Goal: Task Accomplishment & Management: Use online tool/utility

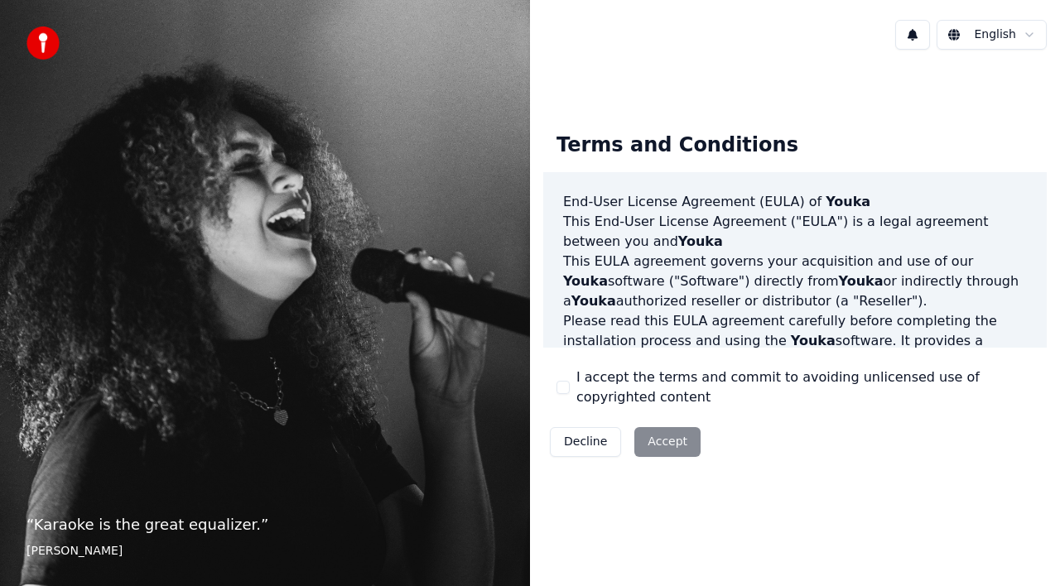
click at [562, 387] on button "I accept the terms and commit to avoiding unlicensed use of copyrighted content" at bounding box center [563, 387] width 13 height 13
click at [654, 441] on button "Accept" at bounding box center [667, 442] width 66 height 30
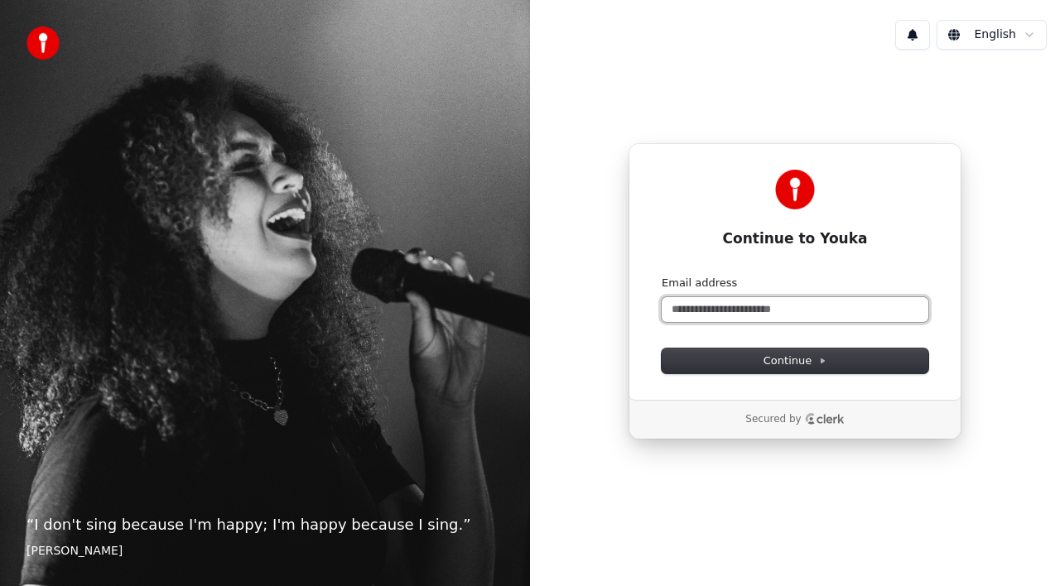
click at [716, 311] on input "Email address" at bounding box center [795, 309] width 267 height 25
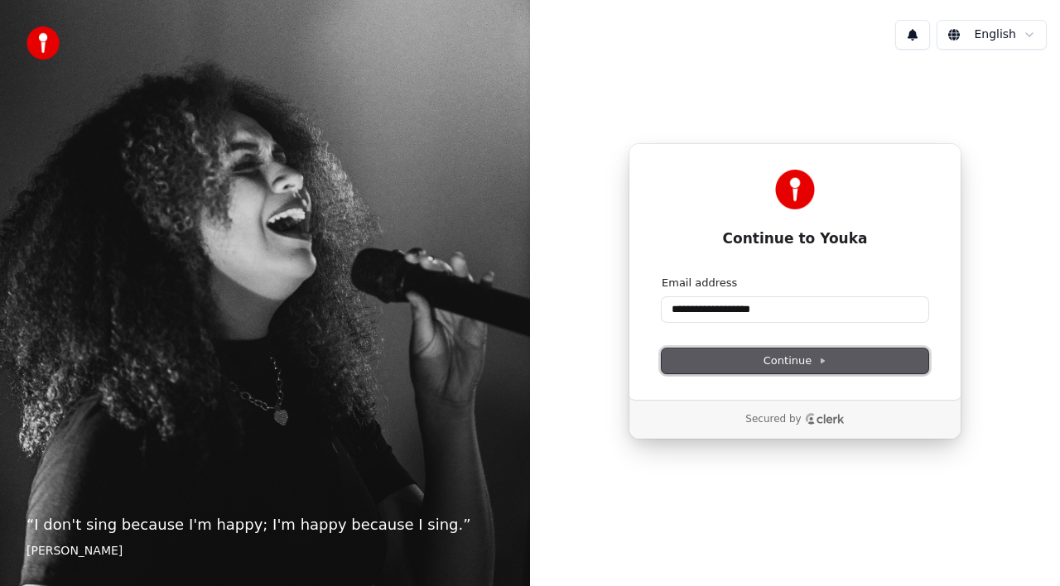
click at [782, 364] on span "Continue" at bounding box center [795, 361] width 63 height 15
type input "**********"
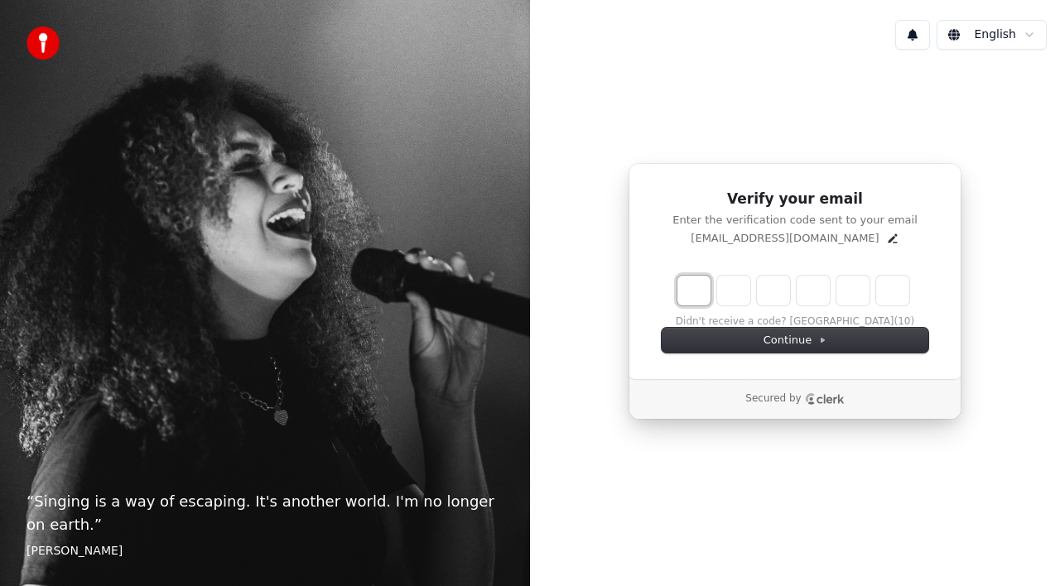
type input "*"
type input "**"
type input "*"
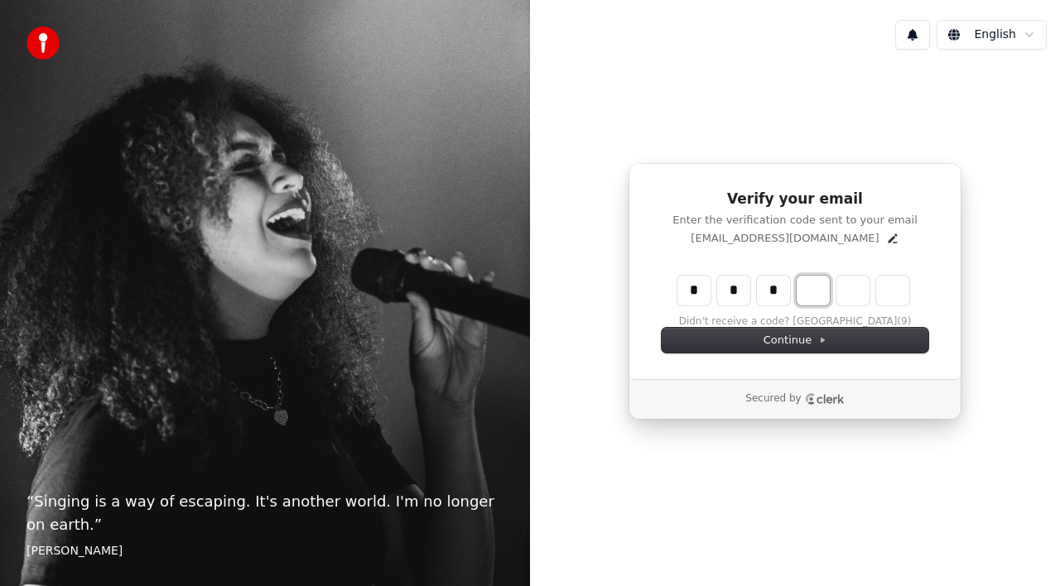
type input "***"
type input "*"
type input "****"
type input "*"
type input "*****"
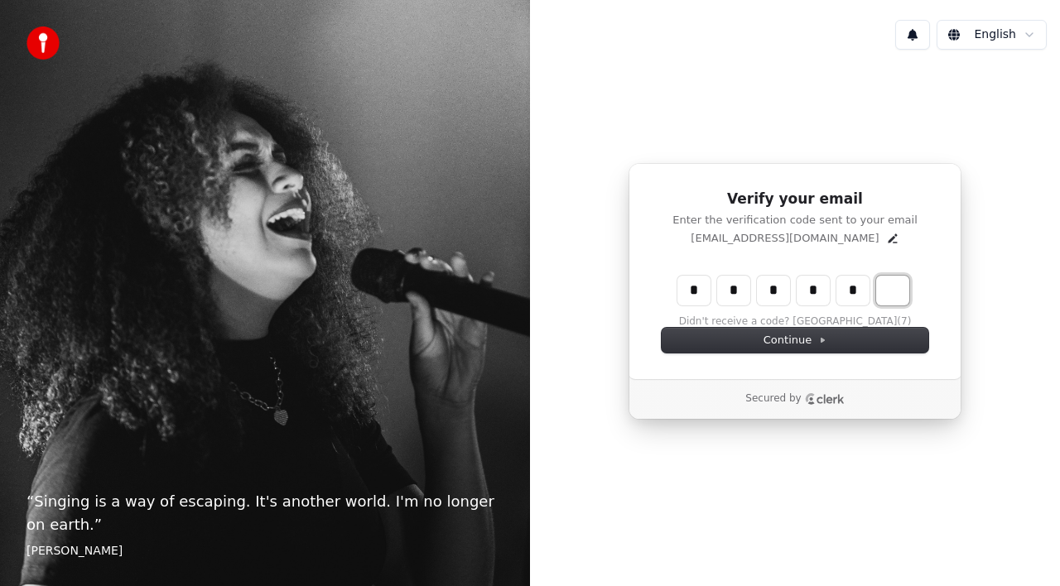
type input "*"
type input "******"
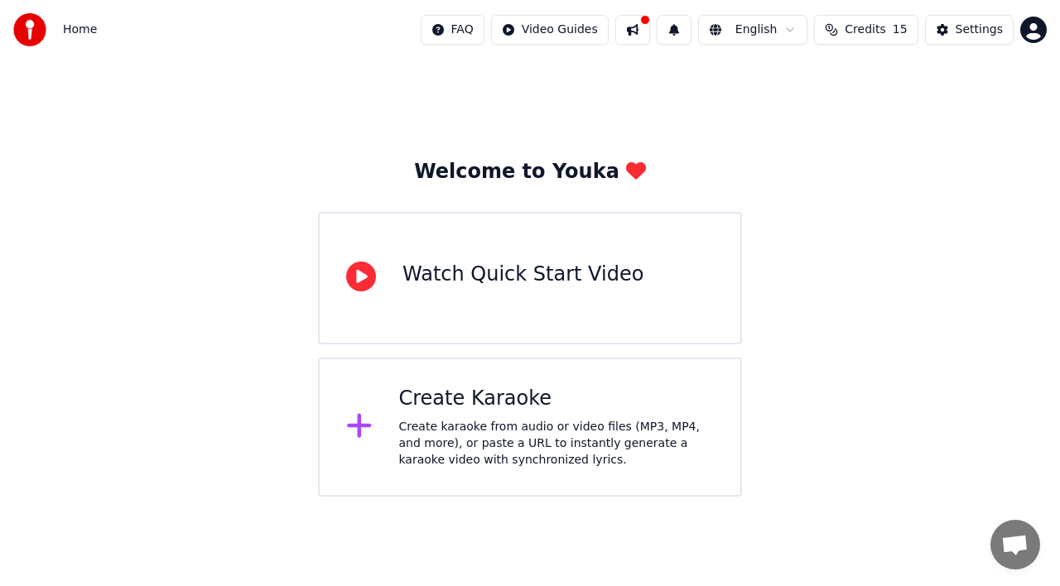
click at [362, 283] on icon at bounding box center [361, 277] width 30 height 30
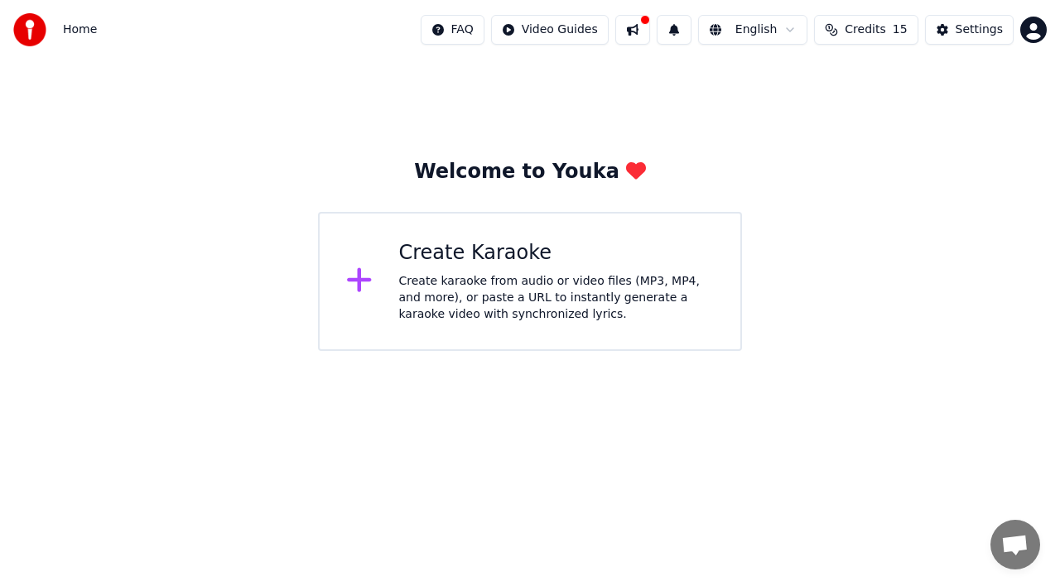
click at [361, 287] on icon at bounding box center [359, 280] width 27 height 30
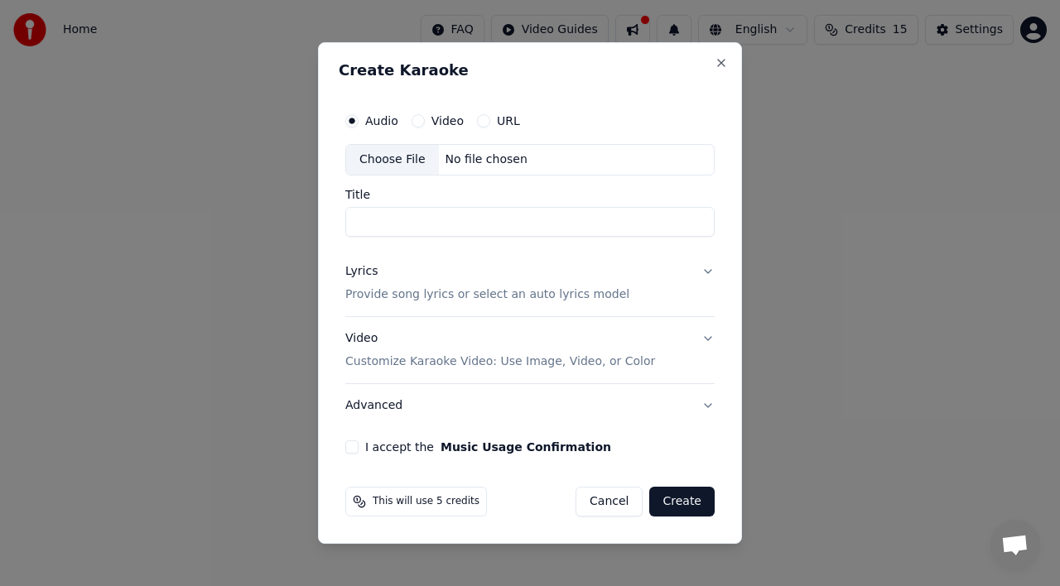
click at [411, 161] on div "Choose File" at bounding box center [392, 160] width 93 height 30
click at [486, 161] on div "No file chosen" at bounding box center [486, 160] width 95 height 17
click at [383, 219] on input "Title" at bounding box center [529, 222] width 369 height 30
click at [485, 118] on button "URL" at bounding box center [483, 120] width 13 height 13
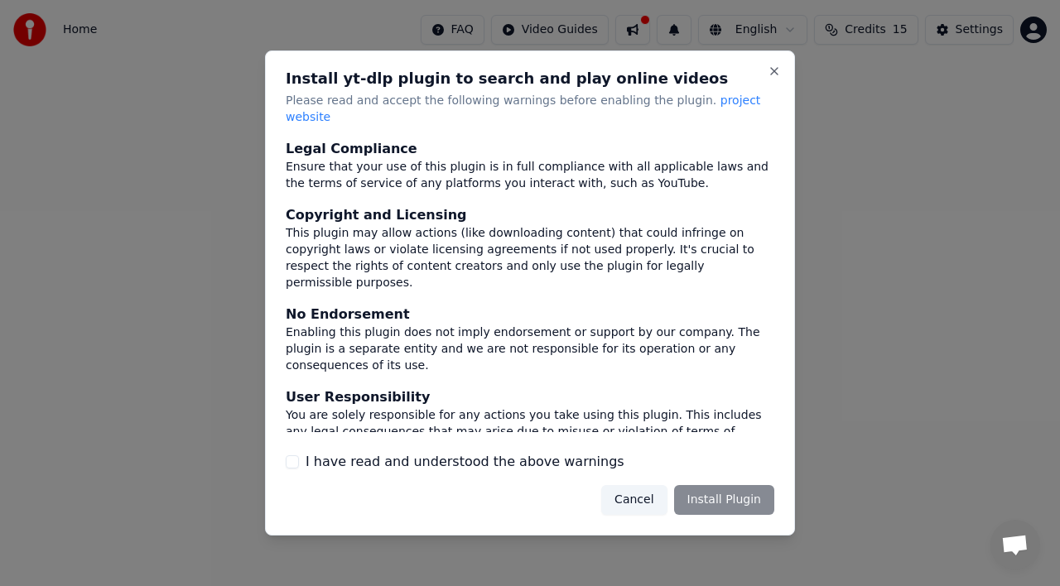
click at [705, 493] on div "Cancel Install Plugin" at bounding box center [687, 500] width 173 height 30
click at [755, 491] on div "Cancel Install Plugin" at bounding box center [687, 500] width 173 height 30
click at [296, 456] on button "I have read and understood the above warnings" at bounding box center [292, 462] width 13 height 13
click at [740, 490] on button "Install Plugin" at bounding box center [724, 500] width 100 height 30
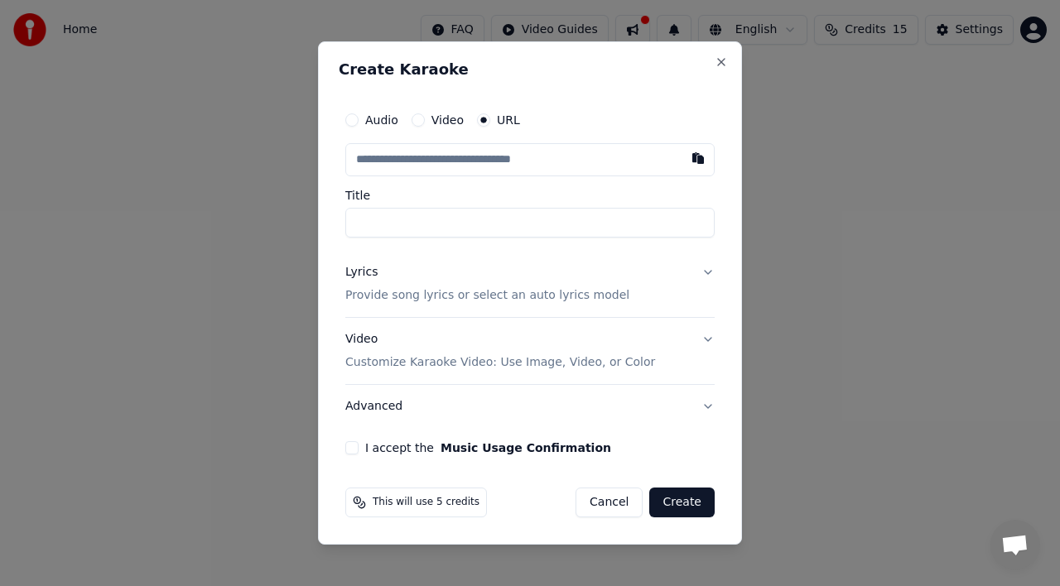
click at [435, 159] on input "text" at bounding box center [529, 159] width 369 height 33
click at [701, 154] on button "button" at bounding box center [698, 158] width 33 height 30
type input "**********"
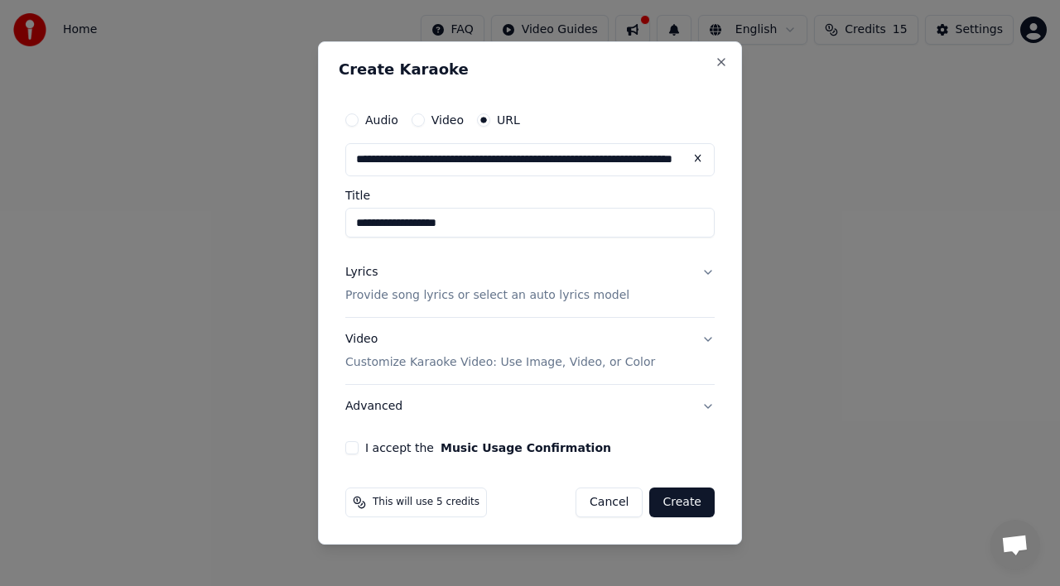
click at [709, 270] on button "Lyrics Provide song lyrics or select an auto lyrics model" at bounding box center [529, 284] width 369 height 66
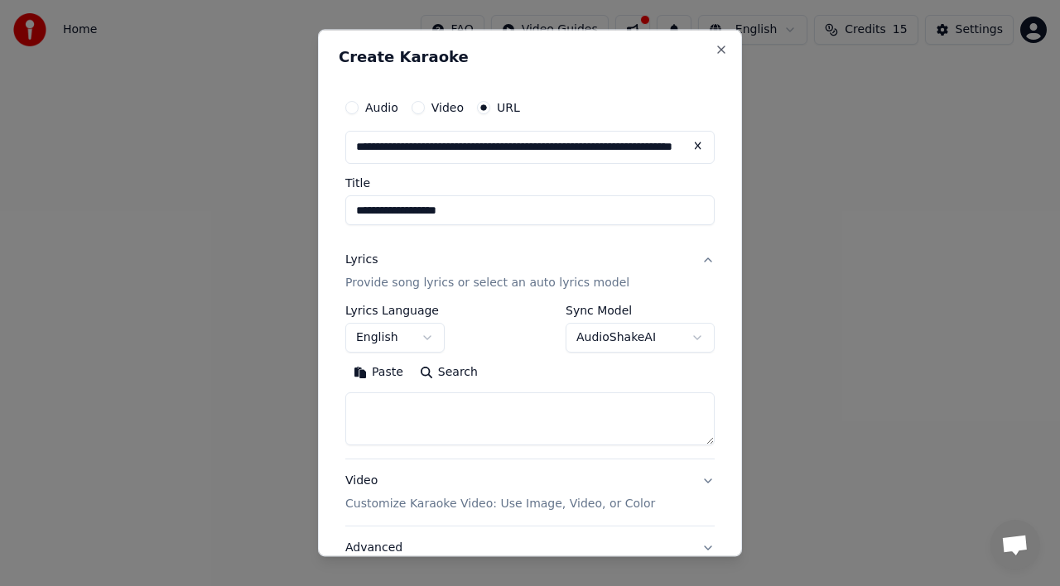
click at [580, 281] on p "Provide song lyrics or select an auto lyrics model" at bounding box center [487, 283] width 284 height 17
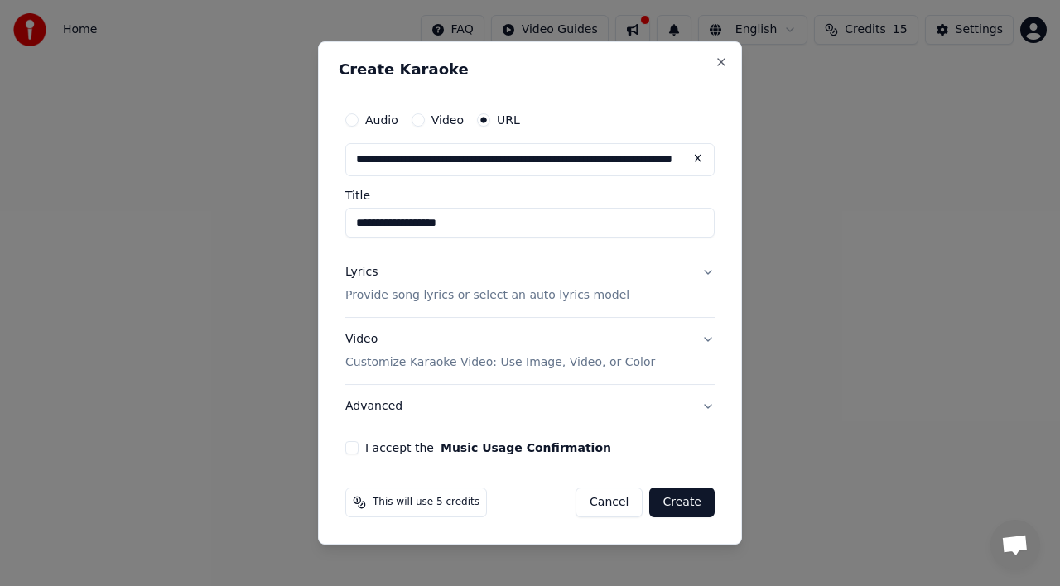
click at [572, 291] on p "Provide song lyrics or select an auto lyrics model" at bounding box center [487, 295] width 284 height 17
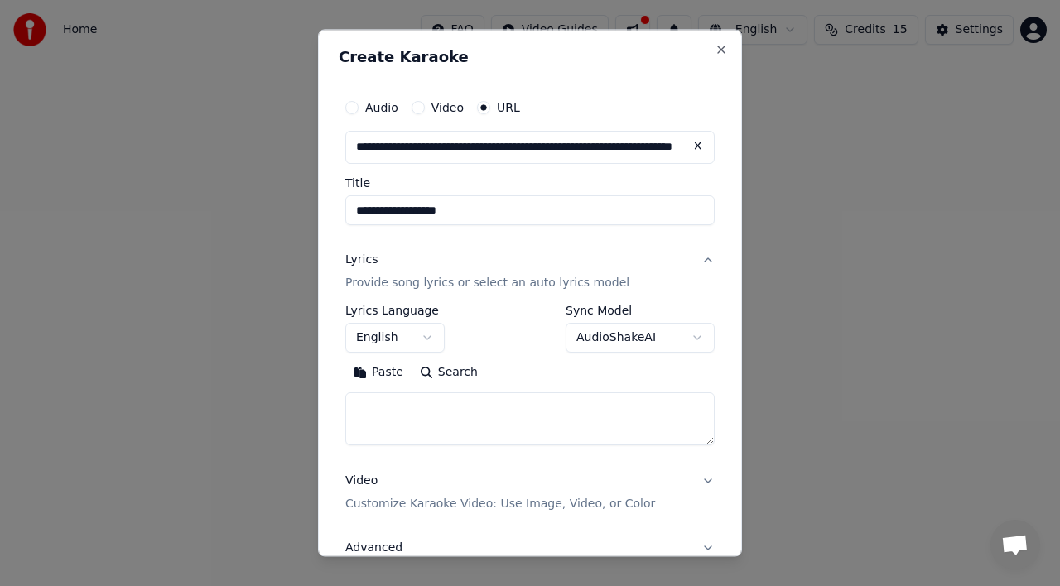
click at [362, 377] on button "Paste" at bounding box center [378, 372] width 66 height 27
type textarea "**********"
click at [659, 451] on div "**********" at bounding box center [529, 382] width 369 height 154
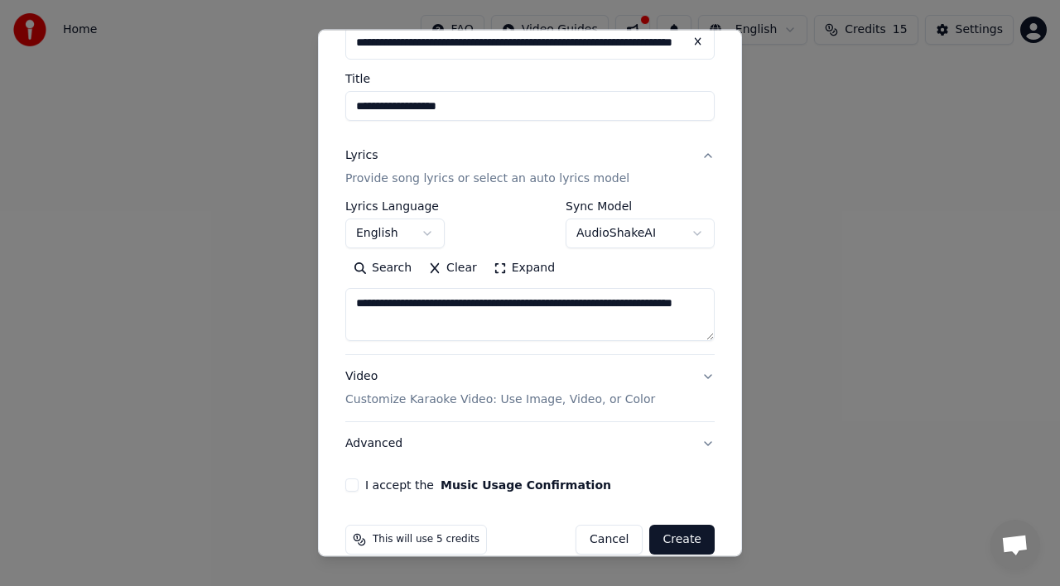
scroll to position [130, 0]
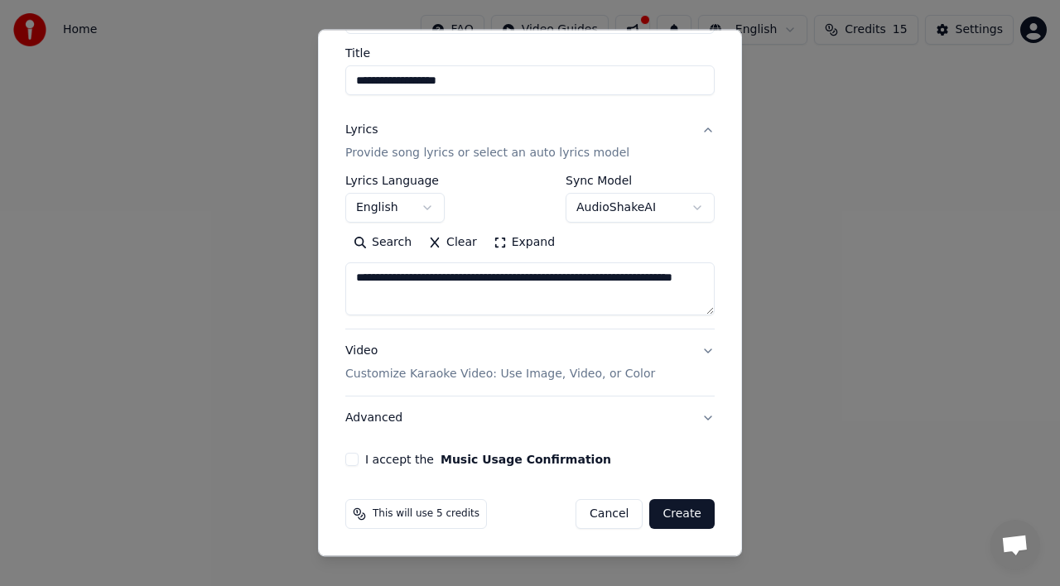
click at [701, 352] on button "Video Customize Karaoke Video: Use Image, Video, or Color" at bounding box center [529, 363] width 369 height 66
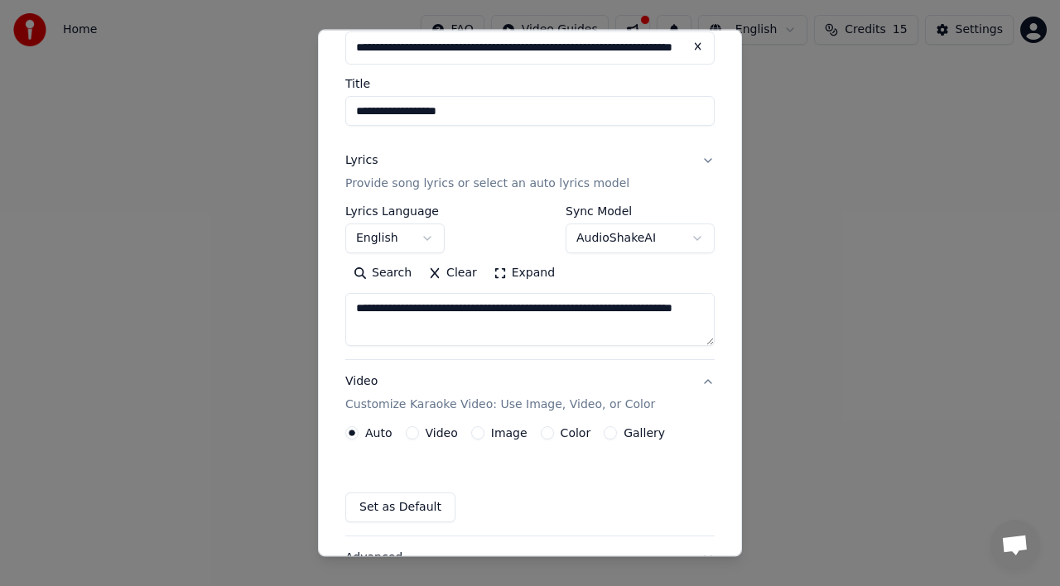
scroll to position [85, 0]
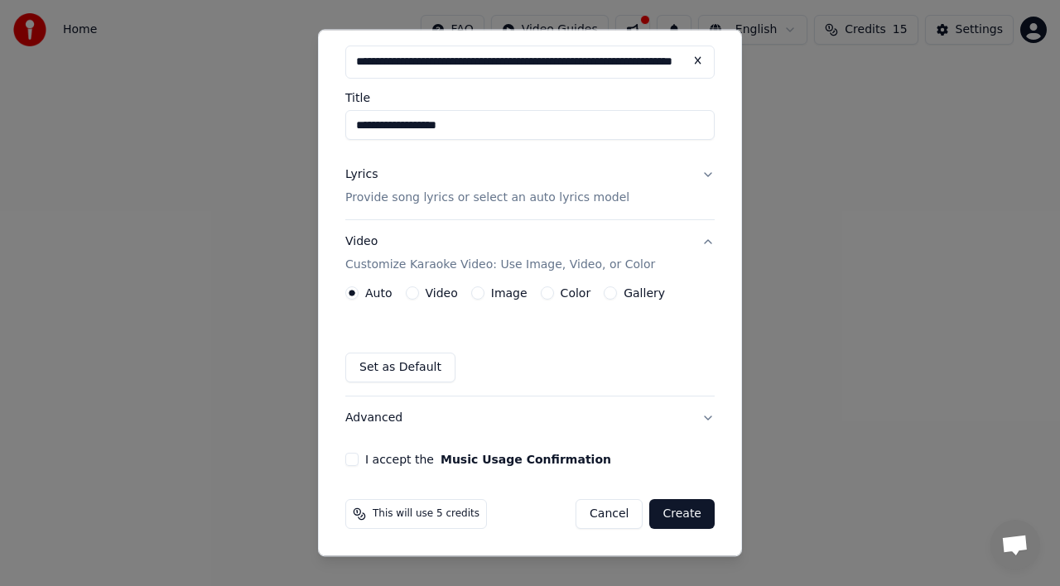
click at [475, 293] on button "Image" at bounding box center [477, 293] width 13 height 13
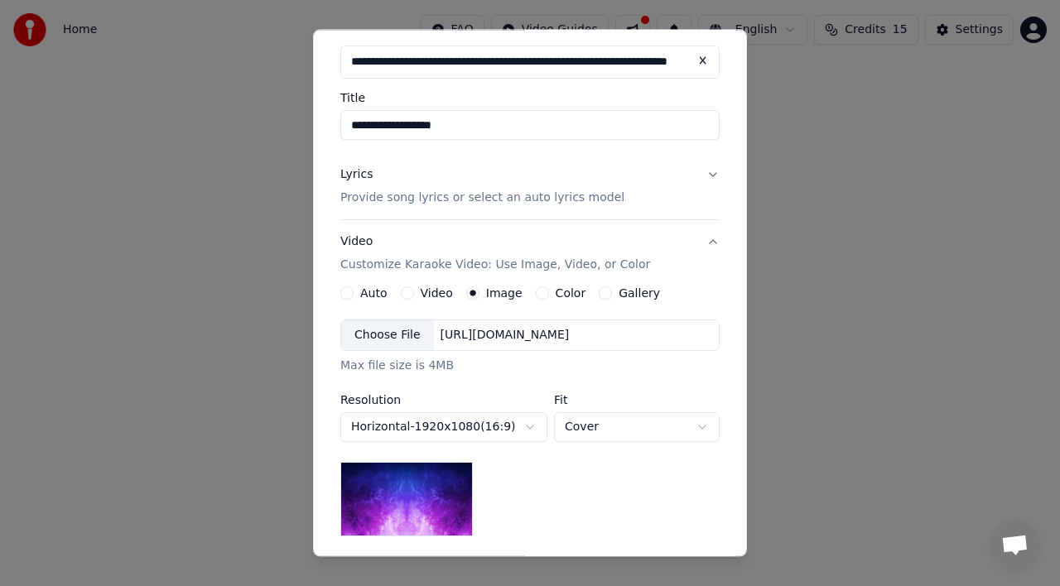
click at [602, 294] on button "Gallery" at bounding box center [605, 293] width 13 height 13
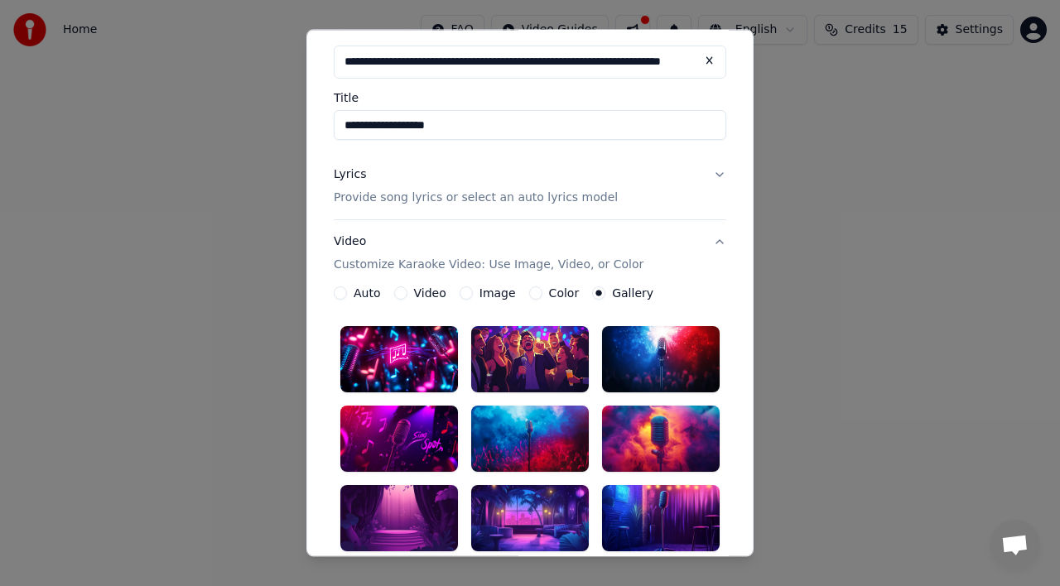
click at [732, 345] on div "**********" at bounding box center [530, 428] width 406 height 859
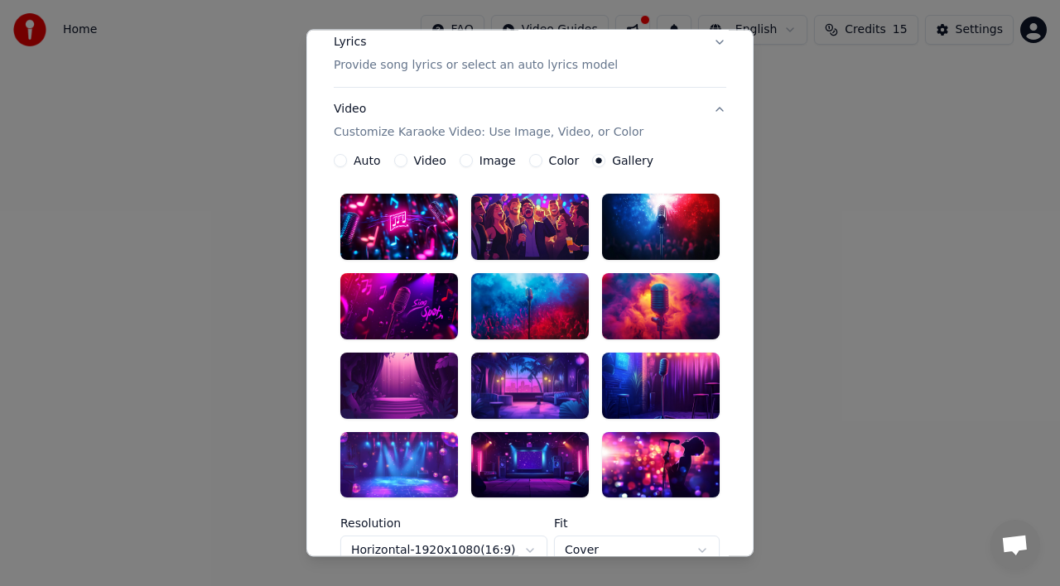
scroll to position [185, 0]
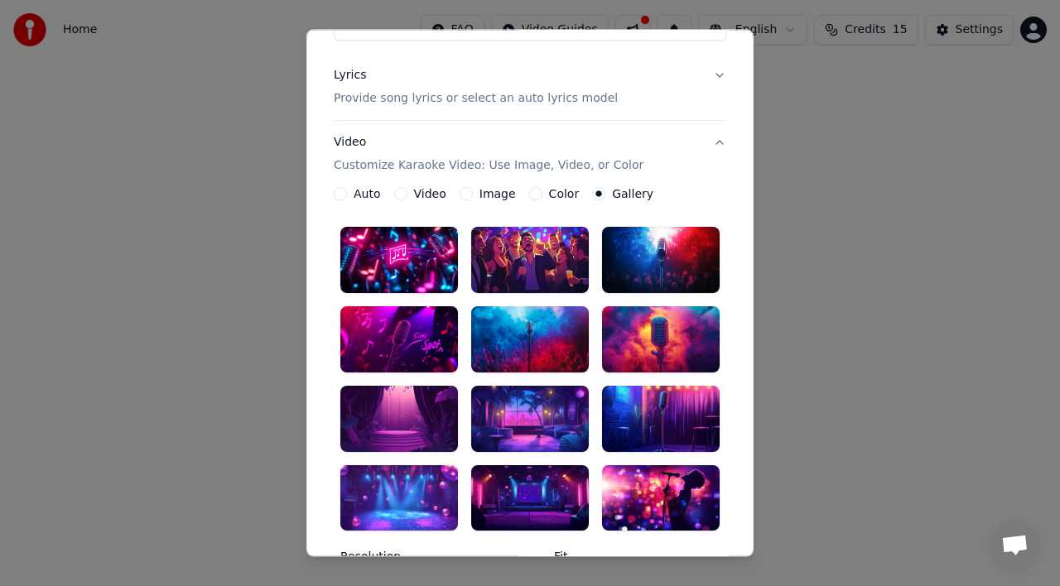
click at [654, 263] on div at bounding box center [661, 260] width 118 height 66
click at [713, 205] on div "**********" at bounding box center [530, 428] width 393 height 482
click at [735, 284] on div "**********" at bounding box center [529, 293] width 447 height 528
click at [720, 136] on button "Video Customize Karaoke Video: Use Image, Video, or Color" at bounding box center [530, 154] width 393 height 66
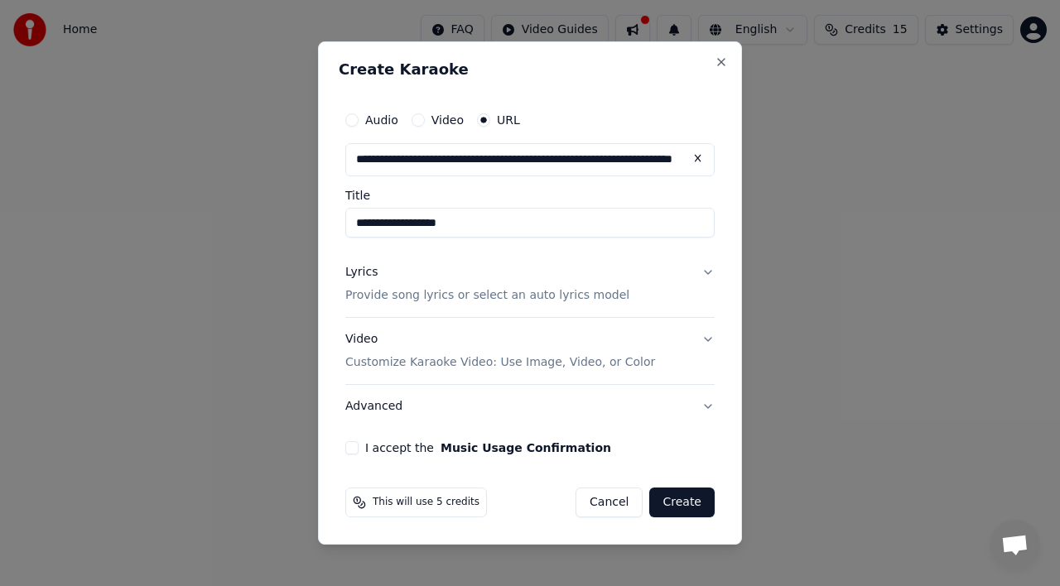
click at [707, 269] on button "Lyrics Provide song lyrics or select an auto lyrics model" at bounding box center [529, 284] width 369 height 66
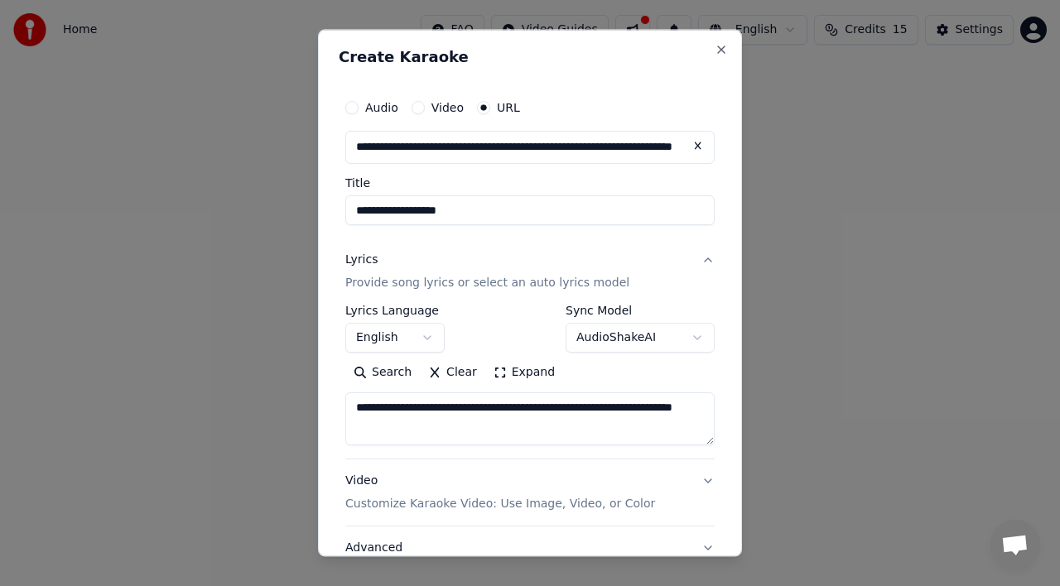
click at [722, 377] on div "**********" at bounding box center [530, 293] width 424 height 528
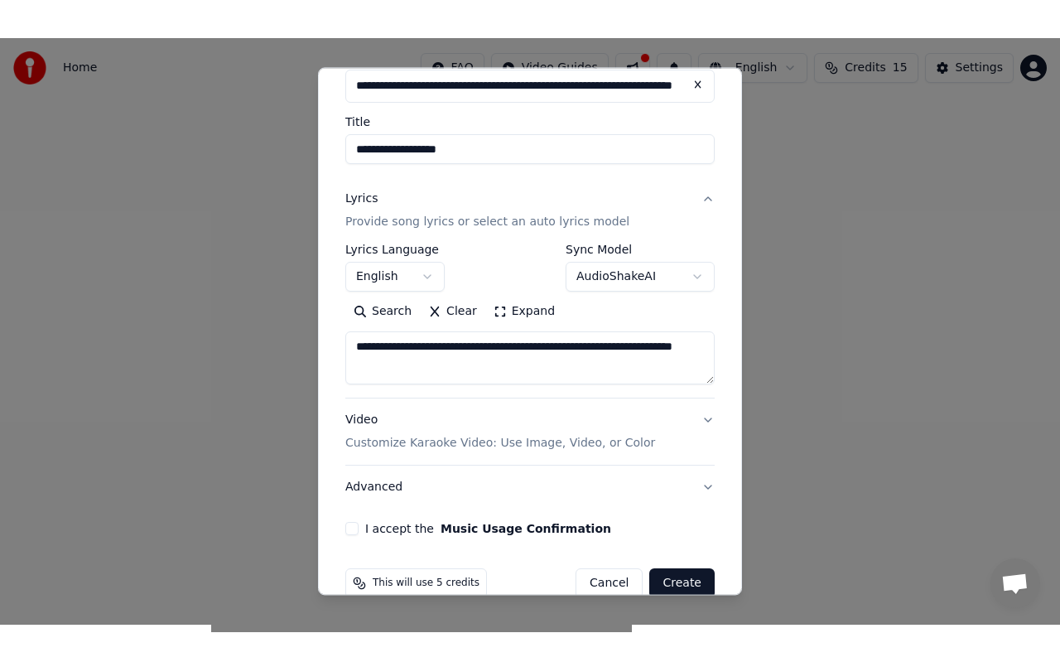
scroll to position [130, 0]
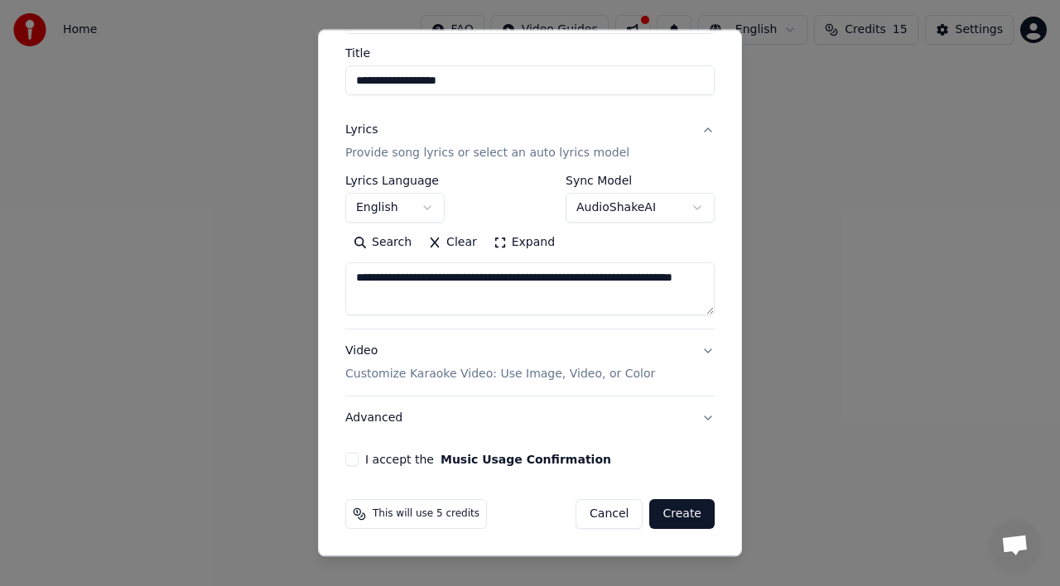
click at [357, 458] on button "I accept the Music Usage Confirmation" at bounding box center [351, 459] width 13 height 13
click at [688, 510] on button "Create" at bounding box center [681, 514] width 65 height 30
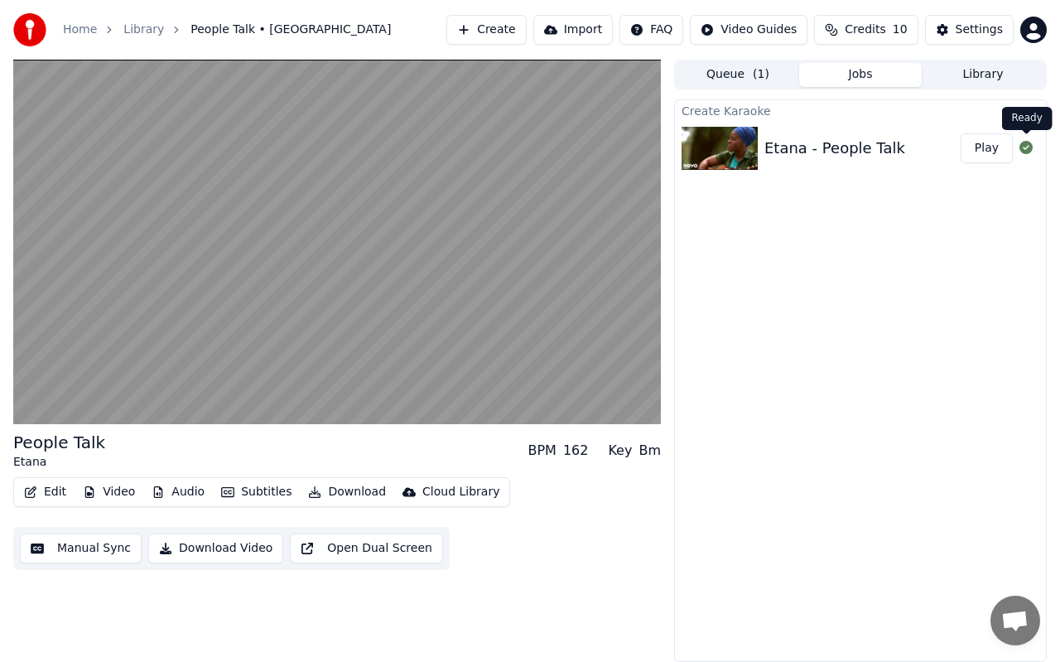
click at [1027, 149] on icon at bounding box center [1026, 147] width 13 height 13
click at [977, 148] on button "Play" at bounding box center [987, 148] width 52 height 30
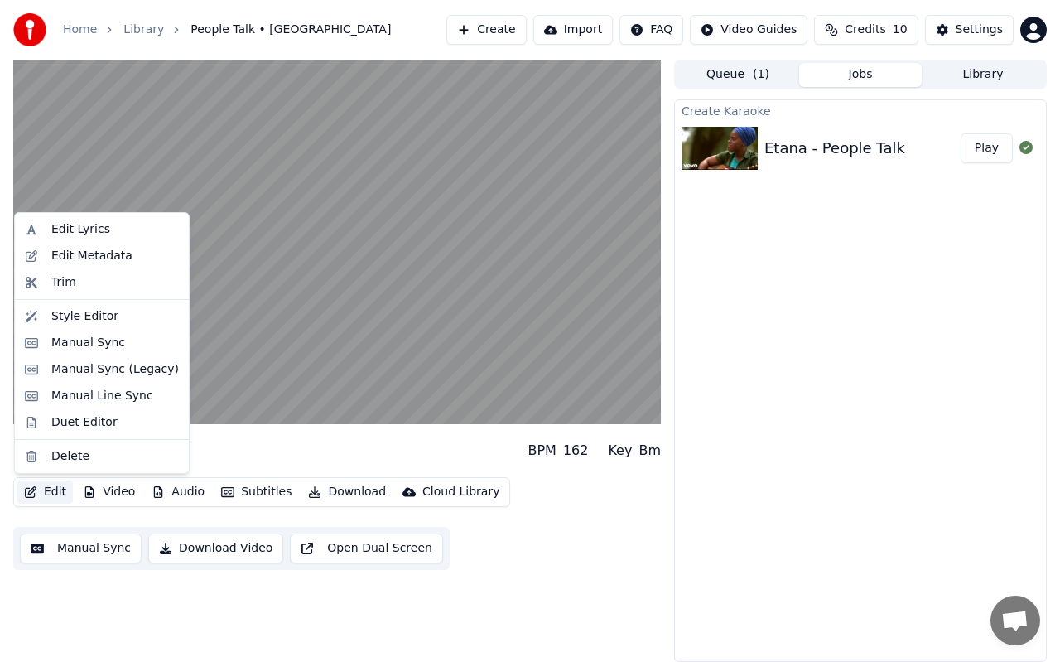
click at [57, 494] on button "Edit" at bounding box center [44, 491] width 55 height 23
click at [95, 457] on div "Delete" at bounding box center [115, 456] width 128 height 17
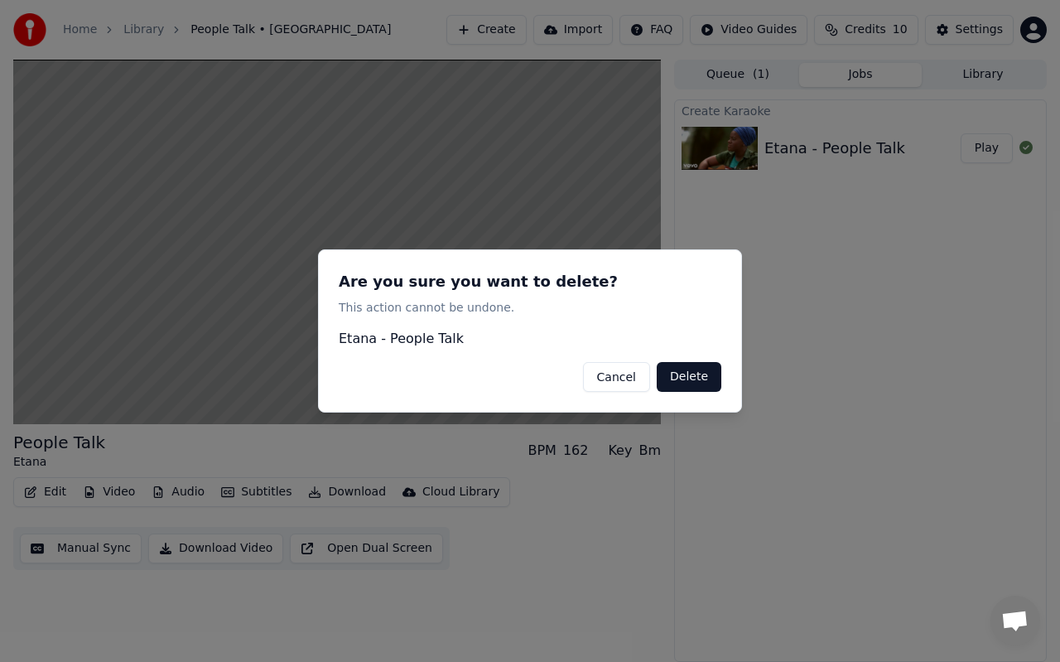
click at [678, 374] on button "Delete" at bounding box center [689, 377] width 65 height 30
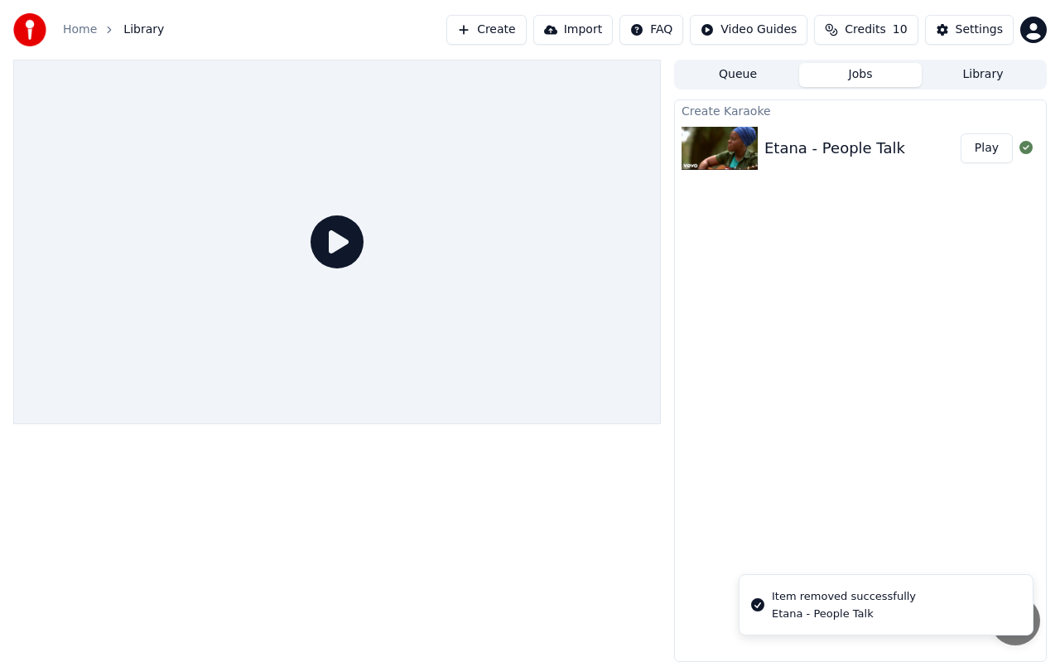
click at [496, 37] on button "Create" at bounding box center [486, 30] width 80 height 30
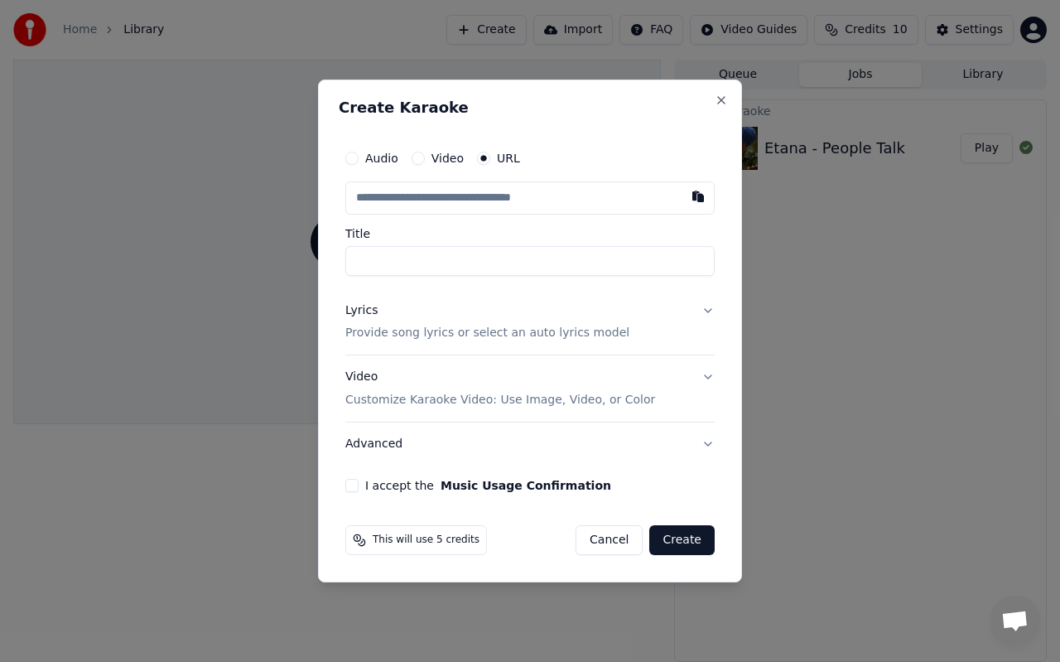
click at [474, 202] on input "text" at bounding box center [529, 197] width 369 height 33
type input "**********"
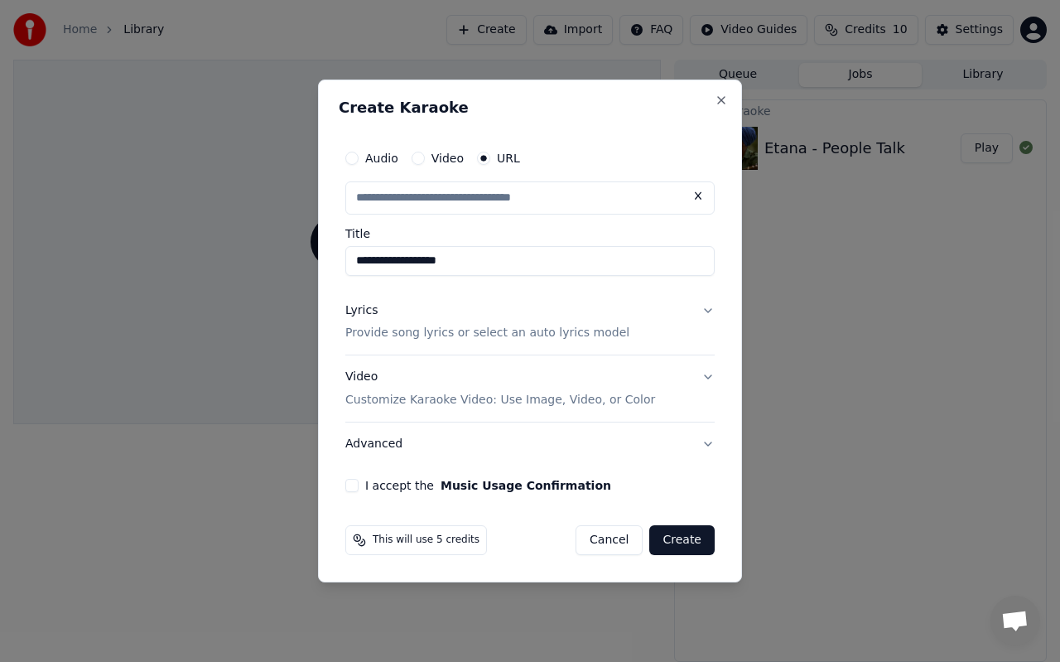
scroll to position [0, 0]
click at [567, 335] on p "Provide song lyrics or select an auto lyrics model" at bounding box center [487, 334] width 284 height 17
type input "**********"
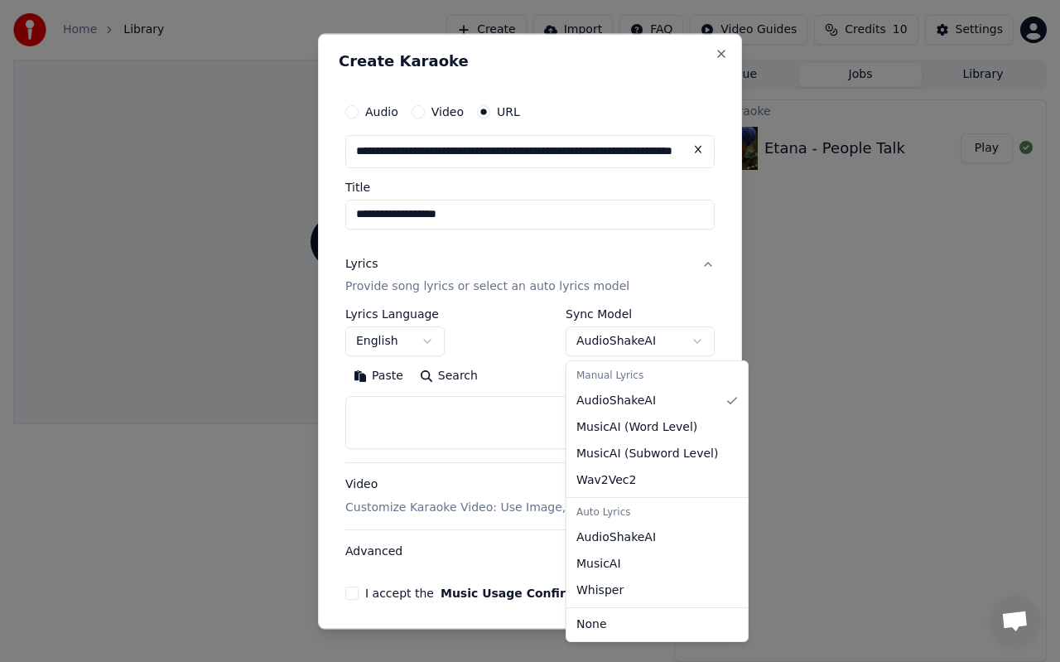
click at [693, 344] on body "**********" at bounding box center [530, 331] width 1060 height 662
select select "**********"
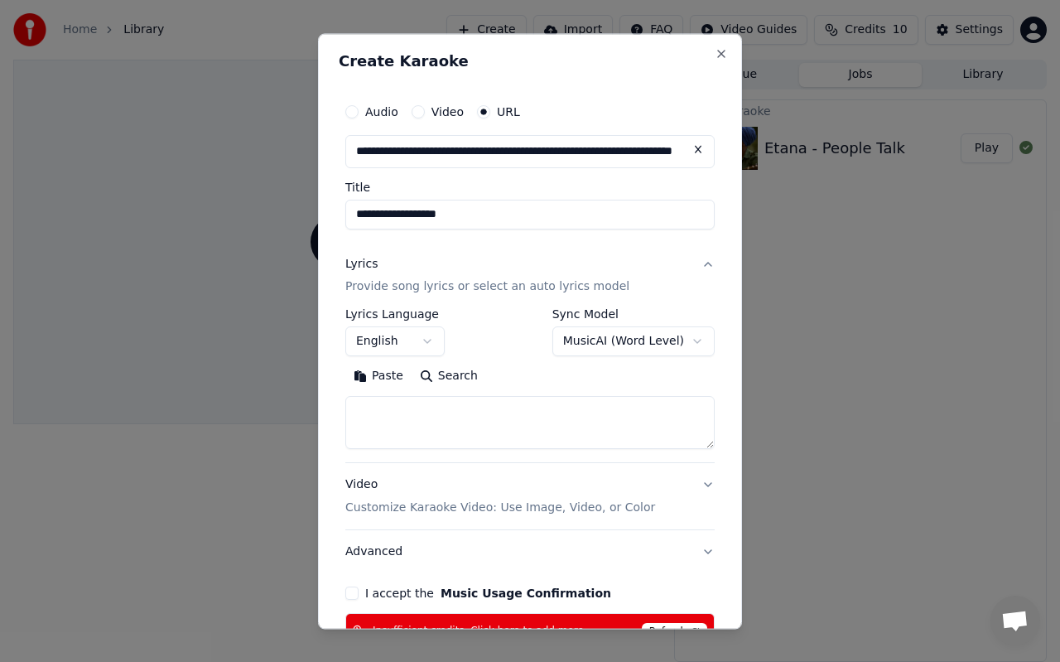
click at [721, 427] on div "**********" at bounding box center [530, 331] width 424 height 596
click at [433, 373] on button "Search" at bounding box center [449, 377] width 75 height 27
type textarea "**********"
click at [708, 481] on button "Video Customize Karaoke Video: Use Image, Video, or Color" at bounding box center [529, 497] width 369 height 66
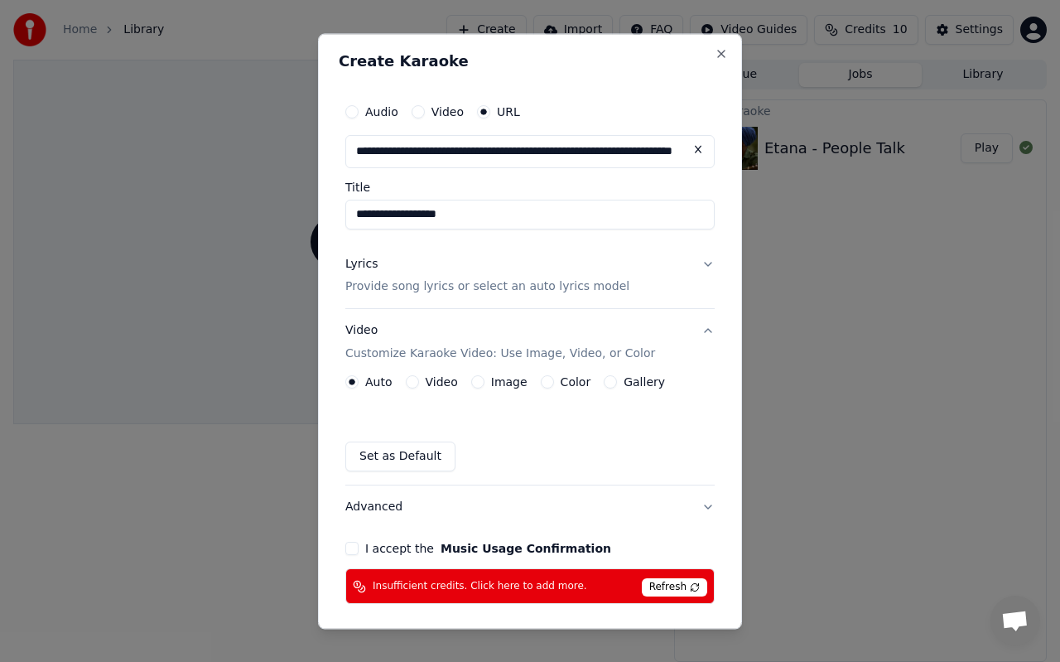
click at [607, 380] on button "Gallery" at bounding box center [610, 382] width 13 height 13
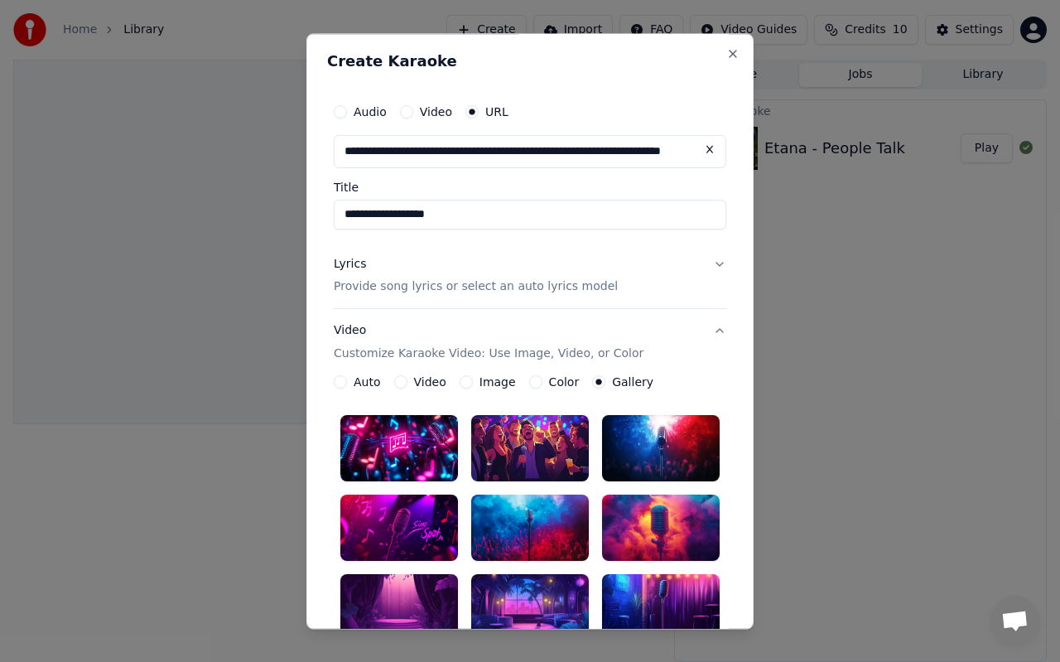
click at [656, 437] on div at bounding box center [661, 449] width 118 height 66
click at [737, 459] on div "**********" at bounding box center [529, 331] width 447 height 596
click at [717, 327] on button "Video Customize Karaoke Video: Use Image, Video, or Color" at bounding box center [530, 343] width 393 height 66
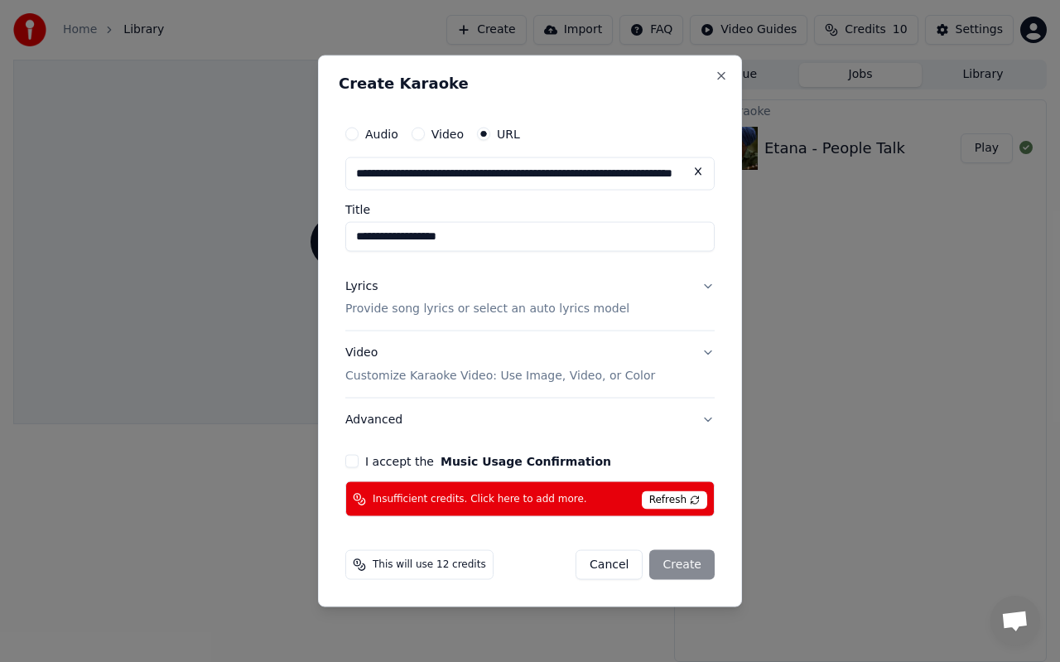
click at [350, 461] on button "I accept the Music Usage Confirmation" at bounding box center [351, 461] width 13 height 13
click at [670, 500] on span "Refresh" at bounding box center [674, 500] width 65 height 18
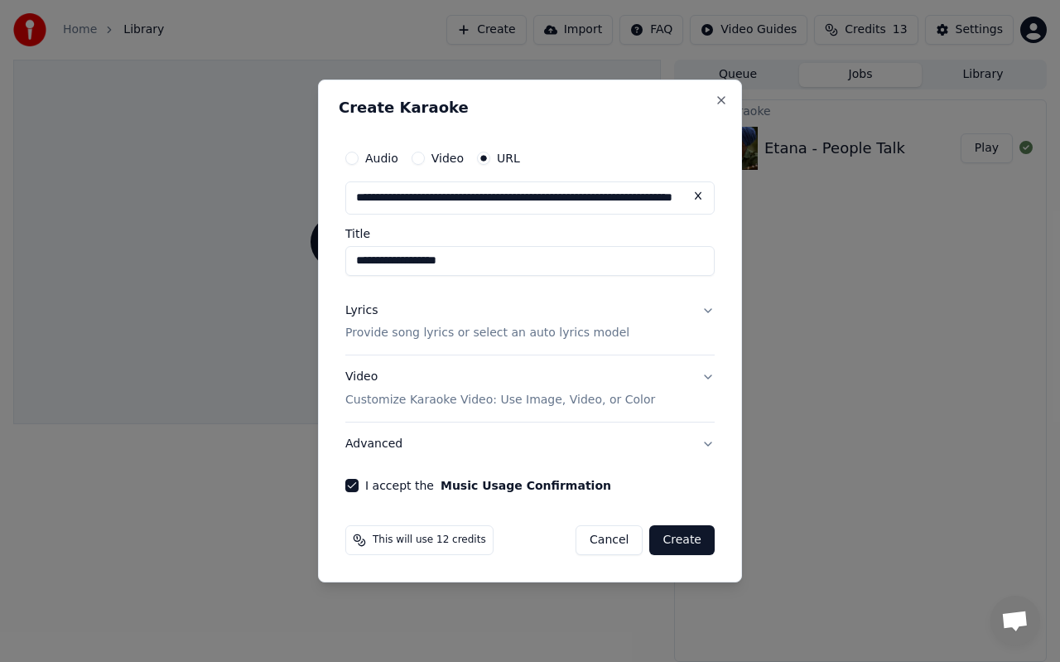
click at [677, 543] on button "Create" at bounding box center [681, 540] width 65 height 30
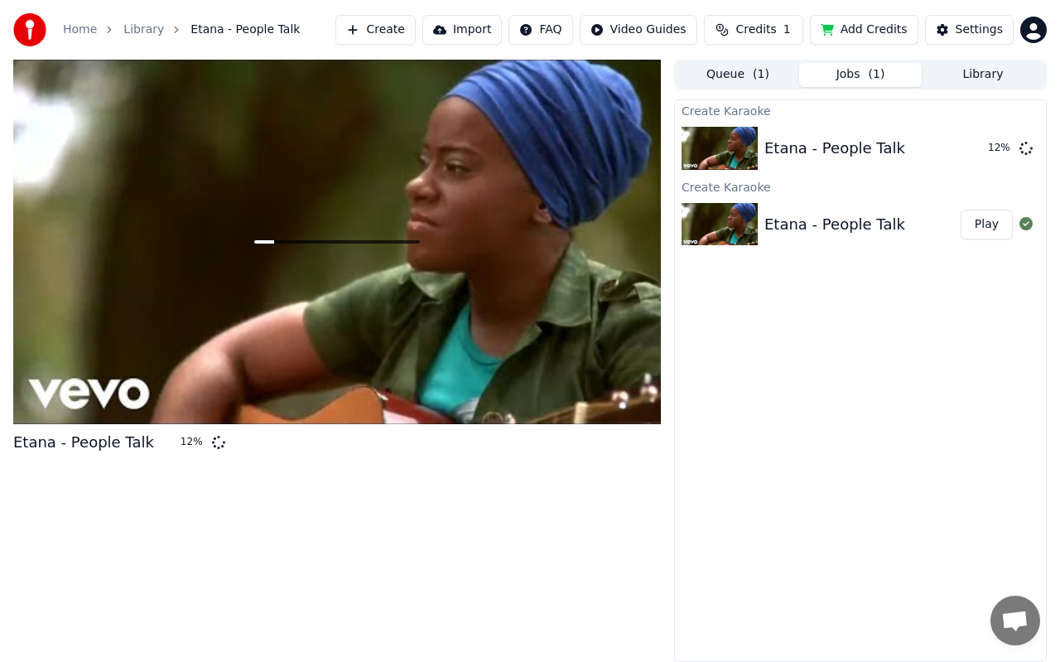
click at [720, 215] on img at bounding box center [720, 224] width 76 height 43
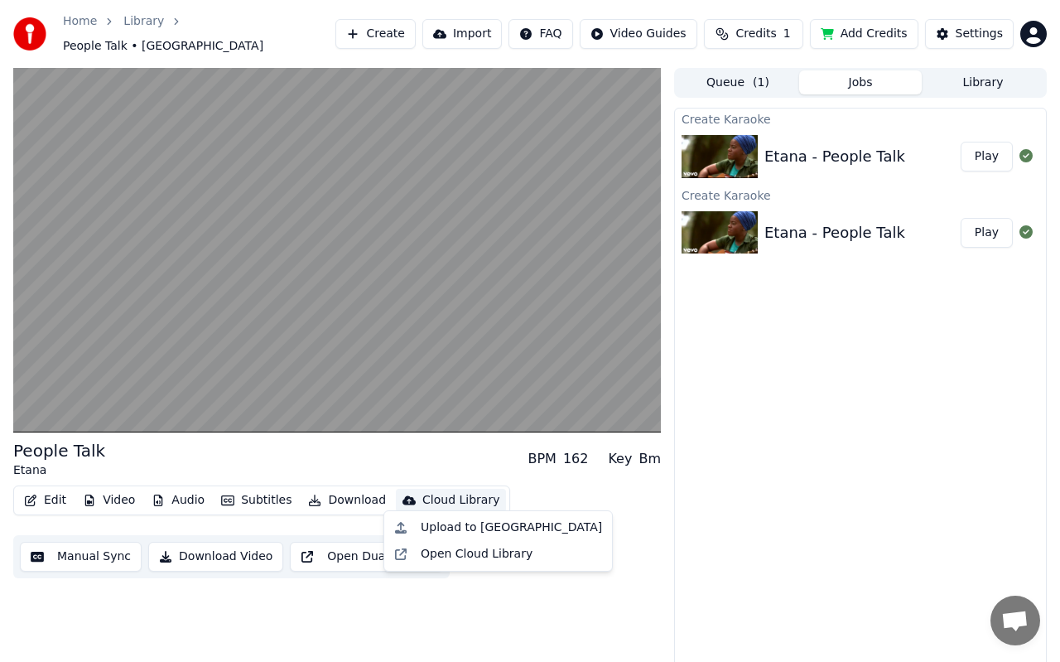
click at [471, 492] on div "Cloud Library" at bounding box center [460, 500] width 77 height 17
click at [504, 530] on div "Upload to [GEOGRAPHIC_DATA]" at bounding box center [511, 527] width 181 height 17
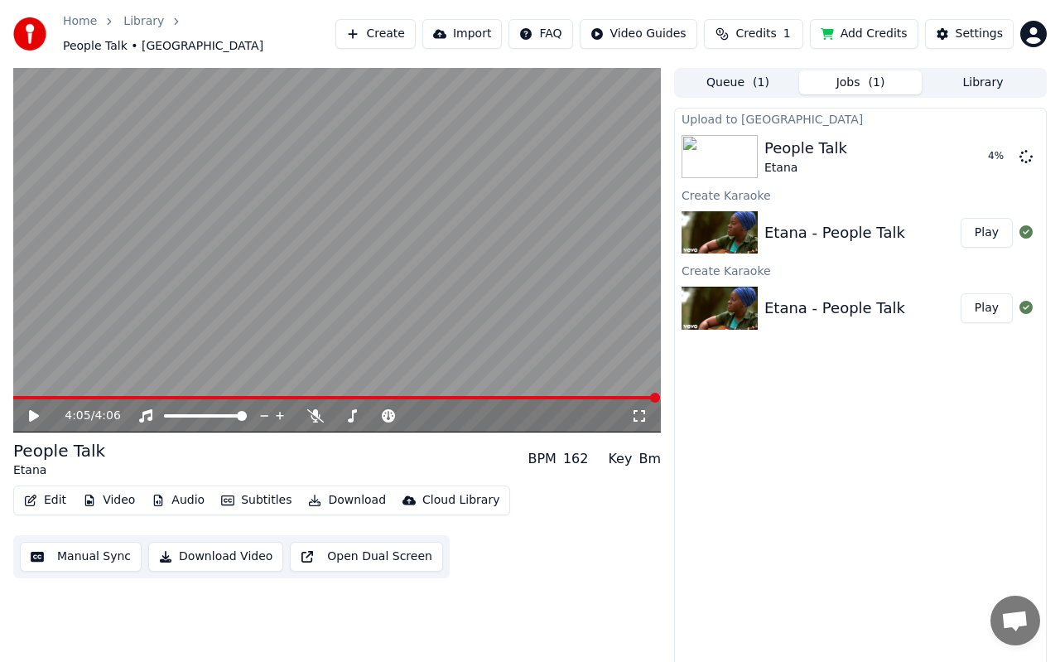
click at [988, 219] on button "Play" at bounding box center [987, 233] width 52 height 30
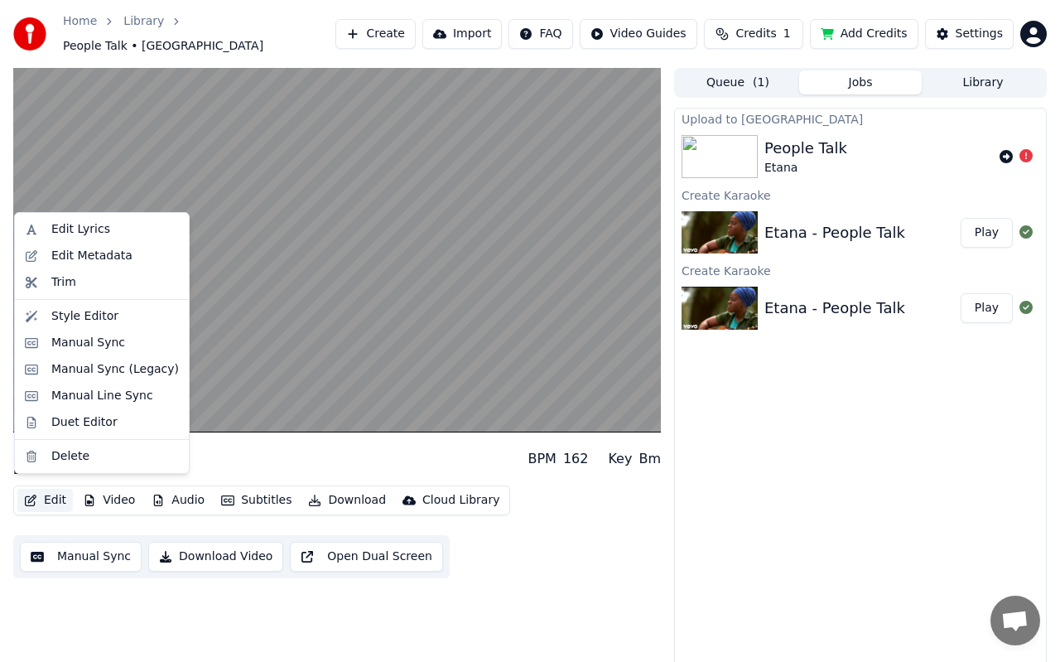
click at [51, 492] on button "Edit" at bounding box center [44, 500] width 55 height 23
click at [100, 229] on div "Edit Lyrics" at bounding box center [80, 229] width 59 height 17
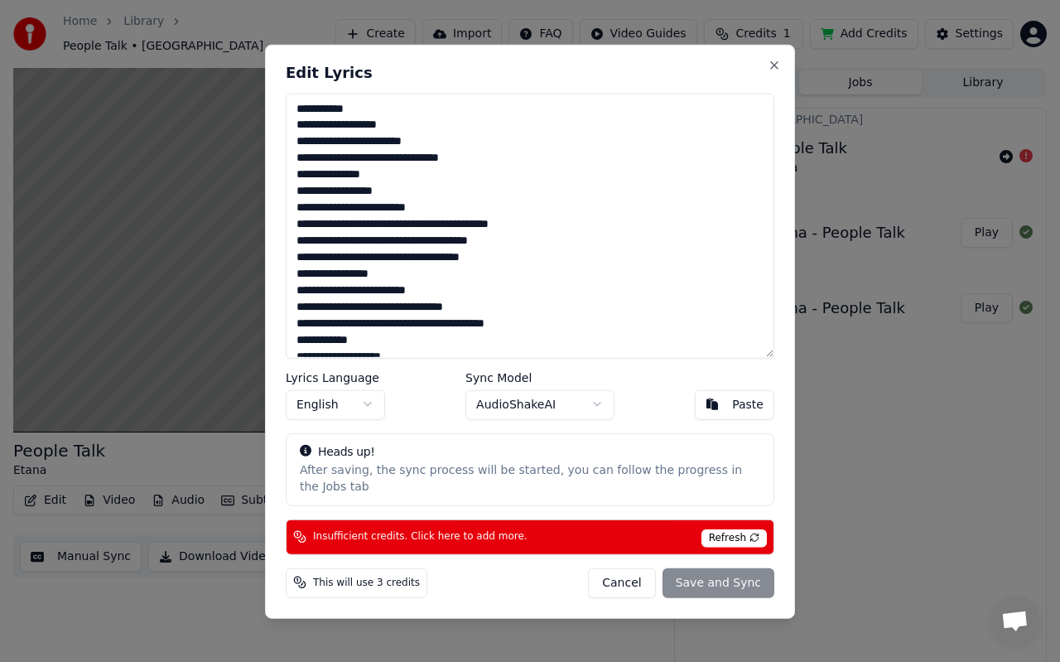
click at [425, 340] on textarea at bounding box center [530, 225] width 489 height 265
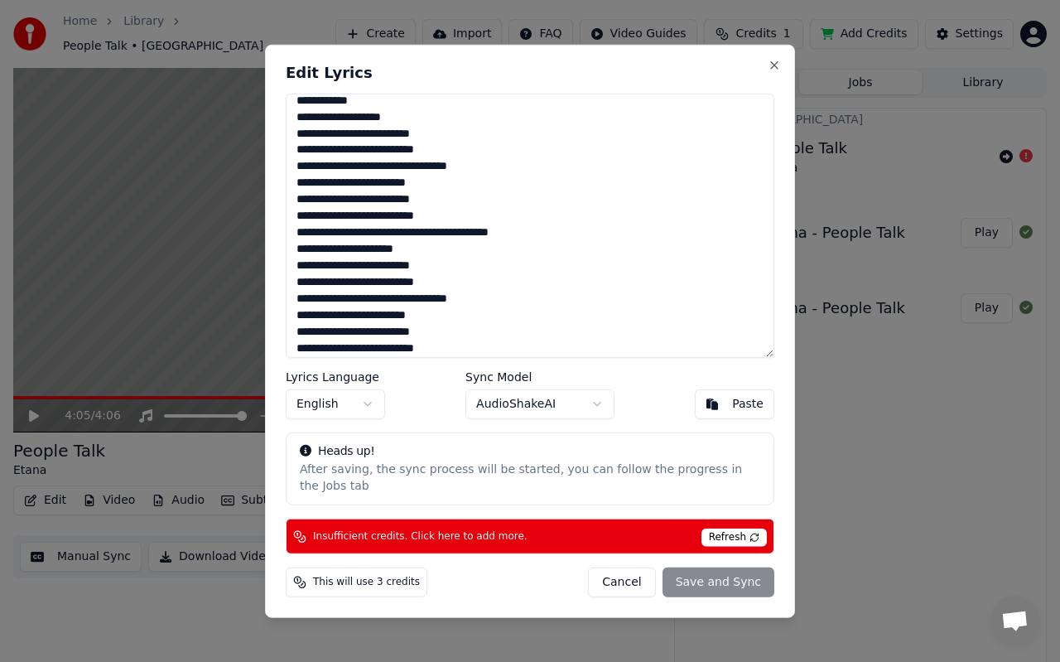
scroll to position [893, 0]
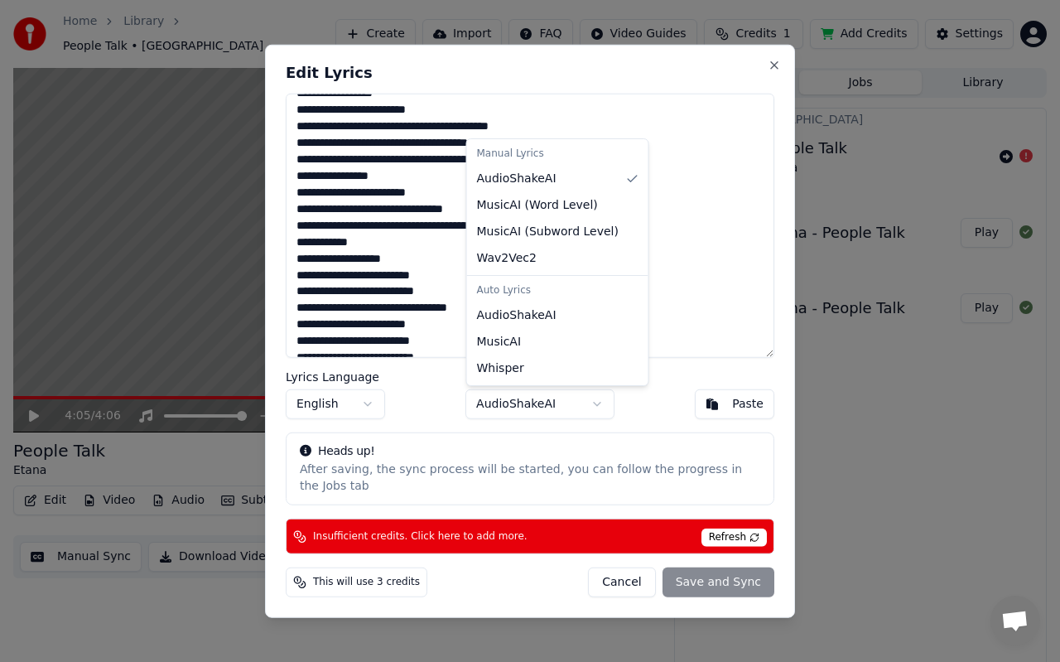
click at [596, 403] on body "Home Library People Talk • Etana Create Import FAQ Video Guides Credits 1 Add C…" at bounding box center [530, 331] width 1060 height 662
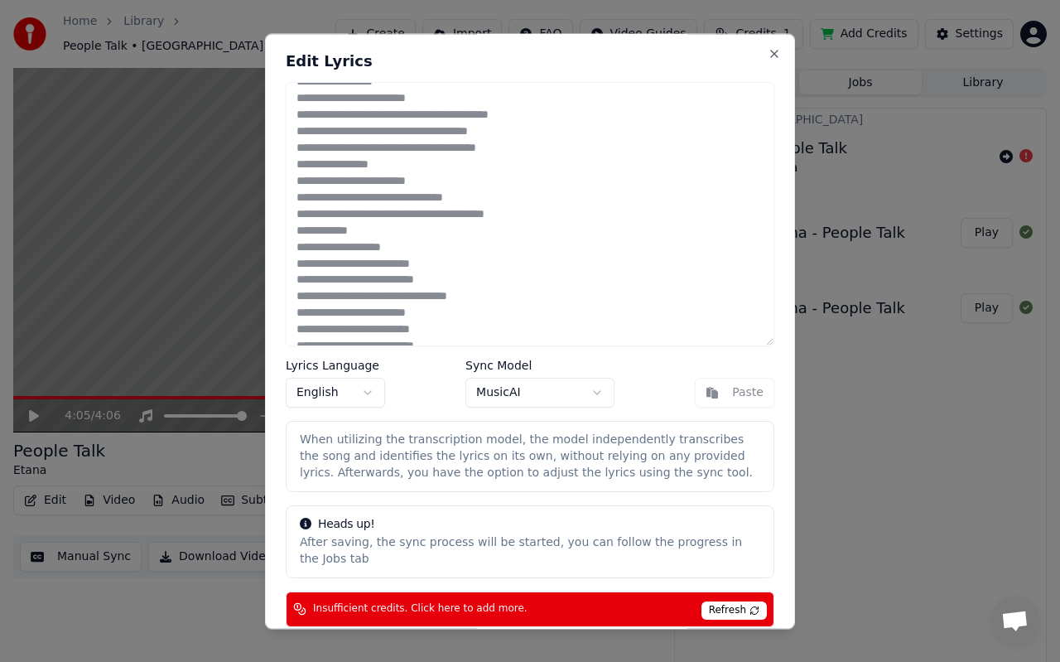
click at [739, 586] on span "Refresh" at bounding box center [734, 610] width 65 height 18
click at [781, 557] on div "Edit Lyrics Lyrics Language English Sync Model MusicAI Paste When utilizing the…" at bounding box center [530, 331] width 530 height 596
click at [774, 53] on button "Close" at bounding box center [774, 53] width 13 height 13
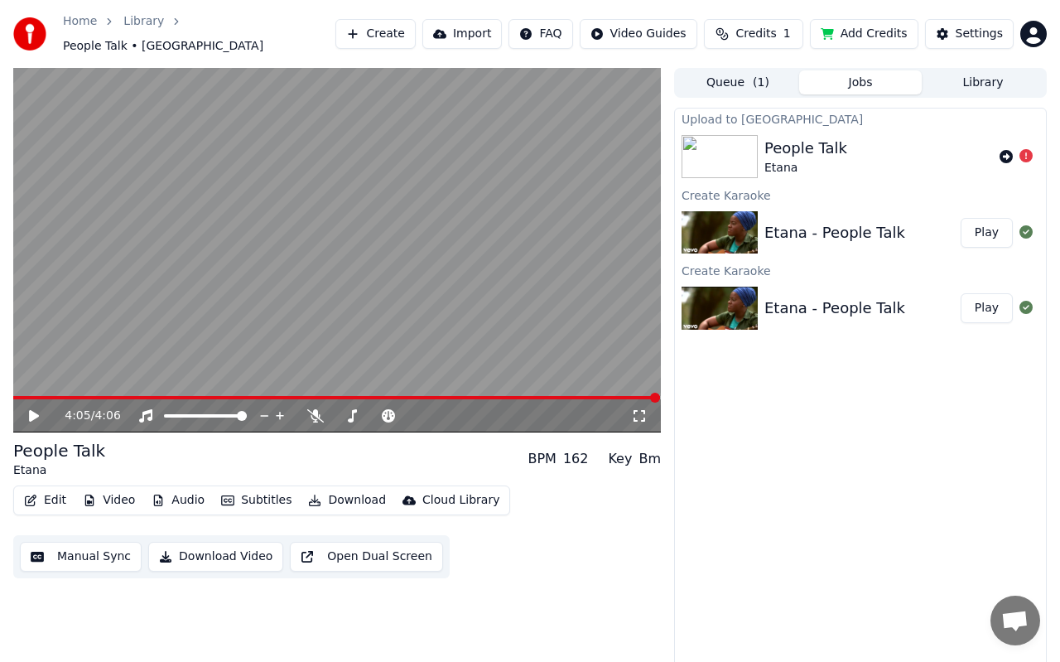
click at [491, 399] on div "4:05 / 4:06" at bounding box center [337, 415] width 648 height 33
click at [469, 396] on span at bounding box center [241, 397] width 456 height 3
click at [447, 396] on span at bounding box center [241, 397] width 456 height 3
click at [398, 396] on span at bounding box center [230, 397] width 435 height 3
click at [332, 253] on video at bounding box center [337, 250] width 648 height 364
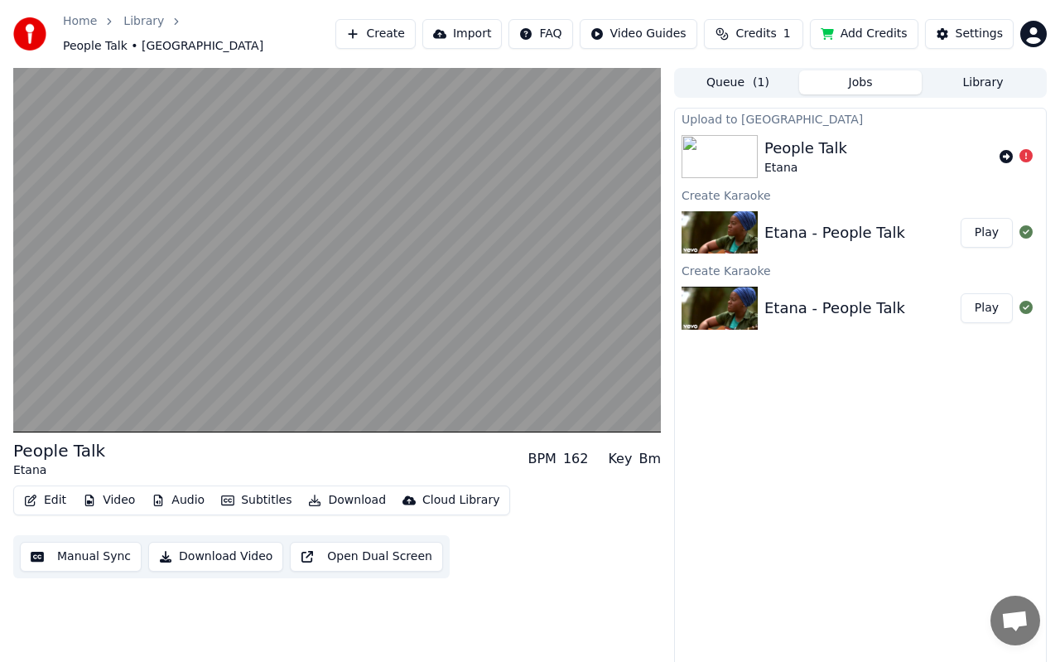
click at [318, 191] on video at bounding box center [337, 250] width 648 height 364
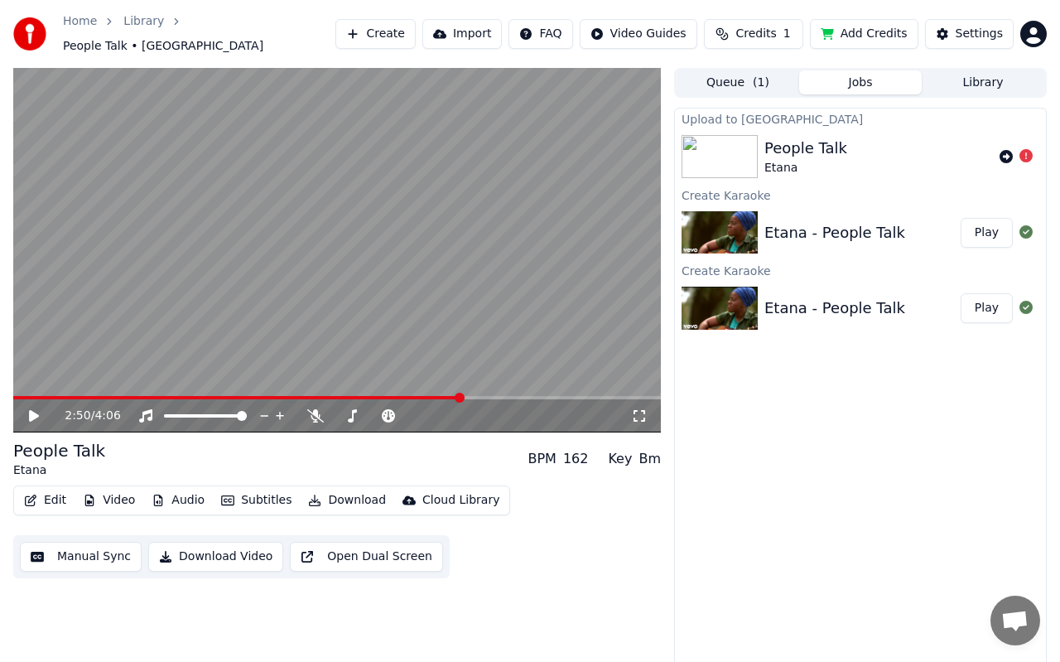
click at [318, 191] on video at bounding box center [337, 250] width 648 height 364
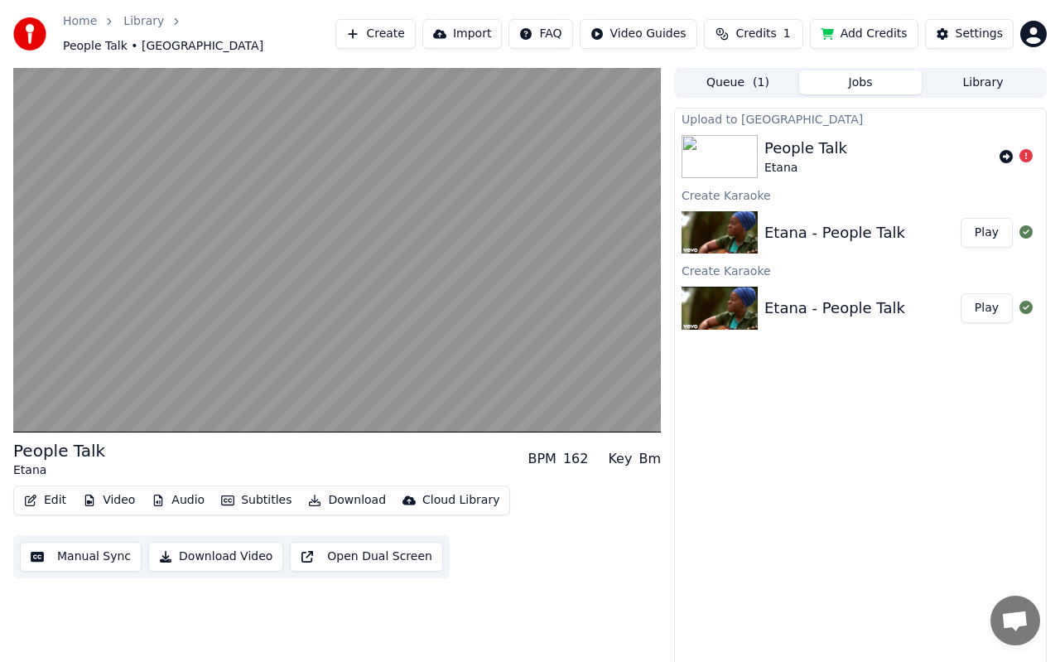
click at [318, 191] on video at bounding box center [337, 250] width 648 height 364
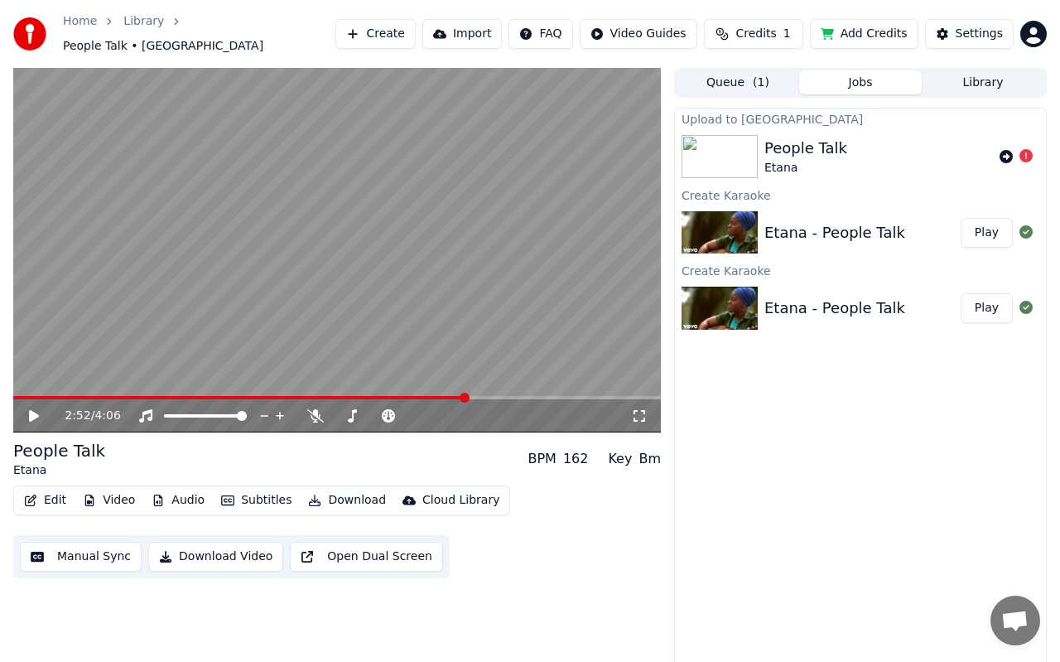
click at [318, 191] on video at bounding box center [337, 250] width 648 height 364
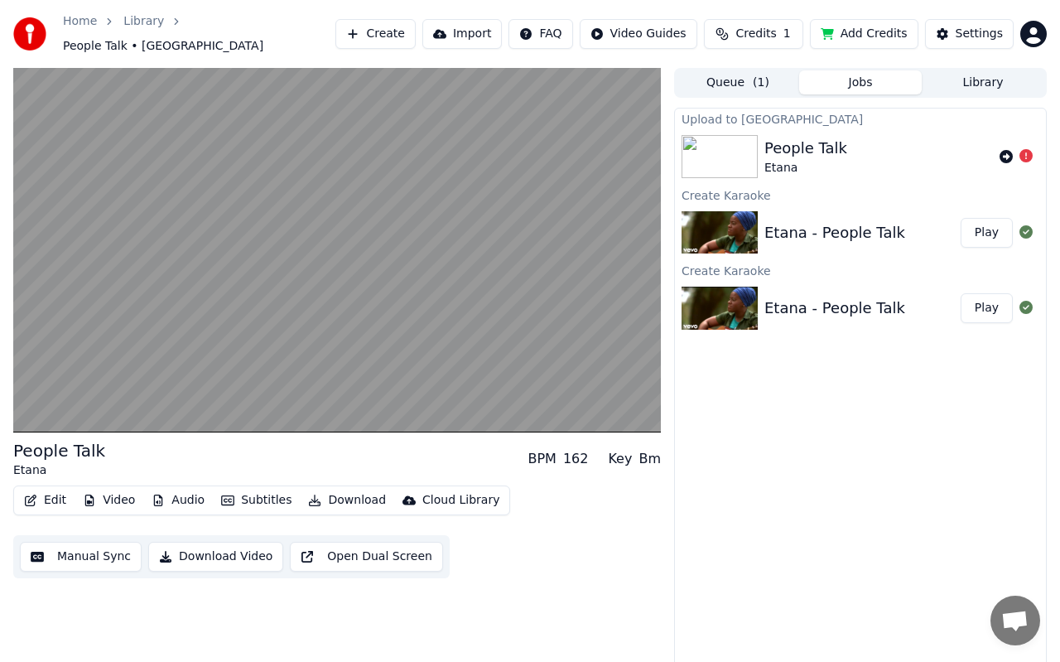
click at [318, 191] on video at bounding box center [337, 250] width 648 height 364
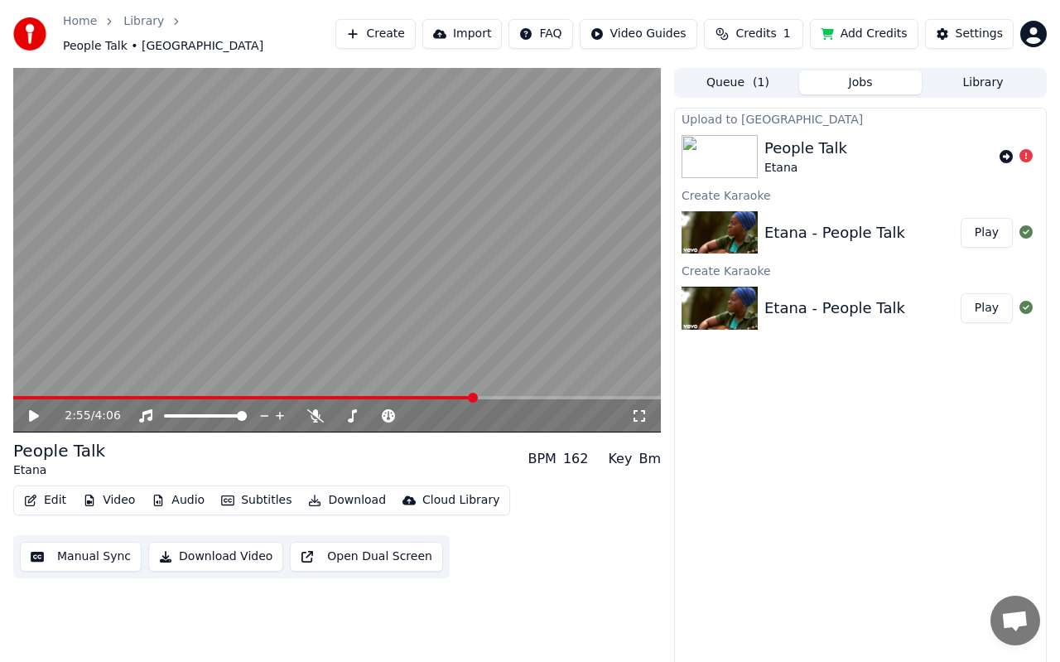
click at [456, 399] on div "2:55 / 4:06" at bounding box center [337, 415] width 648 height 33
click at [456, 396] on span at bounding box center [234, 397] width 442 height 3
click at [456, 393] on span at bounding box center [454, 398] width 10 height 10
click at [420, 324] on video at bounding box center [337, 250] width 648 height 364
click at [338, 251] on video at bounding box center [337, 250] width 648 height 364
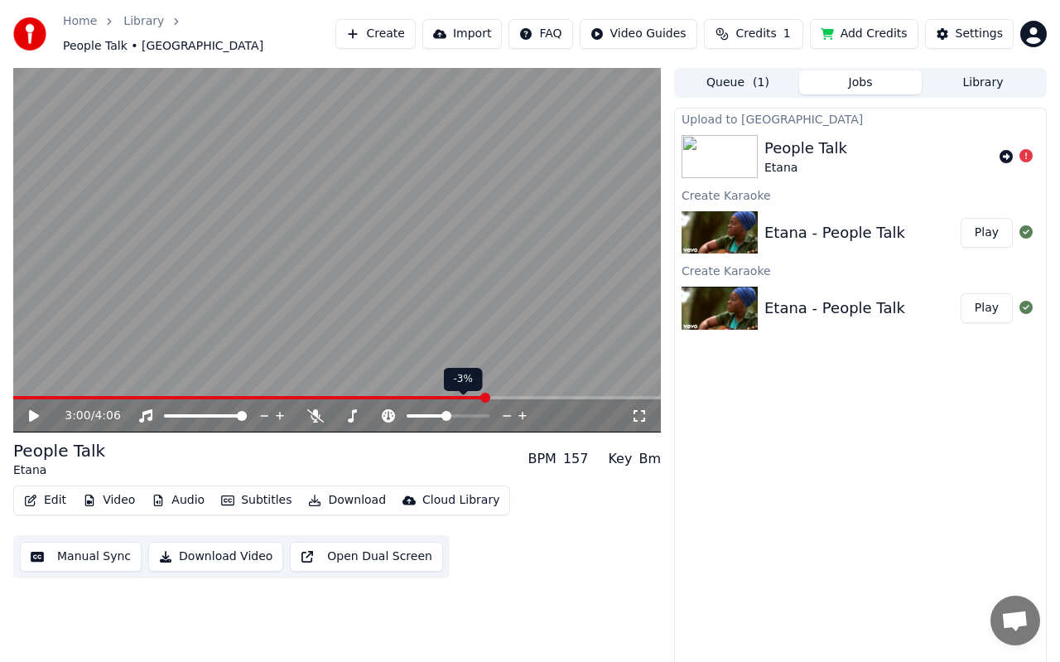
click at [446, 411] on span at bounding box center [446, 416] width 10 height 10
click at [367, 264] on video at bounding box center [337, 250] width 648 height 364
click at [362, 264] on video at bounding box center [337, 250] width 648 height 364
click at [317, 409] on icon at bounding box center [315, 415] width 17 height 13
click at [363, 292] on video at bounding box center [337, 250] width 648 height 364
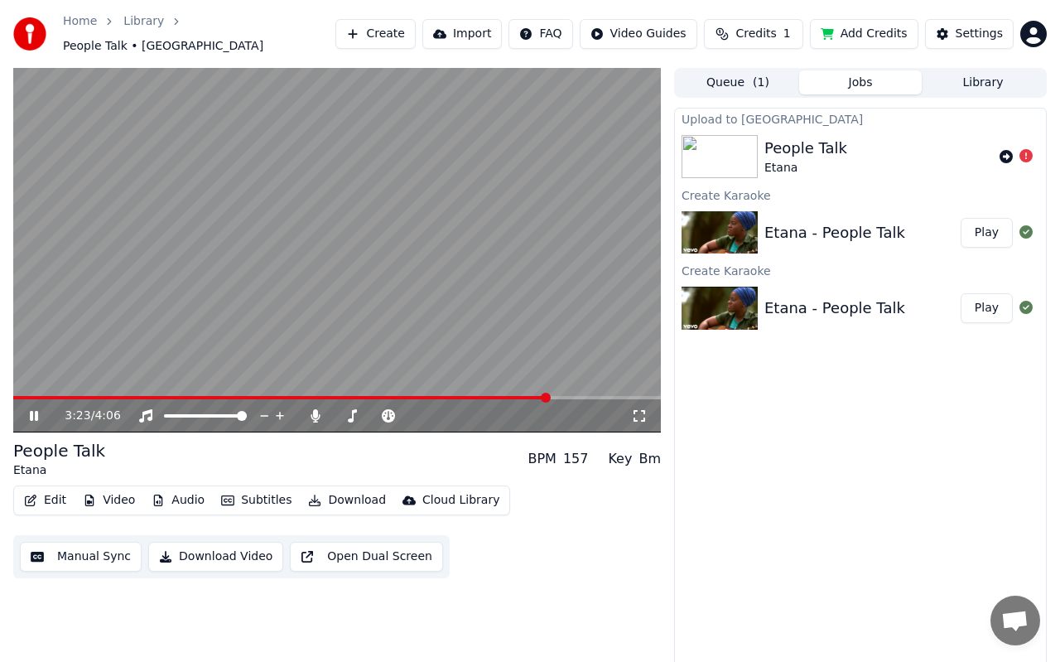
click at [488, 396] on span at bounding box center [281, 397] width 536 height 3
click at [429, 414] on span at bounding box center [418, 415] width 23 height 3
click at [437, 409] on div at bounding box center [463, 416] width 133 height 17
click at [440, 409] on div at bounding box center [463, 416] width 133 height 17
click at [443, 410] on div at bounding box center [463, 416] width 133 height 17
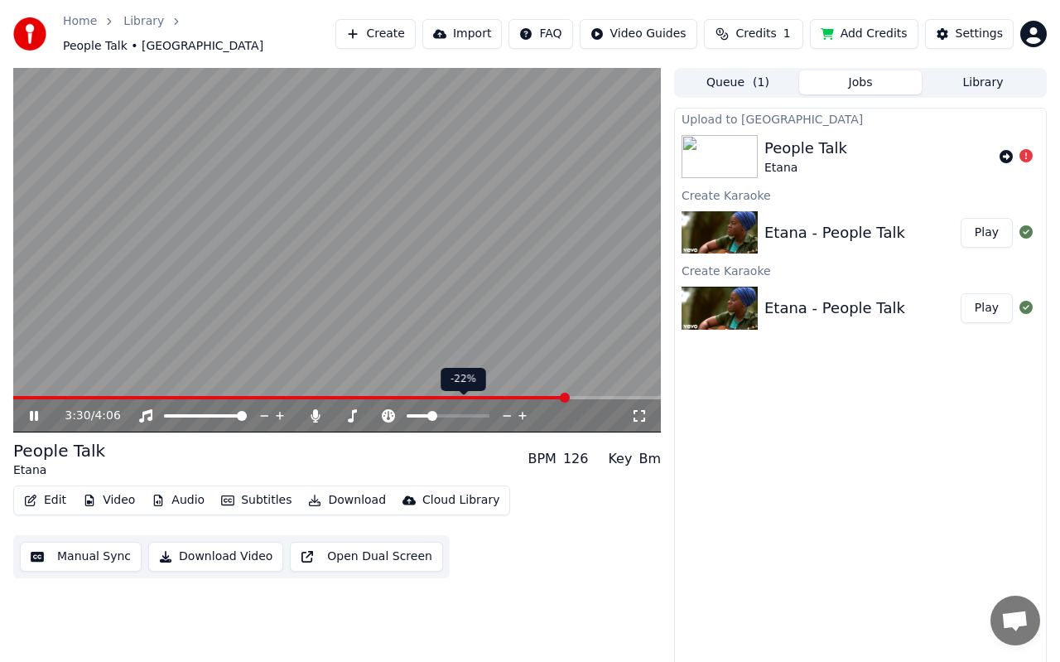
click at [438, 409] on div at bounding box center [463, 416] width 133 height 17
drag, startPoint x: 438, startPoint y: 409, endPoint x: 449, endPoint y: 408, distance: 10.9
click at [449, 408] on div at bounding box center [463, 416] width 133 height 17
click at [447, 411] on span at bounding box center [447, 416] width 10 height 10
click at [448, 411] on span at bounding box center [448, 416] width 10 height 10
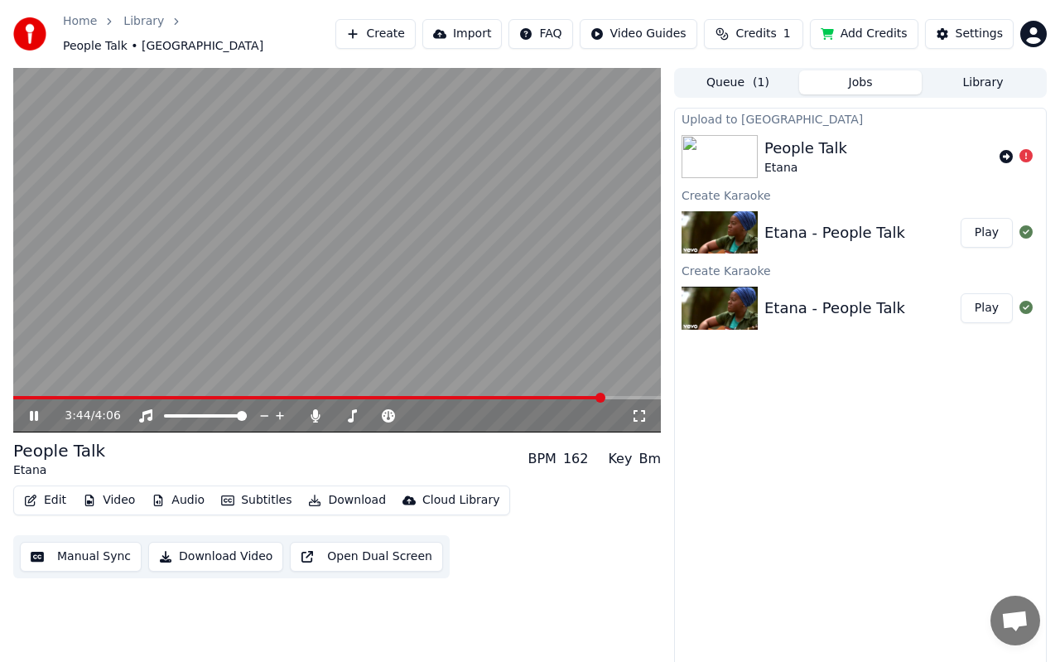
click at [427, 399] on div "3:44 / 4:06" at bounding box center [337, 415] width 648 height 33
click at [426, 396] on span at bounding box center [219, 397] width 413 height 3
click at [317, 262] on video at bounding box center [337, 250] width 648 height 364
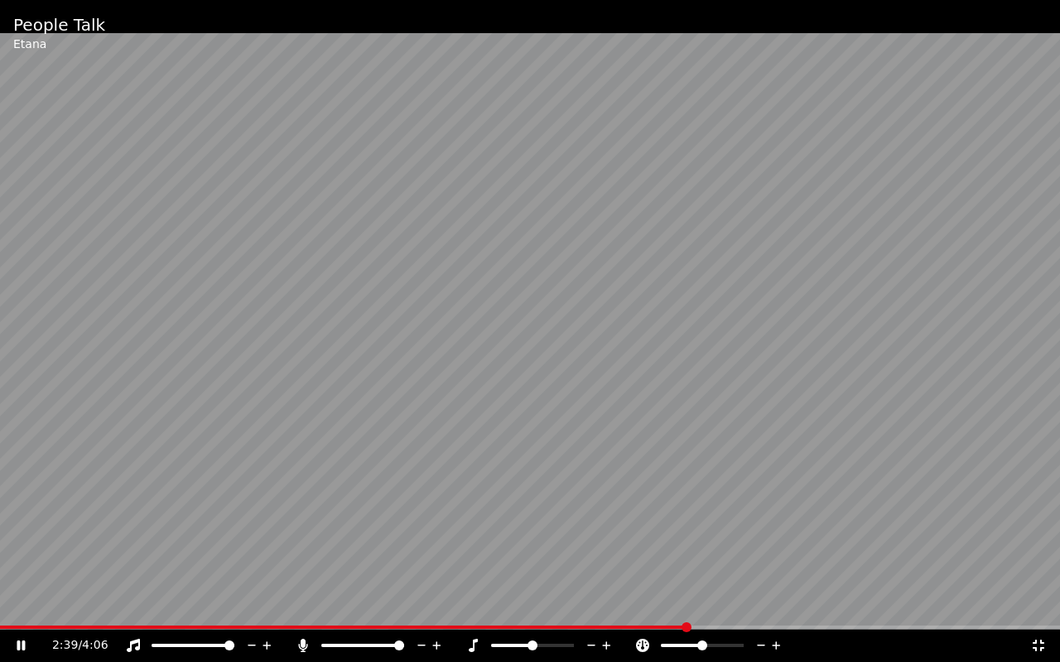
click at [486, 363] on video at bounding box center [530, 331] width 1060 height 662
click at [1039, 586] on icon at bounding box center [1038, 645] width 17 height 13
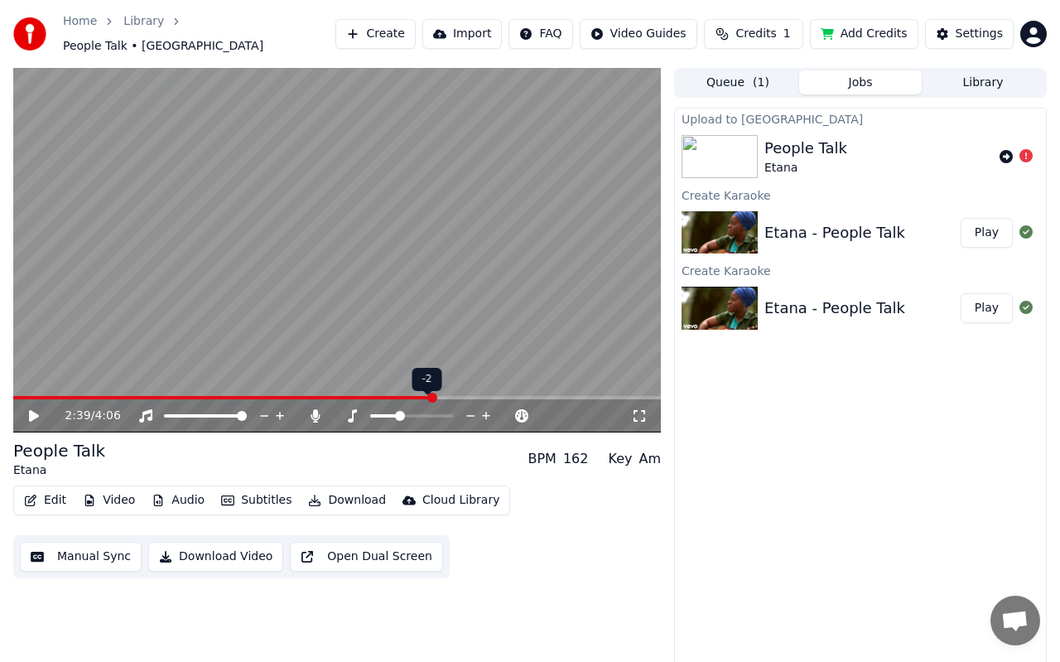
click at [400, 411] on span at bounding box center [400, 416] width 10 height 10
click at [317, 268] on video at bounding box center [337, 250] width 648 height 364
click at [409, 412] on span at bounding box center [412, 416] width 10 height 10
click at [437, 411] on span at bounding box center [439, 416] width 10 height 10
click at [439, 411] on span at bounding box center [441, 416] width 10 height 10
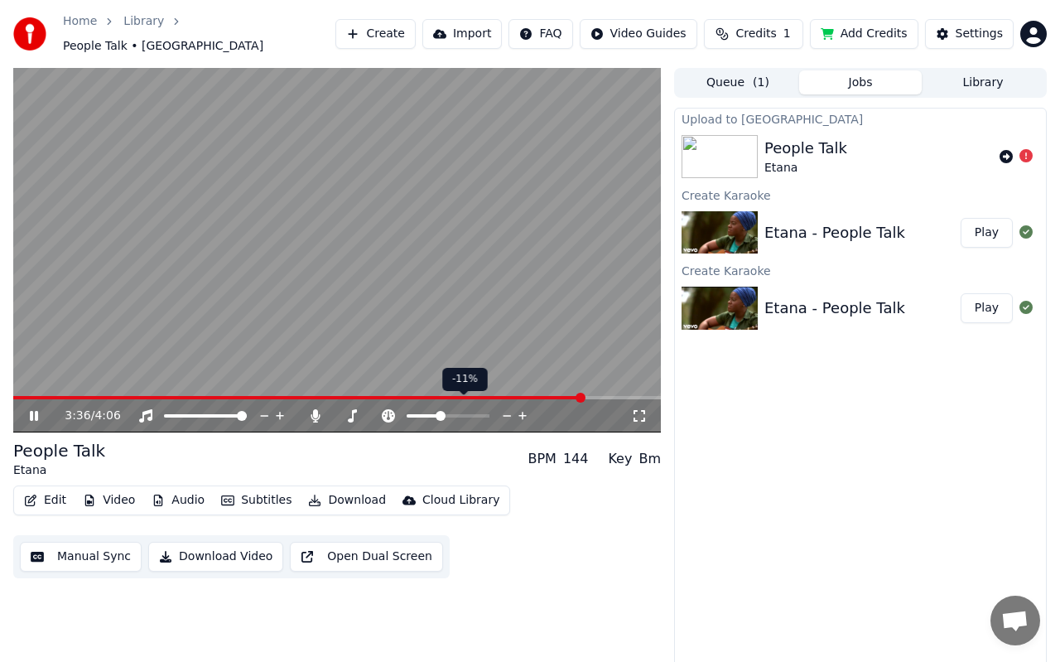
click at [439, 411] on span at bounding box center [441, 416] width 10 height 10
click at [440, 412] on span at bounding box center [441, 416] width 10 height 10
click at [405, 399] on div "3:52 / 4:06" at bounding box center [337, 415] width 648 height 33
click at [404, 396] on span at bounding box center [321, 397] width 616 height 3
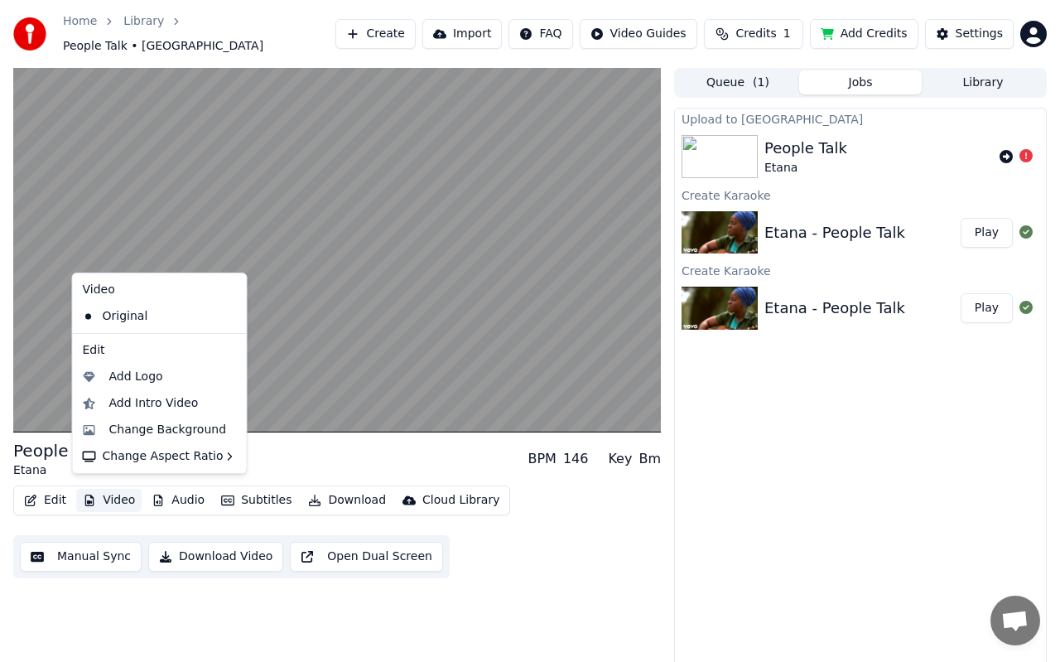
click at [97, 489] on button "Video" at bounding box center [108, 500] width 65 height 23
click at [93, 586] on div "People Talk Etana BPM 146 Key Bm Edit Video Audio Subtitles Download Cloud Libr…" at bounding box center [337, 369] width 648 height 602
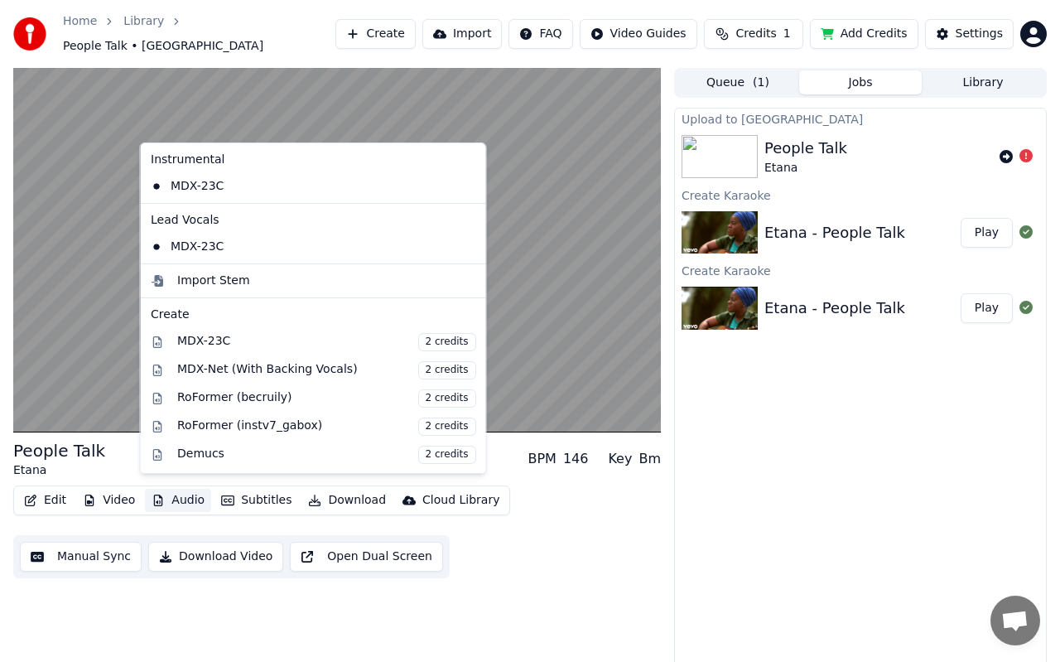
click at [191, 490] on button "Audio" at bounding box center [178, 500] width 66 height 23
click at [203, 580] on div "People Talk Etana BPM 146 Key Bm Edit Video Audio Subtitles Download Cloud Libr…" at bounding box center [337, 369] width 648 height 602
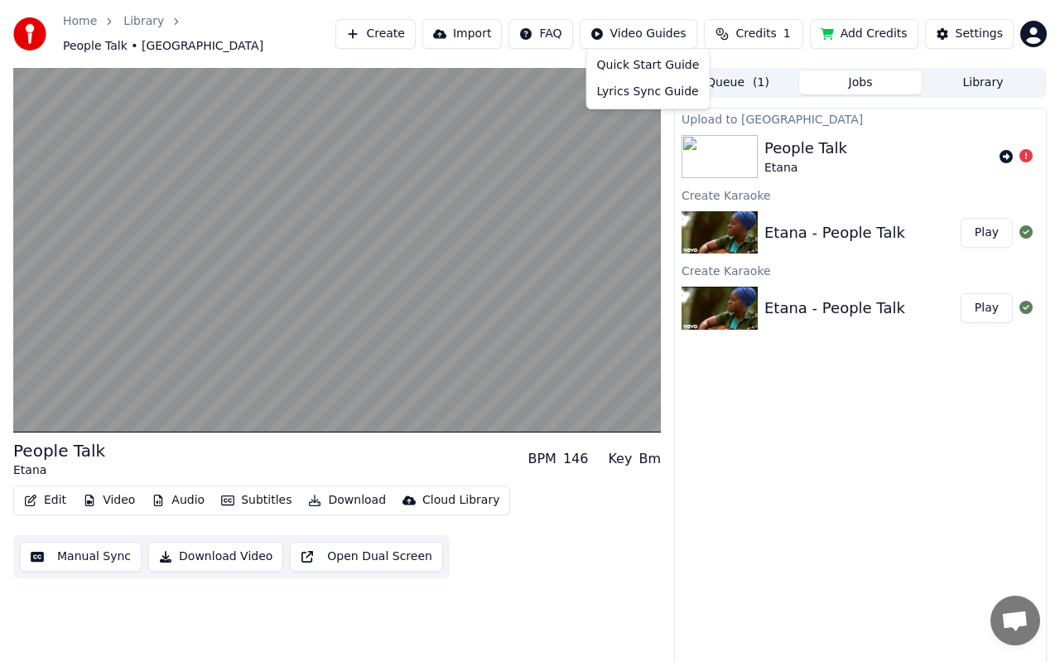
click at [669, 27] on html "Home Library People Talk • Etana Create Import FAQ Video Guides Credits 1 Add C…" at bounding box center [530, 331] width 1060 height 662
click at [975, 30] on html "Home Library People Talk • Etana Create Import FAQ Video Guides Credits 1 Add C…" at bounding box center [530, 331] width 1060 height 662
click at [975, 30] on div "Settings" at bounding box center [979, 34] width 47 height 17
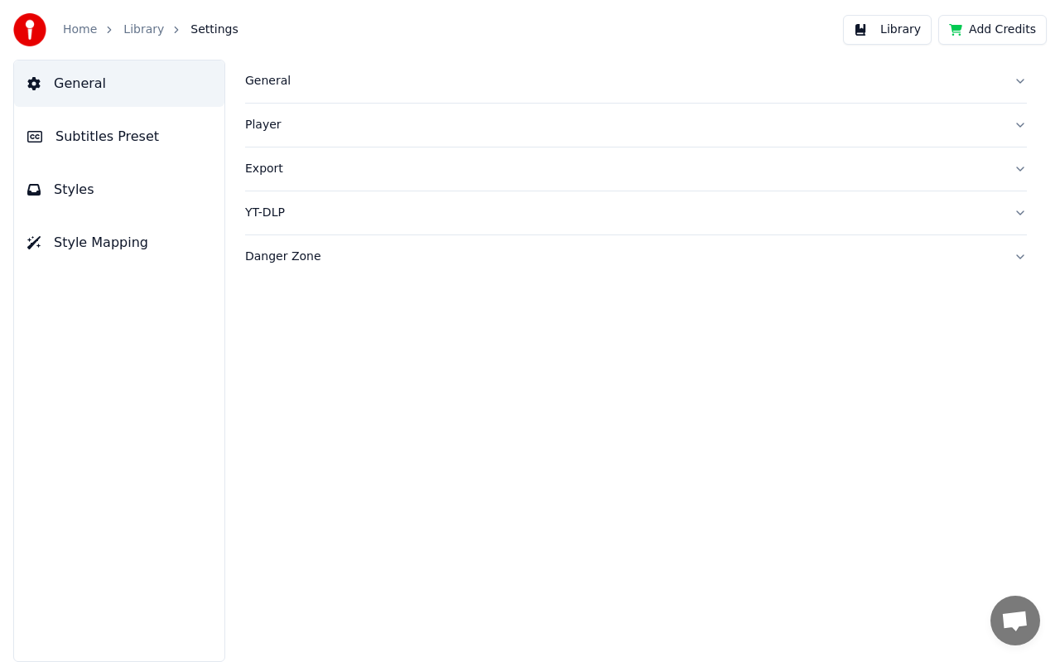
click at [134, 32] on link "Library" at bounding box center [143, 30] width 41 height 17
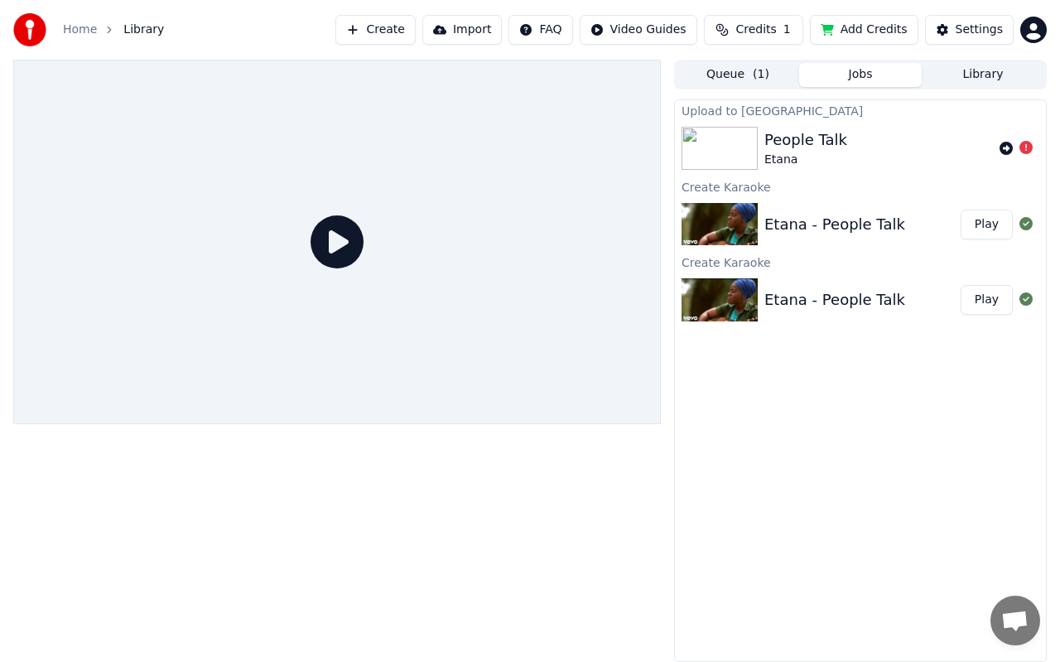
click at [887, 118] on div "Upload to [GEOGRAPHIC_DATA]" at bounding box center [860, 110] width 371 height 20
click at [917, 276] on div "Etana - People Talk Play" at bounding box center [860, 300] width 371 height 56
click at [1028, 227] on icon at bounding box center [1026, 223] width 13 height 13
click at [349, 238] on icon at bounding box center [337, 241] width 53 height 53
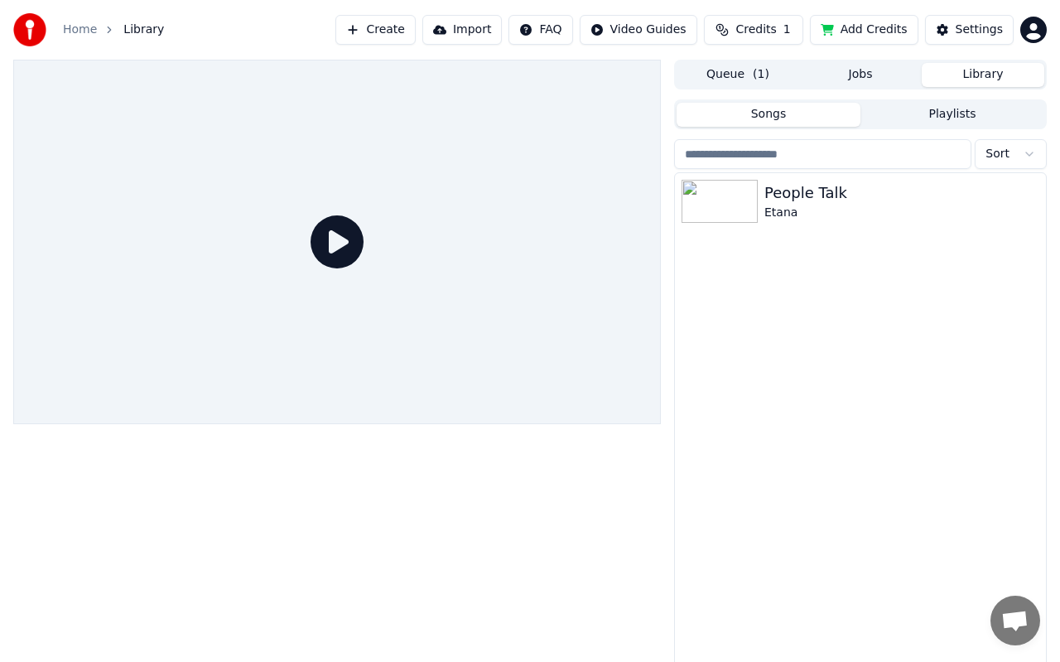
click at [977, 75] on button "Library" at bounding box center [983, 75] width 123 height 24
click at [1032, 204] on icon "button" at bounding box center [1031, 201] width 3 height 12
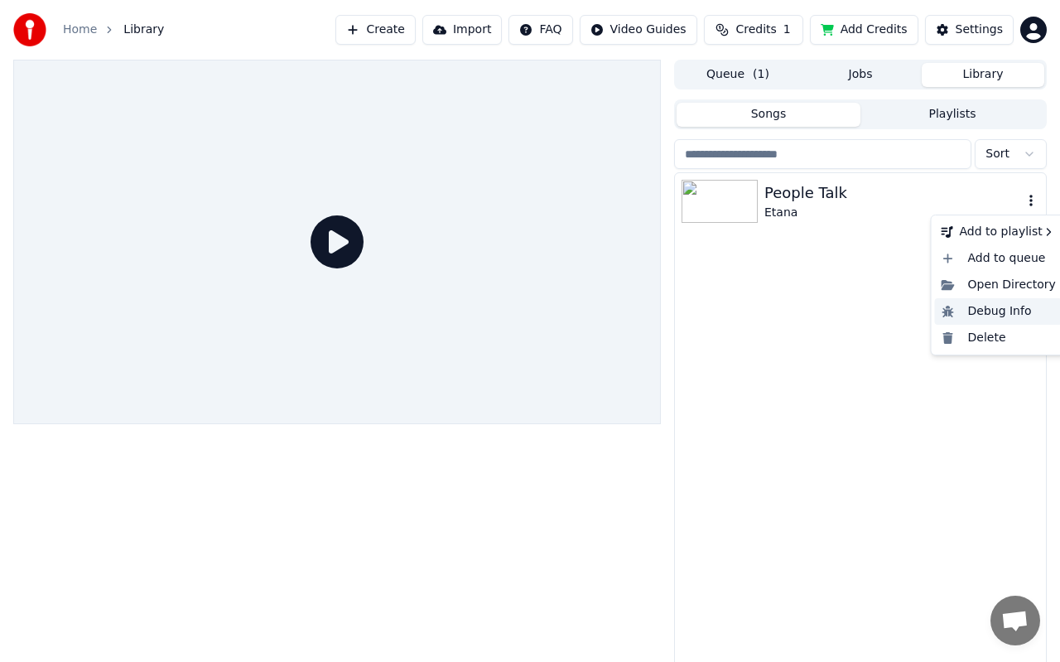
click at [992, 311] on div "Debug Info" at bounding box center [999, 311] width 128 height 27
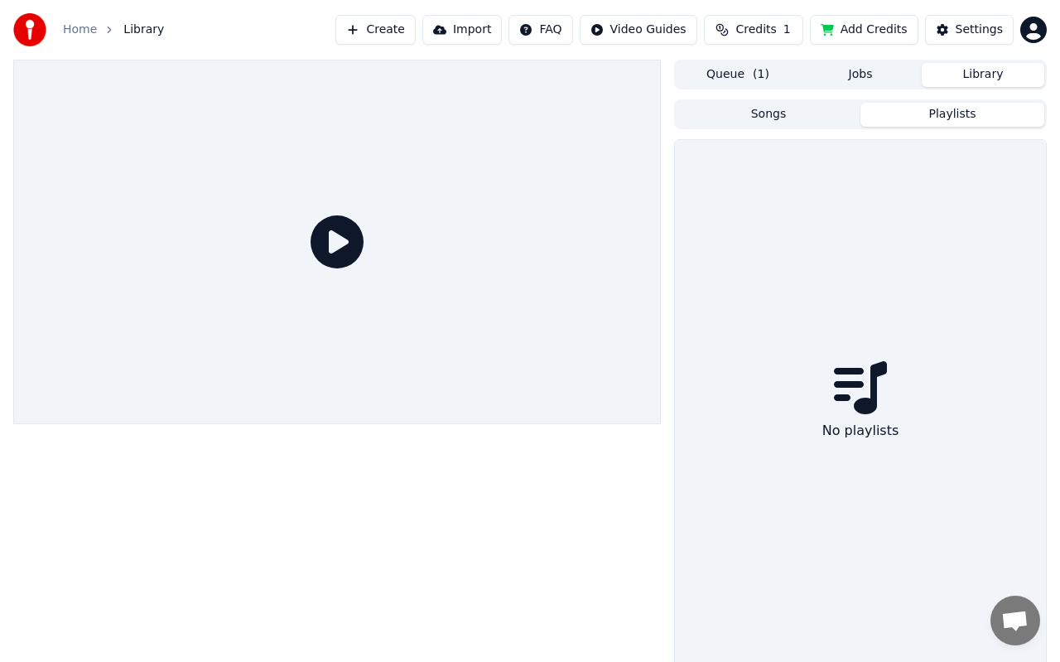
click at [921, 116] on button "Playlists" at bounding box center [953, 115] width 184 height 24
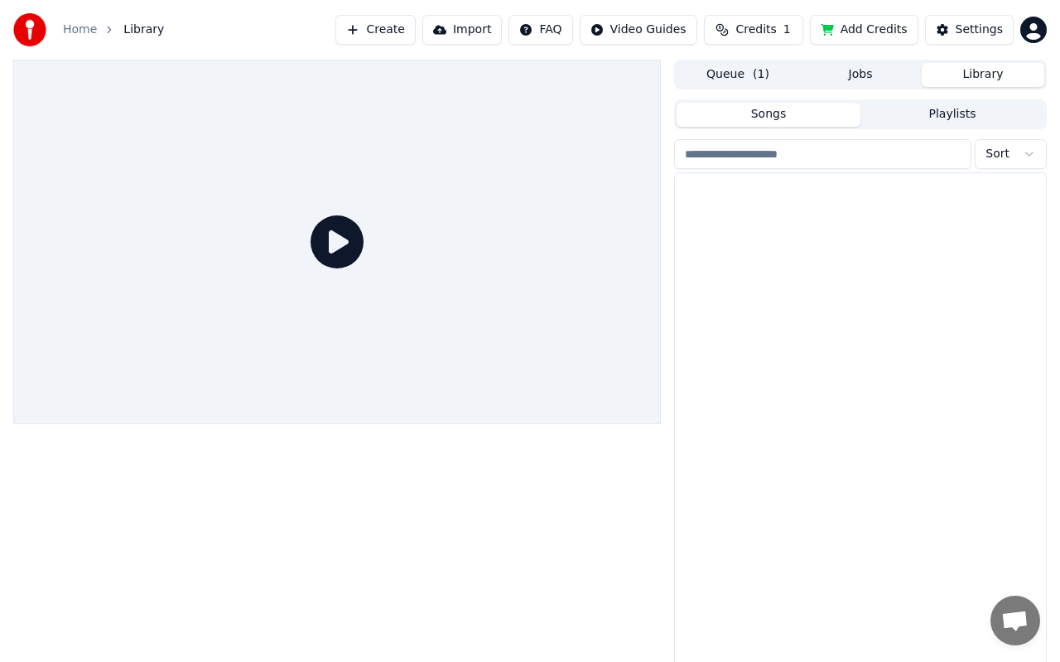
click at [803, 110] on button "Songs" at bounding box center [769, 115] width 184 height 24
click at [855, 217] on div "Etana" at bounding box center [893, 213] width 258 height 17
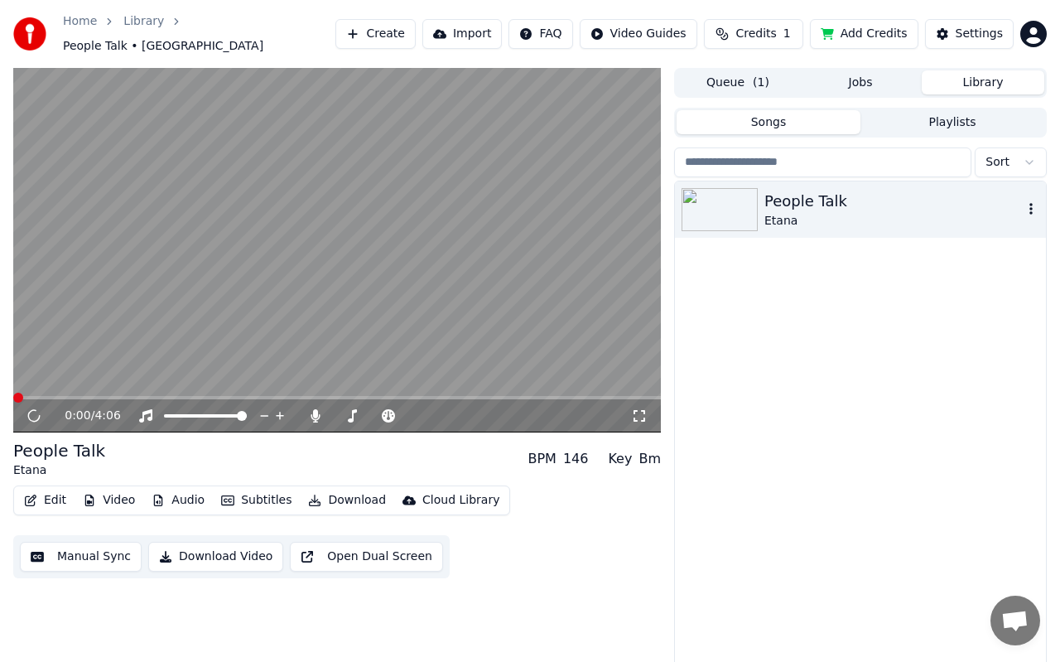
click at [855, 217] on div "Etana" at bounding box center [893, 221] width 258 height 17
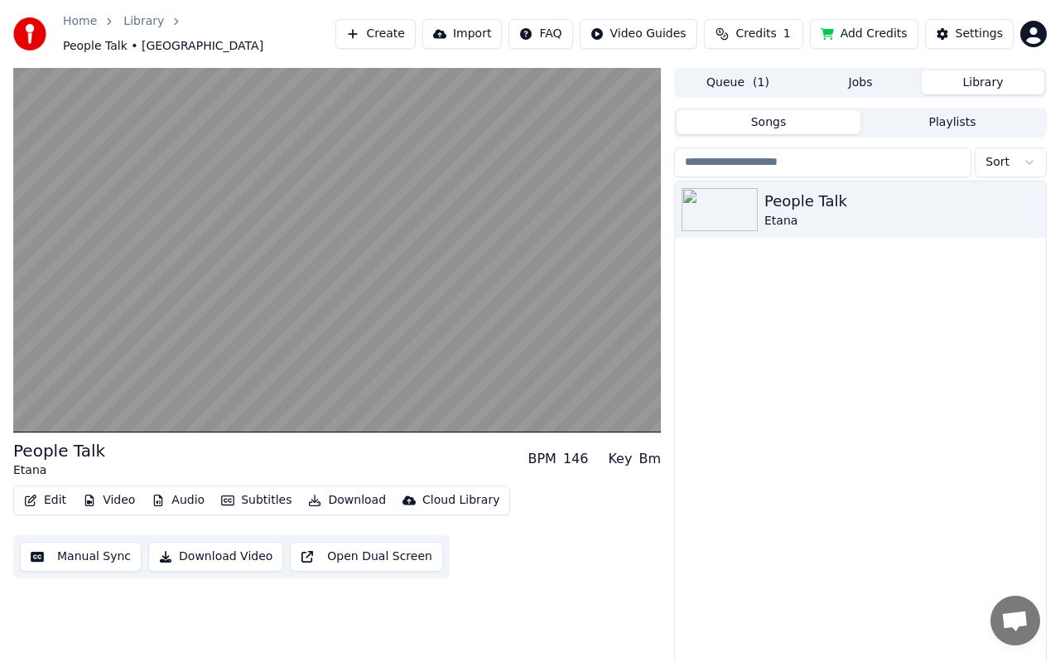
click at [580, 454] on div "146" at bounding box center [576, 459] width 26 height 20
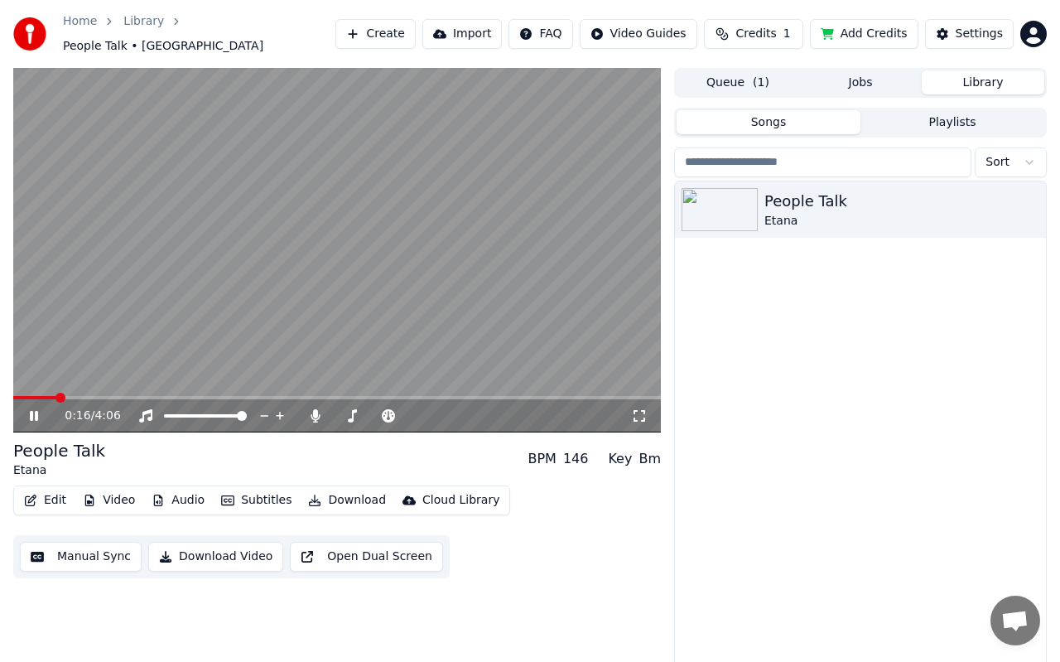
click at [68, 547] on button "Manual Sync" at bounding box center [81, 557] width 122 height 30
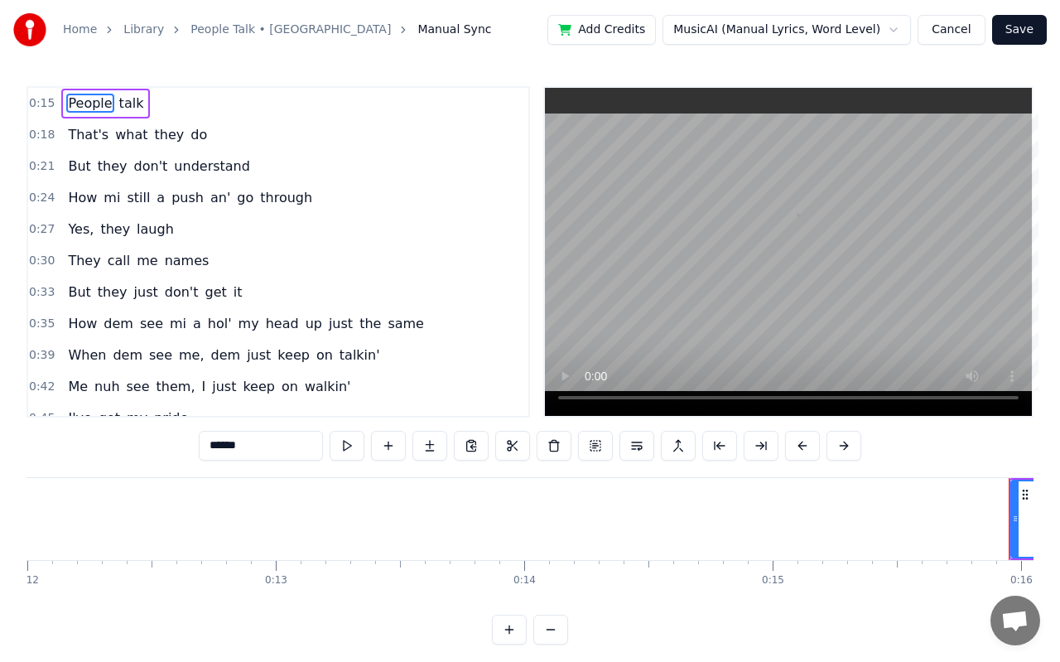
scroll to position [0, 3880]
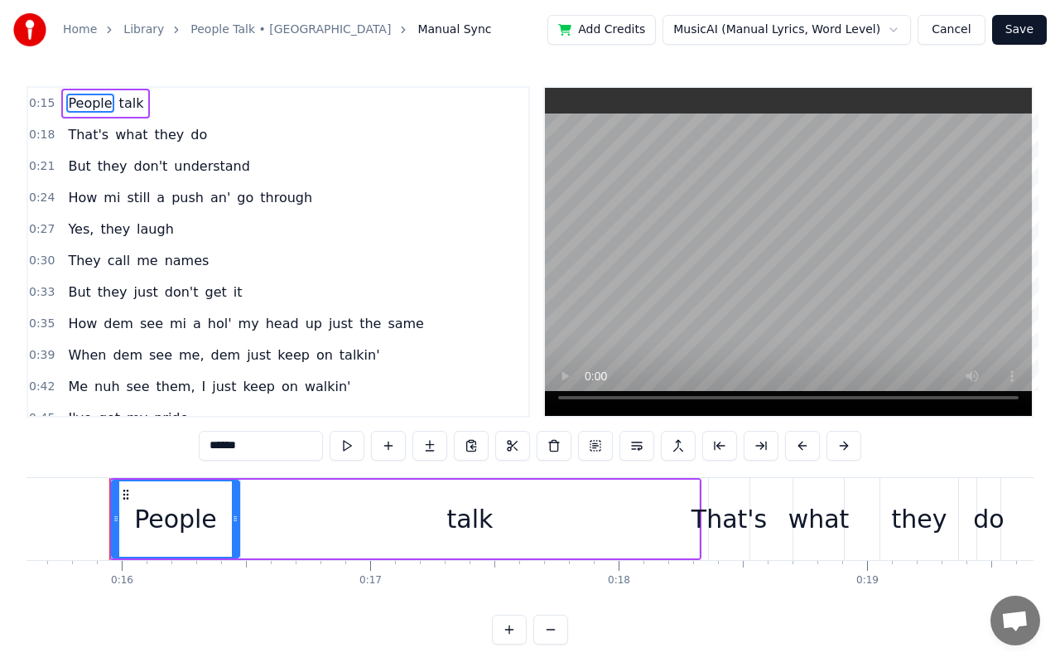
drag, startPoint x: 224, startPoint y: 538, endPoint x: 315, endPoint y: 536, distance: 90.3
click at [315, 536] on div "People talk" at bounding box center [405, 519] width 592 height 82
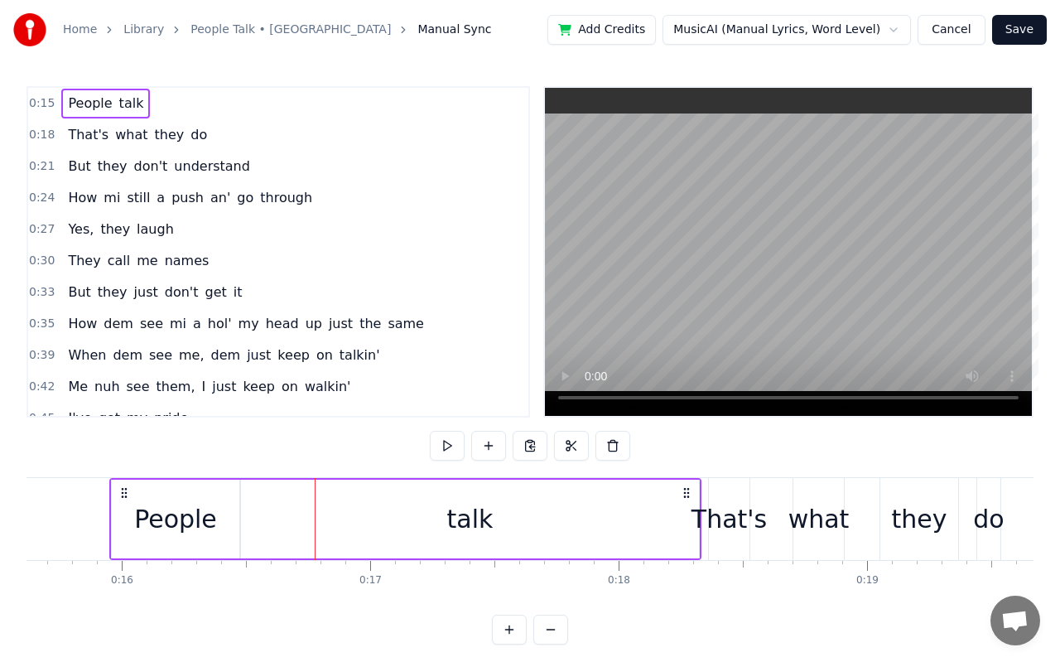
click at [226, 514] on div "People" at bounding box center [176, 519] width 128 height 79
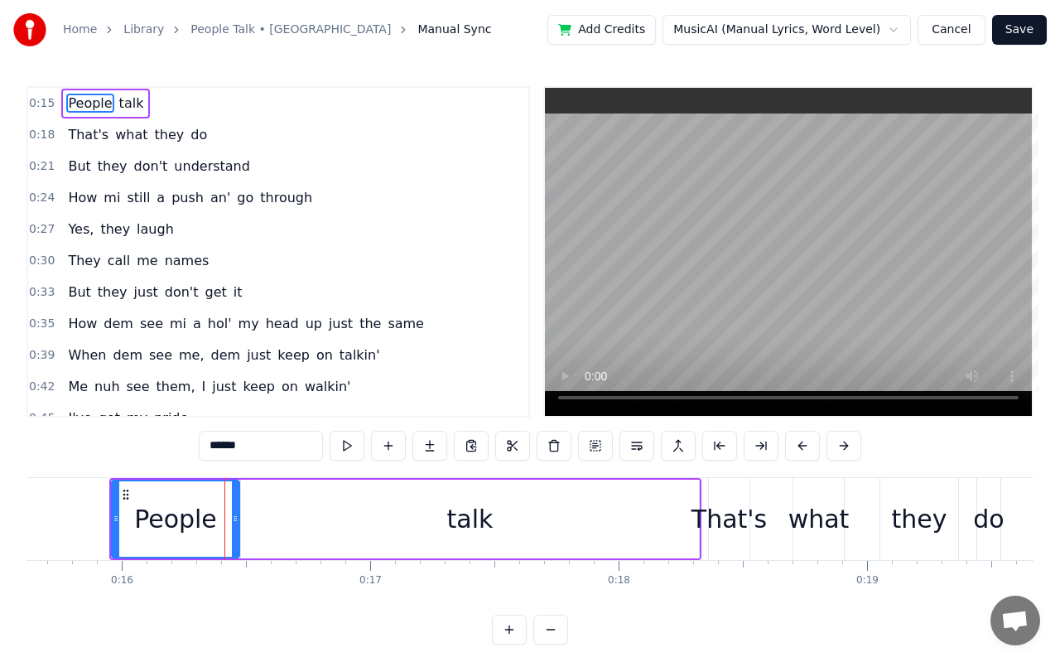
click at [729, 586] on div "0:15 People talk 0:18 That's what they do 0:21 But they don't understand 0:24 H…" at bounding box center [530, 365] width 1007 height 558
click at [780, 227] on video at bounding box center [788, 252] width 487 height 328
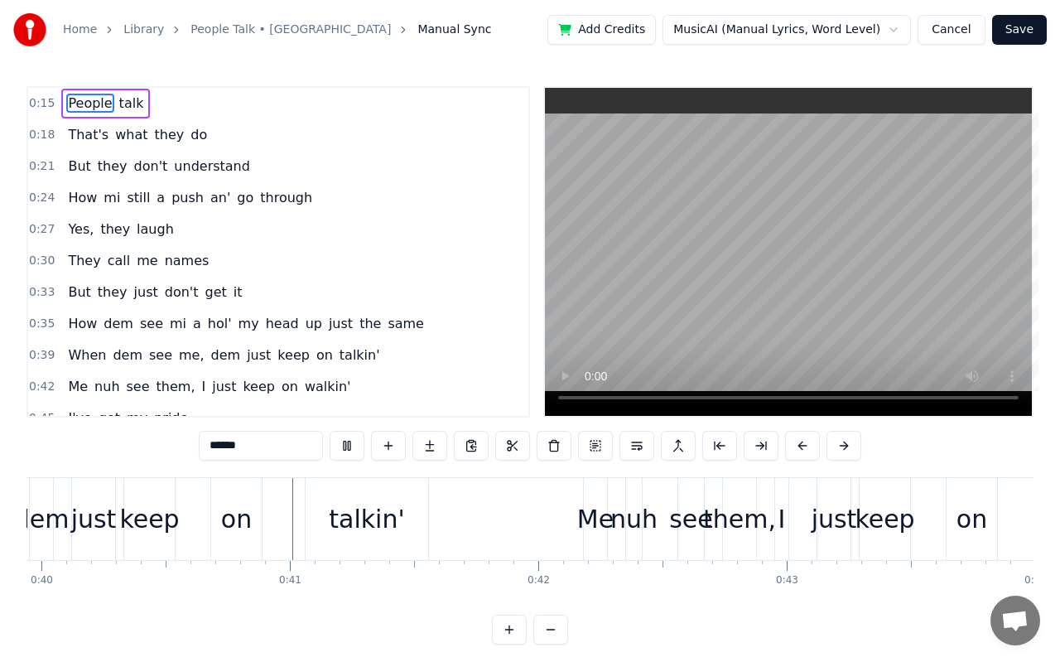
scroll to position [0, 9925]
click at [771, 286] on video at bounding box center [788, 252] width 487 height 328
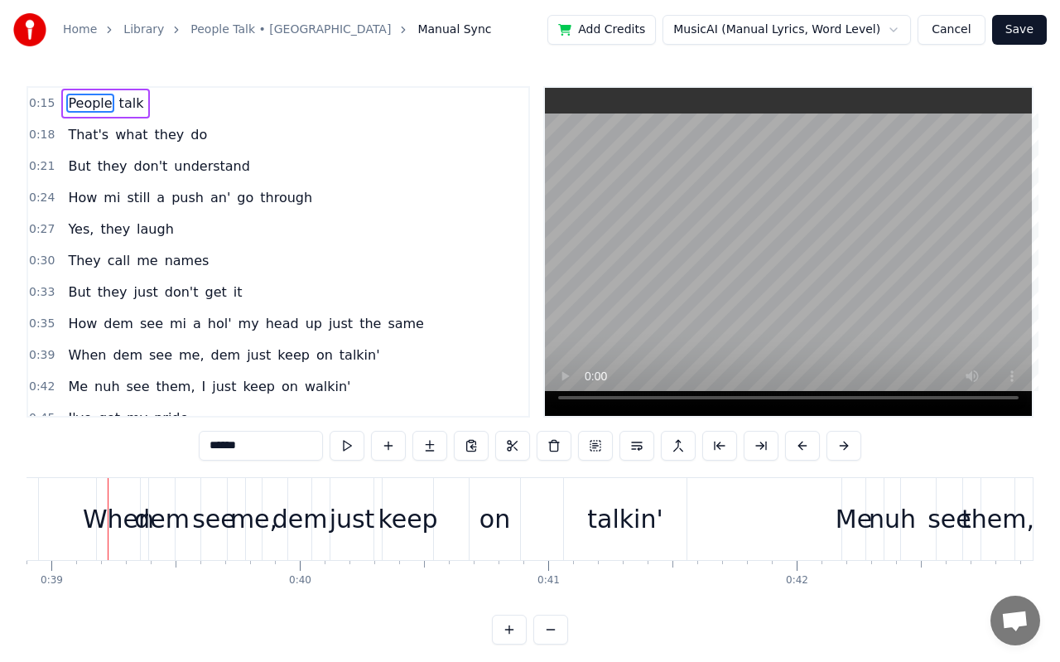
scroll to position [0, 9664]
click at [140, 523] on div "dem" at bounding box center [163, 518] width 55 height 37
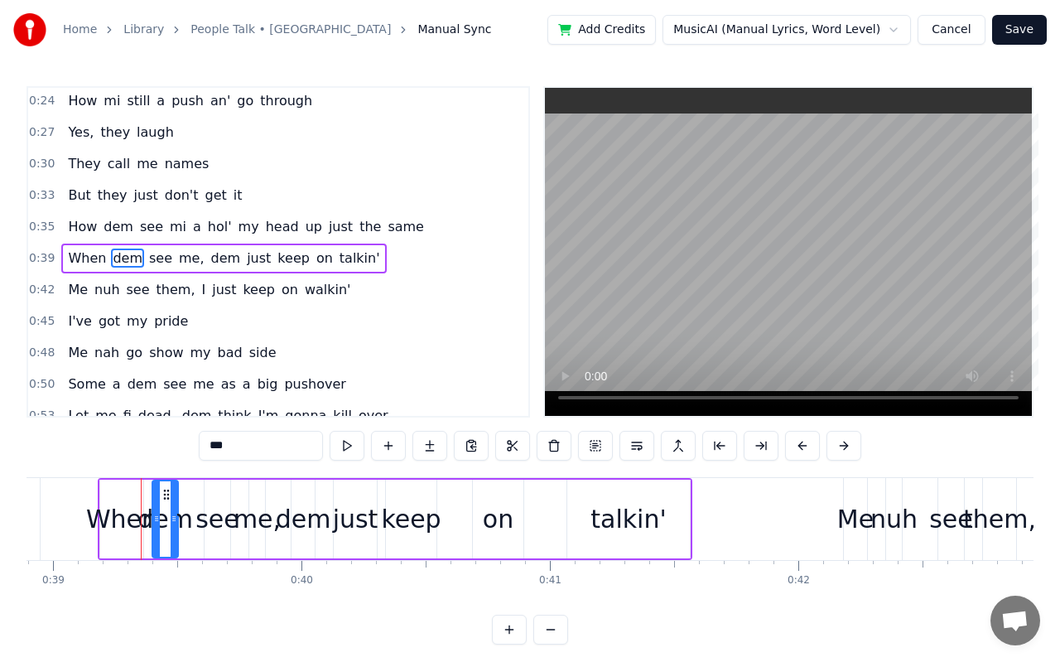
scroll to position [104, 0]
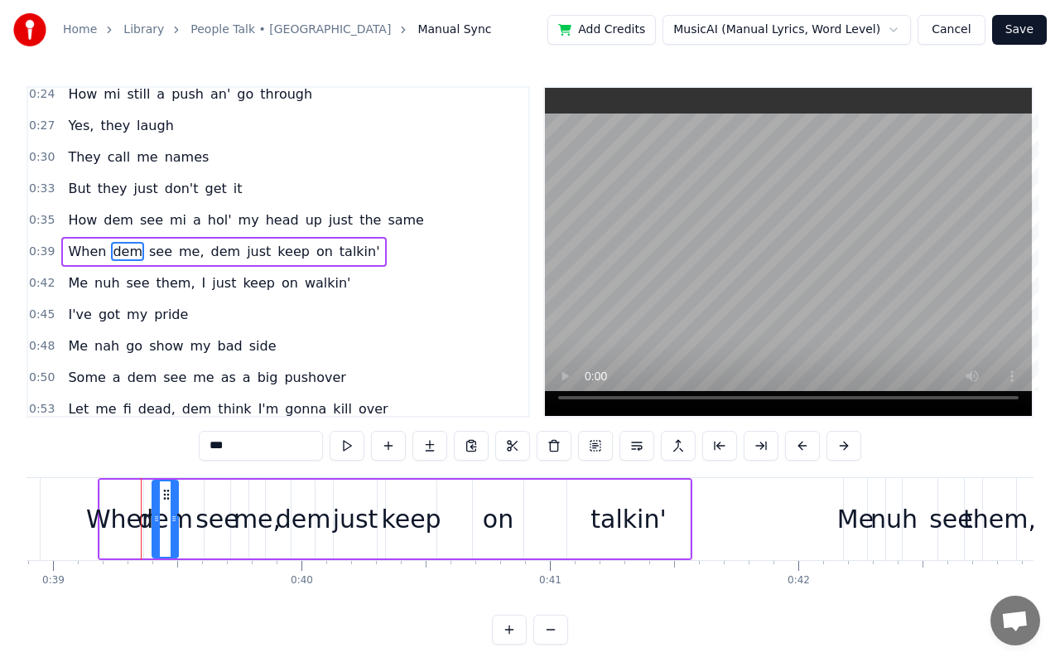
click at [158, 537] on div "dem" at bounding box center [165, 518] width 24 height 75
click at [131, 520] on div "When" at bounding box center [121, 518] width 71 height 37
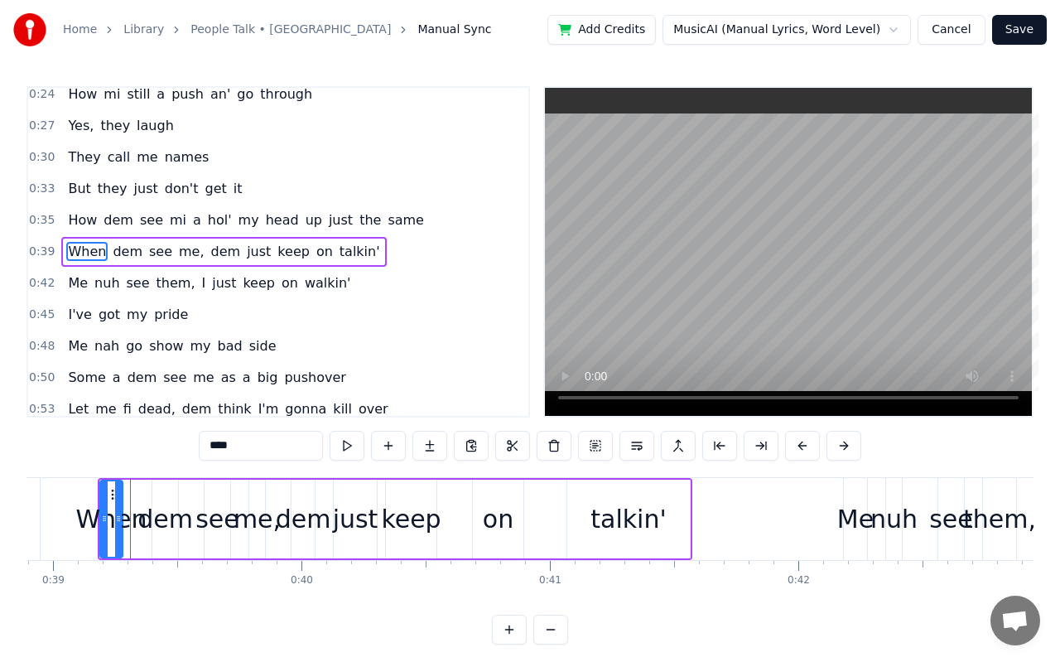
drag, startPoint x: 140, startPoint y: 525, endPoint x: 119, endPoint y: 523, distance: 20.9
click at [119, 523] on div at bounding box center [118, 518] width 7 height 75
click at [106, 523] on div "When" at bounding box center [111, 518] width 21 height 75
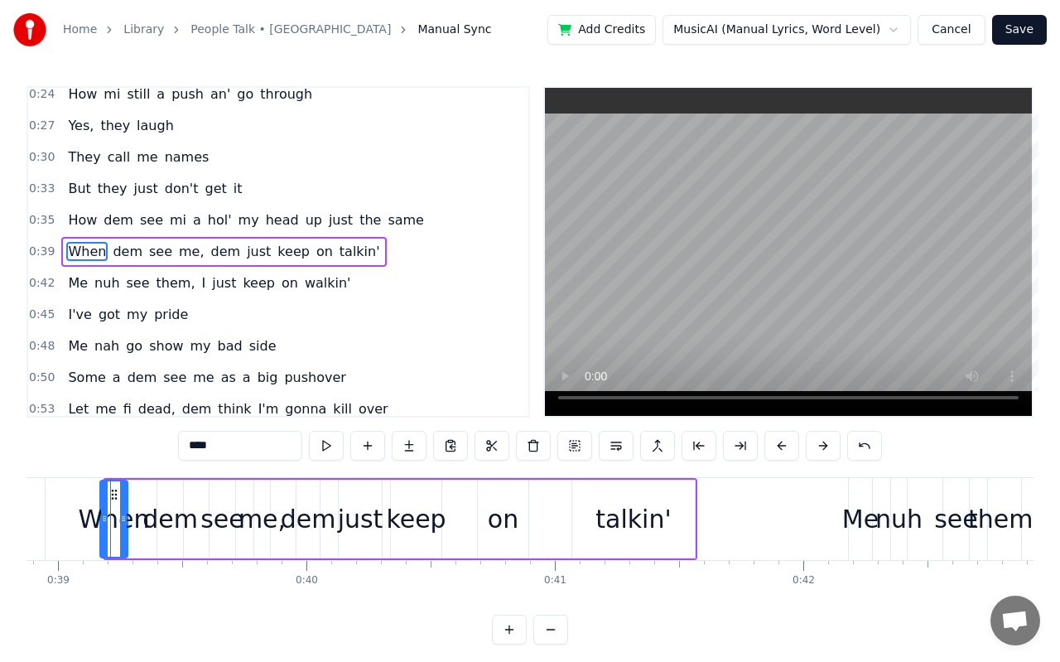
click at [103, 523] on icon at bounding box center [104, 518] width 7 height 13
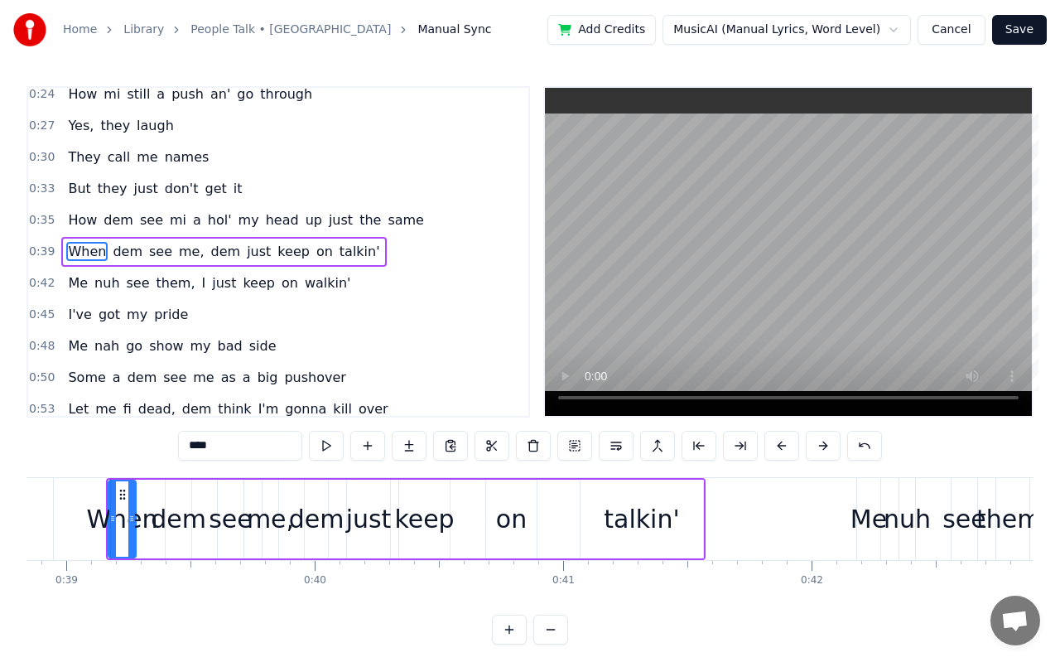
click at [755, 306] on video at bounding box center [788, 252] width 487 height 328
click at [120, 532] on div "When" at bounding box center [121, 518] width 71 height 37
drag, startPoint x: 112, startPoint y: 519, endPoint x: 99, endPoint y: 518, distance: 12.5
click at [99, 518] on icon at bounding box center [100, 518] width 7 height 13
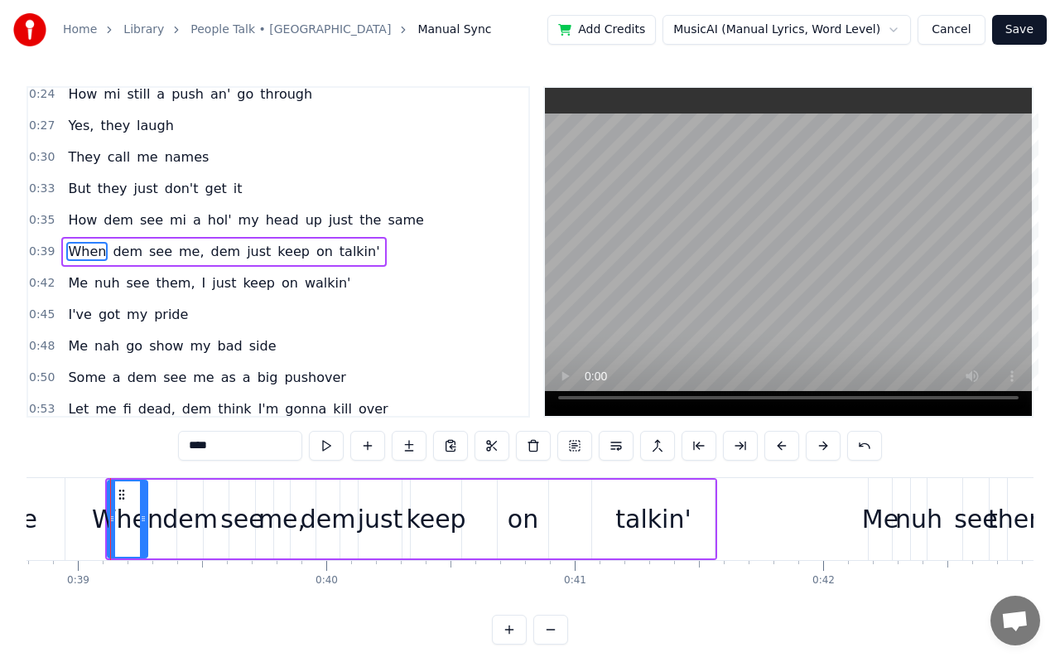
click at [742, 297] on video at bounding box center [788, 252] width 487 height 328
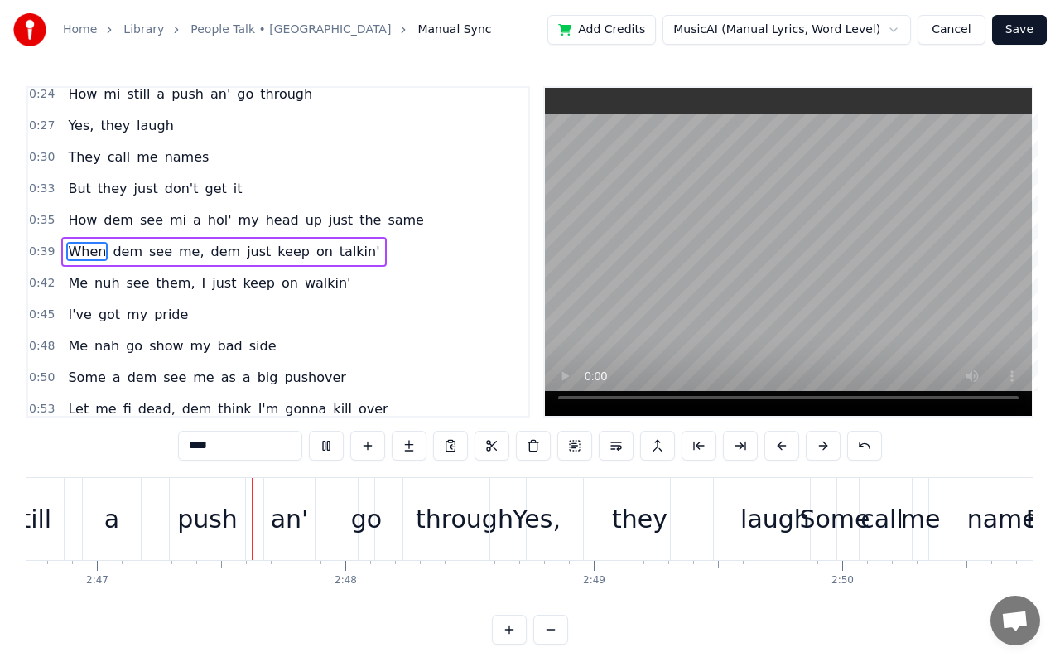
scroll to position [0, 41429]
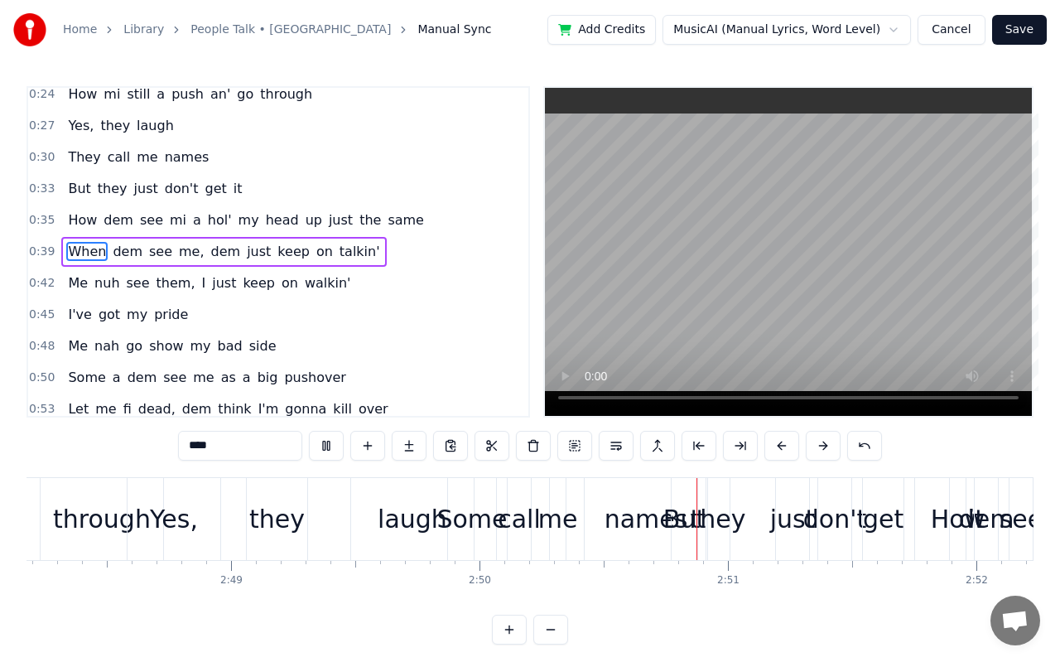
click at [782, 244] on video at bounding box center [788, 252] width 487 height 328
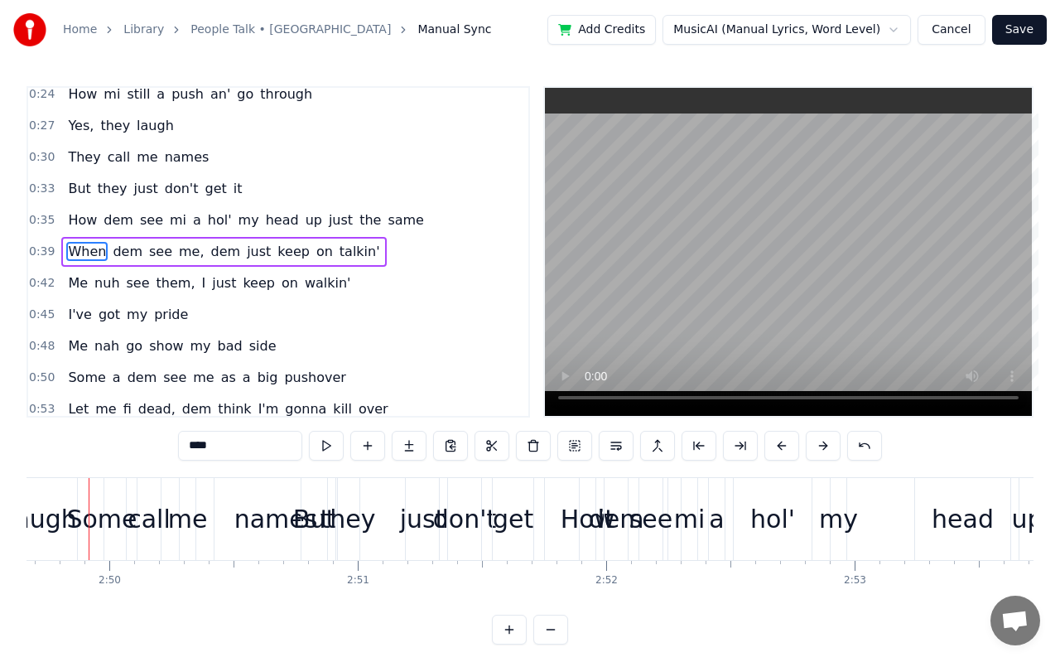
scroll to position [0, 42138]
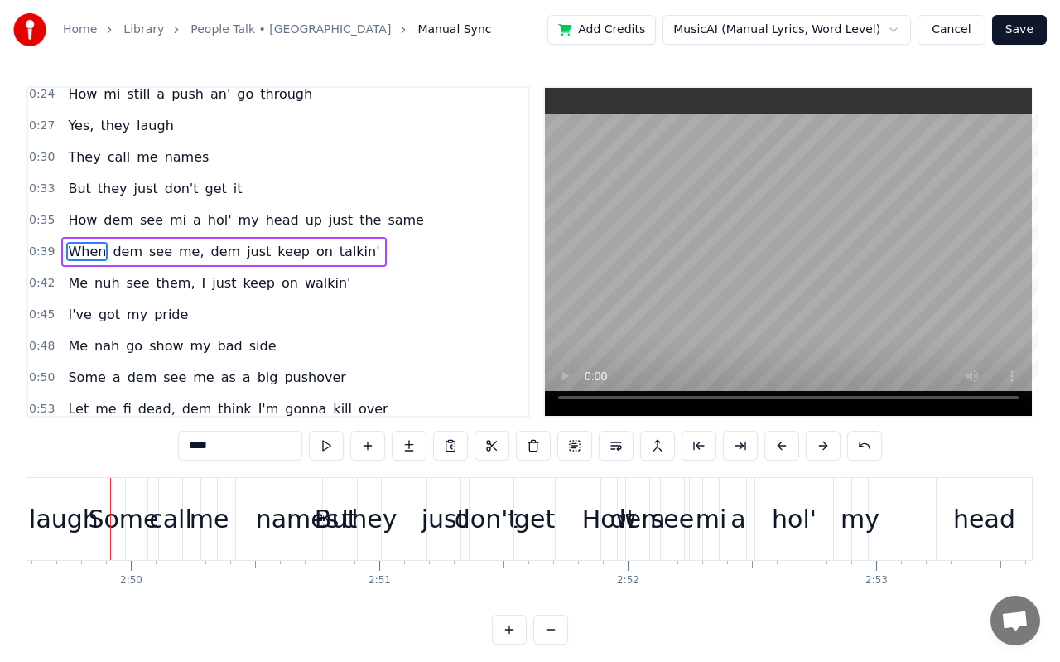
click at [810, 300] on video at bounding box center [788, 252] width 487 height 328
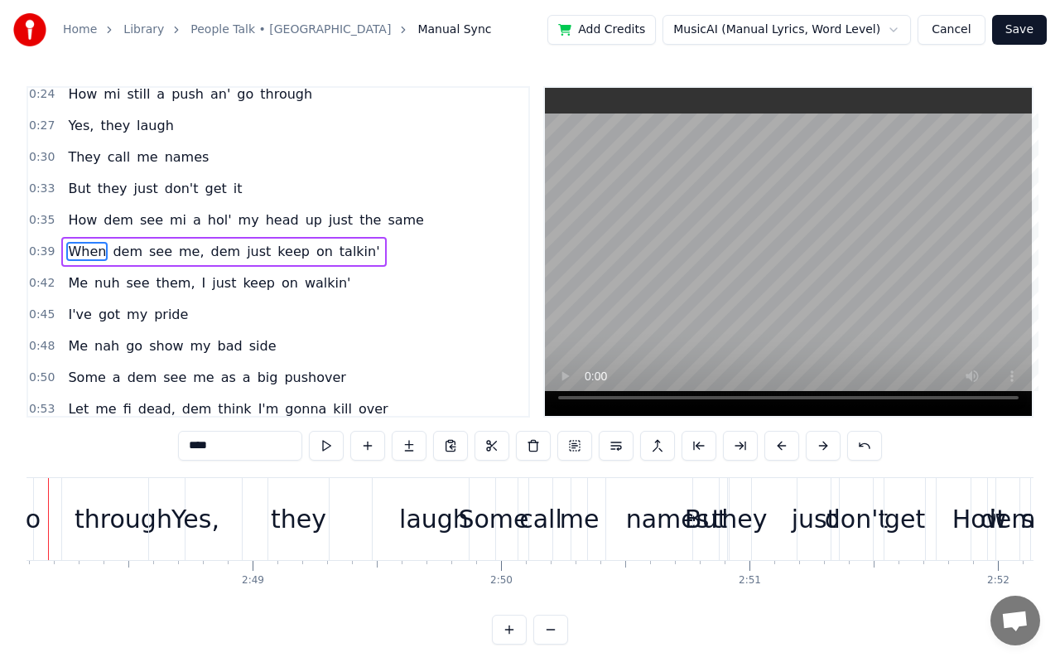
scroll to position [0, 41706]
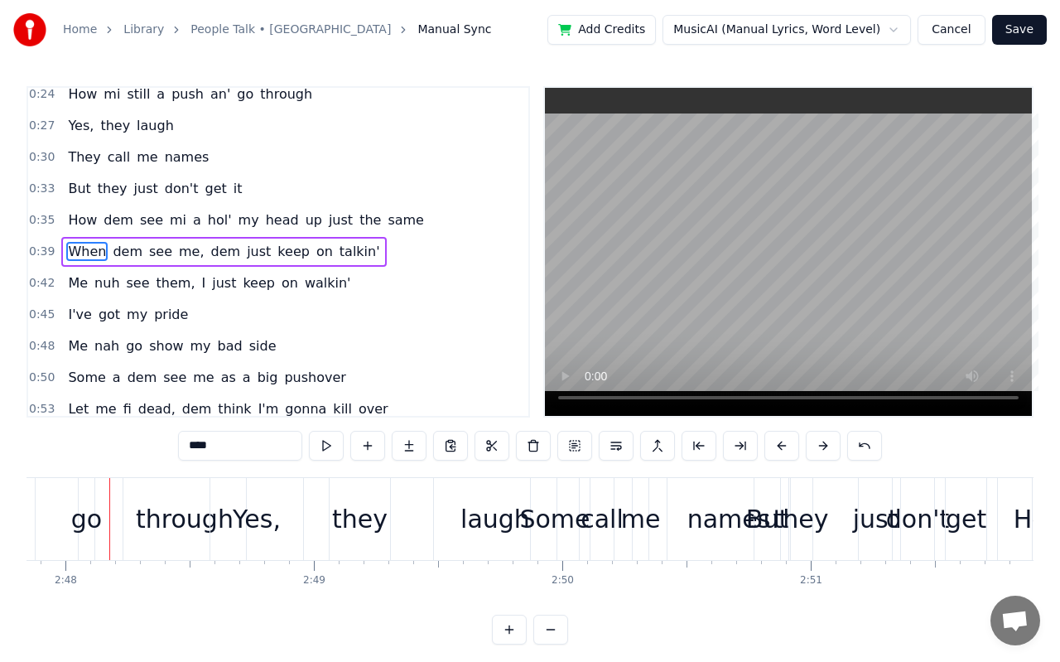
click at [542, 524] on div "Some" at bounding box center [554, 518] width 70 height 37
type input "****"
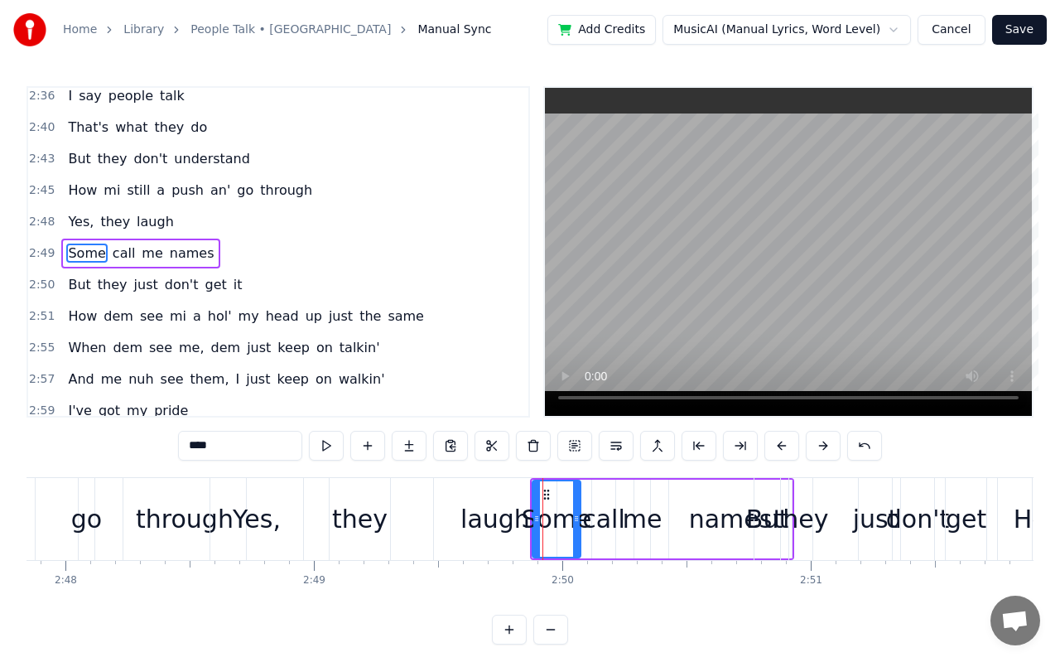
scroll to position [1520, 0]
drag, startPoint x: 547, startPoint y: 537, endPoint x: 566, endPoint y: 535, distance: 18.3
click at [566, 535] on div "Some" at bounding box center [556, 518] width 70 height 37
click at [579, 529] on div at bounding box center [578, 518] width 7 height 75
click at [545, 492] on icon at bounding box center [546, 494] width 13 height 13
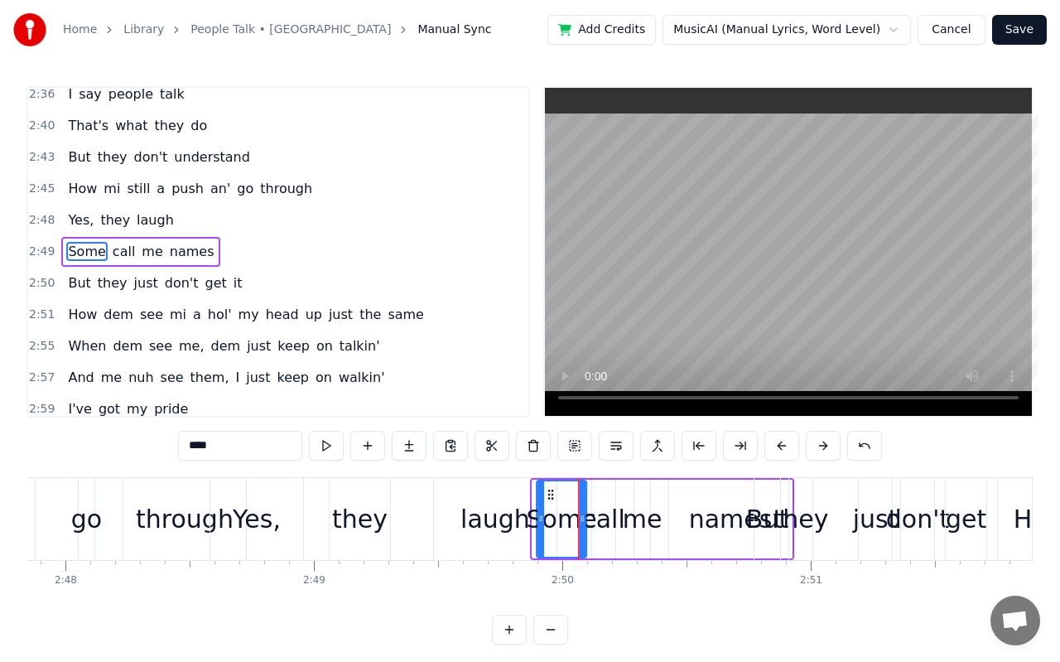
click at [549, 490] on icon at bounding box center [550, 494] width 13 height 13
click at [506, 586] on button at bounding box center [509, 630] width 35 height 30
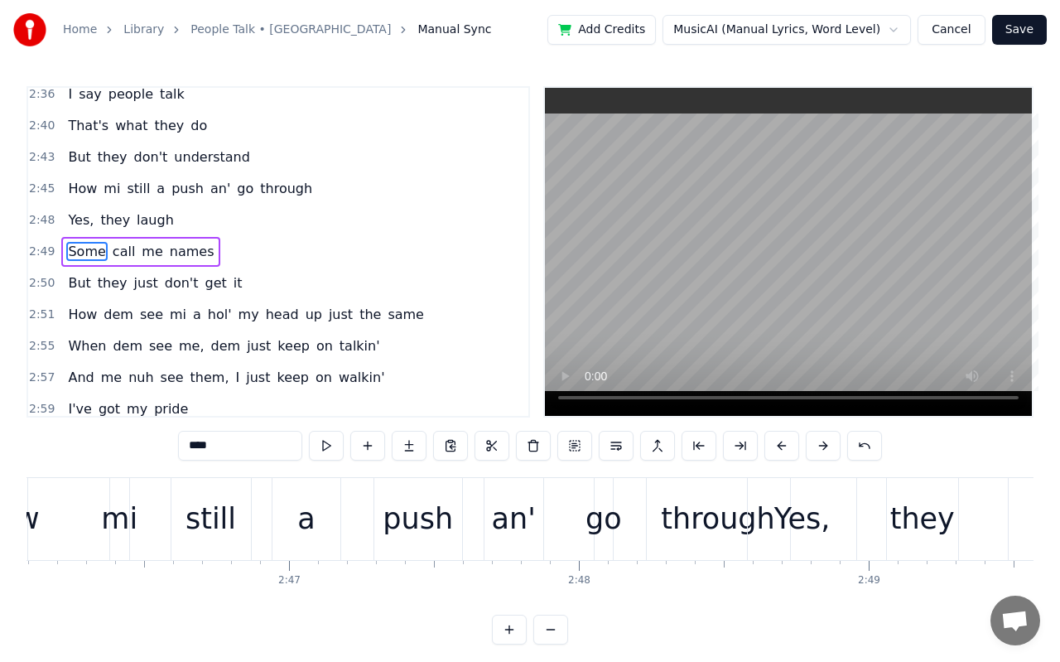
scroll to position [0, 49217]
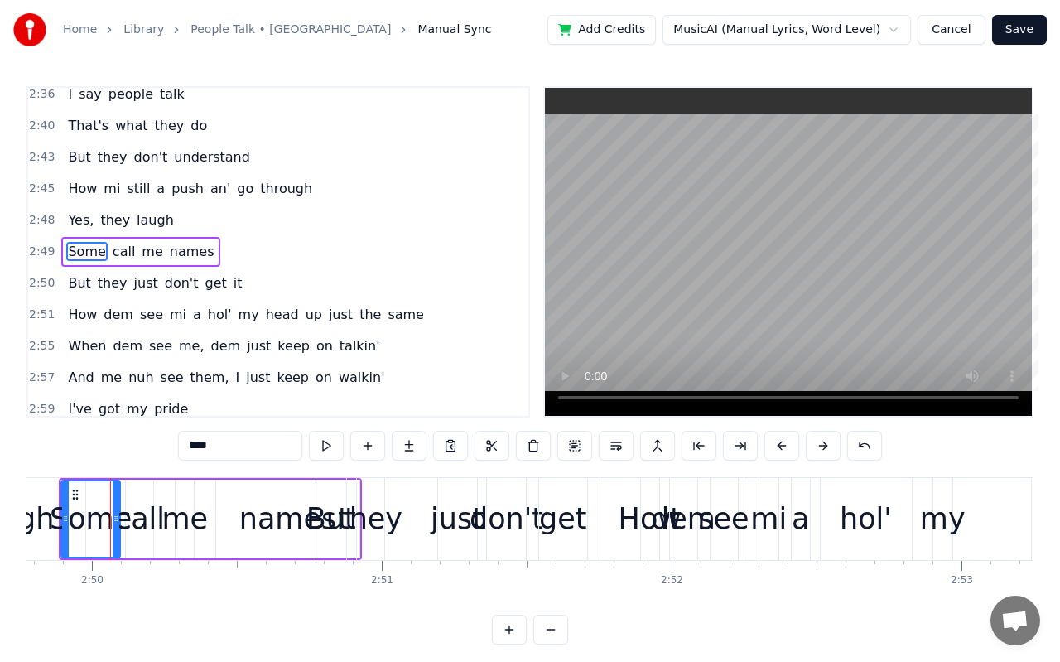
click at [506, 586] on button at bounding box center [509, 630] width 35 height 30
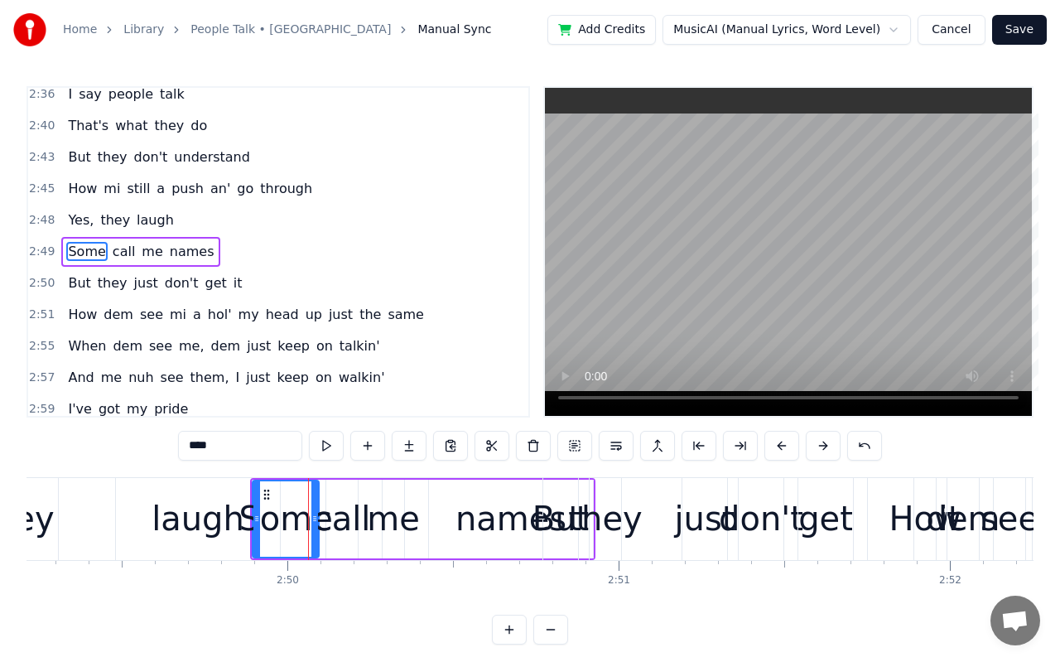
scroll to position [0, 56260]
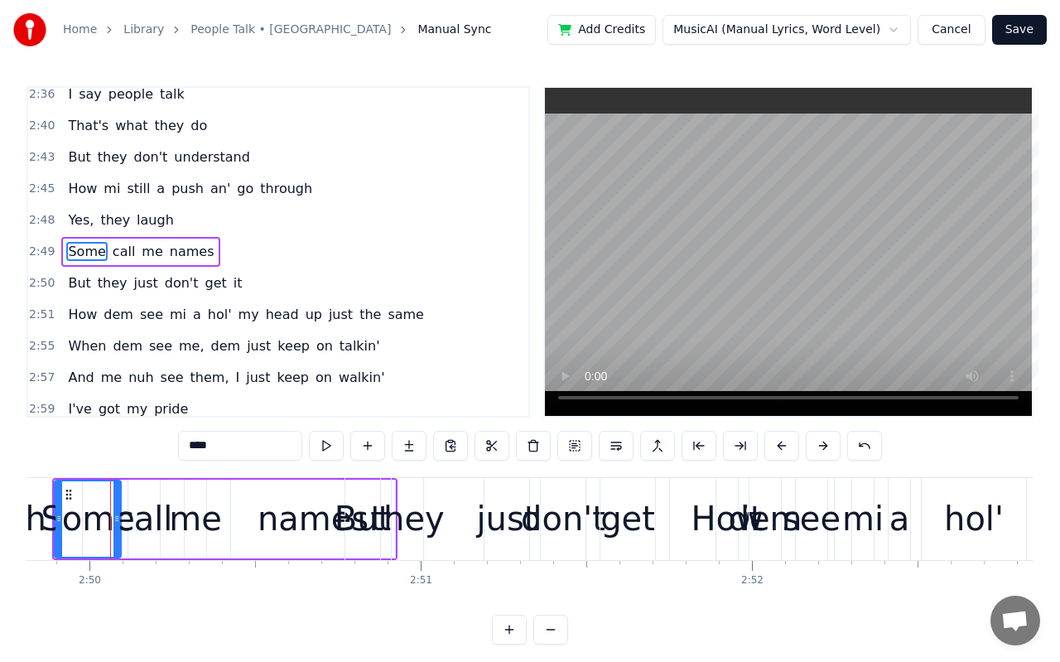
click at [506, 586] on button at bounding box center [509, 630] width 35 height 30
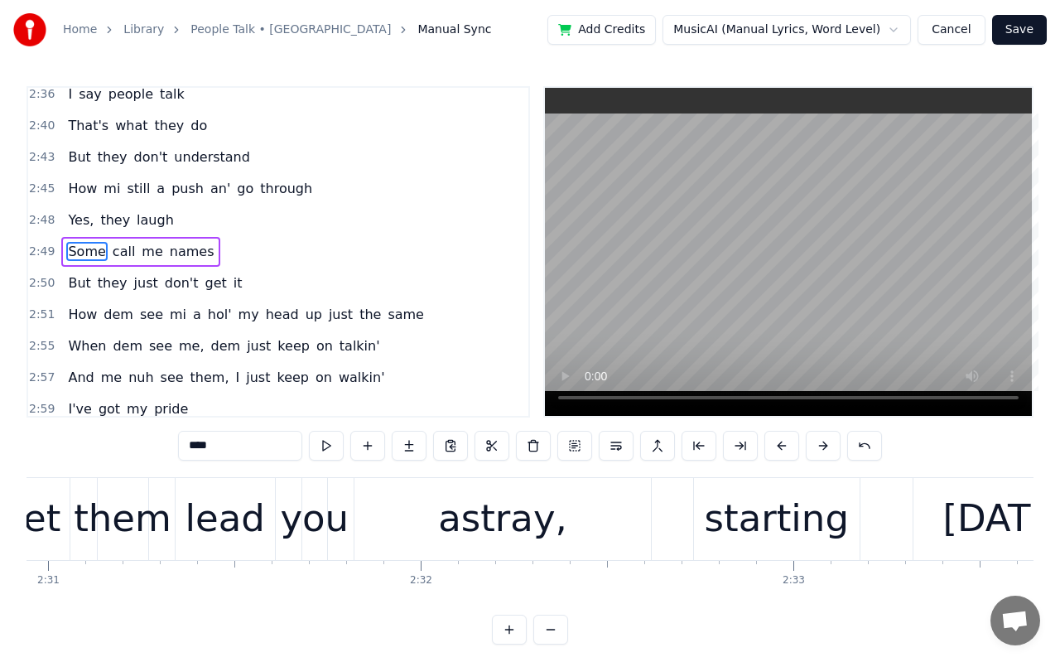
click at [506, 586] on button at bounding box center [509, 630] width 35 height 30
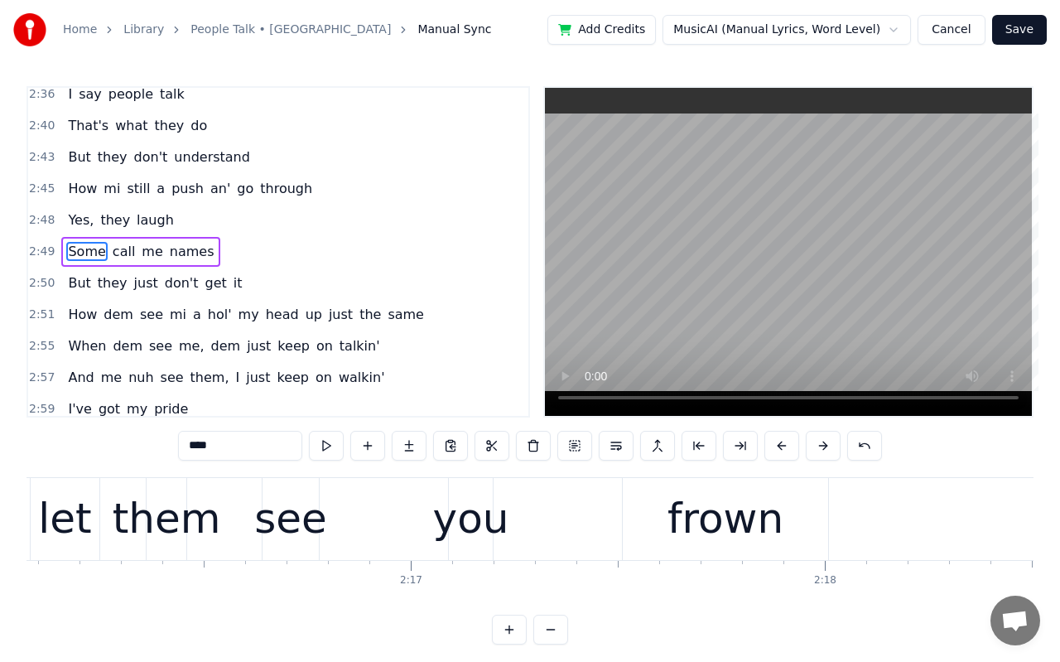
click at [506, 586] on button at bounding box center [509, 630] width 35 height 30
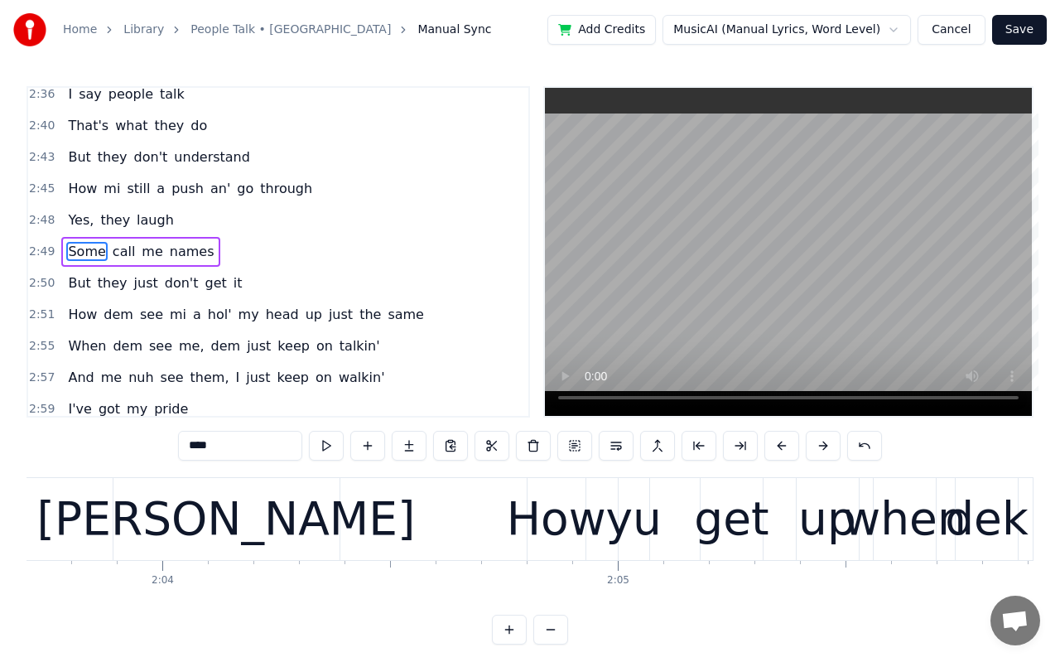
click at [506, 586] on button at bounding box center [509, 630] width 35 height 30
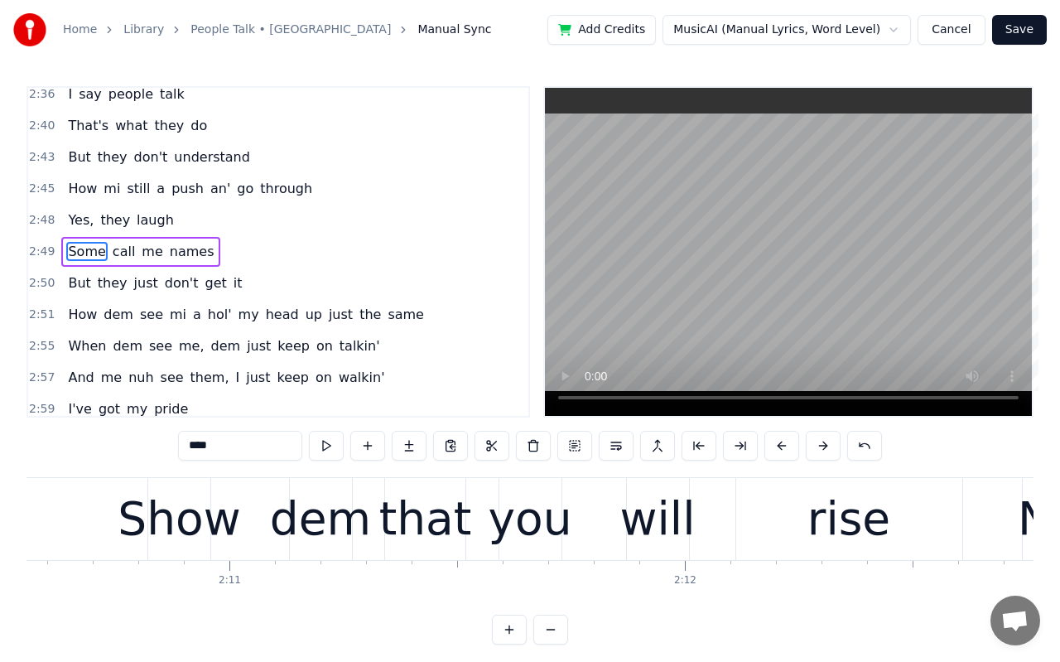
click at [506, 586] on button at bounding box center [509, 630] width 35 height 30
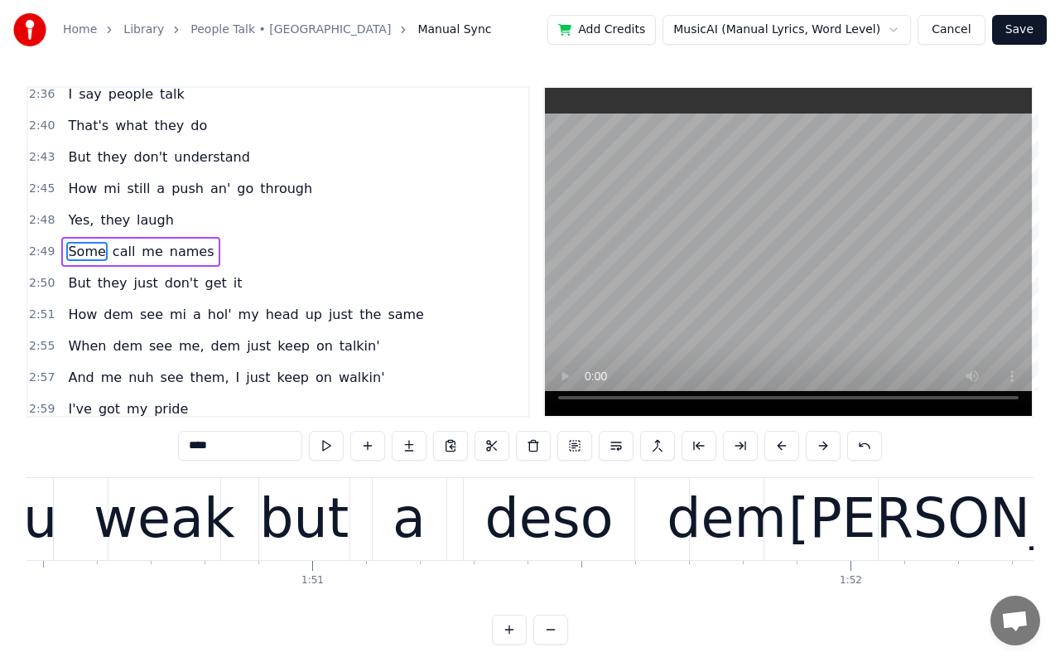
click at [506, 586] on button at bounding box center [509, 630] width 35 height 30
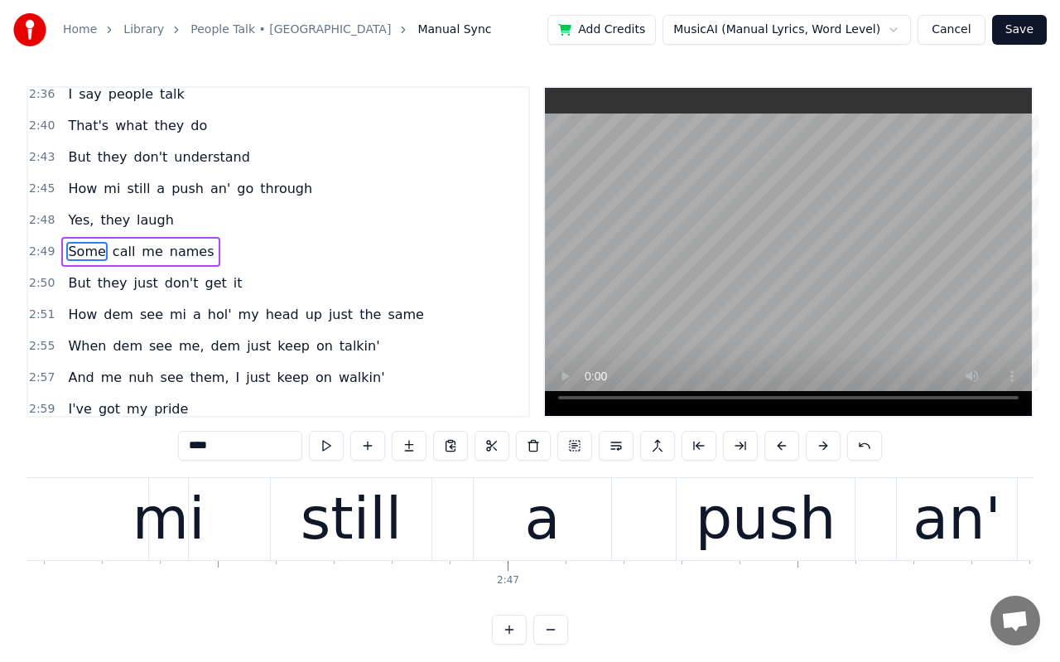
scroll to position [0, 98517]
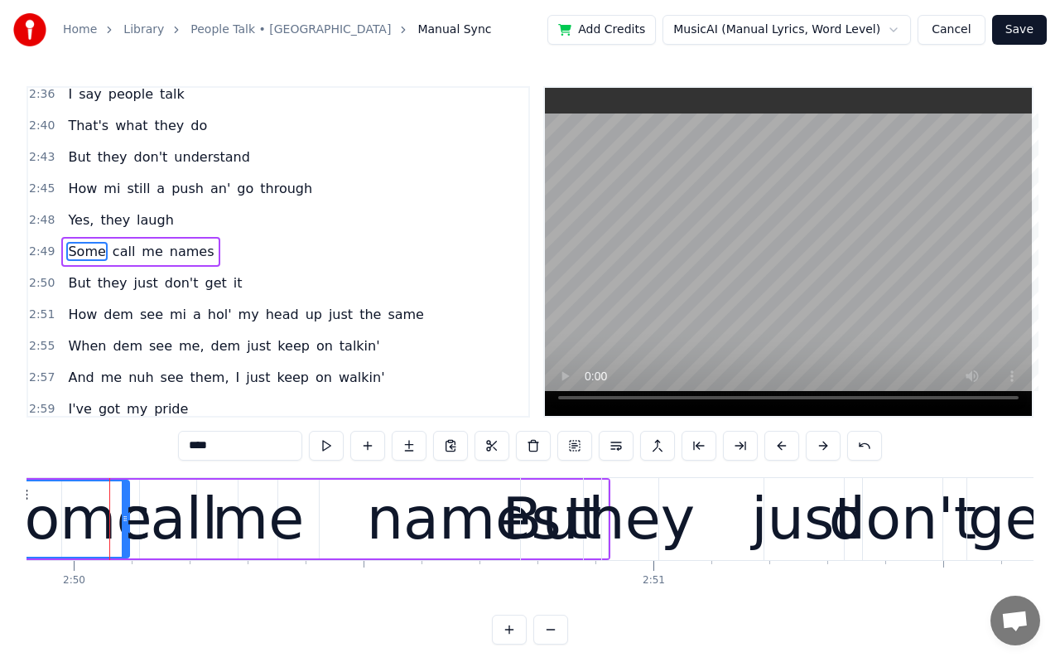
click at [549, 586] on button at bounding box center [550, 630] width 35 height 30
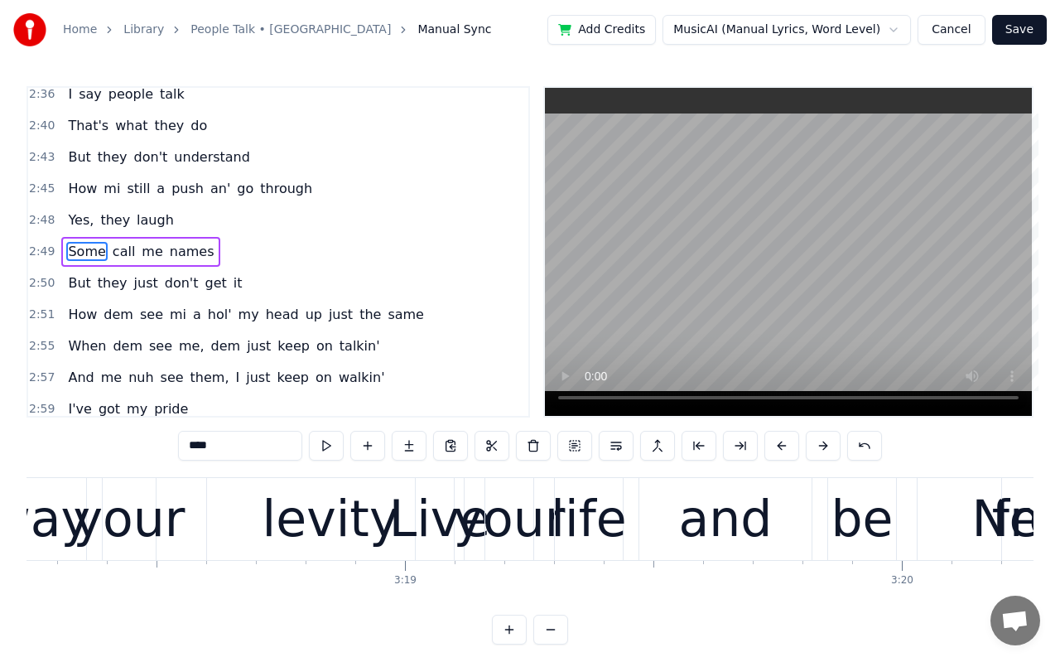
click at [549, 586] on button at bounding box center [550, 630] width 35 height 30
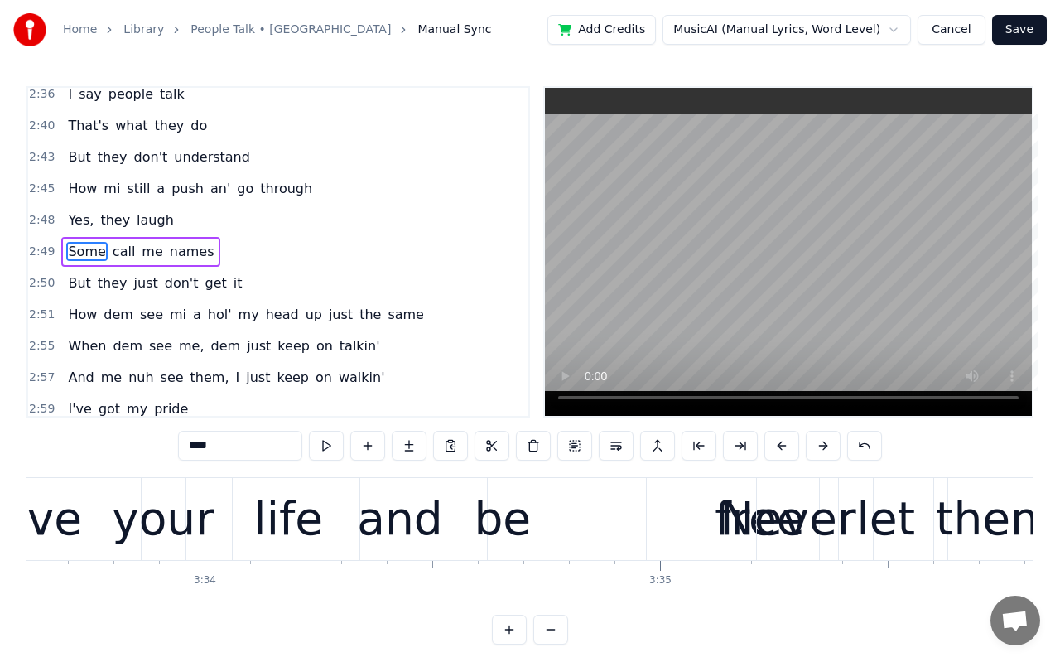
click at [549, 586] on button at bounding box center [550, 630] width 35 height 30
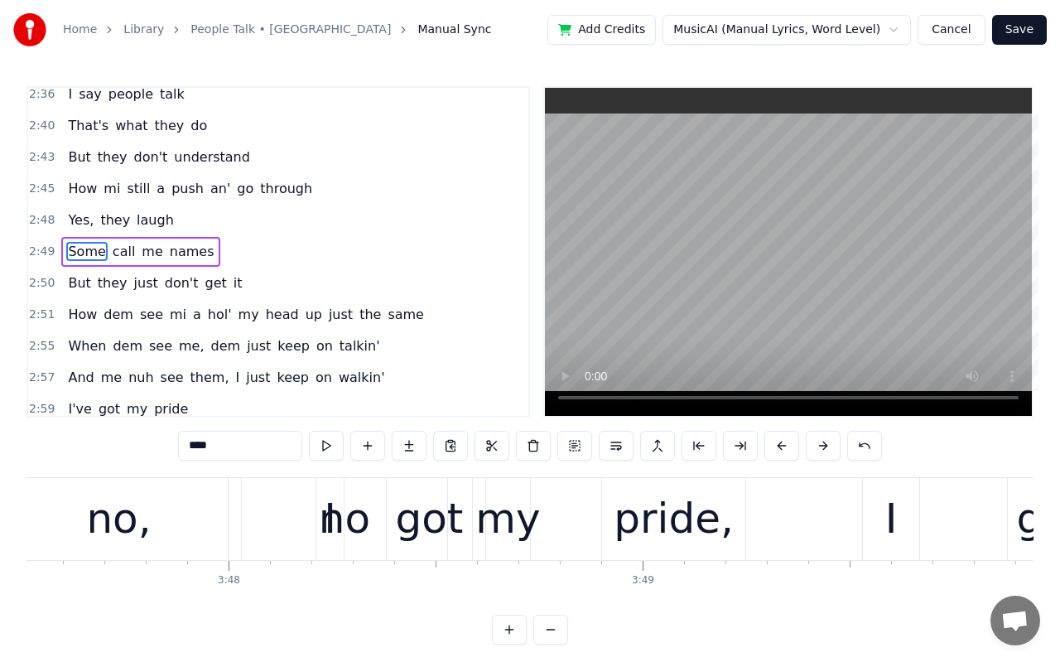
click at [549, 586] on button at bounding box center [550, 630] width 35 height 30
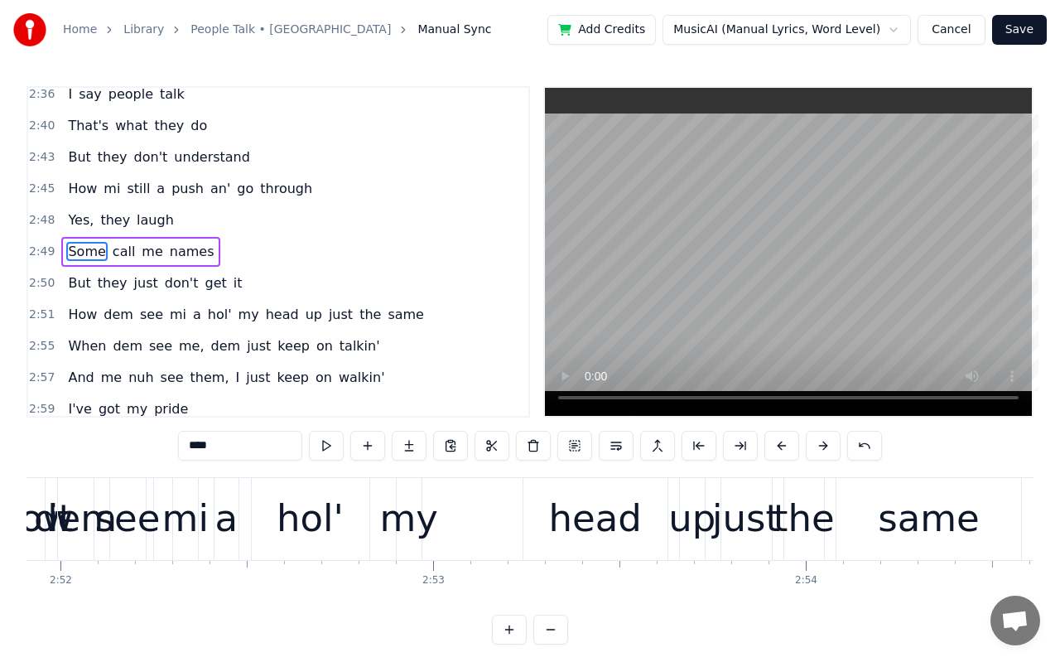
scroll to position [0, 63303]
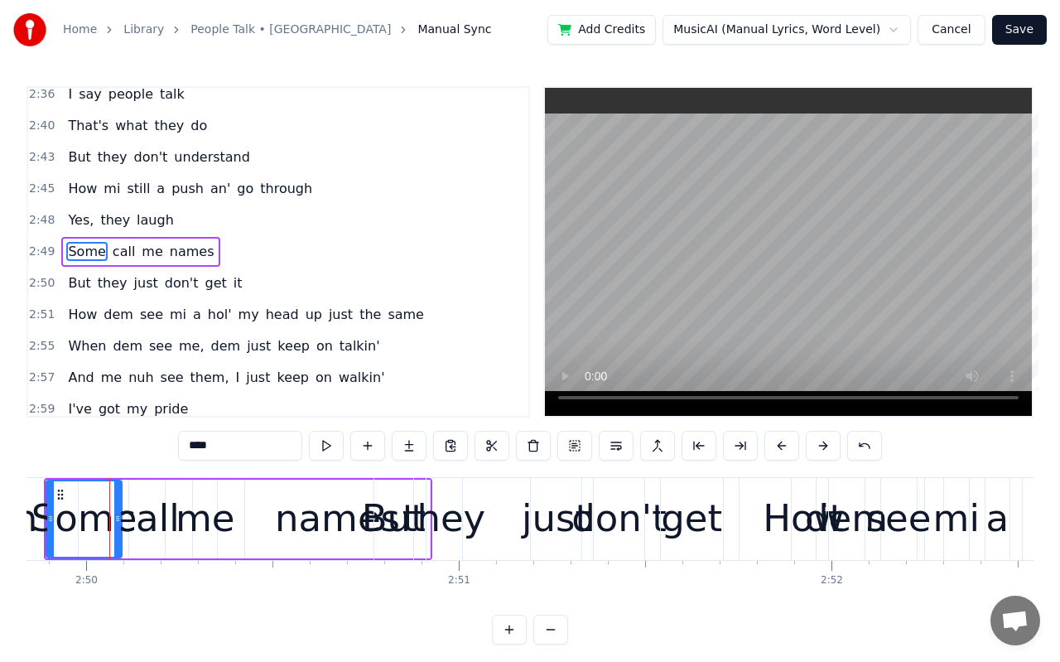
click at [549, 586] on button at bounding box center [550, 630] width 35 height 30
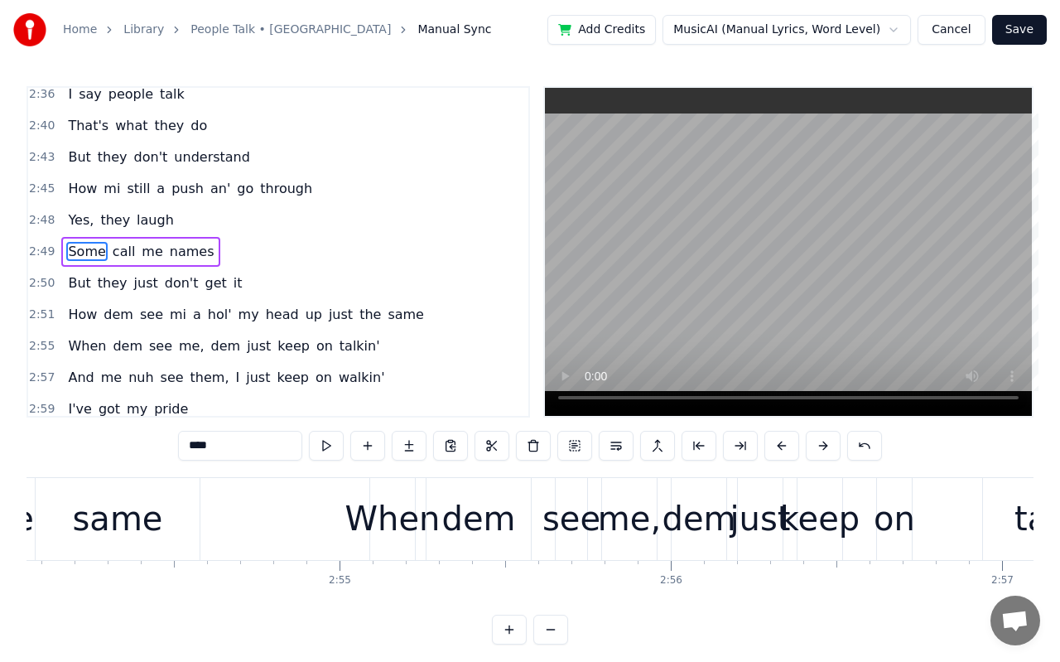
scroll to position [0, 56260]
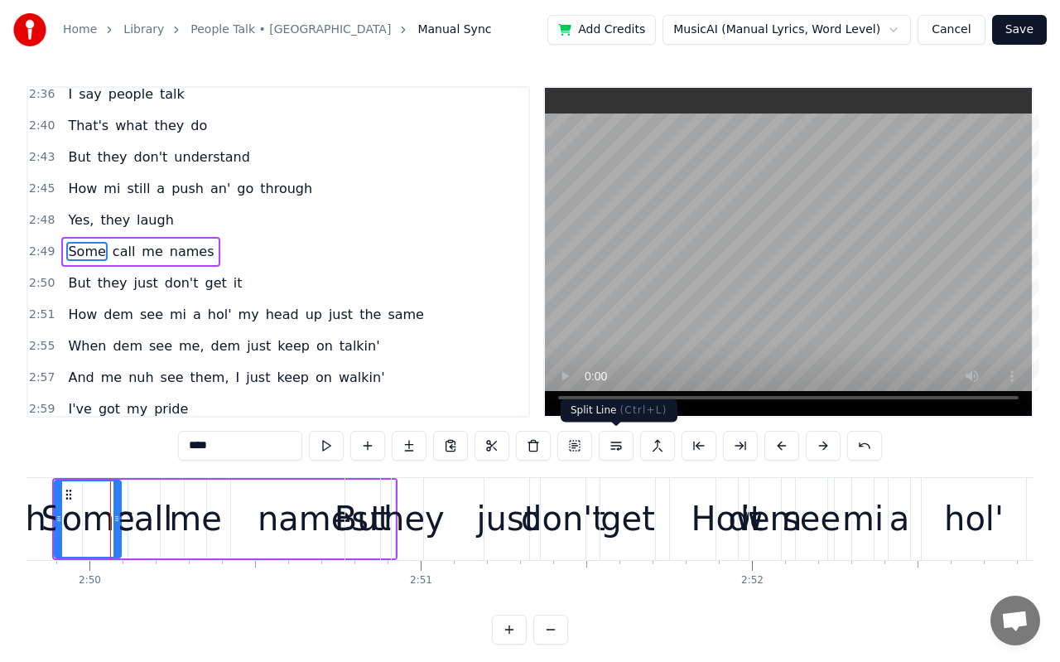
click at [620, 446] on button at bounding box center [616, 446] width 35 height 30
click at [599, 431] on button at bounding box center [616, 446] width 35 height 30
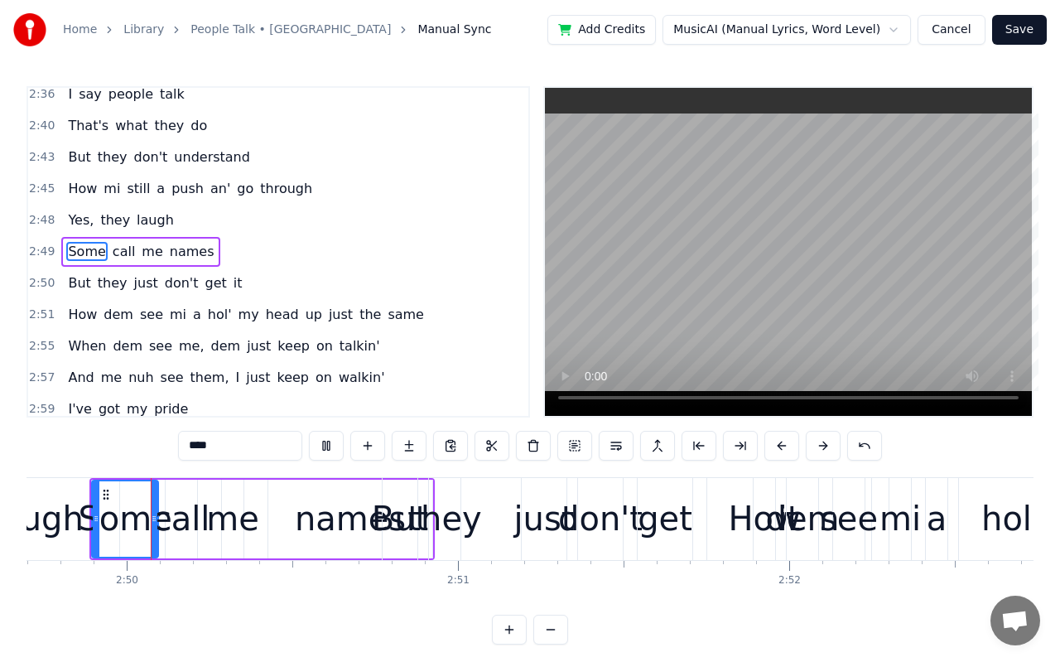
scroll to position [0, 56206]
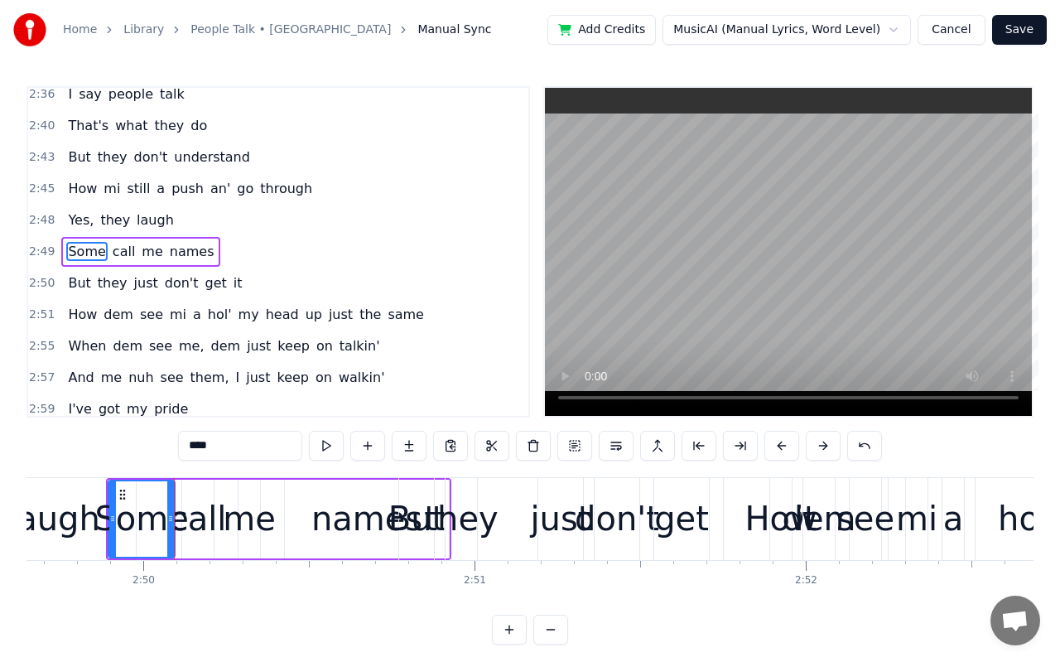
click at [824, 449] on button at bounding box center [823, 446] width 35 height 30
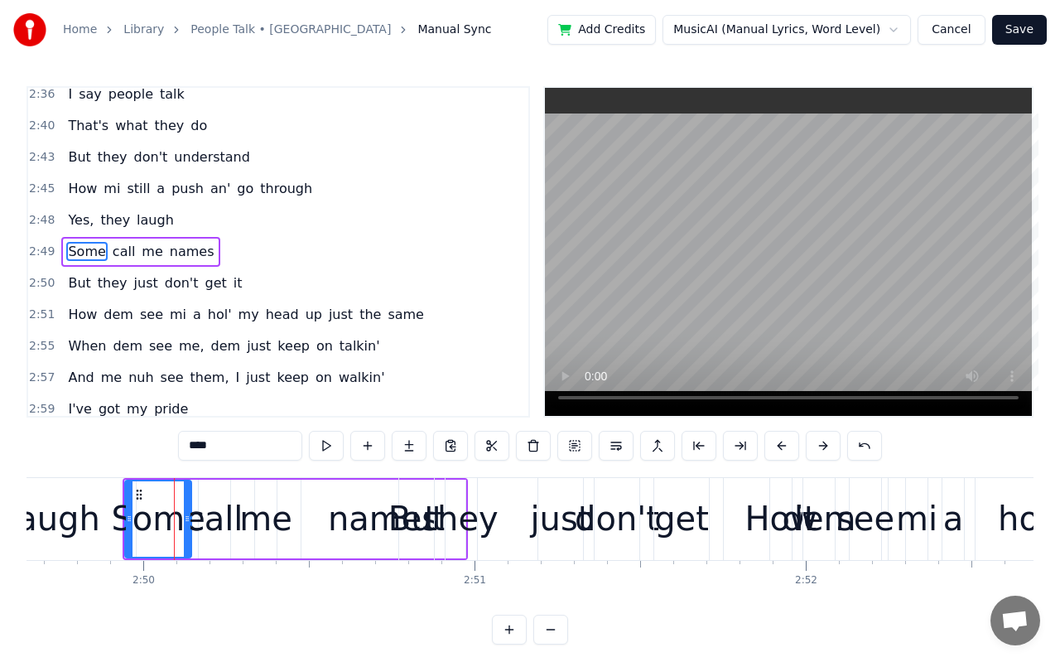
click at [824, 449] on button at bounding box center [823, 446] width 35 height 30
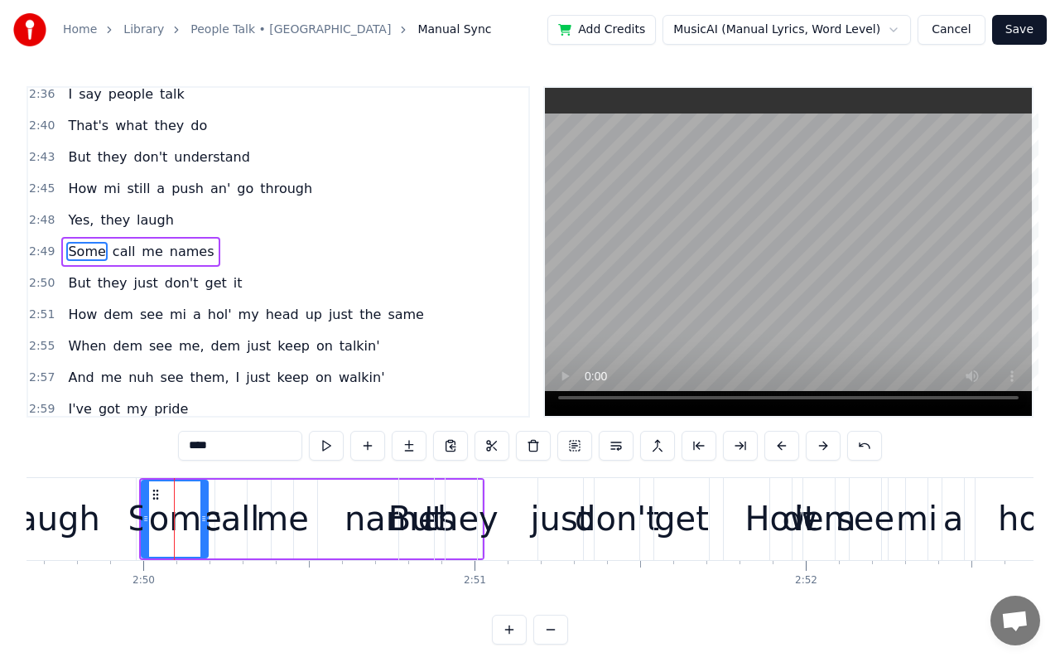
click at [824, 449] on button at bounding box center [823, 446] width 35 height 30
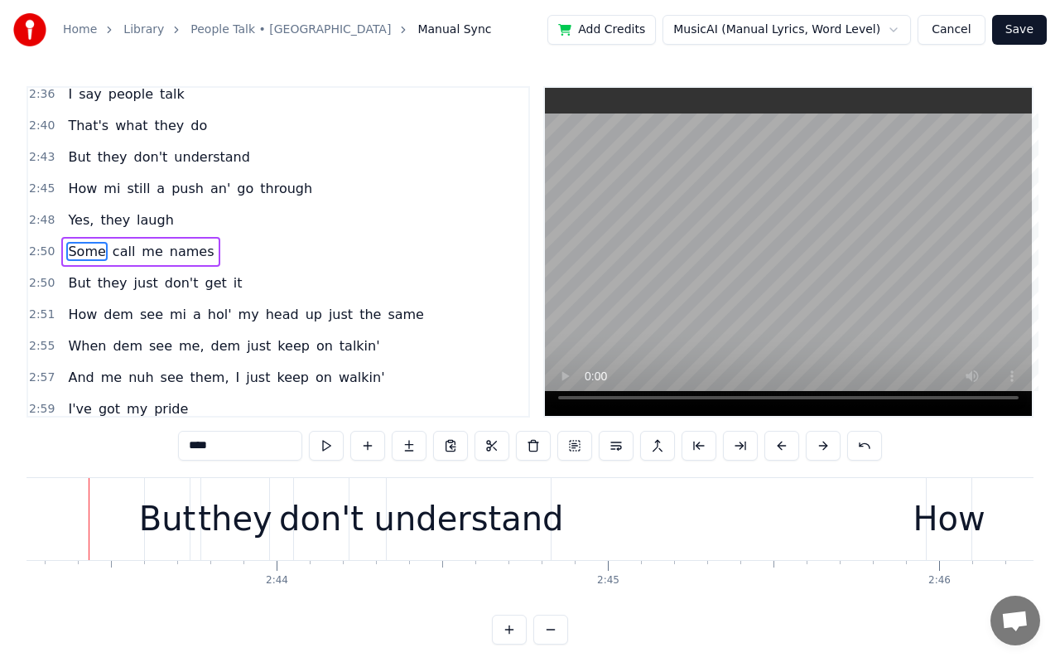
scroll to position [0, 54064]
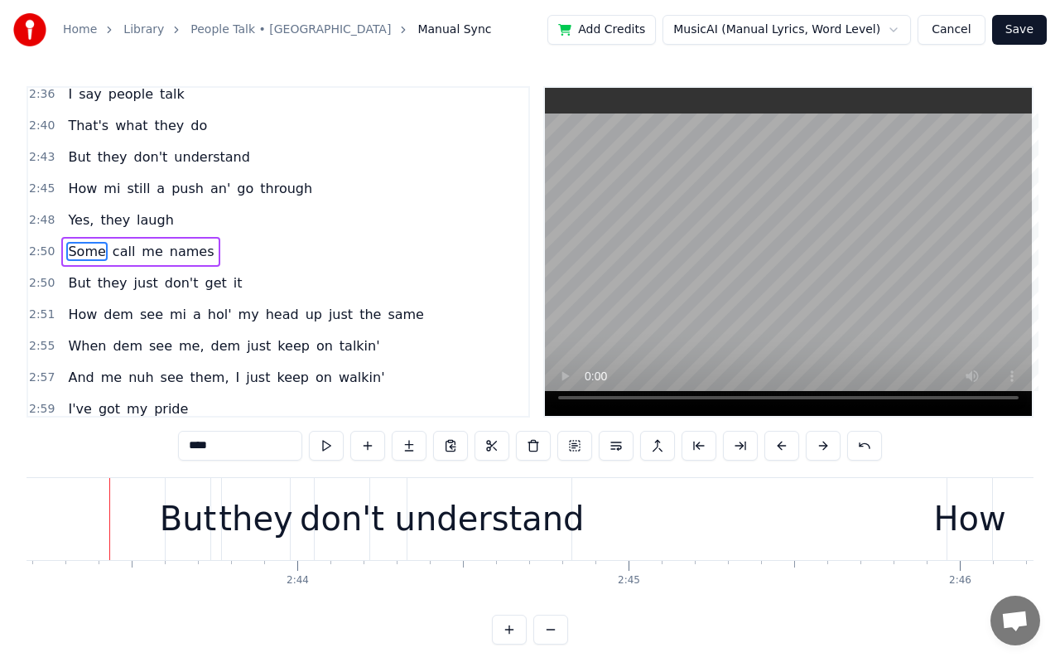
click at [808, 253] on video at bounding box center [788, 252] width 487 height 328
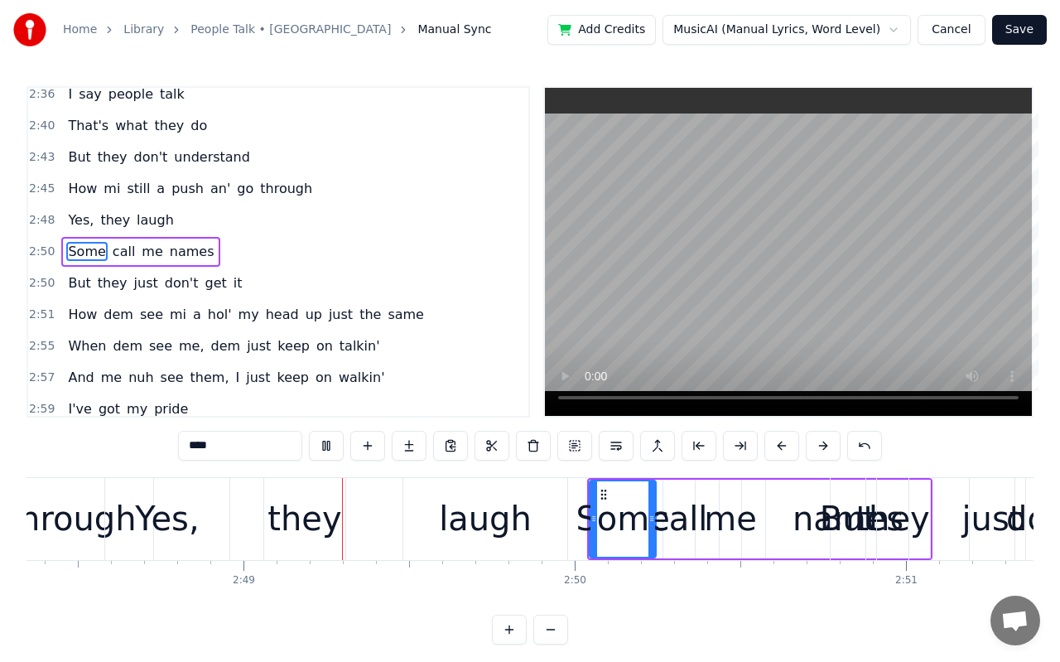
scroll to position [0, 55790]
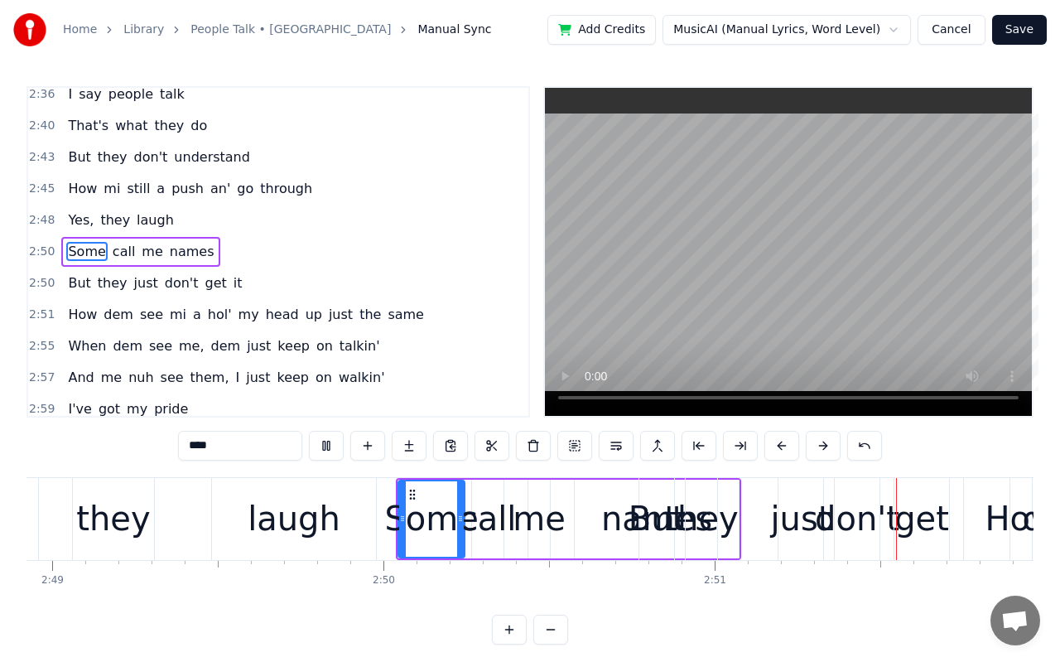
click at [784, 291] on video at bounding box center [788, 252] width 487 height 328
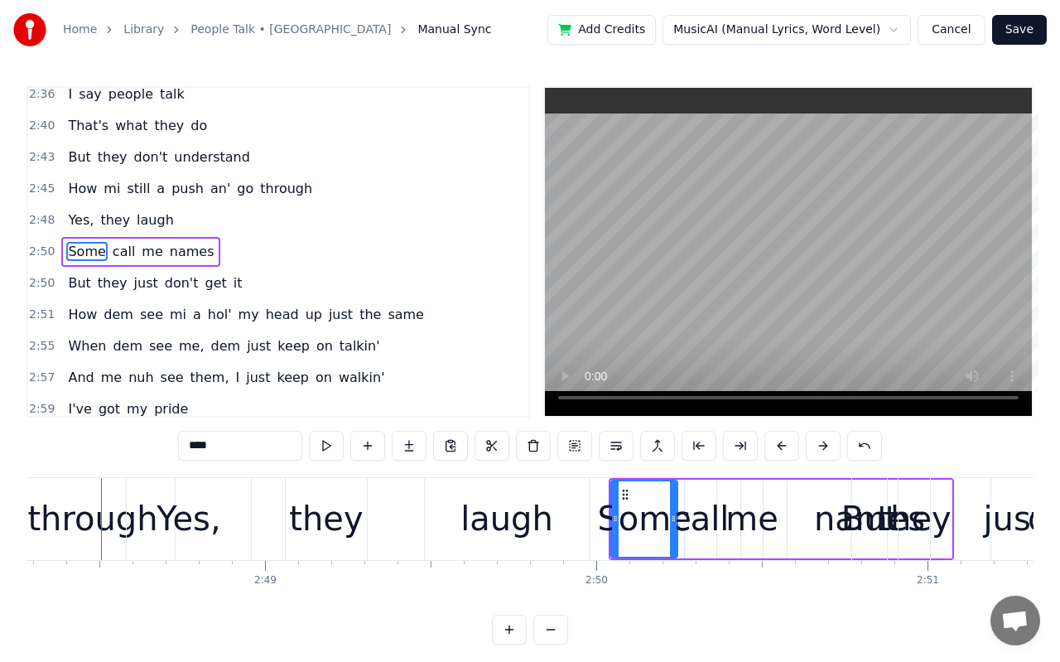
scroll to position [0, 55744]
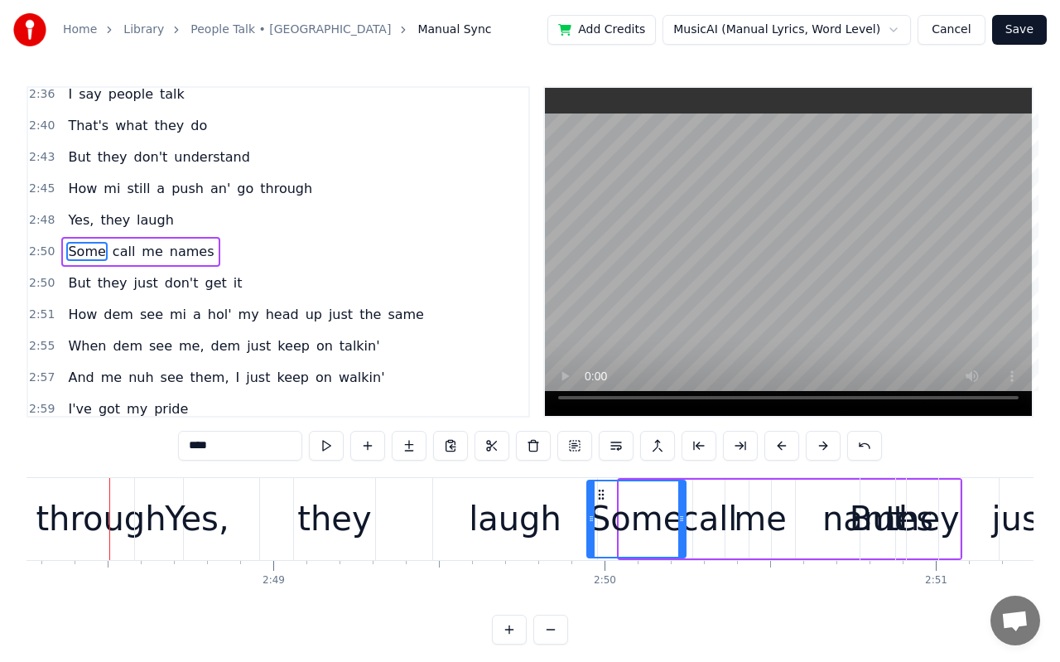
drag, startPoint x: 621, startPoint y: 518, endPoint x: 589, endPoint y: 513, distance: 32.7
click at [589, 513] on icon at bounding box center [591, 518] width 7 height 13
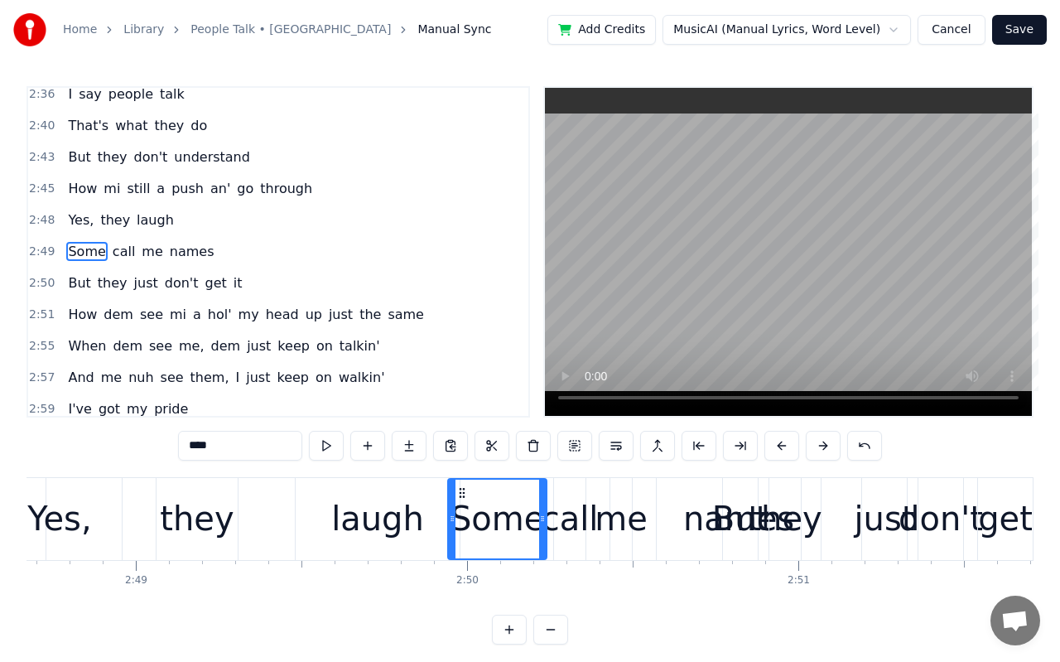
scroll to position [0, 55768]
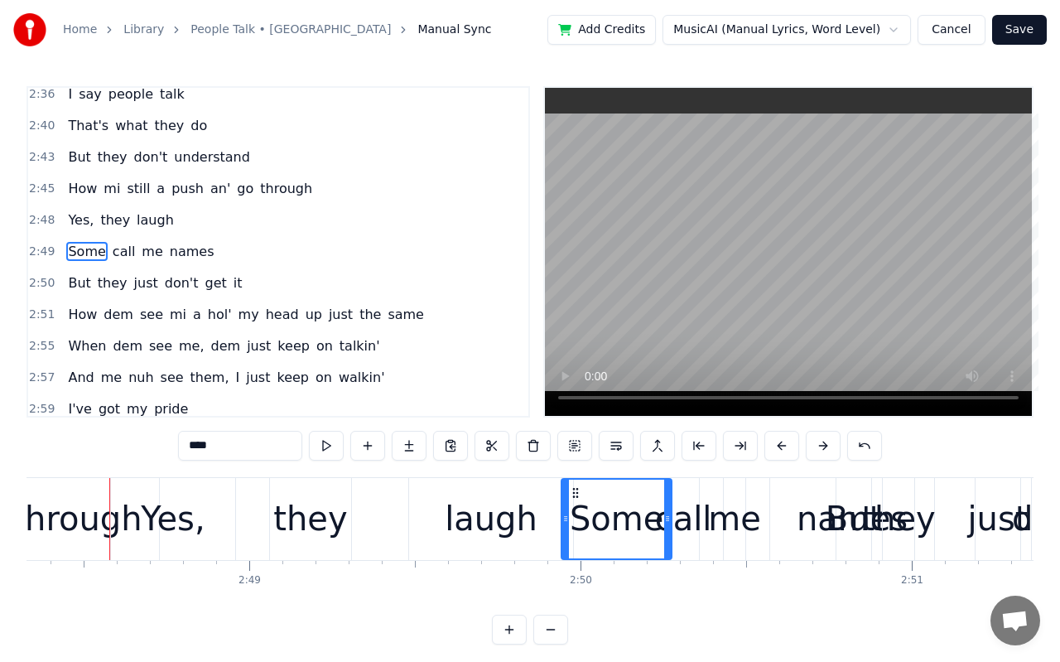
drag, startPoint x: 658, startPoint y: 514, endPoint x: 669, endPoint y: 531, distance: 20.9
click at [669, 531] on div at bounding box center [667, 519] width 7 height 79
drag, startPoint x: 563, startPoint y: 523, endPoint x: 546, endPoint y: 521, distance: 17.5
click at [546, 521] on icon at bounding box center [548, 518] width 7 height 13
click at [472, 511] on div "laugh" at bounding box center [491, 519] width 93 height 50
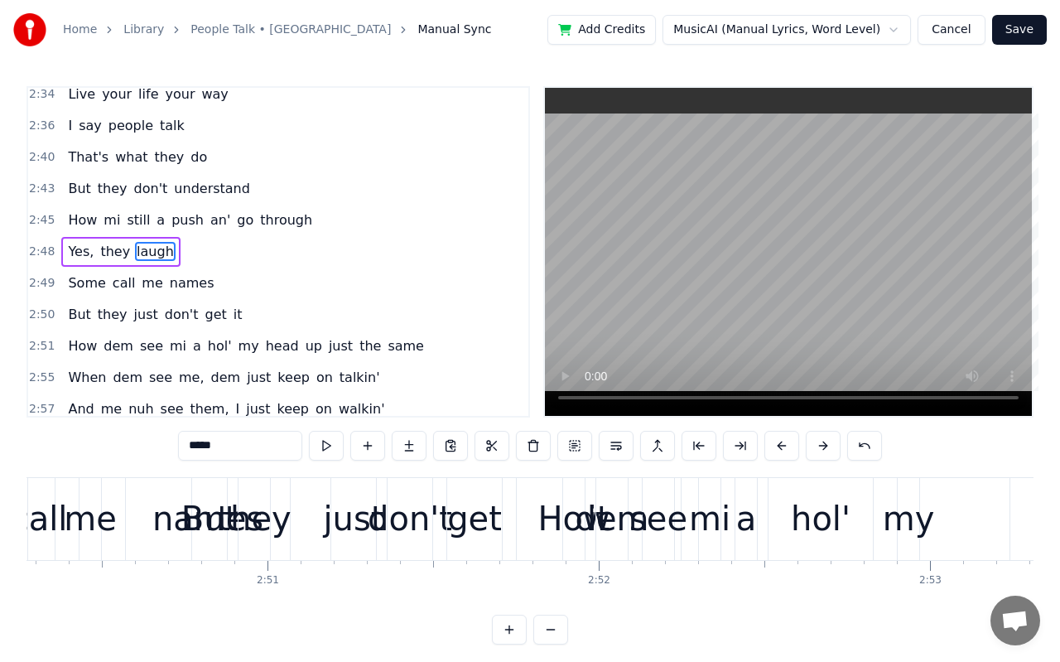
scroll to position [0, 56313]
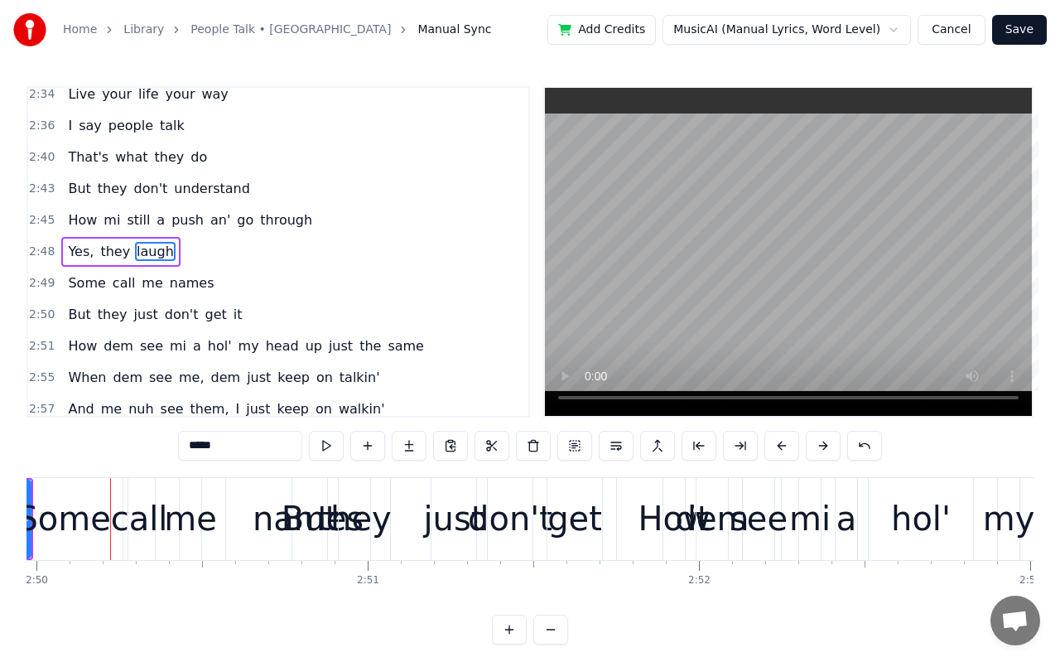
click at [318, 516] on div "But" at bounding box center [310, 519] width 56 height 50
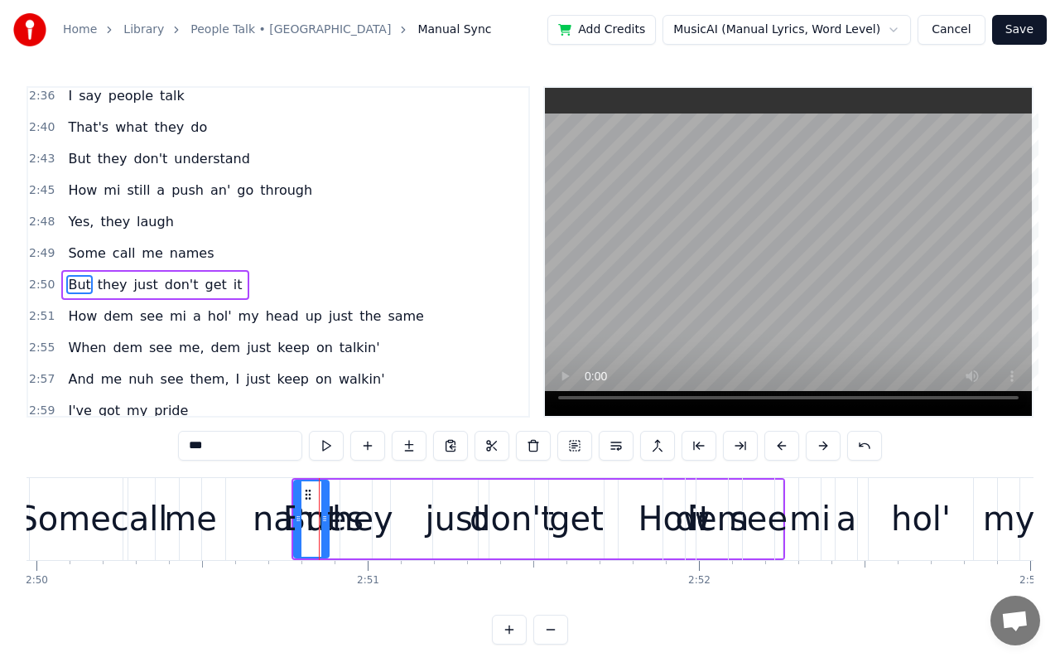
scroll to position [1551, 0]
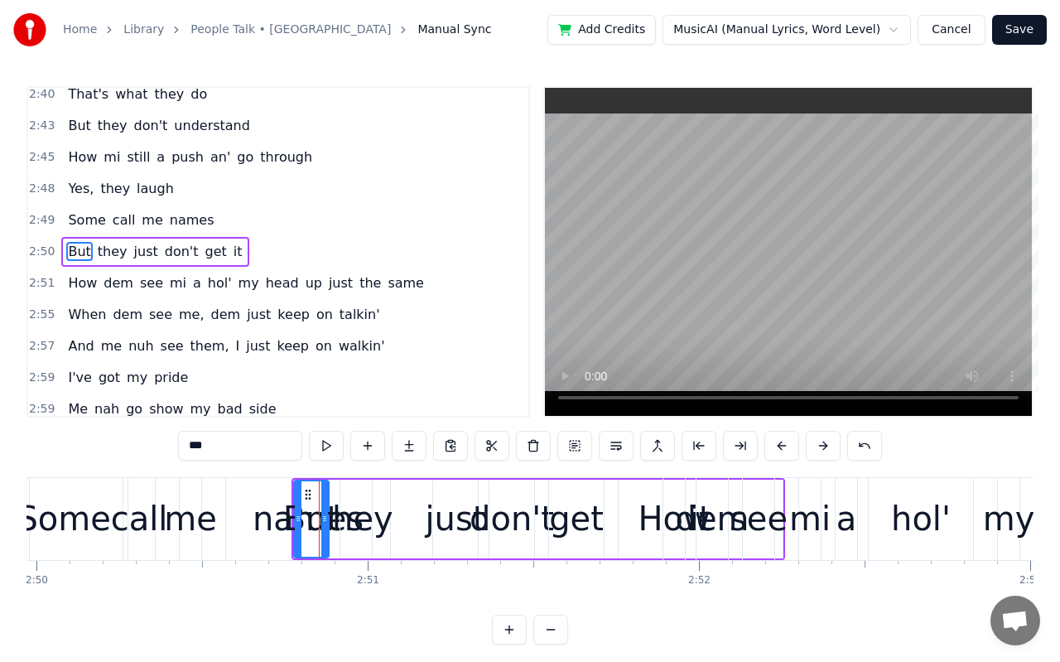
click at [260, 518] on div "names" at bounding box center [308, 519] width 111 height 50
type input "*****"
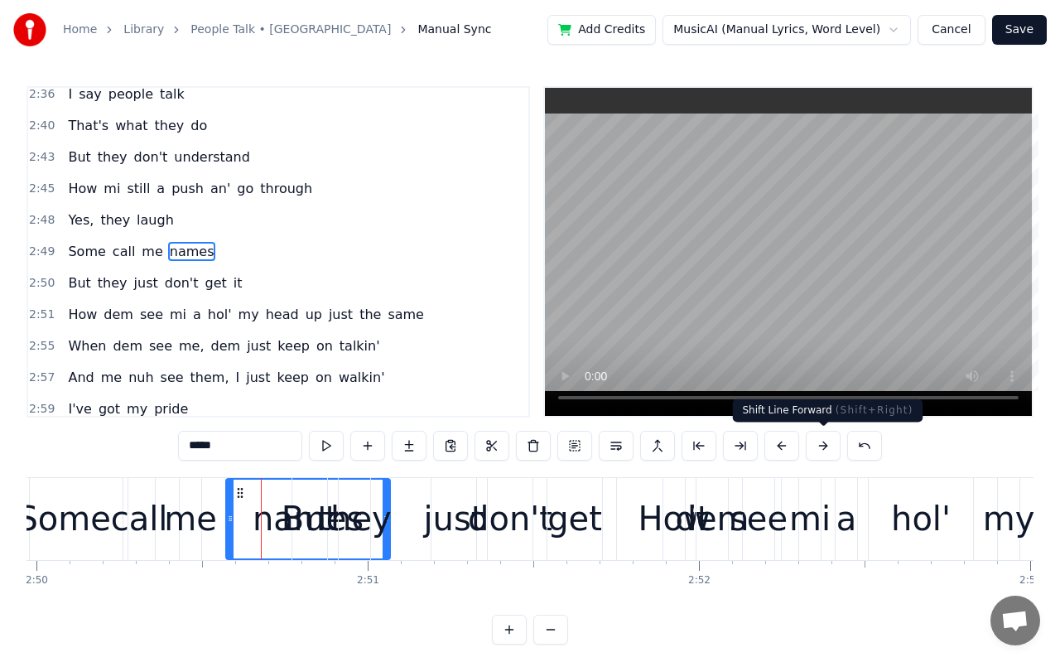
click at [813, 447] on button at bounding box center [823, 446] width 35 height 30
click at [386, 529] on div "But they just don't get it" at bounding box center [539, 519] width 494 height 82
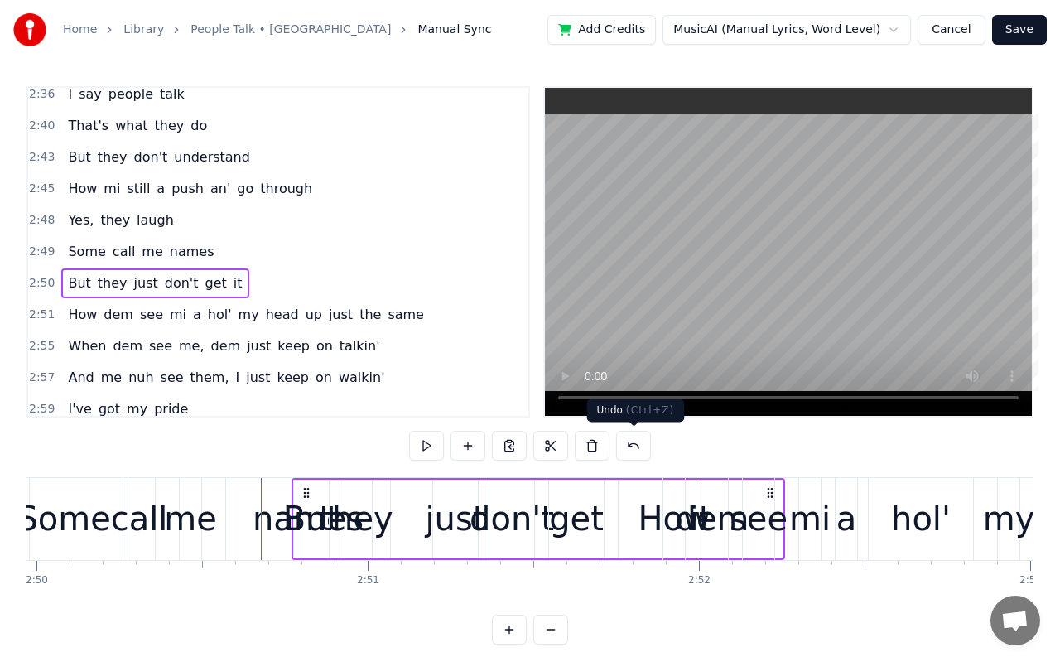
click at [639, 442] on button at bounding box center [633, 446] width 35 height 30
click at [639, 442] on button at bounding box center [654, 446] width 35 height 30
click at [639, 442] on button at bounding box center [633, 446] width 35 height 30
click at [625, 443] on button at bounding box center [613, 446] width 35 height 30
click at [607, 450] on button at bounding box center [613, 446] width 35 height 30
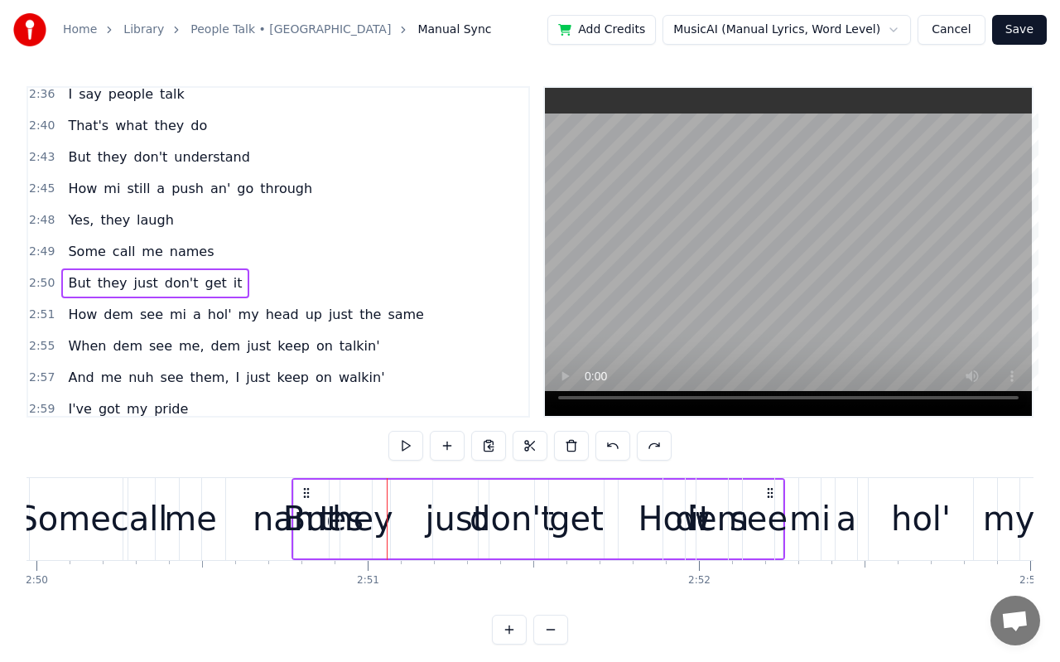
click at [607, 450] on button at bounding box center [613, 446] width 35 height 30
click at [614, 446] on button at bounding box center [613, 446] width 35 height 30
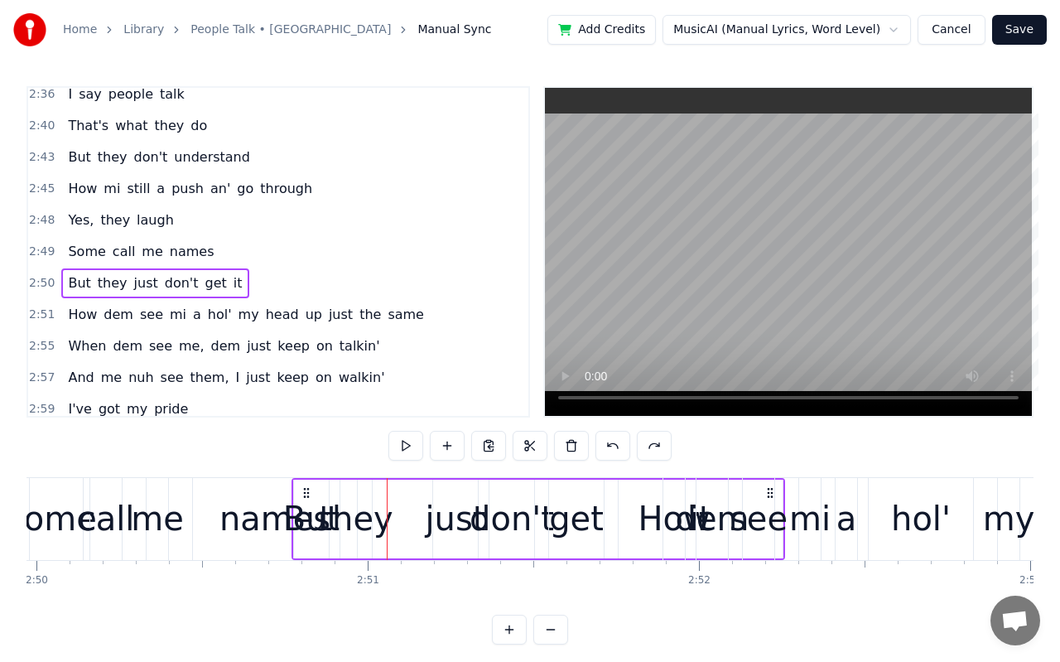
click at [614, 446] on button at bounding box center [613, 446] width 35 height 30
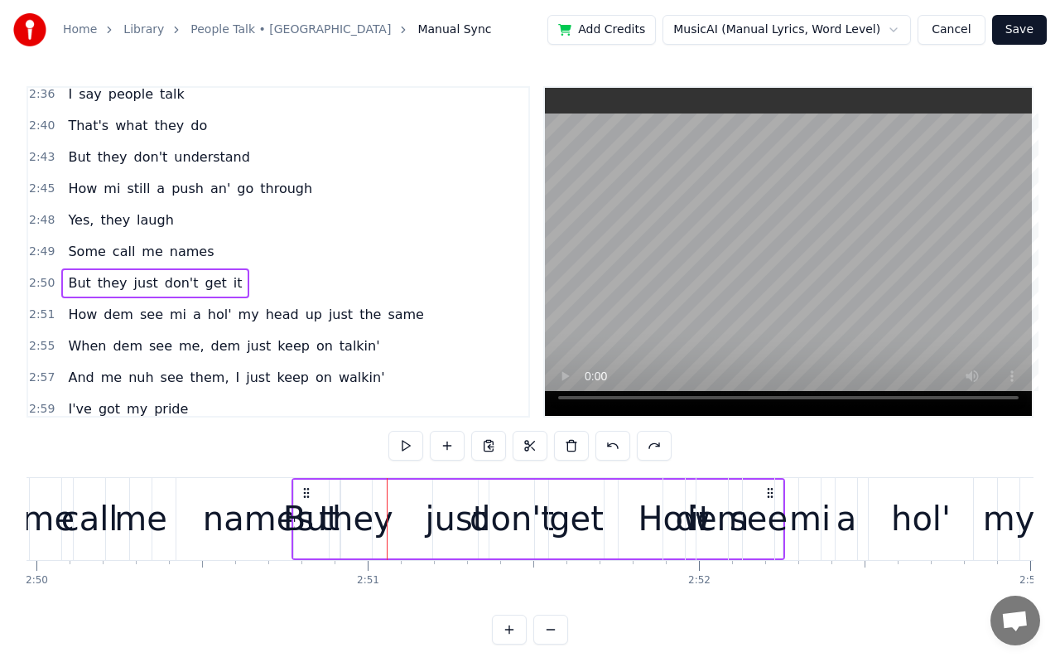
click at [614, 446] on button at bounding box center [613, 446] width 35 height 30
click at [129, 530] on div "me" at bounding box center [140, 519] width 53 height 50
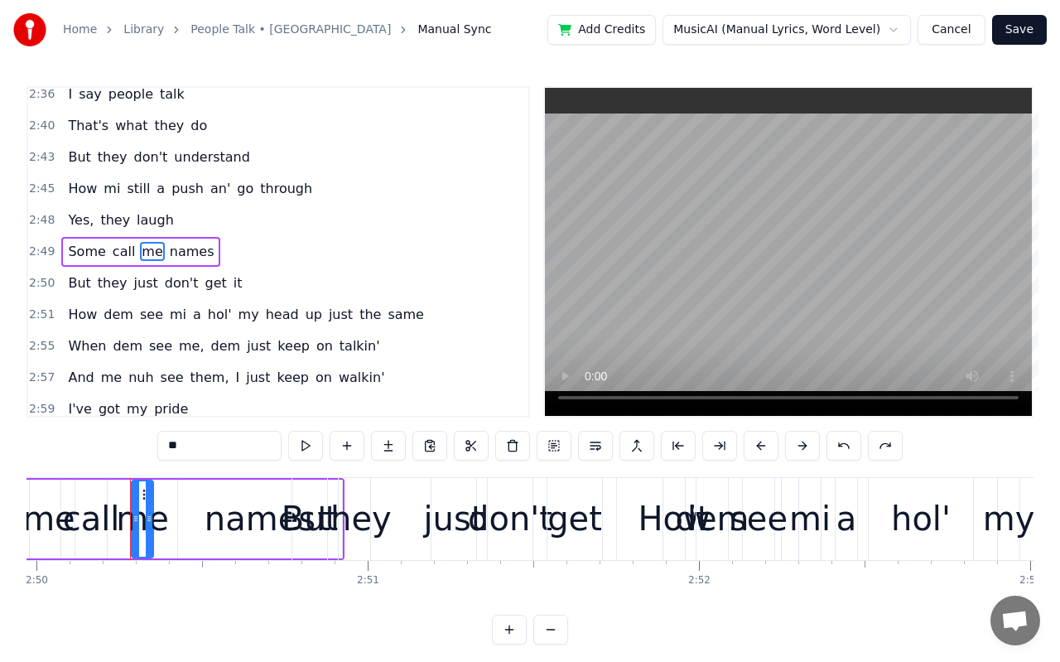
click at [80, 523] on div "call" at bounding box center [91, 519] width 57 height 50
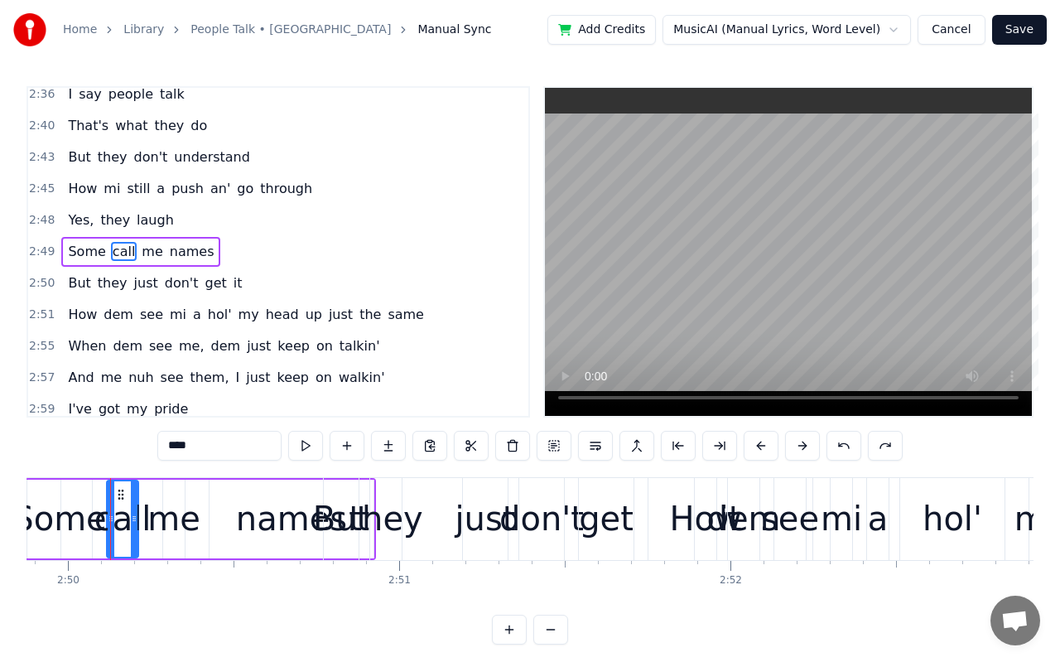
click at [58, 521] on div "Some" at bounding box center [59, 519] width 94 height 50
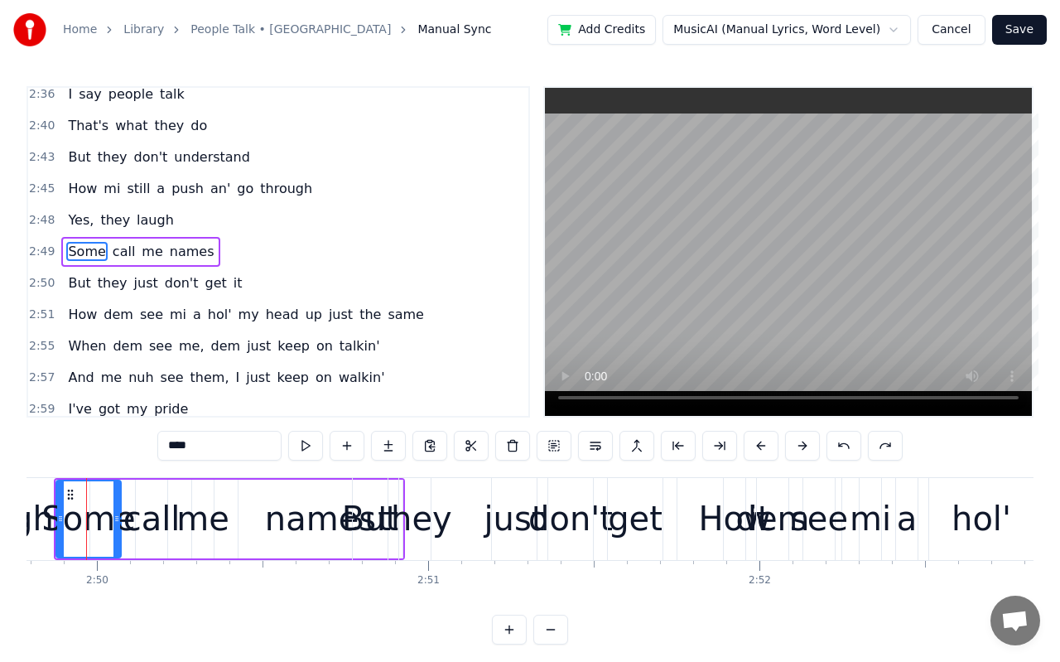
scroll to position [0, 56228]
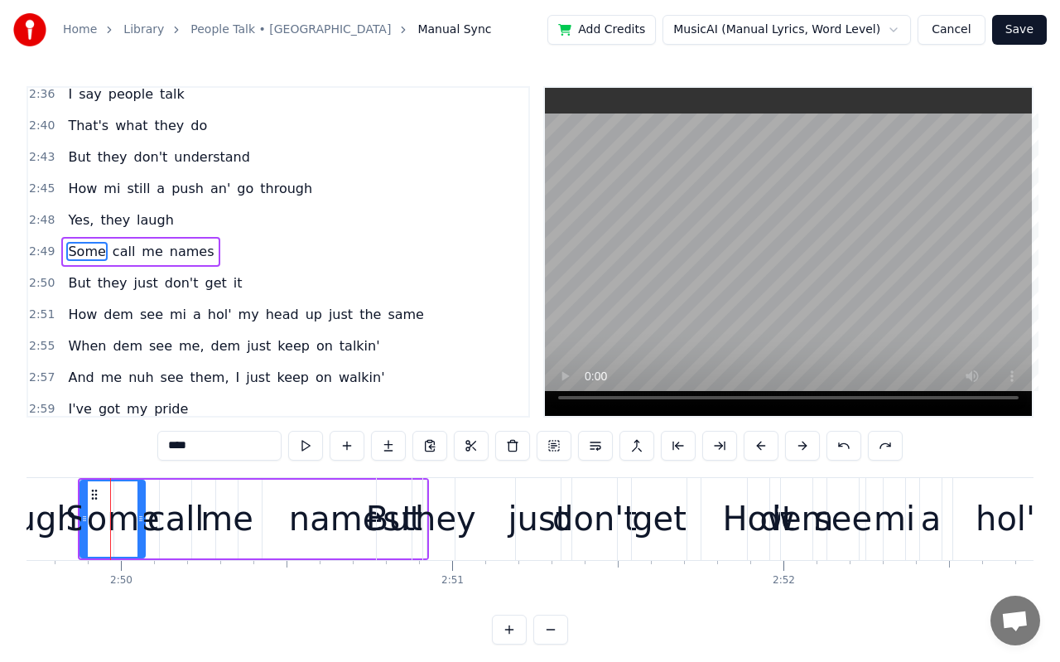
click at [44, 516] on div "laugh" at bounding box center [31, 519] width 93 height 50
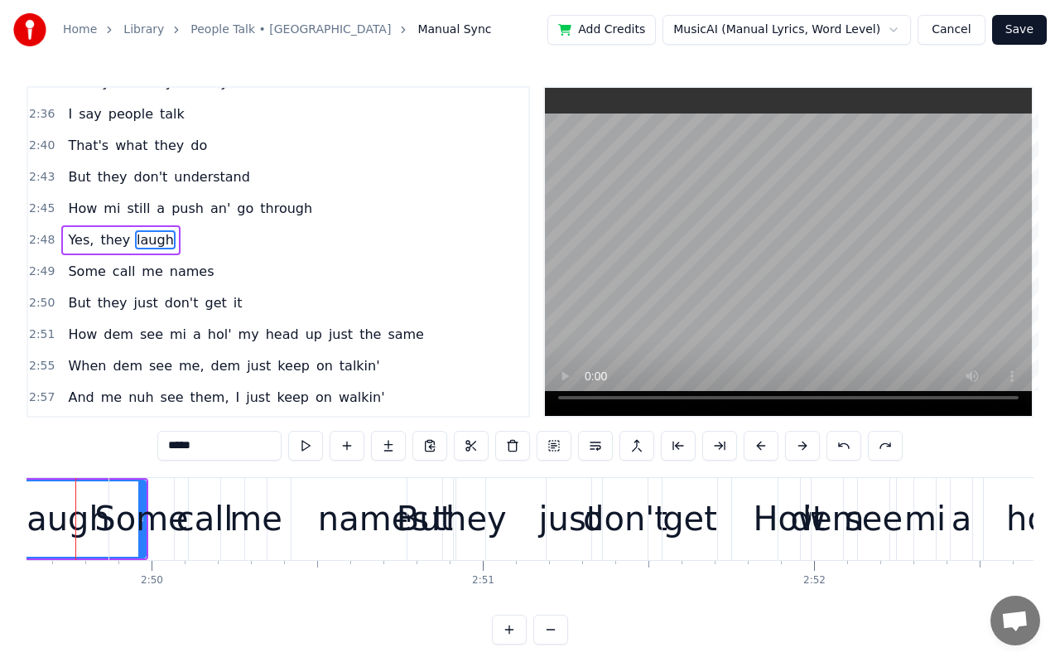
scroll to position [0, 56163]
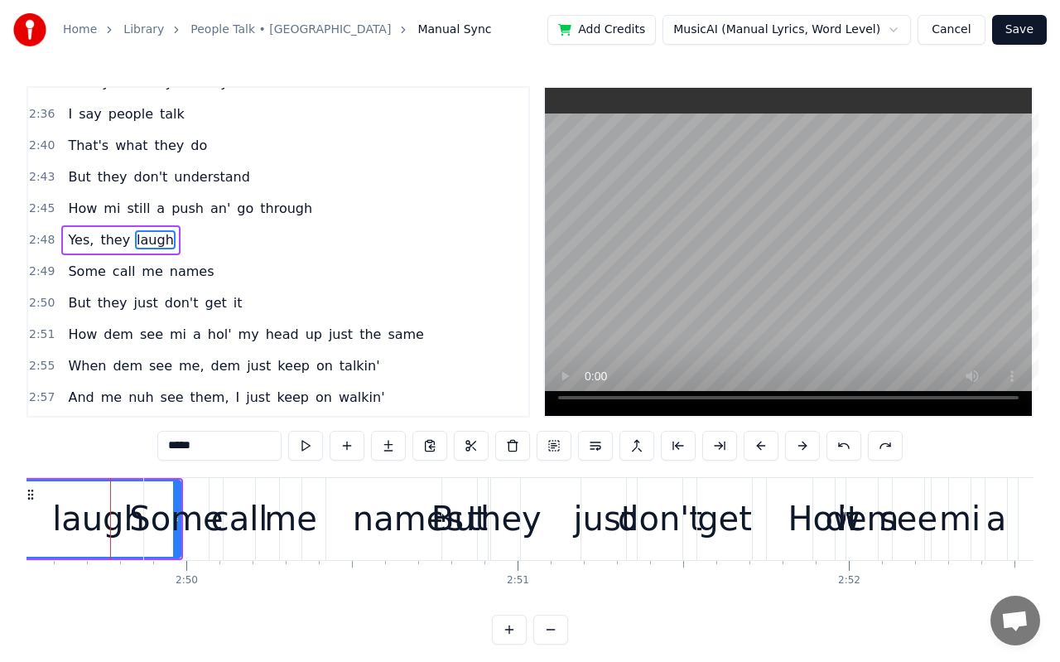
click at [139, 527] on div "Some" at bounding box center [176, 519] width 94 height 50
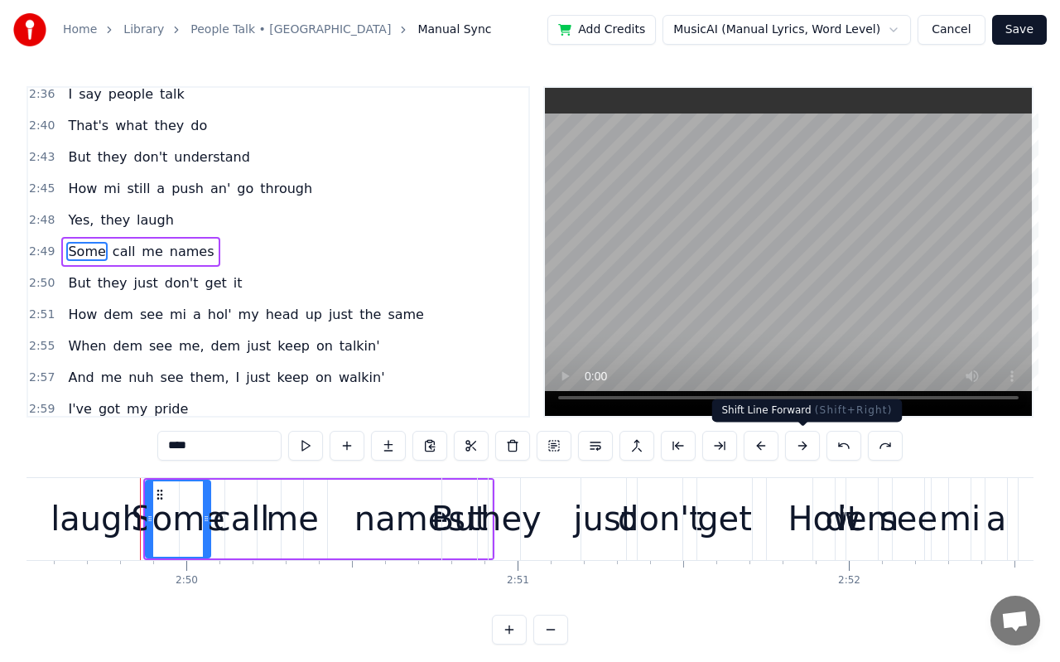
click at [807, 443] on button at bounding box center [802, 446] width 35 height 30
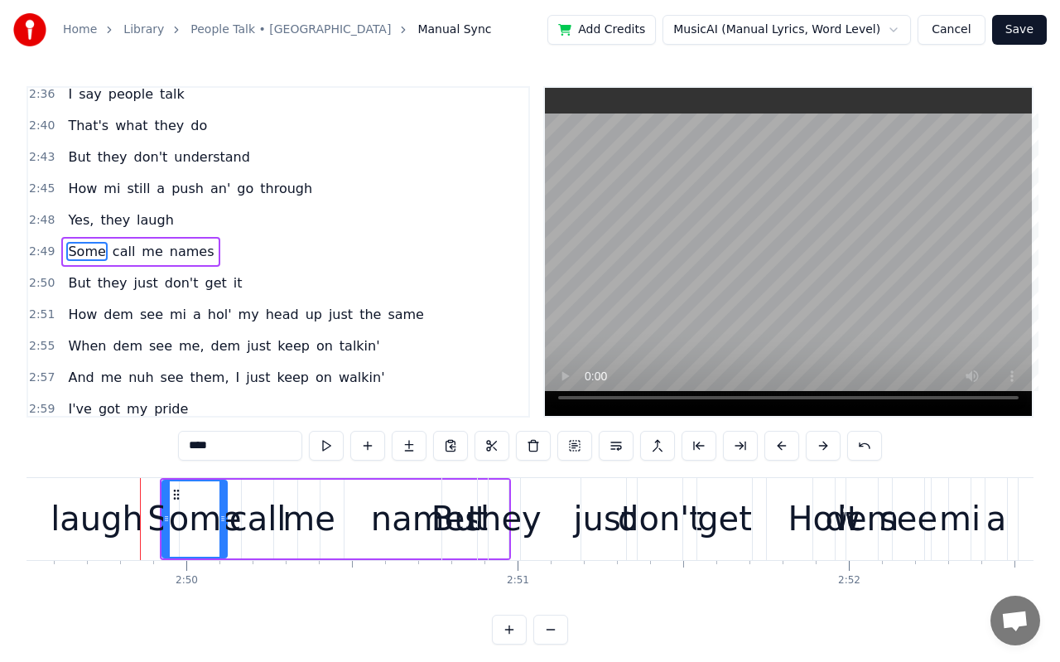
click at [807, 443] on button at bounding box center [823, 446] width 35 height 30
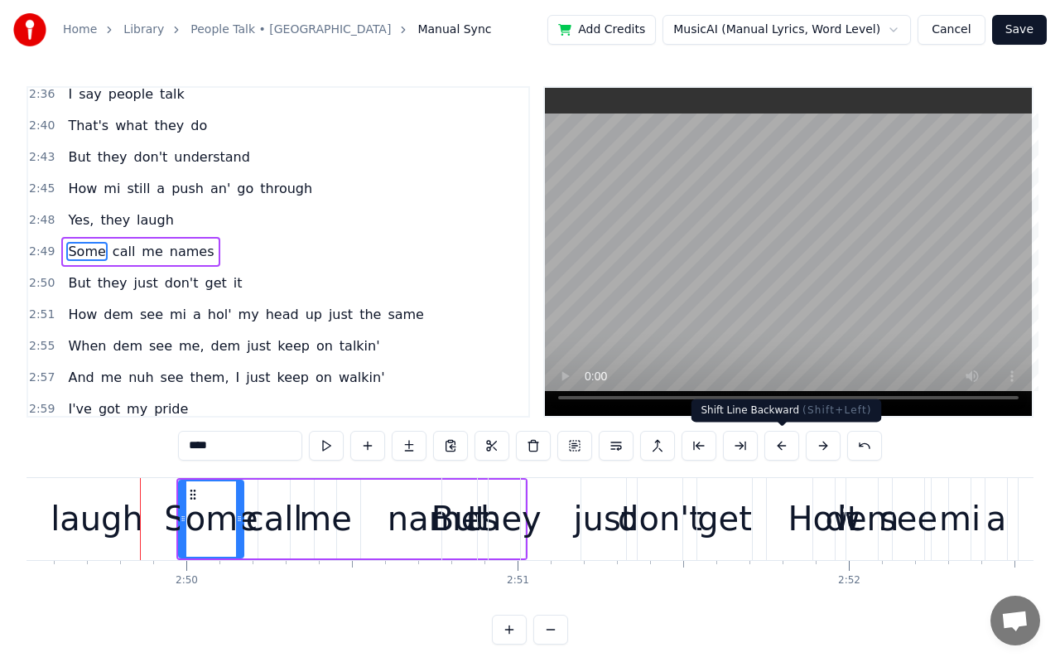
click at [774, 442] on button at bounding box center [781, 446] width 35 height 30
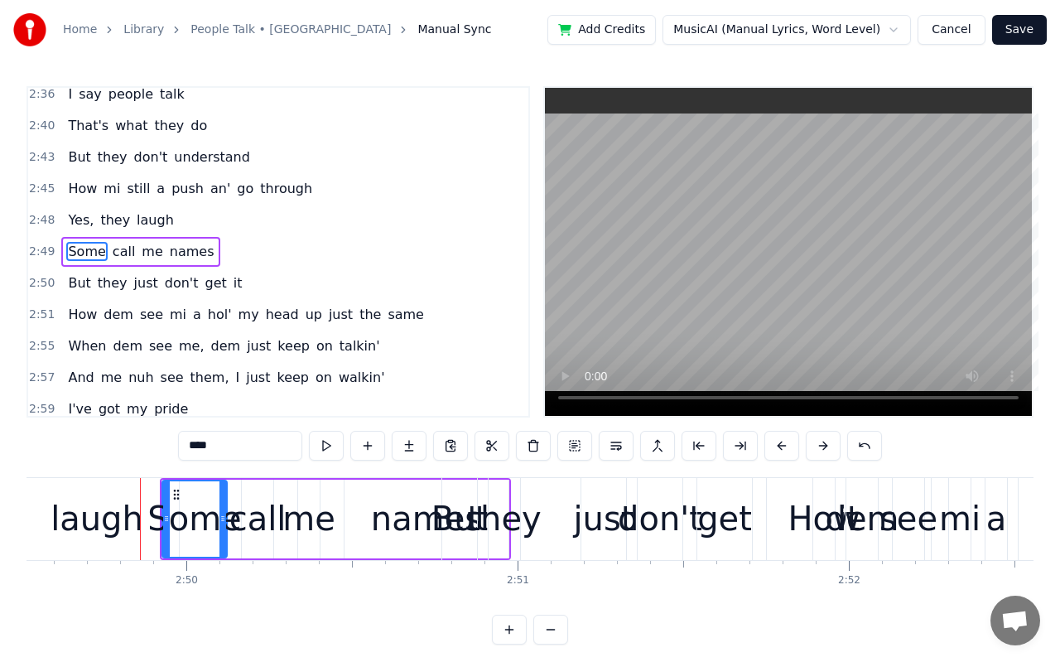
click at [774, 442] on button at bounding box center [781, 446] width 35 height 30
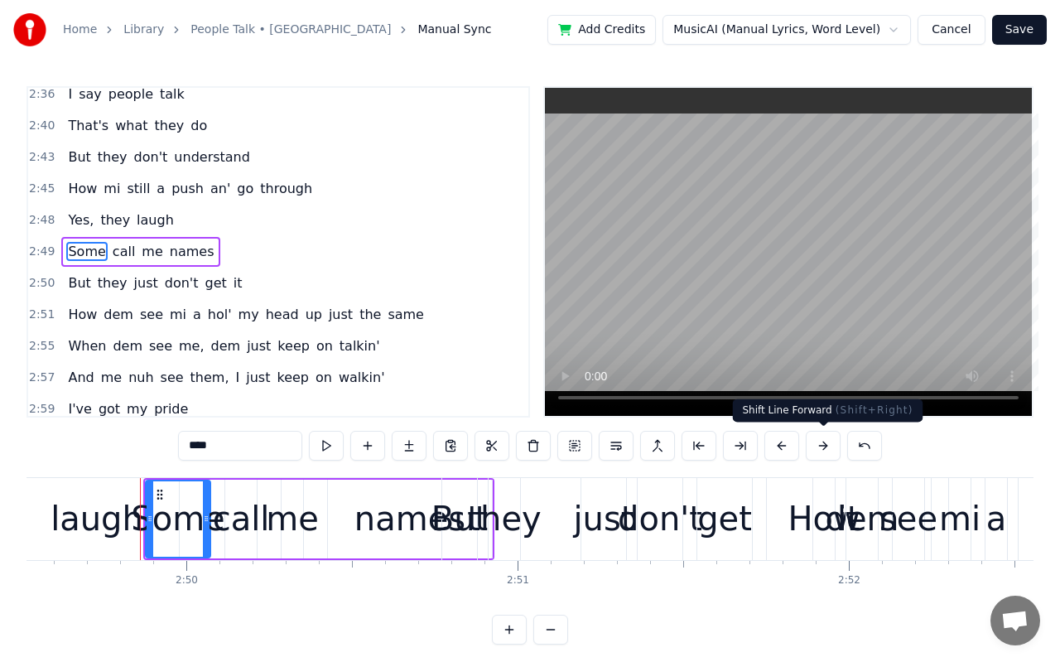
click at [810, 443] on button at bounding box center [823, 446] width 35 height 30
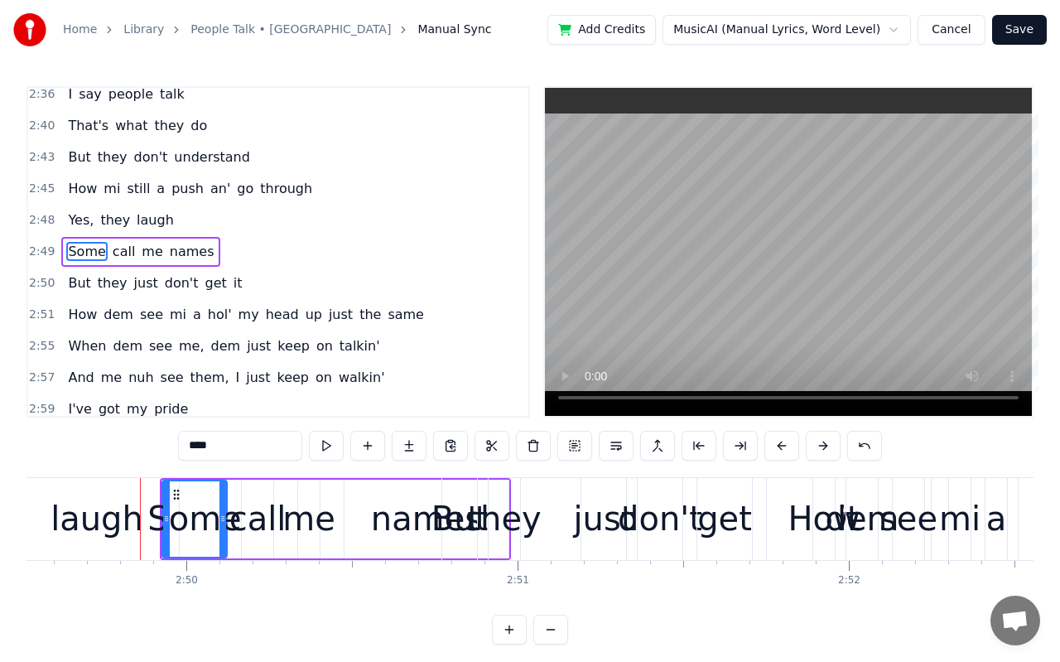
click at [810, 443] on button at bounding box center [823, 446] width 35 height 30
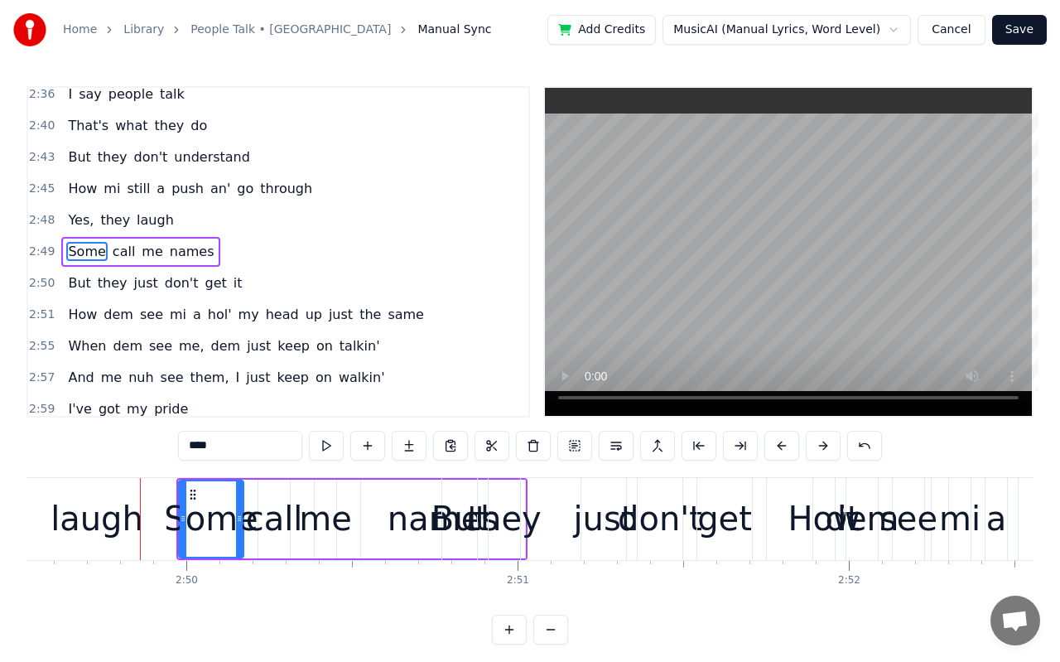
click at [810, 443] on button at bounding box center [823, 446] width 35 height 30
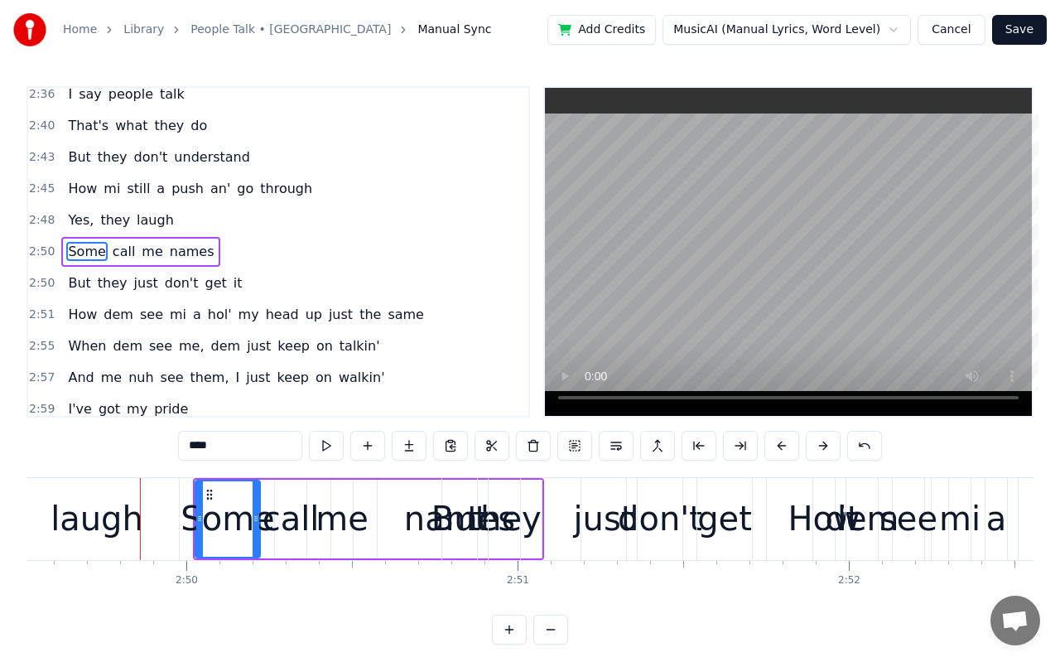
click at [268, 504] on div "Some" at bounding box center [228, 519] width 94 height 50
click at [813, 444] on button at bounding box center [823, 446] width 35 height 30
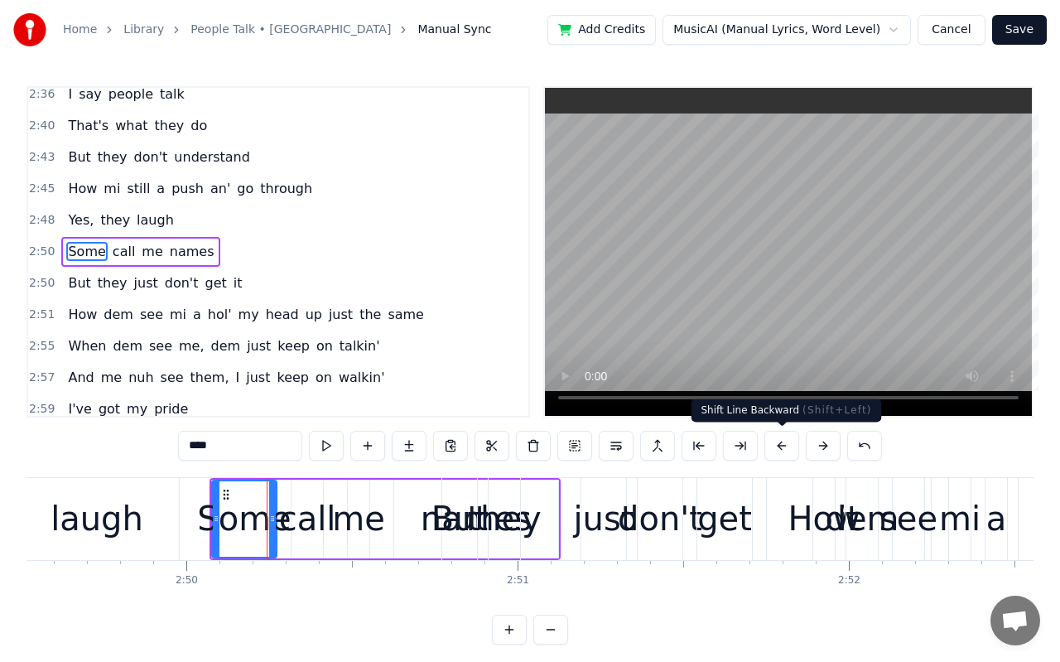
click at [780, 447] on button at bounding box center [781, 446] width 35 height 30
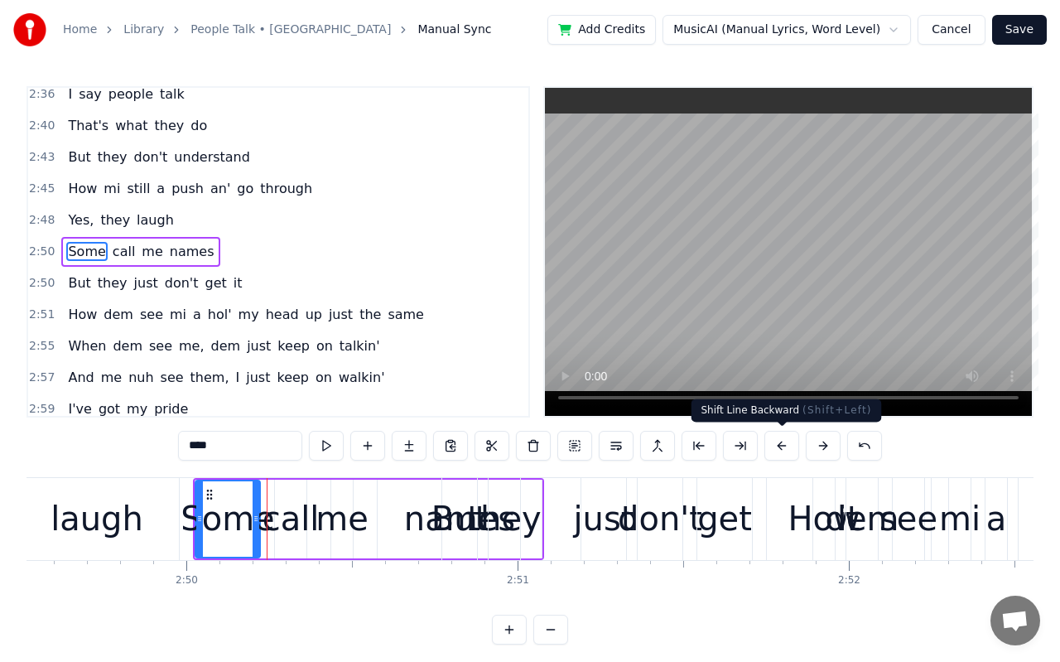
click at [774, 444] on button at bounding box center [781, 446] width 35 height 30
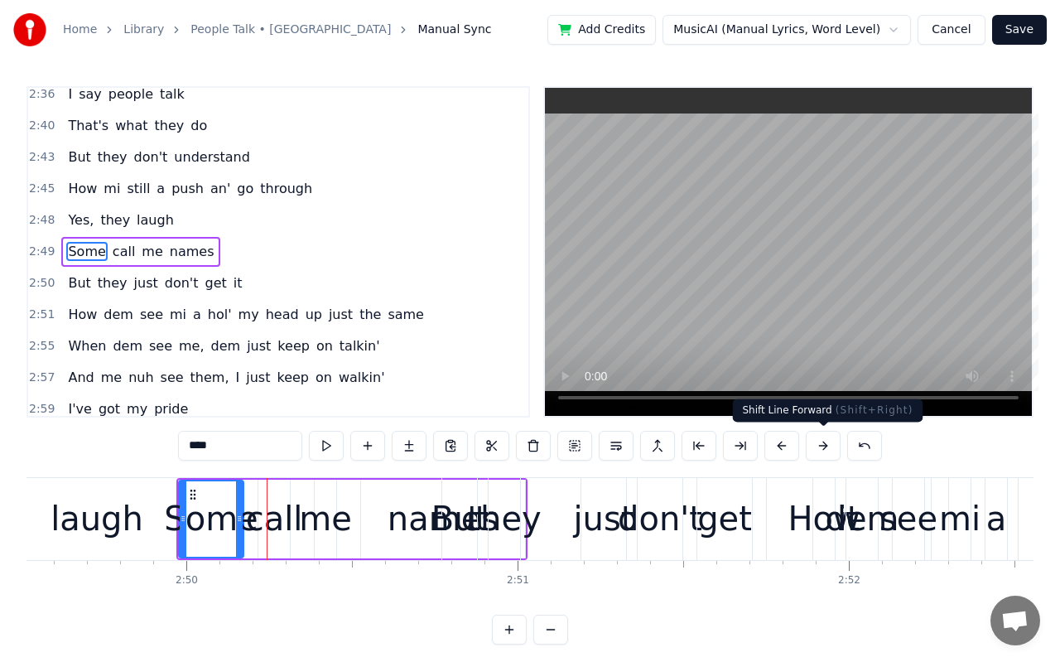
click at [813, 444] on button at bounding box center [823, 446] width 35 height 30
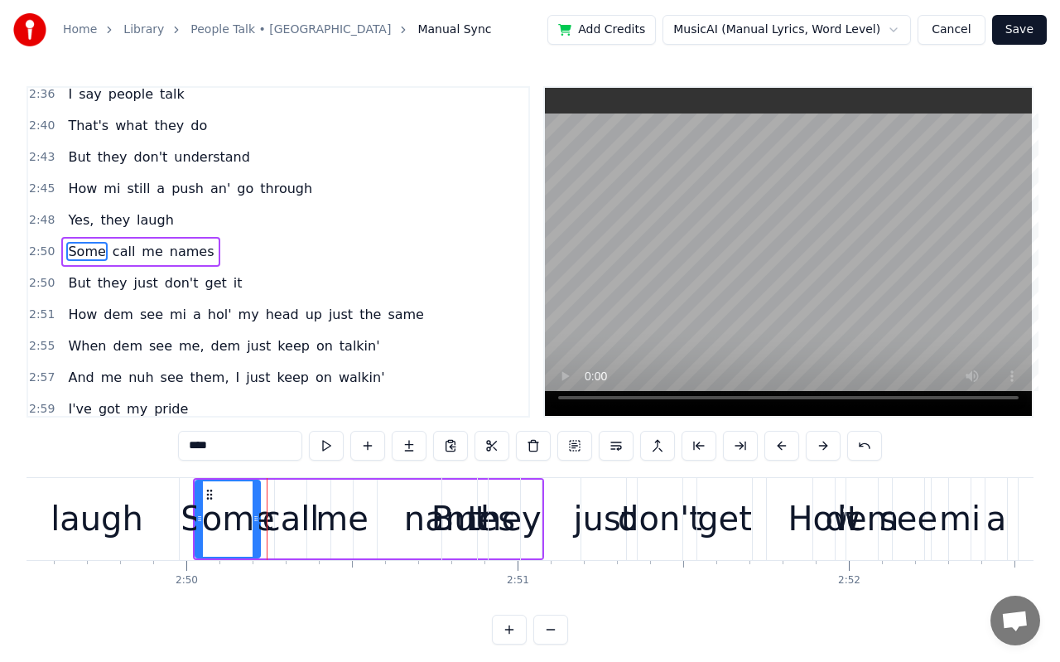
click at [314, 500] on div "call" at bounding box center [291, 519] width 57 height 50
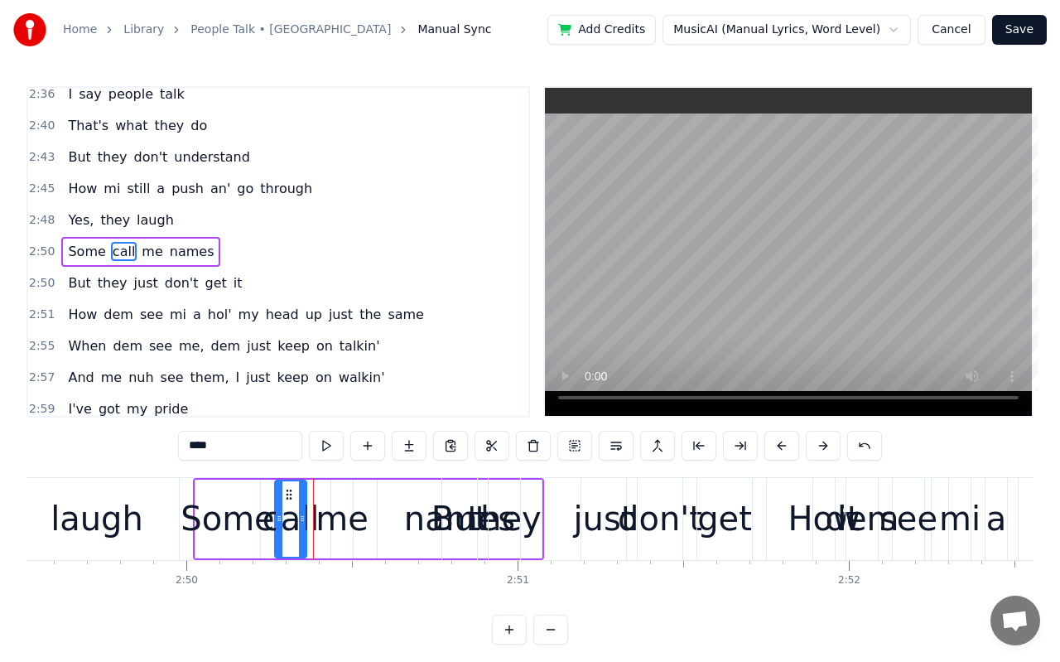
click at [258, 492] on div "Some" at bounding box center [228, 519] width 66 height 79
type input "****"
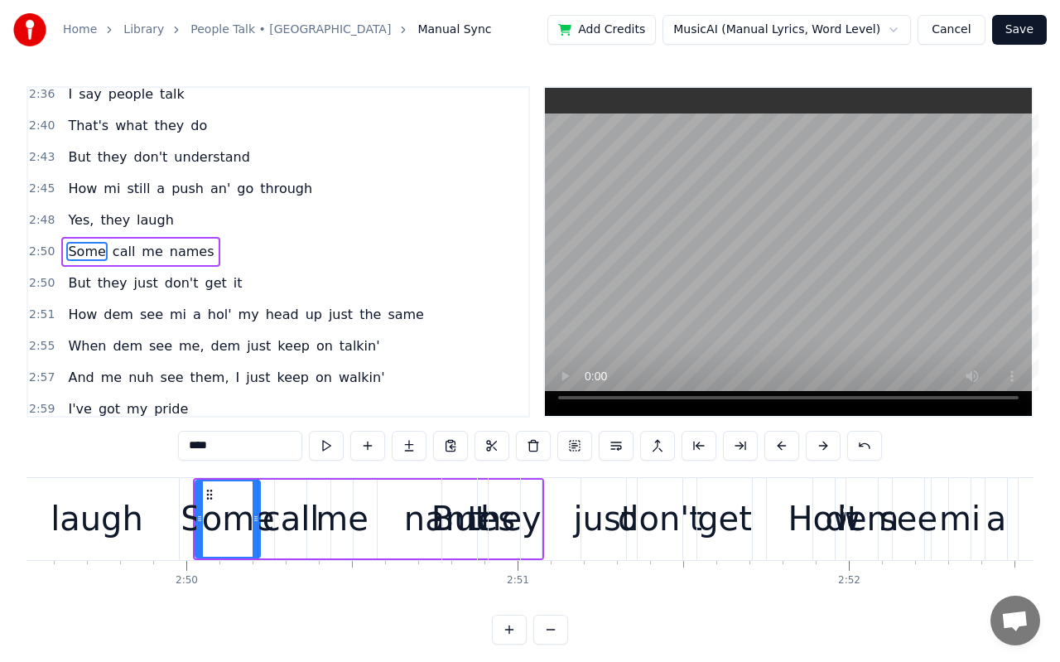
drag, startPoint x: 258, startPoint y: 492, endPoint x: 361, endPoint y: 498, distance: 102.9
click at [361, 498] on div "Some call me names" at bounding box center [368, 519] width 351 height 82
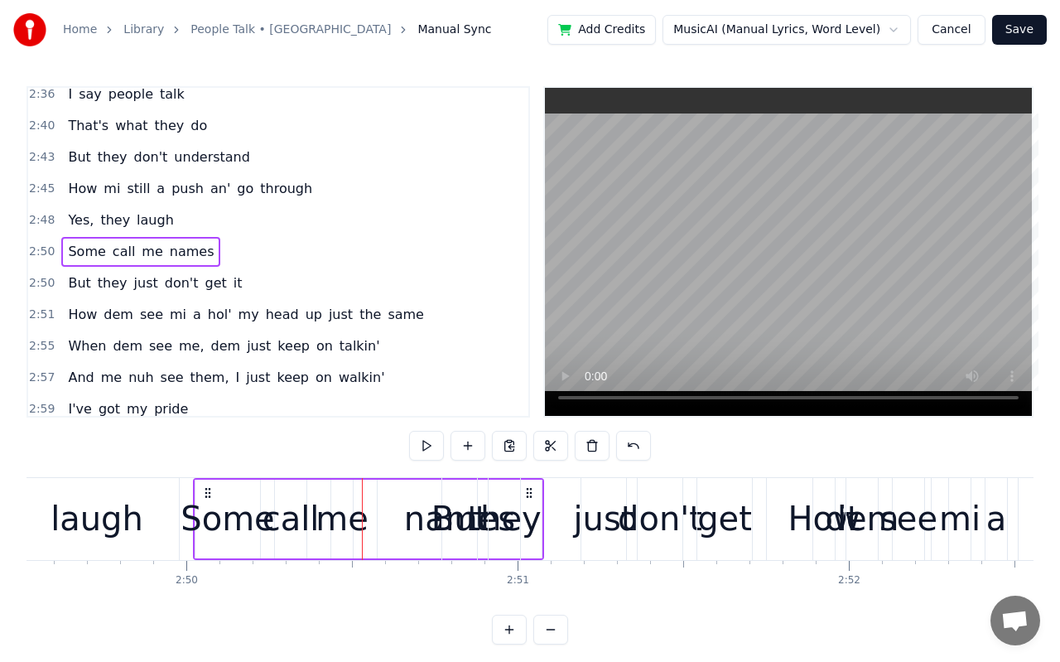
click at [244, 499] on div "Some" at bounding box center [228, 519] width 94 height 50
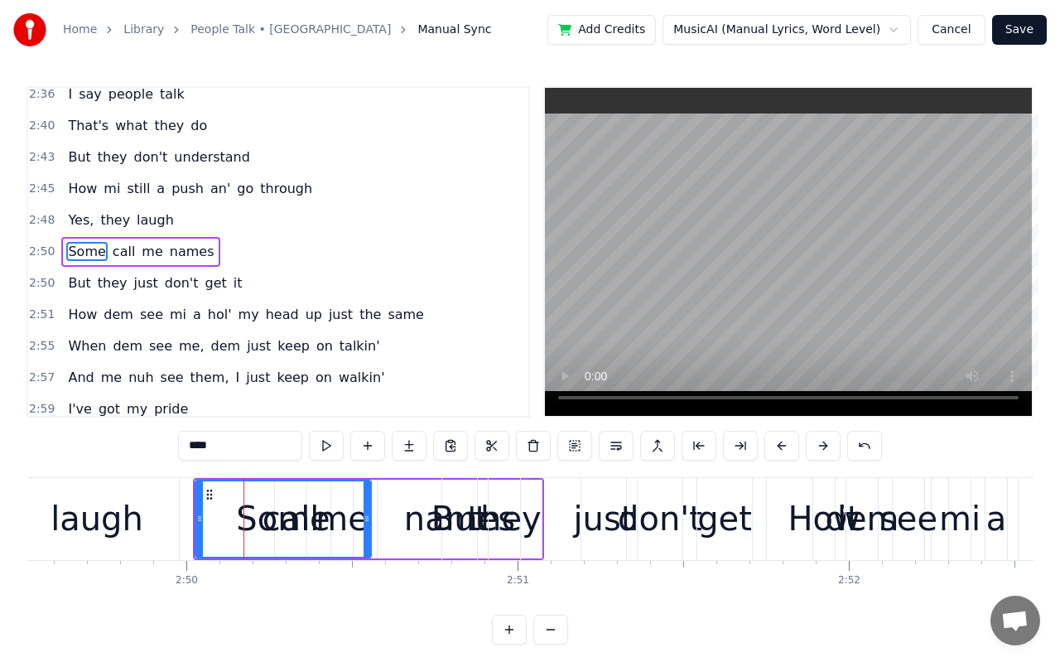
drag, startPoint x: 254, startPoint y: 520, endPoint x: 365, endPoint y: 528, distance: 111.2
click at [365, 528] on div at bounding box center [367, 518] width 7 height 75
click at [808, 440] on button at bounding box center [823, 446] width 35 height 30
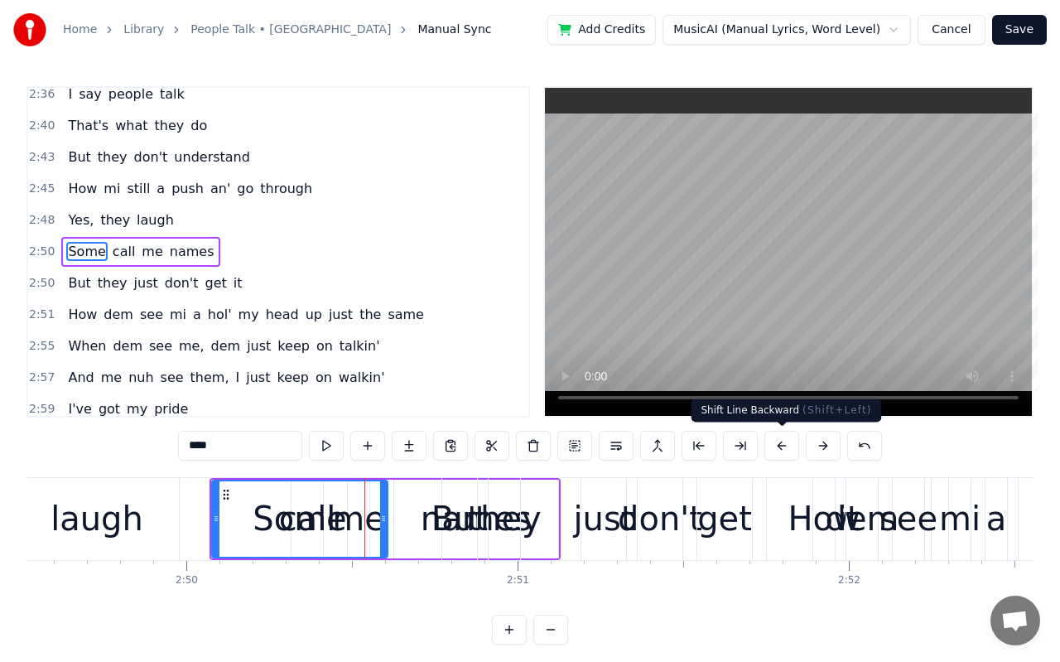
click at [783, 444] on button at bounding box center [781, 446] width 35 height 30
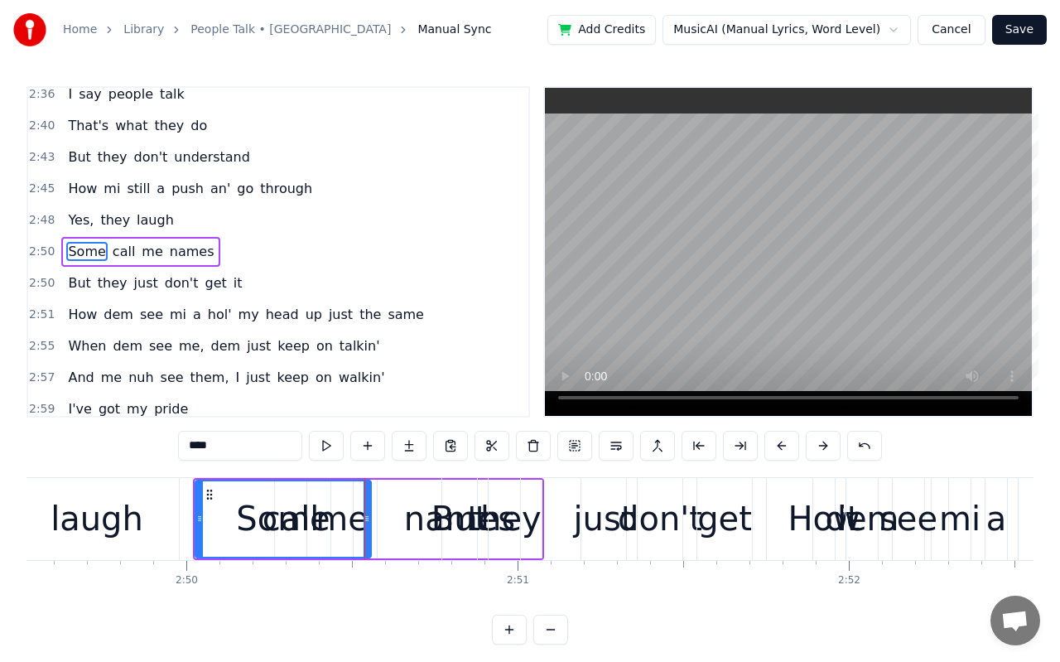
drag, startPoint x: 366, startPoint y: 523, endPoint x: 261, endPoint y: 519, distance: 105.2
click at [261, 519] on icon at bounding box center [261, 518] width 7 height 13
drag, startPoint x: 242, startPoint y: 523, endPoint x: 218, endPoint y: 523, distance: 24.0
click at [218, 523] on div "Some" at bounding box center [231, 519] width 94 height 50
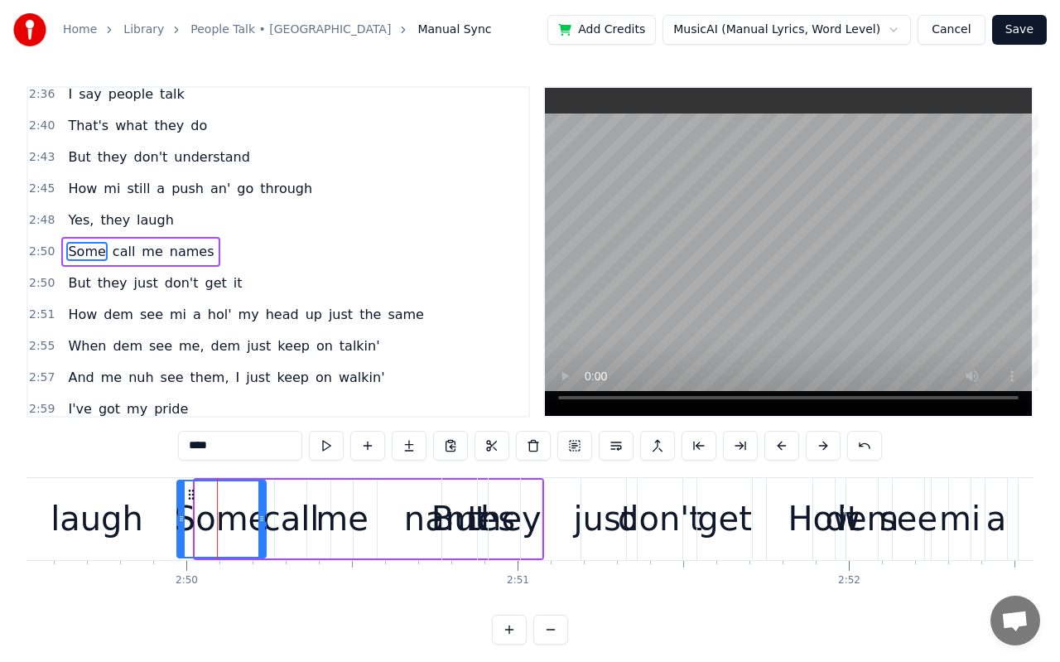
drag, startPoint x: 200, startPoint y: 519, endPoint x: 182, endPoint y: 515, distance: 18.7
click at [182, 515] on icon at bounding box center [181, 518] width 7 height 13
drag, startPoint x: 262, startPoint y: 522, endPoint x: 277, endPoint y: 526, distance: 15.5
click at [277, 526] on div at bounding box center [276, 518] width 7 height 75
click at [253, 520] on div "Some" at bounding box center [229, 519] width 94 height 50
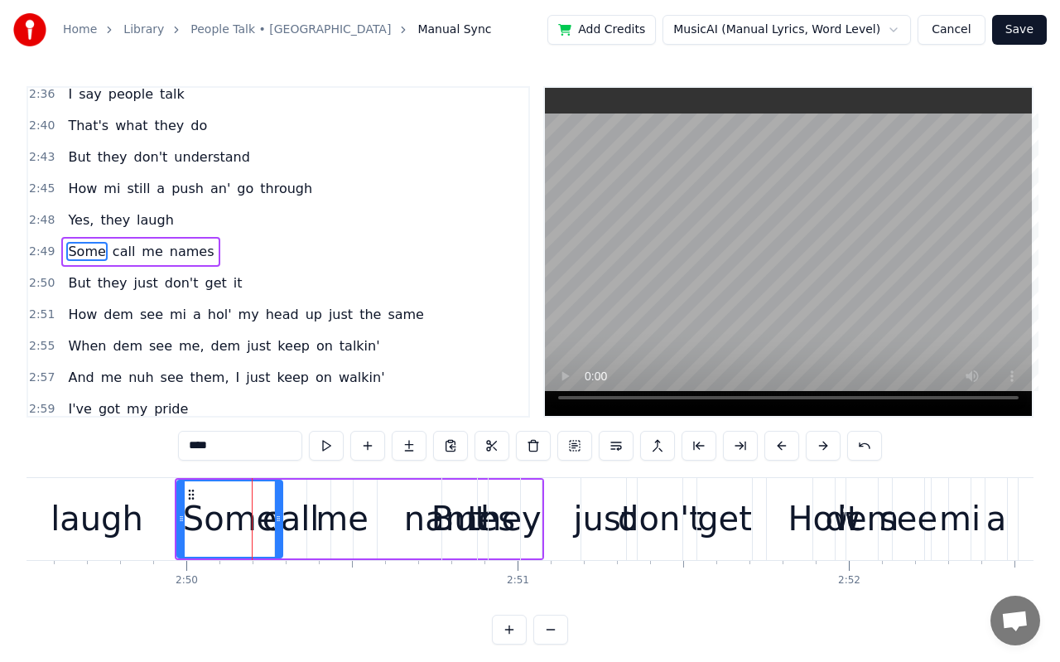
drag, startPoint x: 277, startPoint y: 518, endPoint x: 278, endPoint y: 507, distance: 11.7
click at [278, 507] on div at bounding box center [278, 518] width 7 height 75
click at [811, 442] on button at bounding box center [823, 446] width 35 height 30
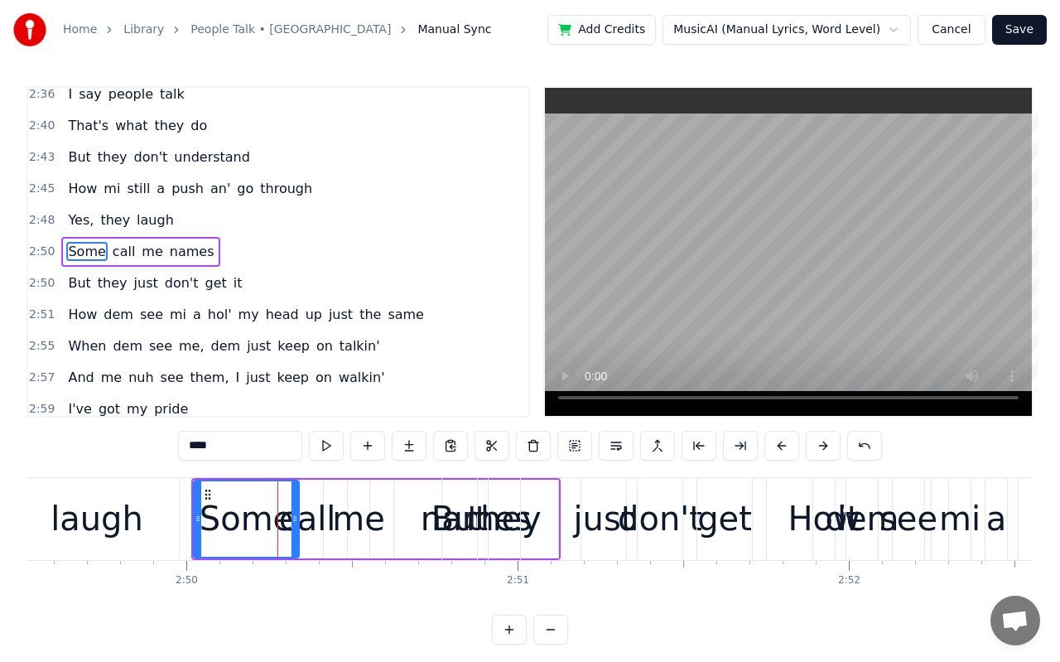
click at [811, 442] on button at bounding box center [823, 446] width 35 height 30
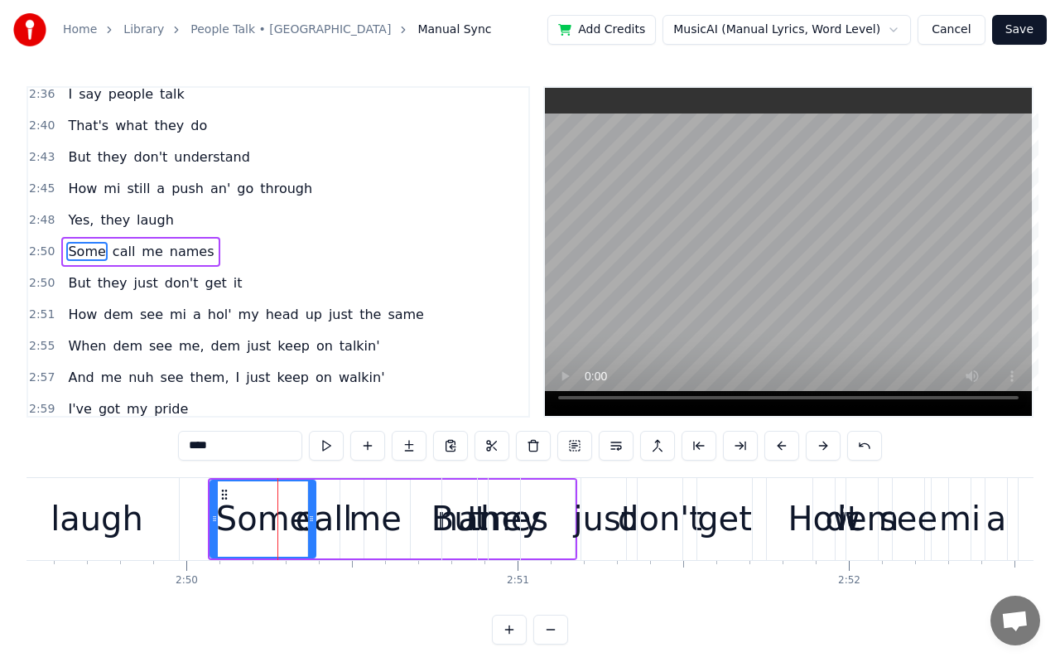
click at [811, 442] on button at bounding box center [823, 446] width 35 height 30
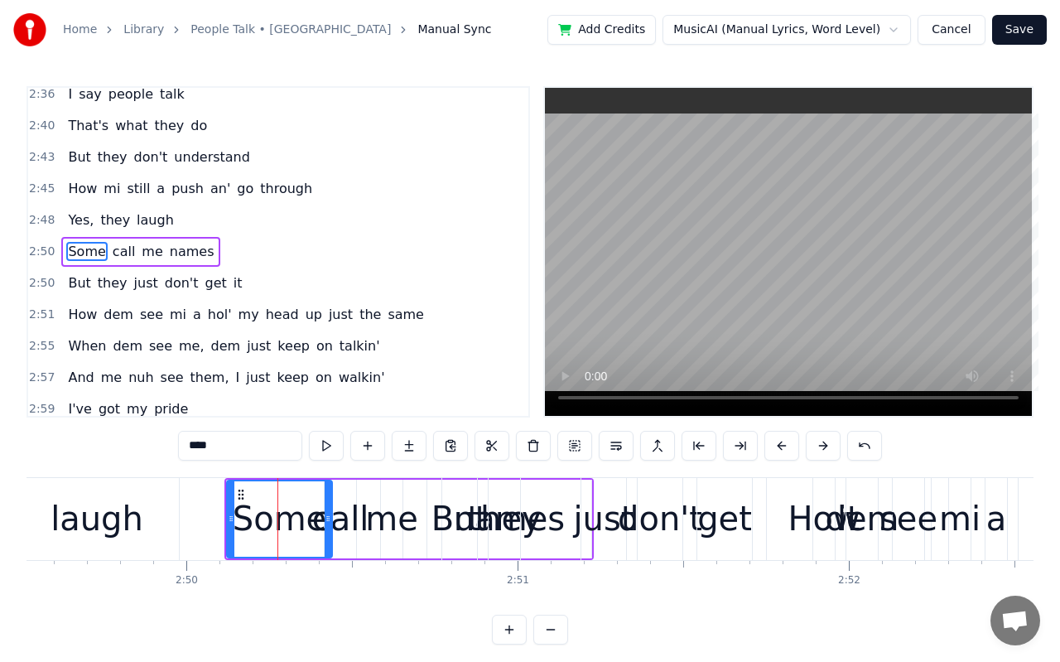
click at [811, 442] on button at bounding box center [823, 446] width 35 height 30
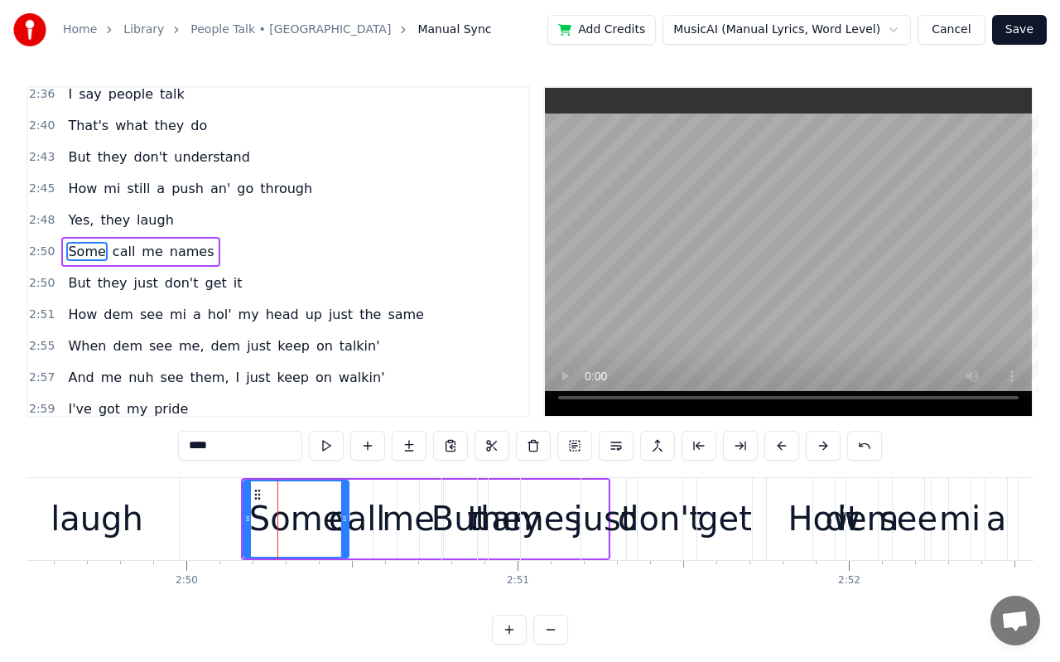
click at [811, 442] on button at bounding box center [823, 446] width 35 height 30
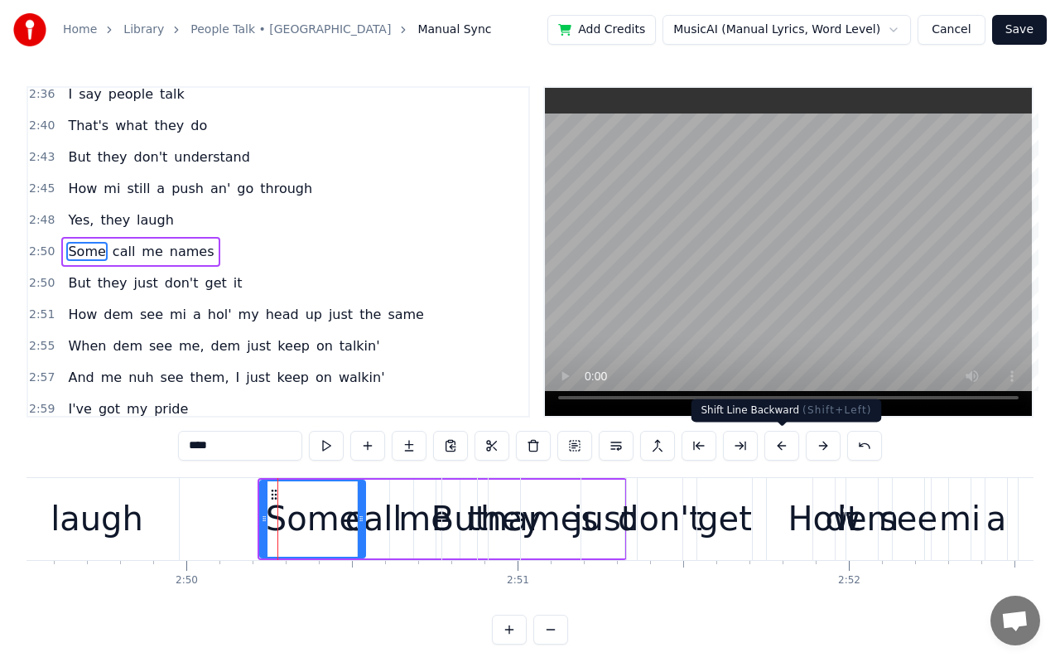
click at [785, 442] on button at bounding box center [781, 446] width 35 height 30
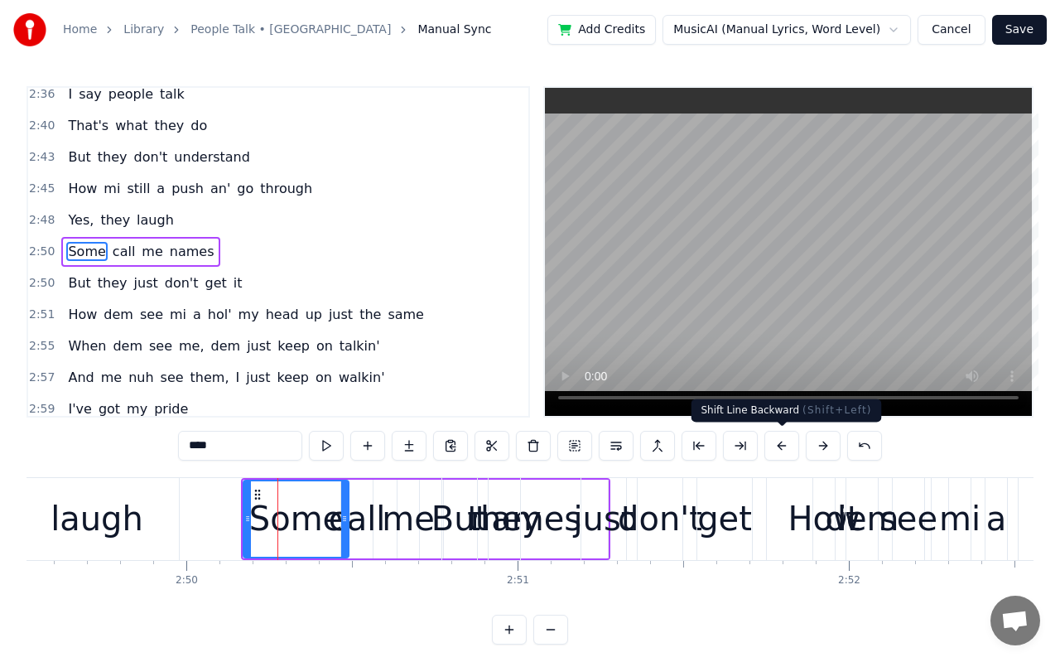
click at [785, 442] on button at bounding box center [781, 446] width 35 height 30
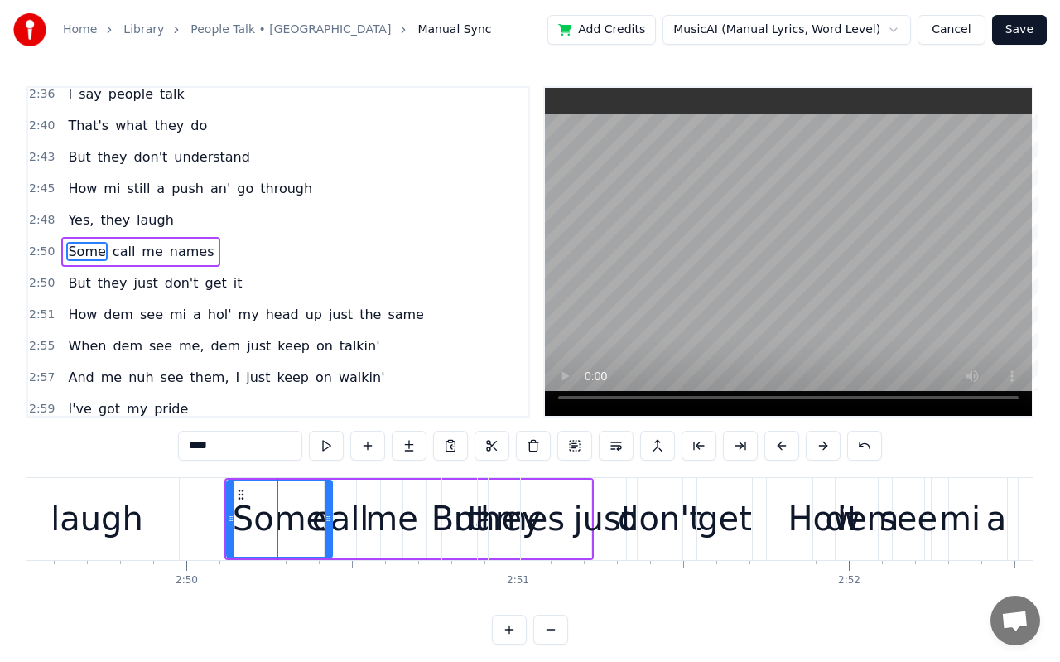
click at [785, 442] on button at bounding box center [781, 446] width 35 height 30
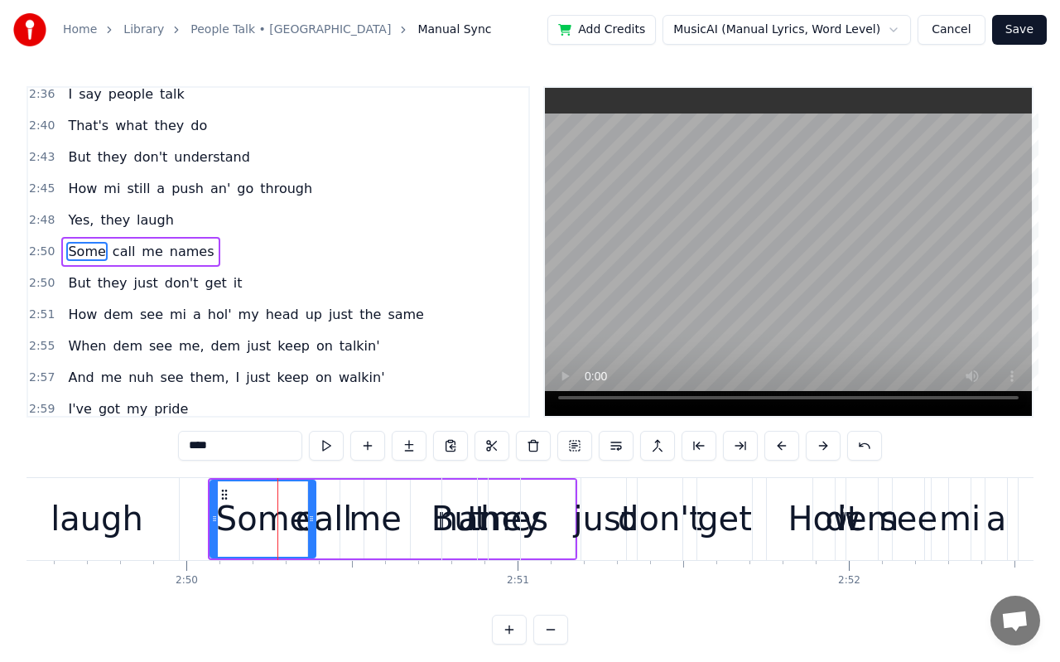
click at [785, 442] on button at bounding box center [781, 446] width 35 height 30
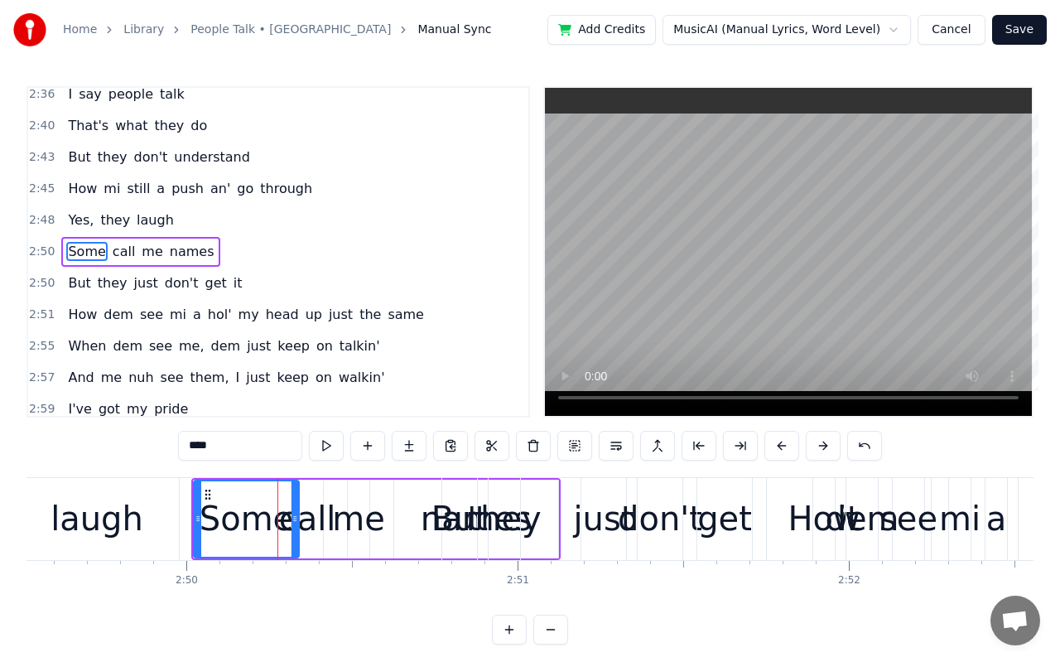
click at [785, 442] on button at bounding box center [781, 446] width 35 height 30
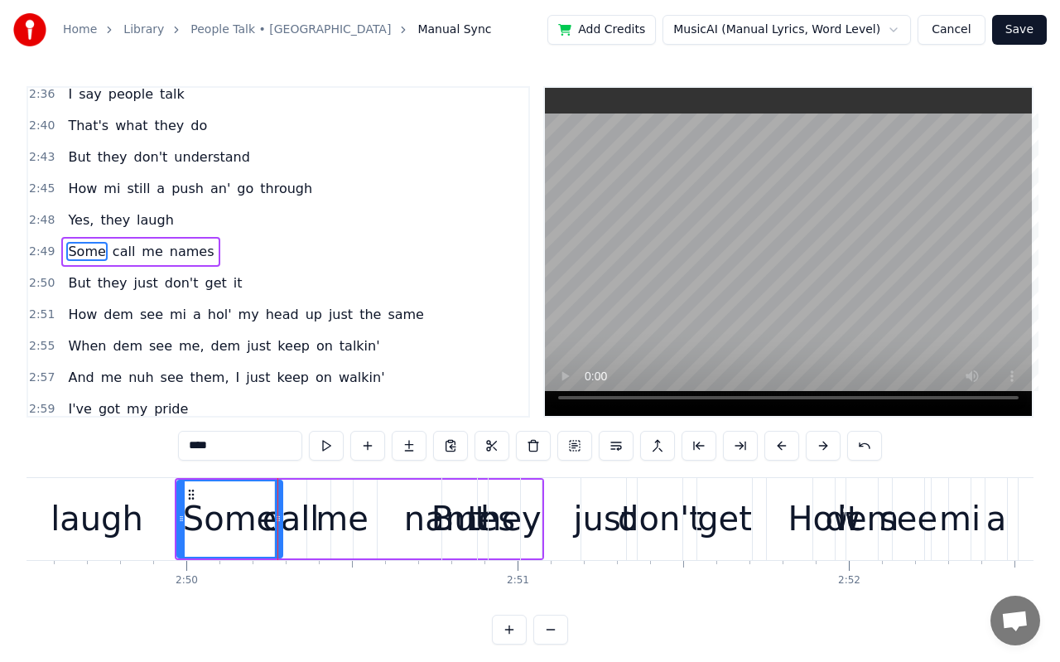
click at [785, 442] on button at bounding box center [781, 446] width 35 height 30
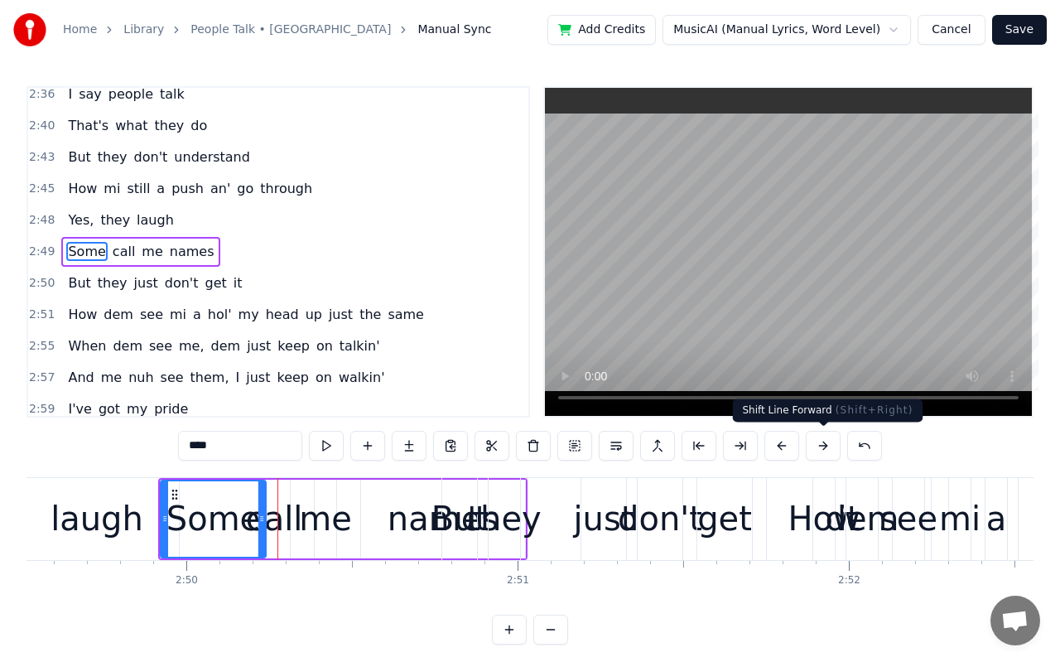
click at [813, 446] on button at bounding box center [823, 446] width 35 height 30
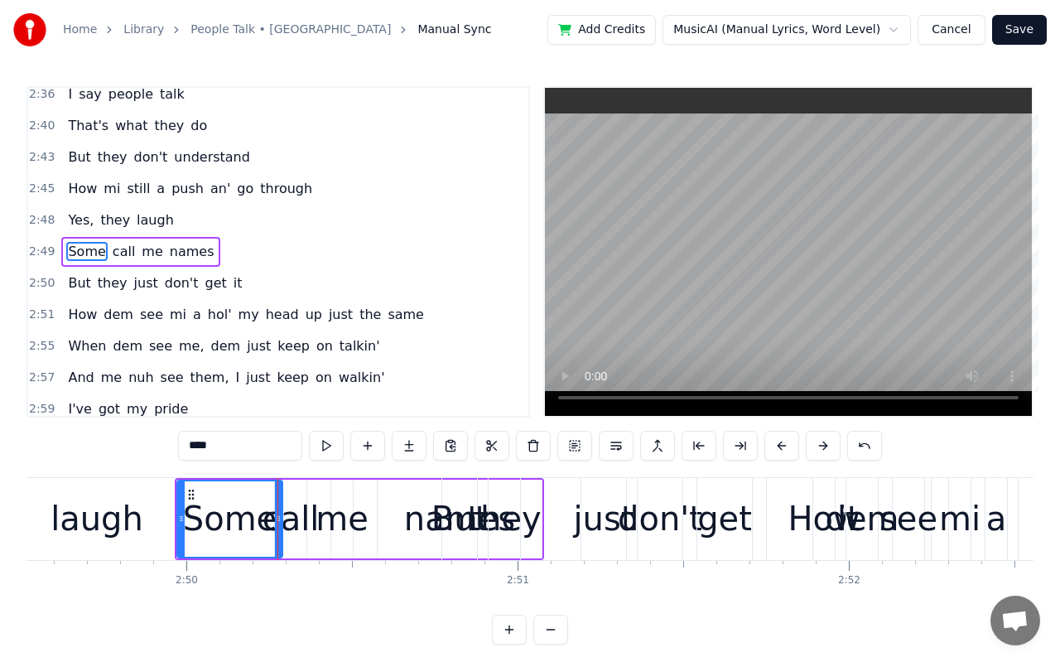
click at [401, 529] on div "names" at bounding box center [460, 519] width 164 height 79
type input "*****"
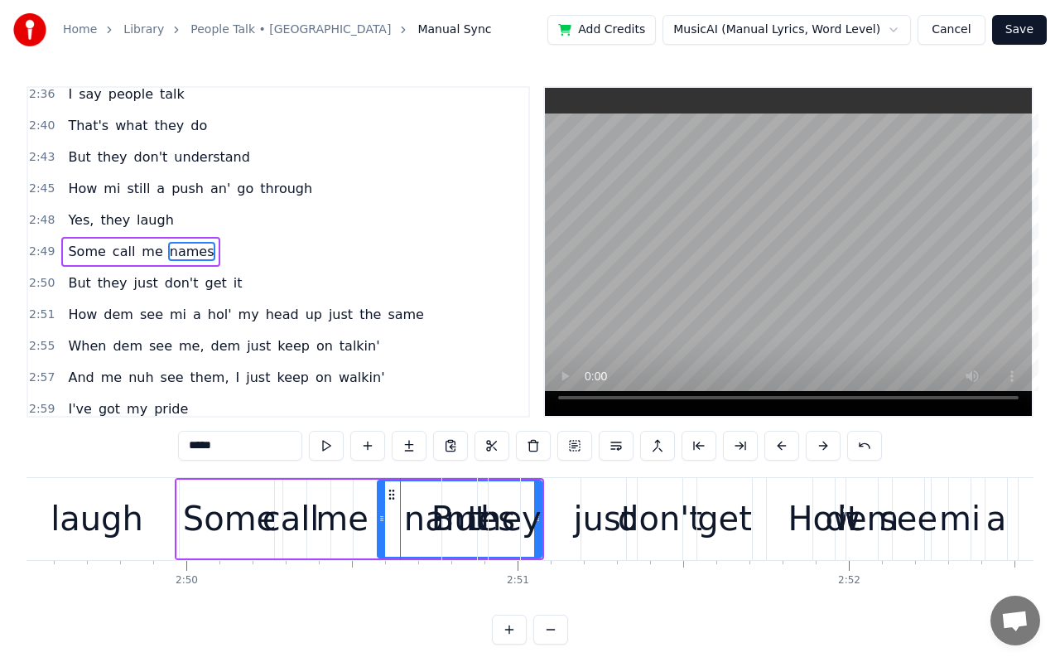
click at [379, 520] on icon at bounding box center [382, 518] width 7 height 13
drag, startPoint x: 540, startPoint y: 518, endPoint x: 557, endPoint y: 509, distance: 20.0
click at [566, 509] on div "But they just don't get it" at bounding box center [688, 519] width 494 height 82
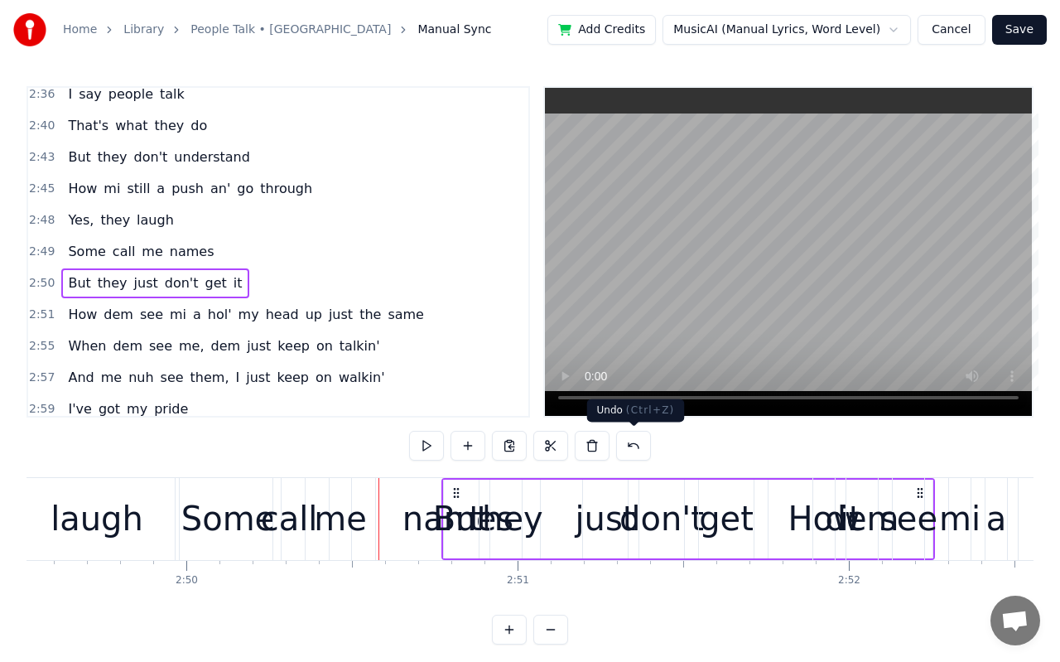
click at [630, 448] on button at bounding box center [633, 446] width 35 height 30
click at [630, 448] on div at bounding box center [529, 446] width 283 height 30
click at [614, 448] on button at bounding box center [613, 446] width 35 height 30
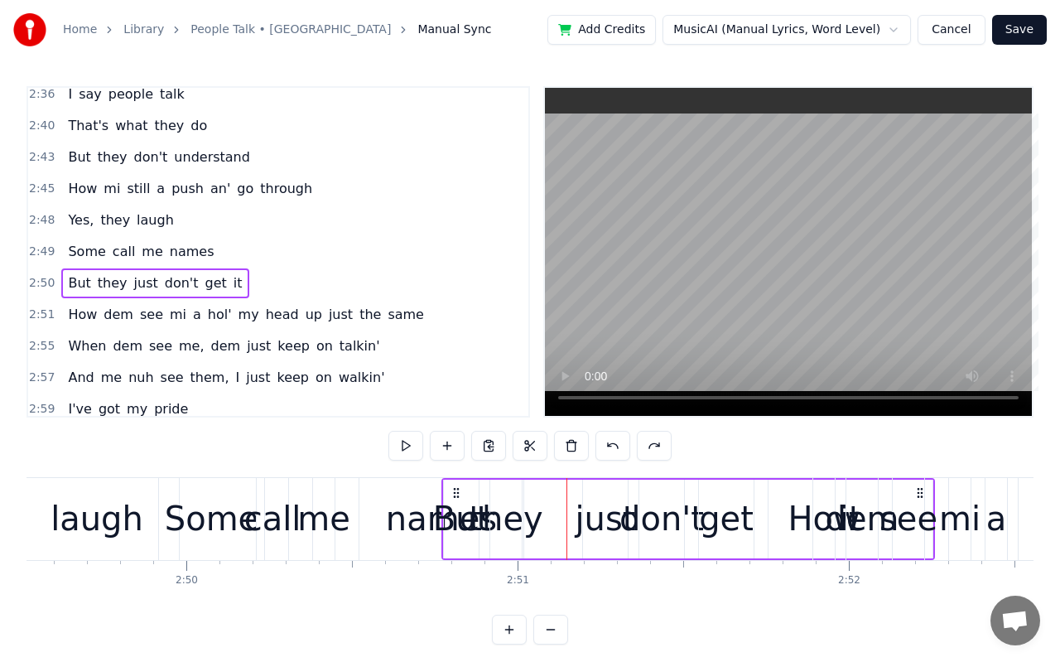
click at [614, 448] on button at bounding box center [613, 446] width 35 height 30
click at [364, 526] on div "me" at bounding box center [356, 519] width 53 height 50
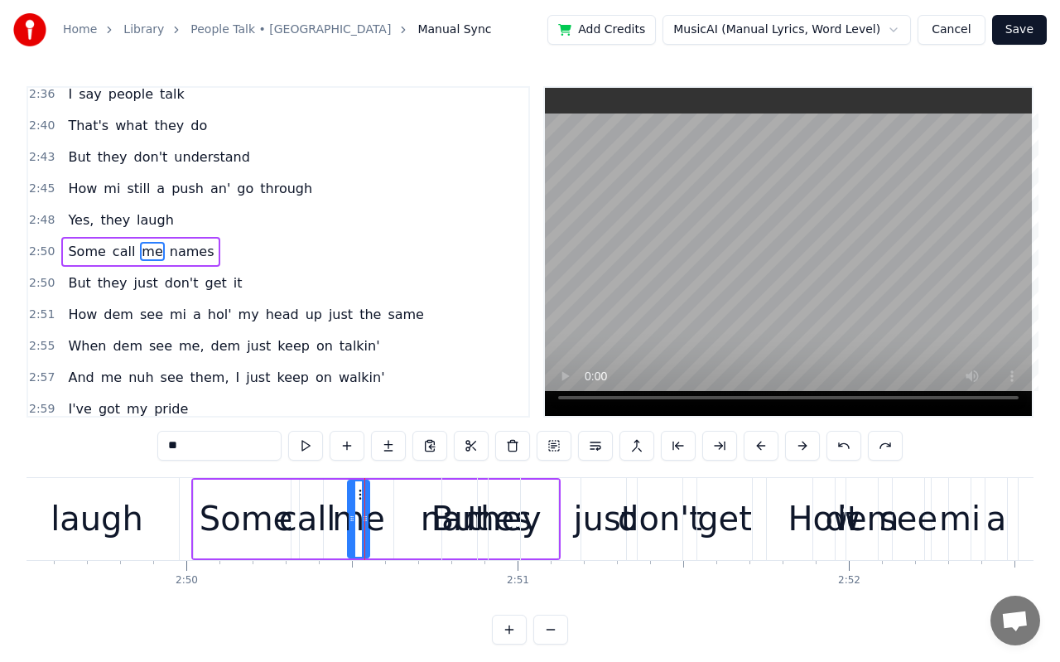
click at [296, 507] on div "call" at bounding box center [307, 519] width 57 height 50
drag, startPoint x: 317, startPoint y: 520, endPoint x: 347, endPoint y: 527, distance: 30.5
click at [347, 527] on div at bounding box center [348, 518] width 7 height 75
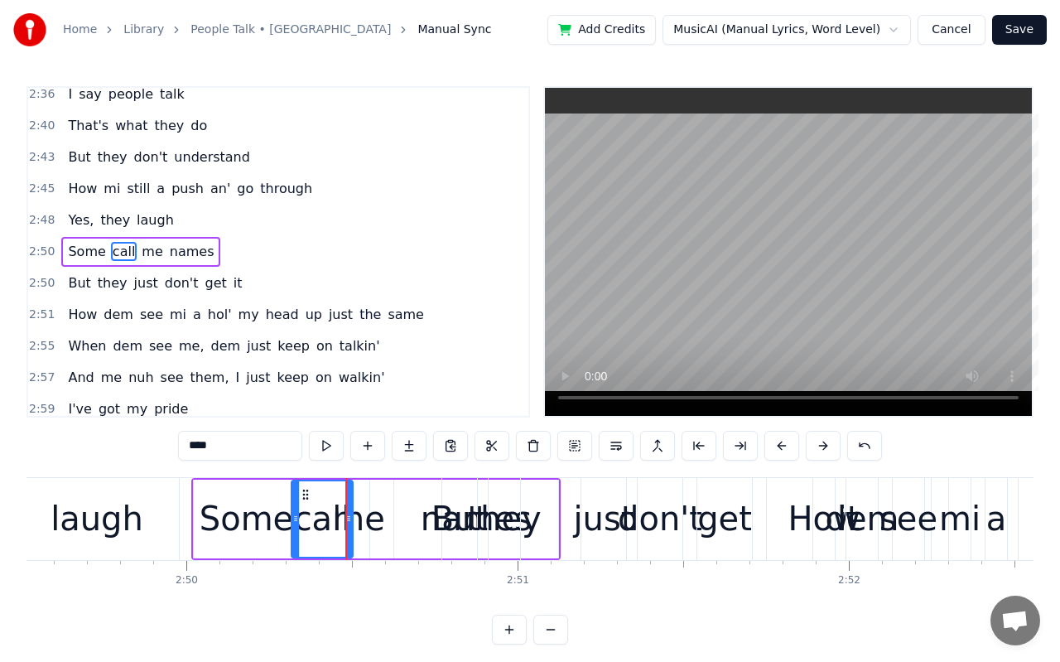
click at [364, 527] on div "me" at bounding box center [358, 519] width 53 height 50
drag, startPoint x: 367, startPoint y: 521, endPoint x: 394, endPoint y: 523, distance: 27.4
click at [394, 523] on icon at bounding box center [392, 518] width 7 height 13
click at [435, 496] on div "But" at bounding box center [460, 519] width 56 height 50
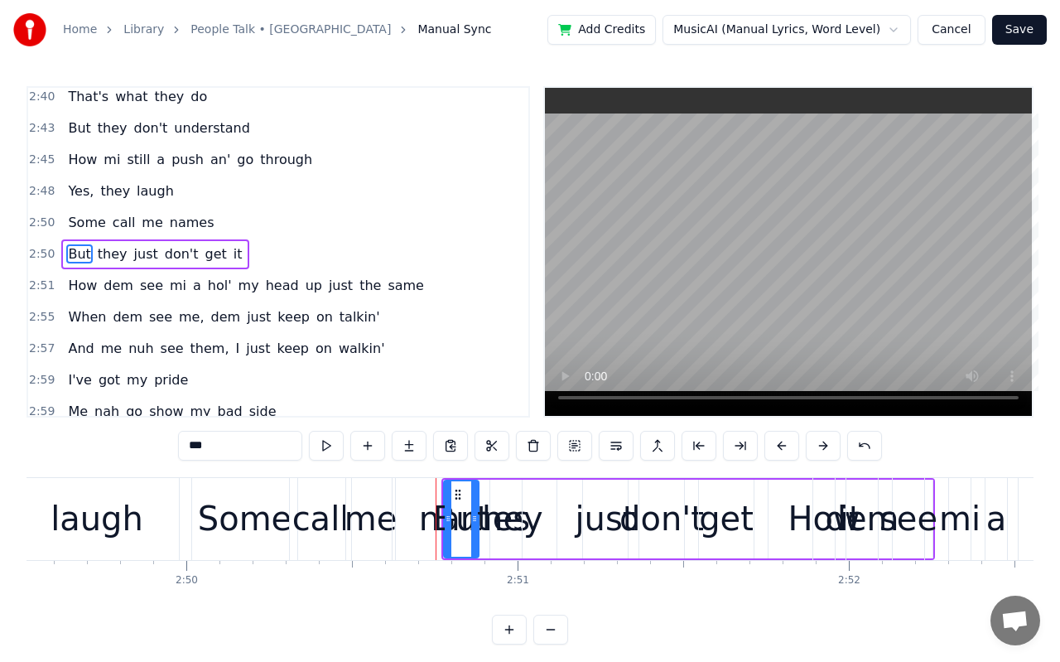
scroll to position [1551, 0]
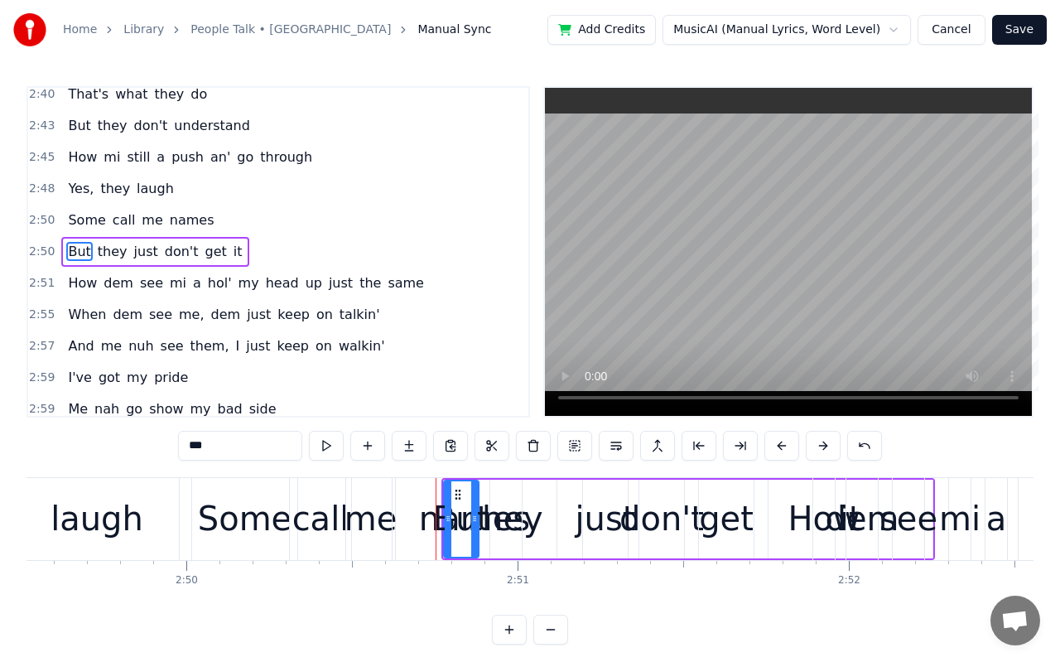
click at [446, 515] on icon at bounding box center [448, 518] width 7 height 13
click at [436, 521] on div "names" at bounding box center [474, 519] width 111 height 50
type input "*****"
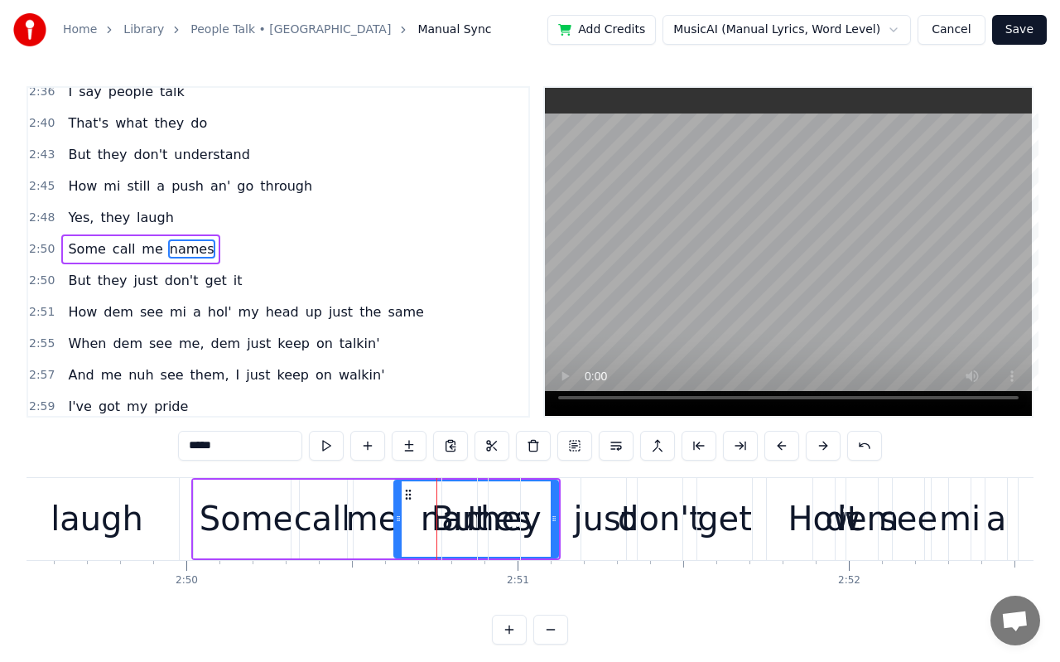
scroll to position [1520, 0]
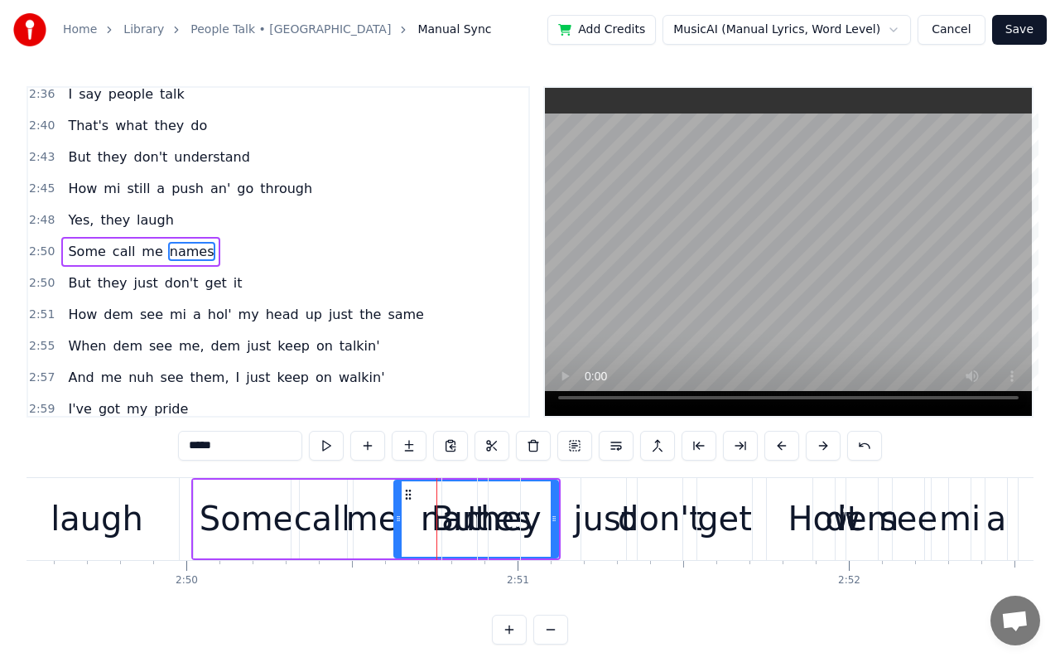
drag, startPoint x: 555, startPoint y: 510, endPoint x: 492, endPoint y: 509, distance: 63.0
click at [465, 509] on div "But they just don't get it" at bounding box center [688, 519] width 494 height 82
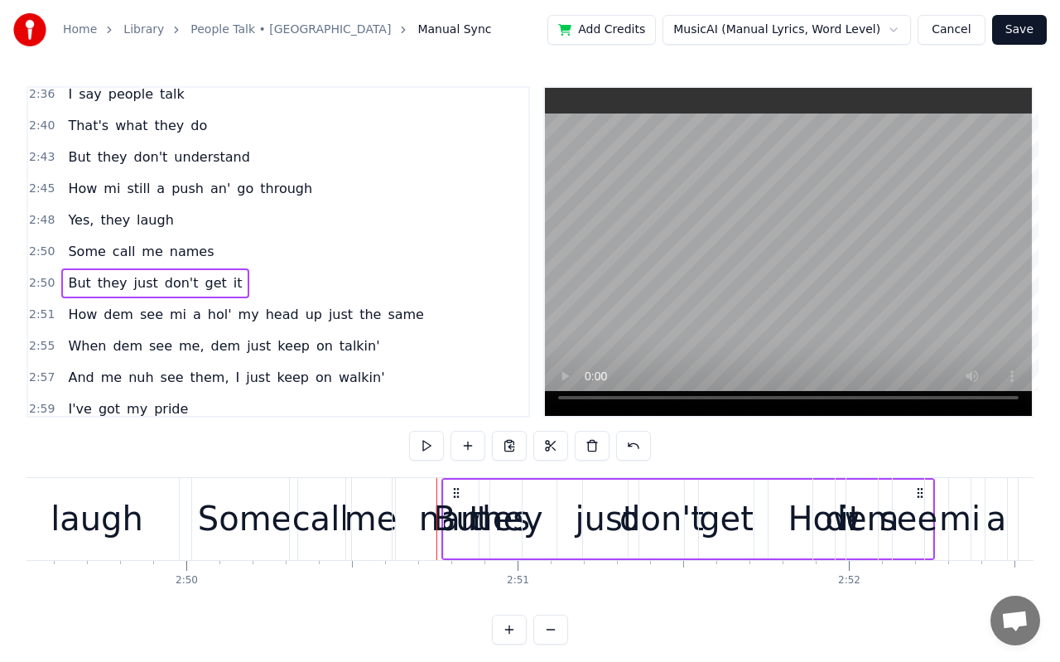
click at [467, 507] on div "But" at bounding box center [461, 519] width 56 height 50
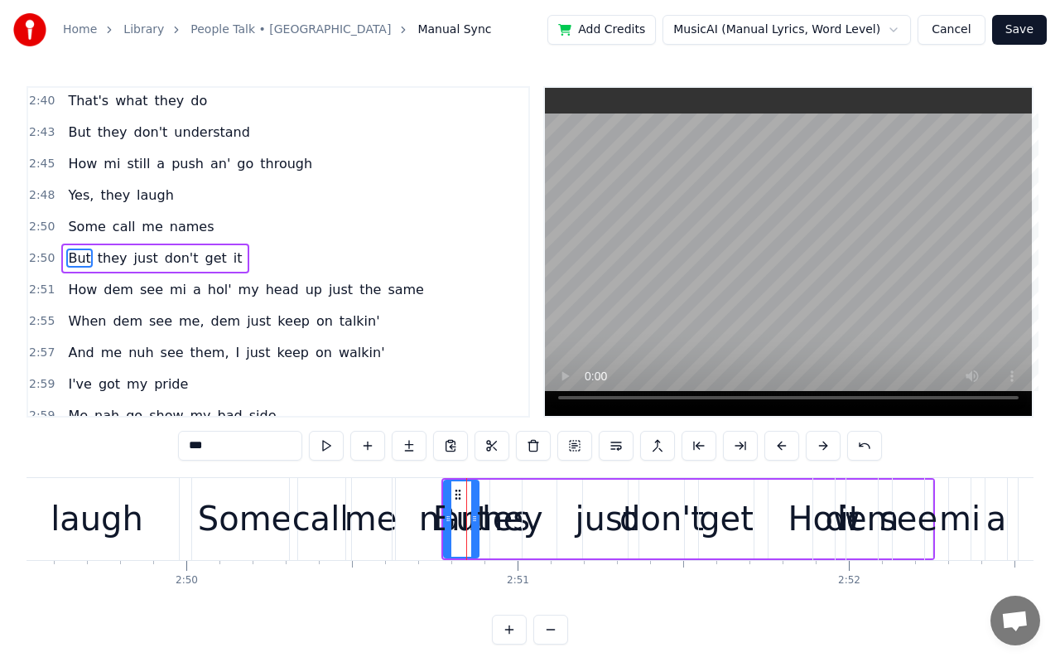
scroll to position [1551, 0]
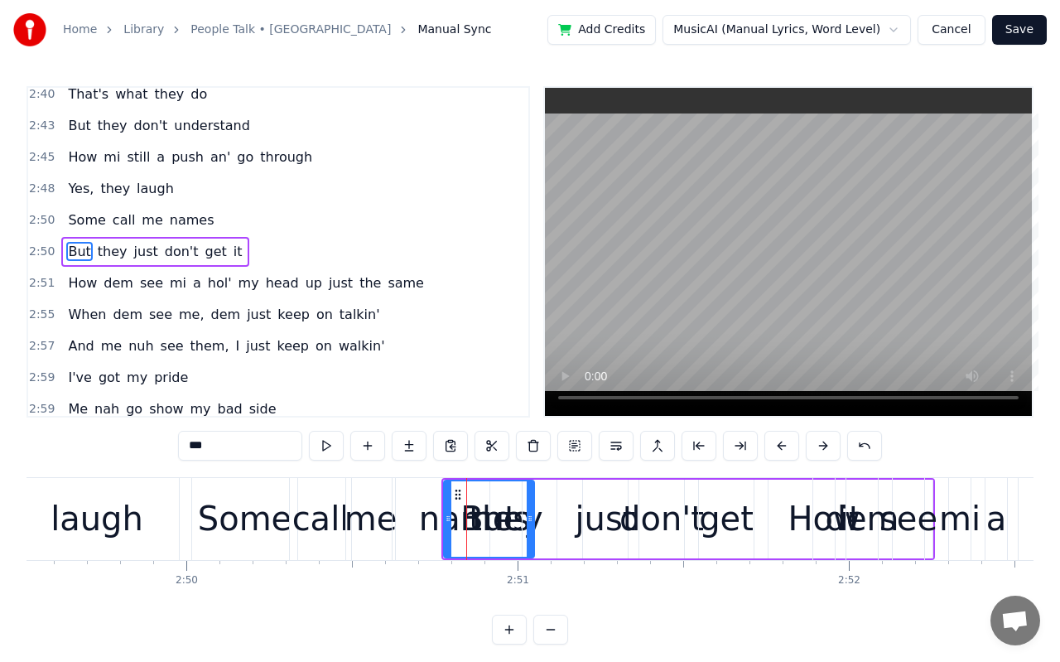
drag, startPoint x: 475, startPoint y: 517, endPoint x: 530, endPoint y: 523, distance: 55.9
click at [530, 523] on icon at bounding box center [530, 518] width 7 height 13
click at [430, 526] on div "names" at bounding box center [474, 519] width 111 height 50
type input "*****"
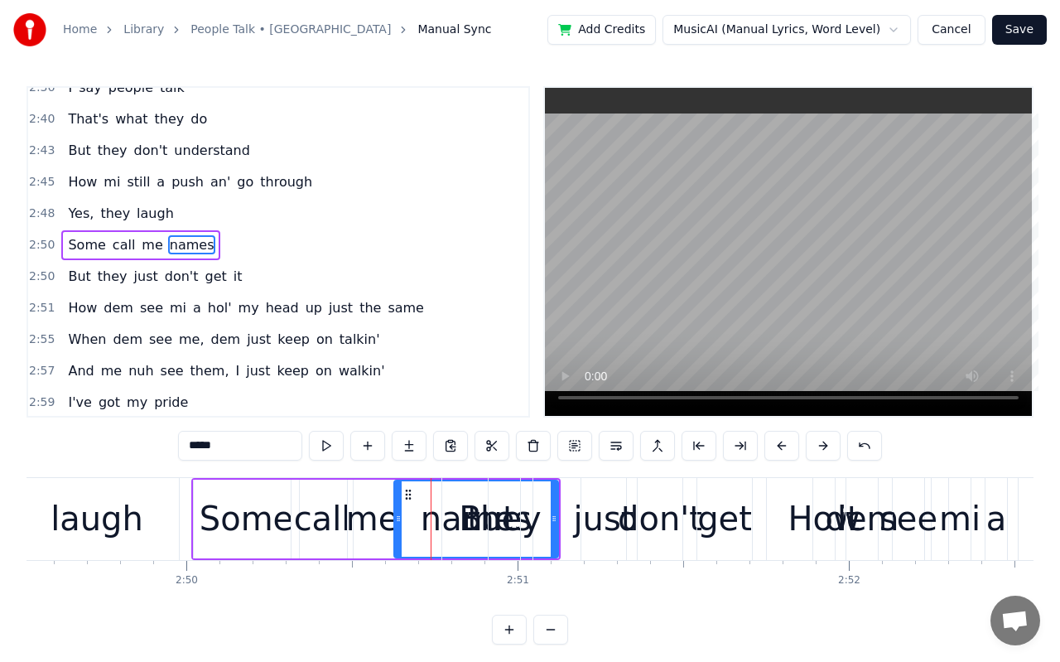
scroll to position [1520, 0]
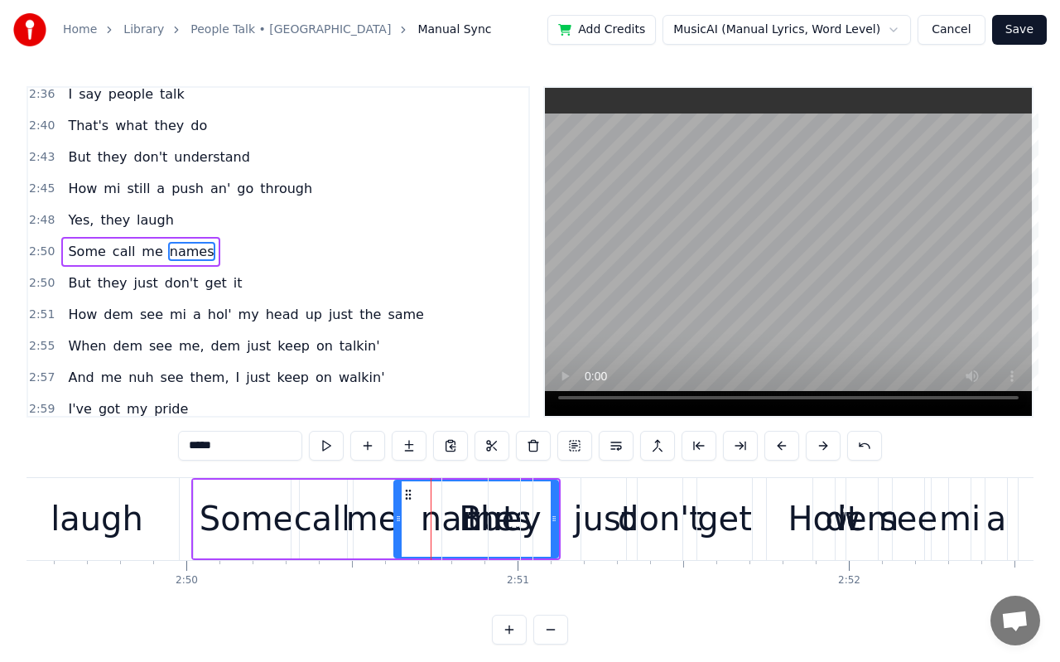
click at [437, 528] on div "names" at bounding box center [476, 519] width 111 height 50
drag, startPoint x: 553, startPoint y: 519, endPoint x: 451, endPoint y: 521, distance: 101.9
click at [451, 521] on div "But they just don't get it" at bounding box center [688, 519] width 494 height 82
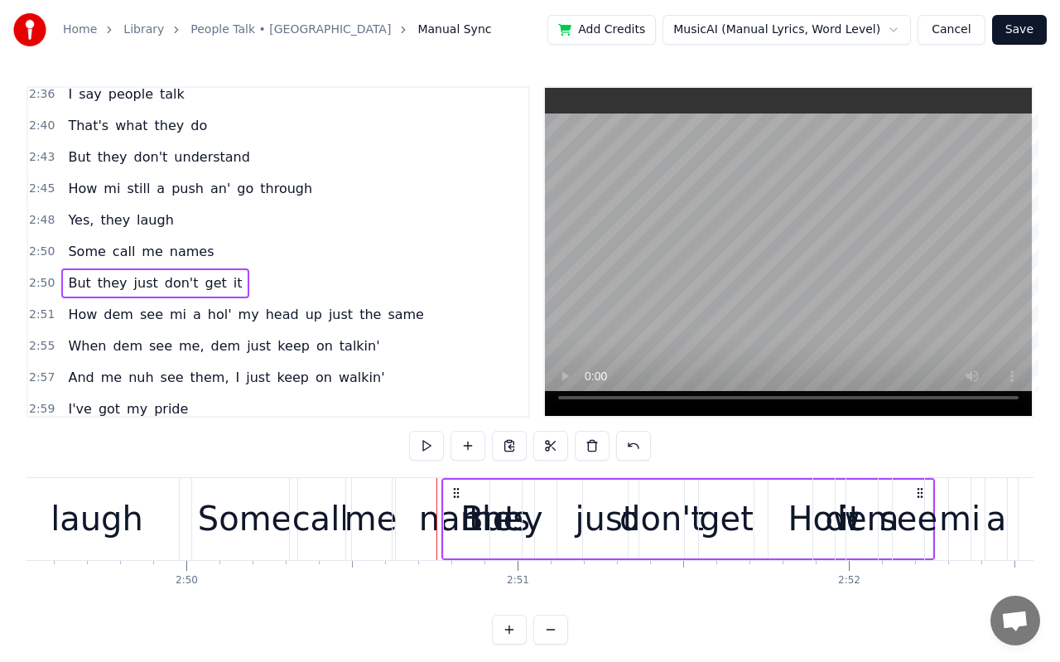
click at [525, 526] on div "they" at bounding box center [506, 519] width 74 height 50
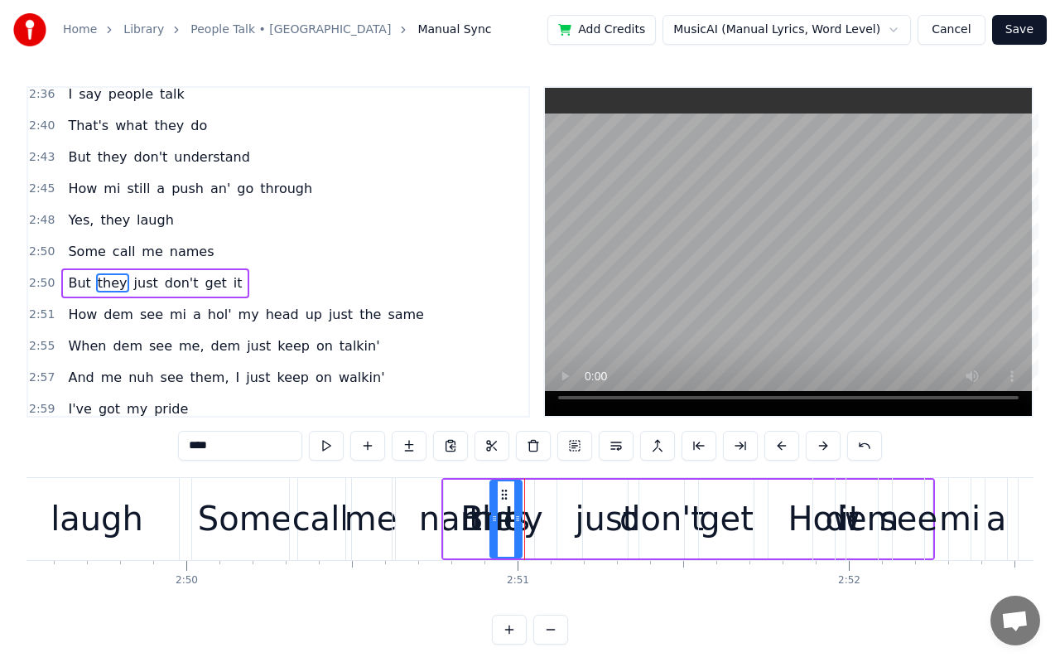
scroll to position [1551, 0]
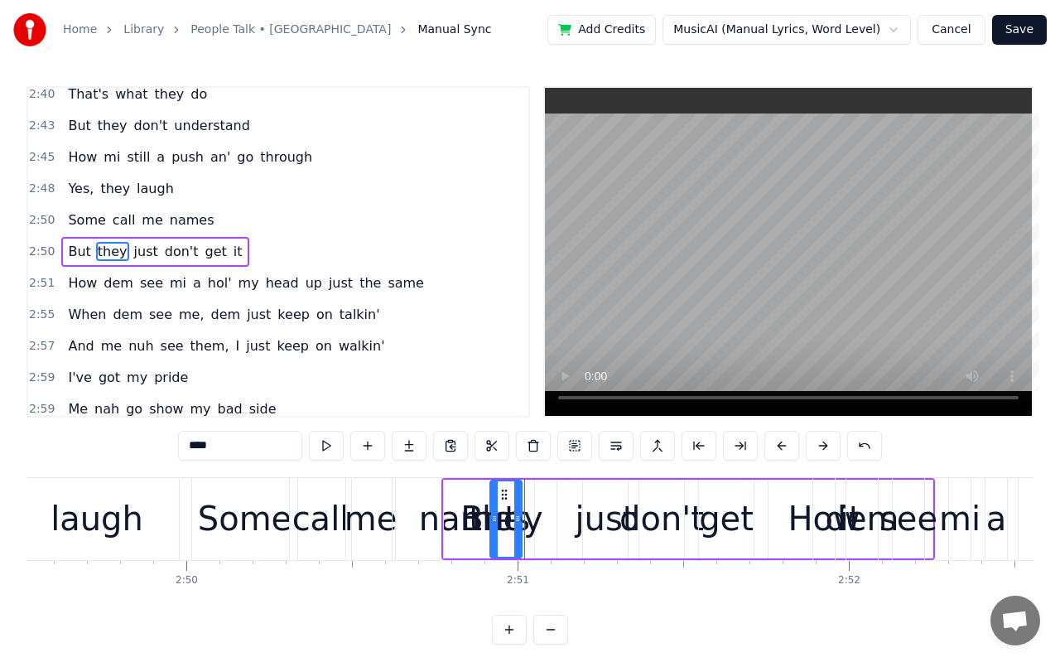
drag, startPoint x: 510, startPoint y: 523, endPoint x: 535, endPoint y: 523, distance: 24.9
click at [535, 523] on div "they" at bounding box center [506, 519] width 74 height 50
drag, startPoint x: 425, startPoint y: 533, endPoint x: 371, endPoint y: 532, distance: 53.9
click at [0, 533] on html "Home Library People Talk • Etana Manual Sync Add Credits MusicAI (Manual Lyrics…" at bounding box center [530, 335] width 1060 height 671
click at [563, 443] on button at bounding box center [574, 446] width 35 height 30
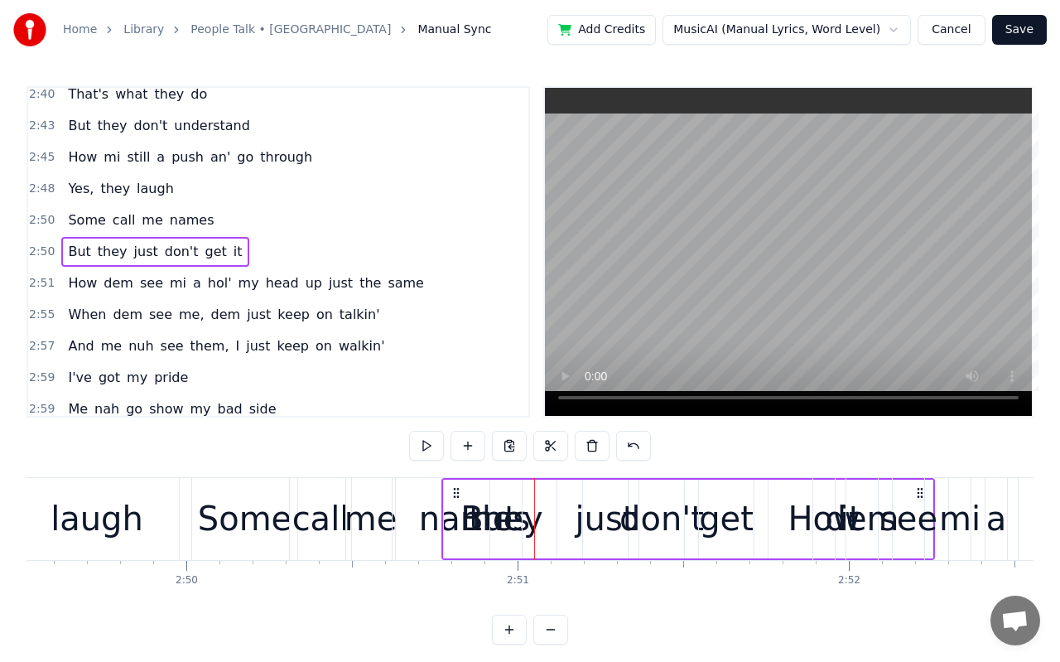
drag, startPoint x: 65, startPoint y: 210, endPoint x: 172, endPoint y: 213, distance: 107.7
click at [172, 213] on div "Some call me names" at bounding box center [140, 220] width 159 height 30
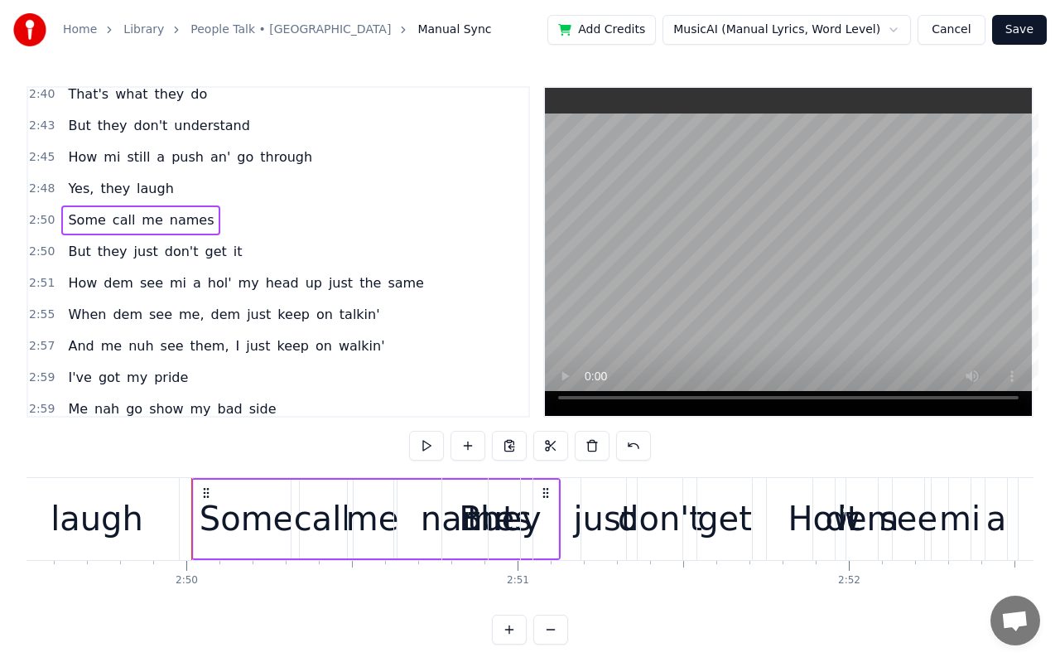
click at [84, 220] on span "Some" at bounding box center [86, 219] width 41 height 19
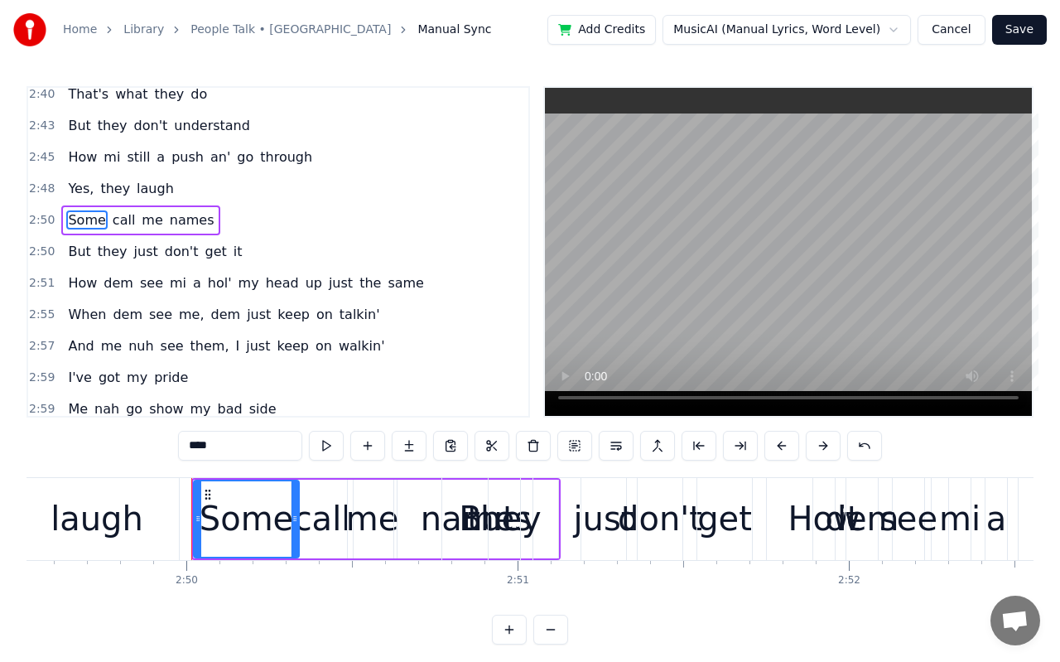
scroll to position [1520, 0]
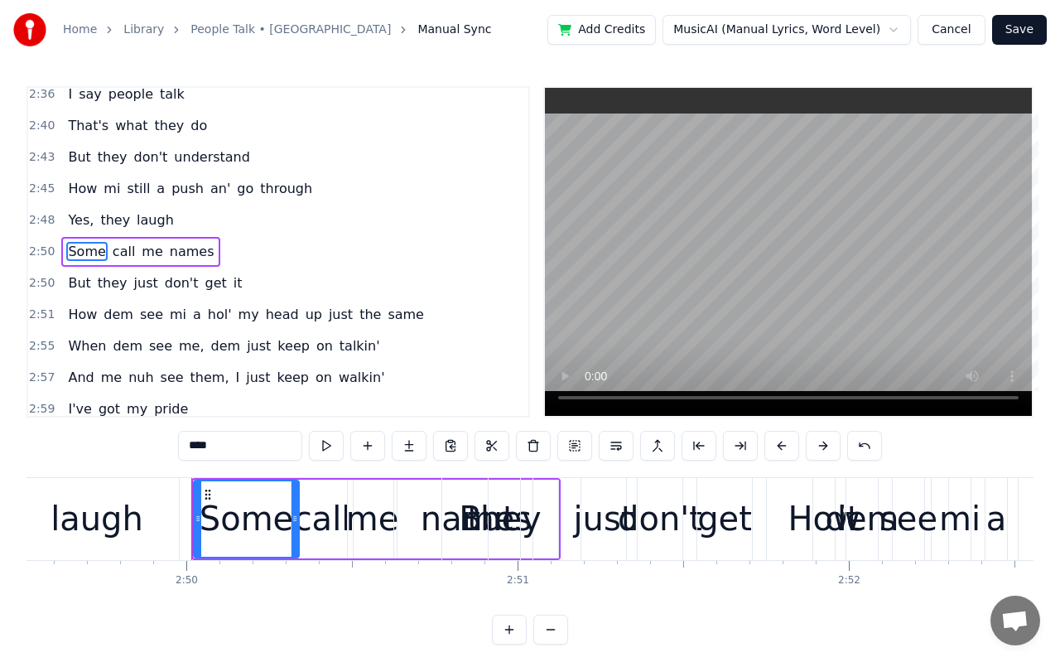
drag, startPoint x: 102, startPoint y: 252, endPoint x: 175, endPoint y: 253, distance: 72.9
click at [175, 253] on div "Some call me names" at bounding box center [140, 252] width 159 height 30
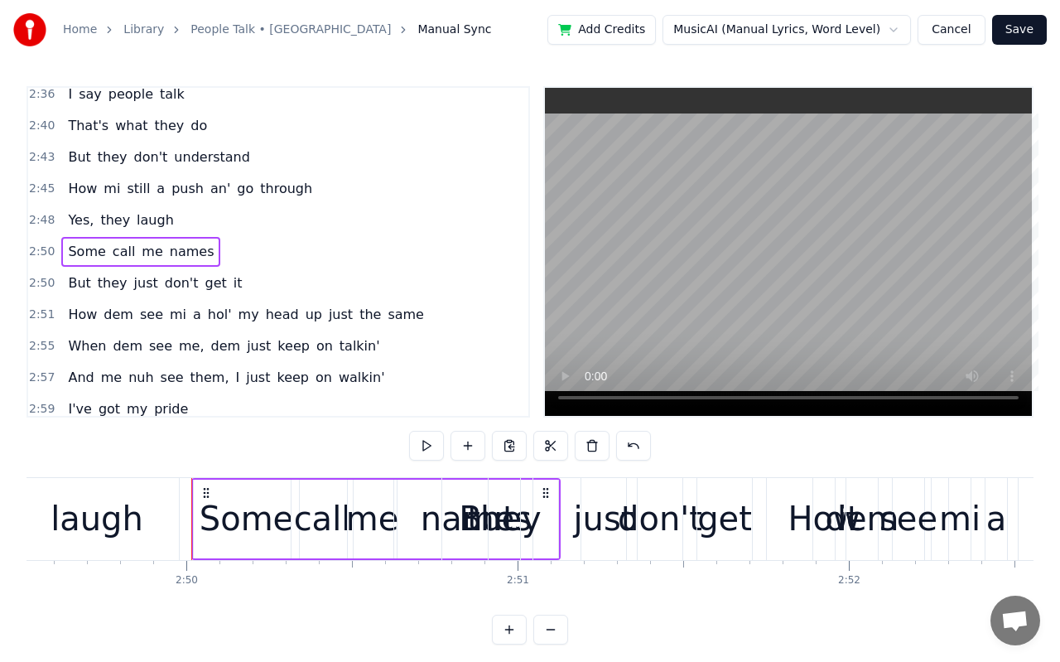
click at [118, 253] on span "call" at bounding box center [124, 251] width 27 height 19
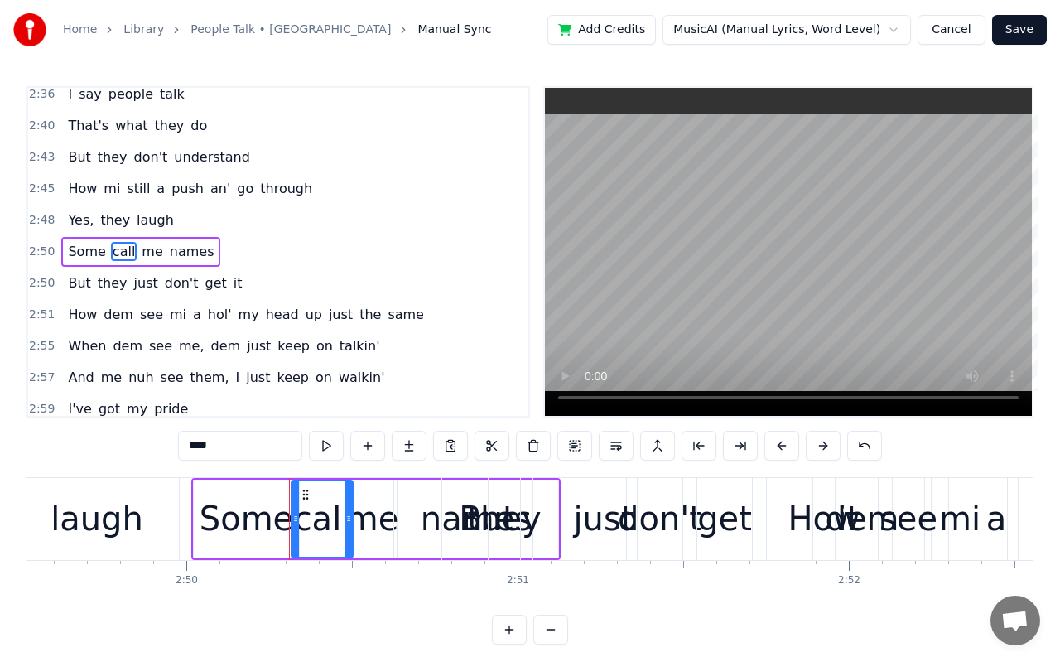
click at [145, 253] on span "me" at bounding box center [152, 251] width 24 height 19
click at [171, 253] on span "names" at bounding box center [192, 251] width 48 height 19
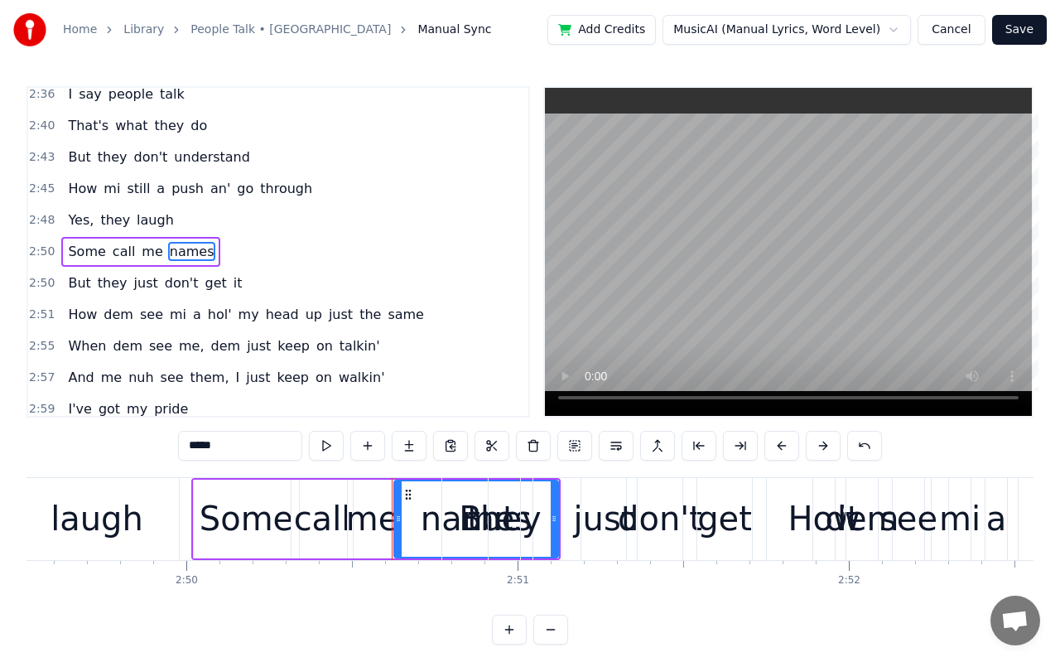
click at [82, 279] on span "But" at bounding box center [79, 282] width 26 height 19
type input "***"
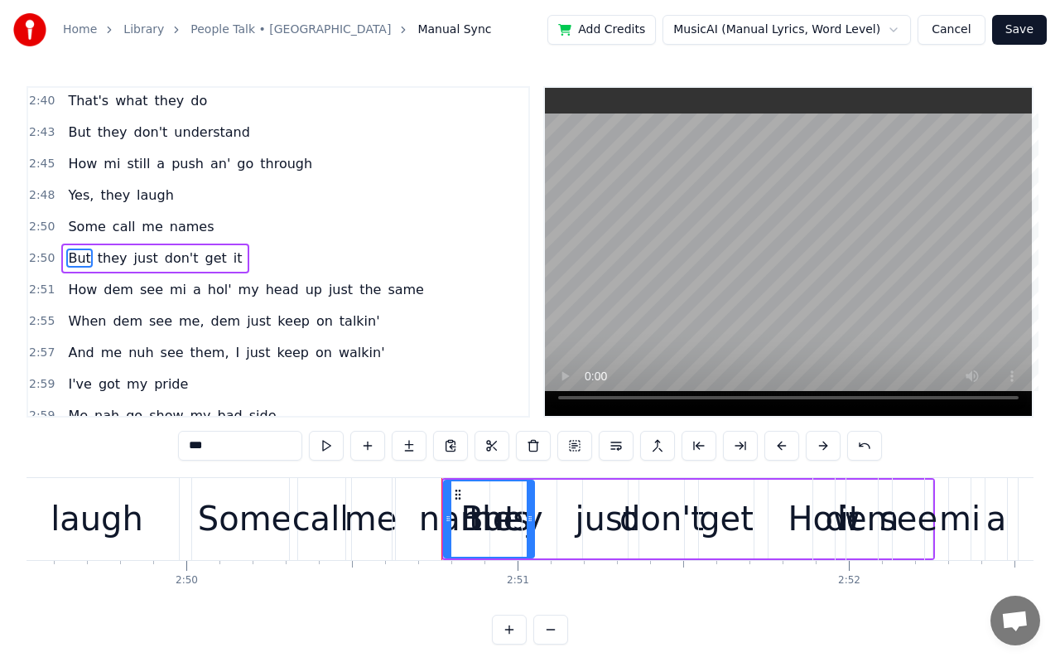
scroll to position [1551, 0]
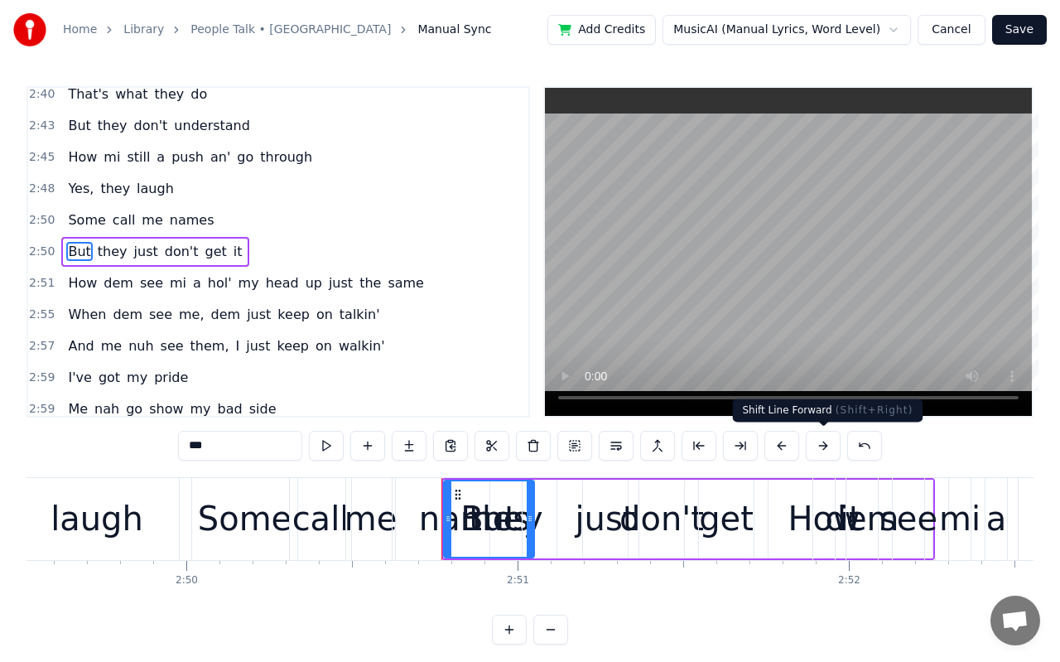
click at [816, 447] on button at bounding box center [823, 446] width 35 height 30
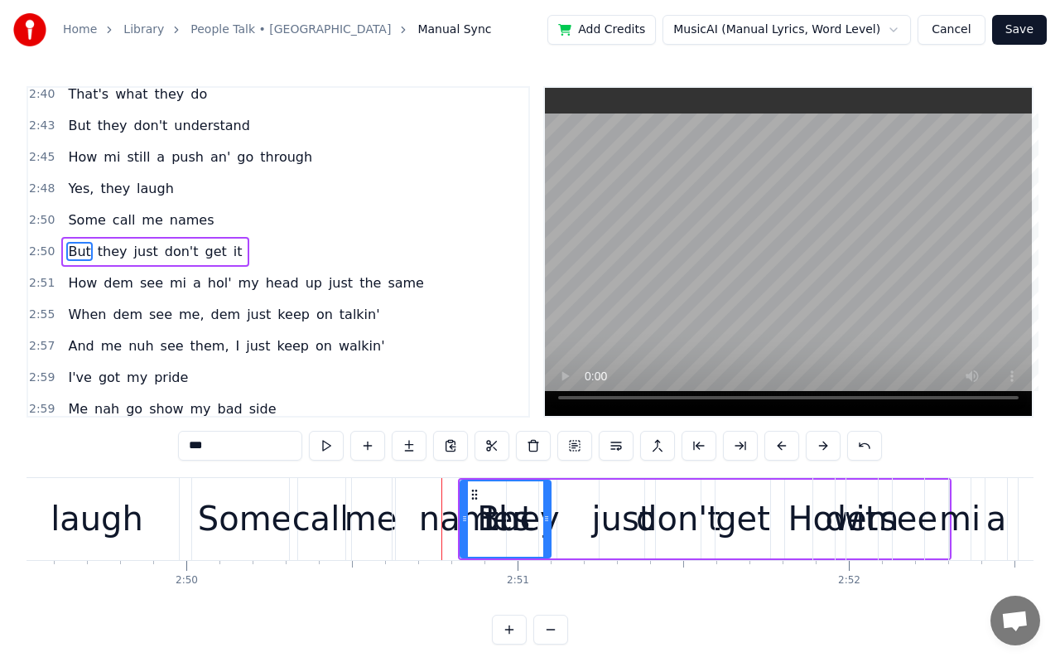
click at [816, 447] on button at bounding box center [823, 446] width 35 height 30
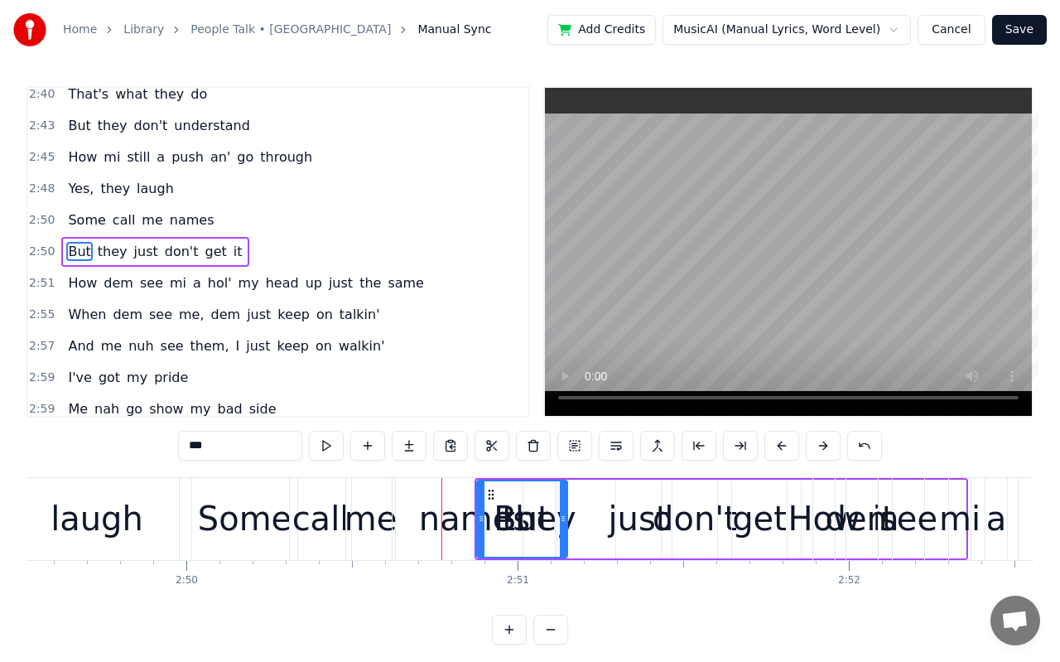
click at [816, 447] on button at bounding box center [823, 446] width 35 height 30
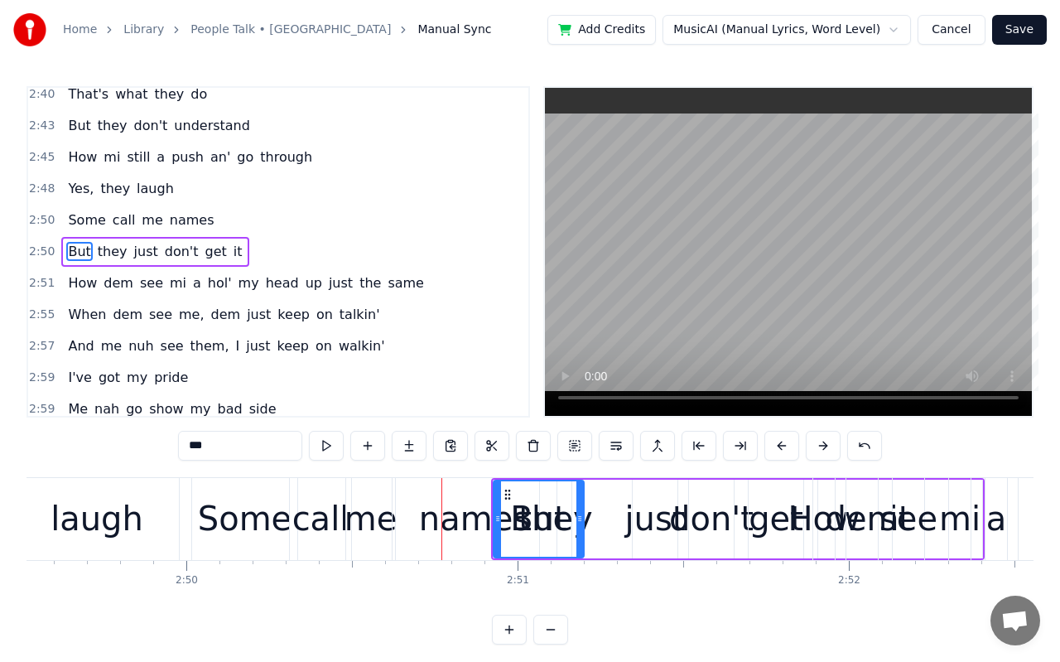
click at [816, 447] on button at bounding box center [823, 446] width 35 height 30
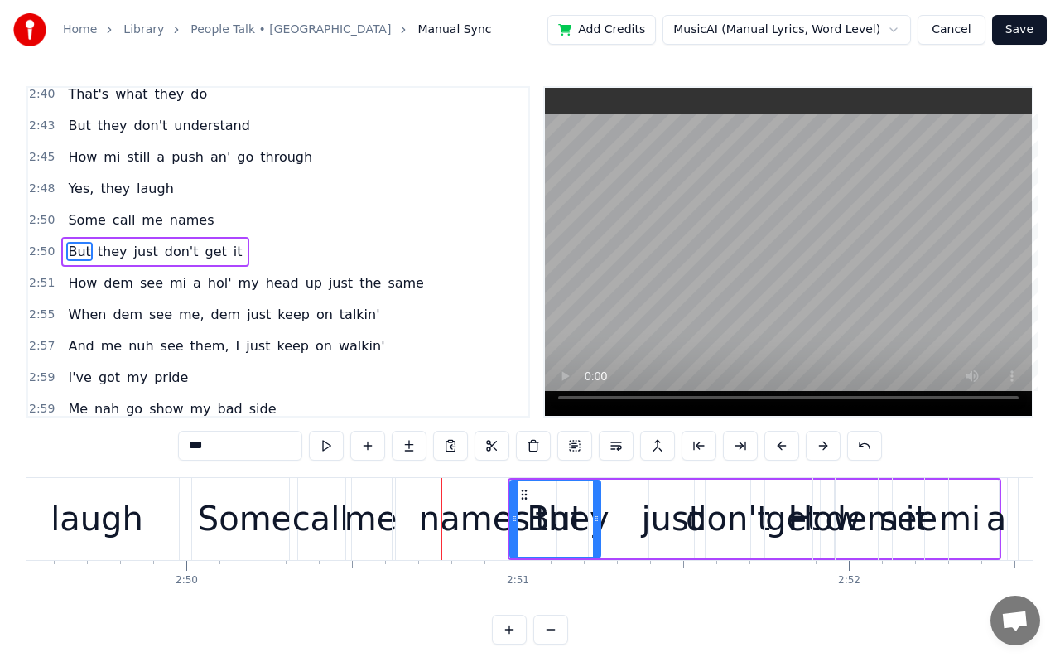
click at [816, 447] on button at bounding box center [823, 446] width 35 height 30
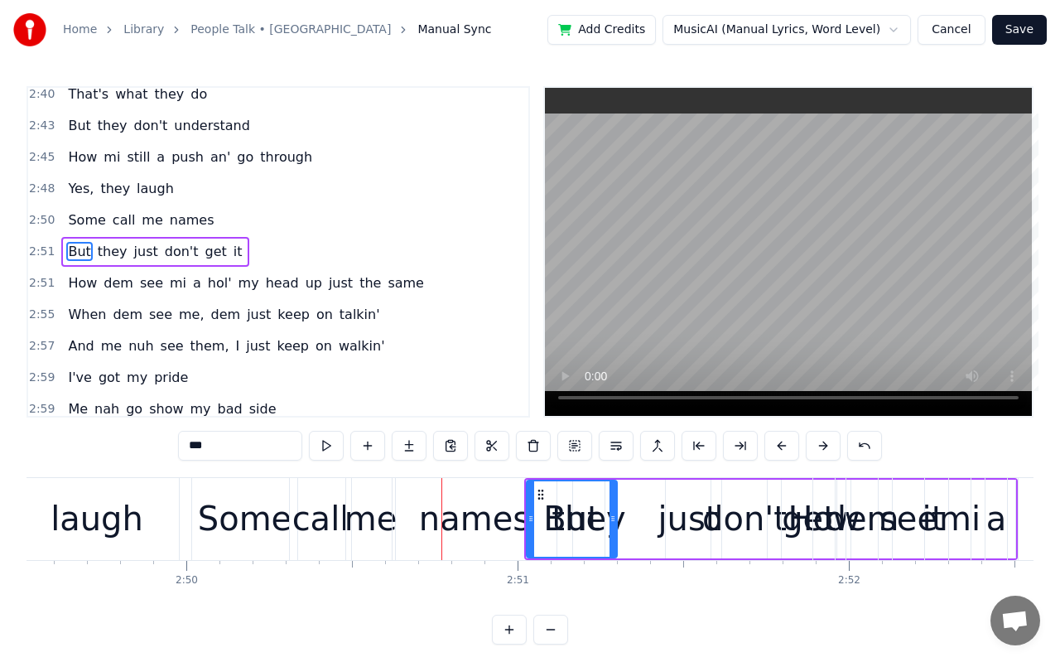
click at [816, 447] on button at bounding box center [823, 446] width 35 height 30
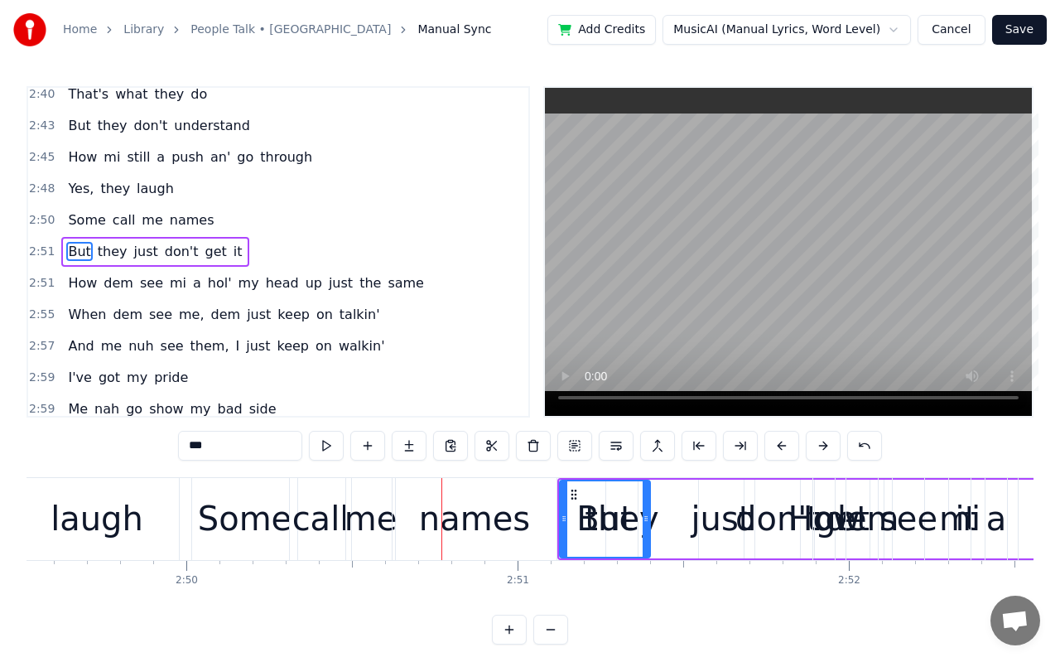
click at [816, 447] on button at bounding box center [823, 446] width 35 height 30
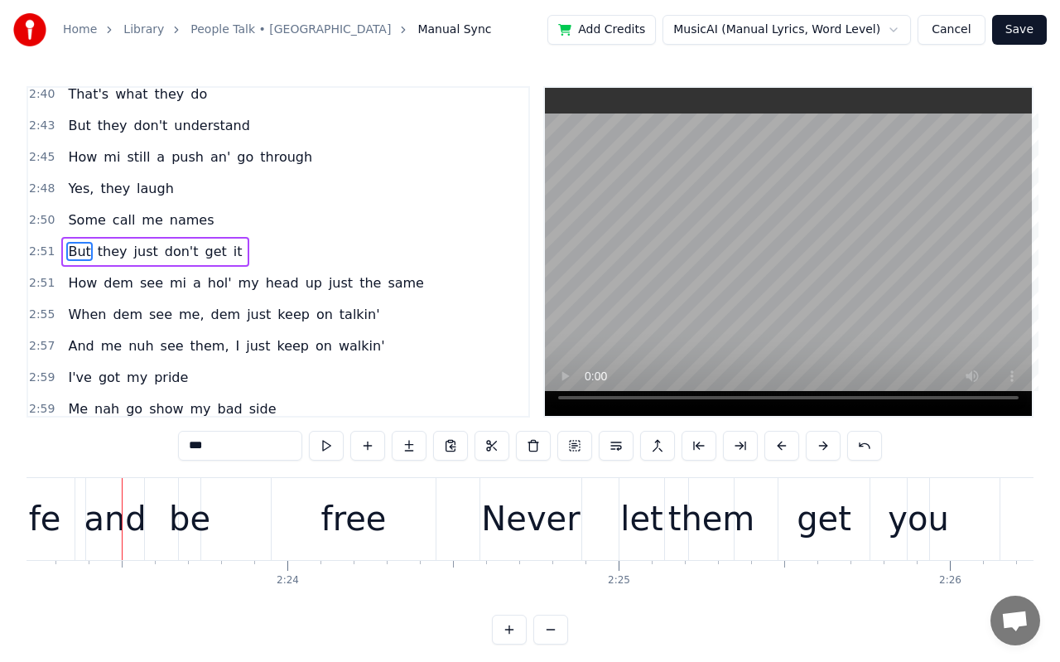
scroll to position [0, 47460]
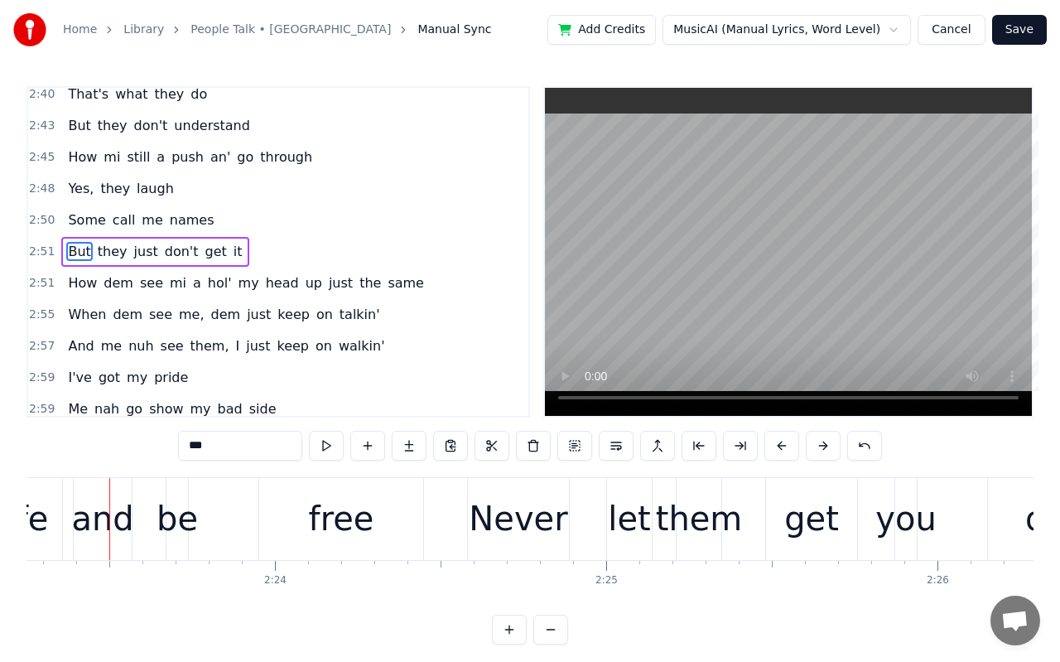
click at [781, 284] on video at bounding box center [788, 252] width 487 height 328
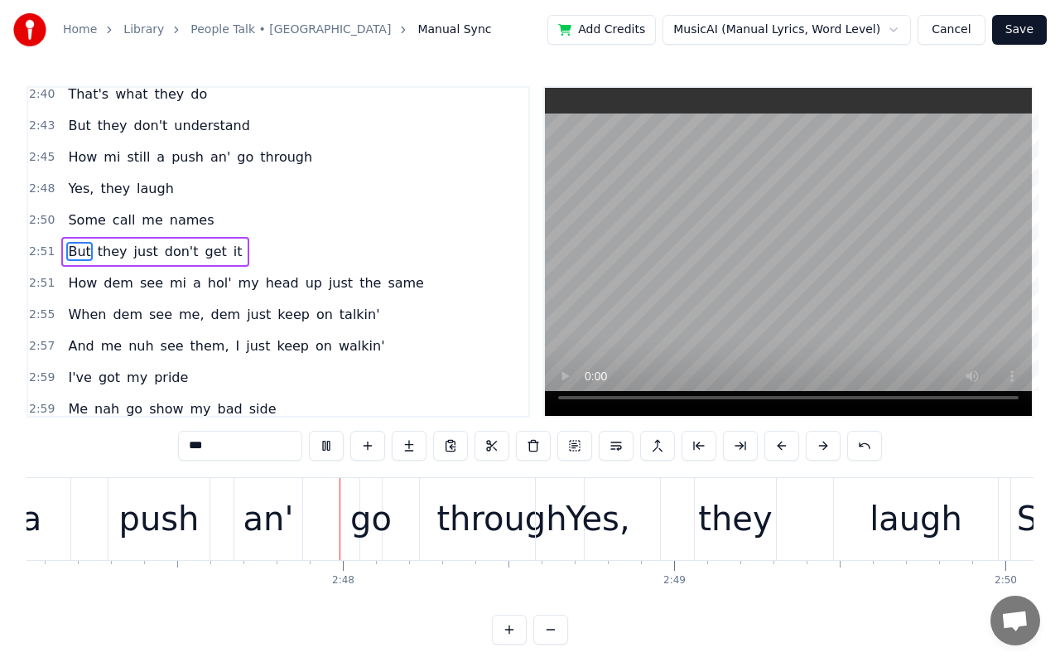
scroll to position [0, 55347]
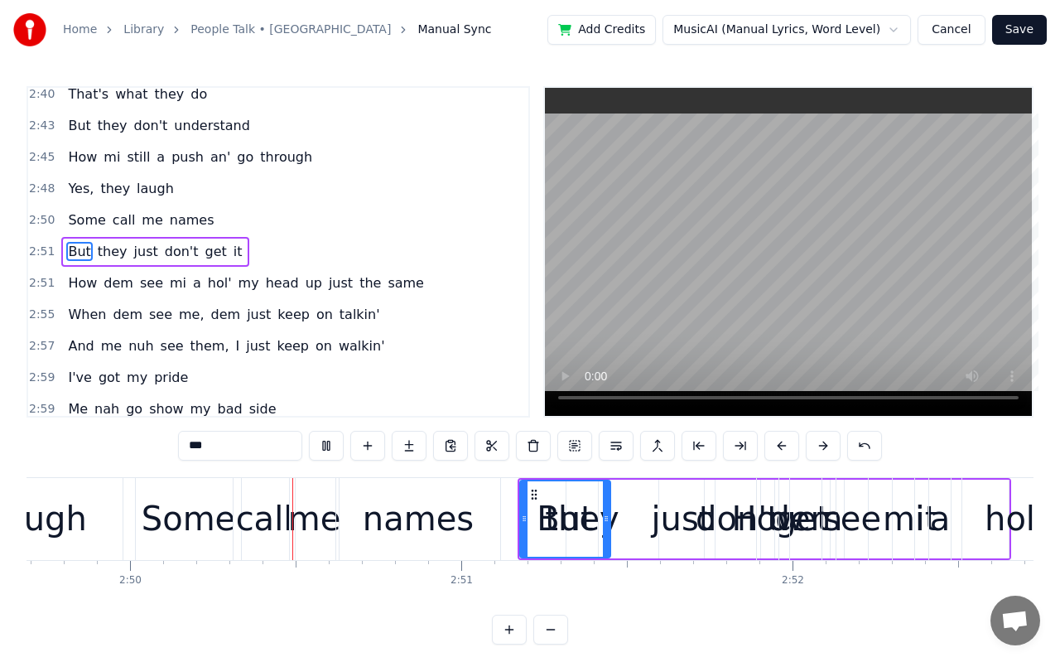
click at [781, 284] on video at bounding box center [788, 252] width 487 height 328
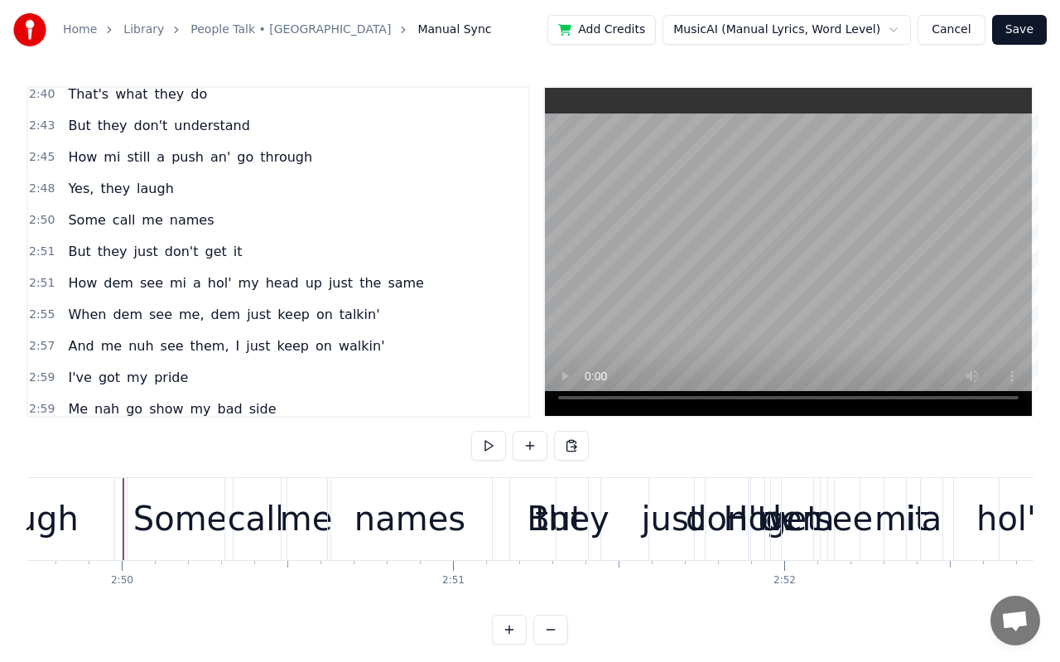
click at [138, 540] on div "Some" at bounding box center [180, 519] width 94 height 50
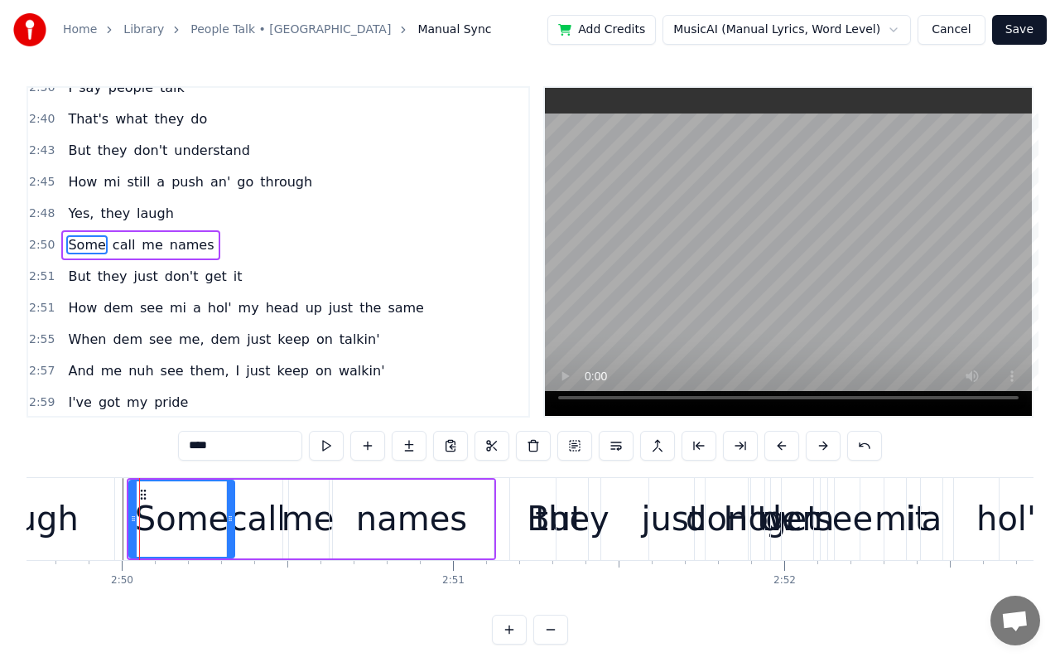
scroll to position [1520, 0]
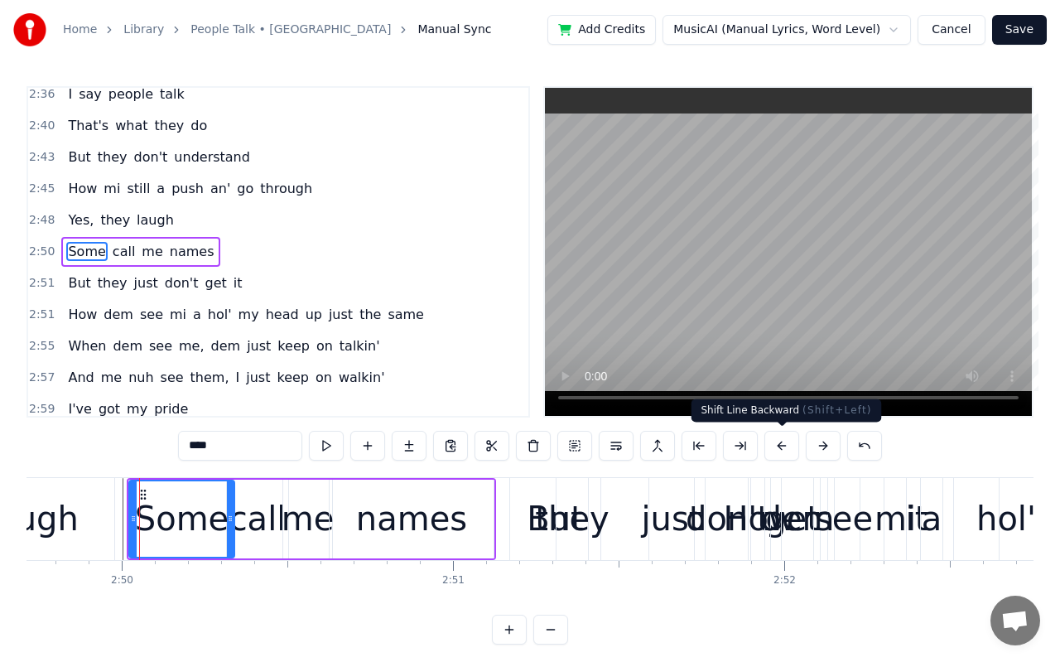
click at [770, 447] on button at bounding box center [781, 446] width 35 height 30
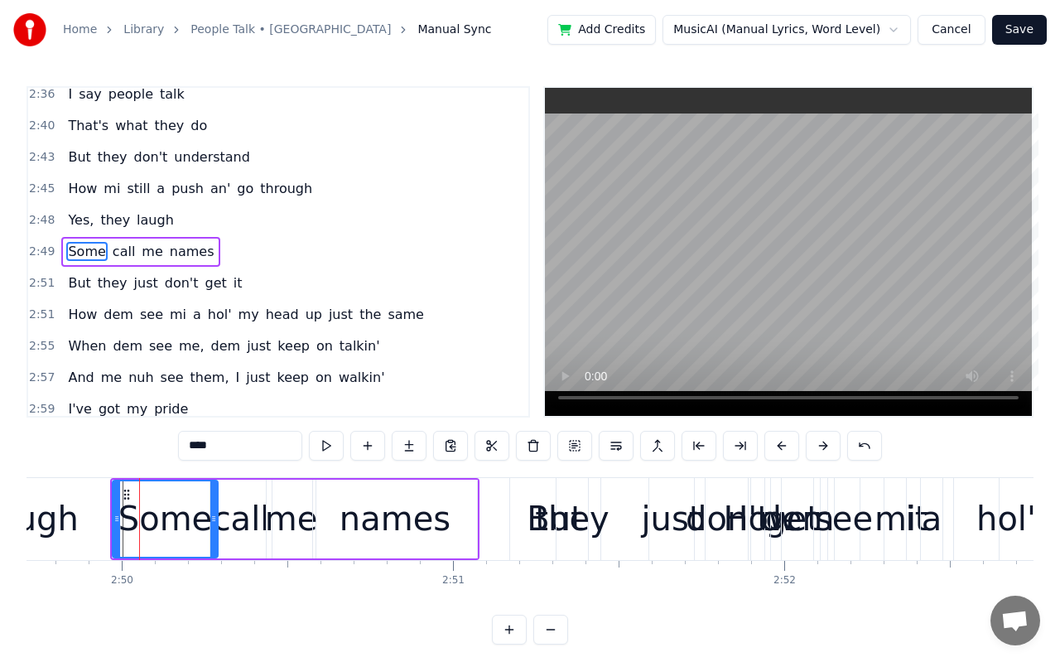
click at [770, 447] on button at bounding box center [781, 446] width 35 height 30
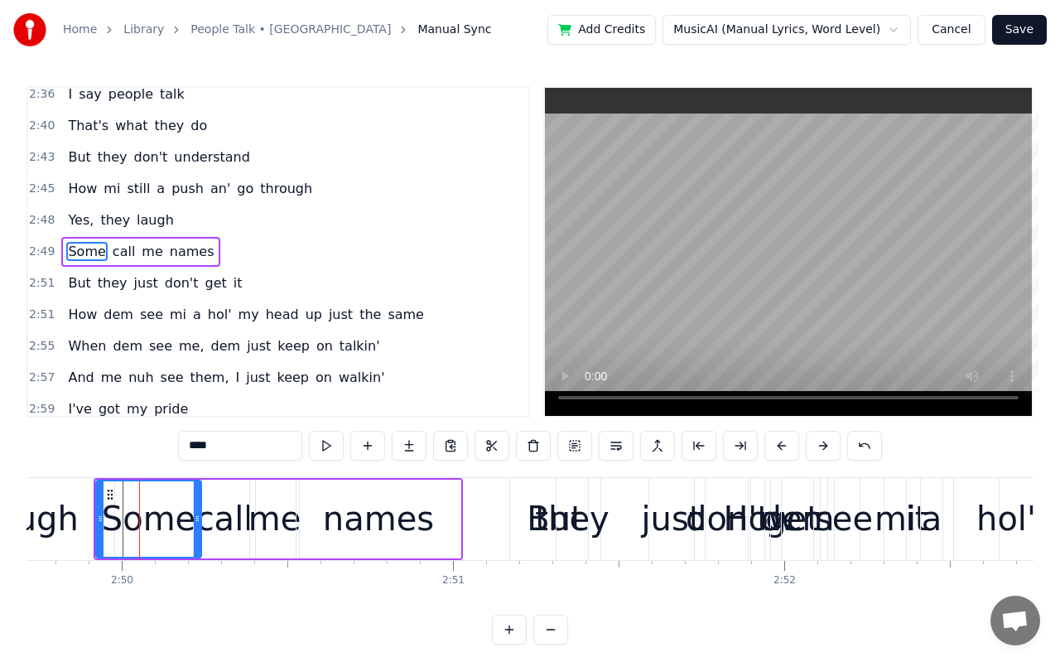
click at [770, 447] on button at bounding box center [781, 446] width 35 height 30
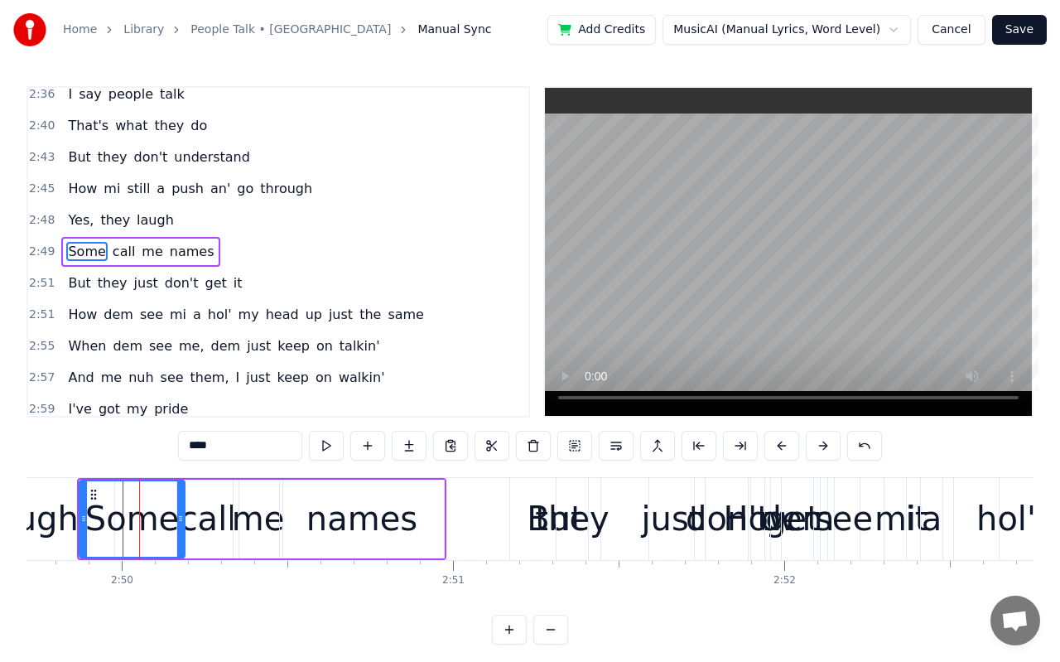
click at [770, 447] on button at bounding box center [781, 446] width 35 height 30
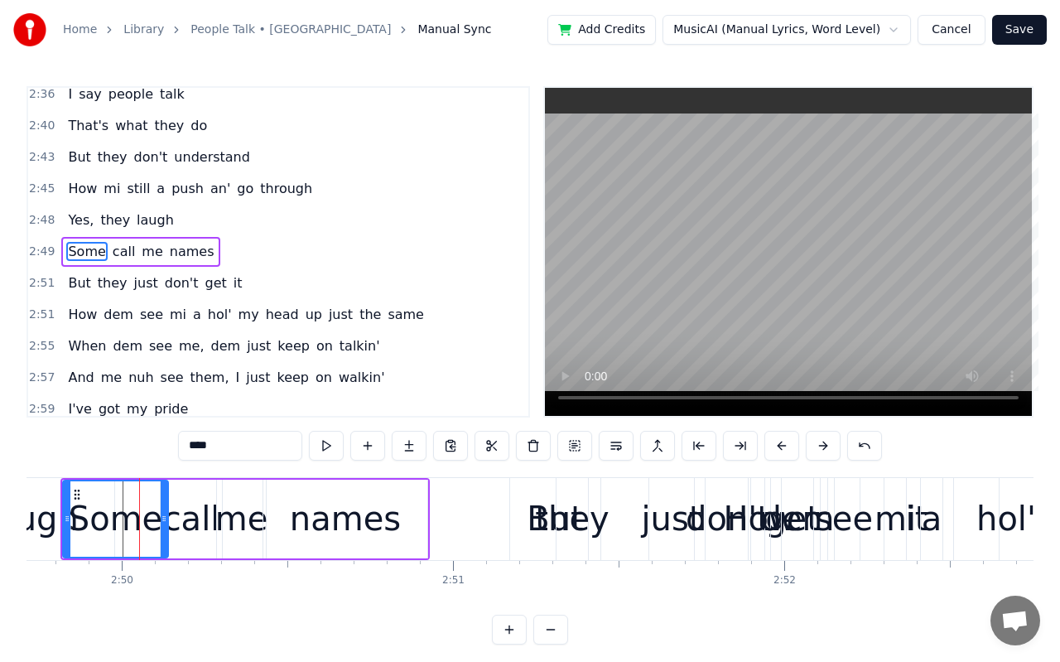
click at [749, 327] on video at bounding box center [788, 252] width 487 height 328
click at [784, 275] on video at bounding box center [788, 252] width 487 height 328
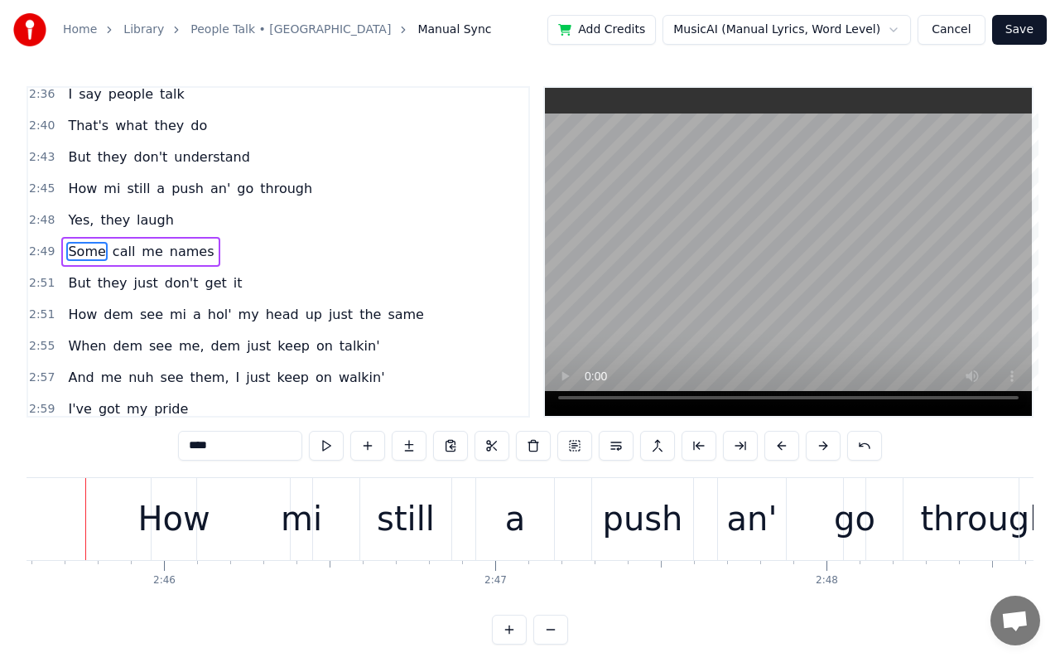
scroll to position [0, 54835]
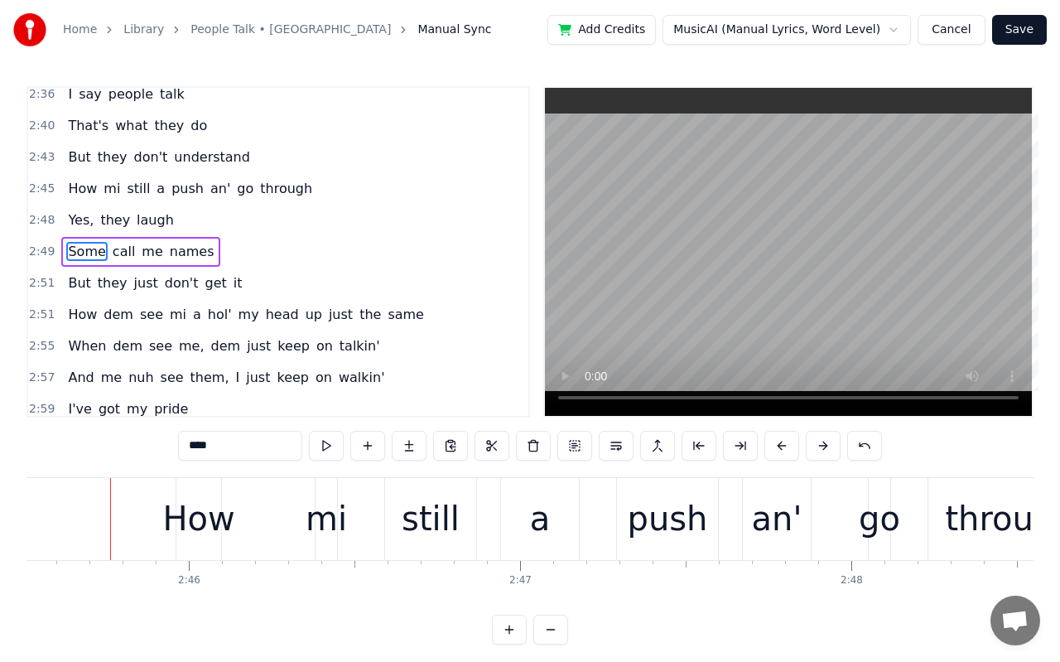
click at [805, 263] on video at bounding box center [788, 252] width 487 height 328
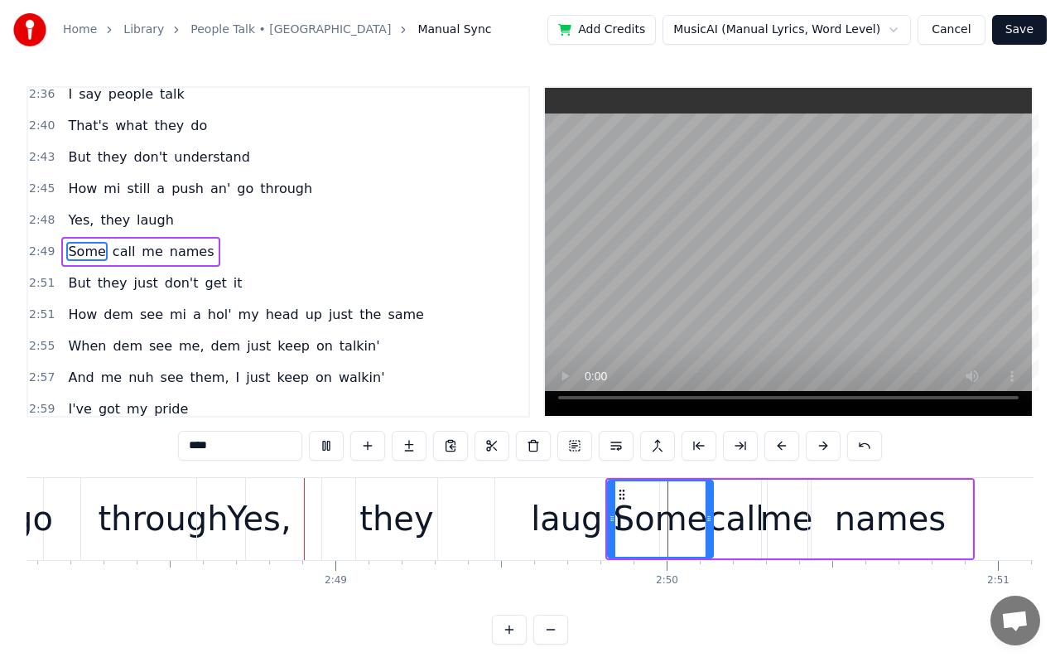
scroll to position [0, 55686]
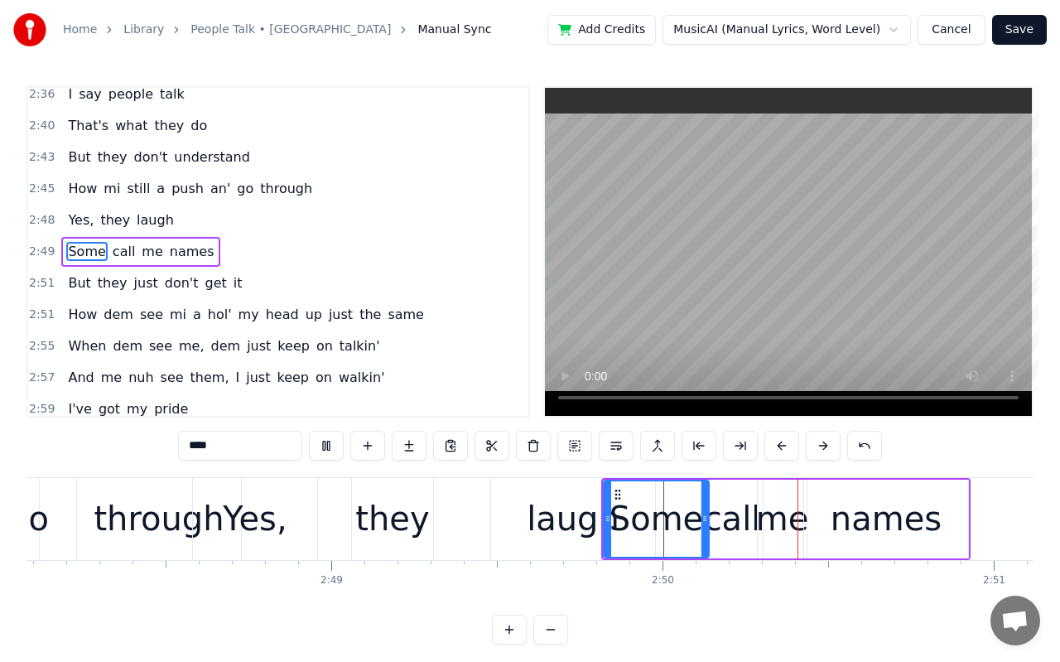
click at [805, 263] on video at bounding box center [788, 252] width 487 height 328
click at [96, 524] on div "through" at bounding box center [159, 519] width 164 height 82
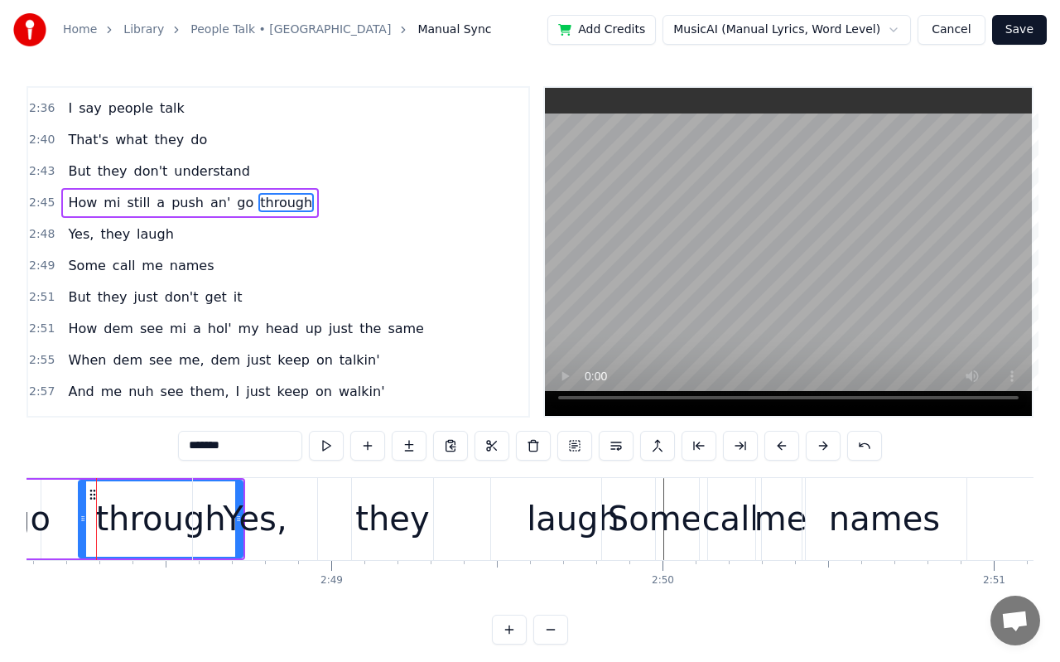
scroll to position [0, 55673]
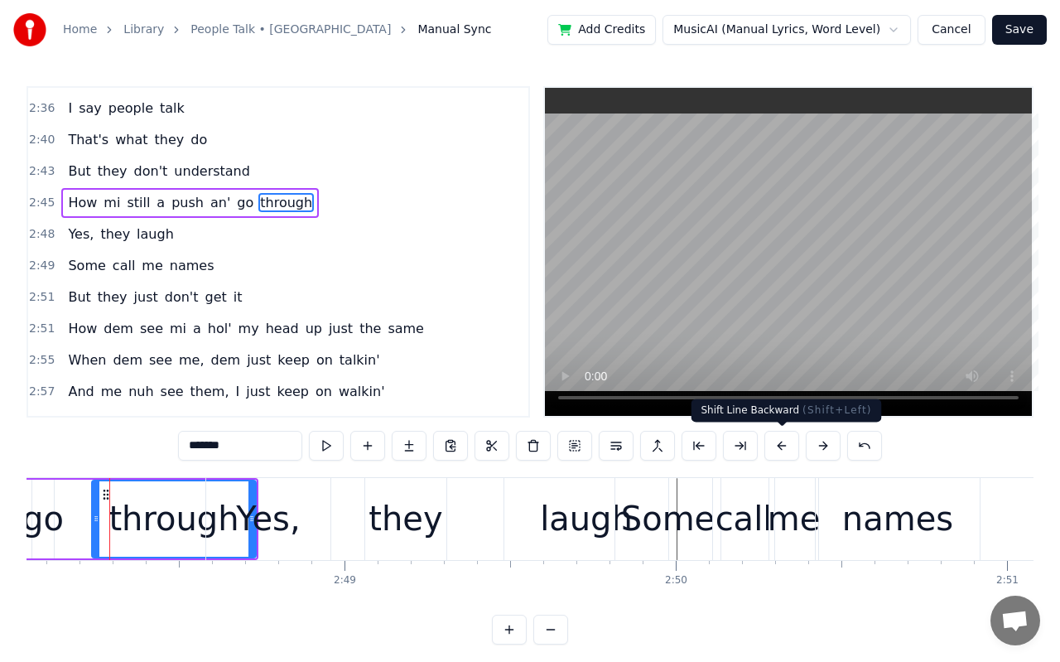
click at [785, 449] on button at bounding box center [781, 446] width 35 height 30
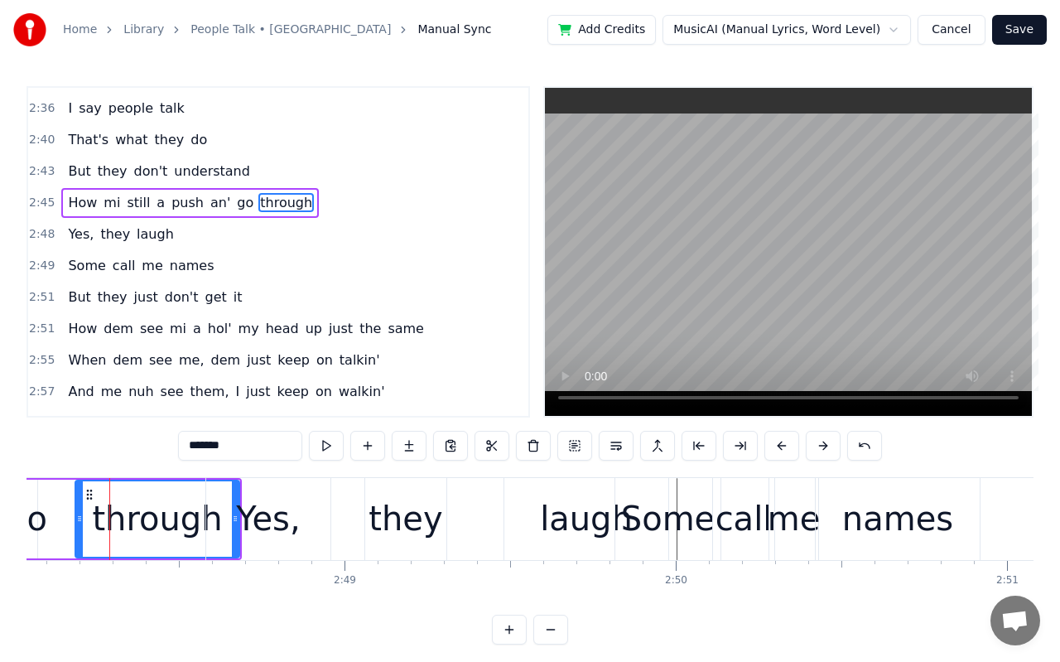
click at [785, 449] on button at bounding box center [781, 446] width 35 height 30
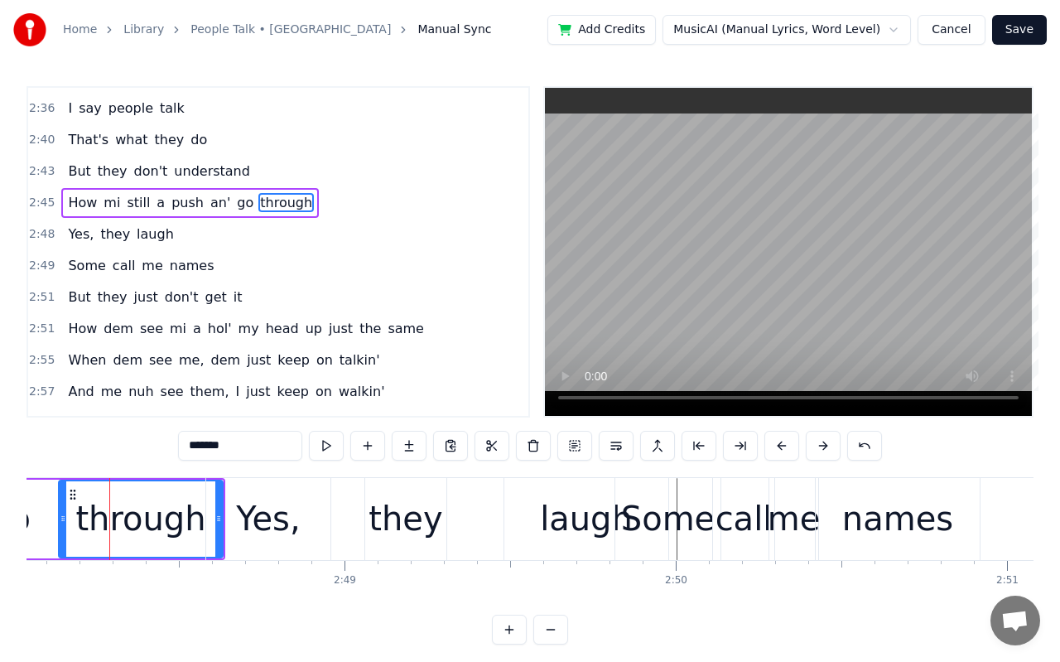
click at [766, 266] on video at bounding box center [788, 252] width 487 height 328
click at [670, 513] on div "Some" at bounding box center [668, 519] width 94 height 50
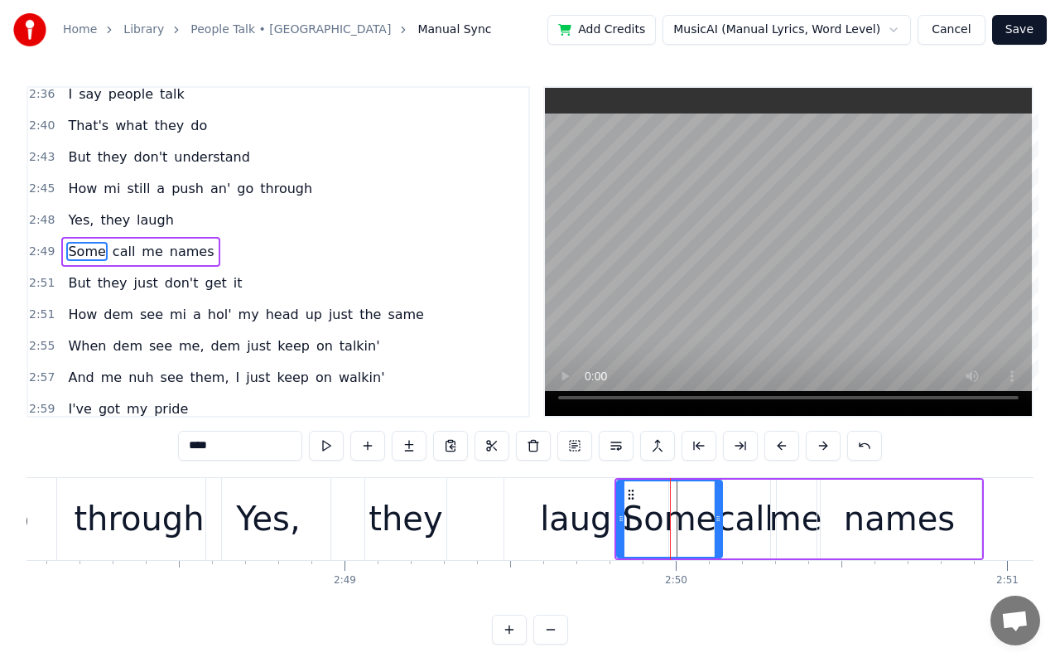
click at [244, 515] on div "Yes," at bounding box center [268, 519] width 64 height 50
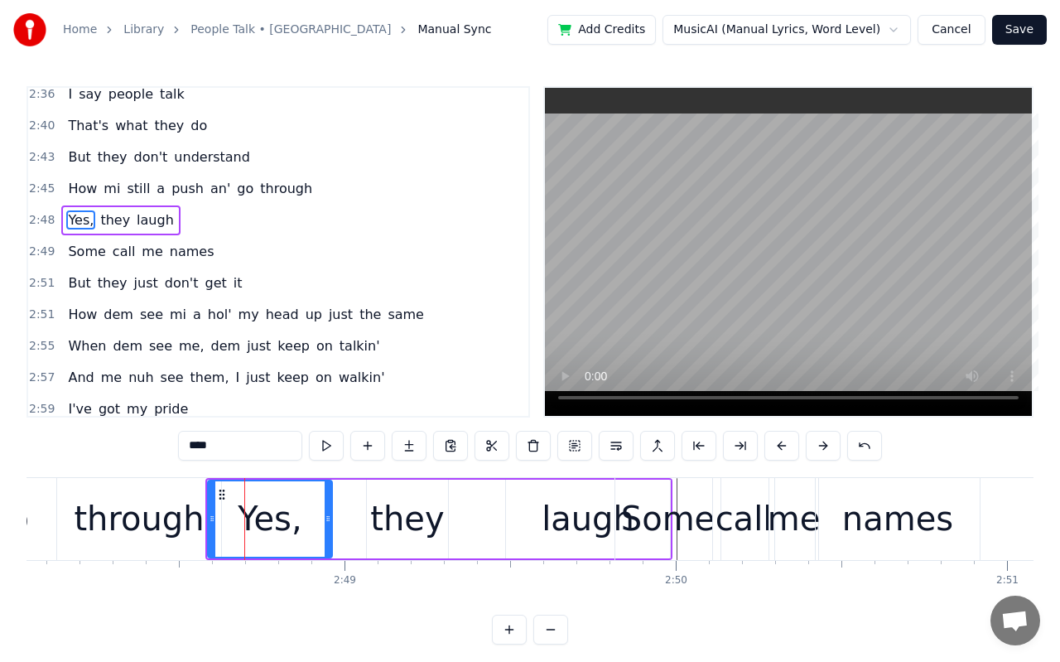
scroll to position [1488, 0]
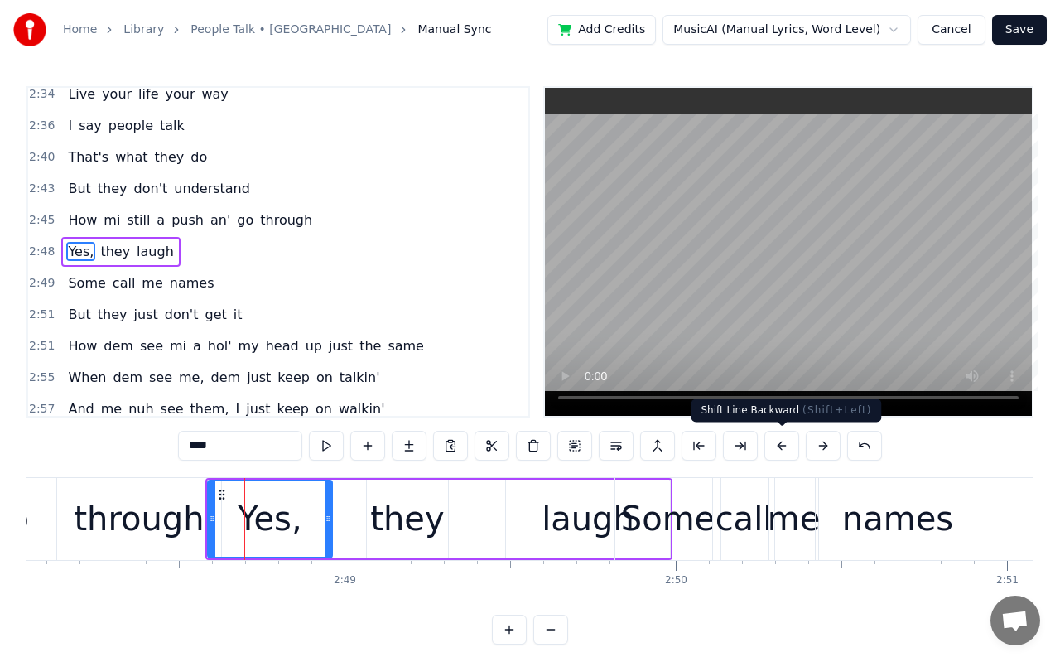
click at [774, 447] on button at bounding box center [781, 446] width 35 height 30
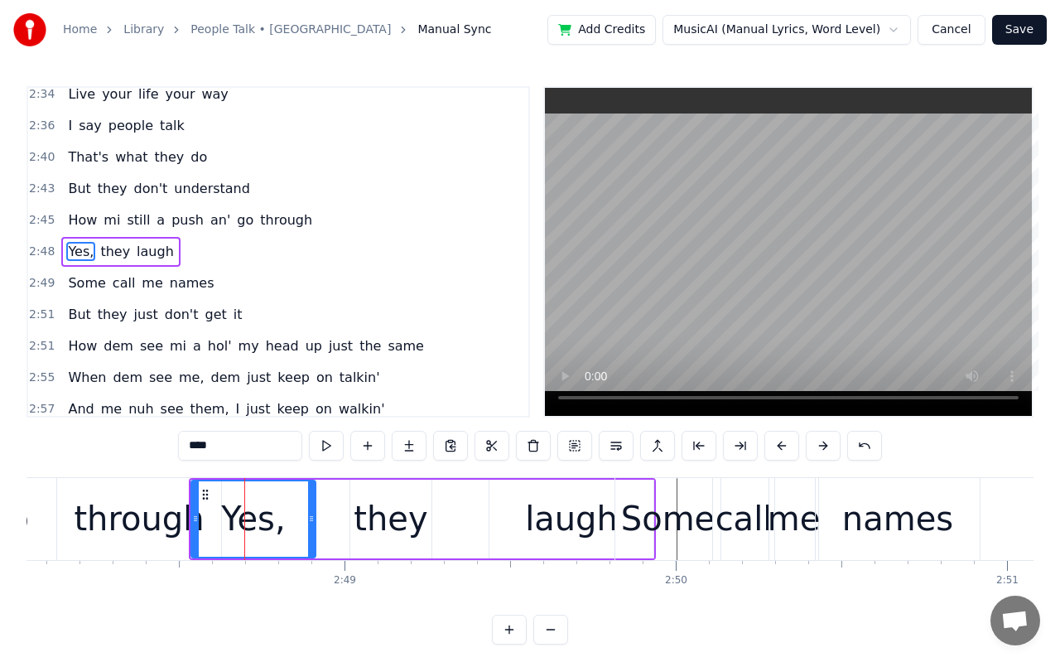
click at [774, 447] on button at bounding box center [781, 446] width 35 height 30
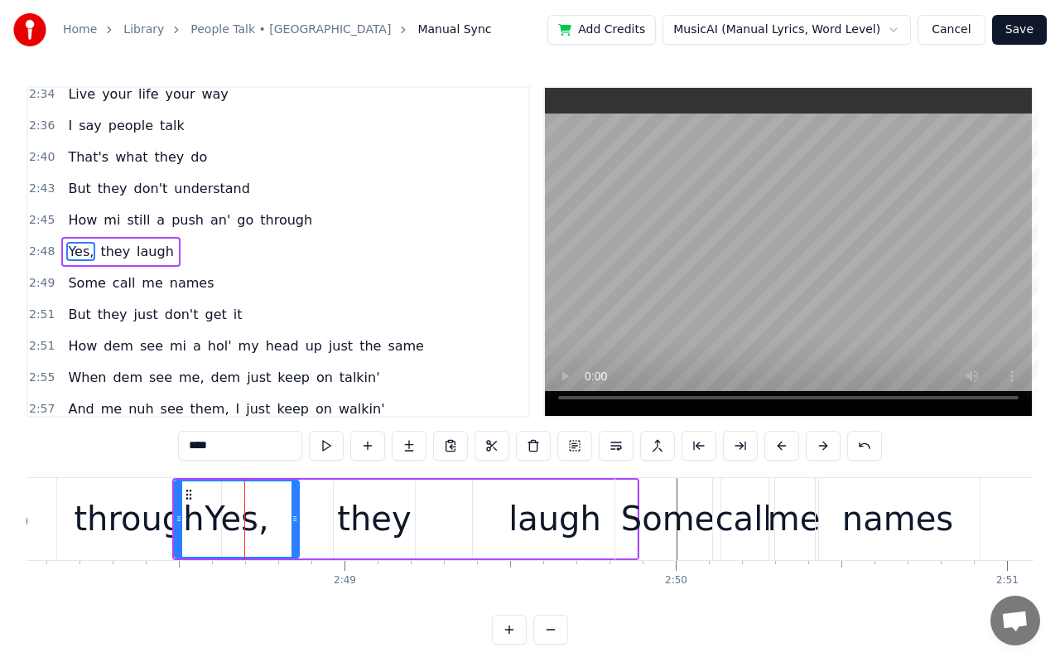
click at [774, 447] on button at bounding box center [781, 446] width 35 height 30
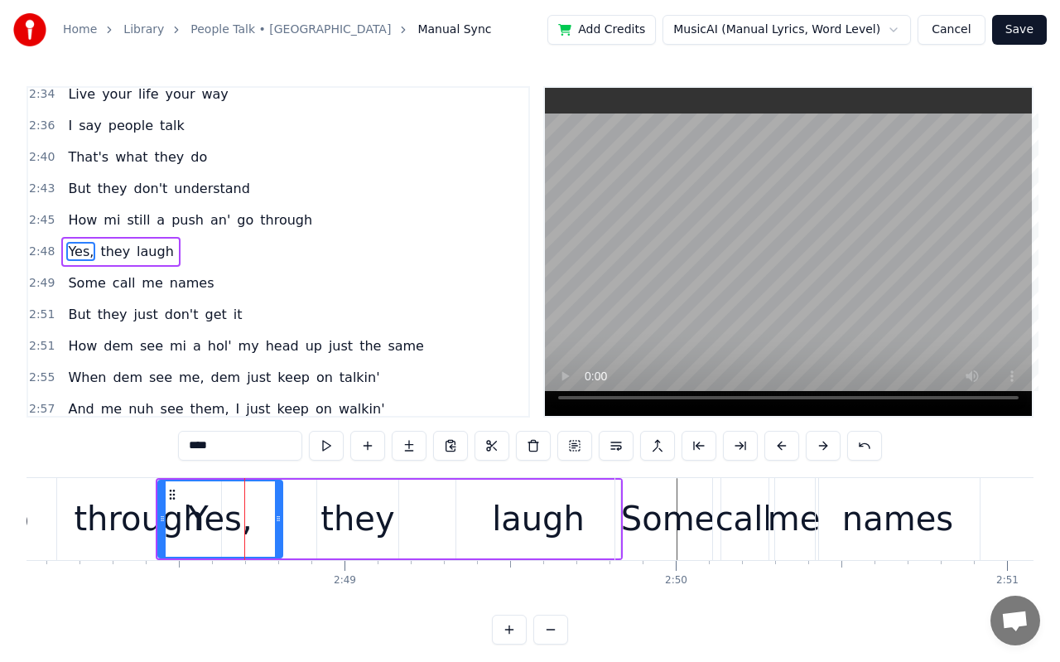
click at [774, 447] on button at bounding box center [781, 446] width 35 height 30
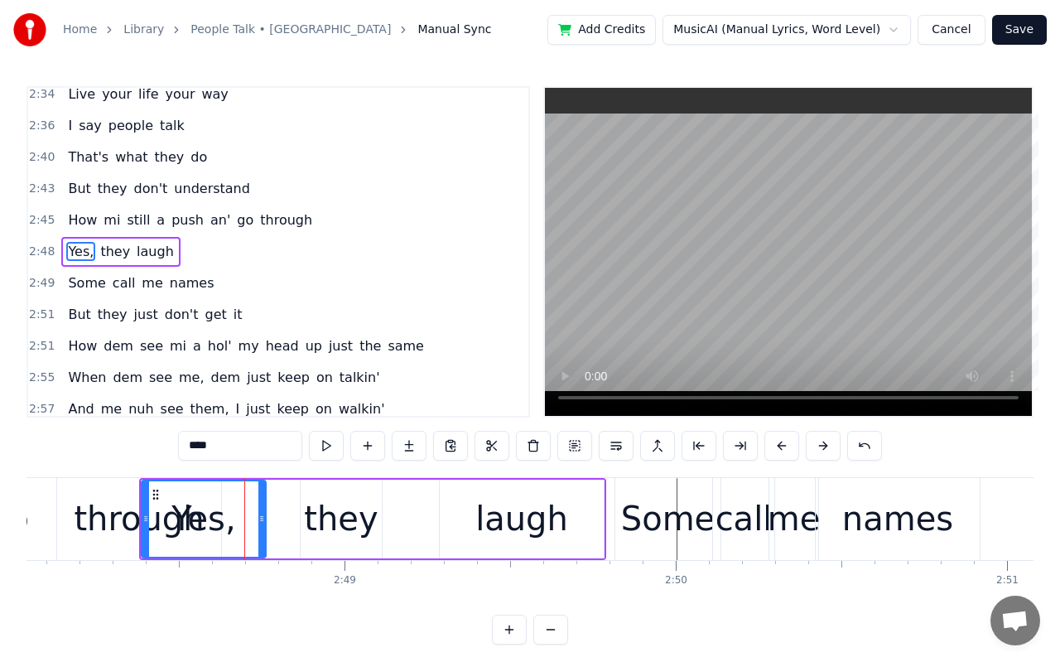
click at [784, 275] on video at bounding box center [788, 252] width 487 height 328
click at [818, 451] on button at bounding box center [823, 446] width 35 height 30
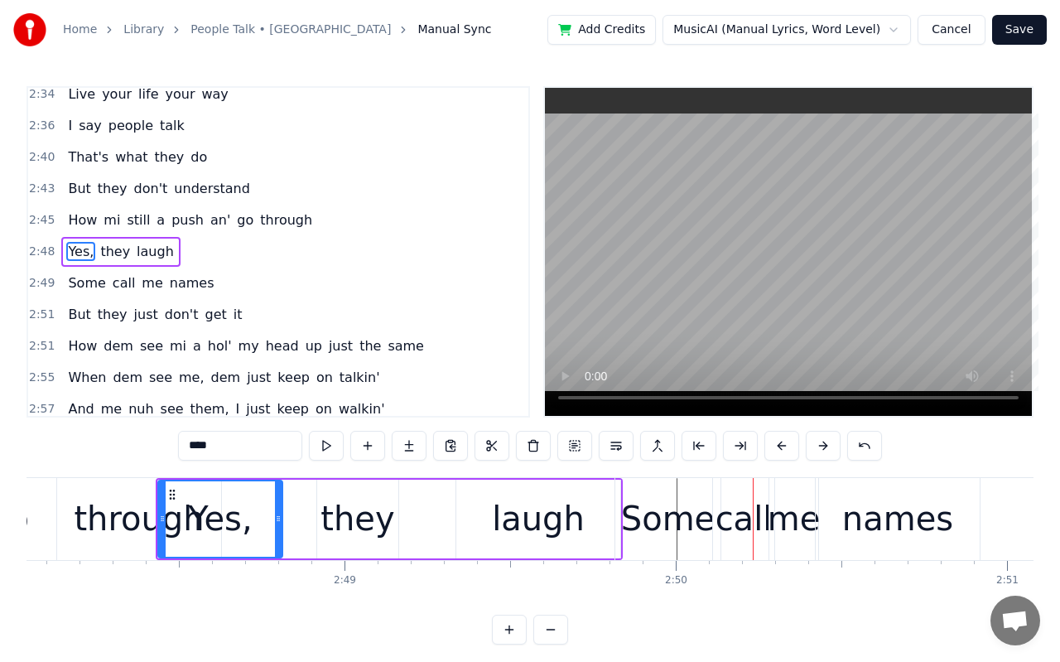
click at [818, 451] on button at bounding box center [823, 446] width 35 height 30
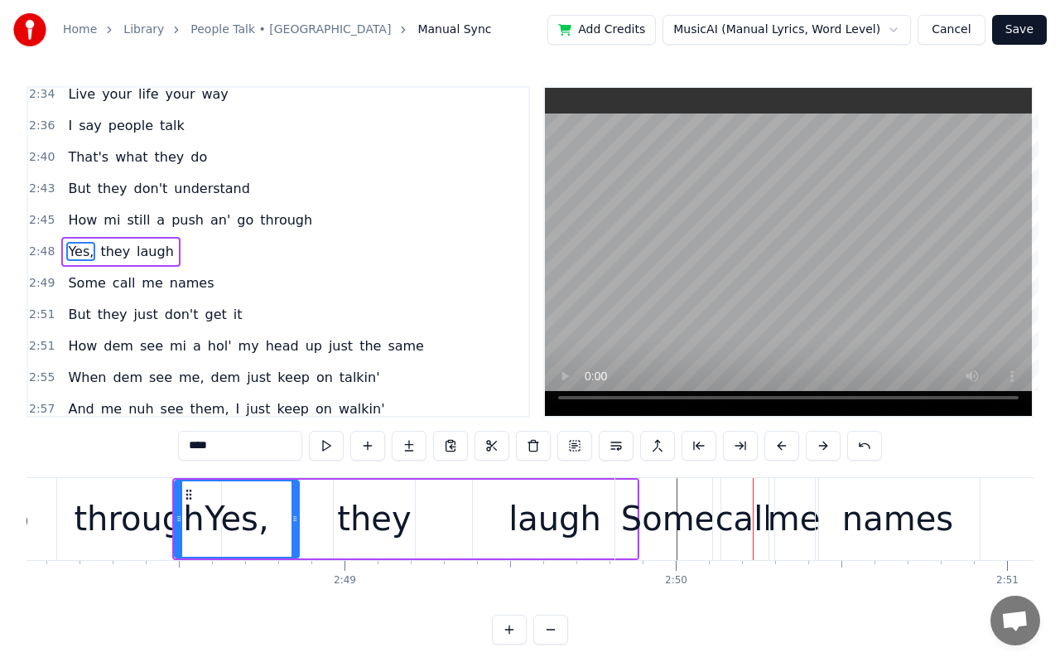
click at [771, 326] on video at bounding box center [788, 252] width 487 height 328
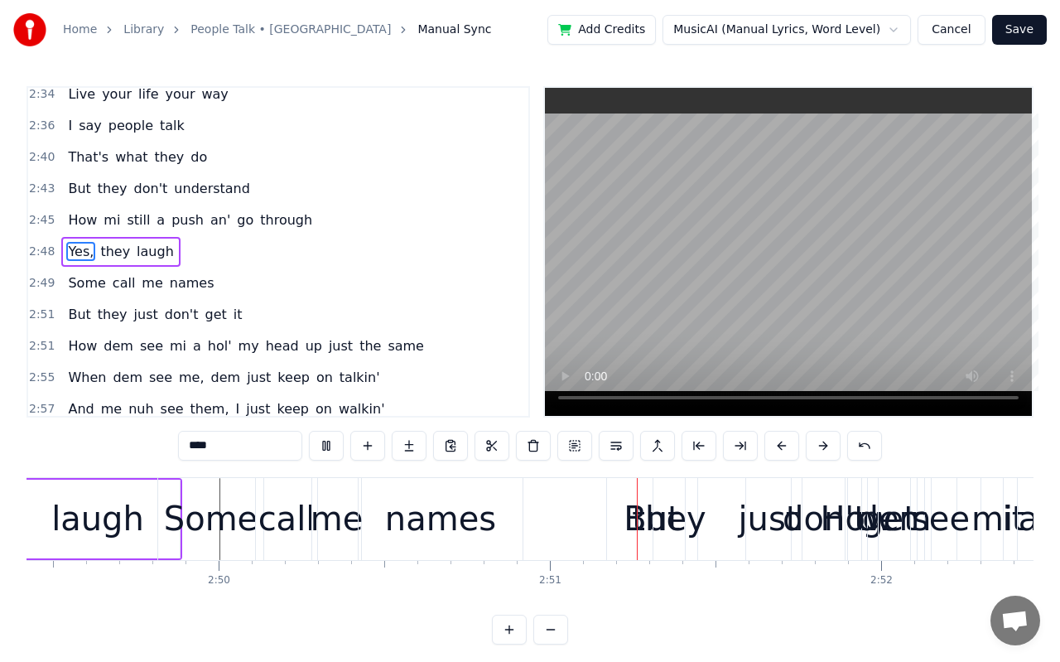
click at [771, 326] on video at bounding box center [788, 252] width 487 height 328
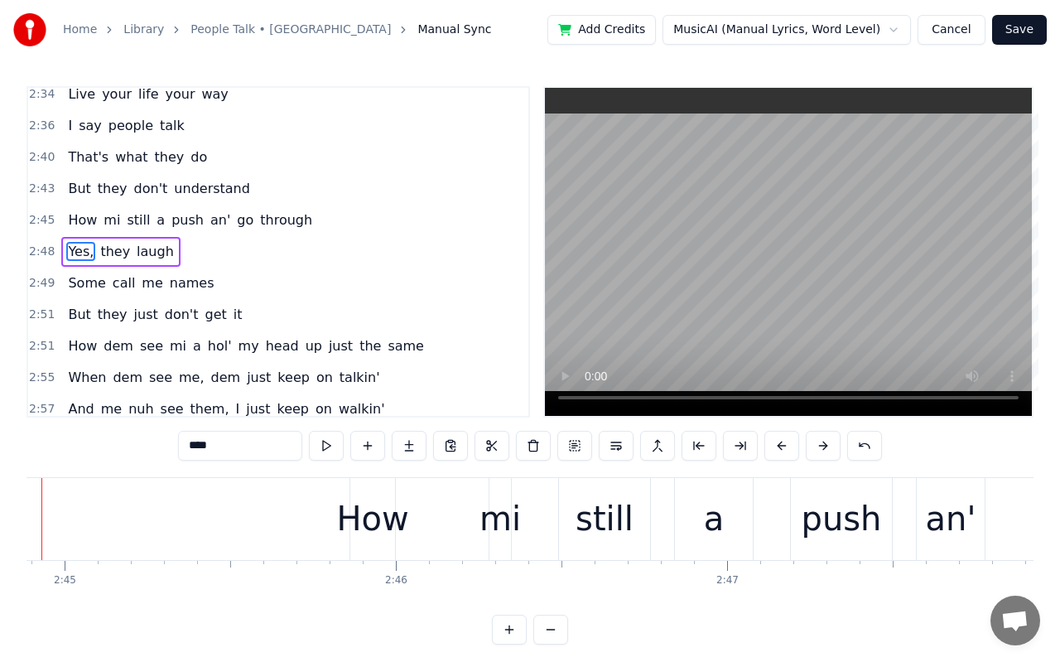
scroll to position [0, 54560]
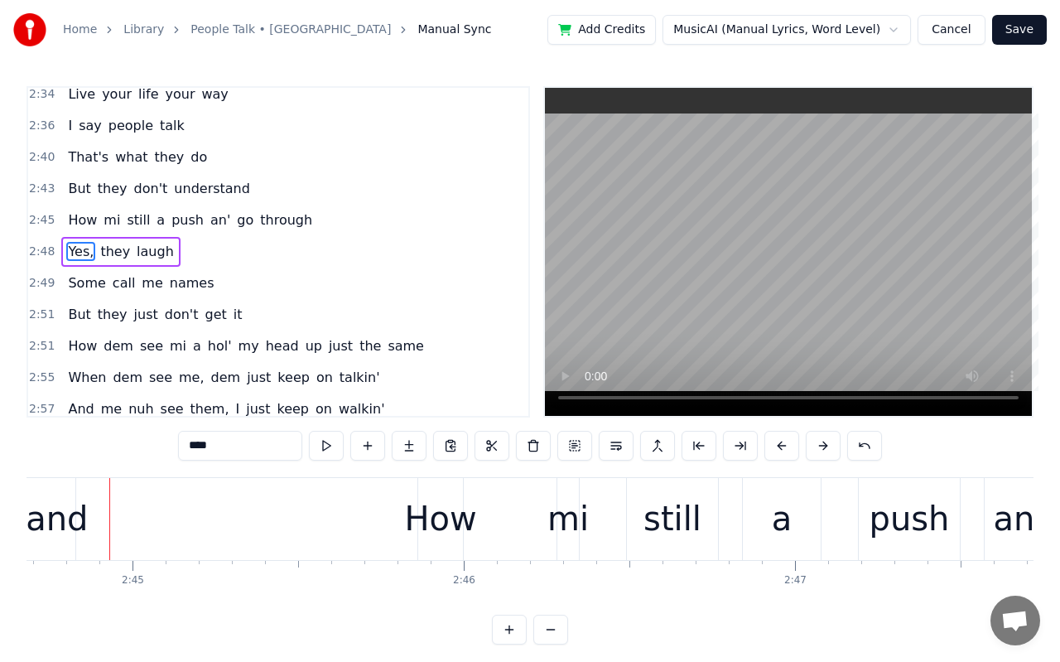
click at [794, 263] on video at bounding box center [788, 252] width 487 height 328
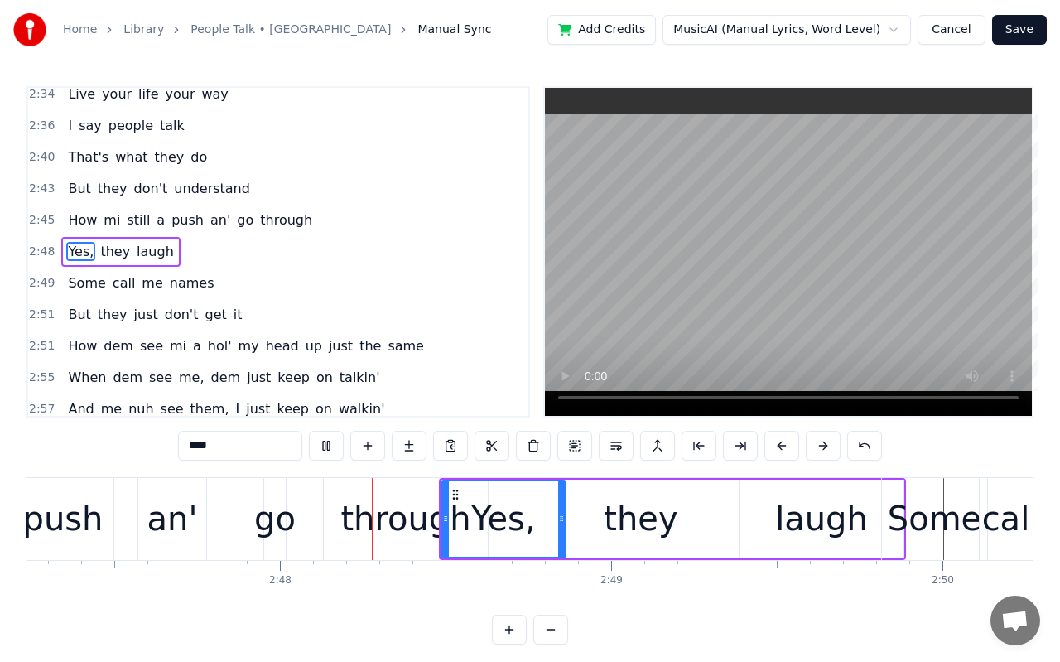
scroll to position [0, 55411]
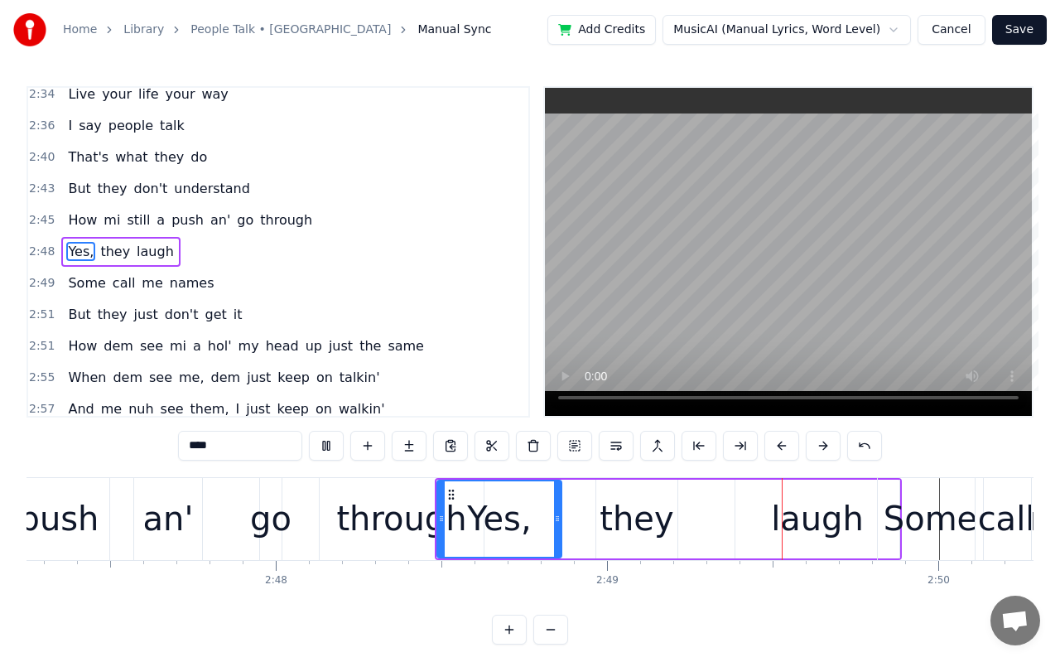
click at [794, 263] on video at bounding box center [788, 252] width 487 height 328
click at [458, 521] on div "Yes," at bounding box center [499, 518] width 123 height 75
click at [807, 453] on button at bounding box center [823, 446] width 35 height 30
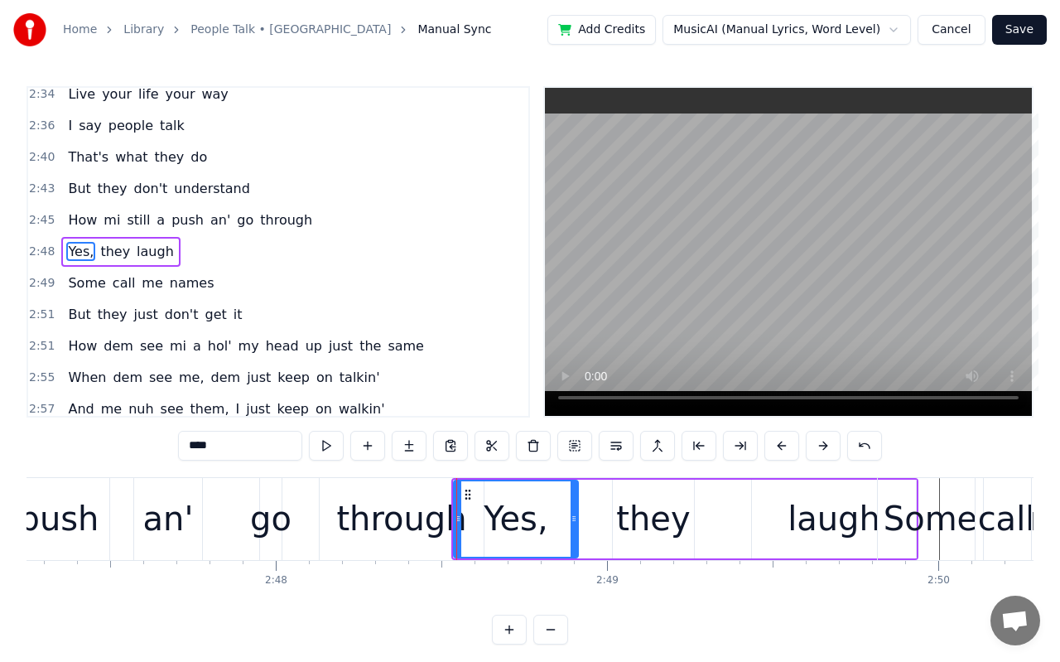
click at [807, 453] on button at bounding box center [823, 446] width 35 height 30
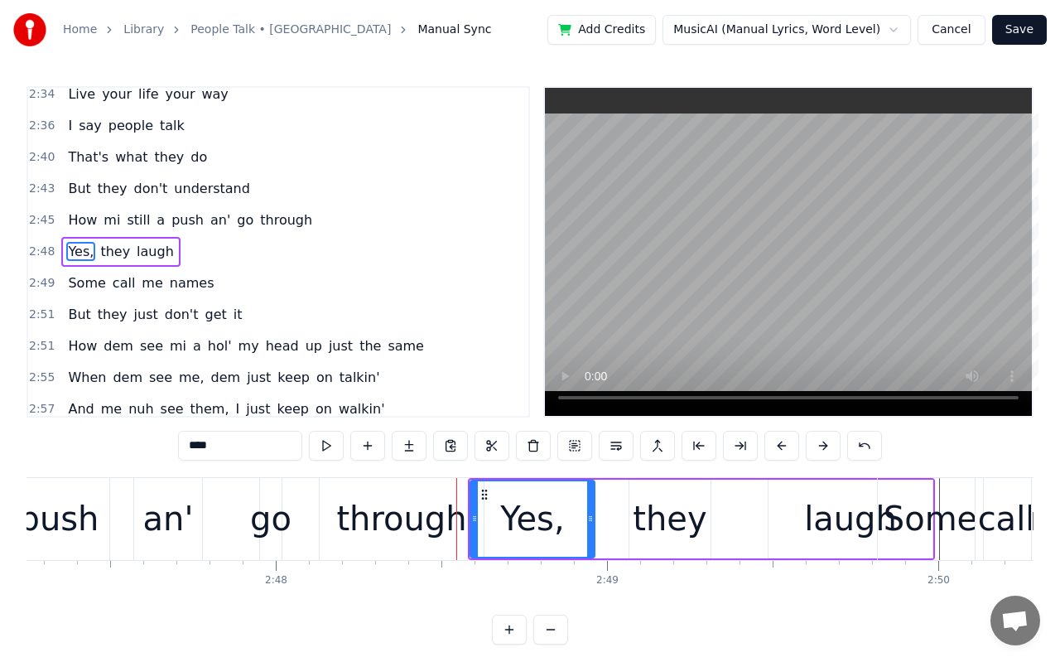
click at [793, 303] on video at bounding box center [788, 252] width 487 height 328
click at [821, 445] on button at bounding box center [823, 446] width 35 height 30
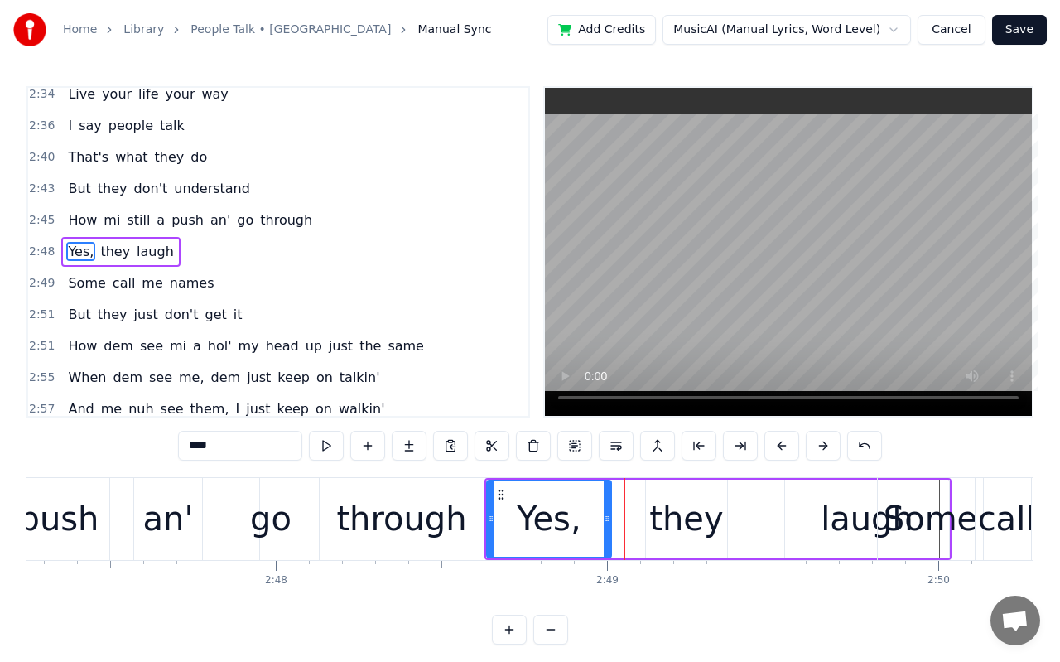
click at [821, 445] on button at bounding box center [823, 446] width 35 height 30
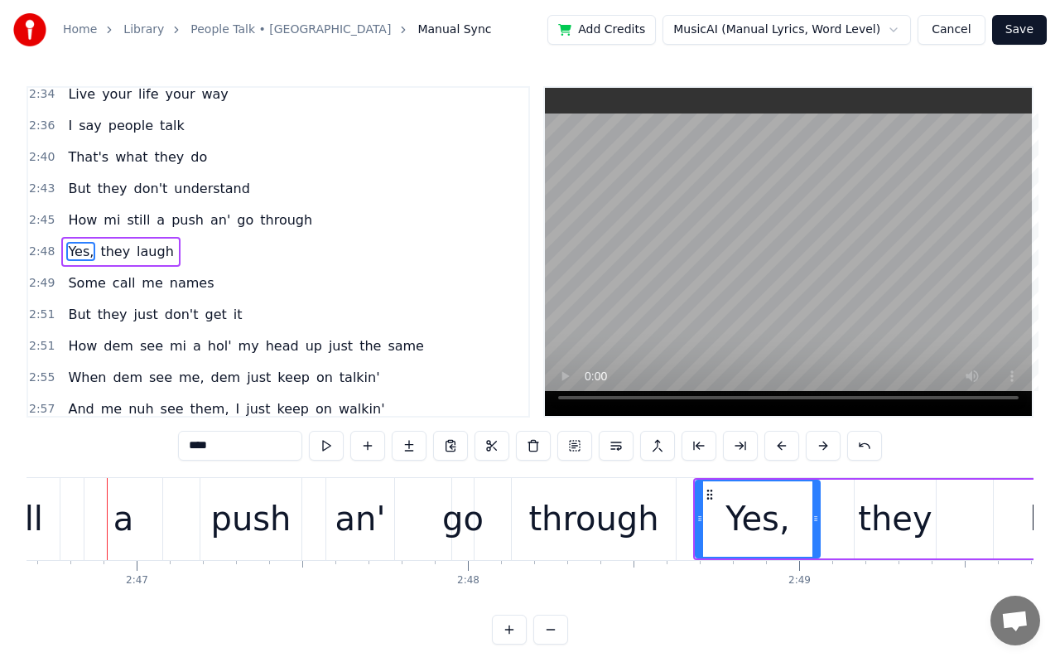
scroll to position [0, 55216]
click at [784, 263] on video at bounding box center [788, 252] width 487 height 328
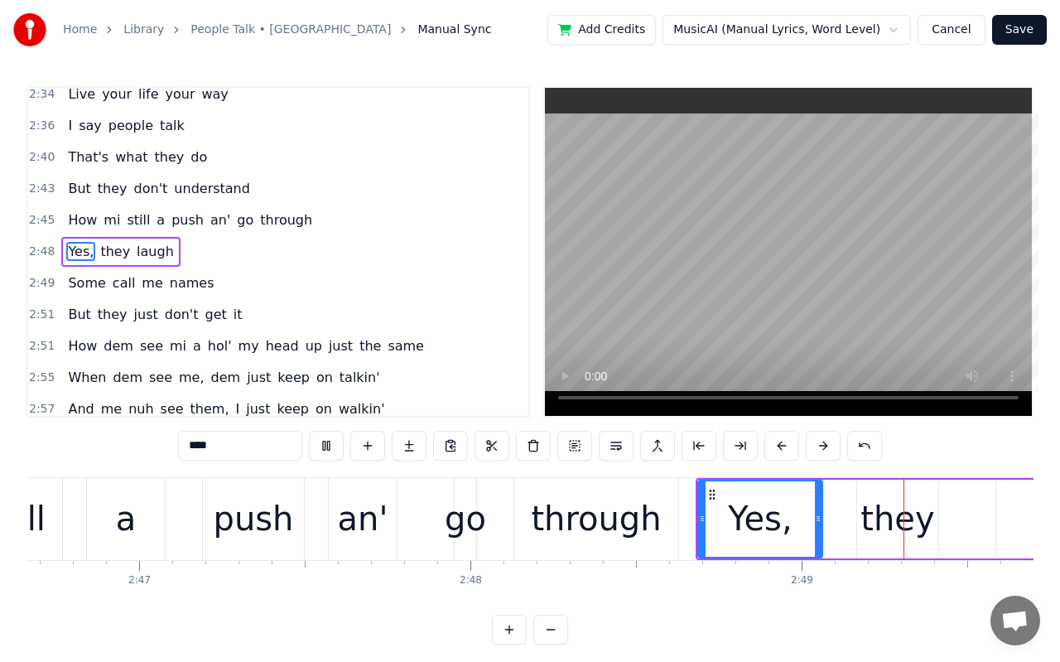
click at [784, 263] on video at bounding box center [788, 252] width 487 height 328
click at [785, 446] on button at bounding box center [781, 446] width 35 height 30
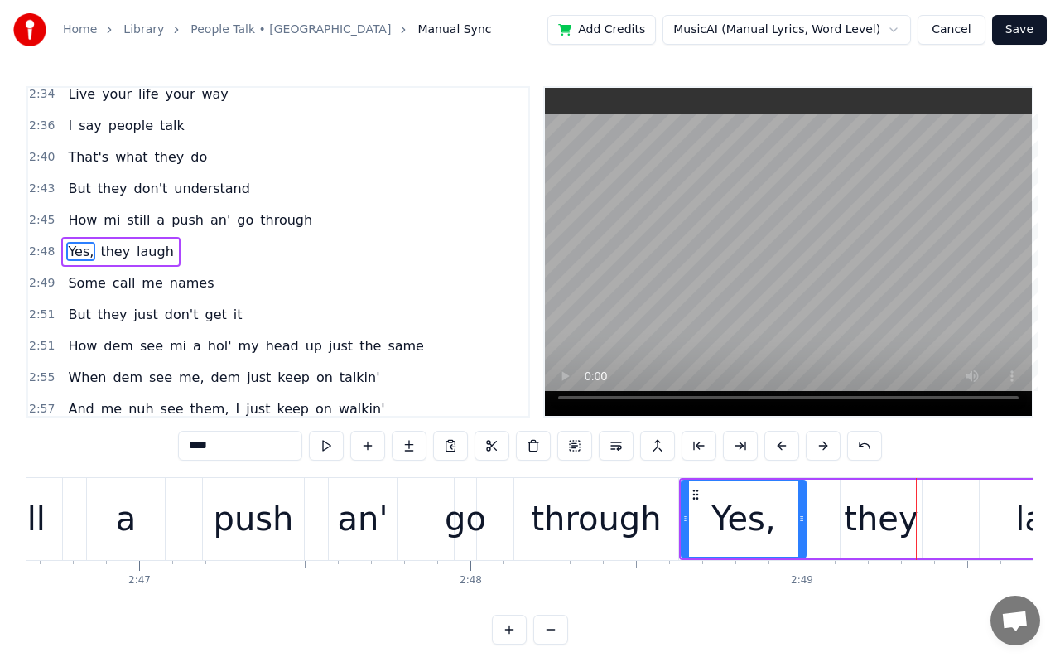
click at [785, 446] on button at bounding box center [781, 446] width 35 height 30
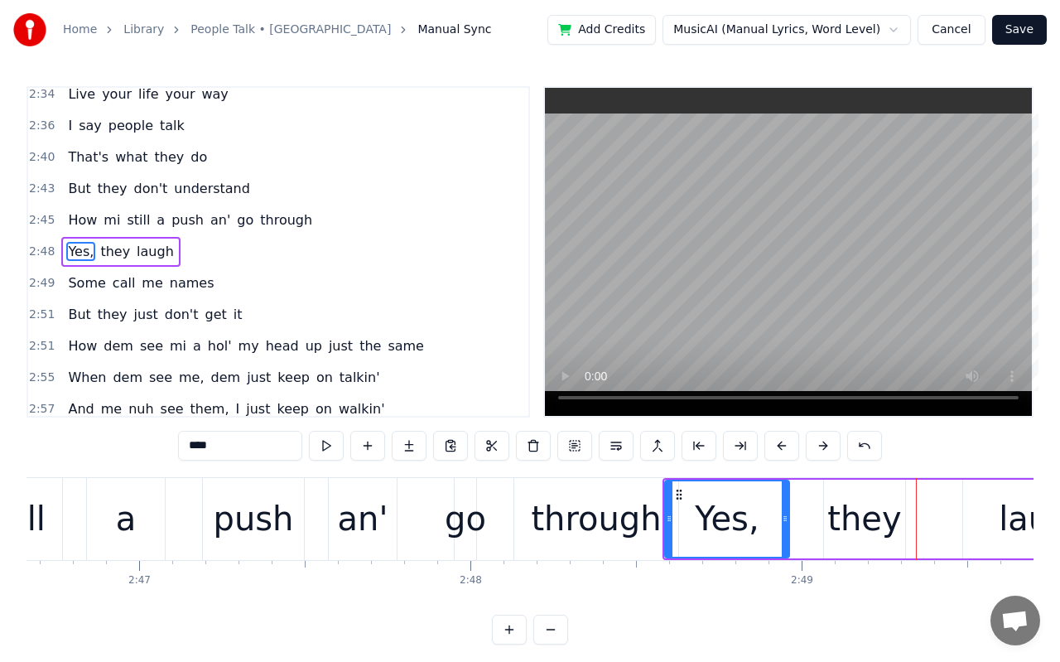
click at [768, 309] on video at bounding box center [788, 252] width 487 height 328
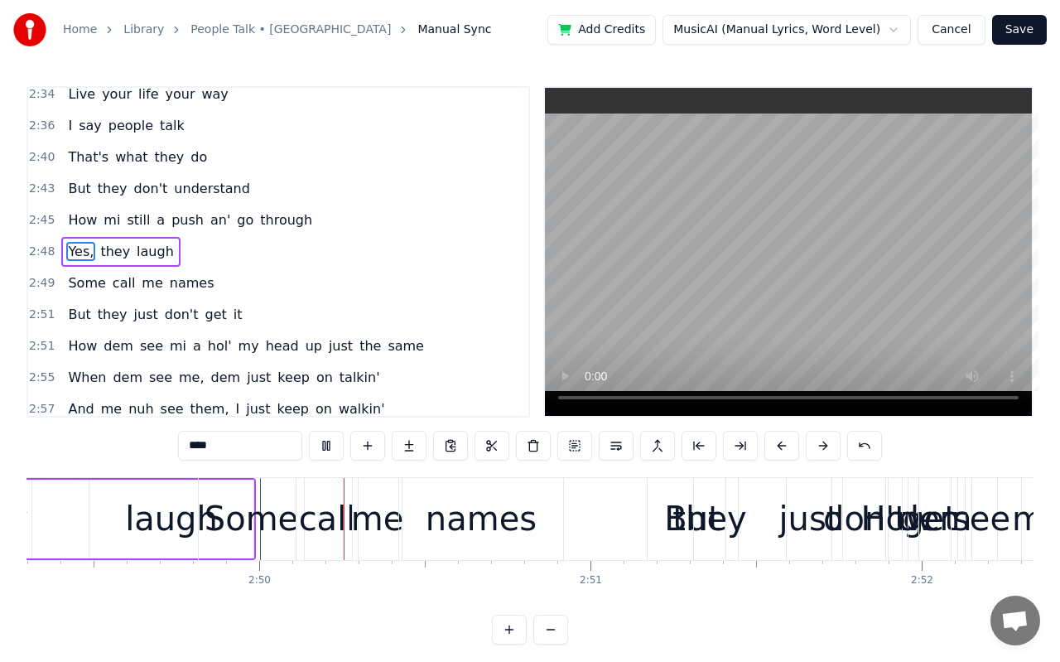
scroll to position [0, 56106]
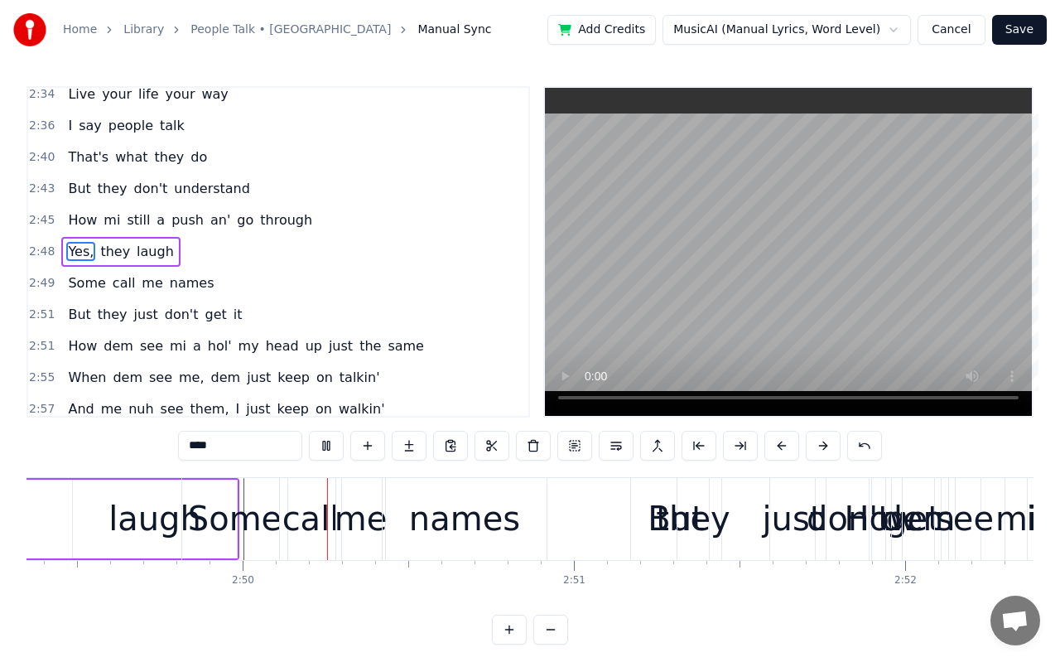
click at [768, 309] on video at bounding box center [788, 252] width 487 height 328
click at [245, 523] on div "Some" at bounding box center [235, 519] width 94 height 50
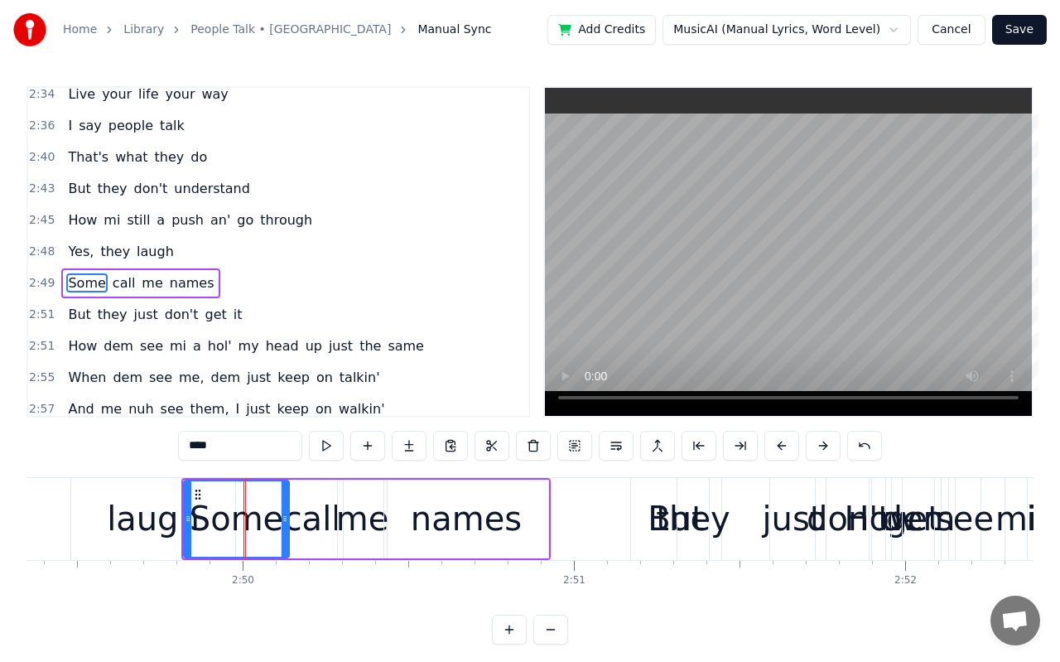
scroll to position [1520, 0]
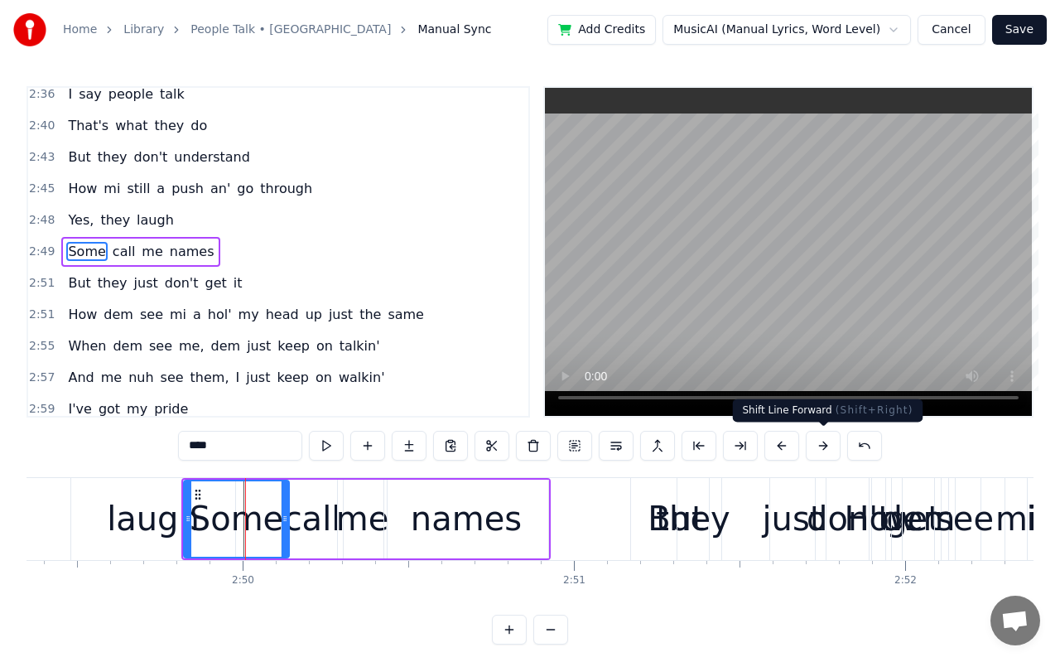
click at [831, 442] on button at bounding box center [823, 446] width 35 height 30
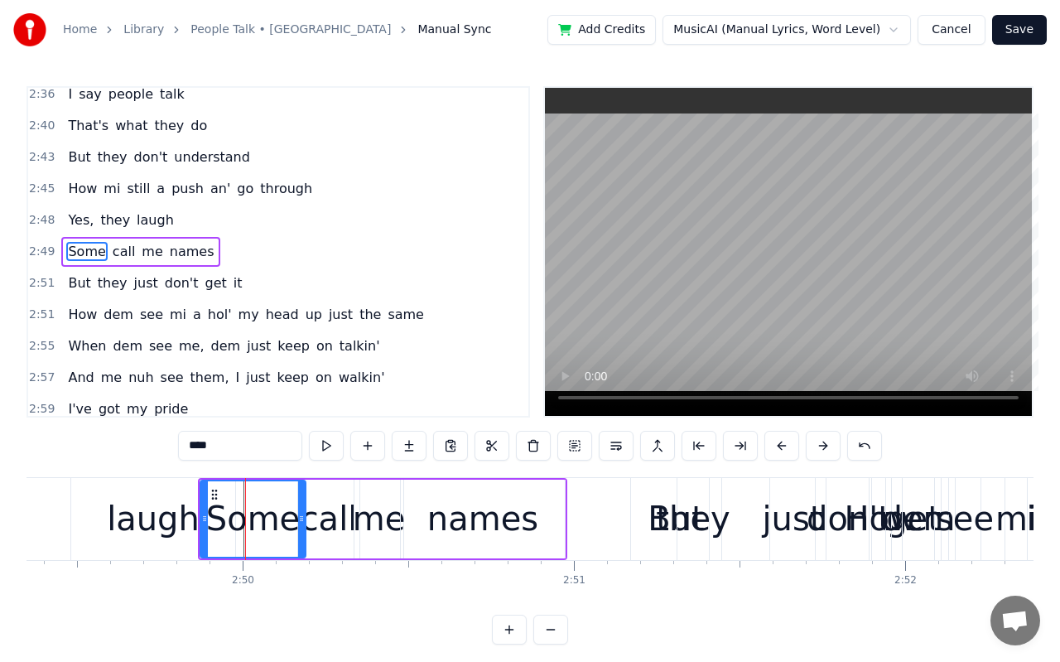
click at [831, 442] on button at bounding box center [823, 446] width 35 height 30
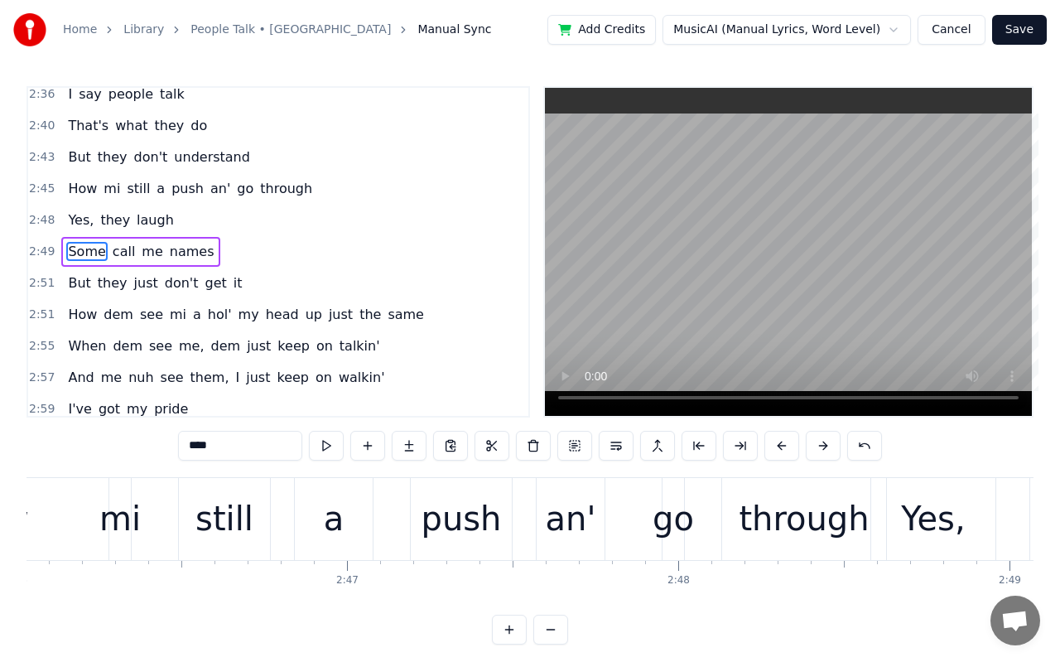
scroll to position [0, 54920]
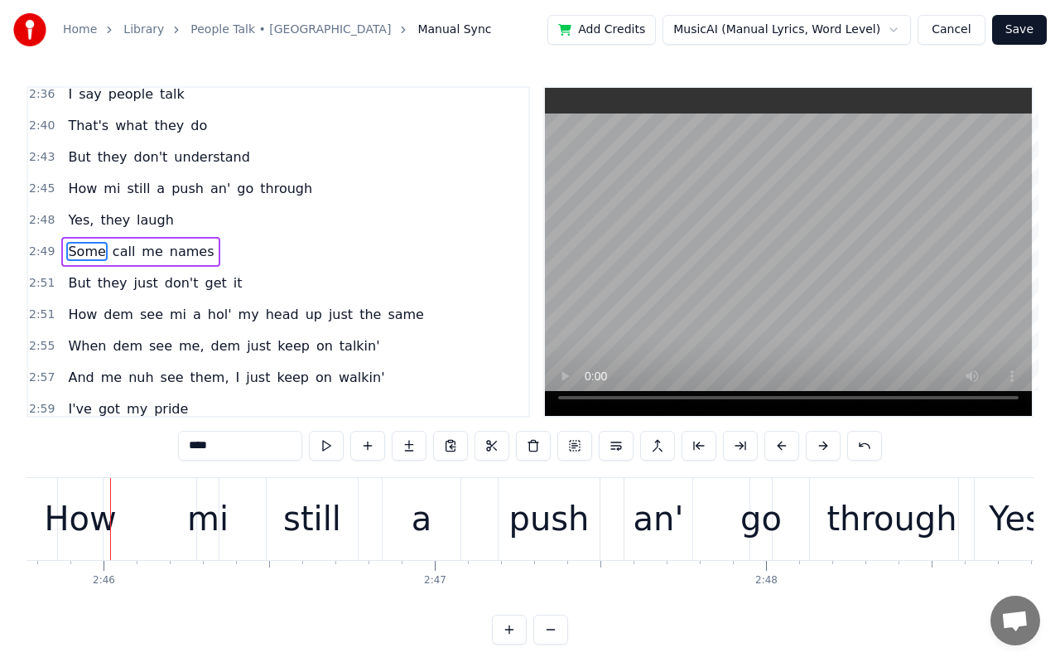
click at [797, 285] on video at bounding box center [788, 252] width 487 height 328
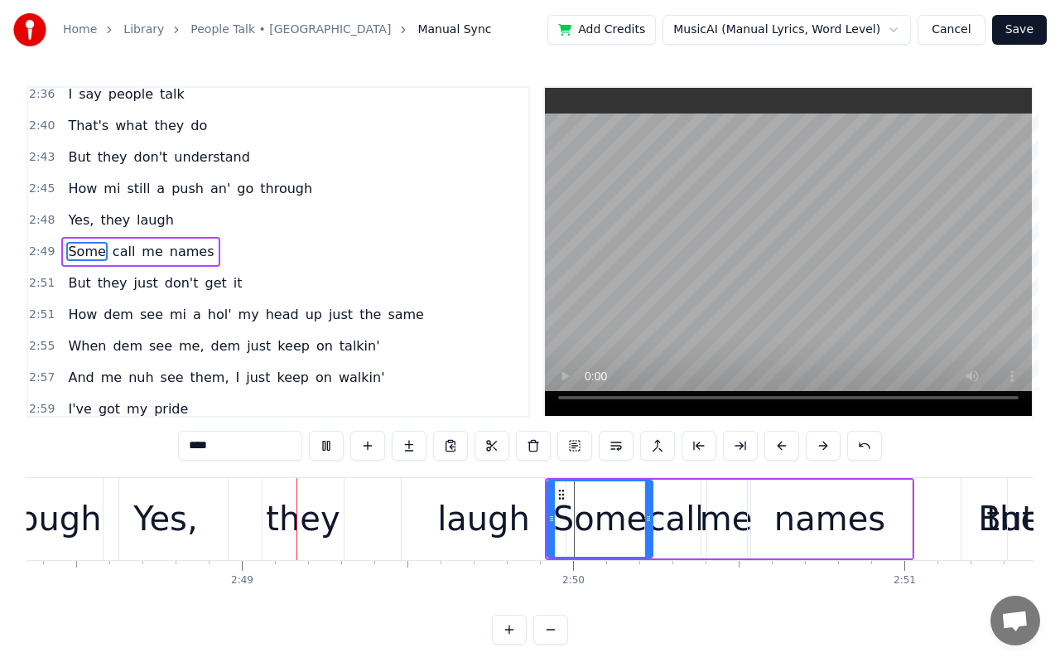
scroll to position [0, 55778]
click at [797, 285] on video at bounding box center [788, 252] width 487 height 328
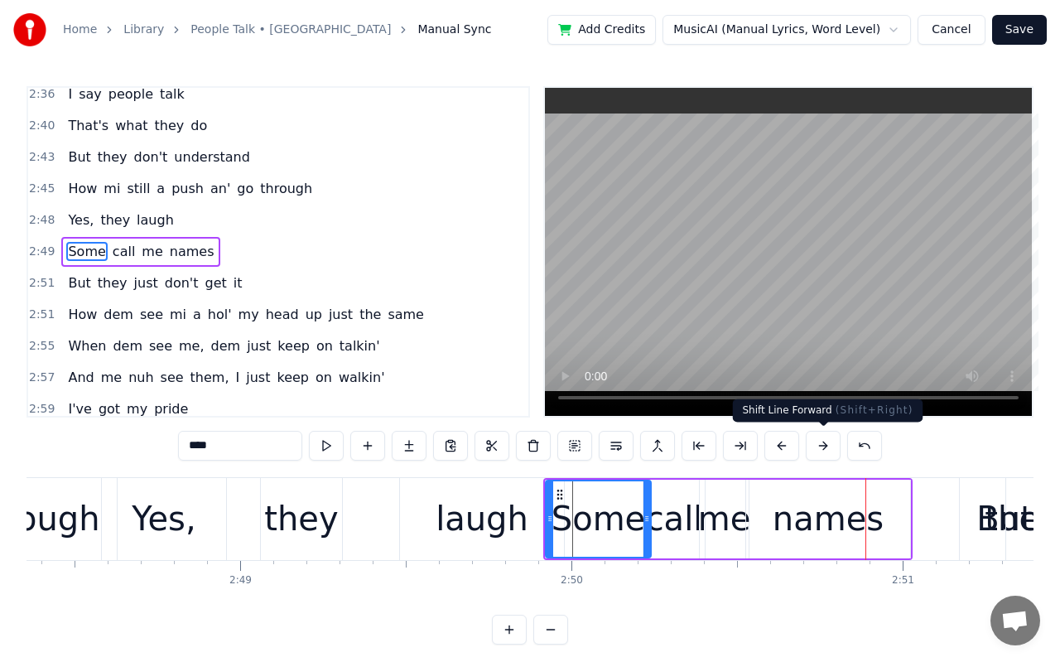
click at [825, 450] on button at bounding box center [823, 446] width 35 height 30
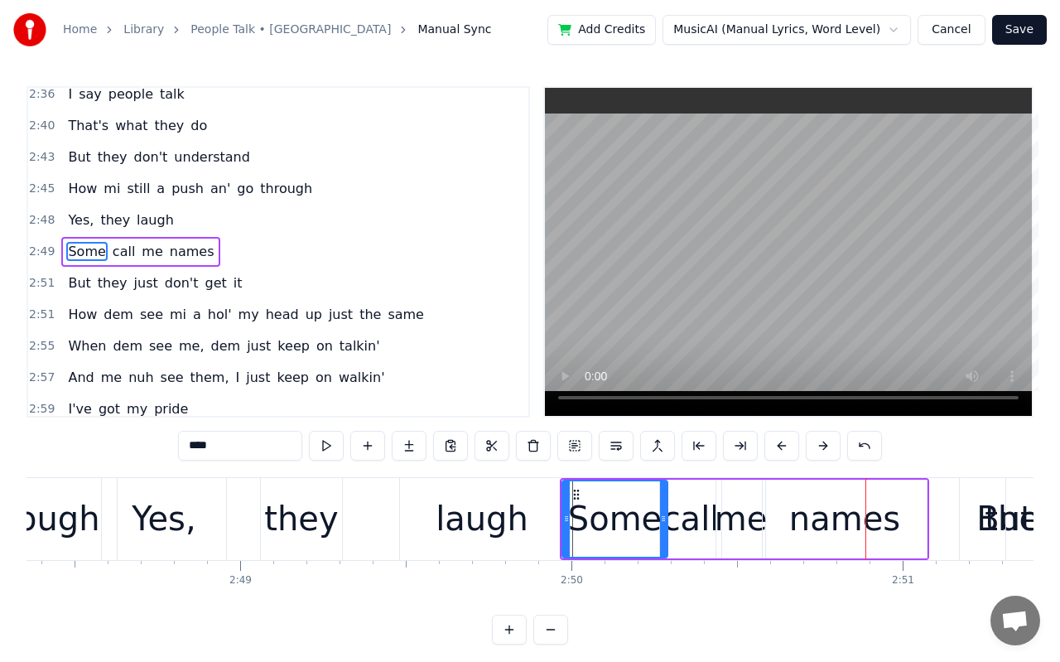
click at [825, 450] on button at bounding box center [823, 446] width 35 height 30
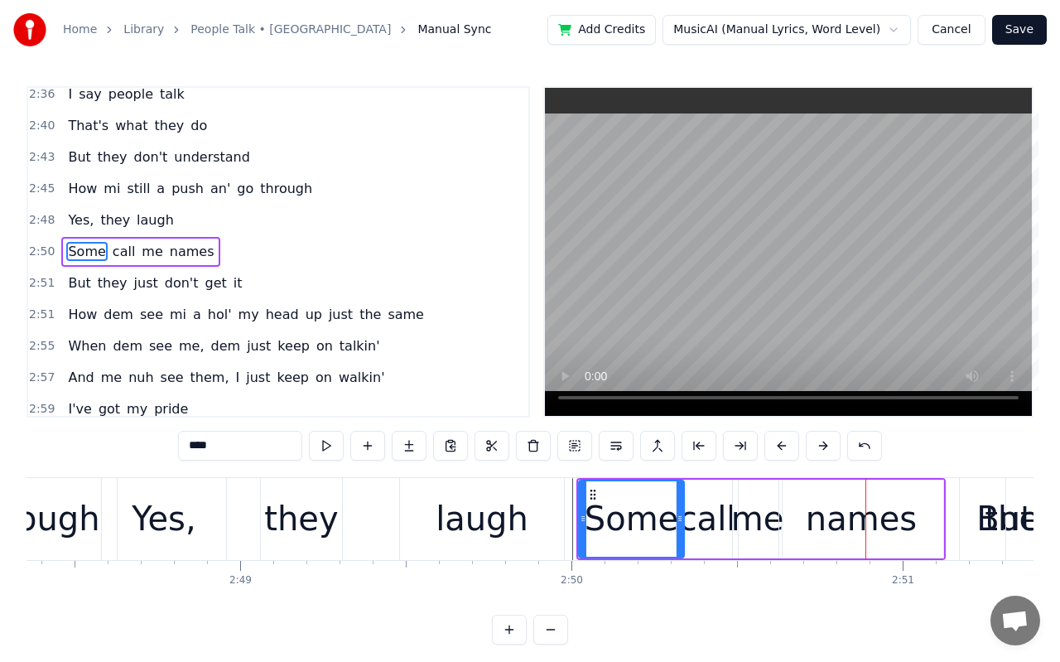
click at [825, 450] on button at bounding box center [823, 446] width 35 height 30
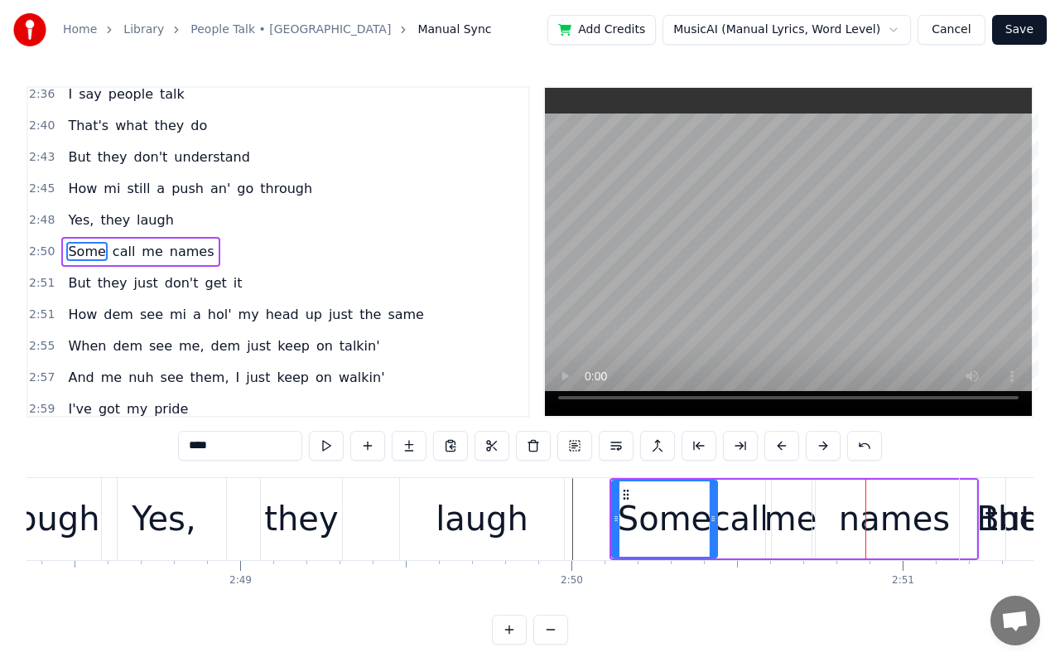
click at [825, 450] on button at bounding box center [823, 446] width 35 height 30
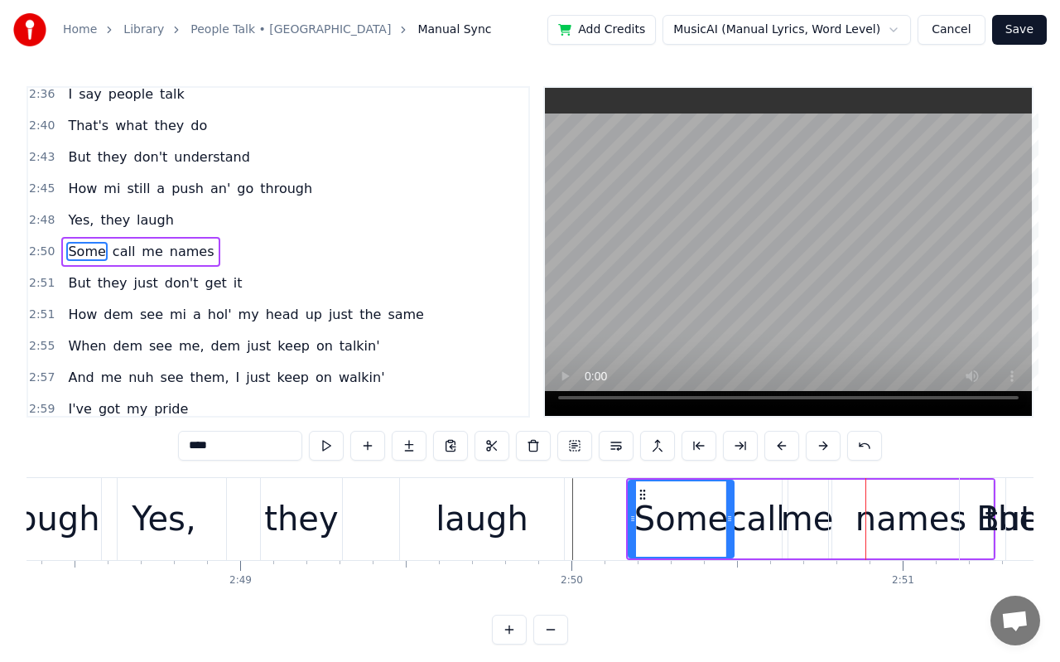
click at [825, 450] on button at bounding box center [823, 446] width 35 height 30
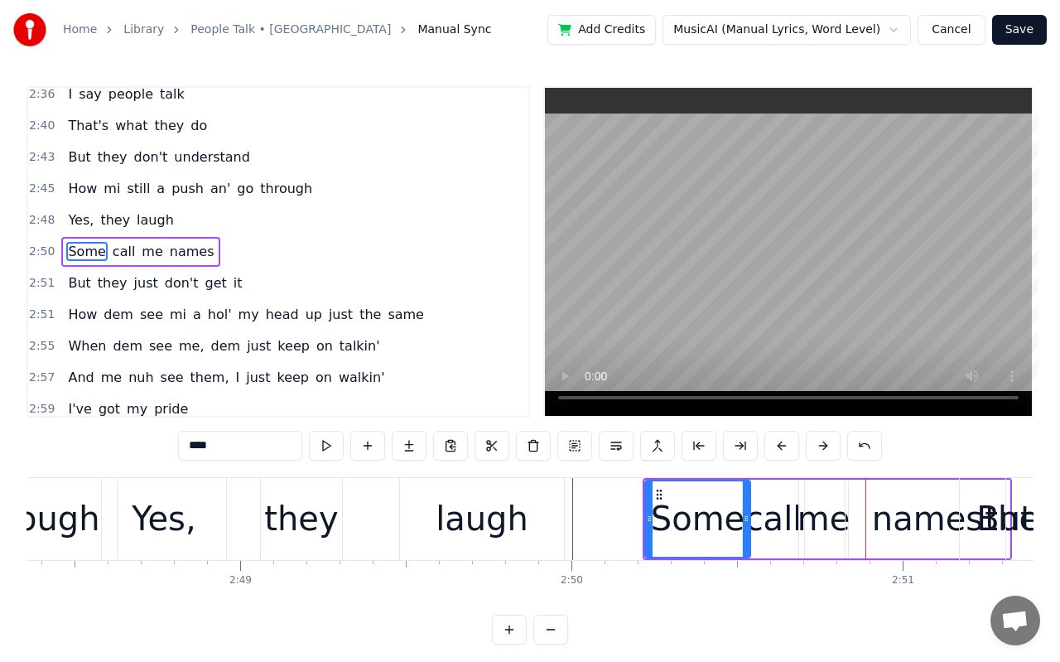
click at [825, 450] on button at bounding box center [823, 446] width 35 height 30
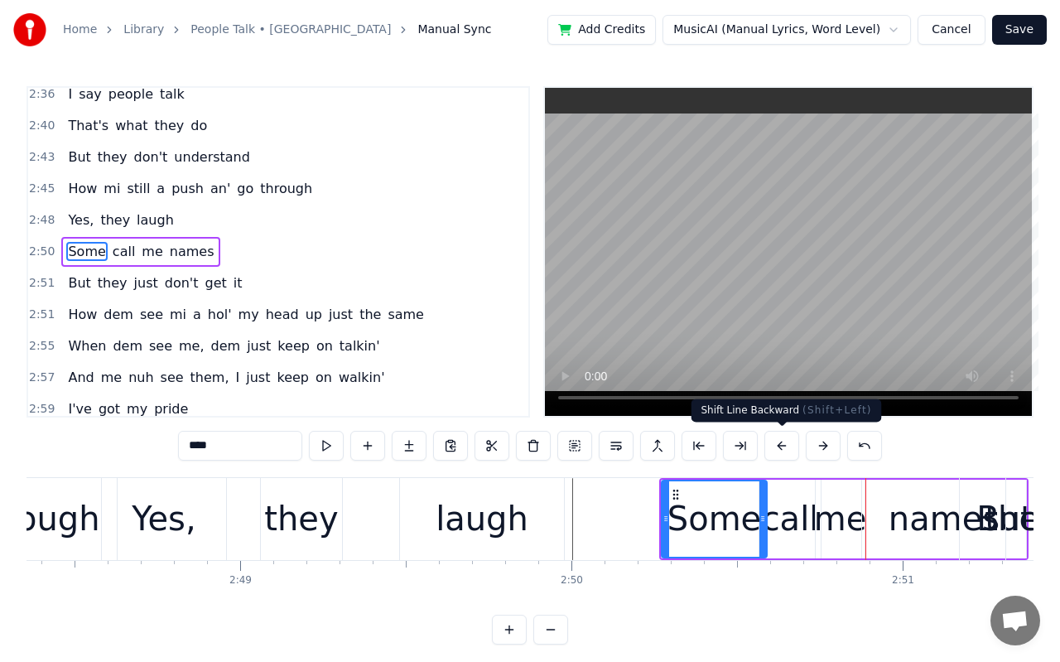
click at [780, 446] on button at bounding box center [781, 446] width 35 height 30
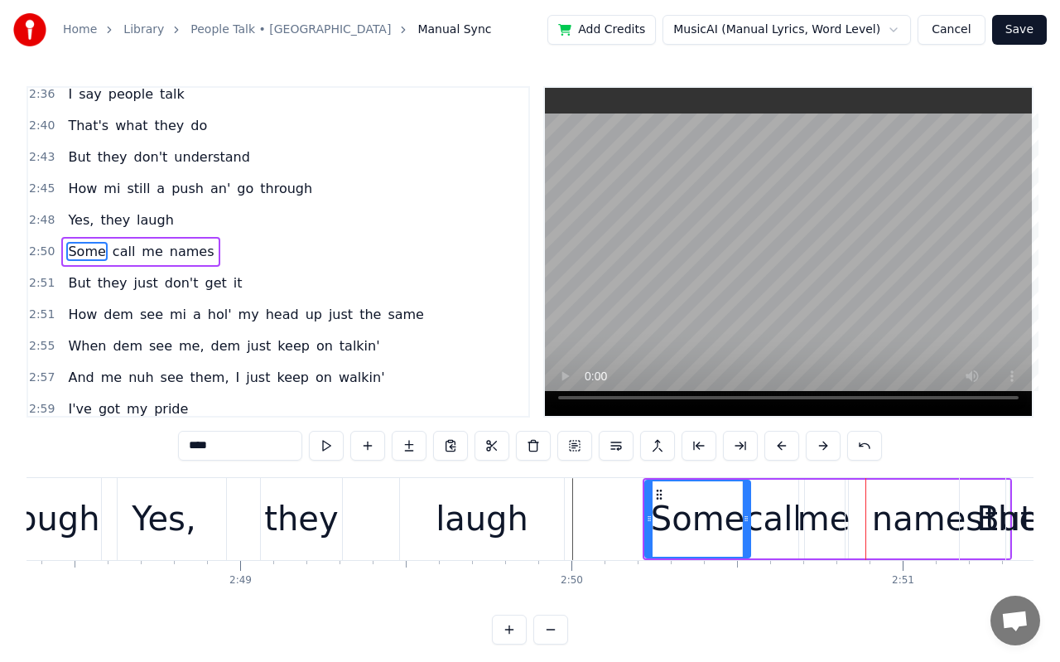
click at [780, 446] on button at bounding box center [781, 446] width 35 height 30
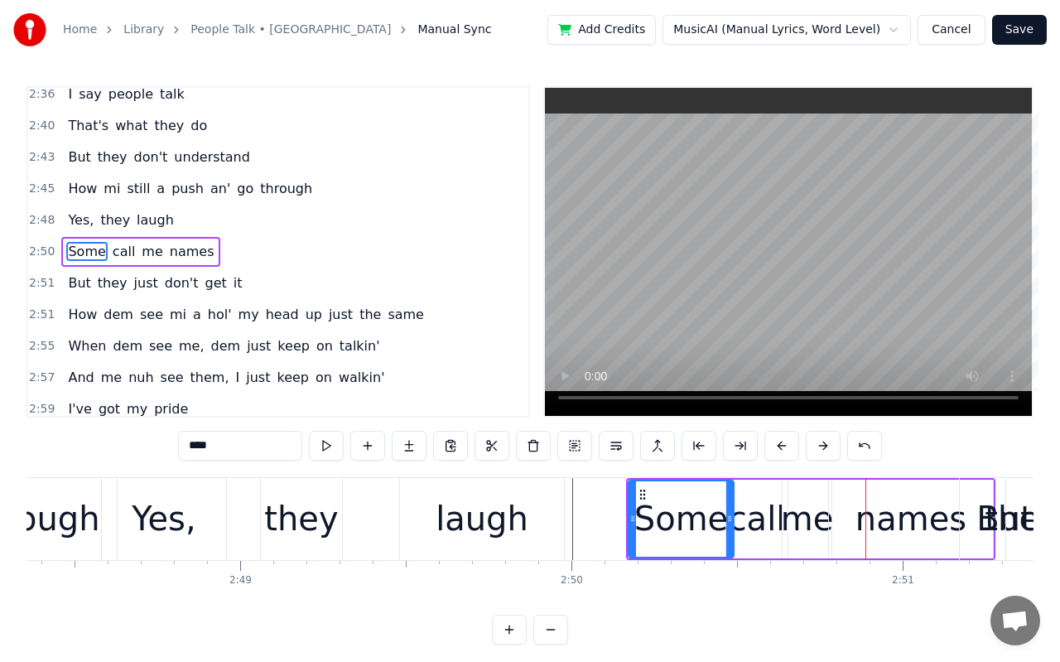
click at [774, 288] on video at bounding box center [788, 252] width 487 height 328
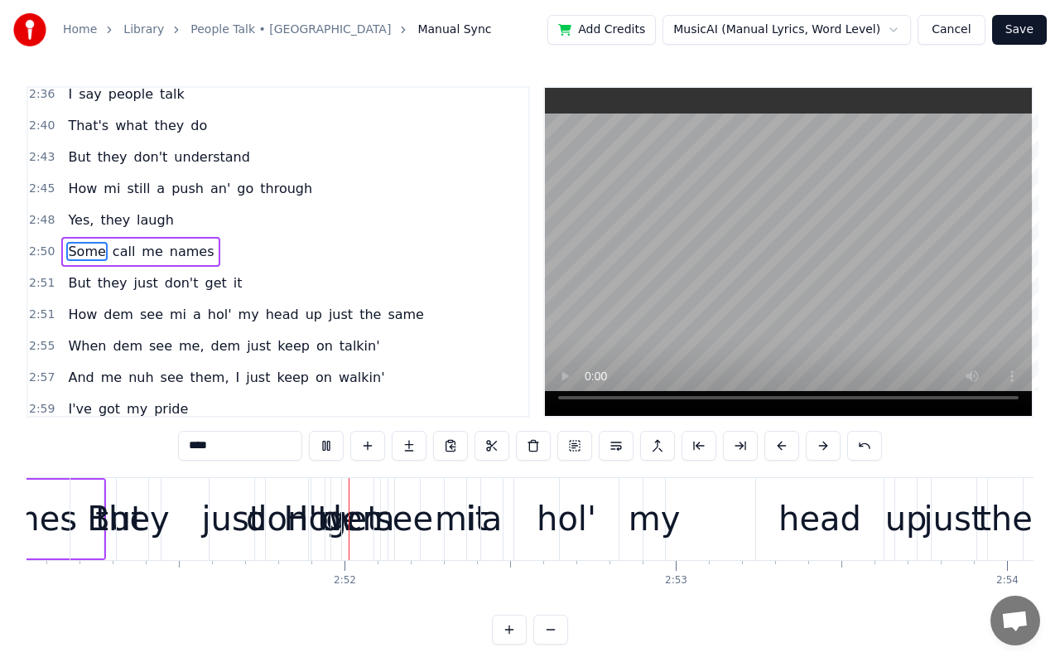
scroll to position [0, 56668]
click at [774, 288] on video at bounding box center [788, 252] width 487 height 328
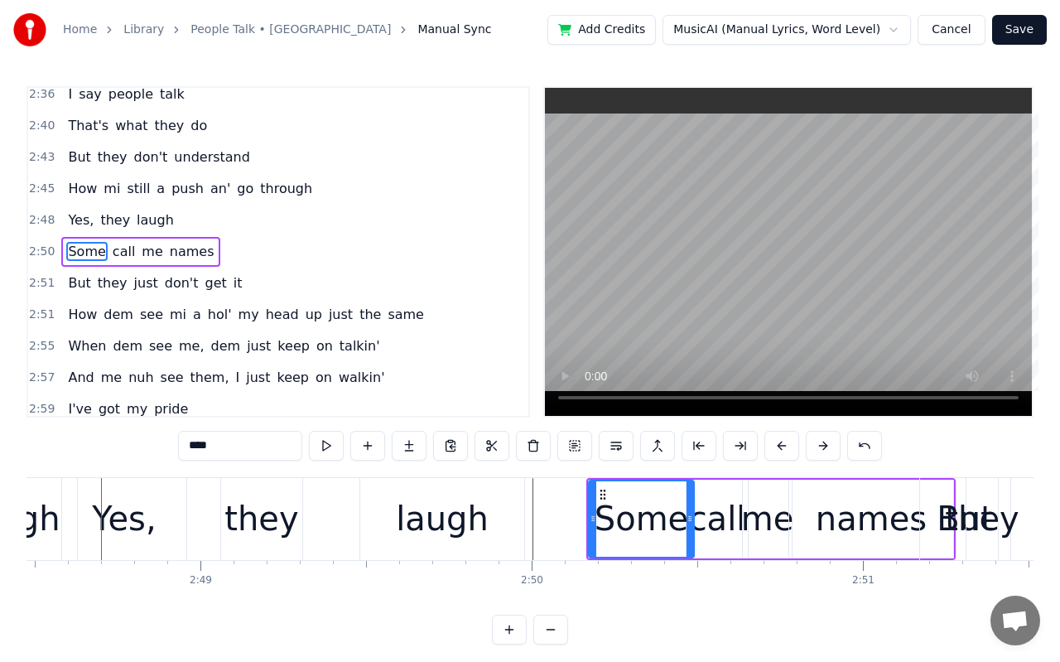
scroll to position [0, 55809]
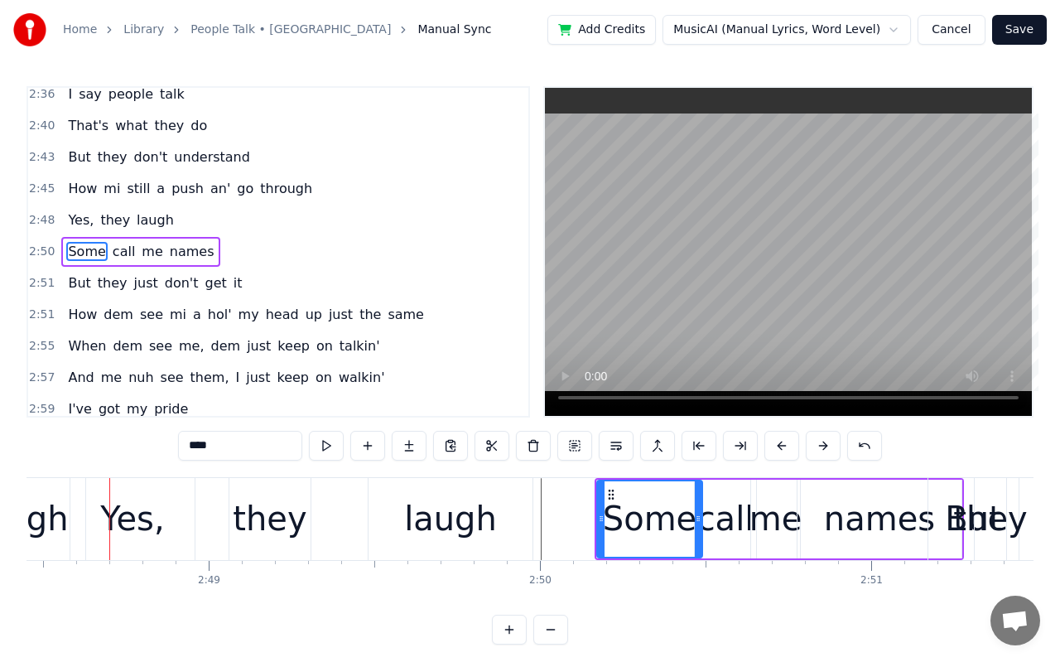
click at [808, 267] on video at bounding box center [788, 252] width 487 height 328
click at [388, 522] on div "laugh" at bounding box center [451, 519] width 164 height 82
type input "*****"
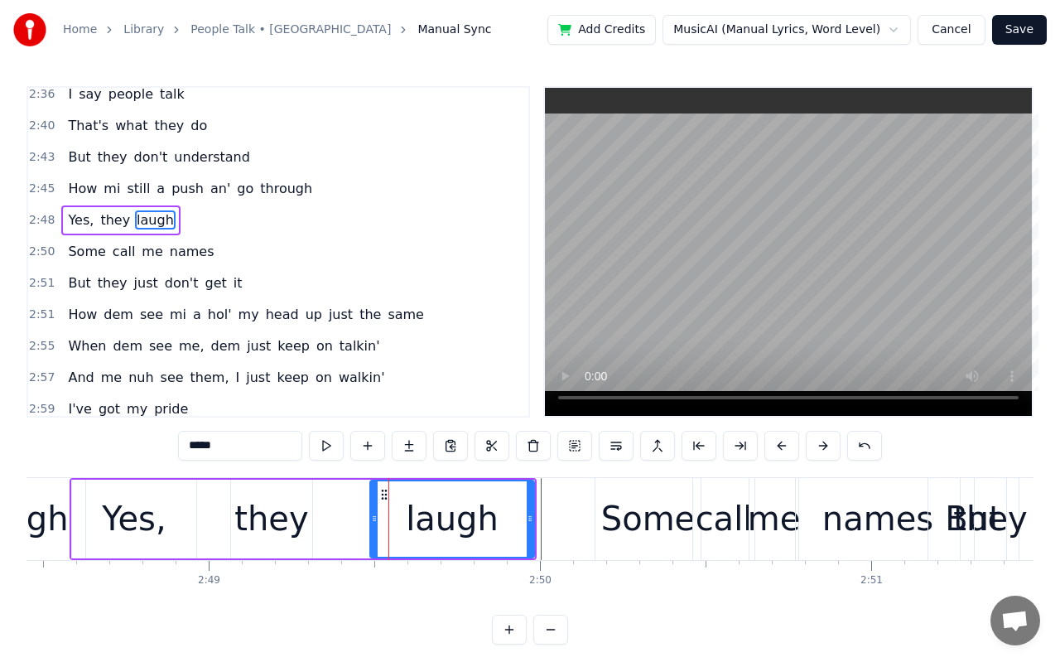
scroll to position [1488, 0]
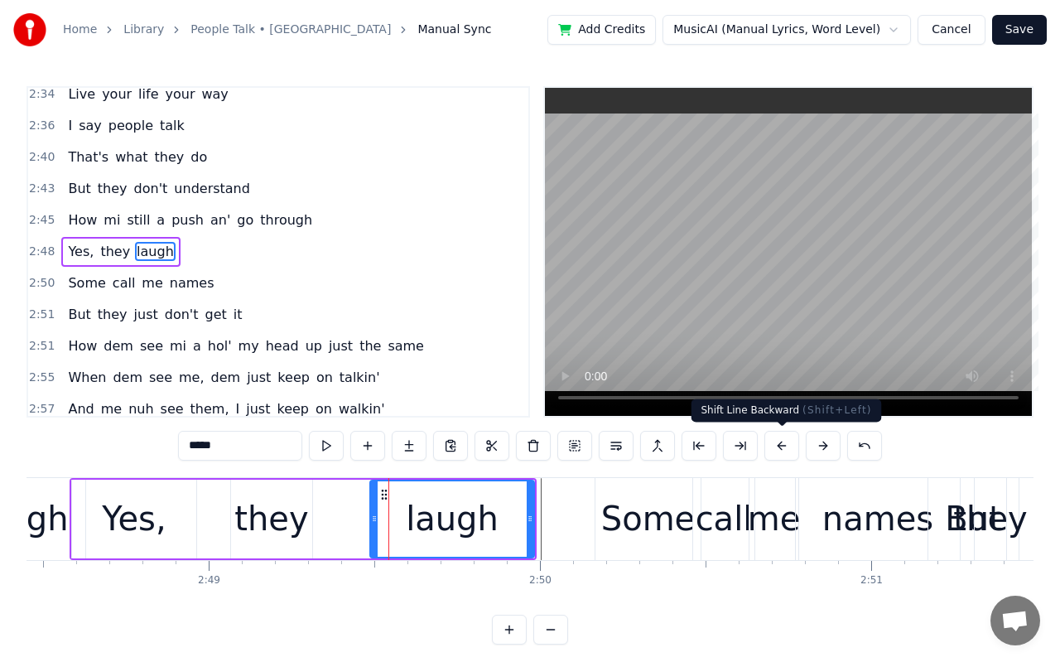
click at [785, 443] on button at bounding box center [781, 446] width 35 height 30
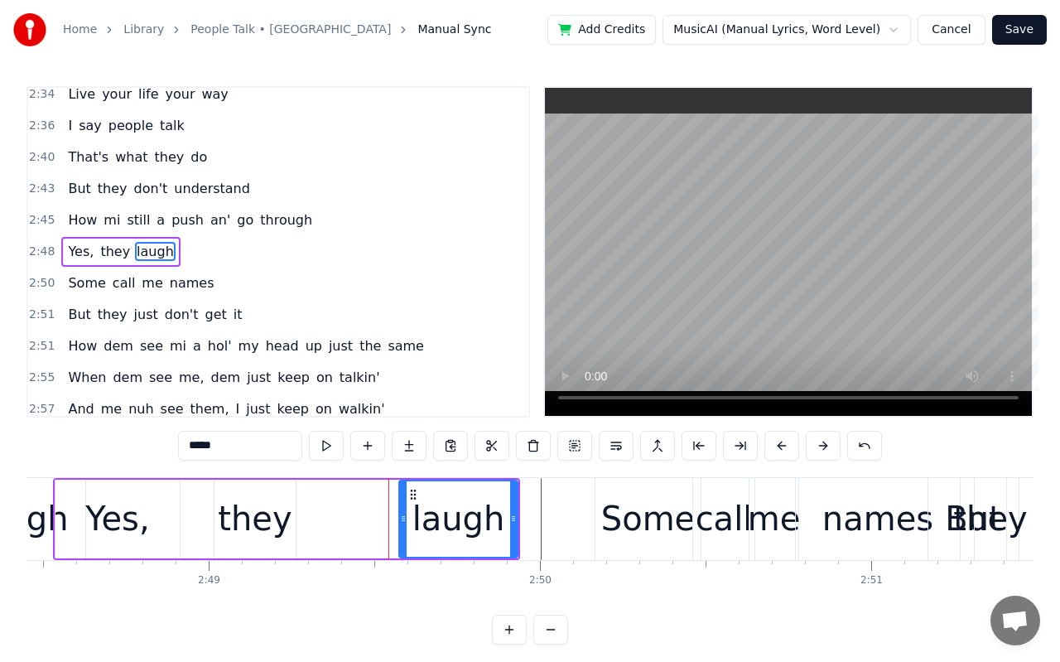
drag, startPoint x: 359, startPoint y: 530, endPoint x: 404, endPoint y: 541, distance: 46.8
click at [404, 541] on div at bounding box center [403, 518] width 7 height 75
click at [383, 520] on div "Yes, they laugh" at bounding box center [286, 519] width 467 height 82
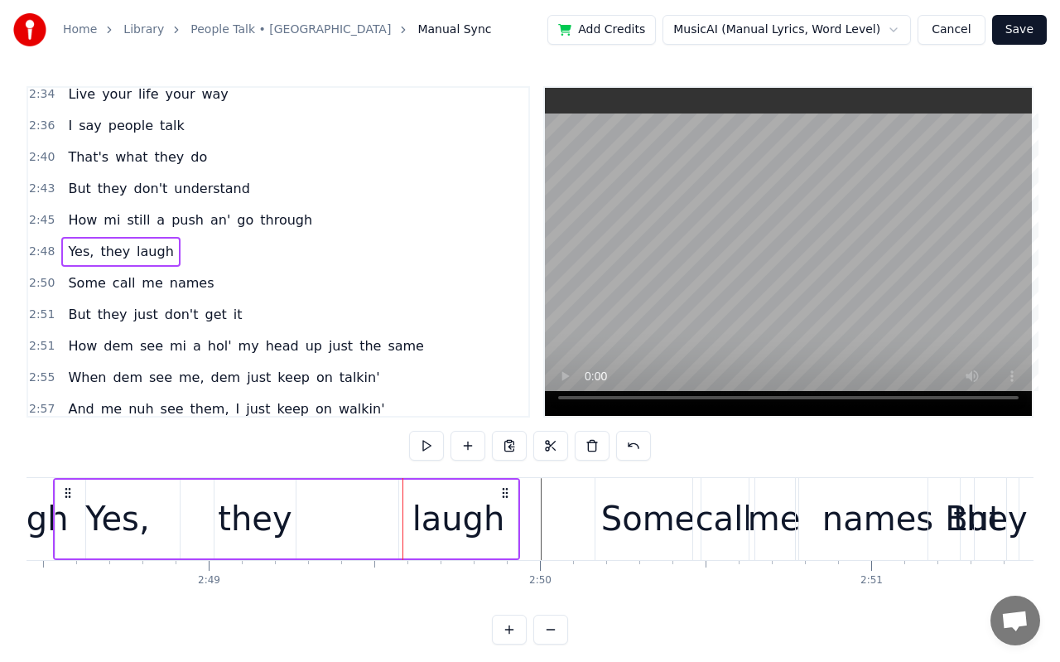
click at [418, 539] on div "laugh" at bounding box center [458, 519] width 118 height 79
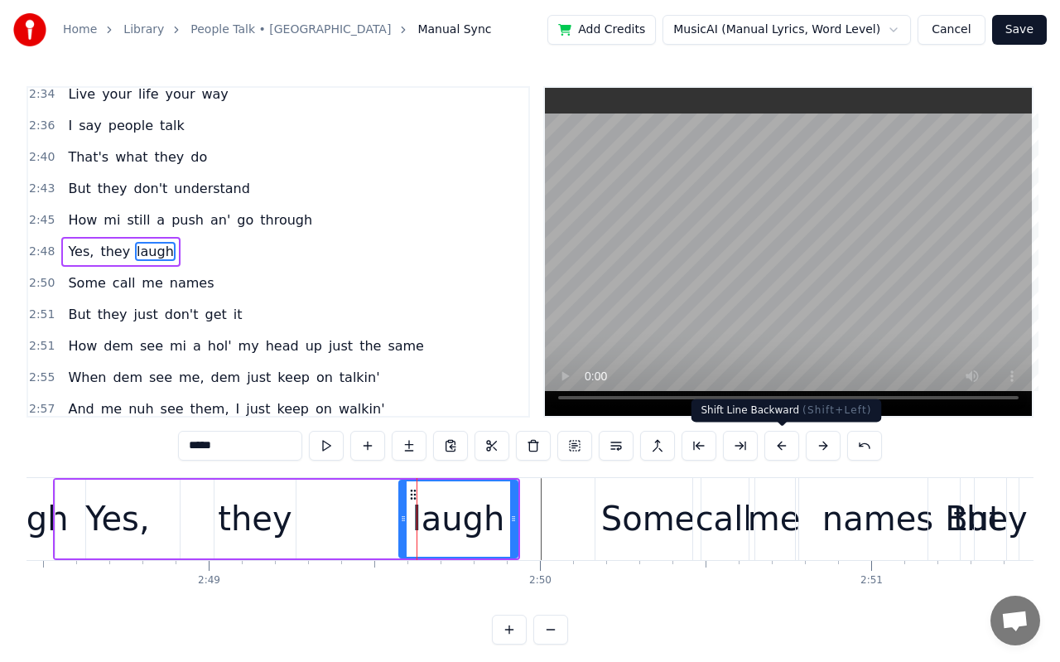
click at [789, 446] on button at bounding box center [781, 446] width 35 height 30
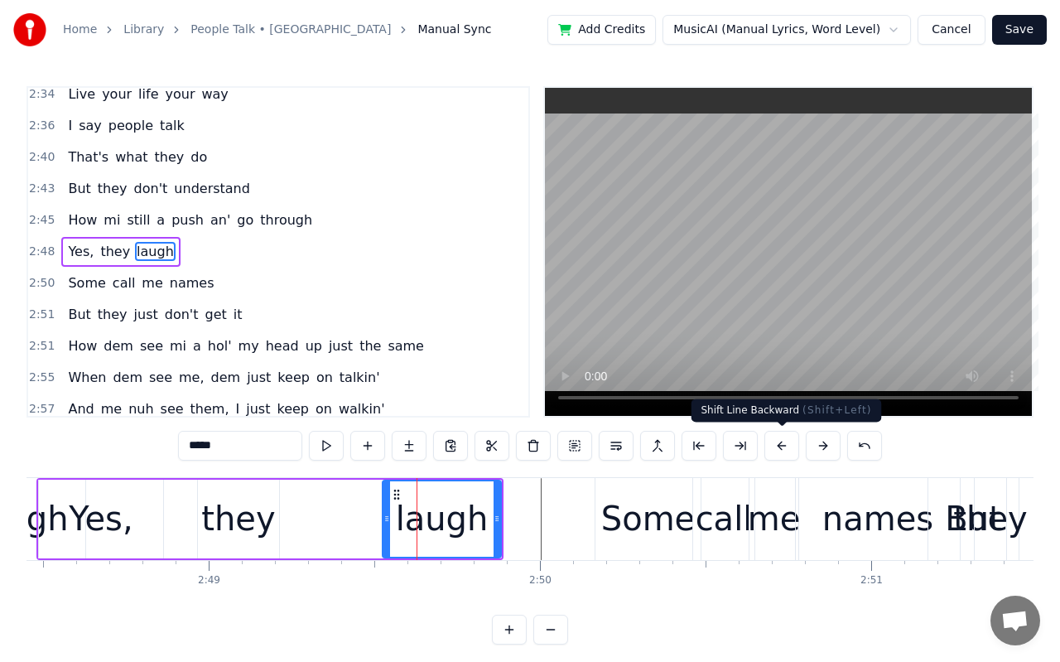
click at [789, 446] on button at bounding box center [781, 446] width 35 height 30
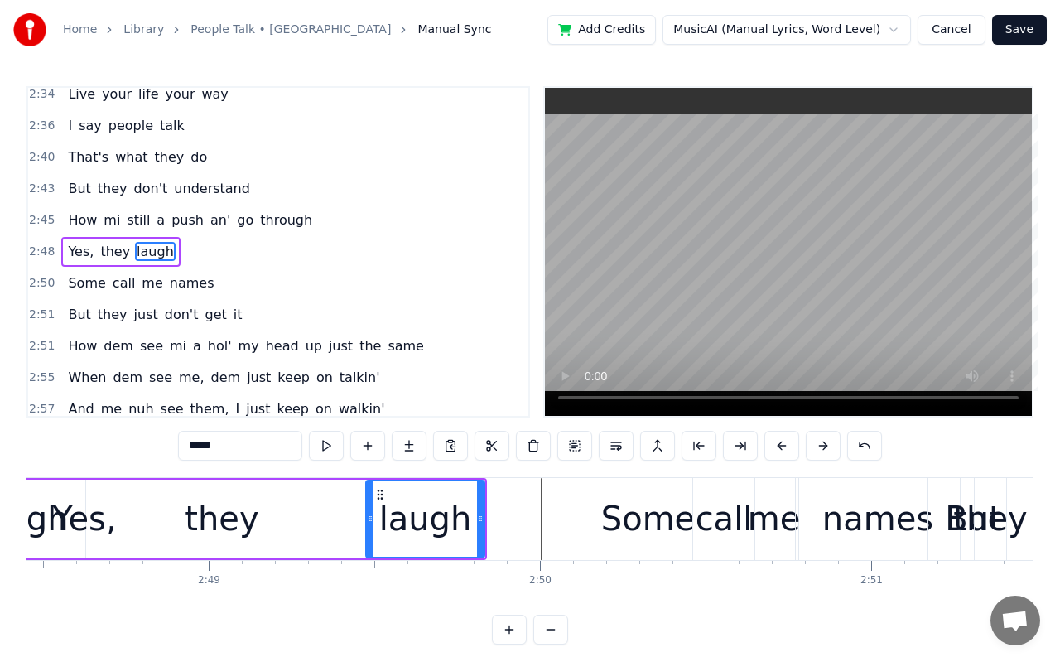
click at [789, 446] on button at bounding box center [781, 446] width 35 height 30
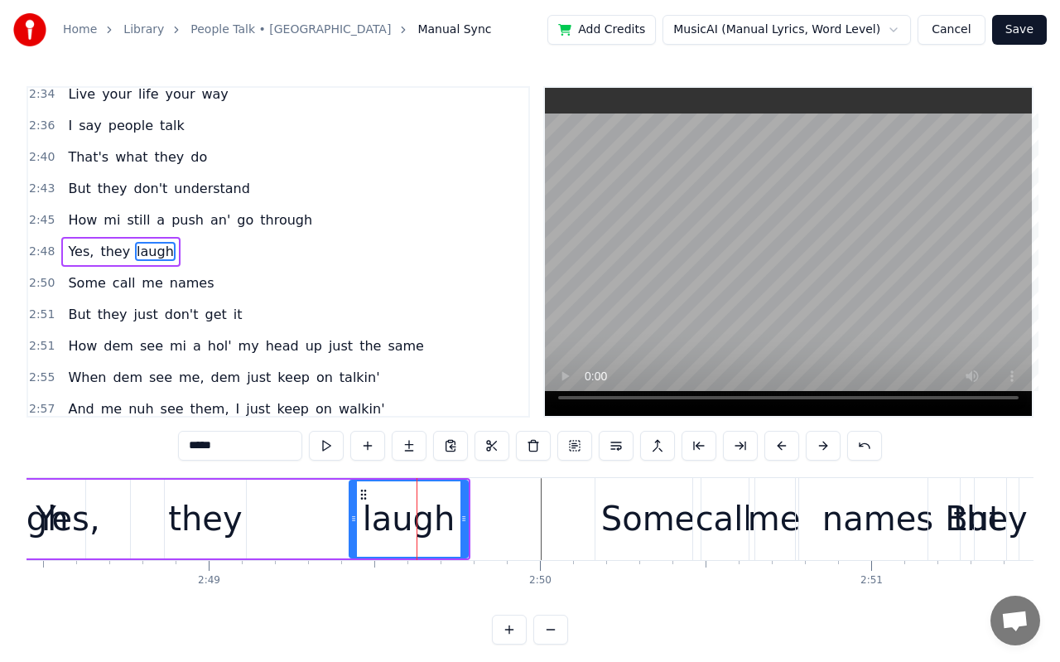
click at [789, 446] on button at bounding box center [781, 446] width 35 height 30
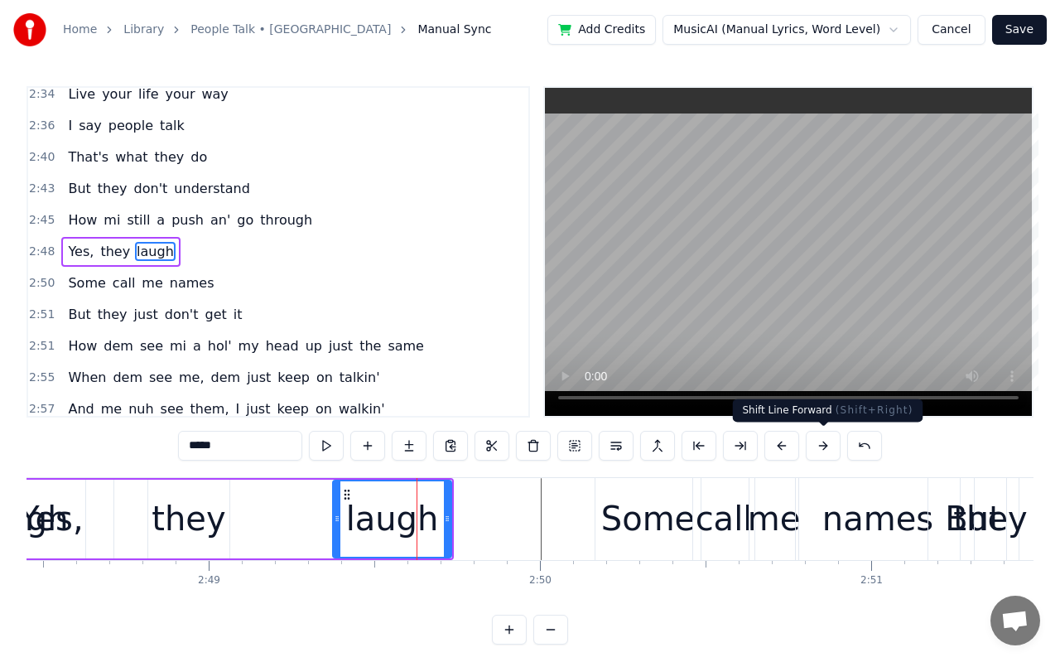
click at [819, 446] on button at bounding box center [823, 446] width 35 height 30
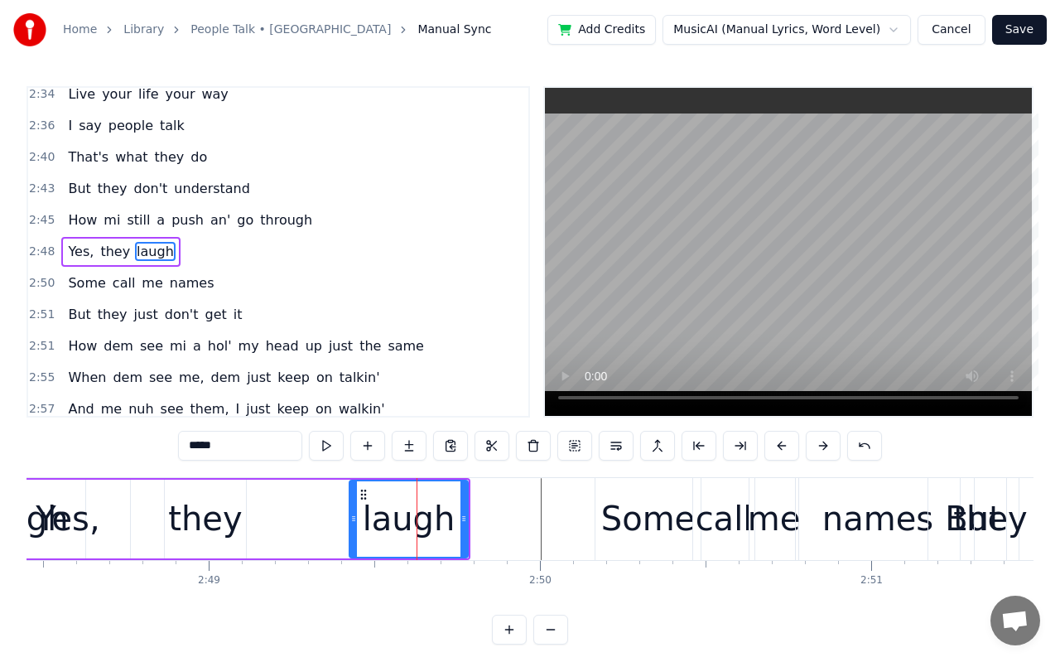
click at [819, 446] on button at bounding box center [823, 446] width 35 height 30
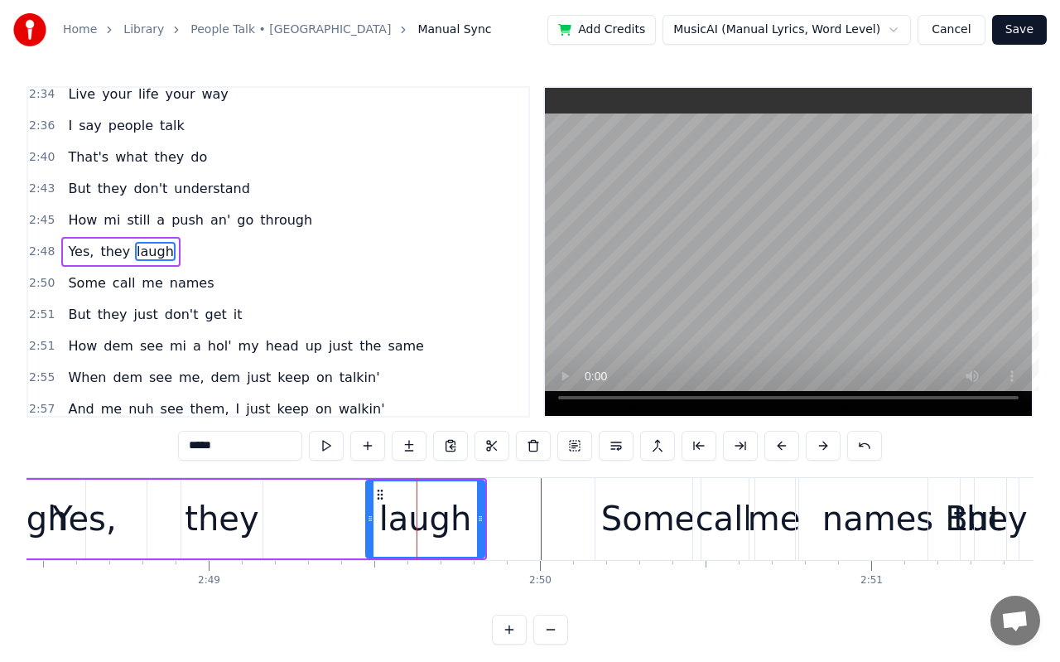
click at [819, 446] on button at bounding box center [823, 446] width 35 height 30
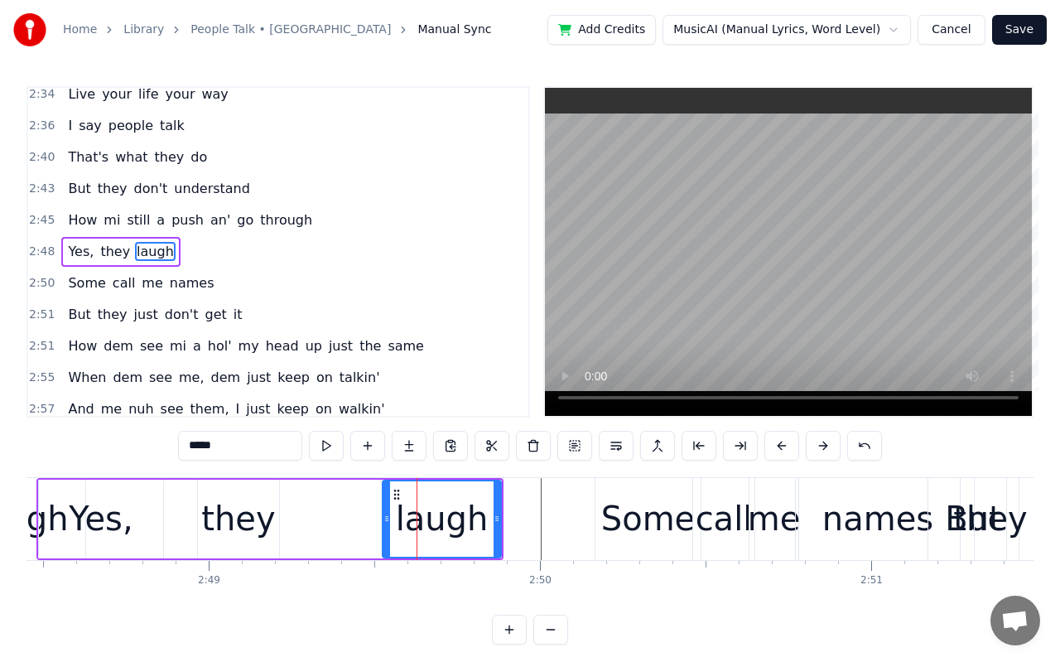
click at [307, 530] on div "Yes, they laugh" at bounding box center [269, 519] width 467 height 82
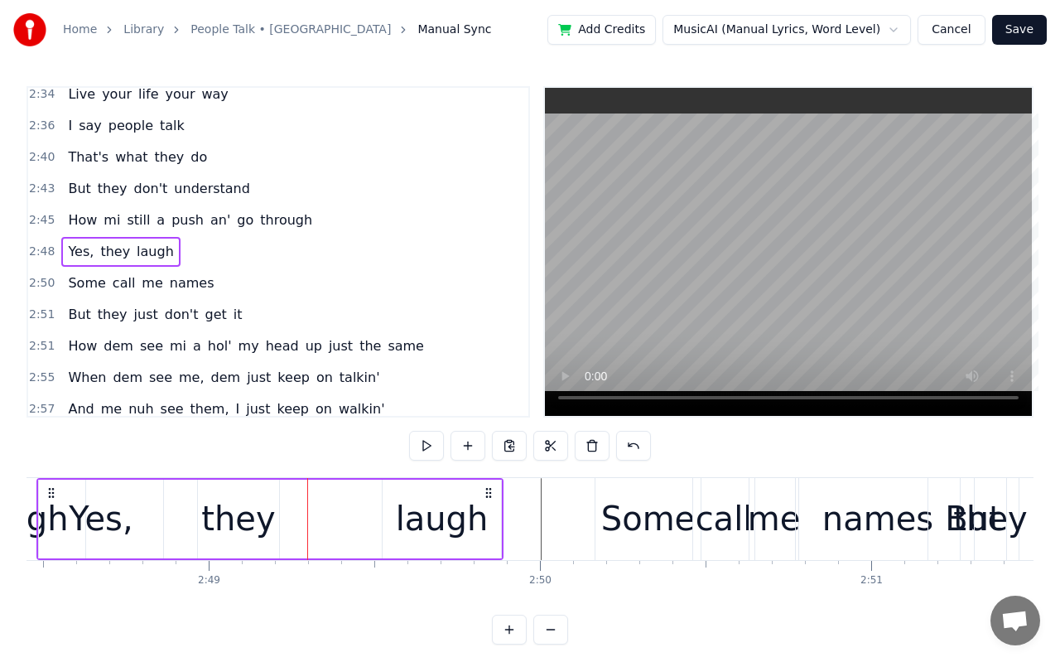
click at [326, 530] on div "Yes, they laugh" at bounding box center [269, 519] width 467 height 82
click at [98, 509] on div "Yes," at bounding box center [101, 519] width 64 height 50
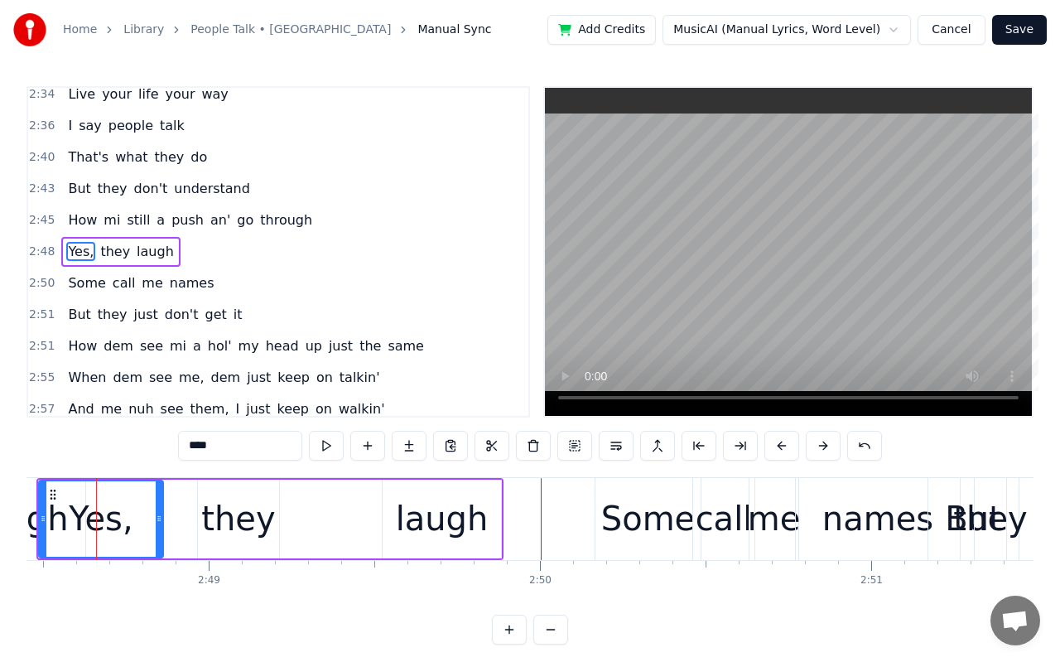
scroll to position [0, 55796]
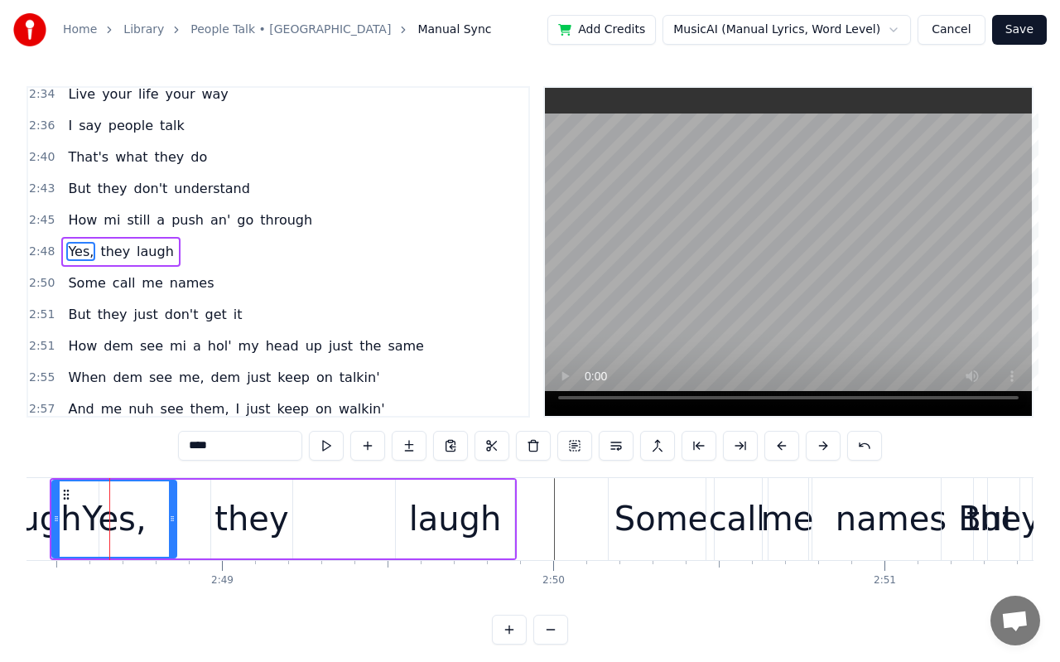
drag, startPoint x: 173, startPoint y: 518, endPoint x: 284, endPoint y: 523, distance: 111.1
click at [284, 523] on div "Yes, they laugh" at bounding box center [283, 519] width 467 height 82
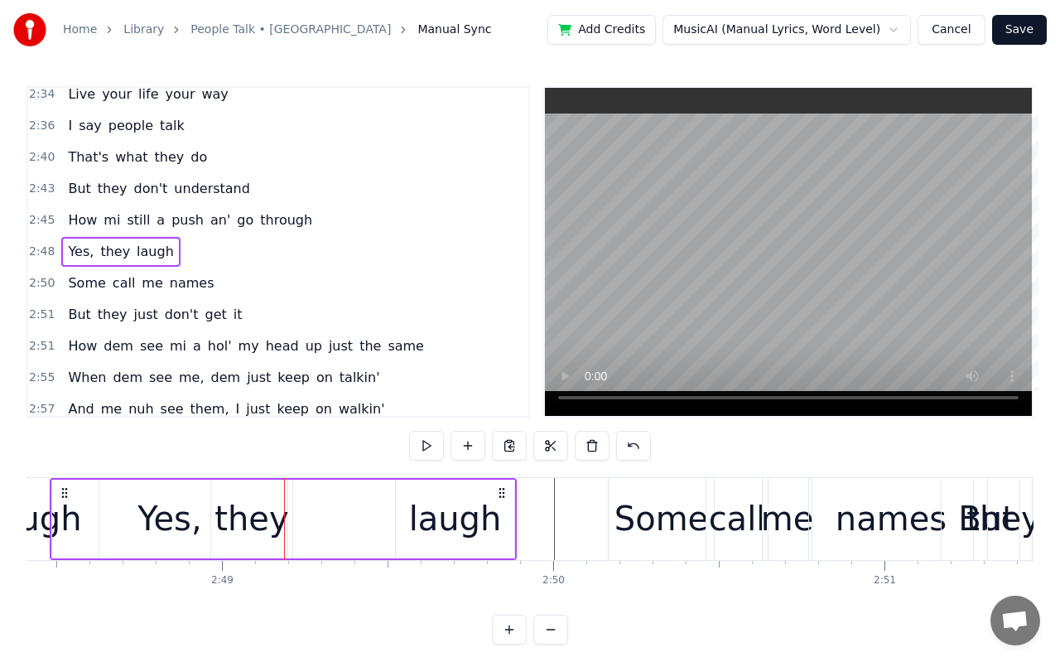
click at [187, 518] on div "Yes," at bounding box center [169, 519] width 64 height 50
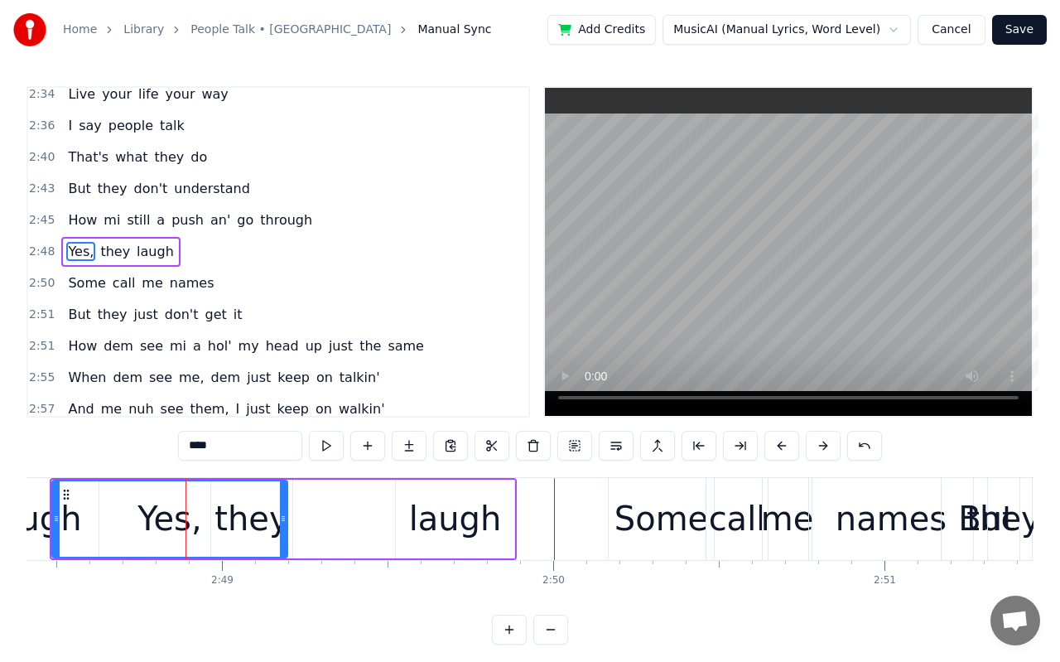
drag, startPoint x: 249, startPoint y: 494, endPoint x: 282, endPoint y: 503, distance: 34.2
click at [285, 503] on div "Yes," at bounding box center [170, 518] width 234 height 75
drag, startPoint x: 262, startPoint y: 496, endPoint x: 284, endPoint y: 502, distance: 23.1
click at [284, 502] on div "Yes," at bounding box center [170, 518] width 234 height 75
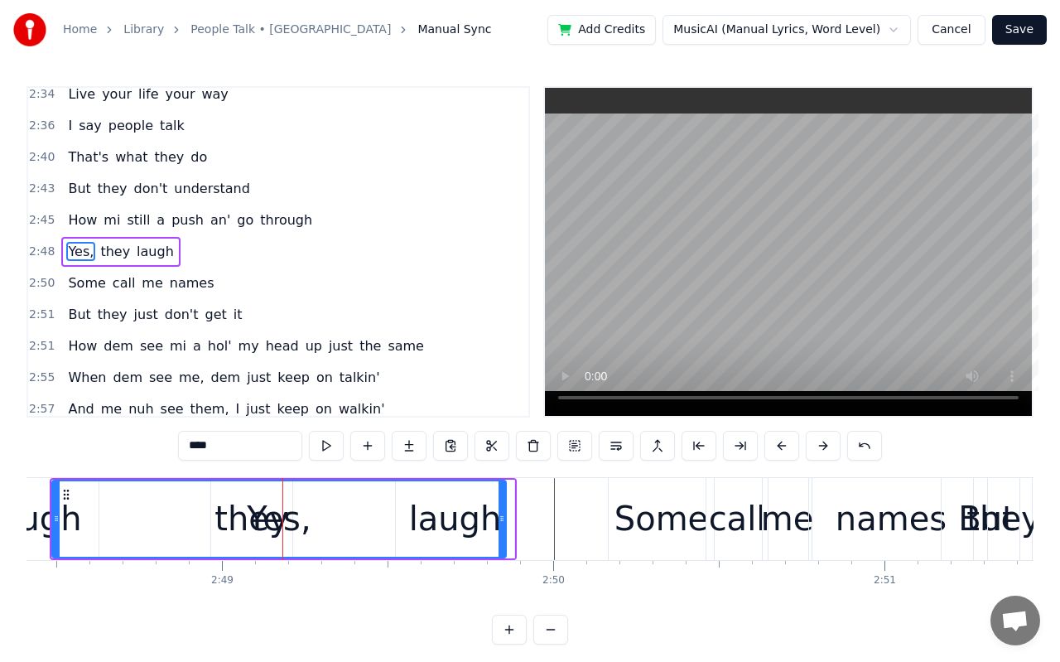
drag, startPoint x: 284, startPoint y: 502, endPoint x: 503, endPoint y: 524, distance: 219.8
click at [503, 524] on div at bounding box center [502, 518] width 7 height 75
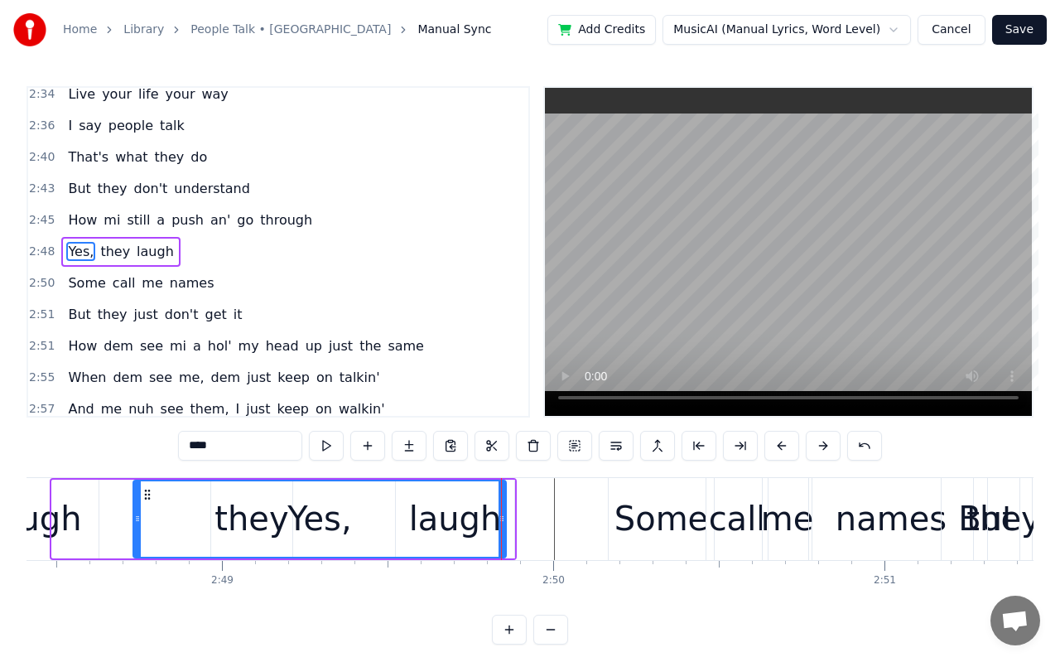
drag, startPoint x: 53, startPoint y: 513, endPoint x: 134, endPoint y: 543, distance: 86.5
click at [134, 543] on div at bounding box center [137, 518] width 7 height 75
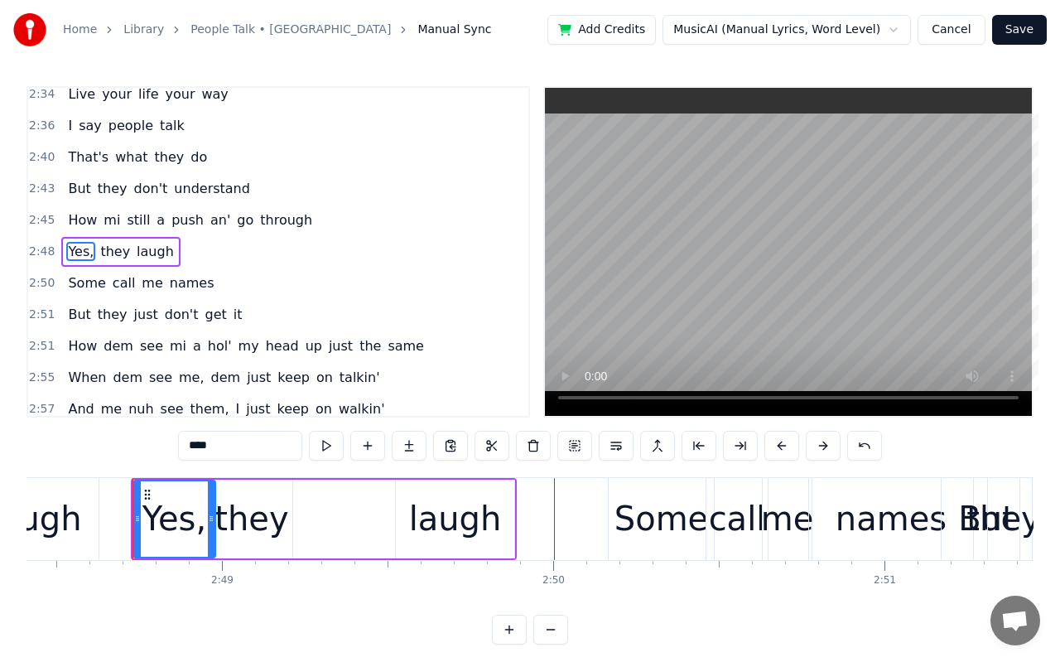
drag, startPoint x: 504, startPoint y: 522, endPoint x: 214, endPoint y: 528, distance: 290.8
click at [214, 528] on div at bounding box center [211, 518] width 7 height 75
click at [455, 514] on div "laugh" at bounding box center [455, 519] width 93 height 50
type input "*****"
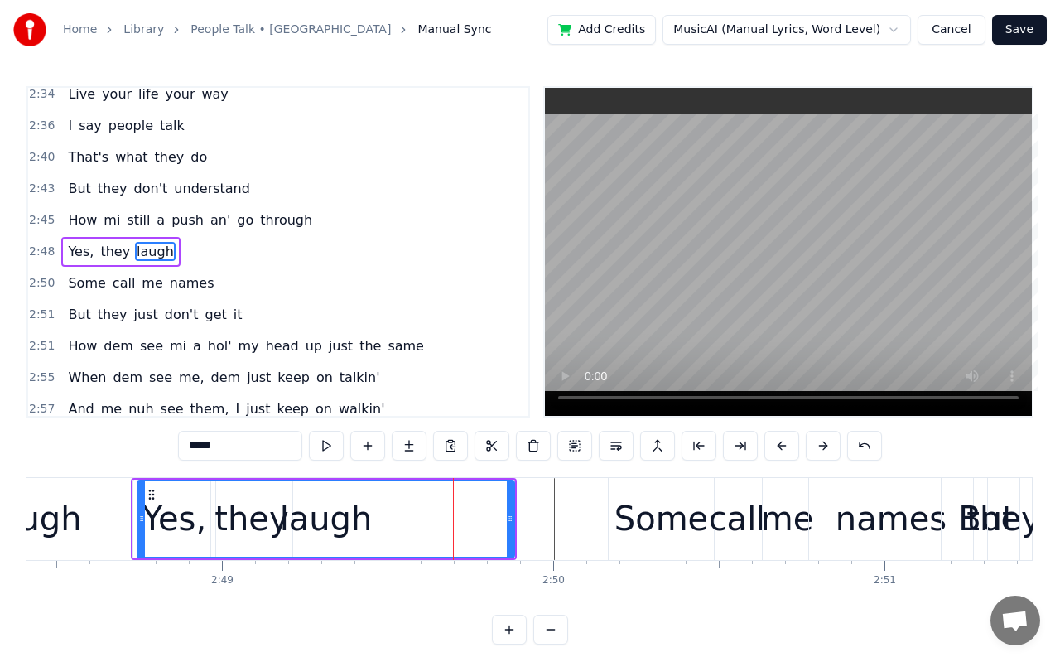
drag, startPoint x: 398, startPoint y: 519, endPoint x: 139, endPoint y: 526, distance: 258.5
click at [139, 526] on div at bounding box center [141, 518] width 7 height 75
drag, startPoint x: 512, startPoint y: 520, endPoint x: 514, endPoint y: 509, distance: 11.1
click at [514, 509] on div at bounding box center [512, 518] width 7 height 75
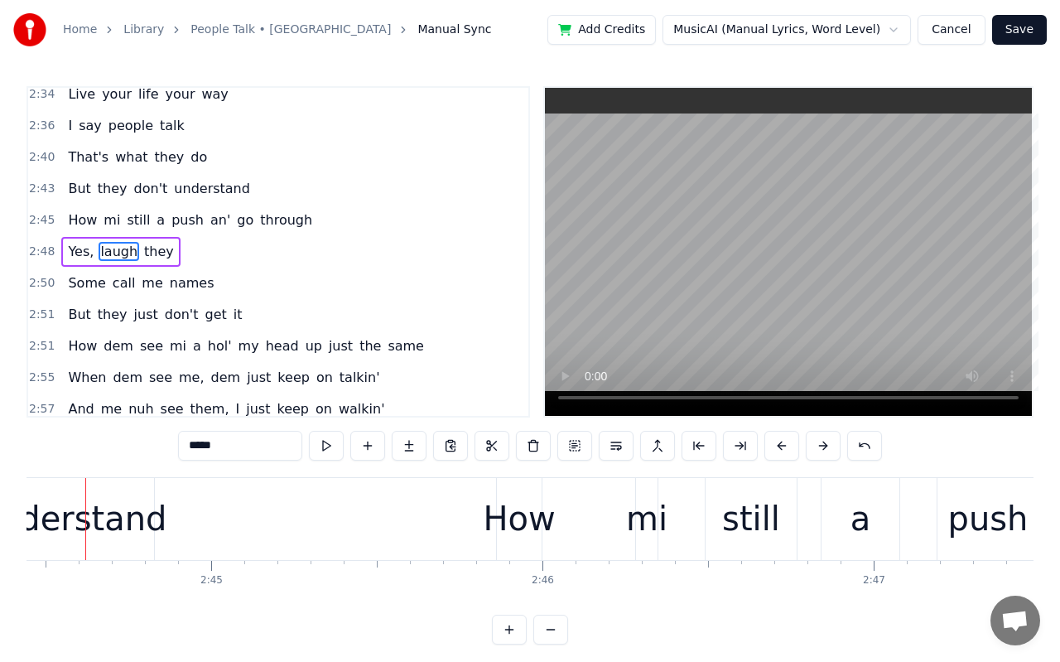
scroll to position [0, 54457]
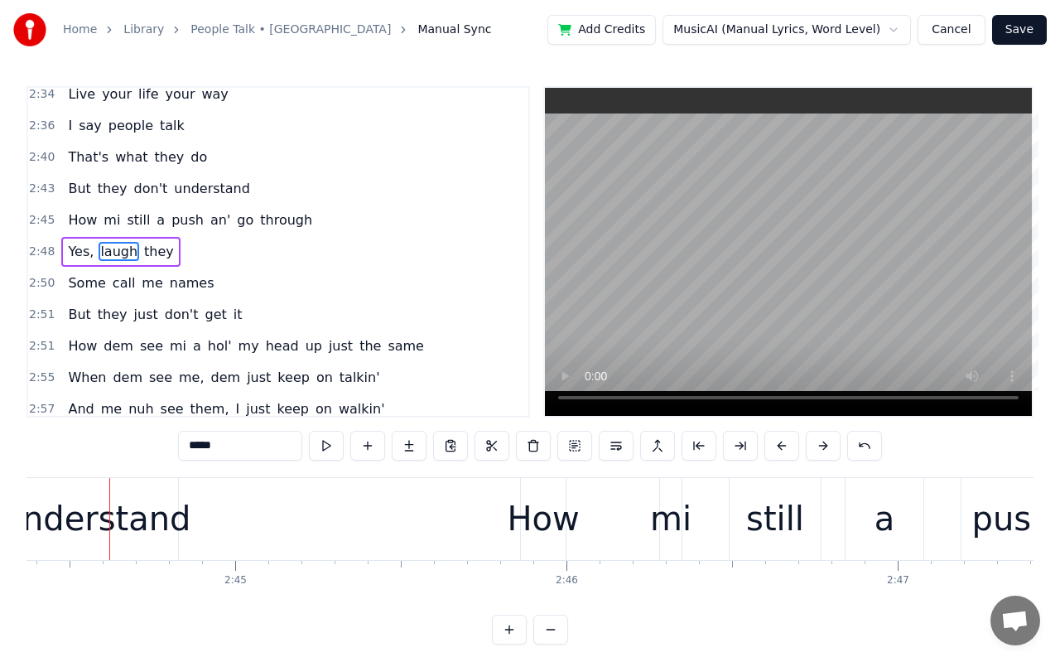
click at [758, 310] on video at bounding box center [788, 252] width 487 height 328
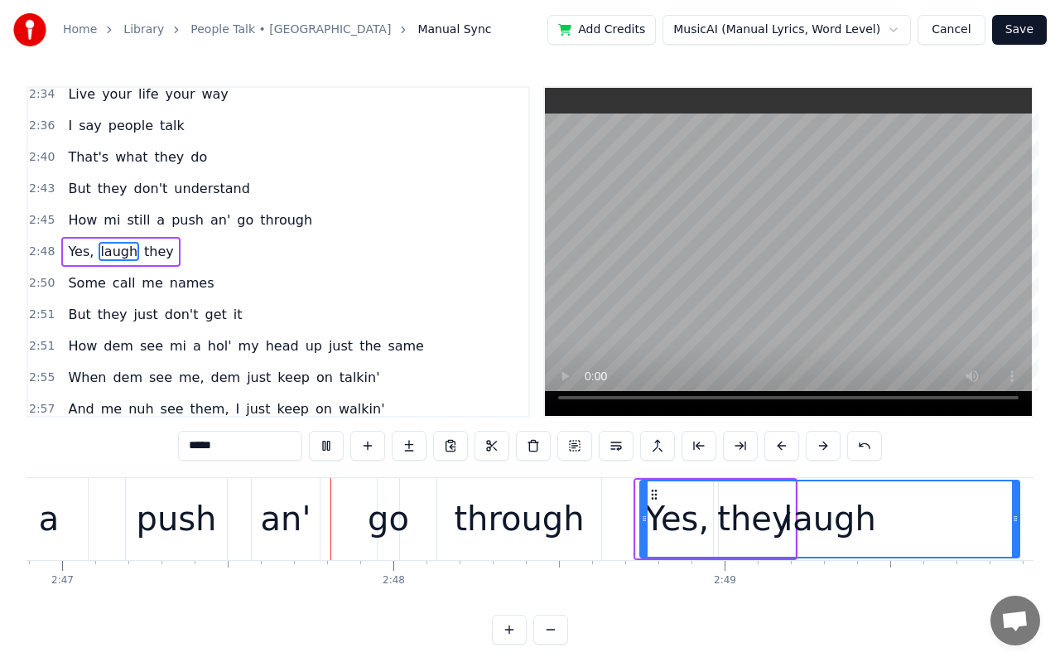
scroll to position [0, 55301]
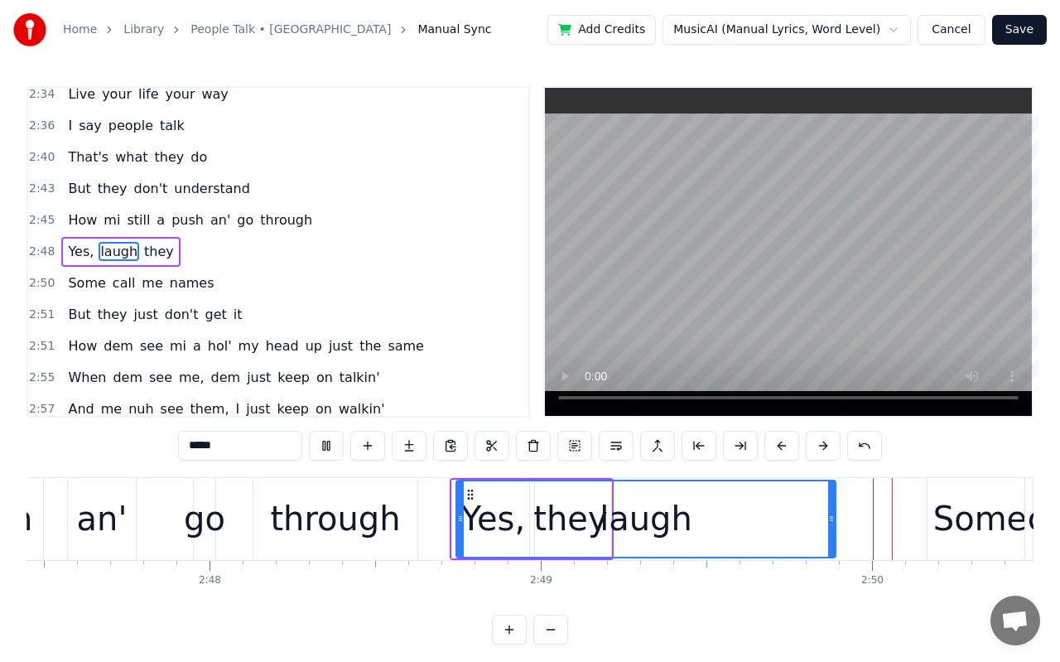
click at [758, 310] on video at bounding box center [788, 252] width 487 height 328
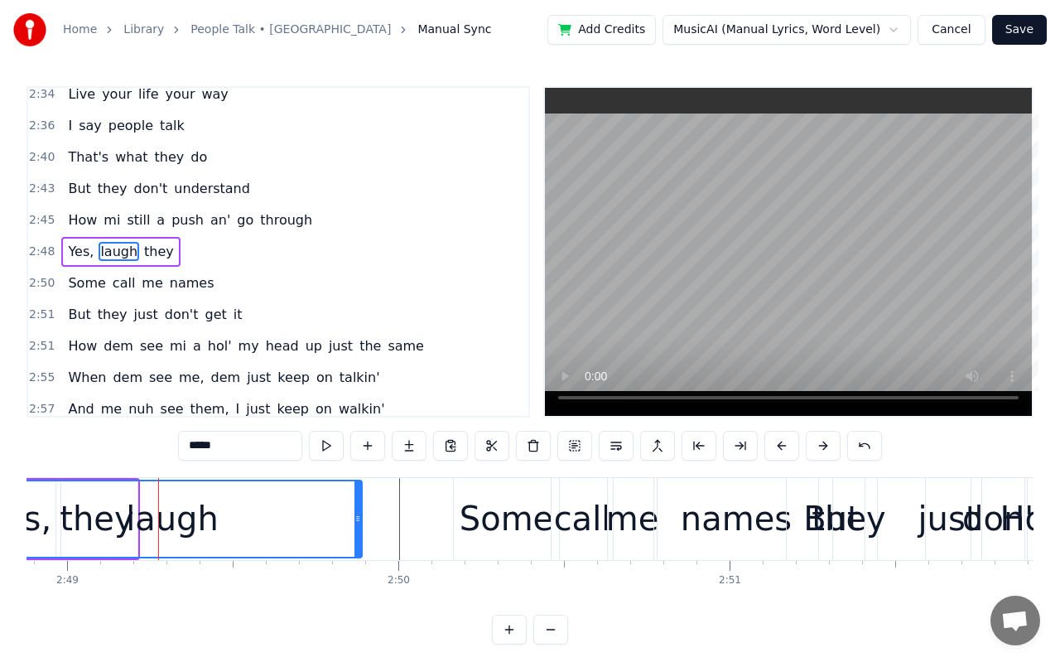
scroll to position [0, 56000]
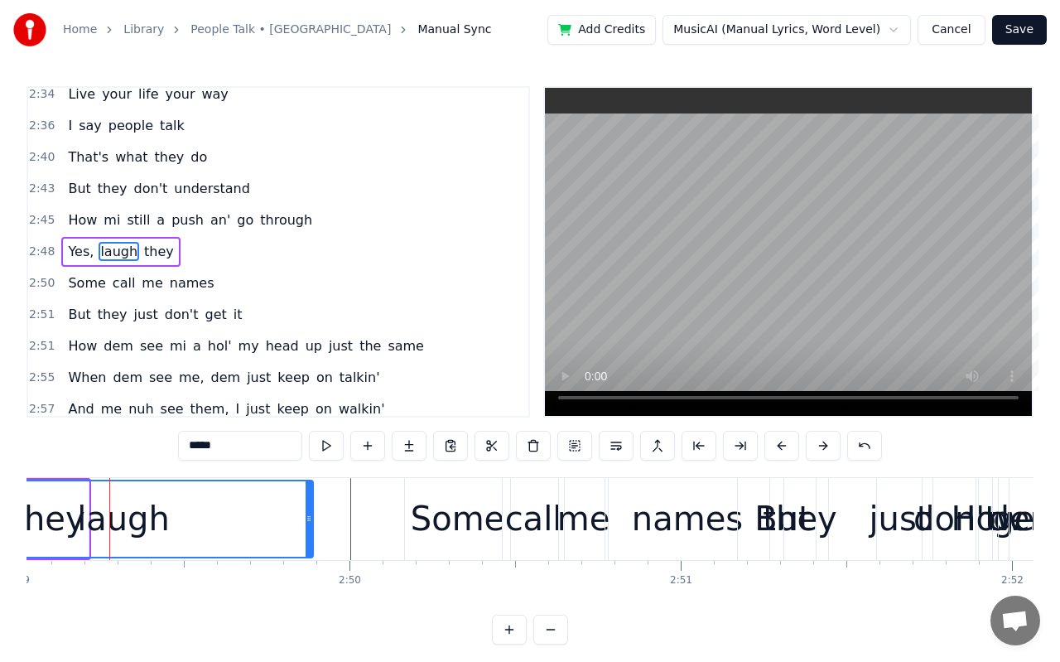
drag, startPoint x: 181, startPoint y: 561, endPoint x: 258, endPoint y: 563, distance: 77.9
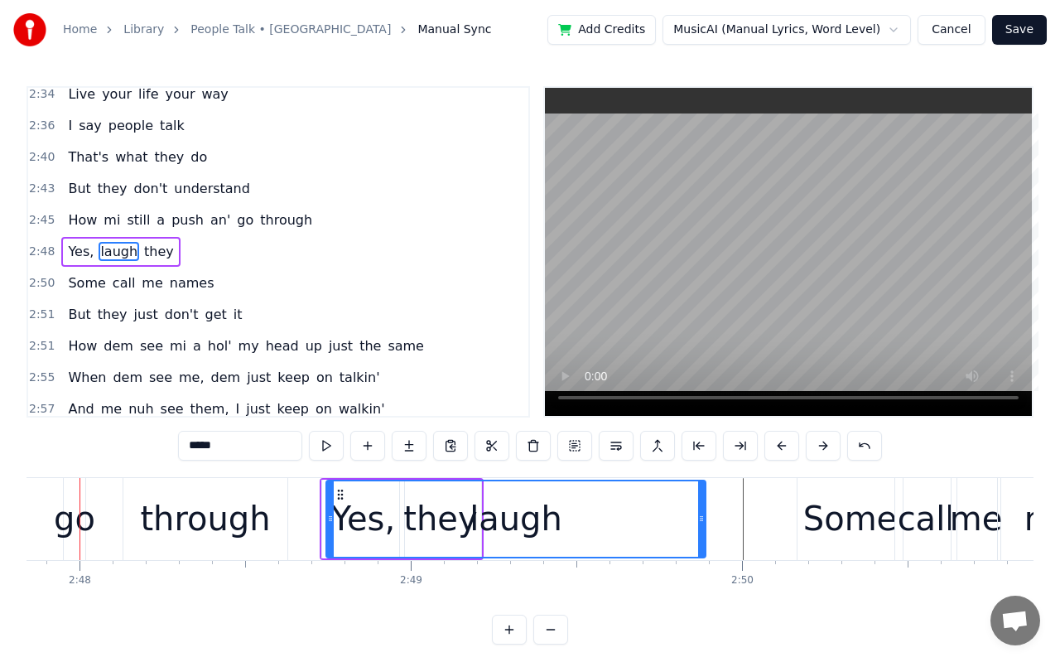
scroll to position [0, 55577]
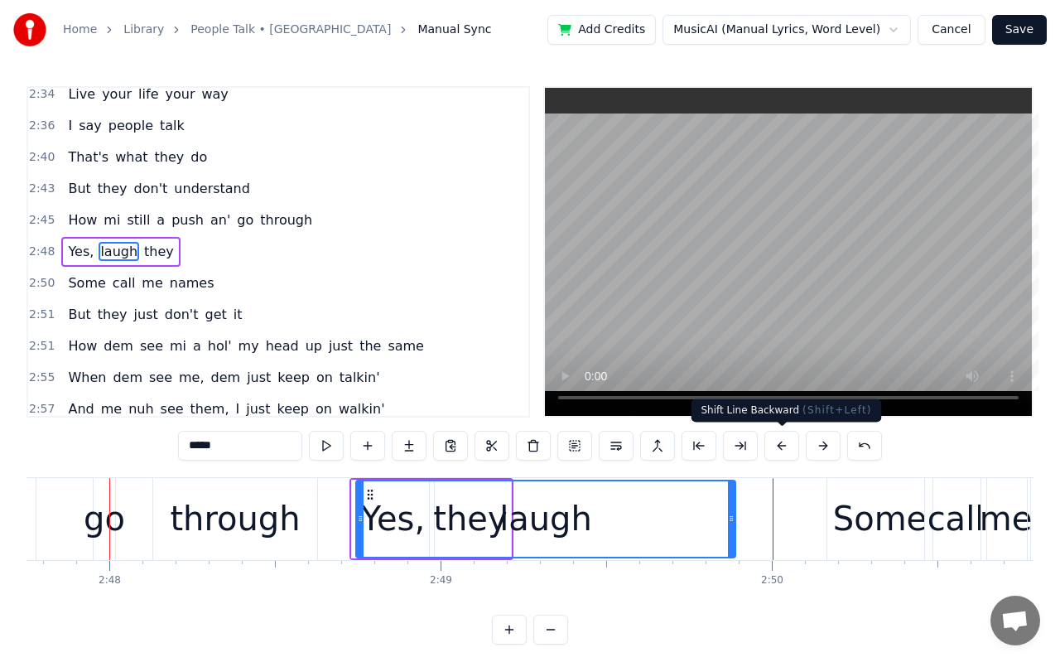
click at [775, 451] on button at bounding box center [781, 446] width 35 height 30
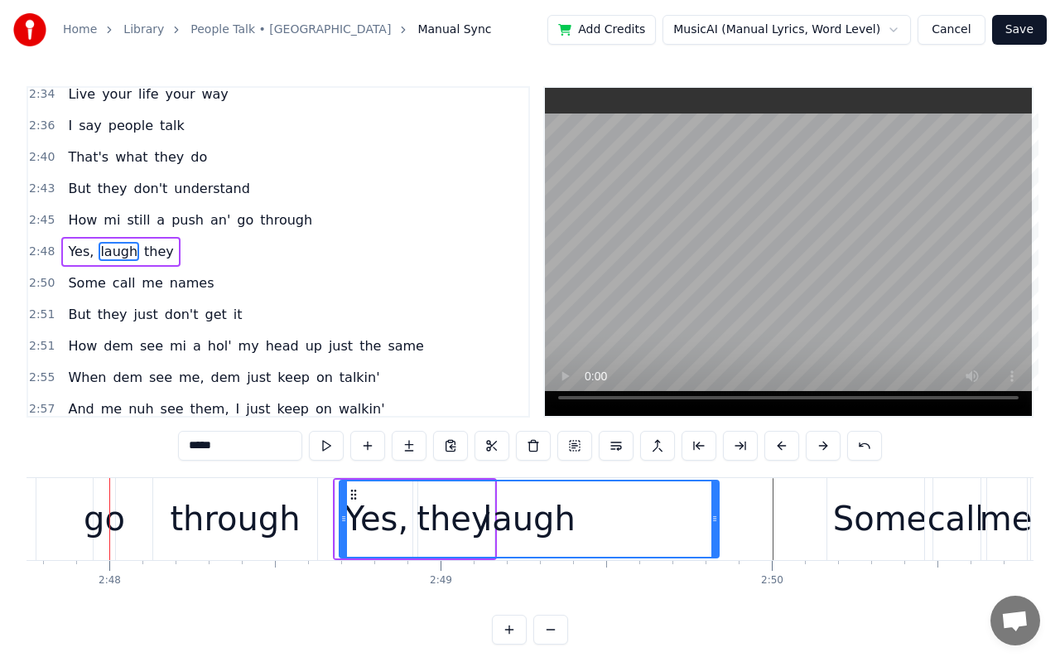
click at [775, 451] on button at bounding box center [781, 446] width 35 height 30
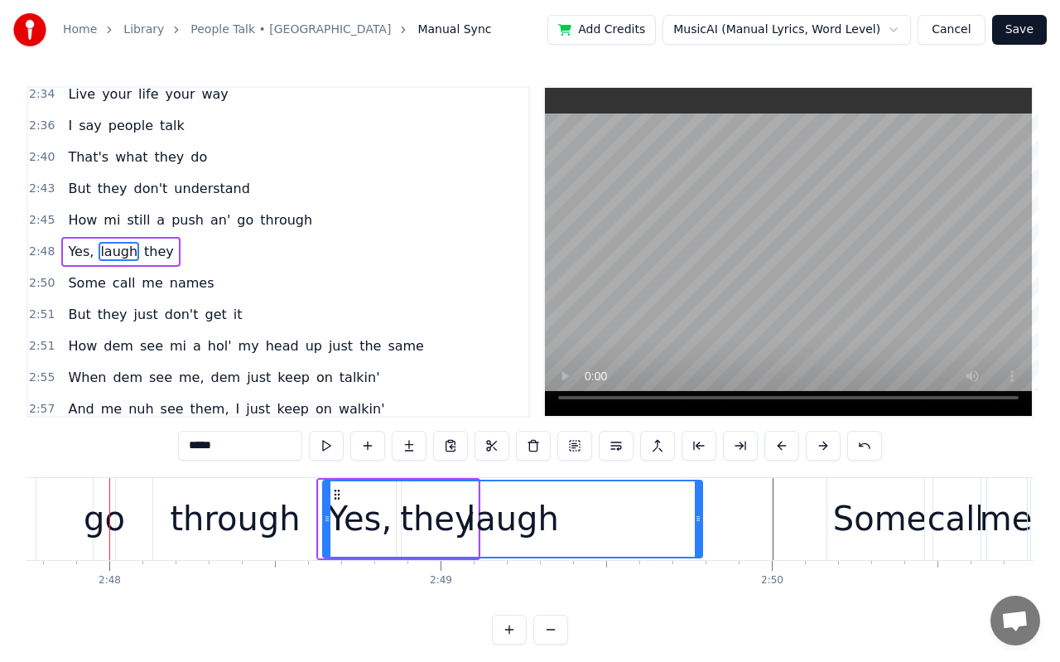
click at [399, 557] on div "Yes, laugh they" at bounding box center [398, 519] width 164 height 82
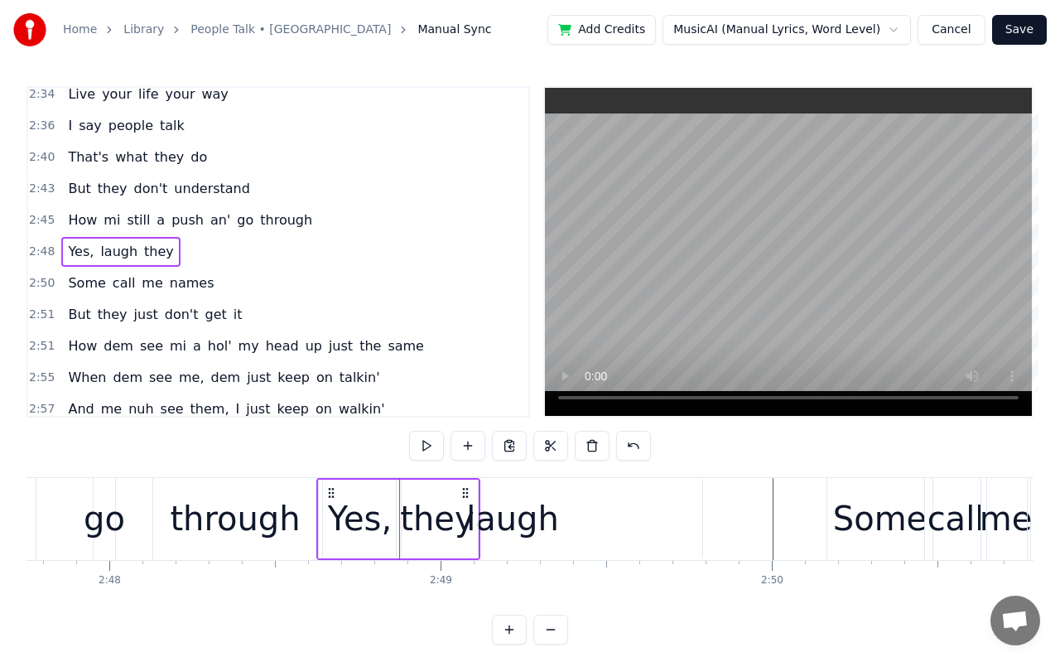
drag, startPoint x: 399, startPoint y: 554, endPoint x: 420, endPoint y: 557, distance: 20.9
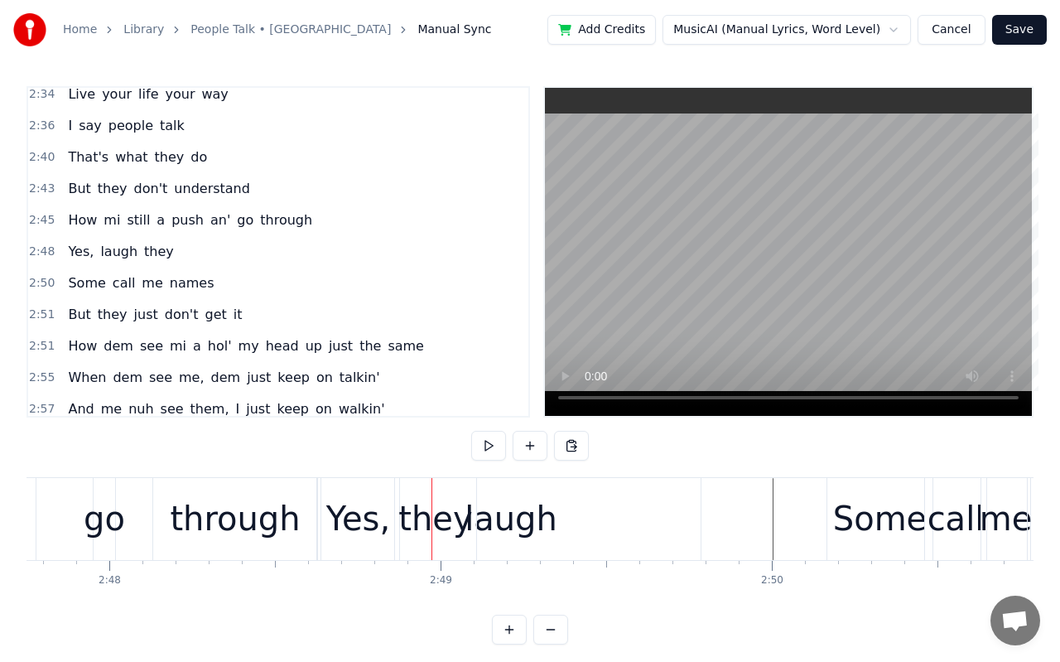
click at [432, 534] on div at bounding box center [432, 519] width 1 height 82
click at [431, 534] on div at bounding box center [431, 519] width 1 height 82
click at [431, 543] on div at bounding box center [431, 519] width 1 height 82
click at [433, 543] on div "they" at bounding box center [435, 519] width 74 height 50
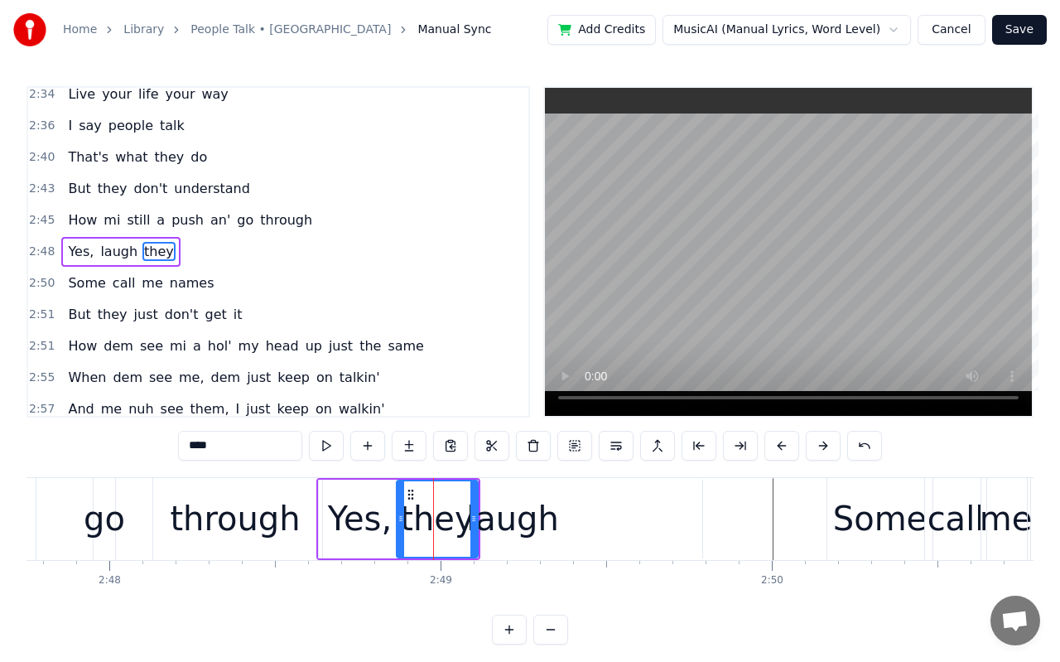
click at [441, 567] on div "2:49" at bounding box center [441, 566] width 1 height 10
drag, startPoint x: 441, startPoint y: 567, endPoint x: 485, endPoint y: 567, distance: 44.7
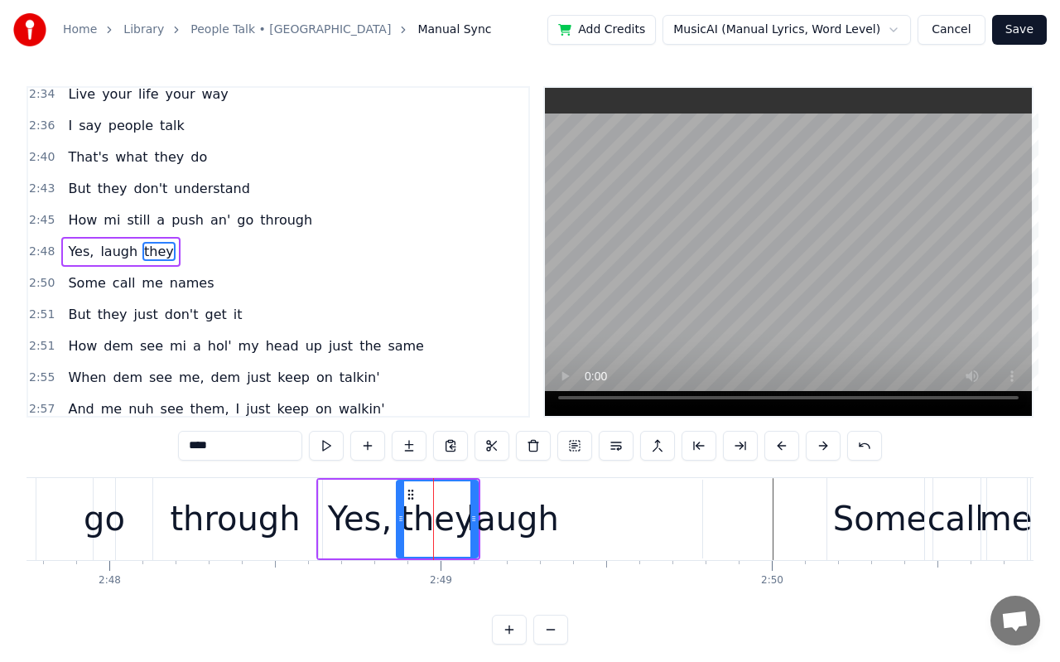
click at [574, 545] on div "laugh" at bounding box center [512, 519] width 379 height 79
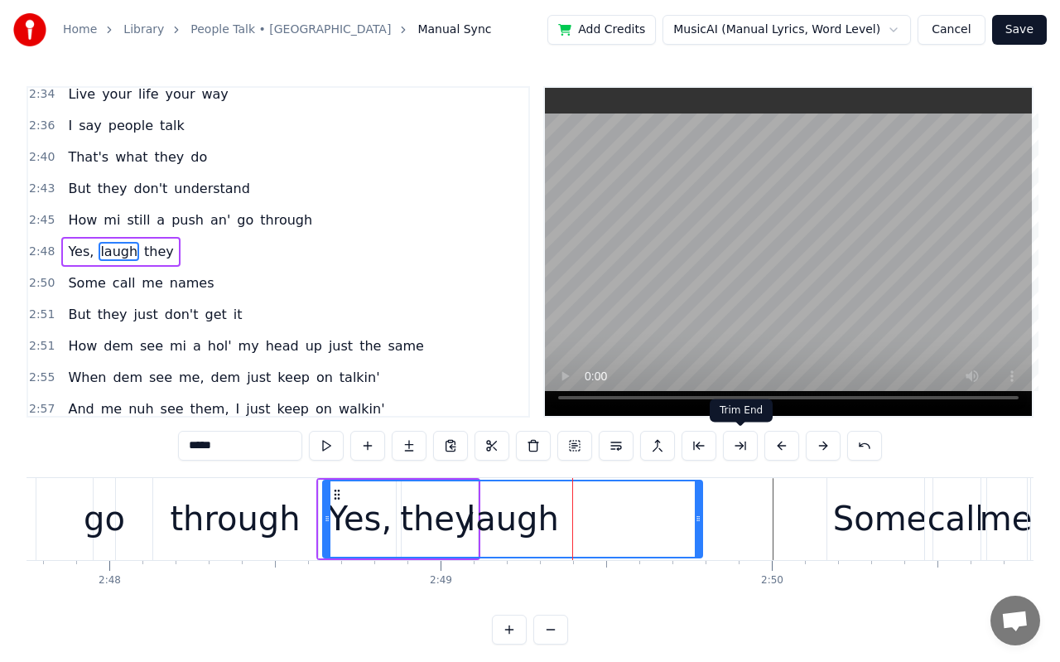
click at [731, 446] on button at bounding box center [740, 446] width 35 height 30
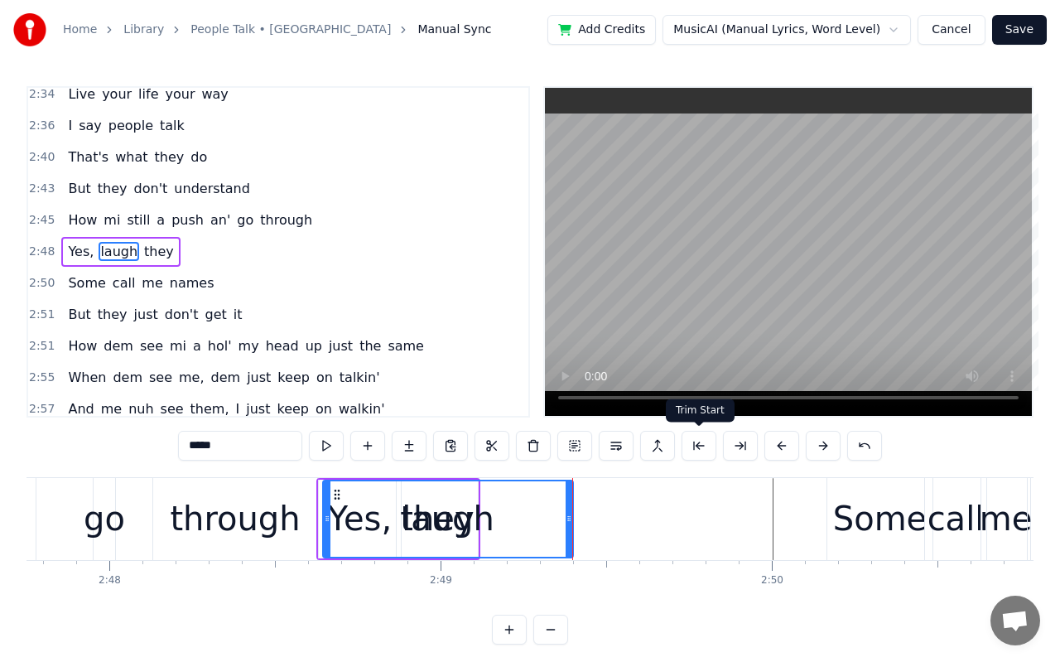
click at [707, 442] on button at bounding box center [699, 446] width 35 height 30
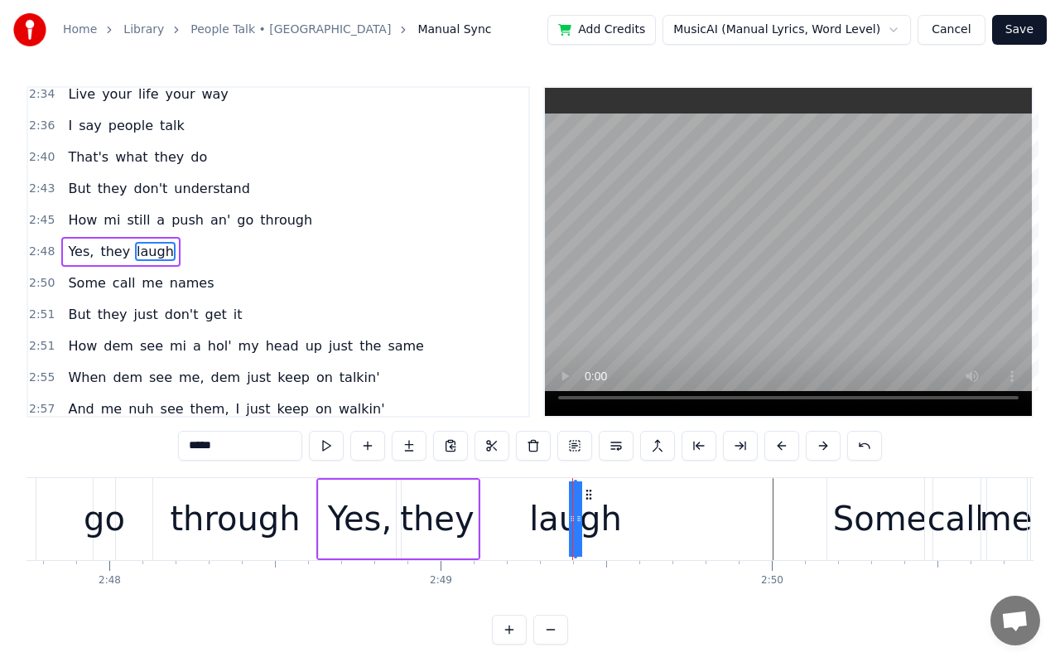
click at [707, 442] on button at bounding box center [699, 446] width 35 height 30
click at [424, 524] on div "they" at bounding box center [437, 519] width 74 height 50
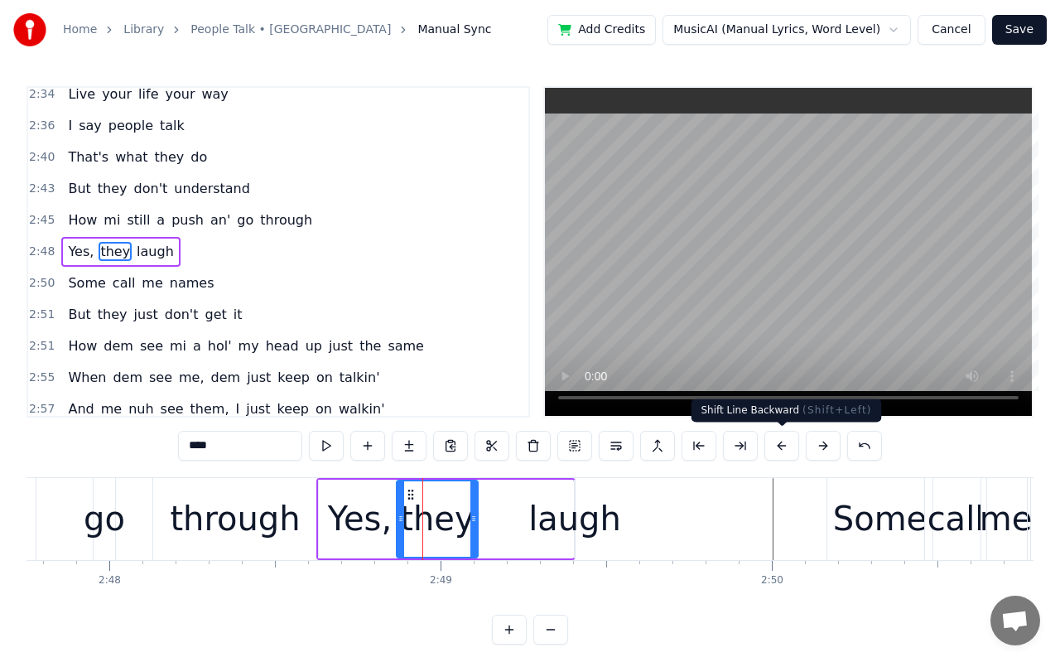
click at [777, 442] on button at bounding box center [781, 446] width 35 height 30
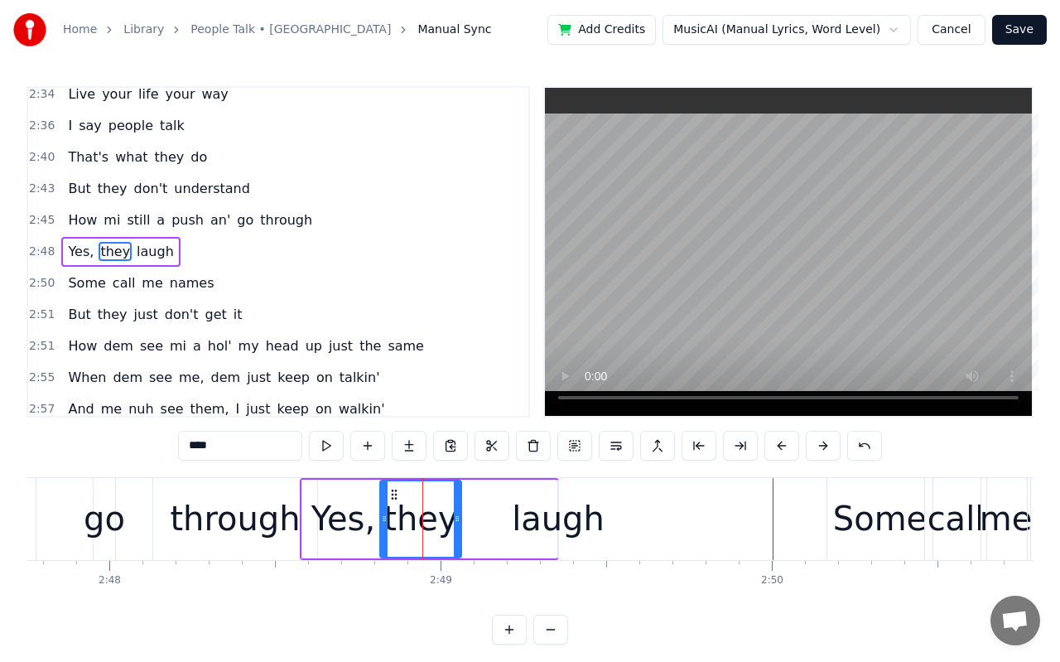
click at [777, 442] on button at bounding box center [781, 446] width 35 height 30
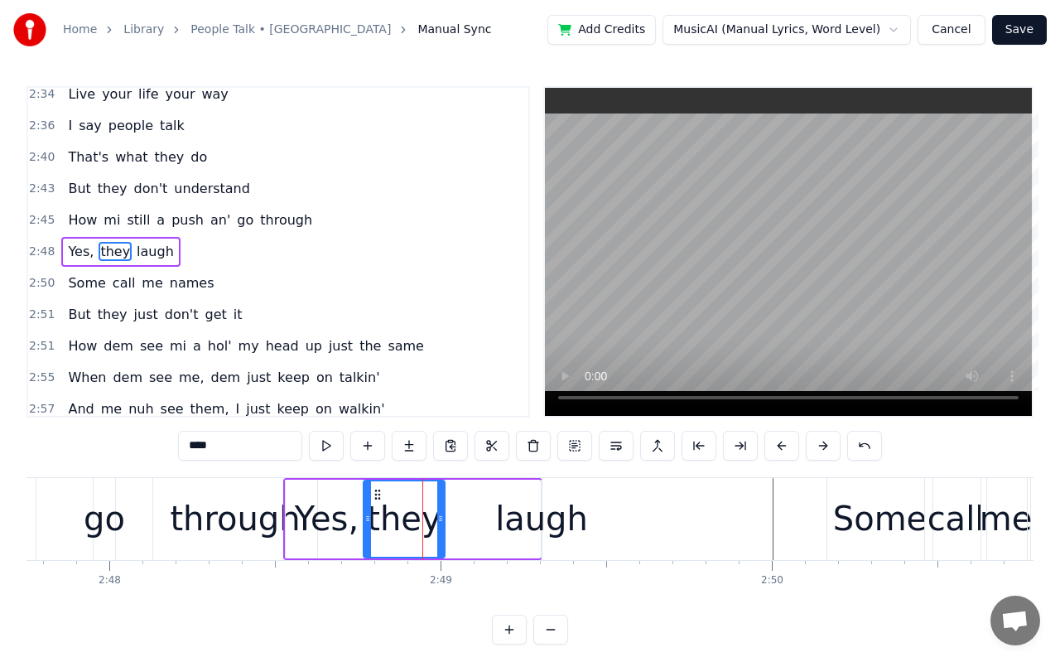
click at [777, 442] on button at bounding box center [781, 446] width 35 height 30
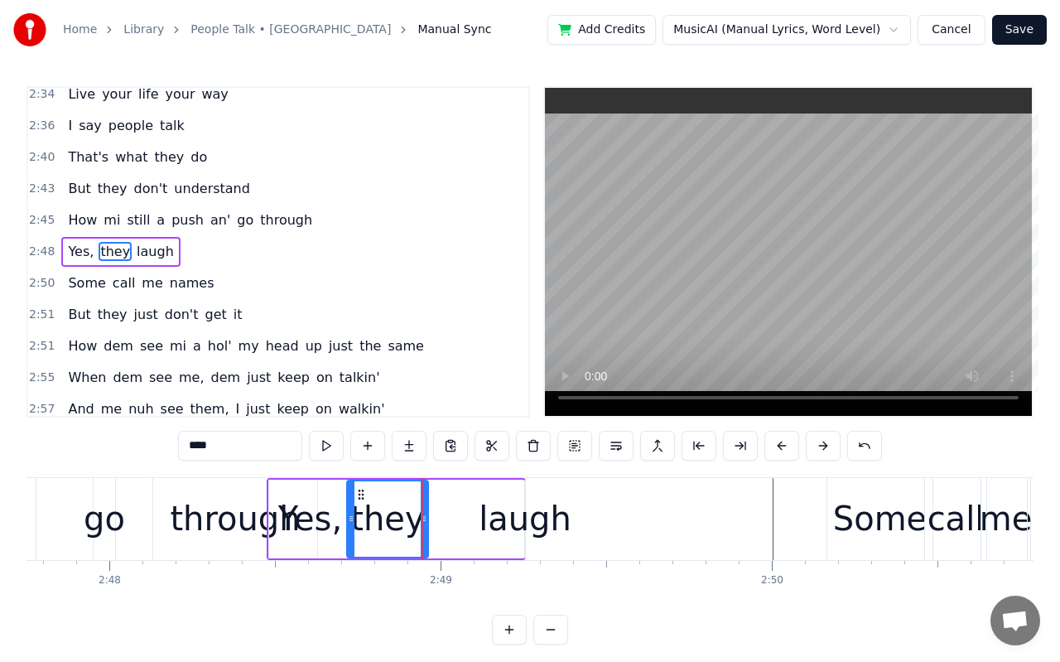
click at [316, 528] on div "Yes," at bounding box center [310, 519] width 64 height 50
type input "****"
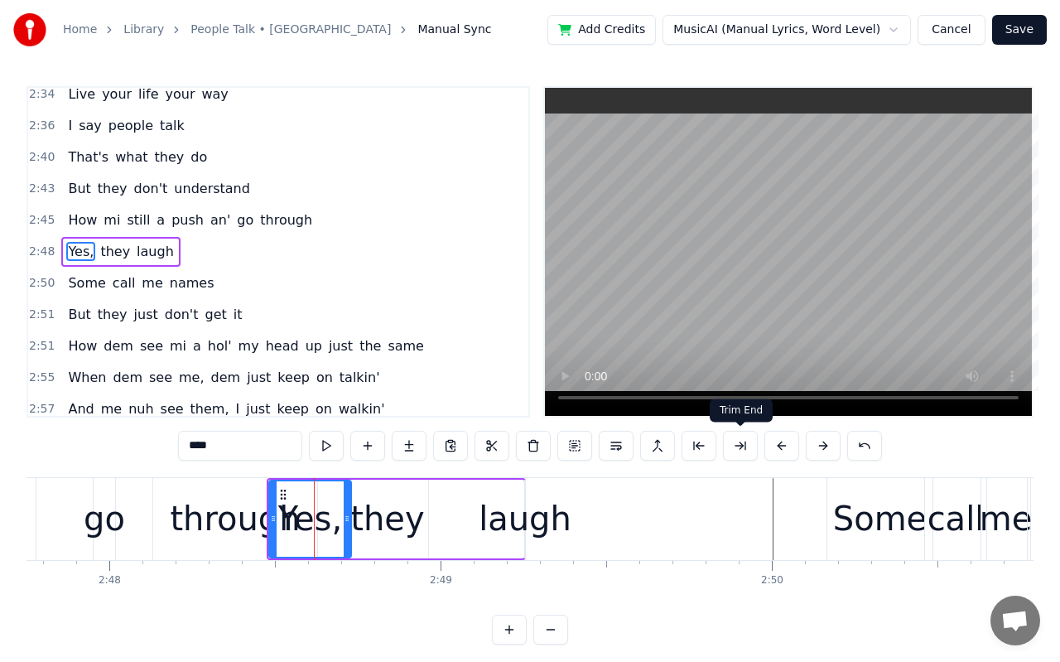
click at [736, 449] on button at bounding box center [740, 446] width 35 height 30
click at [709, 445] on button at bounding box center [699, 446] width 35 height 30
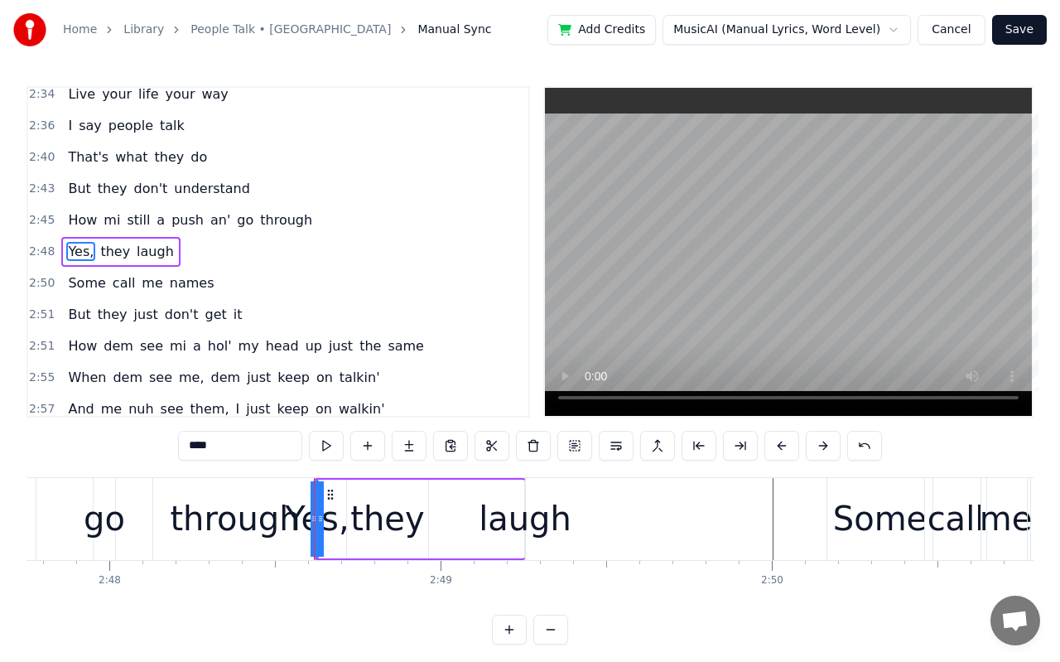
click at [709, 445] on button at bounding box center [699, 446] width 35 height 30
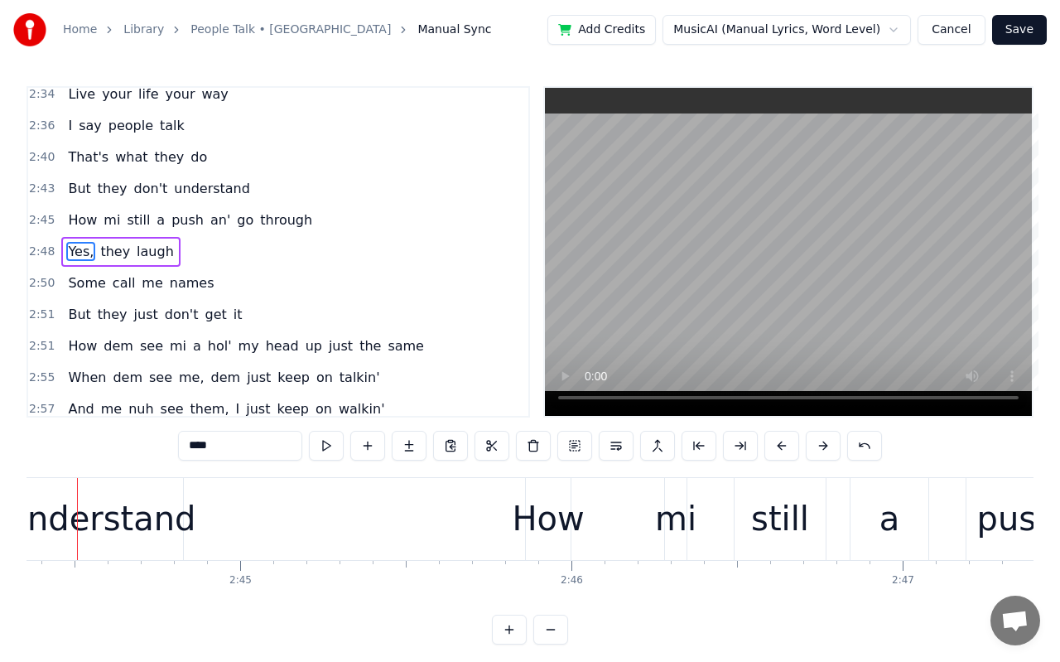
scroll to position [0, 54420]
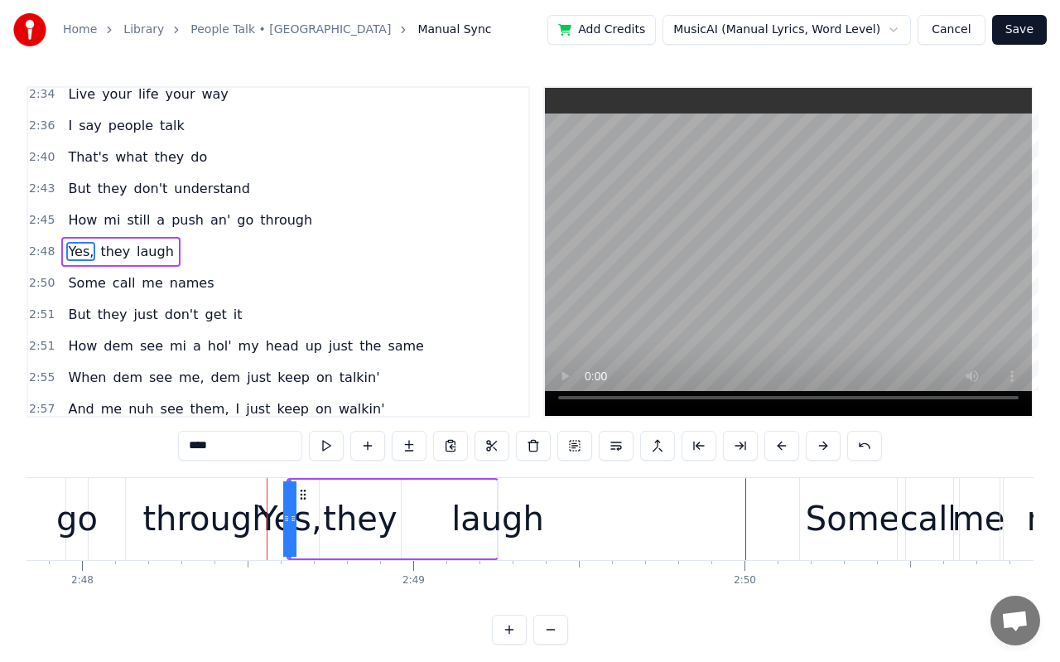
click at [803, 311] on video at bounding box center [788, 252] width 487 height 328
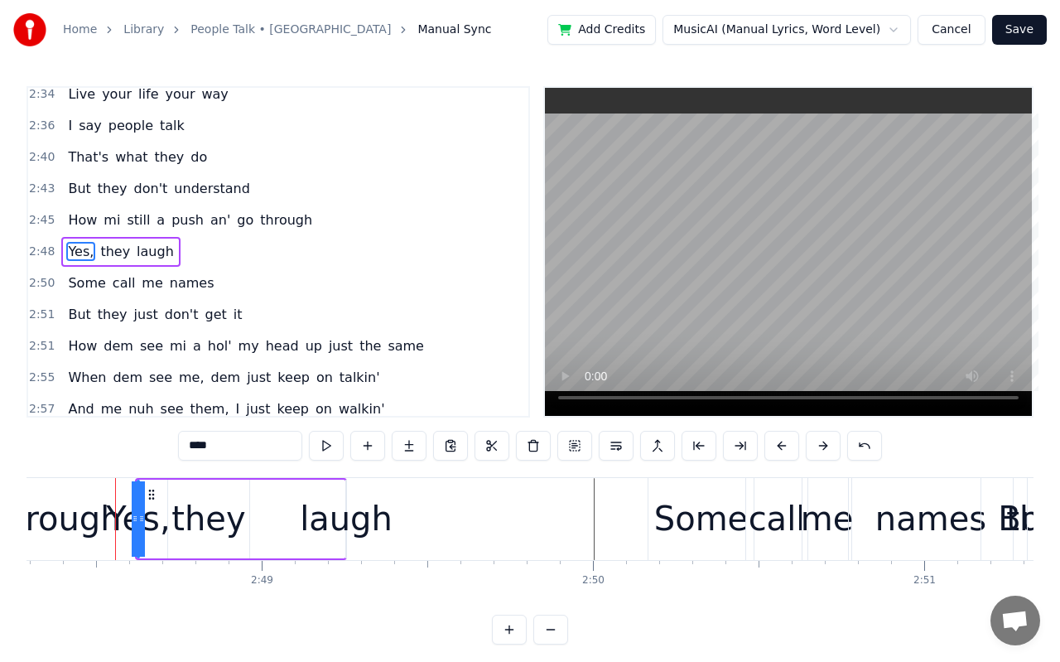
scroll to position [0, 55762]
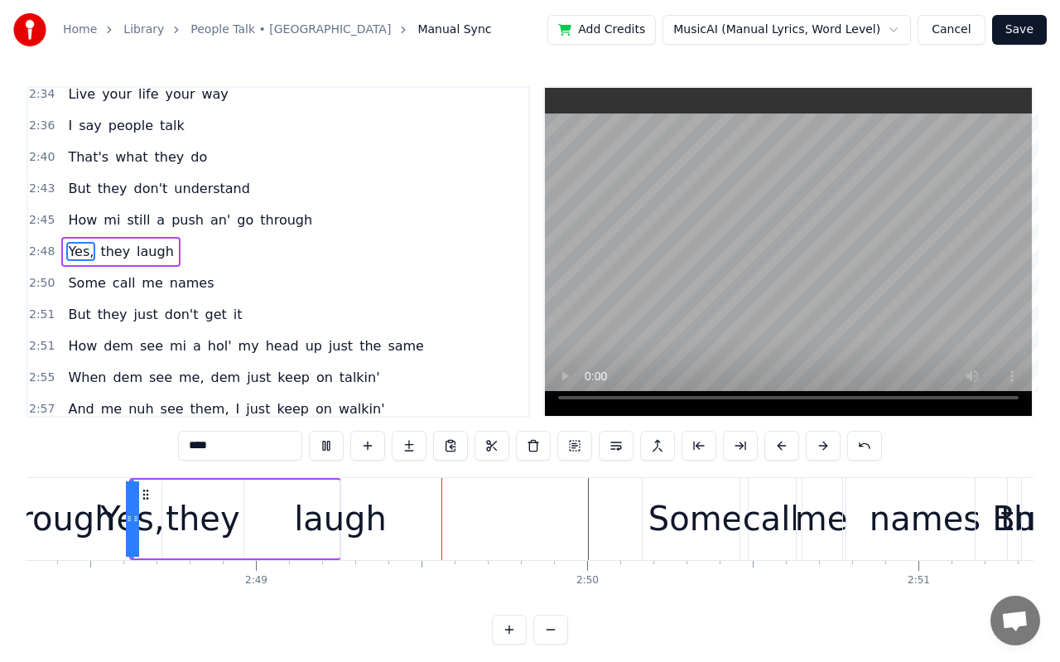
click at [803, 311] on video at bounding box center [788, 252] width 487 height 328
click at [808, 307] on video at bounding box center [788, 252] width 487 height 328
click at [109, 523] on div "Yes," at bounding box center [132, 519] width 64 height 50
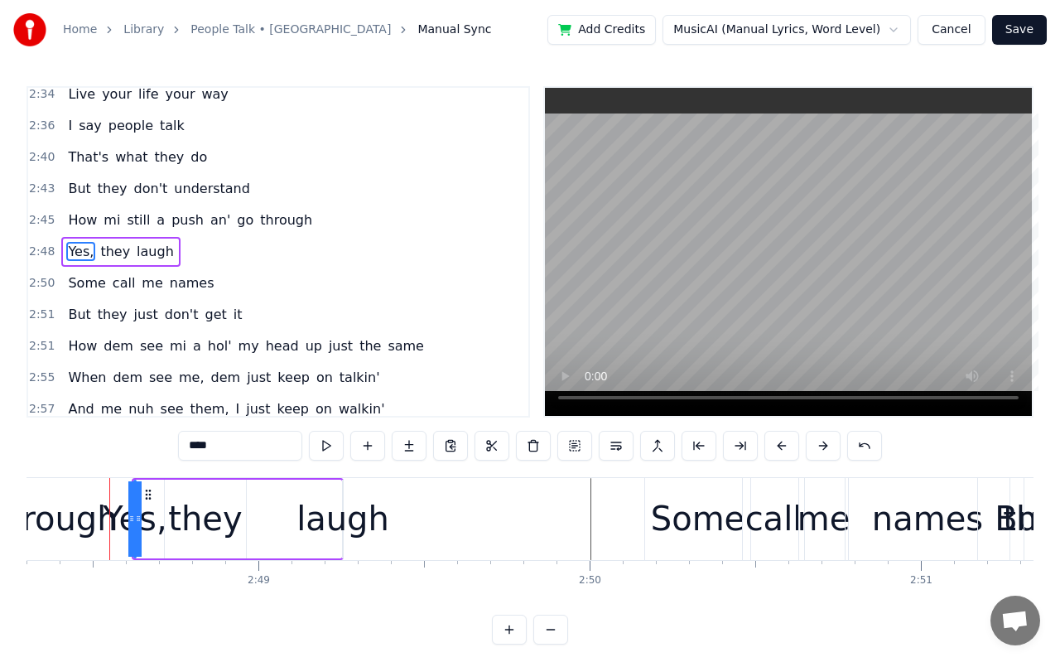
click at [804, 448] on div "****" at bounding box center [530, 446] width 704 height 30
click at [818, 446] on button at bounding box center [823, 446] width 35 height 30
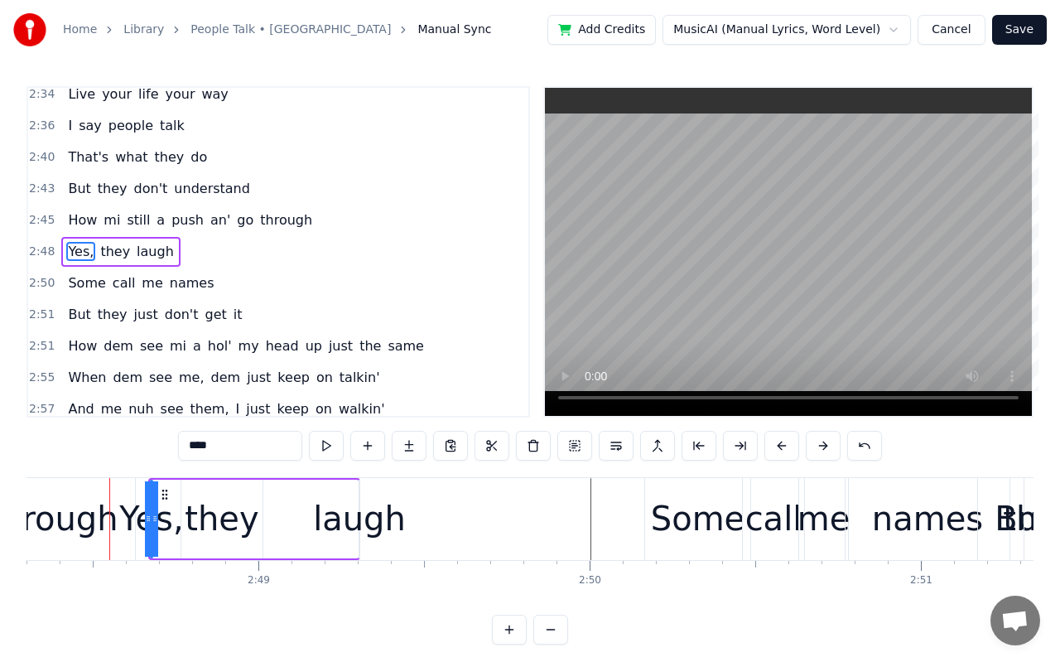
click at [818, 446] on button at bounding box center [823, 446] width 35 height 30
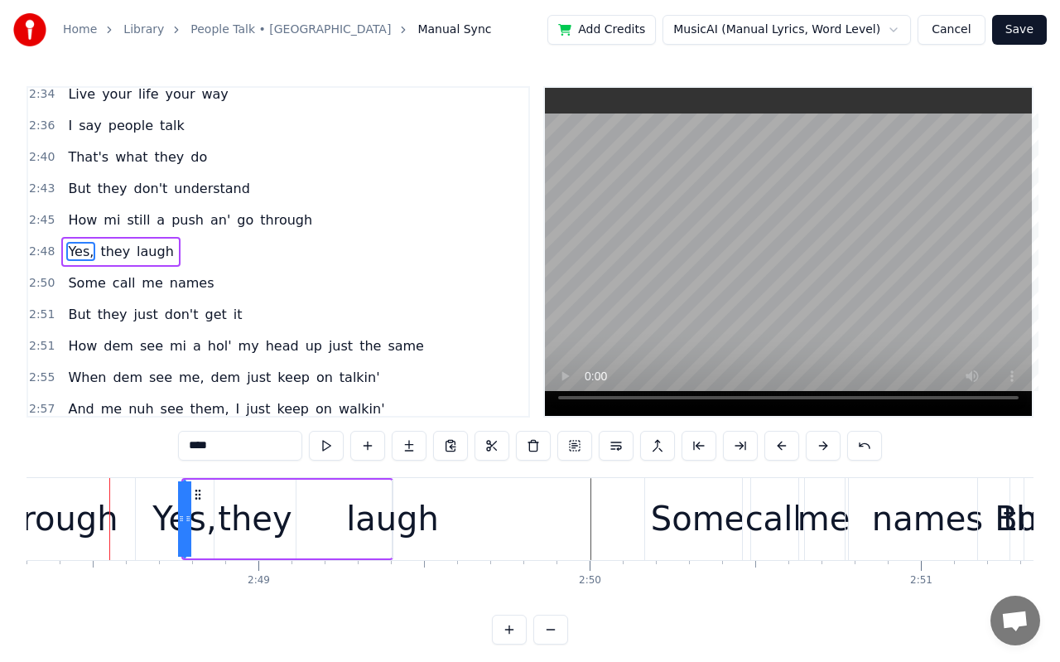
click at [818, 446] on button at bounding box center [823, 446] width 35 height 30
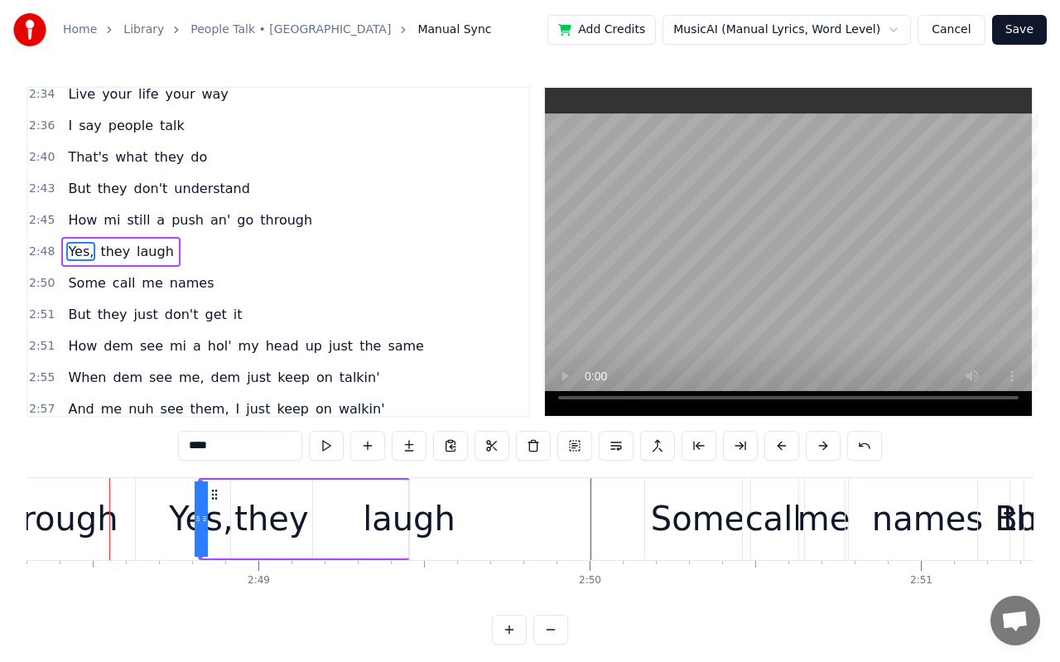
click at [818, 446] on button at bounding box center [823, 446] width 35 height 30
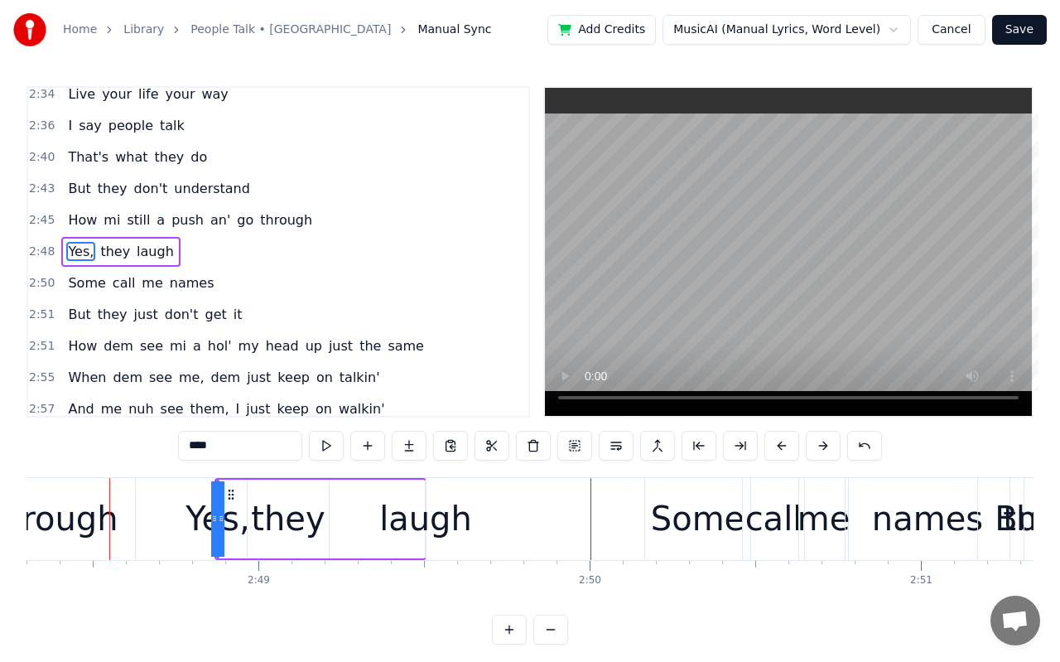
click at [818, 446] on button at bounding box center [823, 446] width 35 height 30
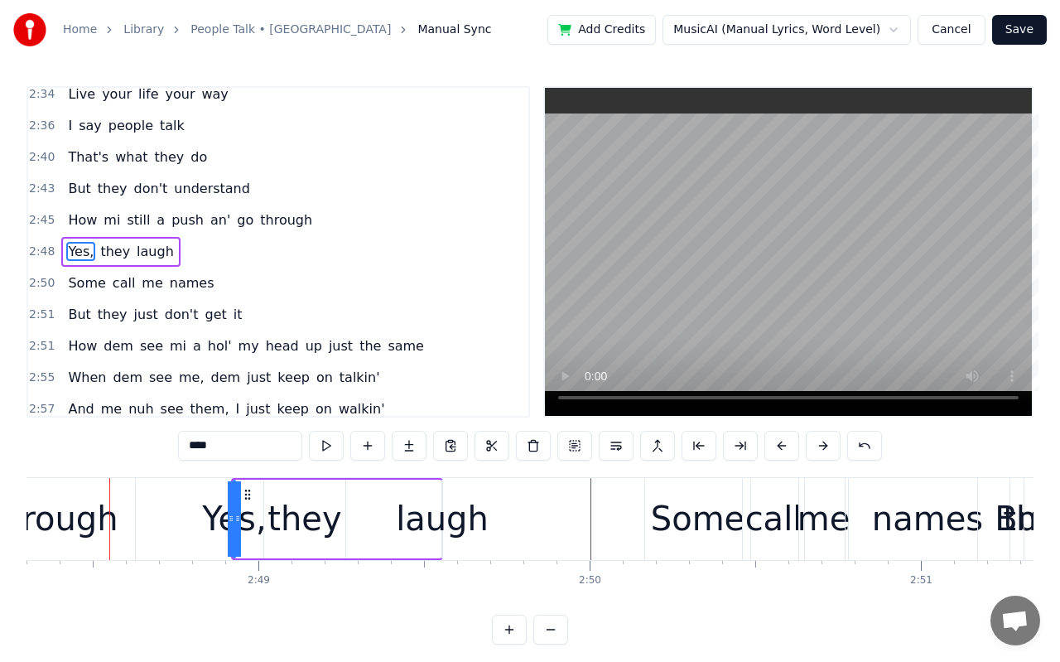
click at [818, 446] on button at bounding box center [823, 446] width 35 height 30
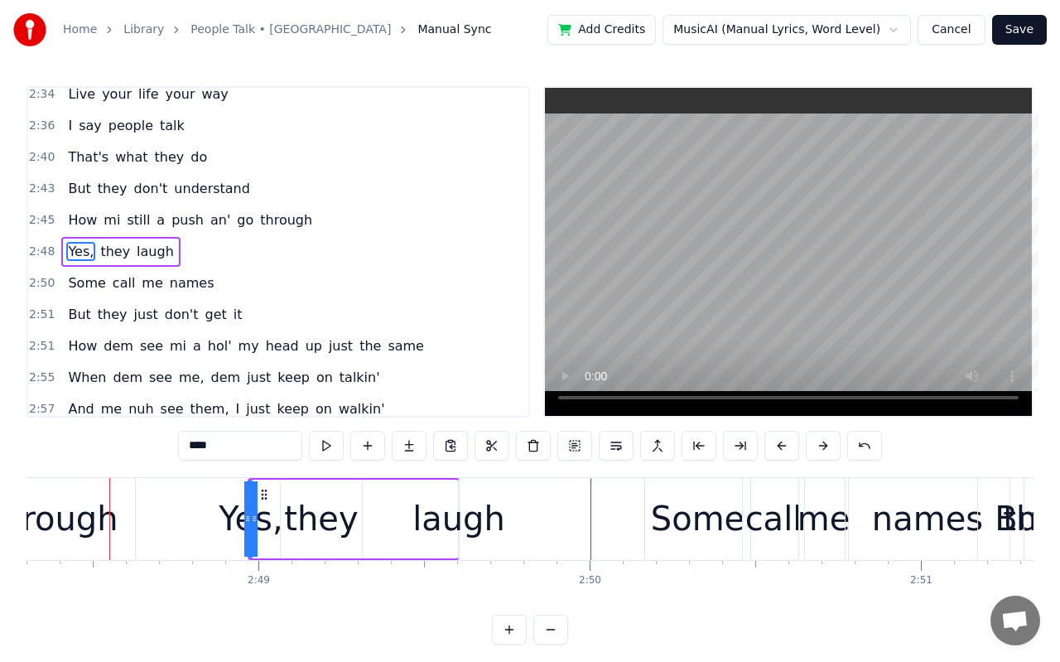
click at [818, 446] on button at bounding box center [823, 446] width 35 height 30
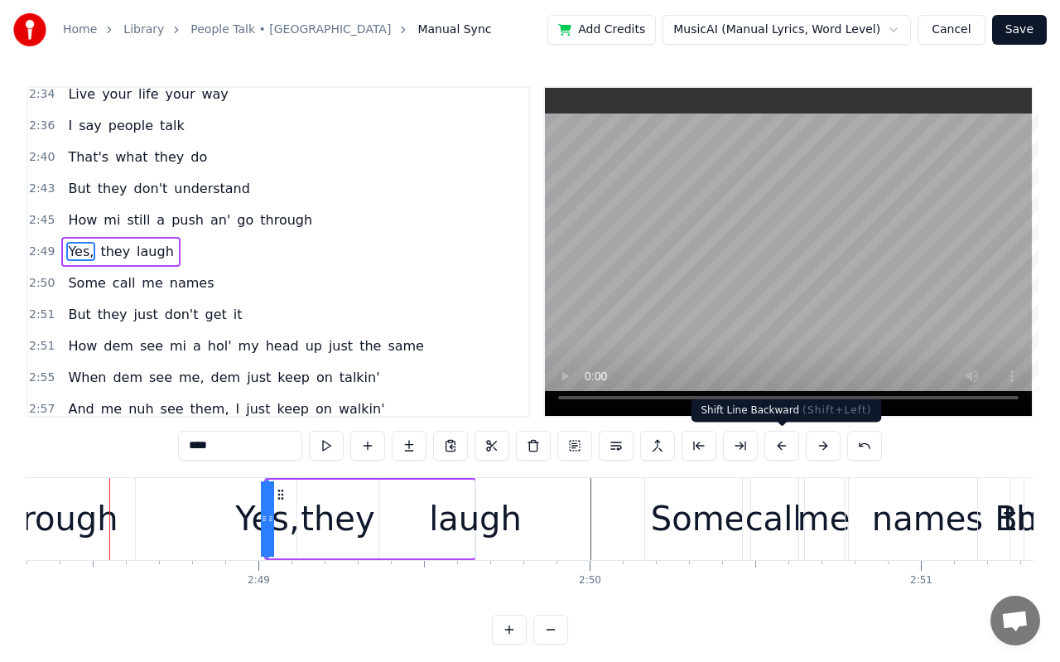
click at [785, 445] on button at bounding box center [781, 446] width 35 height 30
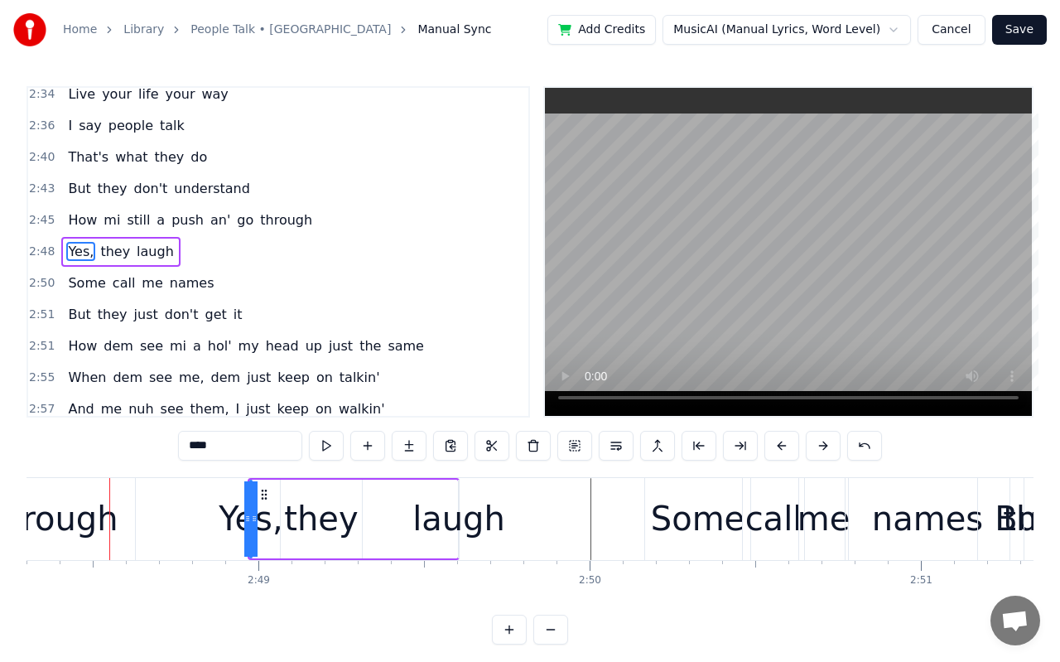
click at [785, 445] on button at bounding box center [781, 446] width 35 height 30
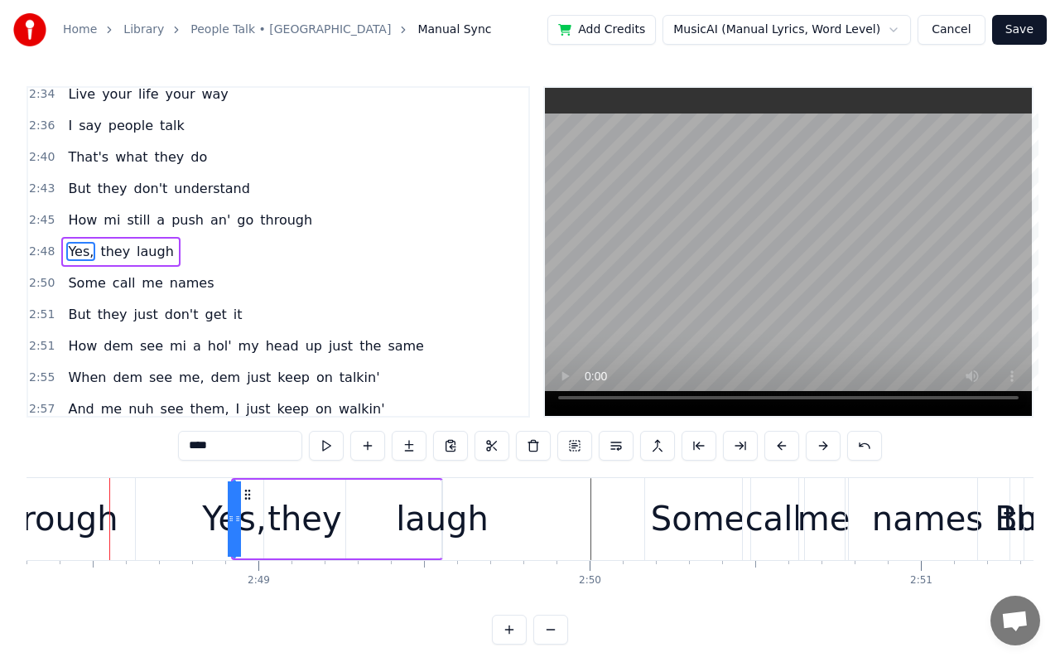
click at [785, 445] on button at bounding box center [781, 446] width 35 height 30
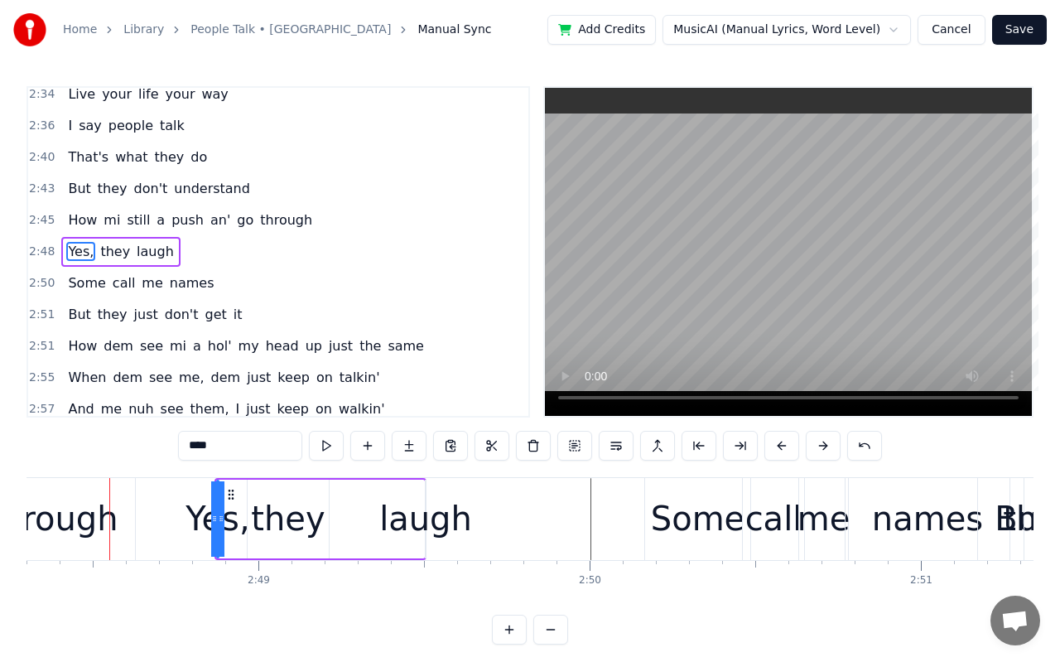
click at [785, 445] on button at bounding box center [781, 446] width 35 height 30
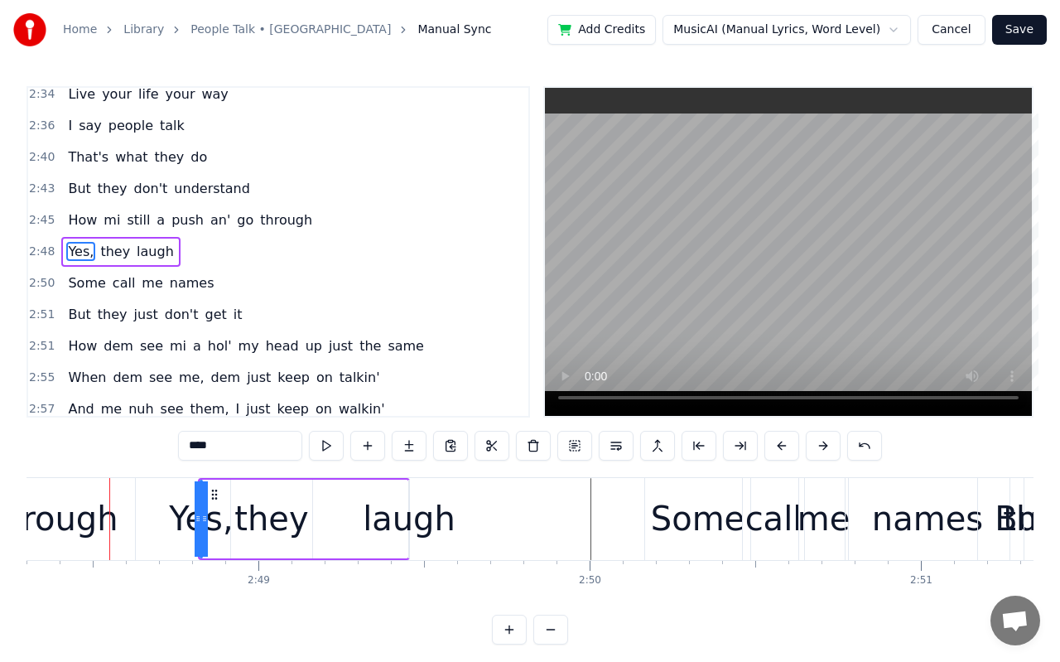
click at [785, 445] on button at bounding box center [781, 446] width 35 height 30
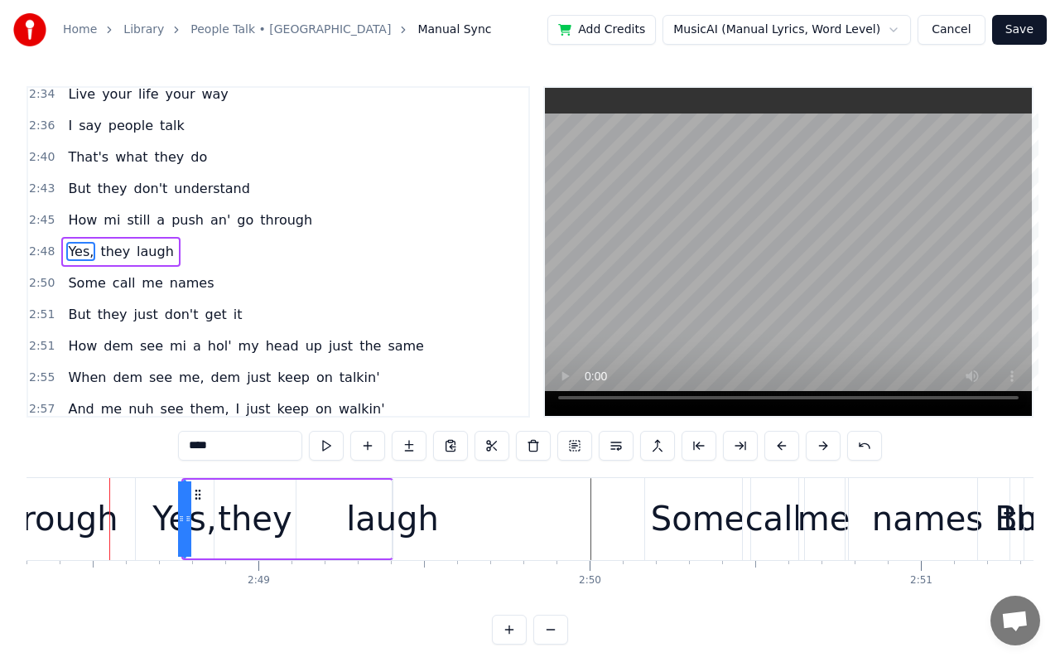
click at [785, 445] on button at bounding box center [781, 446] width 35 height 30
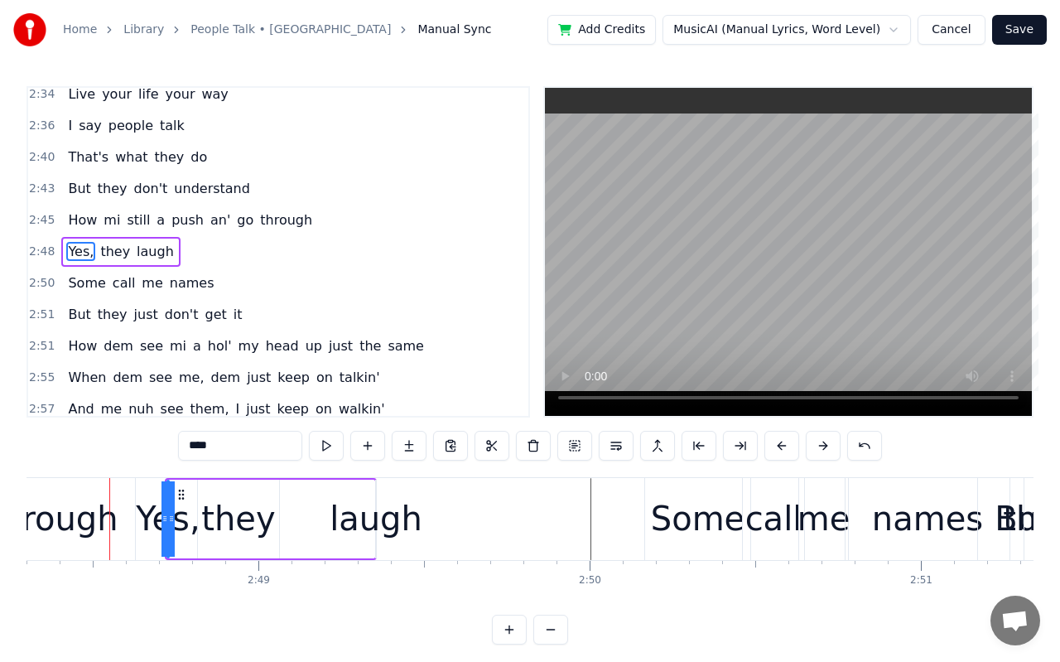
click at [785, 445] on button at bounding box center [781, 446] width 35 height 30
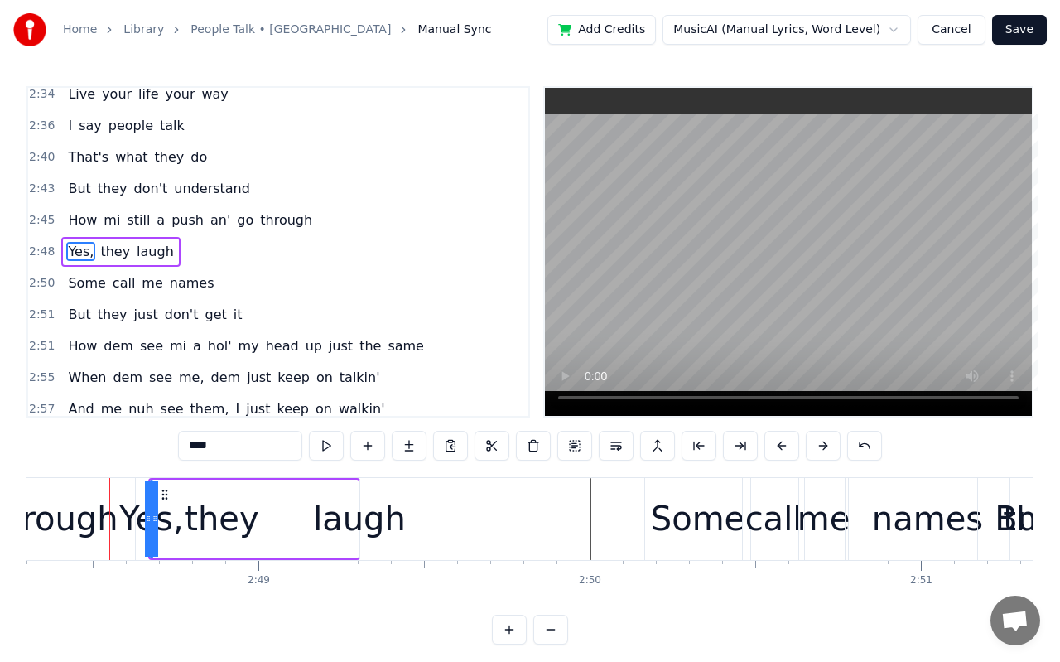
click at [827, 210] on video at bounding box center [788, 252] width 487 height 328
click at [799, 231] on video at bounding box center [788, 252] width 487 height 328
click at [134, 525] on div "Yes," at bounding box center [151, 519] width 64 height 50
click at [152, 525] on div at bounding box center [155, 518] width 7 height 75
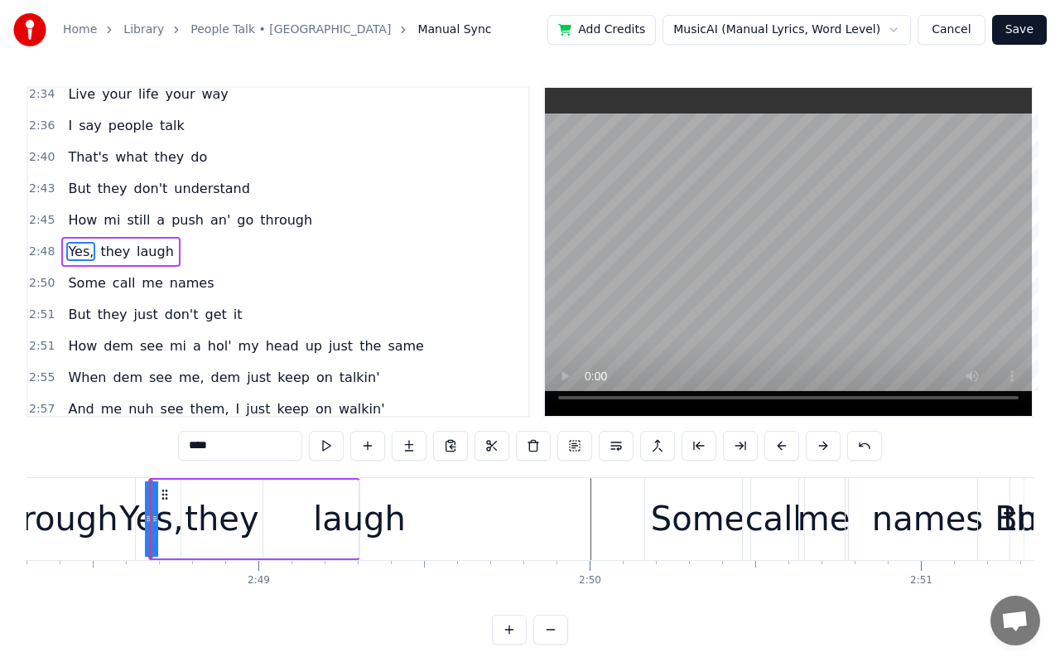
click at [133, 523] on div "Yes," at bounding box center [151, 519] width 64 height 50
click at [142, 528] on div "Yes," at bounding box center [151, 519] width 64 height 50
click at [816, 448] on button at bounding box center [823, 446] width 35 height 30
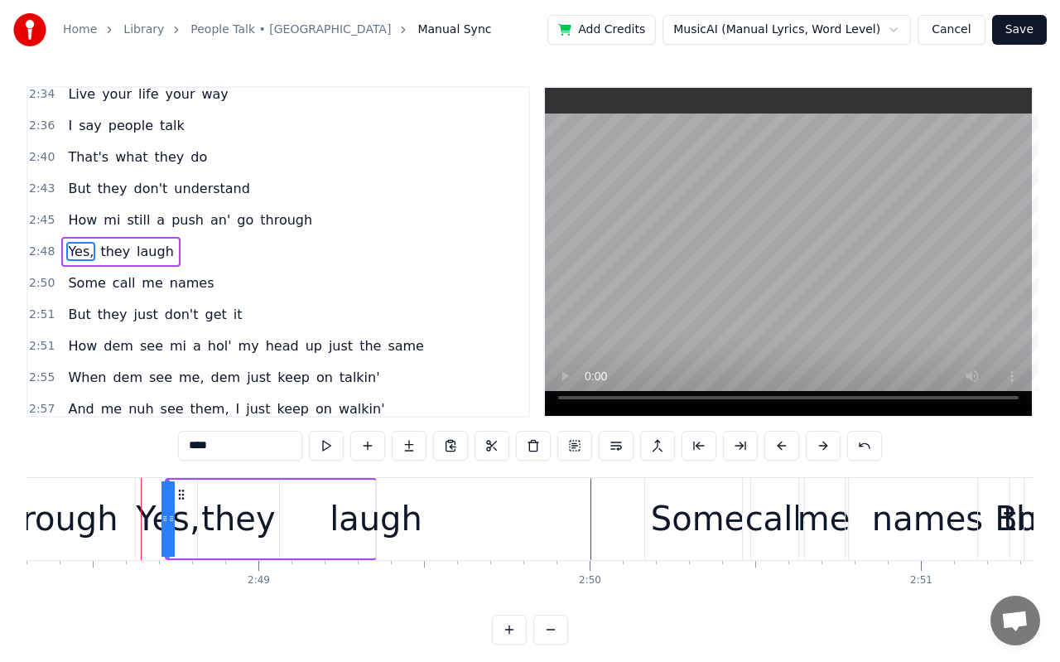
click at [816, 448] on button at bounding box center [823, 446] width 35 height 30
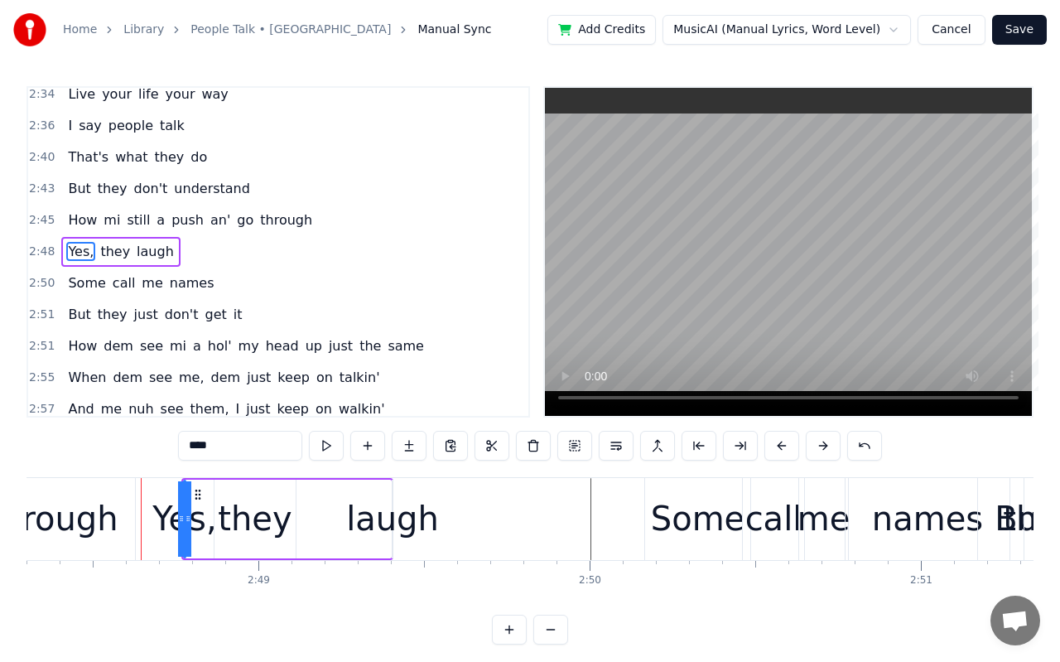
click at [816, 448] on button at bounding box center [823, 446] width 35 height 30
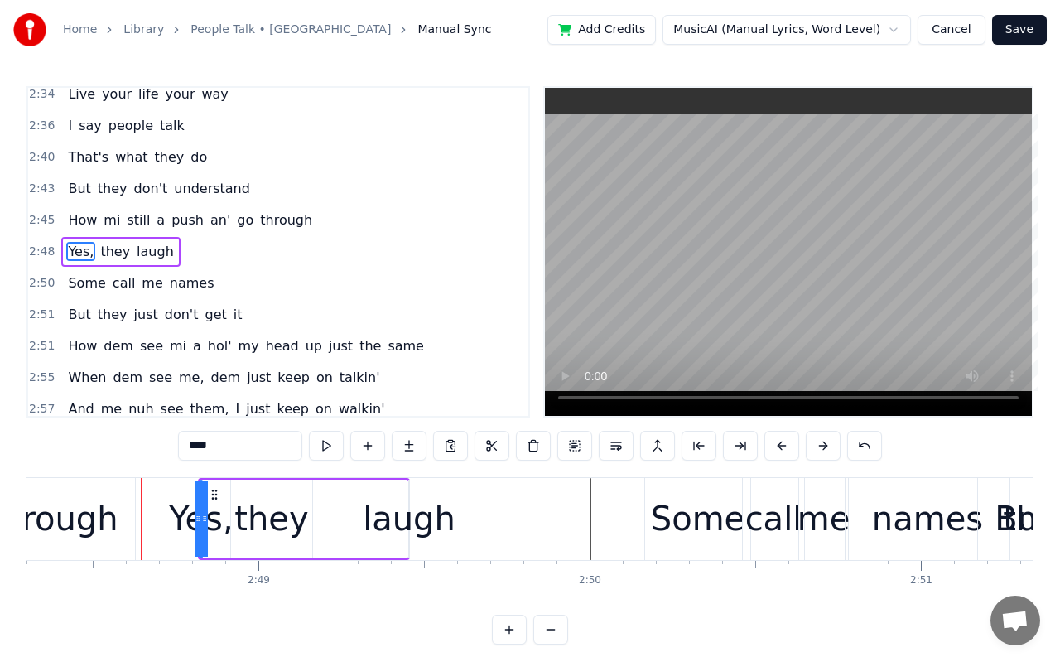
click at [816, 448] on button at bounding box center [823, 446] width 35 height 30
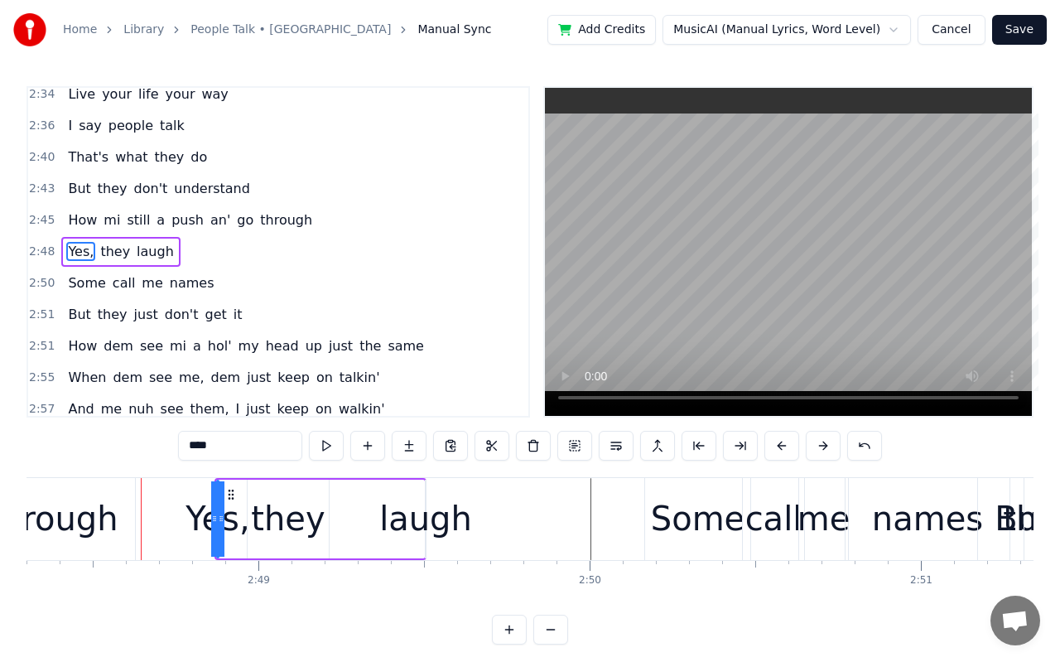
click at [816, 448] on button at bounding box center [823, 446] width 35 height 30
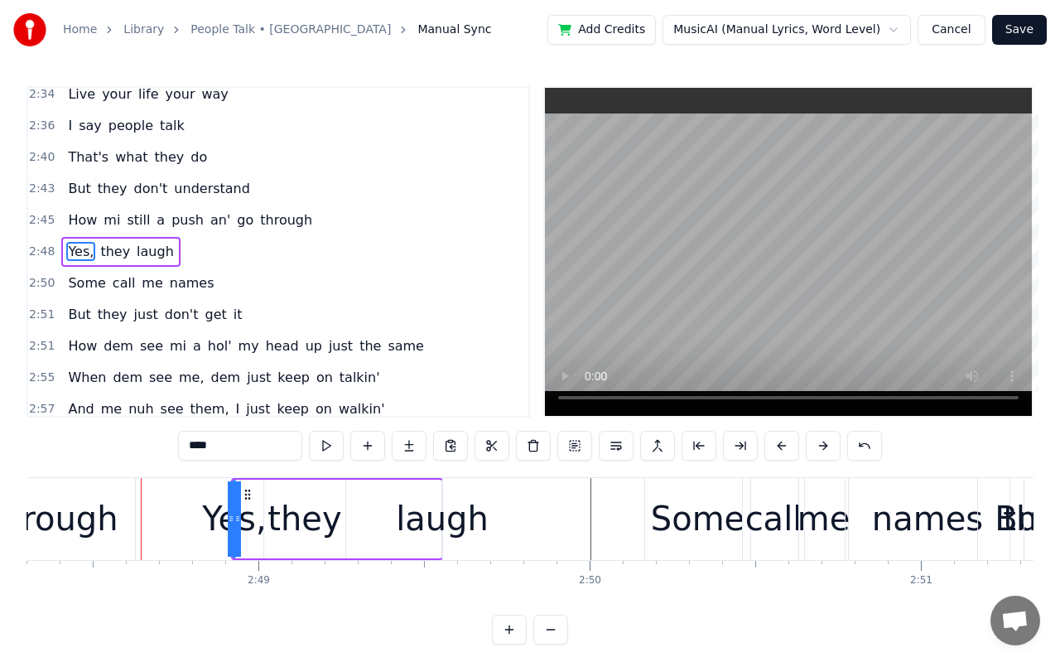
click at [816, 448] on button at bounding box center [823, 446] width 35 height 30
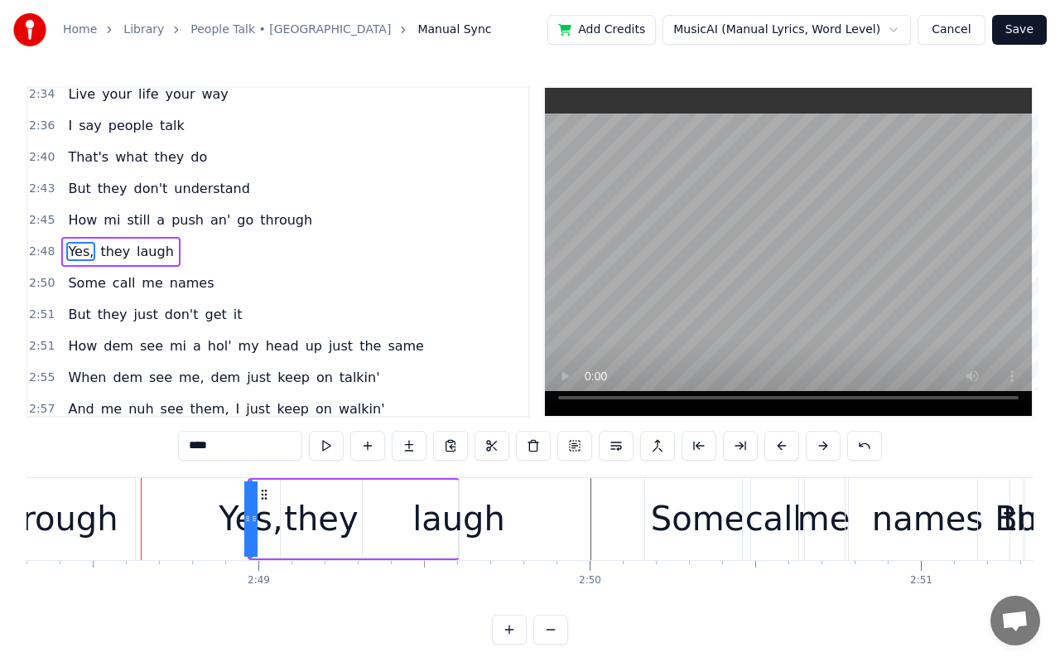
click at [816, 448] on button at bounding box center [823, 446] width 35 height 30
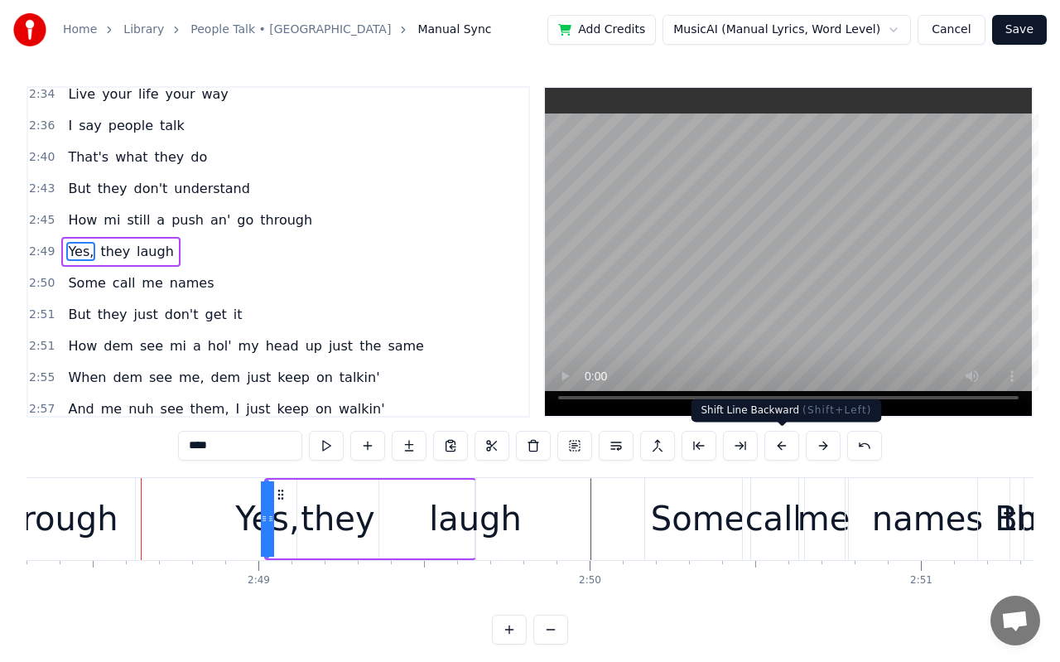
click at [794, 446] on button at bounding box center [781, 446] width 35 height 30
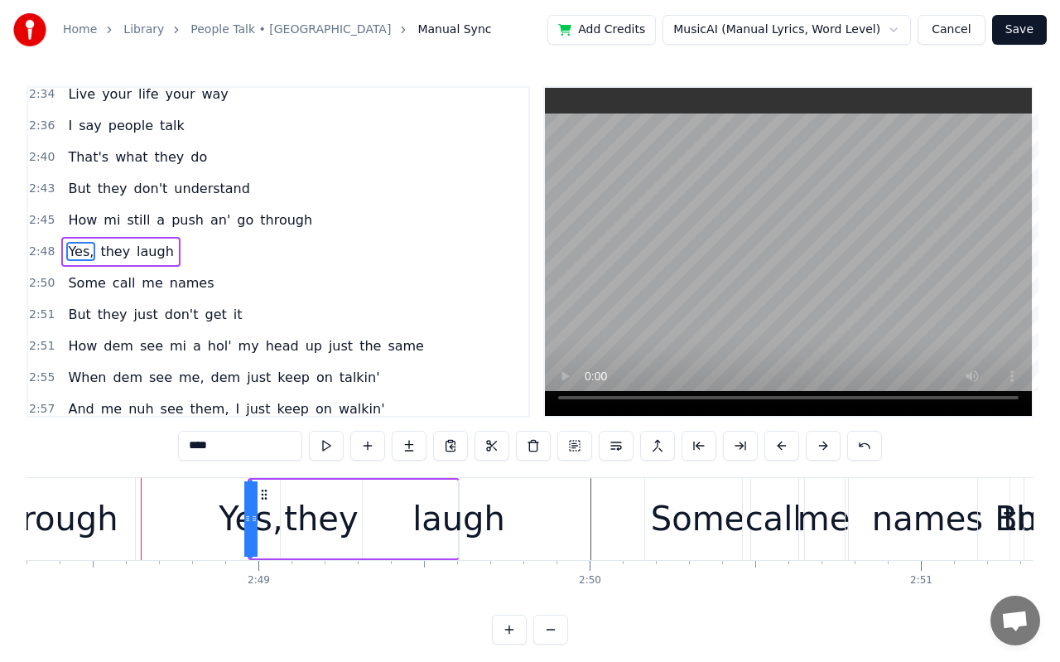
click at [700, 255] on video at bounding box center [788, 252] width 487 height 328
click at [779, 445] on button at bounding box center [781, 446] width 35 height 30
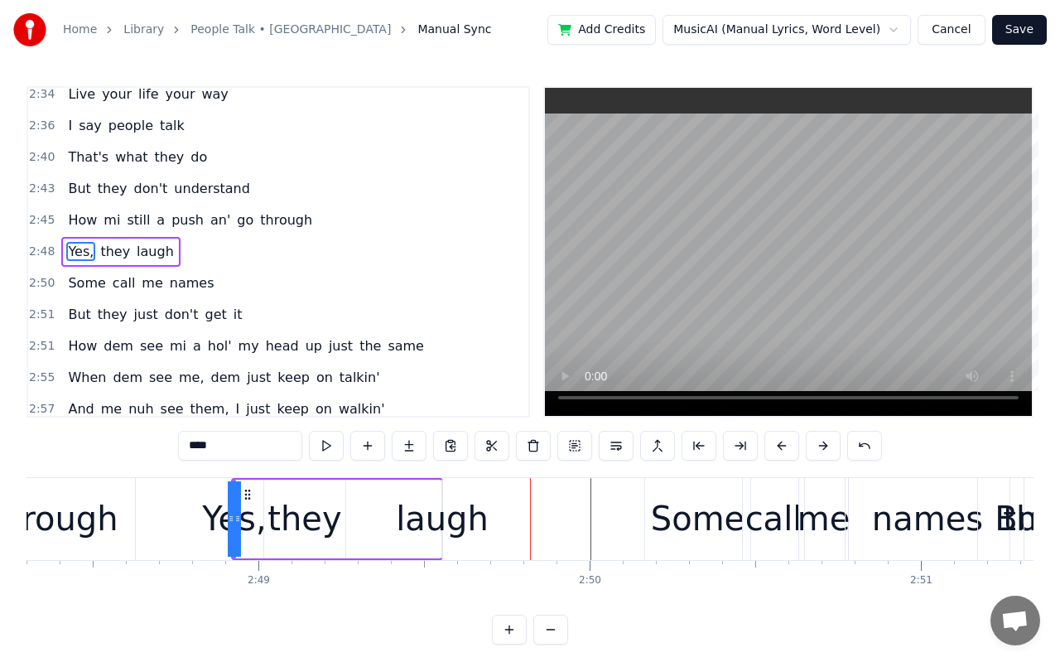
click at [779, 445] on button at bounding box center [781, 446] width 35 height 30
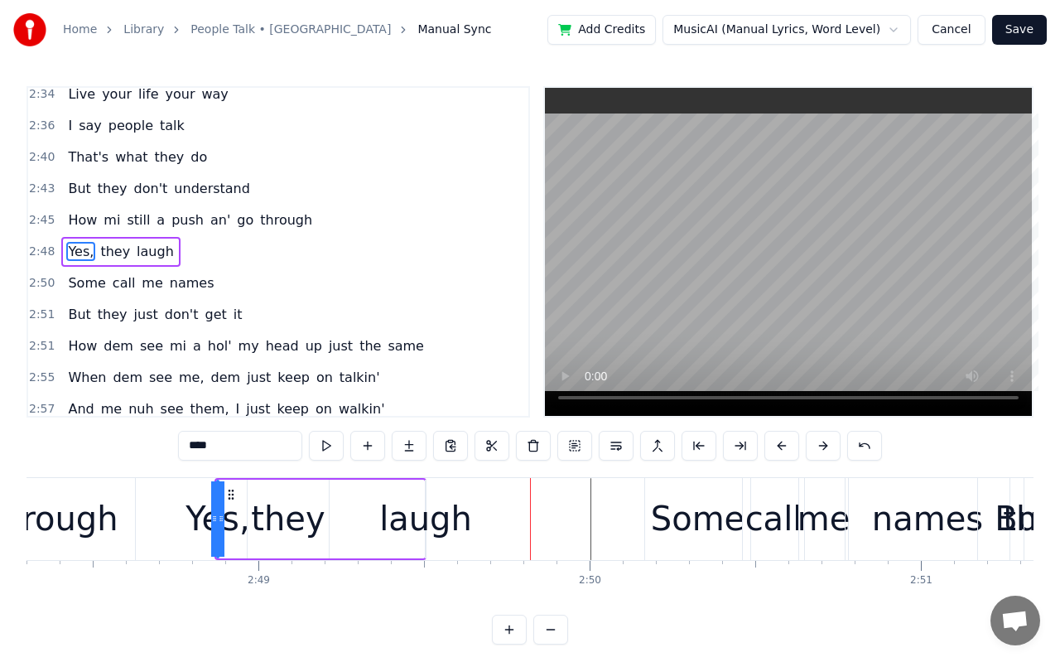
click at [779, 445] on button at bounding box center [781, 446] width 35 height 30
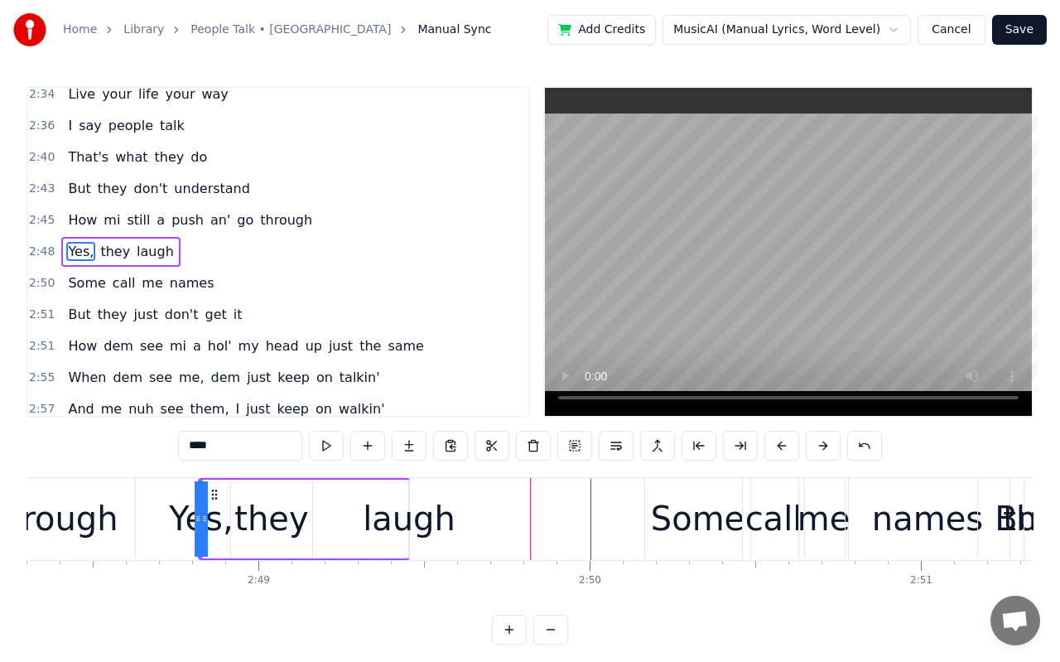
click at [783, 267] on video at bounding box center [788, 252] width 487 height 328
click at [821, 449] on button at bounding box center [823, 446] width 35 height 30
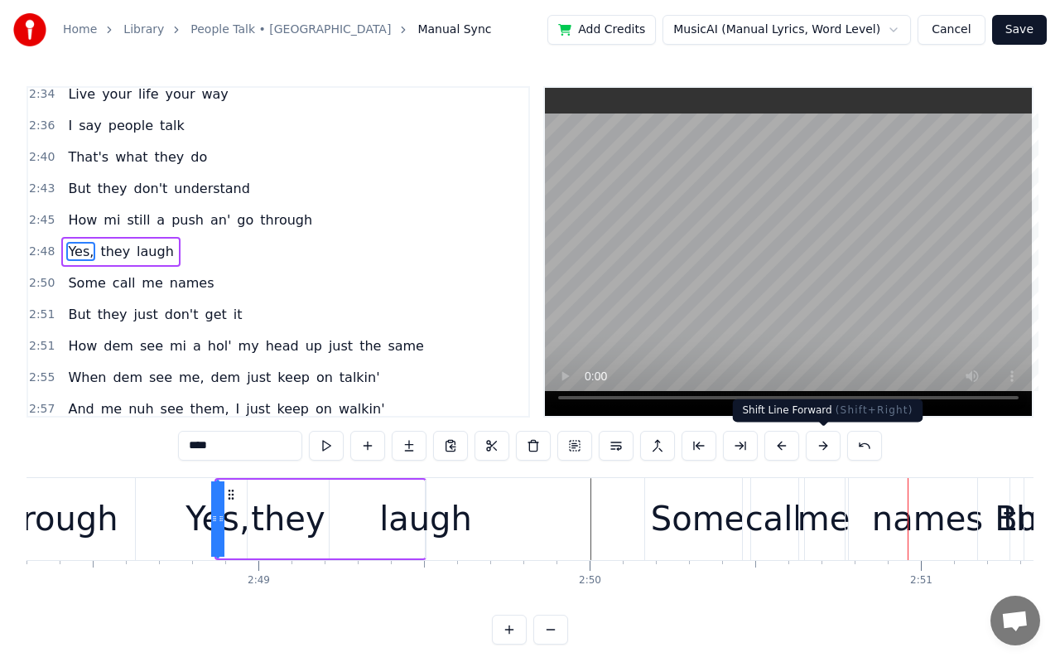
click at [821, 449] on button at bounding box center [823, 446] width 35 height 30
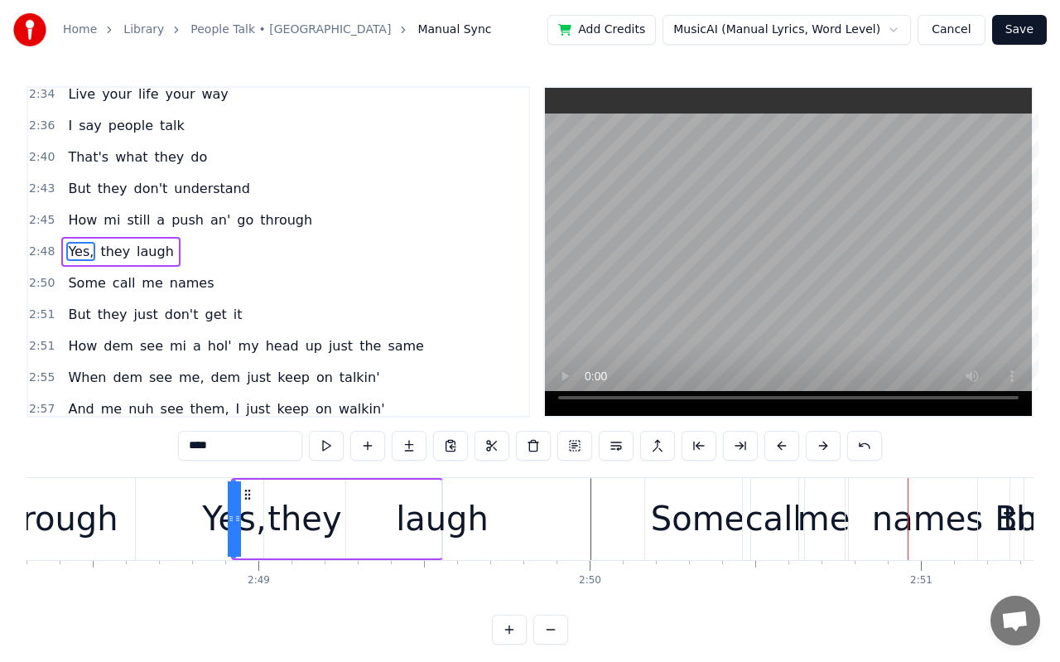
click at [821, 449] on button at bounding box center [823, 446] width 35 height 30
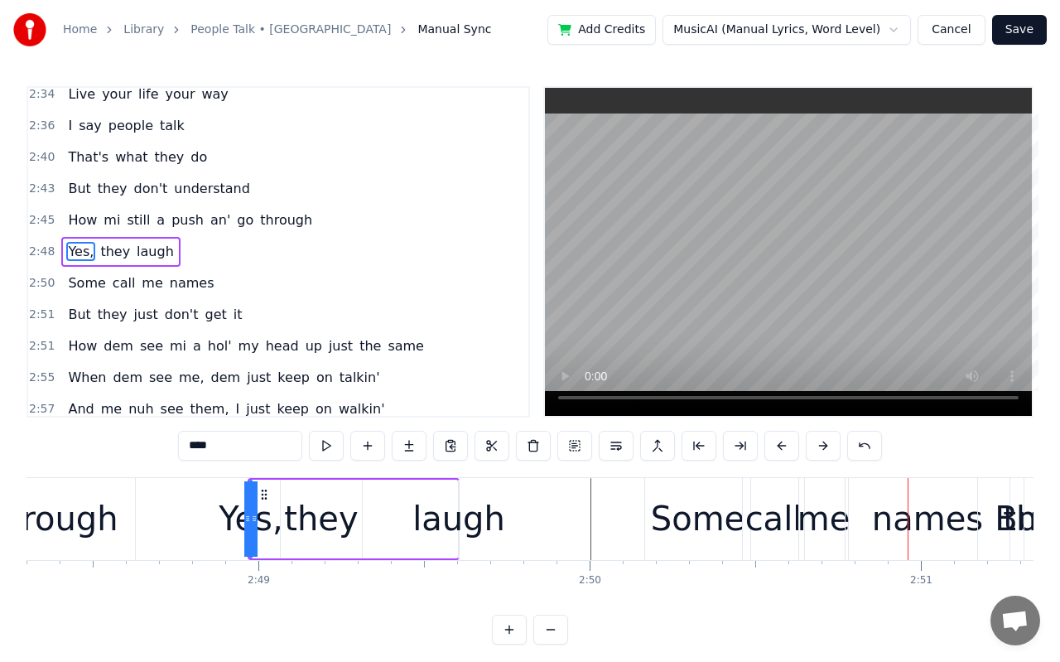
click at [821, 449] on button at bounding box center [823, 446] width 35 height 30
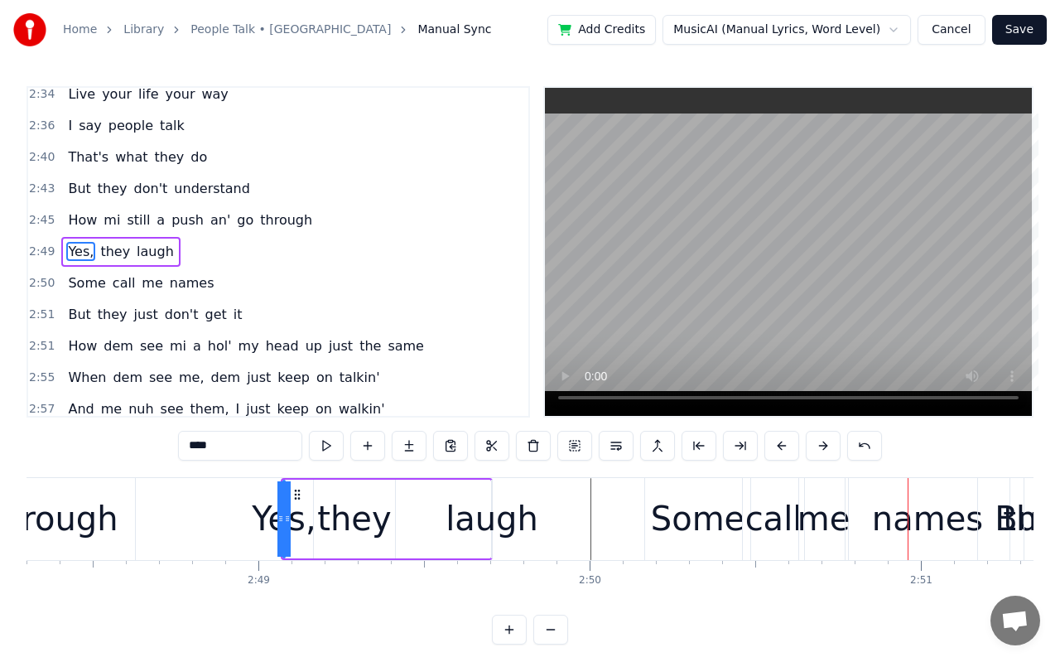
click at [821, 449] on button at bounding box center [823, 446] width 35 height 30
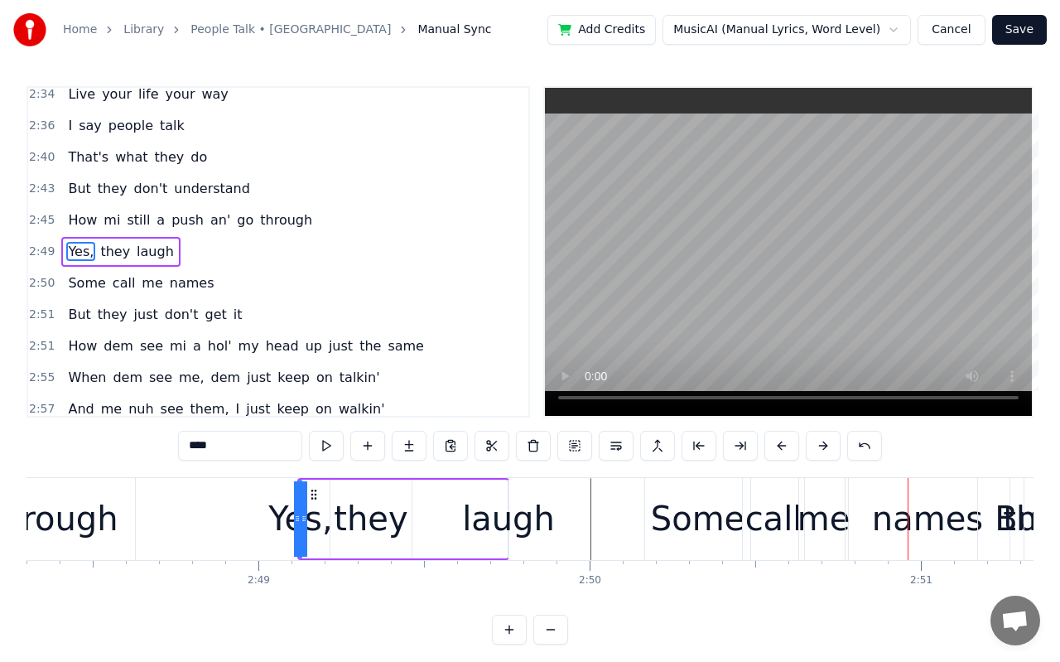
click at [778, 305] on video at bounding box center [788, 252] width 487 height 328
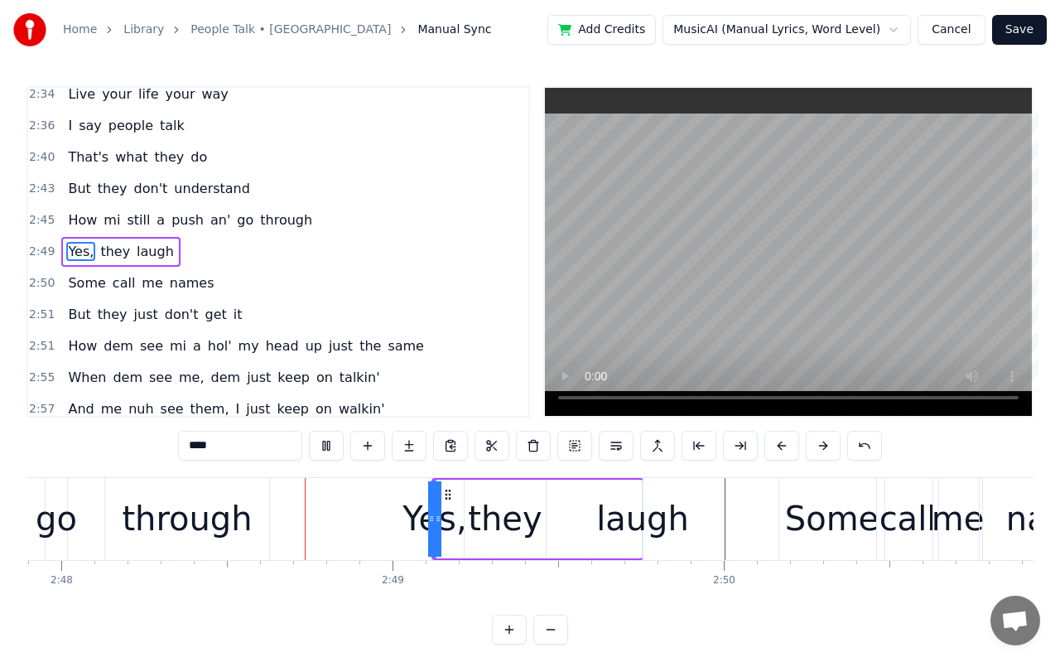
scroll to position [0, 55633]
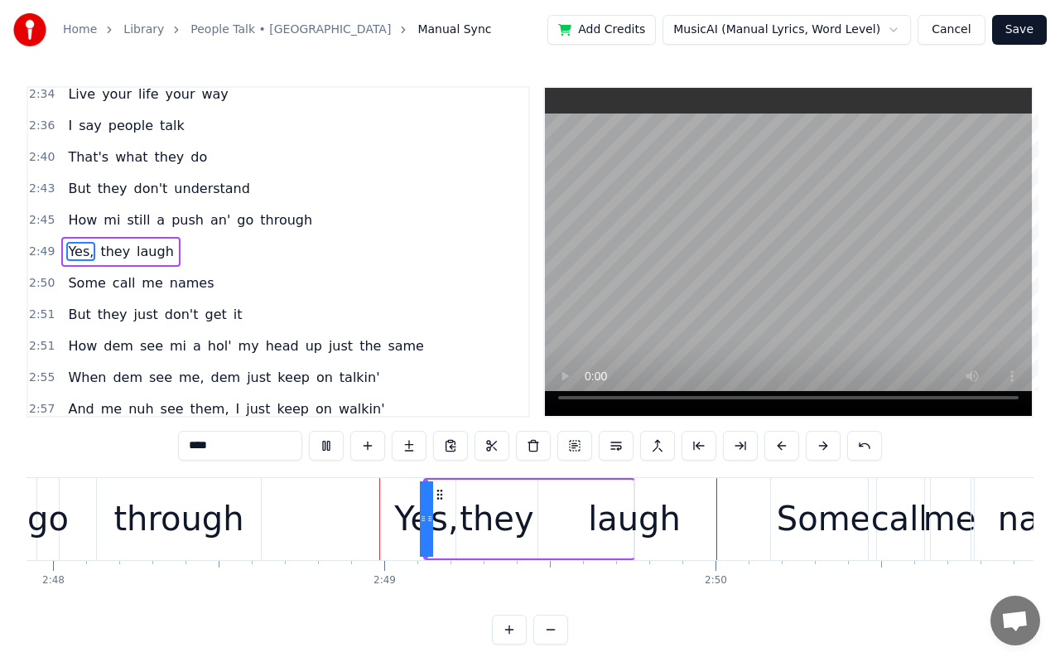
click at [803, 252] on video at bounding box center [788, 252] width 487 height 328
click at [778, 451] on button at bounding box center [781, 446] width 35 height 30
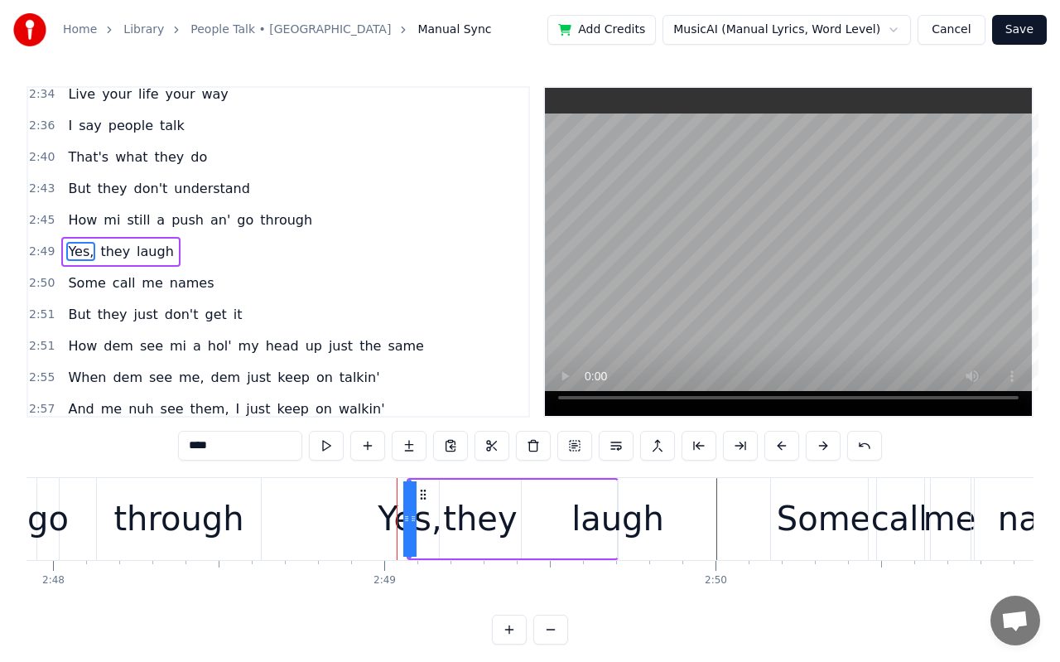
click at [778, 451] on button at bounding box center [781, 446] width 35 height 30
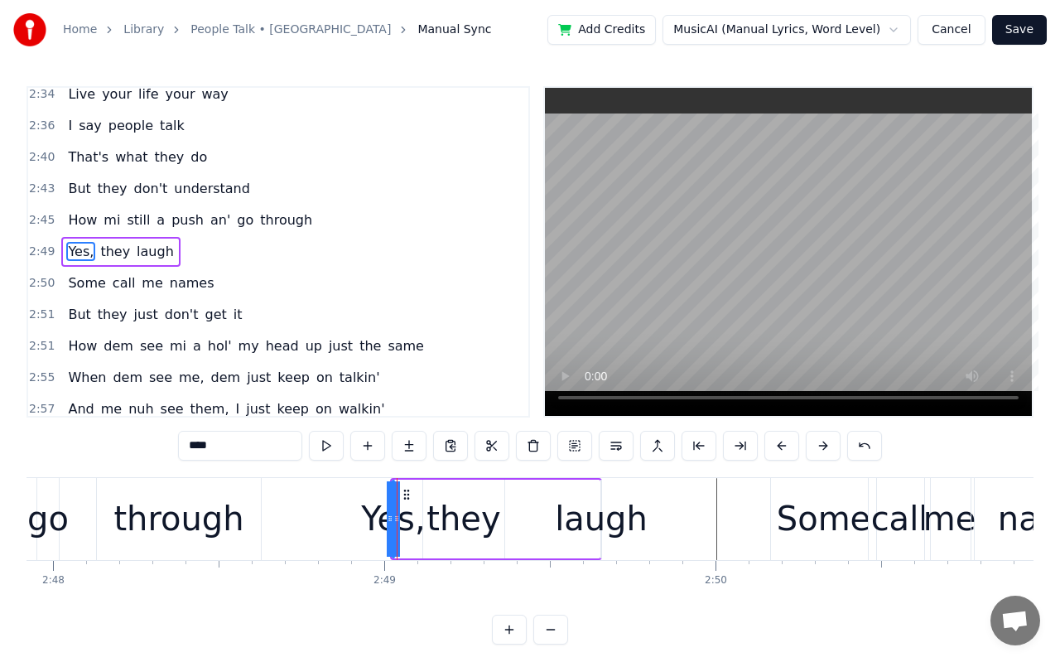
click at [778, 451] on button at bounding box center [781, 446] width 35 height 30
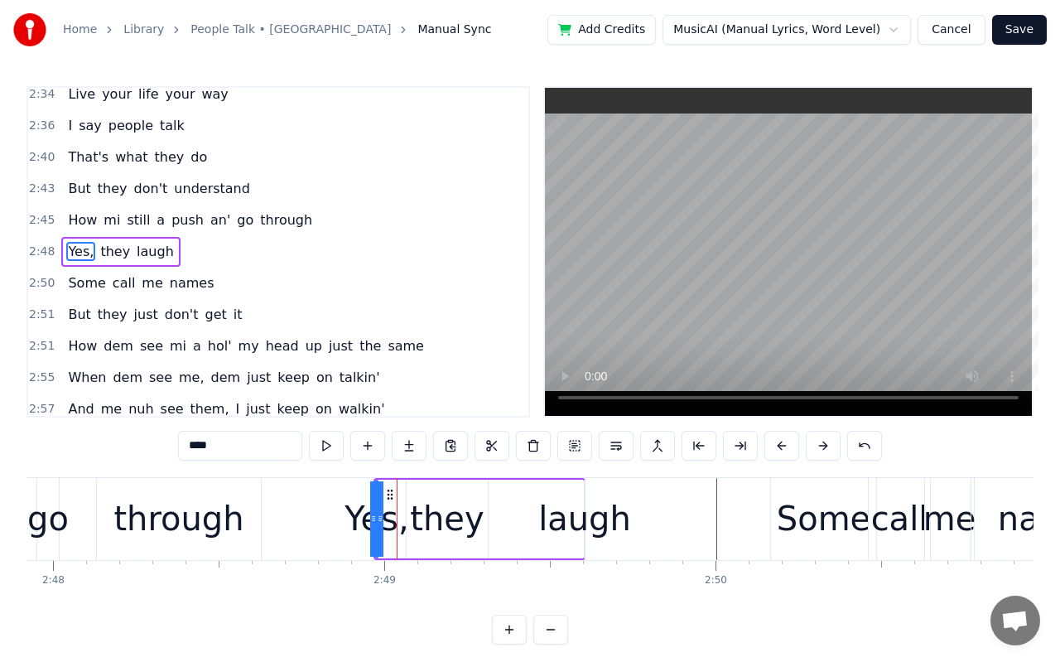
click at [778, 451] on button at bounding box center [781, 446] width 35 height 30
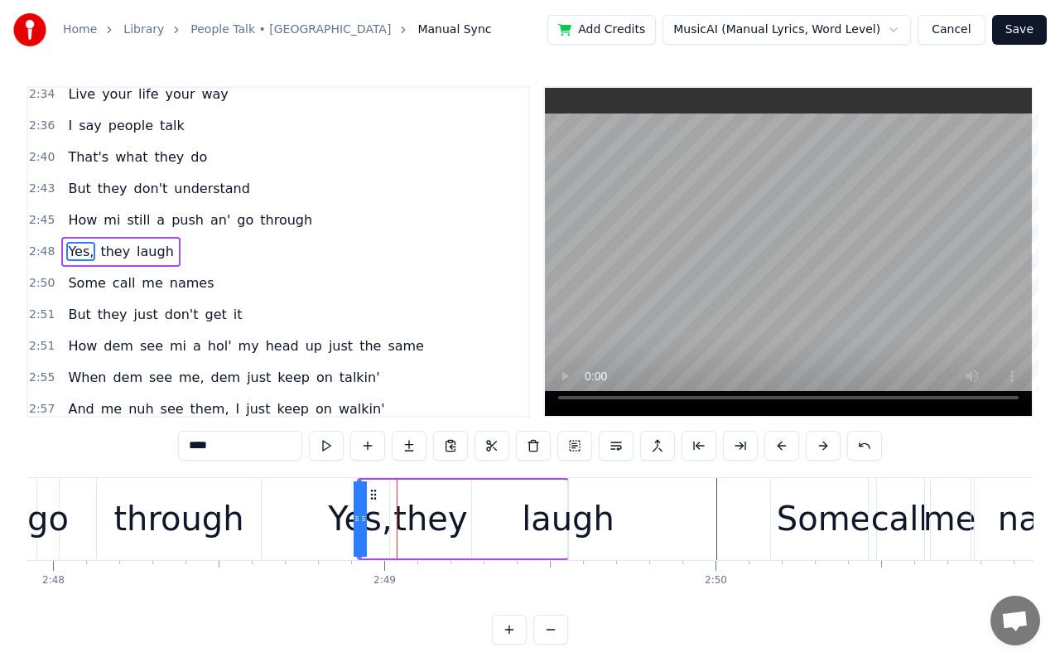
click at [778, 451] on button at bounding box center [781, 446] width 35 height 30
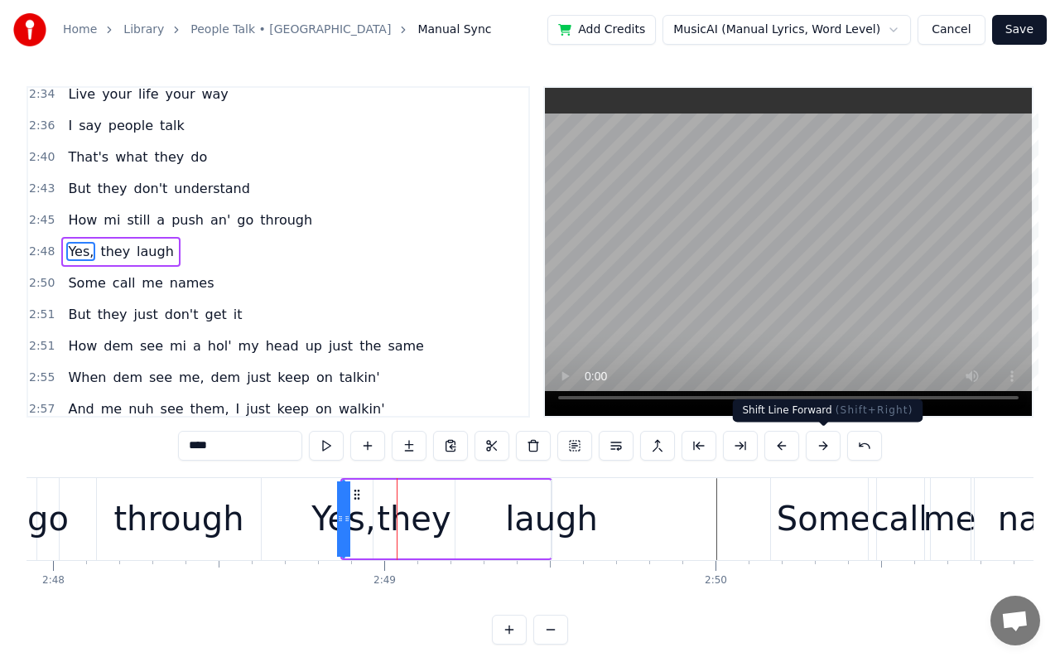
click at [820, 445] on button at bounding box center [823, 446] width 35 height 30
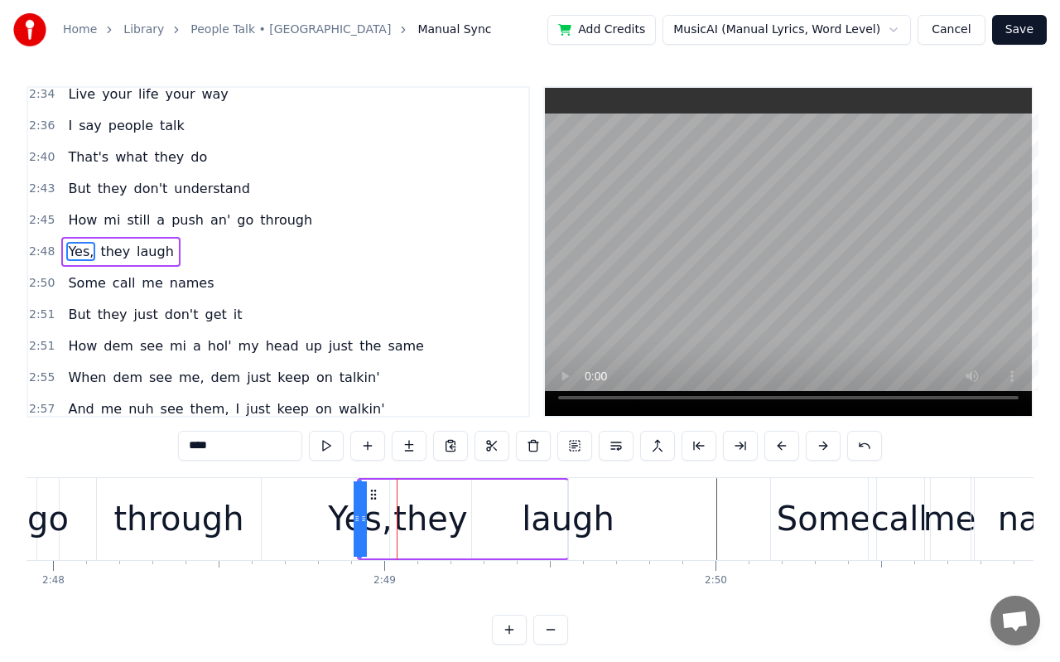
click at [776, 293] on video at bounding box center [788, 252] width 487 height 328
click at [794, 445] on button at bounding box center [781, 446] width 35 height 30
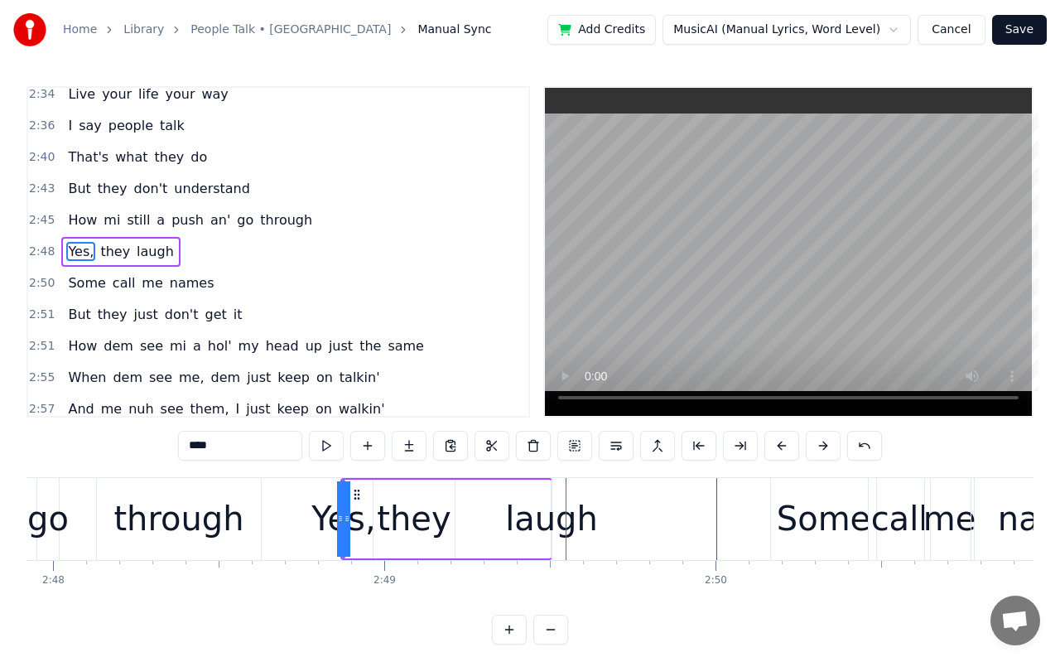
click at [794, 445] on button at bounding box center [781, 446] width 35 height 30
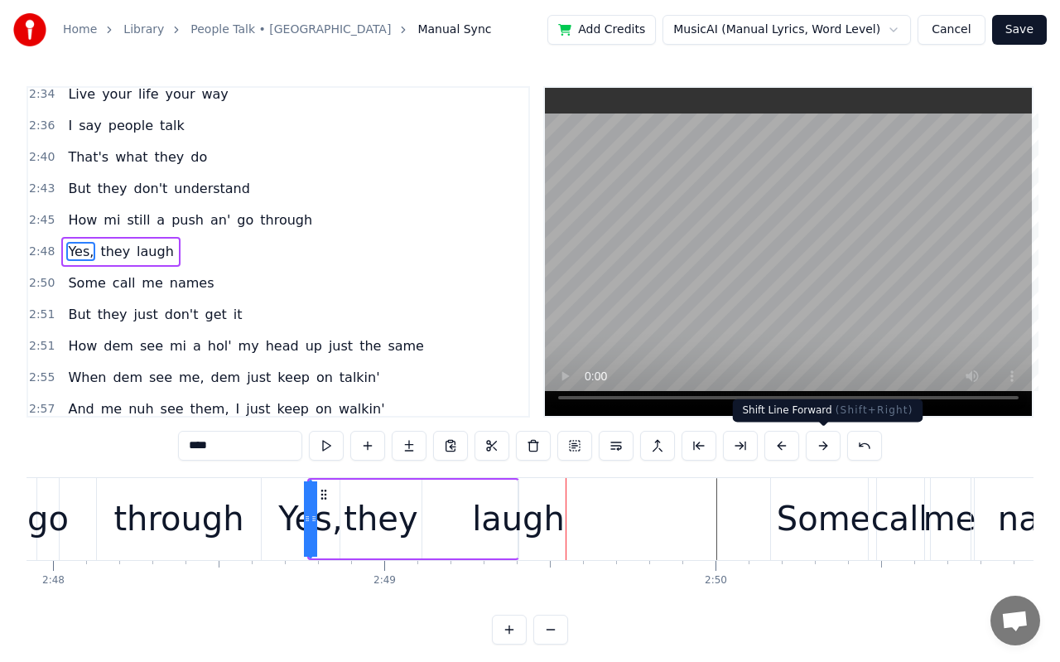
click at [819, 446] on button at bounding box center [823, 446] width 35 height 30
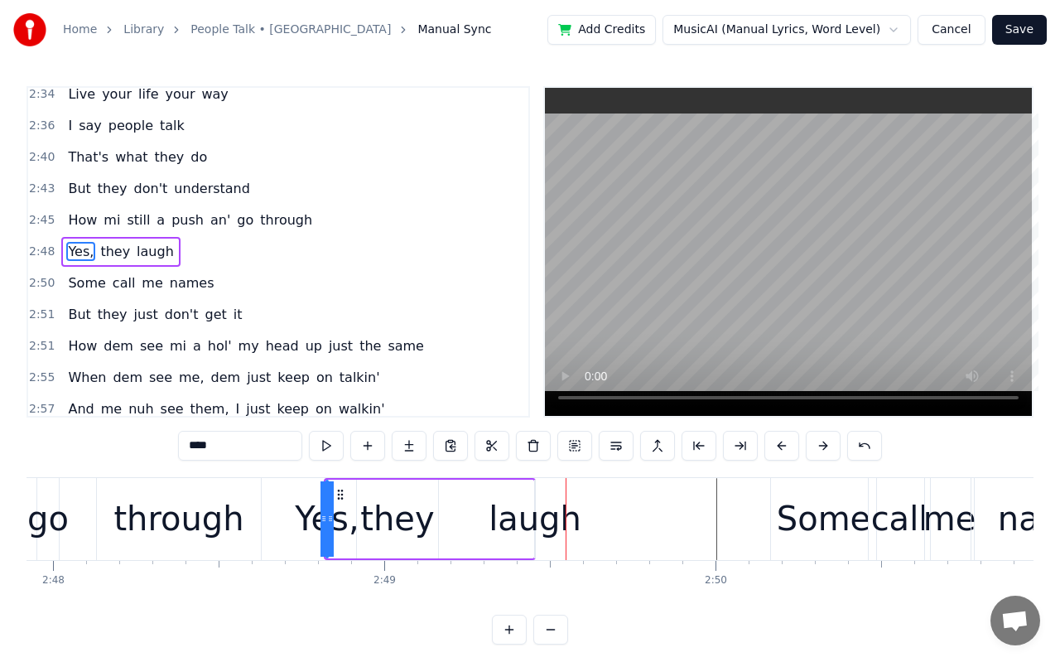
click at [86, 253] on span "Yes," at bounding box center [80, 251] width 29 height 19
drag, startPoint x: 328, startPoint y: 539, endPoint x: 371, endPoint y: 543, distance: 43.2
click at [371, 543] on div "Yes, they laugh" at bounding box center [430, 519] width 212 height 82
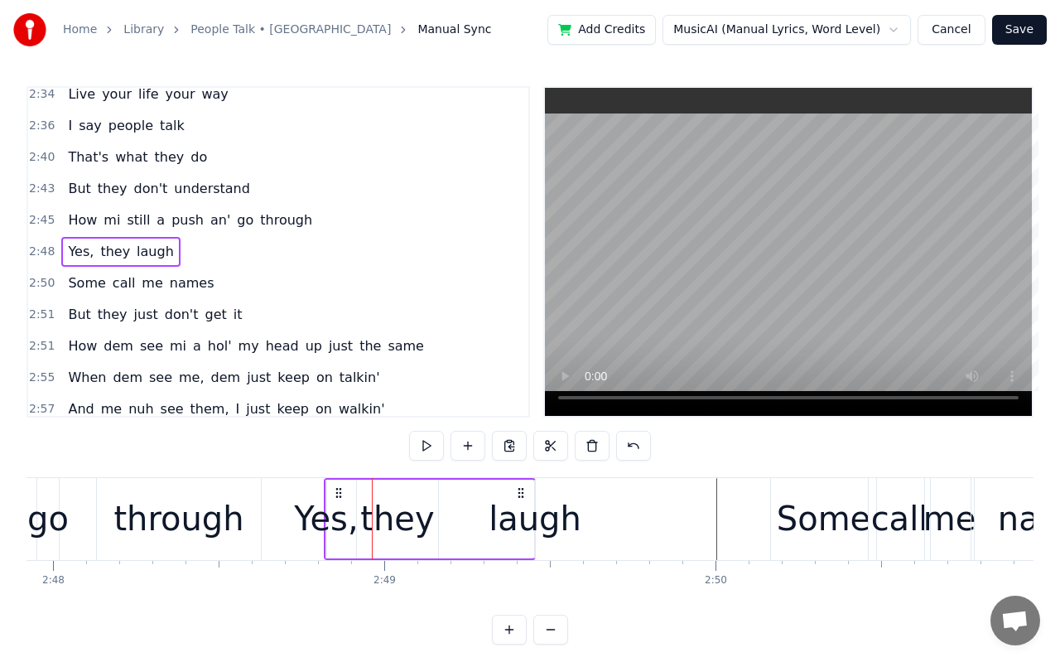
click at [328, 525] on div "Yes," at bounding box center [326, 519] width 64 height 50
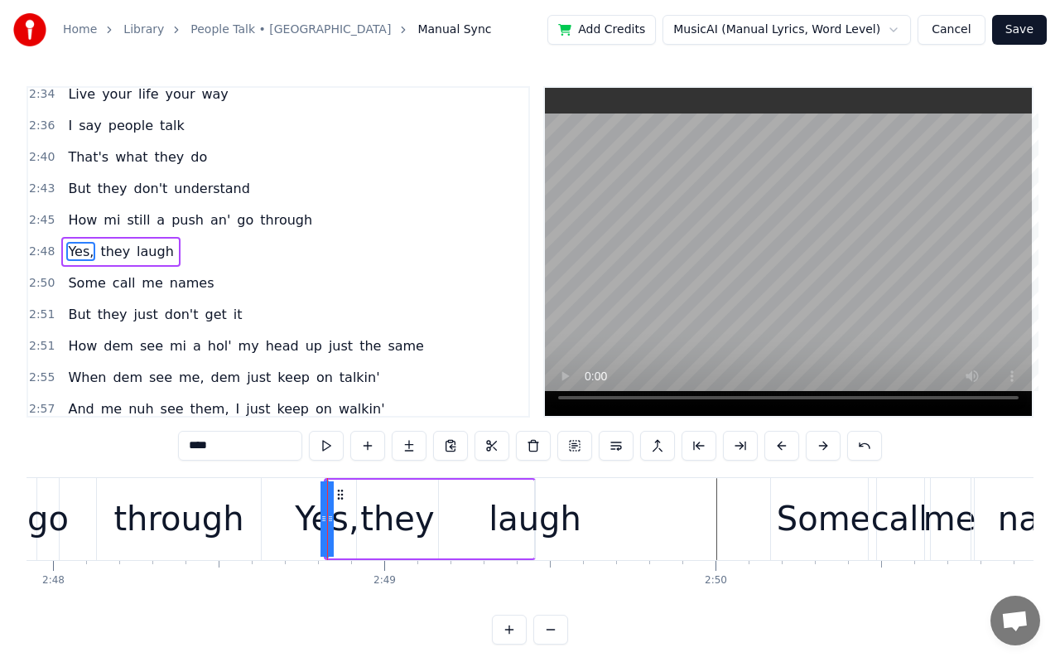
drag, startPoint x: 332, startPoint y: 523, endPoint x: 384, endPoint y: 533, distance: 53.1
click at [384, 533] on div "Yes, they laugh" at bounding box center [430, 519] width 212 height 82
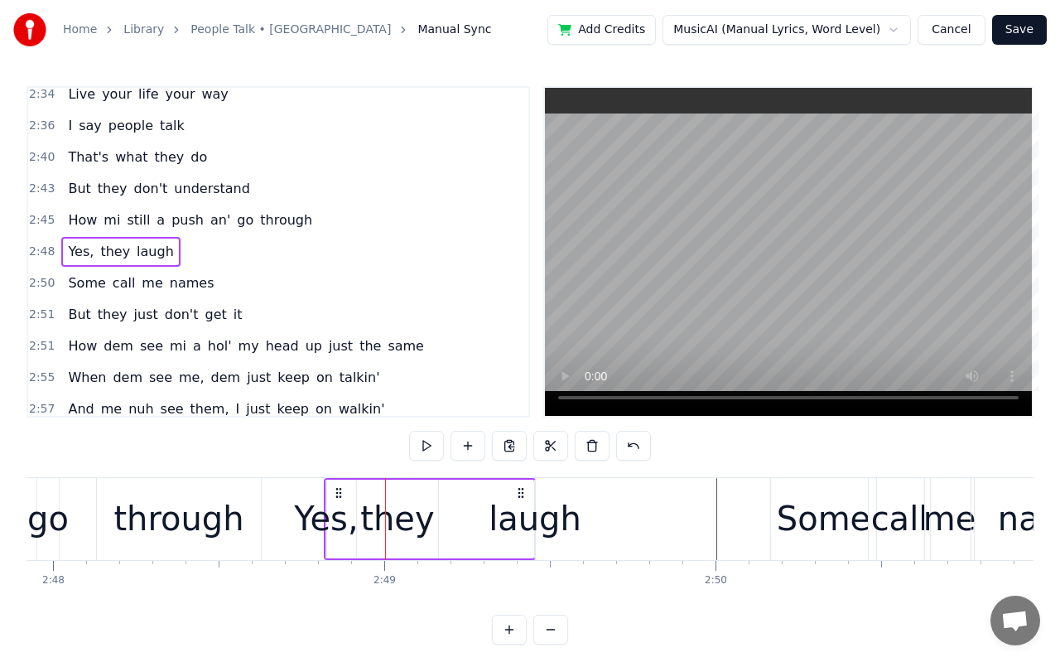
click at [326, 520] on div "Yes," at bounding box center [326, 519] width 64 height 50
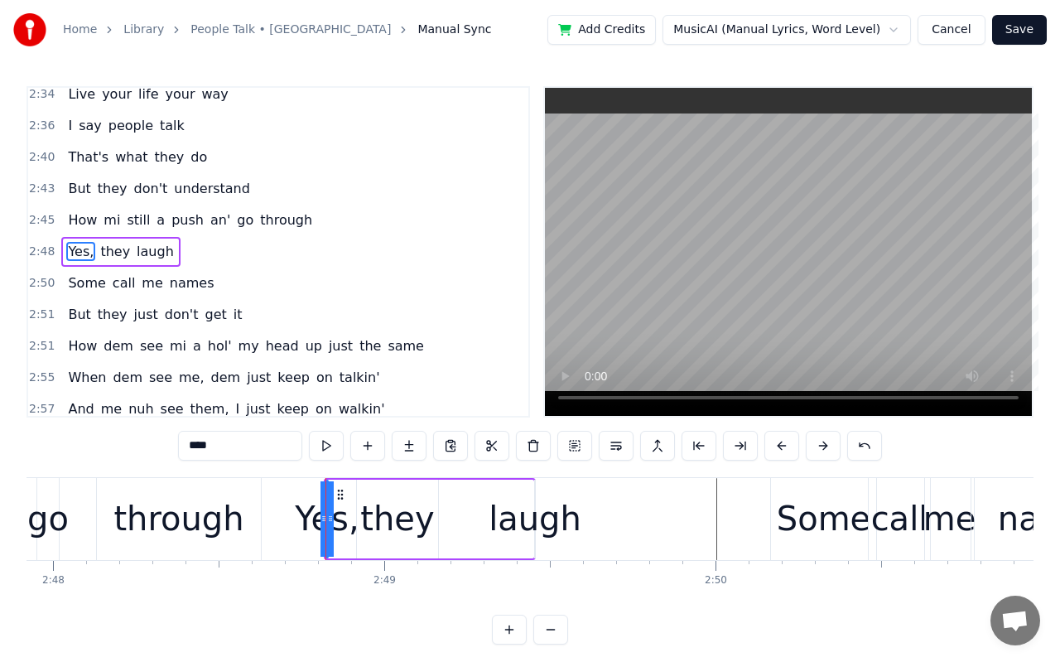
click at [327, 523] on div "Yes," at bounding box center [327, 518] width 0 height 75
drag, startPoint x: 328, startPoint y: 518, endPoint x: 371, endPoint y: 543, distance: 49.7
click at [371, 543] on div "Yes, they laugh" at bounding box center [430, 519] width 212 height 82
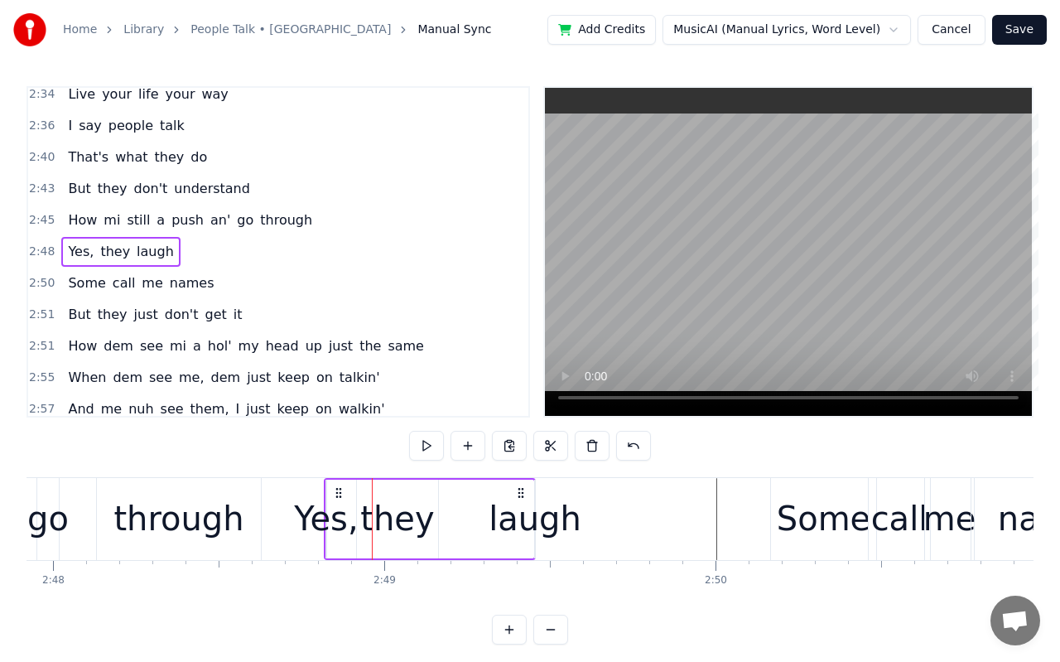
drag, startPoint x: 339, startPoint y: 523, endPoint x: 379, endPoint y: 533, distance: 41.6
click at [379, 533] on div "Yes, they laugh" at bounding box center [430, 519] width 212 height 82
click at [338, 520] on div "Yes," at bounding box center [326, 519] width 64 height 50
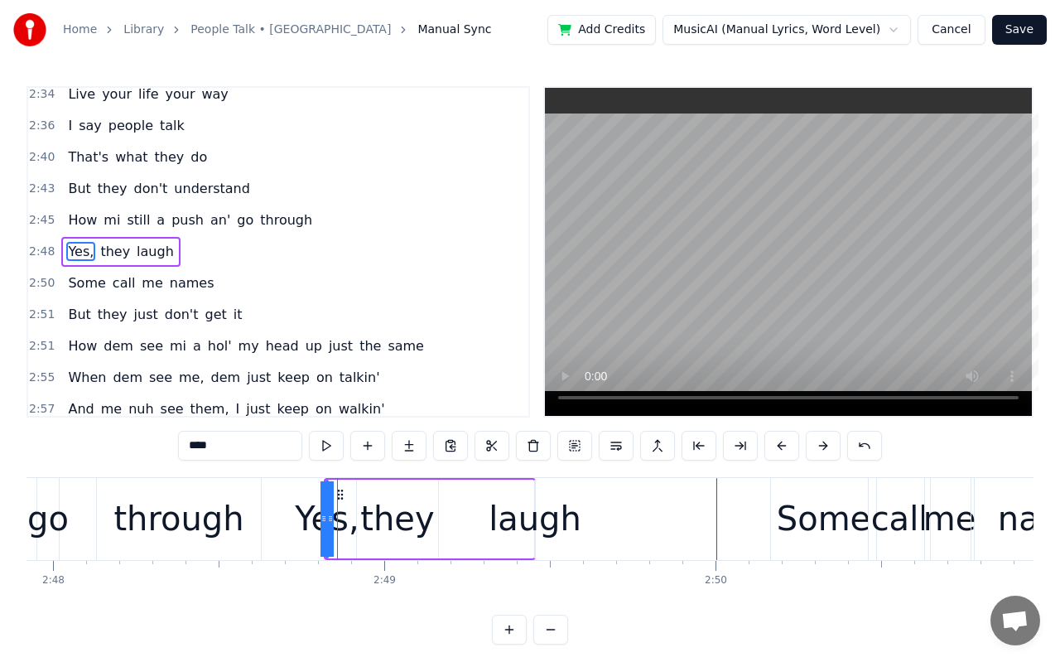
click at [341, 494] on circle at bounding box center [341, 494] width 1 height 1
click at [253, 448] on input "****" at bounding box center [240, 446] width 124 height 30
type input "****"
click at [333, 518] on div "Yes," at bounding box center [327, 519] width 64 height 50
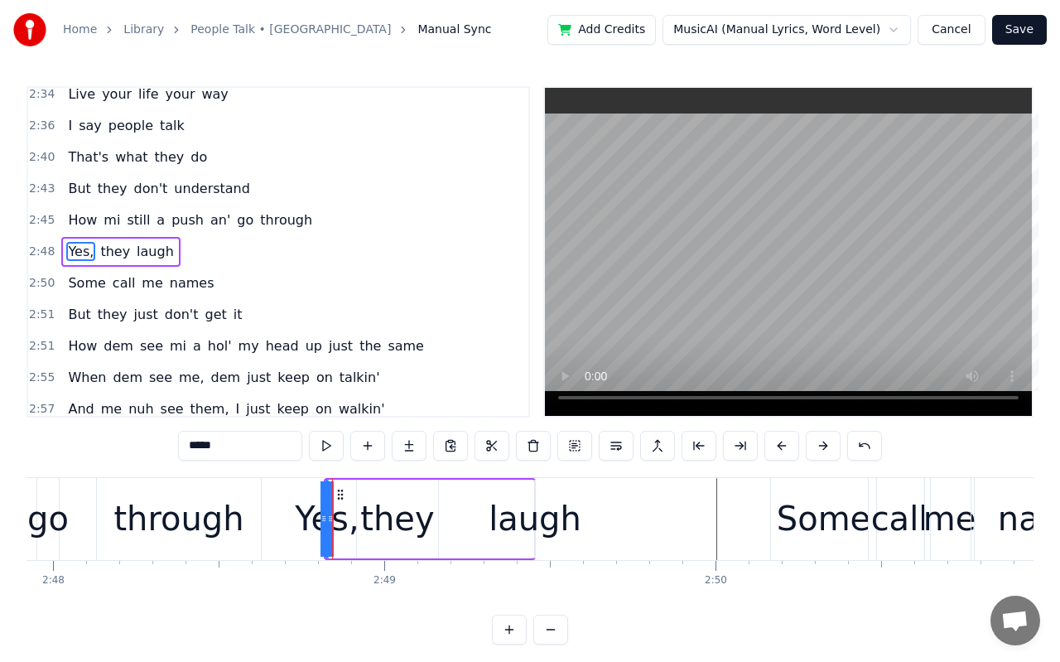
drag, startPoint x: 330, startPoint y: 518, endPoint x: 362, endPoint y: 525, distance: 32.3
click at [362, 525] on div "Yes, they laugh" at bounding box center [430, 519] width 212 height 82
click at [343, 523] on div "Yes," at bounding box center [326, 519] width 64 height 50
drag, startPoint x: 343, startPoint y: 523, endPoint x: 364, endPoint y: 528, distance: 21.3
click at [364, 528] on div "Yes, they laugh" at bounding box center [430, 519] width 212 height 82
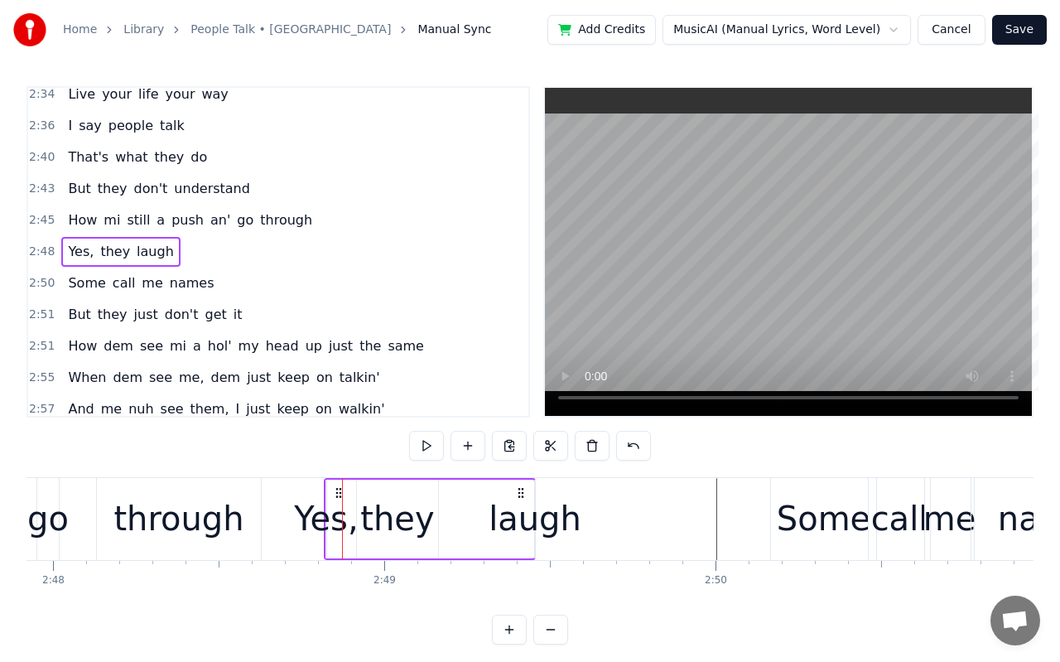
click at [298, 522] on div "Yes," at bounding box center [326, 519] width 64 height 50
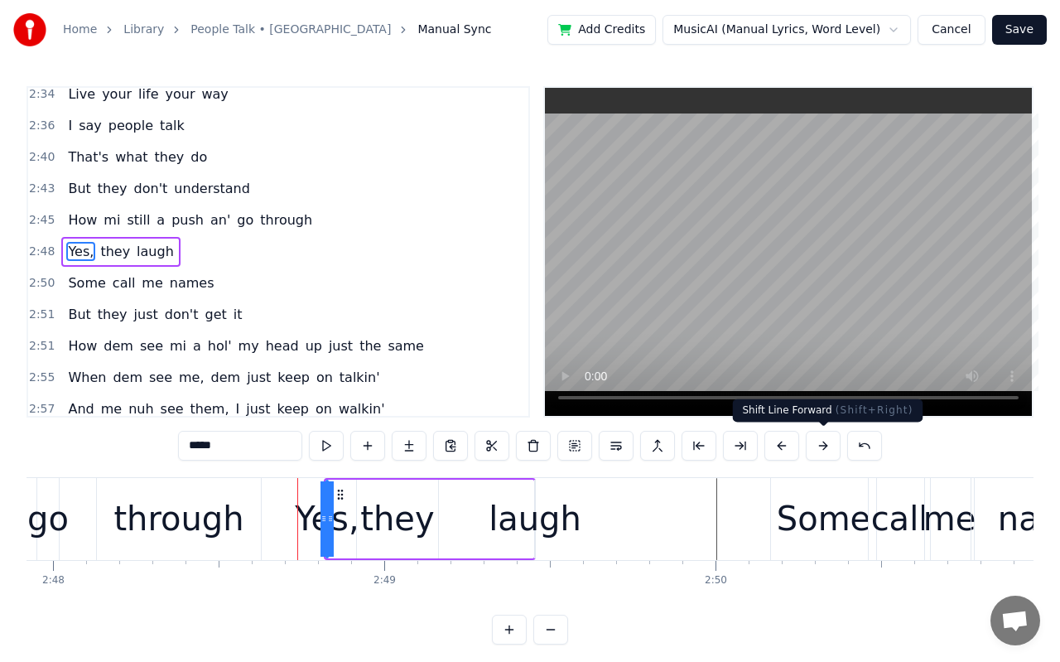
click at [819, 448] on button at bounding box center [823, 446] width 35 height 30
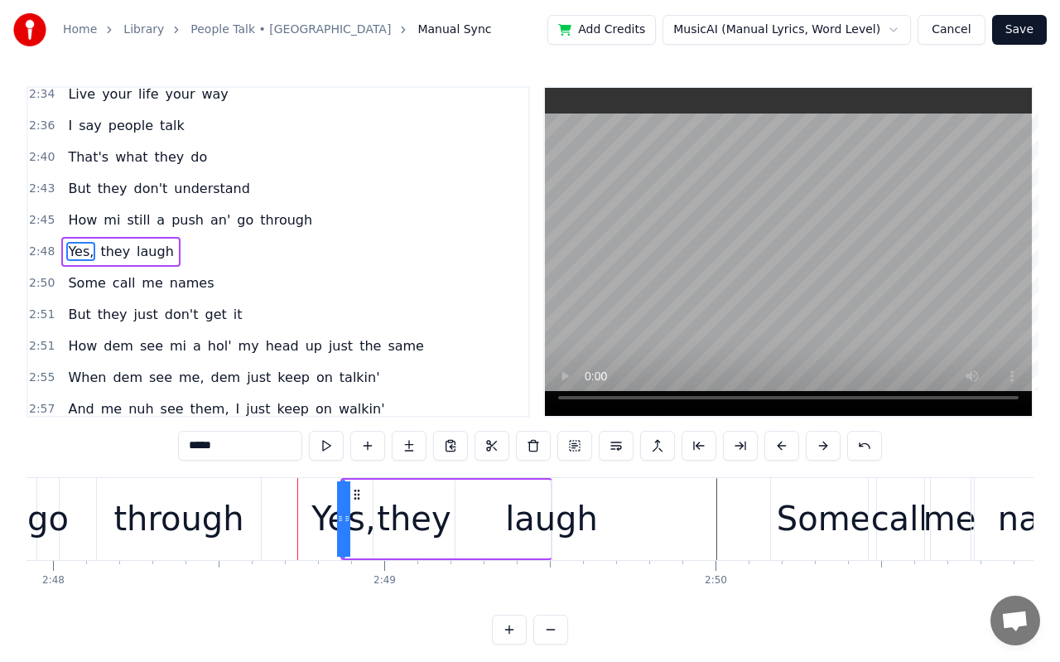
click at [819, 448] on button at bounding box center [823, 446] width 35 height 30
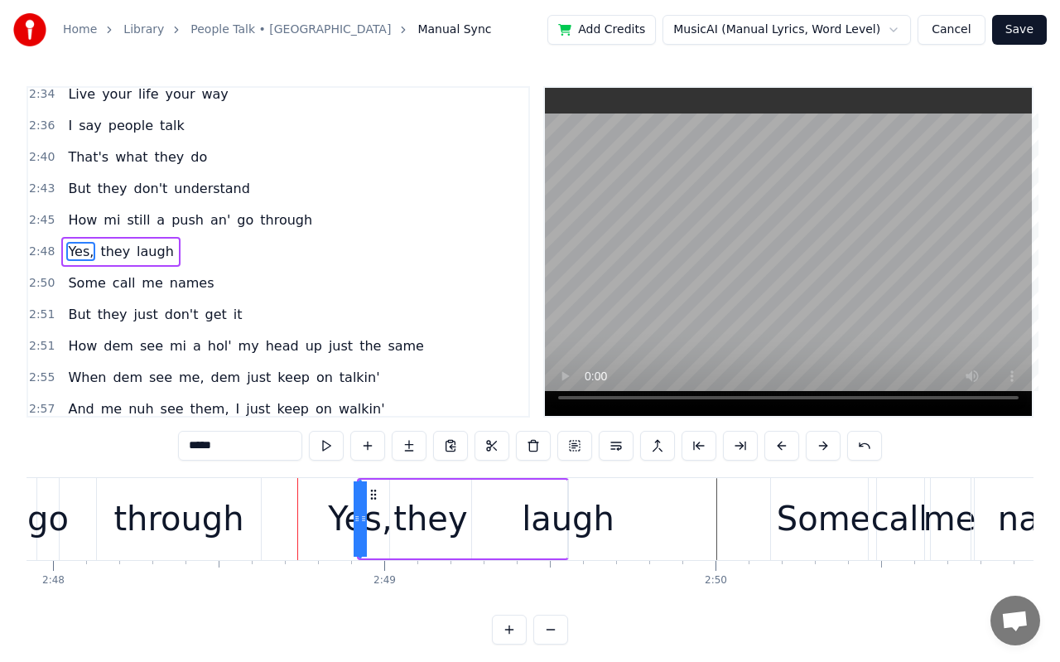
click at [819, 448] on button at bounding box center [823, 446] width 35 height 30
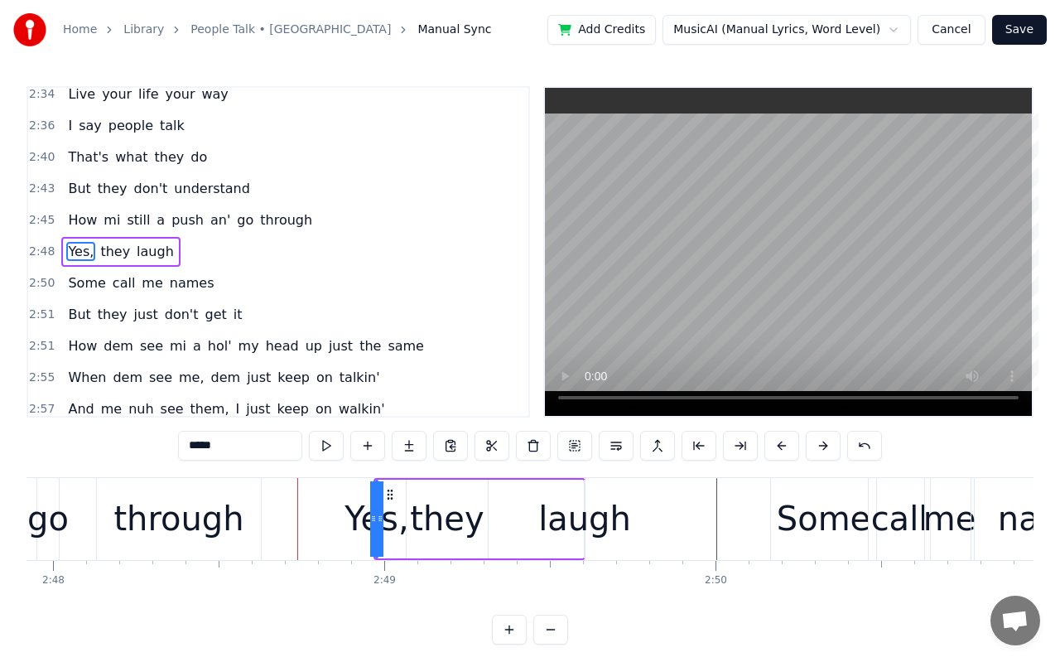
click at [760, 281] on video at bounding box center [788, 252] width 487 height 328
click at [817, 444] on button at bounding box center [823, 446] width 35 height 30
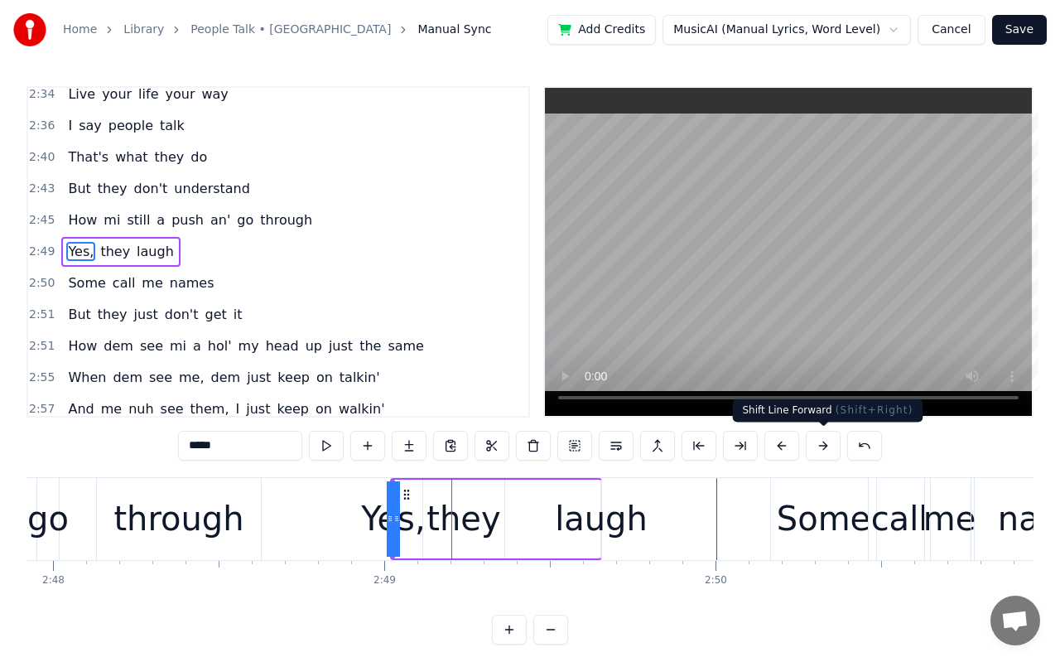
click at [817, 444] on button at bounding box center [823, 446] width 35 height 30
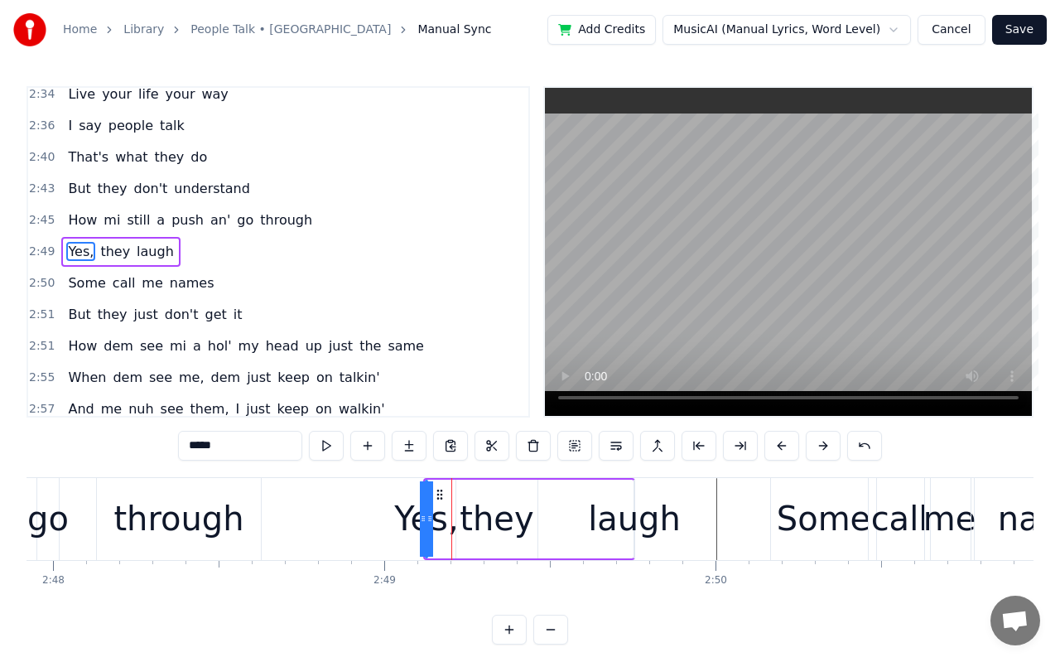
click at [817, 444] on button at bounding box center [823, 446] width 35 height 30
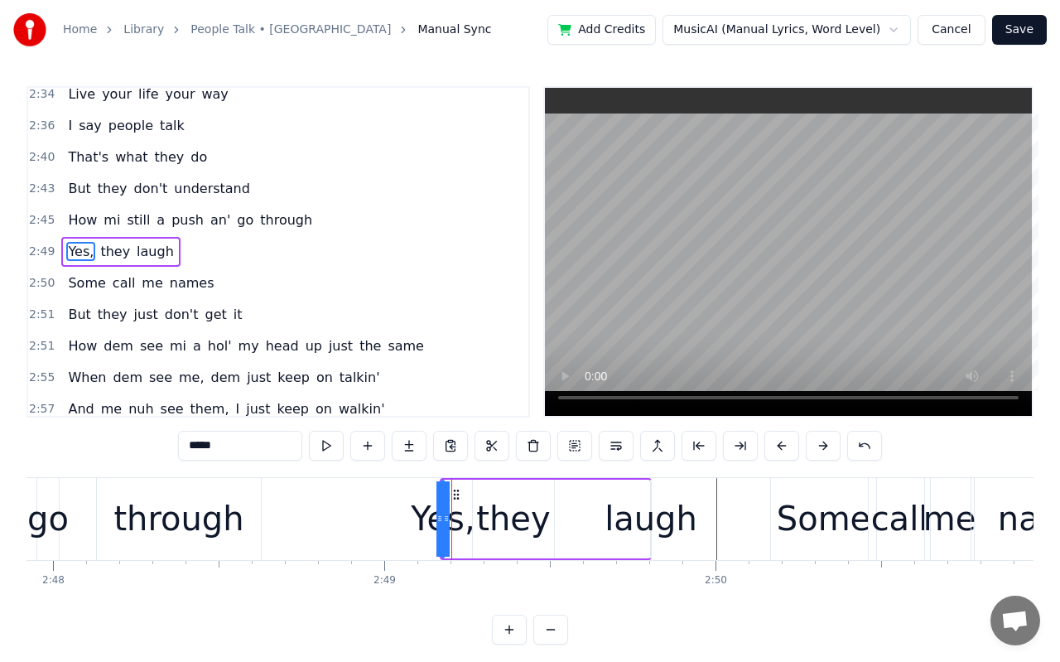
click at [817, 444] on button at bounding box center [823, 446] width 35 height 30
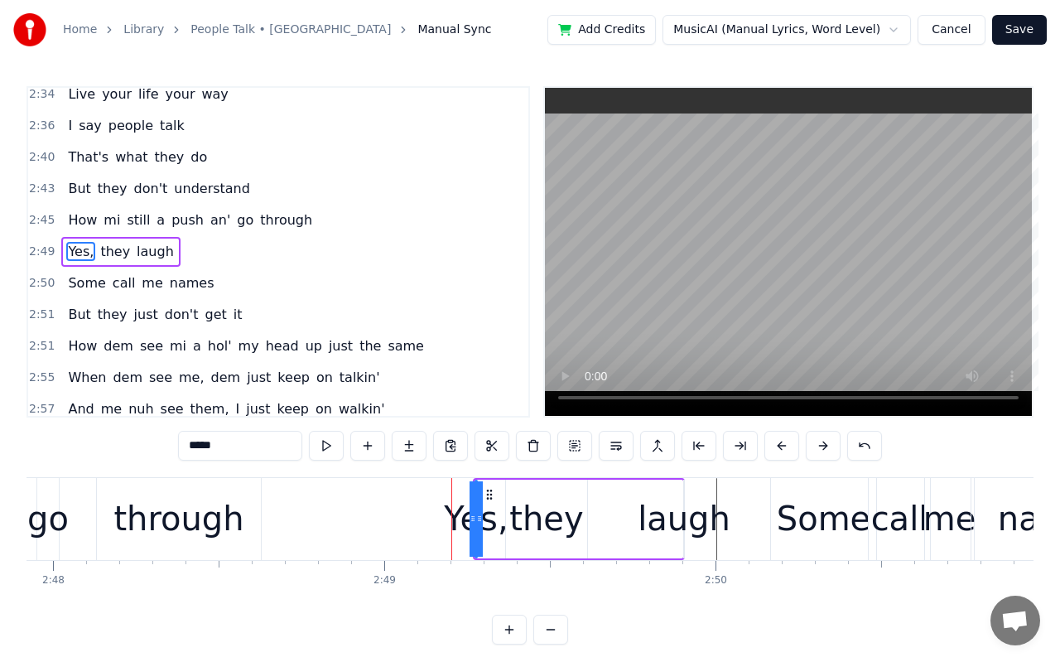
click at [817, 444] on button at bounding box center [823, 446] width 35 height 30
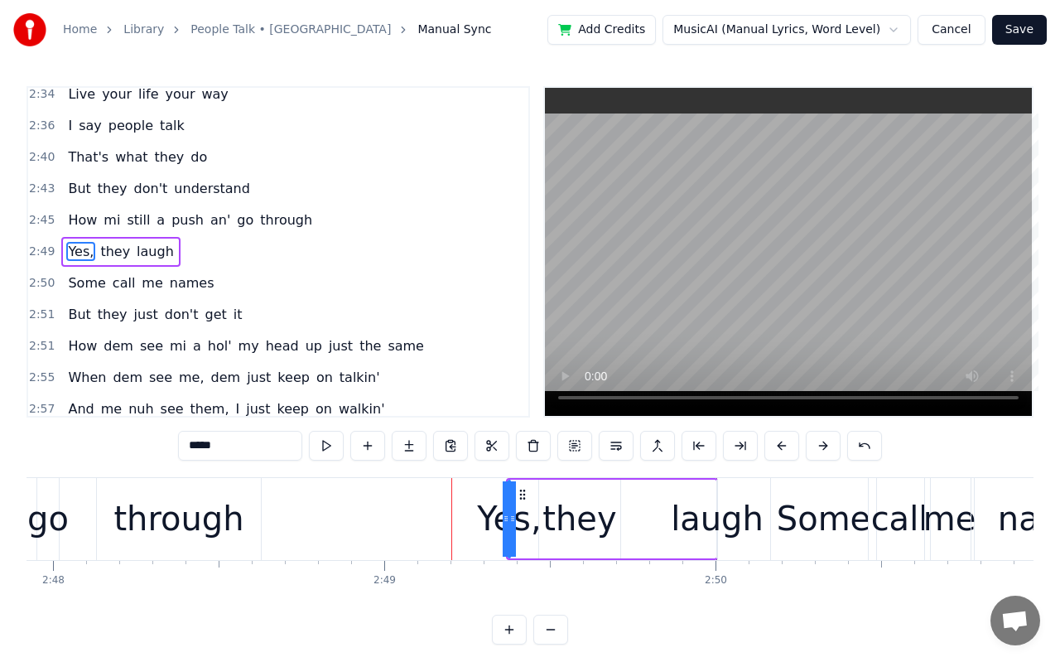
click at [817, 444] on button at bounding box center [823, 446] width 35 height 30
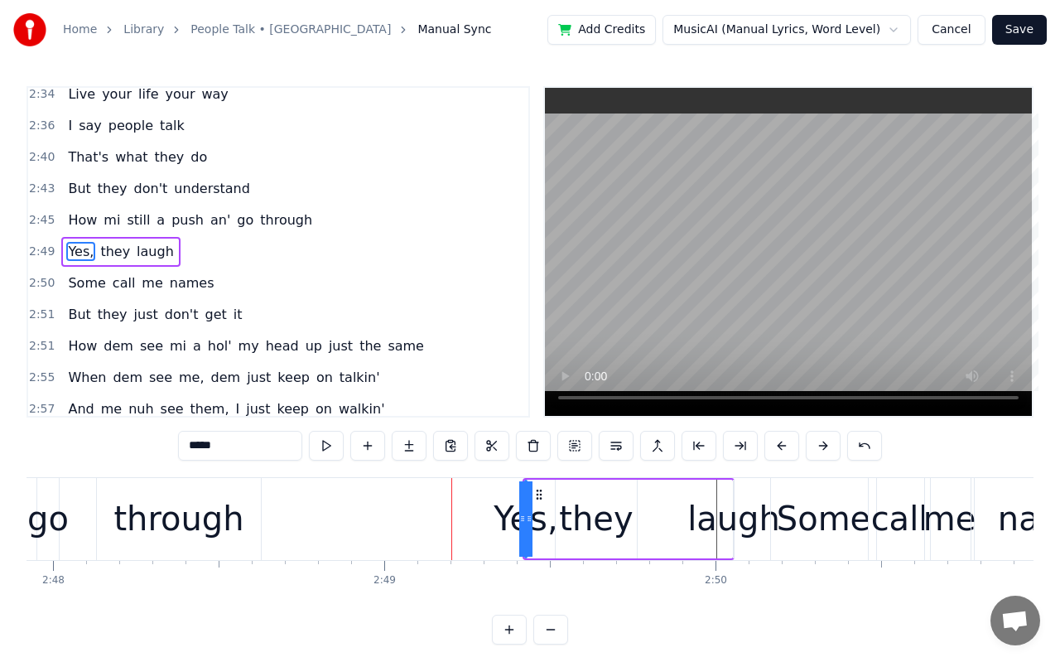
click at [817, 444] on button at bounding box center [823, 446] width 35 height 30
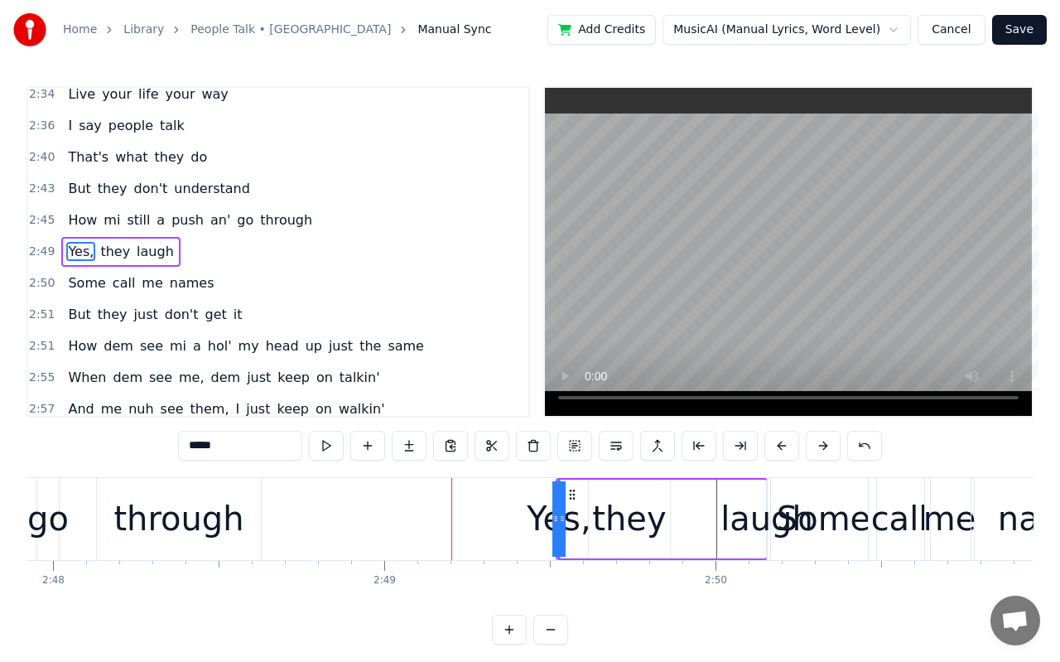
click at [817, 444] on button at bounding box center [823, 446] width 35 height 30
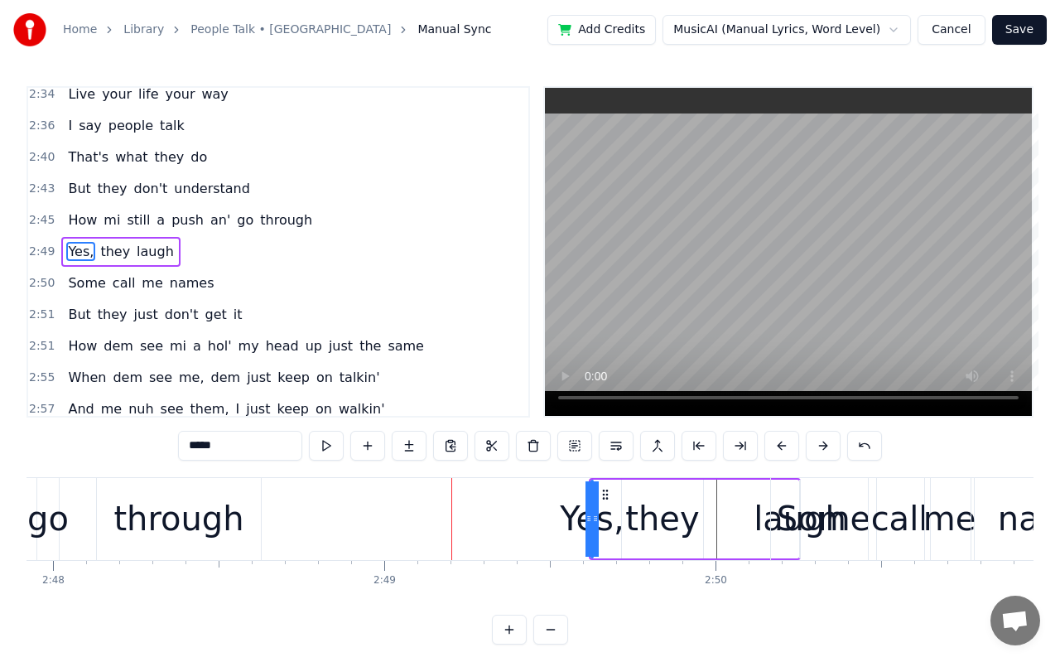
click at [817, 444] on button at bounding box center [823, 446] width 35 height 30
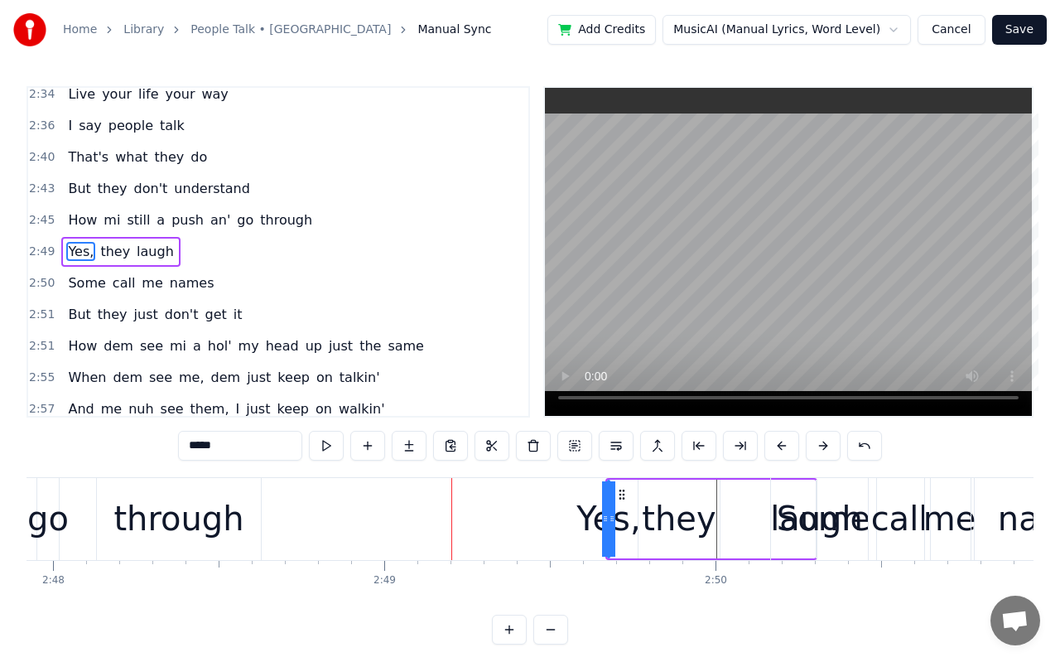
click at [817, 444] on button at bounding box center [823, 446] width 35 height 30
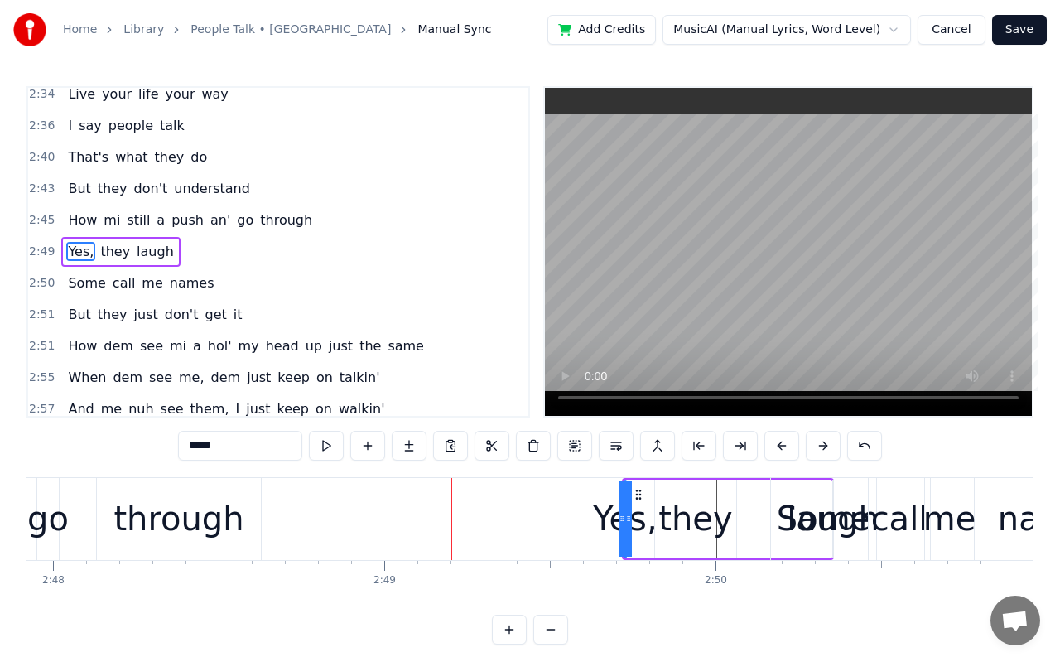
click at [817, 444] on button at bounding box center [823, 446] width 35 height 30
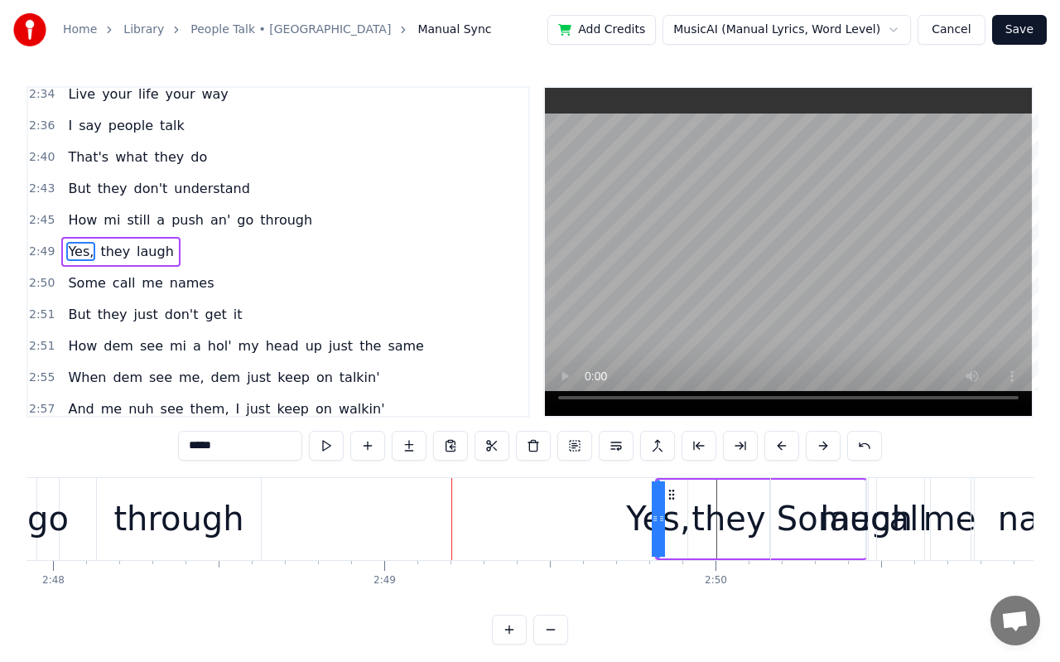
click at [817, 444] on button at bounding box center [823, 446] width 35 height 30
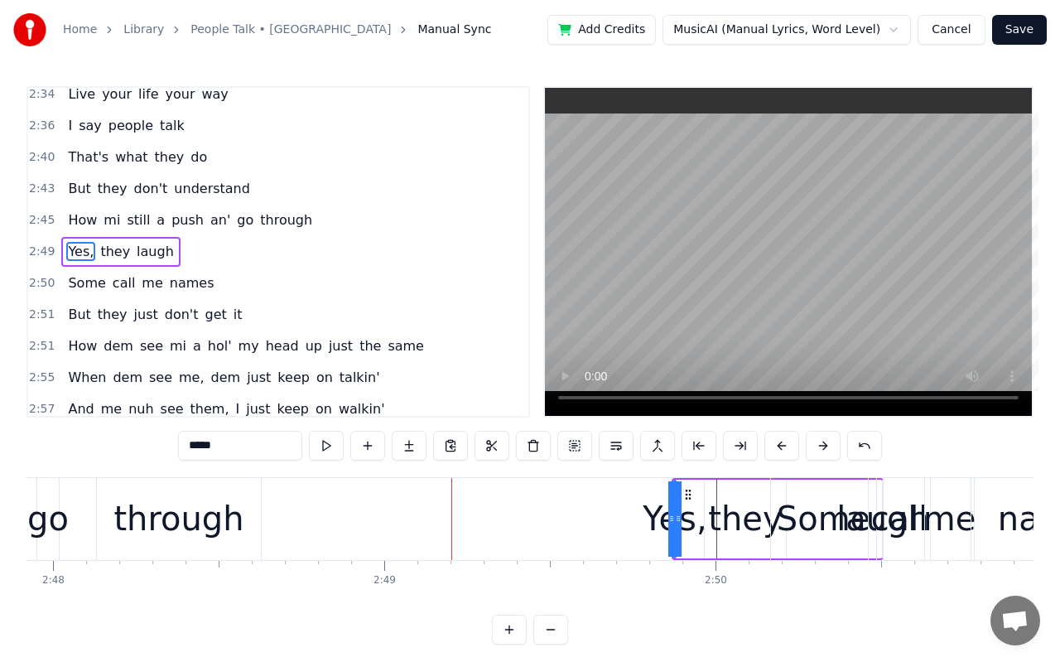
click at [817, 444] on button at bounding box center [823, 446] width 35 height 30
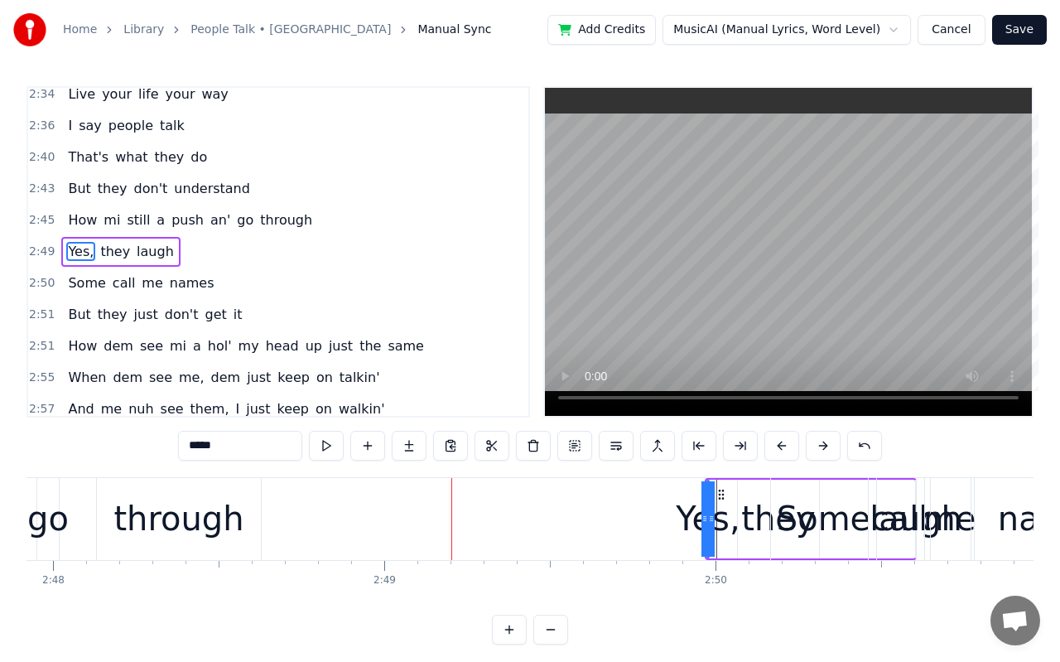
click at [817, 444] on button at bounding box center [823, 446] width 35 height 30
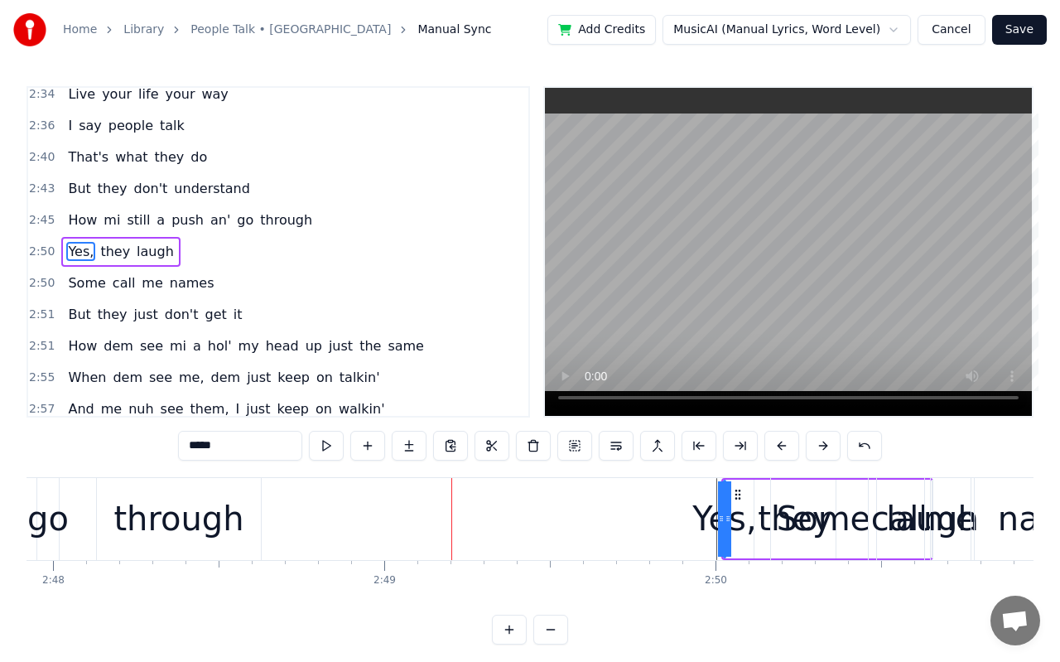
click at [775, 346] on video at bounding box center [788, 252] width 487 height 328
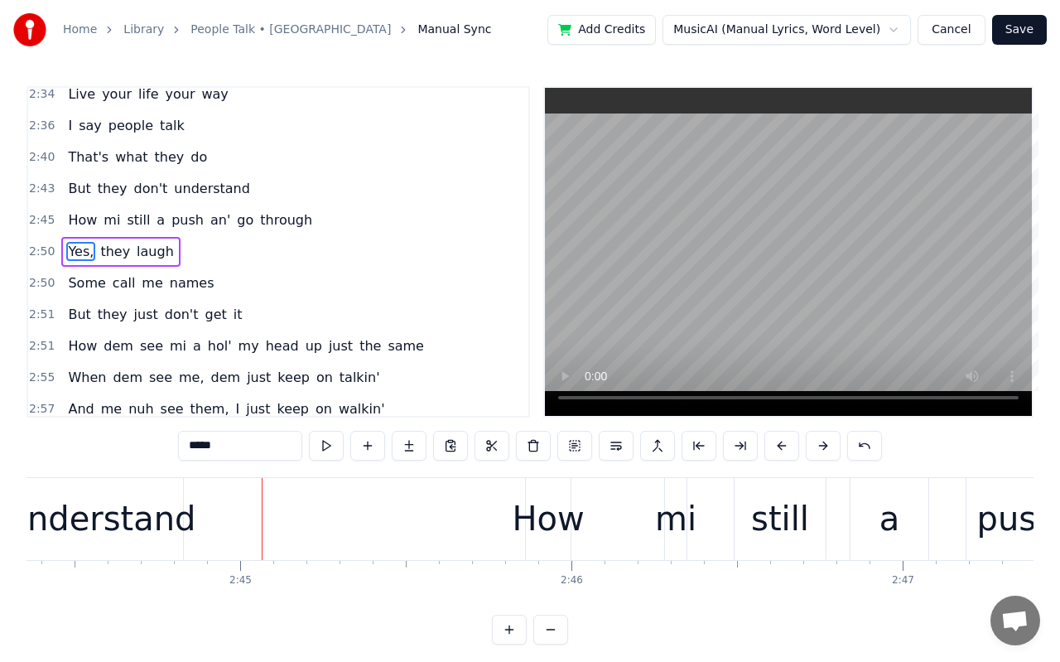
scroll to position [0, 54605]
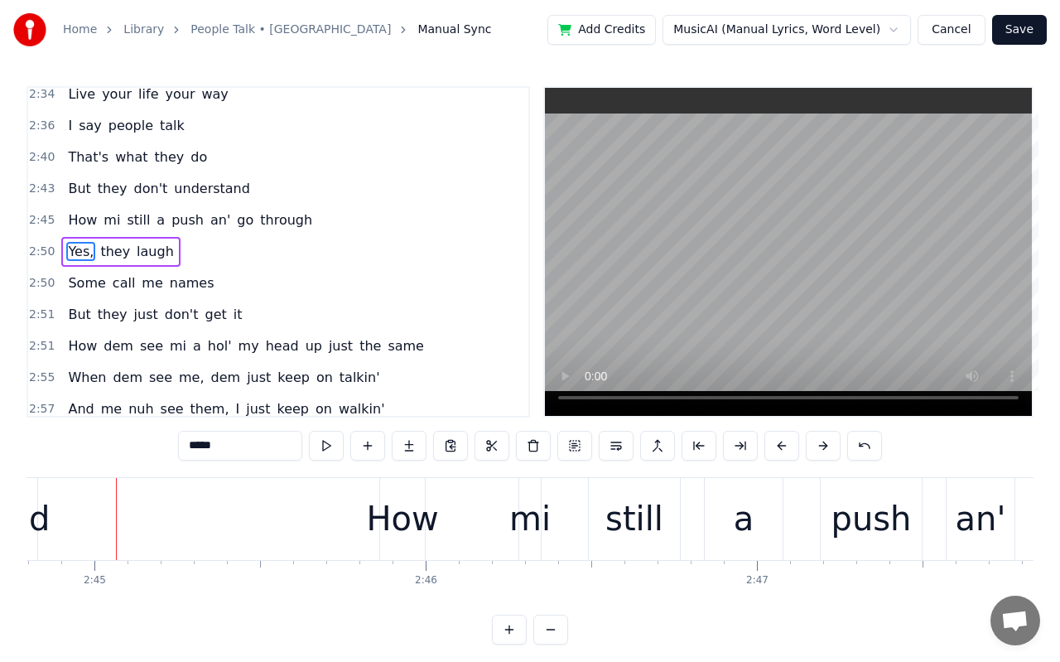
click at [826, 306] on video at bounding box center [788, 252] width 487 height 328
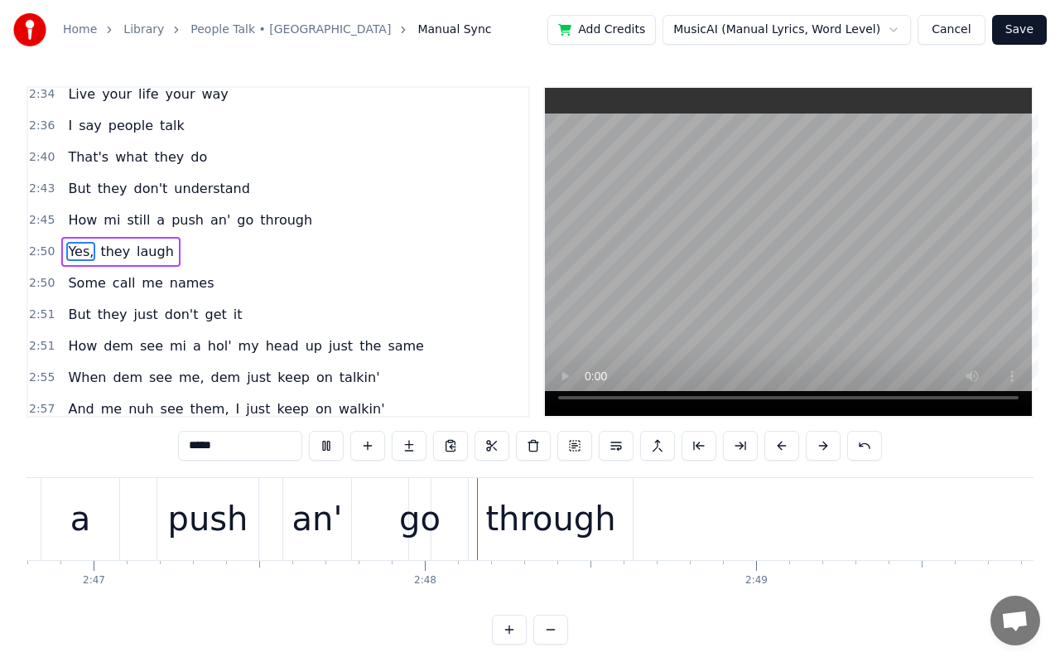
scroll to position [0, 55460]
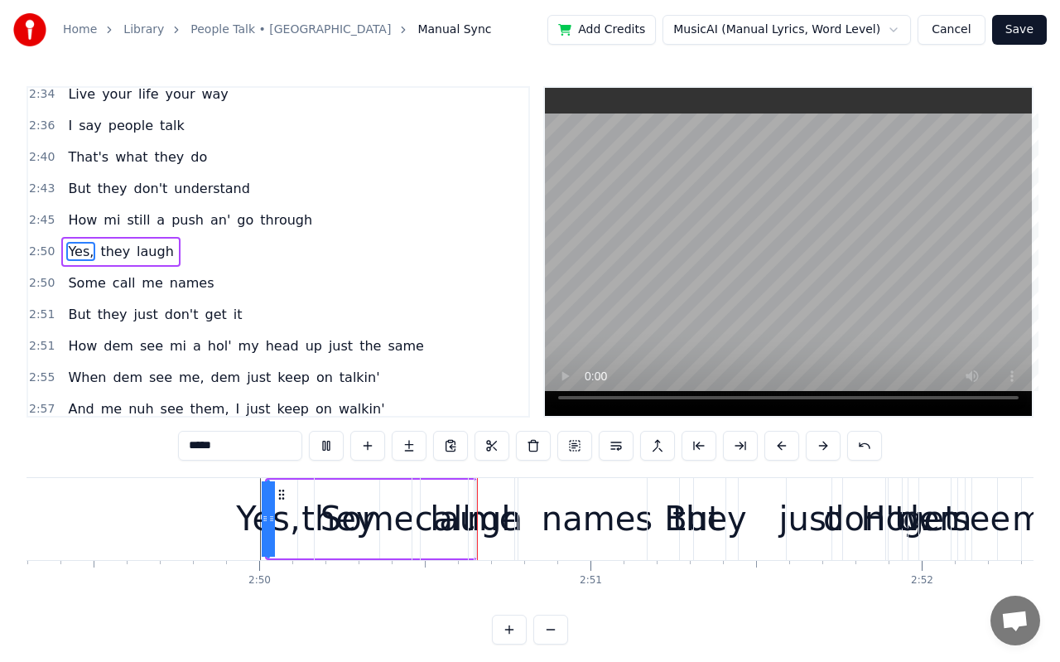
click at [826, 306] on video at bounding box center [788, 252] width 487 height 328
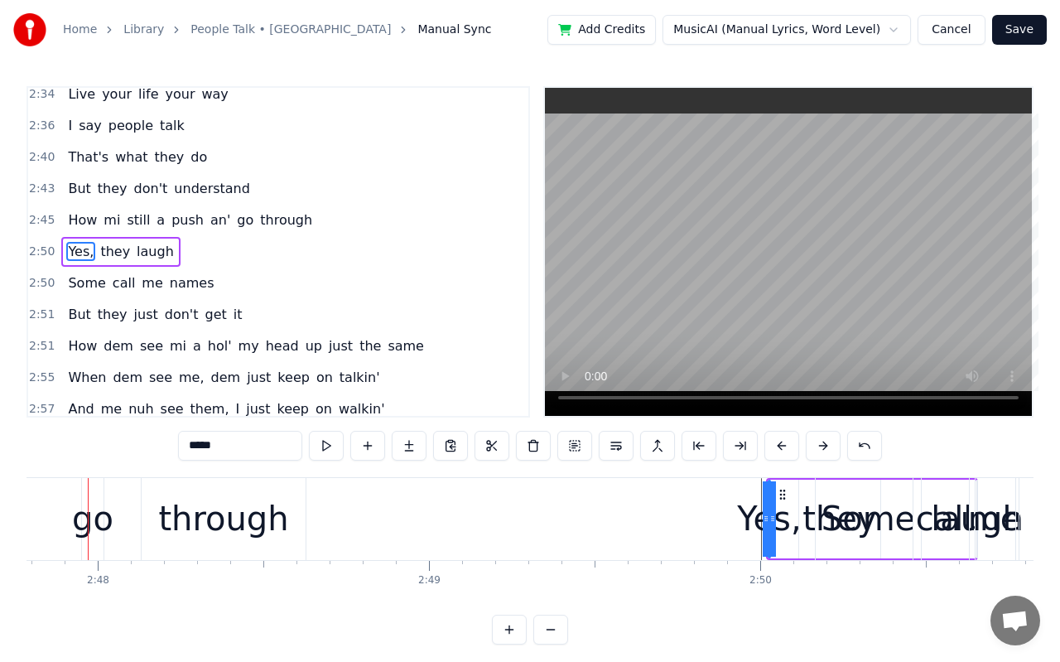
scroll to position [0, 55566]
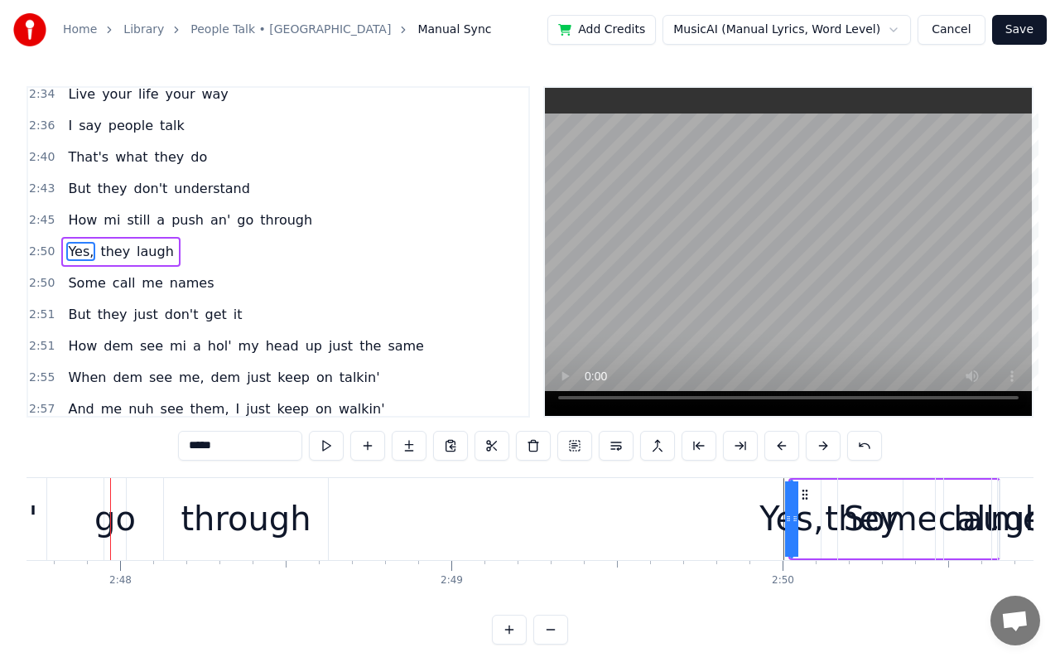
click at [856, 524] on div "Some" at bounding box center [891, 519] width 94 height 50
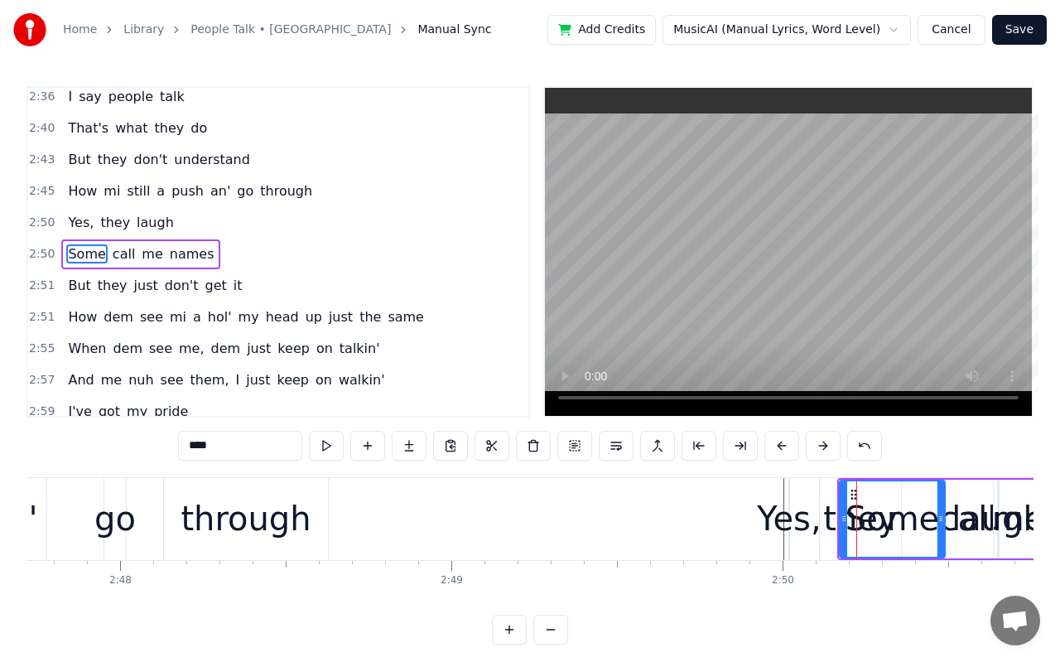
scroll to position [1520, 0]
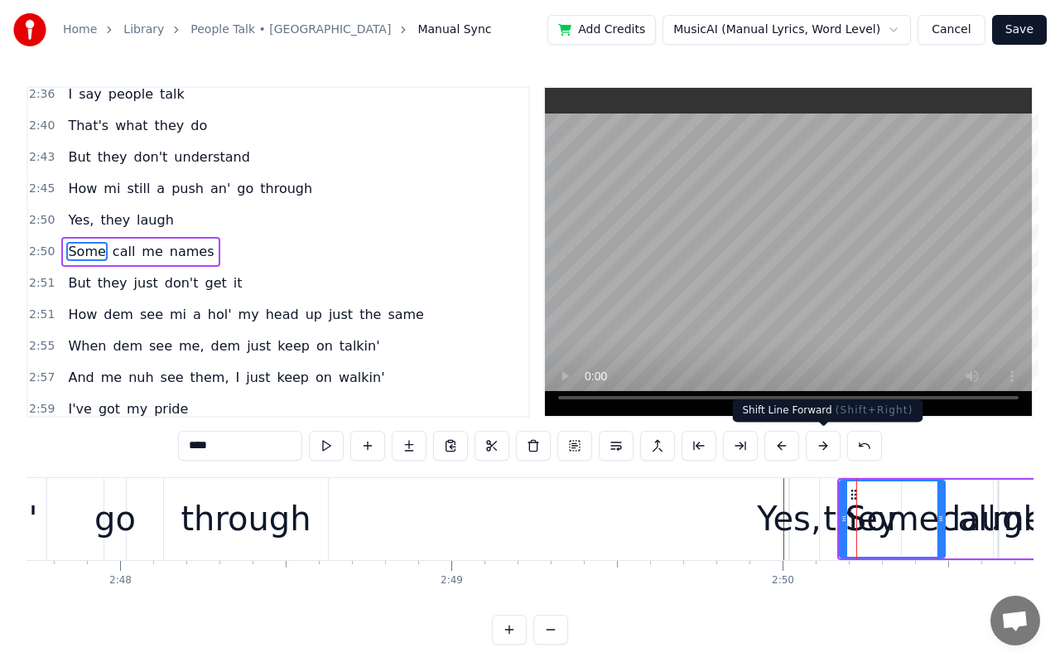
click at [829, 446] on button at bounding box center [823, 446] width 35 height 30
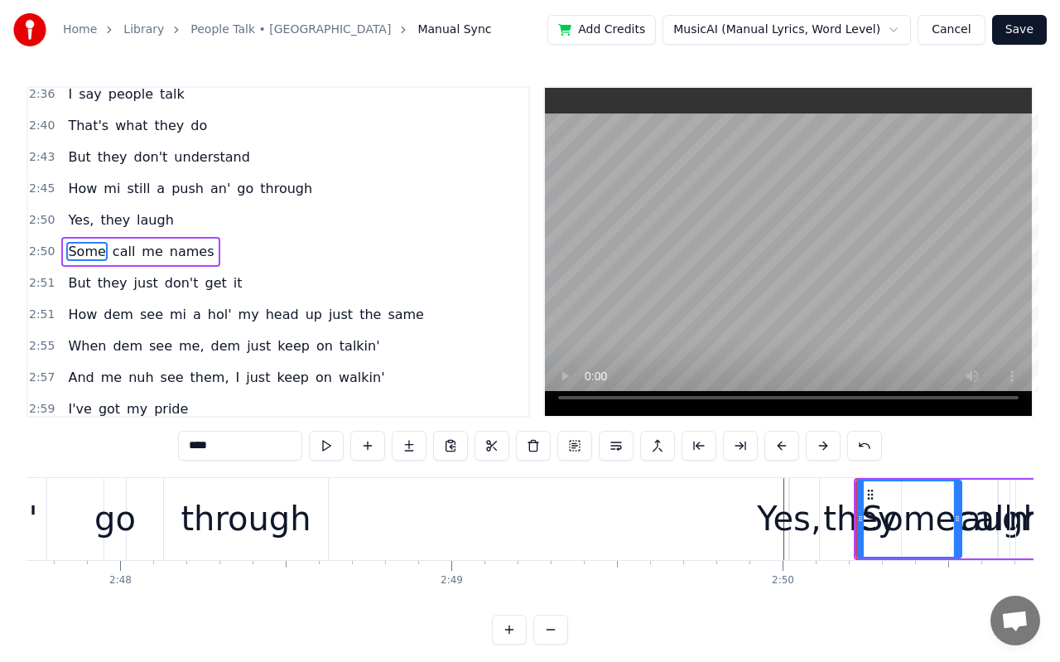
click at [829, 446] on button at bounding box center [823, 446] width 35 height 30
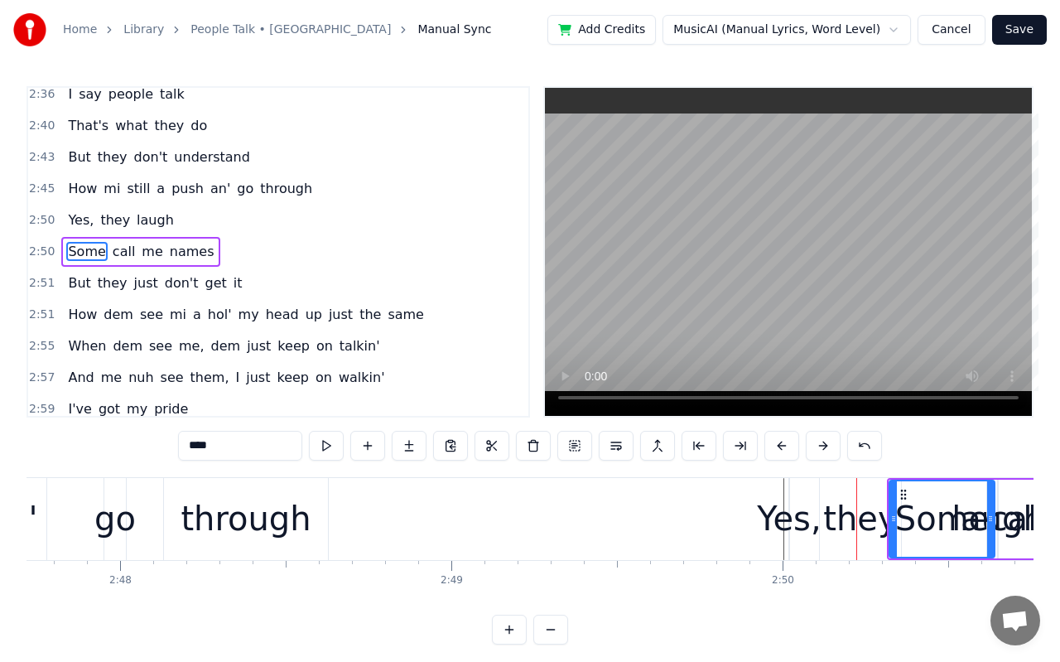
click at [1008, 526] on div "call" at bounding box center [1018, 519] width 57 height 50
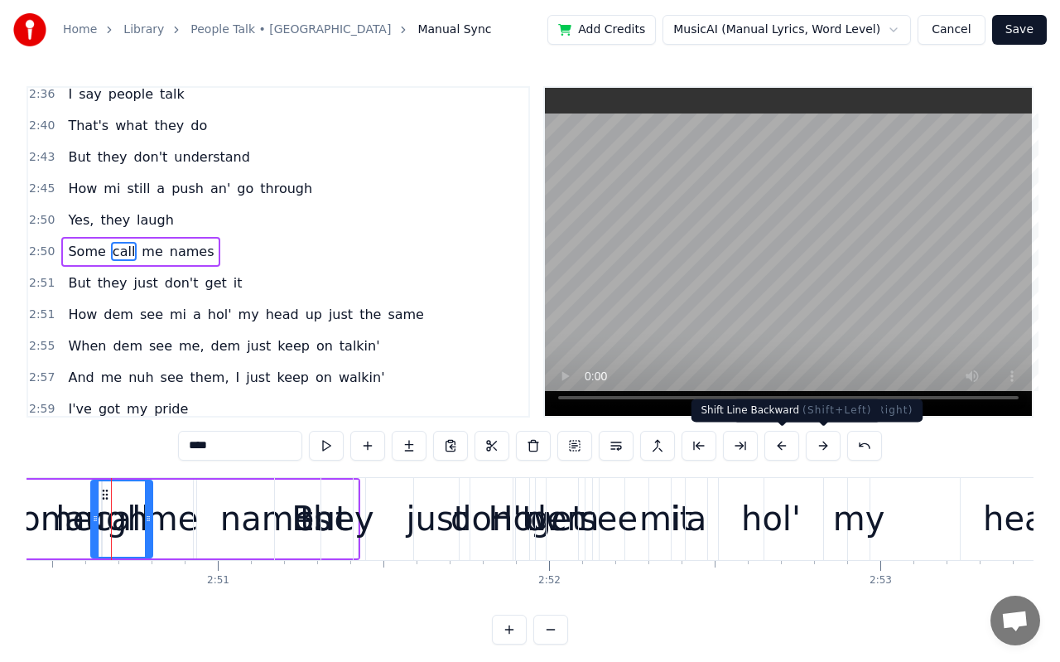
scroll to position [0, 56463]
click at [791, 447] on button at bounding box center [781, 446] width 35 height 30
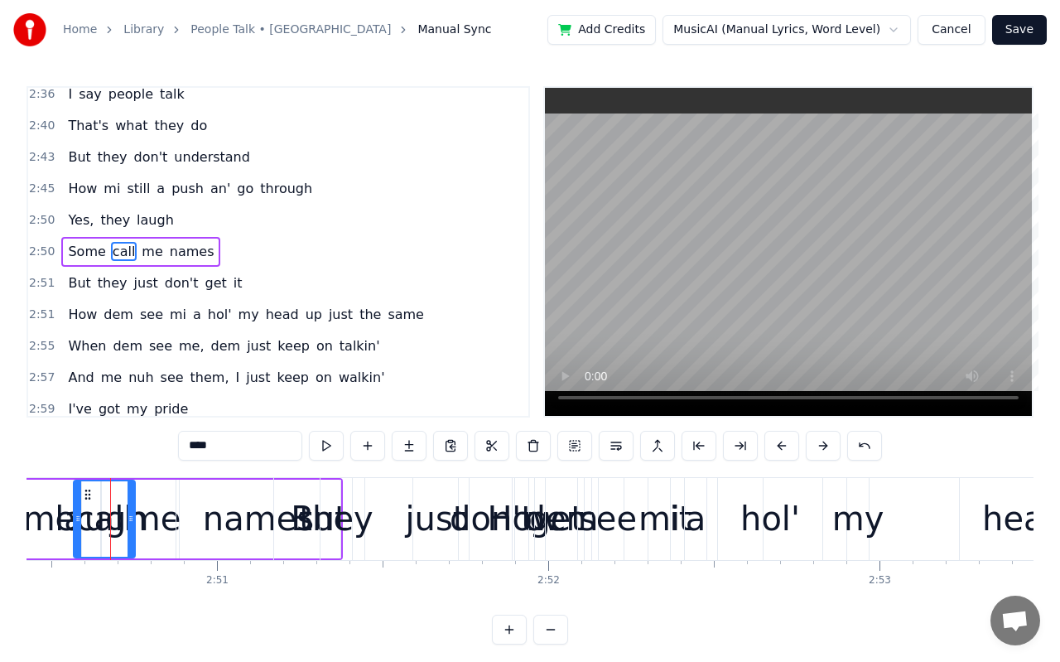
click at [791, 447] on button at bounding box center [781, 446] width 35 height 30
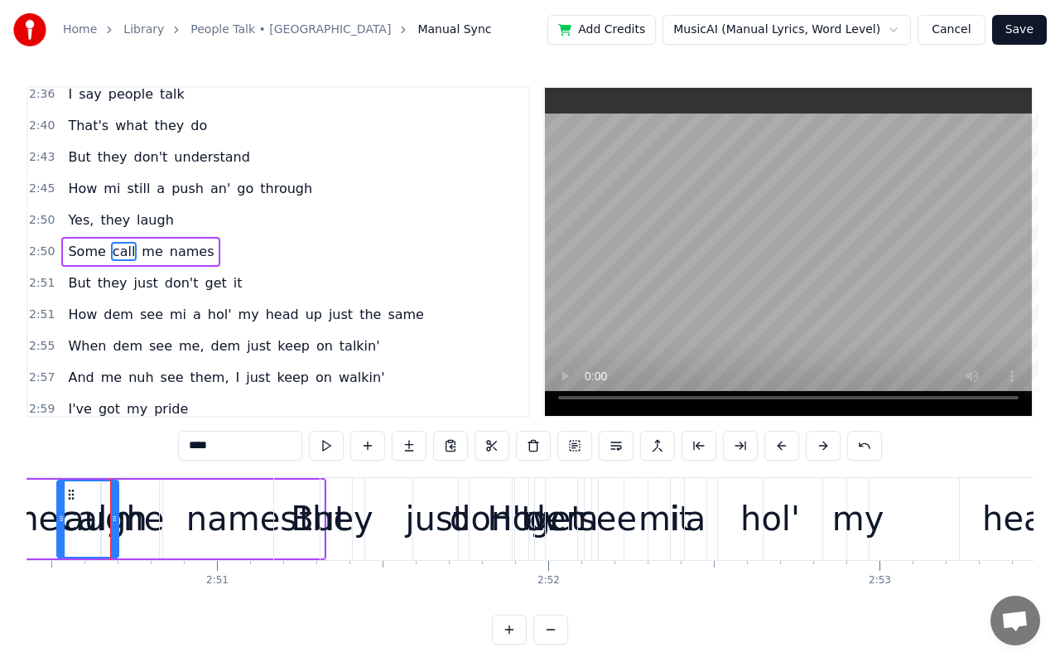
click at [791, 447] on button at bounding box center [781, 446] width 35 height 30
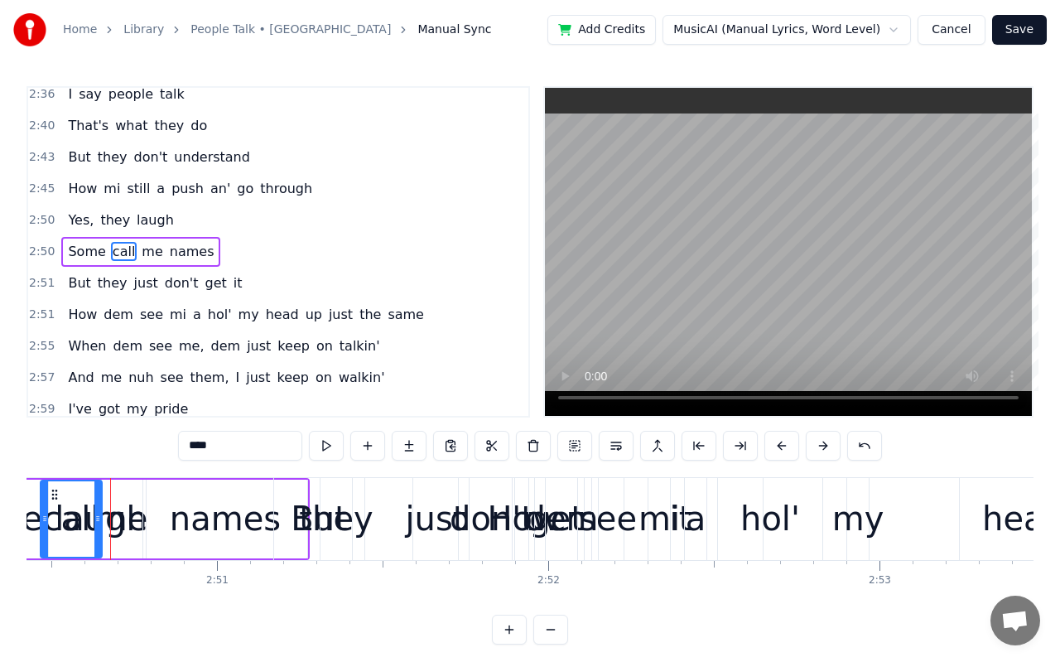
click at [791, 447] on button at bounding box center [781, 446] width 35 height 30
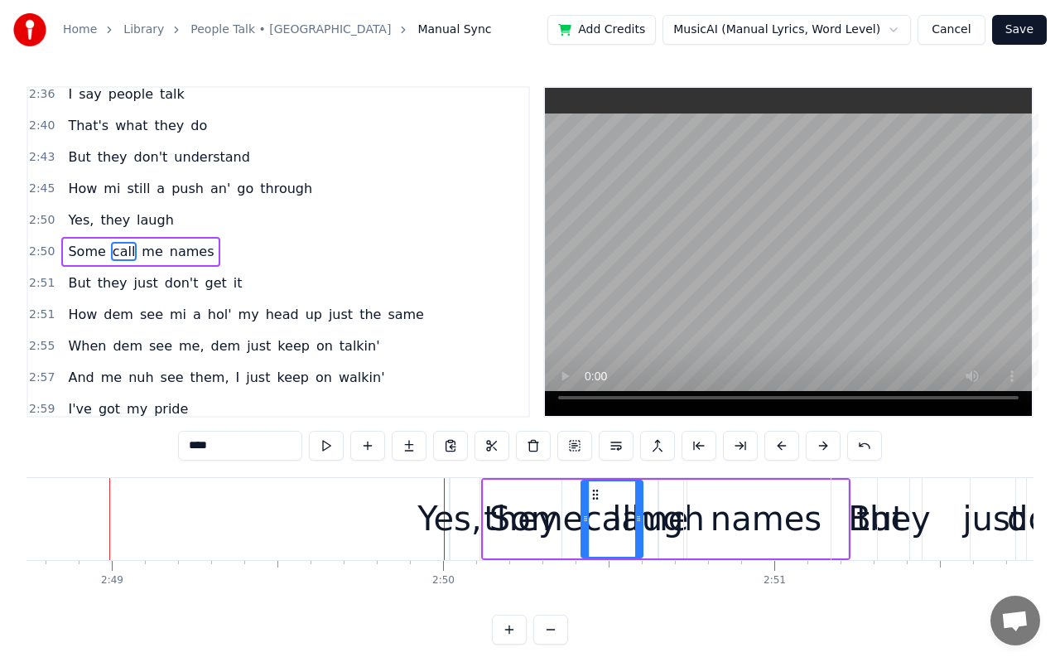
scroll to position [0, 55906]
click at [825, 443] on button at bounding box center [823, 446] width 35 height 30
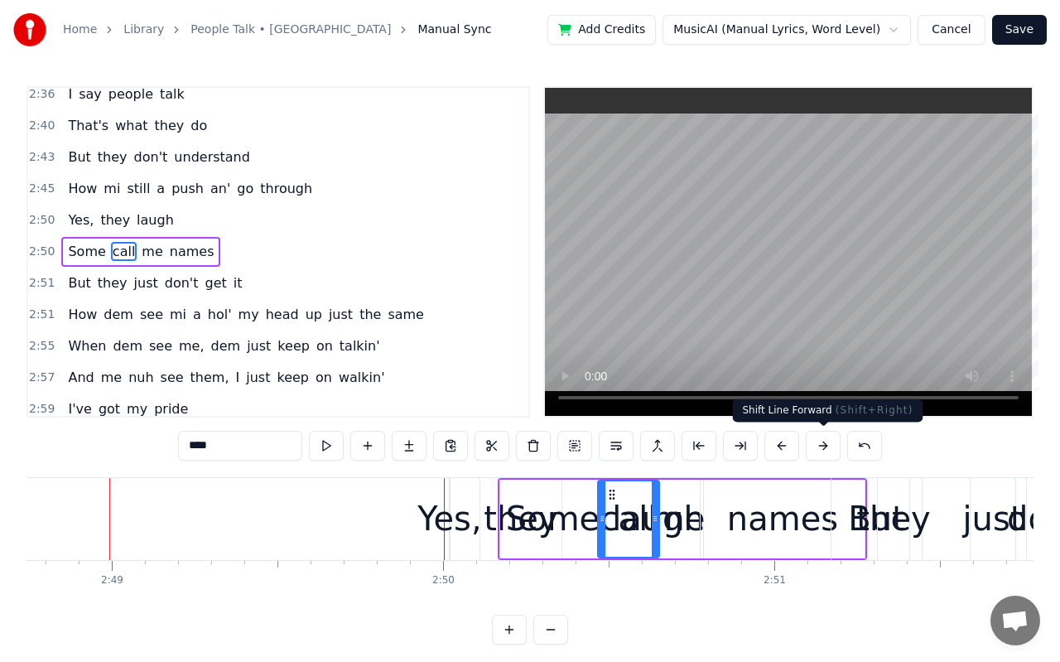
click at [825, 443] on button at bounding box center [823, 446] width 35 height 30
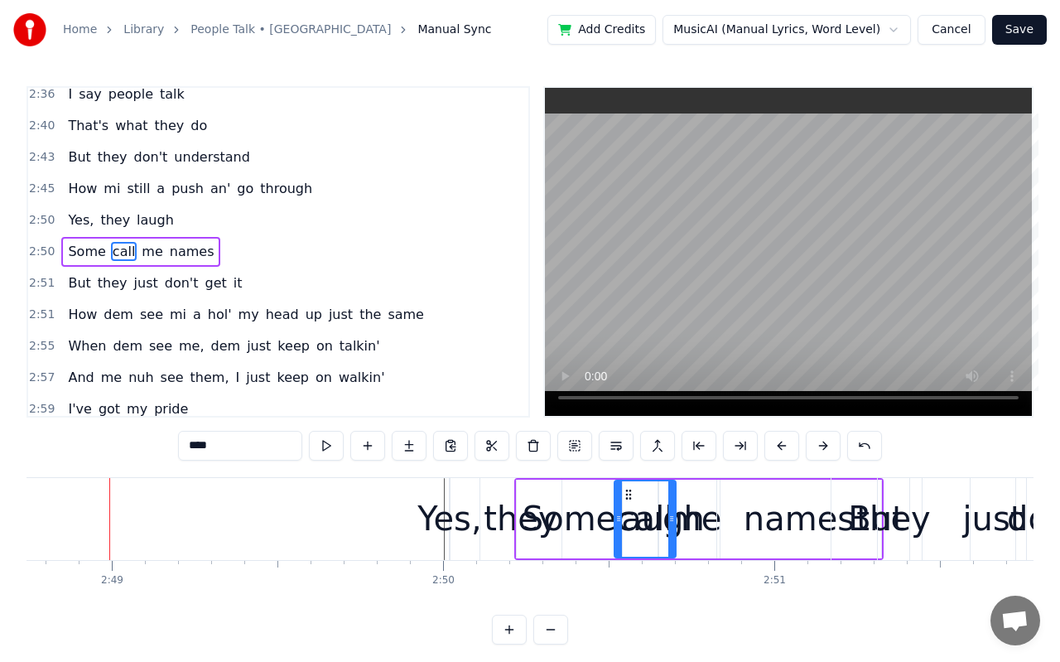
click at [825, 443] on button at bounding box center [823, 446] width 35 height 30
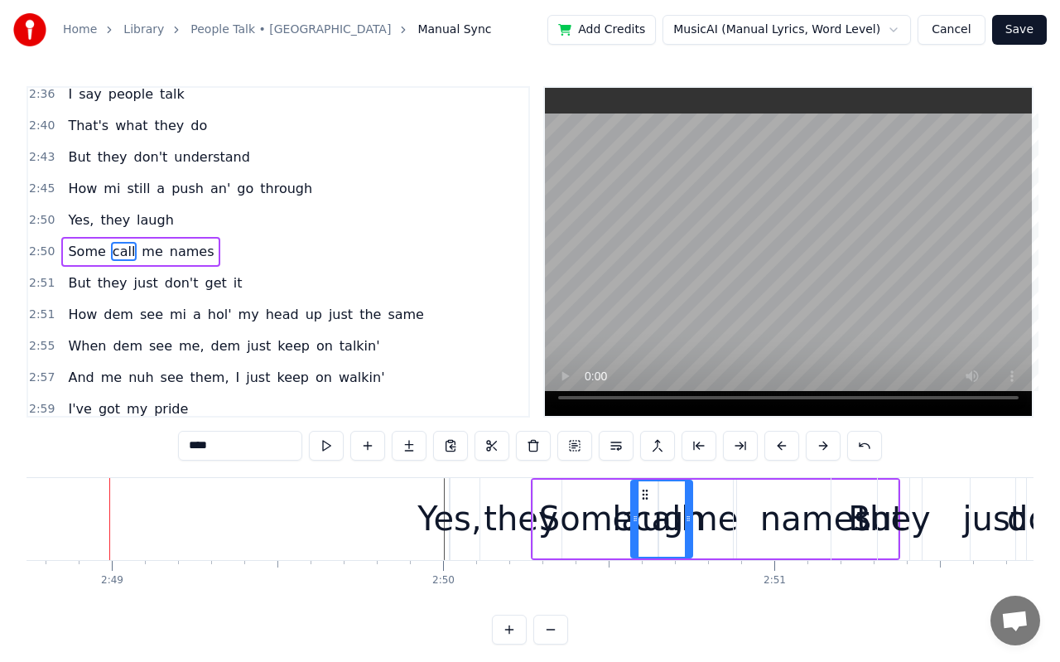
click at [825, 443] on button at bounding box center [823, 446] width 35 height 30
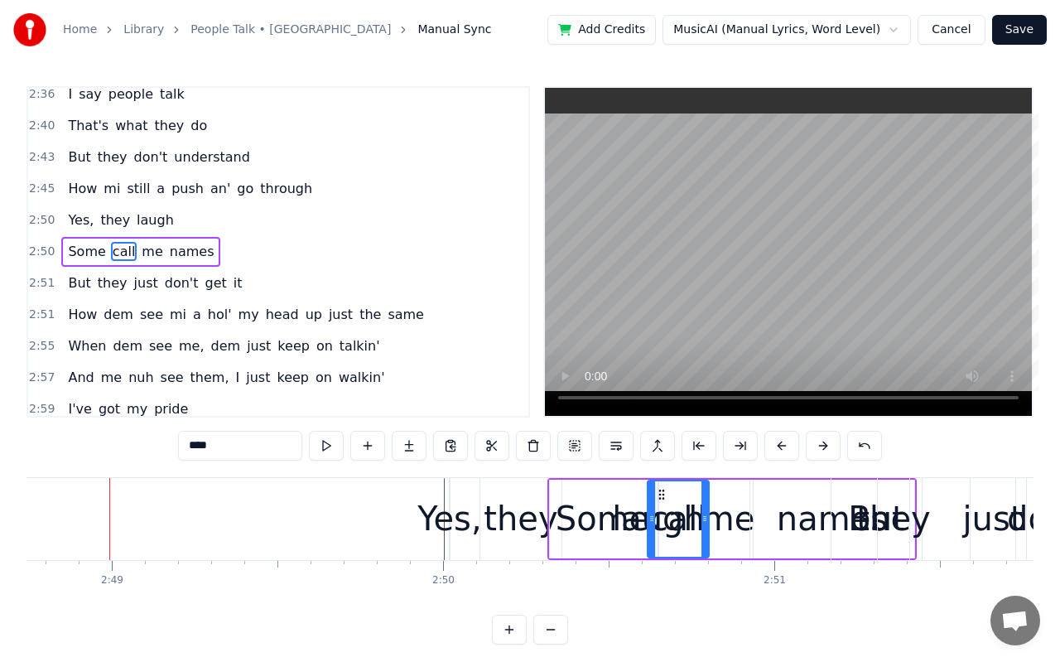
click at [825, 443] on button at bounding box center [823, 446] width 35 height 30
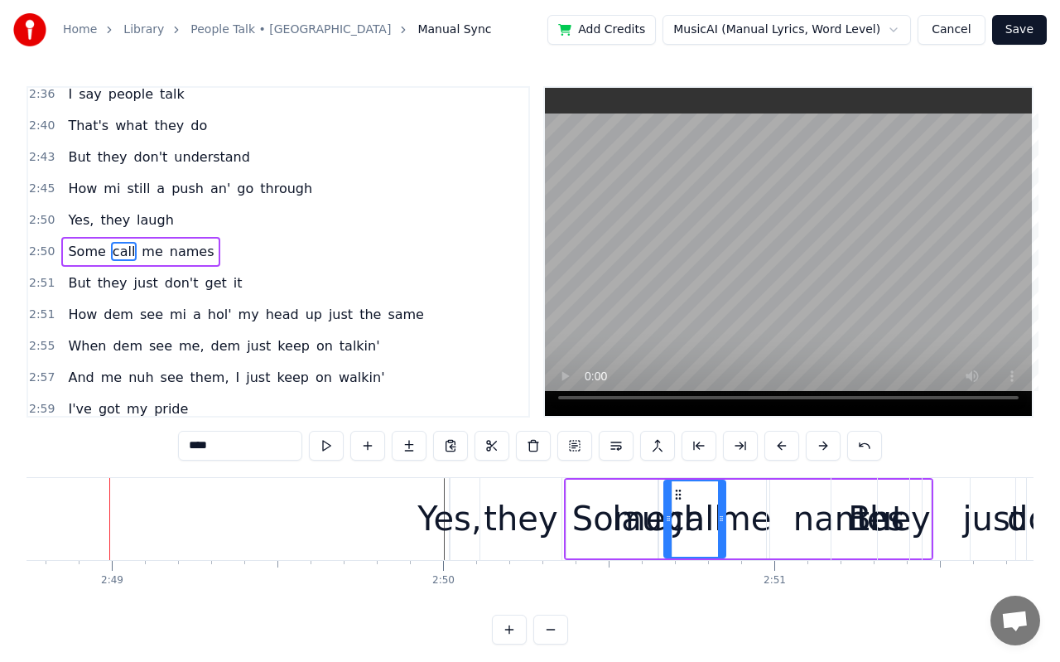
click at [821, 449] on button at bounding box center [823, 446] width 35 height 30
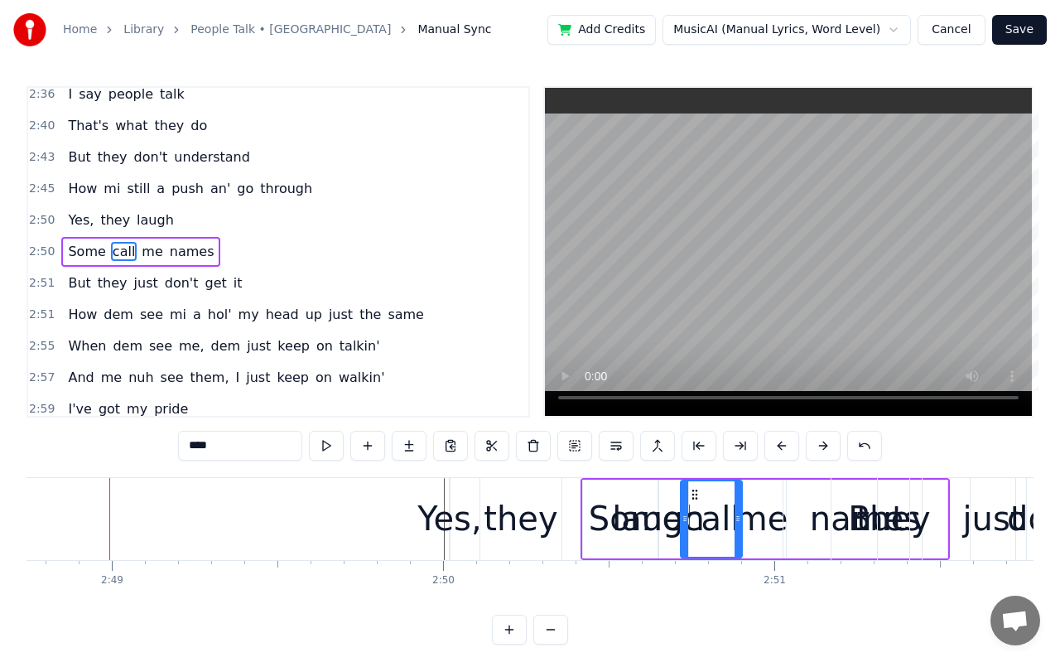
click at [821, 449] on button at bounding box center [823, 446] width 35 height 30
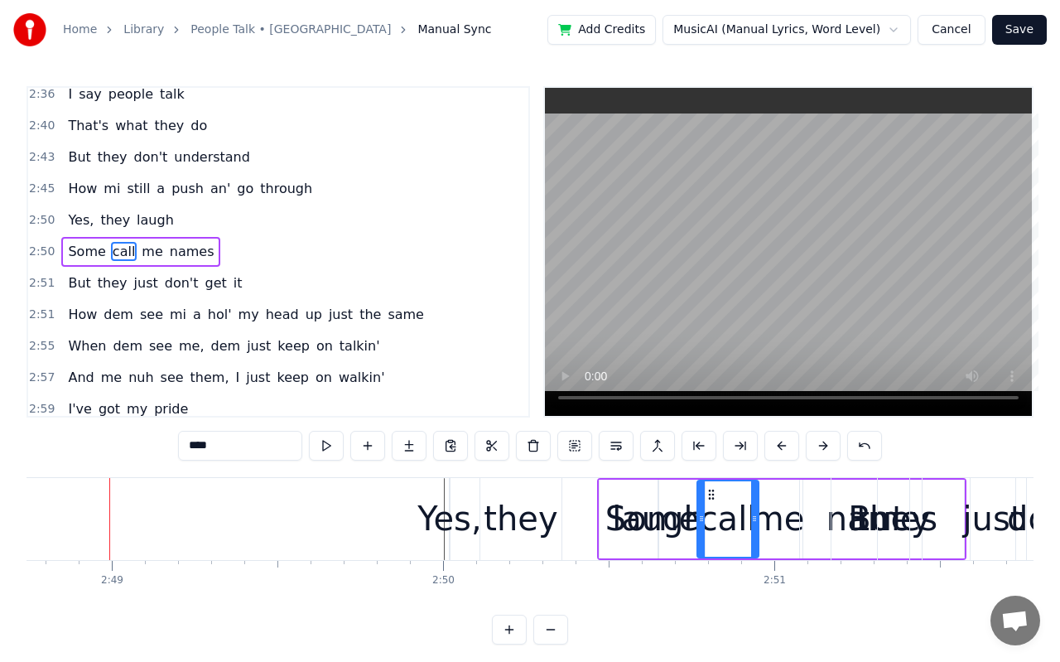
click at [676, 543] on div "Some" at bounding box center [652, 519] width 105 height 79
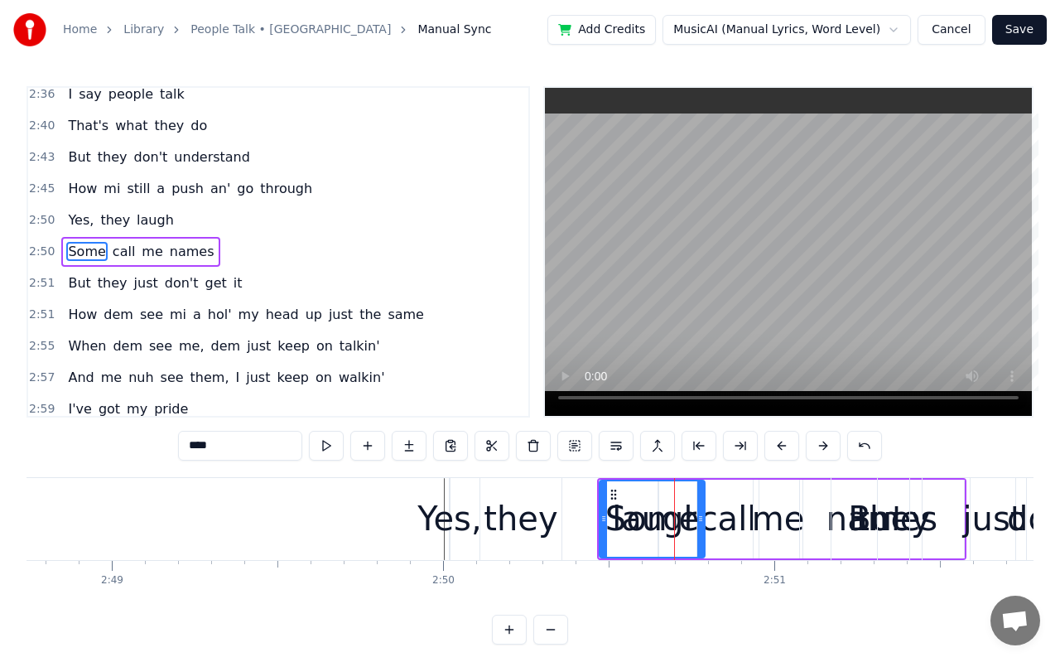
click at [778, 439] on button at bounding box center [781, 446] width 35 height 30
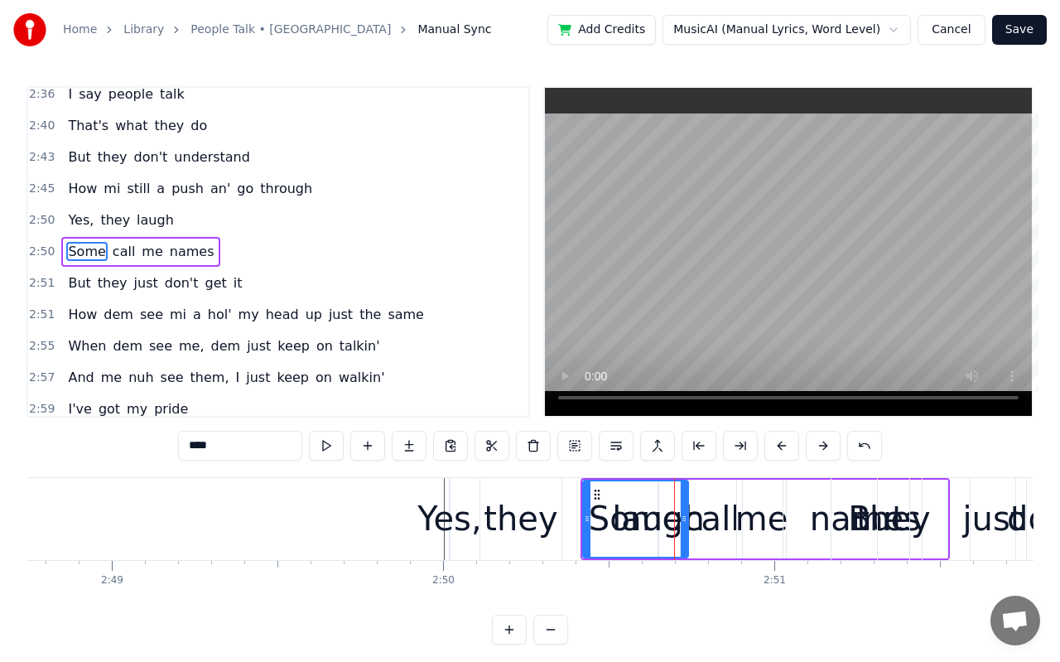
click at [778, 439] on button at bounding box center [781, 446] width 35 height 30
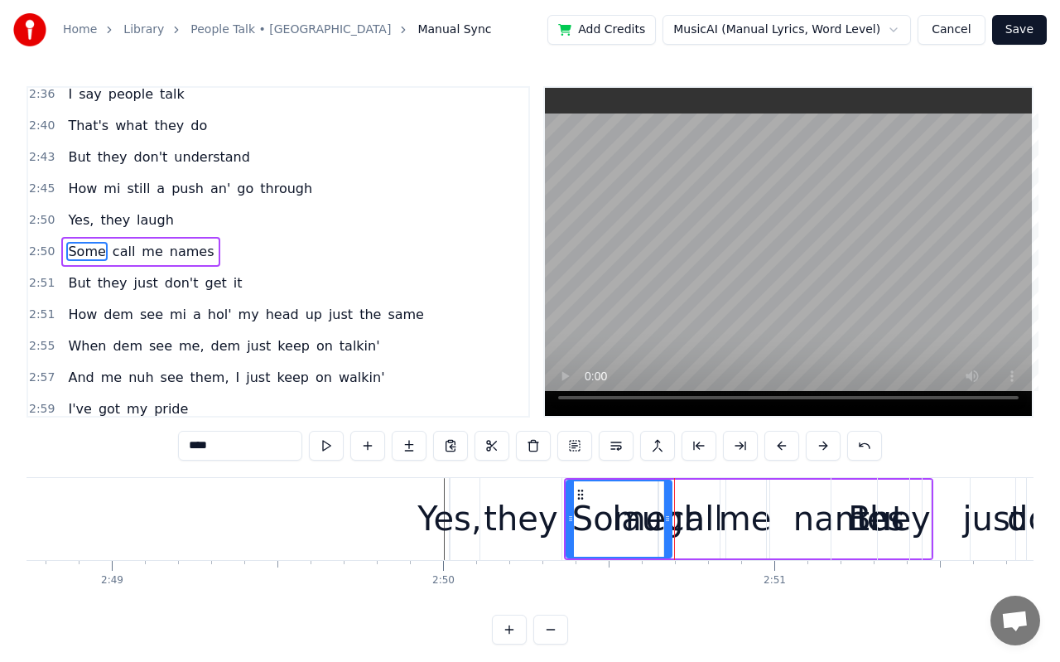
click at [778, 439] on button at bounding box center [781, 446] width 35 height 30
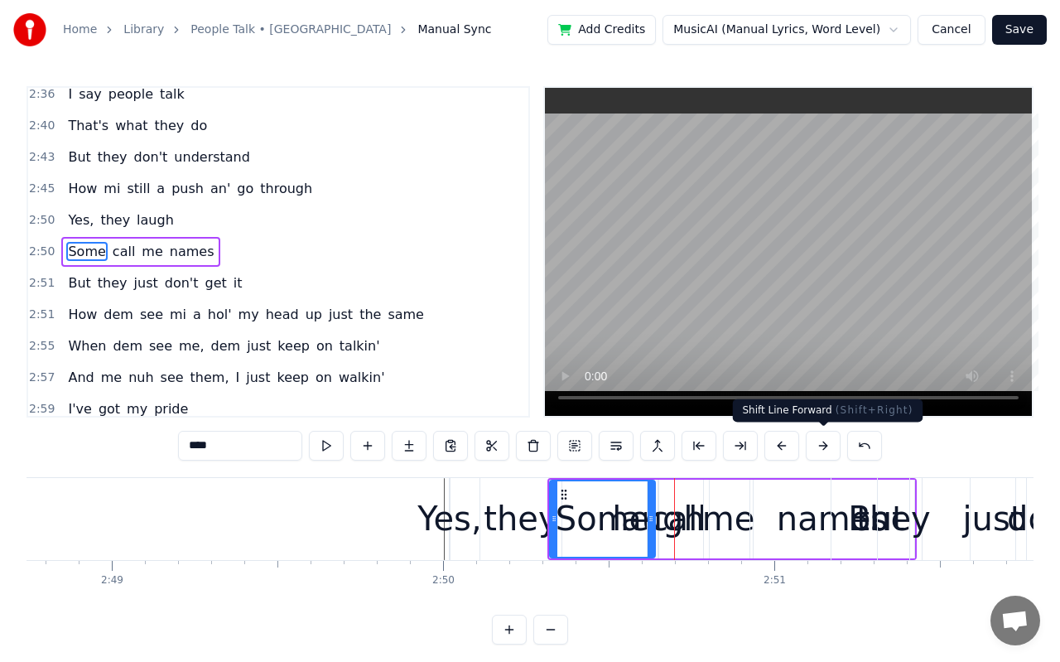
click at [826, 440] on button at bounding box center [823, 446] width 35 height 30
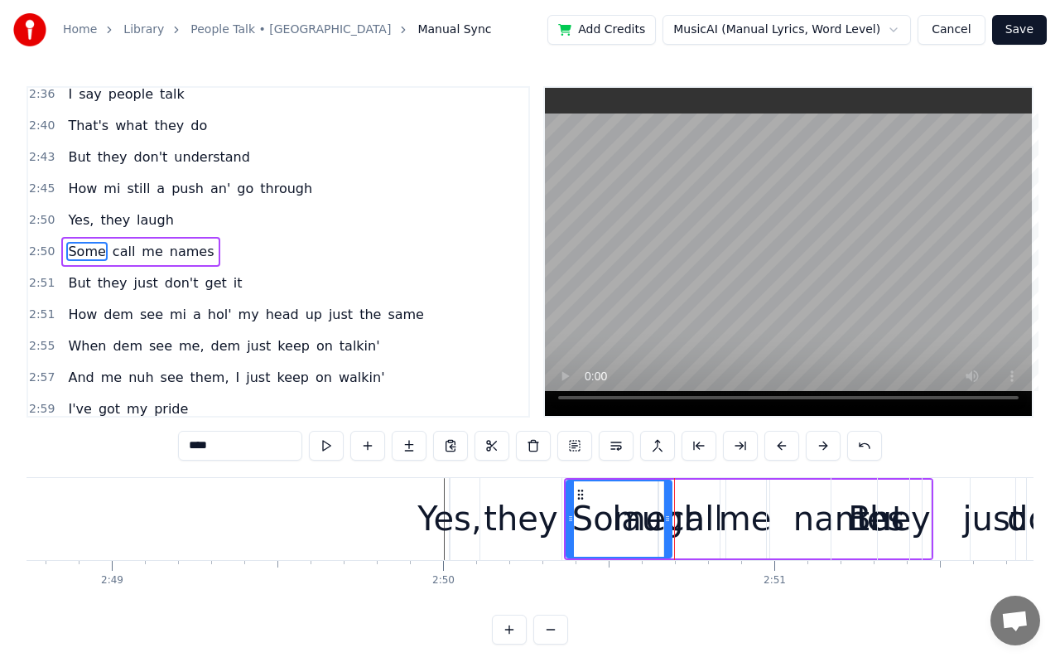
click at [826, 440] on button at bounding box center [823, 446] width 35 height 30
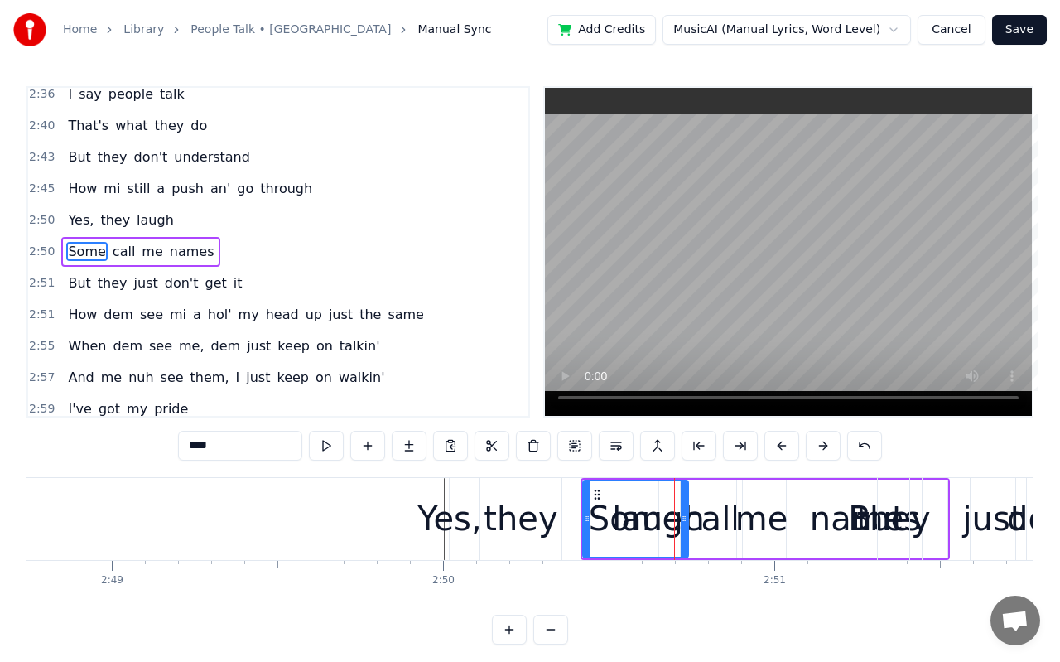
click at [826, 440] on button at bounding box center [823, 446] width 35 height 30
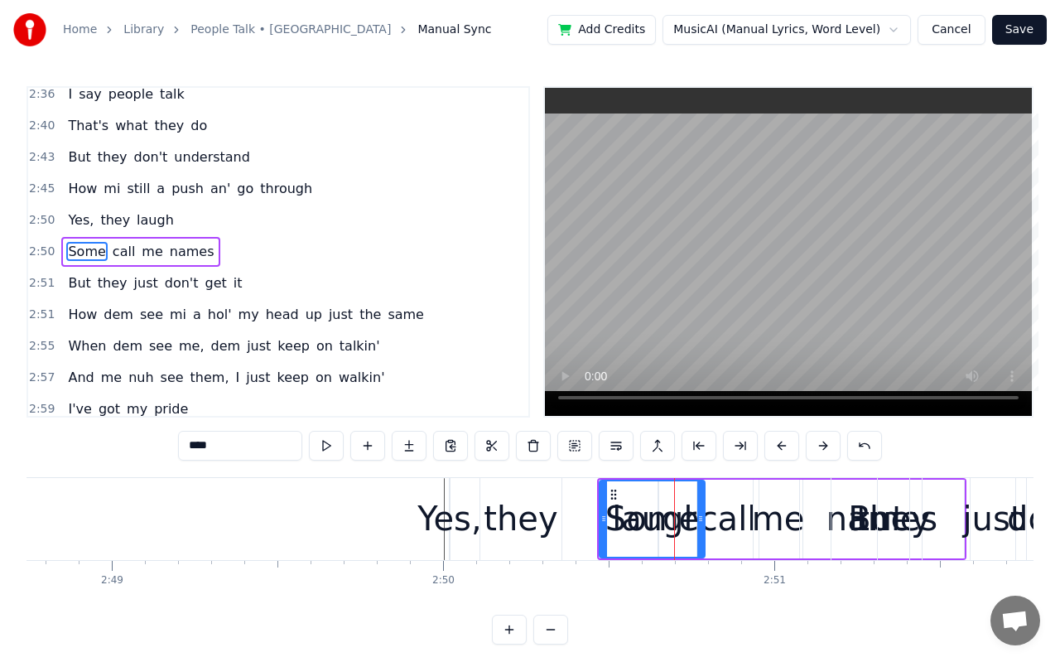
click at [826, 440] on button at bounding box center [823, 446] width 35 height 30
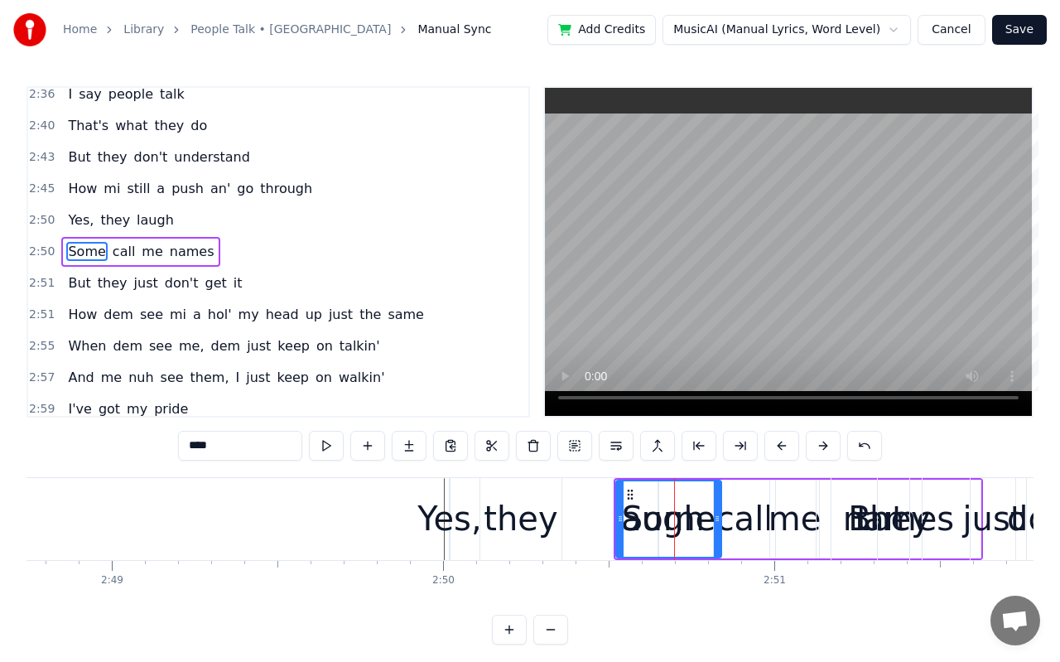
click at [826, 440] on button at bounding box center [823, 446] width 35 height 30
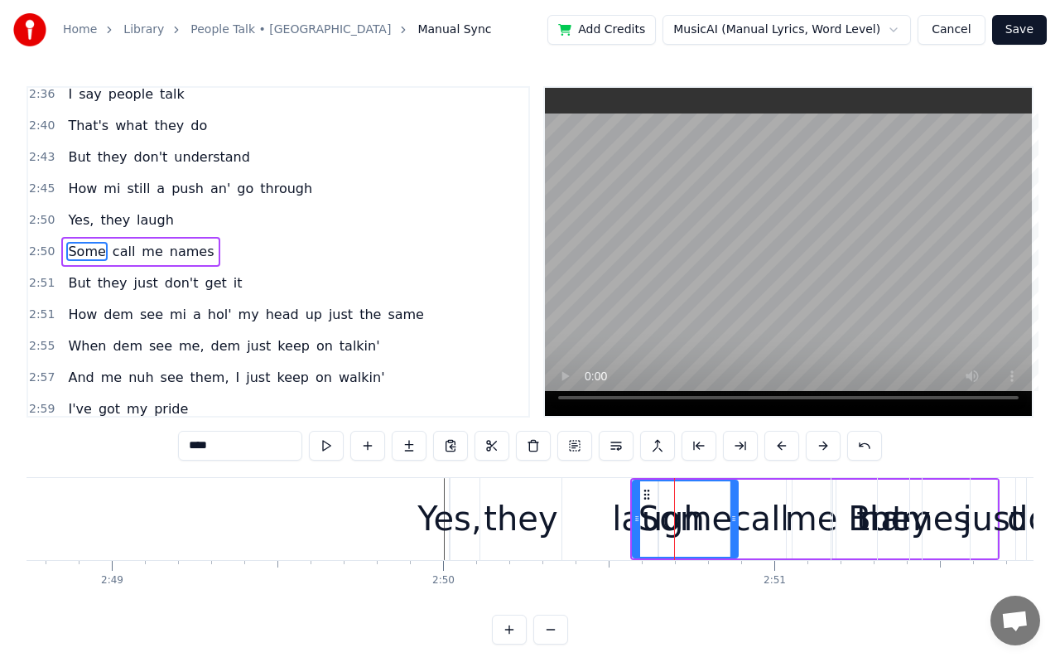
click at [826, 440] on button at bounding box center [823, 446] width 35 height 30
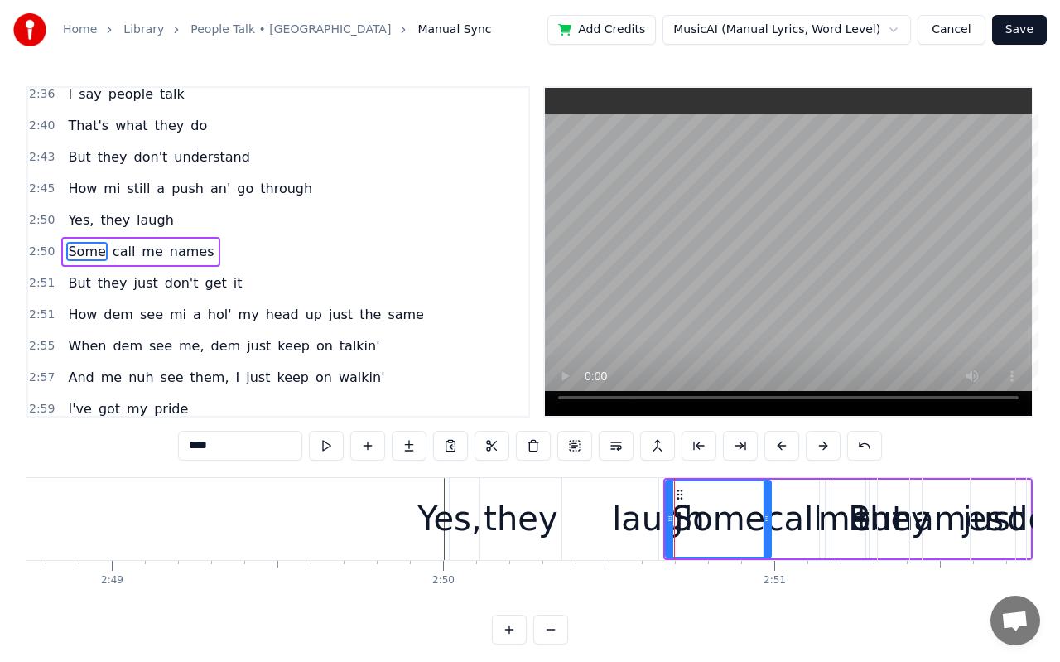
click at [826, 440] on button at bounding box center [823, 446] width 35 height 30
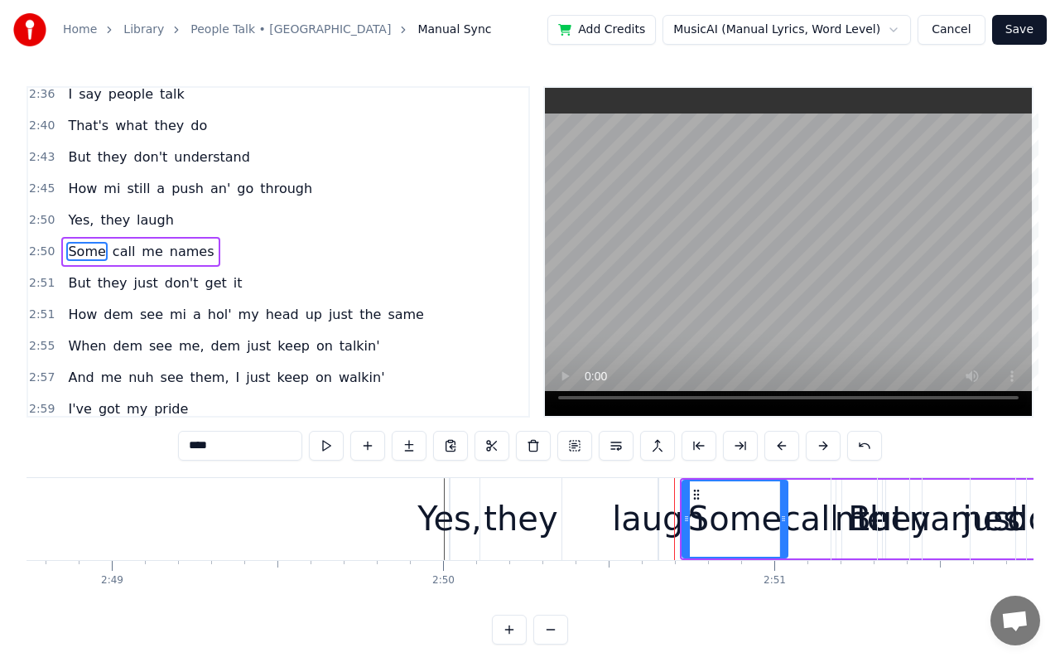
click at [826, 440] on button at bounding box center [823, 446] width 35 height 30
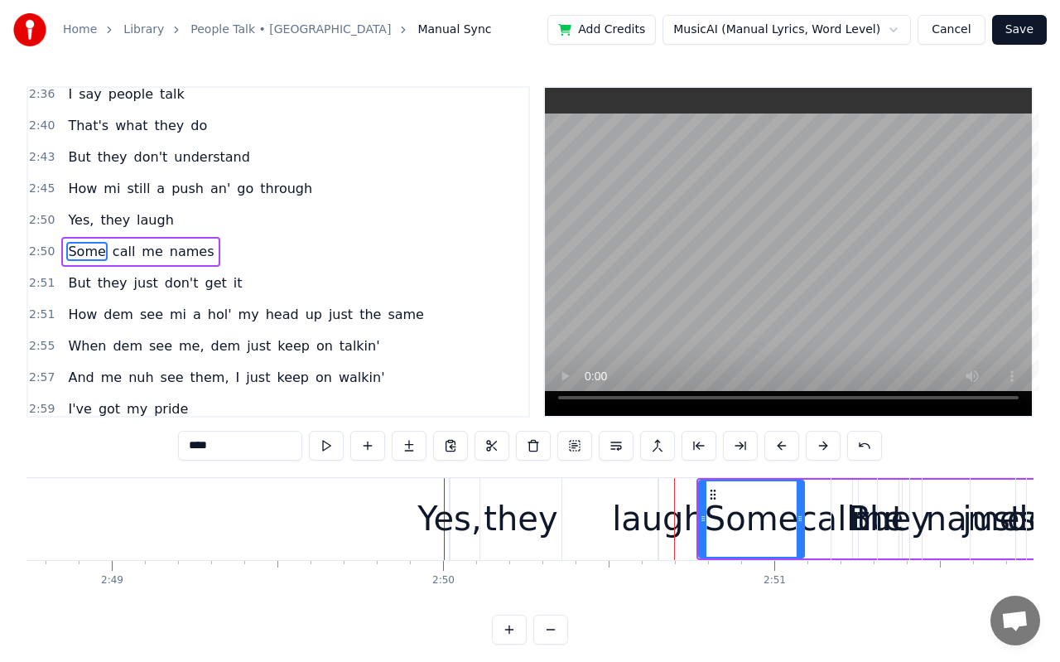
click at [826, 440] on button at bounding box center [823, 446] width 35 height 30
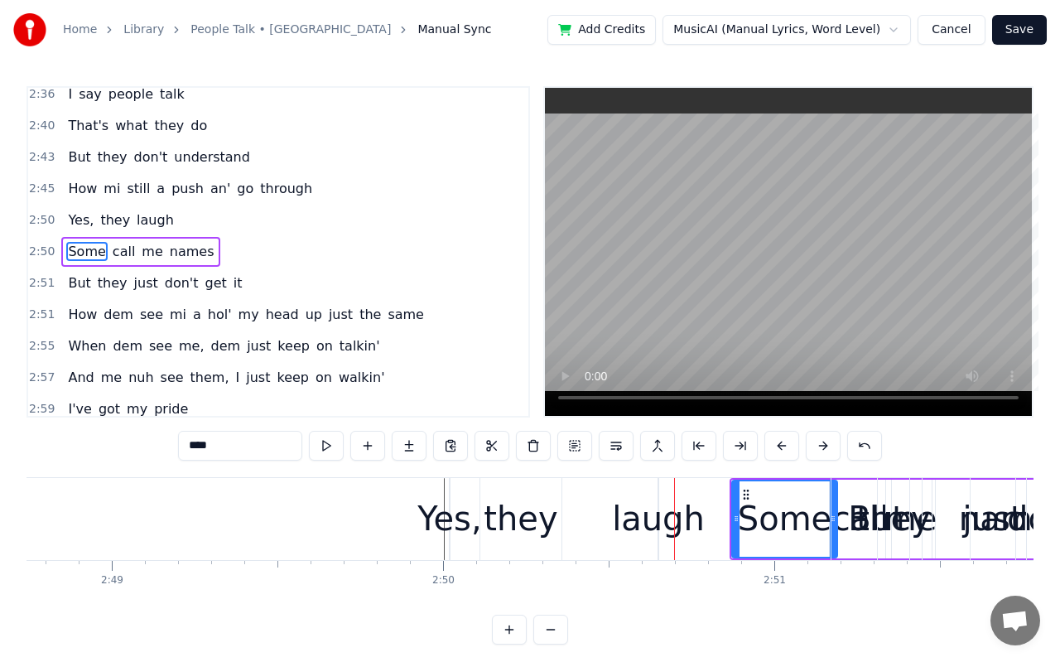
click at [826, 440] on button at bounding box center [823, 446] width 35 height 30
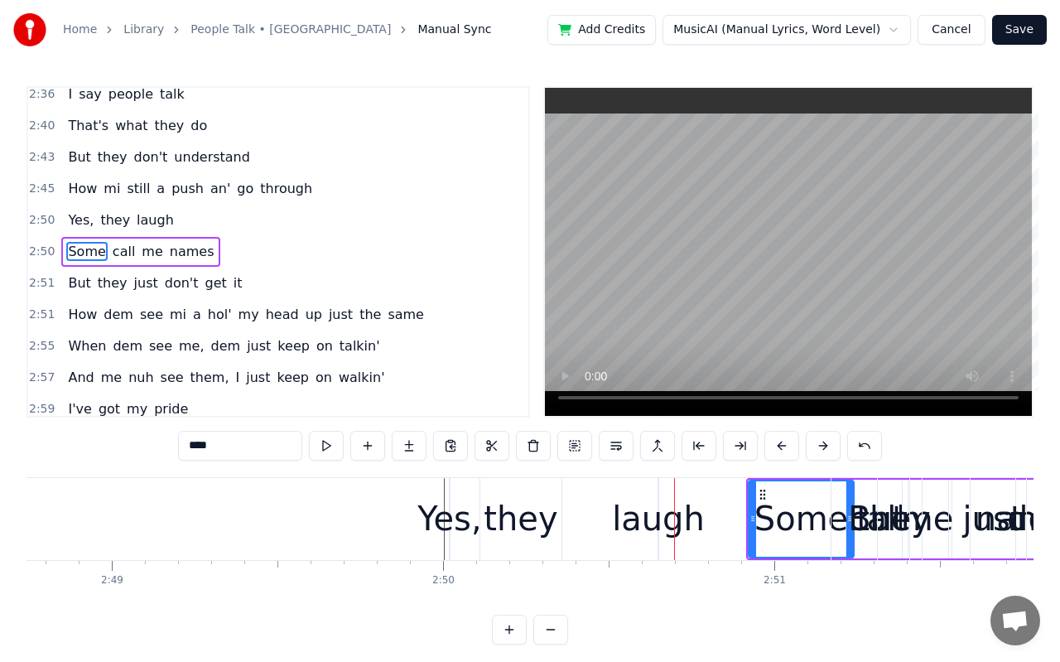
click at [826, 440] on button at bounding box center [823, 446] width 35 height 30
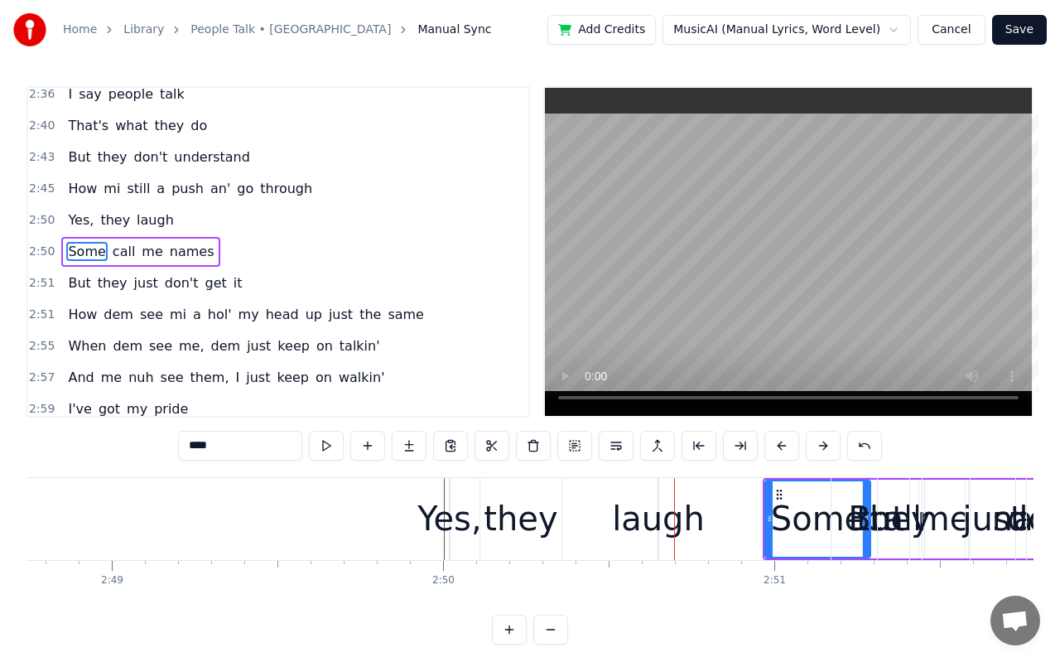
click at [826, 440] on button at bounding box center [823, 446] width 35 height 30
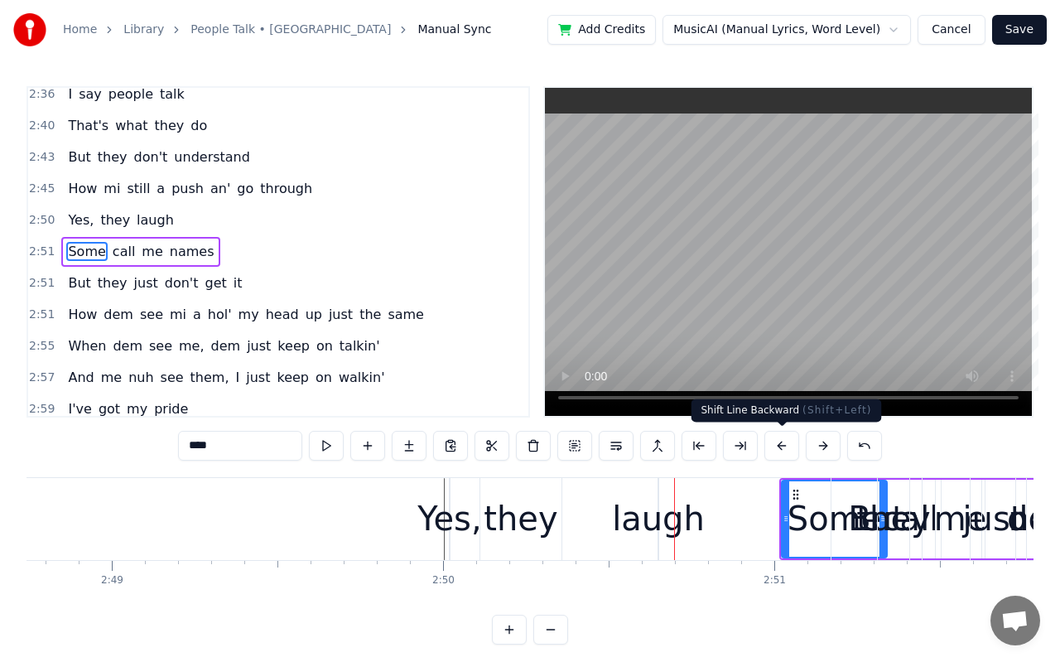
click at [789, 441] on button at bounding box center [781, 446] width 35 height 30
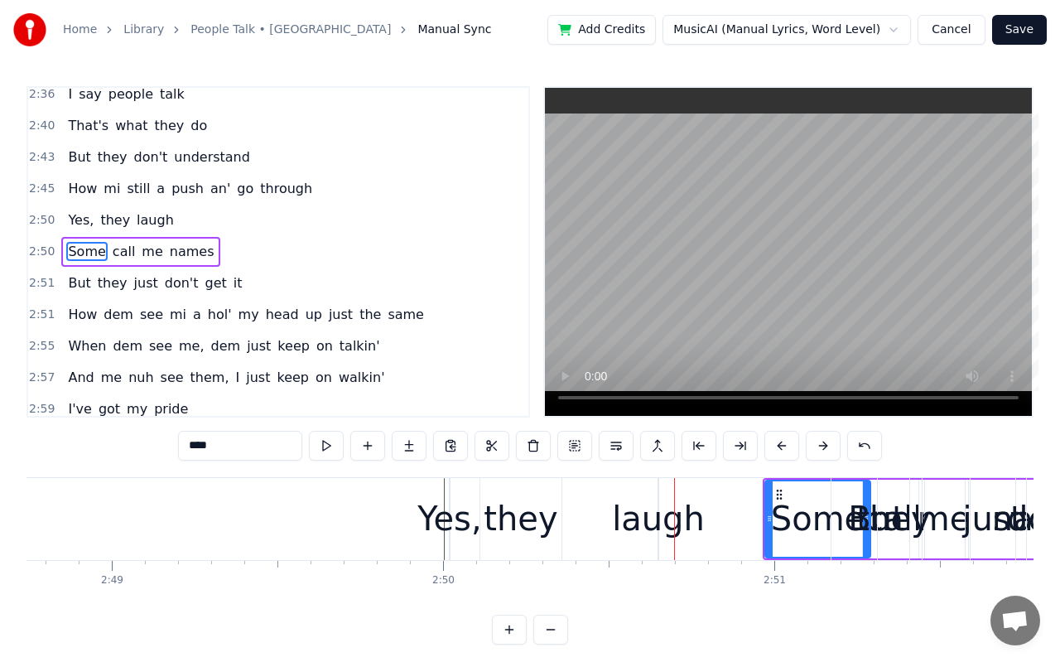
click at [906, 529] on div "they" at bounding box center [893, 519] width 74 height 50
type input "****"
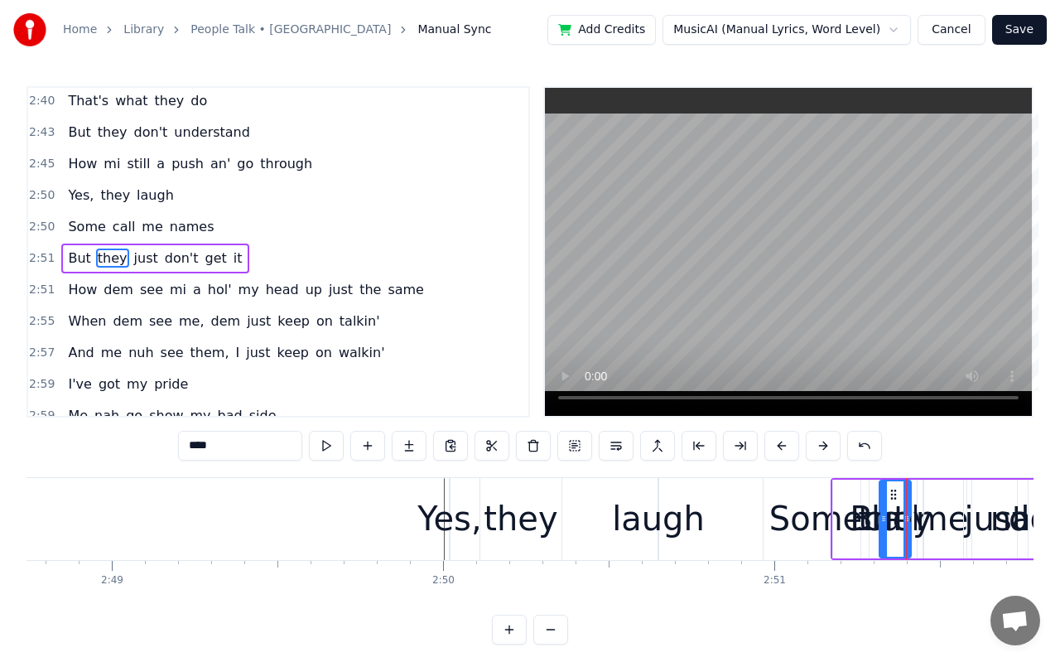
scroll to position [1551, 0]
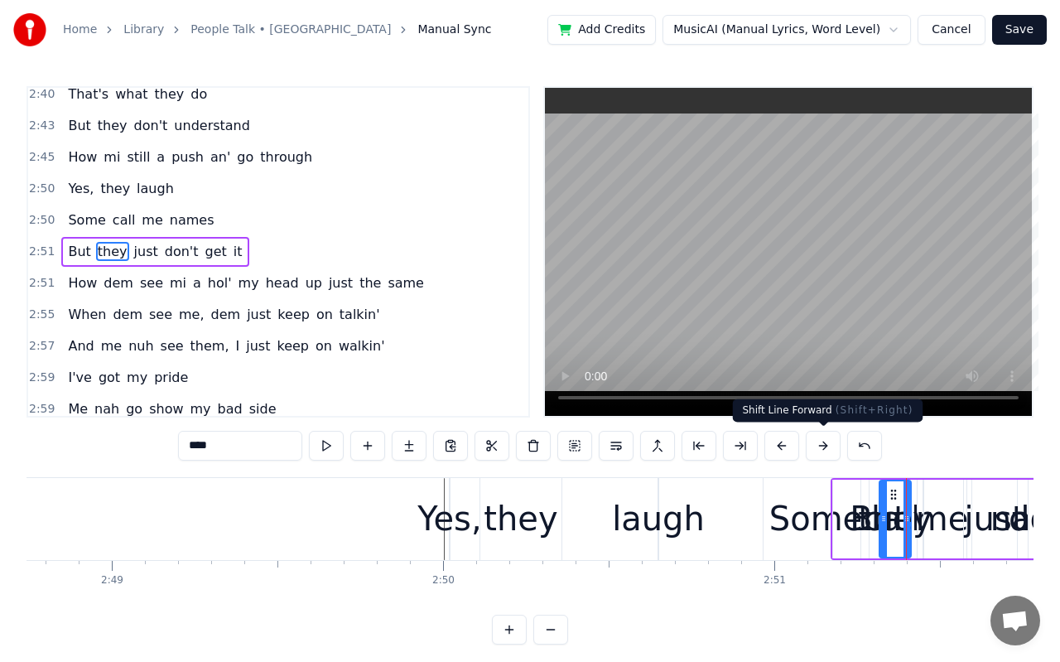
click at [822, 442] on button at bounding box center [823, 446] width 35 height 30
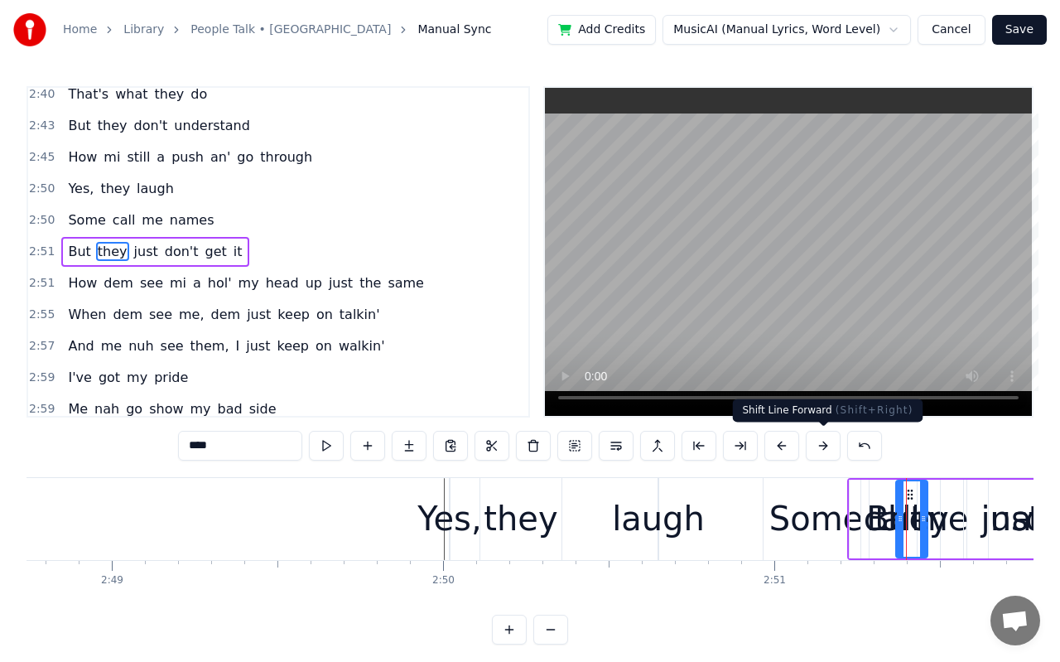
click at [822, 442] on button at bounding box center [823, 446] width 35 height 30
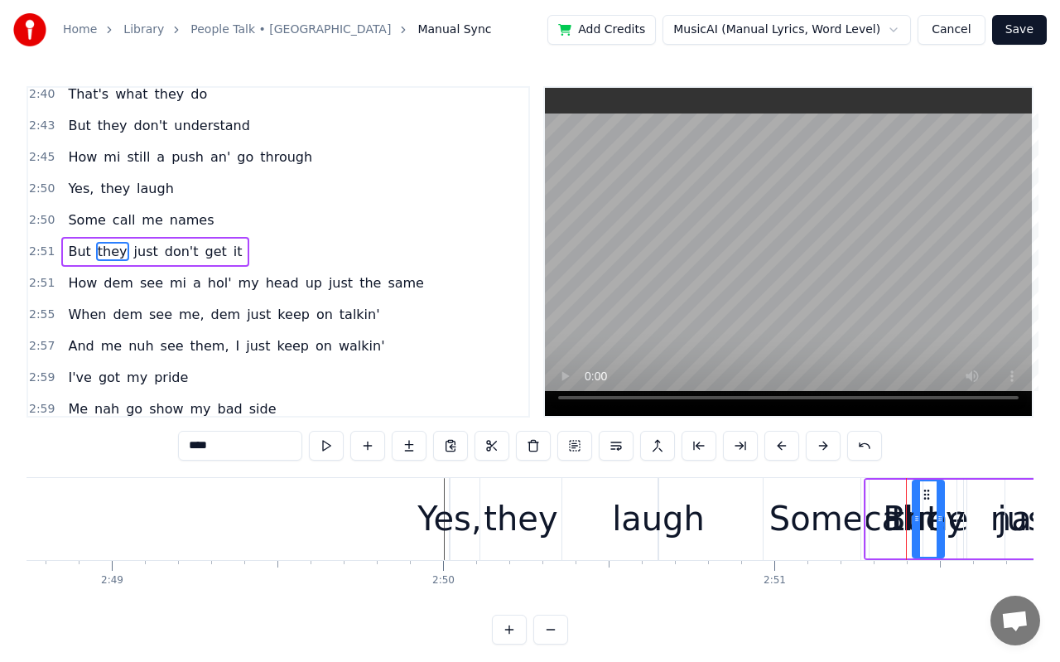
click at [822, 442] on button at bounding box center [823, 446] width 35 height 30
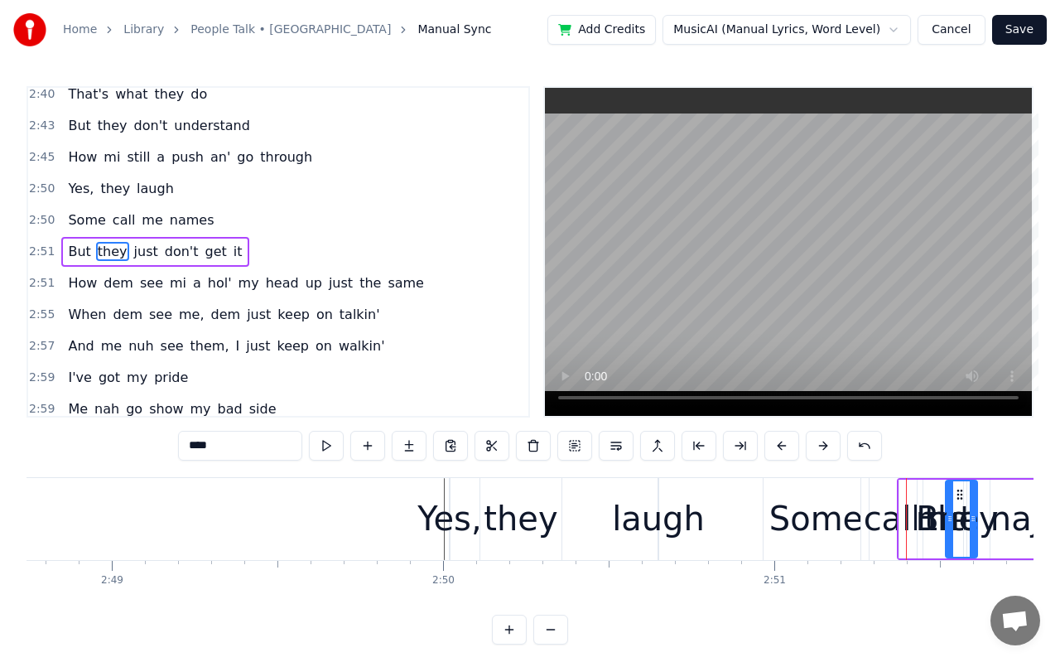
click at [822, 442] on button at bounding box center [823, 446] width 35 height 30
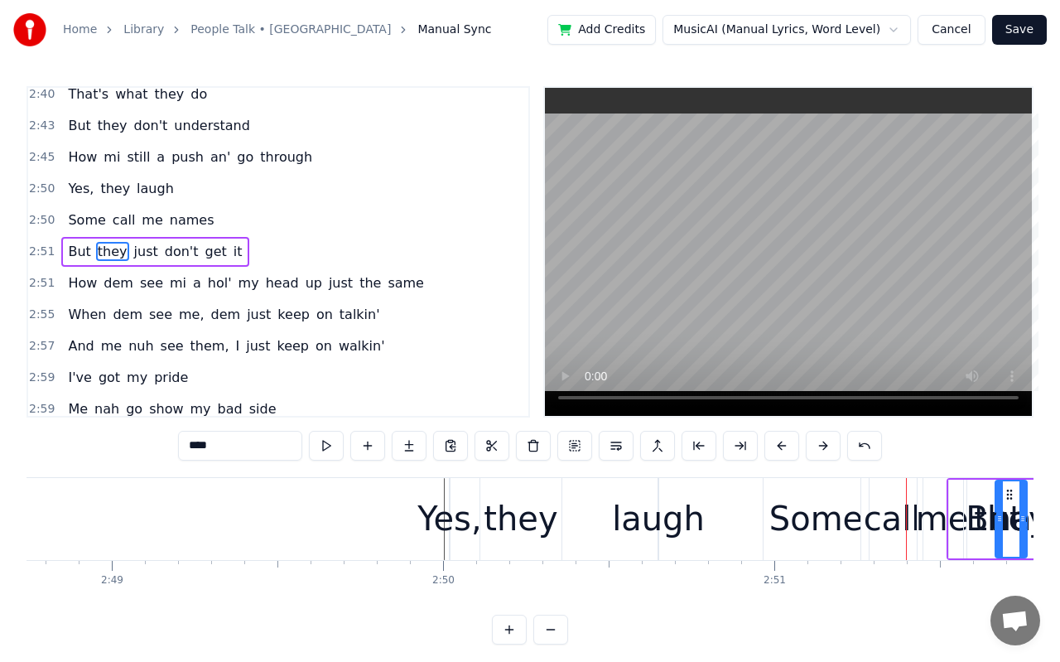
click at [822, 442] on button at bounding box center [823, 446] width 35 height 30
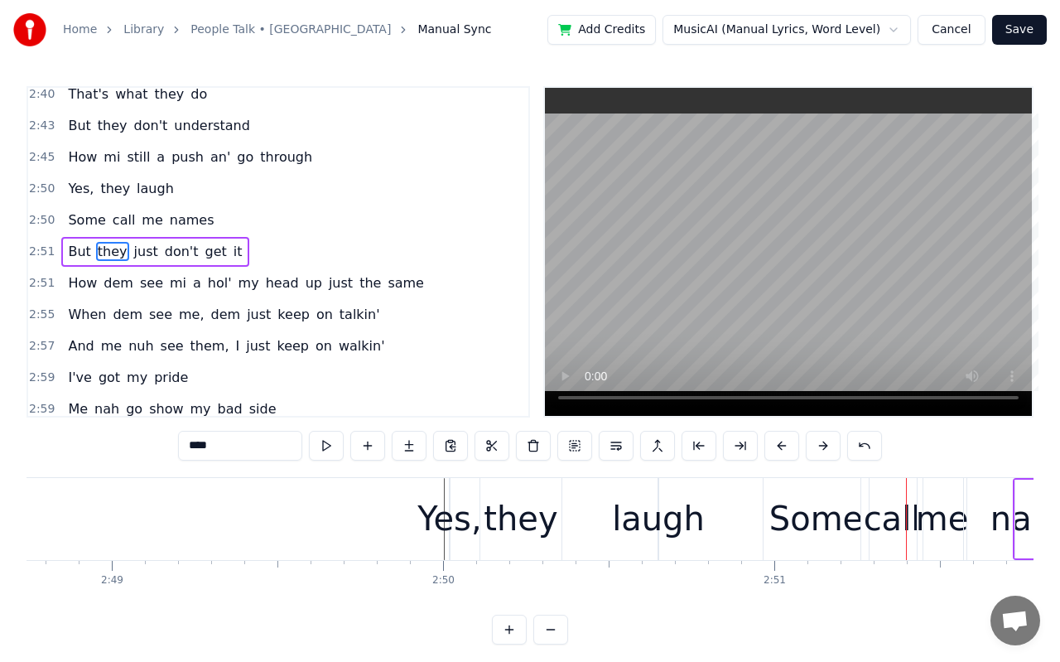
click at [822, 442] on button at bounding box center [823, 446] width 35 height 30
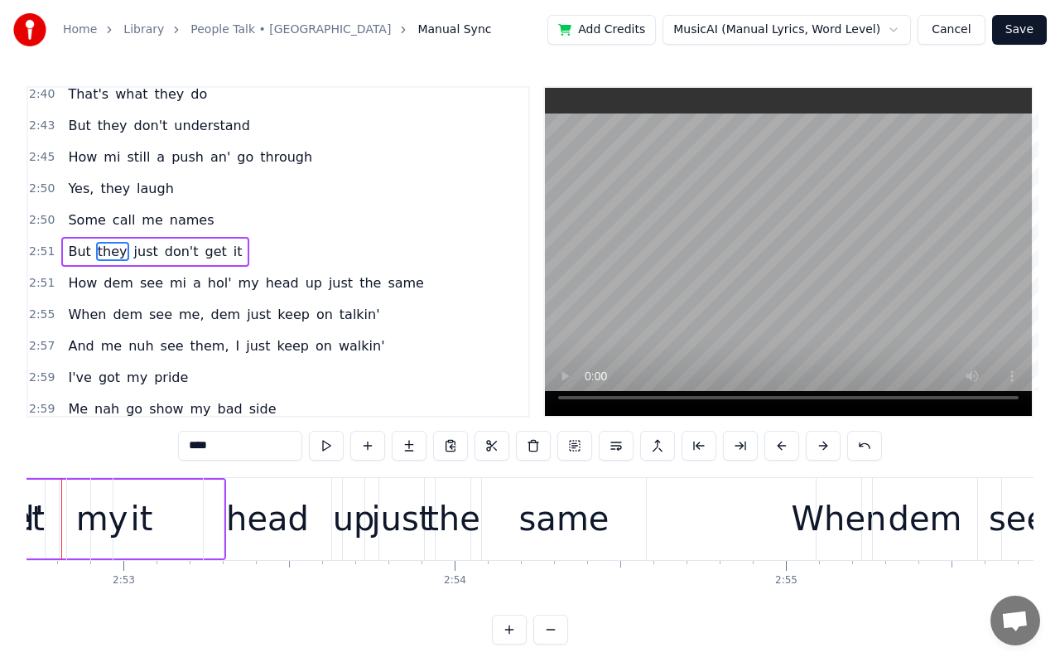
scroll to position [0, 57172]
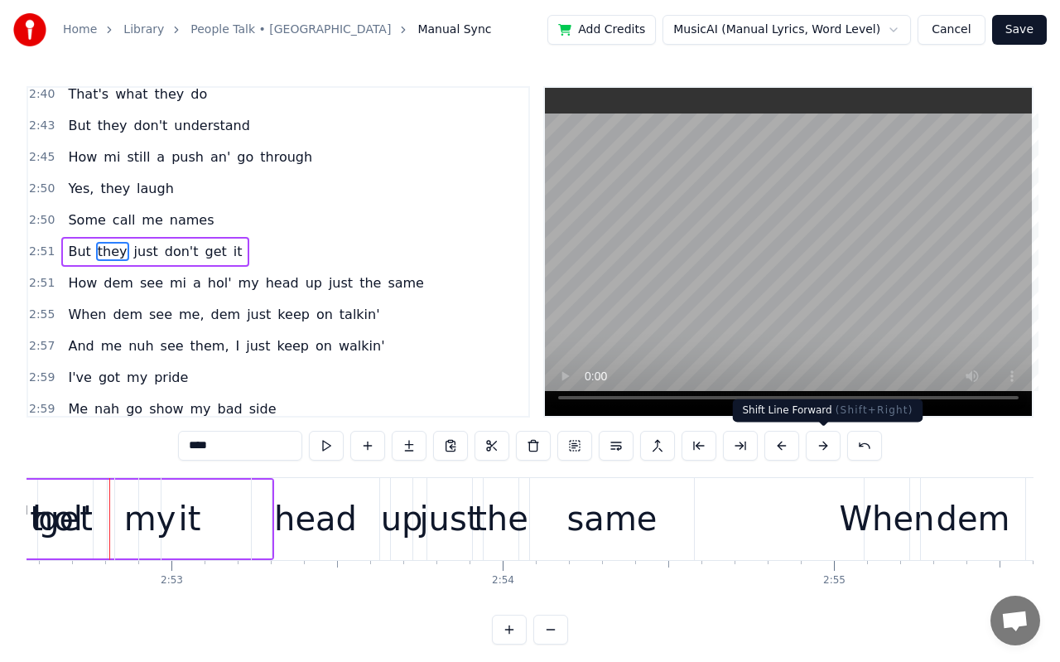
click at [818, 452] on button at bounding box center [823, 446] width 35 height 30
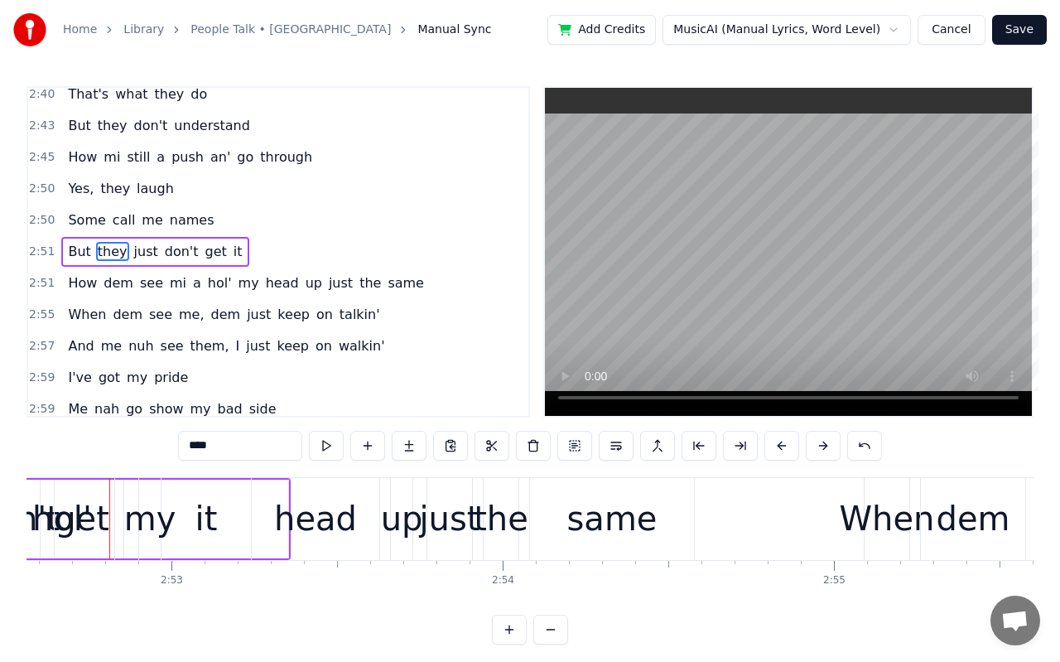
click at [818, 452] on button at bounding box center [823, 446] width 35 height 30
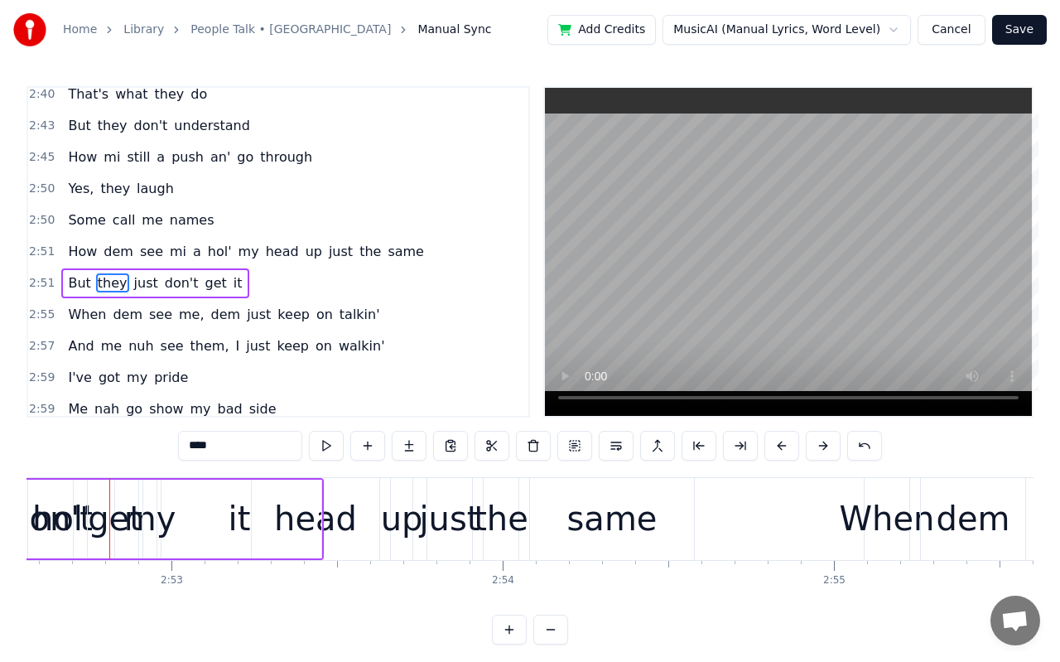
click at [818, 452] on button at bounding box center [823, 446] width 35 height 30
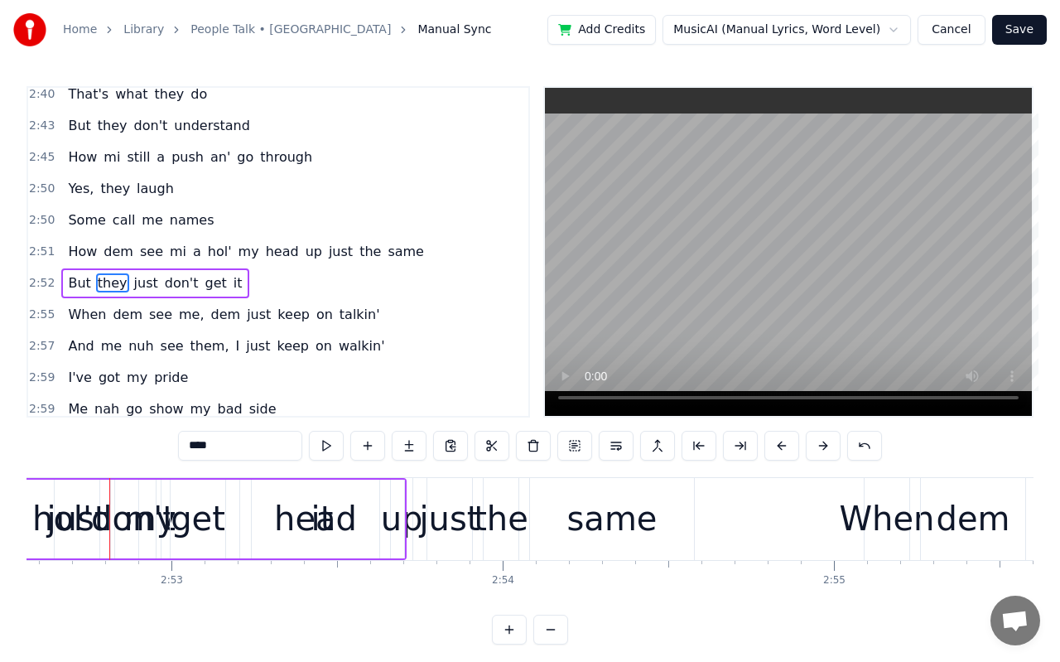
click at [818, 452] on button at bounding box center [823, 446] width 35 height 30
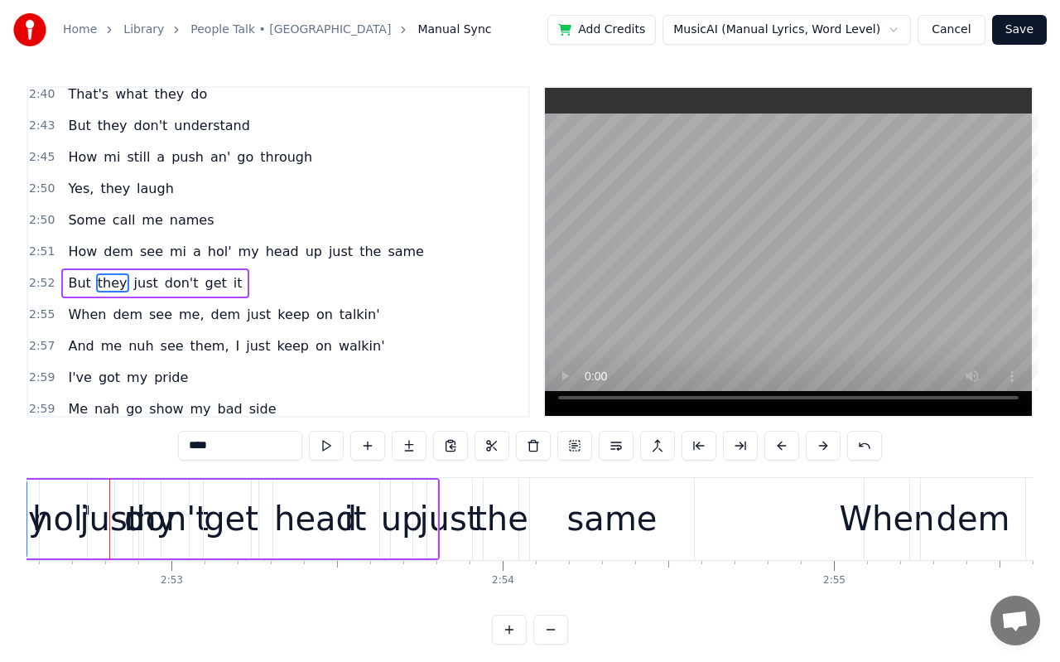
click at [818, 452] on button at bounding box center [823, 446] width 35 height 30
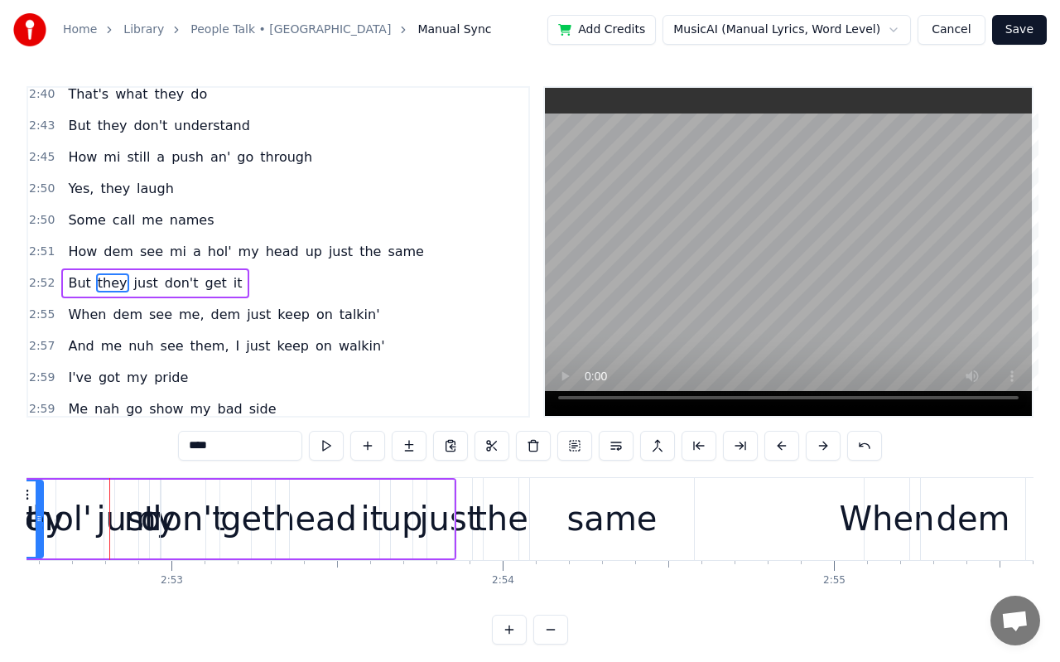
click at [818, 452] on button at bounding box center [823, 446] width 35 height 30
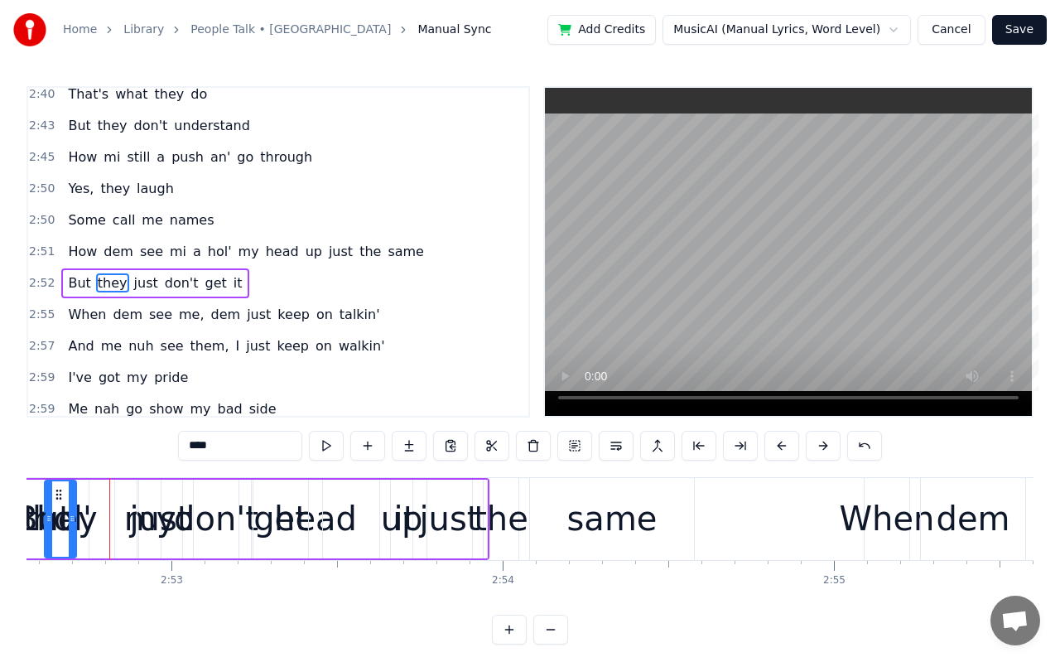
click at [818, 452] on button at bounding box center [823, 446] width 35 height 30
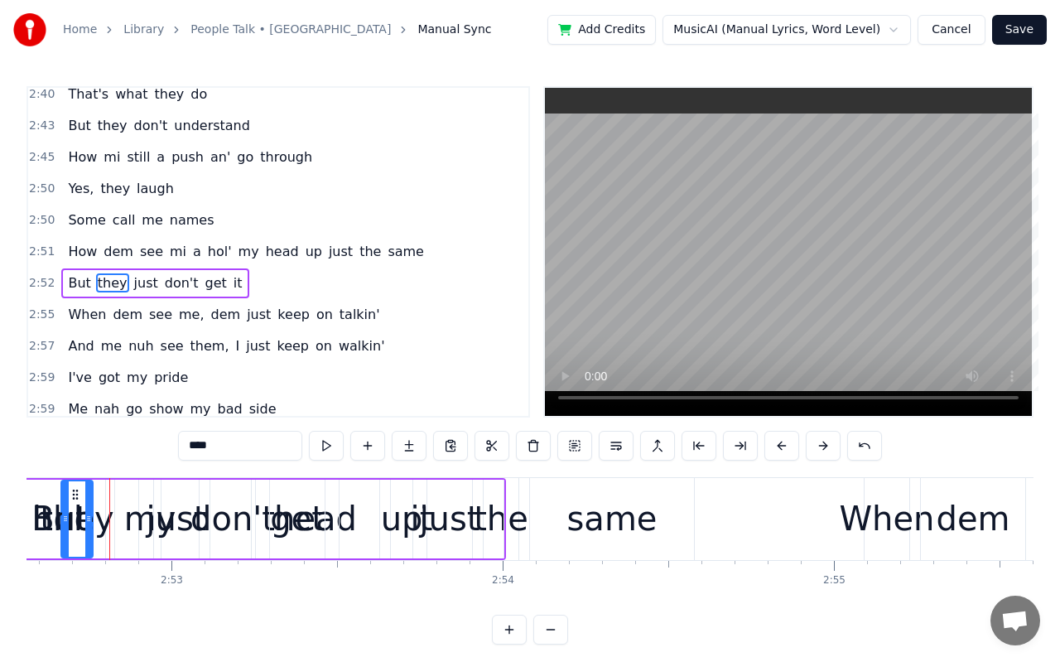
click at [818, 452] on button at bounding box center [823, 446] width 35 height 30
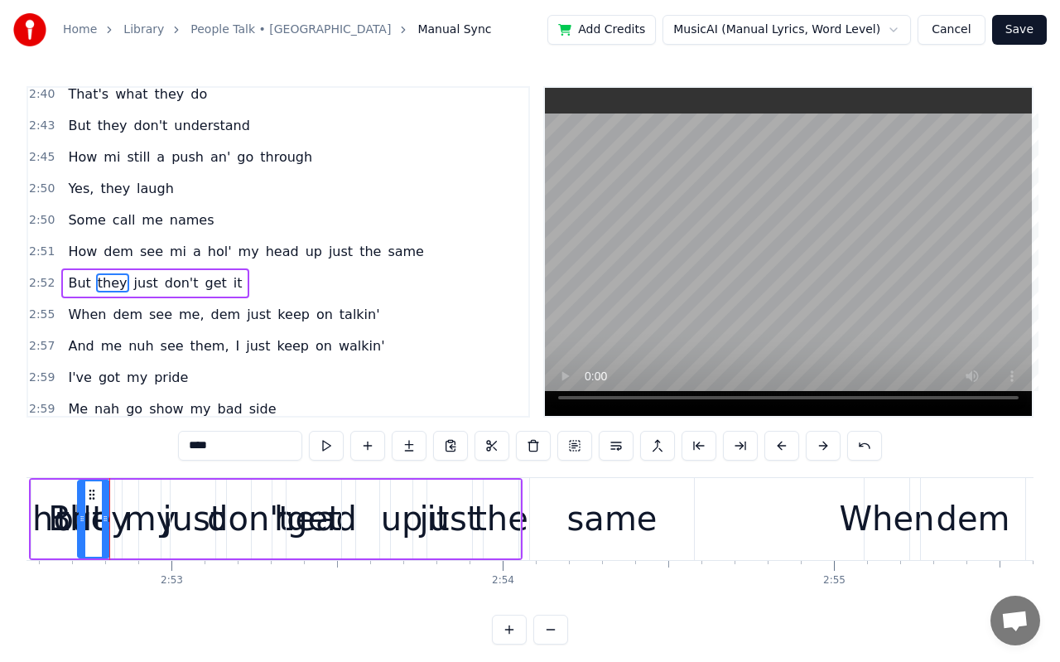
click at [818, 452] on button at bounding box center [823, 446] width 35 height 30
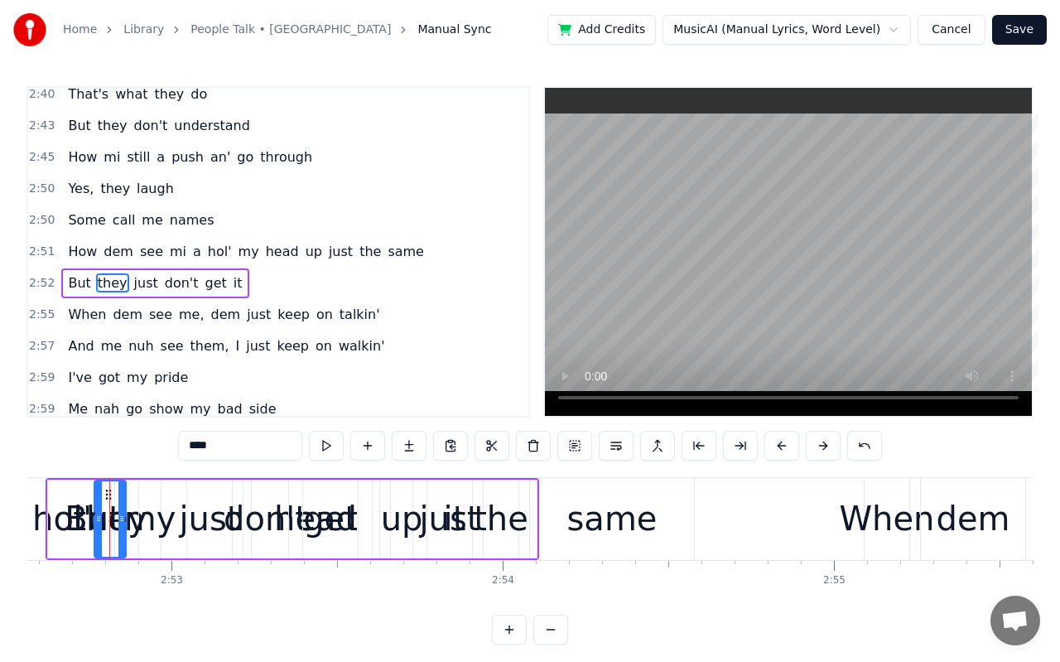
click at [818, 452] on button at bounding box center [823, 446] width 35 height 30
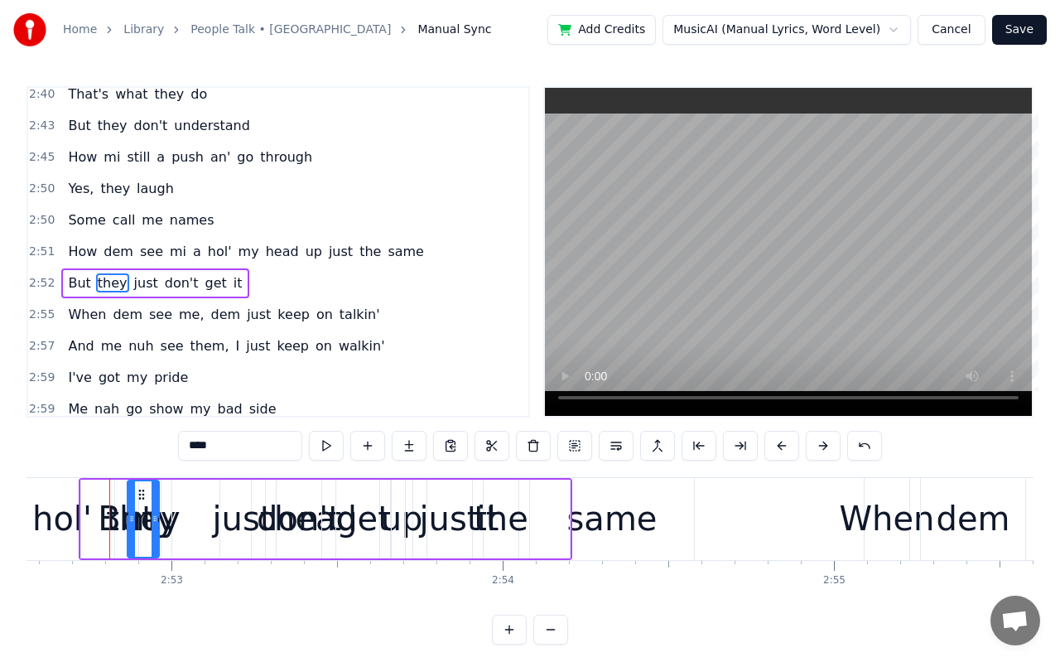
click at [818, 452] on button at bounding box center [823, 446] width 35 height 30
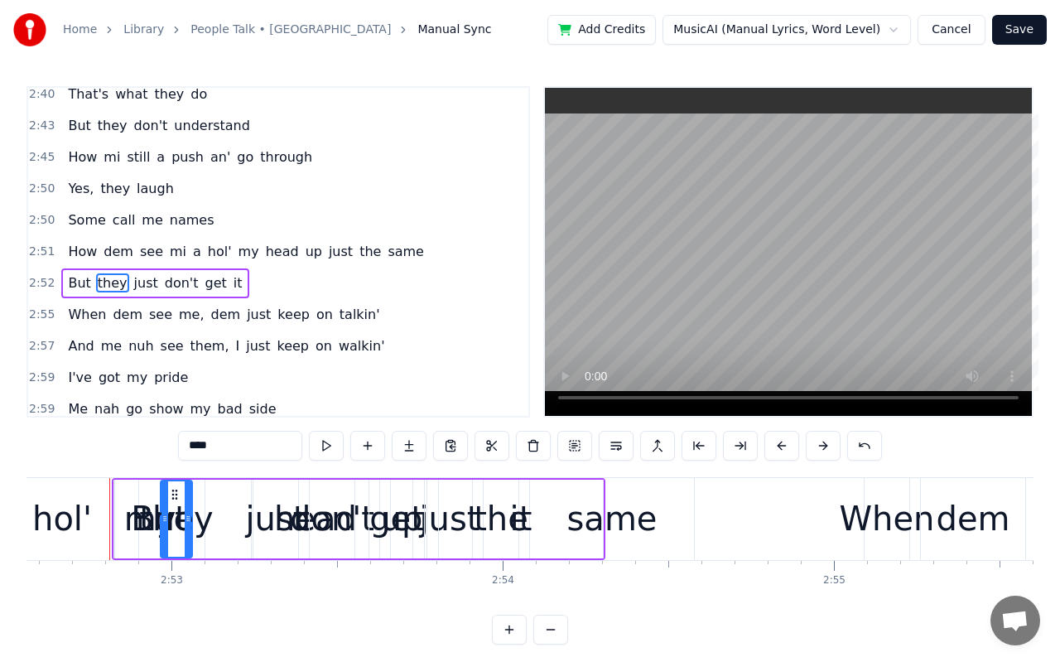
click at [818, 452] on button at bounding box center [823, 446] width 35 height 30
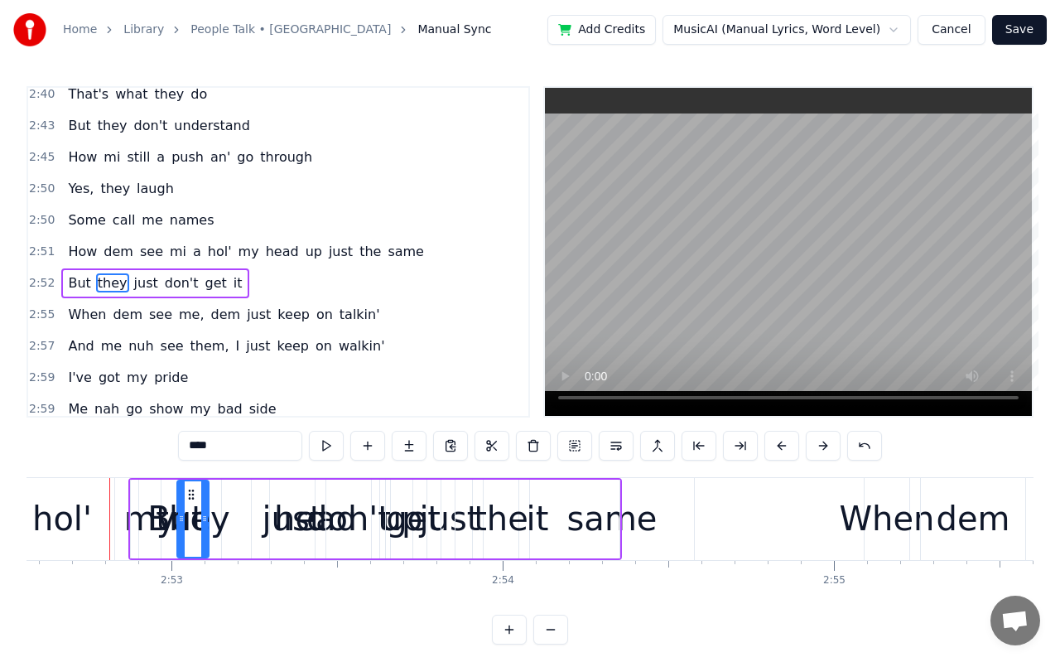
click at [818, 452] on button at bounding box center [823, 446] width 35 height 30
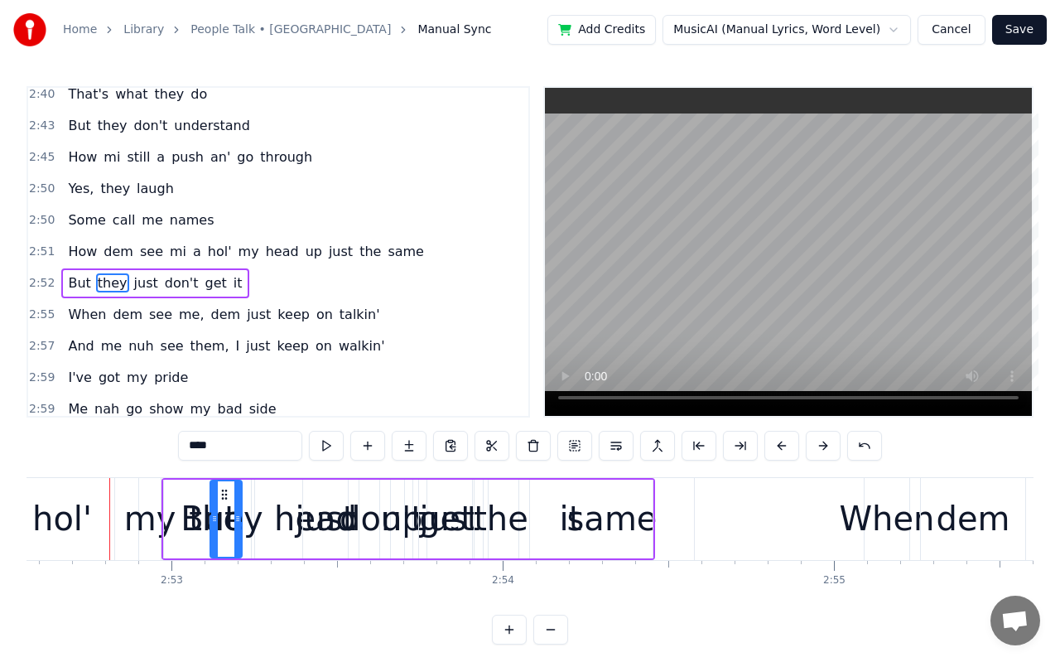
click at [818, 452] on button at bounding box center [823, 446] width 35 height 30
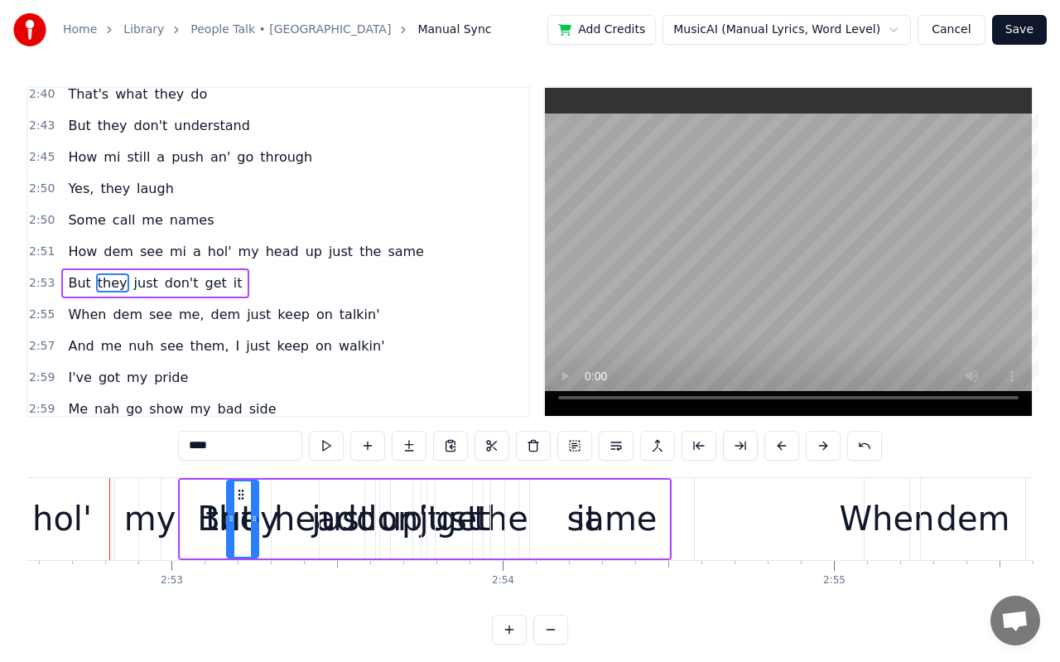
click at [818, 452] on button at bounding box center [823, 446] width 35 height 30
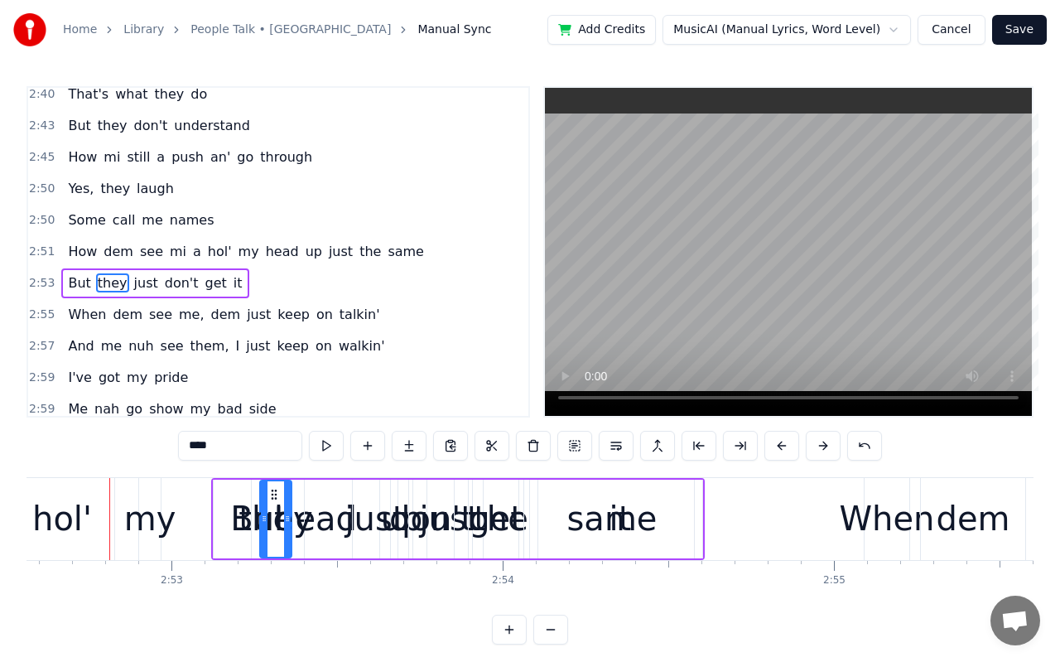
click at [818, 452] on button at bounding box center [823, 446] width 35 height 30
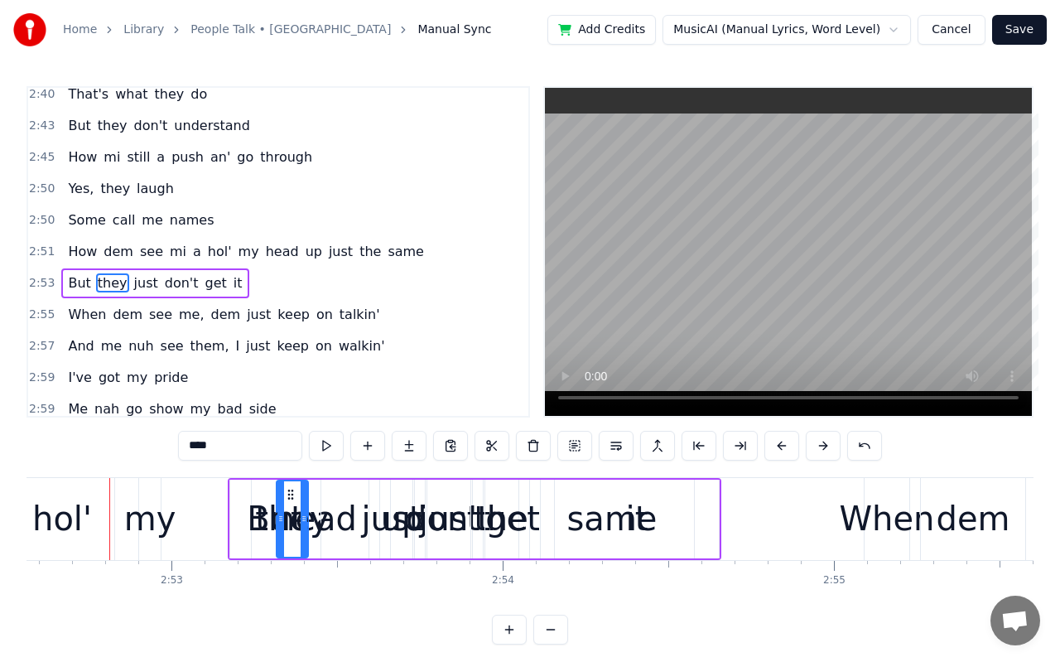
click at [818, 452] on button at bounding box center [823, 446] width 35 height 30
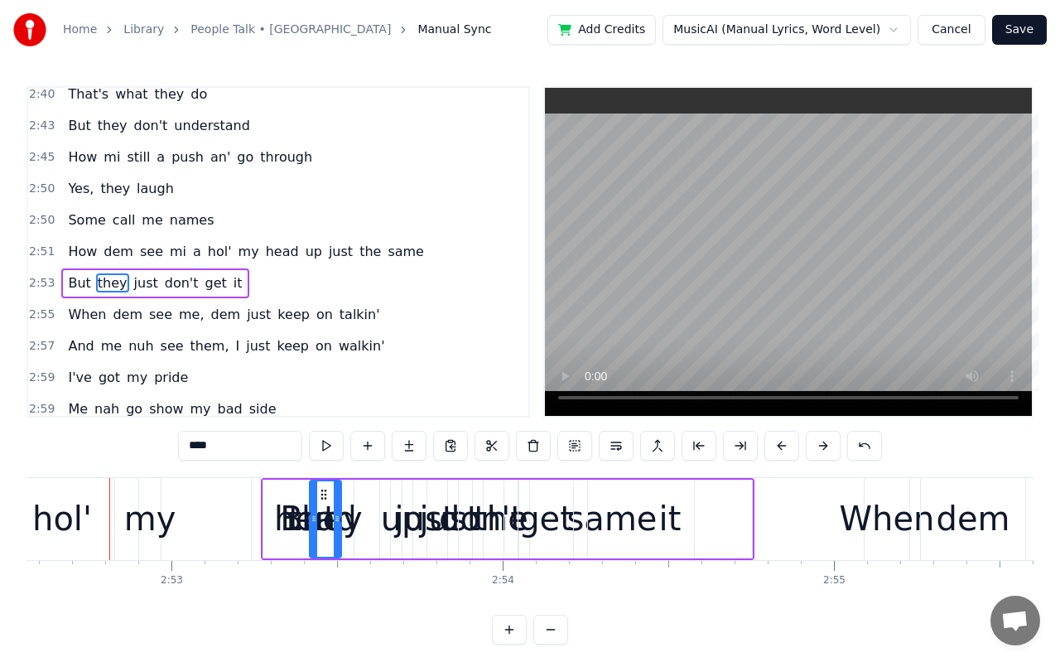
click at [818, 452] on button at bounding box center [823, 446] width 35 height 30
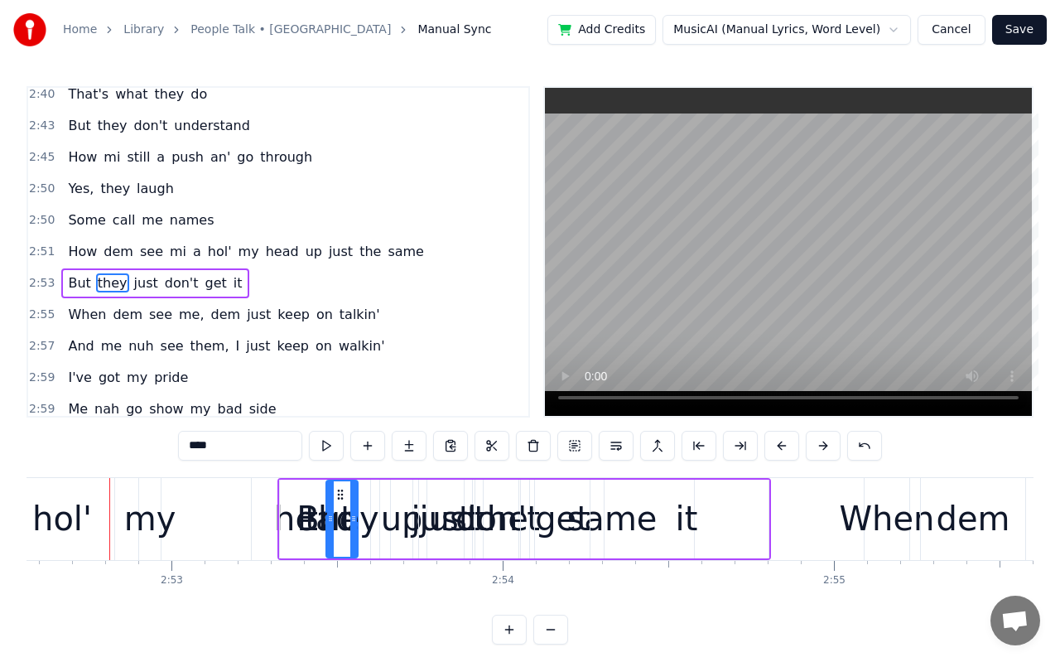
click at [818, 452] on button at bounding box center [823, 446] width 35 height 30
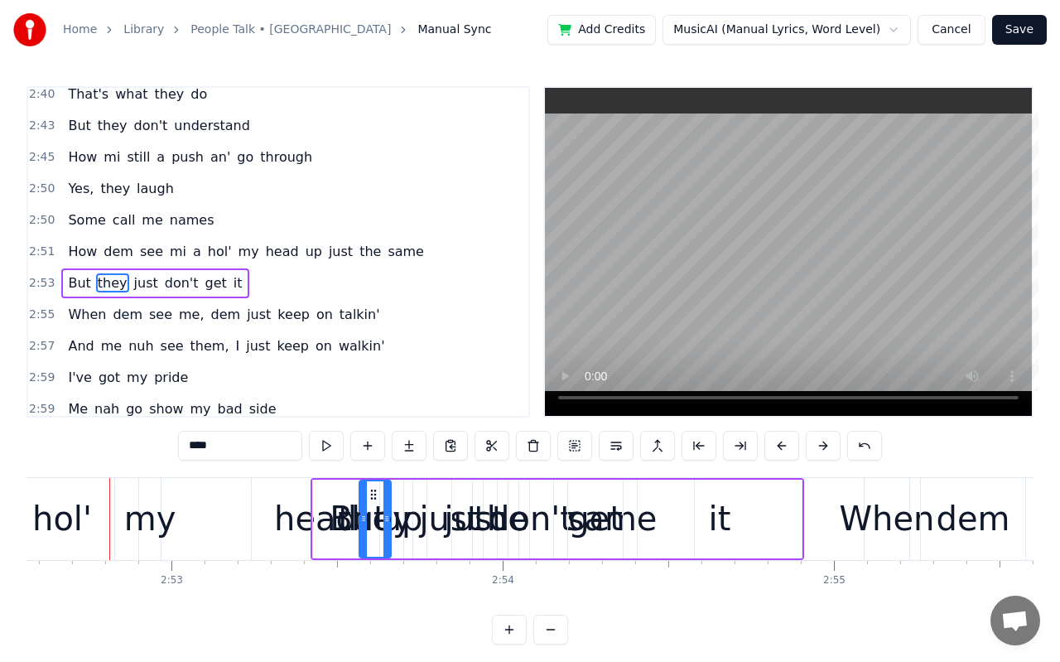
click at [818, 452] on button at bounding box center [823, 446] width 35 height 30
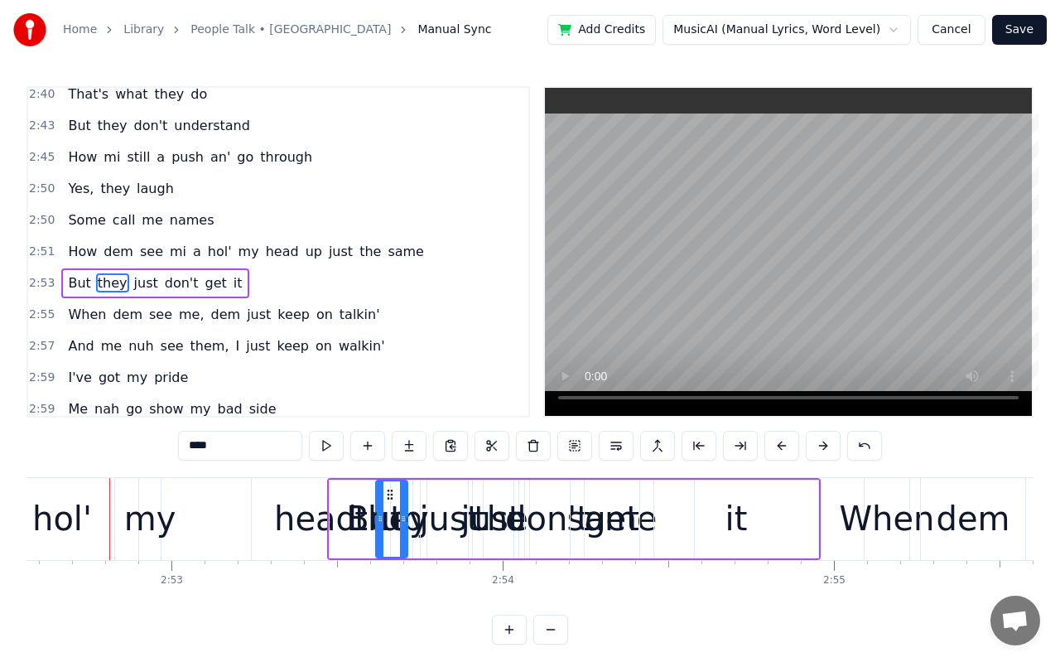
click at [818, 452] on button at bounding box center [823, 446] width 35 height 30
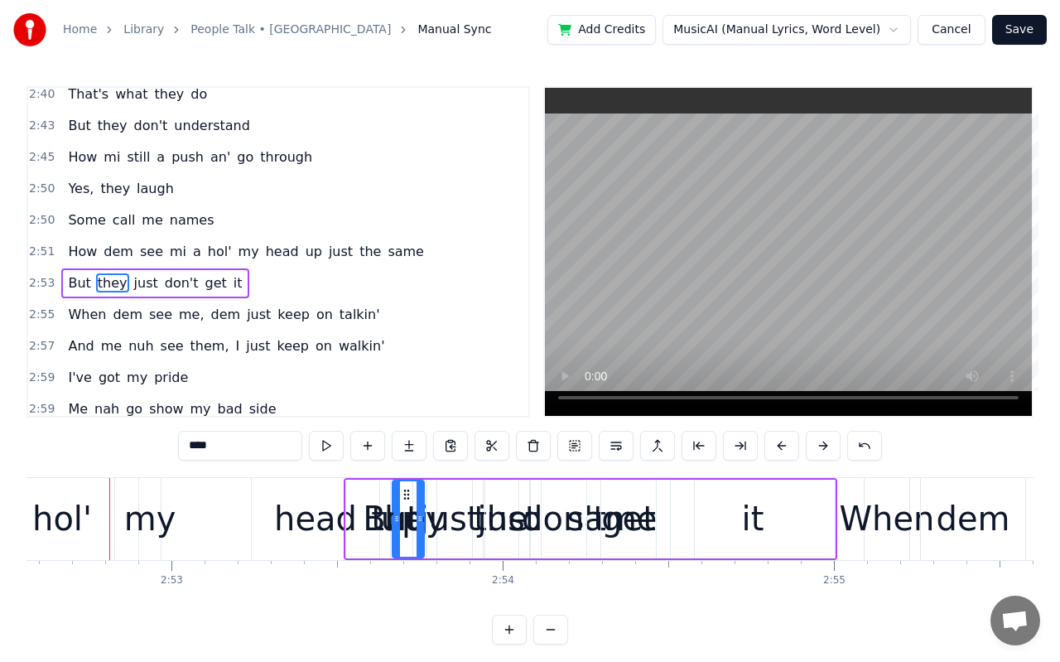
click at [818, 452] on button at bounding box center [823, 446] width 35 height 30
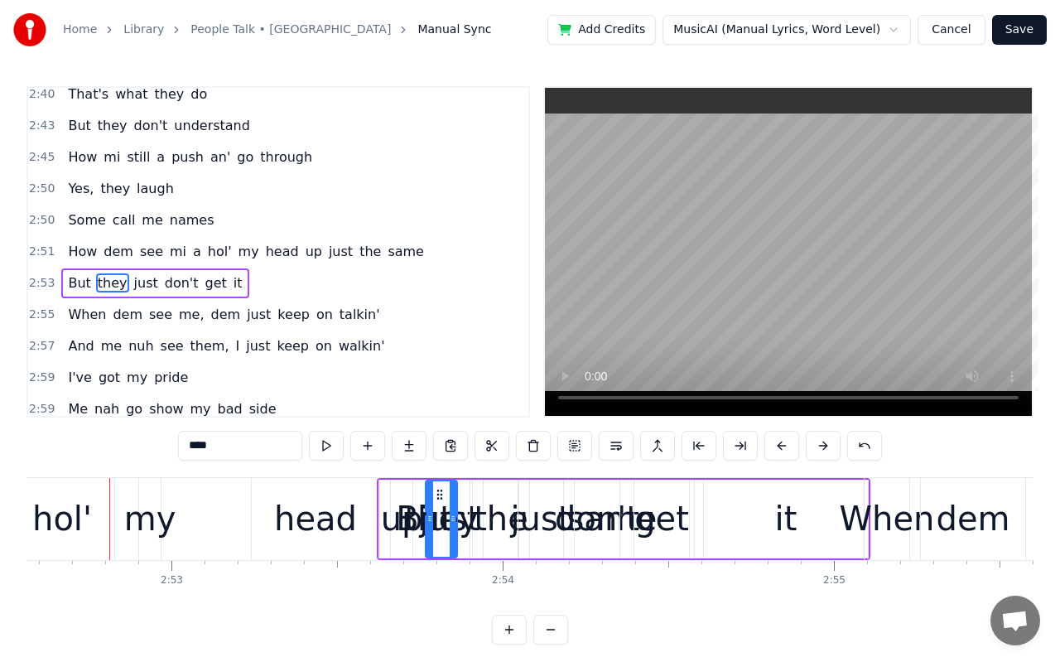
click at [818, 452] on button at bounding box center [823, 446] width 35 height 30
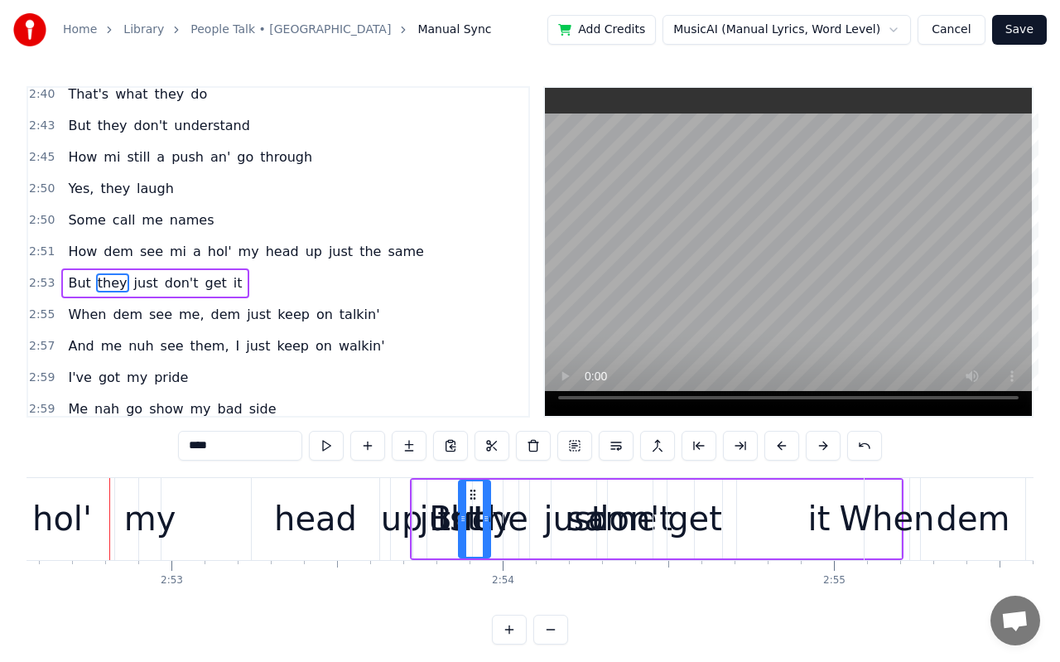
click at [818, 452] on button at bounding box center [823, 446] width 35 height 30
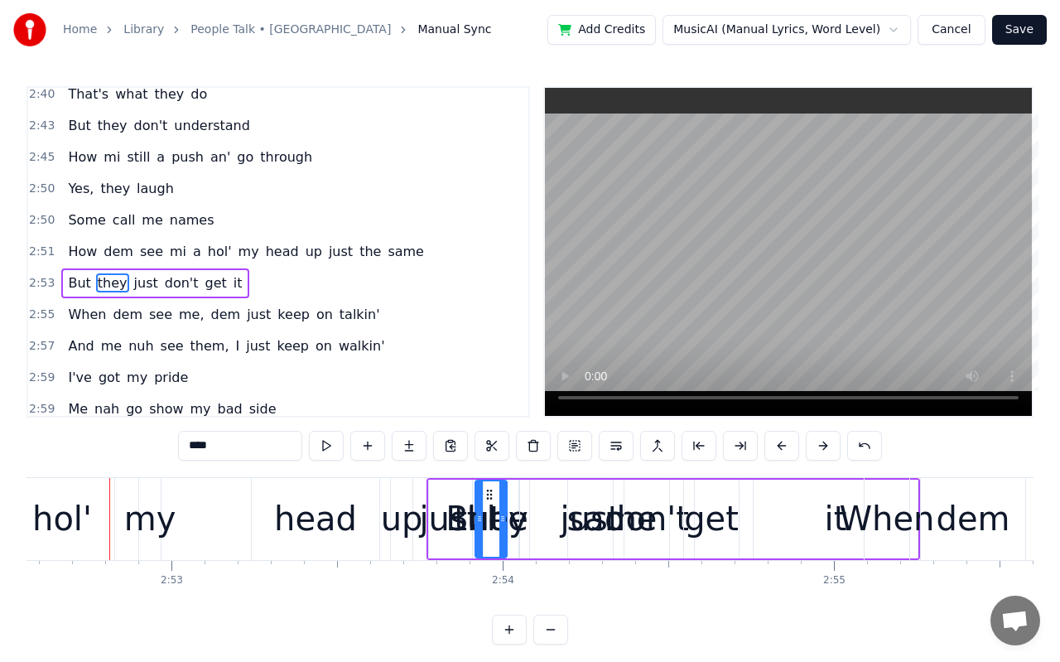
click at [818, 452] on button at bounding box center [823, 446] width 35 height 30
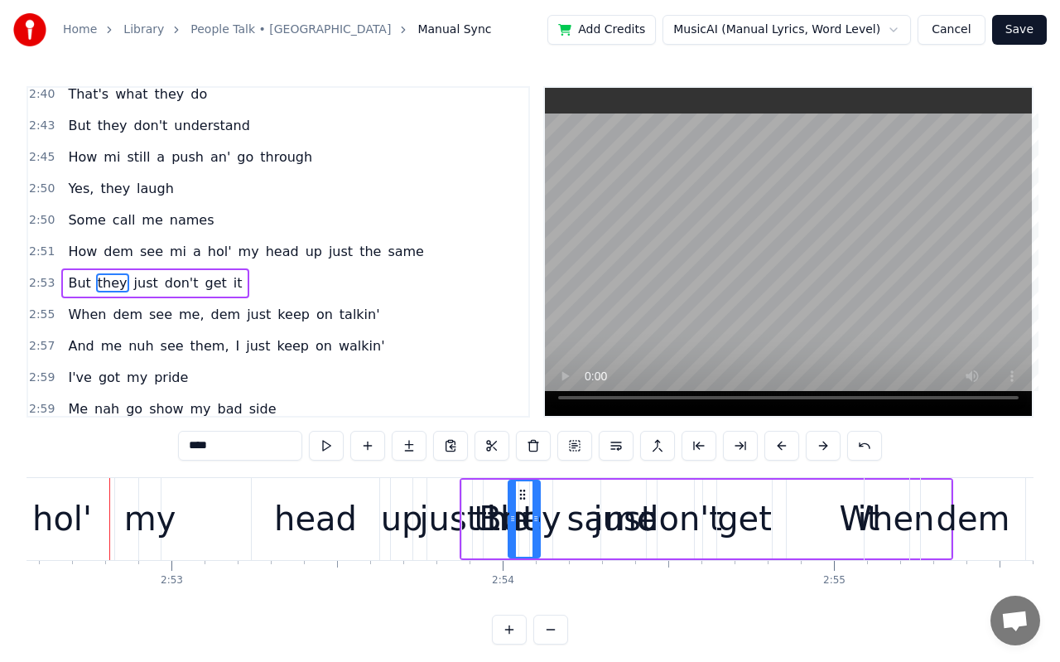
click at [818, 452] on button at bounding box center [823, 446] width 35 height 30
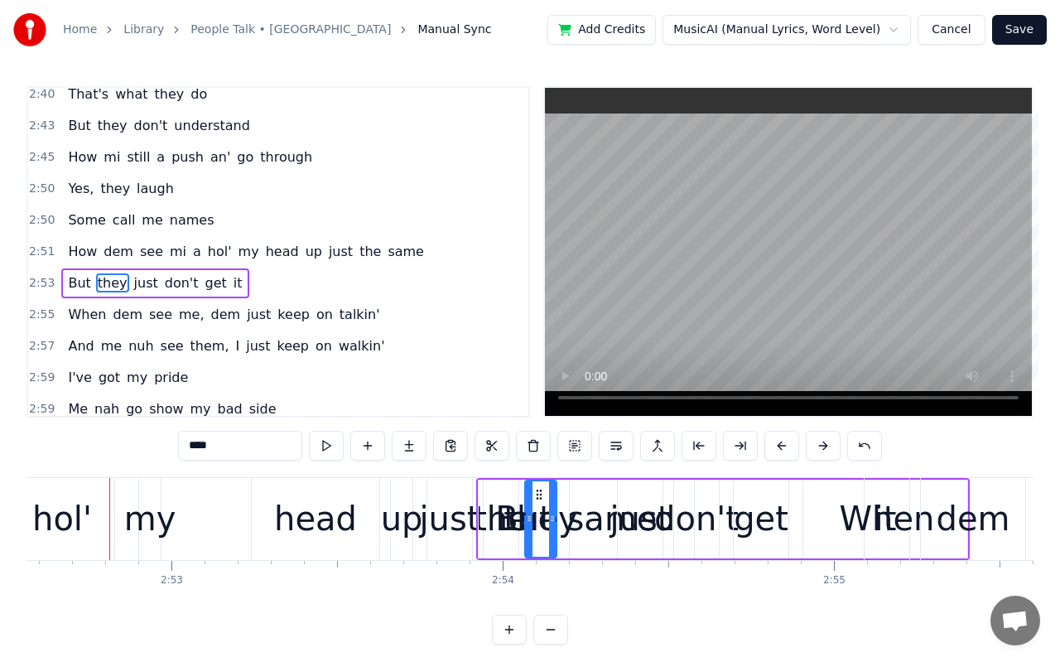
click at [818, 452] on button at bounding box center [823, 446] width 35 height 30
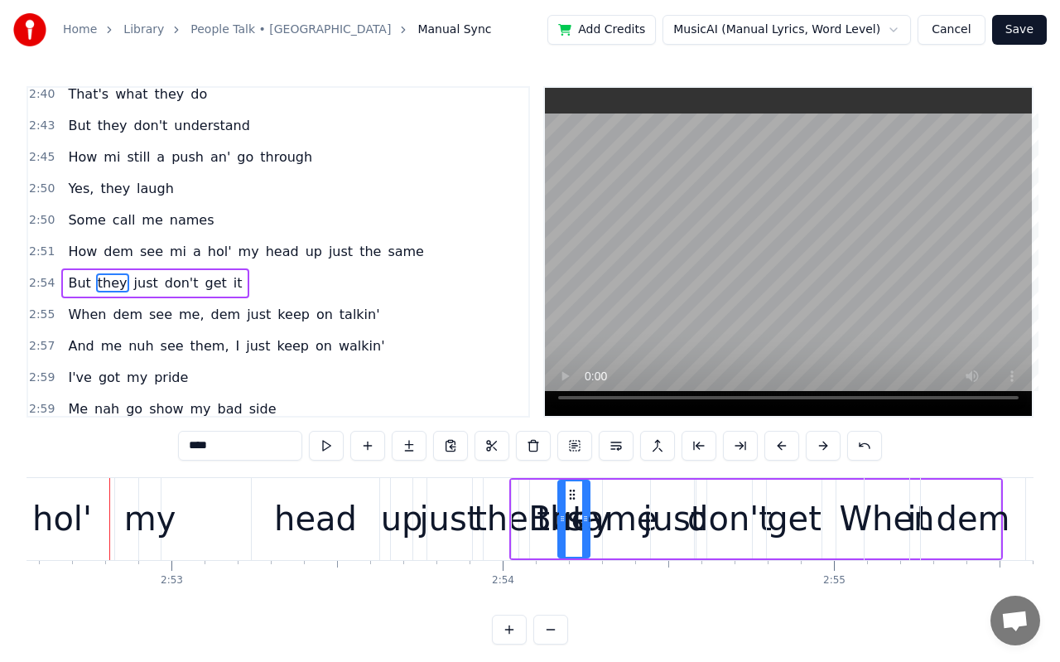
click at [818, 452] on button at bounding box center [823, 446] width 35 height 30
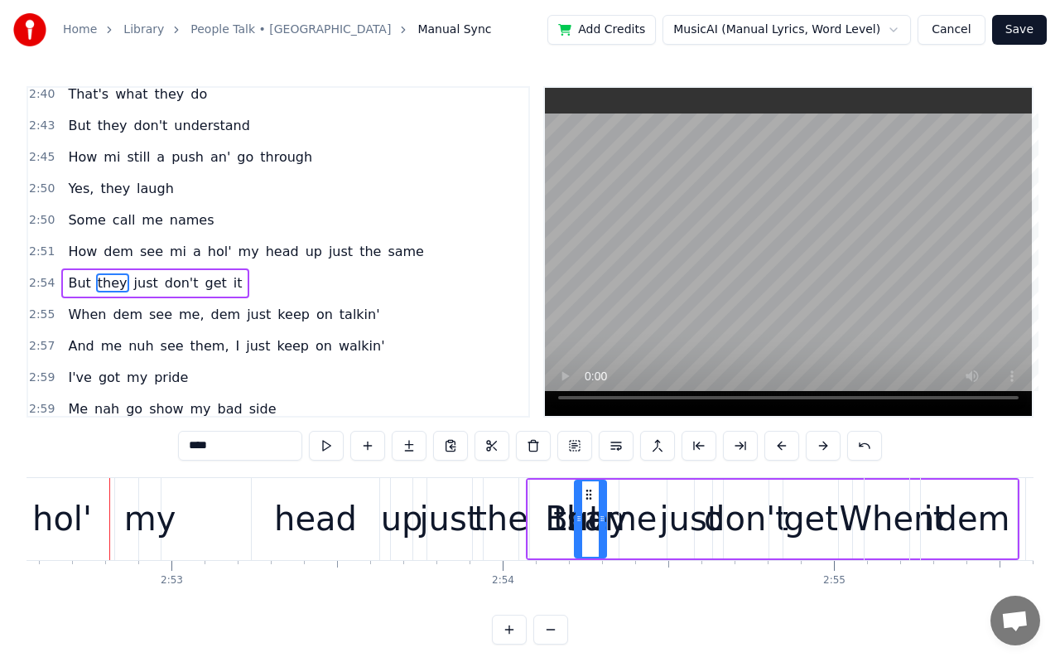
click at [818, 452] on button at bounding box center [823, 446] width 35 height 30
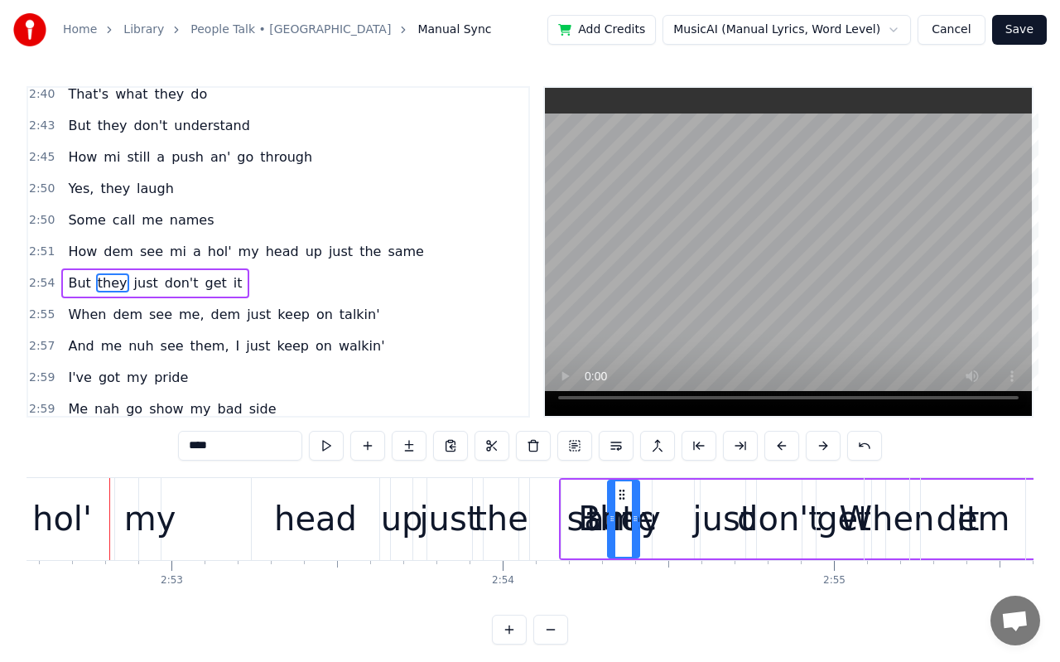
click at [818, 452] on button at bounding box center [823, 446] width 35 height 30
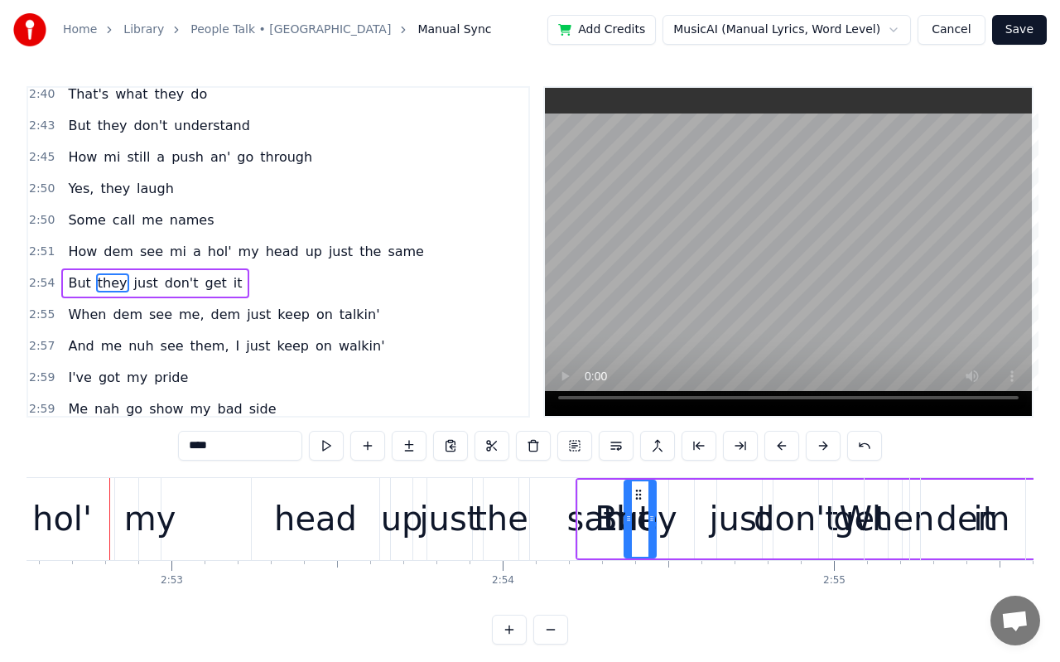
click at [818, 452] on button at bounding box center [823, 446] width 35 height 30
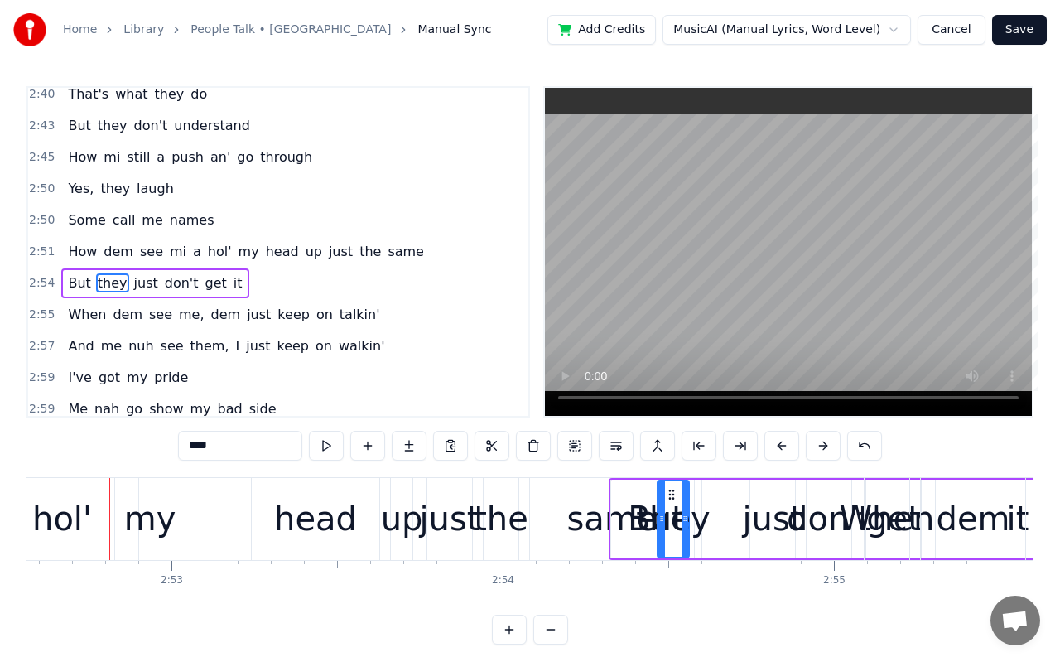
click at [818, 452] on button at bounding box center [823, 446] width 35 height 30
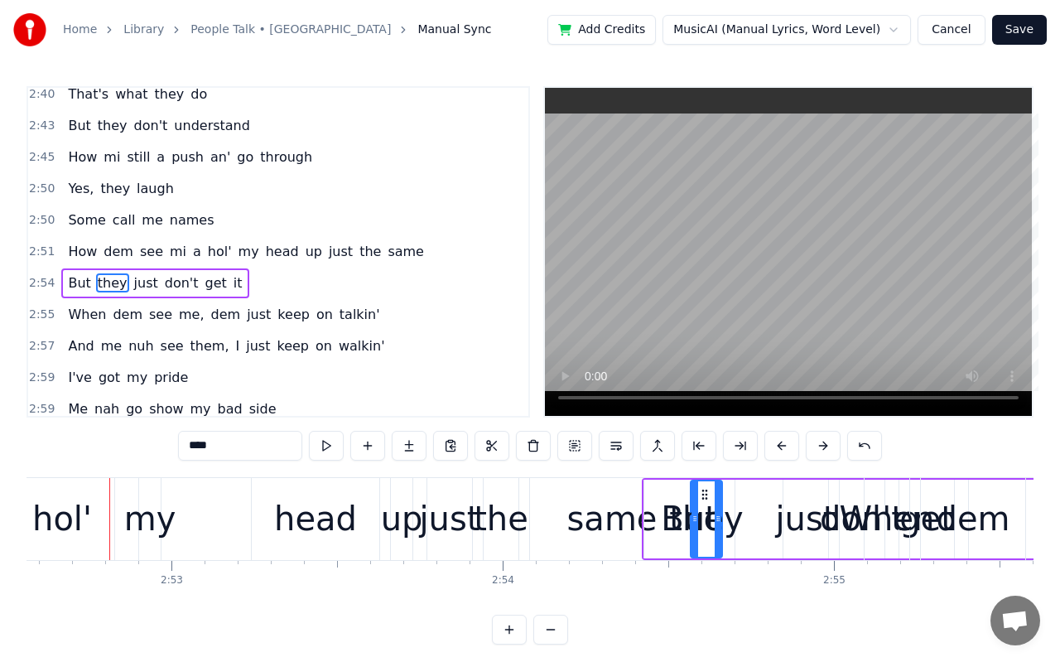
click at [818, 452] on button at bounding box center [823, 446] width 35 height 30
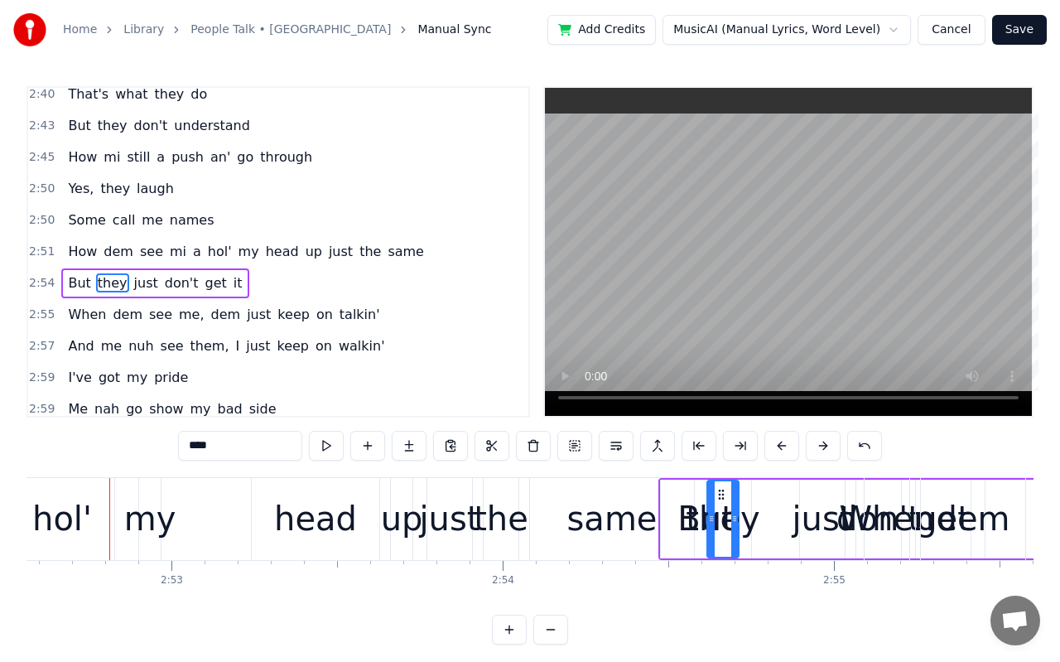
click at [818, 452] on button at bounding box center [823, 446] width 35 height 30
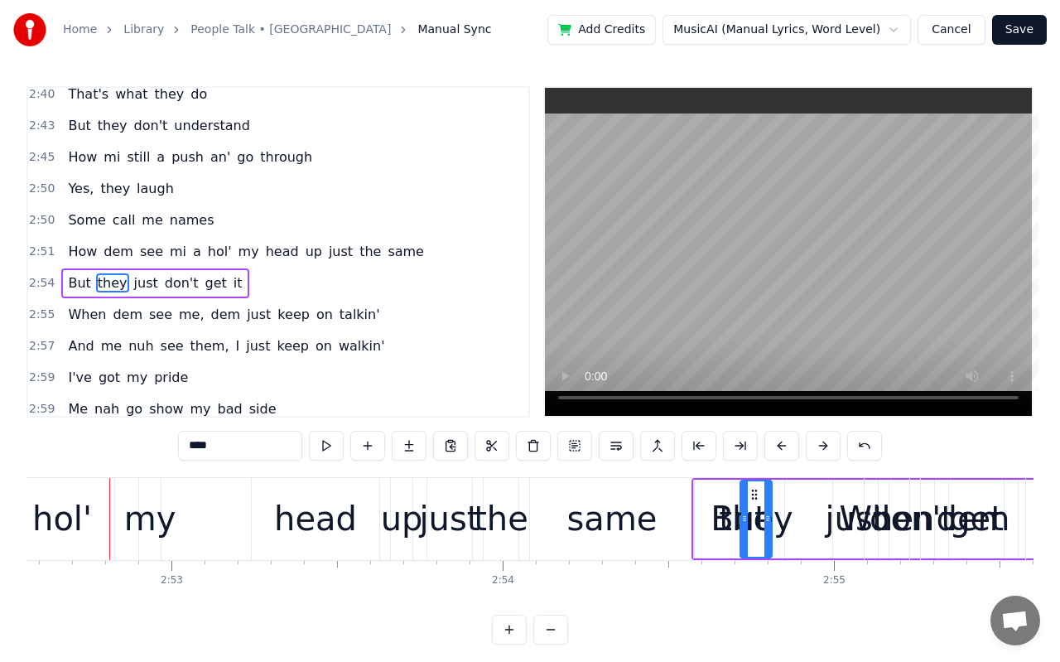
click at [818, 452] on button at bounding box center [823, 446] width 35 height 30
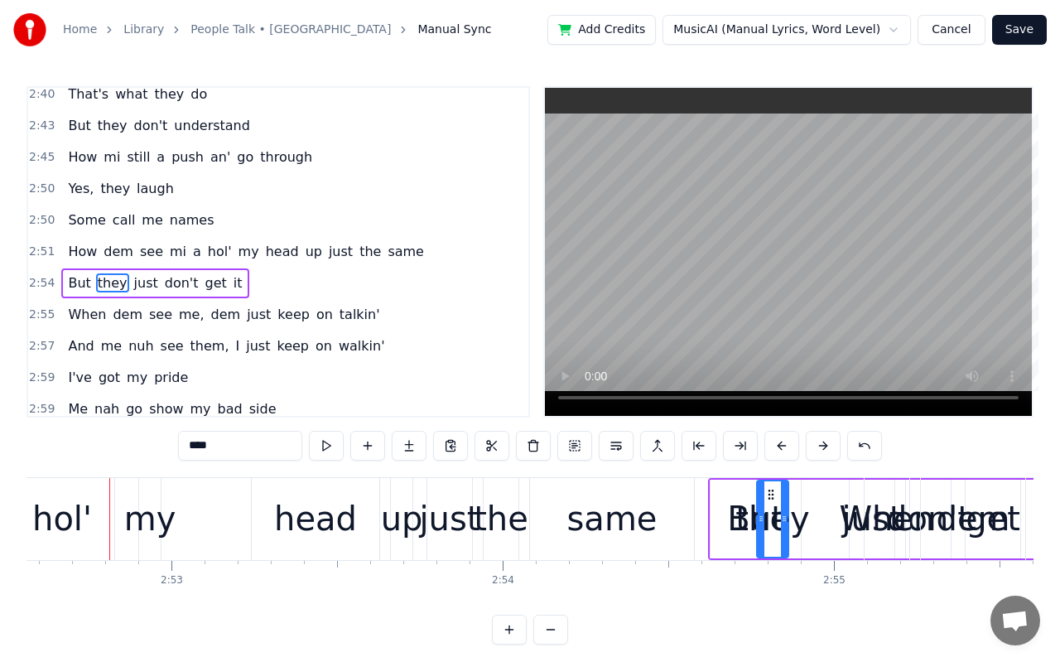
click at [818, 452] on button at bounding box center [823, 446] width 35 height 30
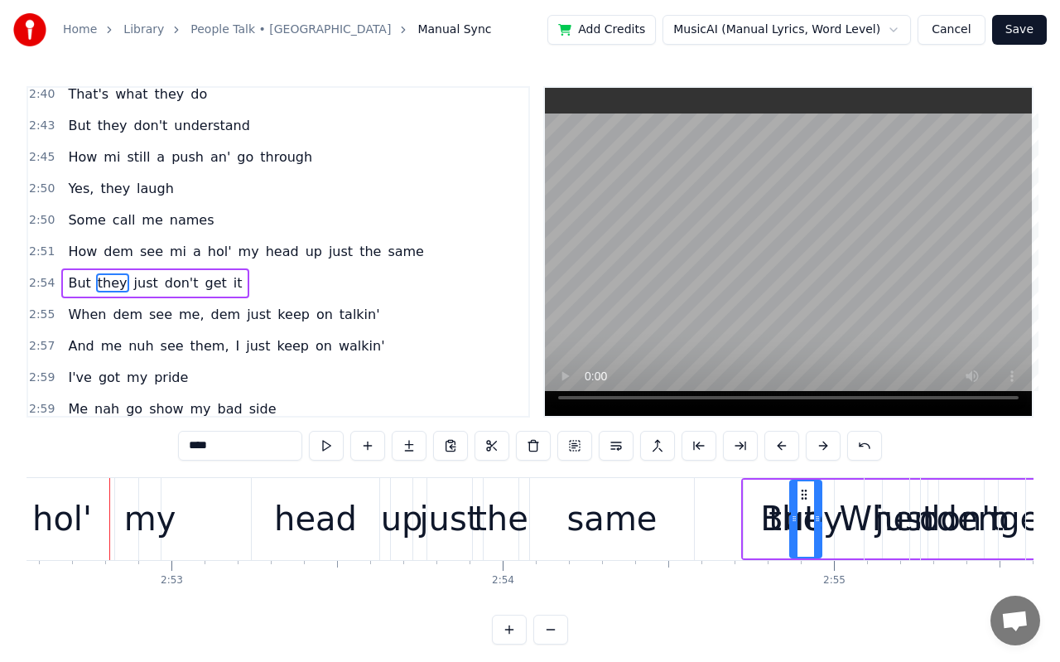
click at [818, 452] on button at bounding box center [823, 446] width 35 height 30
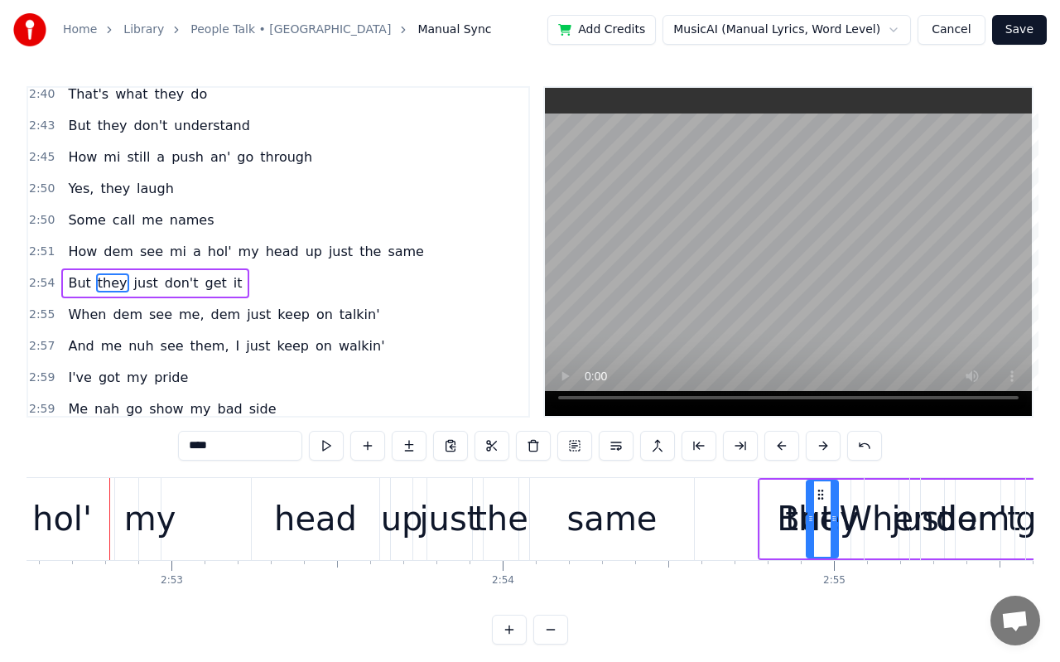
click at [818, 452] on button at bounding box center [823, 446] width 35 height 30
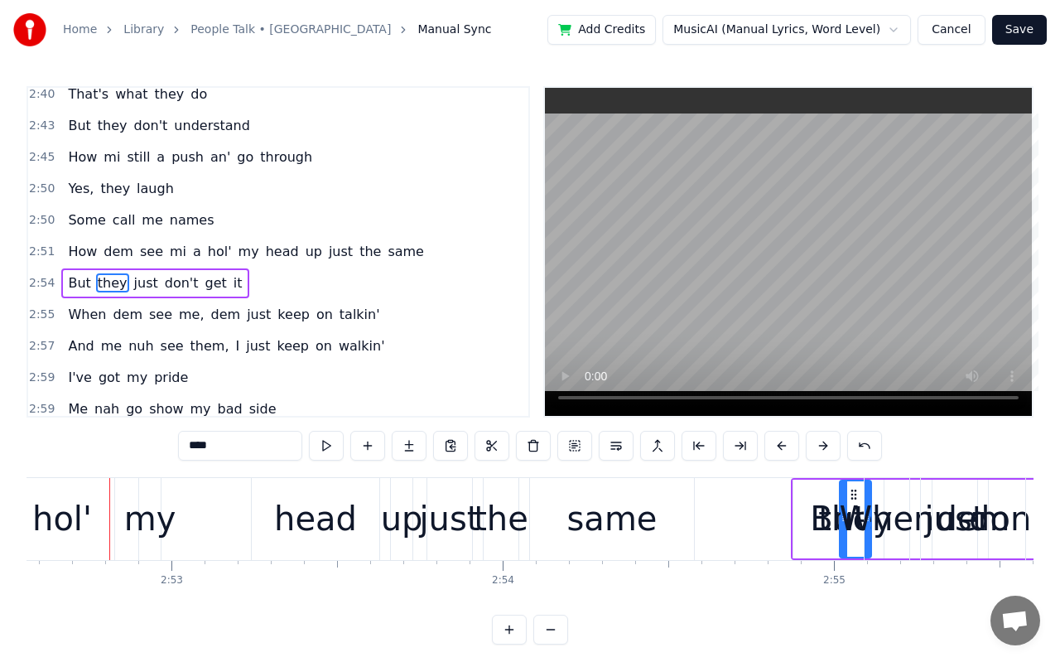
click at [818, 452] on button at bounding box center [823, 446] width 35 height 30
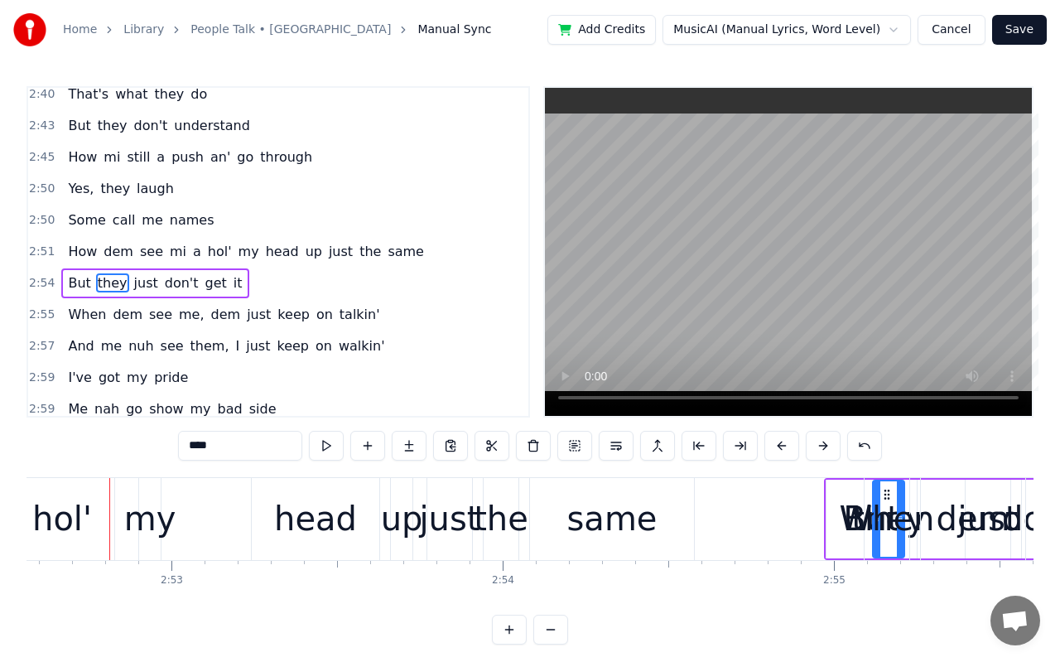
click at [818, 452] on button at bounding box center [823, 446] width 35 height 30
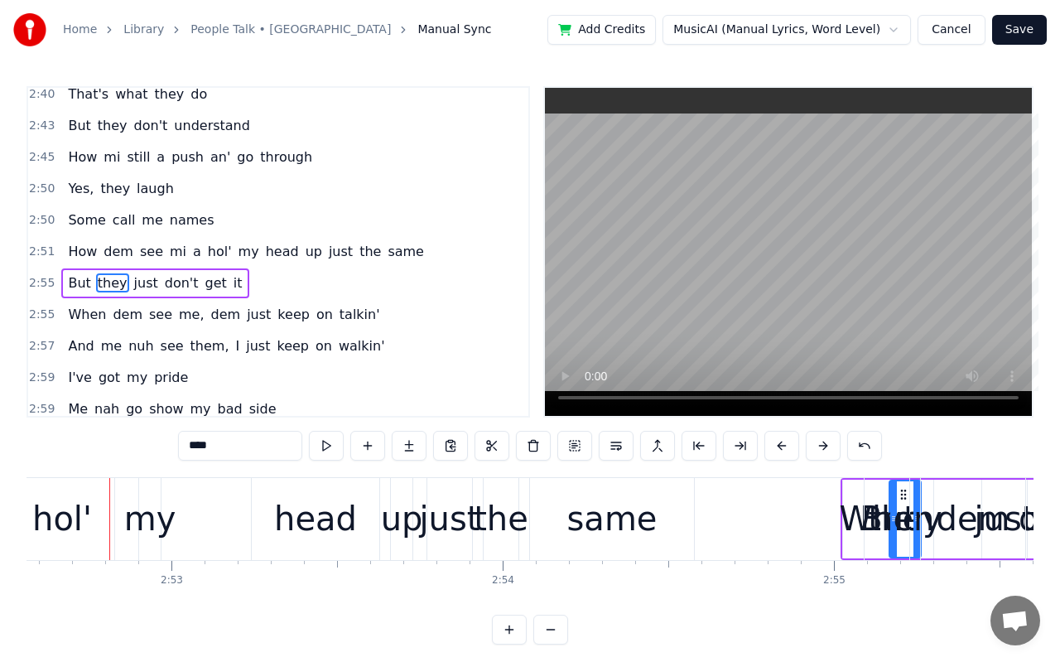
click at [818, 452] on button at bounding box center [823, 446] width 35 height 30
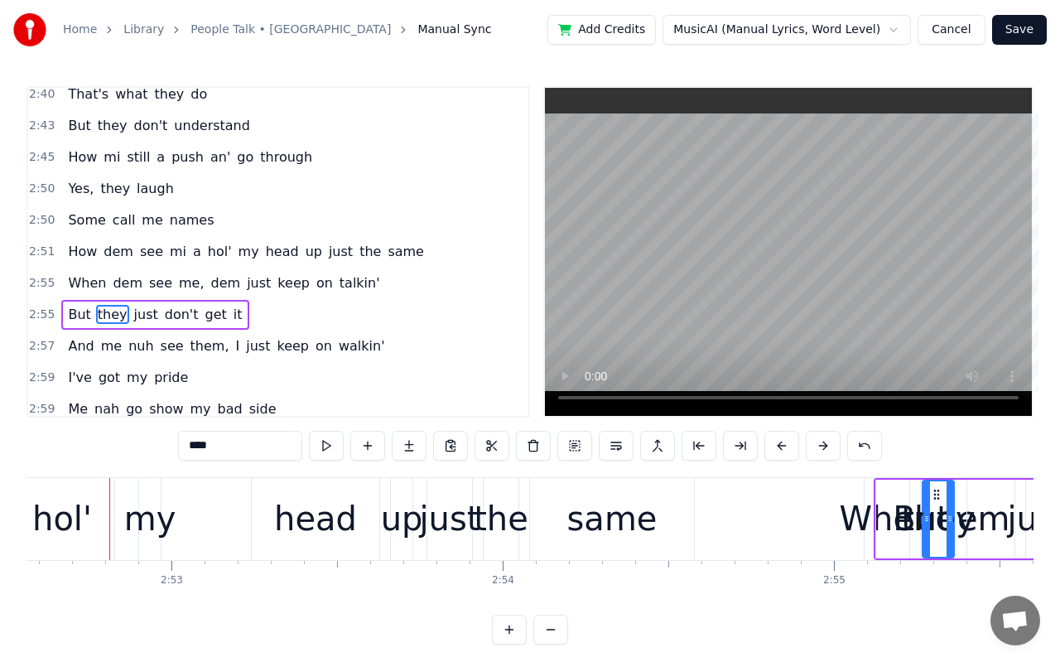
click at [818, 452] on button at bounding box center [823, 446] width 35 height 30
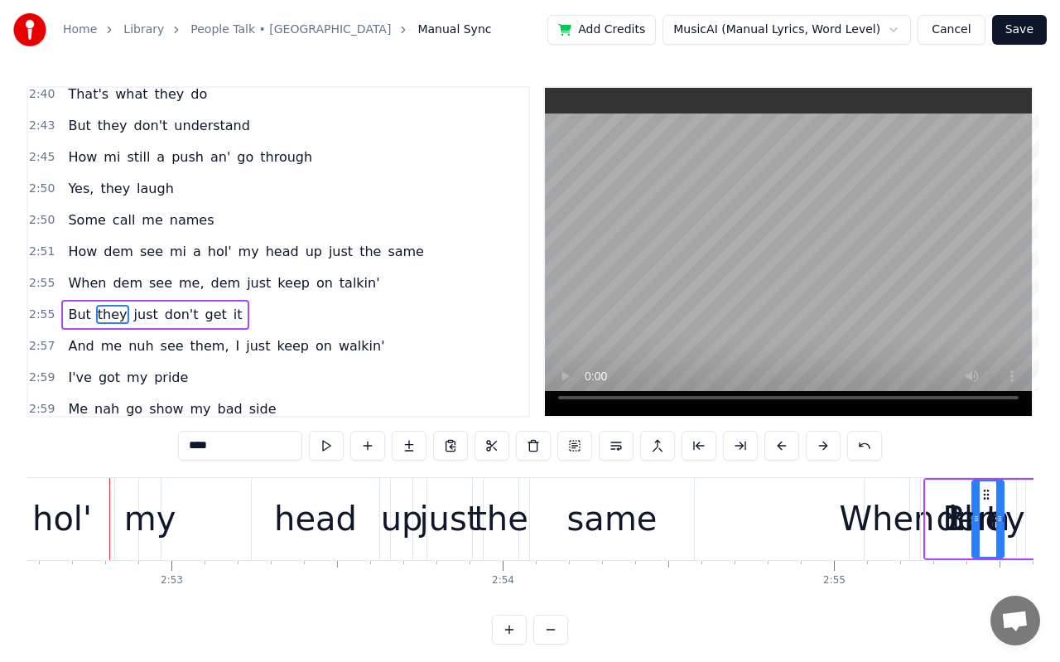
click at [818, 452] on button at bounding box center [823, 446] width 35 height 30
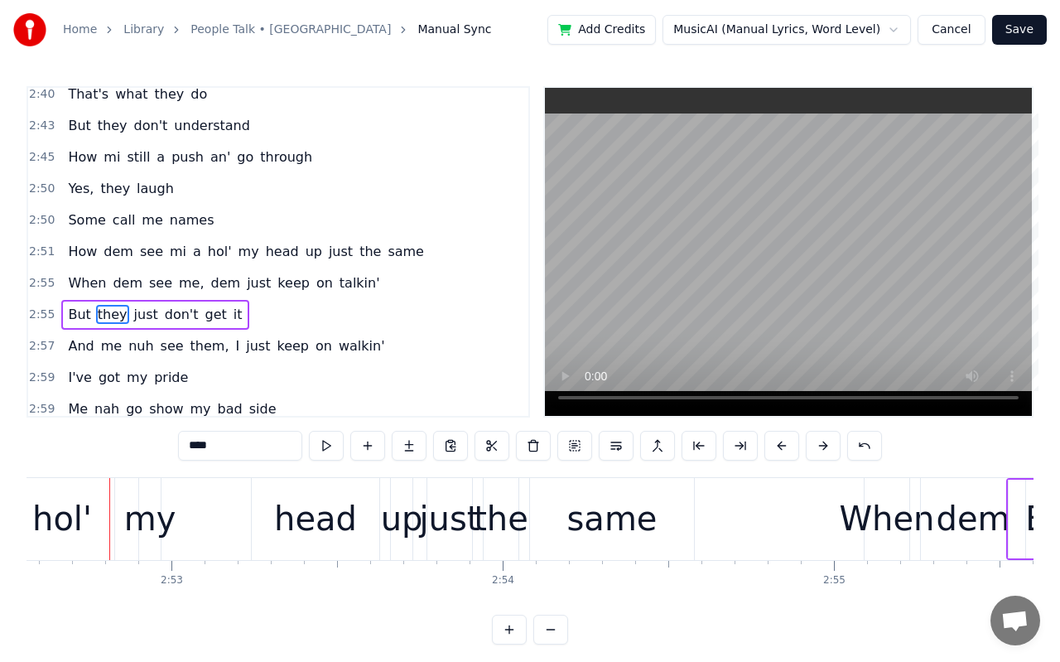
click at [818, 452] on button at bounding box center [823, 446] width 35 height 30
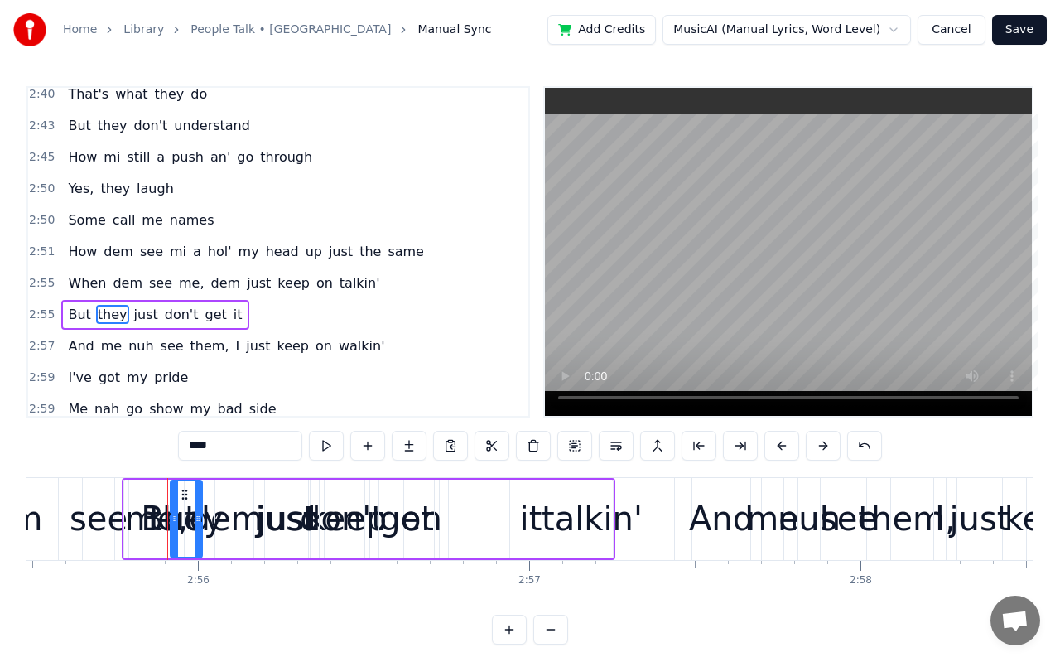
scroll to position [0, 58197]
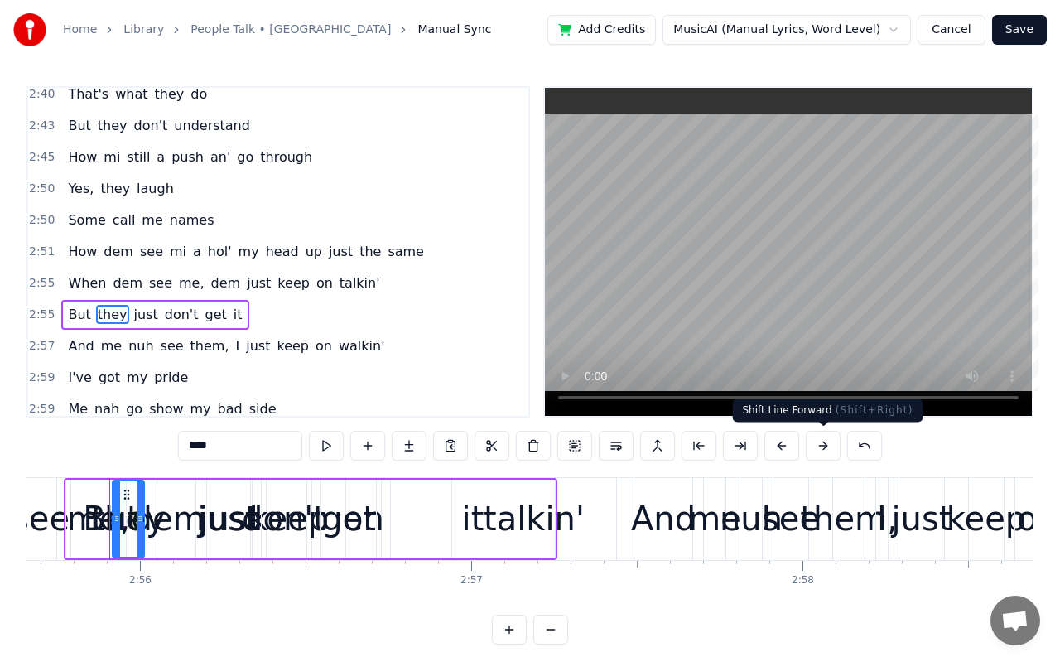
click at [814, 449] on button at bounding box center [823, 446] width 35 height 30
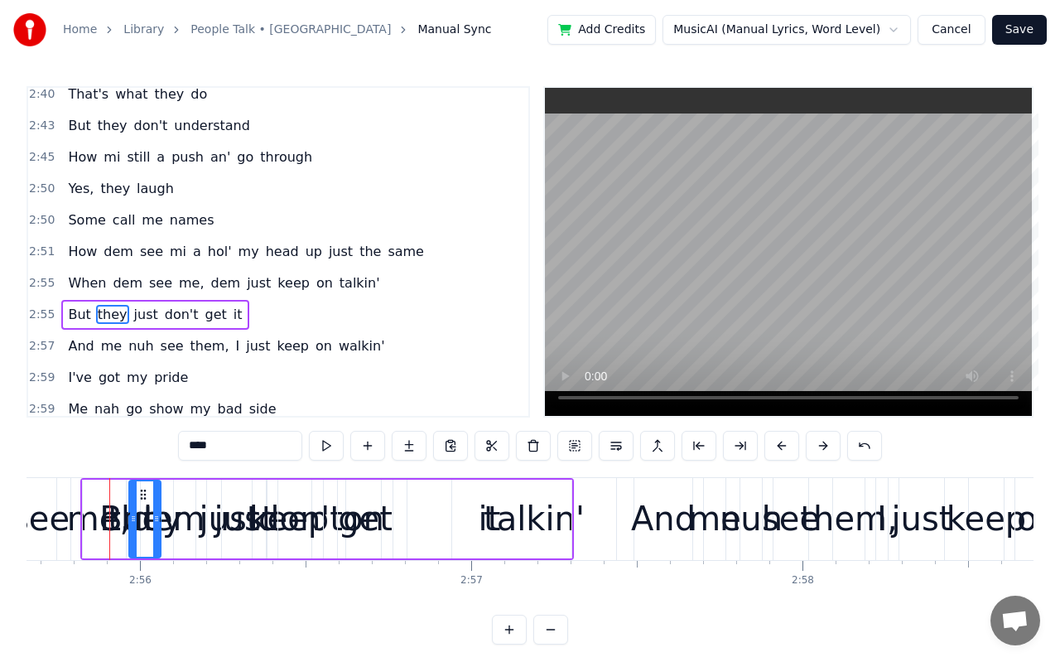
click at [814, 449] on button at bounding box center [823, 446] width 35 height 30
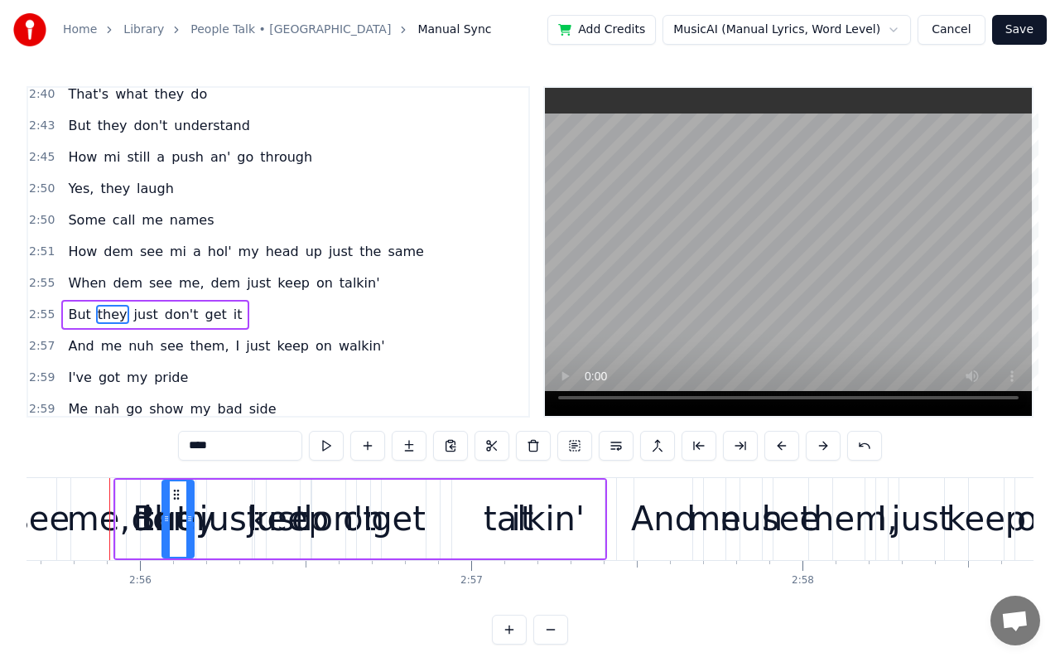
click at [814, 449] on button at bounding box center [823, 446] width 35 height 30
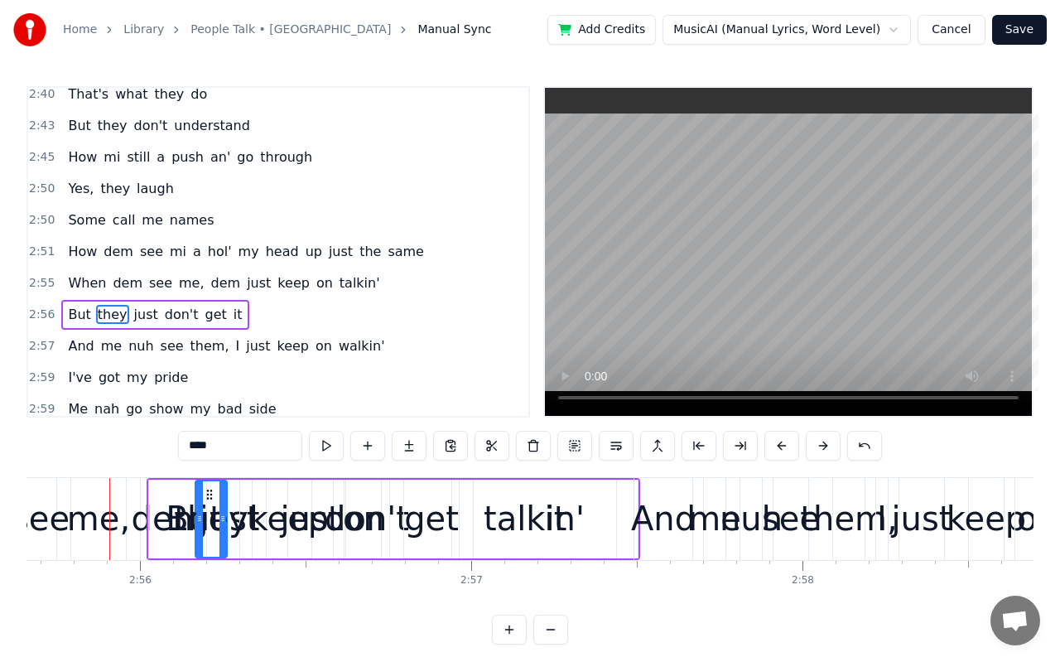
click at [814, 449] on button at bounding box center [823, 446] width 35 height 30
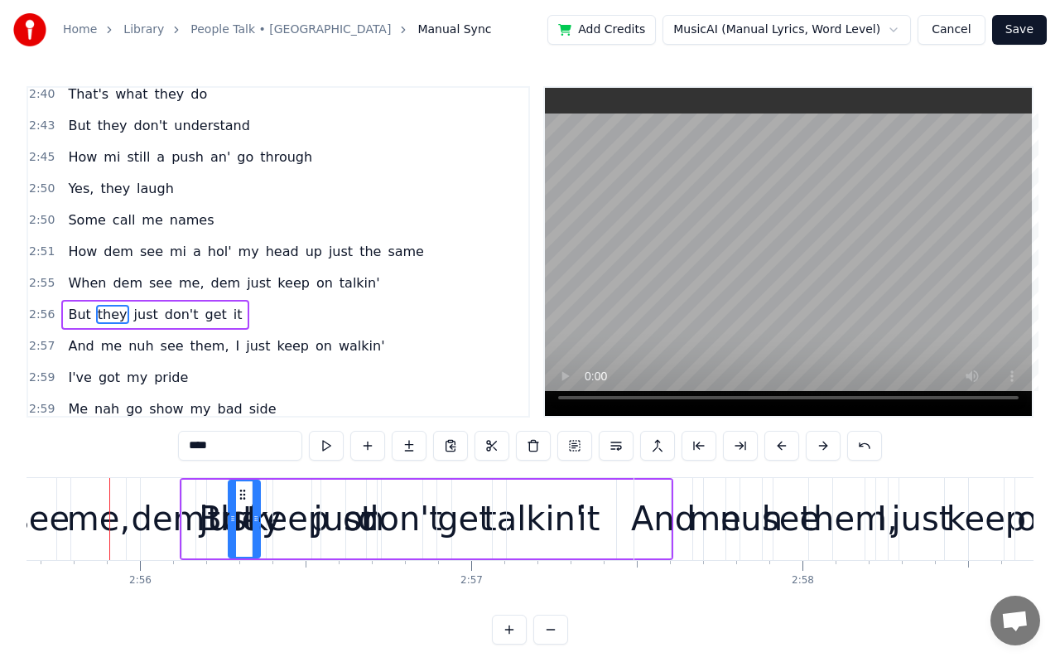
click at [814, 449] on button at bounding box center [823, 446] width 35 height 30
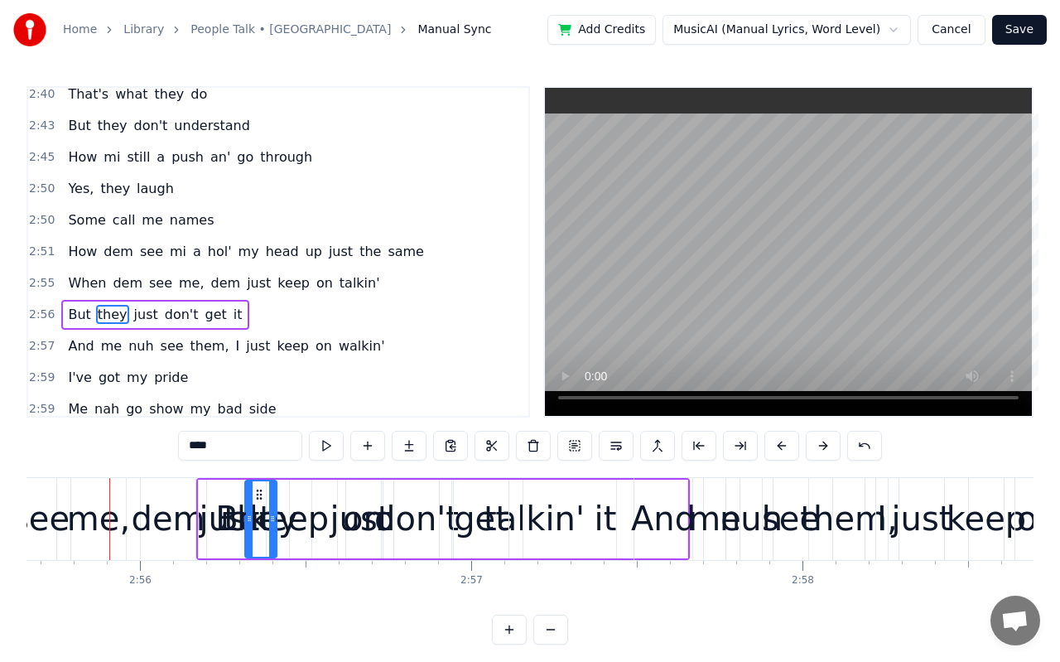
click at [814, 449] on button at bounding box center [823, 446] width 35 height 30
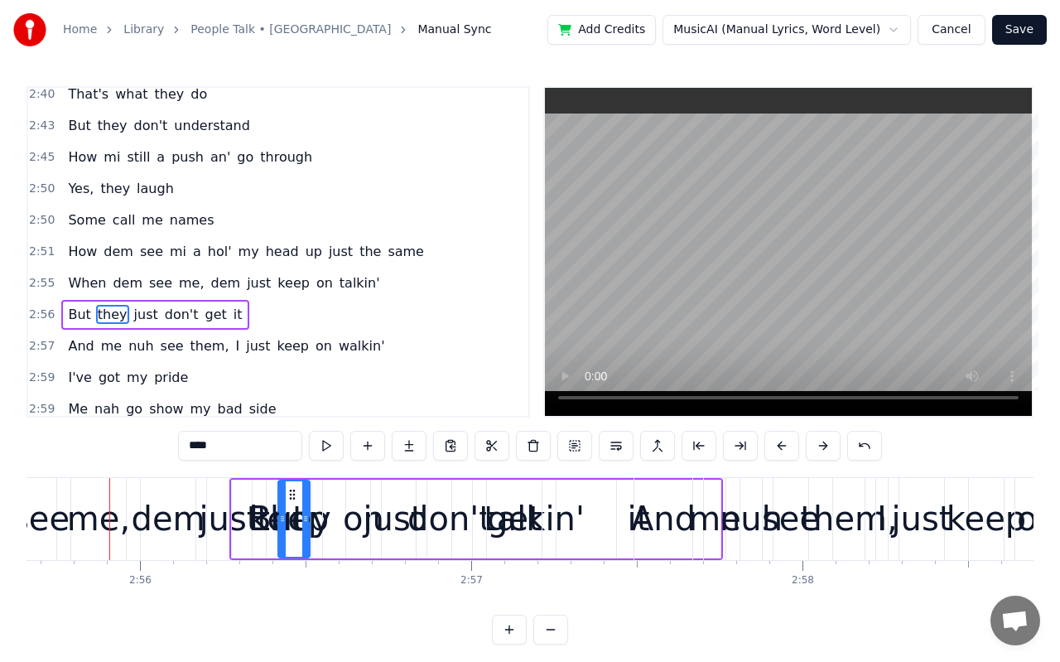
click at [814, 449] on button at bounding box center [823, 446] width 35 height 30
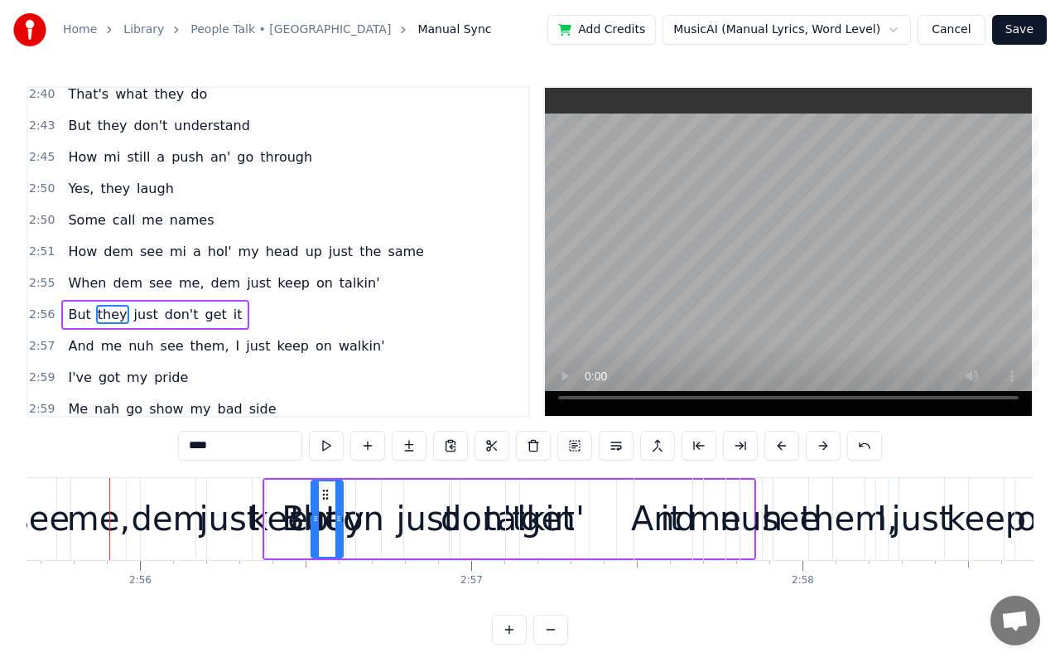
click at [814, 449] on button at bounding box center [823, 446] width 35 height 30
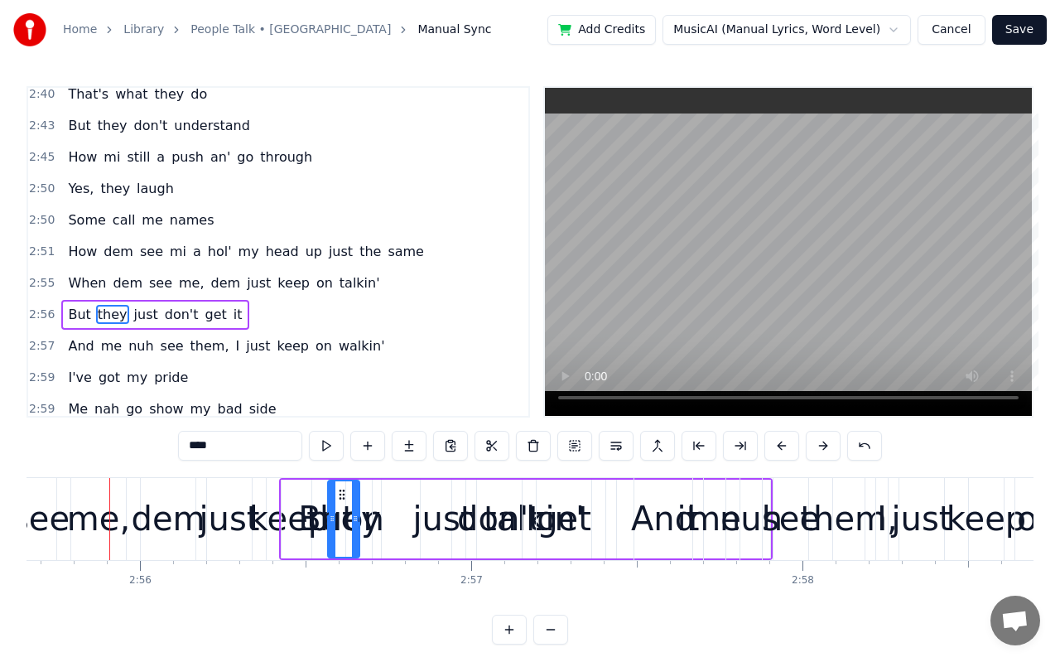
click at [814, 449] on button at bounding box center [823, 446] width 35 height 30
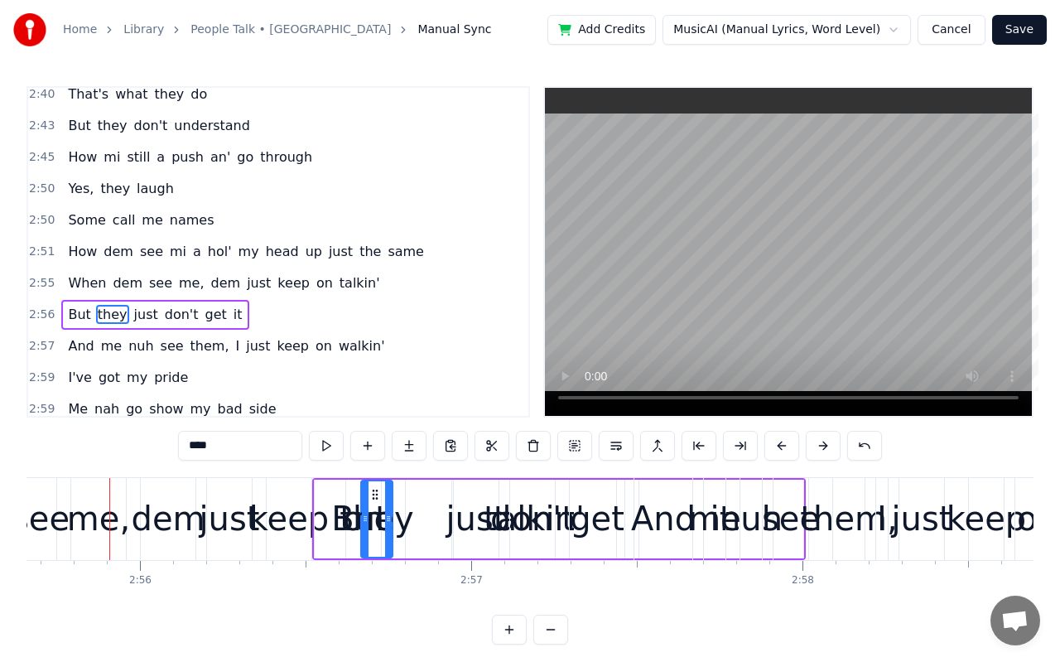
click at [814, 449] on button at bounding box center [823, 446] width 35 height 30
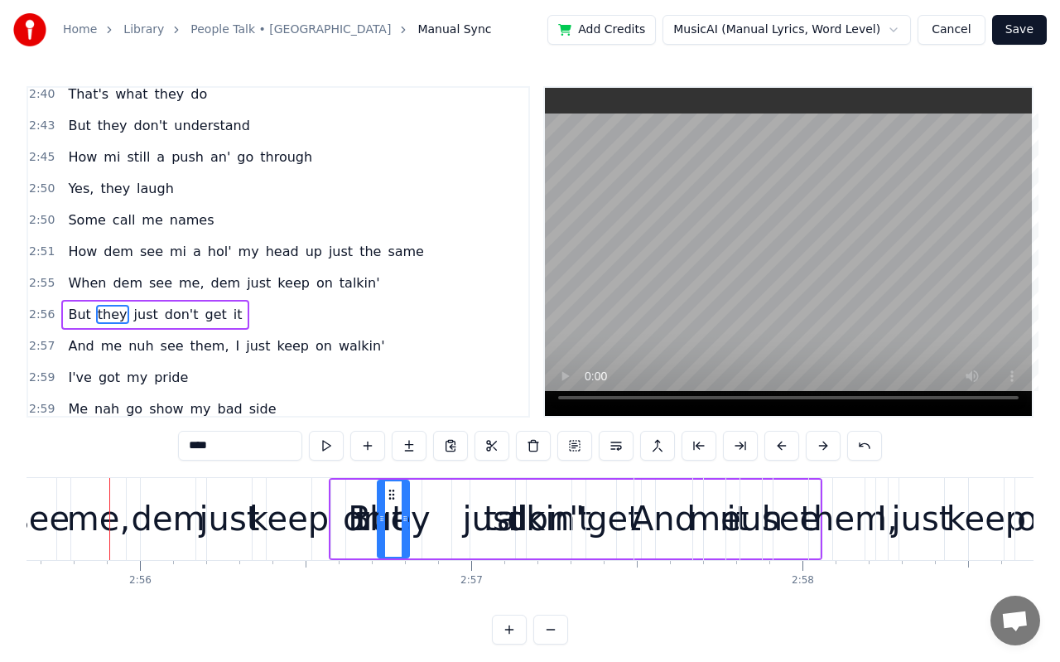
click at [814, 449] on button at bounding box center [823, 446] width 35 height 30
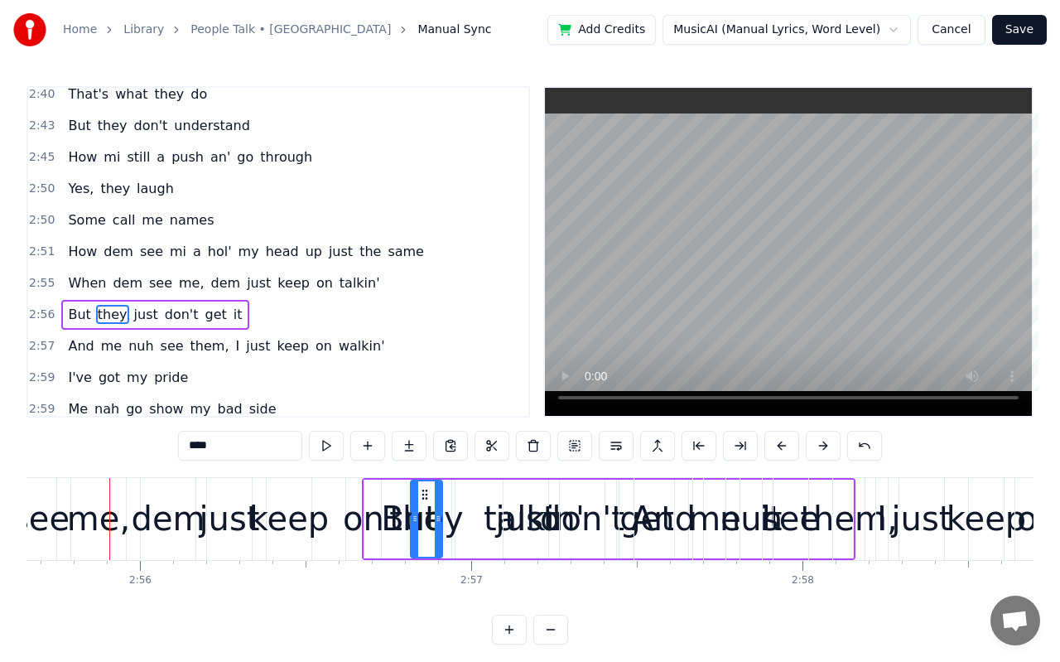
click at [814, 449] on button at bounding box center [823, 446] width 35 height 30
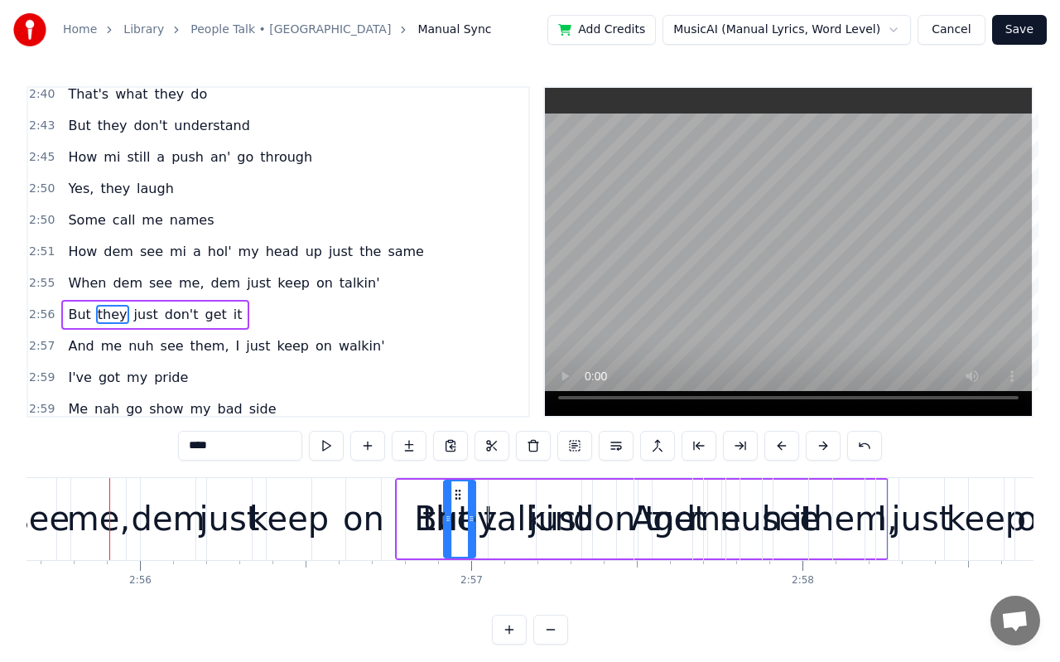
click at [814, 449] on button at bounding box center [823, 446] width 35 height 30
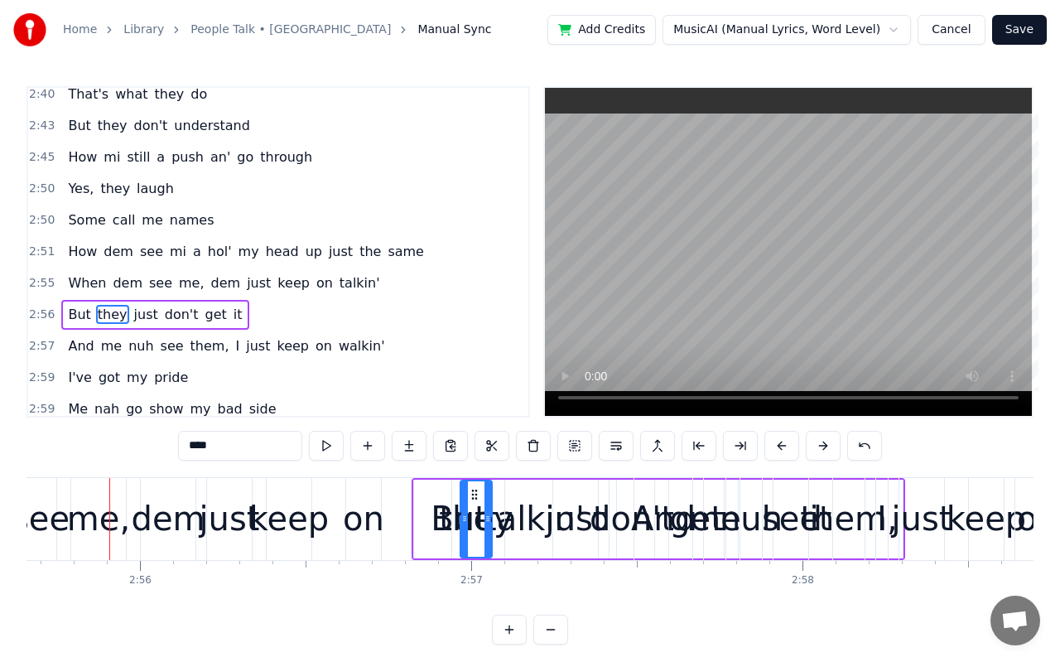
click at [814, 449] on button at bounding box center [823, 446] width 35 height 30
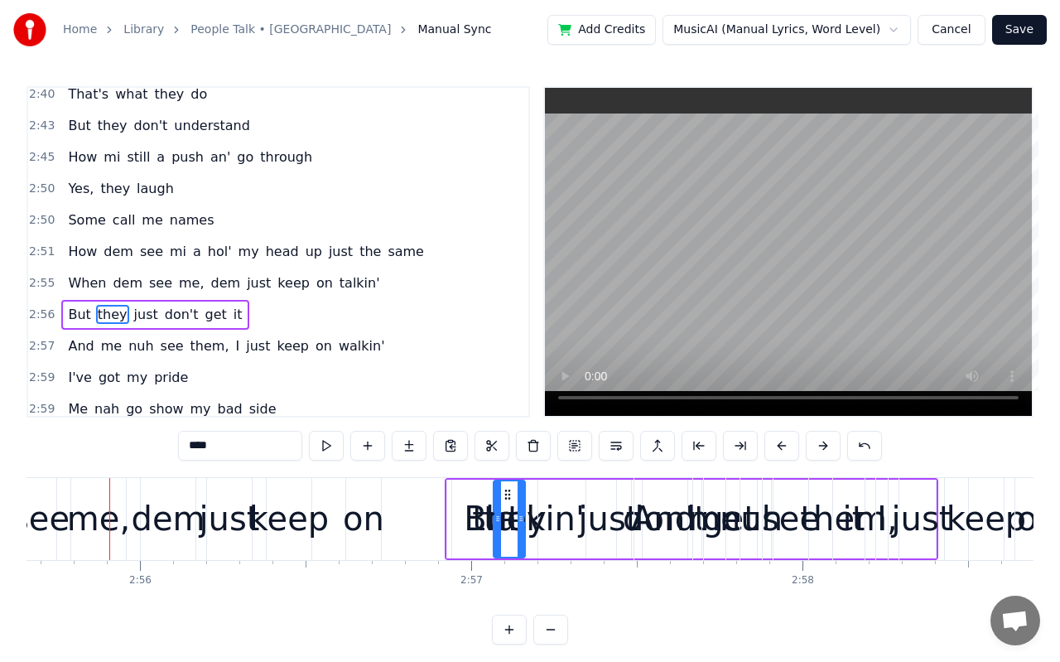
click at [814, 449] on button at bounding box center [823, 446] width 35 height 30
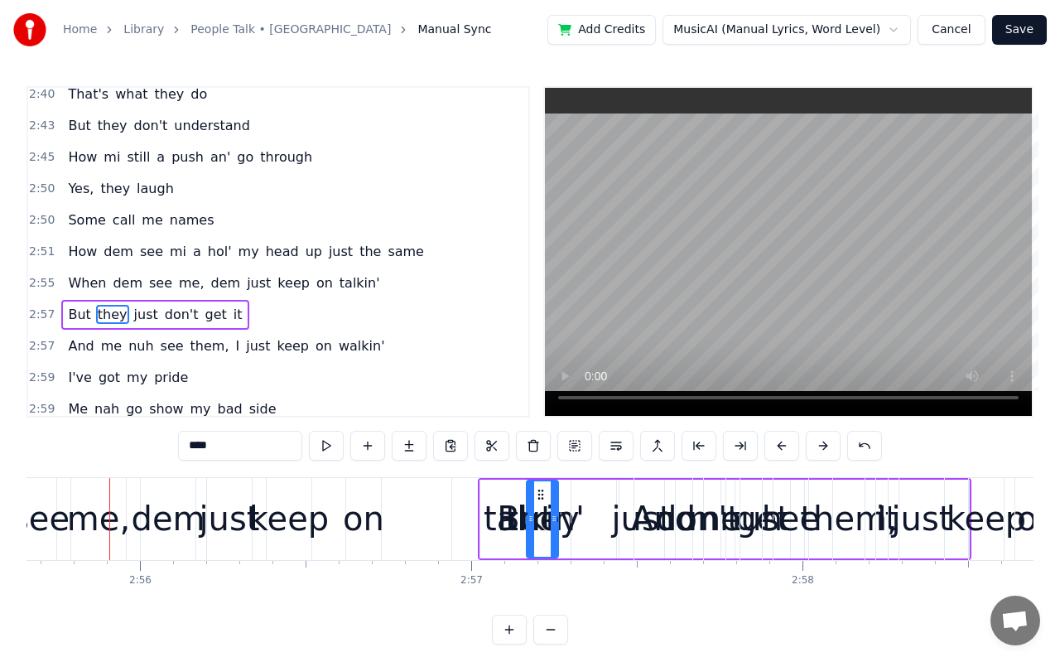
click at [814, 449] on button at bounding box center [823, 446] width 35 height 30
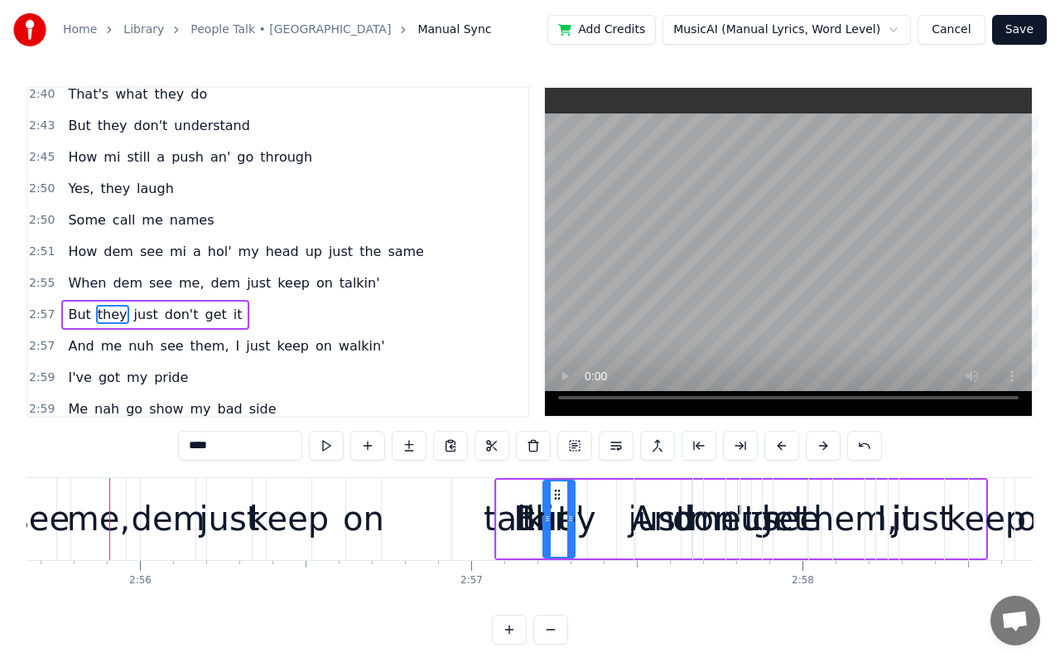
click at [814, 449] on button at bounding box center [823, 446] width 35 height 30
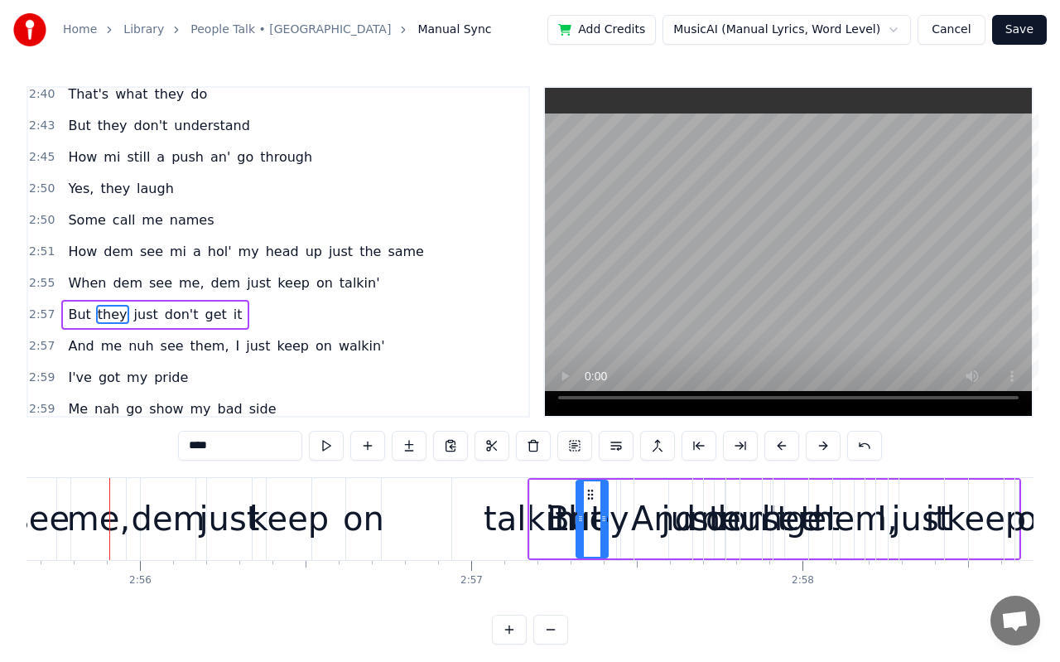
click at [814, 449] on button at bounding box center [823, 446] width 35 height 30
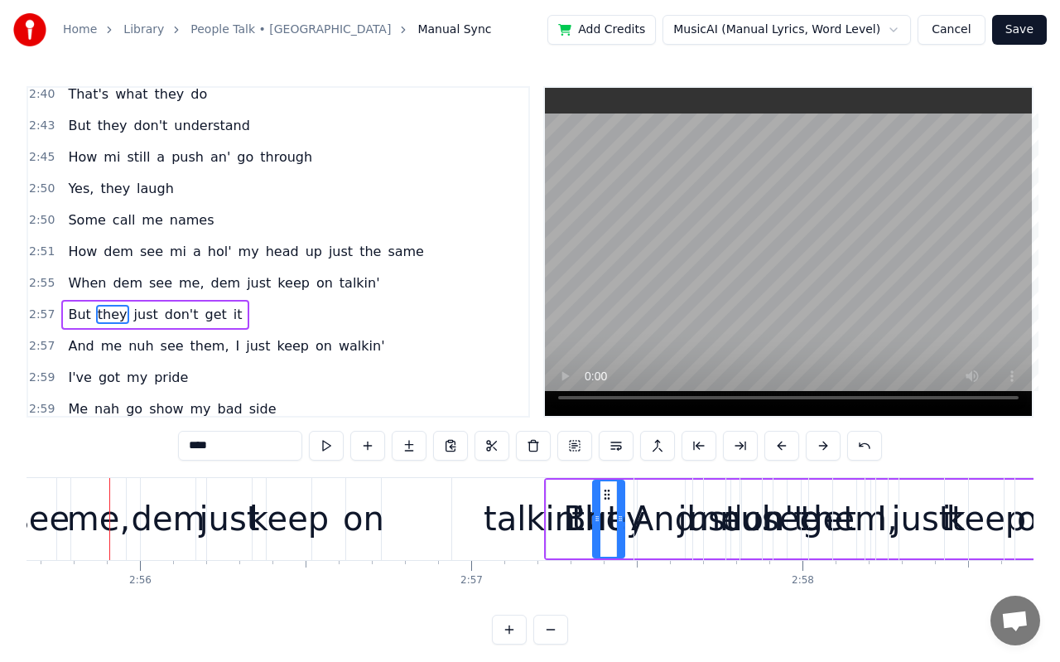
click at [814, 449] on button at bounding box center [823, 446] width 35 height 30
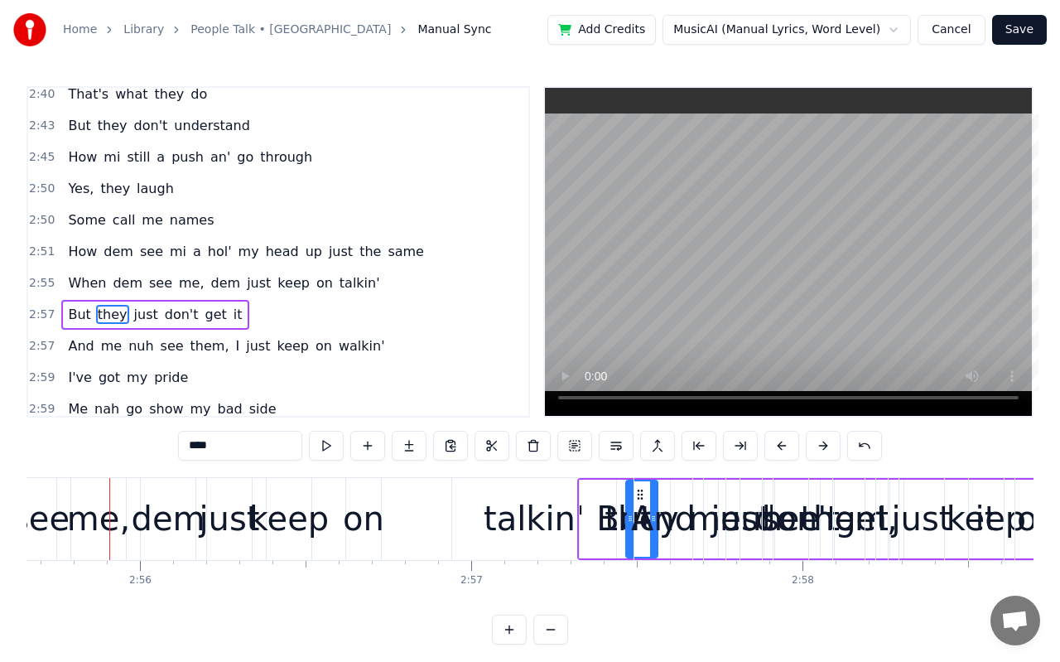
click at [814, 449] on button at bounding box center [823, 446] width 35 height 30
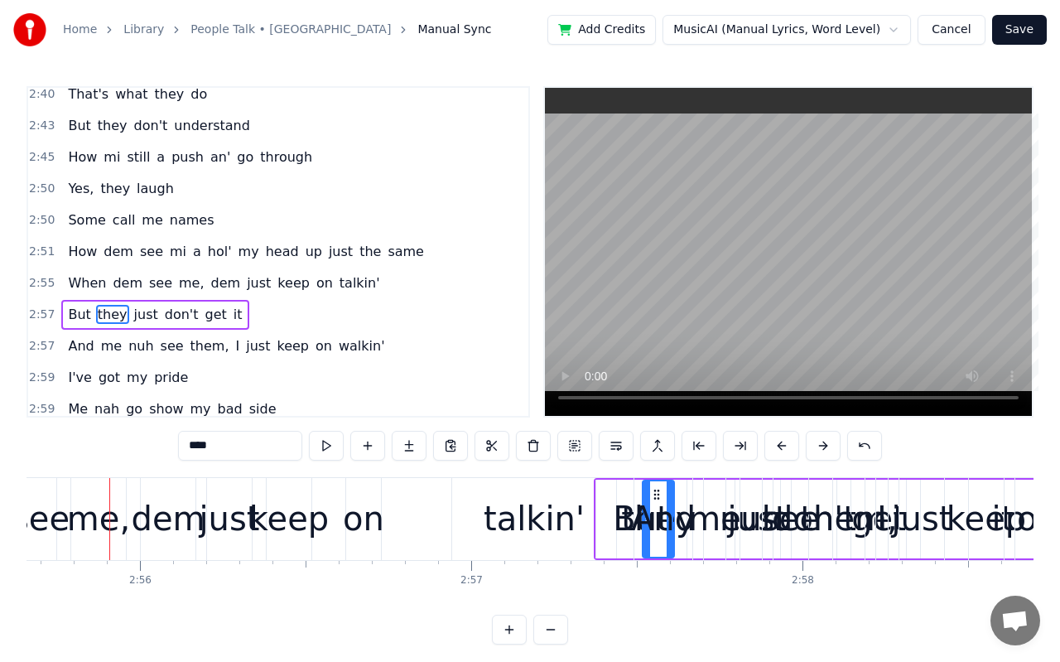
click at [814, 449] on button at bounding box center [823, 446] width 35 height 30
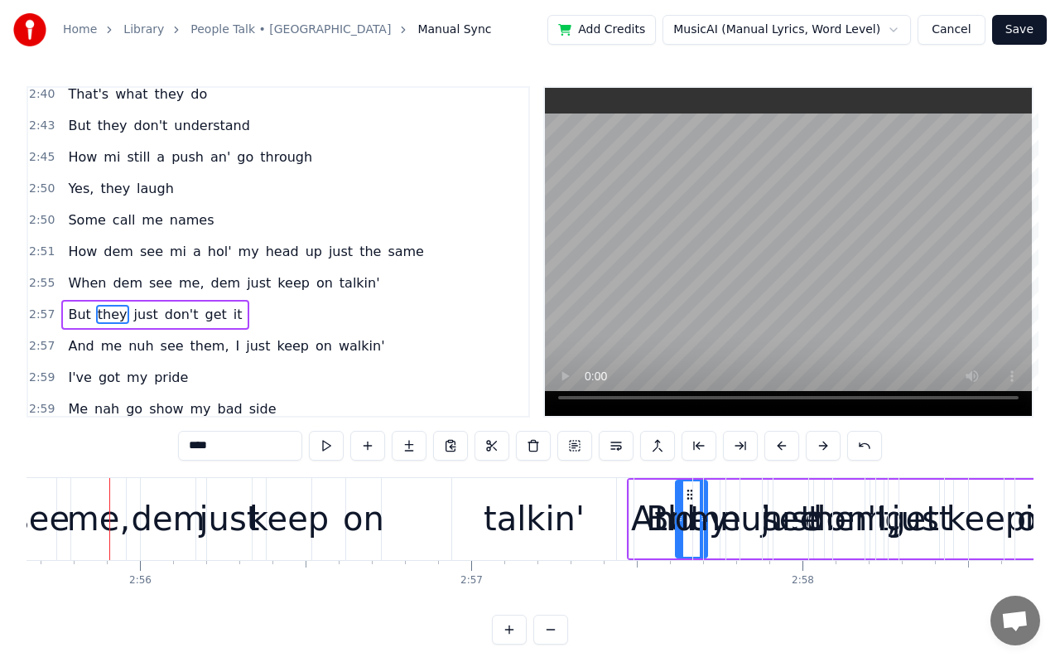
click at [814, 449] on button at bounding box center [823, 446] width 35 height 30
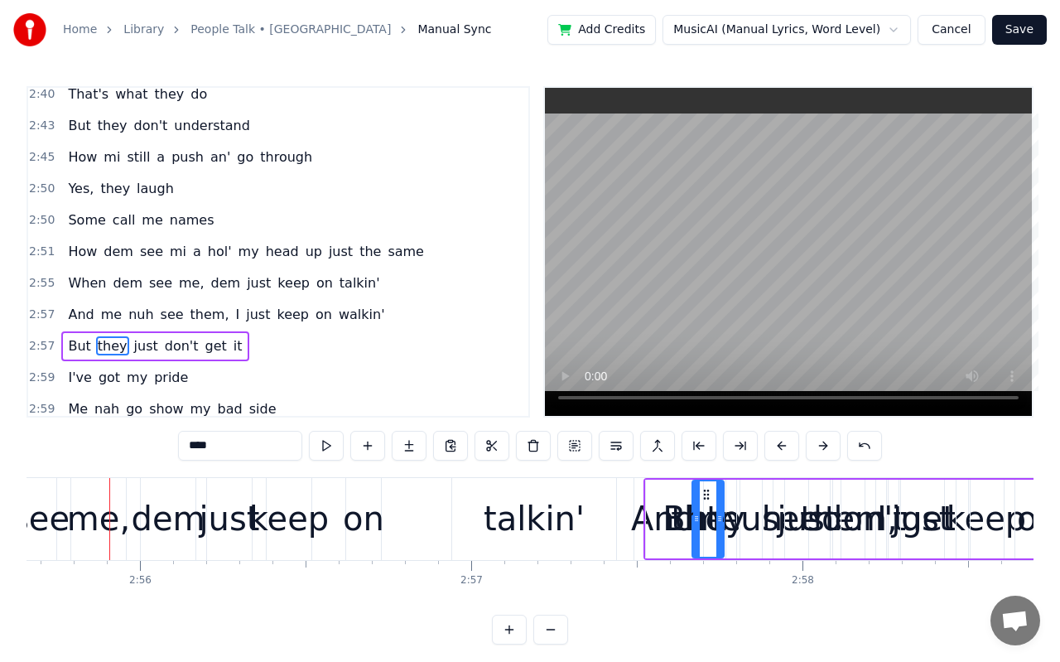
click at [814, 449] on button at bounding box center [823, 446] width 35 height 30
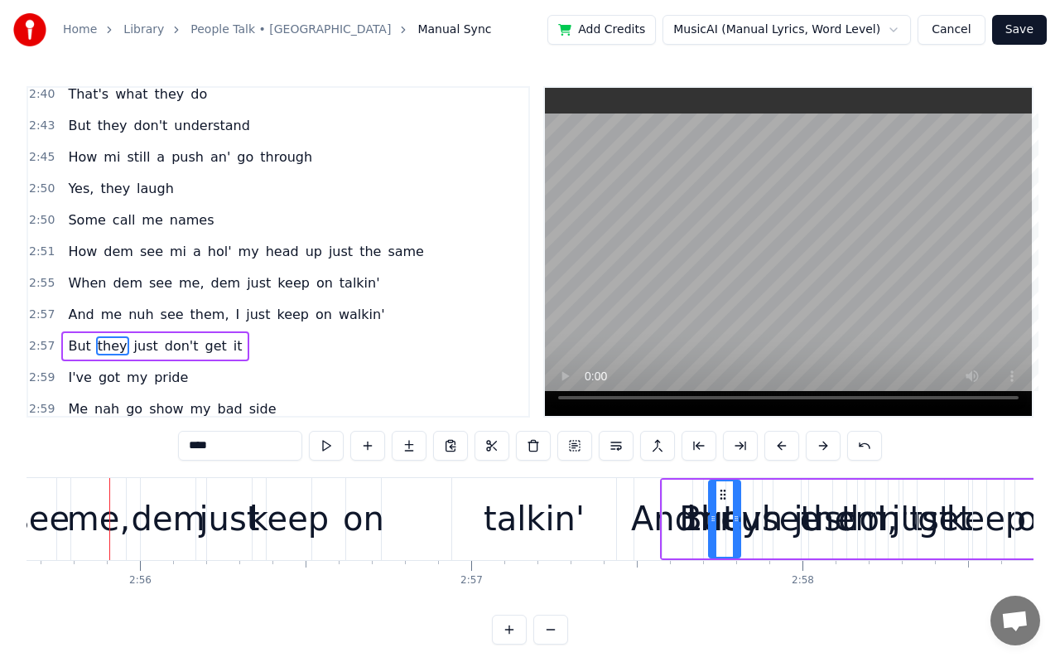
click at [814, 449] on button at bounding box center [823, 446] width 35 height 30
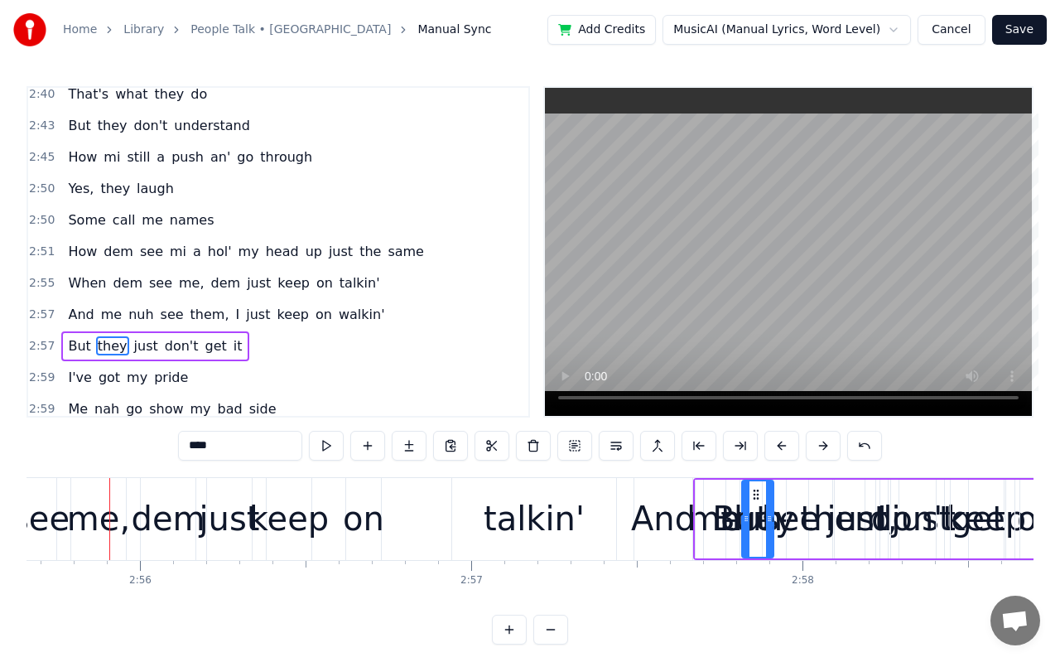
click at [814, 449] on button at bounding box center [823, 446] width 35 height 30
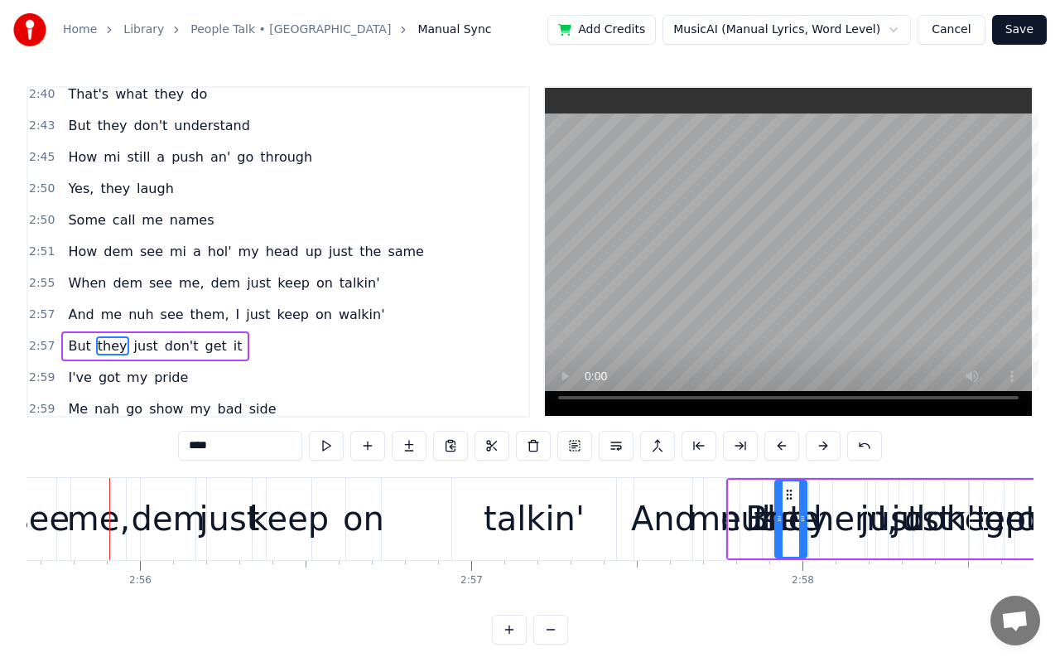
click at [814, 449] on button at bounding box center [823, 446] width 35 height 30
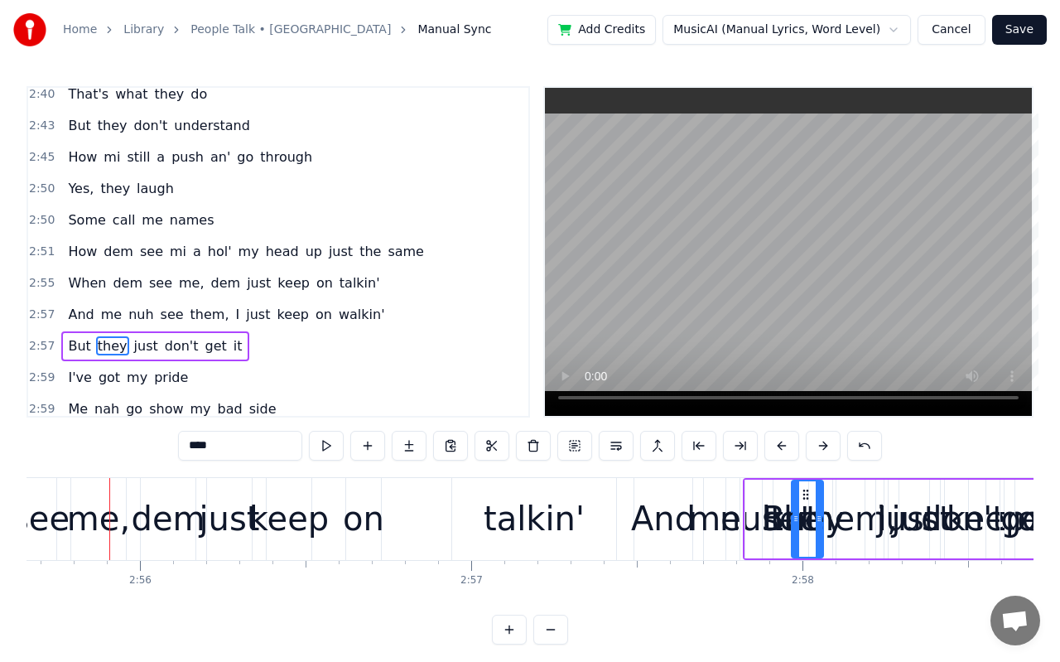
click at [814, 449] on button at bounding box center [823, 446] width 35 height 30
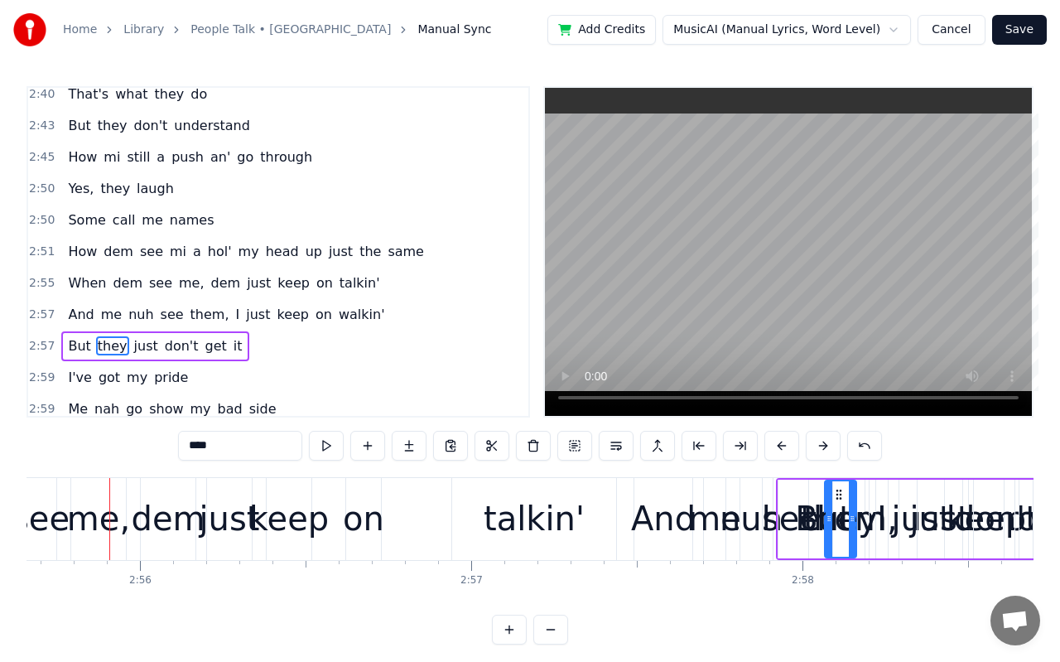
click at [814, 449] on button at bounding box center [823, 446] width 35 height 30
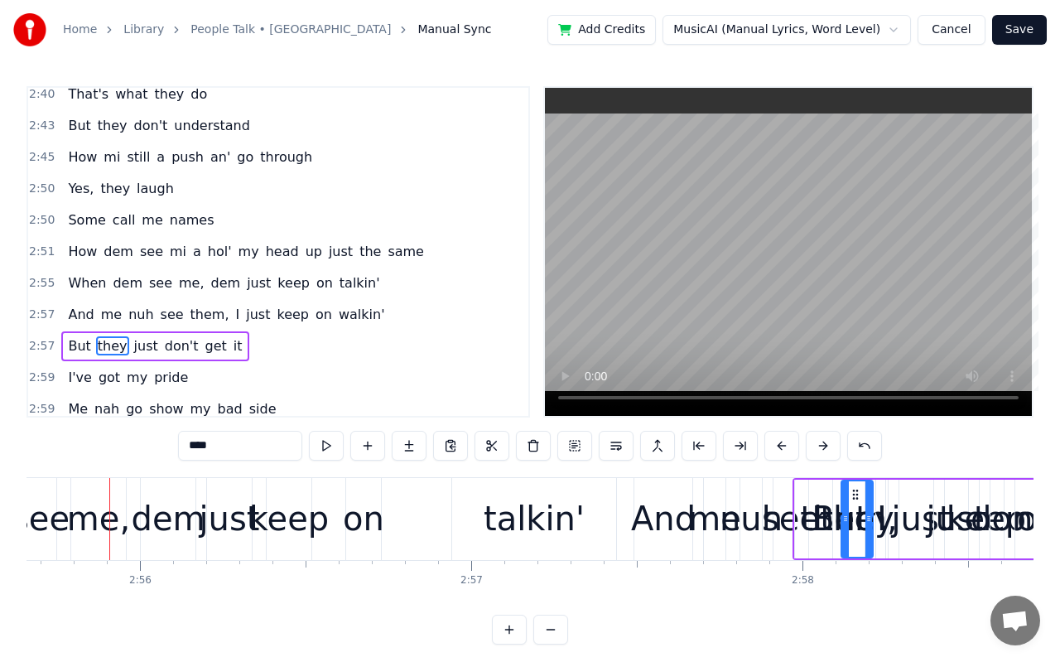
click at [814, 449] on button at bounding box center [823, 446] width 35 height 30
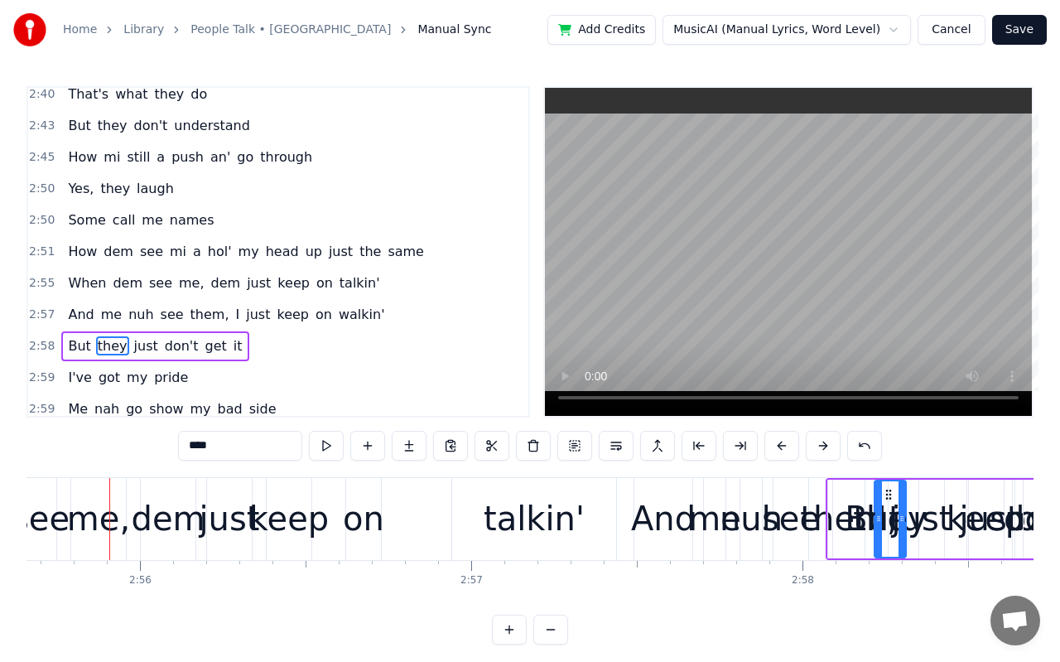
click at [814, 449] on button at bounding box center [823, 446] width 35 height 30
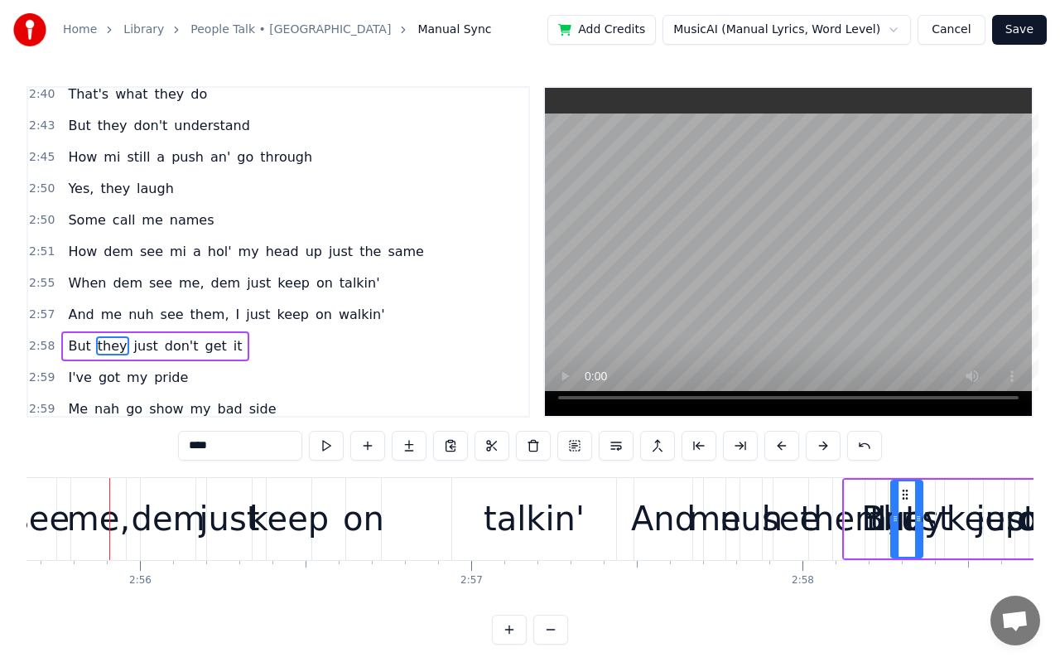
click at [814, 449] on button at bounding box center [823, 446] width 35 height 30
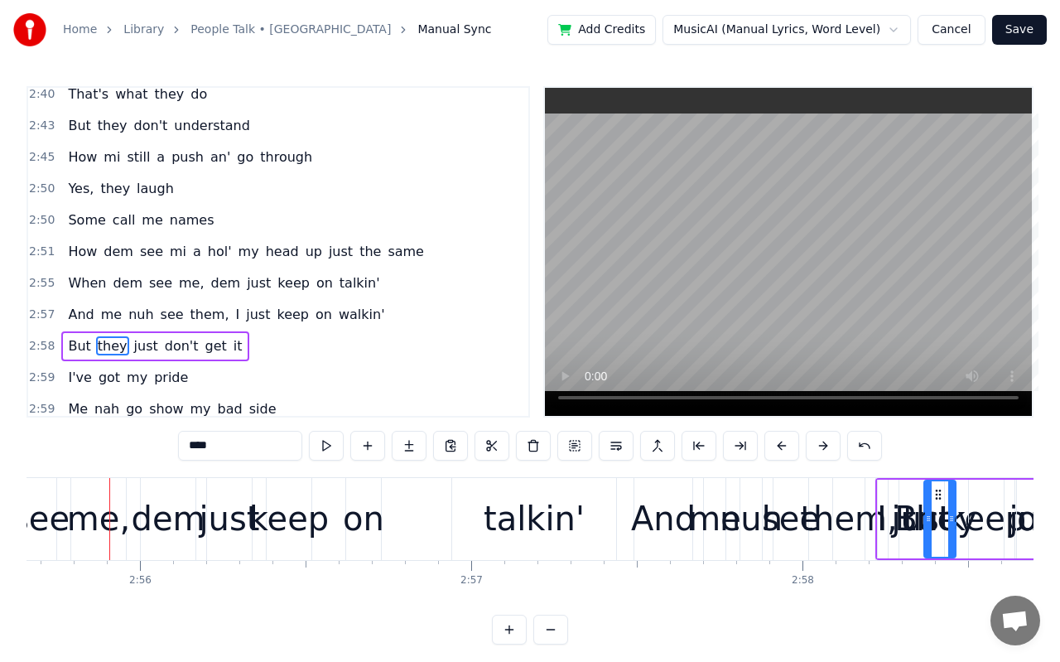
click at [814, 449] on button at bounding box center [823, 446] width 35 height 30
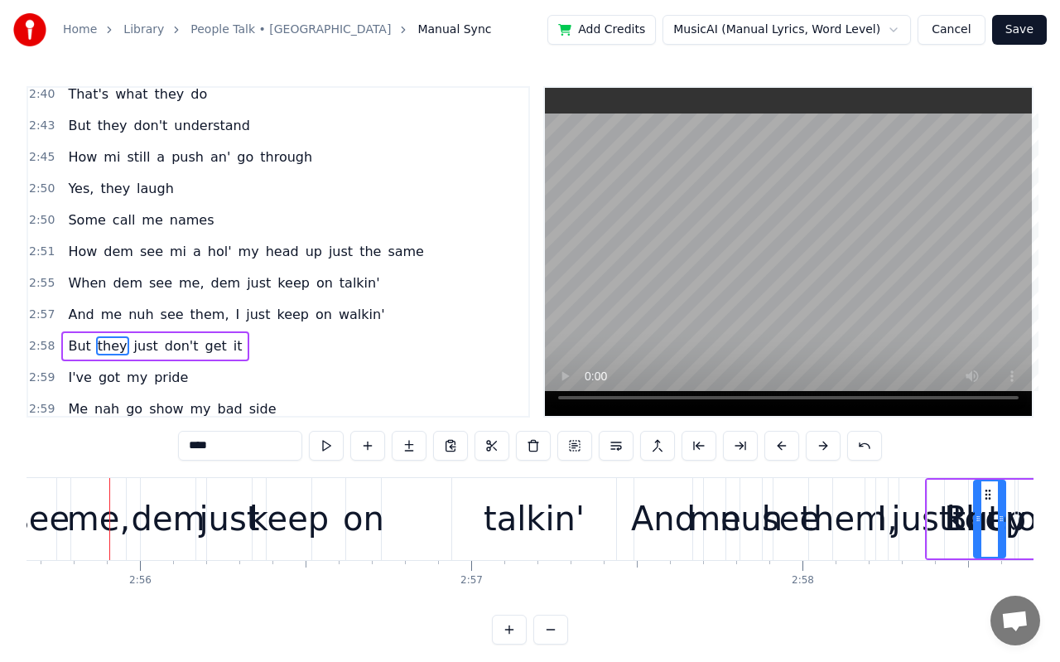
click at [814, 449] on button at bounding box center [823, 446] width 35 height 30
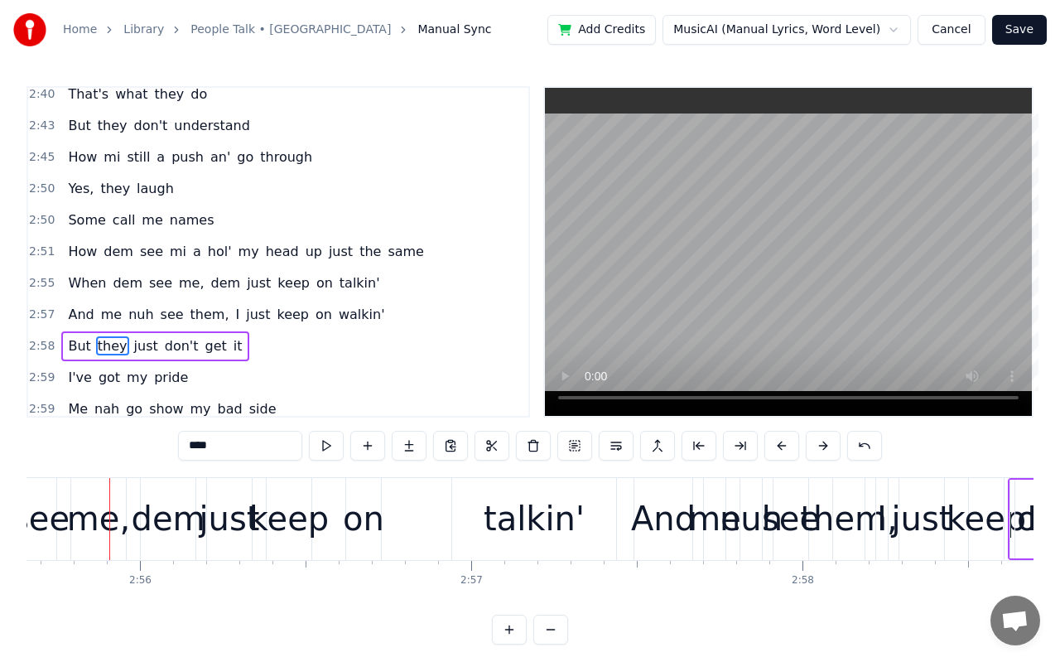
click at [814, 449] on button at bounding box center [823, 446] width 35 height 30
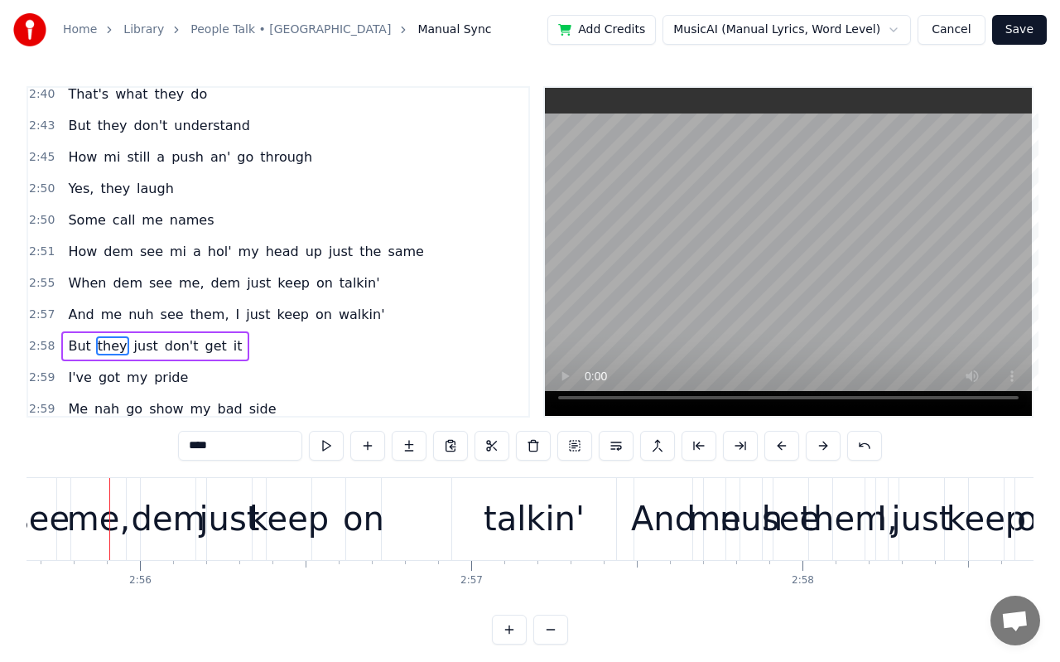
click at [814, 449] on button at bounding box center [823, 446] width 35 height 30
click at [825, 448] on button at bounding box center [823, 446] width 35 height 30
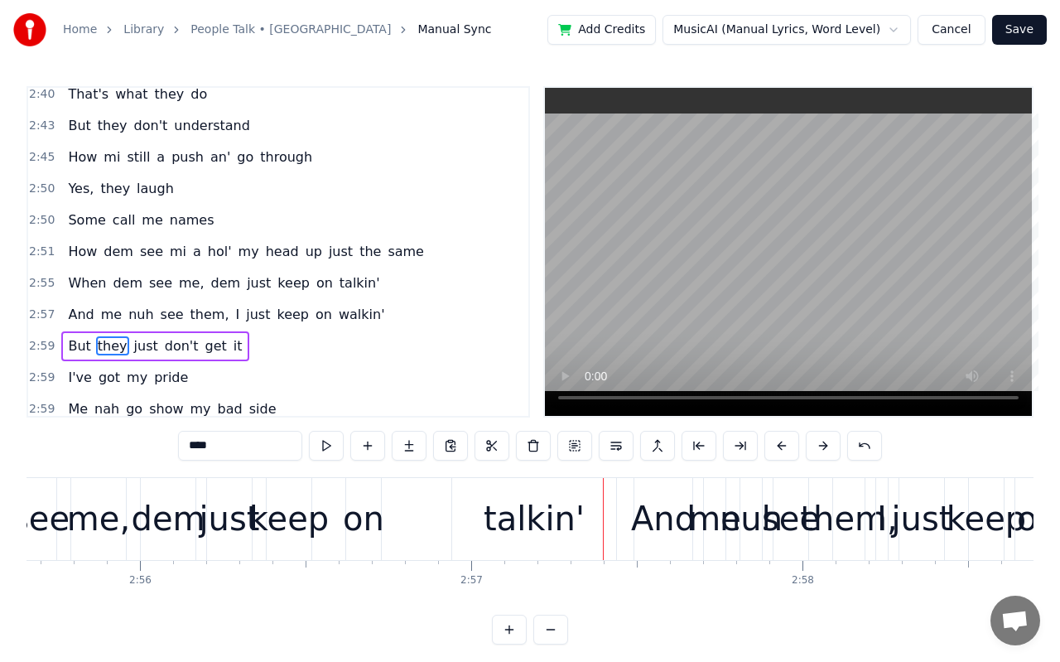
click at [825, 448] on button at bounding box center [823, 446] width 35 height 30
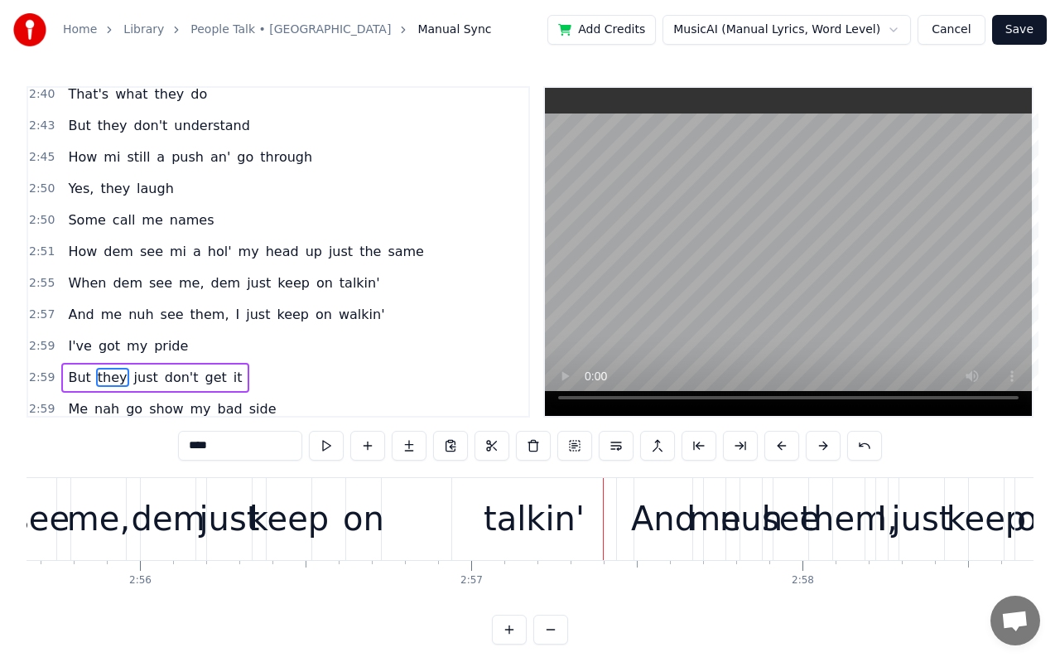
click at [825, 448] on button at bounding box center [823, 446] width 35 height 30
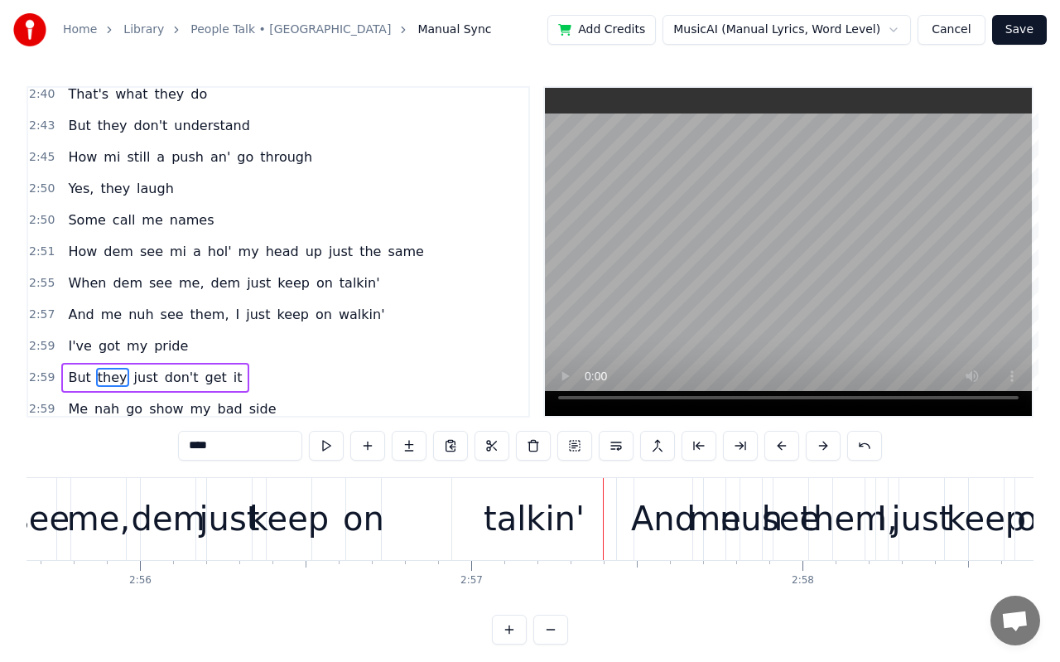
click at [825, 448] on button at bounding box center [823, 446] width 35 height 30
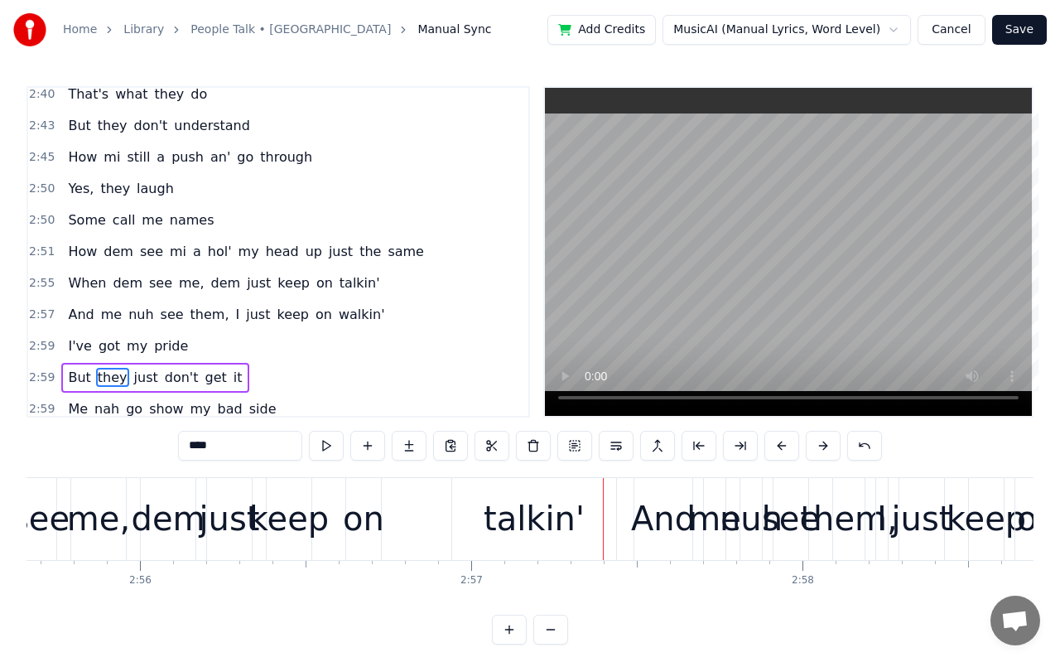
click at [825, 448] on button at bounding box center [823, 446] width 35 height 30
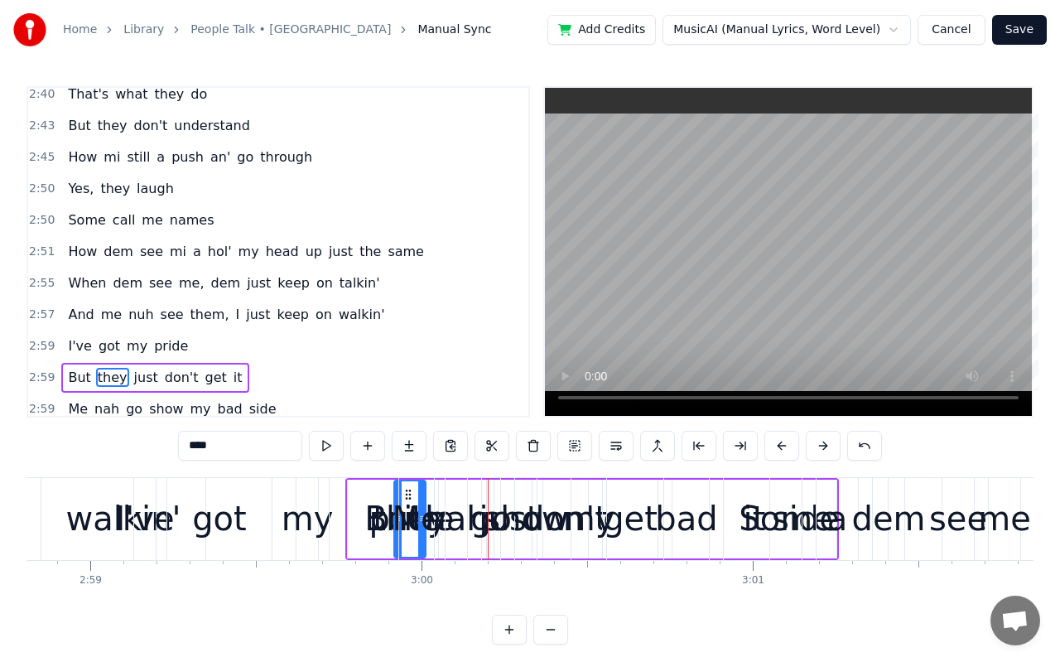
scroll to position [0, 59619]
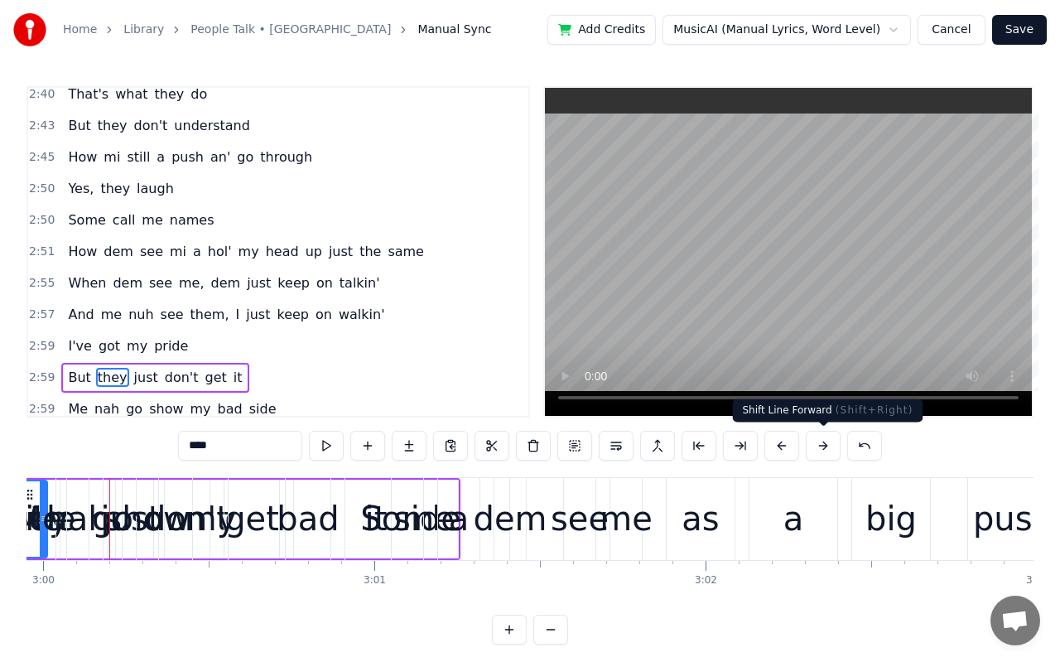
click at [823, 451] on button at bounding box center [823, 446] width 35 height 30
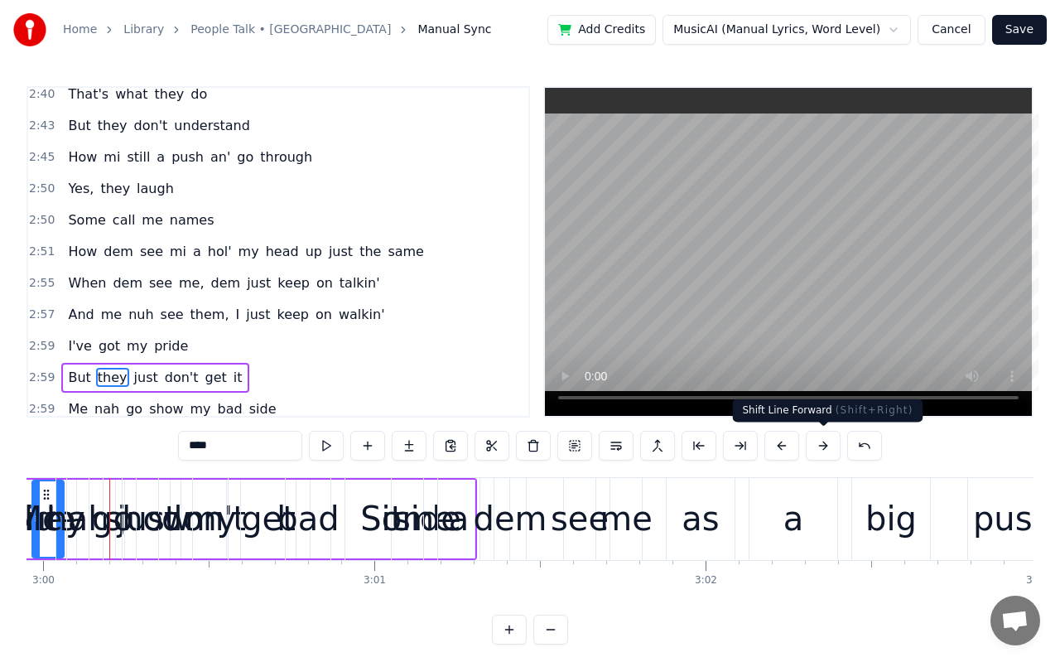
click at [823, 451] on button at bounding box center [823, 446] width 35 height 30
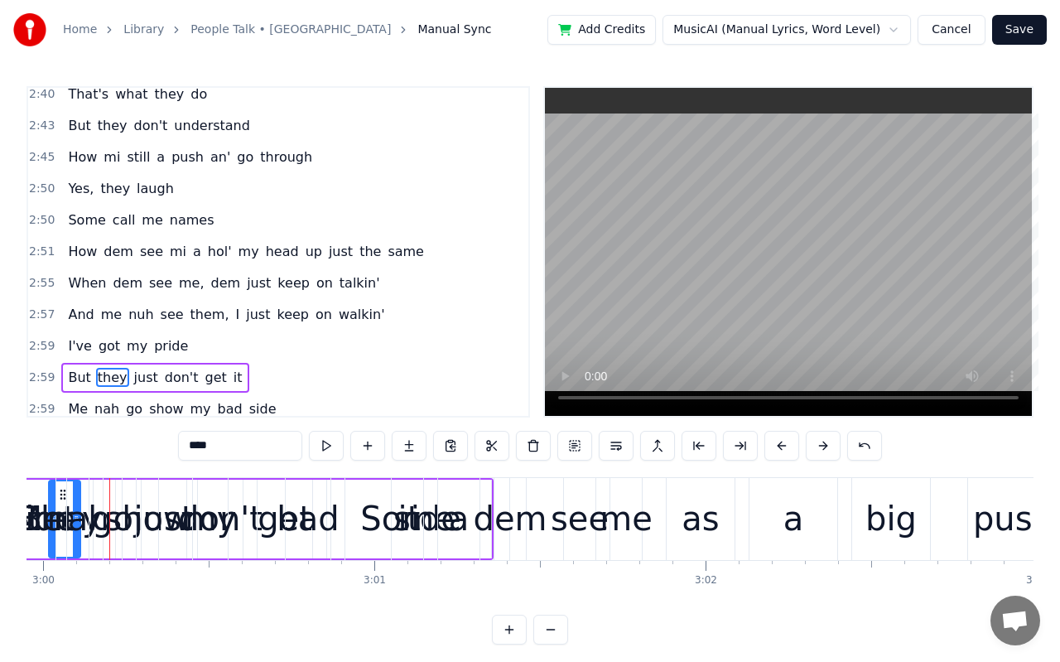
click at [823, 451] on button at bounding box center [823, 446] width 35 height 30
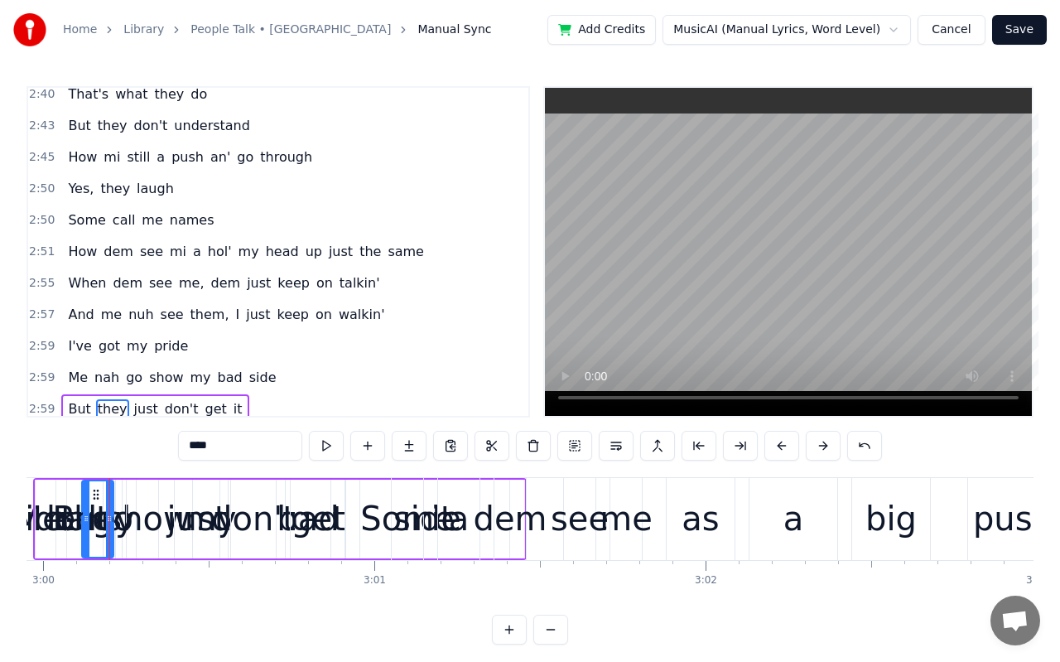
click at [823, 451] on button at bounding box center [823, 446] width 35 height 30
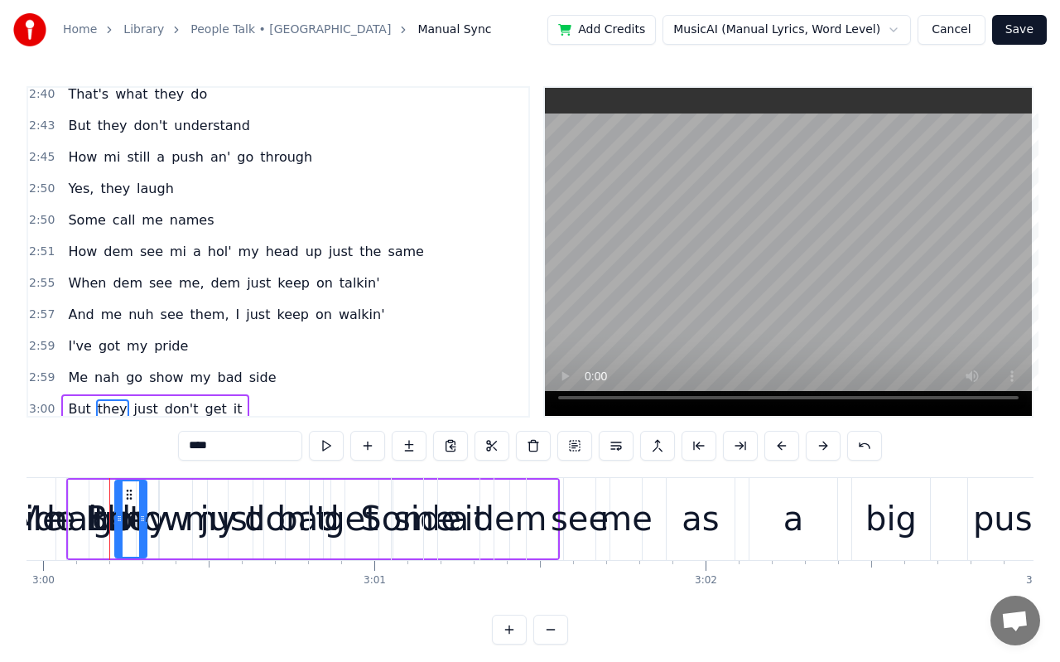
click at [823, 451] on button at bounding box center [823, 446] width 35 height 30
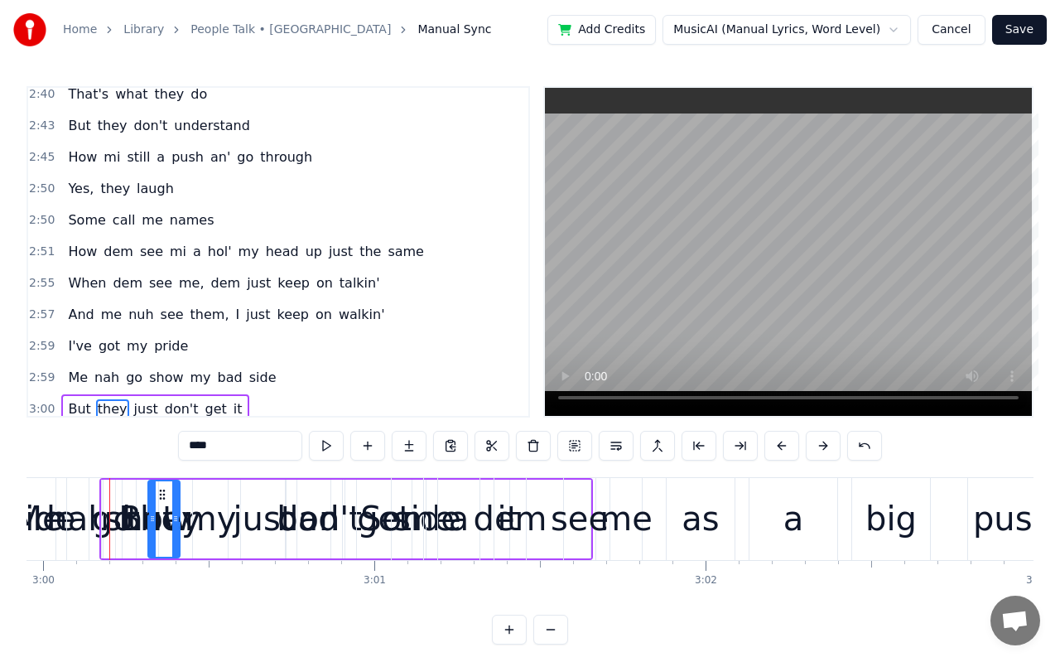
click at [823, 451] on button at bounding box center [823, 446] width 35 height 30
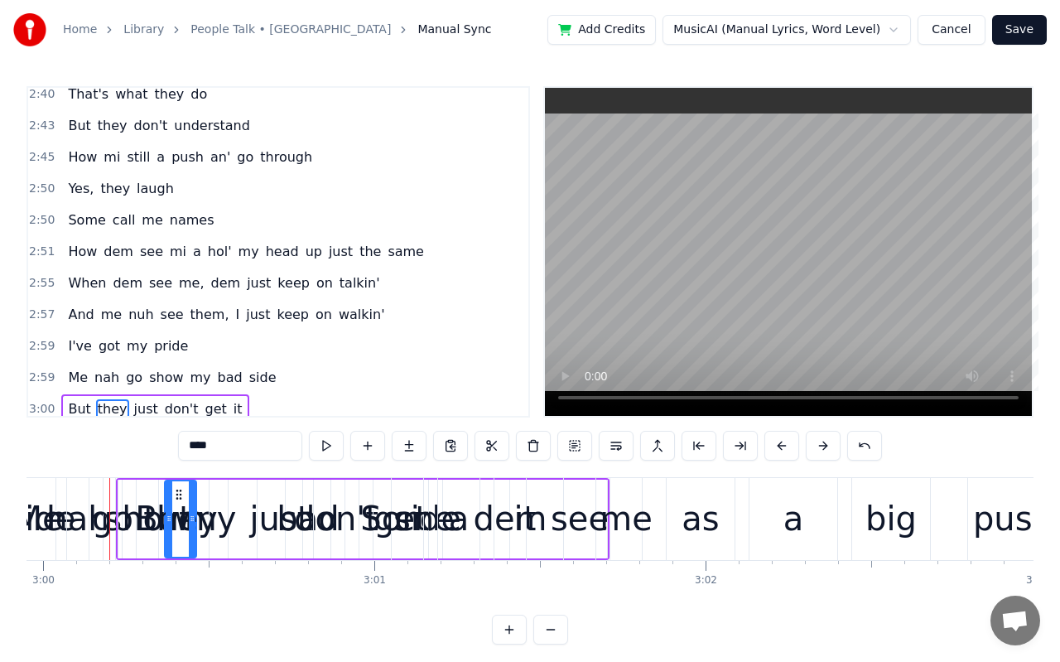
click at [823, 451] on button at bounding box center [823, 446] width 35 height 30
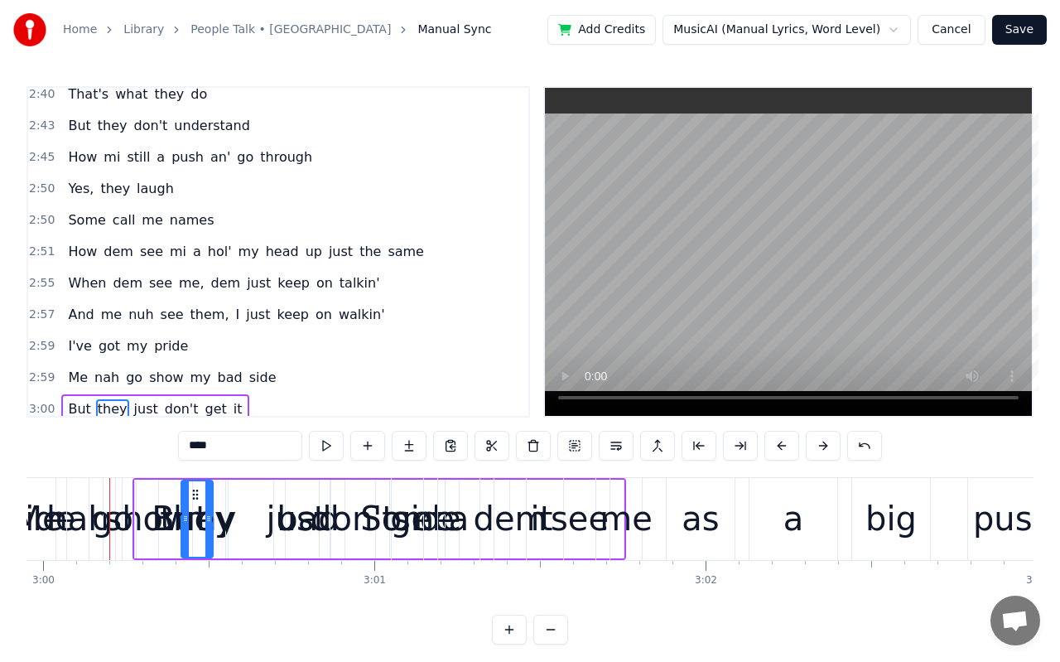
click at [823, 451] on button at bounding box center [823, 446] width 35 height 30
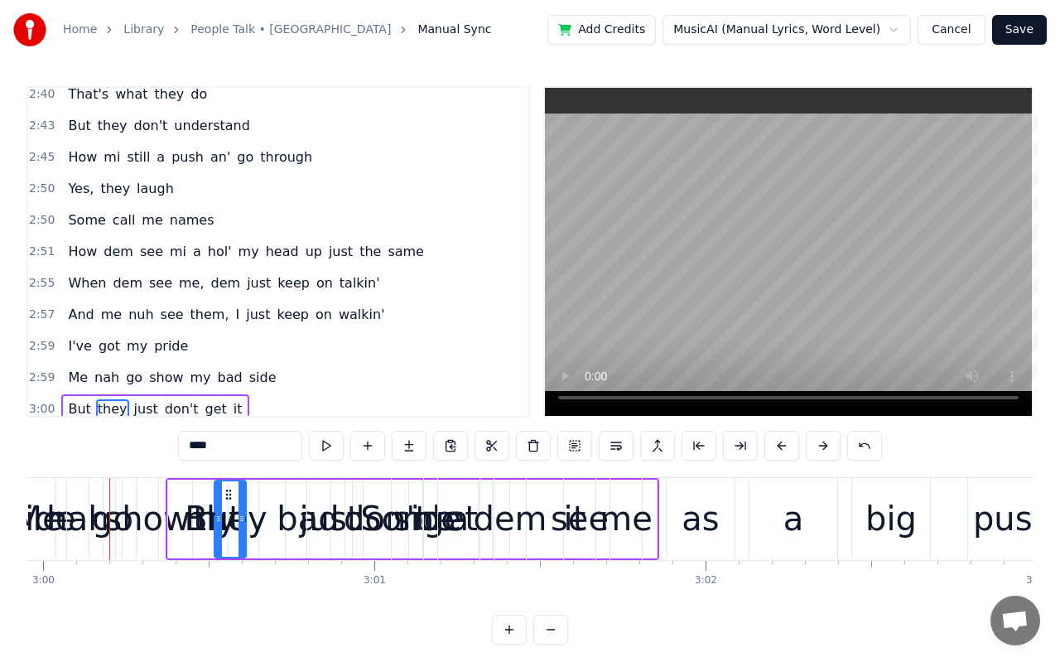
click at [823, 451] on button at bounding box center [823, 446] width 35 height 30
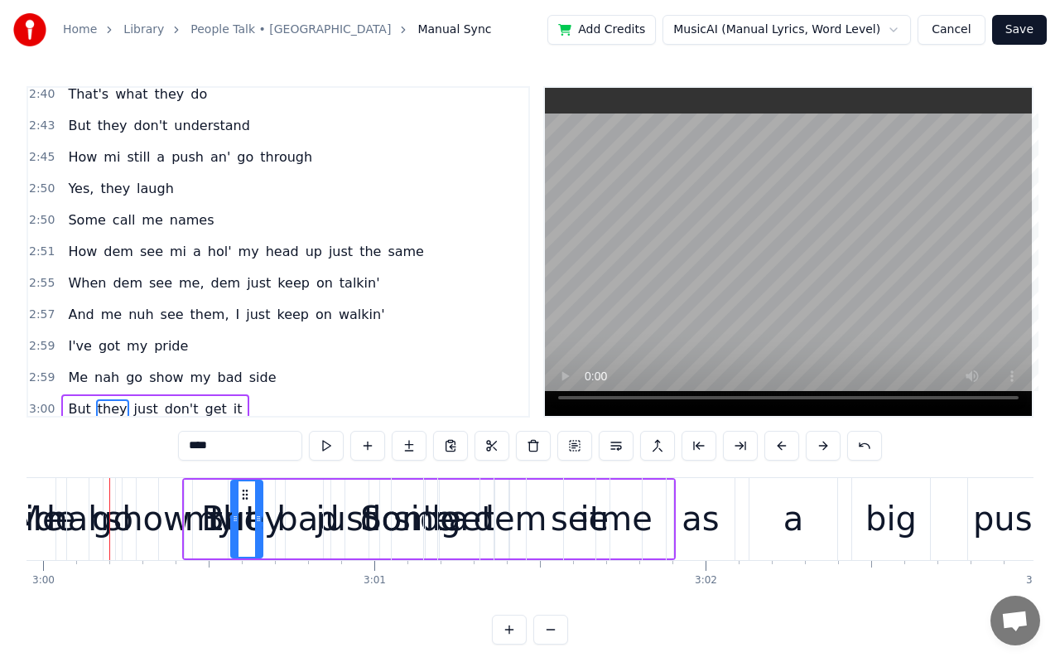
click at [823, 451] on button at bounding box center [823, 446] width 35 height 30
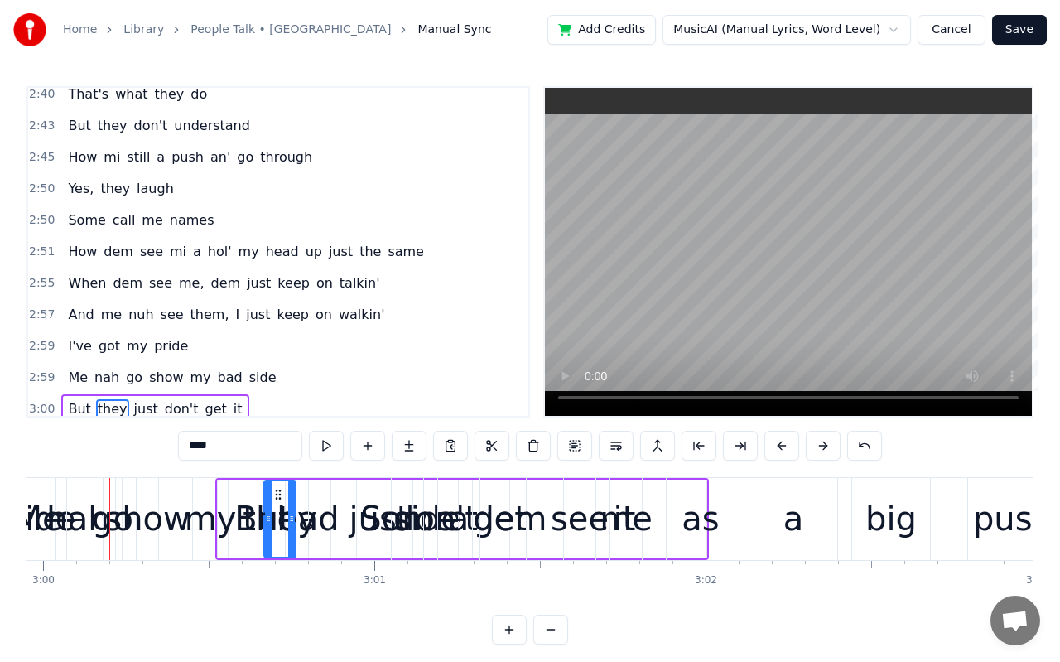
click at [823, 451] on button at bounding box center [823, 446] width 35 height 30
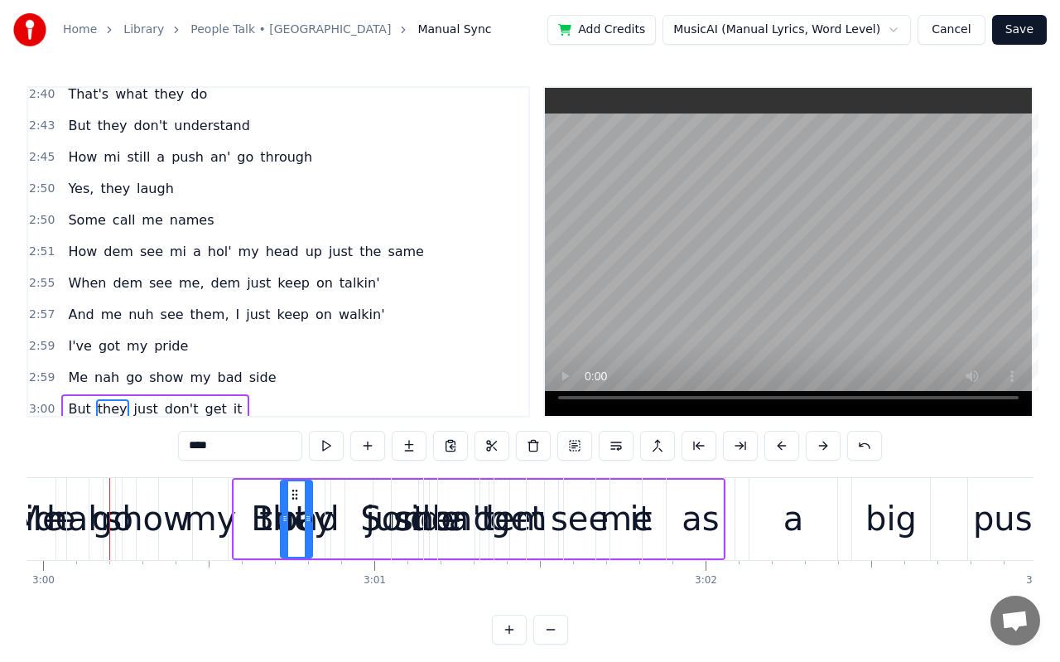
click at [823, 451] on button at bounding box center [823, 446] width 35 height 30
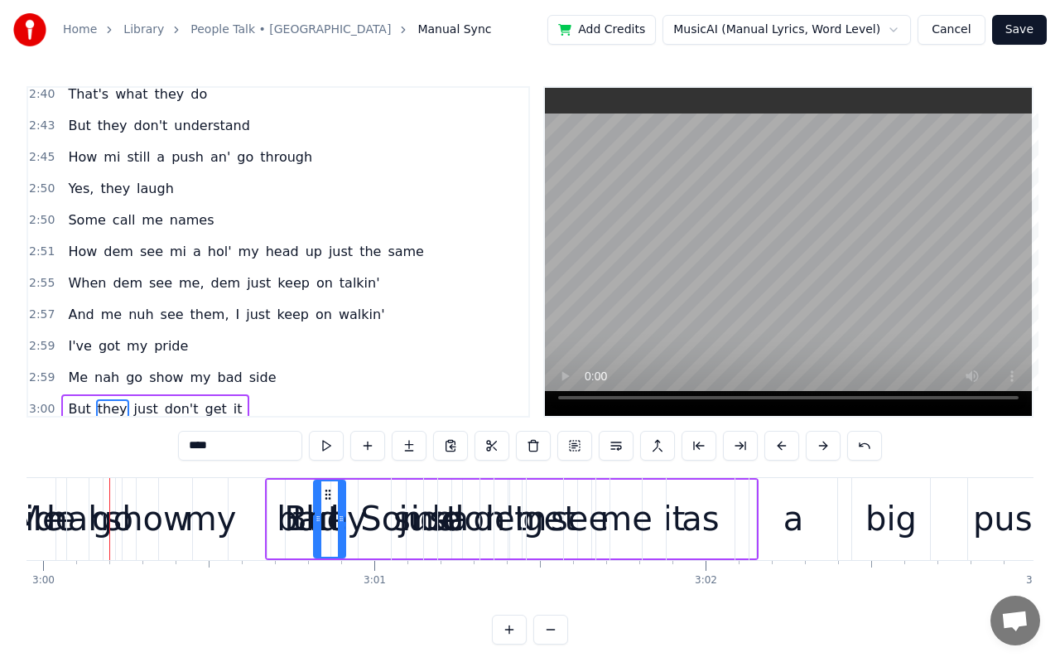
click at [823, 451] on button at bounding box center [823, 446] width 35 height 30
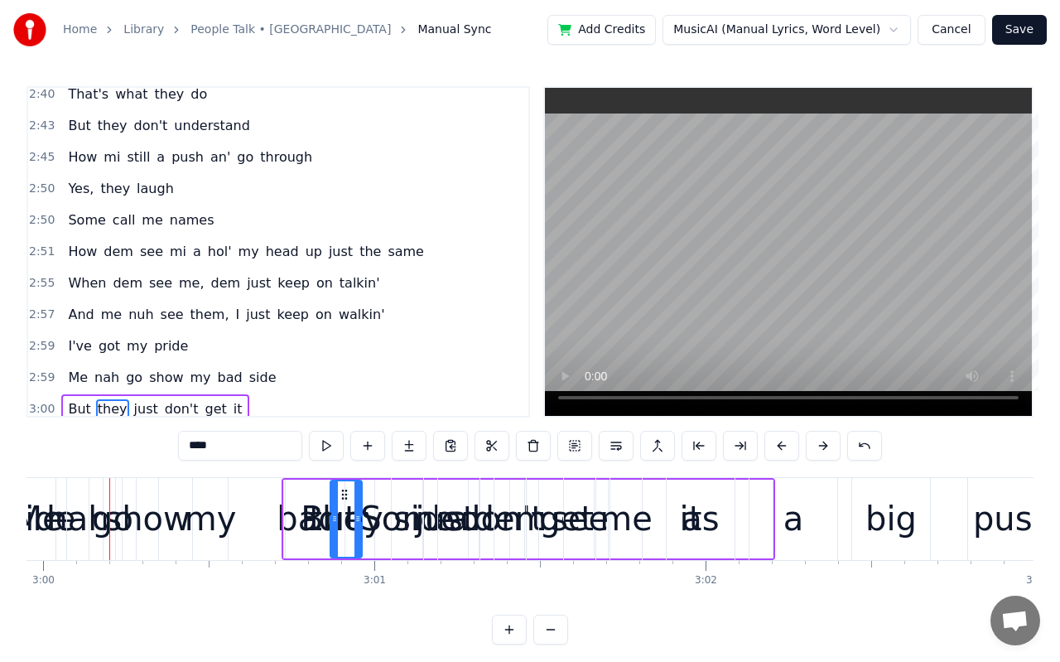
click at [823, 451] on button at bounding box center [823, 446] width 35 height 30
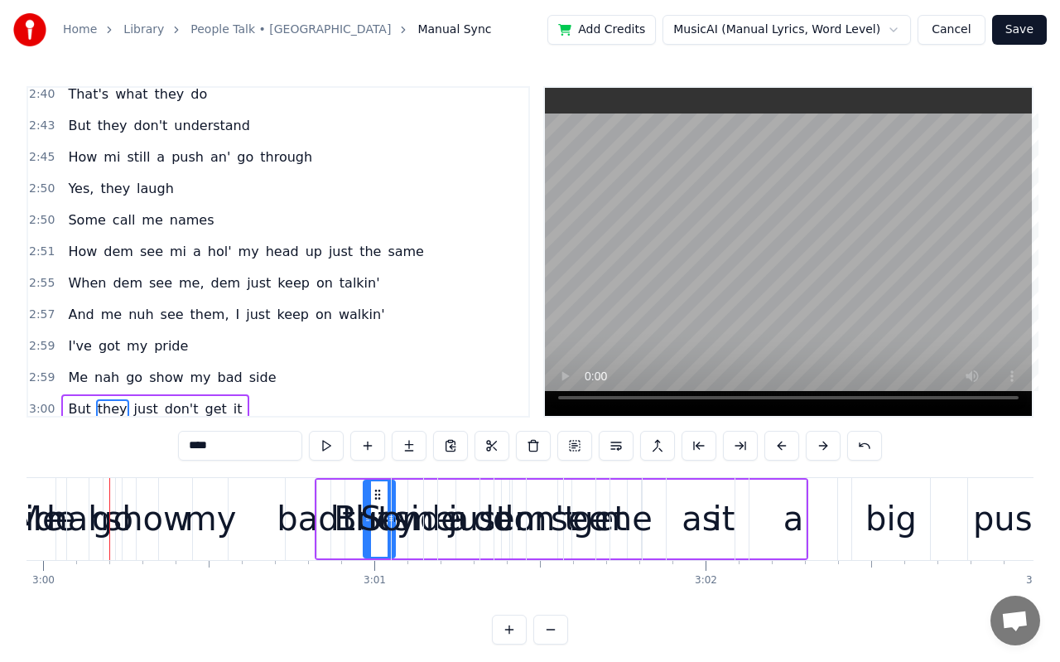
click at [823, 451] on button at bounding box center [823, 446] width 35 height 30
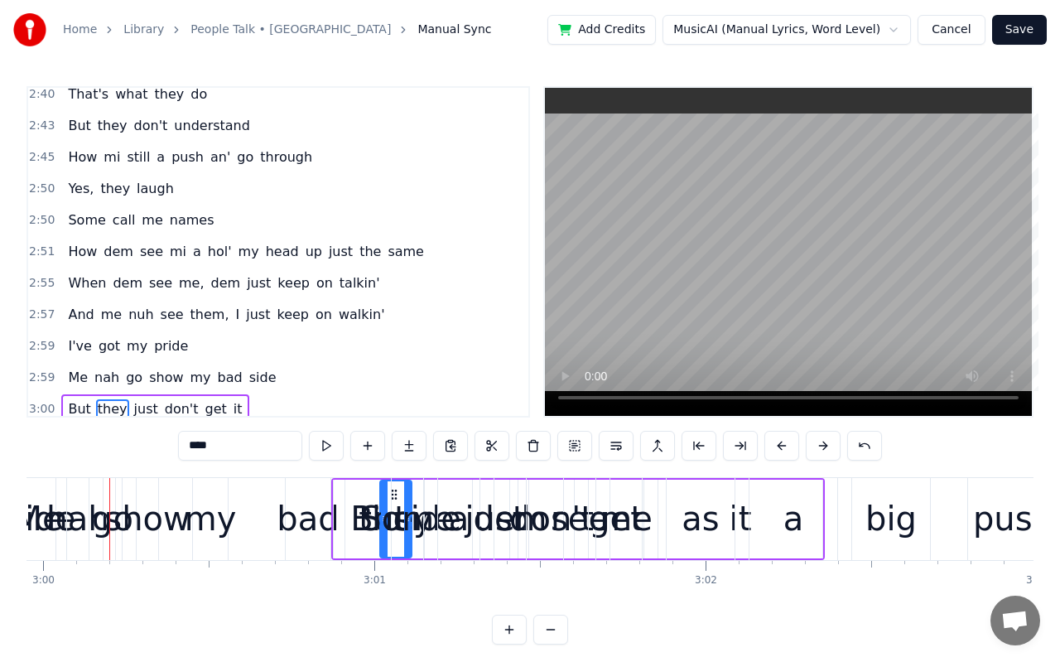
click at [823, 451] on button at bounding box center [823, 446] width 35 height 30
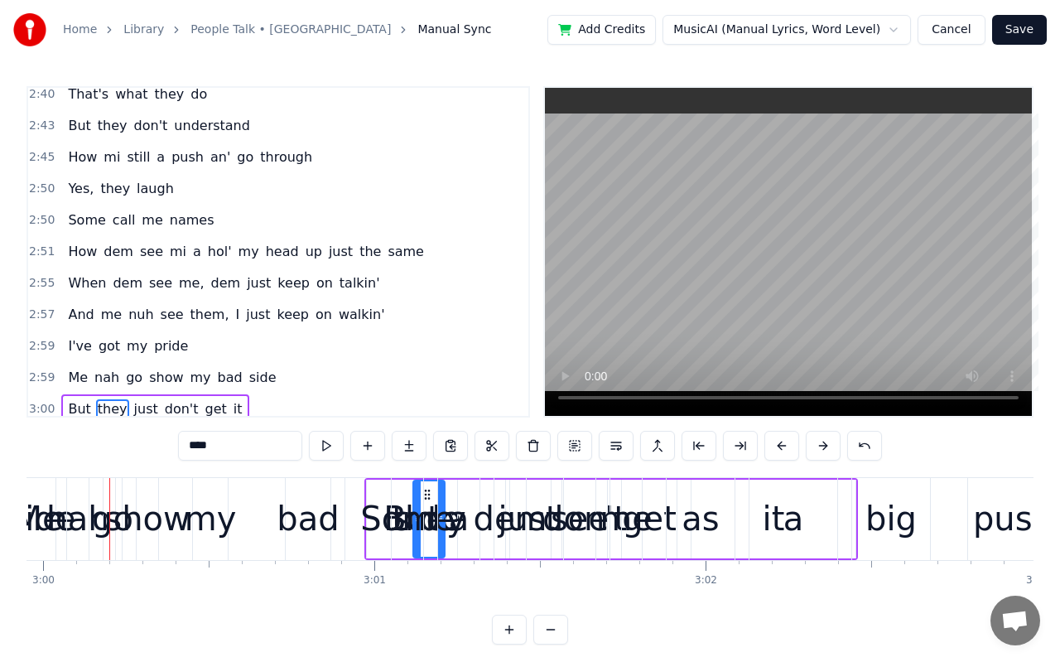
click at [823, 451] on button at bounding box center [823, 446] width 35 height 30
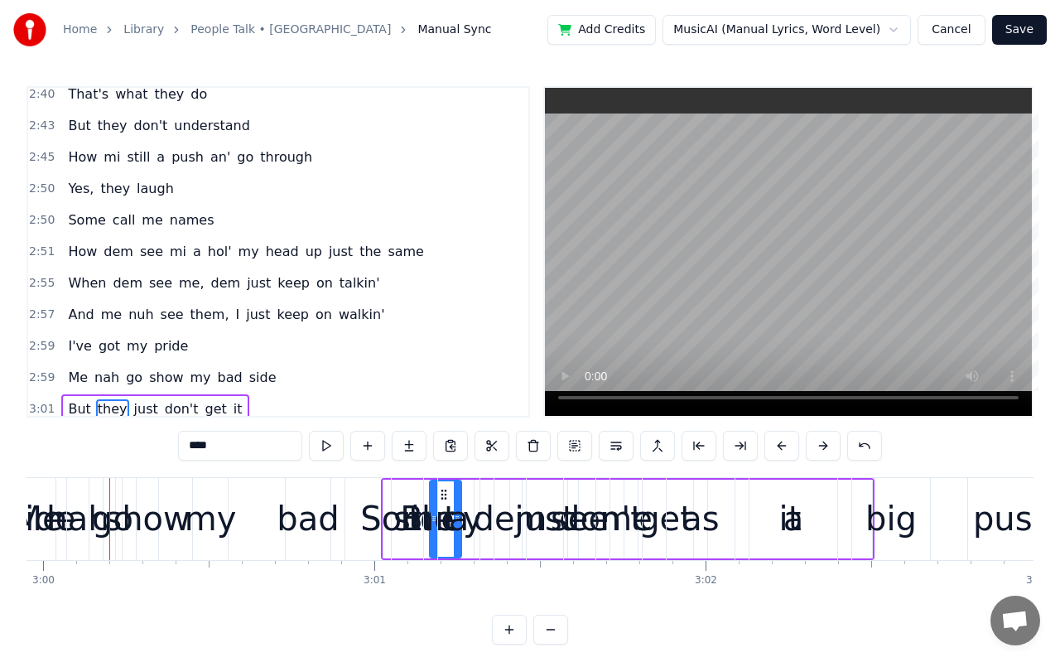
click at [823, 451] on button at bounding box center [823, 446] width 35 height 30
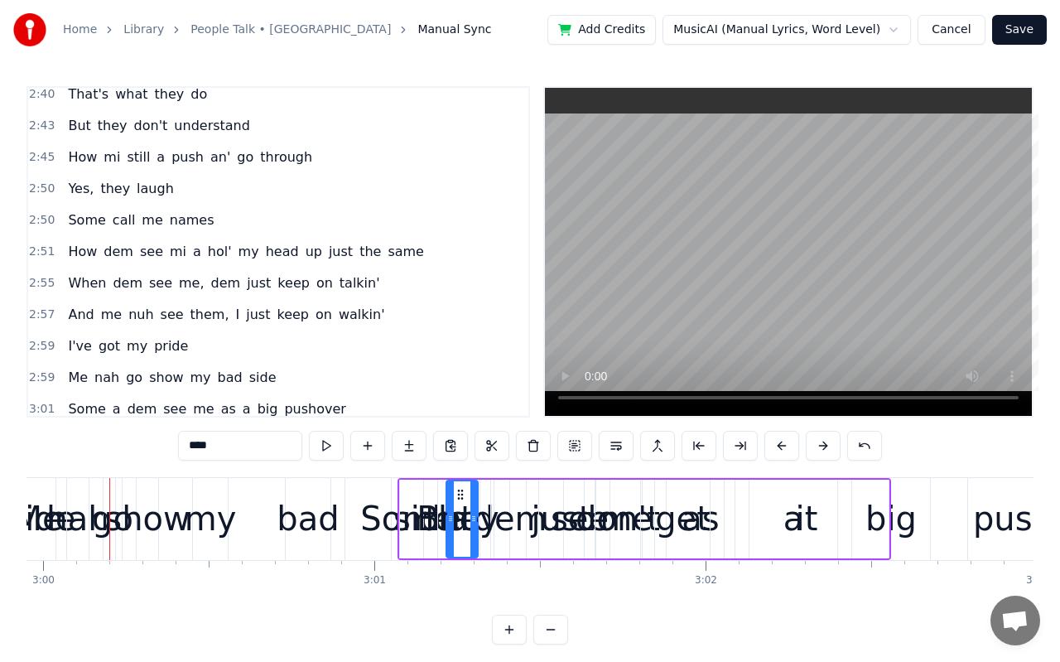
click at [823, 451] on button at bounding box center [823, 446] width 35 height 30
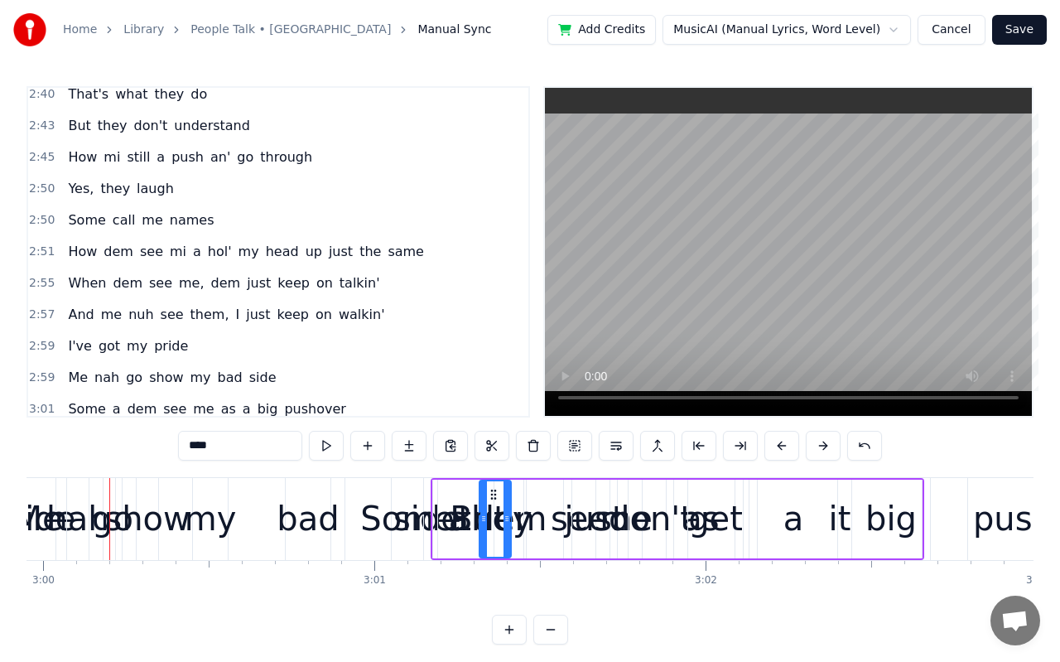
click at [823, 451] on button at bounding box center [823, 446] width 35 height 30
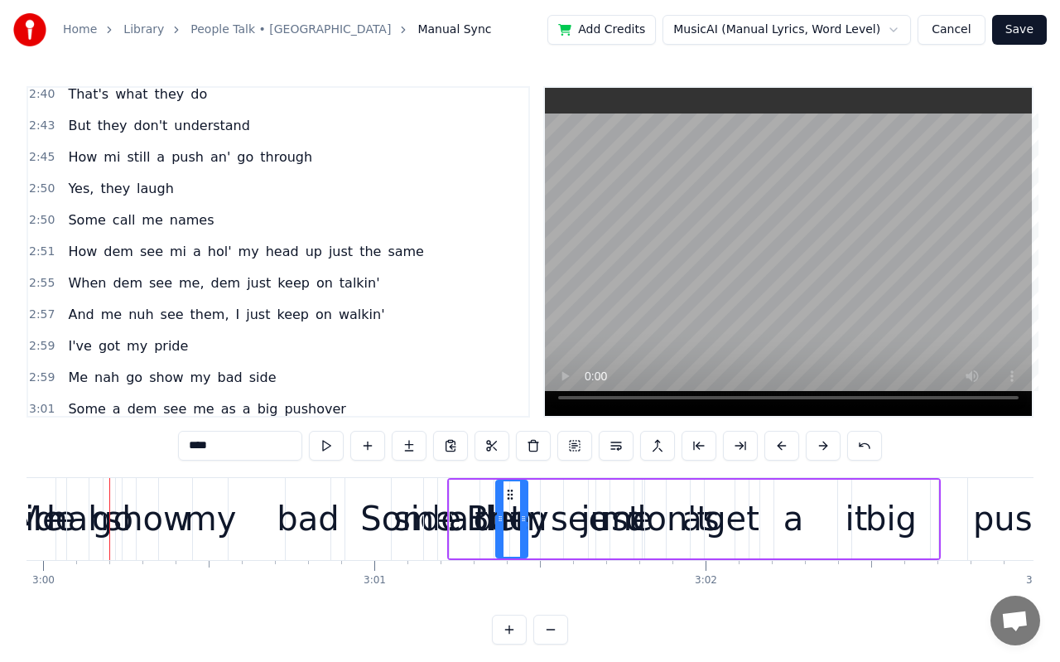
click at [823, 451] on button at bounding box center [823, 446] width 35 height 30
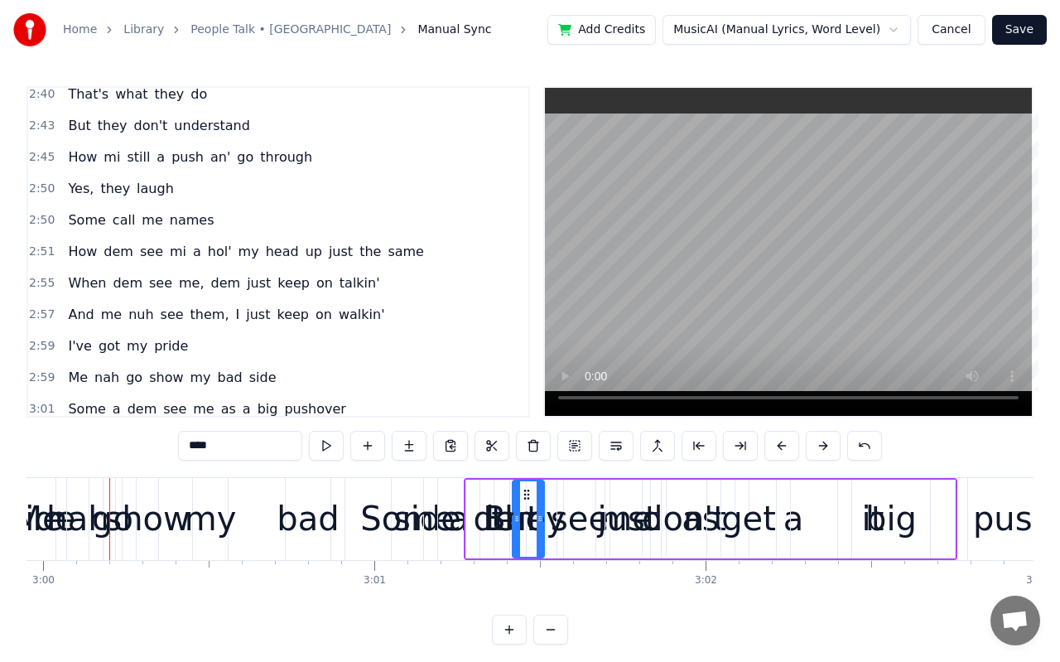
click at [823, 451] on button at bounding box center [823, 446] width 35 height 30
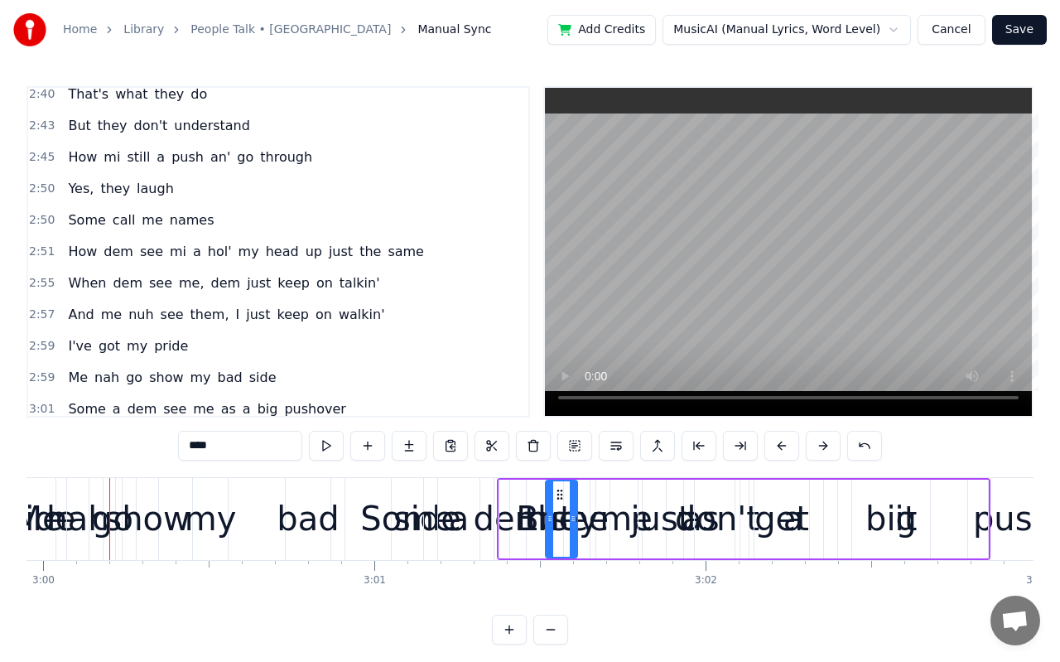
click at [823, 451] on button at bounding box center [823, 446] width 35 height 30
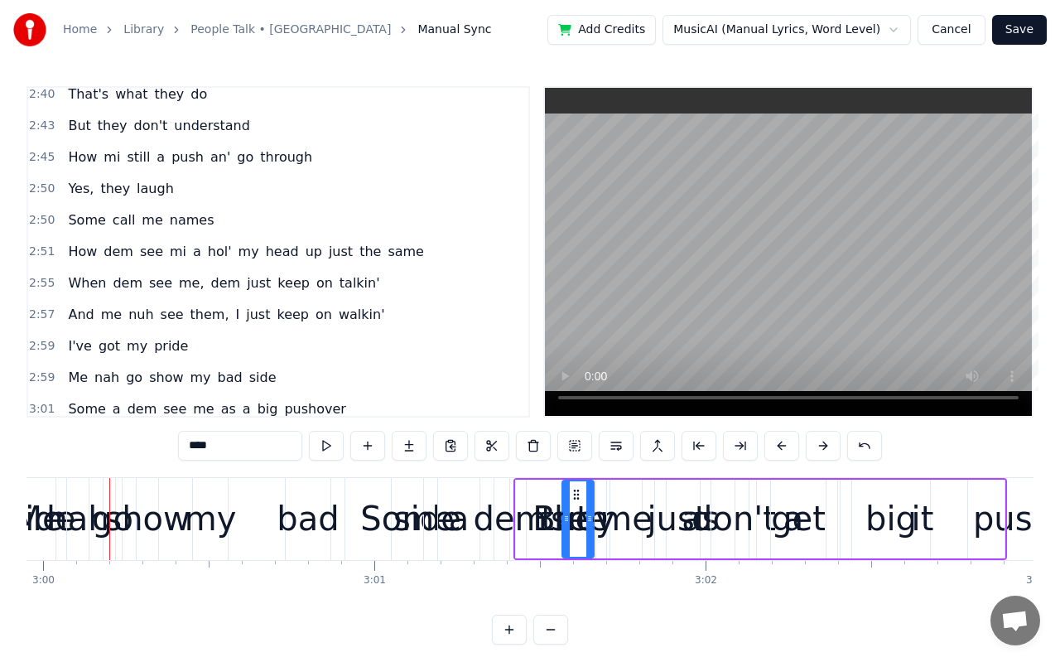
click at [823, 451] on button at bounding box center [823, 446] width 35 height 30
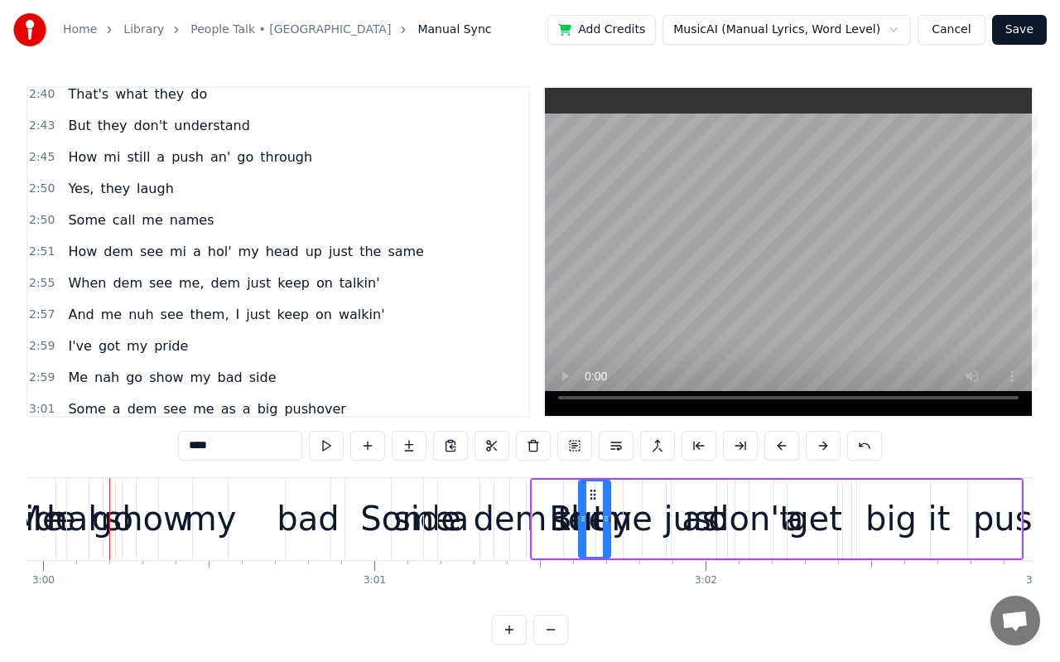
click at [823, 451] on button at bounding box center [823, 446] width 35 height 30
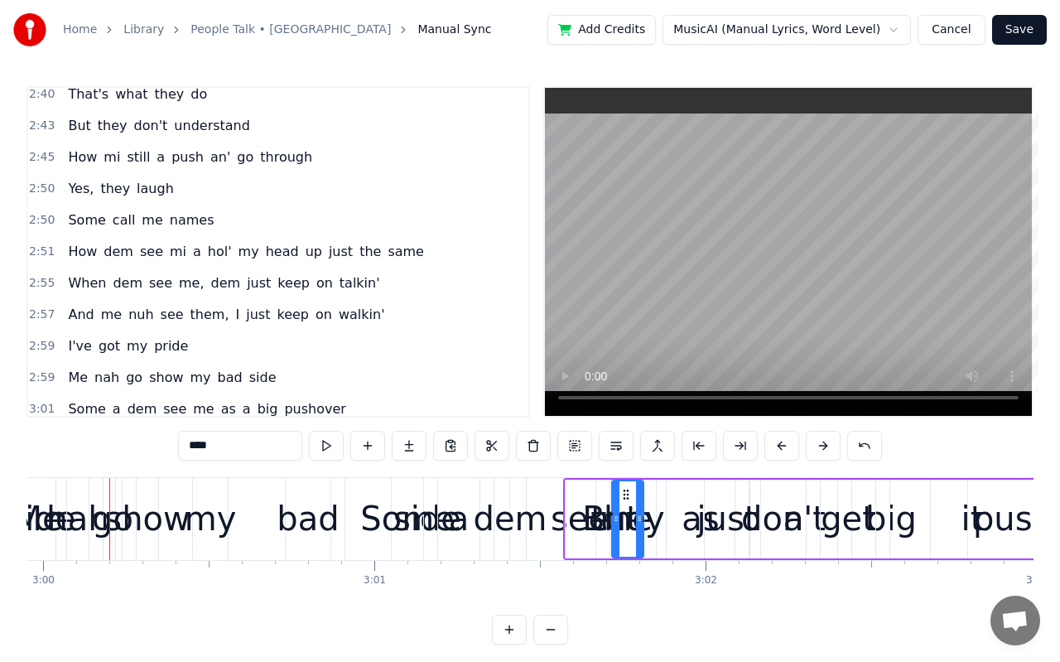
click at [823, 451] on button at bounding box center [823, 446] width 35 height 30
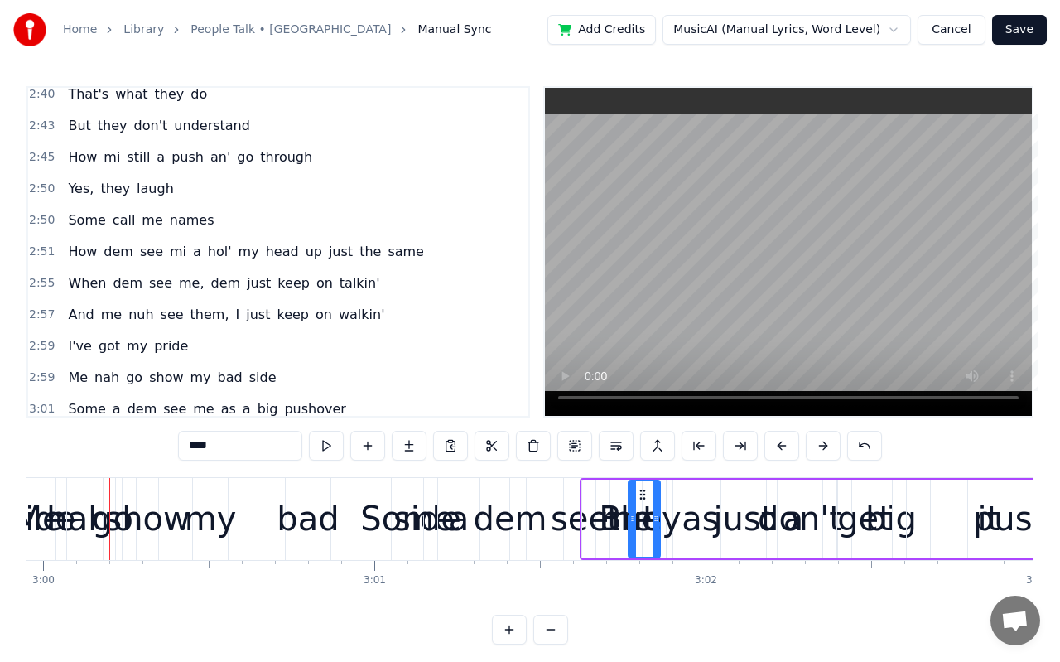
click at [823, 451] on button at bounding box center [823, 446] width 35 height 30
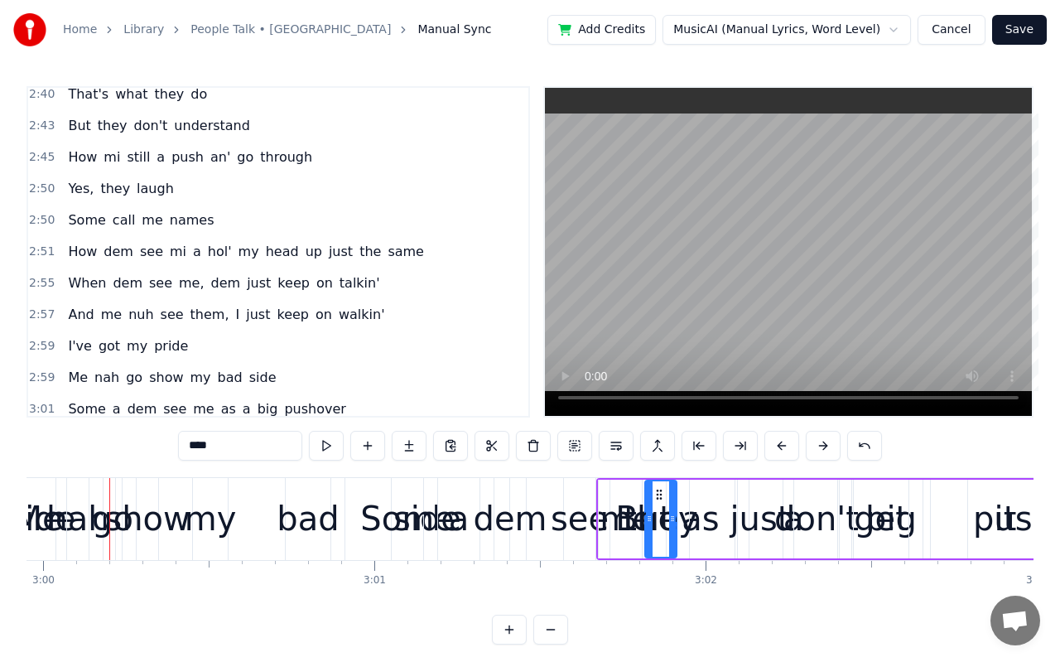
click at [823, 451] on button at bounding box center [823, 446] width 35 height 30
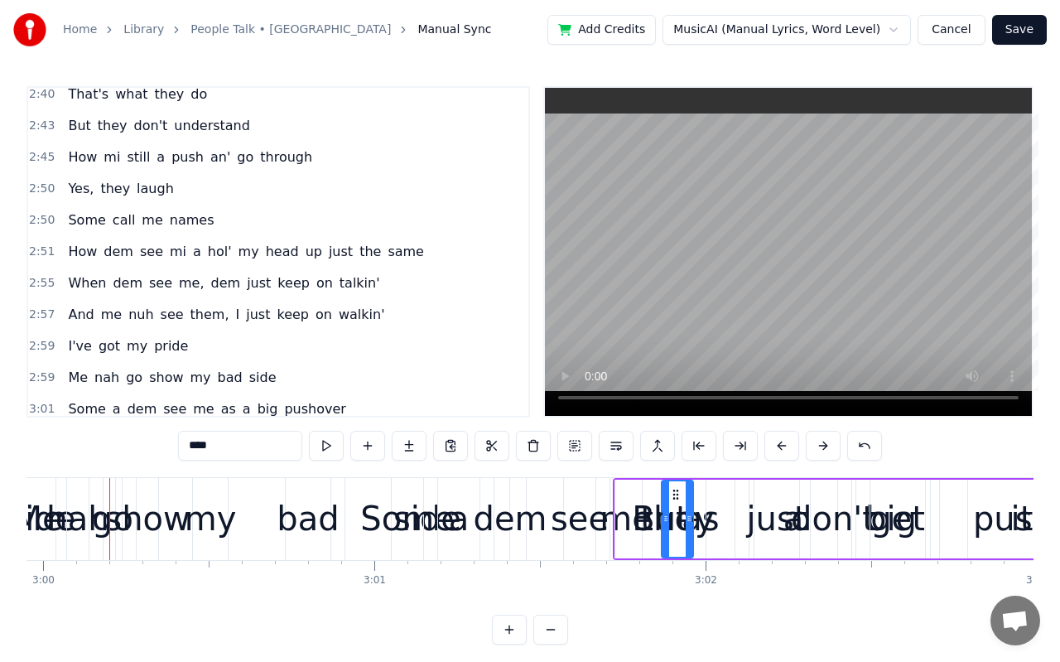
click at [823, 451] on button at bounding box center [823, 446] width 35 height 30
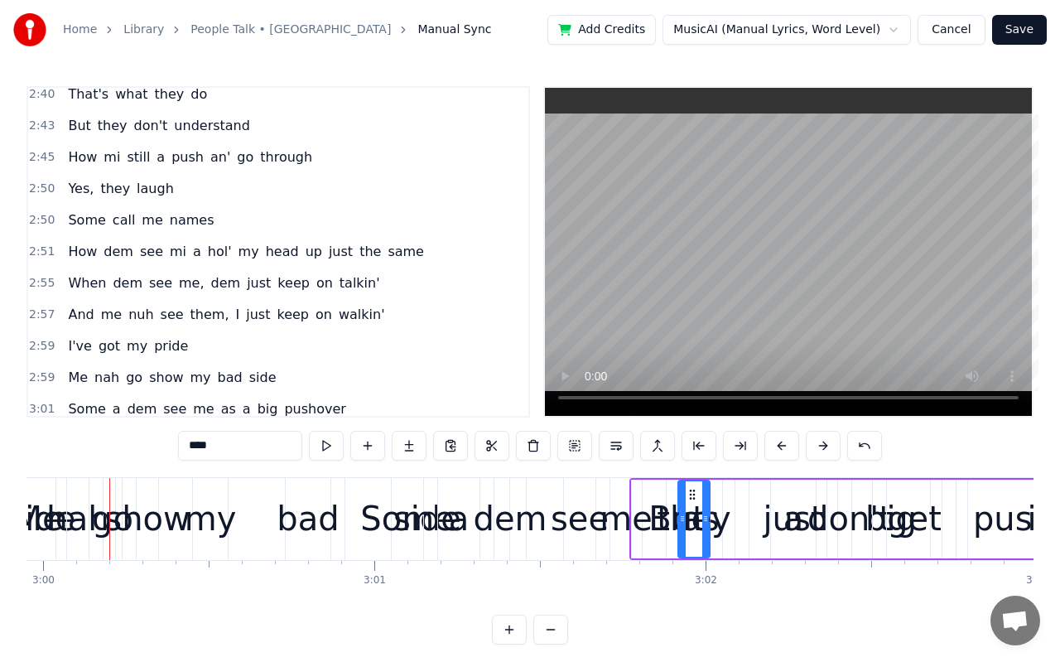
click at [823, 451] on button at bounding box center [823, 446] width 35 height 30
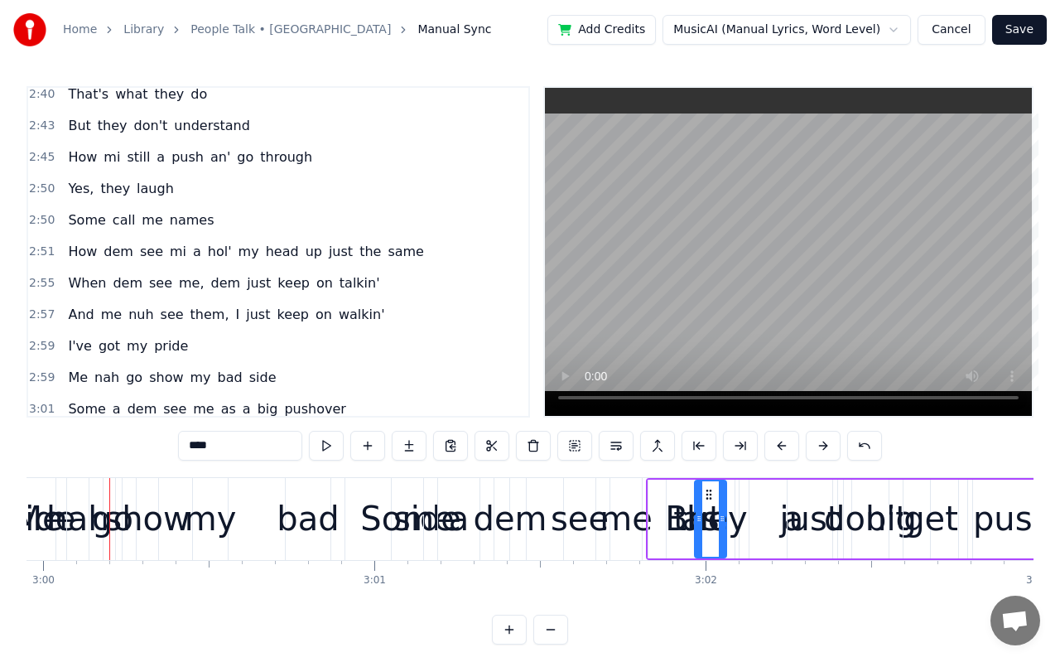
click at [823, 451] on button at bounding box center [823, 446] width 35 height 30
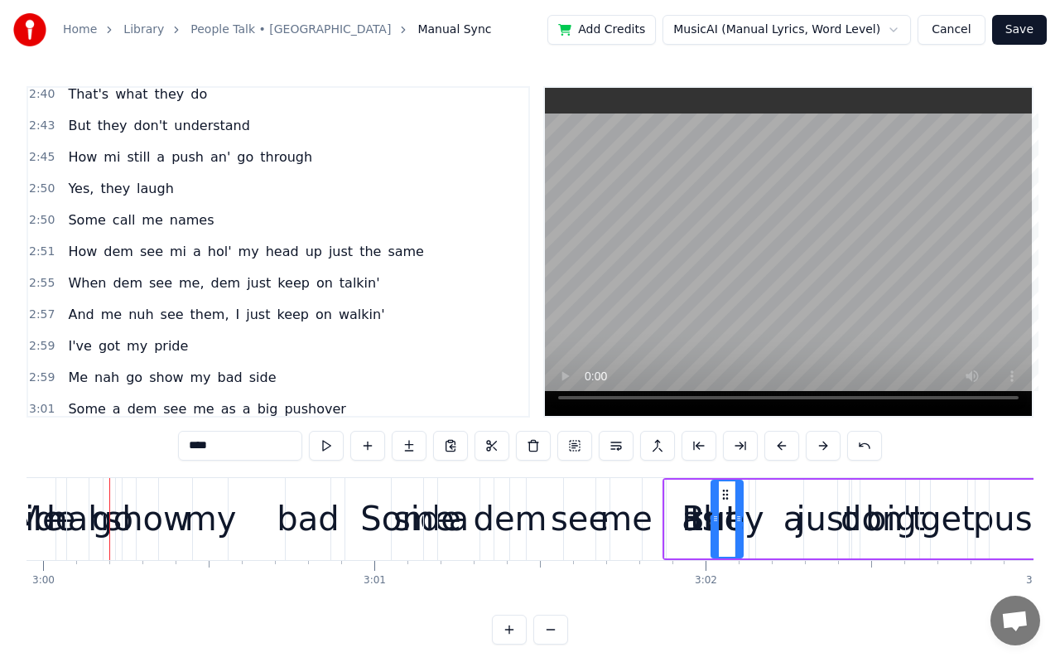
click at [823, 451] on button at bounding box center [823, 446] width 35 height 30
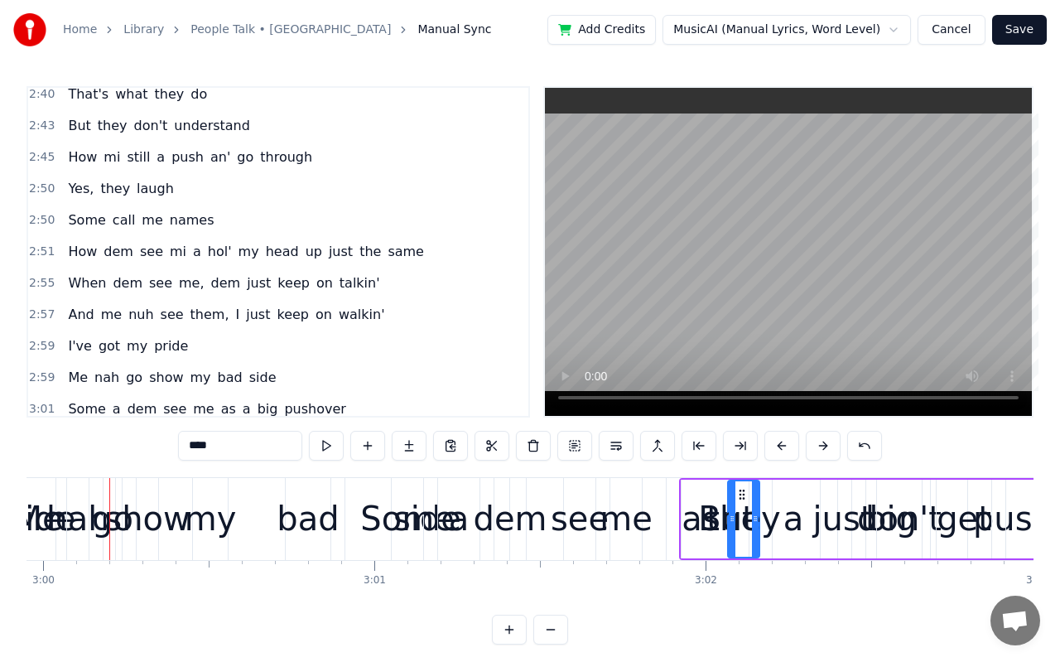
click at [823, 451] on button at bounding box center [823, 446] width 35 height 30
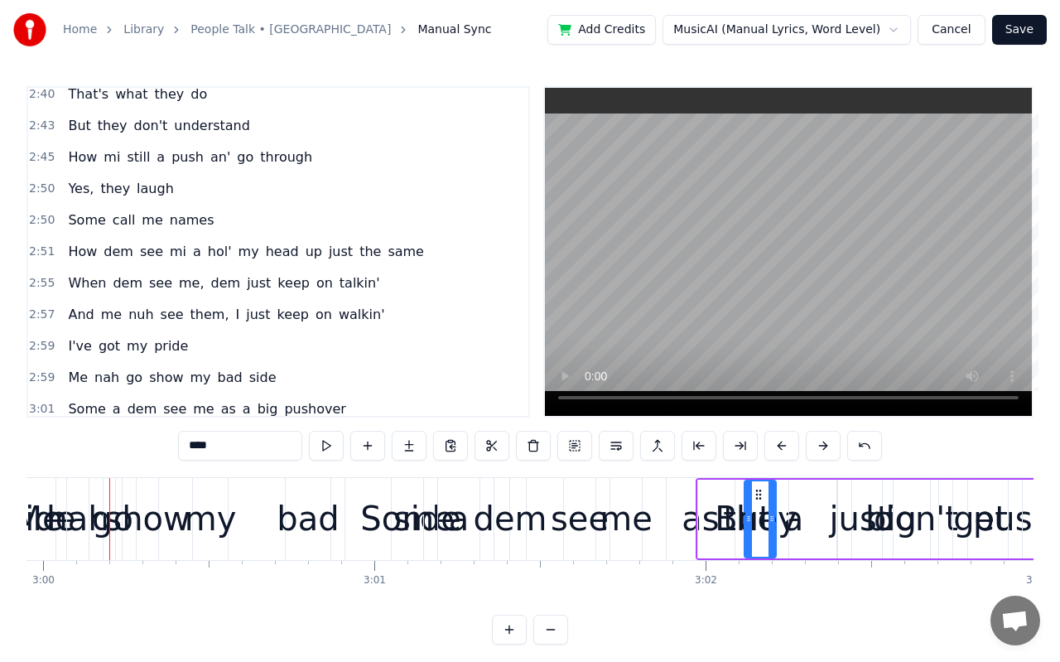
click at [823, 451] on button at bounding box center [823, 446] width 35 height 30
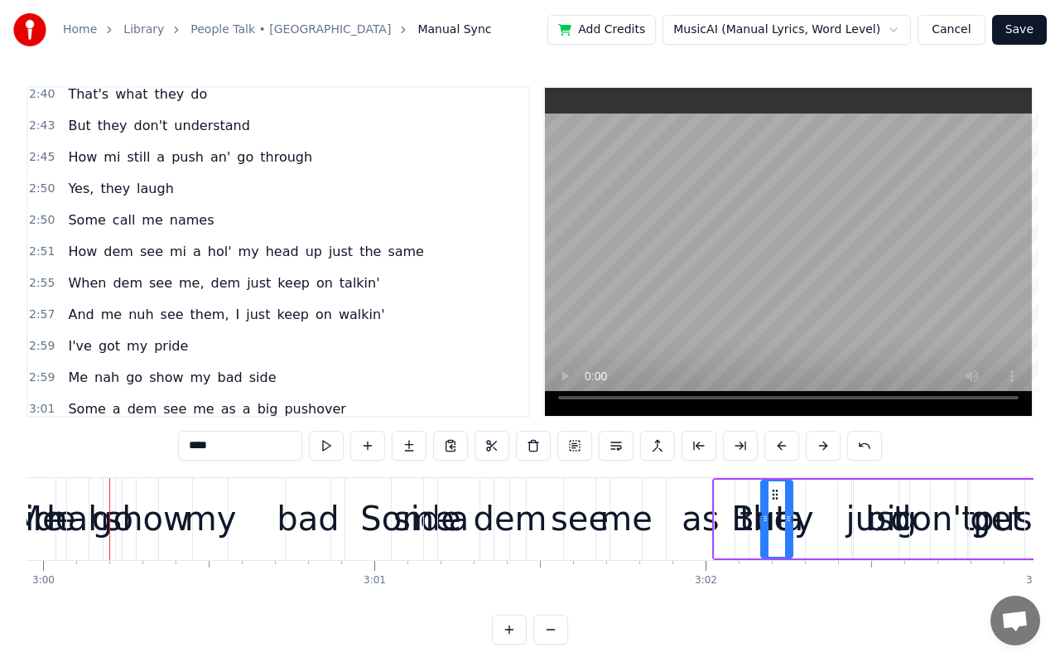
click at [823, 451] on button at bounding box center [823, 446] width 35 height 30
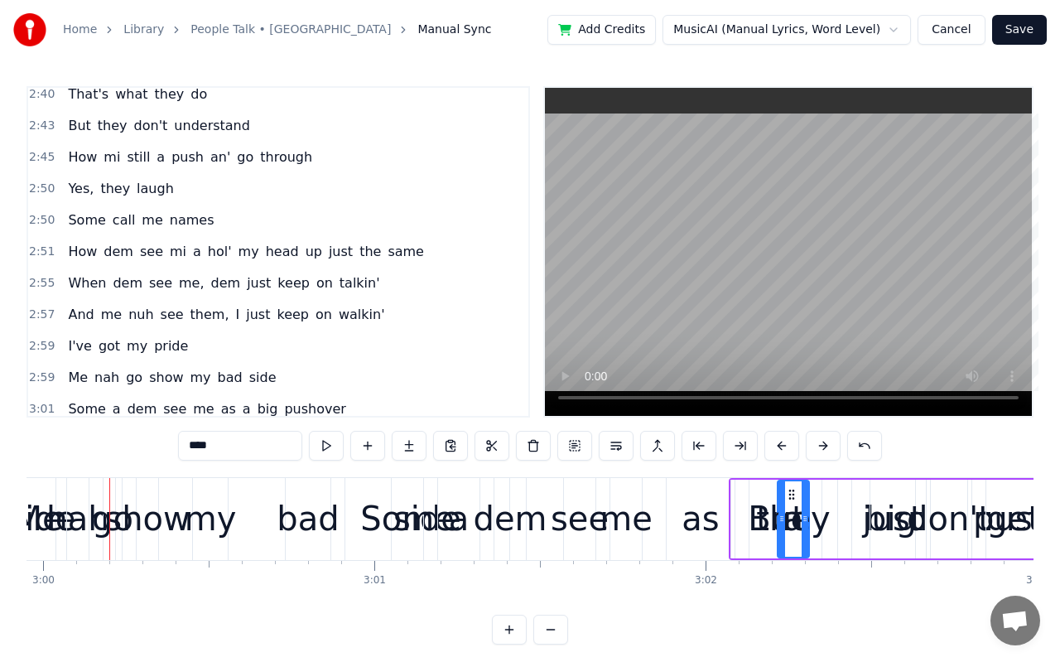
click at [823, 451] on button at bounding box center [823, 446] width 35 height 30
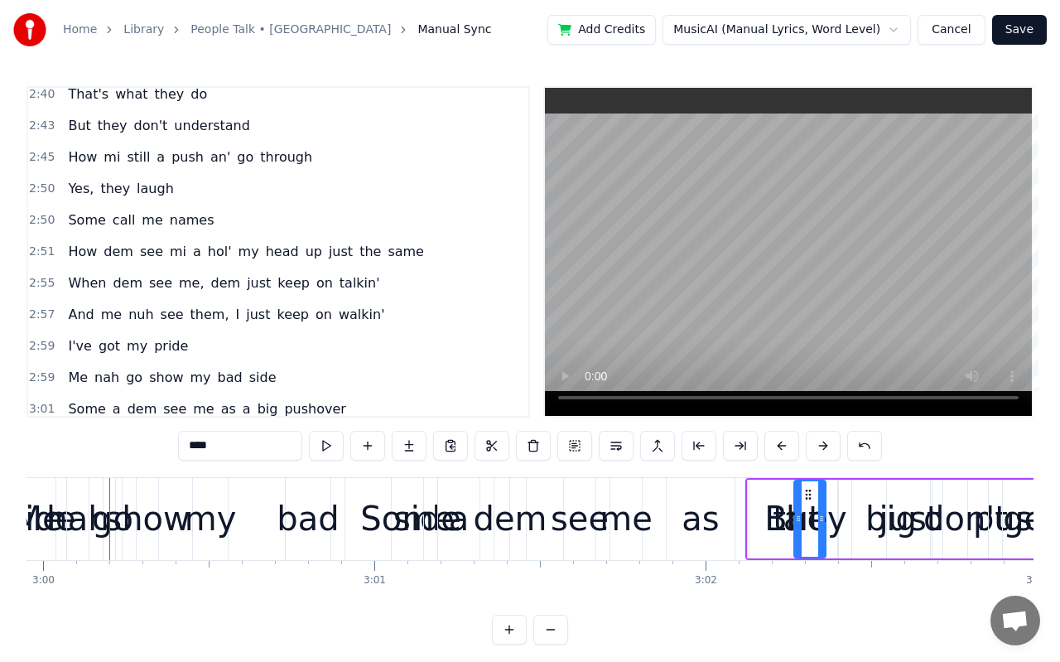
click at [823, 451] on button at bounding box center [823, 446] width 35 height 30
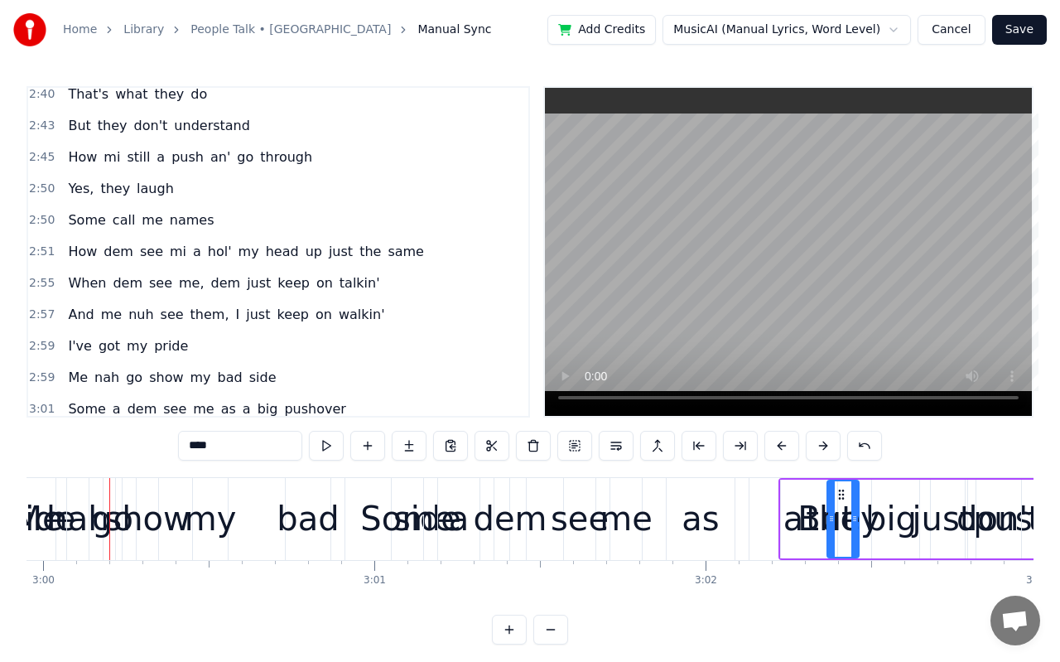
click at [823, 451] on button at bounding box center [823, 446] width 35 height 30
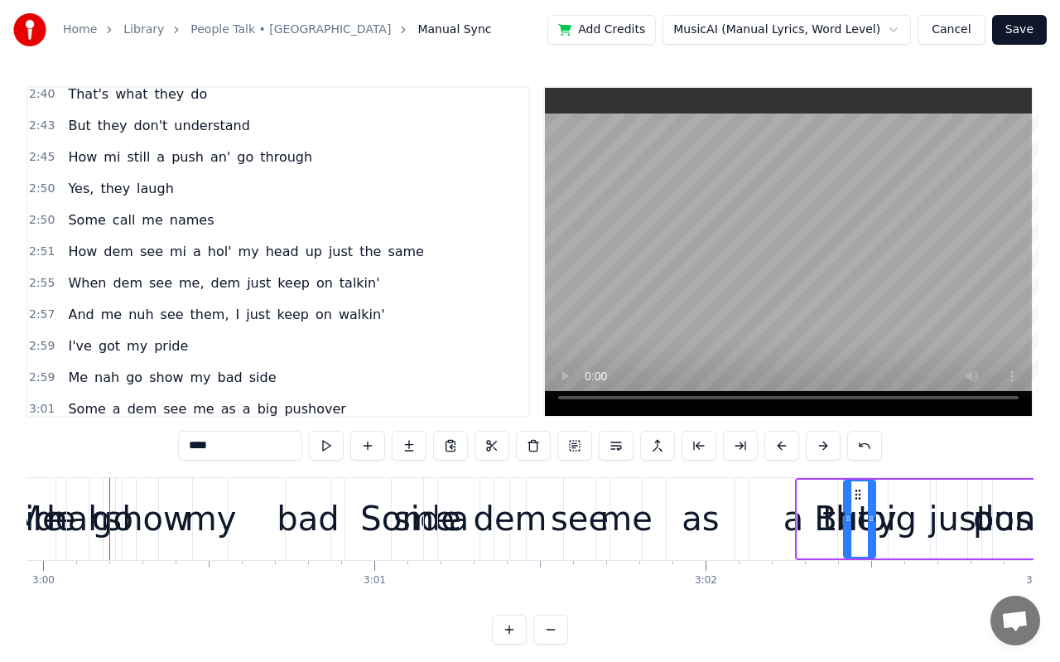
click at [823, 451] on button at bounding box center [823, 446] width 35 height 30
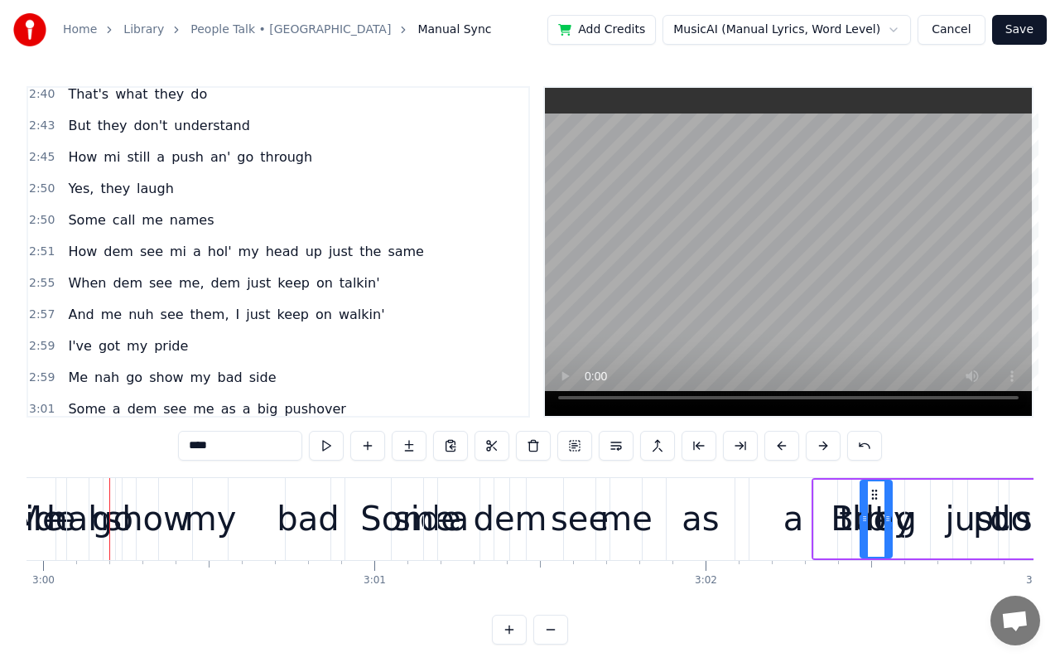
click at [823, 451] on button at bounding box center [823, 446] width 35 height 30
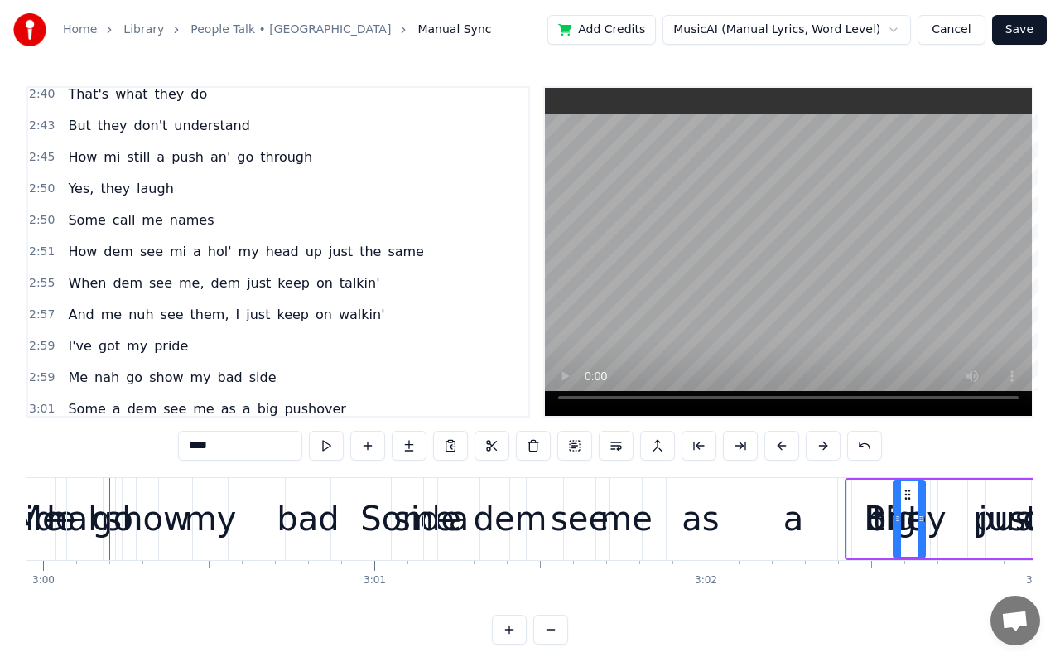
click at [823, 451] on button at bounding box center [823, 446] width 35 height 30
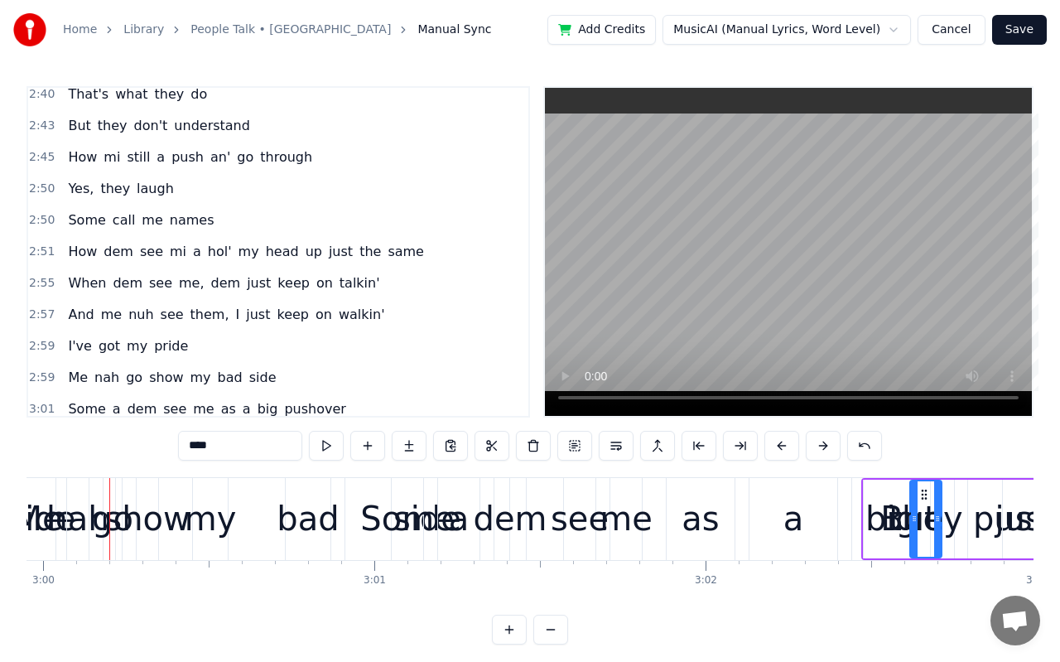
click at [823, 451] on button at bounding box center [823, 446] width 35 height 30
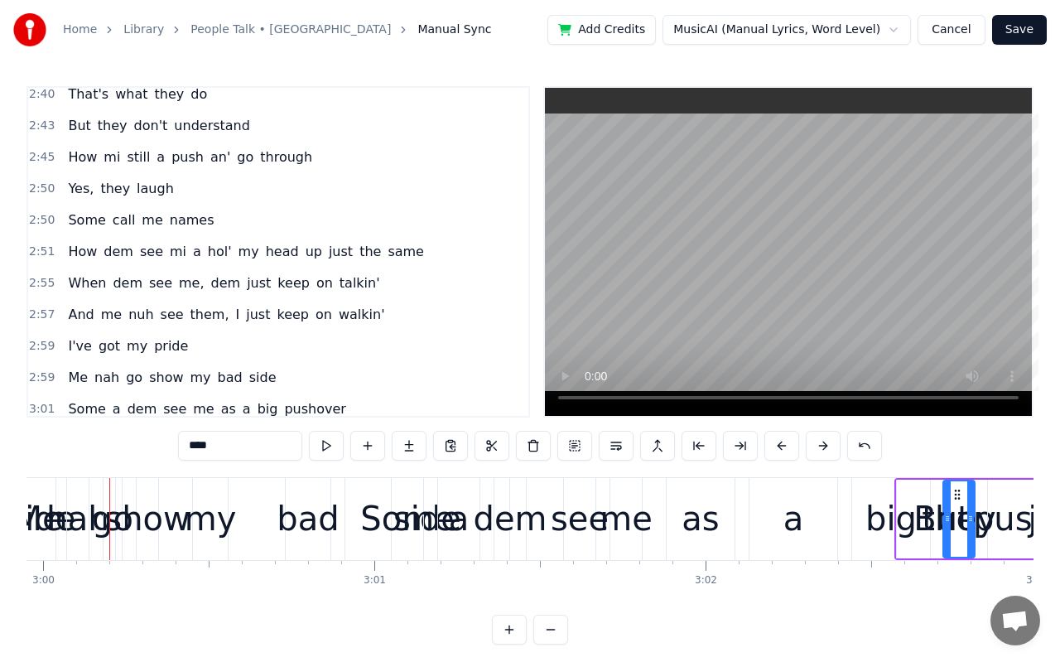
click at [823, 451] on button at bounding box center [823, 446] width 35 height 30
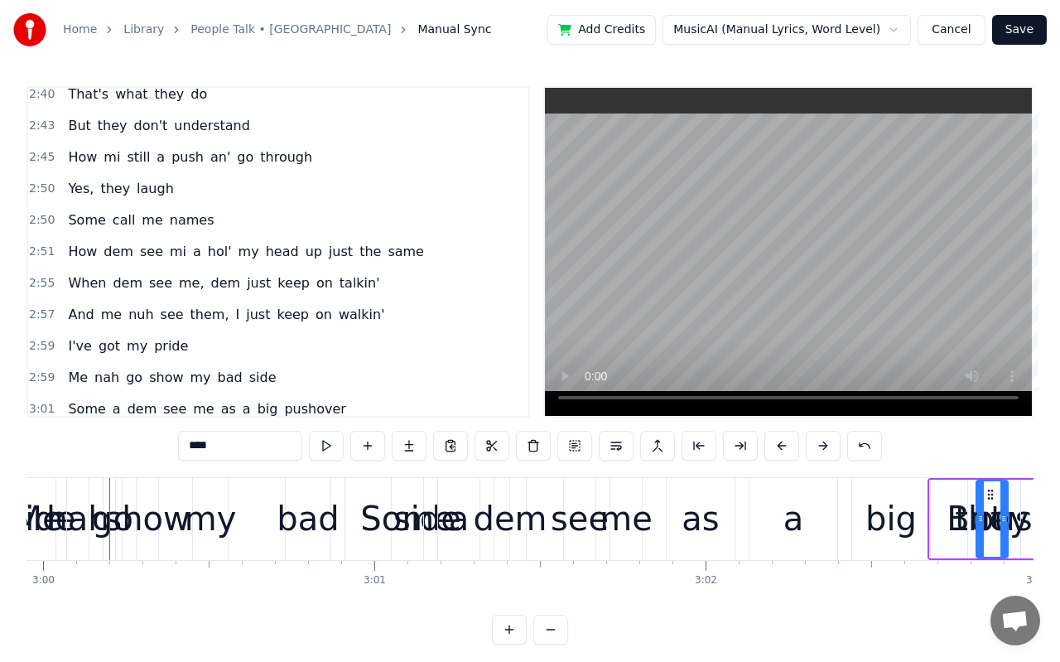
click at [823, 451] on button at bounding box center [823, 446] width 35 height 30
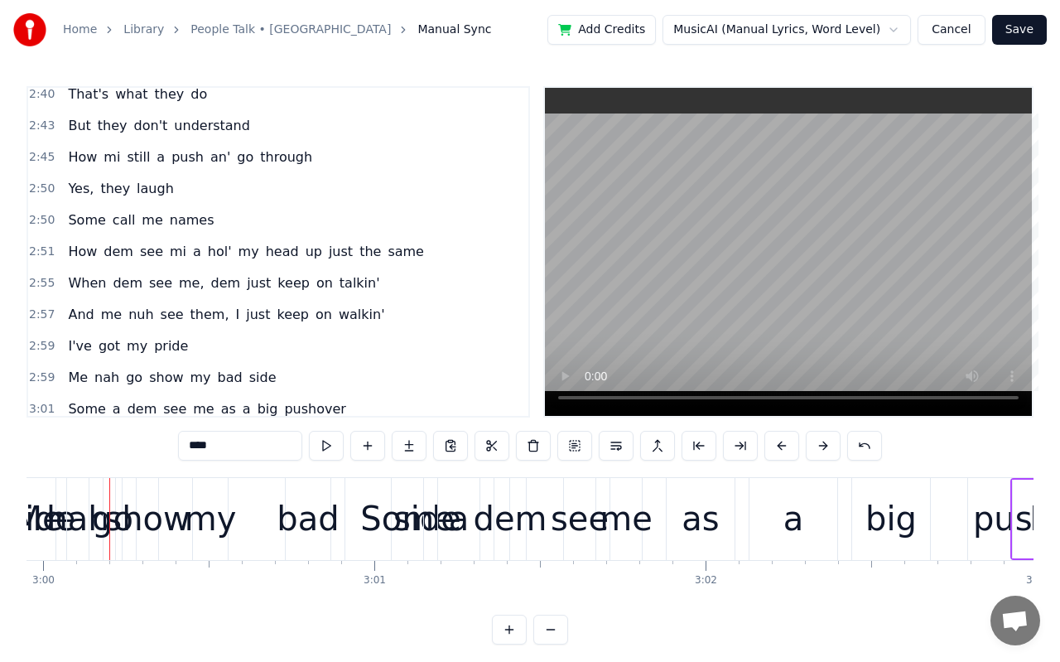
click at [823, 451] on button at bounding box center [823, 446] width 35 height 30
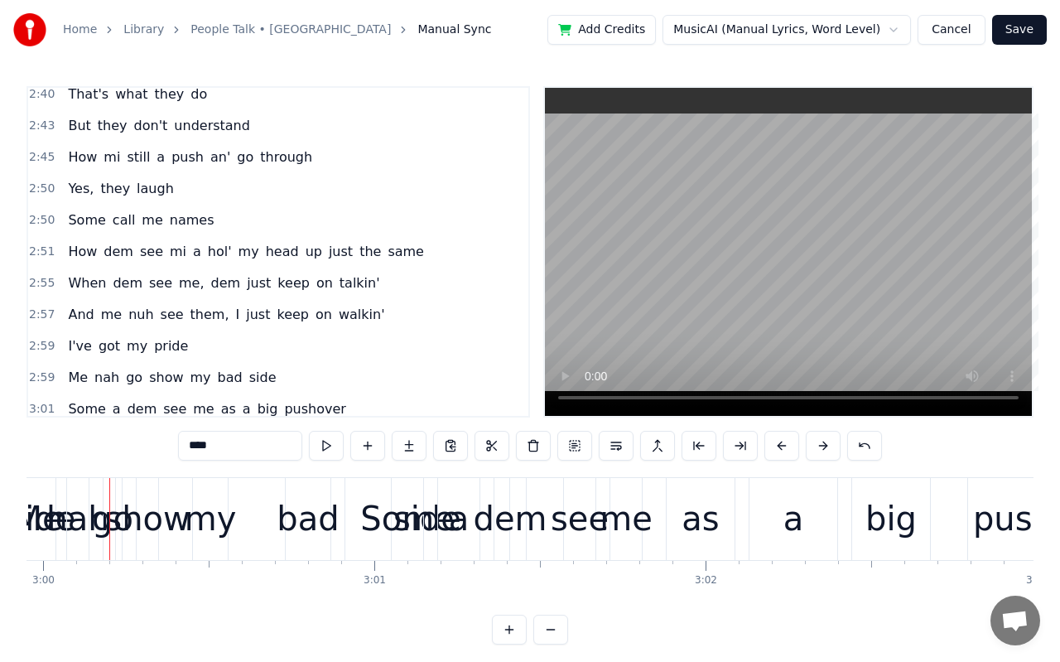
click at [823, 451] on button at bounding box center [823, 446] width 35 height 30
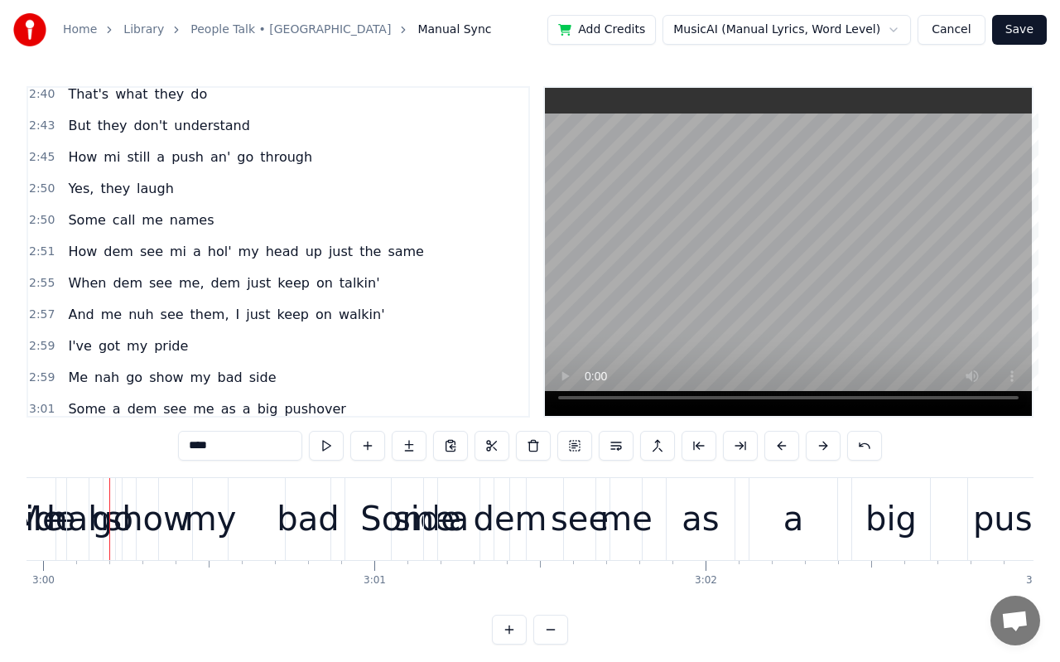
click at [823, 451] on button at bounding box center [823, 446] width 35 height 30
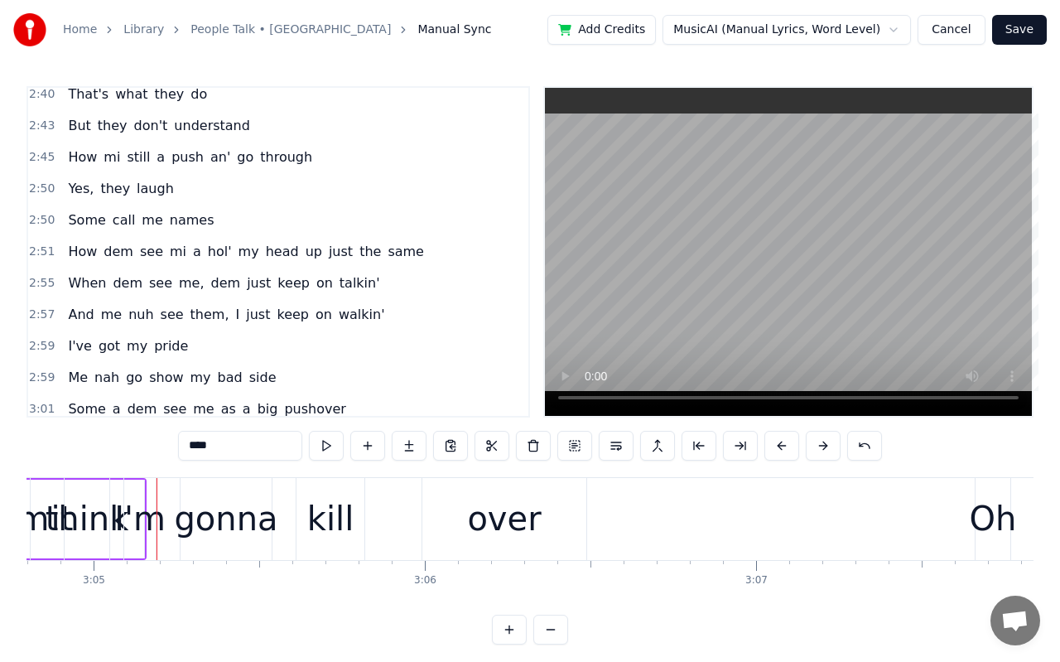
scroll to position [0, 61272]
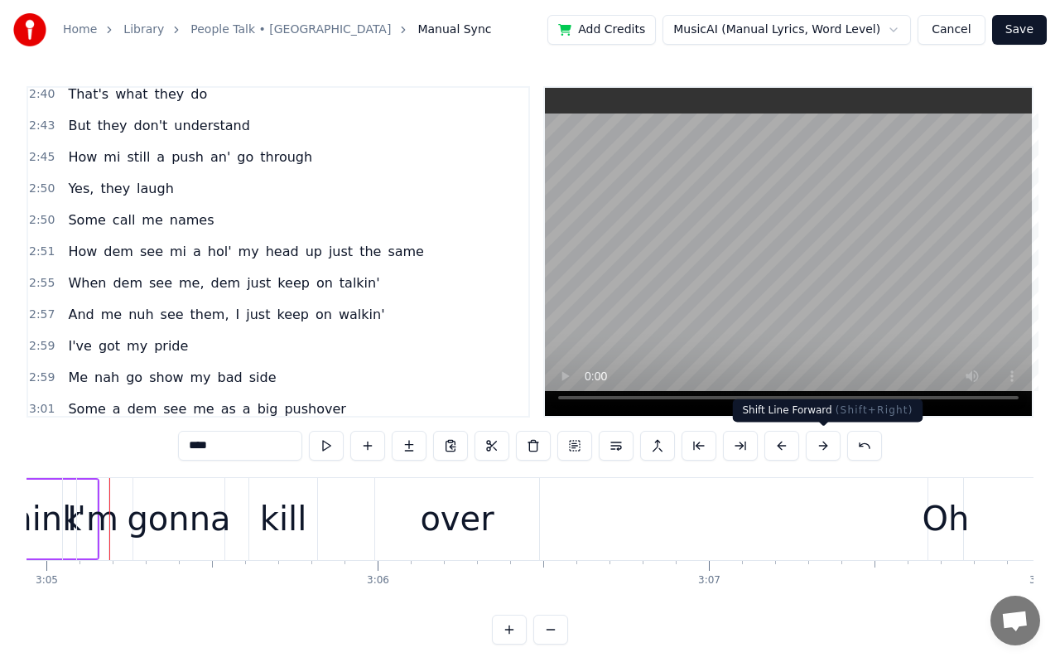
click at [826, 444] on button at bounding box center [823, 446] width 35 height 30
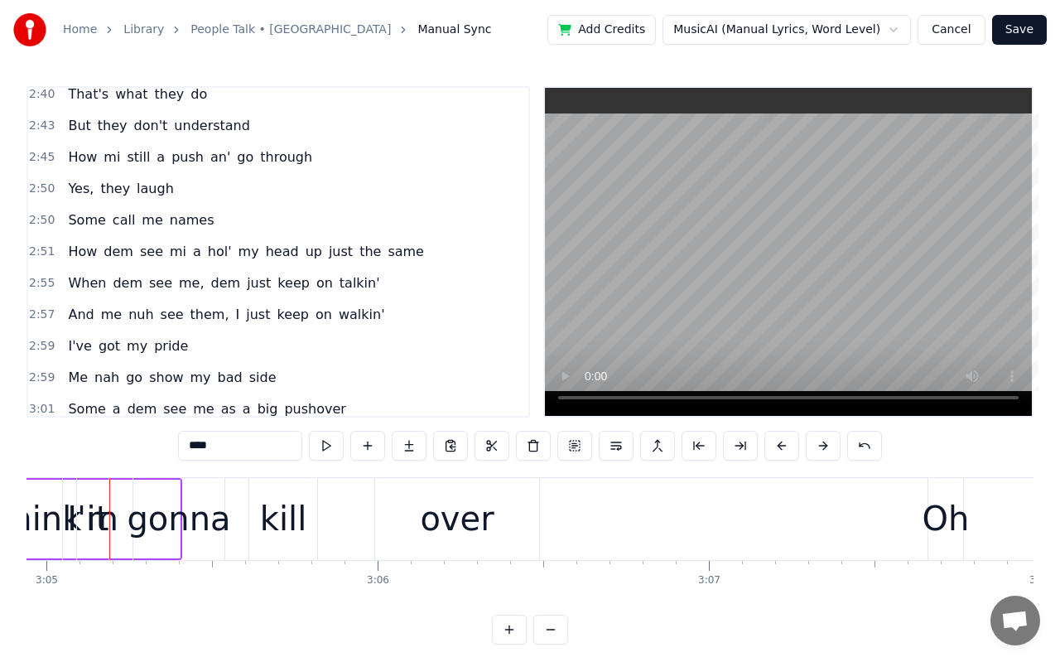
click at [826, 444] on button at bounding box center [823, 446] width 35 height 30
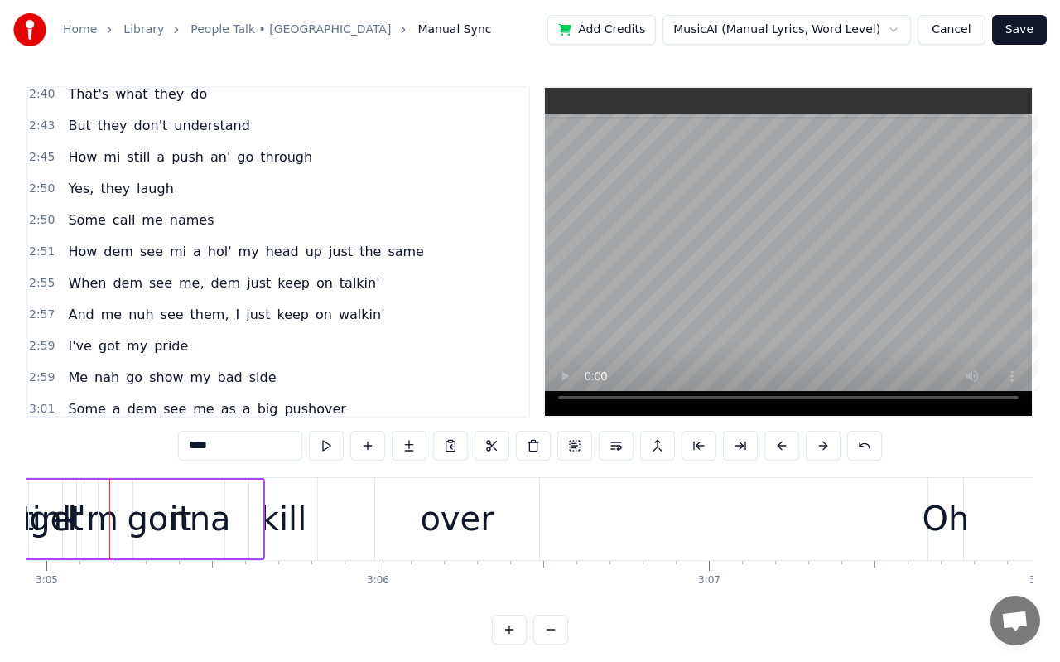
click at [826, 444] on button at bounding box center [823, 446] width 35 height 30
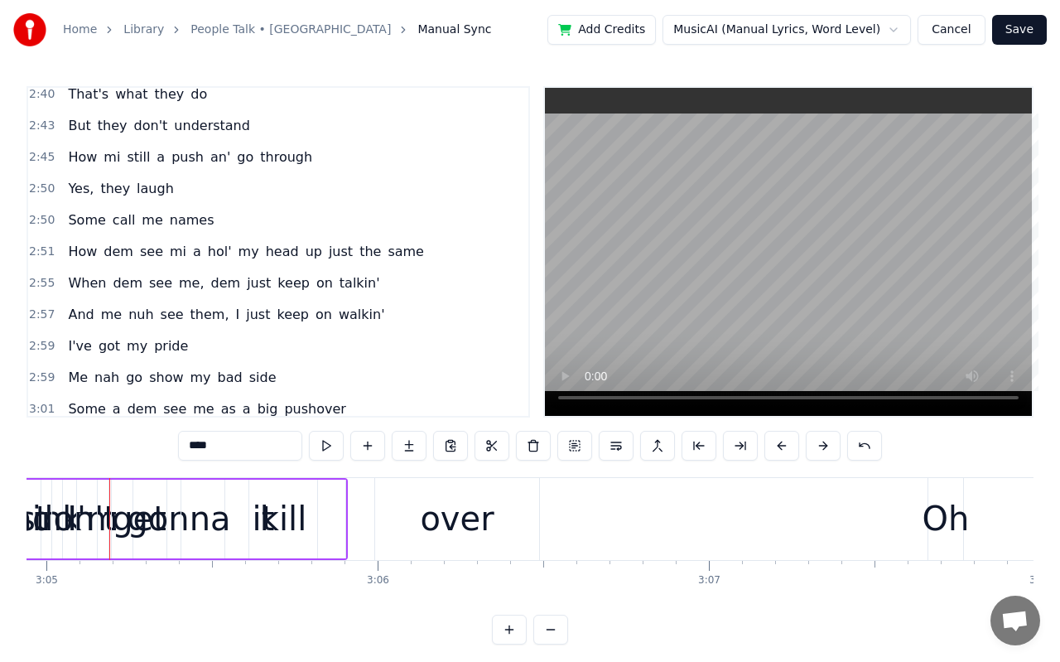
click at [826, 444] on button at bounding box center [823, 446] width 35 height 30
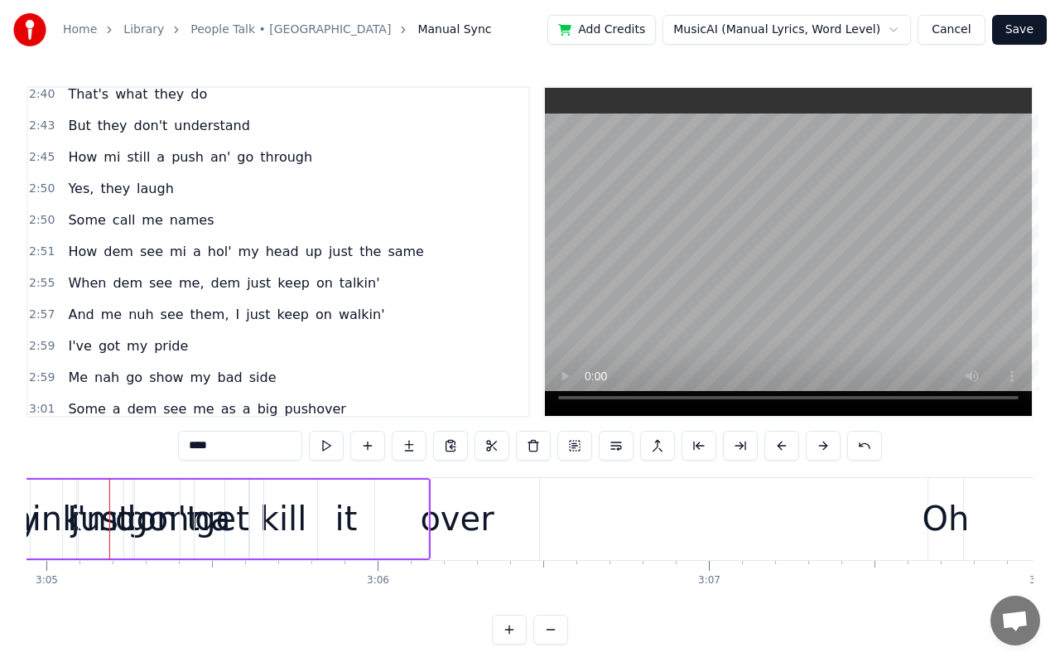
click at [826, 444] on button at bounding box center [823, 446] width 35 height 30
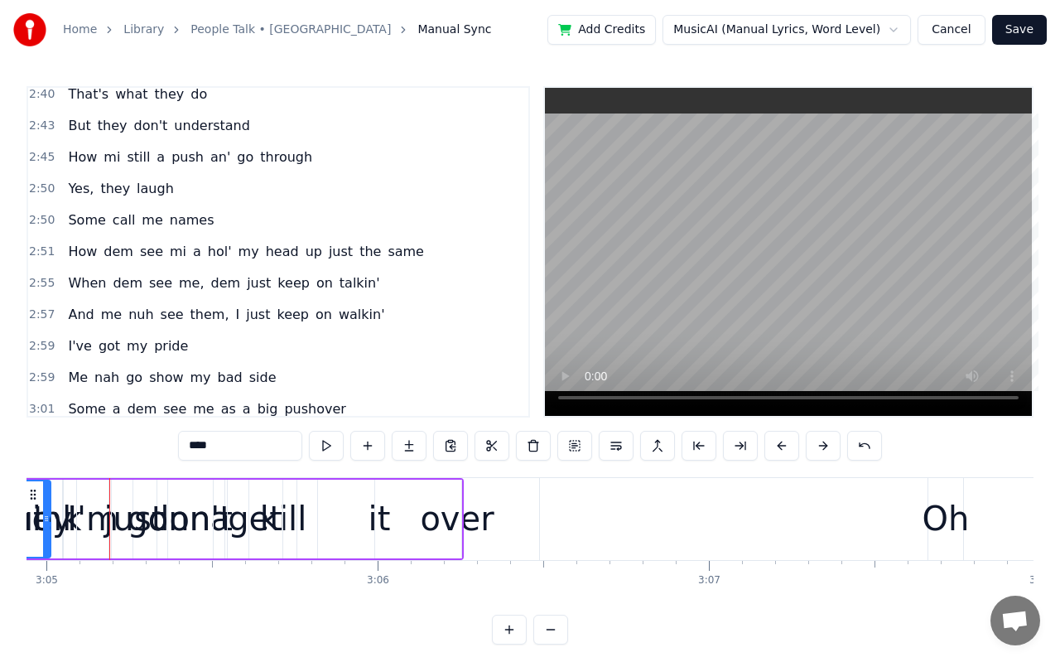
click at [826, 444] on button at bounding box center [823, 446] width 35 height 30
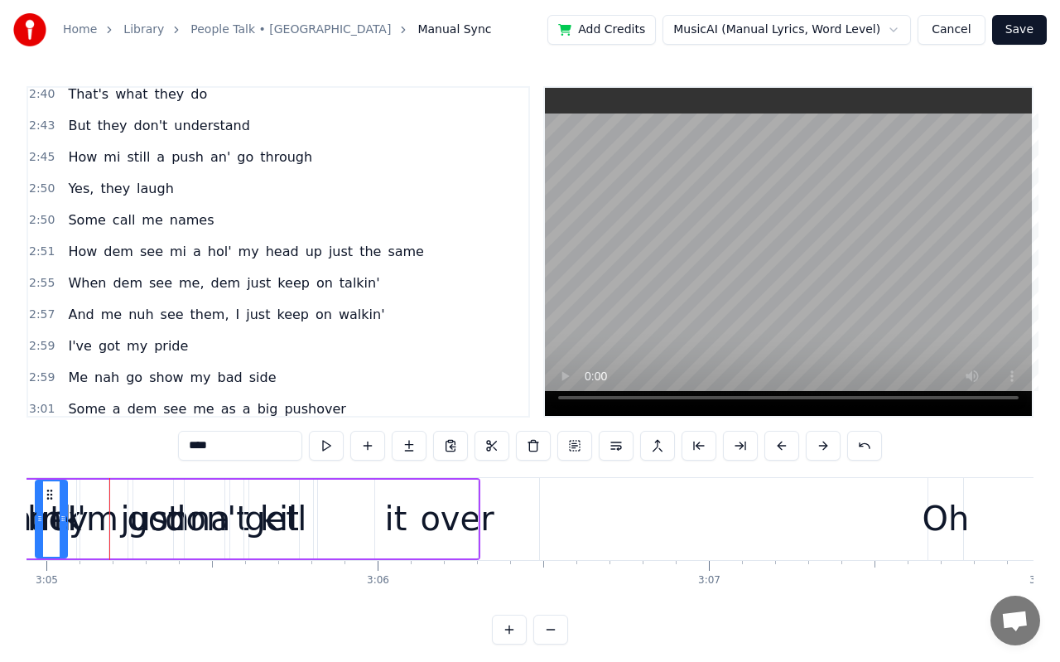
click at [826, 444] on button at bounding box center [823, 446] width 35 height 30
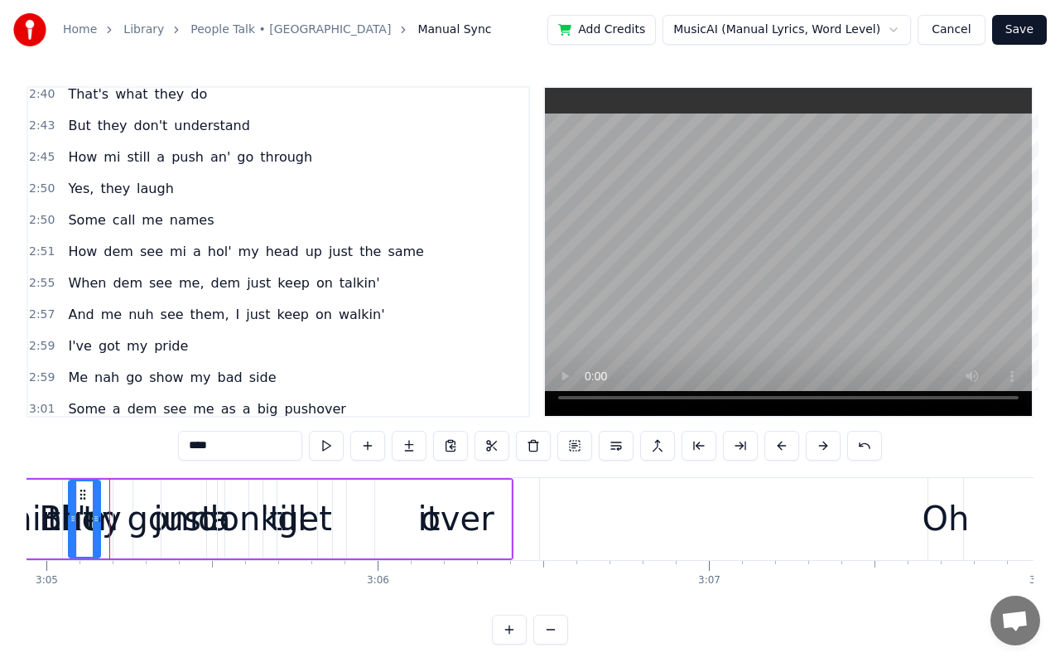
click at [826, 444] on button at bounding box center [823, 446] width 35 height 30
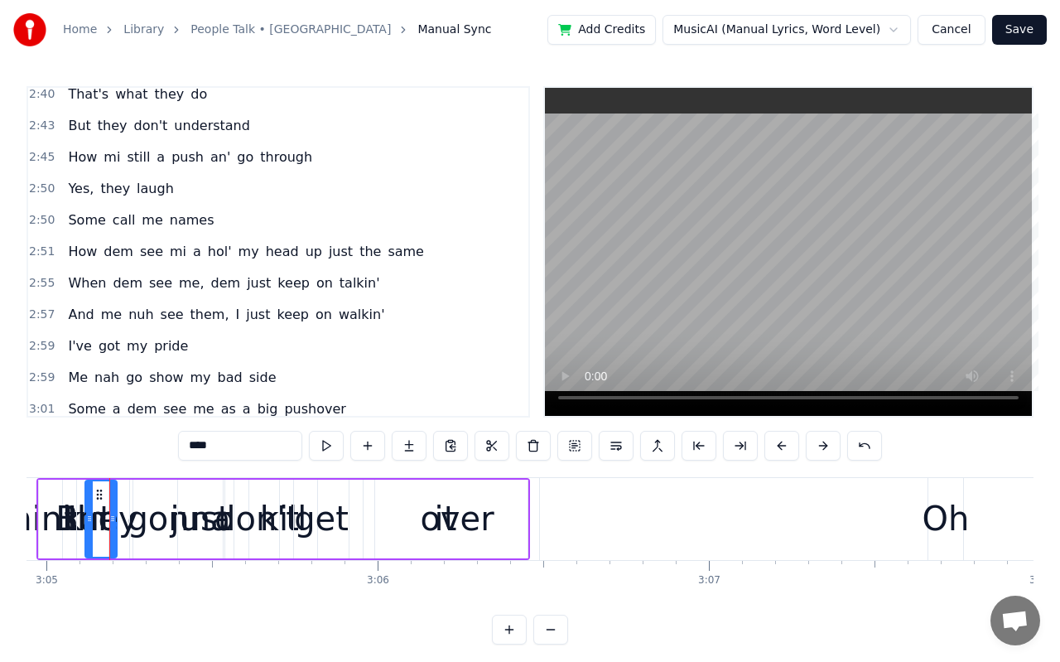
click at [826, 444] on button at bounding box center [823, 446] width 35 height 30
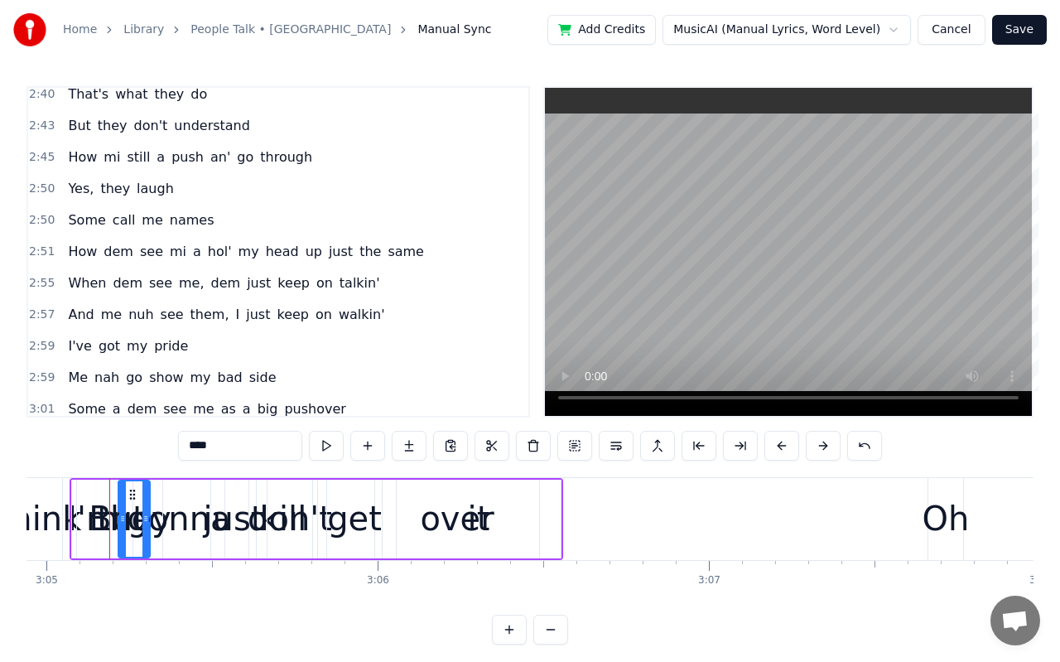
click at [826, 444] on button at bounding box center [823, 446] width 35 height 30
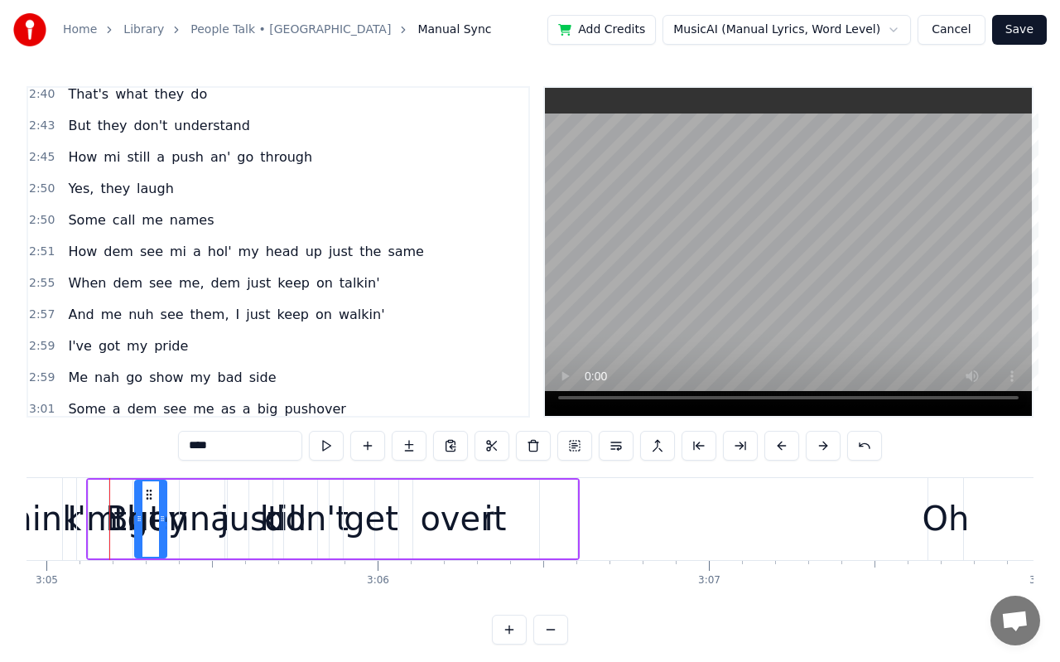
click at [826, 444] on button at bounding box center [823, 446] width 35 height 30
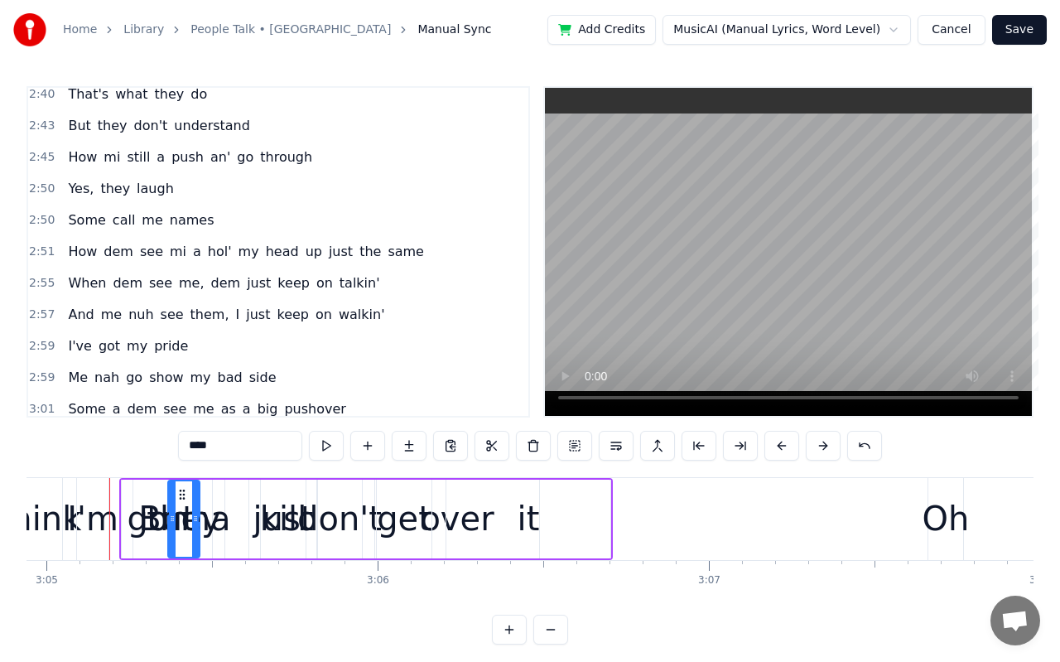
click at [826, 444] on button at bounding box center [823, 446] width 35 height 30
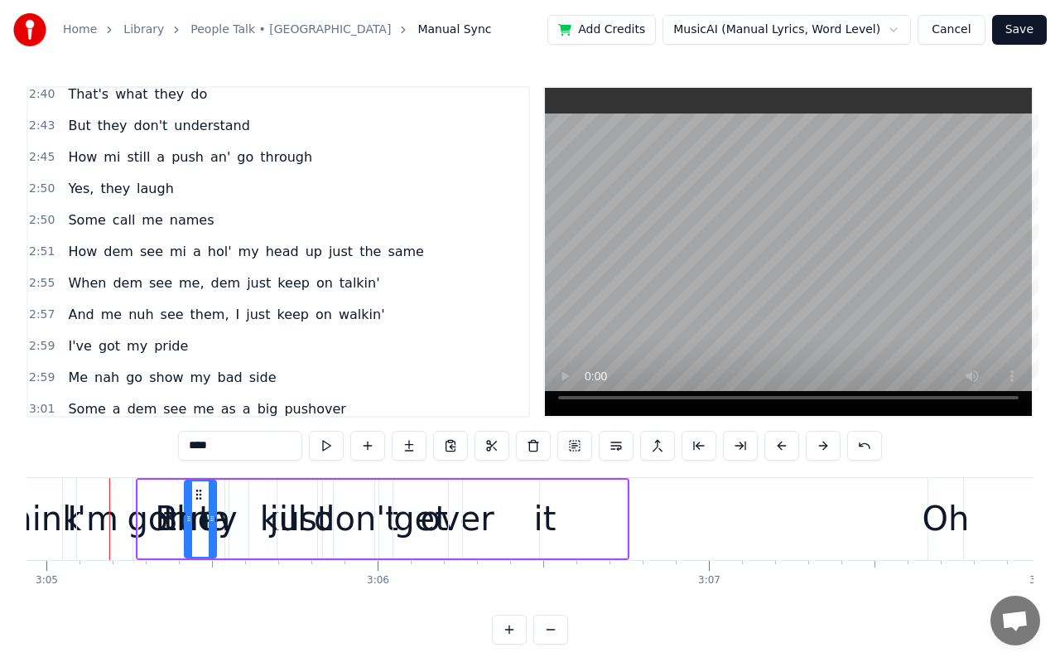
click at [826, 444] on button at bounding box center [823, 446] width 35 height 30
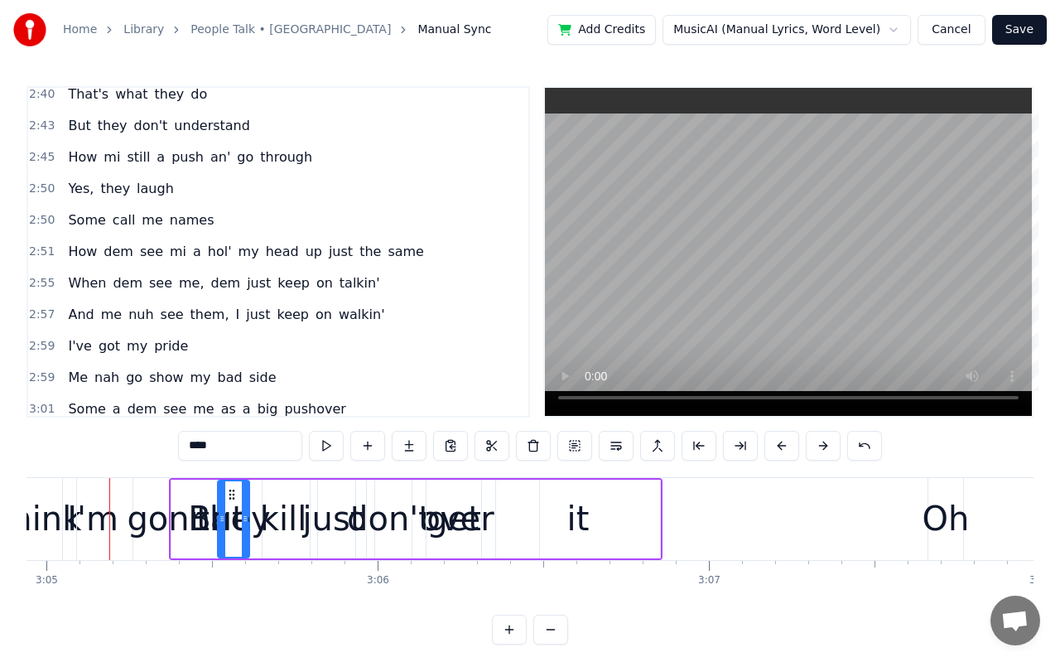
click at [826, 444] on button at bounding box center [823, 446] width 35 height 30
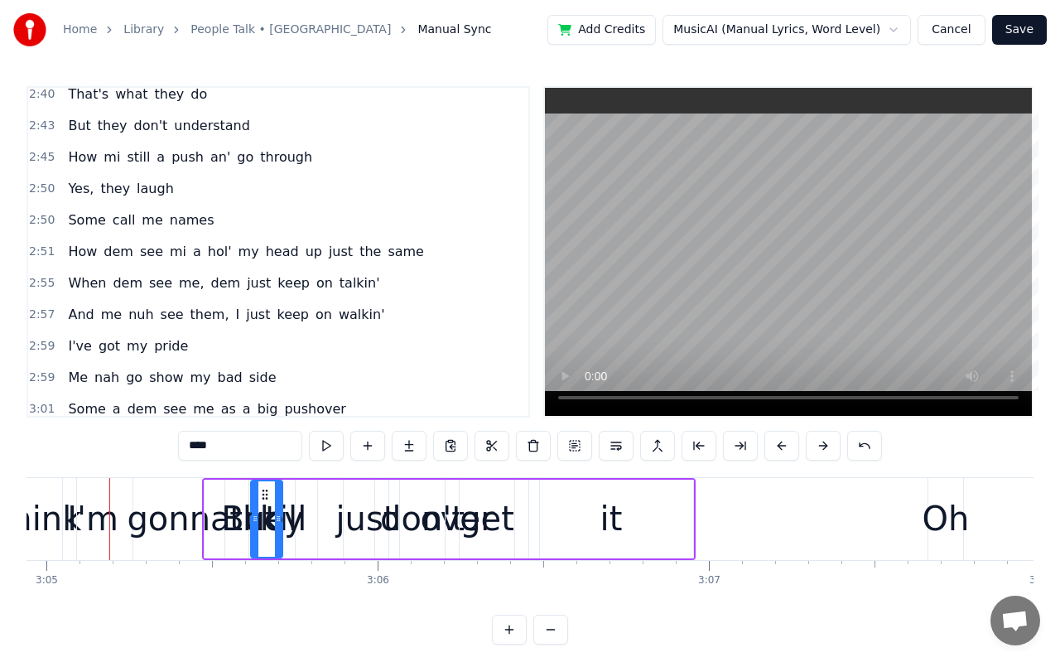
click at [826, 444] on button at bounding box center [823, 446] width 35 height 30
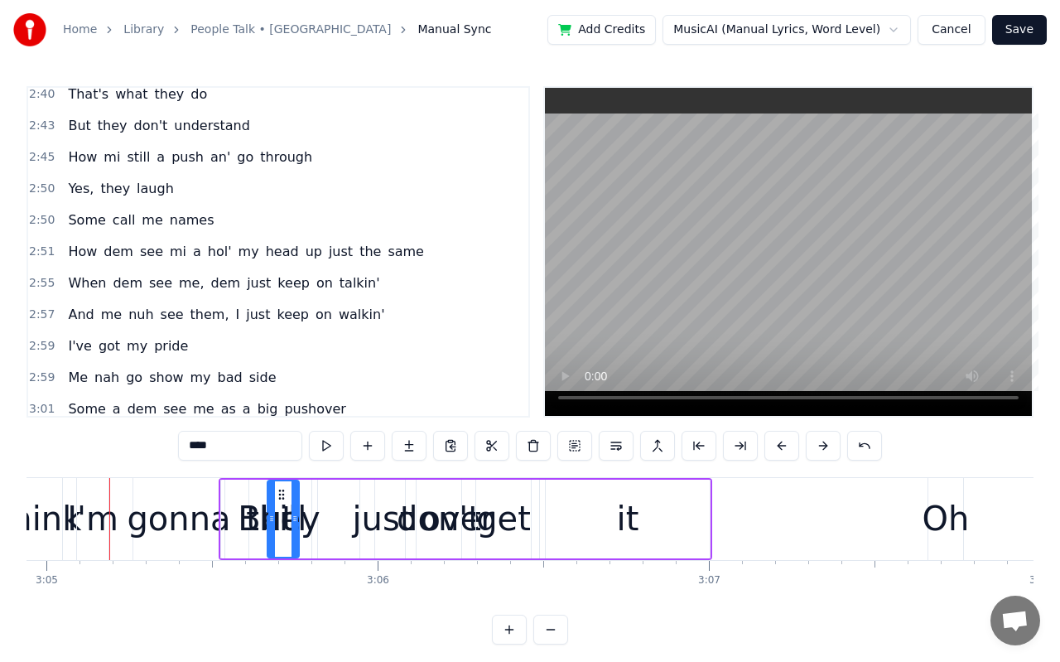
click at [826, 444] on button at bounding box center [823, 446] width 35 height 30
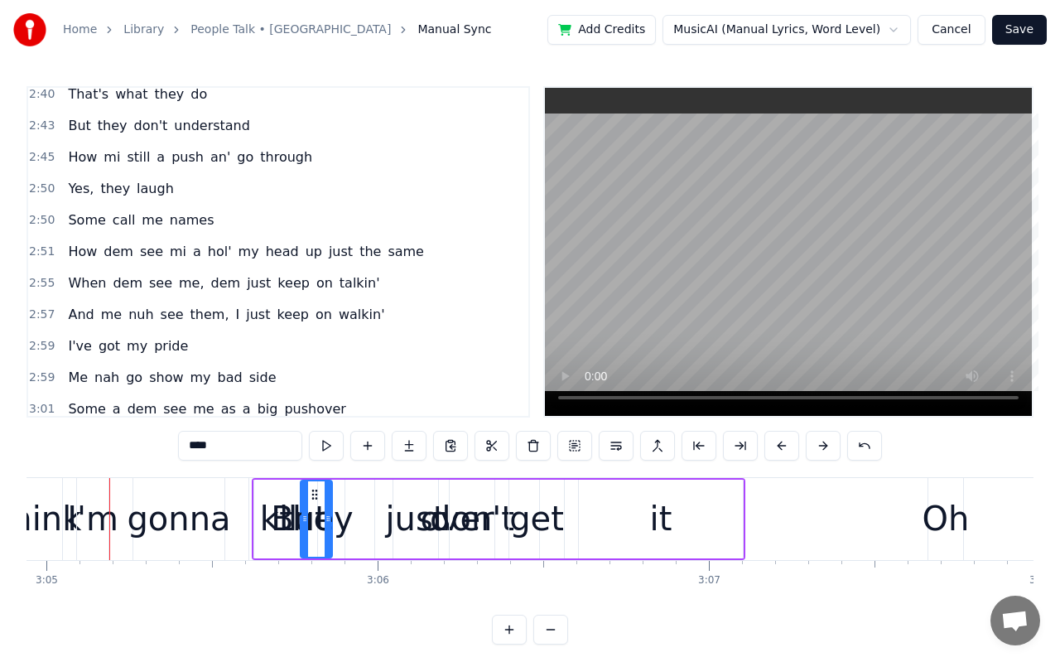
click at [826, 444] on button at bounding box center [823, 446] width 35 height 30
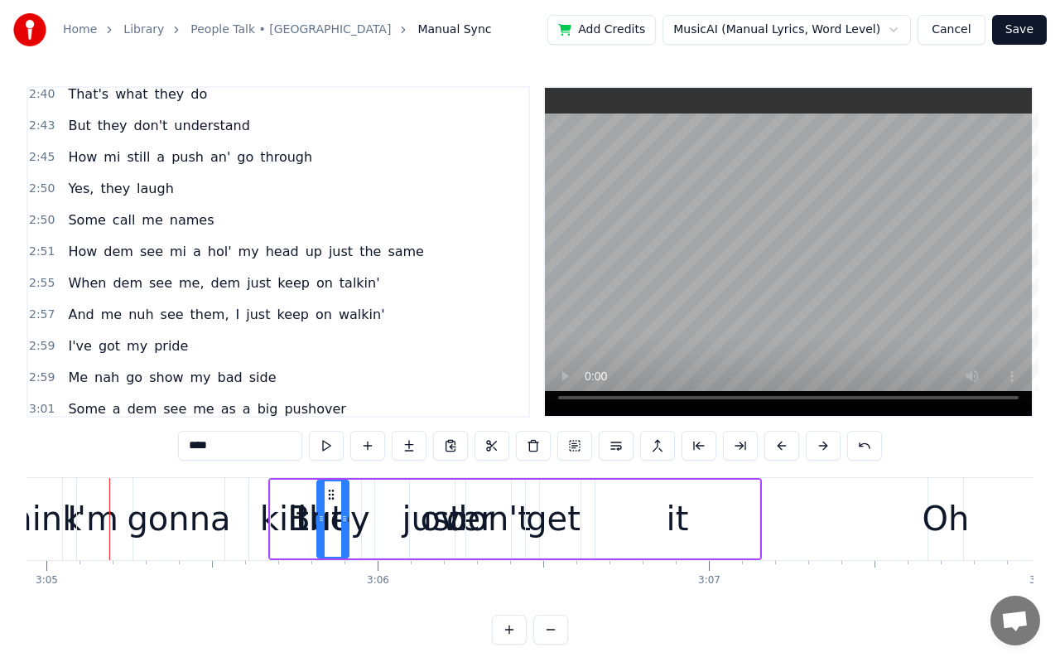
click at [826, 444] on button at bounding box center [823, 446] width 35 height 30
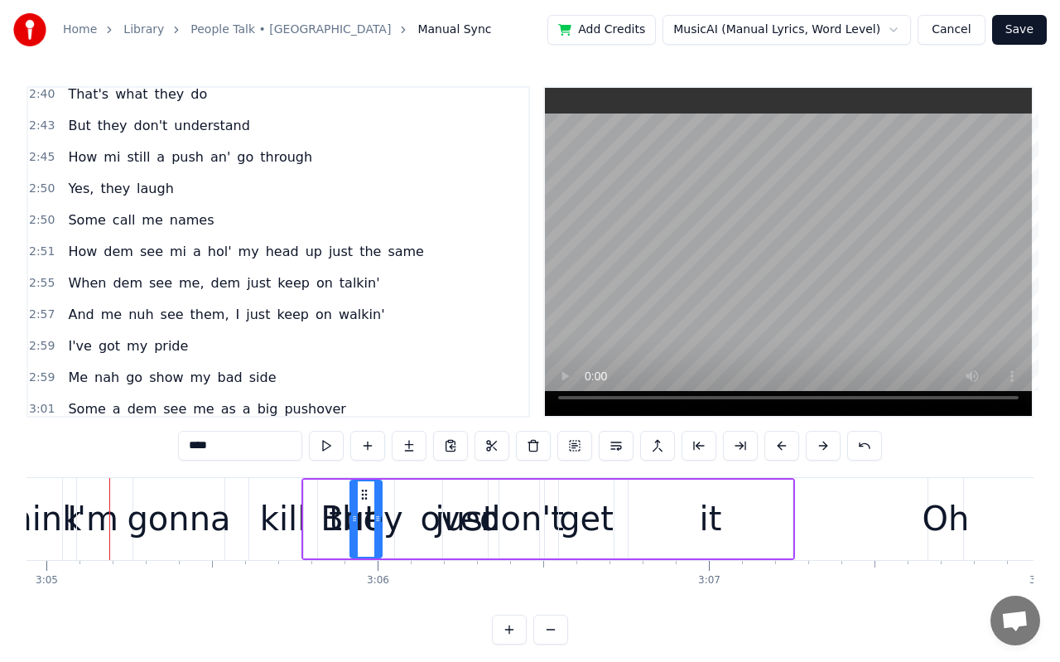
click at [826, 444] on button at bounding box center [823, 446] width 35 height 30
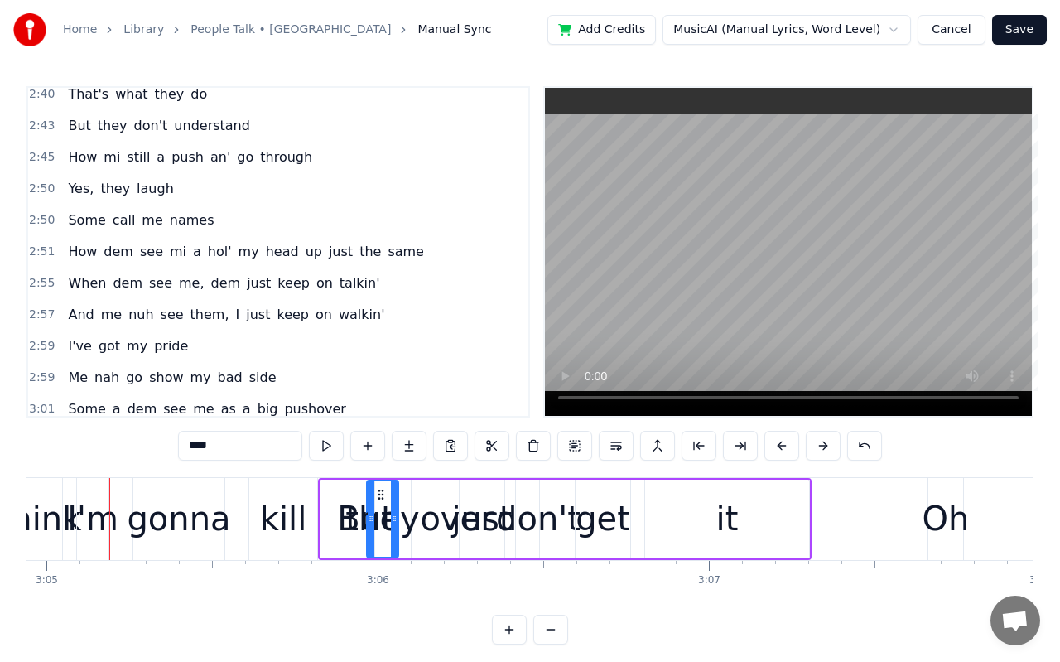
click at [826, 444] on button at bounding box center [823, 446] width 35 height 30
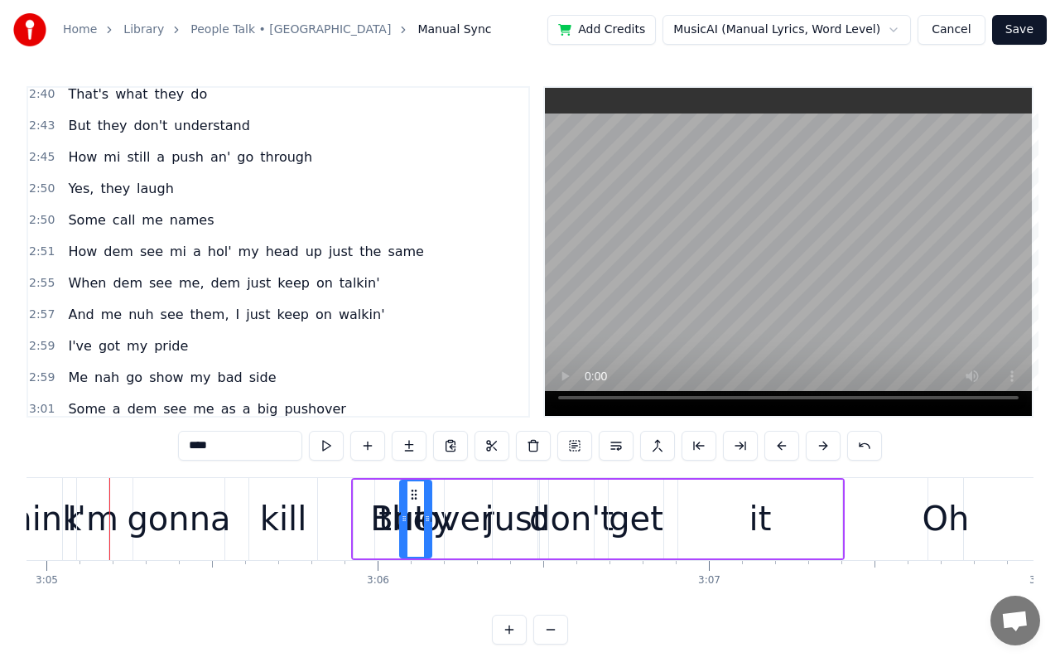
click at [826, 444] on button at bounding box center [823, 446] width 35 height 30
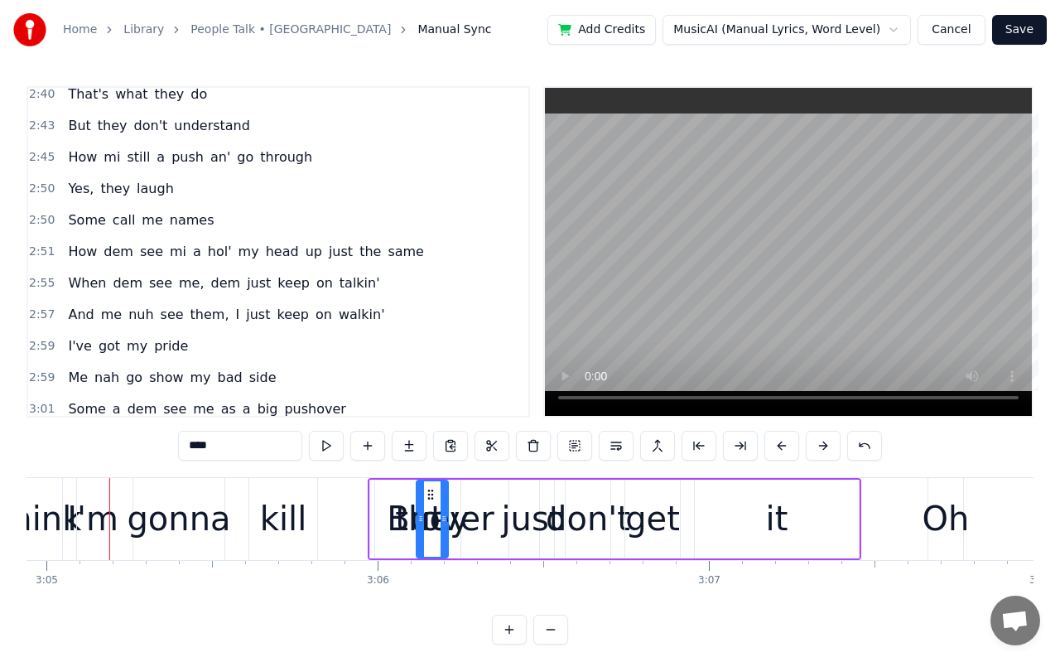
click at [826, 444] on button at bounding box center [823, 446] width 35 height 30
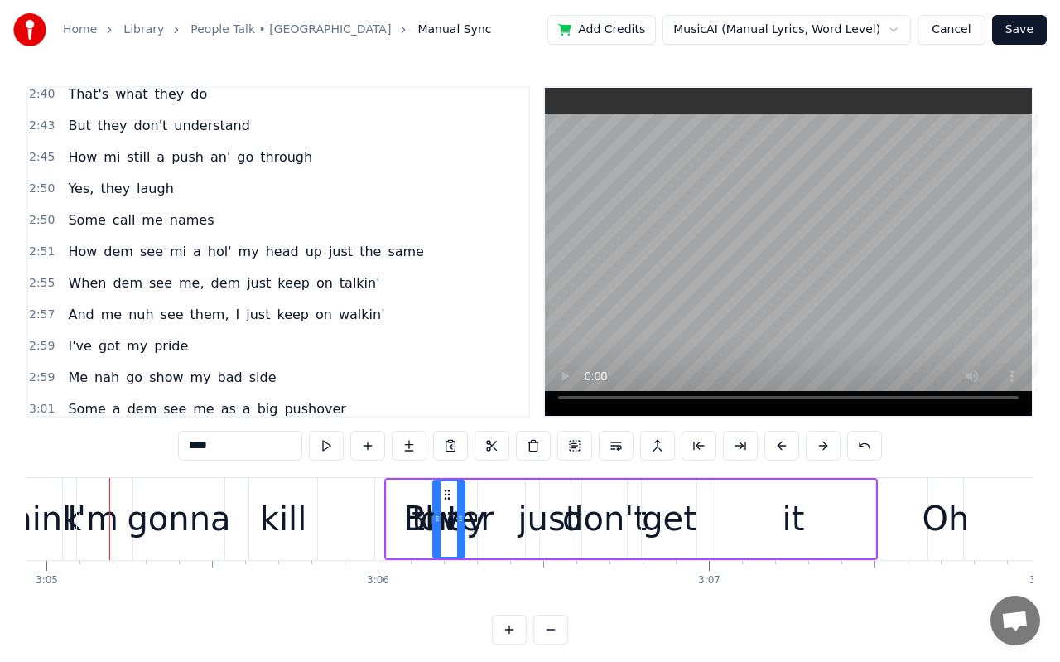
click at [826, 444] on button at bounding box center [823, 446] width 35 height 30
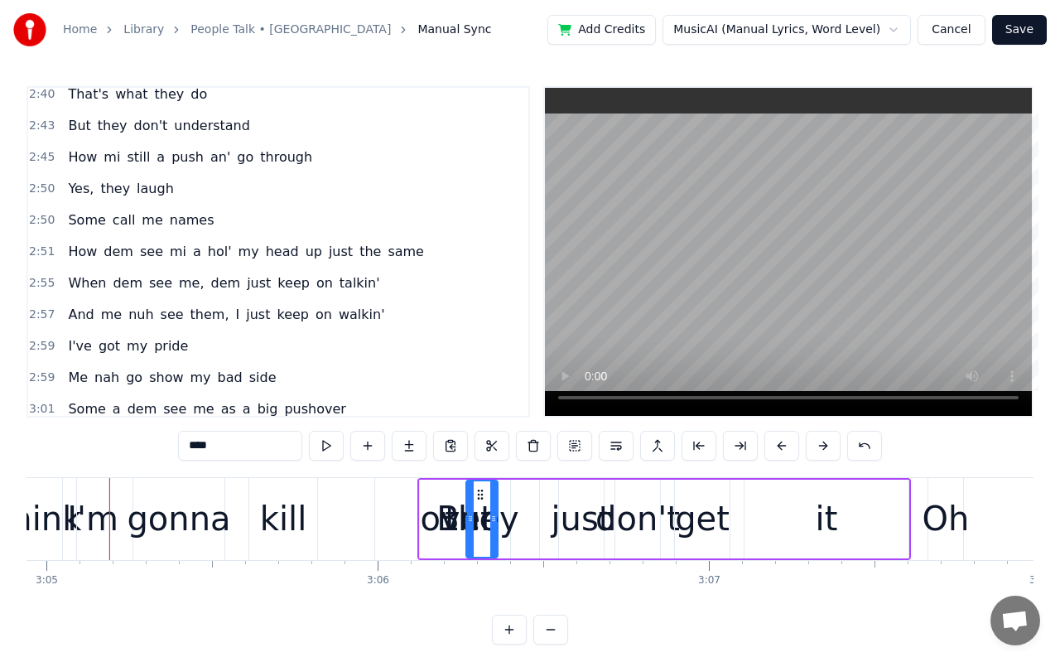
click at [826, 444] on button at bounding box center [823, 446] width 35 height 30
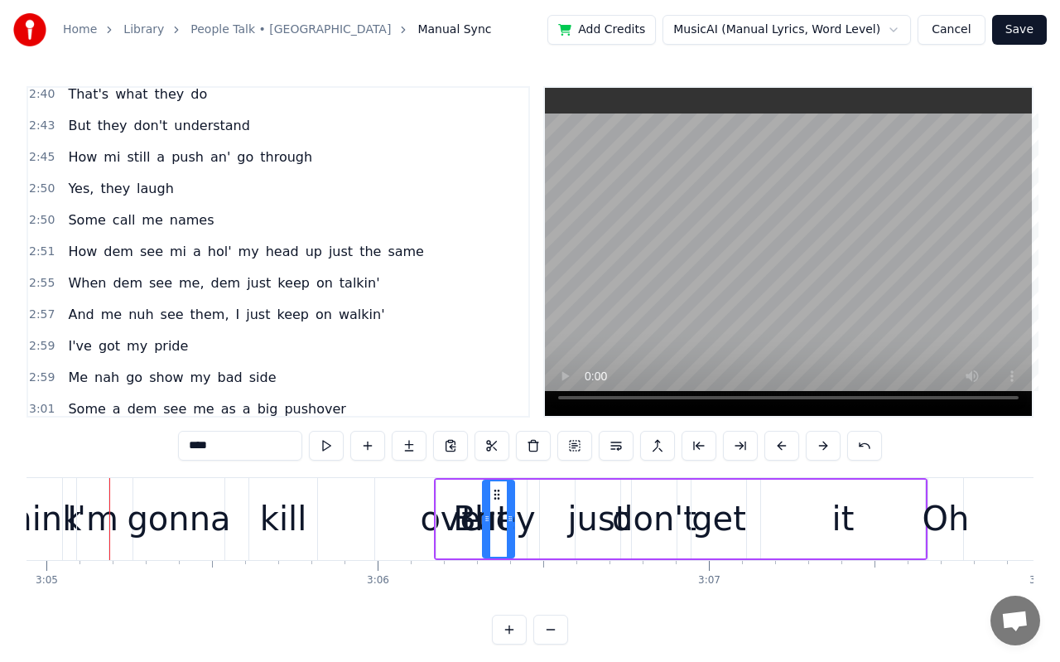
click at [826, 444] on button at bounding box center [823, 446] width 35 height 30
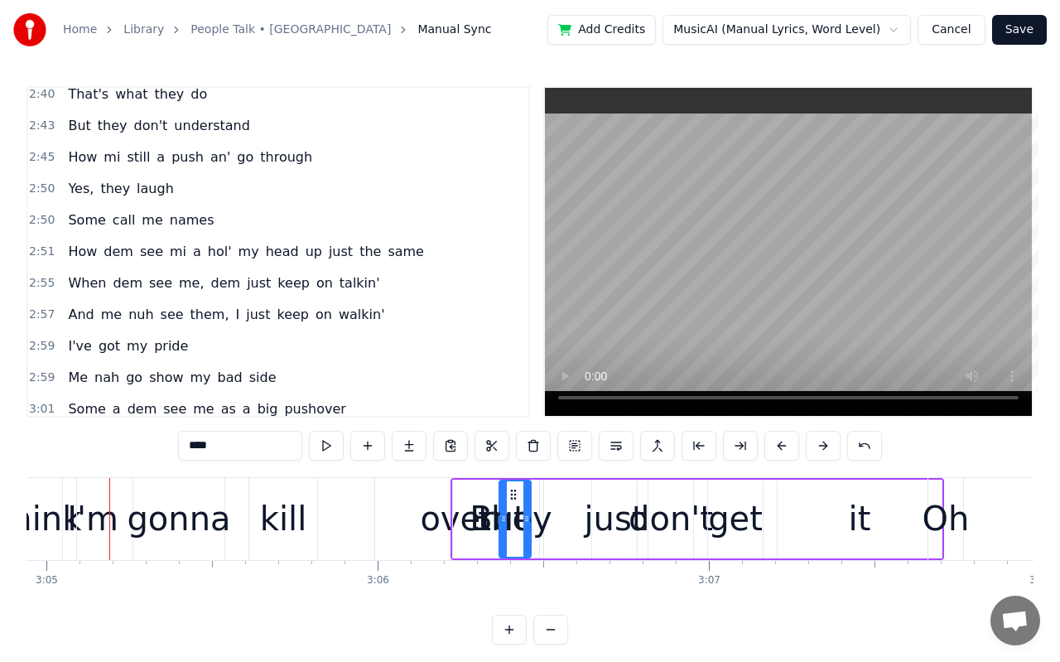
click at [826, 444] on button at bounding box center [823, 446] width 35 height 30
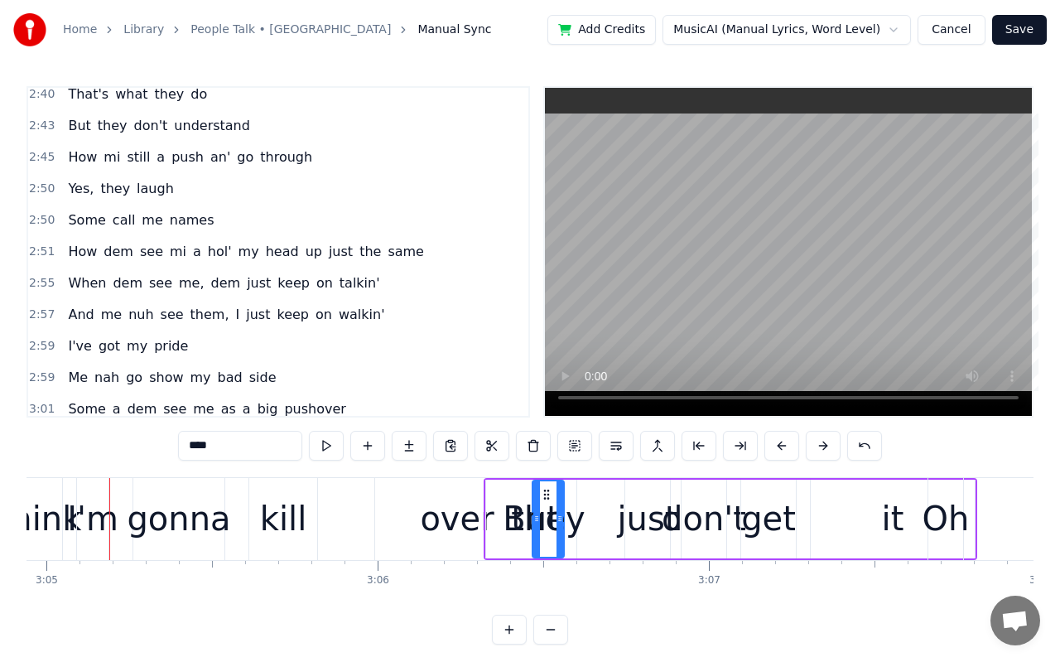
click at [826, 444] on button at bounding box center [823, 446] width 35 height 30
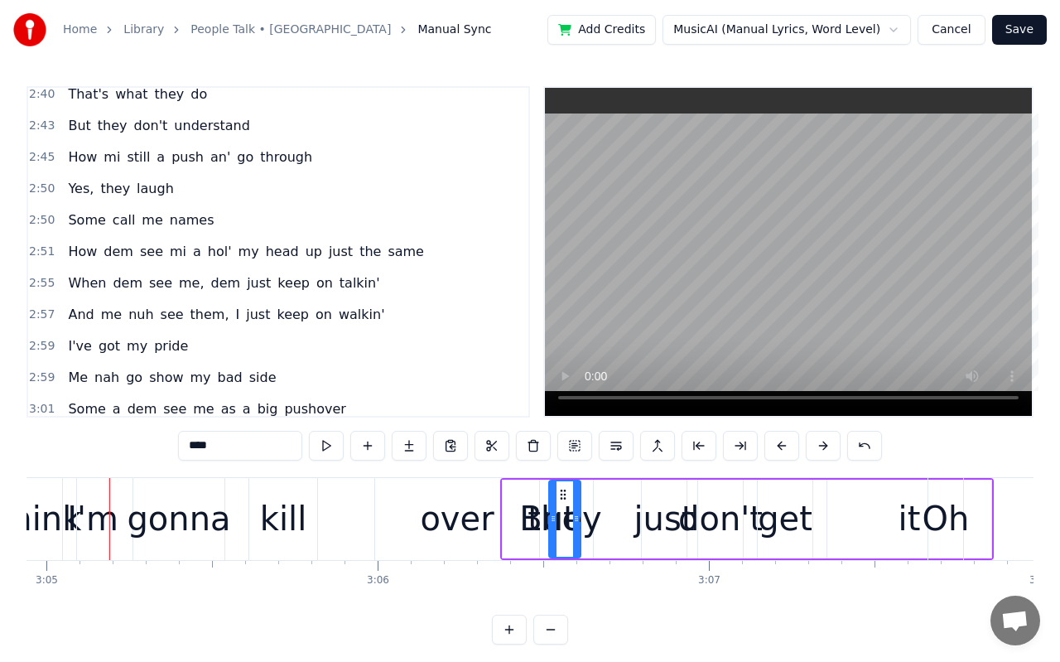
click at [826, 444] on button at bounding box center [823, 446] width 35 height 30
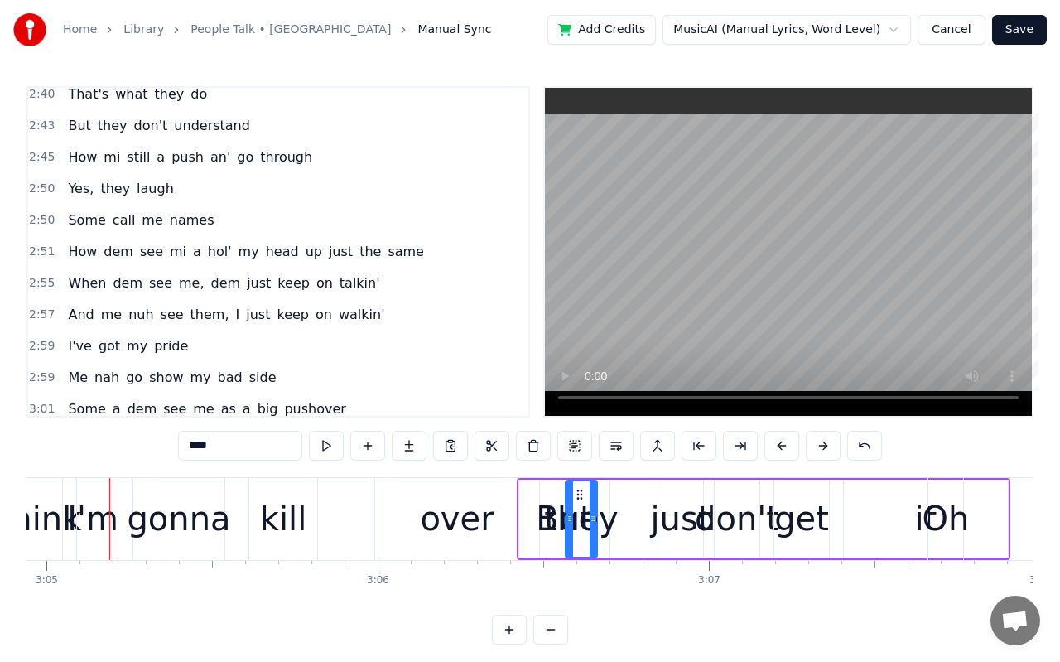
click at [826, 444] on button at bounding box center [823, 446] width 35 height 30
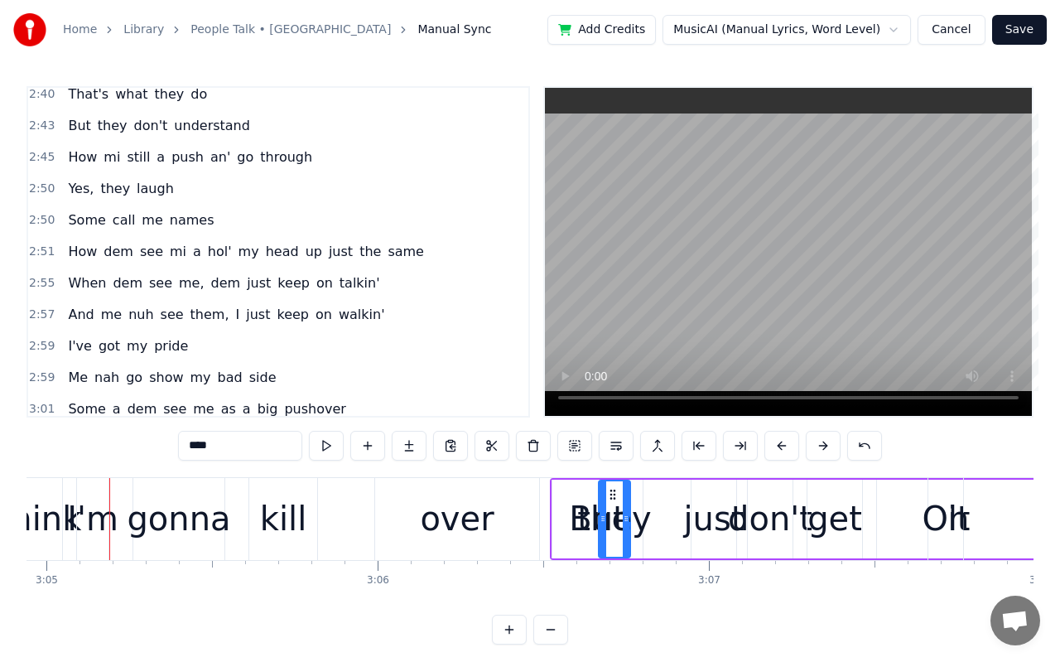
click at [826, 444] on button at bounding box center [823, 446] width 35 height 30
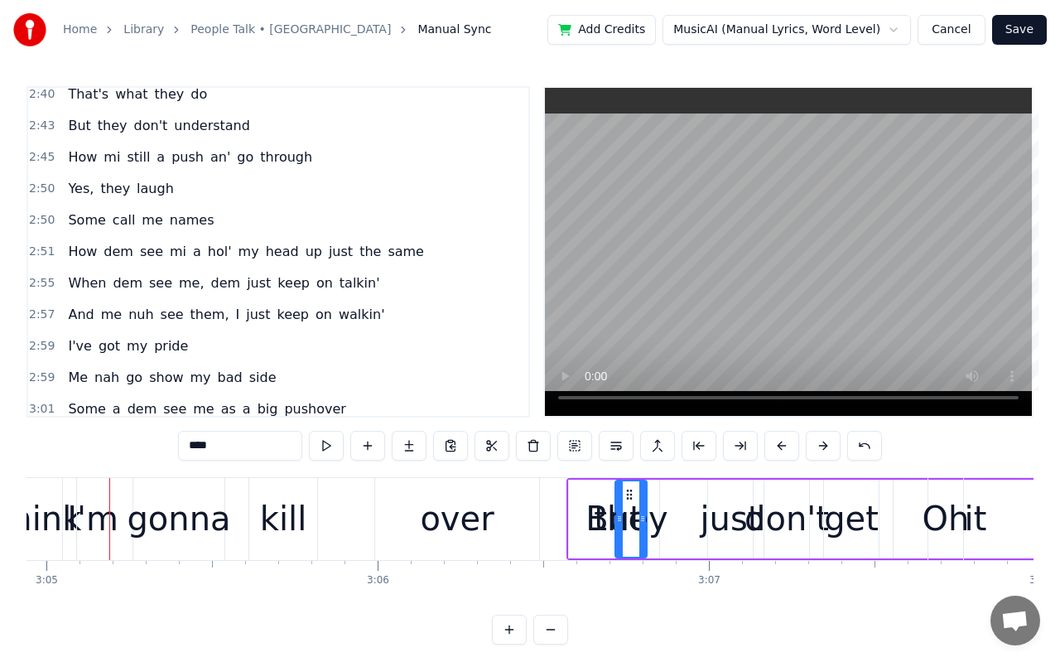
click at [826, 444] on button at bounding box center [823, 446] width 35 height 30
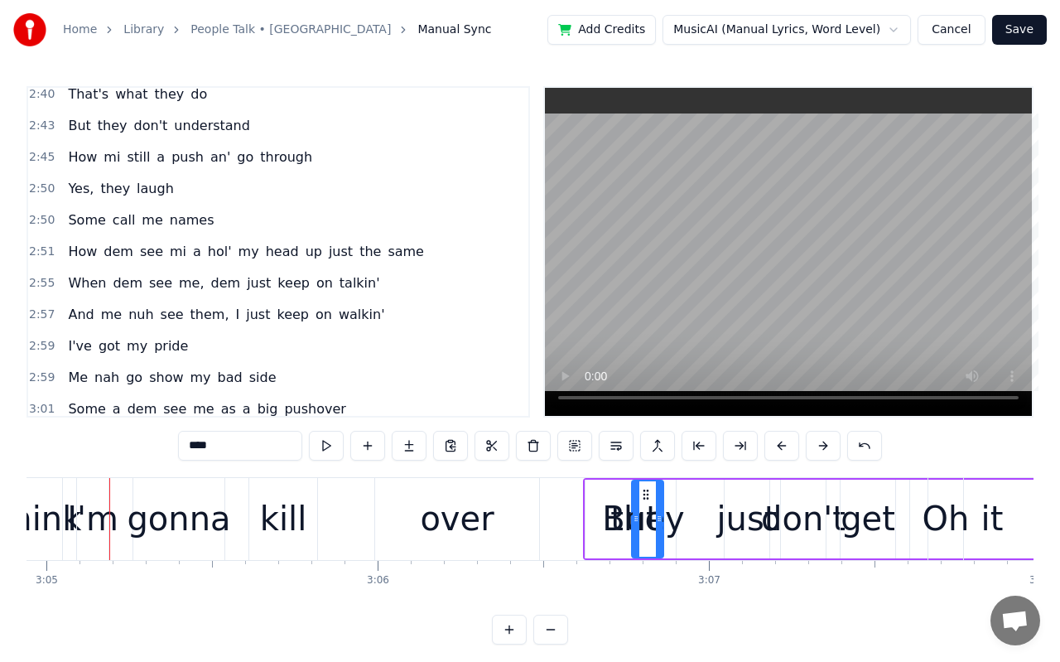
click at [826, 444] on button at bounding box center [823, 446] width 35 height 30
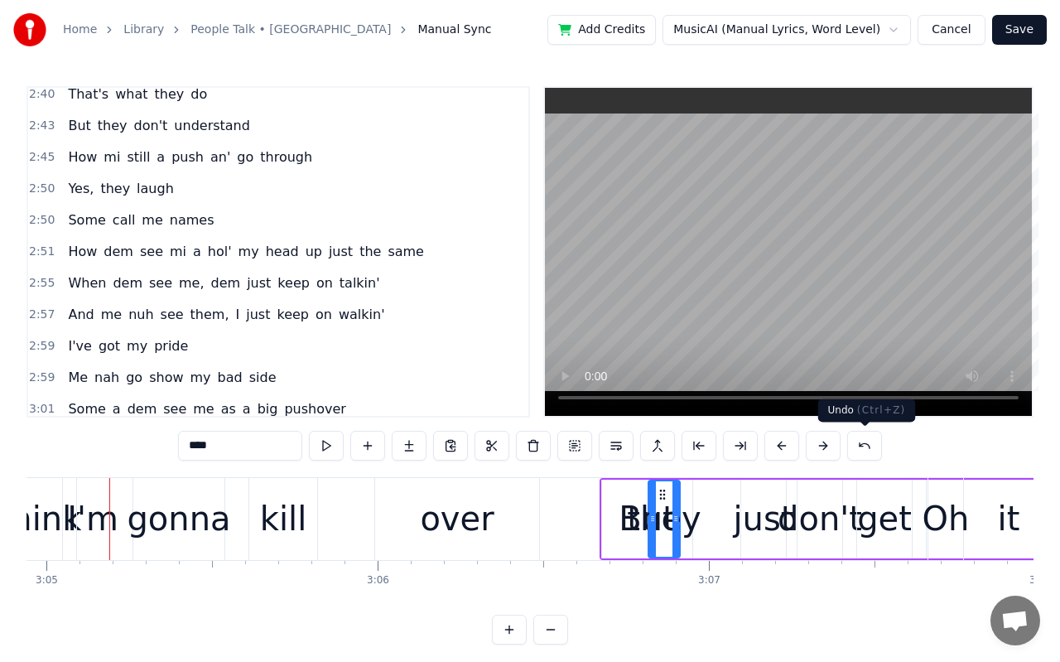
click at [909, 399] on div "Undo ( Ctrl+Z ) Undo ( Ctrl+Z )" at bounding box center [867, 410] width 98 height 23
click at [827, 442] on button at bounding box center [823, 446] width 35 height 30
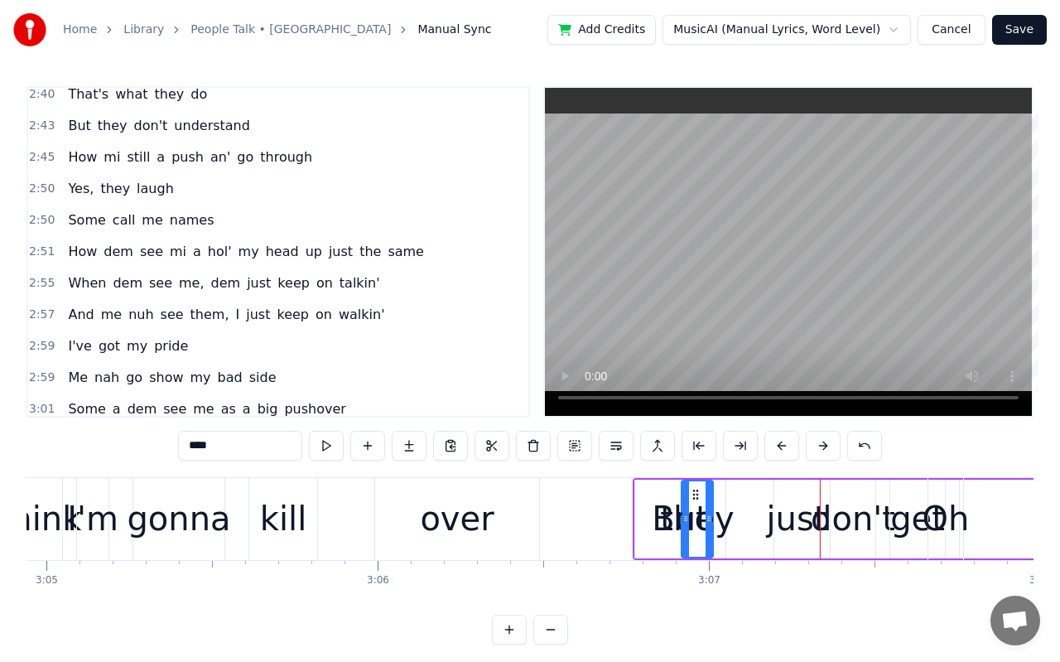
click
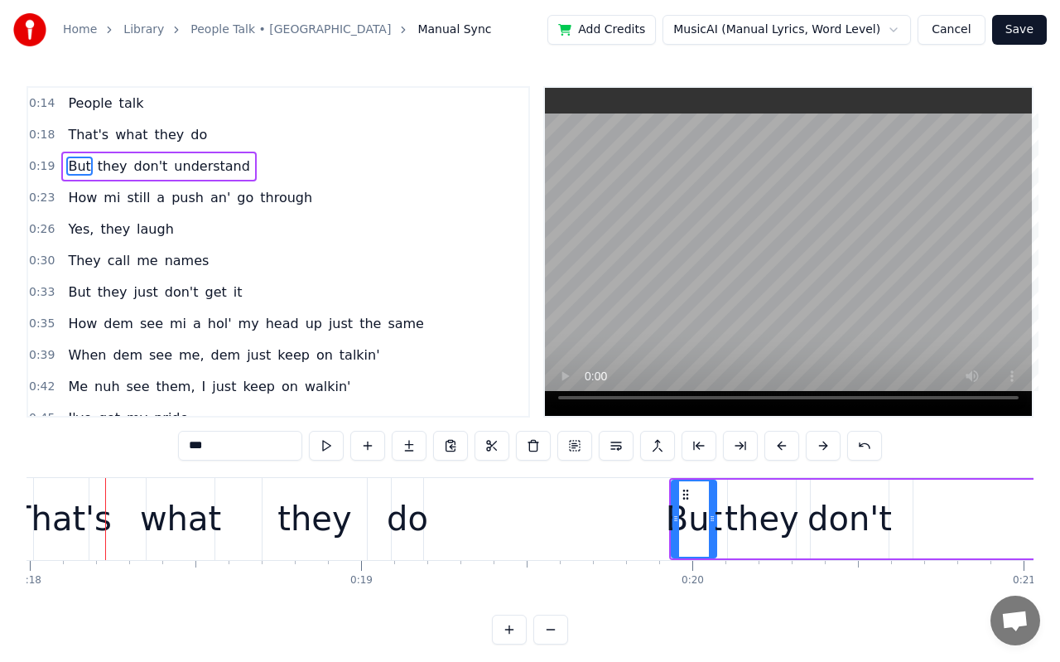
scroll to position [0, 5955]
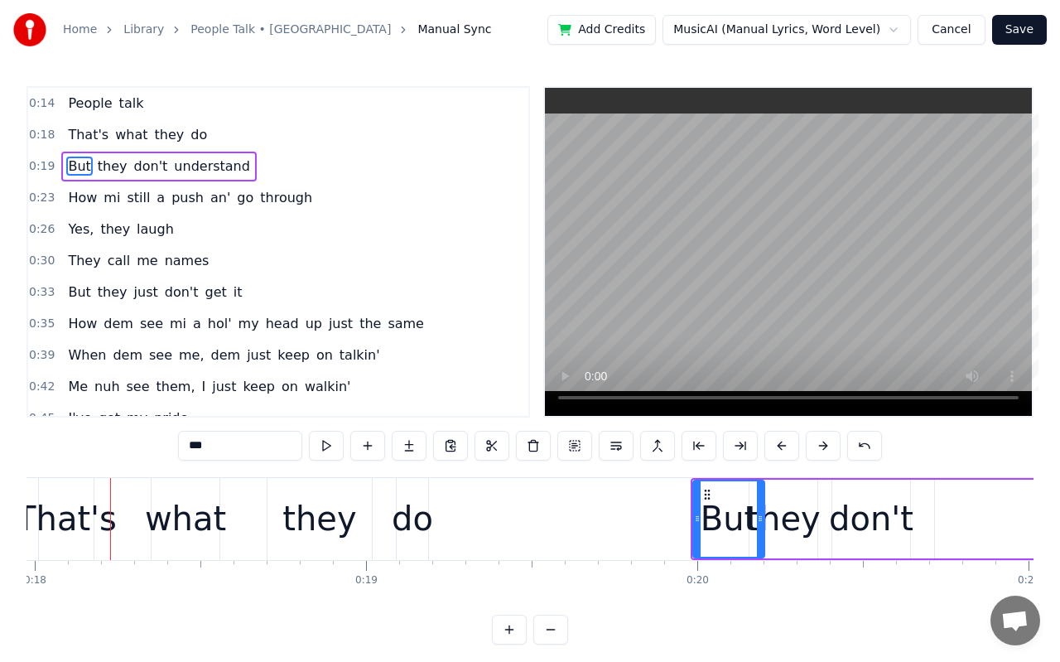
drag, startPoint x: 734, startPoint y: 519, endPoint x: 760, endPoint y: 495, distance: 35.8
type input "****"
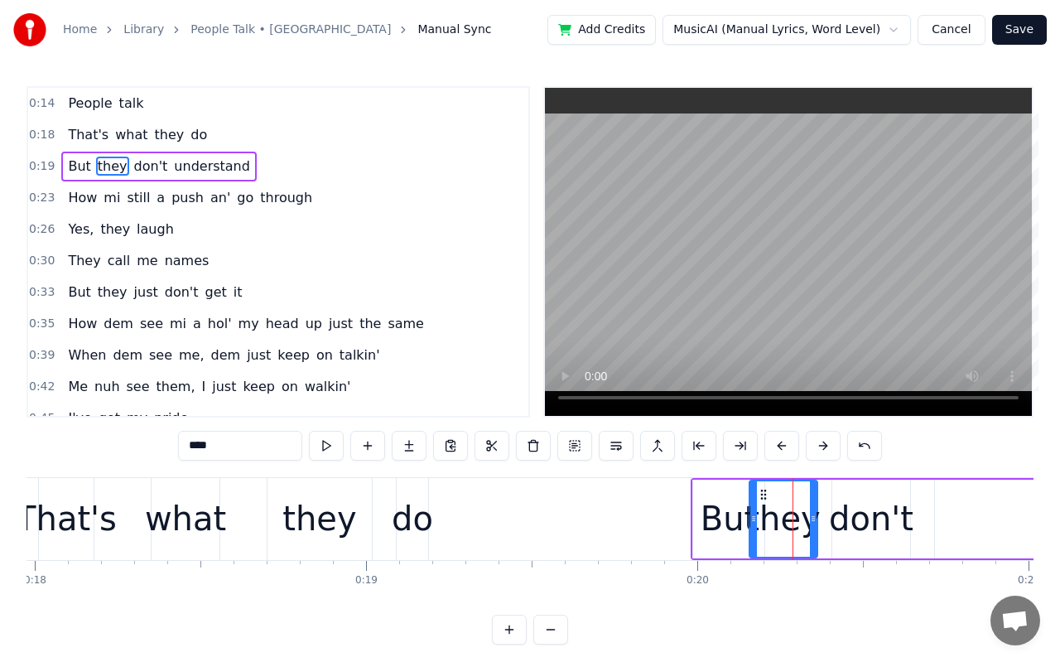
drag, startPoint x: 793, startPoint y: 535, endPoint x: 822, endPoint y: 530, distance: 28.6
drag, startPoint x: 812, startPoint y: 519, endPoint x: 904, endPoint y: 485, distance: 98.8
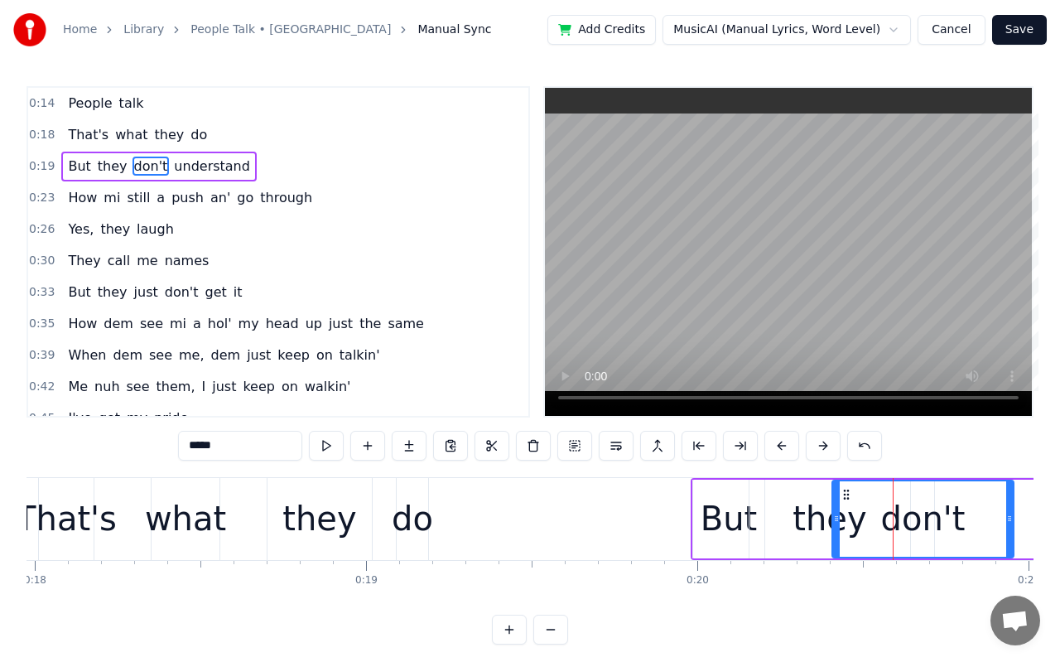
drag, startPoint x: 908, startPoint y: 516, endPoint x: 1011, endPoint y: 485, distance: 108.0
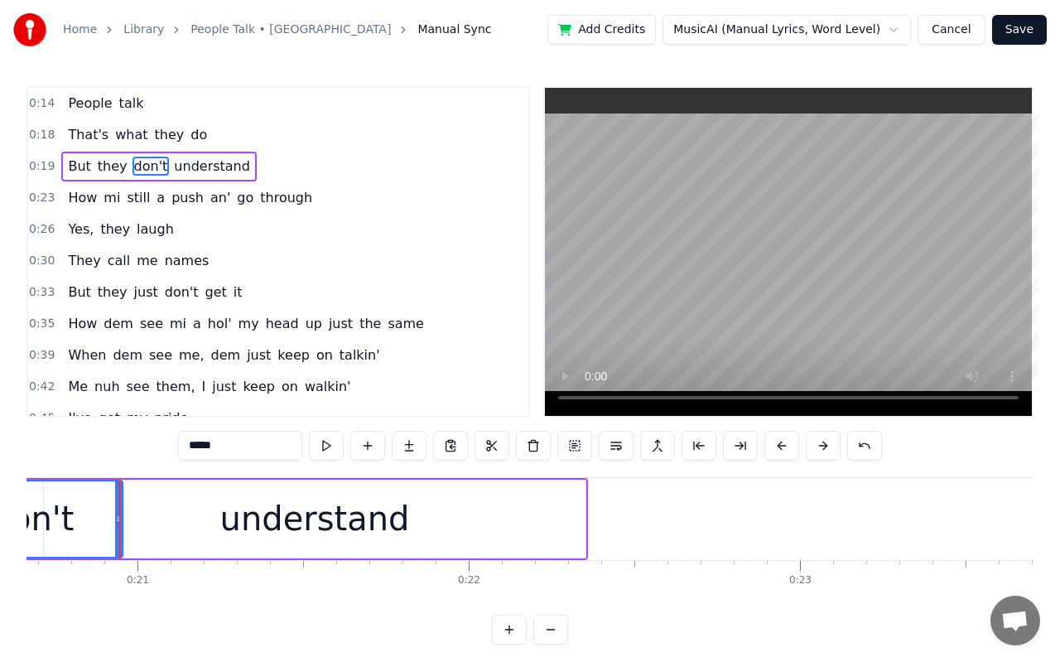
scroll to position [0, 6856]
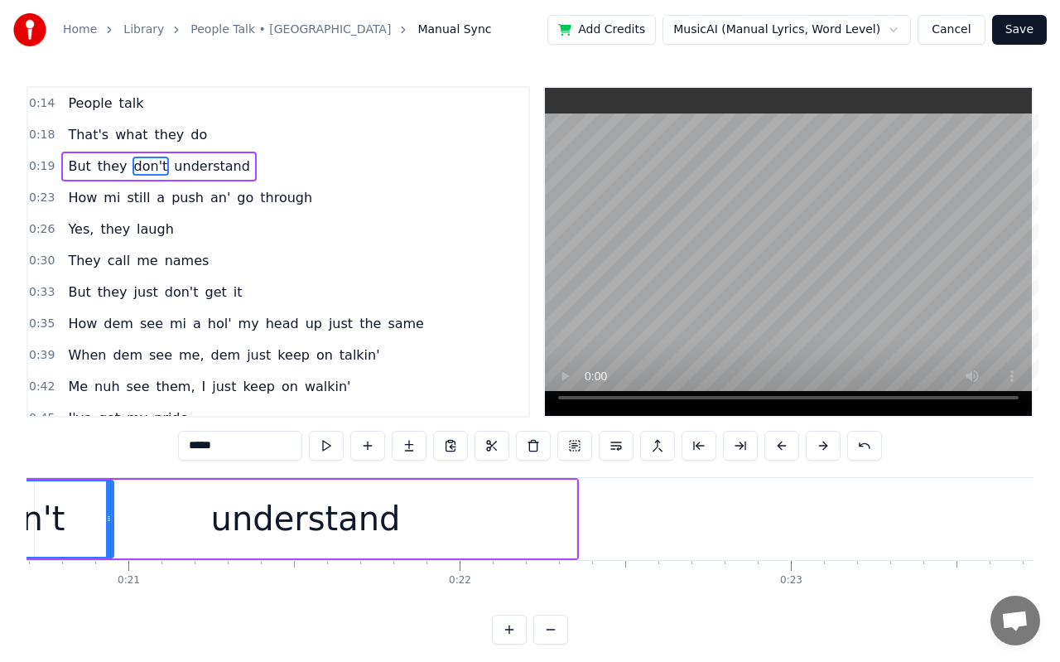
type input "**********"
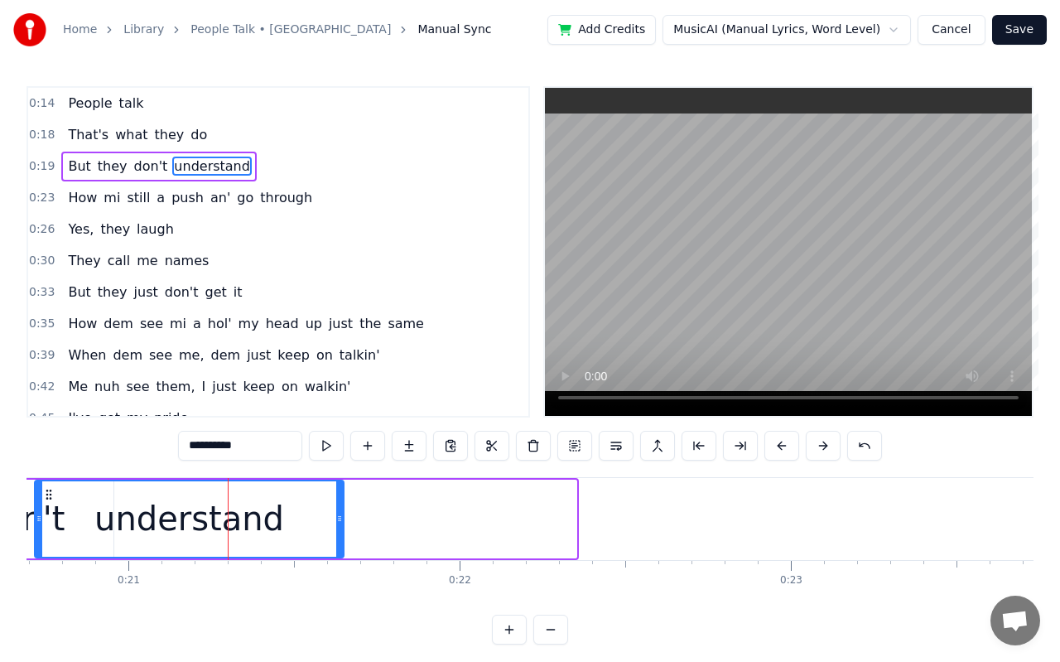
drag, startPoint x: 570, startPoint y: 522, endPoint x: 337, endPoint y: 504, distance: 233.5
drag, startPoint x: 343, startPoint y: 519, endPoint x: 434, endPoint y: 497, distance: 93.8
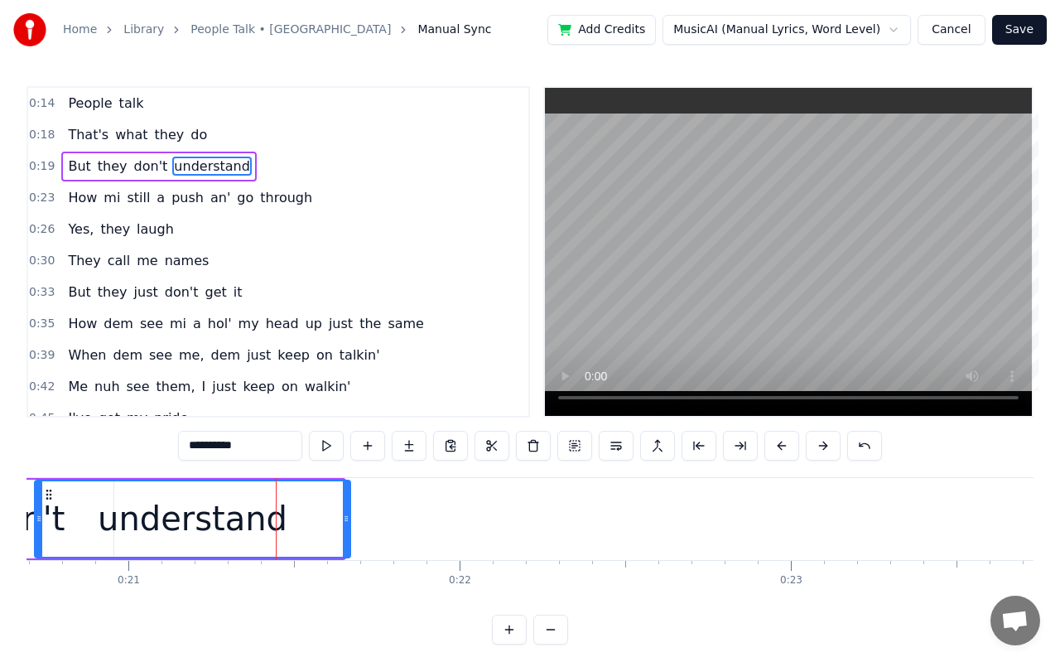
drag, startPoint x: 341, startPoint y: 513, endPoint x: 388, endPoint y: 499, distance: 48.5
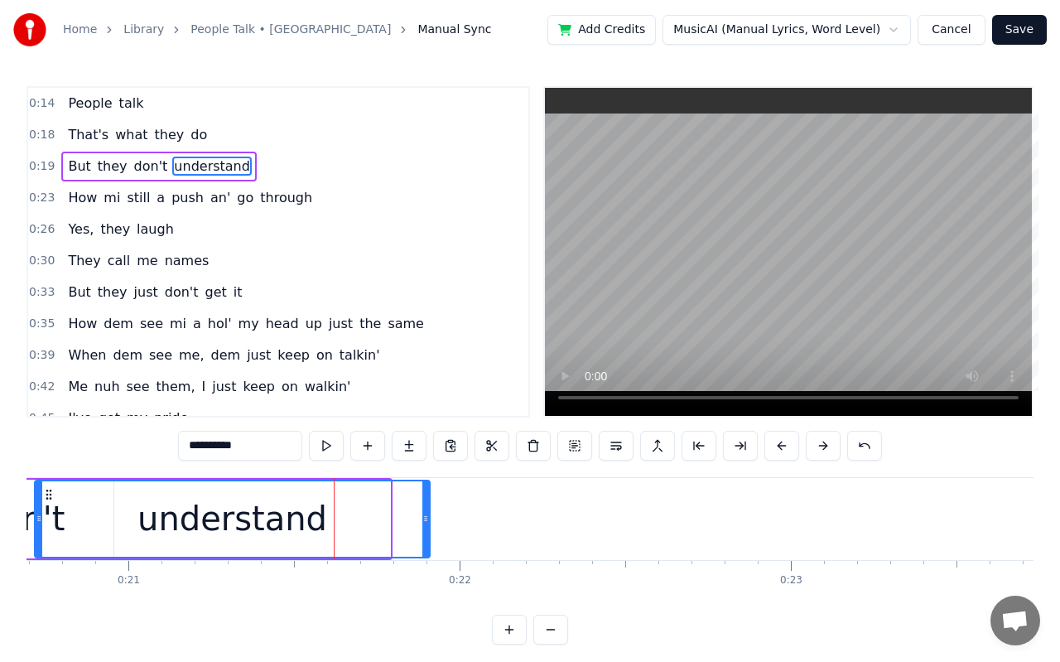
drag, startPoint x: 386, startPoint y: 527, endPoint x: 426, endPoint y: 528, distance: 39.8
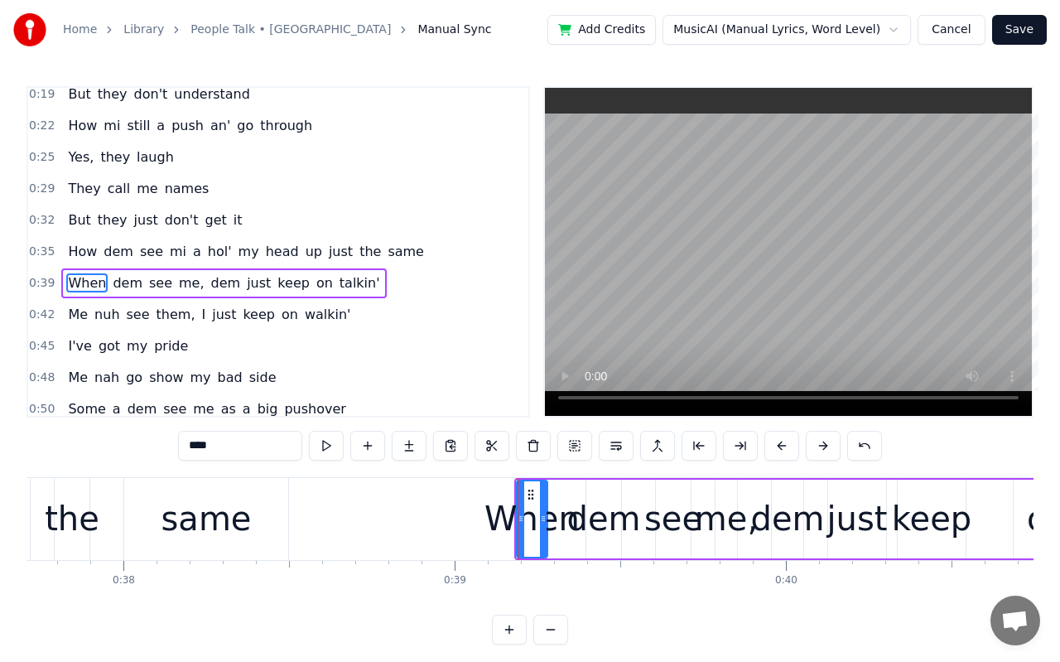
scroll to position [104, 0]
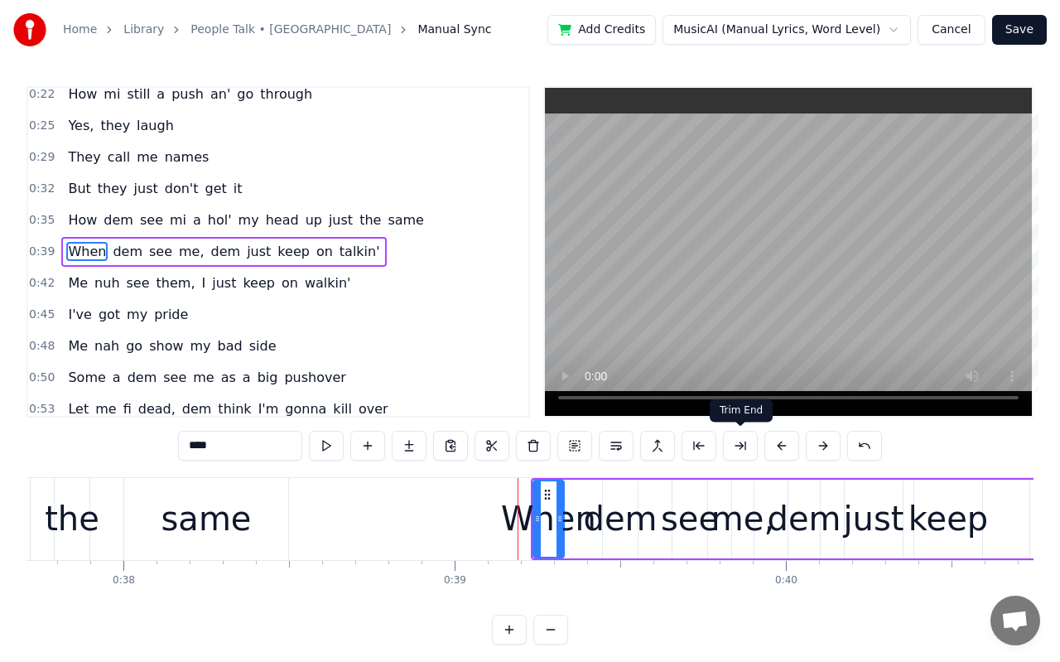
drag, startPoint x: 755, startPoint y: 444, endPoint x: 766, endPoint y: 444, distance: 11.6
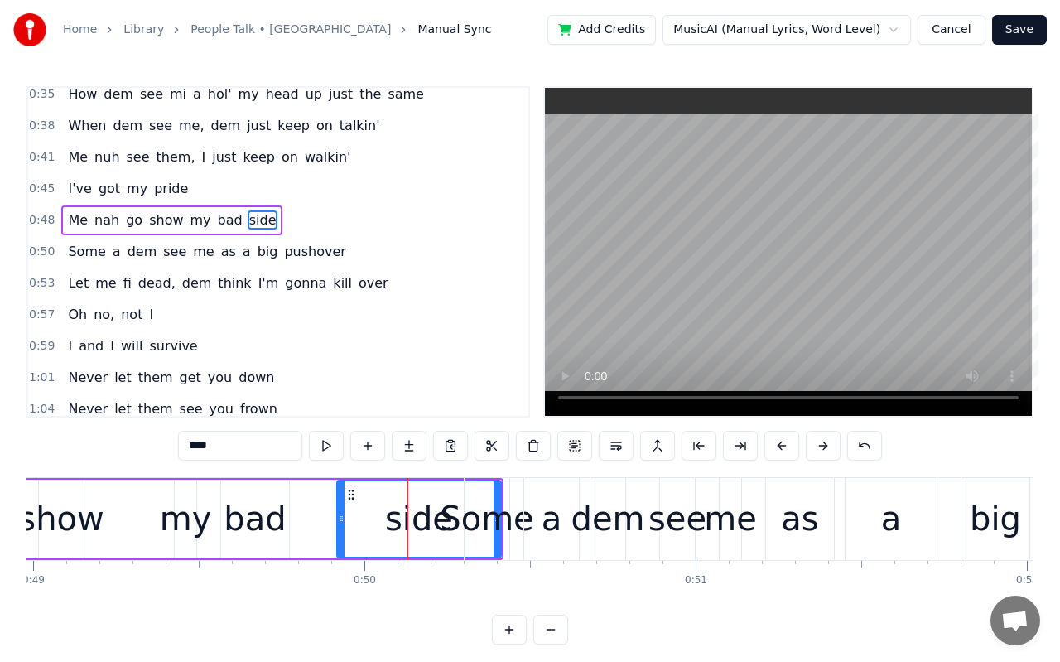
scroll to position [198, 0]
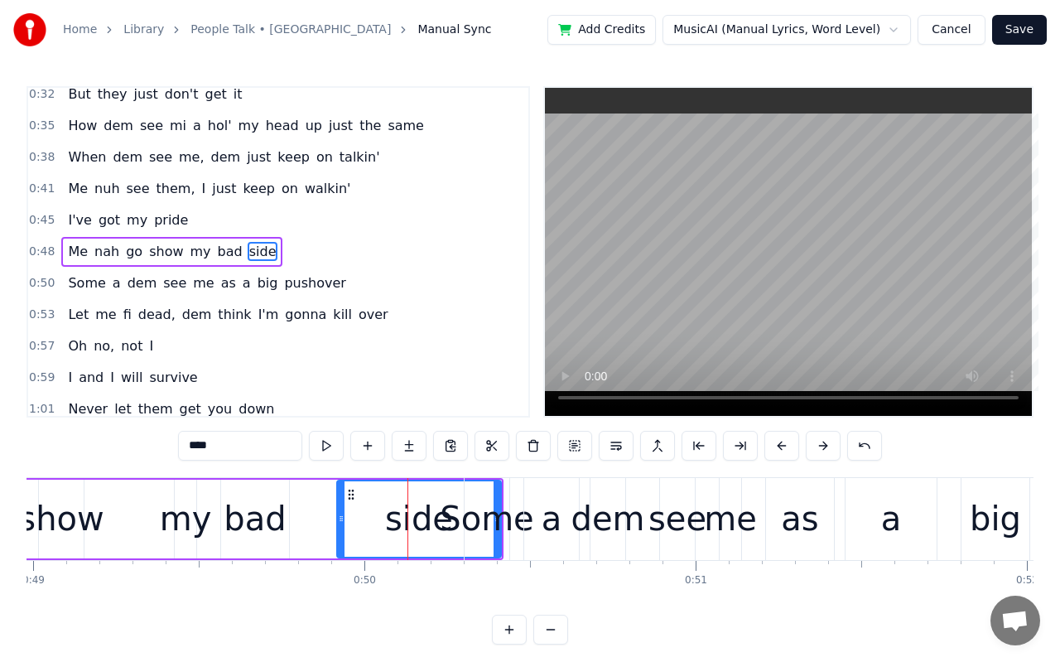
drag, startPoint x: 498, startPoint y: 510, endPoint x: 456, endPoint y: 508, distance: 42.3
drag, startPoint x: 338, startPoint y: 518, endPoint x: 248, endPoint y: 509, distance: 90.0
drag, startPoint x: 503, startPoint y: 523, endPoint x: 473, endPoint y: 518, distance: 30.2
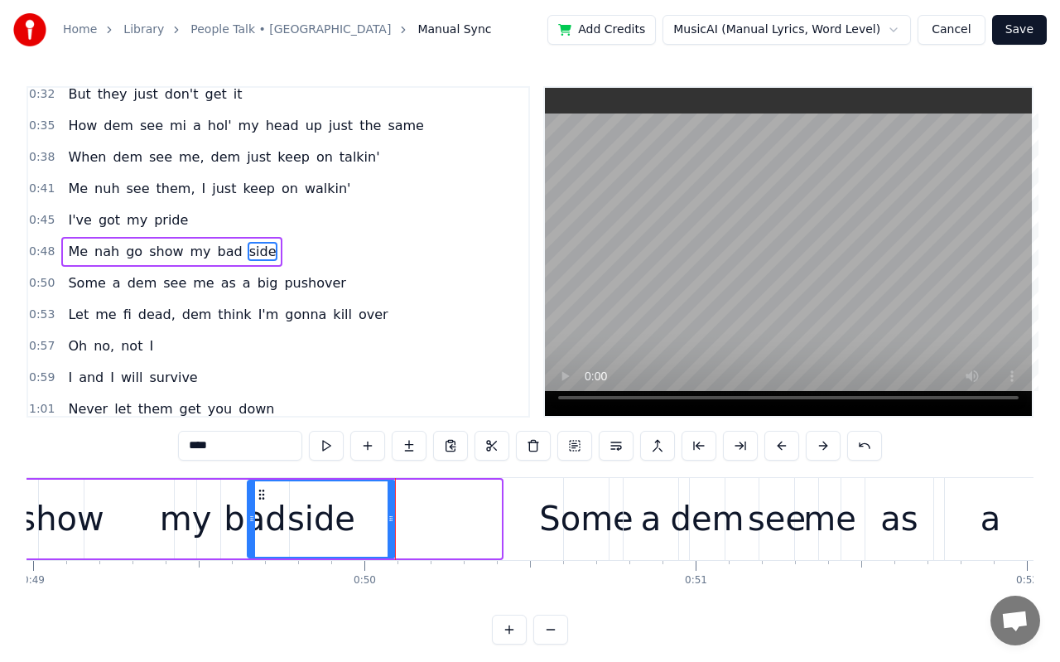
drag, startPoint x: 497, startPoint y: 518, endPoint x: 391, endPoint y: 501, distance: 107.4
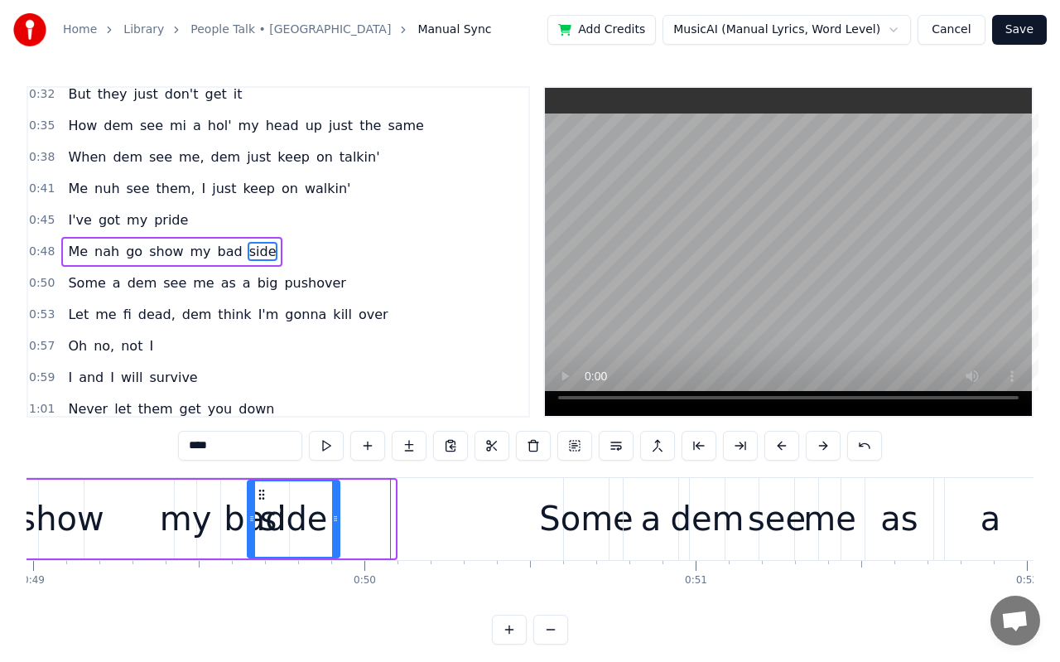
drag, startPoint x: 391, startPoint y: 504, endPoint x: 335, endPoint y: 509, distance: 55.8
drag, startPoint x: 251, startPoint y: 515, endPoint x: 292, endPoint y: 515, distance: 41.4
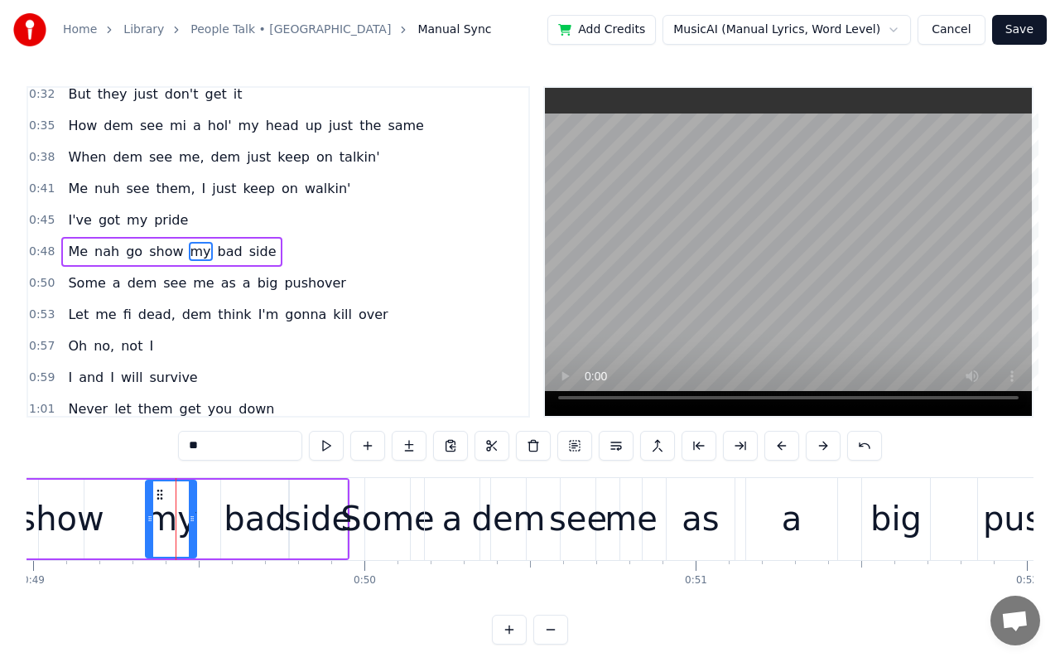
drag, startPoint x: 176, startPoint y: 523, endPoint x: 147, endPoint y: 518, distance: 29.4
drag, startPoint x: 193, startPoint y: 522, endPoint x: 178, endPoint y: 520, distance: 15.0
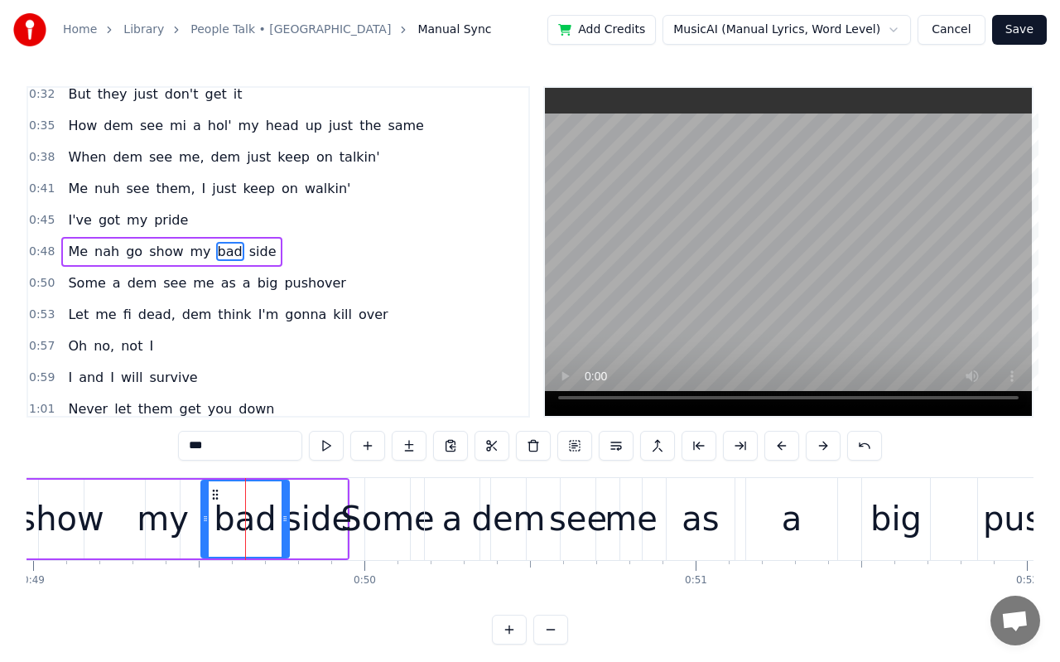
drag, startPoint x: 223, startPoint y: 519, endPoint x: 203, endPoint y: 518, distance: 19.9
drag, startPoint x: 285, startPoint y: 521, endPoint x: 268, endPoint y: 521, distance: 17.4
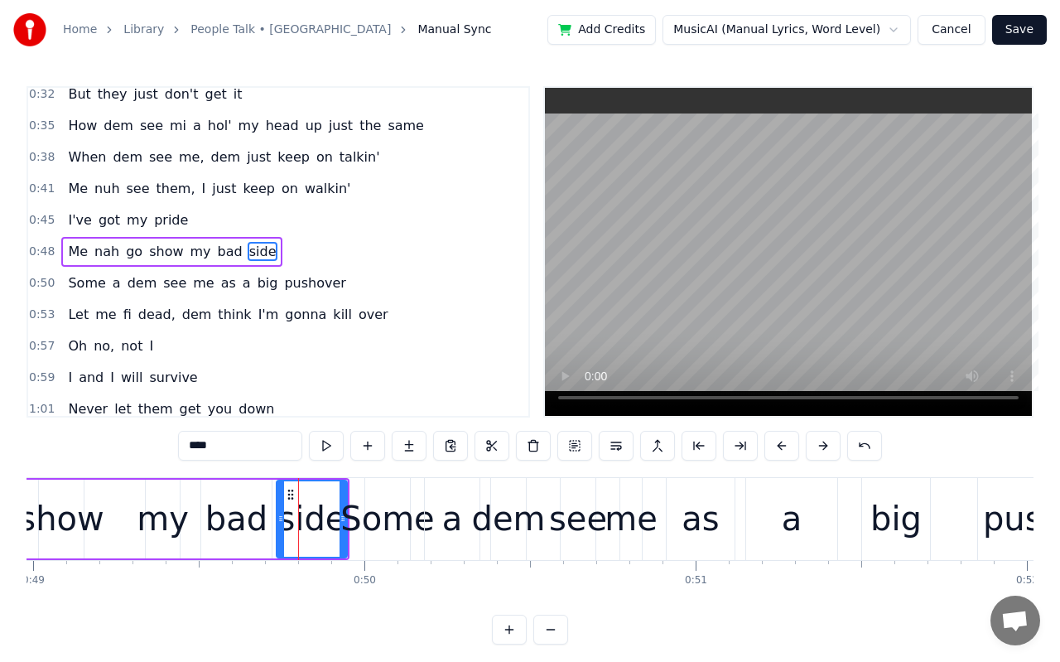
drag, startPoint x: 290, startPoint y: 521, endPoint x: 277, endPoint y: 520, distance: 12.5
drag, startPoint x: 343, startPoint y: 523, endPoint x: 334, endPoint y: 523, distance: 9.1
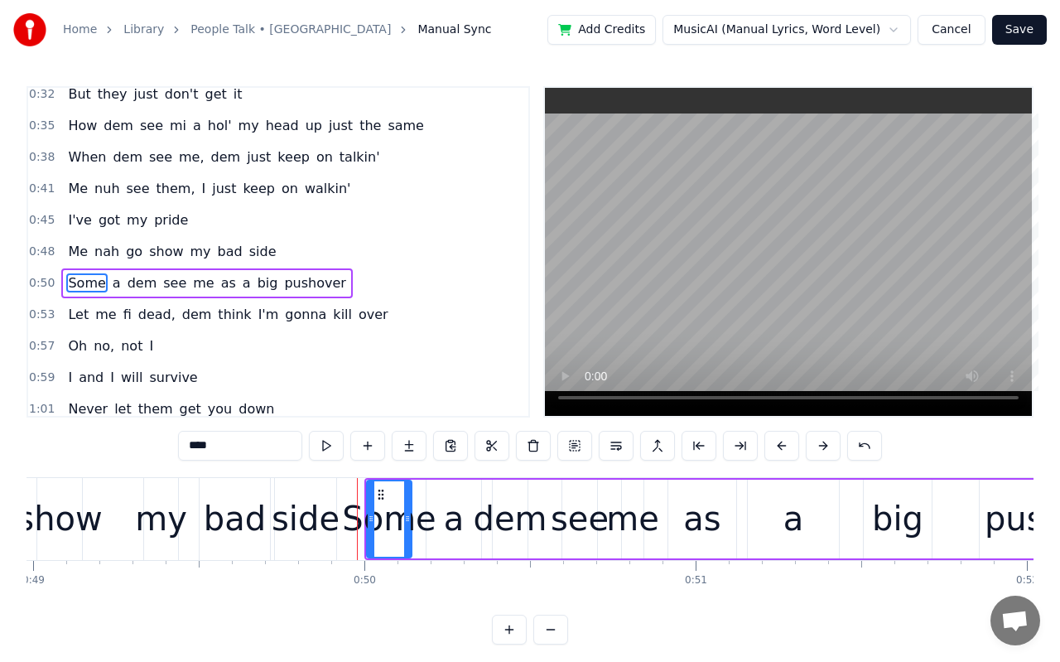
scroll to position [229, 0]
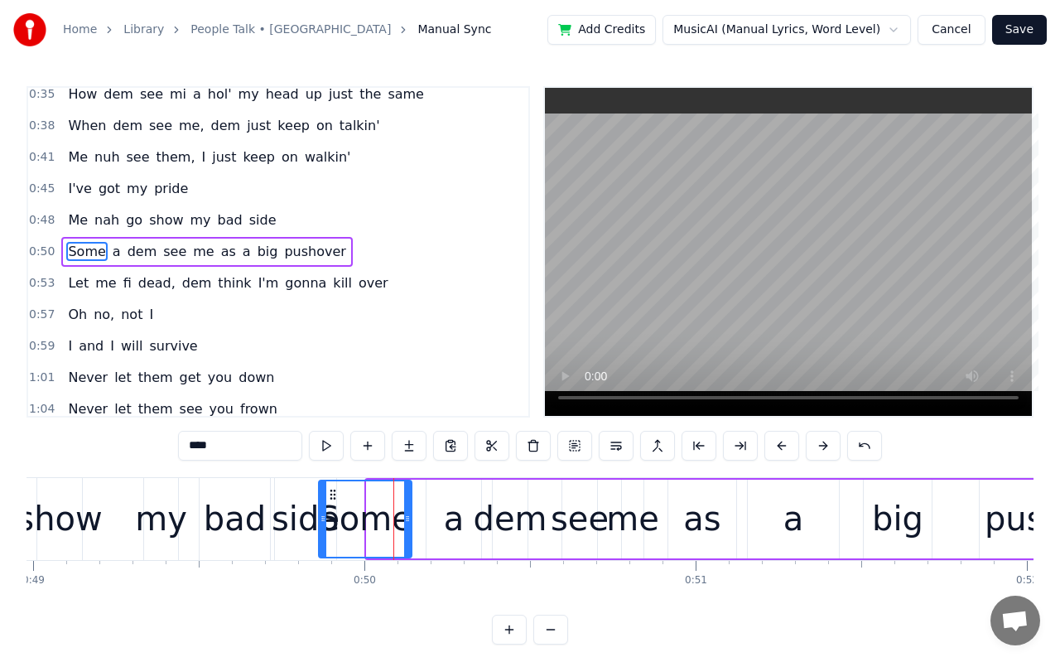
drag, startPoint x: 369, startPoint y: 514, endPoint x: 321, endPoint y: 504, distance: 49.2
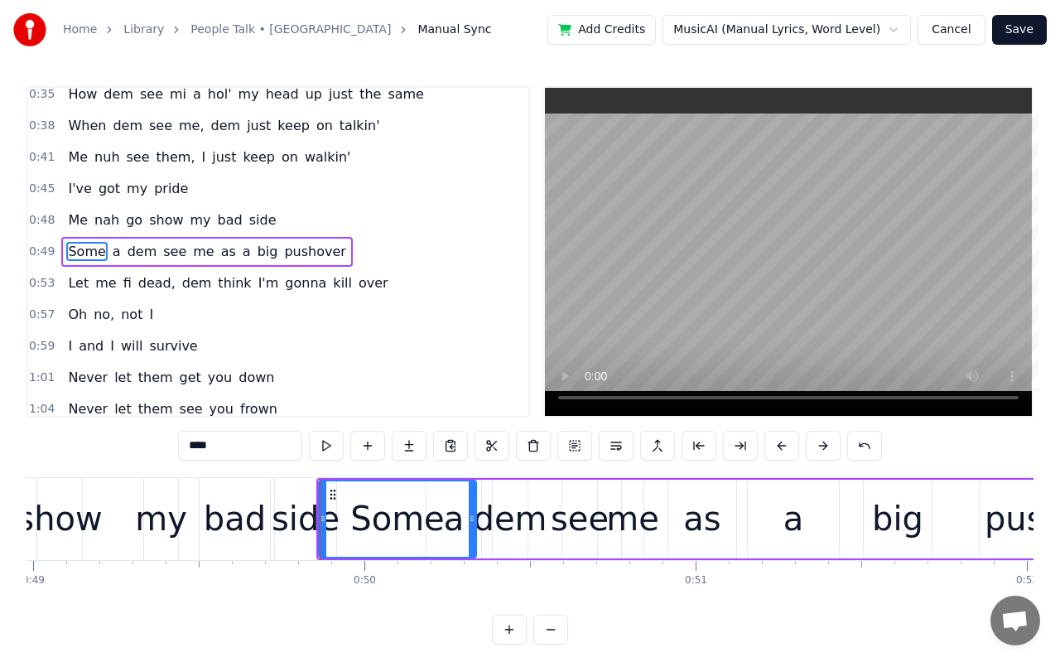
drag, startPoint x: 408, startPoint y: 518, endPoint x: 471, endPoint y: 524, distance: 64.0
drag, startPoint x: 324, startPoint y: 518, endPoint x: 334, endPoint y: 517, distance: 10.0
drag, startPoint x: 473, startPoint y: 523, endPoint x: 452, endPoint y: 519, distance: 21.1
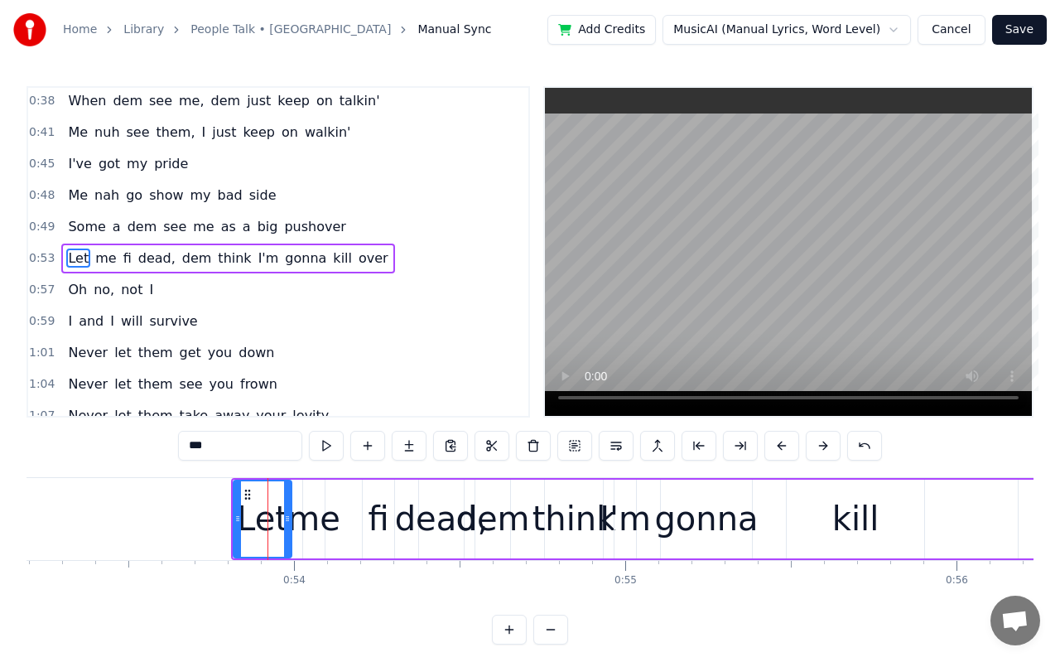
scroll to position [261, 0]
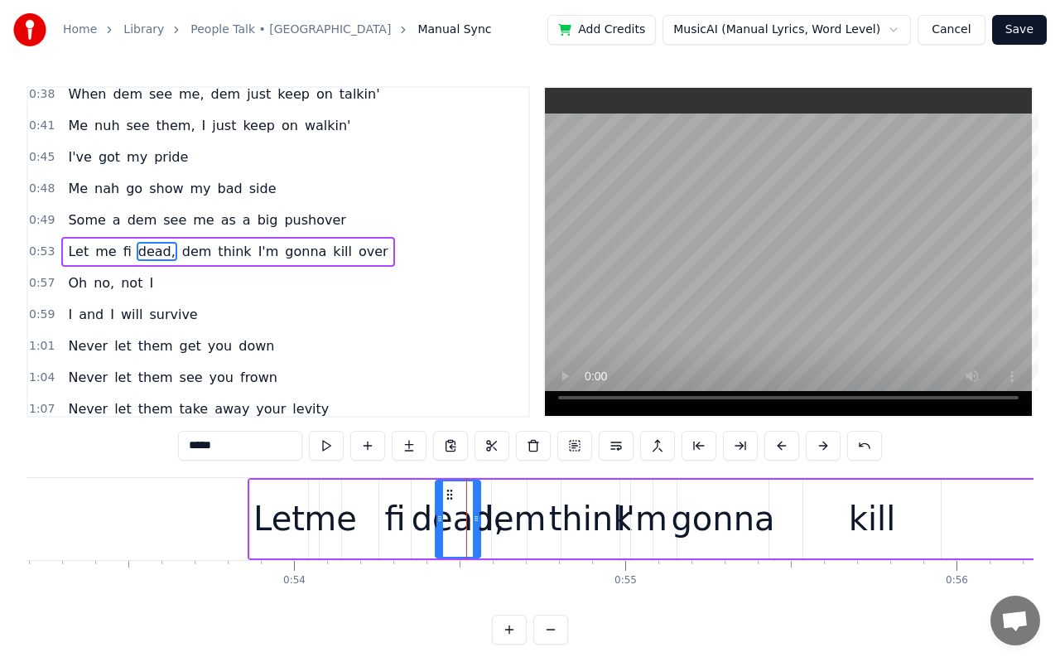
type input "***"
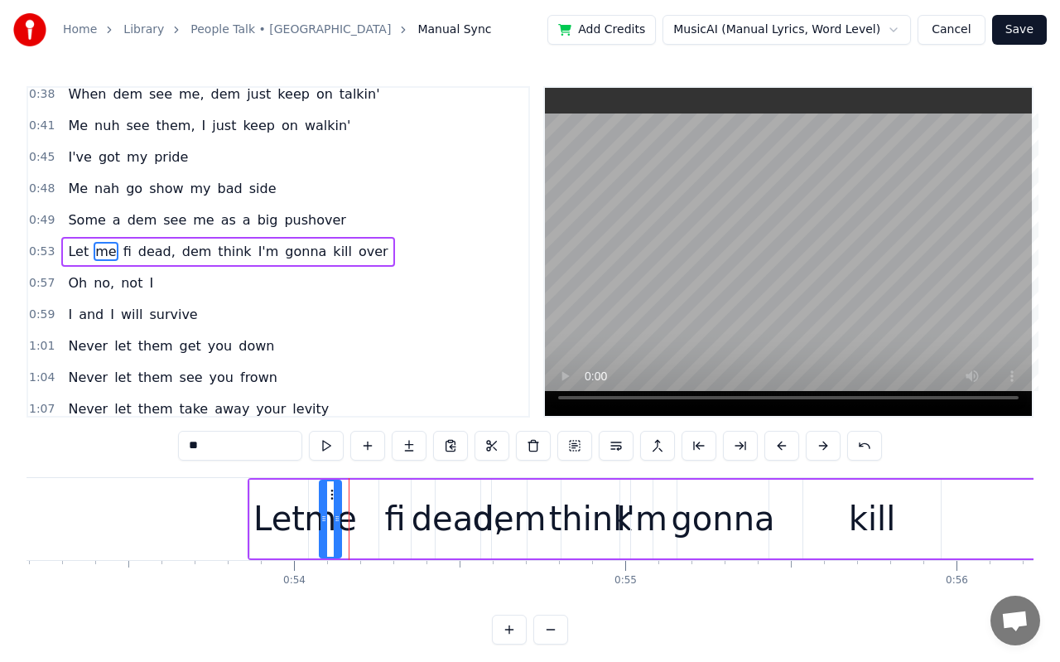
type input "**"
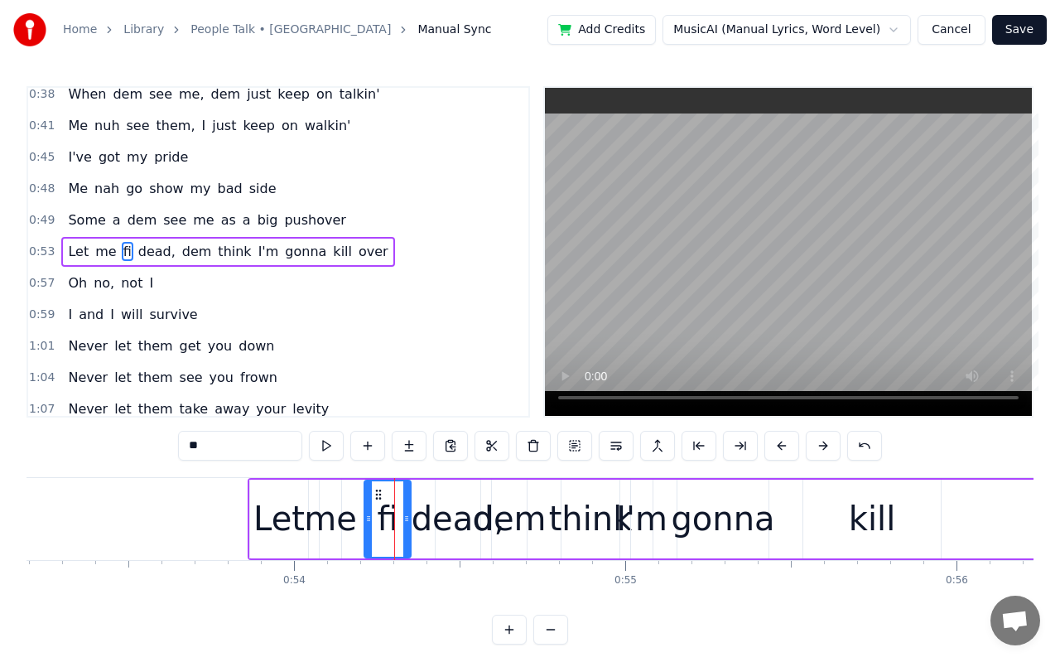
drag, startPoint x: 382, startPoint y: 511, endPoint x: 367, endPoint y: 509, distance: 15.1
drag, startPoint x: 409, startPoint y: 514, endPoint x: 388, endPoint y: 512, distance: 20.8
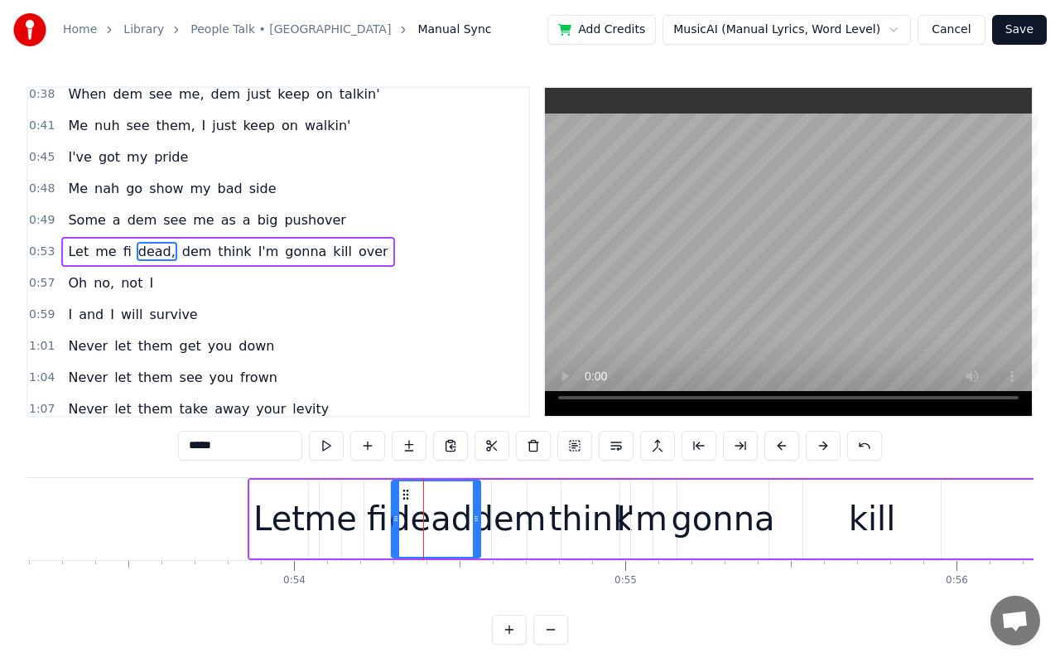
drag, startPoint x: 441, startPoint y: 514, endPoint x: 397, endPoint y: 507, distance: 44.4
type input "*****"
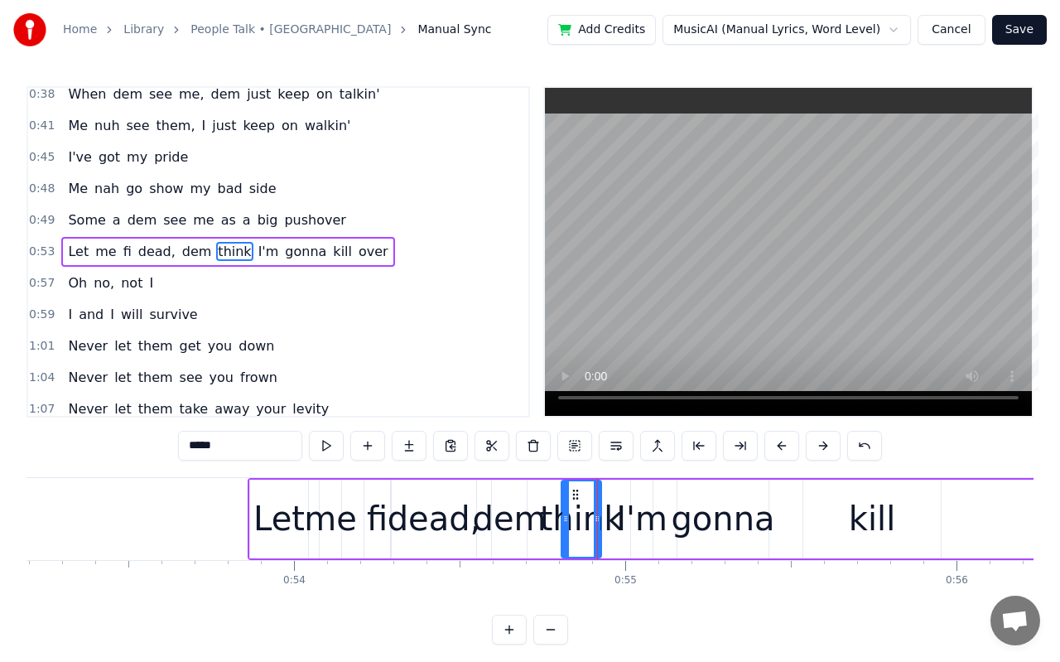
drag, startPoint x: 615, startPoint y: 518, endPoint x: 598, endPoint y: 518, distance: 16.6
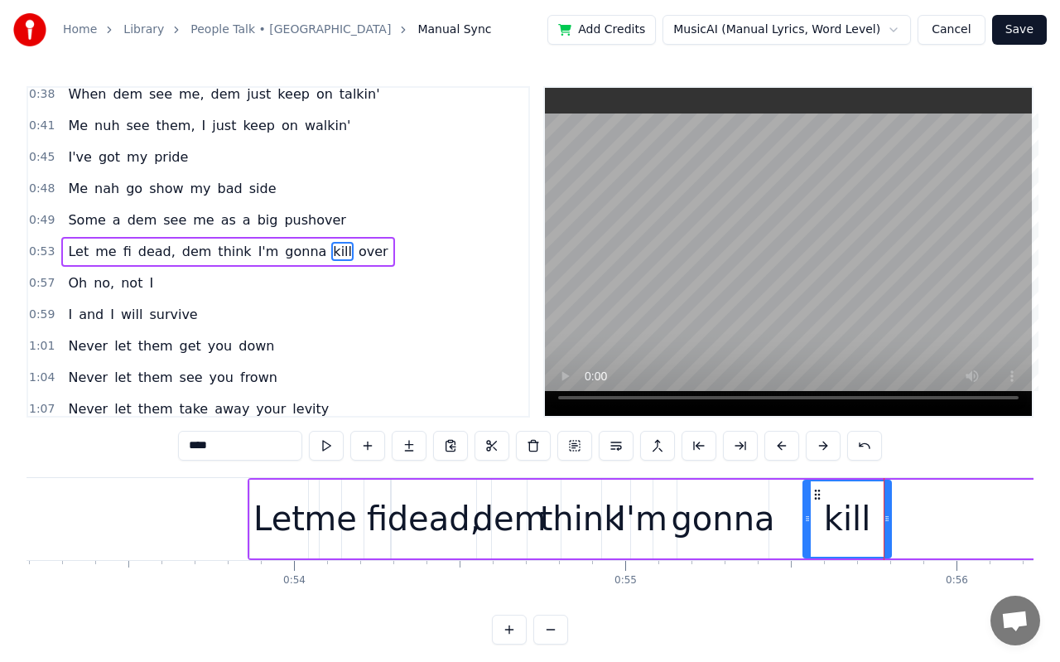
drag, startPoint x: 936, startPoint y: 521, endPoint x: 886, endPoint y: 520, distance: 49.7
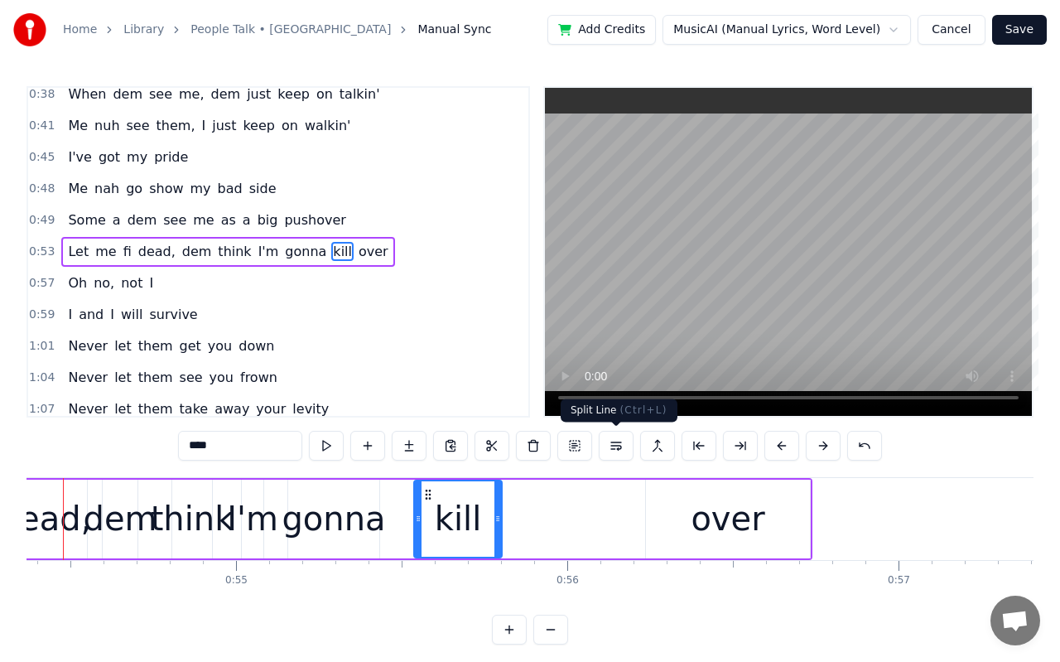
scroll to position [0, 17966]
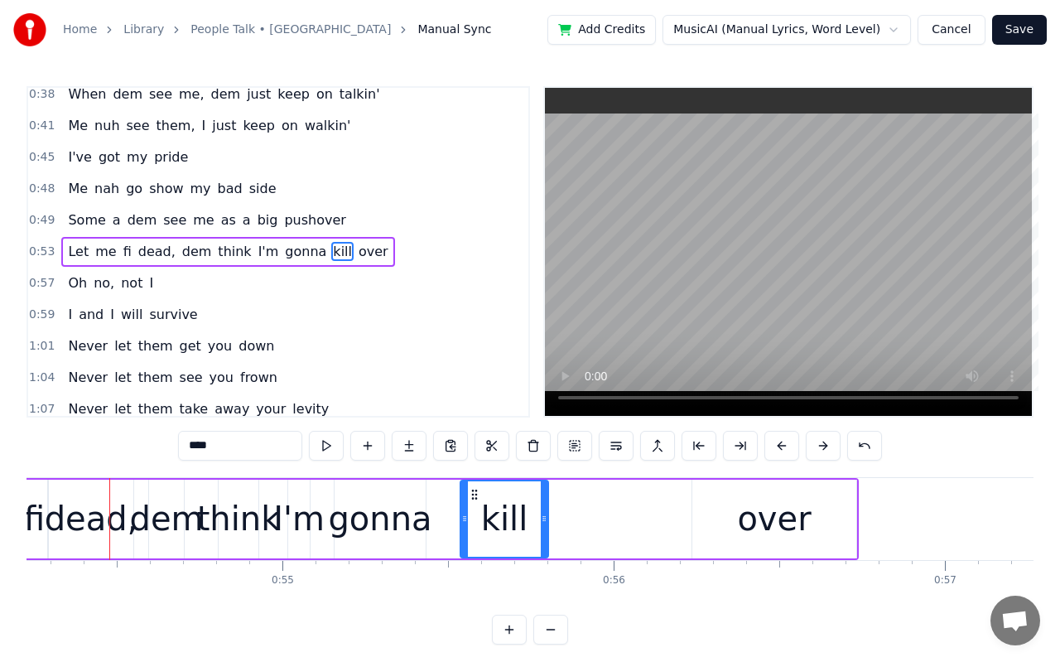
type input "****"
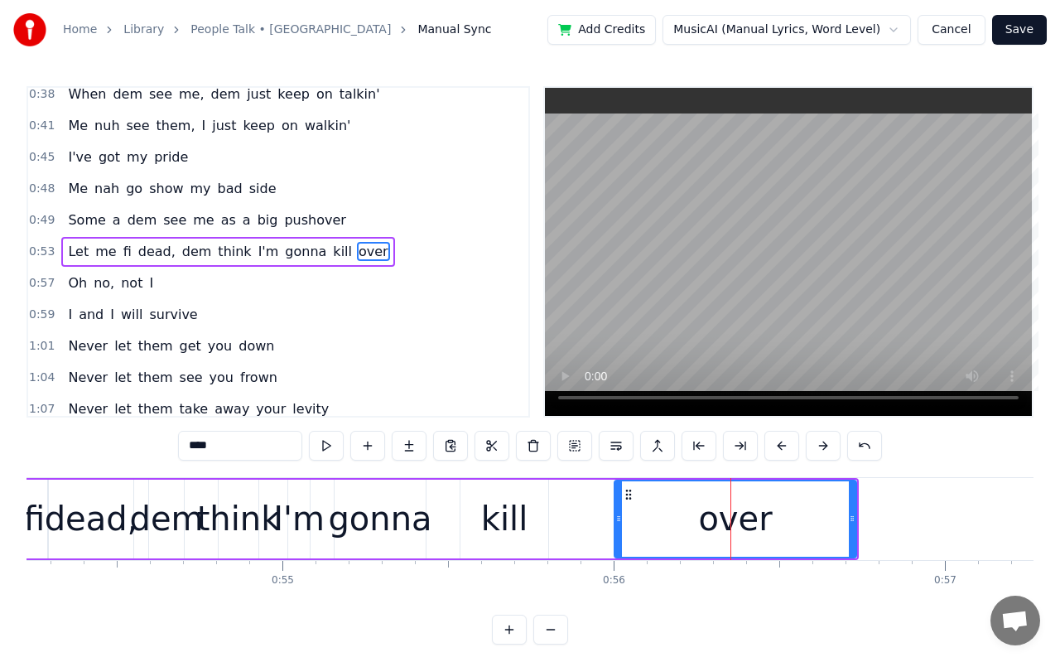
drag, startPoint x: 697, startPoint y: 514, endPoint x: 619, endPoint y: 522, distance: 78.2
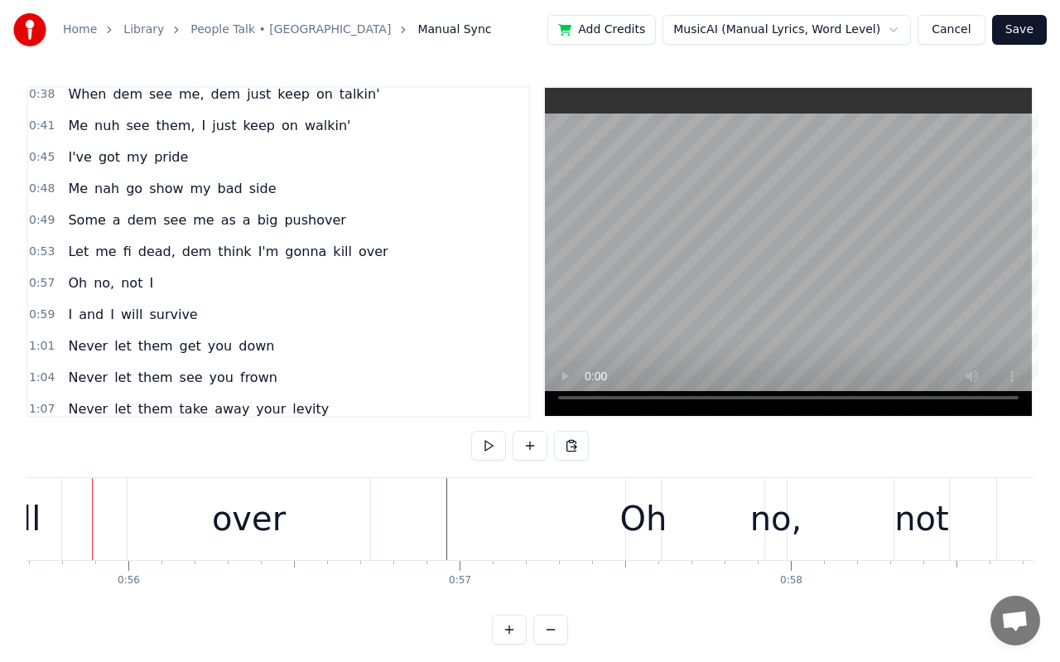
scroll to position [0, 18434]
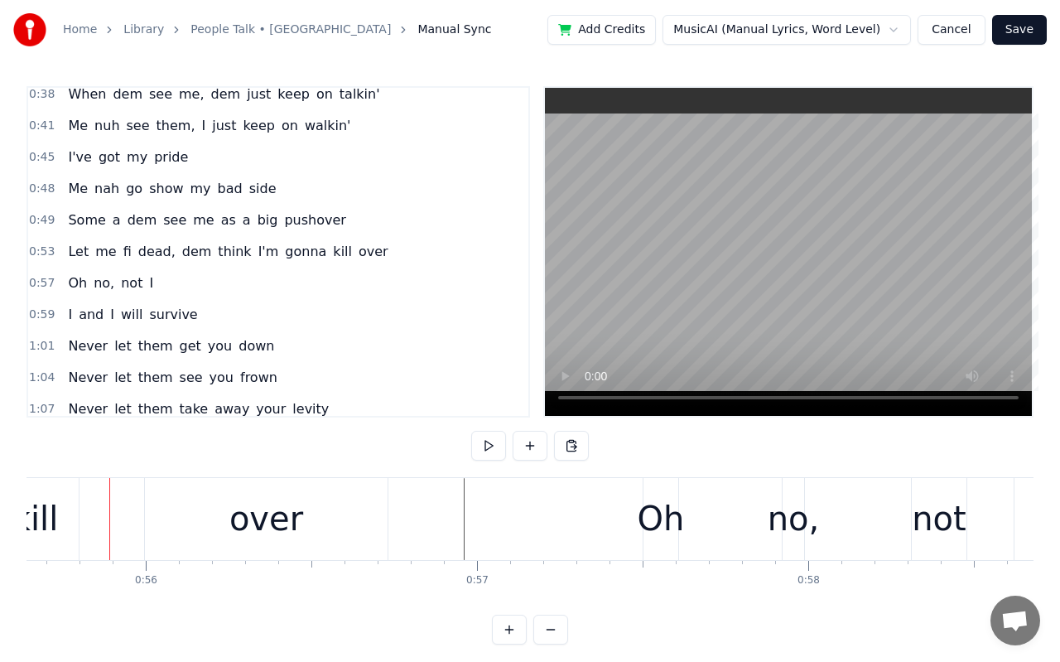
click at [643, 504] on div "Oh" at bounding box center [661, 519] width 47 height 50
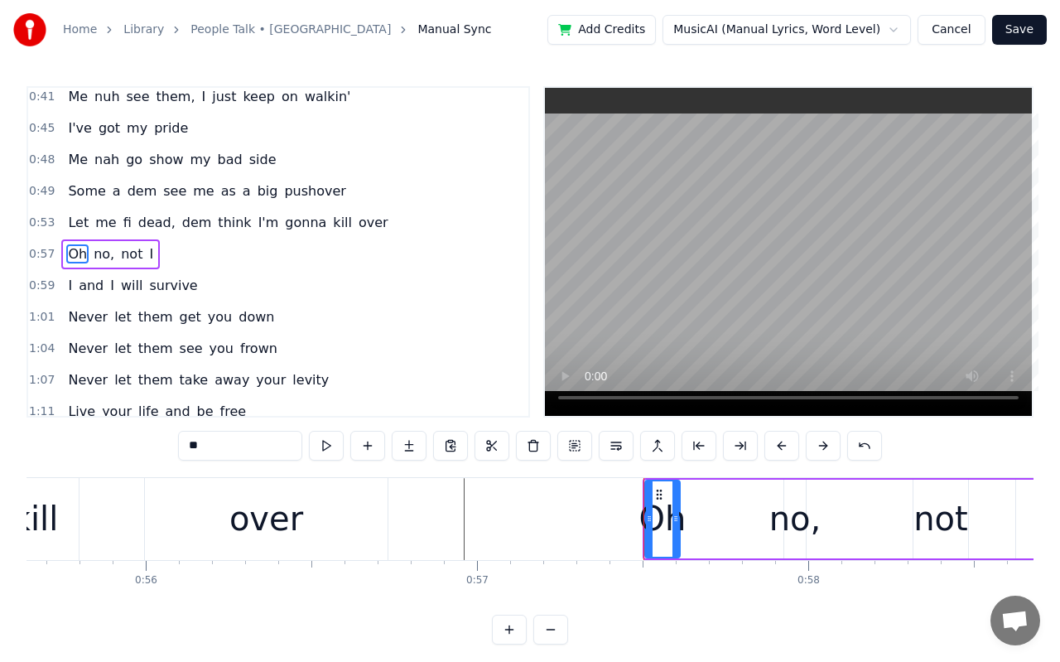
scroll to position [292, 0]
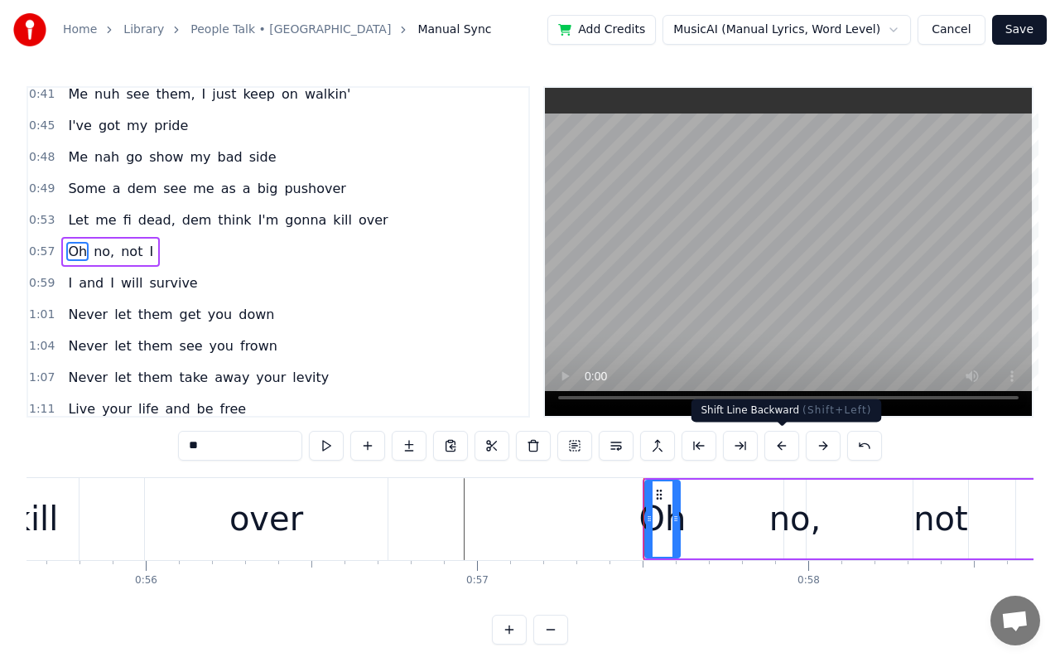
click at [782, 444] on button at bounding box center [781, 446] width 35 height 30
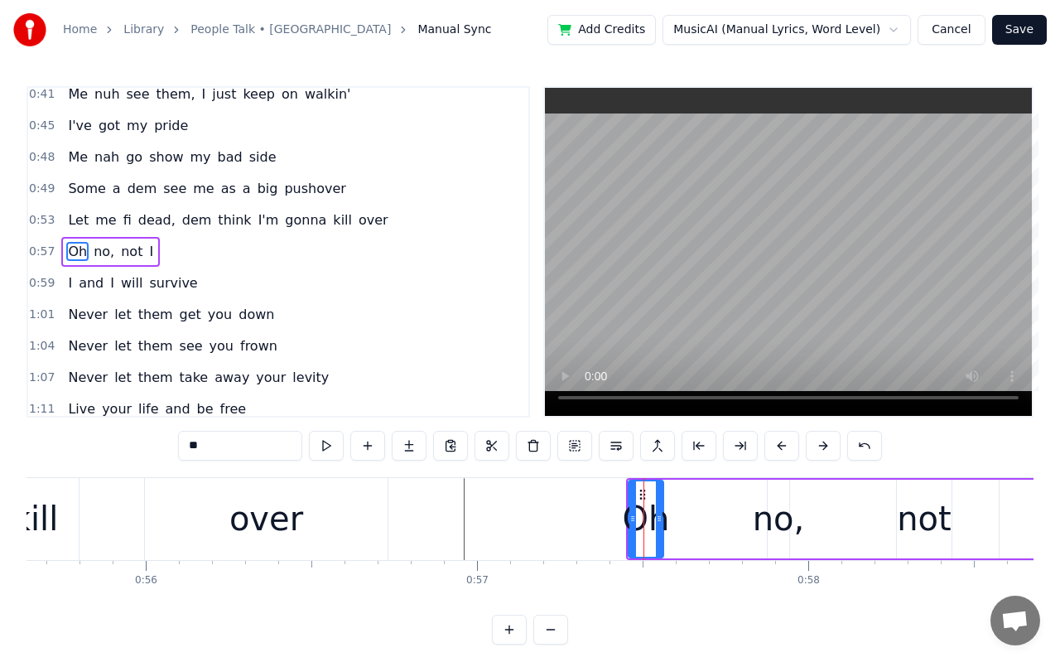
click at [782, 444] on button at bounding box center [781, 446] width 35 height 30
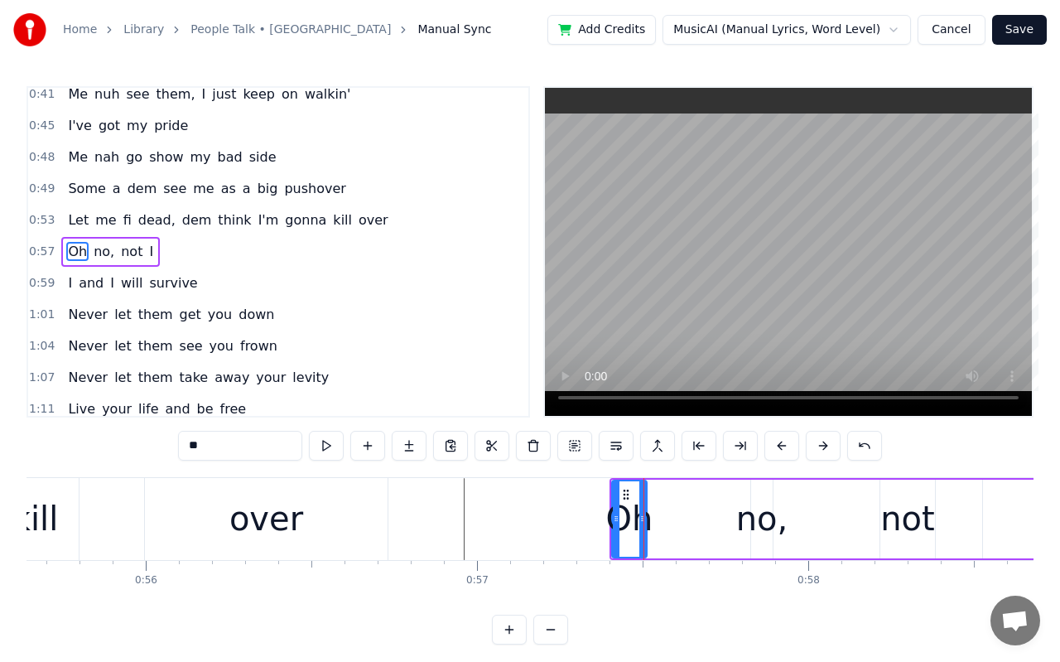
click at [782, 444] on button at bounding box center [781, 446] width 35 height 30
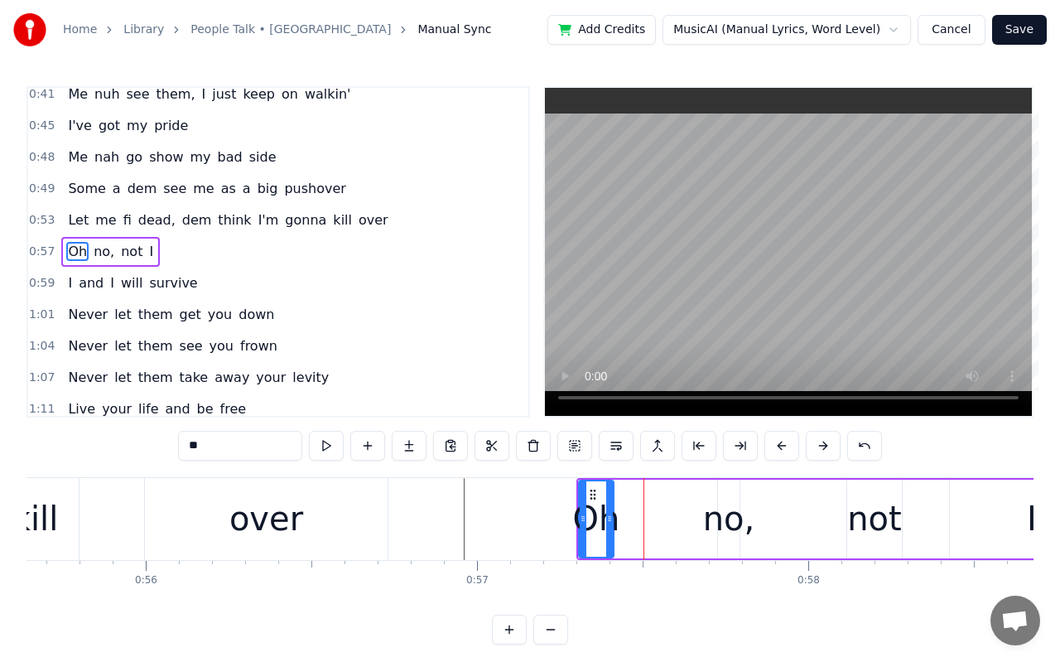
click at [782, 444] on button at bounding box center [781, 446] width 35 height 30
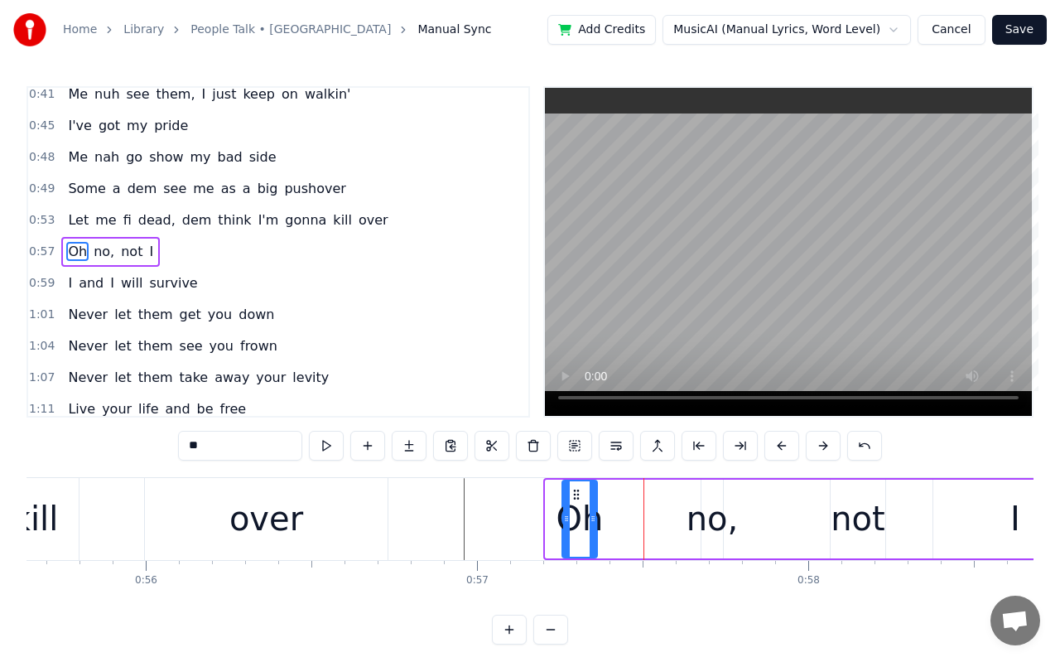
click at [782, 444] on button at bounding box center [781, 446] width 35 height 30
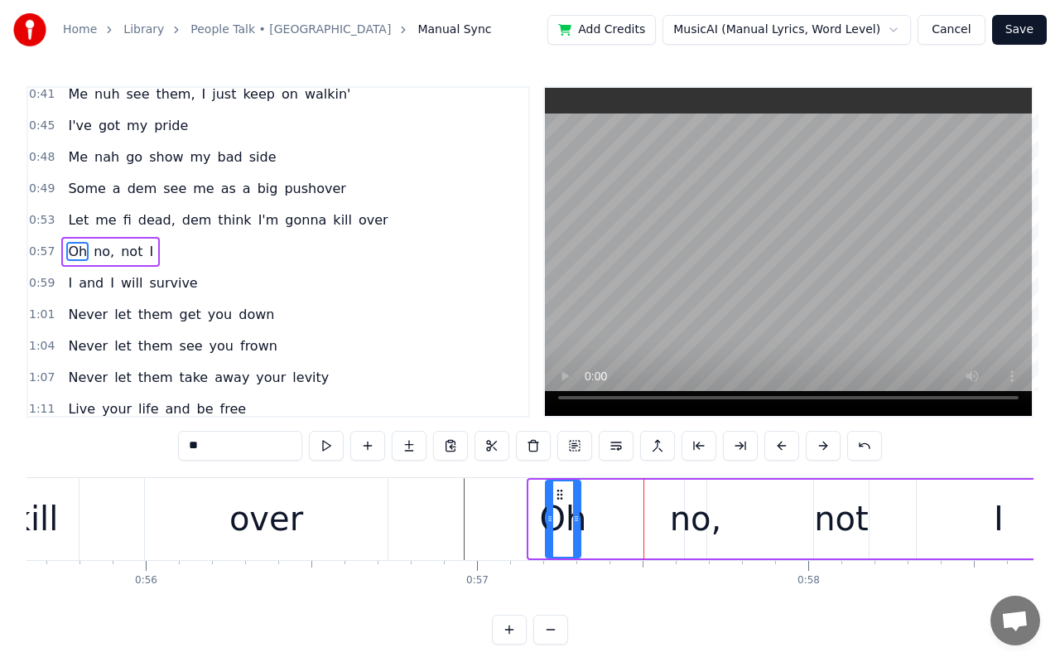
click at [782, 444] on button at bounding box center [781, 446] width 35 height 30
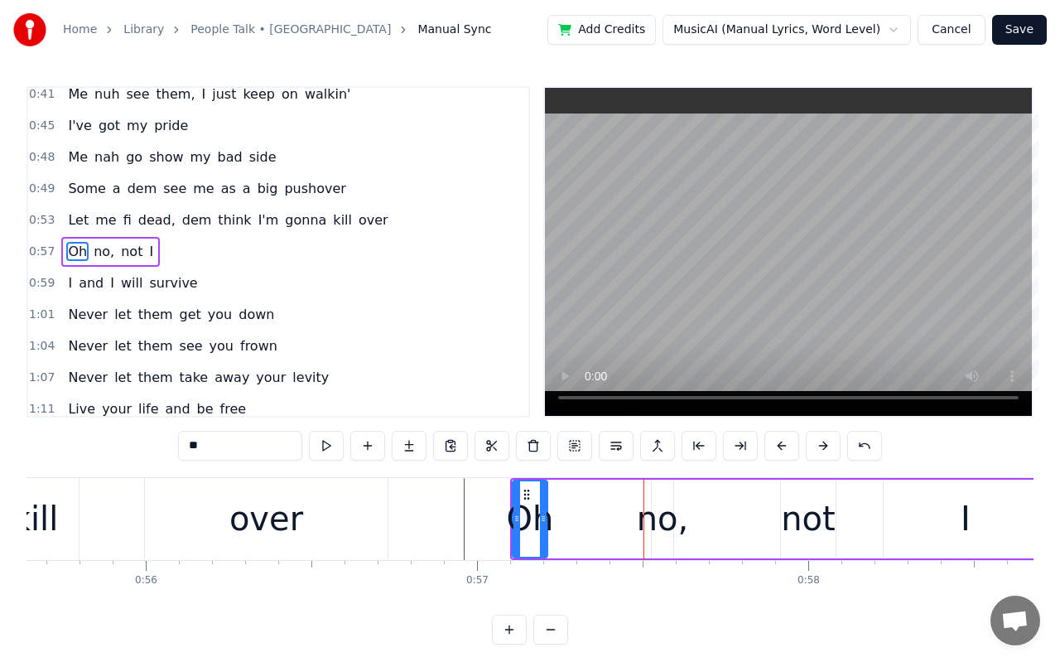
click at [782, 444] on button at bounding box center [781, 446] width 35 height 30
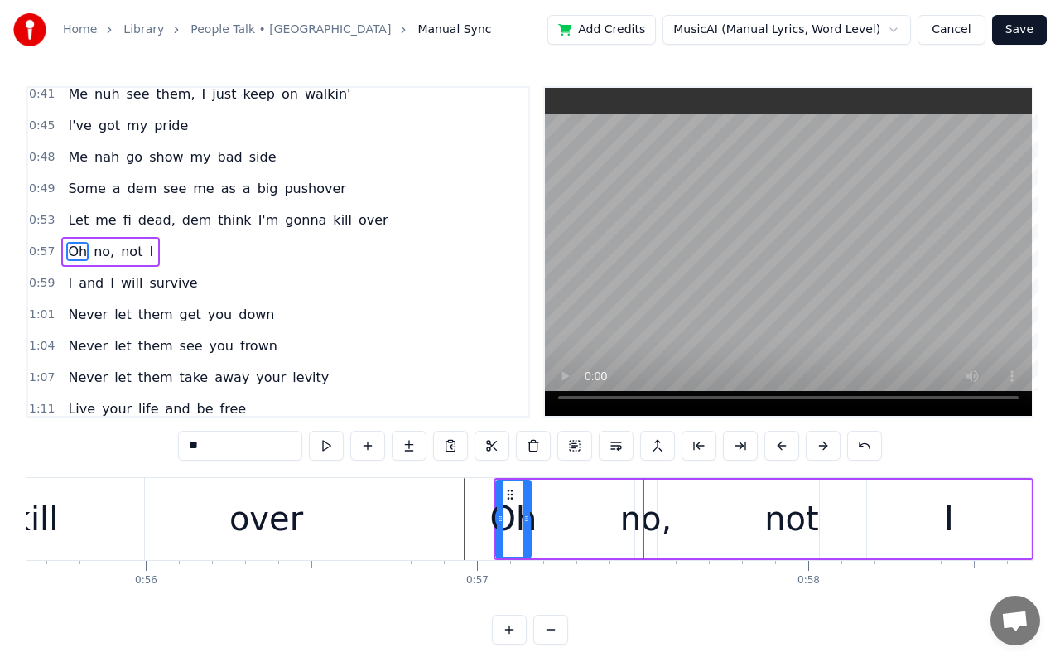
click at [782, 444] on button at bounding box center [781, 446] width 35 height 30
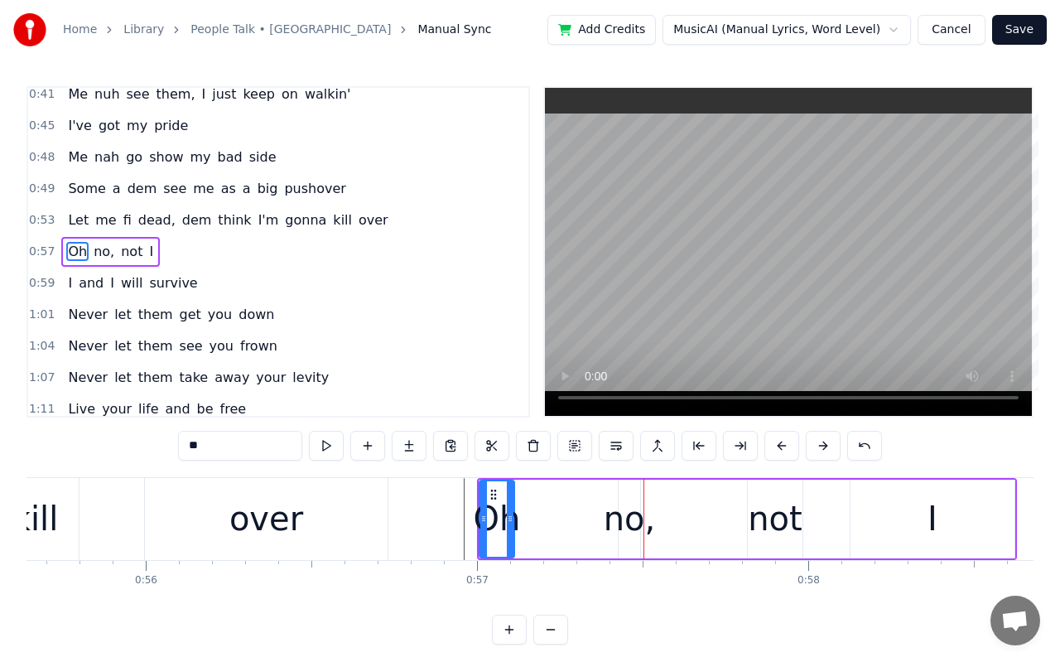
click at [782, 444] on button at bounding box center [781, 446] width 35 height 30
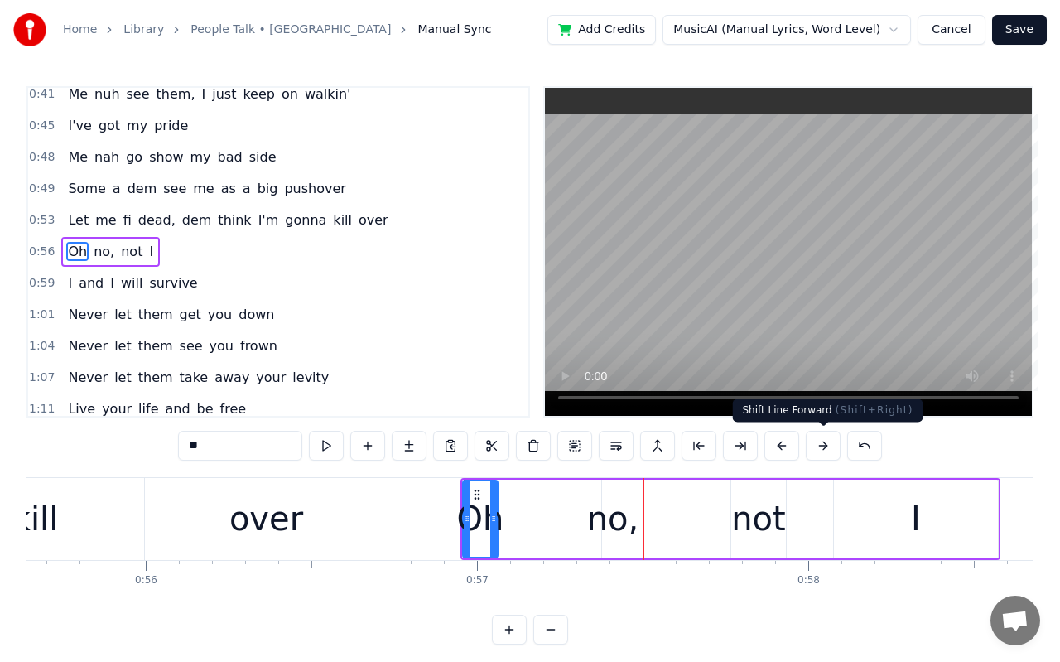
click at [812, 444] on button at bounding box center [823, 446] width 35 height 30
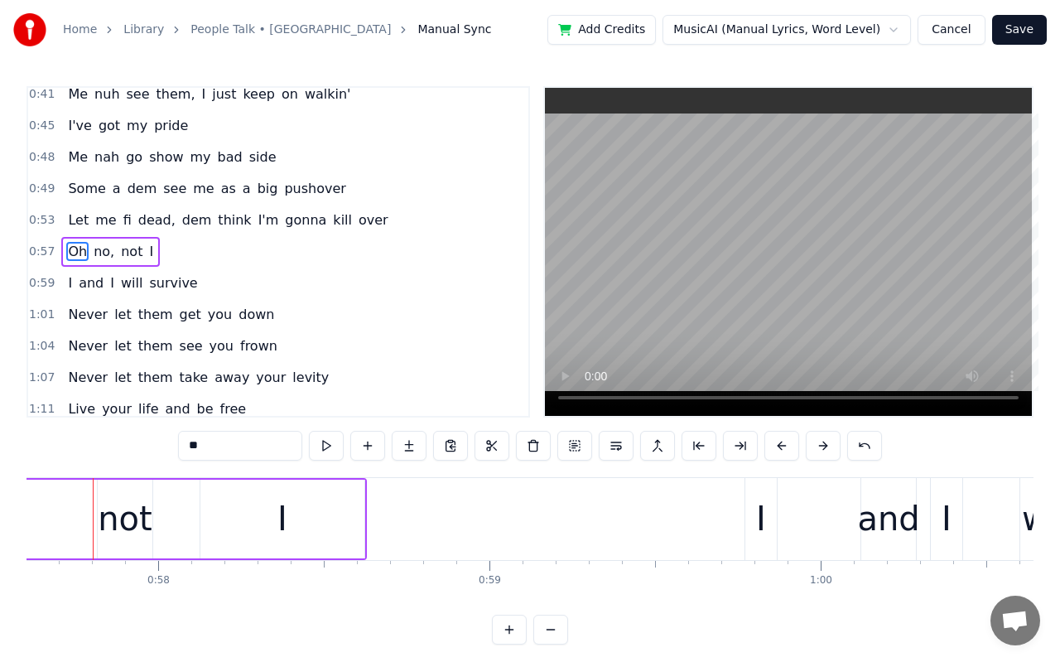
scroll to position [0, 19068]
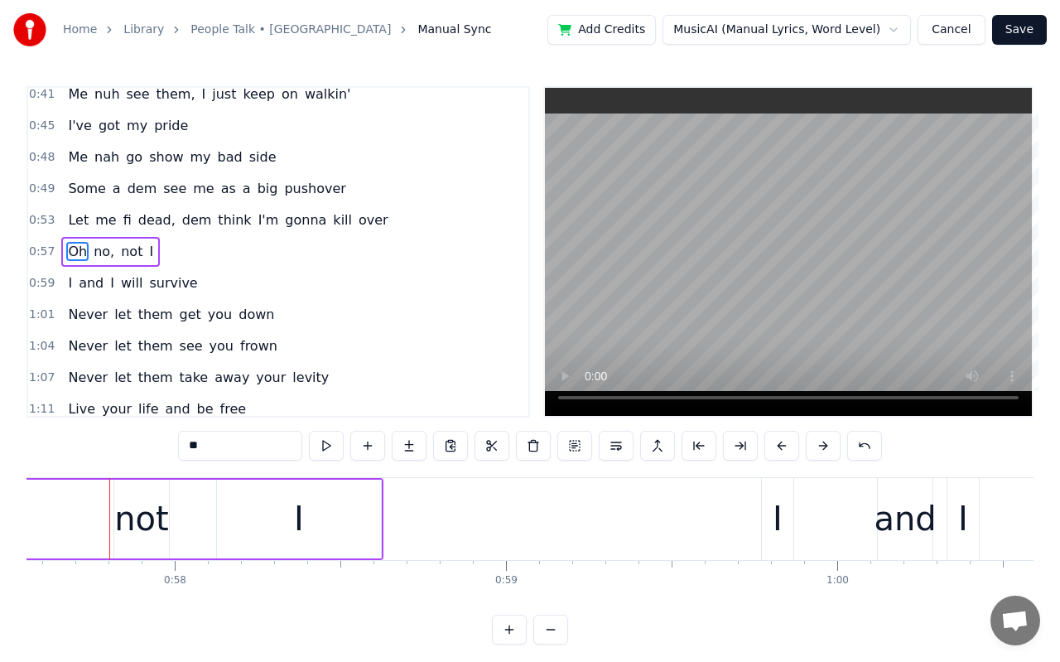
click at [780, 523] on div "I" at bounding box center [778, 519] width 10 height 50
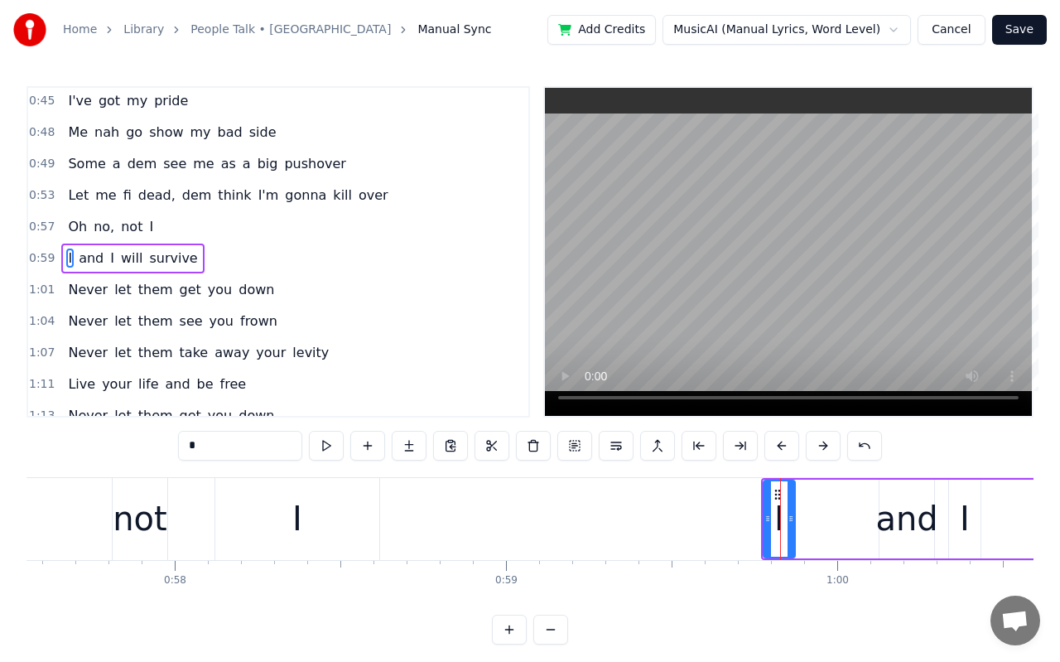
scroll to position [324, 0]
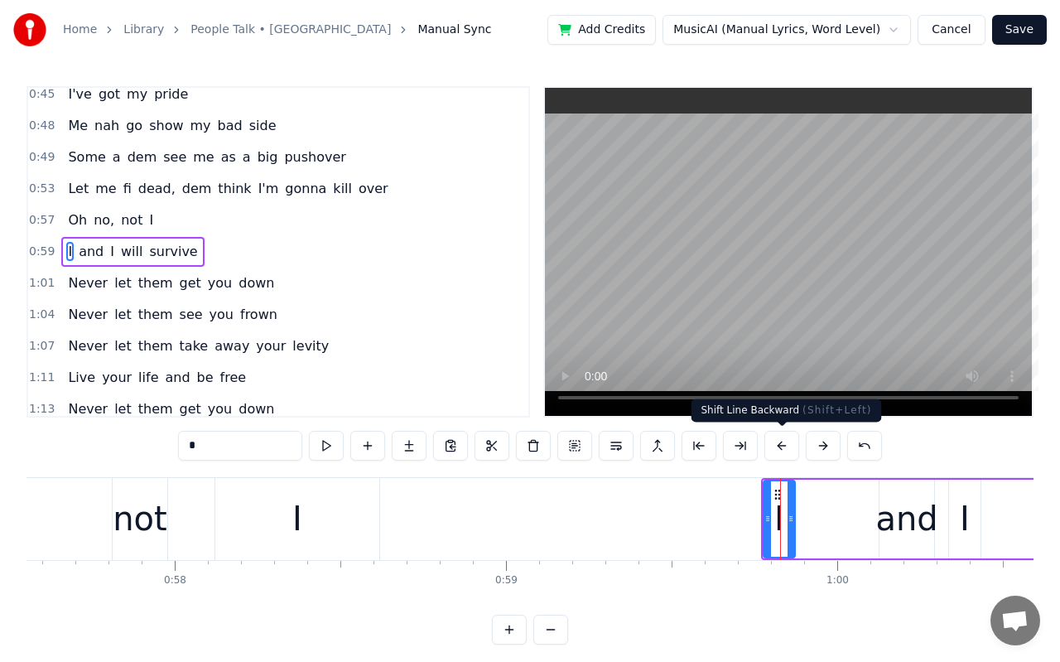
click at [788, 446] on button at bounding box center [781, 446] width 35 height 30
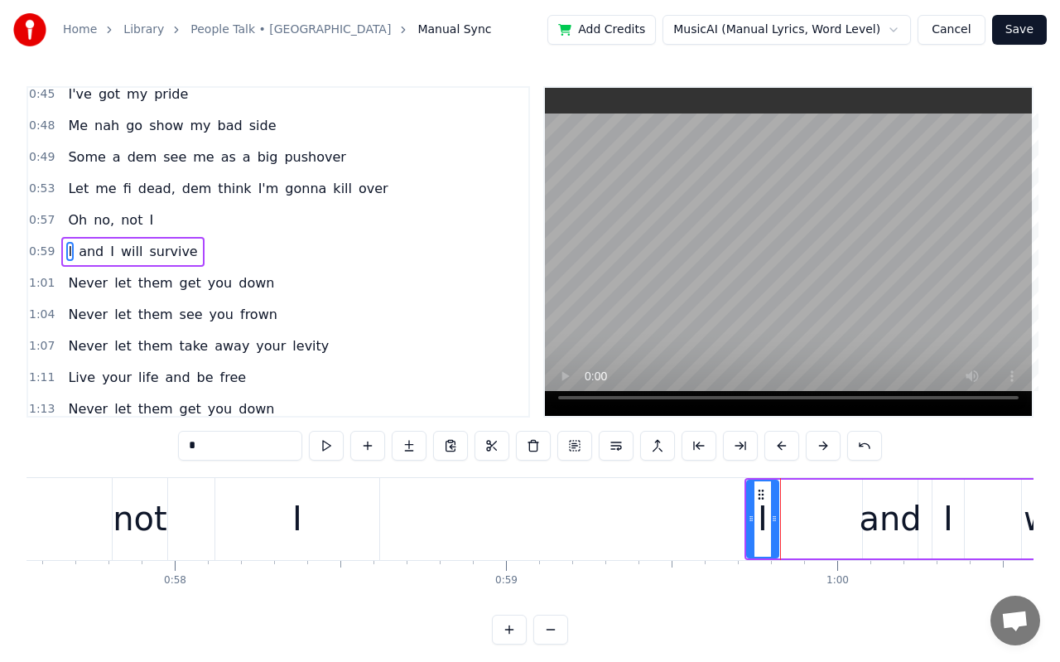
click at [788, 446] on button at bounding box center [781, 446] width 35 height 30
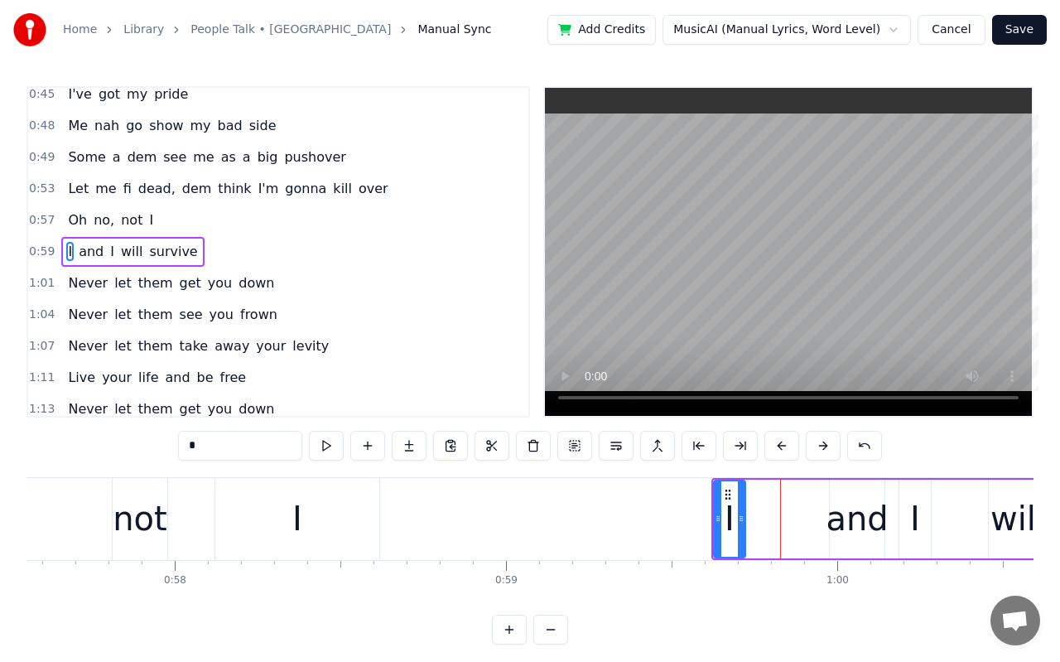
click at [788, 446] on button at bounding box center [781, 446] width 35 height 30
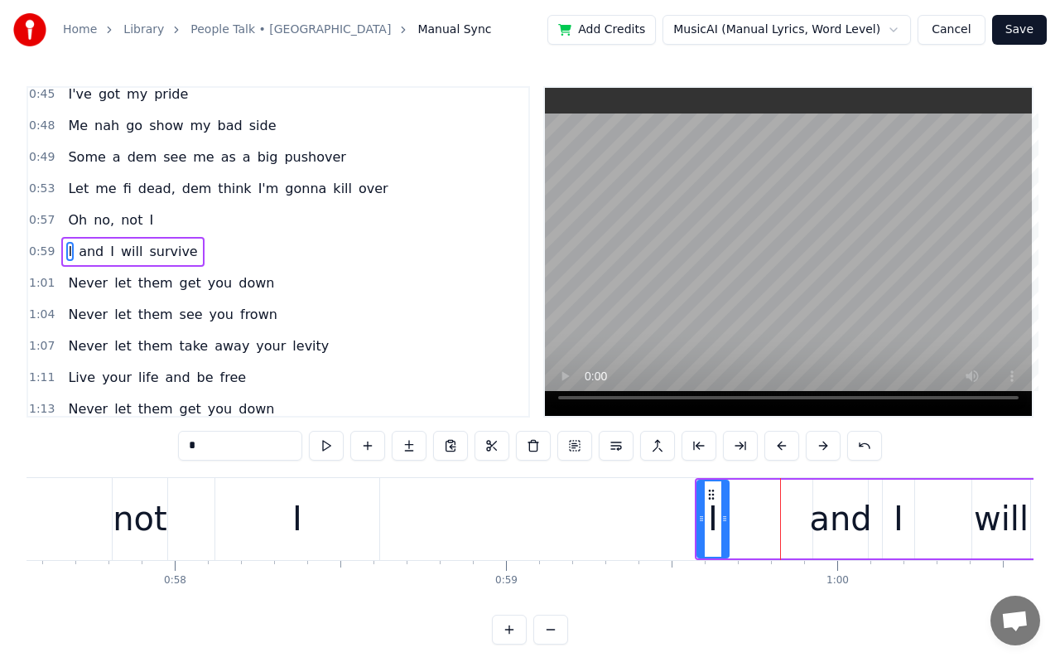
click at [788, 446] on button at bounding box center [781, 446] width 35 height 30
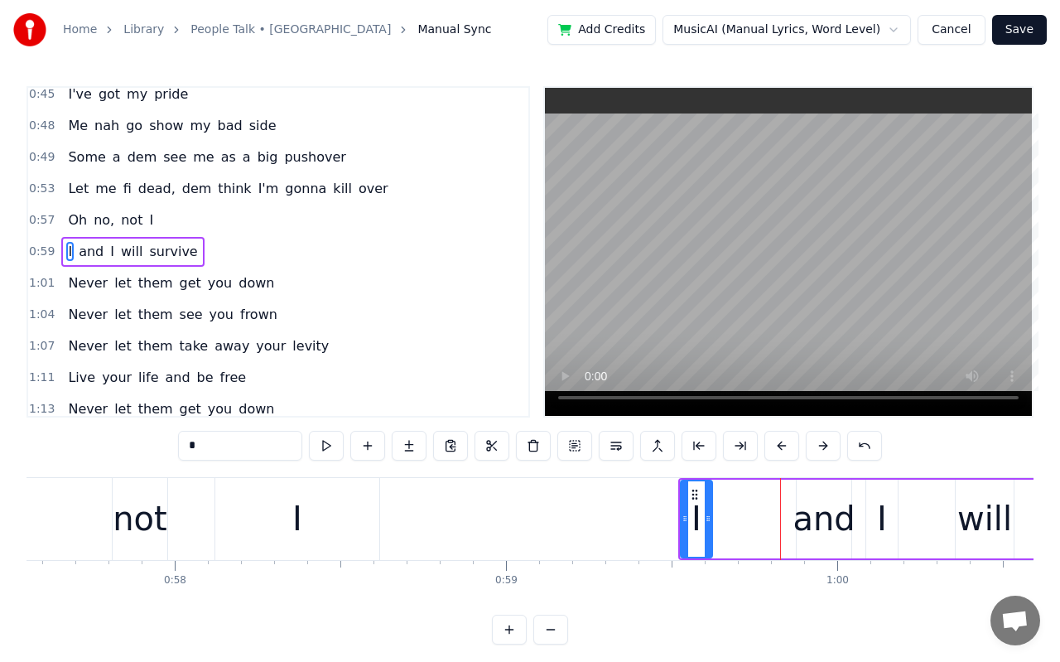
click at [788, 446] on button at bounding box center [781, 446] width 35 height 30
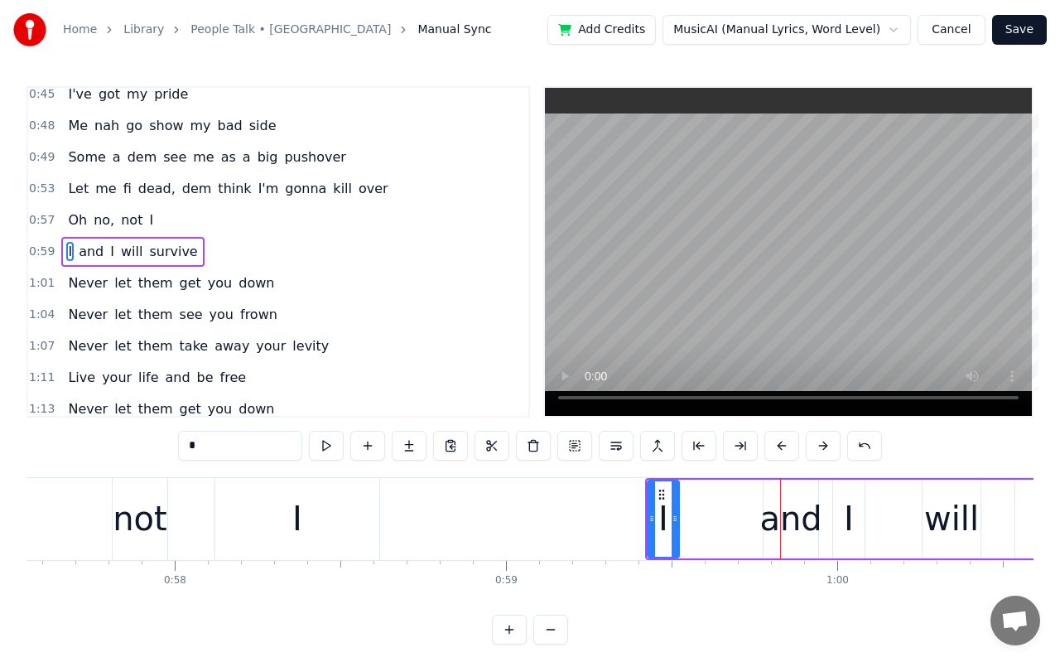
click at [788, 446] on button at bounding box center [781, 446] width 35 height 30
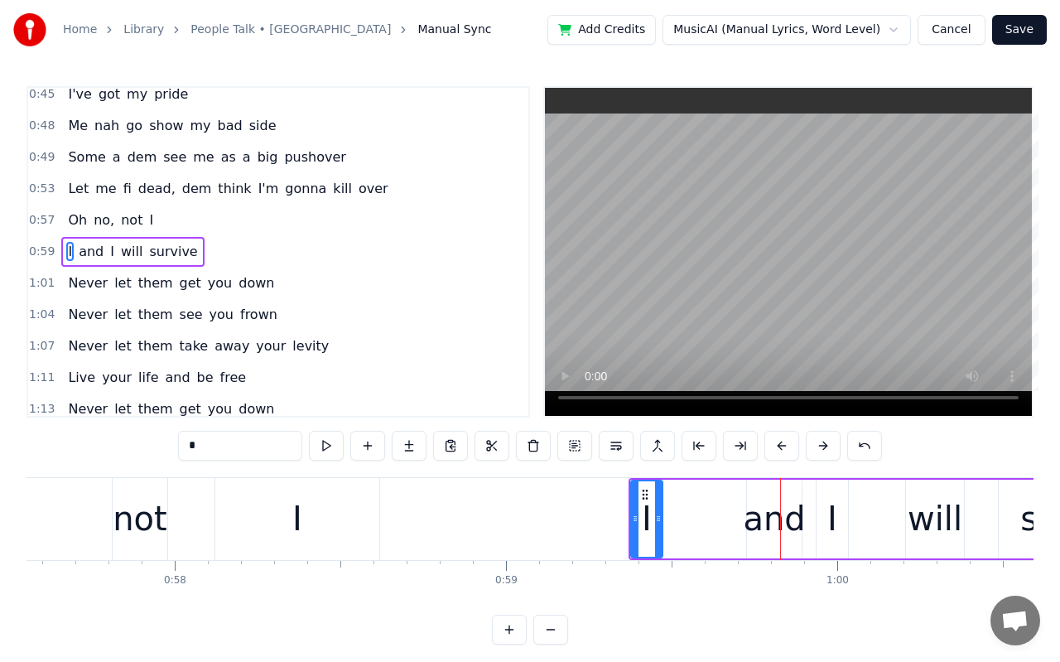
click at [788, 446] on button at bounding box center [781, 446] width 35 height 30
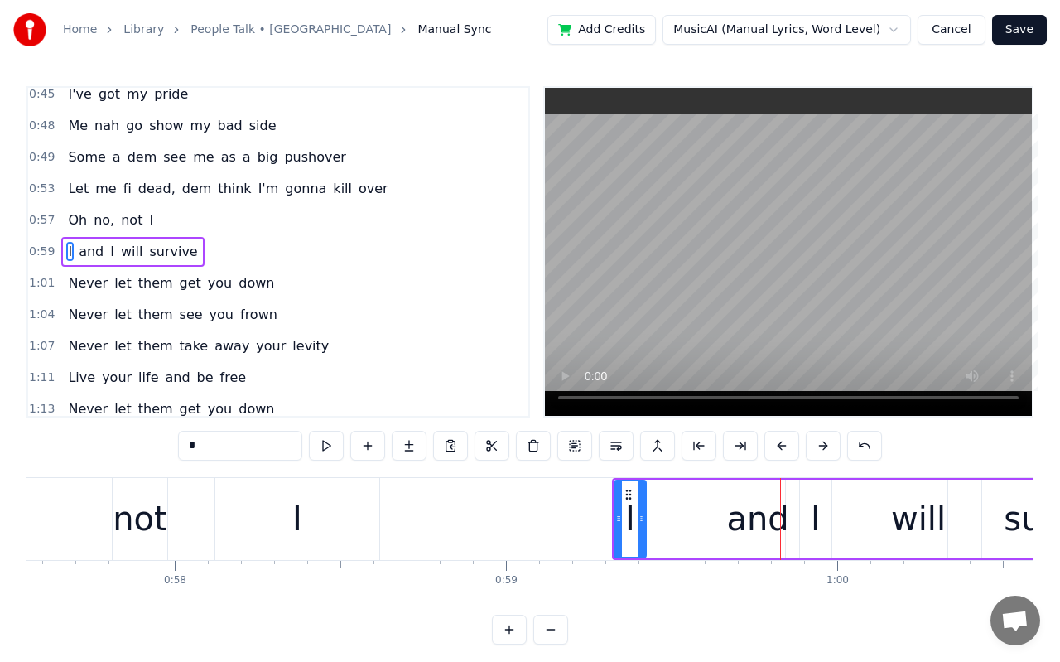
click at [788, 446] on button at bounding box center [781, 446] width 35 height 30
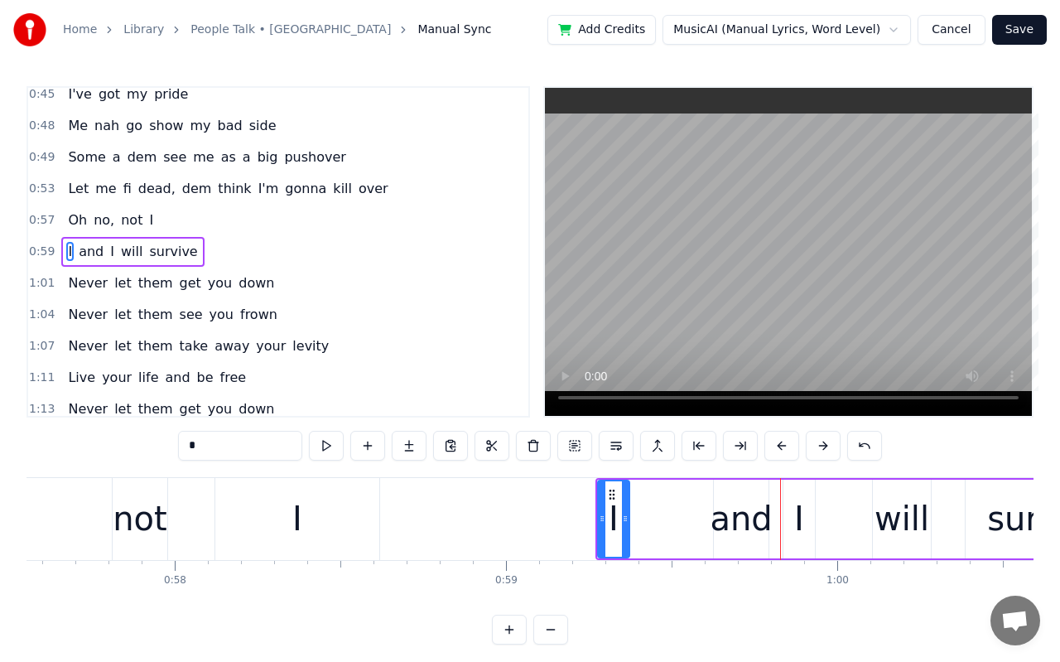
click at [788, 446] on button at bounding box center [781, 446] width 35 height 30
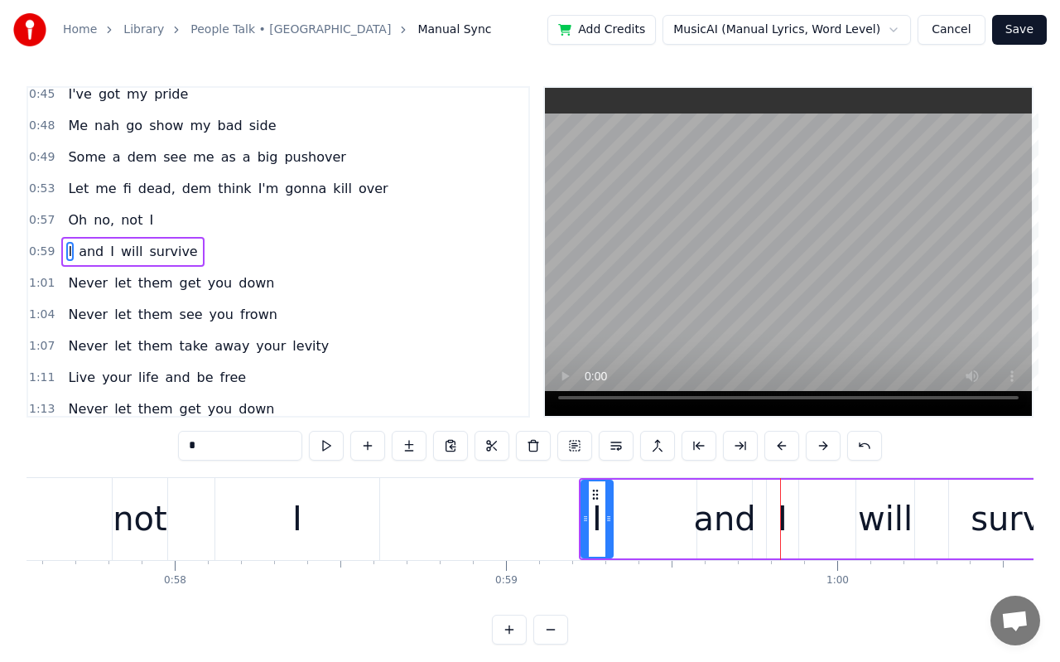
click at [788, 446] on button at bounding box center [781, 446] width 35 height 30
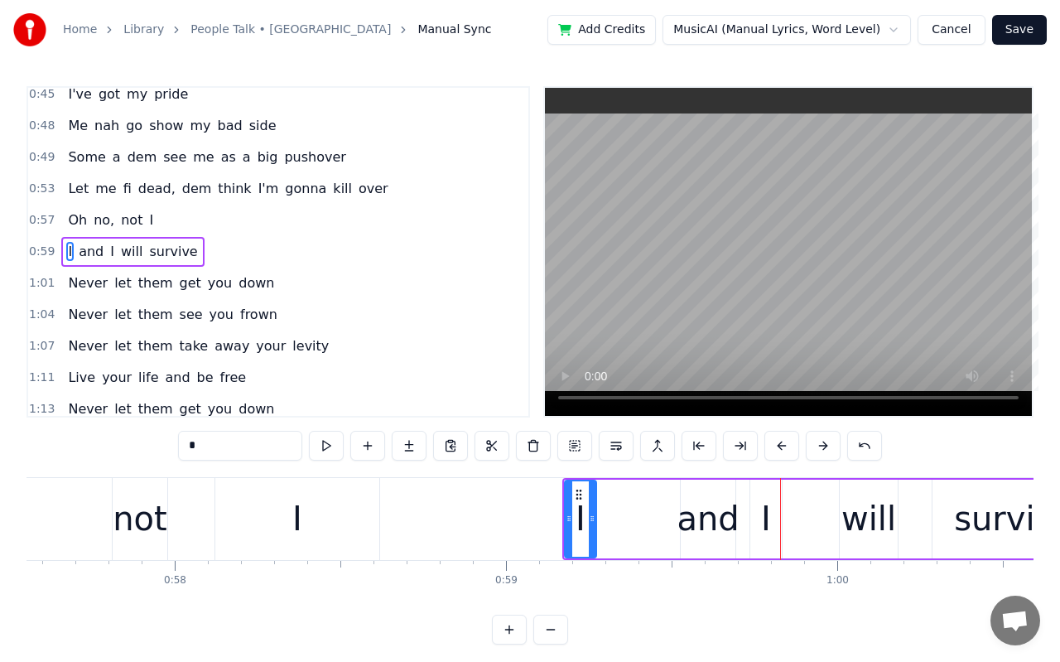
click at [788, 446] on button at bounding box center [781, 446] width 35 height 30
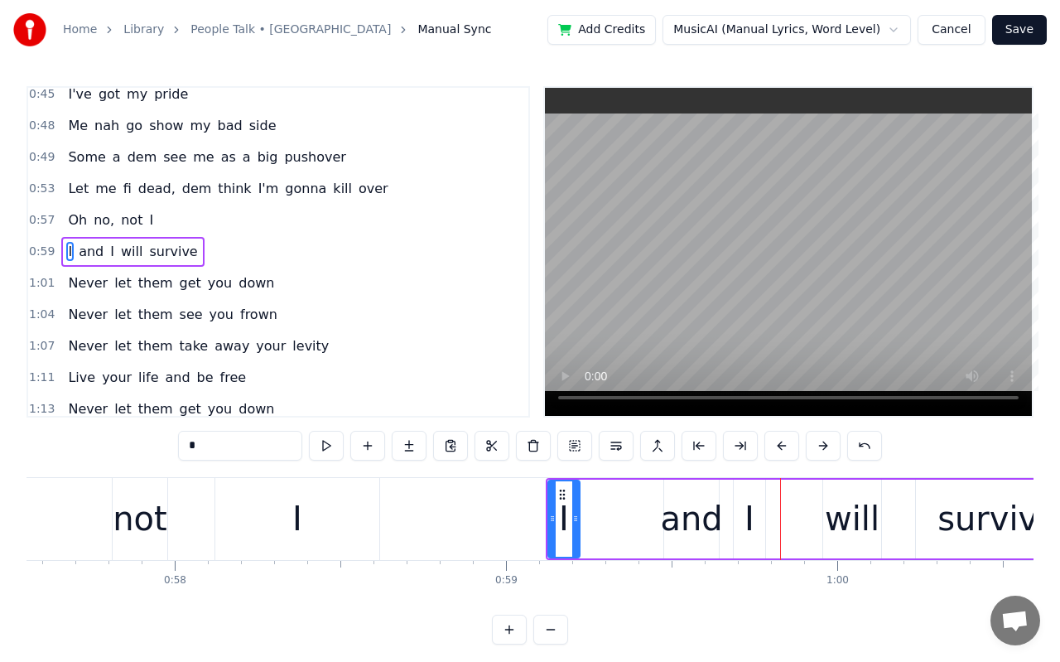
click at [788, 446] on button at bounding box center [781, 446] width 35 height 30
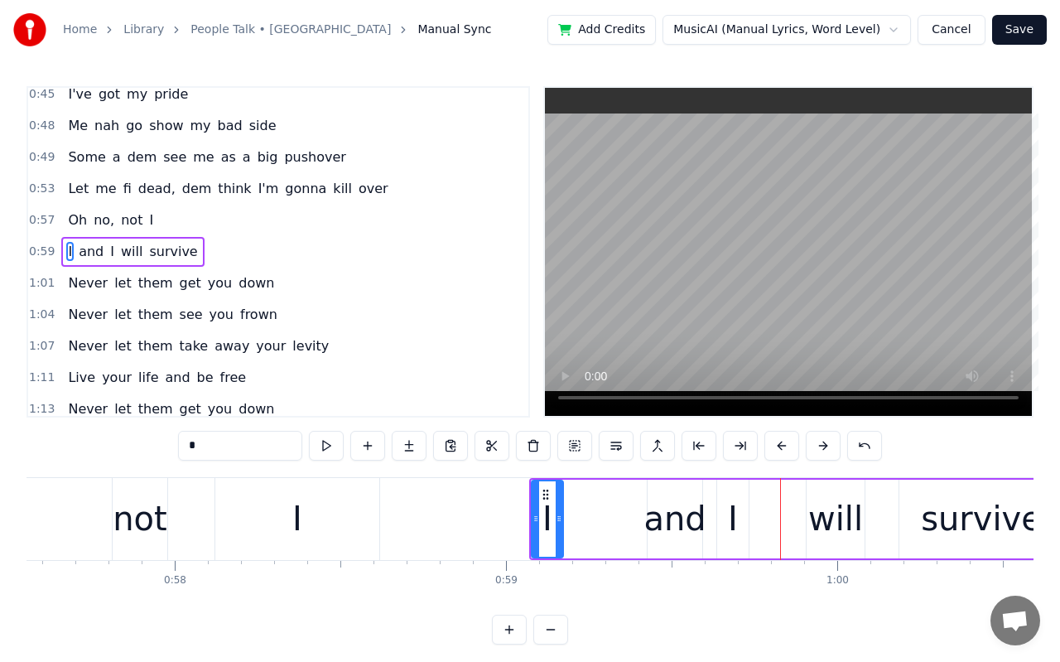
click at [788, 446] on button at bounding box center [781, 446] width 35 height 30
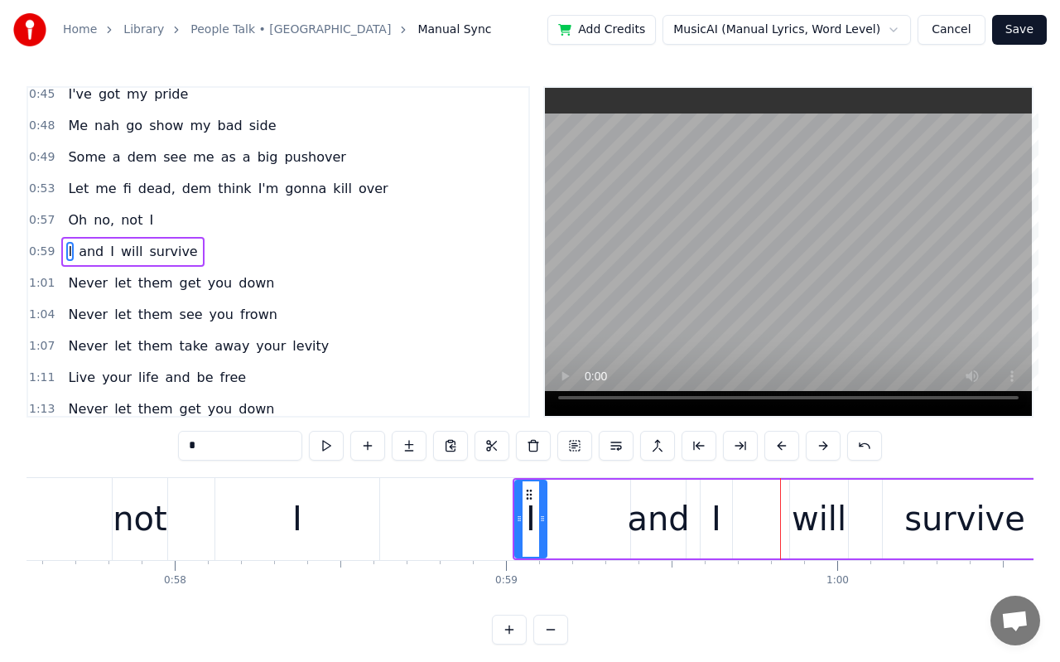
click at [788, 446] on button at bounding box center [781, 446] width 35 height 30
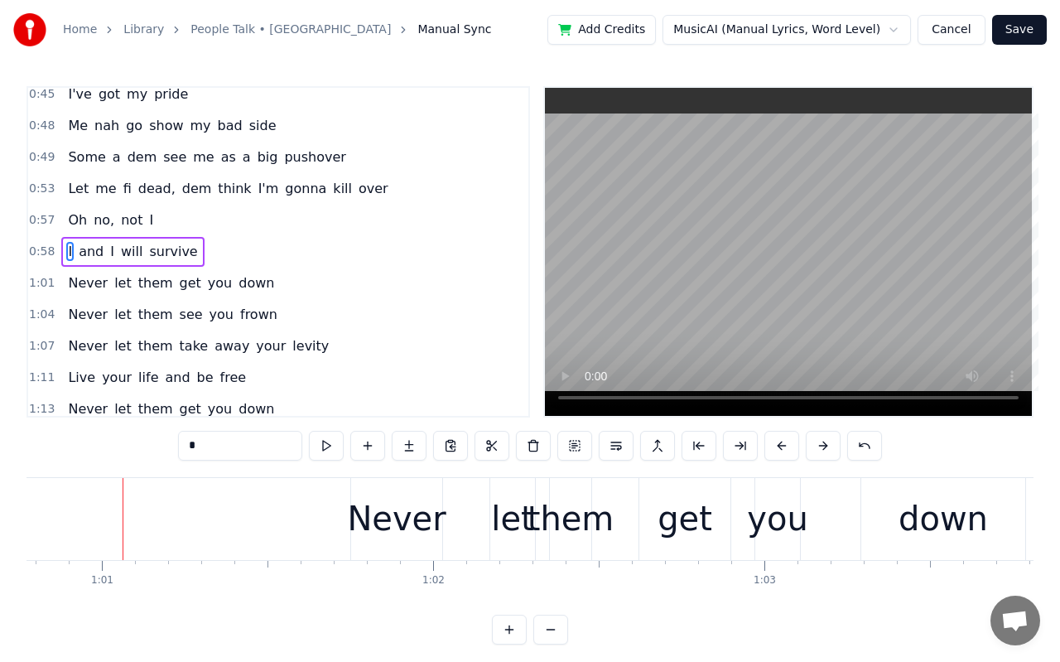
scroll to position [0, 20147]
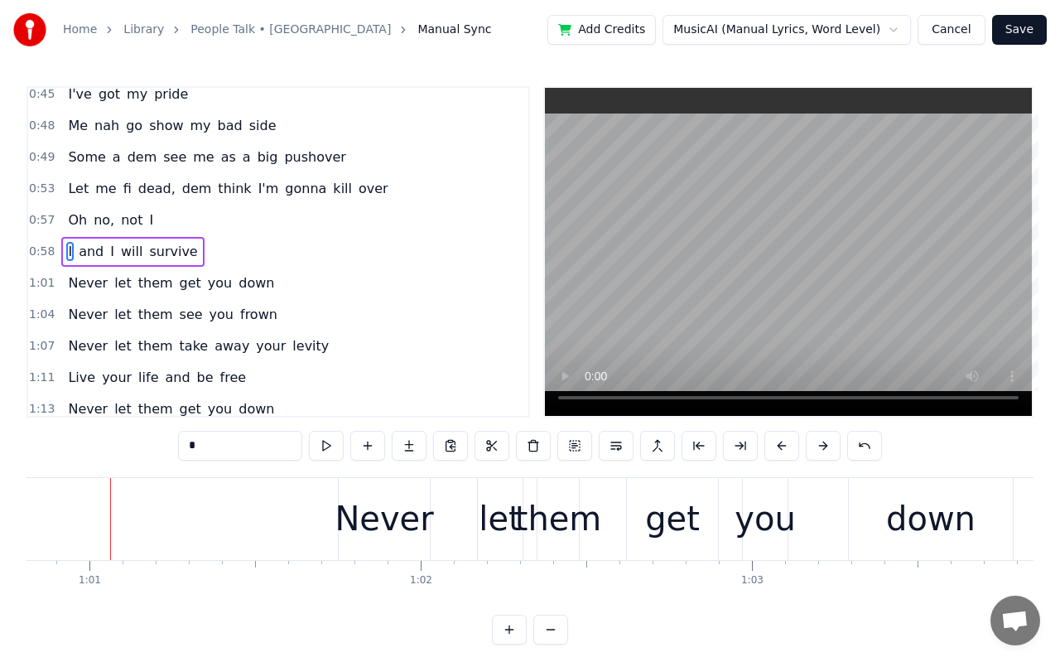
click at [409, 515] on div "Never" at bounding box center [384, 519] width 99 height 50
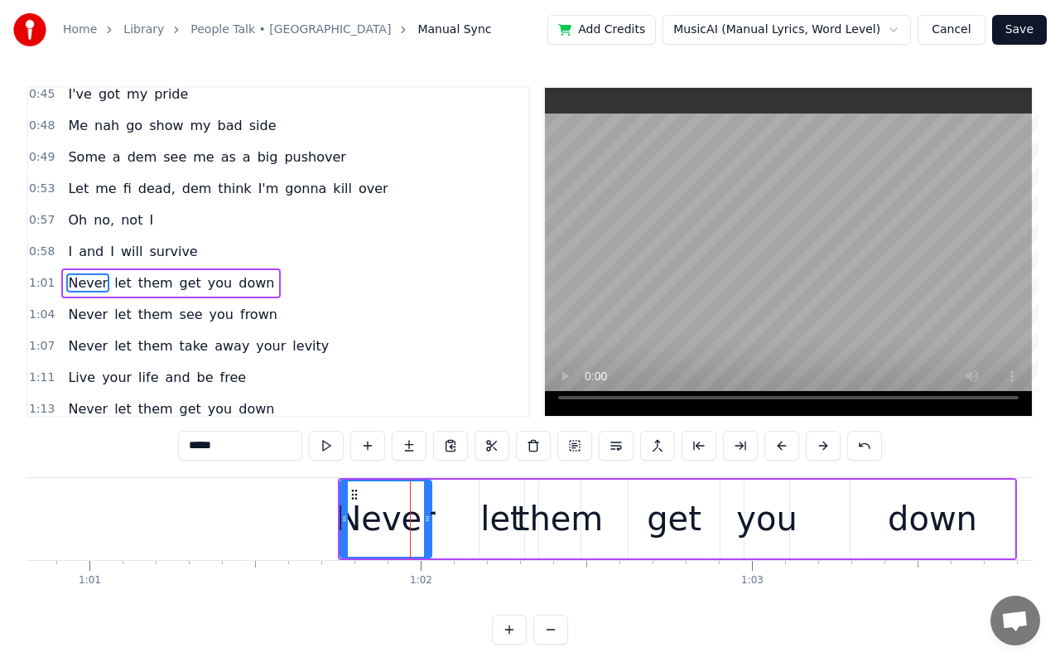
scroll to position [355, 0]
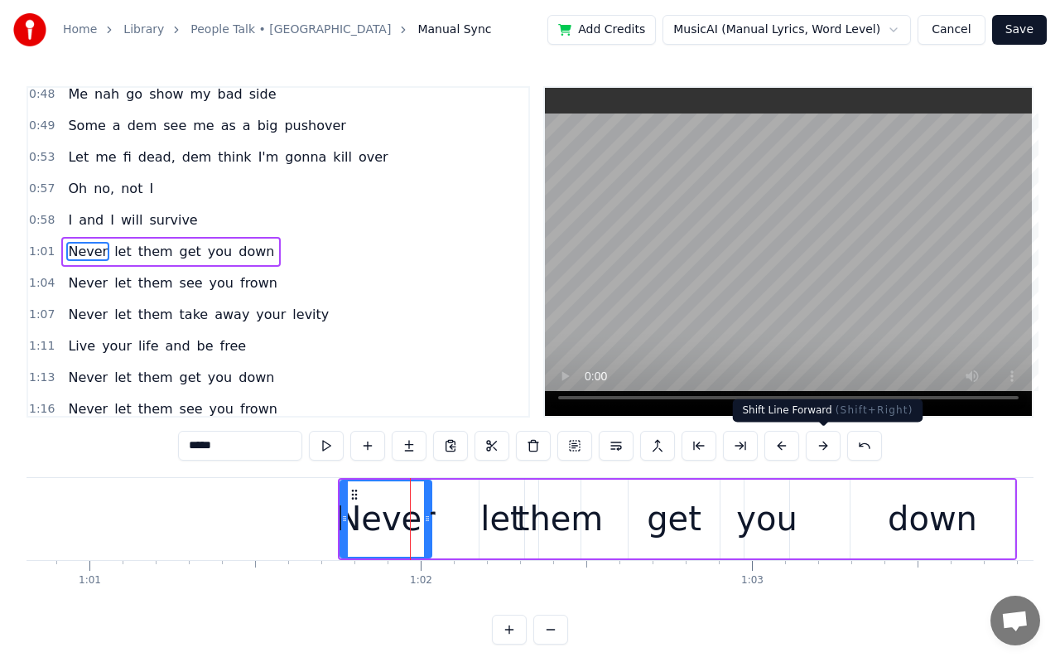
click at [827, 446] on button at bounding box center [823, 446] width 35 height 30
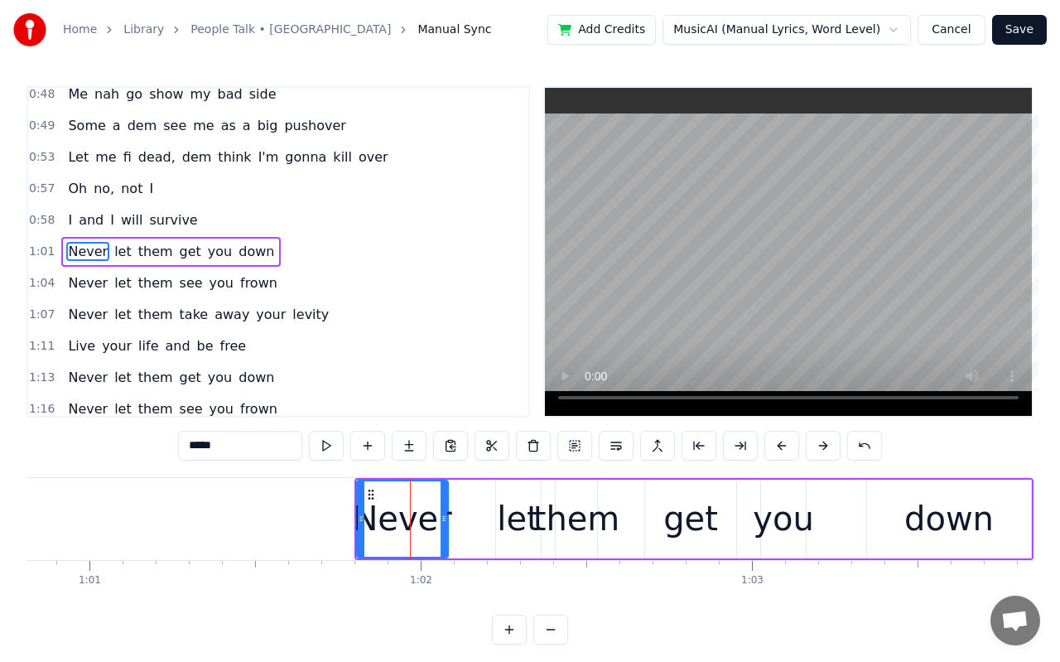
click at [827, 446] on button at bounding box center [823, 446] width 35 height 30
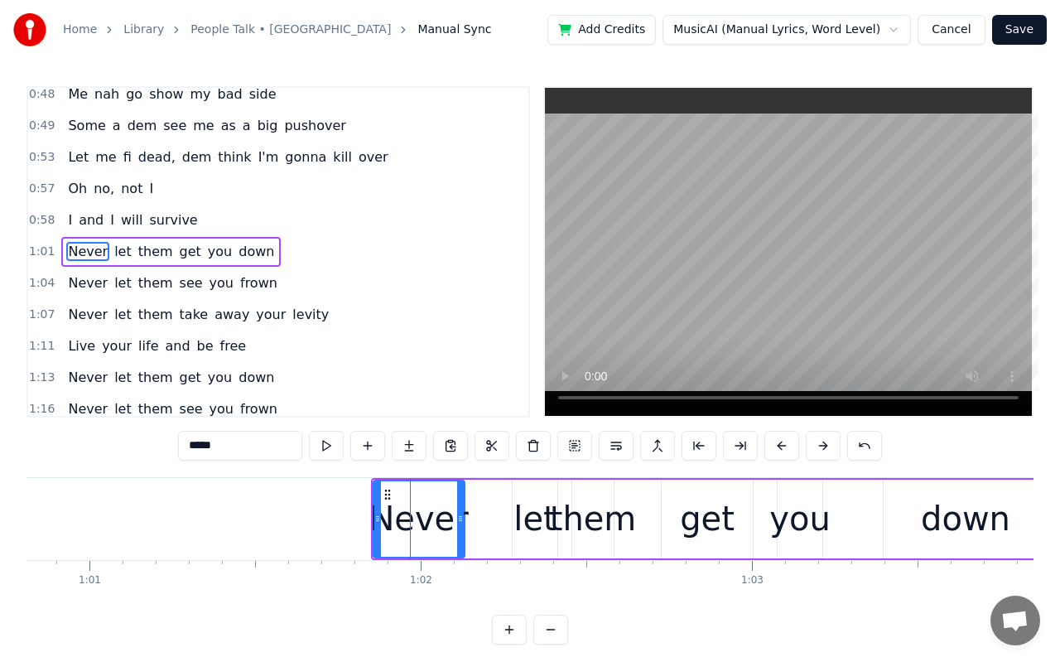
click at [827, 446] on button at bounding box center [823, 446] width 35 height 30
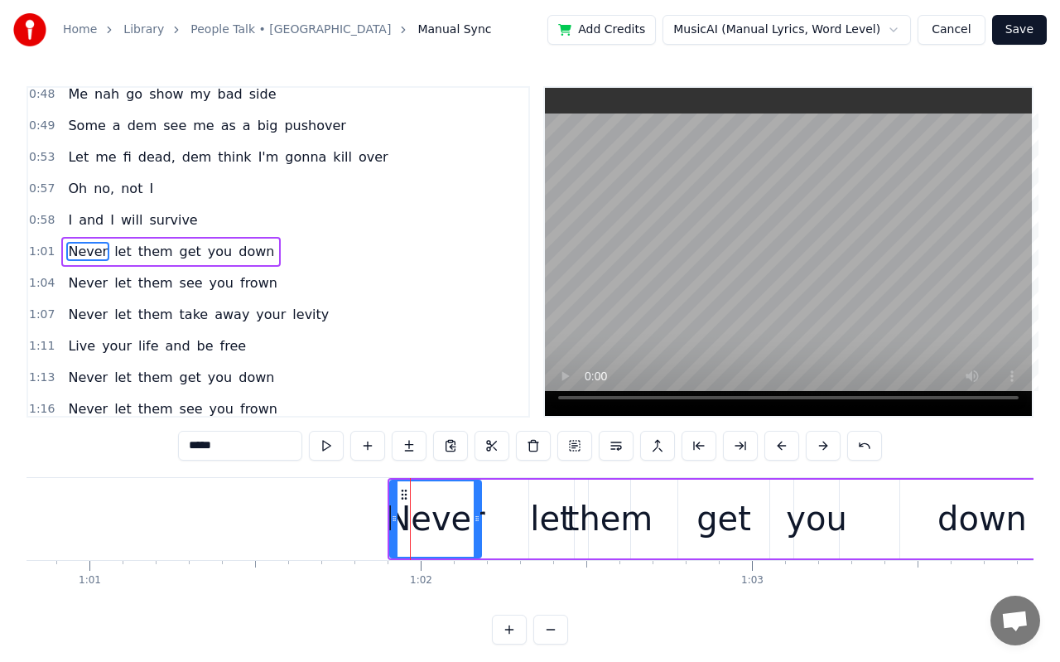
click at [827, 446] on button at bounding box center [823, 446] width 35 height 30
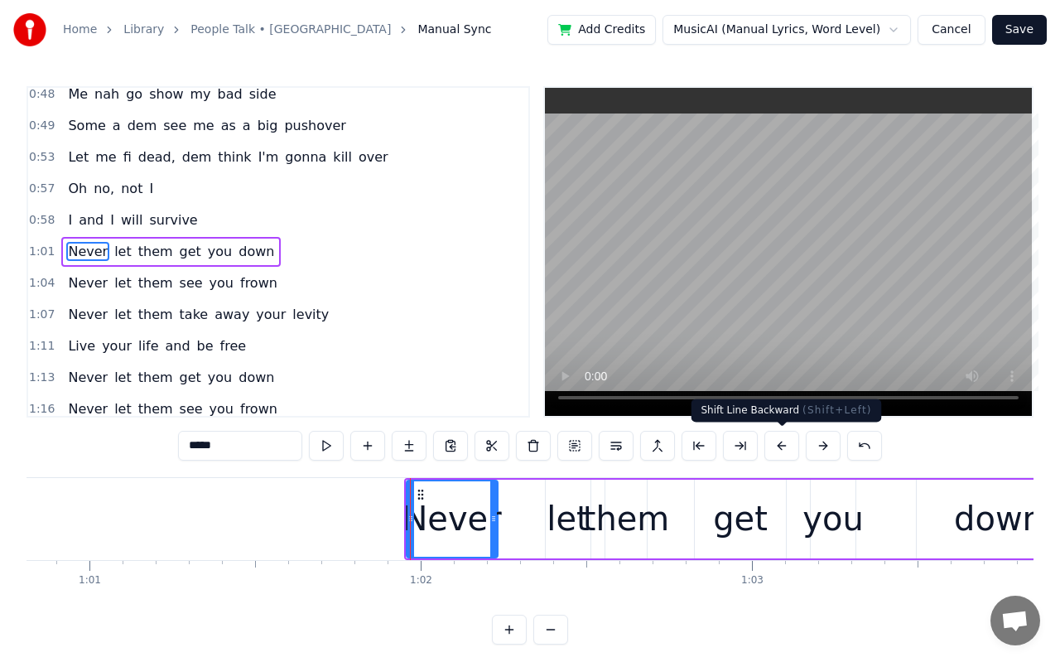
click at [782, 445] on button at bounding box center [781, 446] width 35 height 30
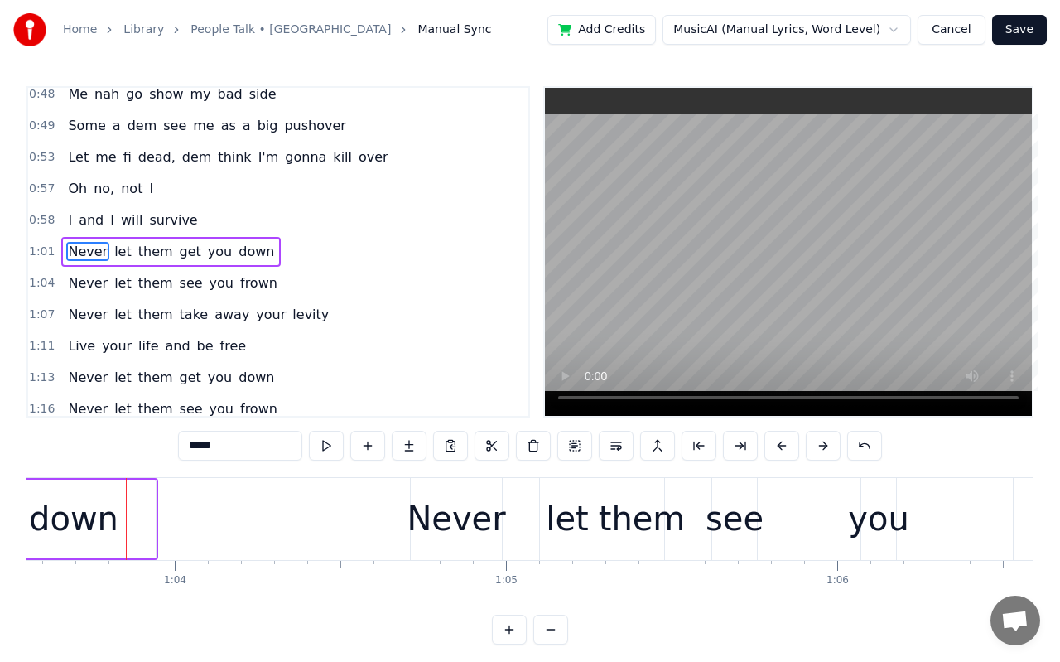
scroll to position [0, 21072]
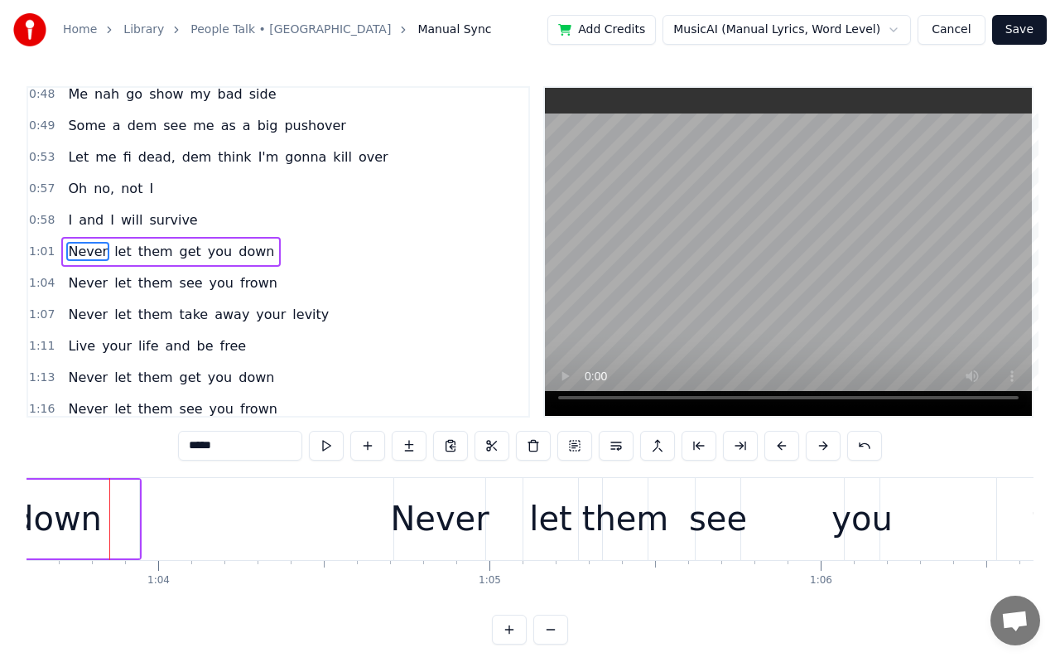
click at [456, 553] on div "Never" at bounding box center [439, 519] width 91 height 82
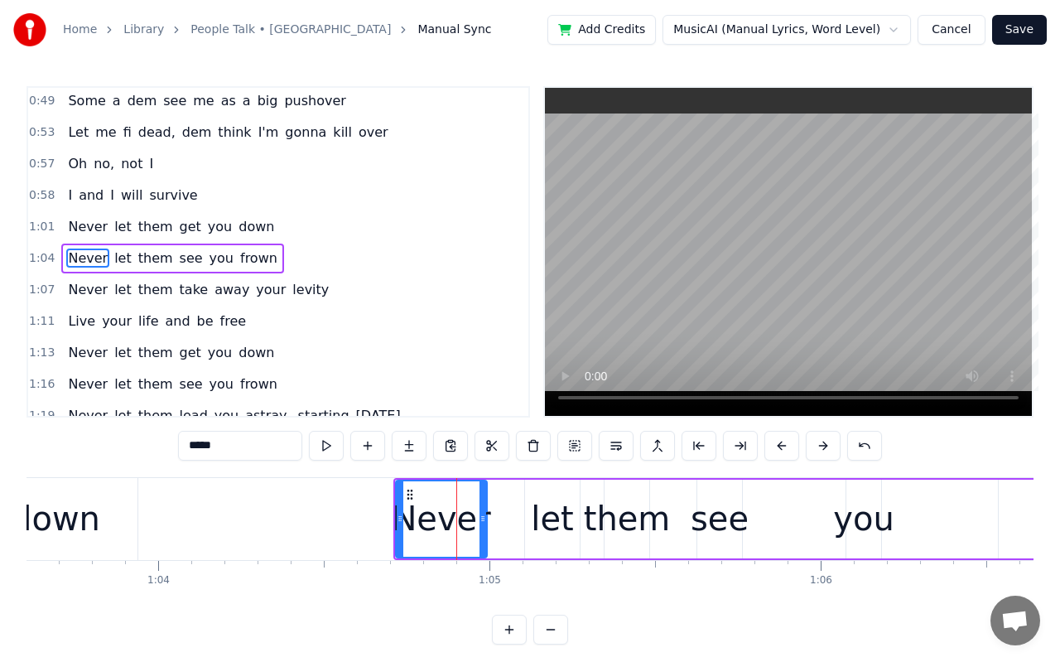
scroll to position [387, 0]
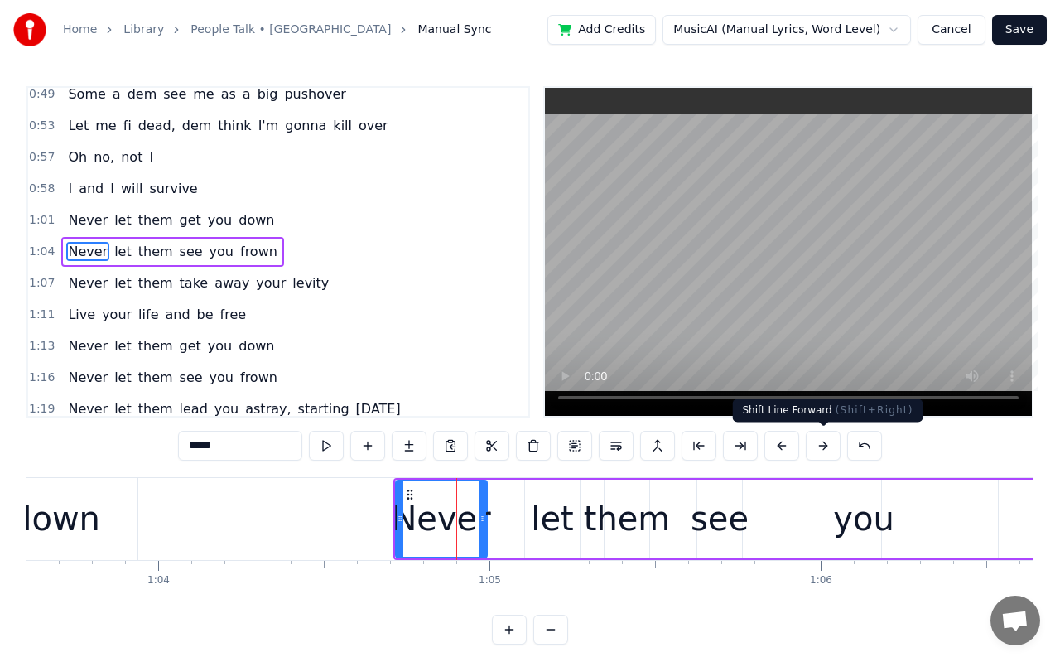
click at [818, 441] on button at bounding box center [823, 446] width 35 height 30
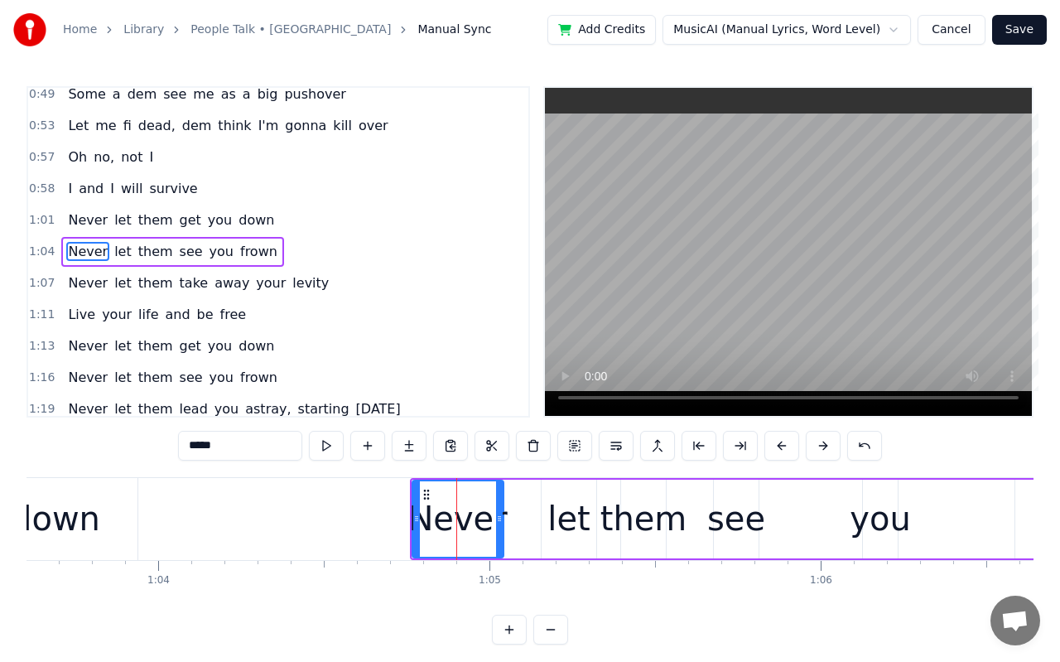
click at [818, 441] on button at bounding box center [823, 446] width 35 height 30
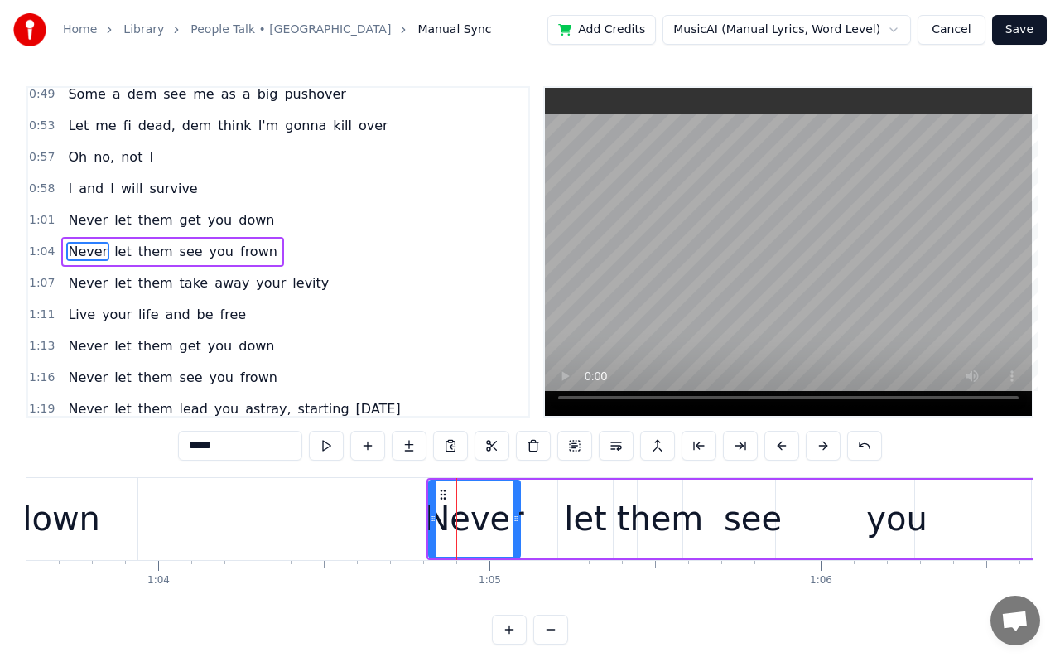
click at [818, 441] on button at bounding box center [823, 446] width 35 height 30
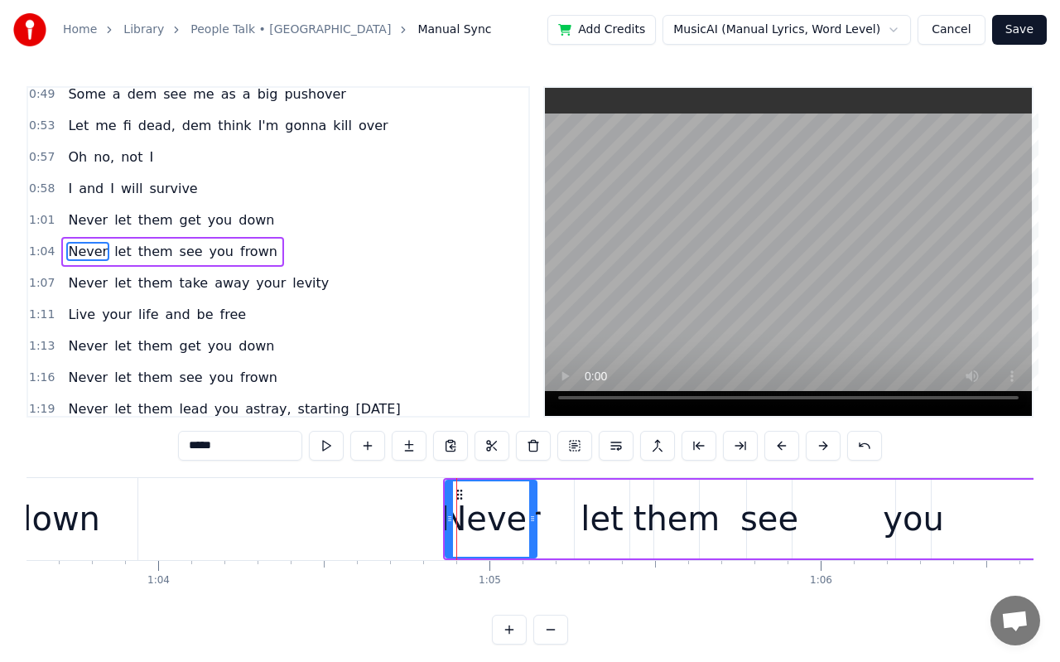
click at [818, 441] on button at bounding box center [823, 446] width 35 height 30
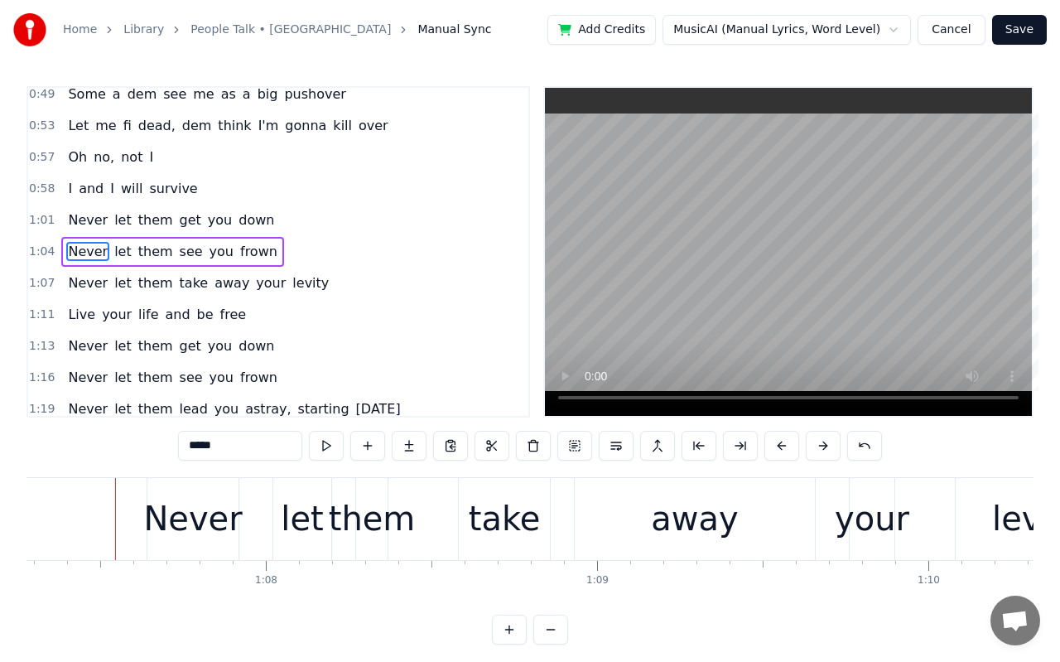
scroll to position [0, 22295]
click at [210, 529] on div "Never" at bounding box center [187, 519] width 99 height 50
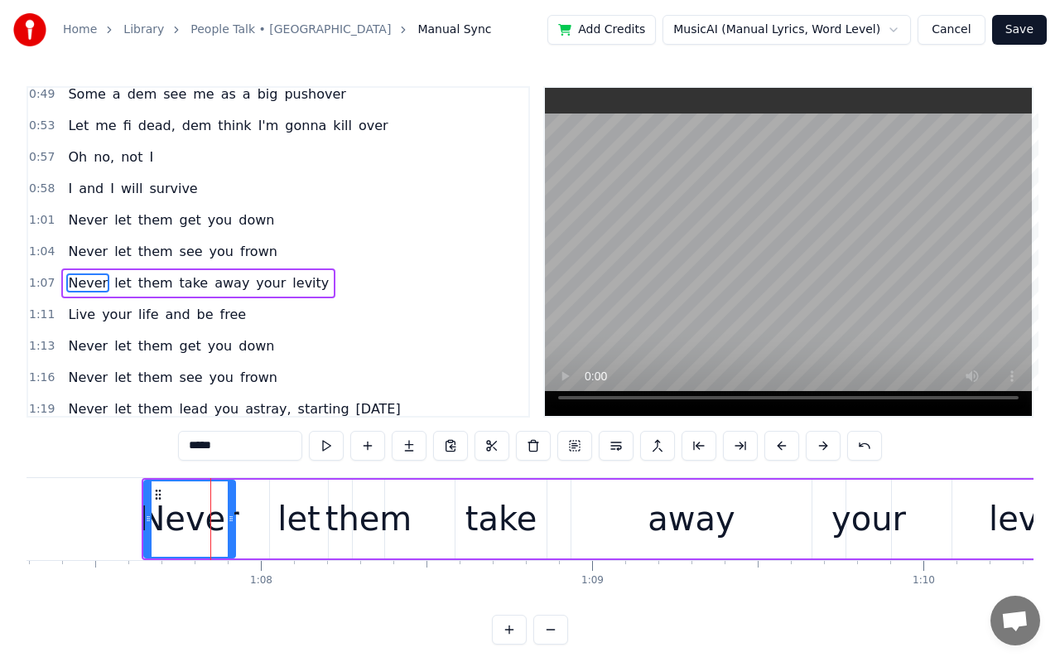
scroll to position [418, 0]
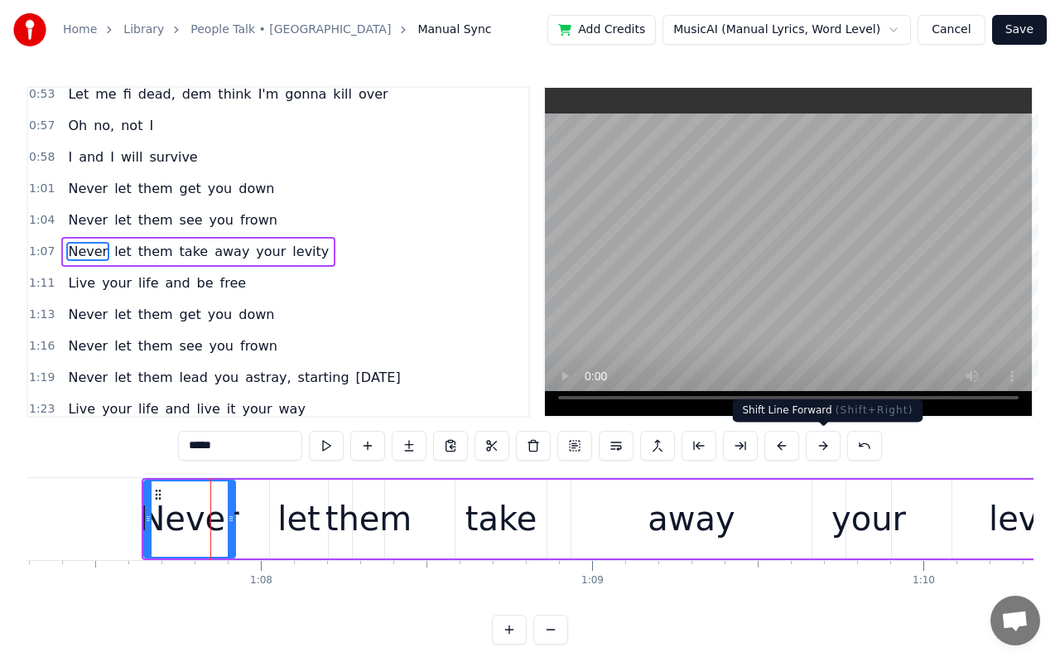
click at [827, 446] on button at bounding box center [823, 446] width 35 height 30
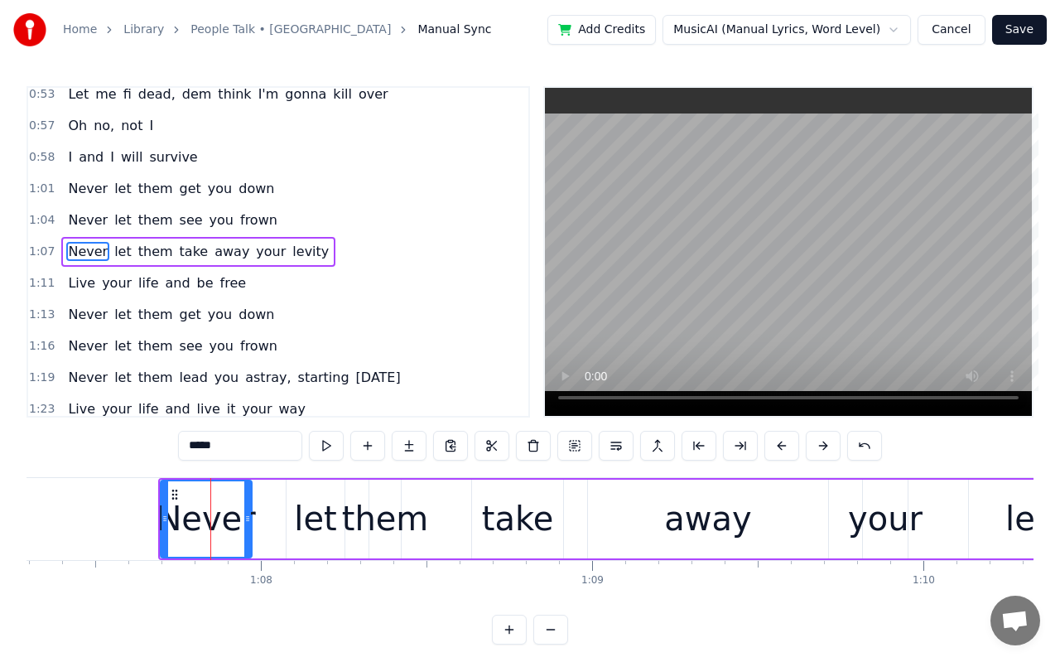
click at [827, 446] on button at bounding box center [823, 446] width 35 height 30
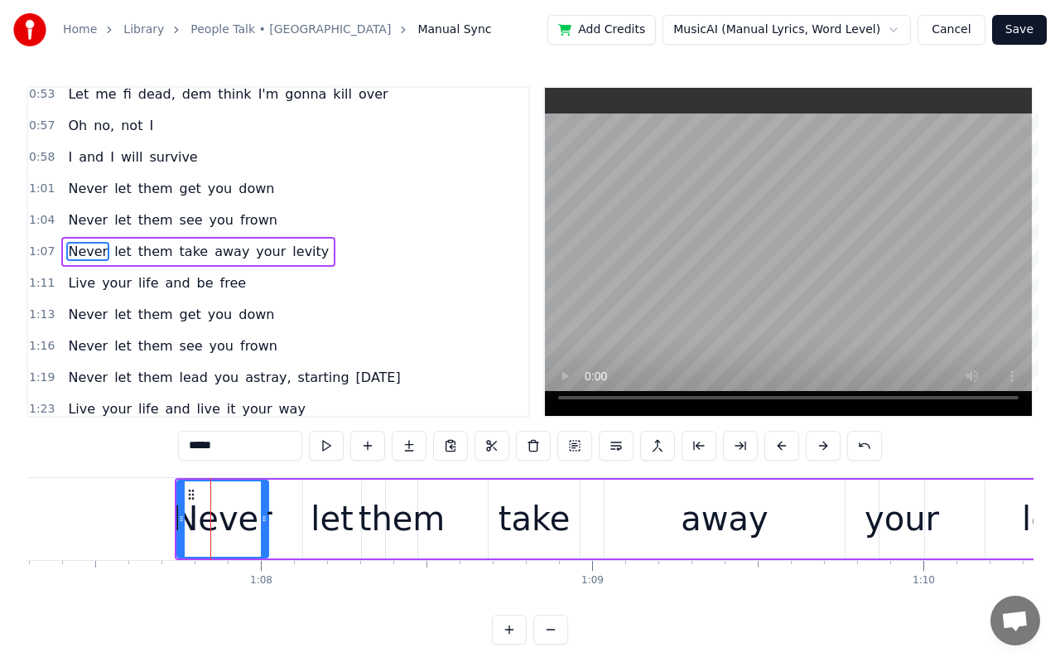
click at [827, 446] on button at bounding box center [823, 446] width 35 height 30
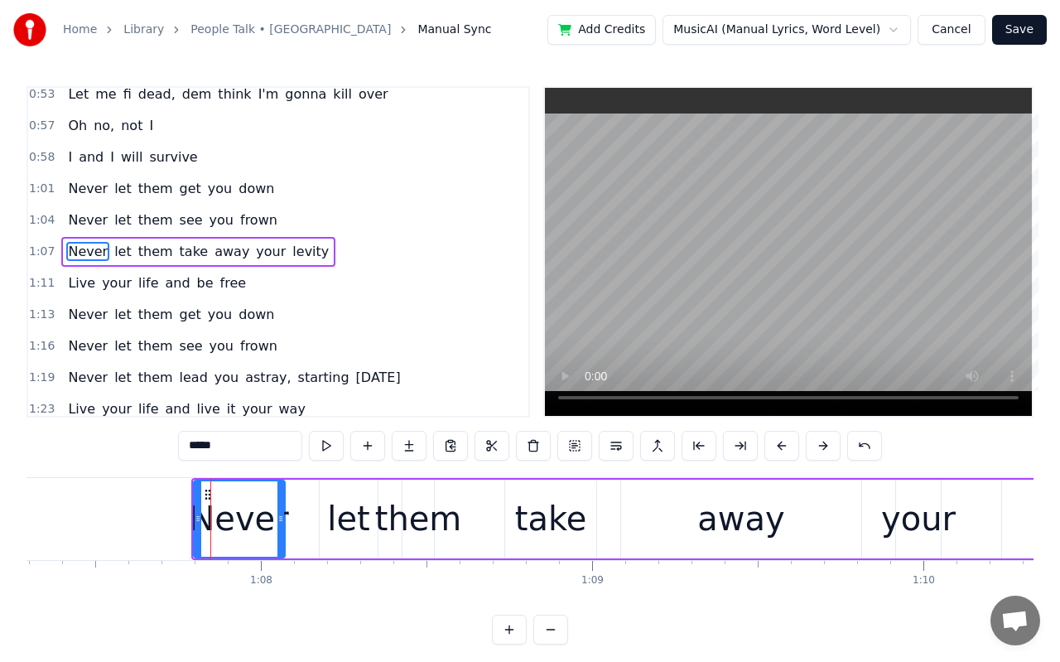
click at [827, 446] on button at bounding box center [823, 446] width 35 height 30
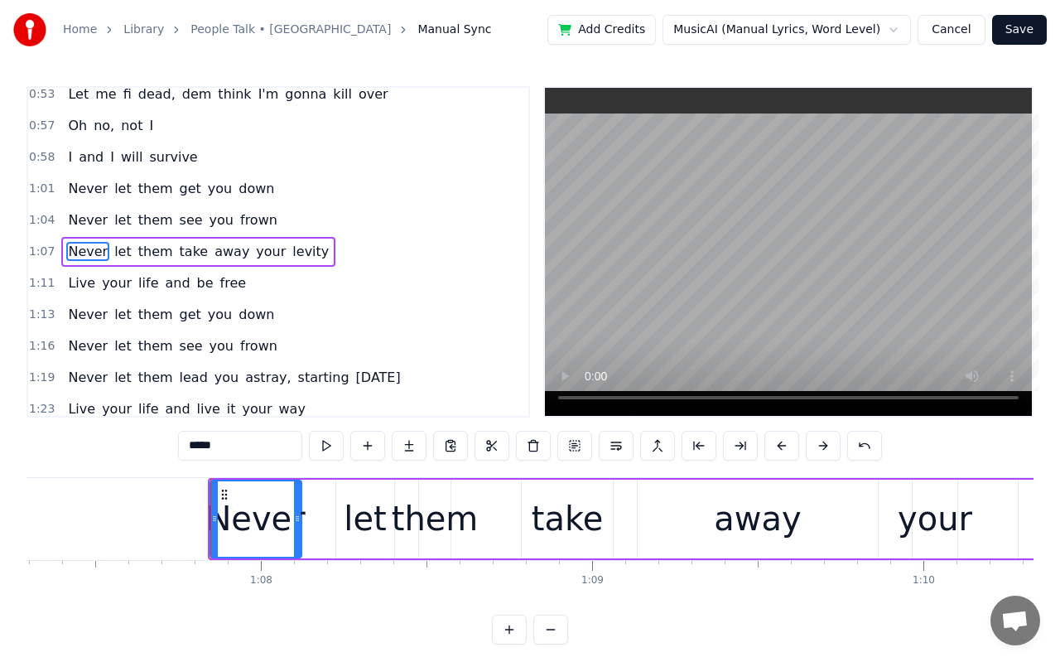
click at [827, 446] on button at bounding box center [823, 446] width 35 height 30
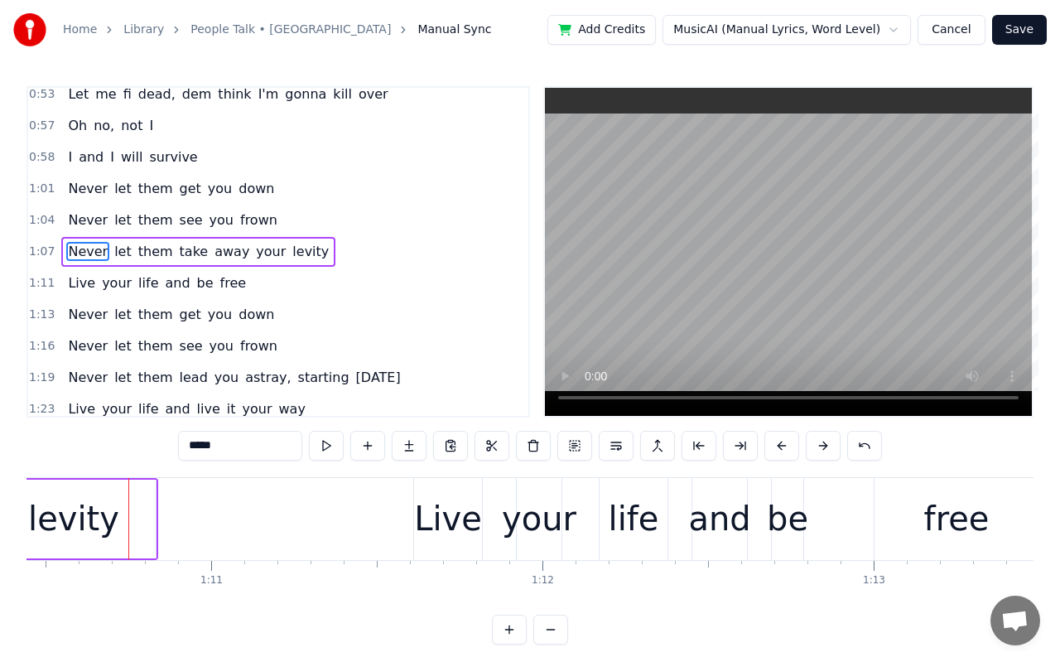
scroll to position [0, 23357]
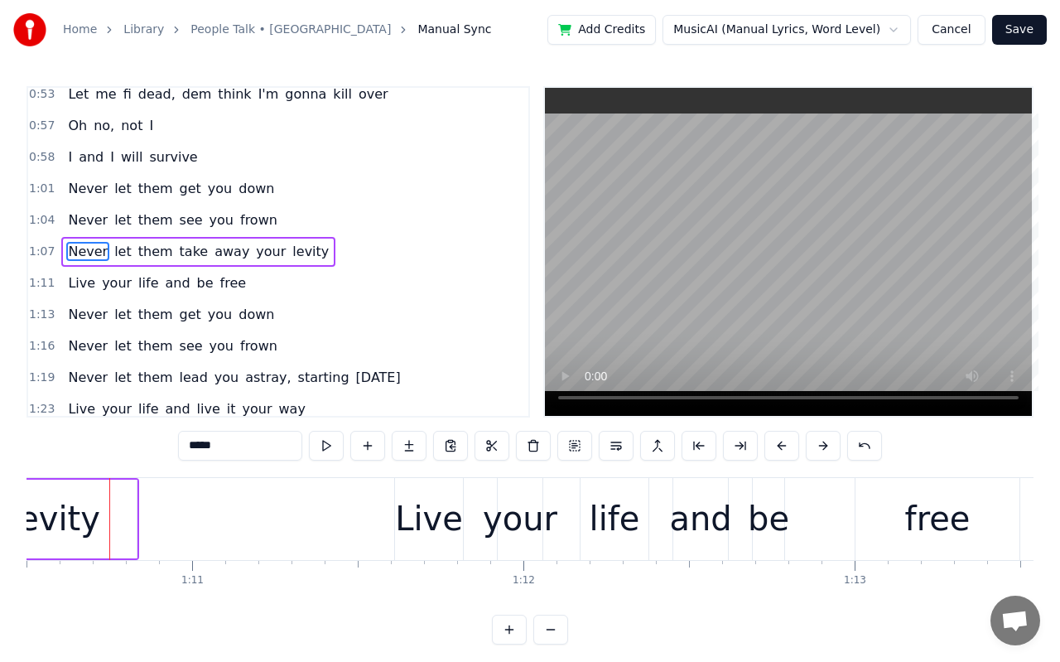
click at [454, 524] on div "Live" at bounding box center [429, 519] width 68 height 50
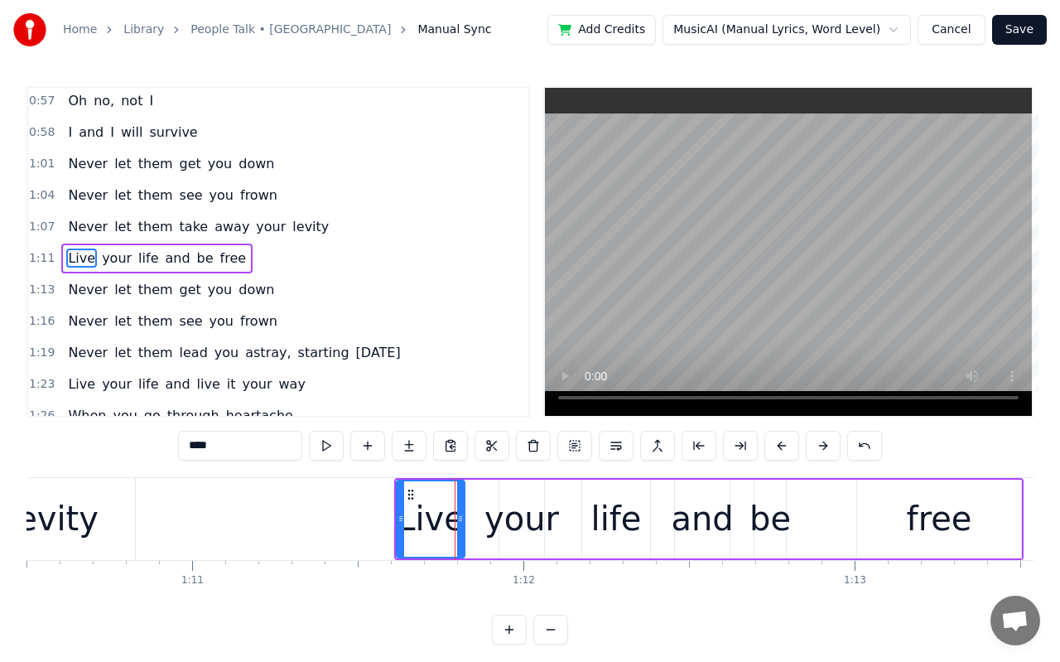
scroll to position [450, 0]
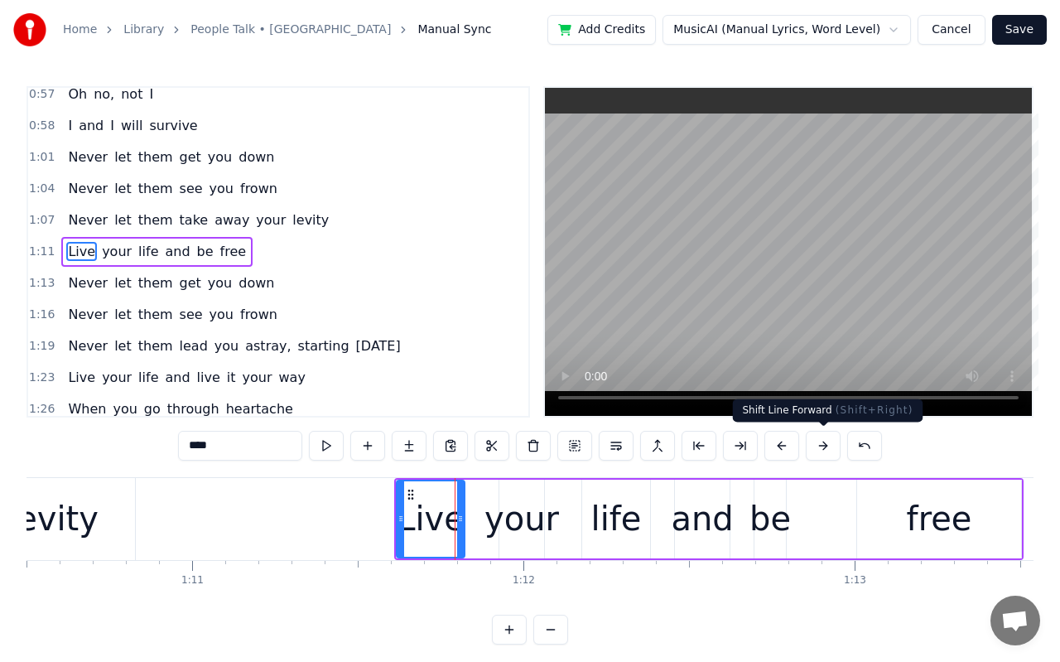
click at [820, 450] on button at bounding box center [823, 446] width 35 height 30
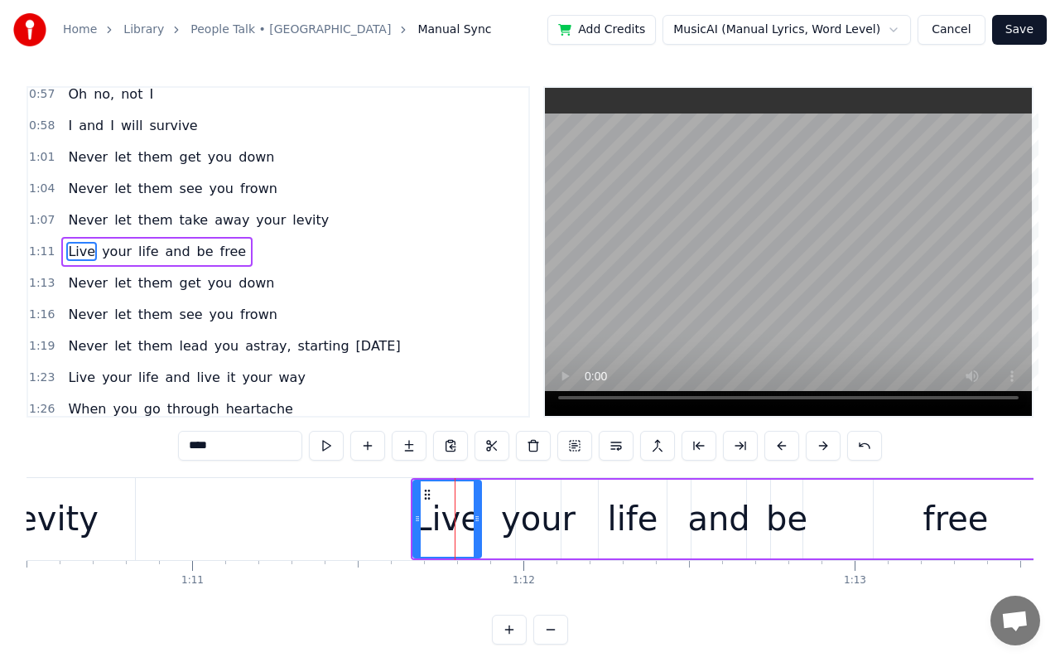
click at [820, 450] on button at bounding box center [823, 446] width 35 height 30
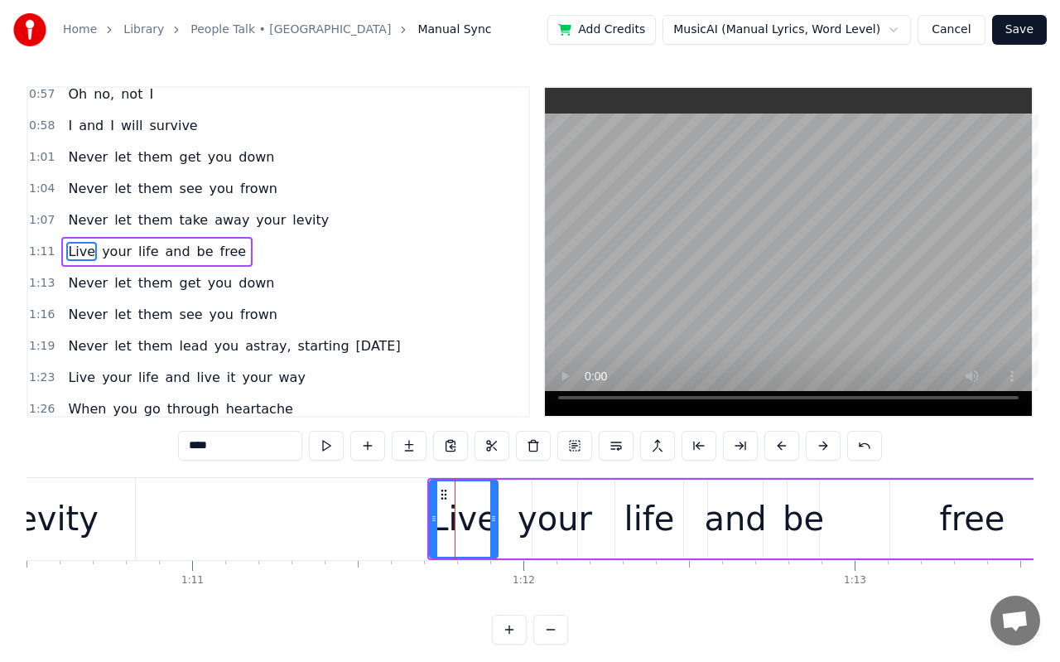
click at [820, 450] on button at bounding box center [823, 446] width 35 height 30
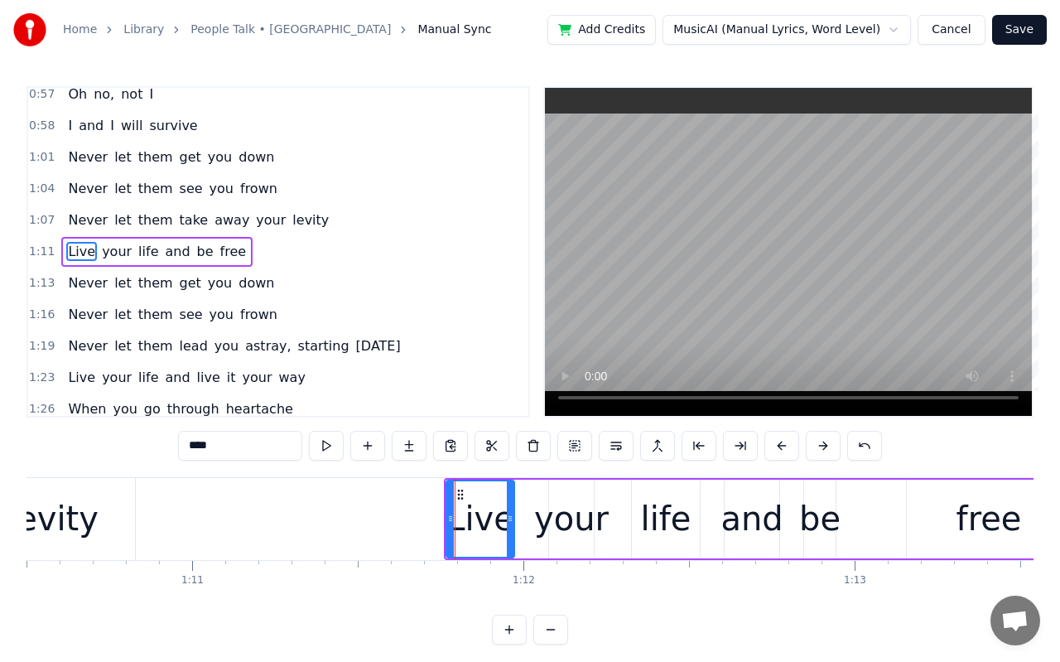
click at [820, 450] on button at bounding box center [823, 446] width 35 height 30
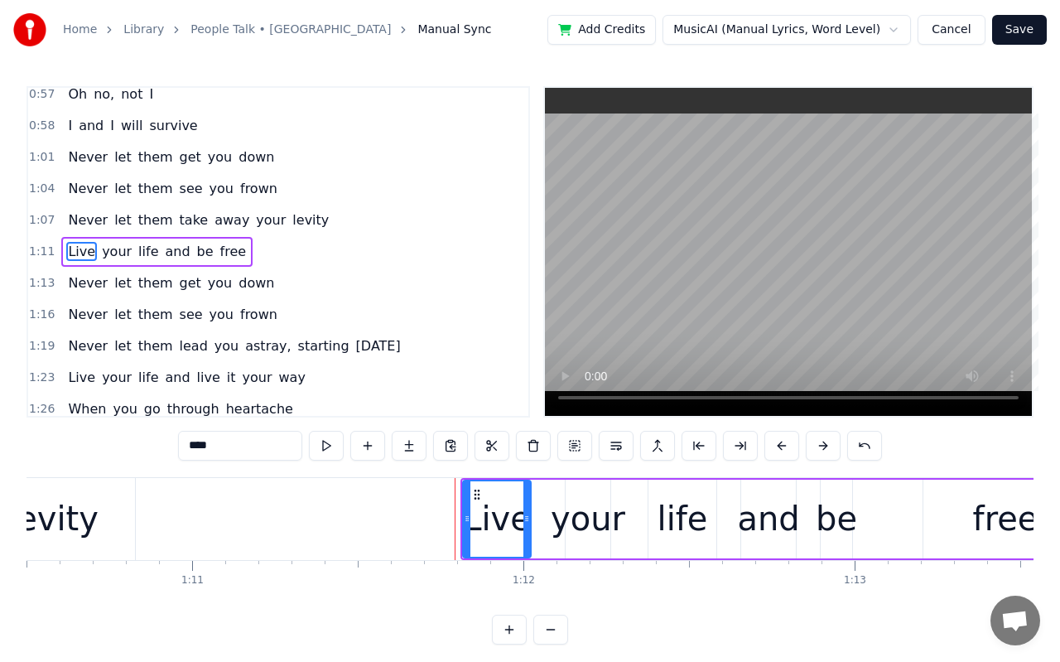
click at [820, 450] on button at bounding box center [823, 446] width 35 height 30
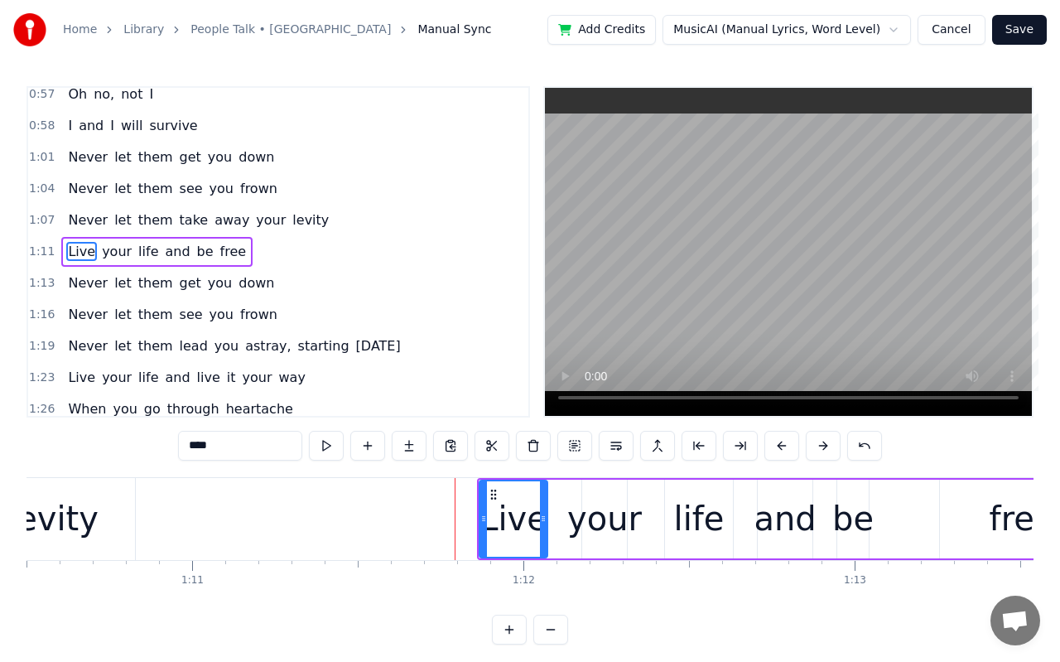
click at [820, 450] on button at bounding box center [823, 446] width 35 height 30
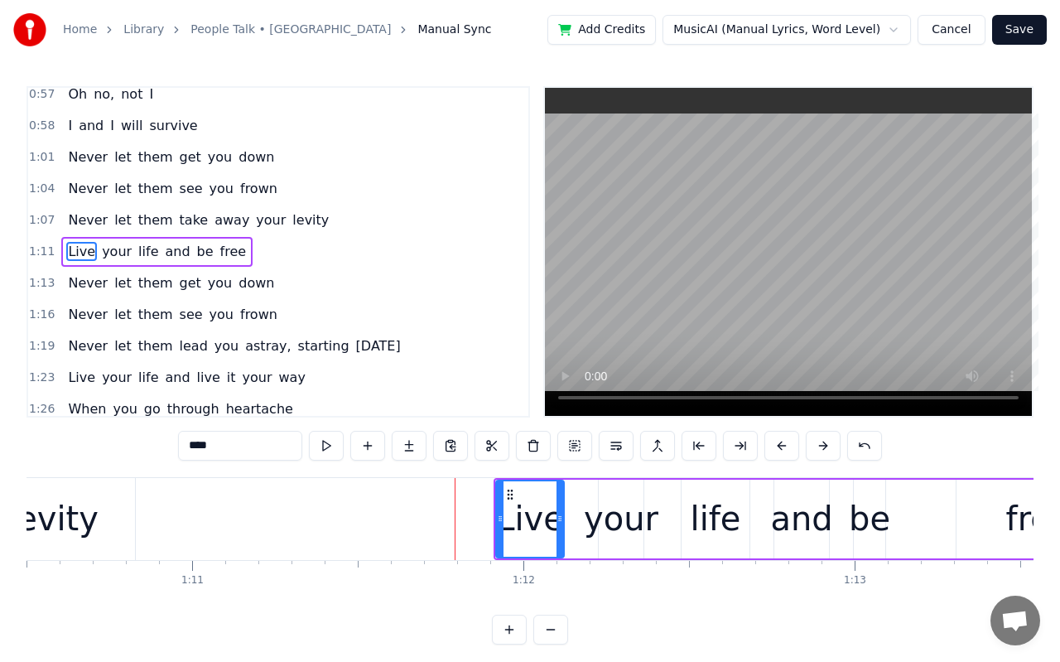
click at [1008, 518] on div "free" at bounding box center [1039, 519] width 164 height 79
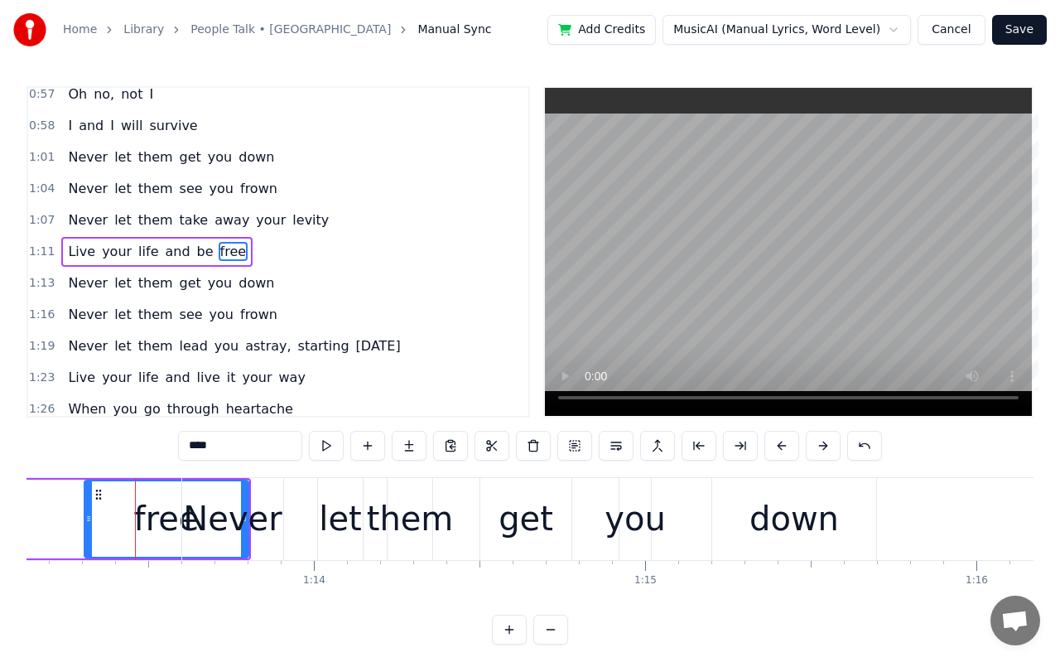
scroll to position [0, 24254]
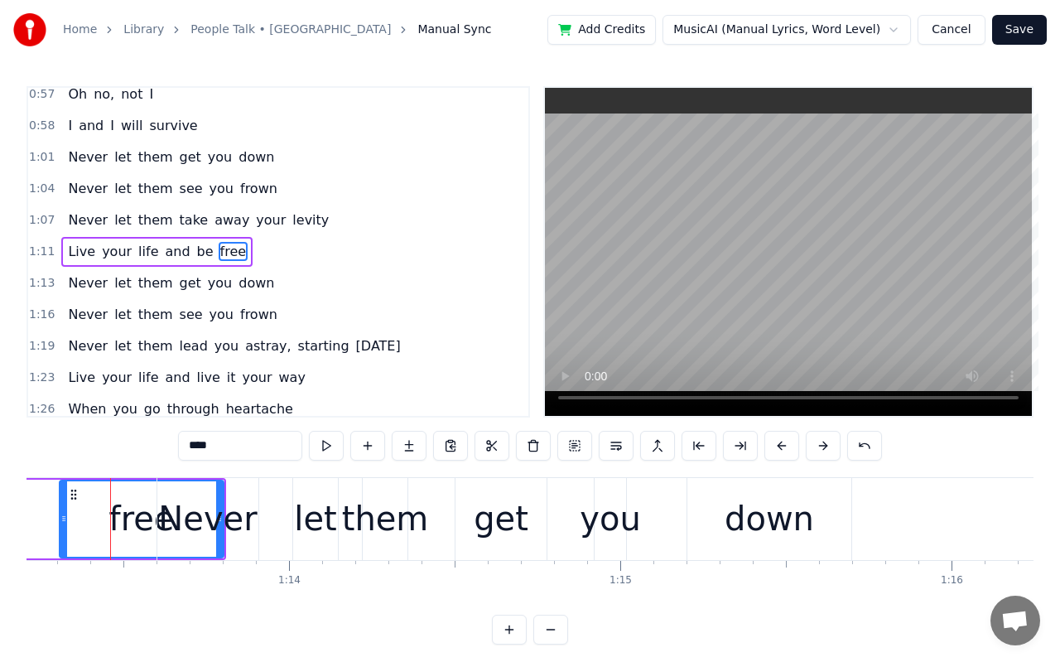
click at [208, 520] on div "Never" at bounding box center [207, 519] width 99 height 50
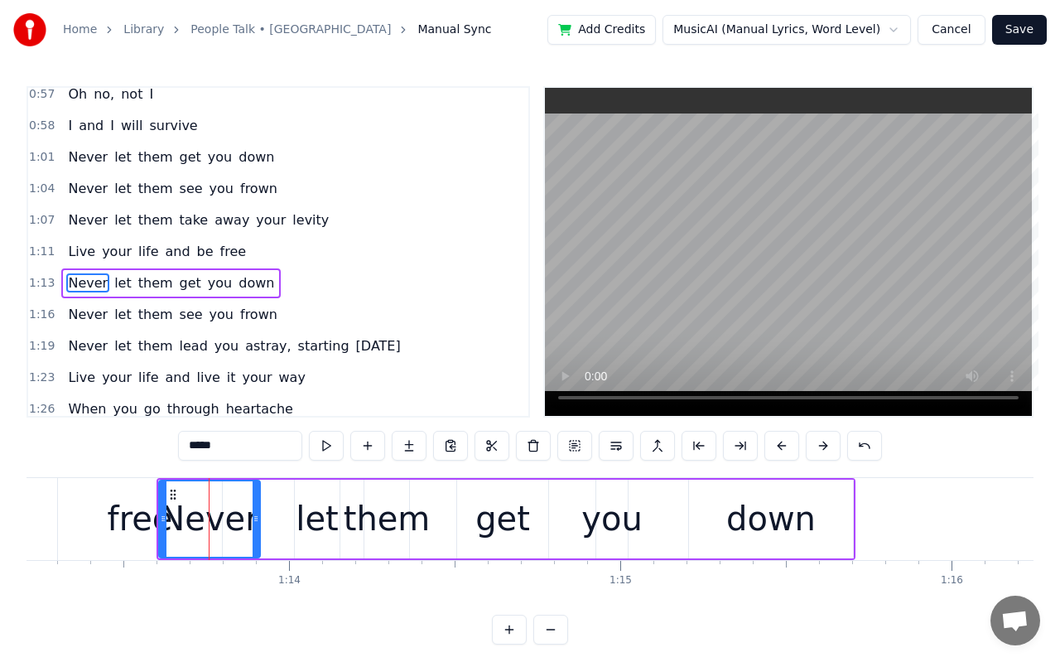
scroll to position [481, 0]
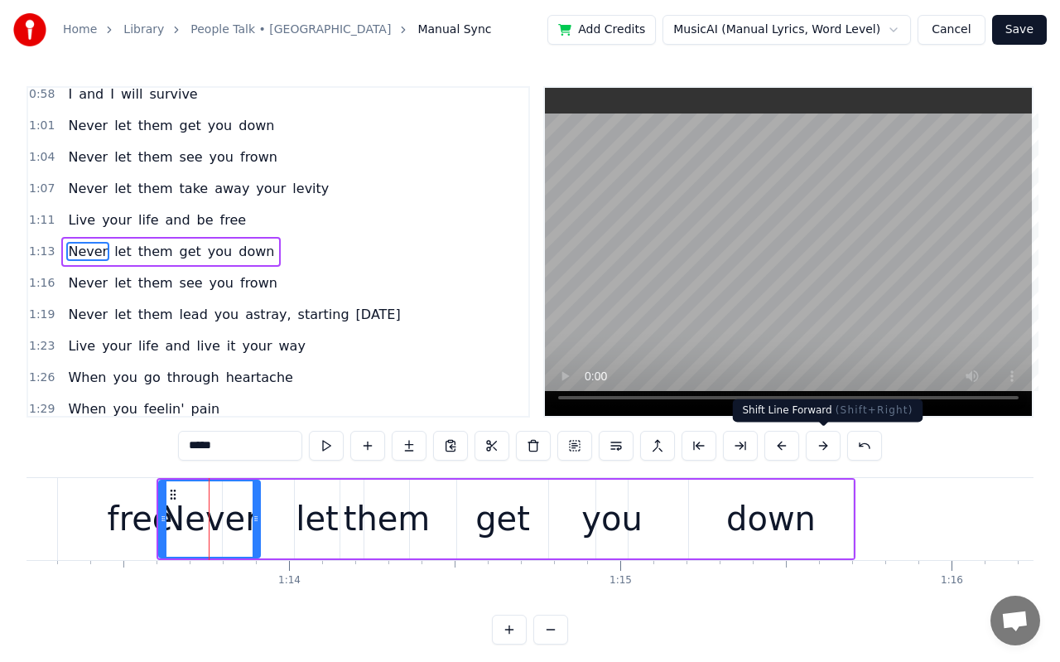
click at [817, 443] on button at bounding box center [823, 446] width 35 height 30
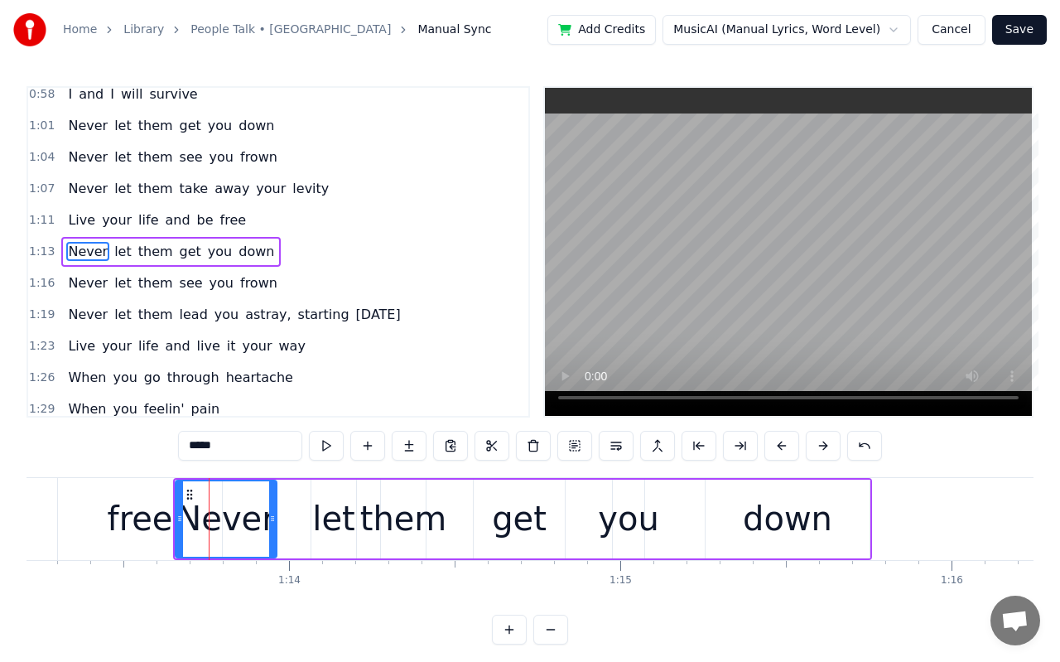
click at [817, 443] on button at bounding box center [823, 446] width 35 height 30
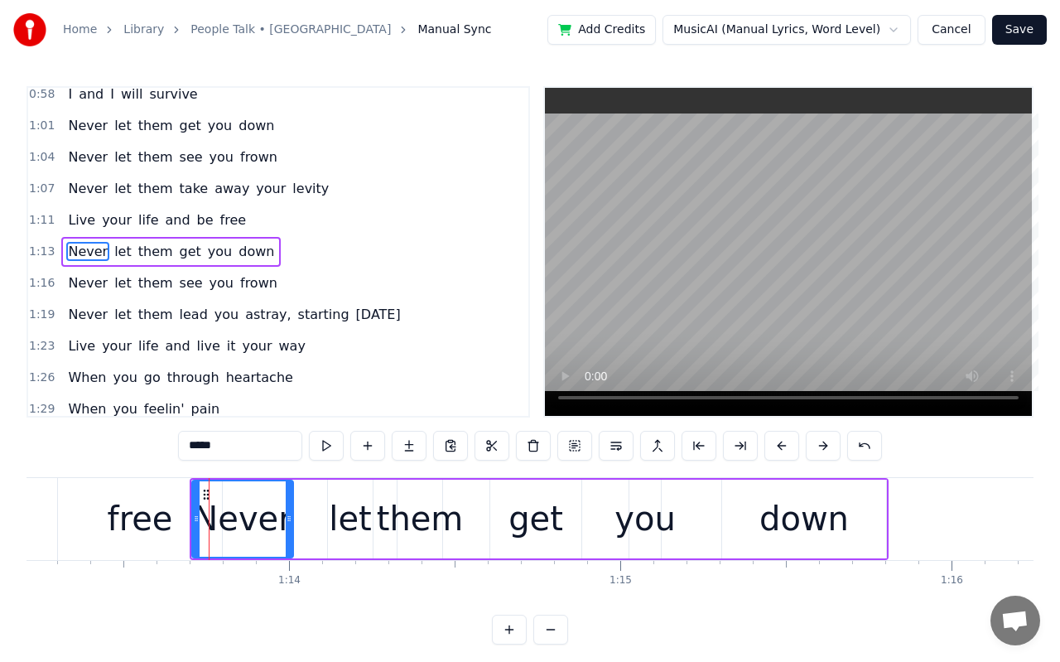
click at [817, 443] on button at bounding box center [823, 446] width 35 height 30
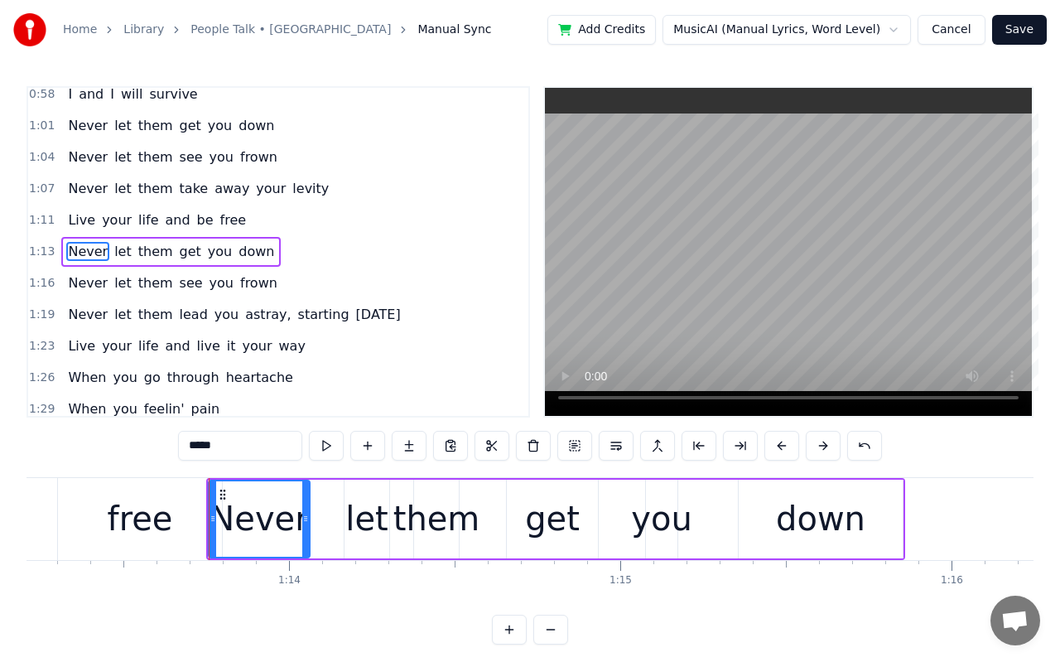
click at [817, 443] on button at bounding box center [823, 446] width 35 height 30
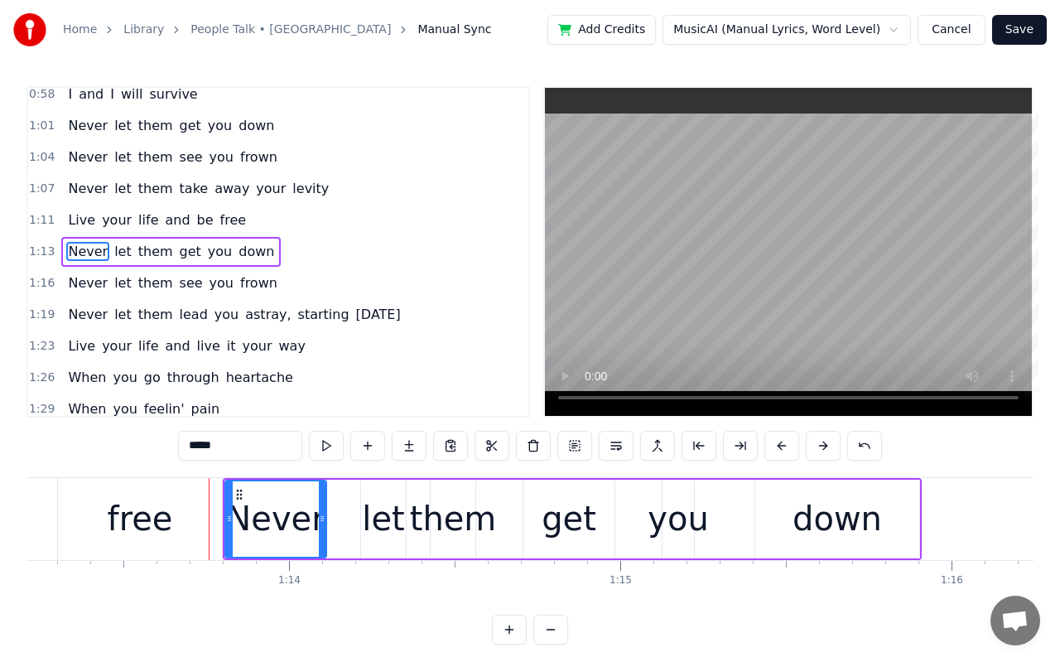
click at [817, 443] on button at bounding box center [823, 446] width 35 height 30
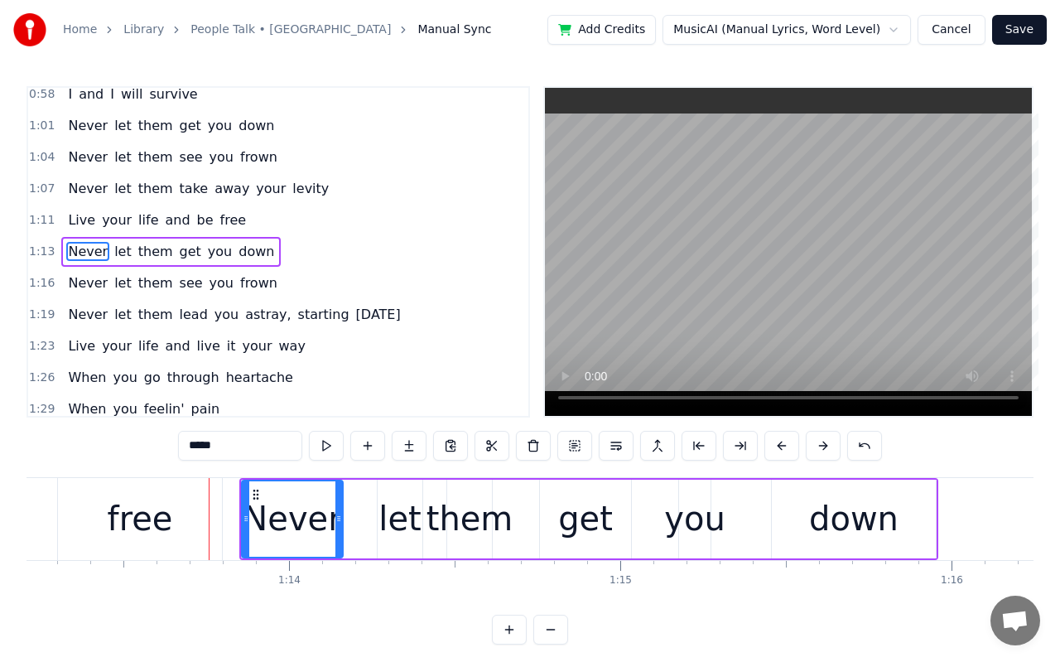
click at [817, 443] on button at bounding box center [823, 446] width 35 height 30
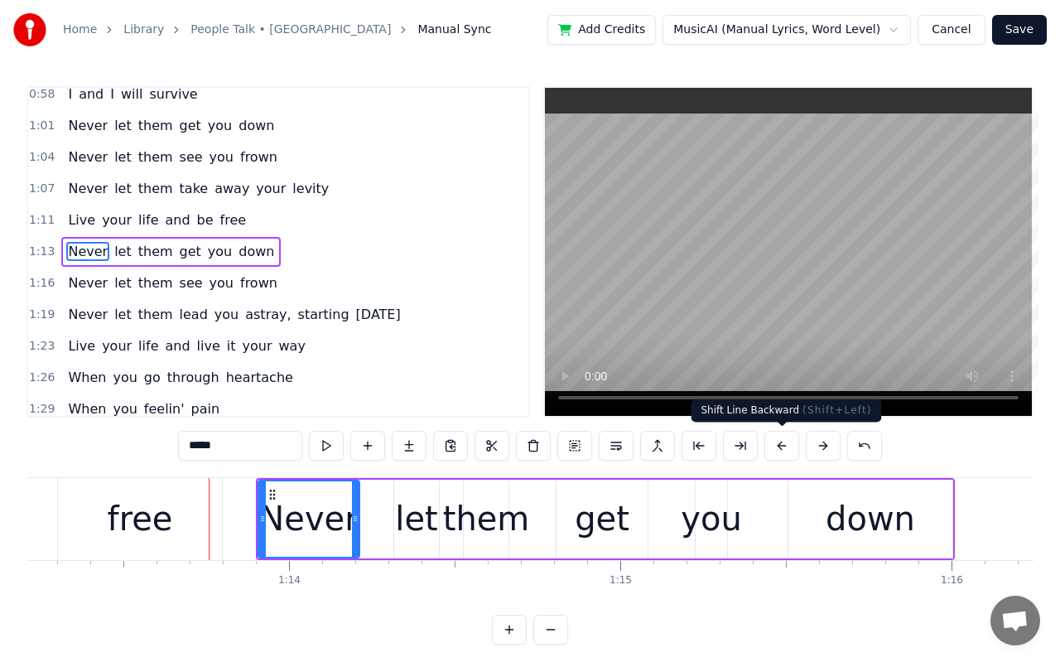
click at [788, 443] on button at bounding box center [781, 446] width 35 height 30
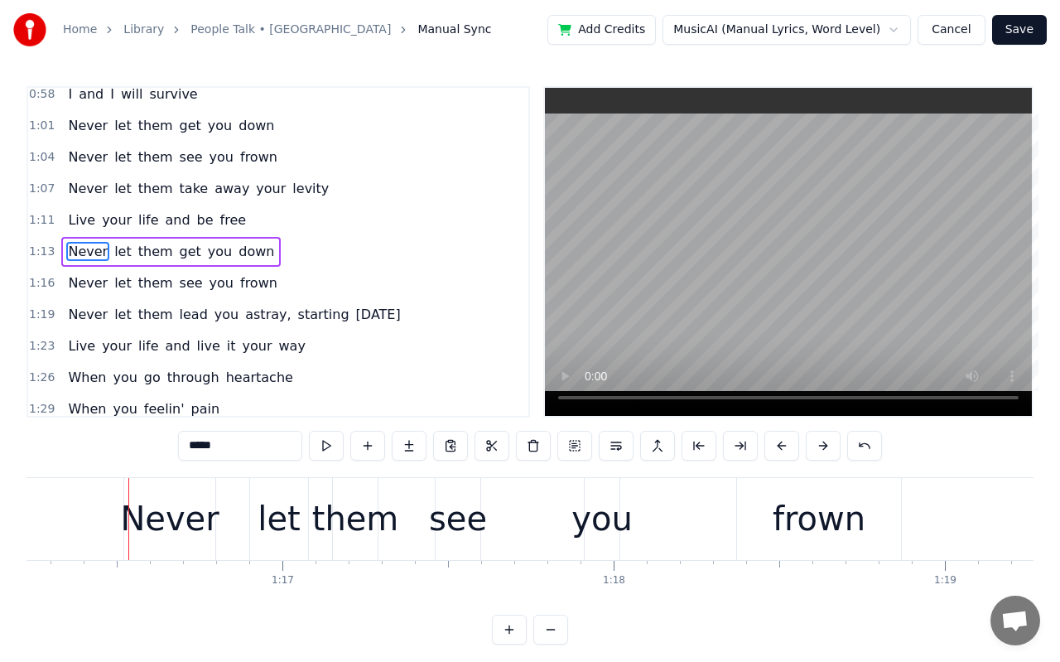
scroll to position [0, 25273]
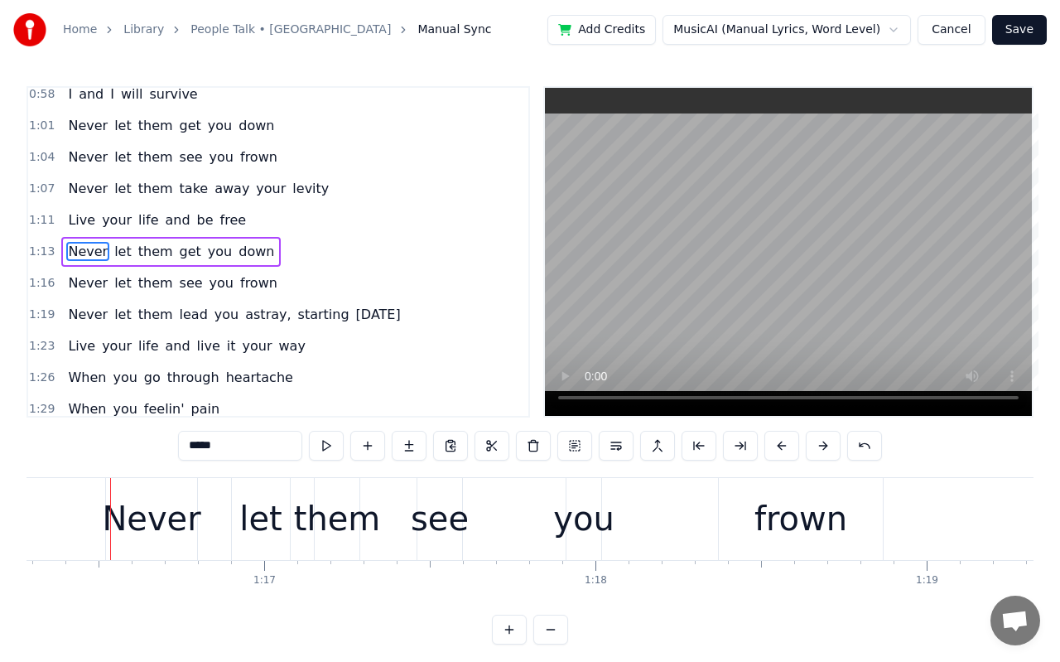
click at [133, 534] on div "Never" at bounding box center [151, 519] width 99 height 50
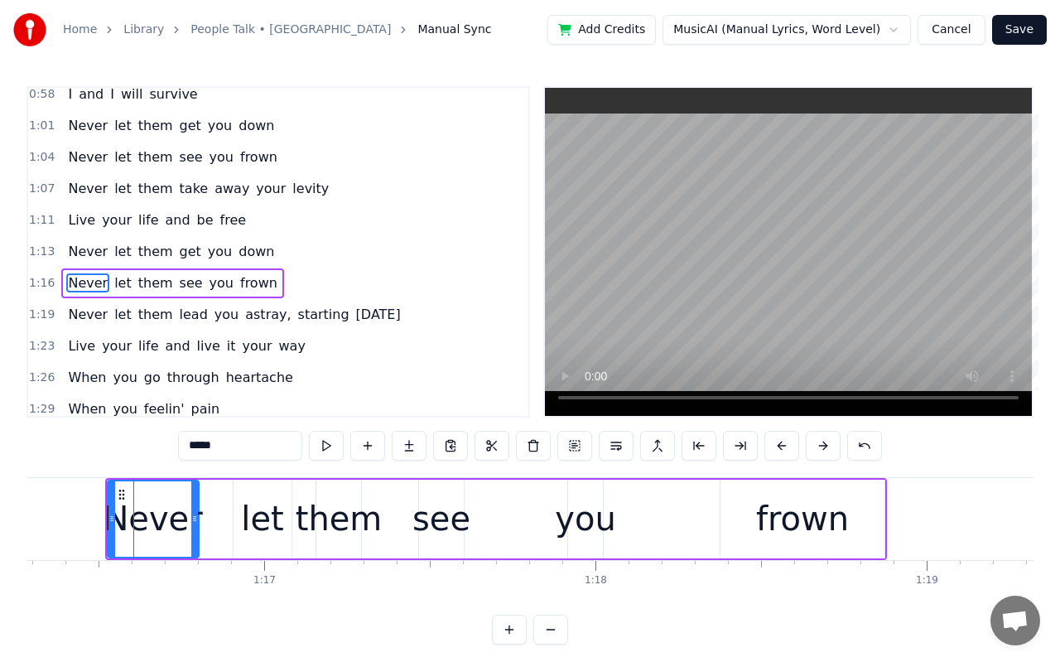
scroll to position [513, 0]
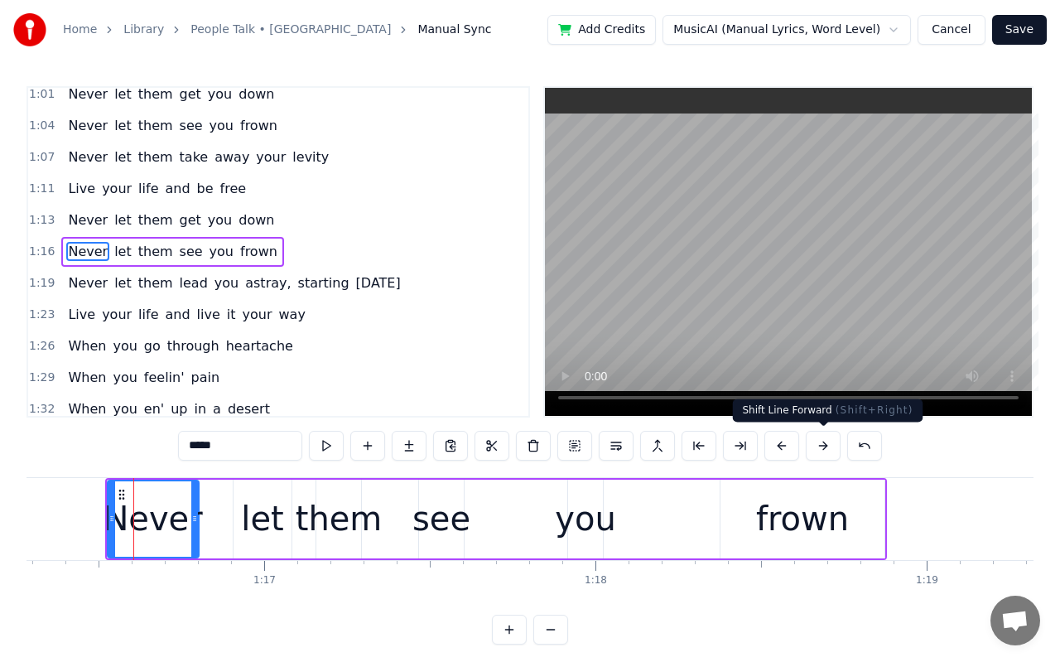
click at [816, 454] on button at bounding box center [823, 446] width 35 height 30
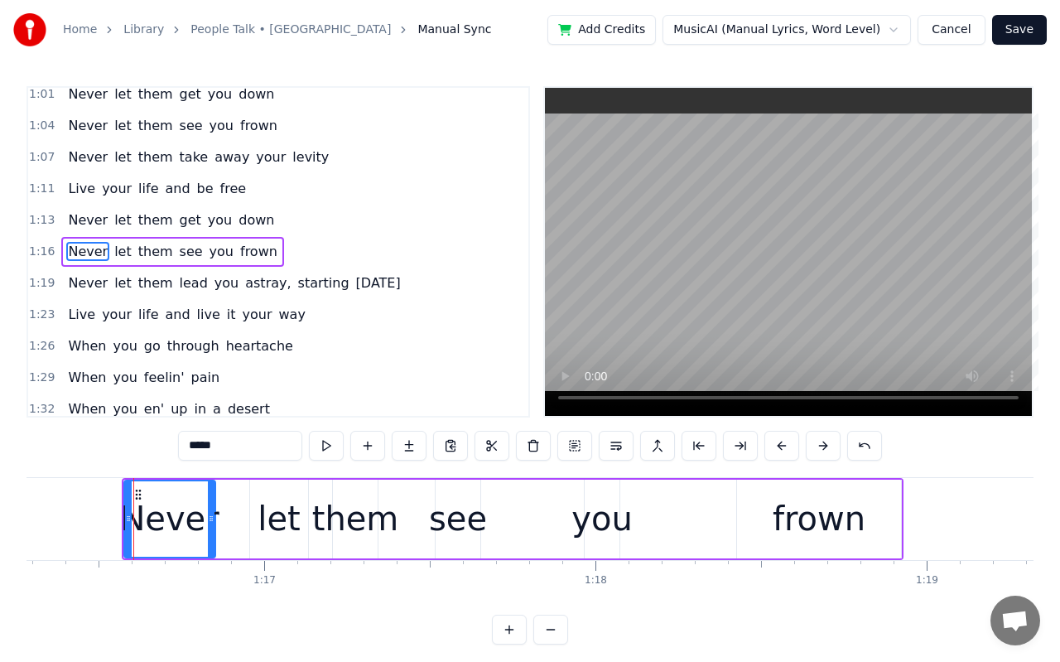
click at [816, 454] on button at bounding box center [823, 446] width 35 height 30
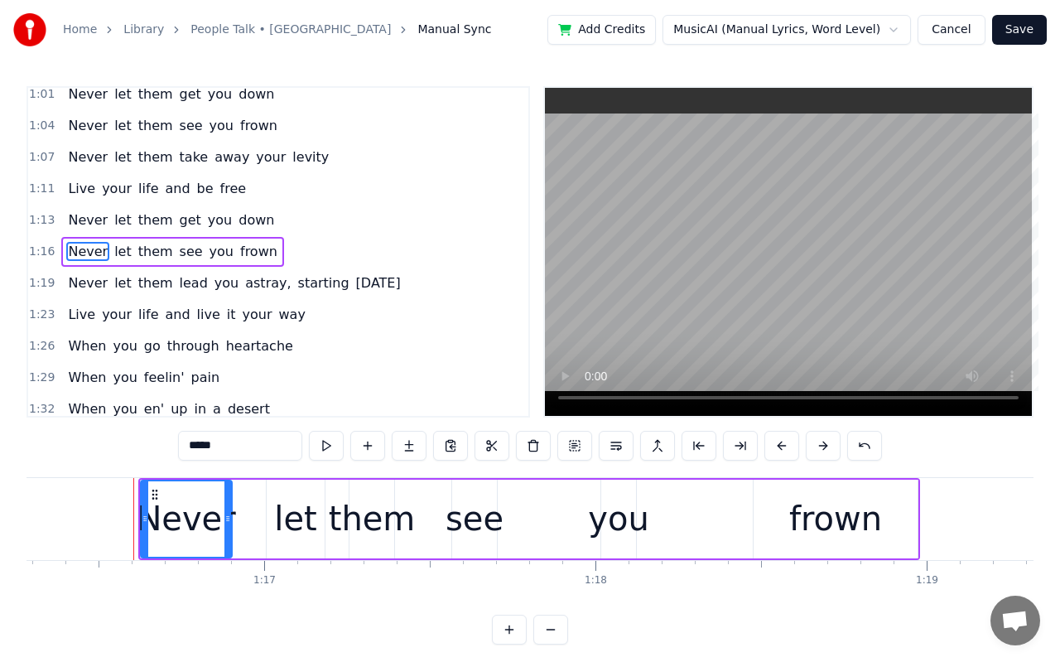
click at [816, 454] on button at bounding box center [823, 446] width 35 height 30
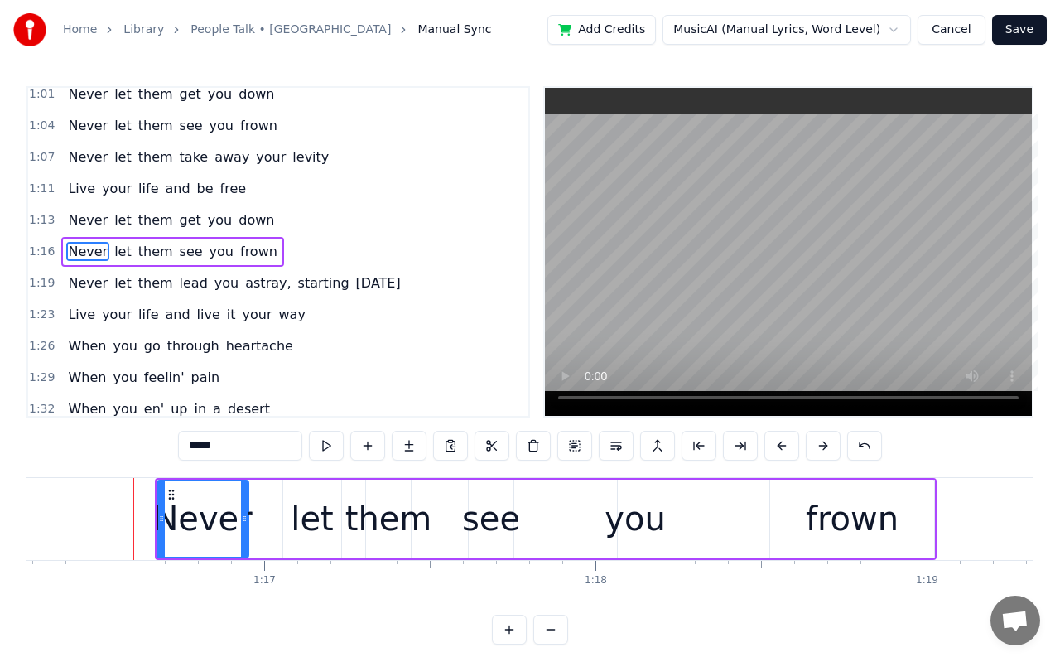
click at [816, 454] on button at bounding box center [823, 446] width 35 height 30
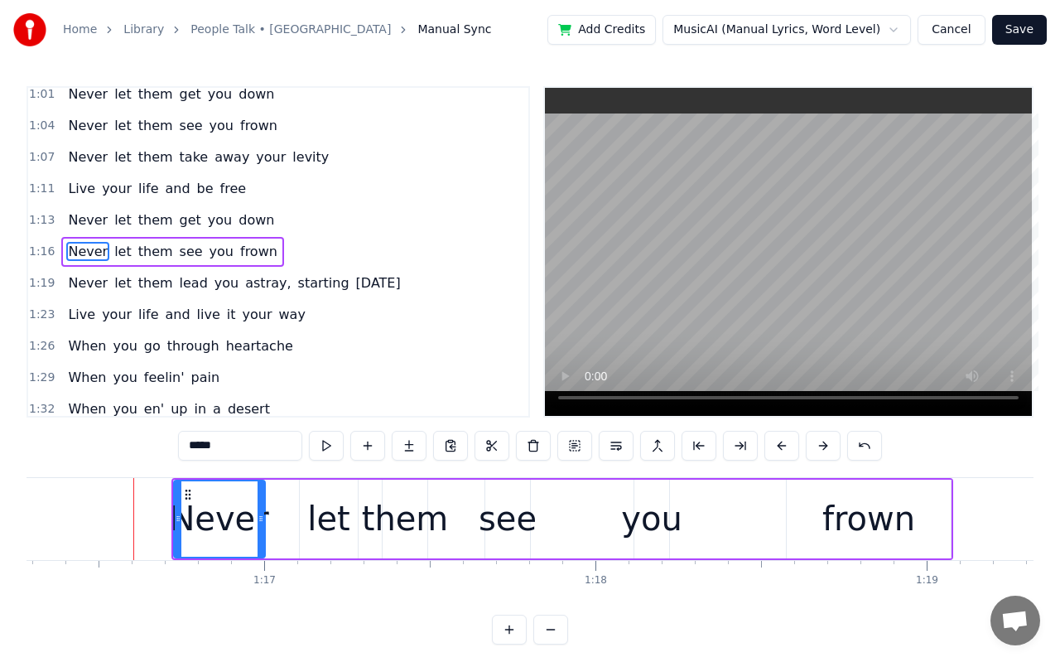
click at [816, 454] on button at bounding box center [823, 446] width 35 height 30
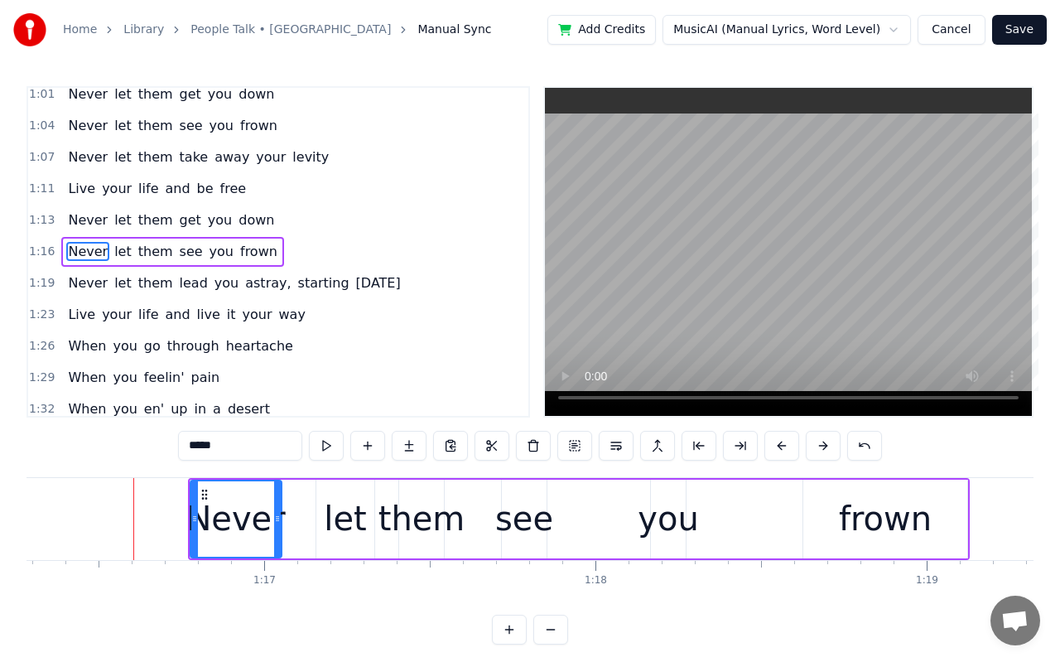
click at [816, 454] on button at bounding box center [823, 446] width 35 height 30
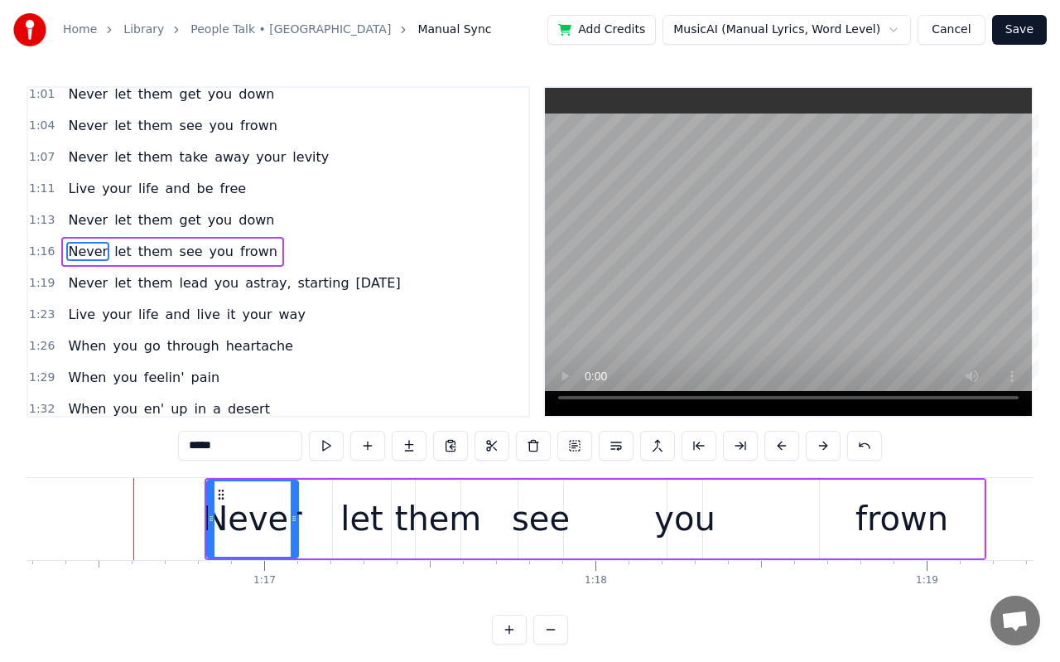
click at [816, 454] on button at bounding box center [823, 446] width 35 height 30
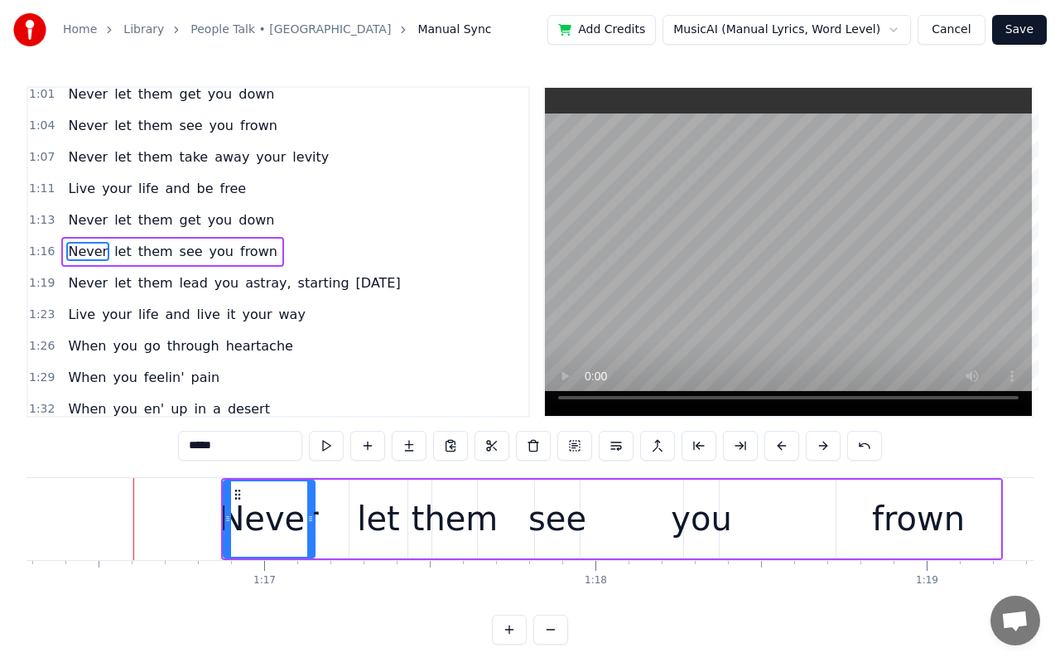
click at [884, 523] on div "frown" at bounding box center [918, 519] width 93 height 50
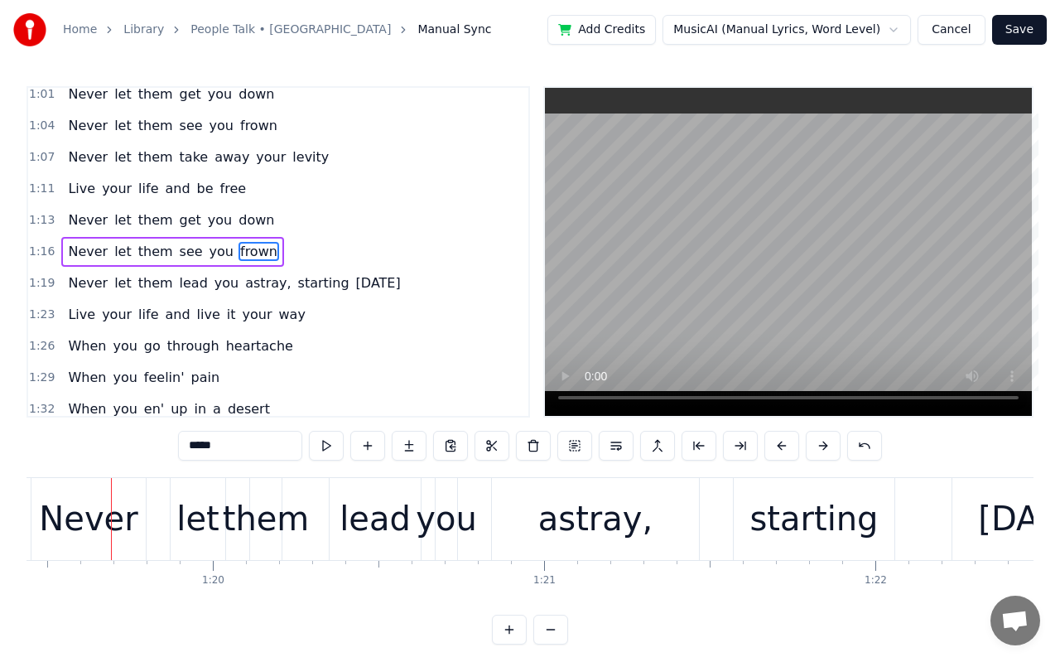
scroll to position [0, 26319]
click at [88, 525] on div "Never" at bounding box center [87, 519] width 99 height 50
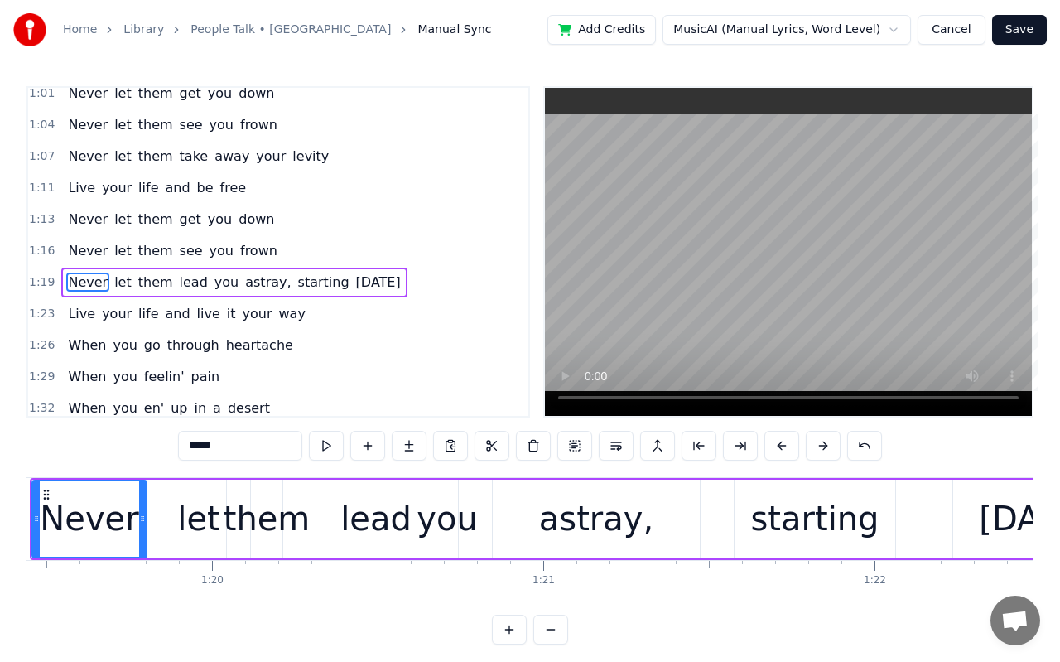
scroll to position [0, 26298]
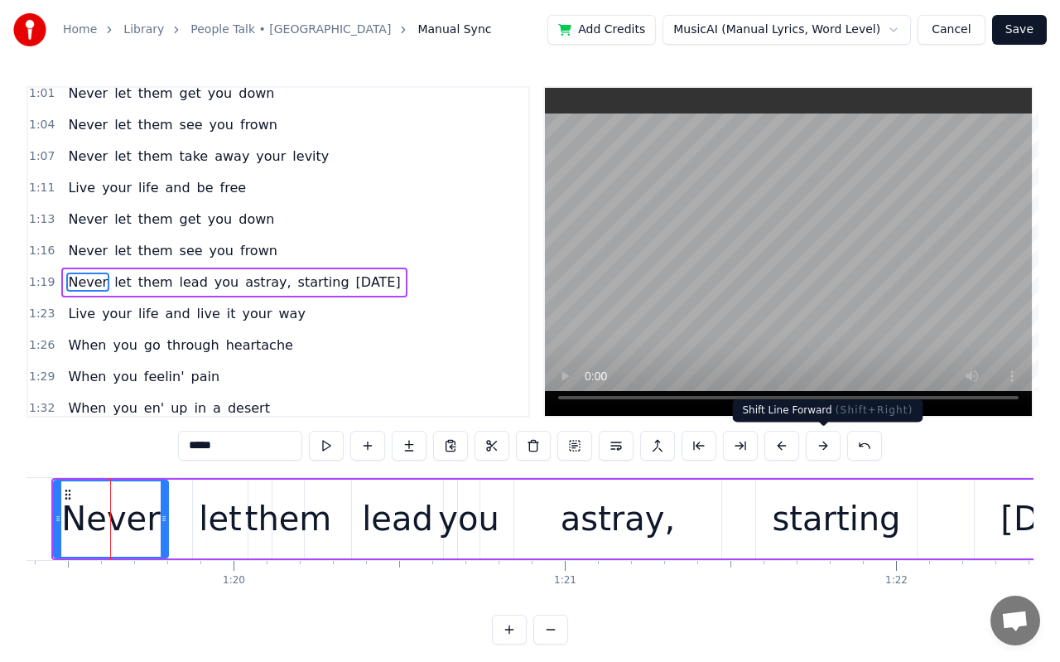
click at [815, 449] on button at bounding box center [823, 446] width 35 height 30
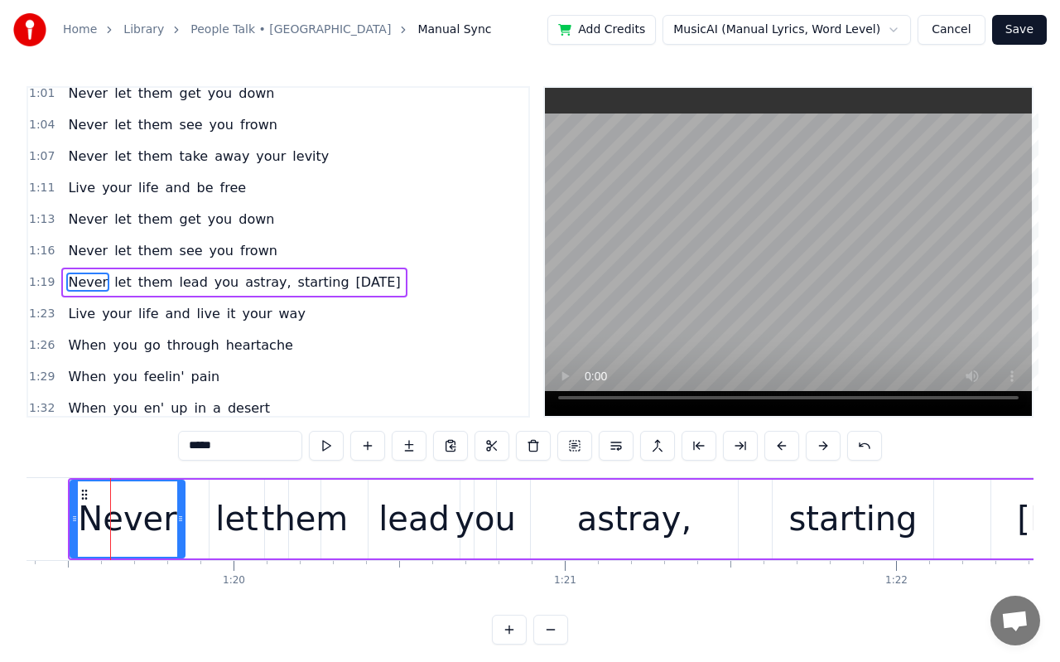
click at [815, 449] on button at bounding box center [823, 446] width 35 height 30
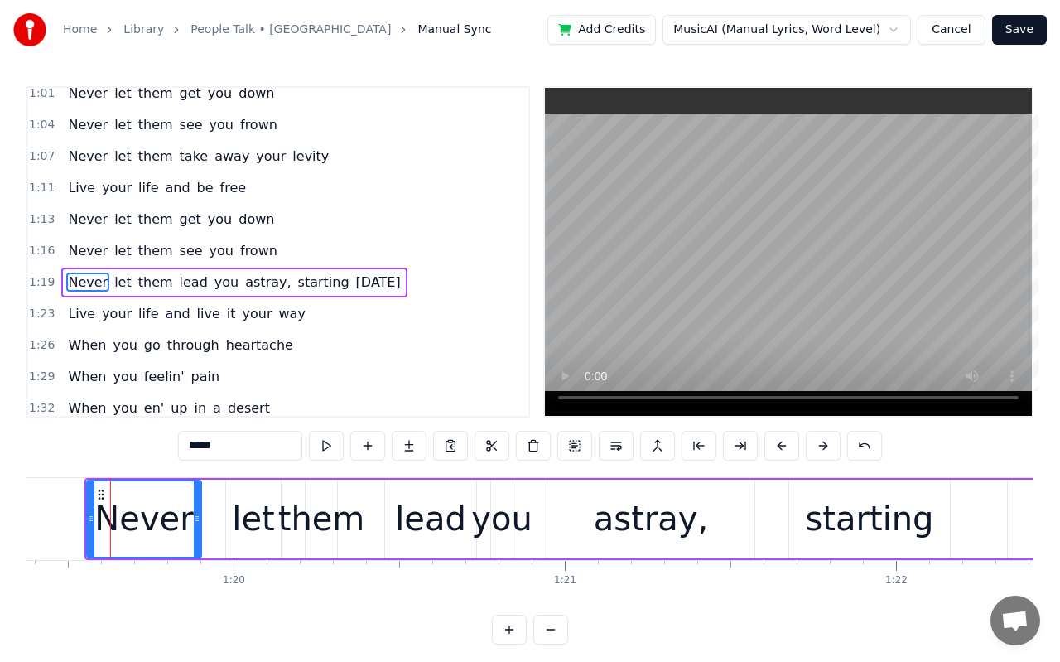
click at [815, 449] on button at bounding box center [823, 446] width 35 height 30
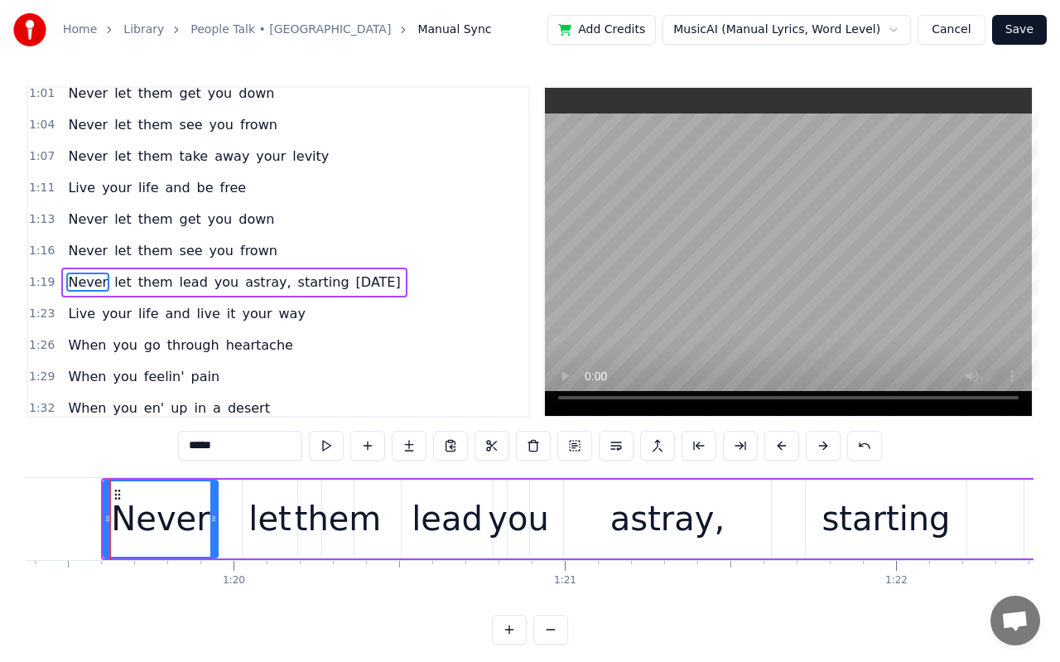
click at [815, 449] on button at bounding box center [823, 446] width 35 height 30
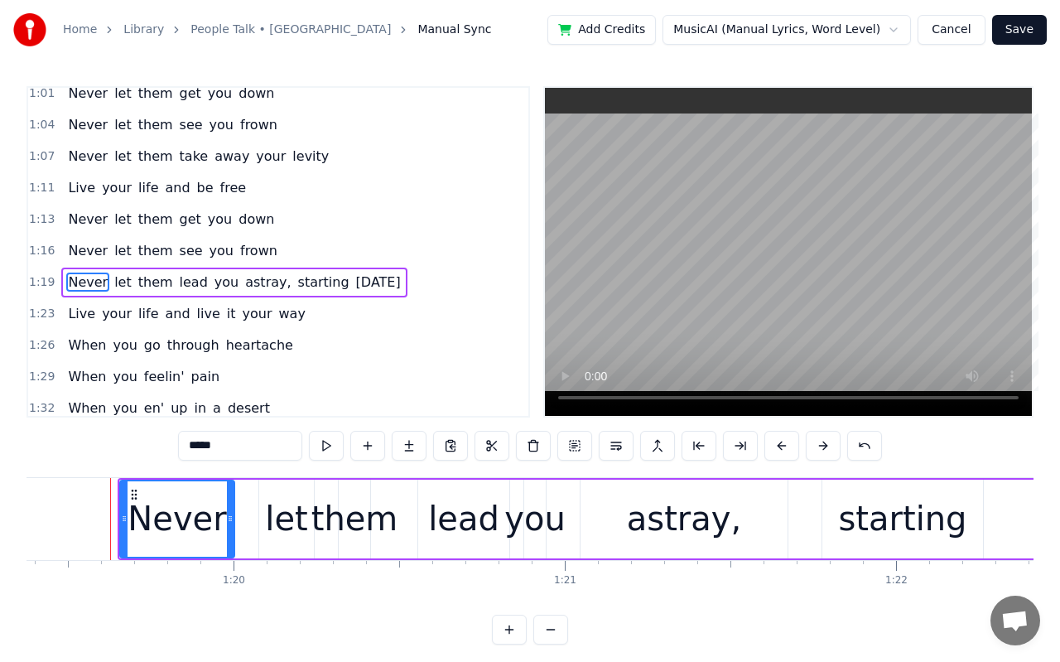
click at [815, 449] on button at bounding box center [823, 446] width 35 height 30
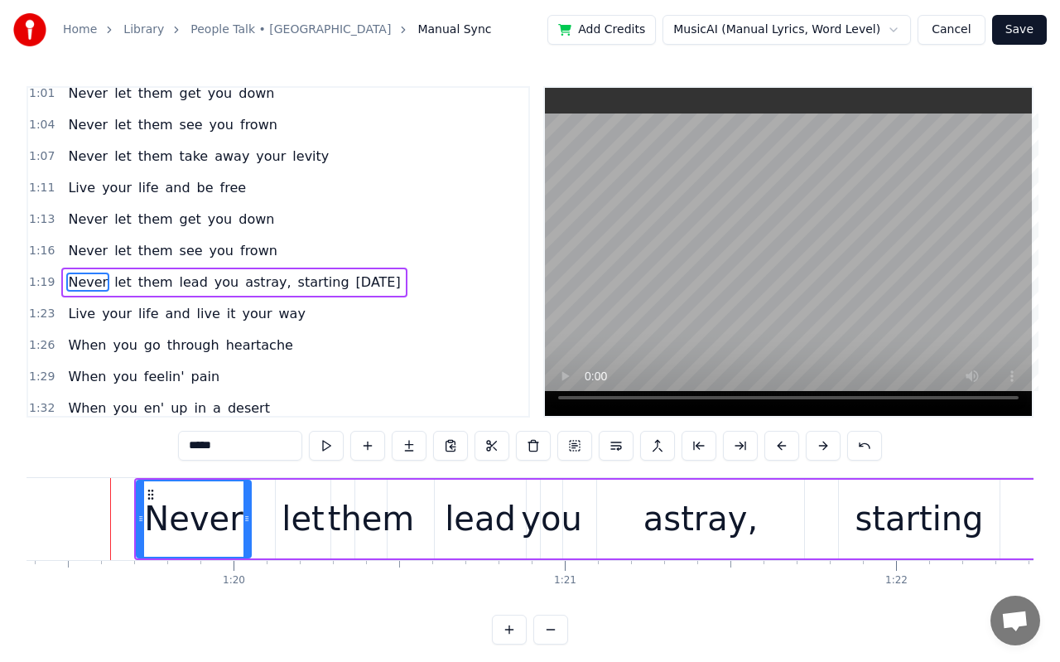
click at [815, 449] on button at bounding box center [823, 446] width 35 height 30
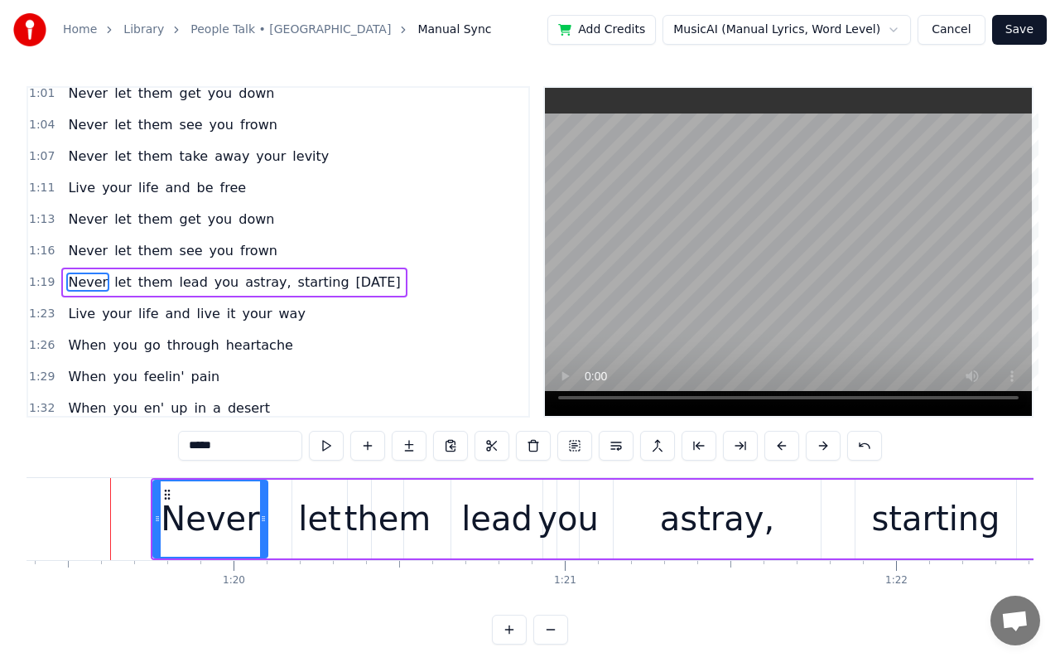
click at [815, 449] on button at bounding box center [823, 446] width 35 height 30
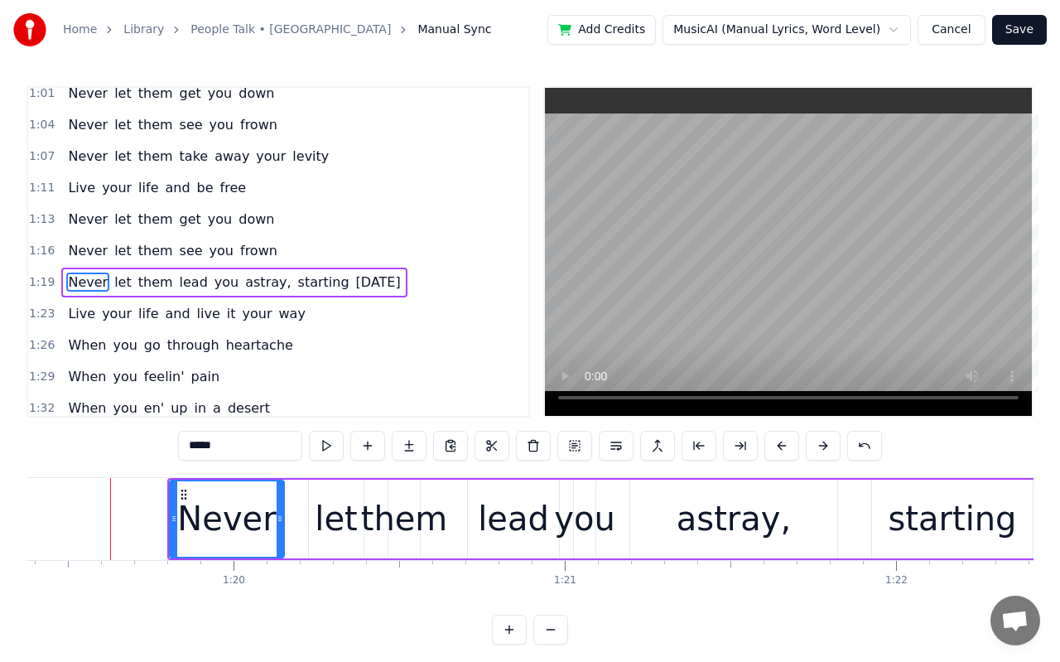
click at [815, 449] on button at bounding box center [823, 446] width 35 height 30
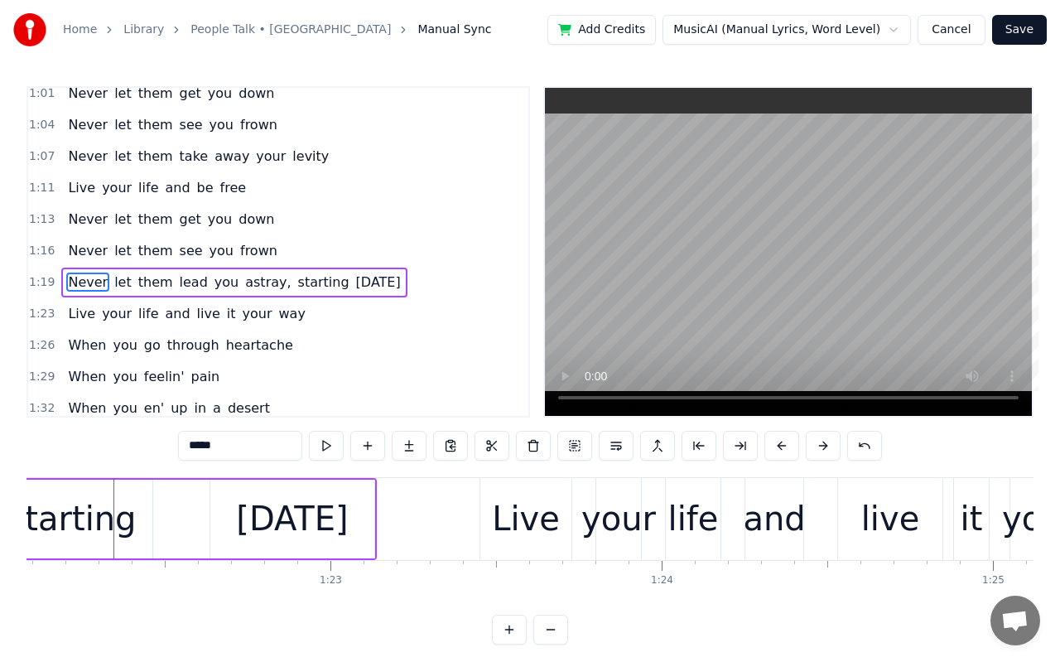
scroll to position [0, 27199]
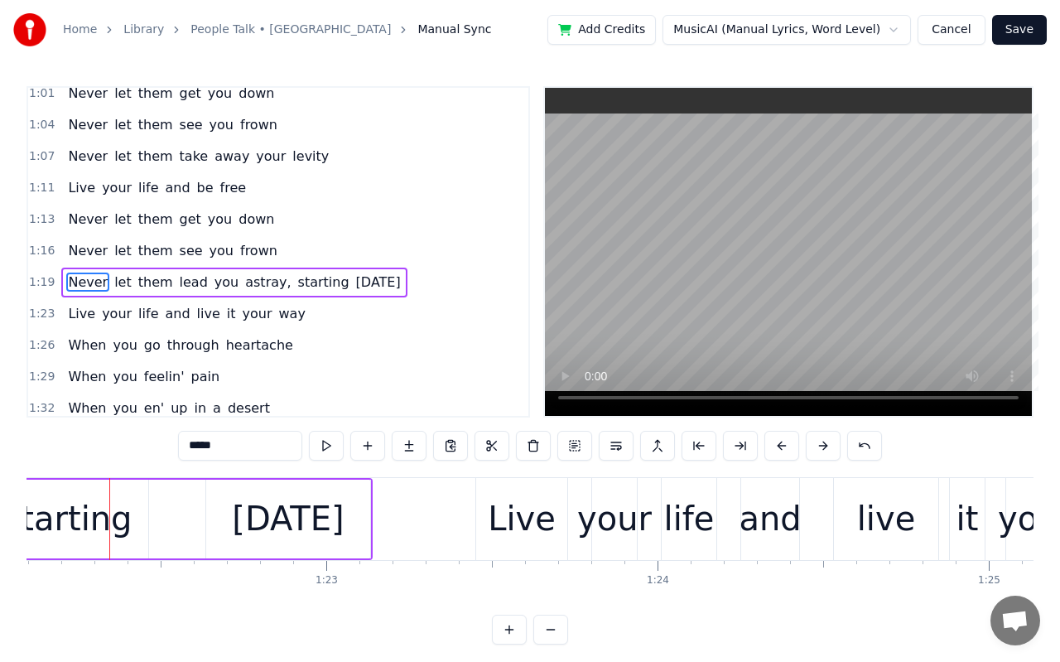
click at [531, 530] on div "Live" at bounding box center [522, 519] width 68 height 50
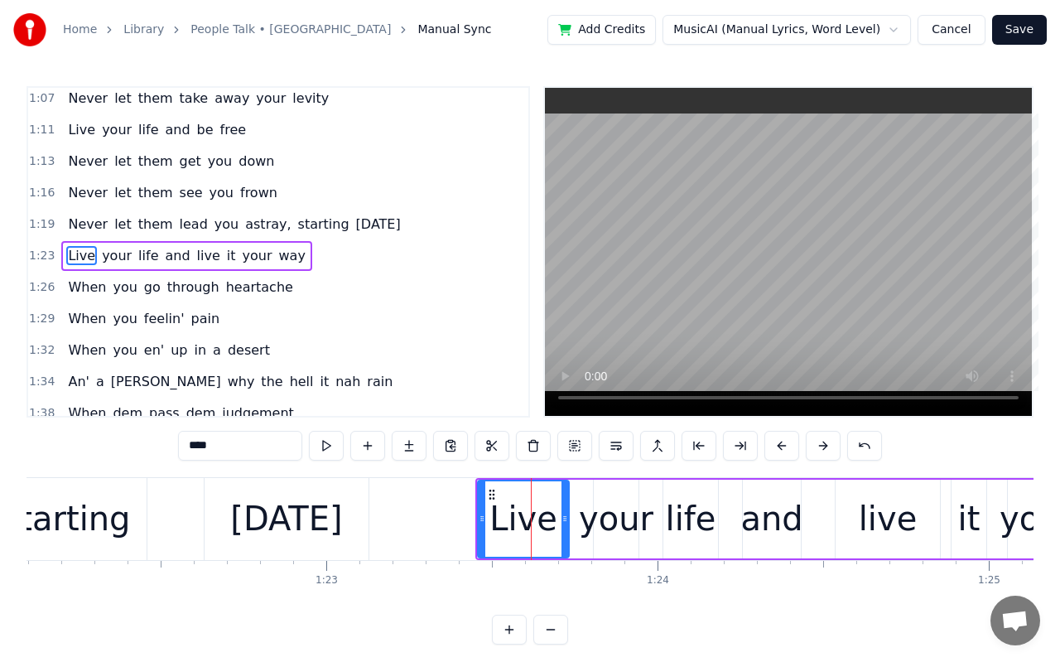
scroll to position [576, 0]
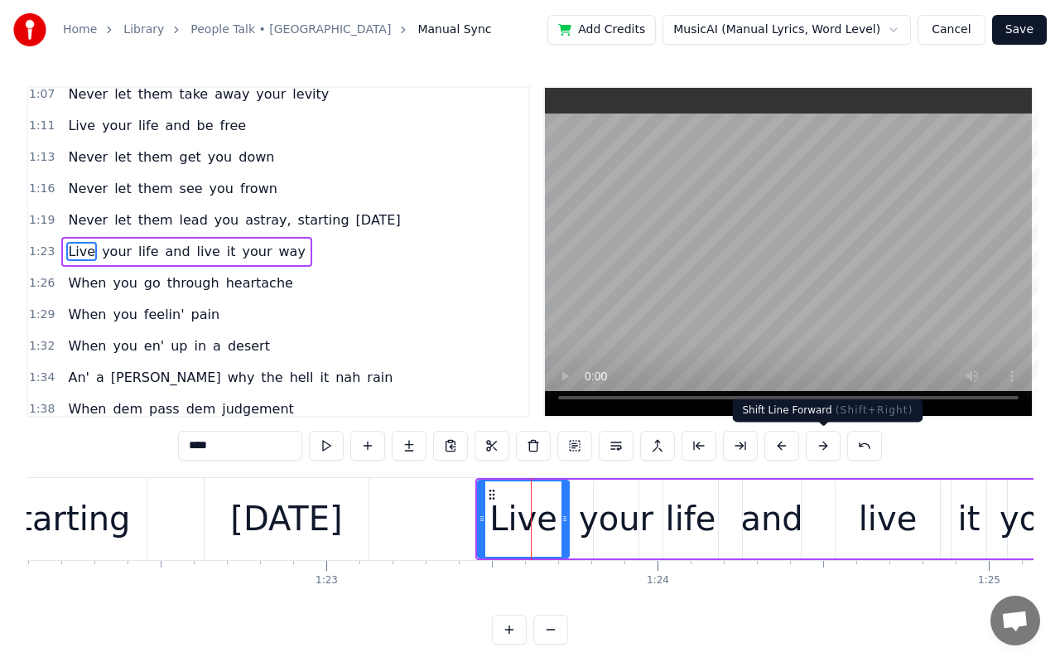
click at [823, 441] on button at bounding box center [823, 446] width 35 height 30
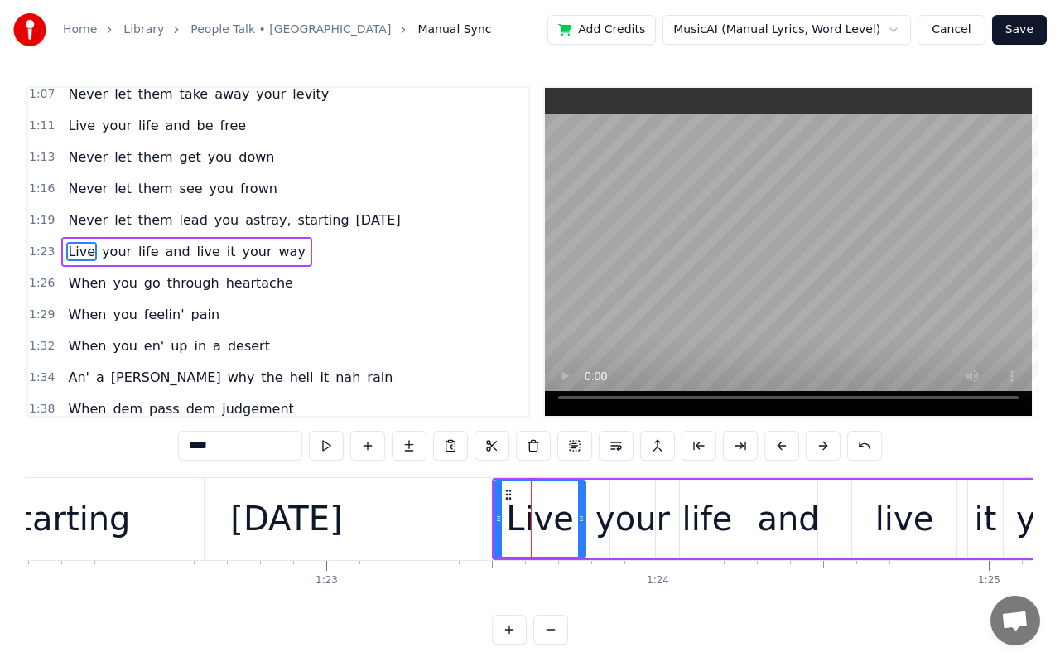
click at [823, 441] on button at bounding box center [823, 446] width 35 height 30
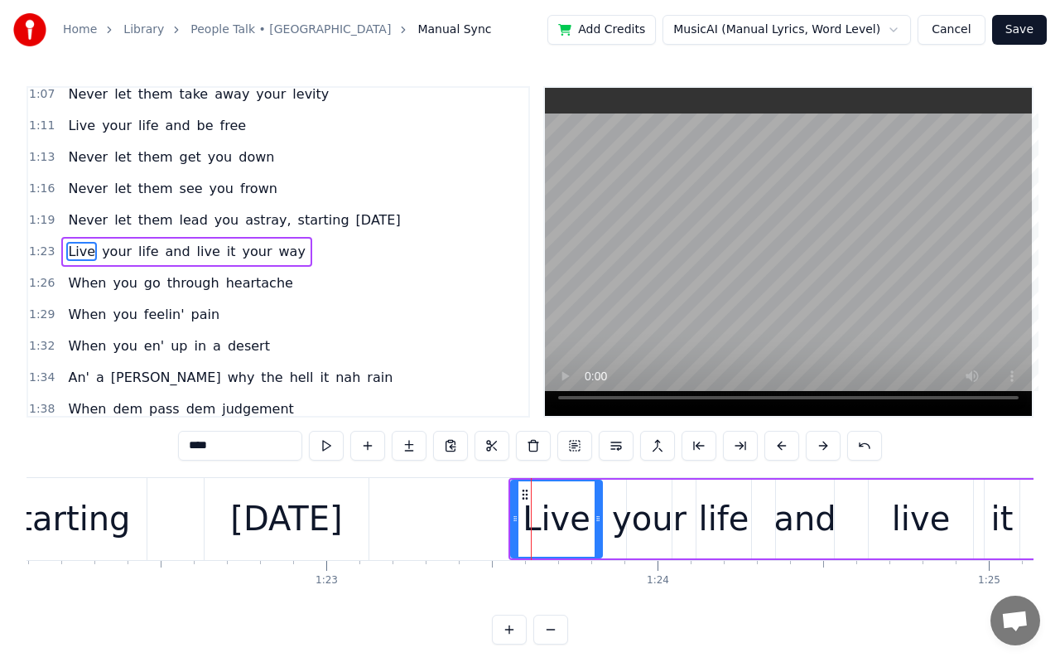
click at [823, 441] on button at bounding box center [823, 446] width 35 height 30
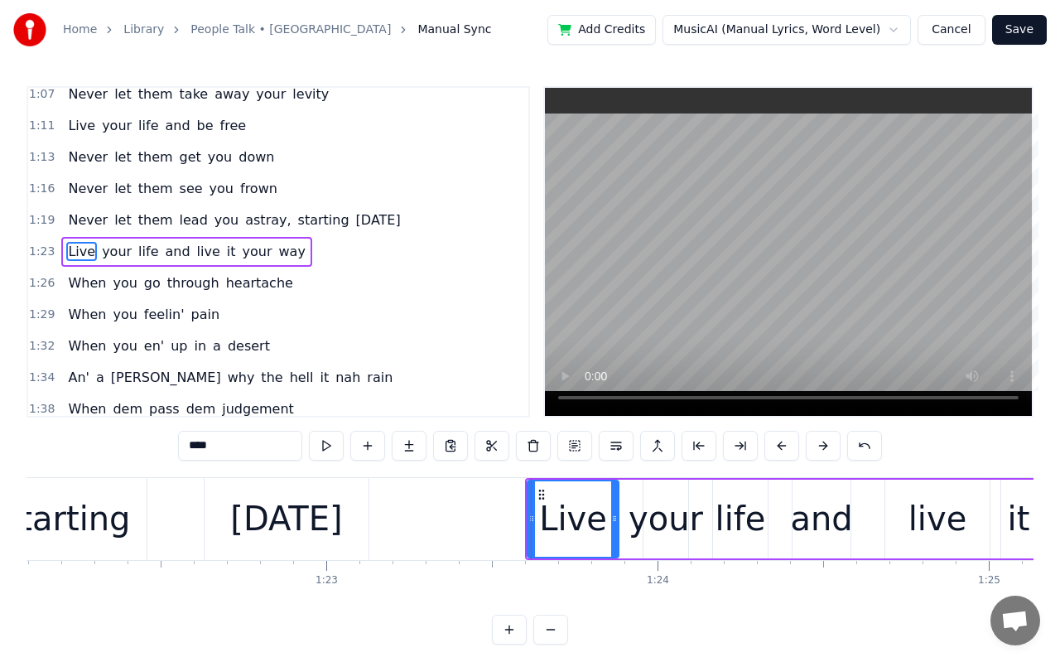
click at [823, 441] on button at bounding box center [823, 446] width 35 height 30
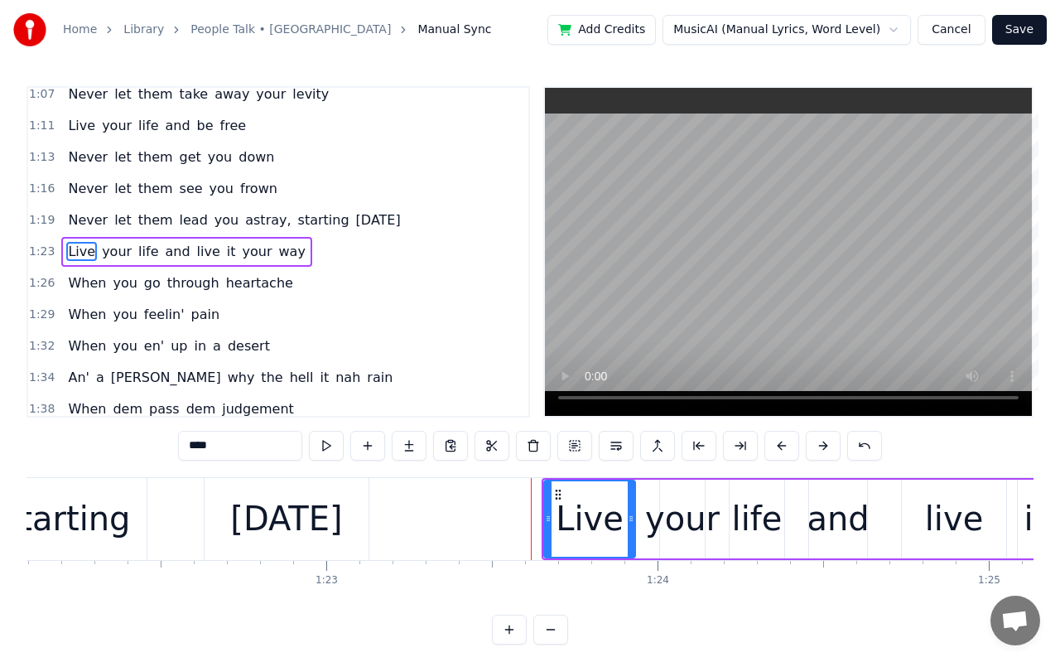
click at [823, 441] on button at bounding box center [823, 446] width 35 height 30
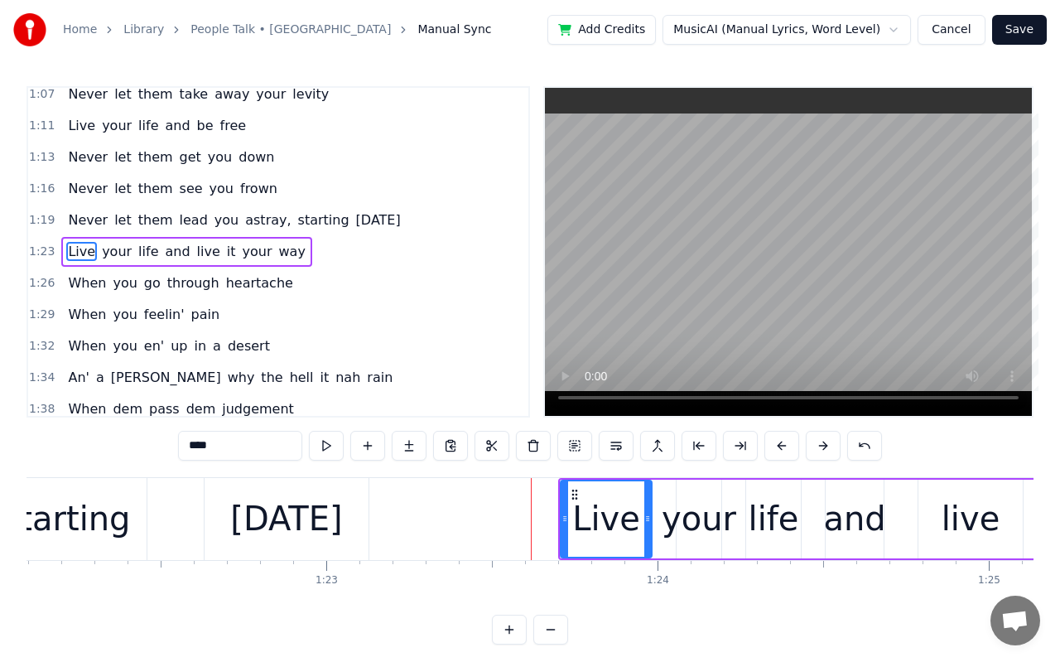
click at [823, 441] on button at bounding box center [823, 446] width 35 height 30
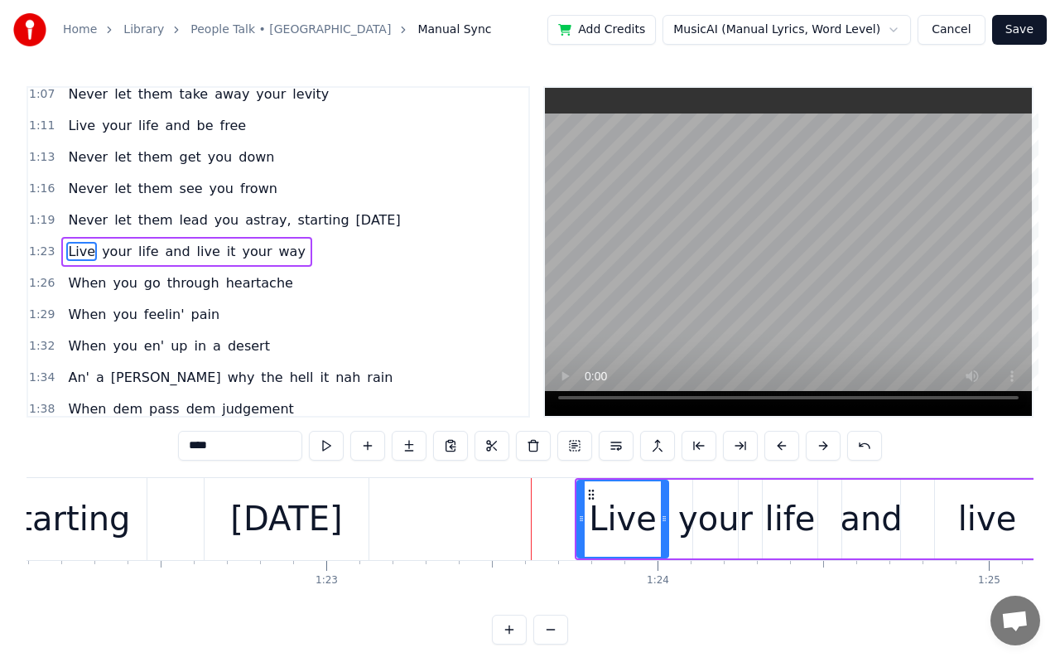
click at [823, 441] on button at bounding box center [823, 446] width 35 height 30
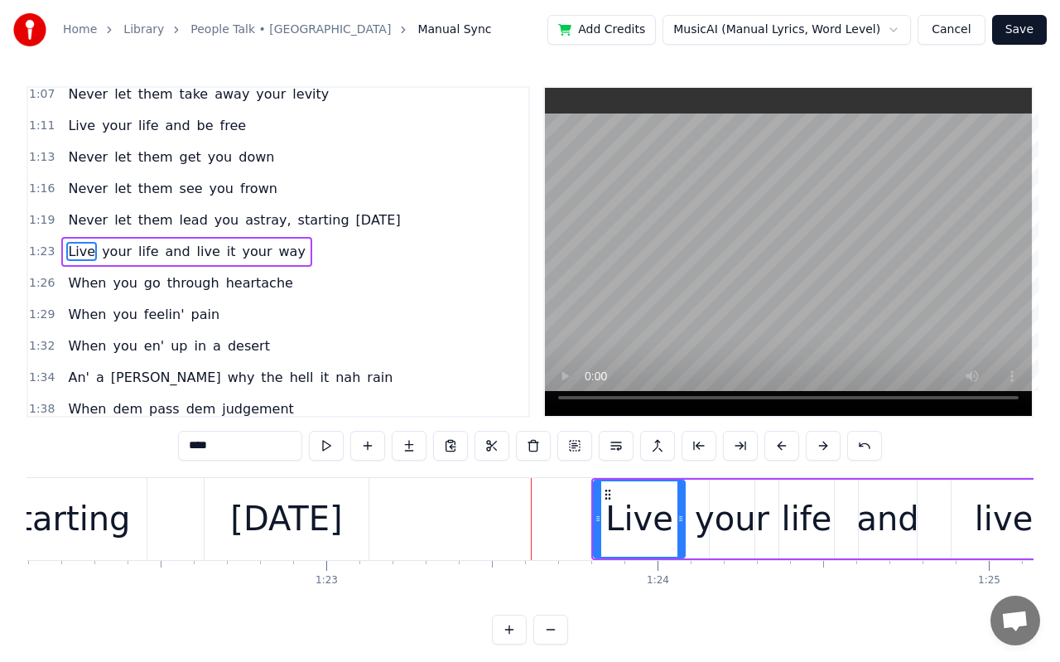
click at [823, 441] on button at bounding box center [823, 446] width 35 height 30
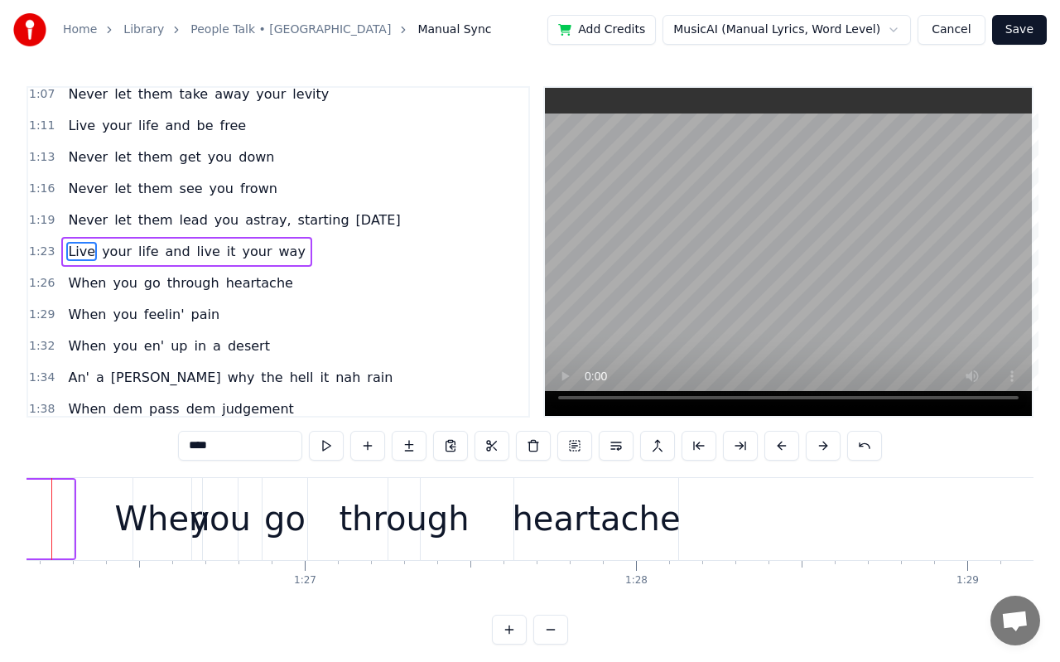
scroll to position [0, 28487]
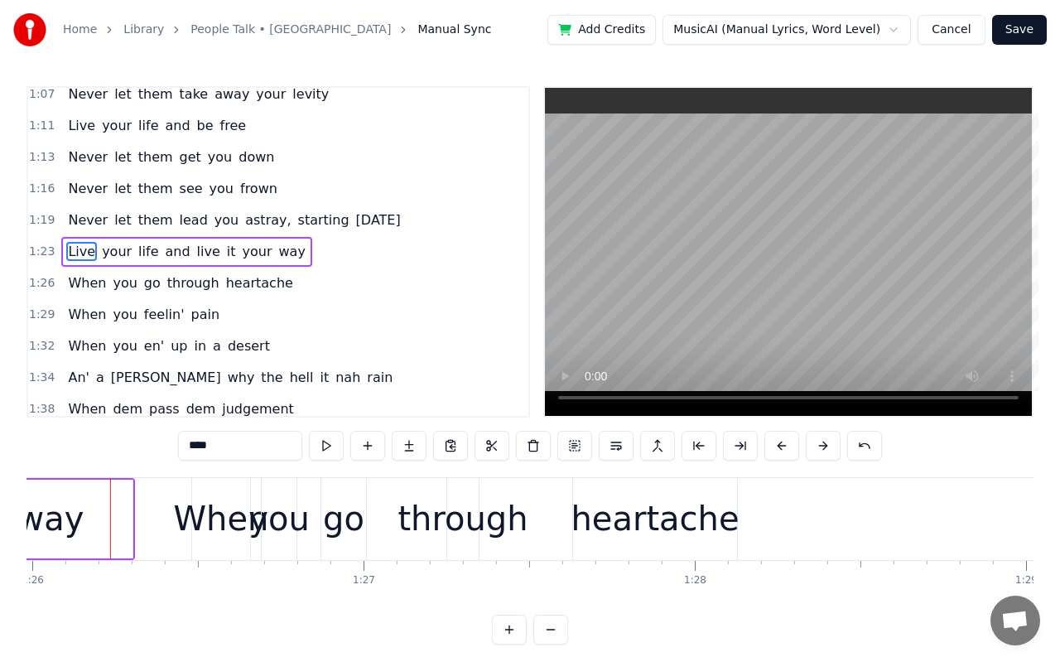
click at [240, 516] on div "When" at bounding box center [221, 519] width 95 height 50
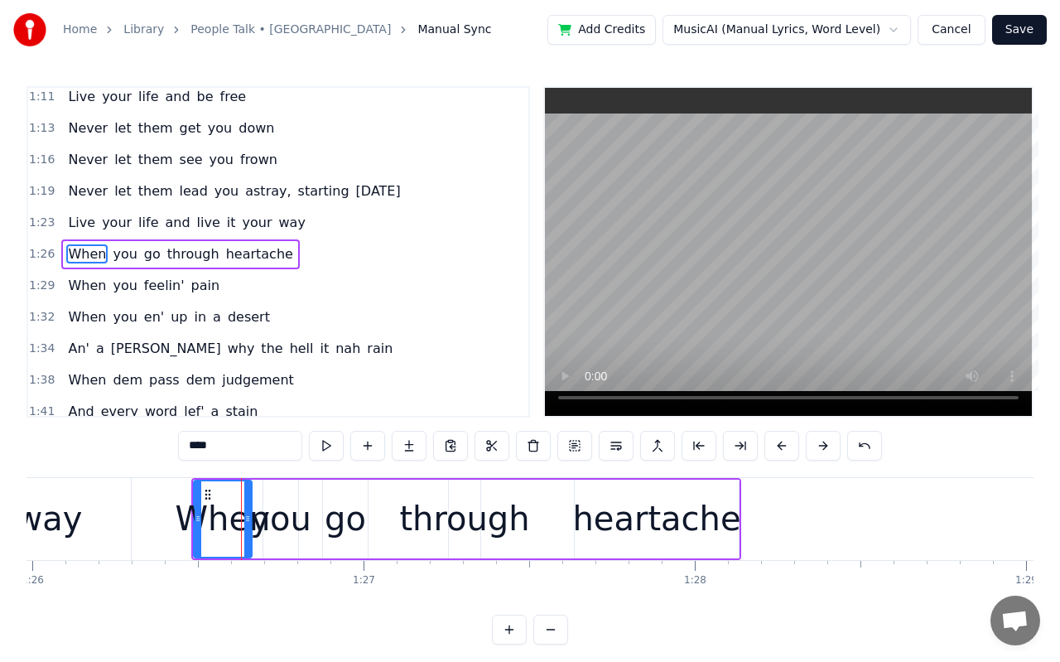
scroll to position [607, 0]
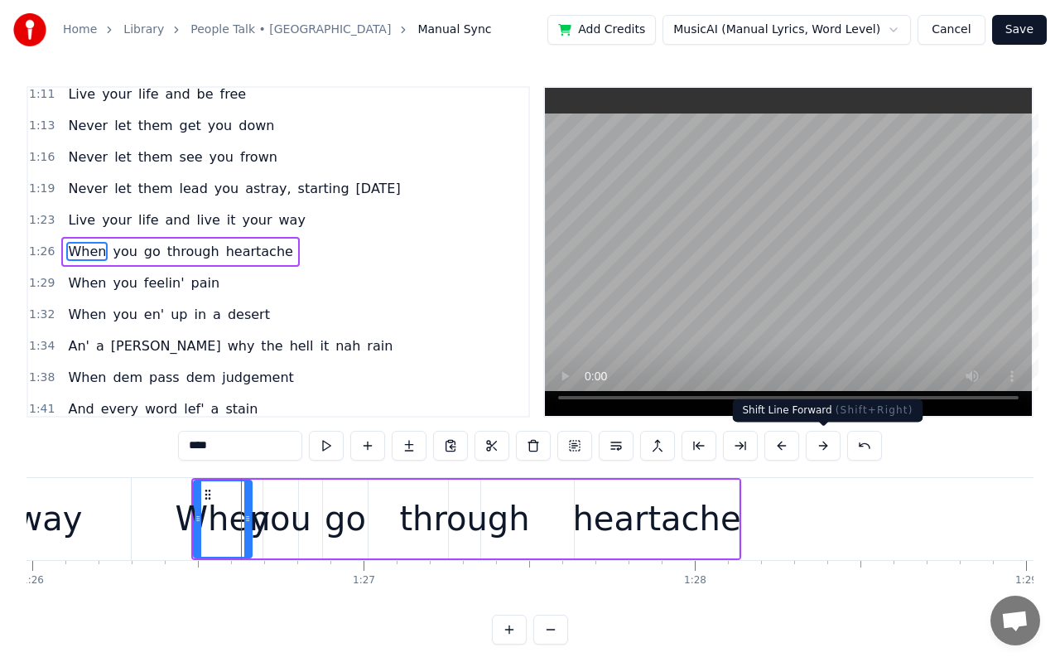
click at [811, 437] on button at bounding box center [823, 446] width 35 height 30
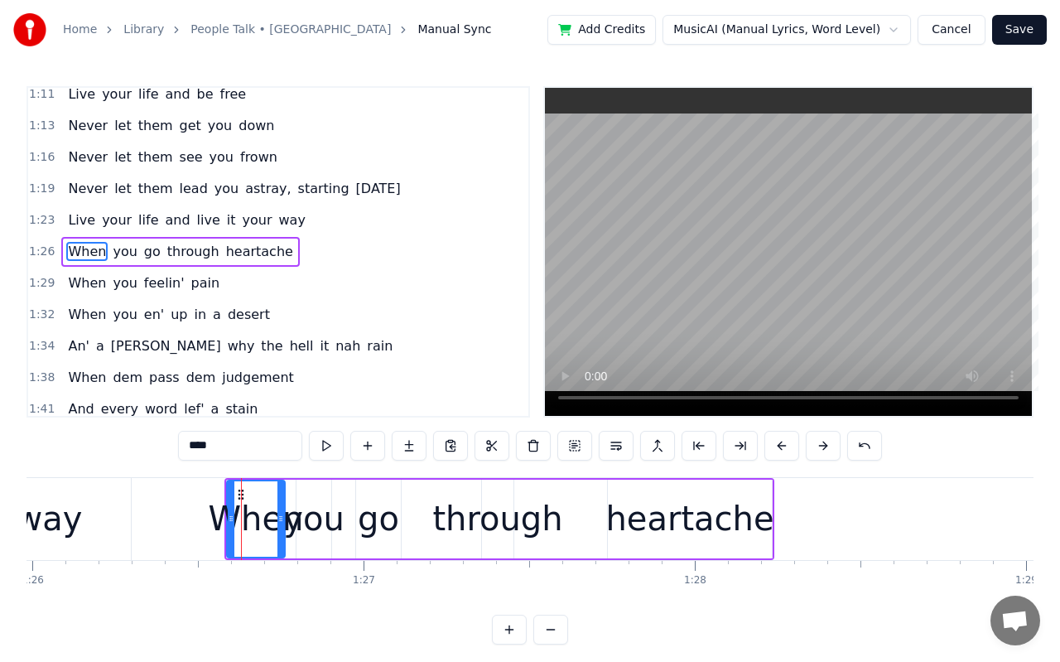
click at [811, 437] on button at bounding box center [823, 446] width 35 height 30
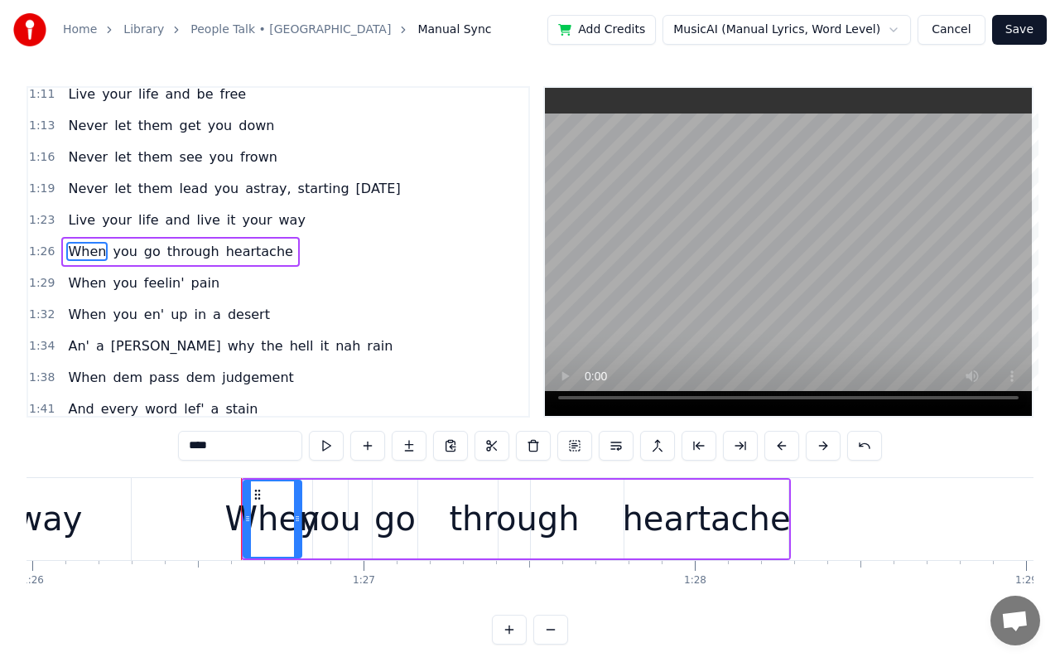
click at [811, 437] on button at bounding box center [823, 446] width 35 height 30
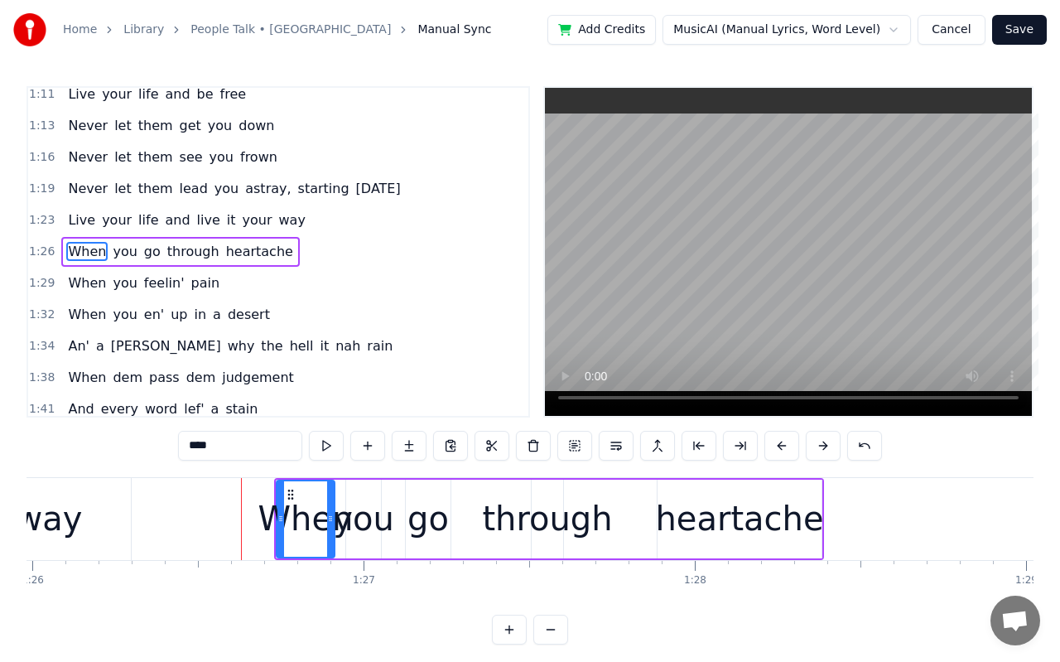
click at [811, 437] on button at bounding box center [823, 446] width 35 height 30
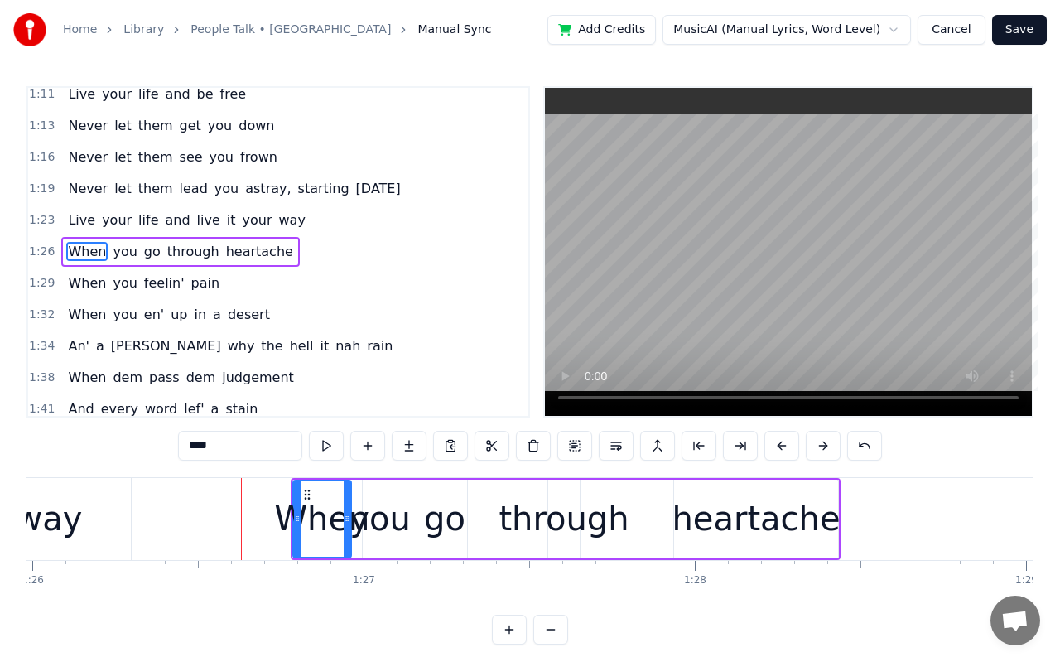
click at [811, 437] on button at bounding box center [823, 446] width 35 height 30
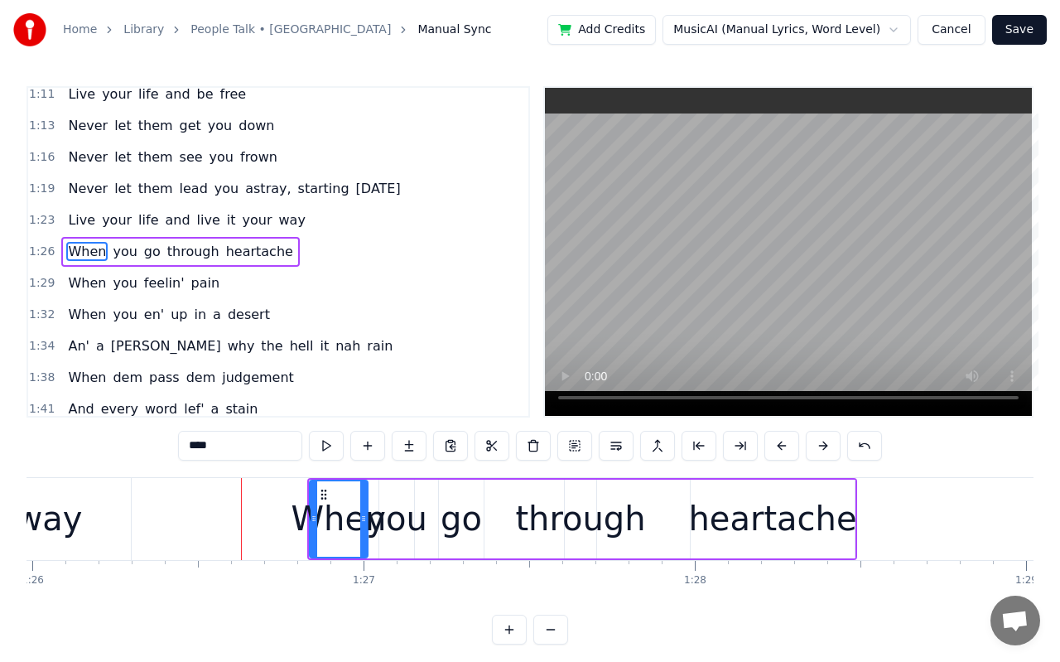
click at [811, 437] on button at bounding box center [823, 446] width 35 height 30
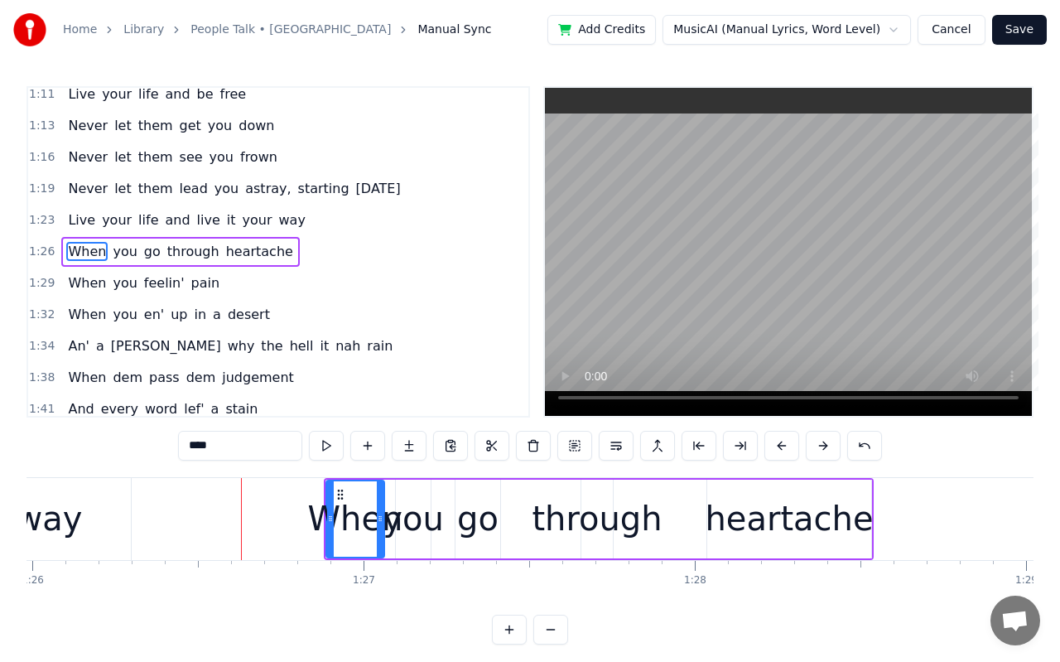
click at [811, 437] on button at bounding box center [823, 446] width 35 height 30
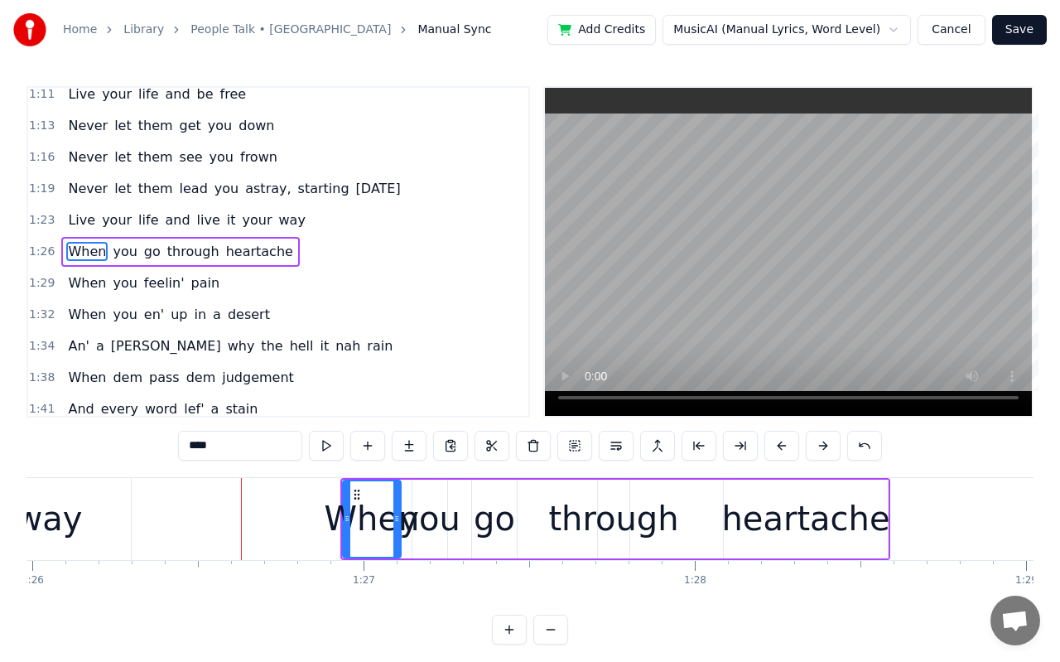
click at [441, 523] on div "you" at bounding box center [429, 519] width 61 height 50
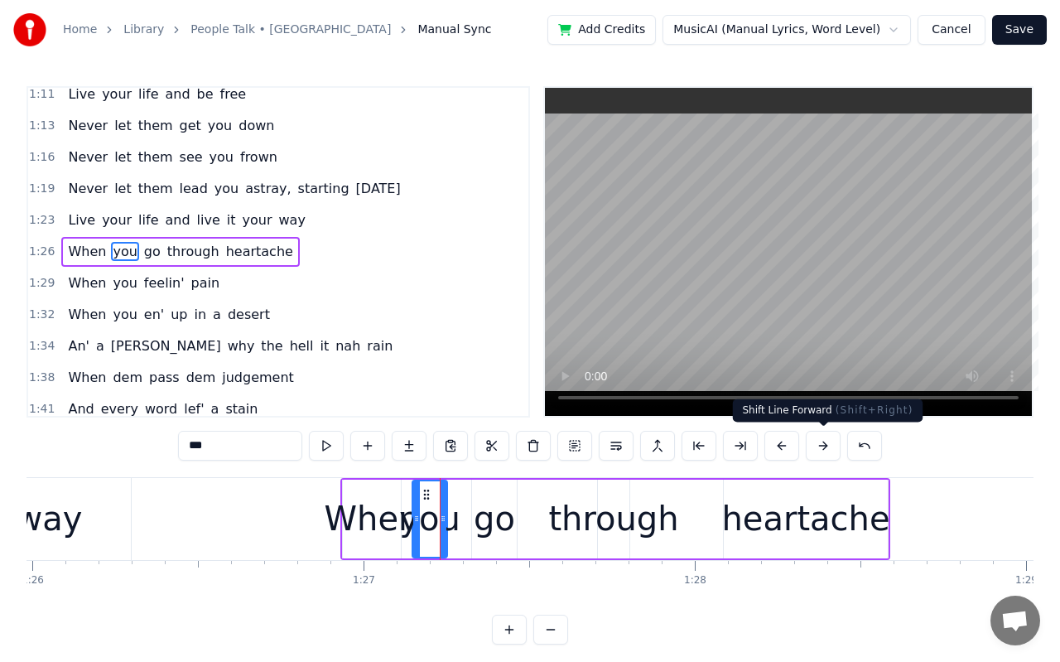
click at [822, 448] on button at bounding box center [823, 446] width 35 height 30
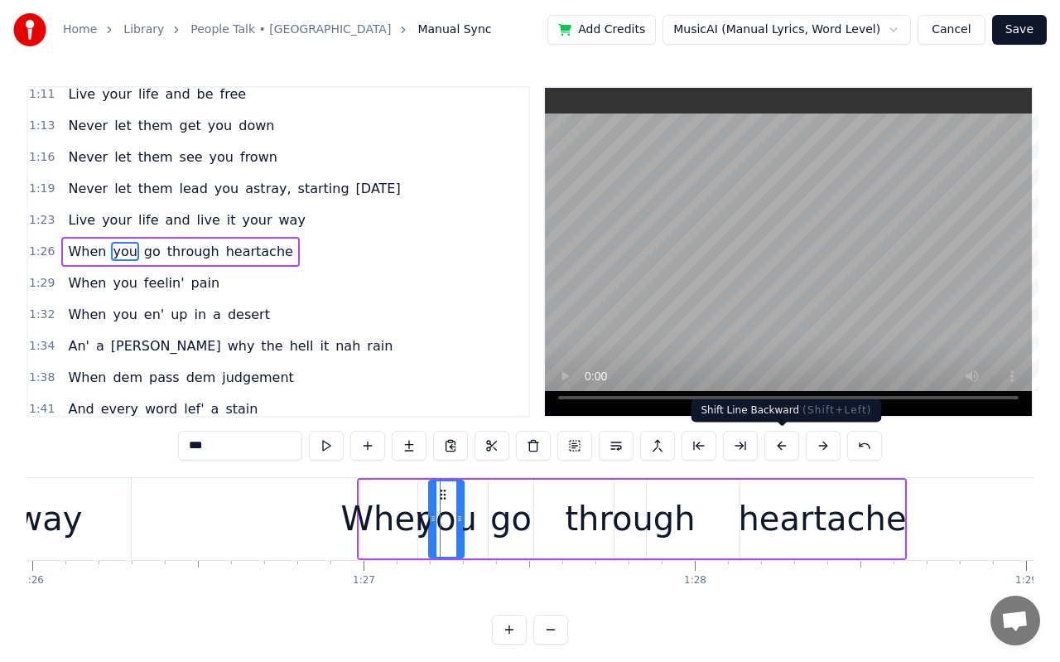
click at [778, 445] on button at bounding box center [781, 446] width 35 height 30
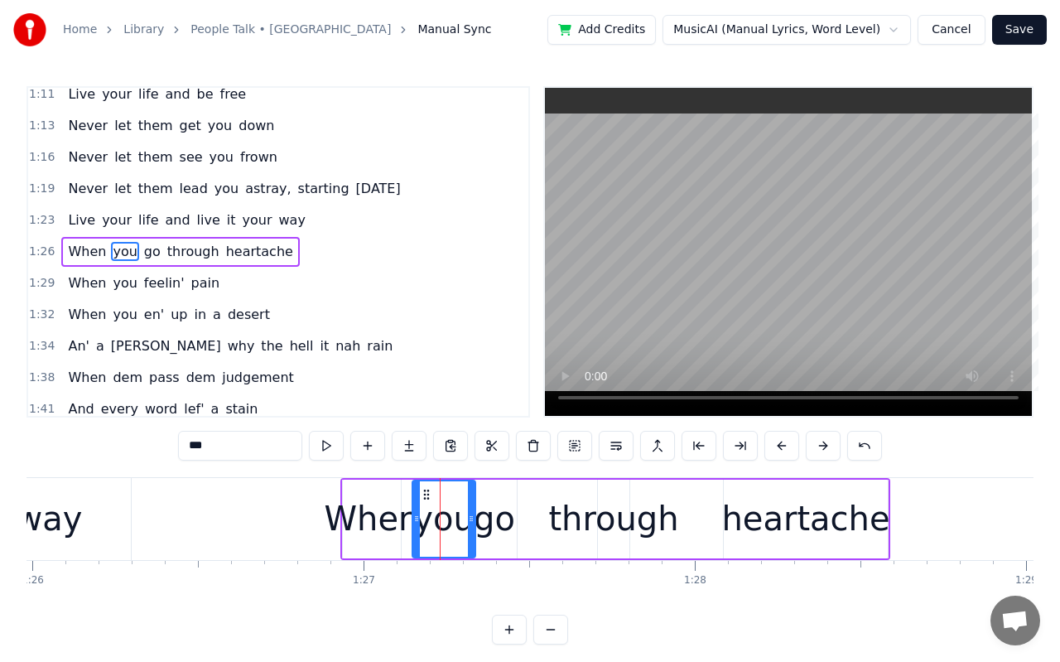
drag, startPoint x: 443, startPoint y: 523, endPoint x: 471, endPoint y: 527, distance: 28.4
click at [471, 527] on div at bounding box center [471, 518] width 7 height 75
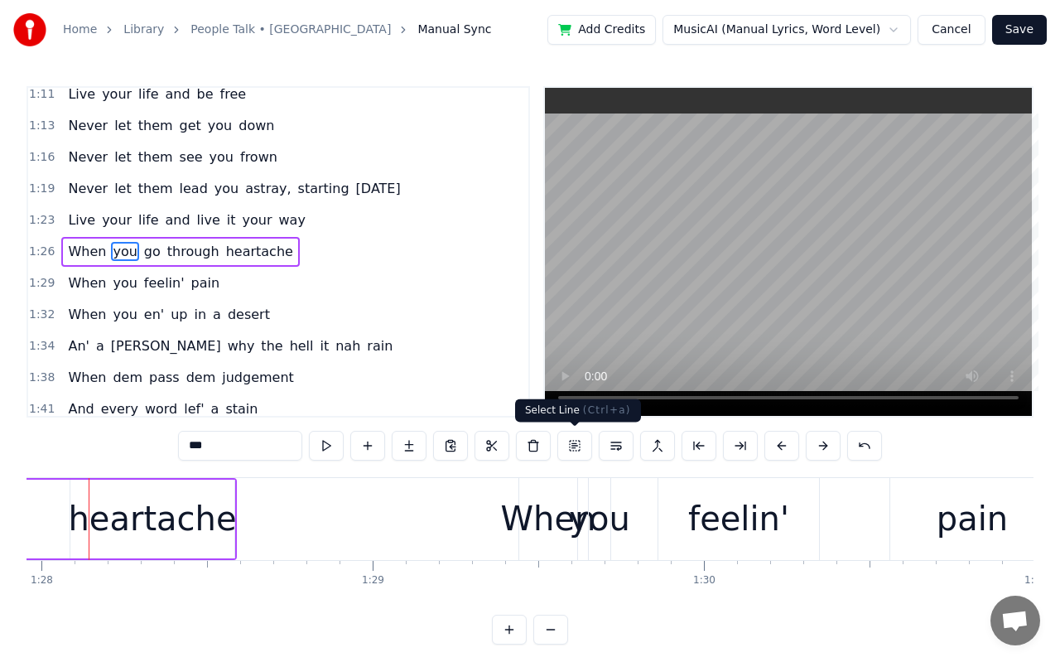
scroll to position [0, 29119]
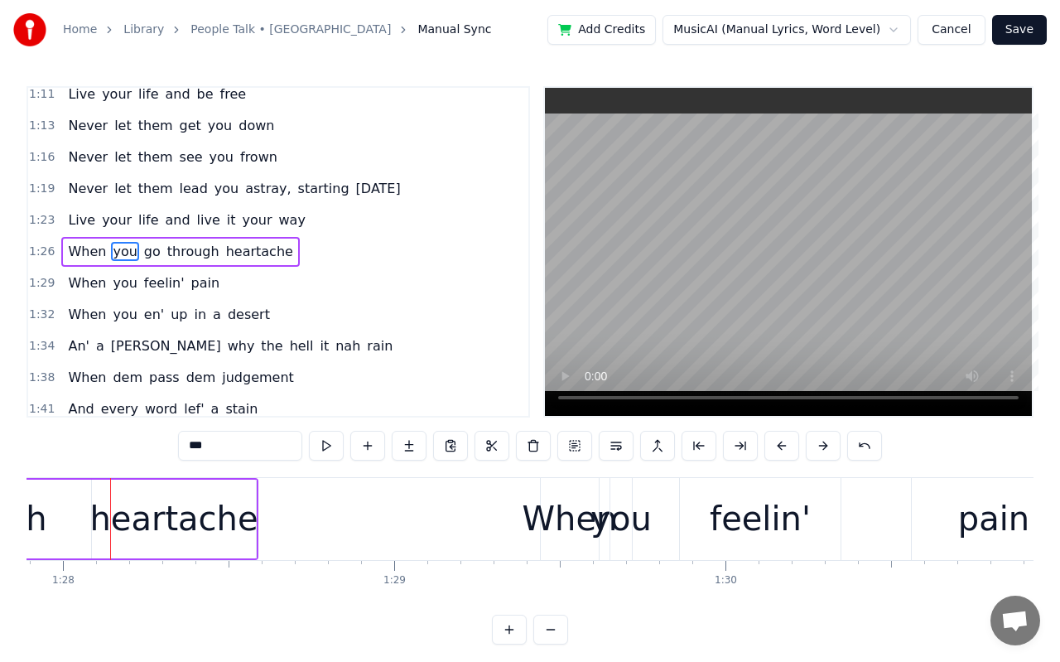
click at [570, 519] on div "When" at bounding box center [570, 519] width 95 height 50
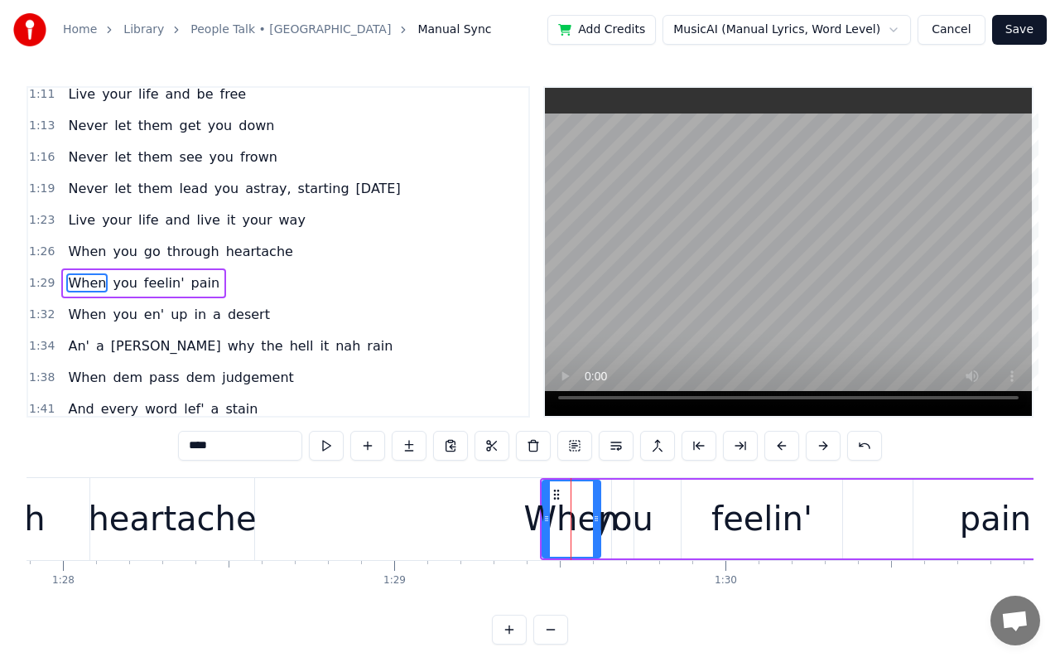
scroll to position [639, 0]
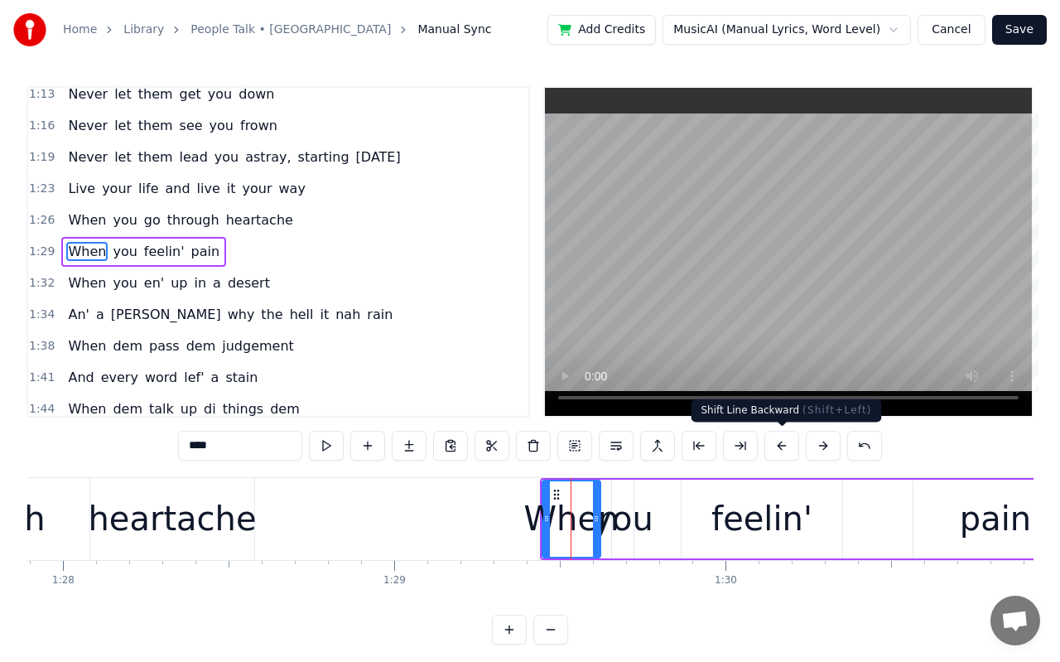
click at [784, 441] on button at bounding box center [781, 446] width 35 height 30
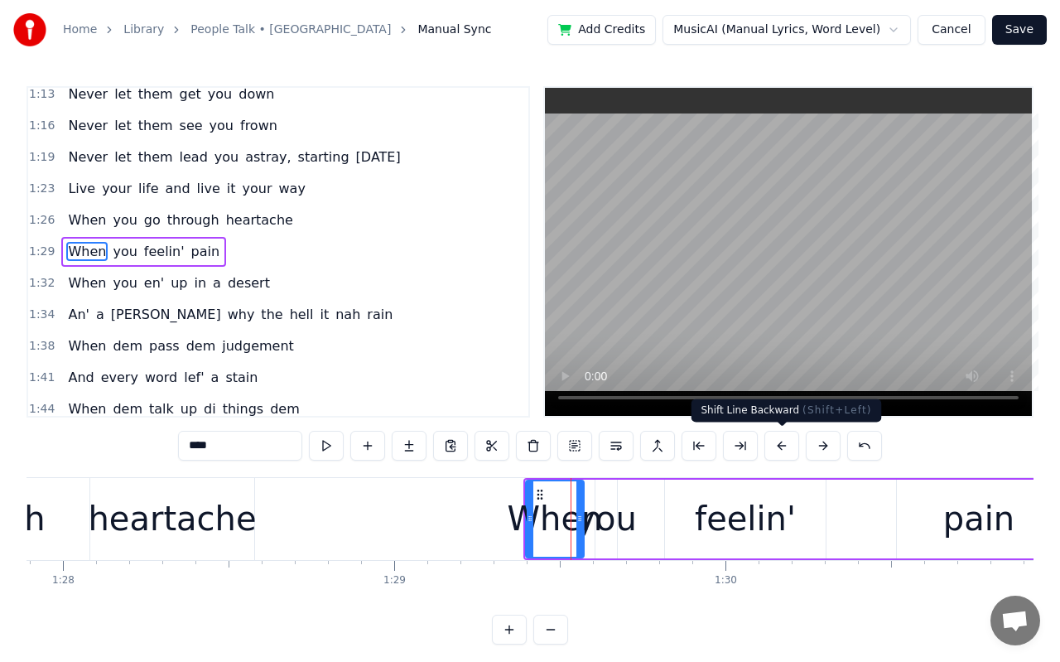
click at [784, 441] on button at bounding box center [781, 446] width 35 height 30
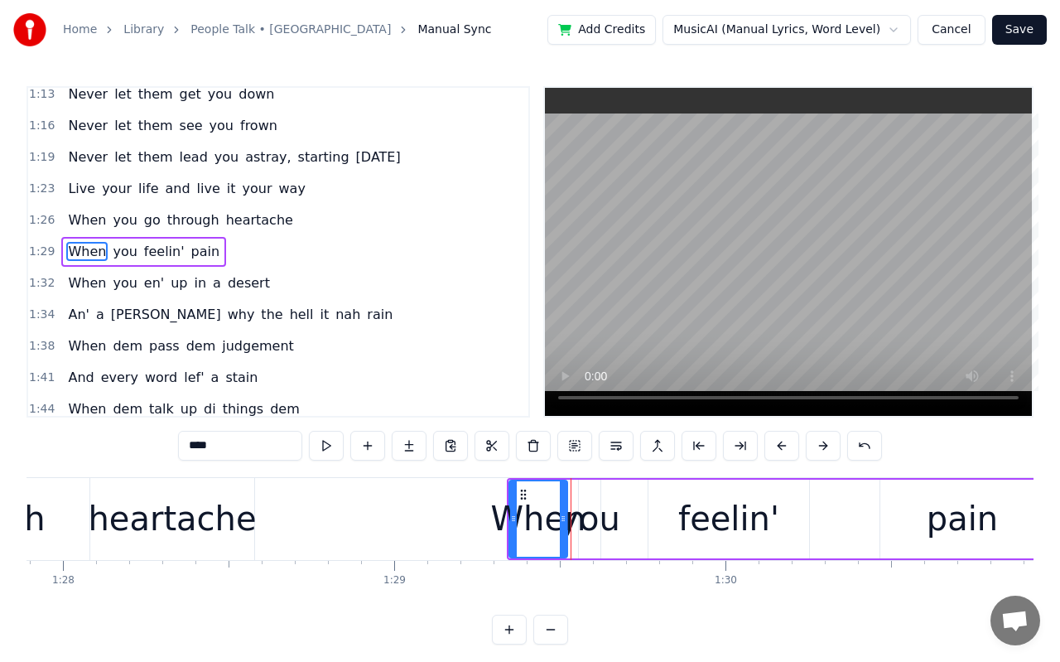
click at [784, 441] on button at bounding box center [781, 446] width 35 height 30
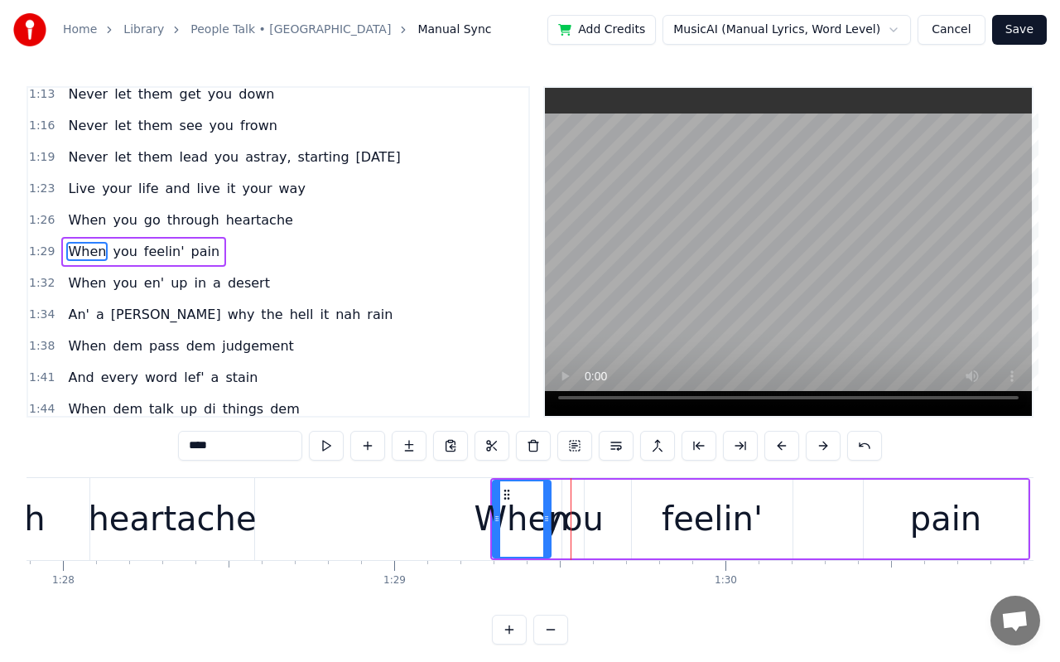
click at [784, 441] on button at bounding box center [781, 446] width 35 height 30
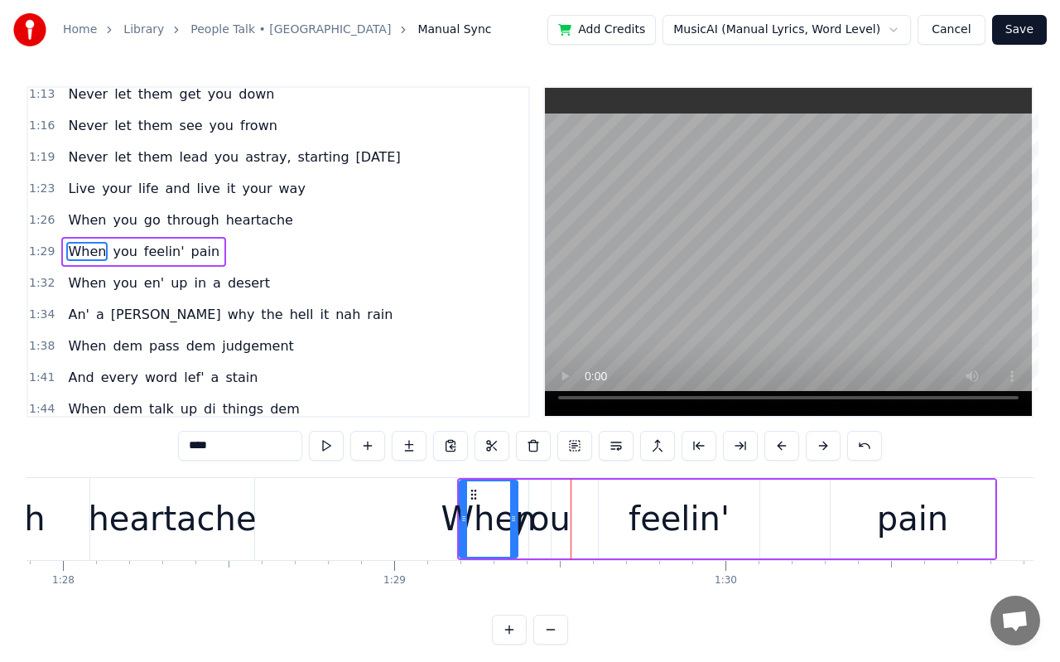
click at [784, 441] on button at bounding box center [781, 446] width 35 height 30
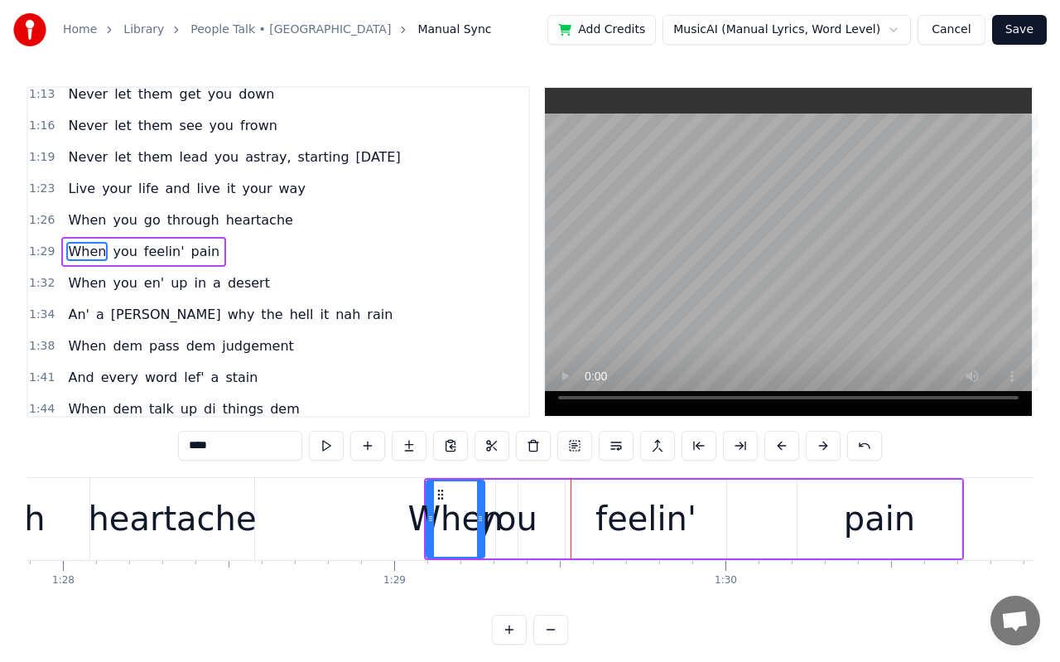
click at [784, 441] on button at bounding box center [781, 446] width 35 height 30
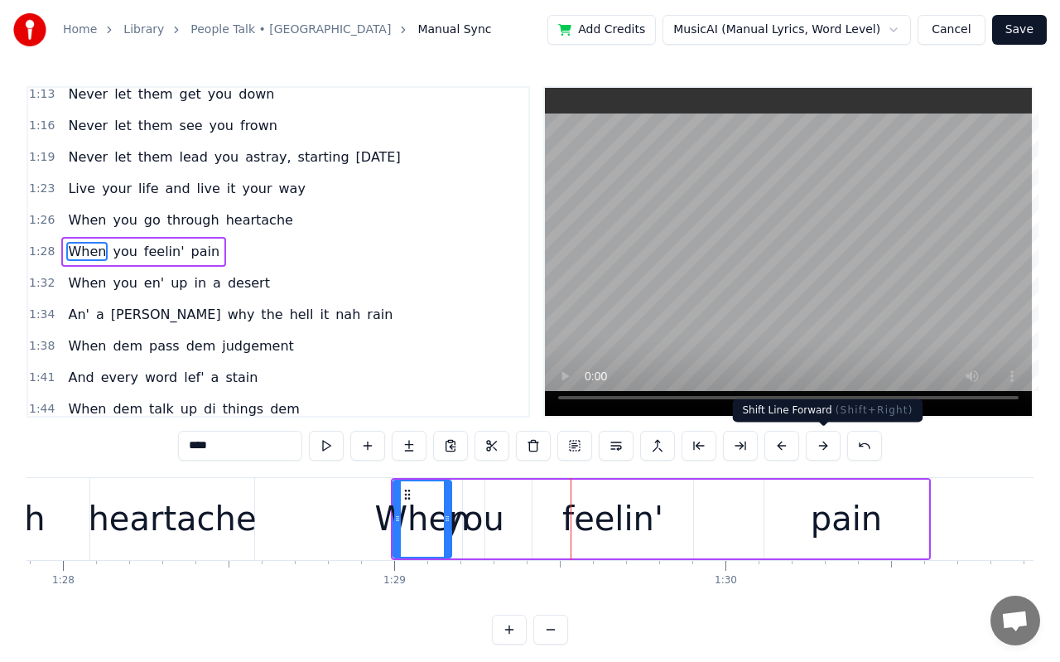
click at [811, 446] on button at bounding box center [823, 446] width 35 height 30
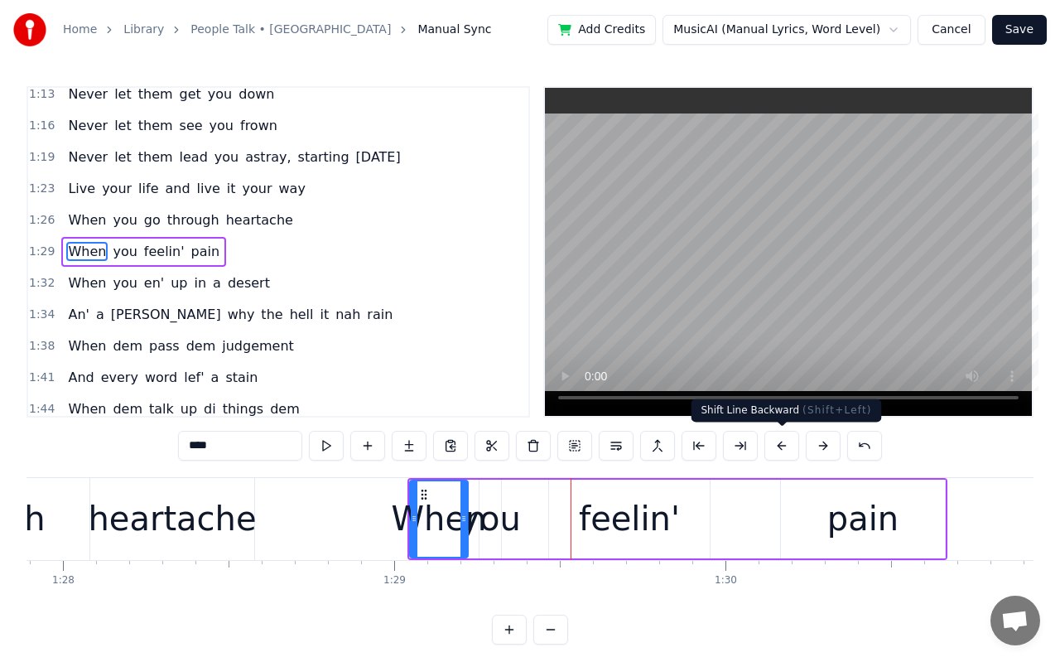
click at [791, 448] on button at bounding box center [781, 446] width 35 height 30
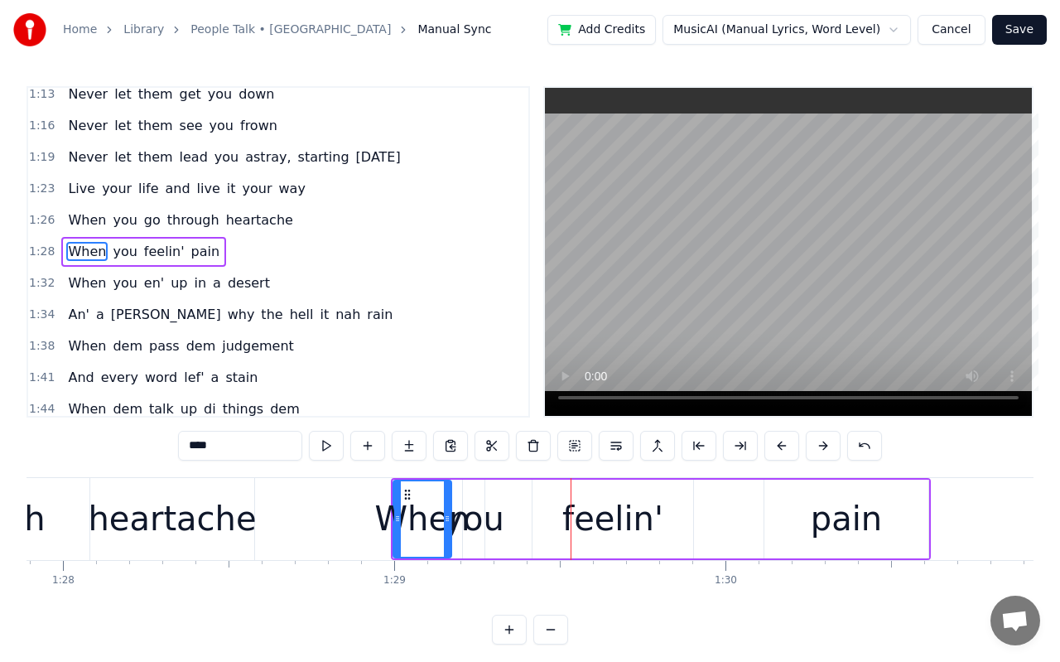
click at [496, 518] on div "you" at bounding box center [473, 519] width 61 height 50
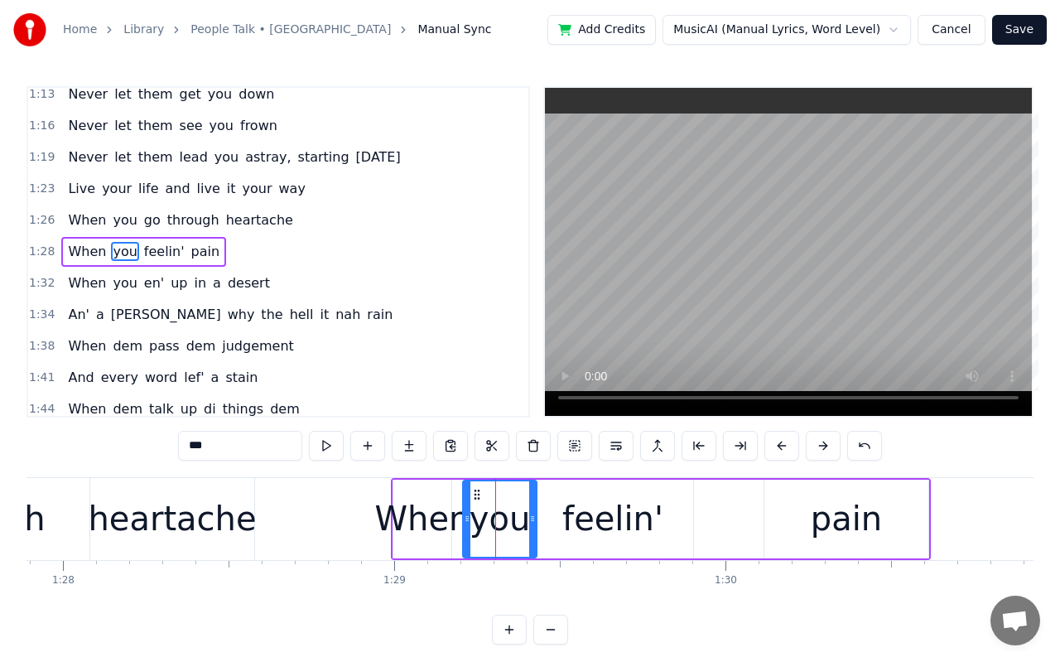
drag, startPoint x: 482, startPoint y: 518, endPoint x: 535, endPoint y: 523, distance: 53.2
click at [535, 523] on icon at bounding box center [532, 518] width 7 height 13
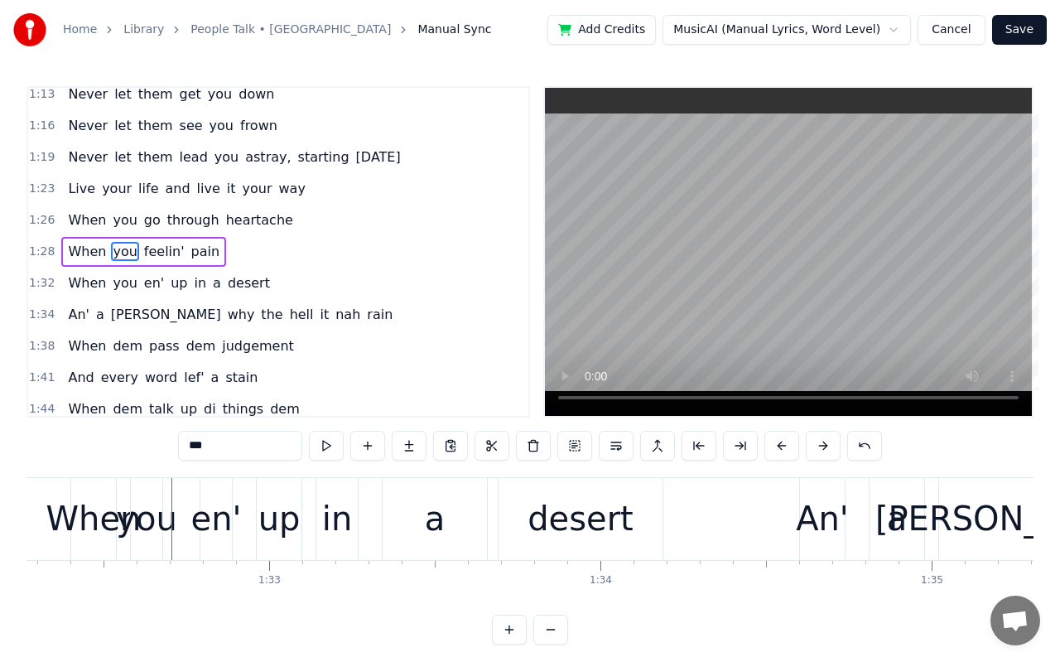
scroll to position [0, 30631]
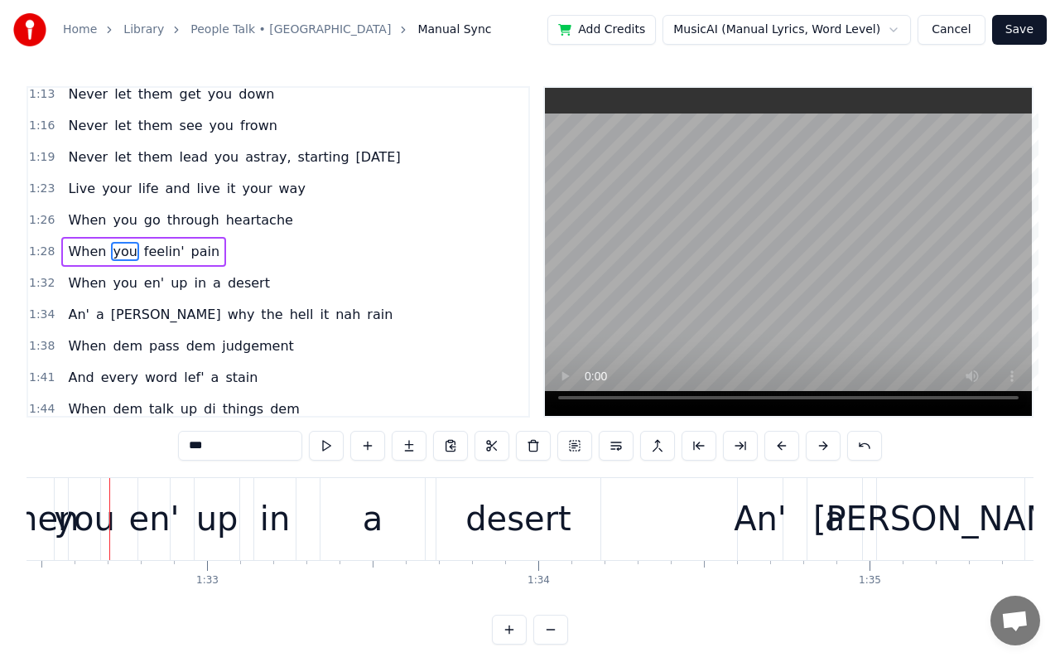
click at [35, 516] on div "When" at bounding box center [31, 519] width 95 height 50
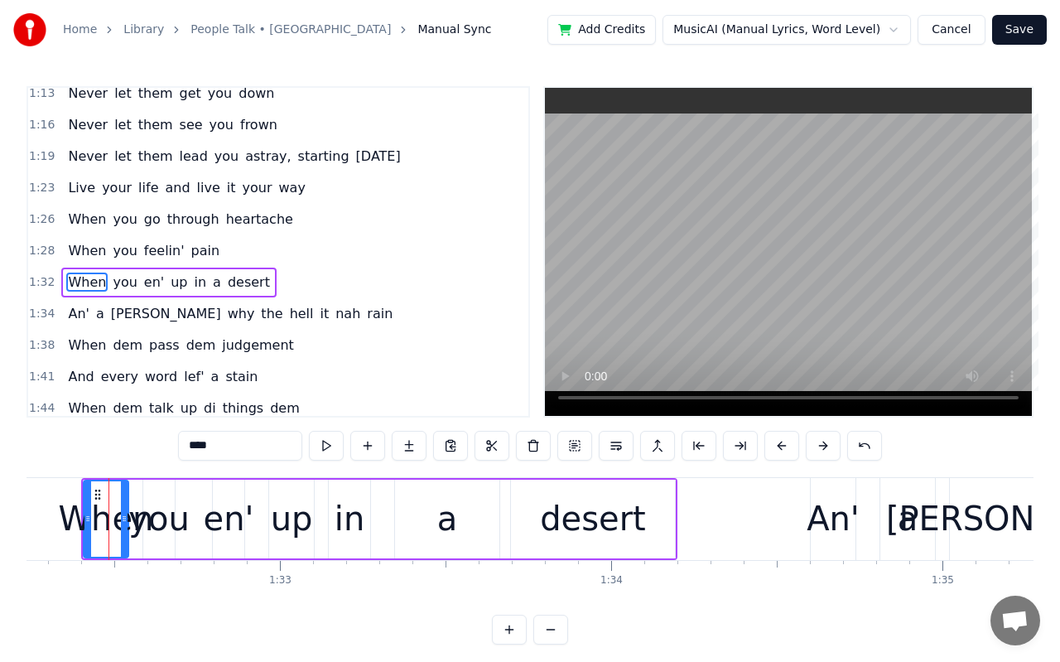
scroll to position [0, 30557]
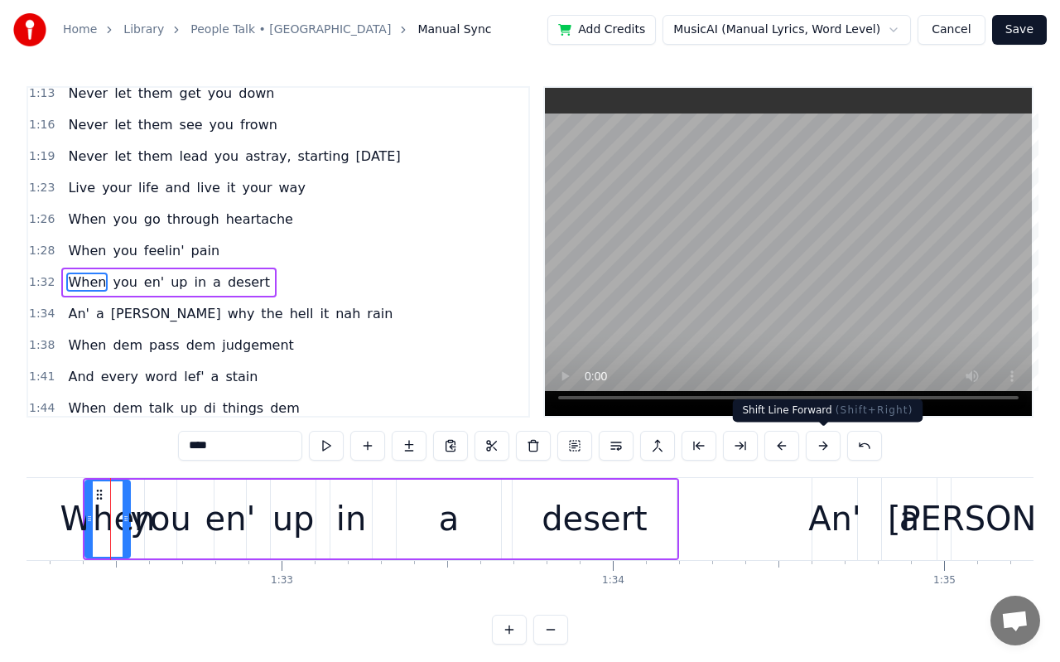
click at [829, 442] on button at bounding box center [823, 446] width 35 height 30
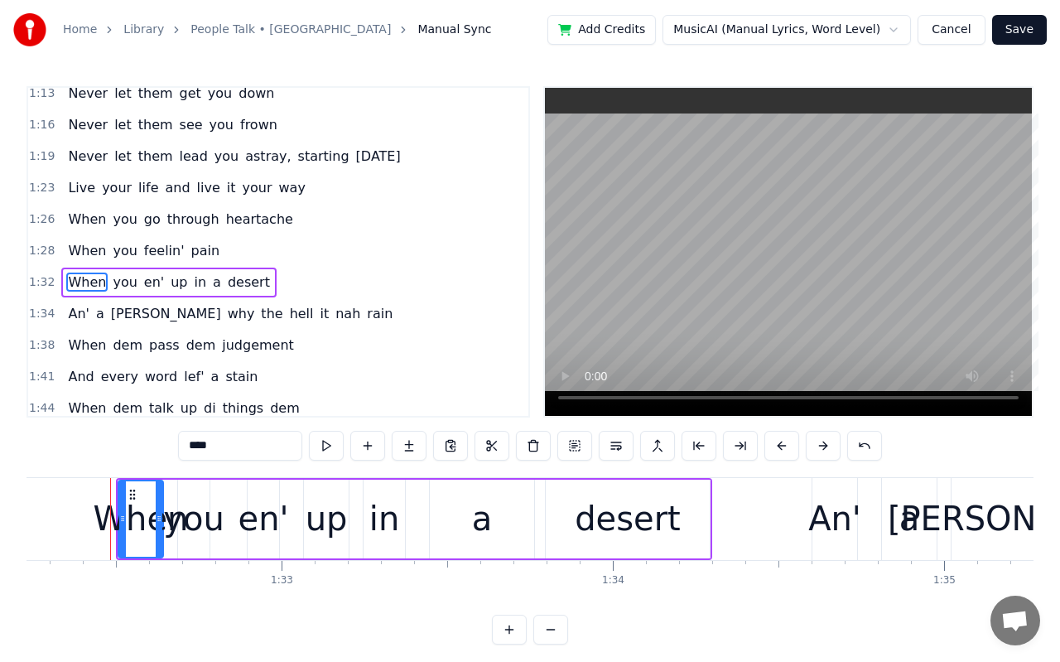
click at [829, 442] on button at bounding box center [823, 446] width 35 height 30
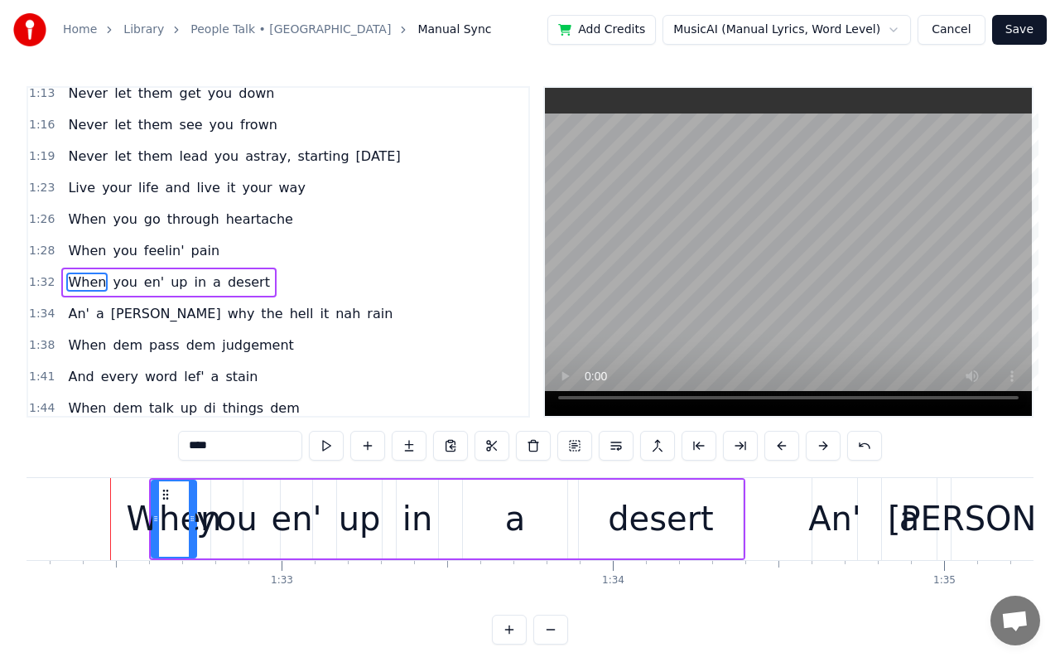
click at [829, 442] on button at bounding box center [823, 446] width 35 height 30
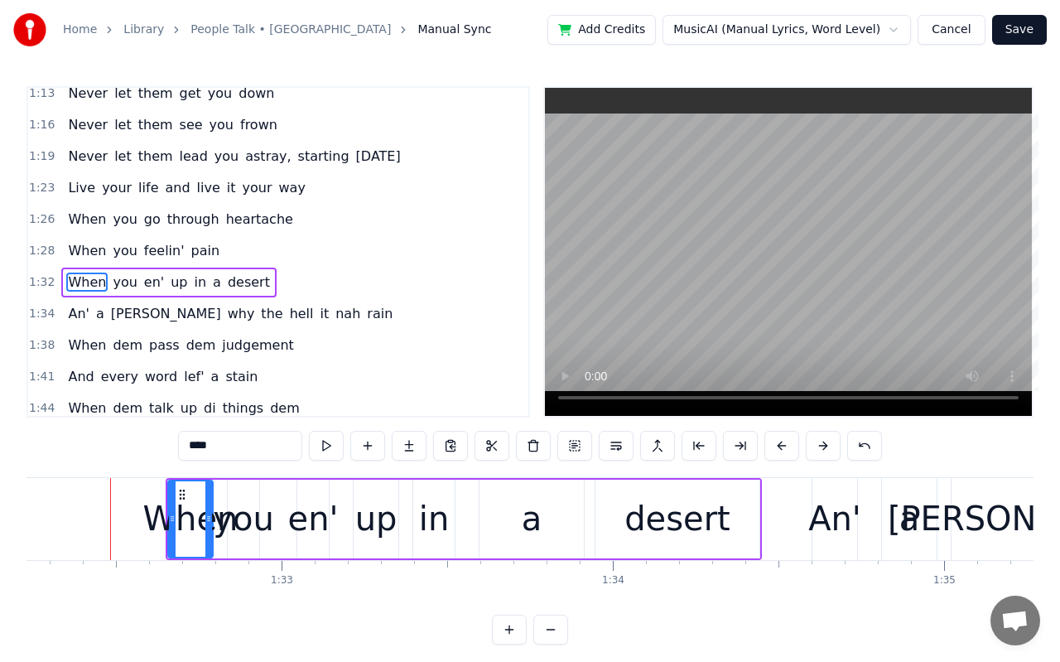
click at [829, 442] on button at bounding box center [823, 446] width 35 height 30
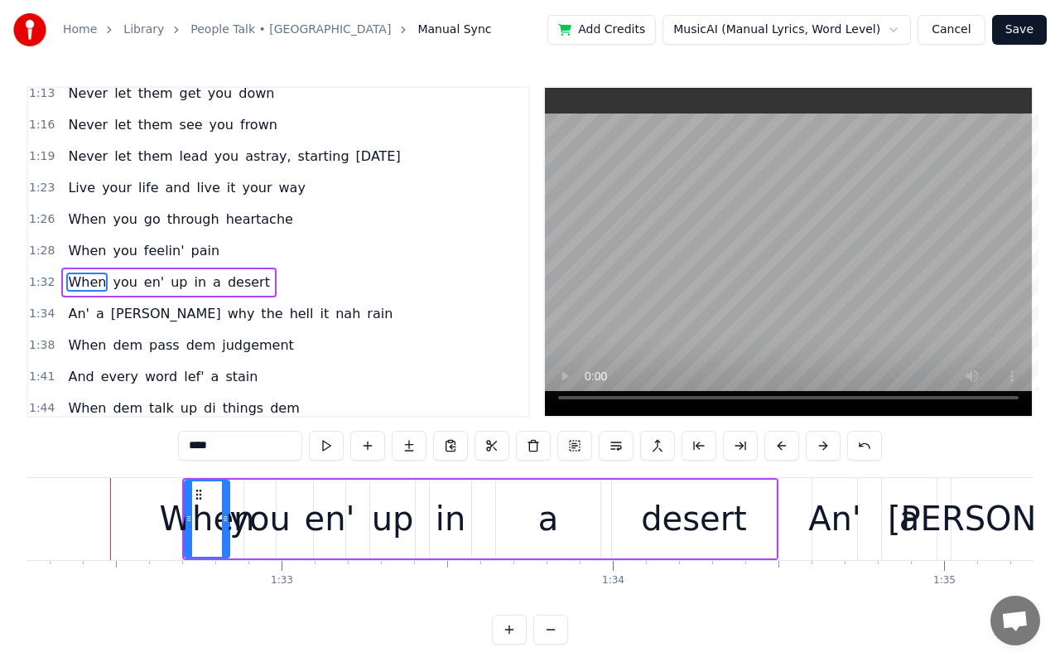
click at [829, 442] on button at bounding box center [823, 446] width 35 height 30
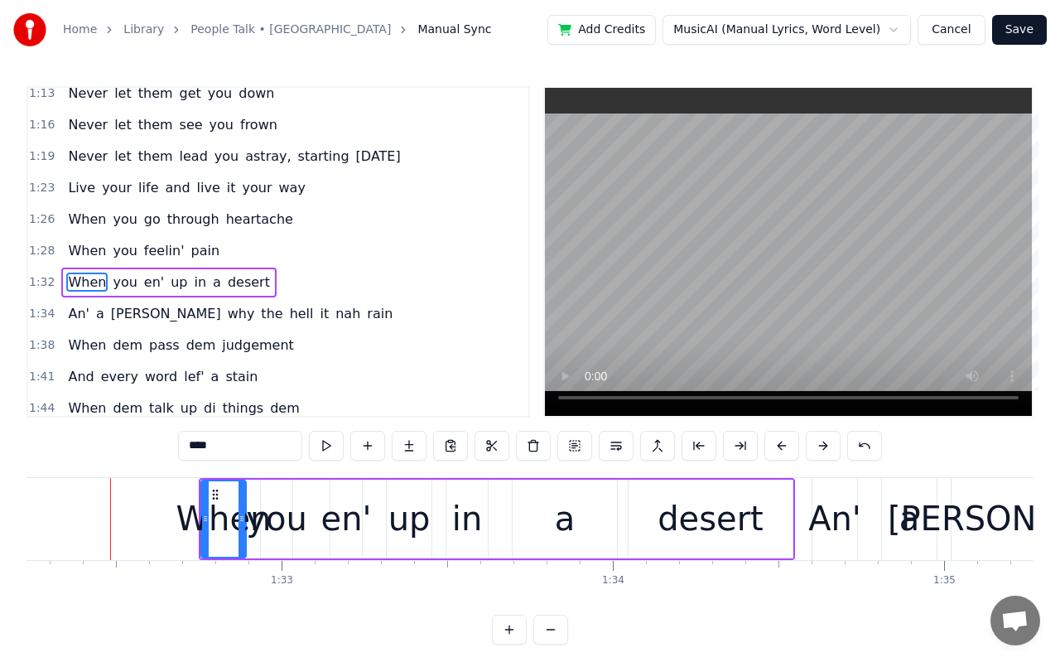
click at [829, 442] on button at bounding box center [823, 446] width 35 height 30
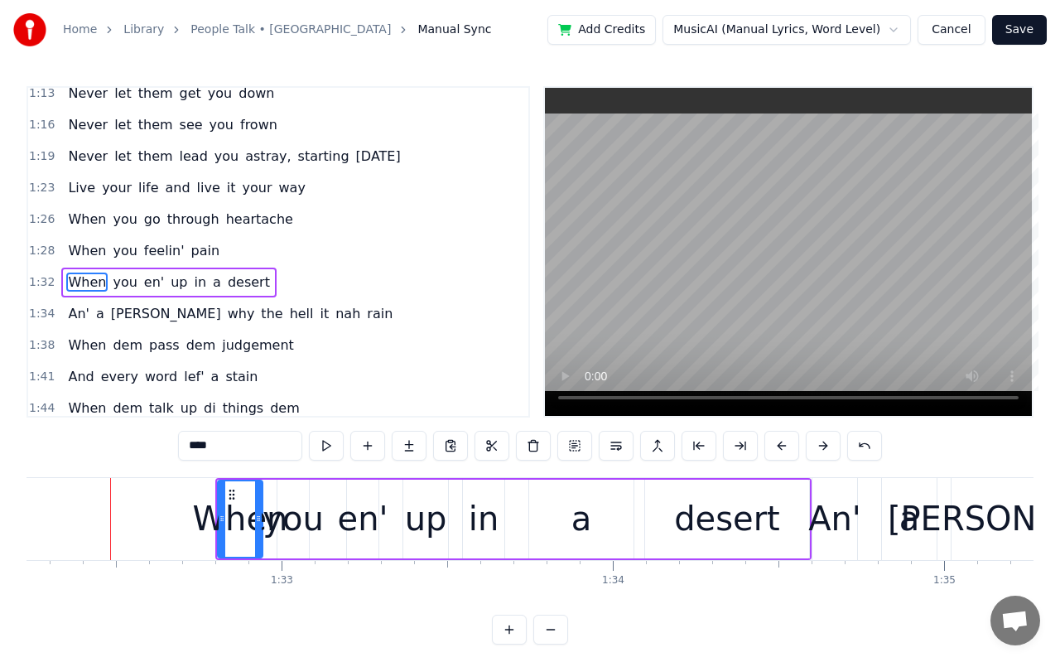
click at [829, 442] on button at bounding box center [823, 446] width 35 height 30
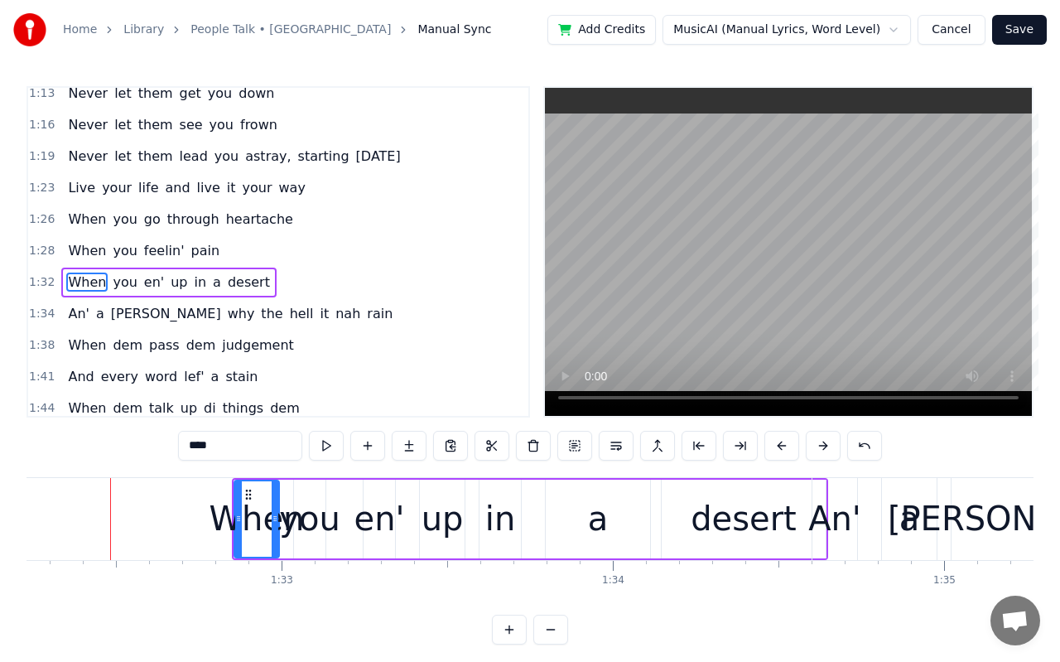
click at [829, 442] on button at bounding box center [823, 446] width 35 height 30
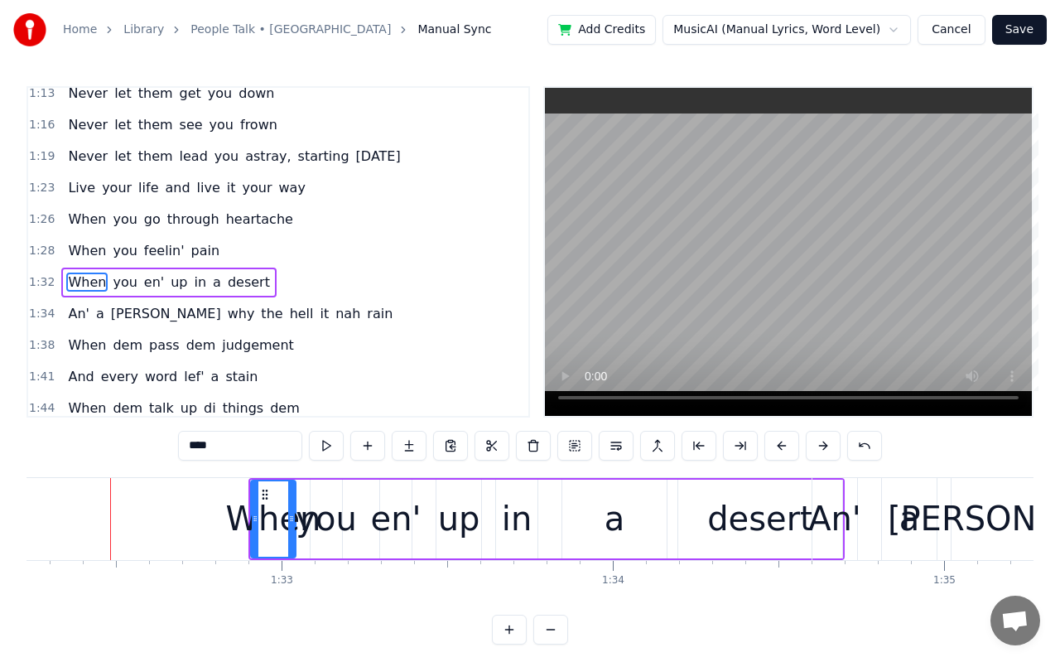
click at [829, 442] on button at bounding box center [823, 446] width 35 height 30
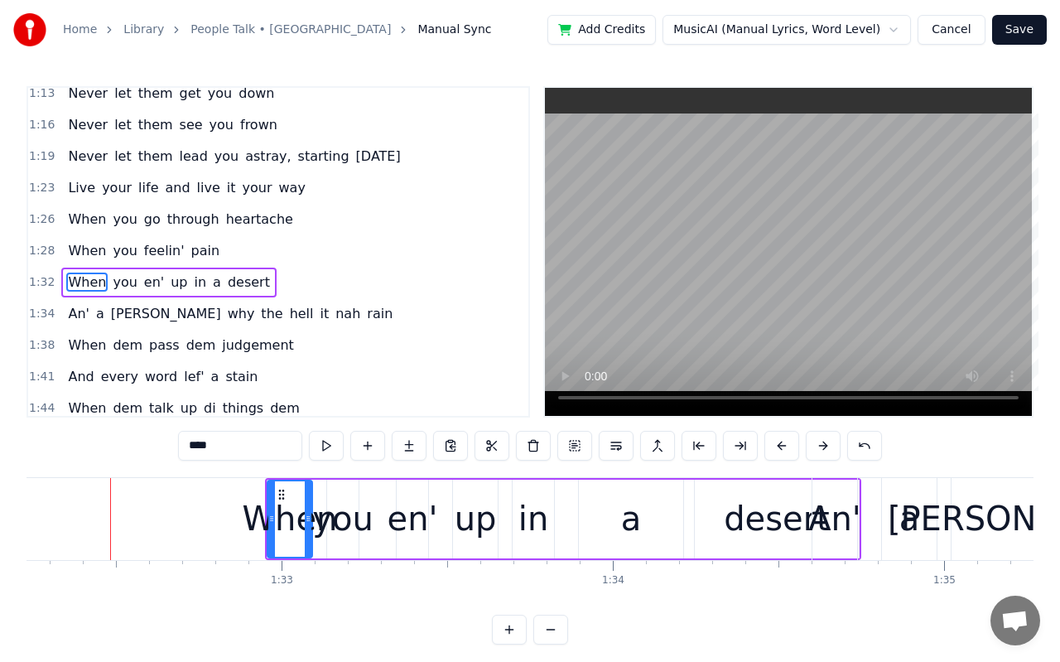
click at [362, 525] on div "you" at bounding box center [342, 519] width 61 height 50
type input "***"
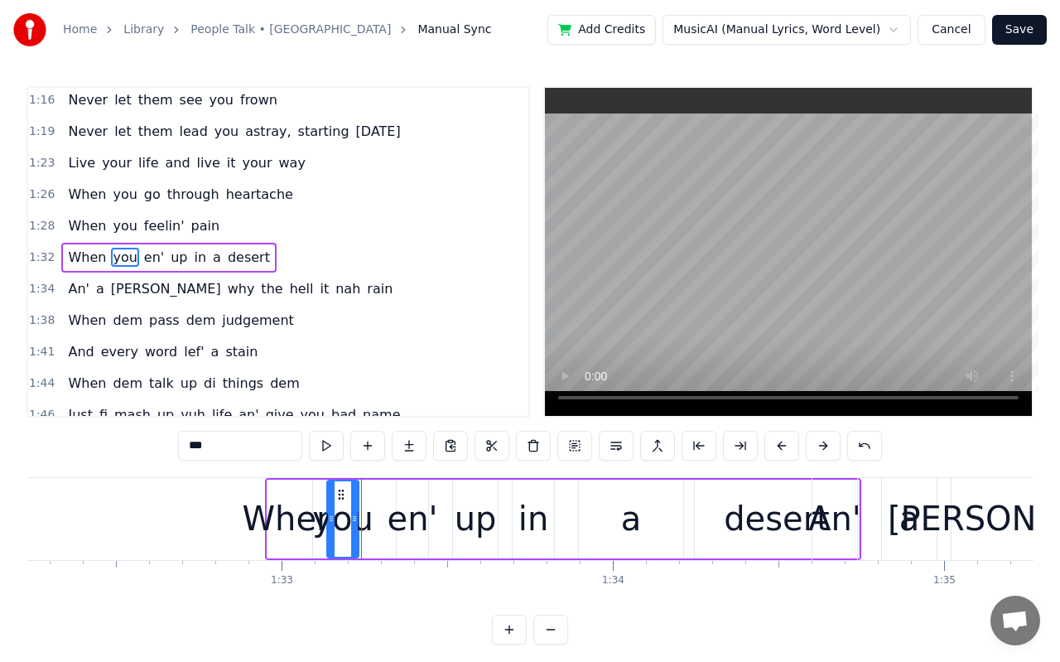
scroll to position [670, 0]
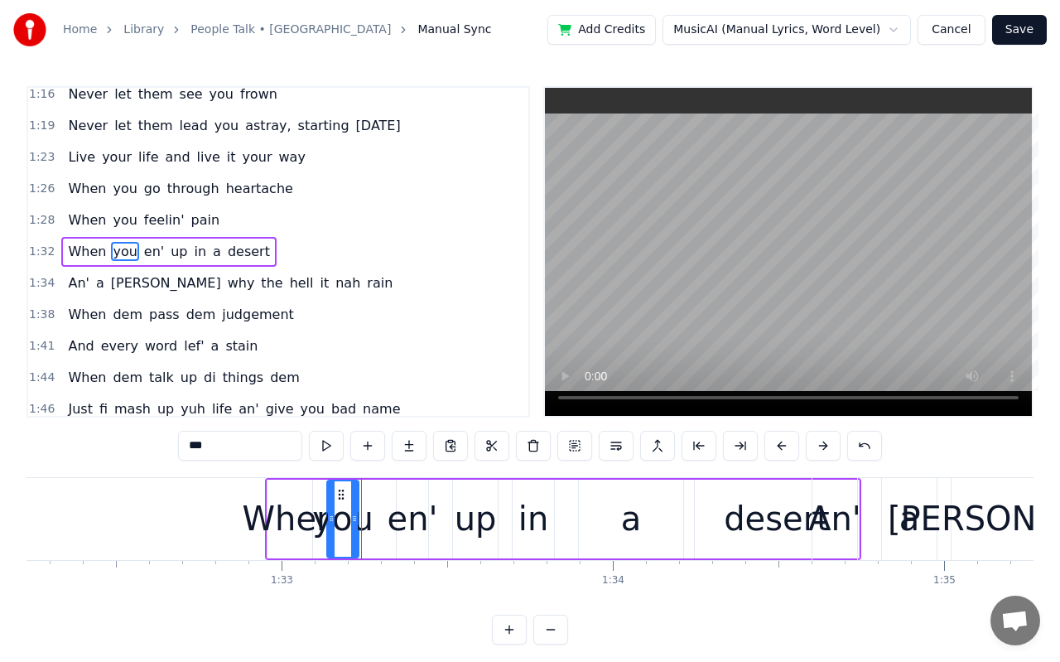
drag, startPoint x: 357, startPoint y: 518, endPoint x: 392, endPoint y: 521, distance: 34.9
click at [392, 521] on div "When you en' up in a desert" at bounding box center [563, 519] width 596 height 82
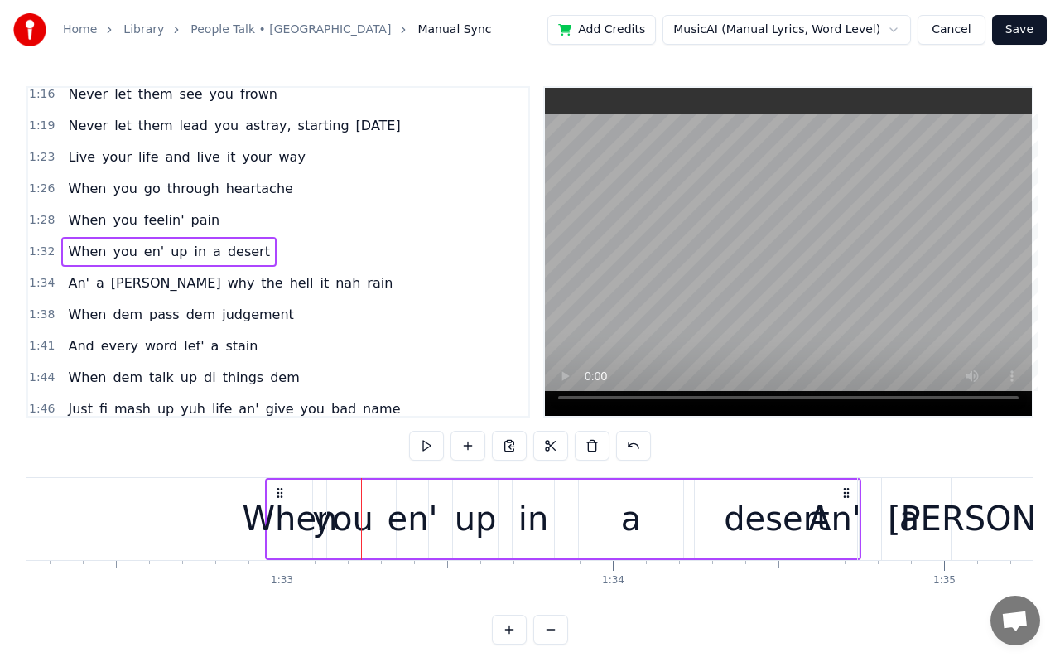
click at [358, 519] on div "you" at bounding box center [342, 519] width 61 height 50
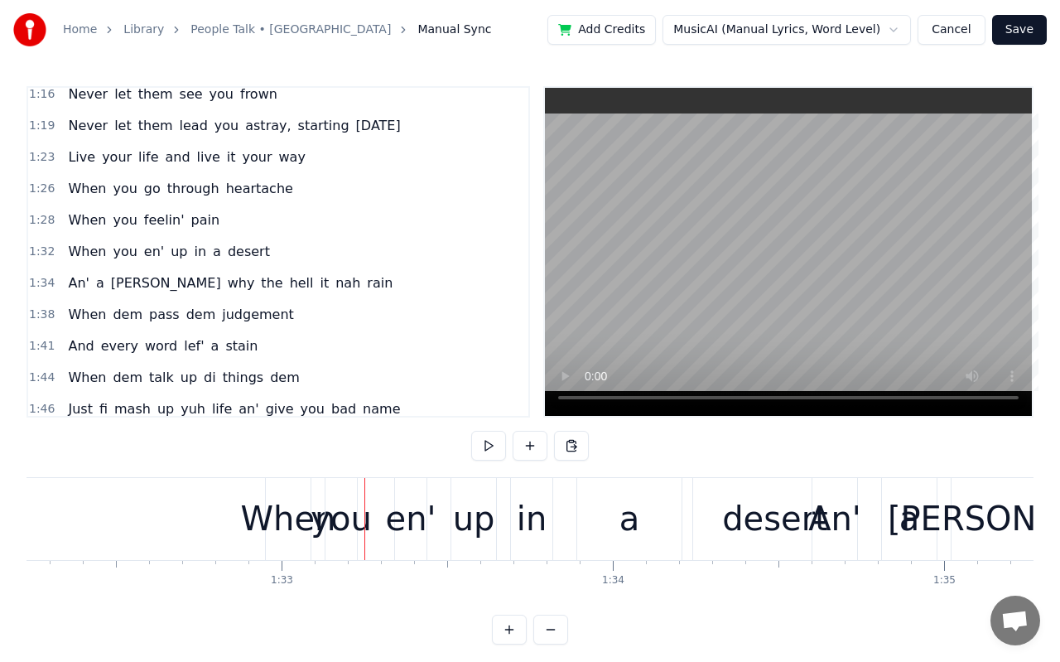
click at [349, 523] on div "you" at bounding box center [341, 519] width 61 height 50
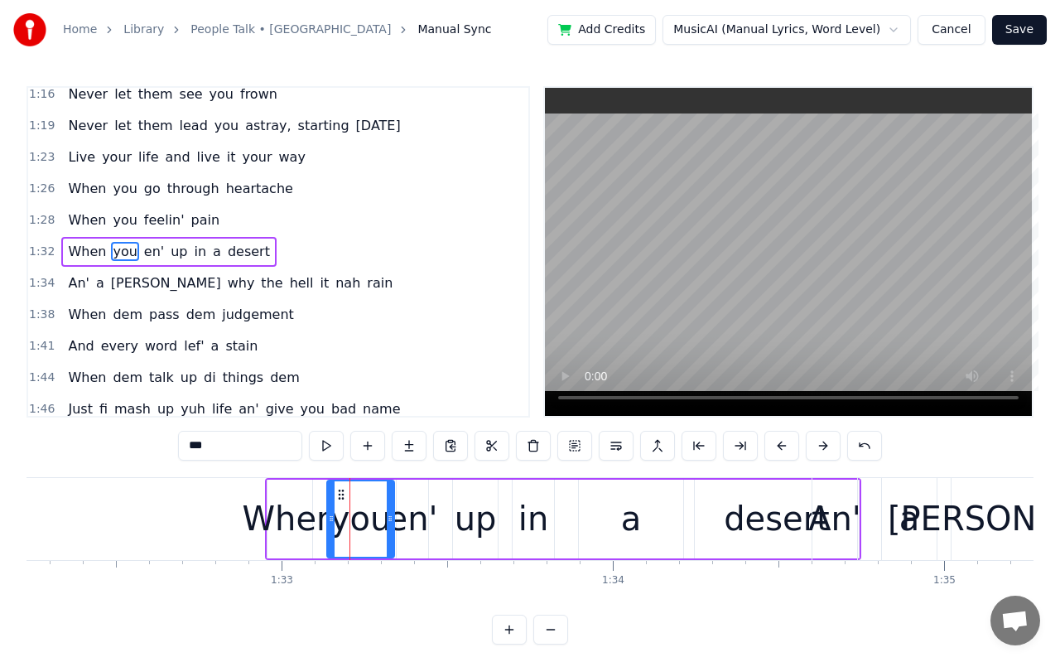
drag, startPoint x: 355, startPoint y: 518, endPoint x: 391, endPoint y: 523, distance: 36.1
click at [391, 523] on icon at bounding box center [390, 518] width 7 height 13
click at [793, 527] on div "desert" at bounding box center [777, 519] width 106 height 50
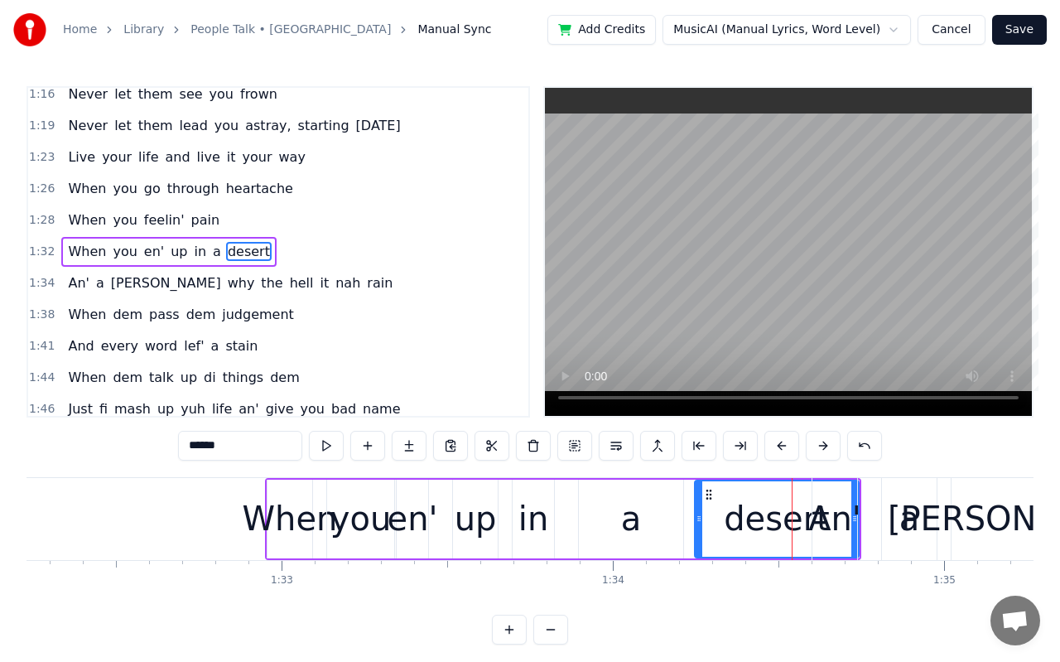
click at [847, 528] on div "An'" at bounding box center [834, 519] width 53 height 50
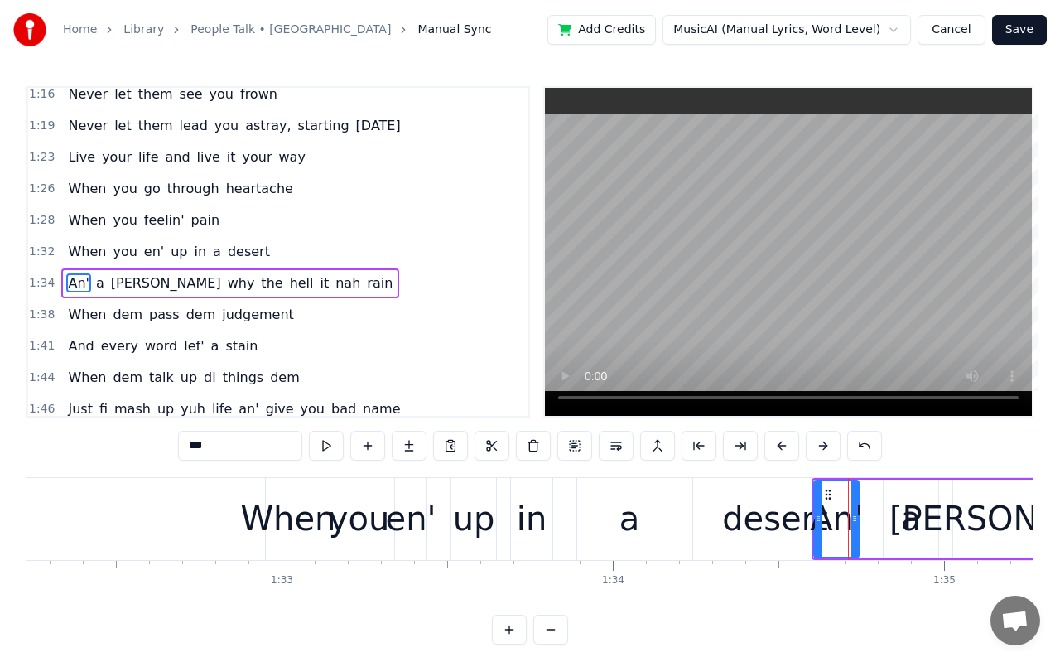
scroll to position [702, 0]
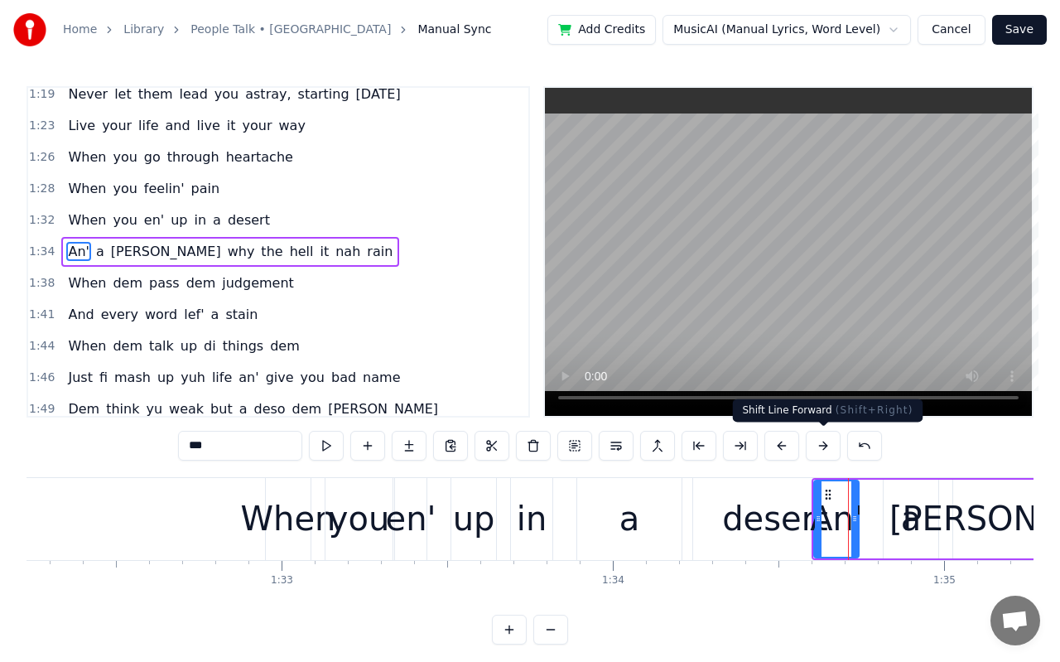
click at [827, 445] on button at bounding box center [823, 446] width 35 height 30
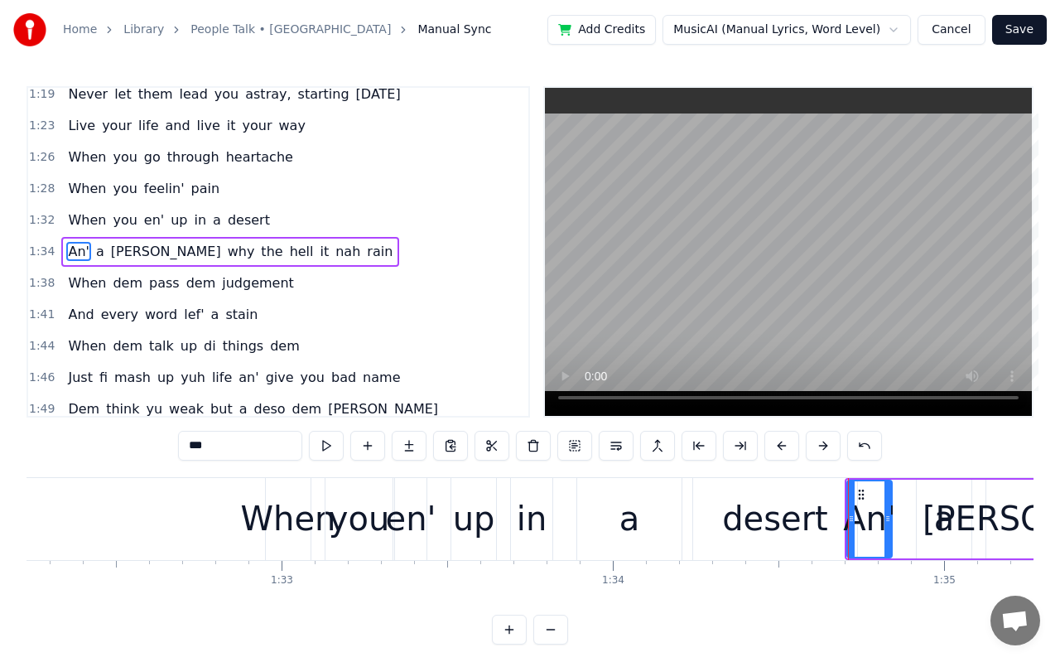
click at [827, 445] on button at bounding box center [823, 446] width 35 height 30
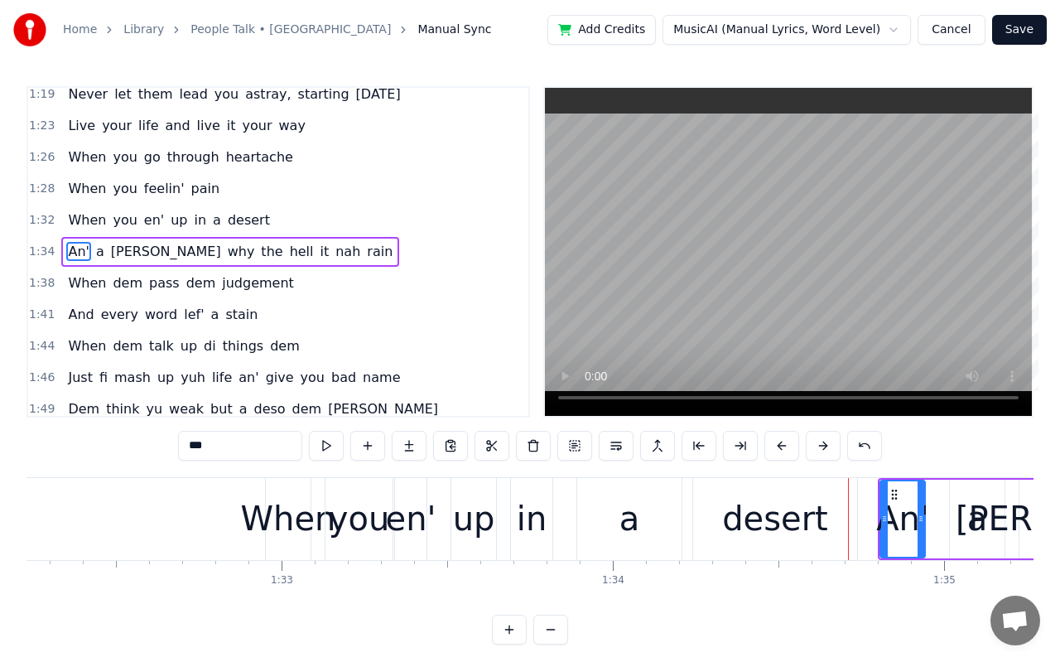
click at [827, 445] on button at bounding box center [823, 446] width 35 height 30
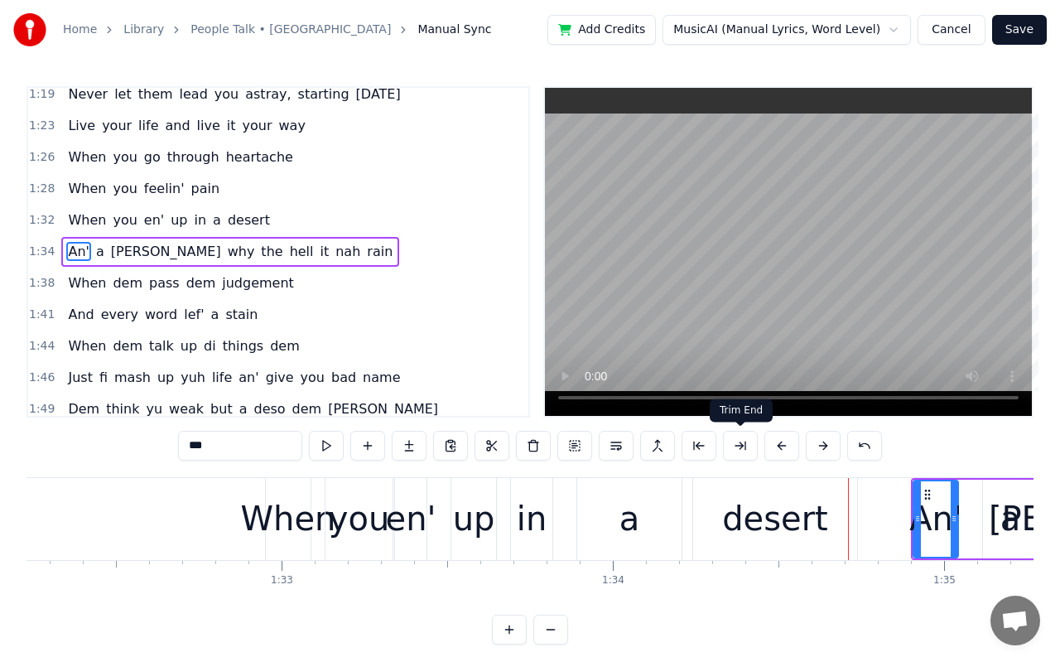
click at [735, 399] on div "Trim End Trim End" at bounding box center [741, 410] width 63 height 23
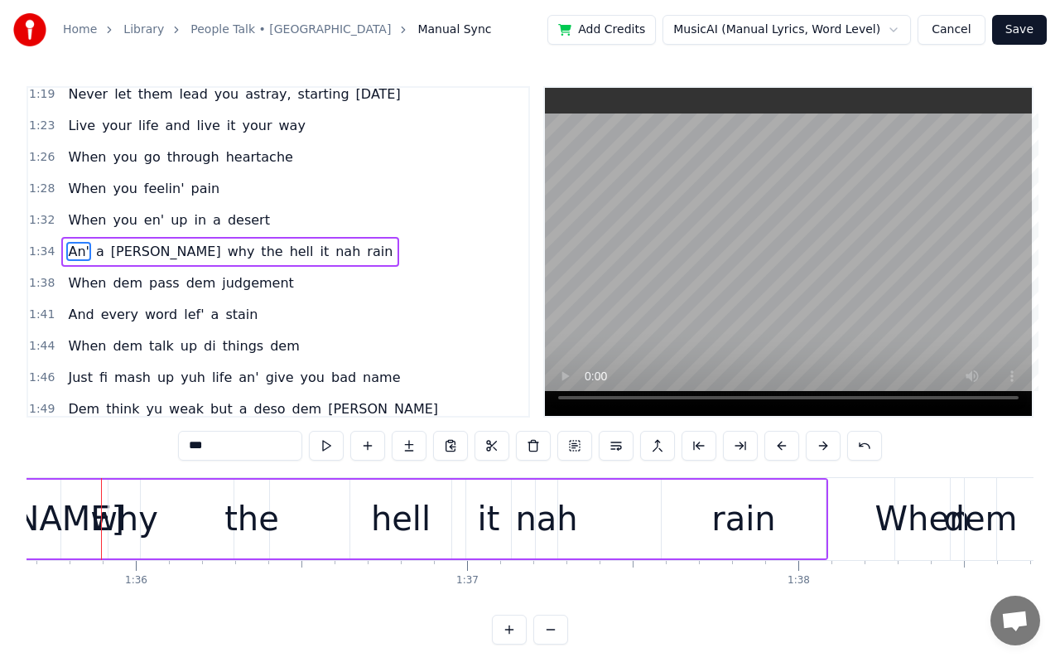
scroll to position [0, 31688]
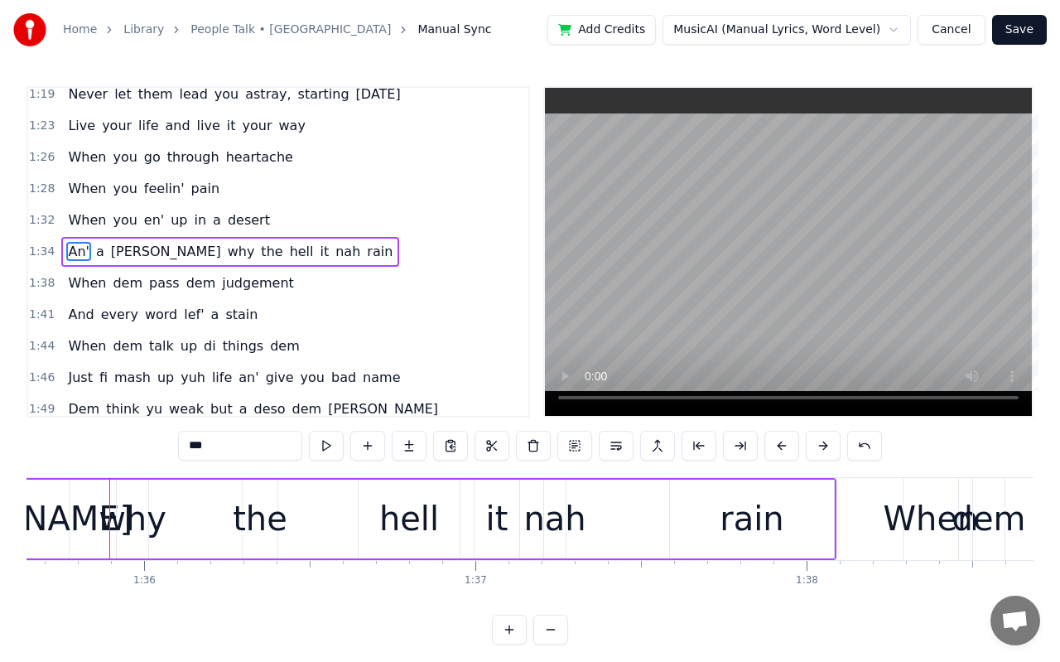
click at [918, 529] on div "When" at bounding box center [931, 519] width 95 height 50
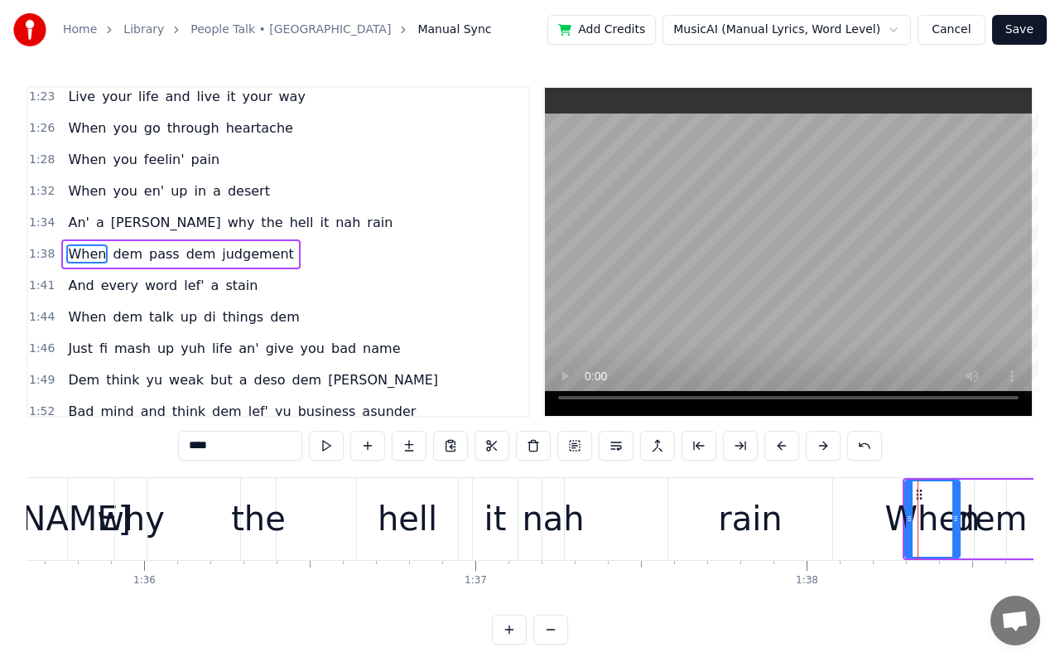
scroll to position [733, 0]
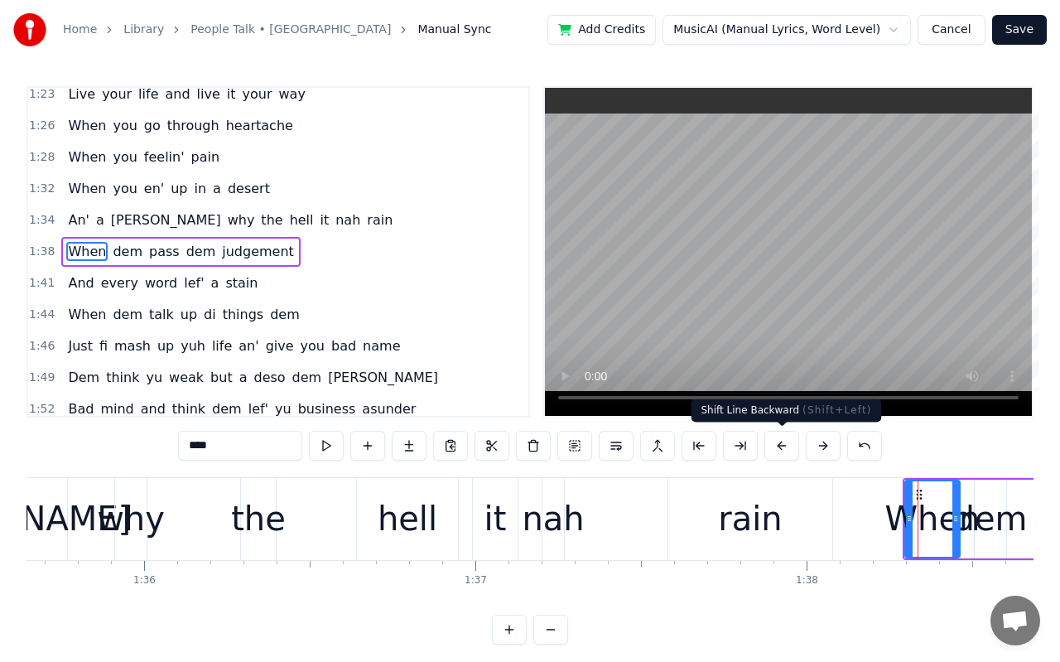
click at [791, 450] on button at bounding box center [781, 446] width 35 height 30
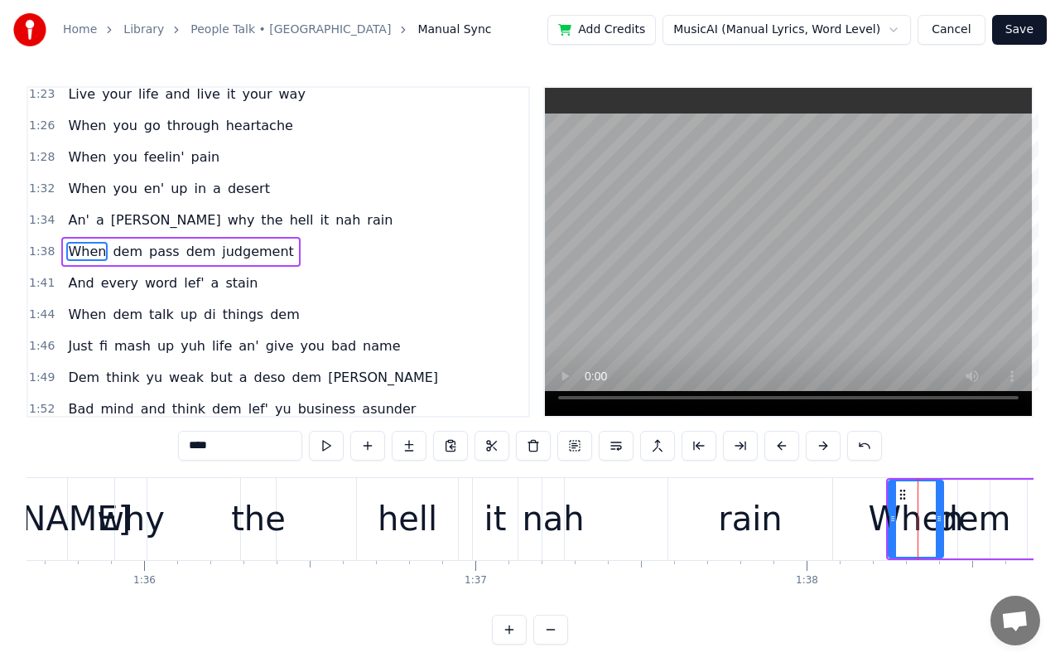
click at [791, 450] on button at bounding box center [781, 446] width 35 height 30
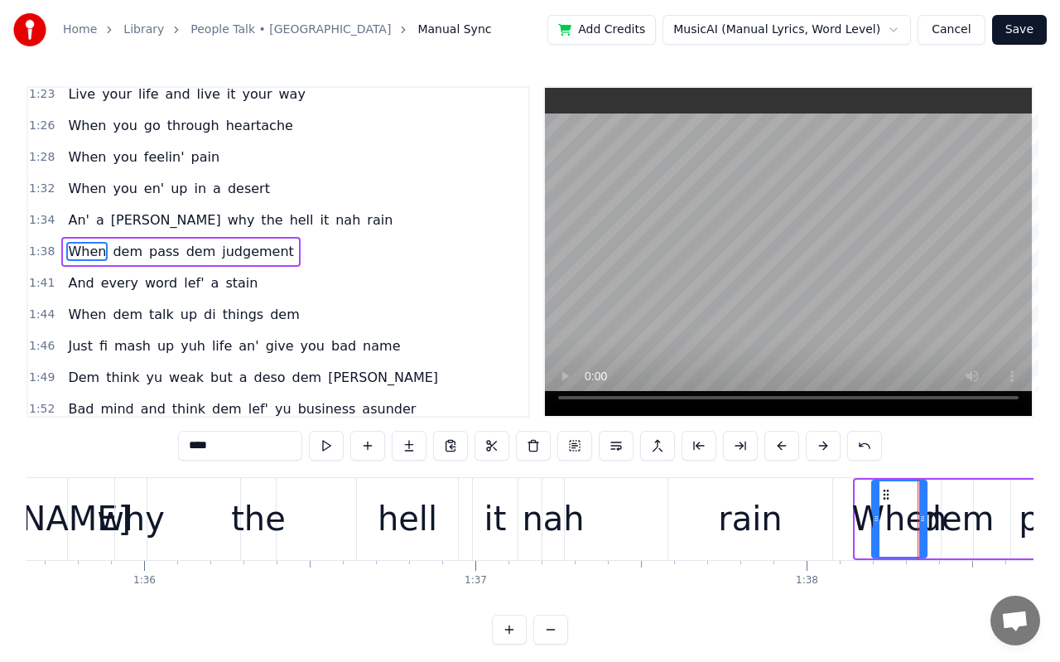
click at [791, 450] on button at bounding box center [781, 446] width 35 height 30
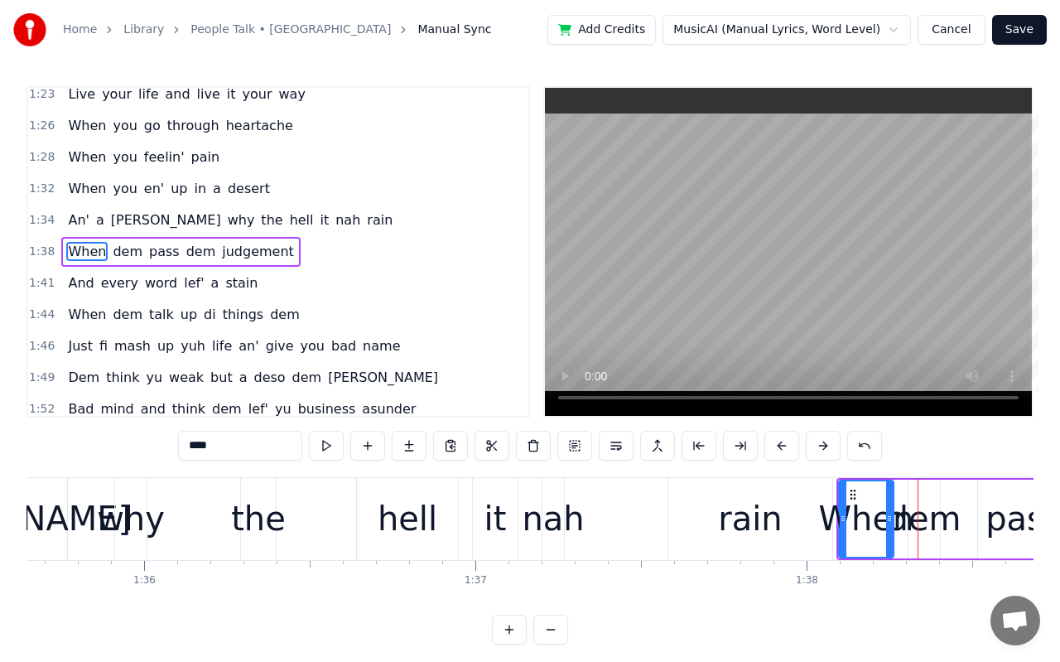
click at [791, 450] on button at bounding box center [781, 446] width 35 height 30
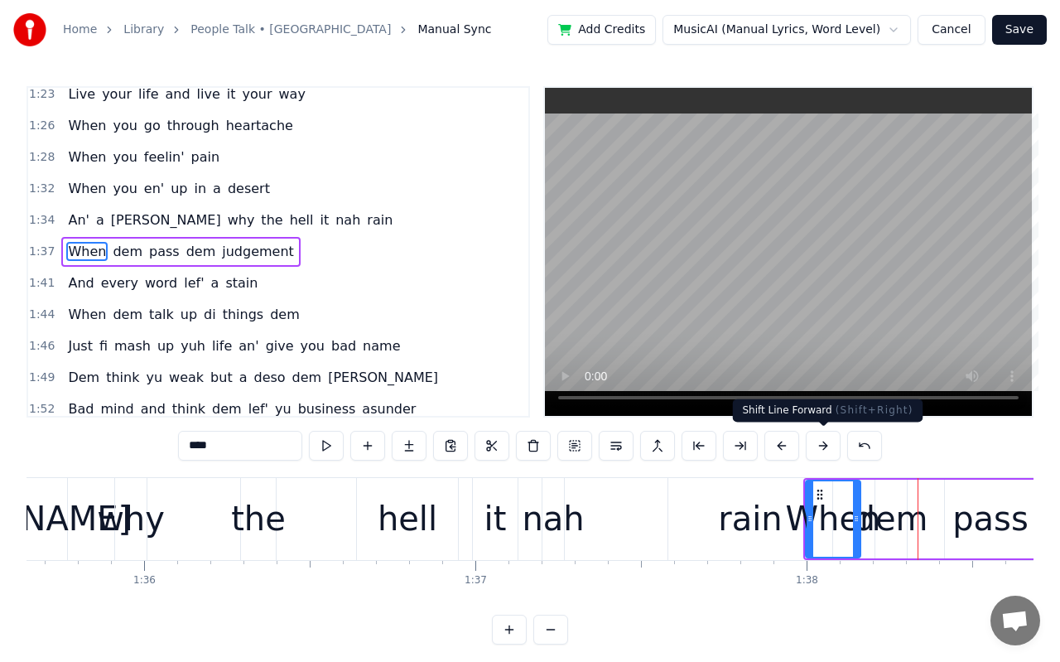
click at [824, 447] on button at bounding box center [823, 446] width 35 height 30
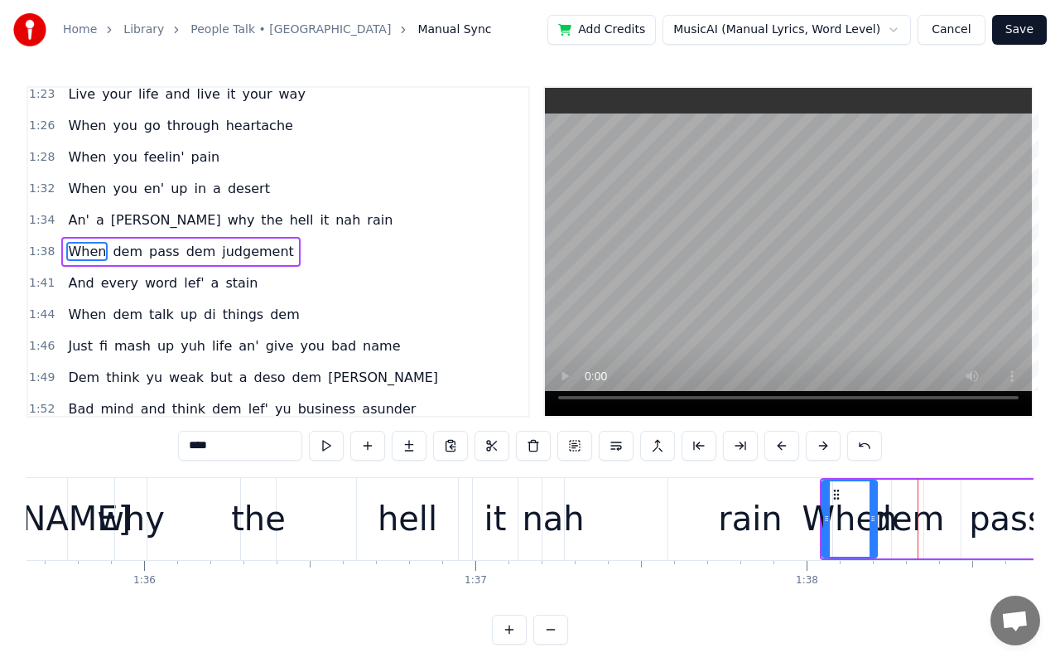
click at [906, 518] on div "dem" at bounding box center [908, 519] width 74 height 50
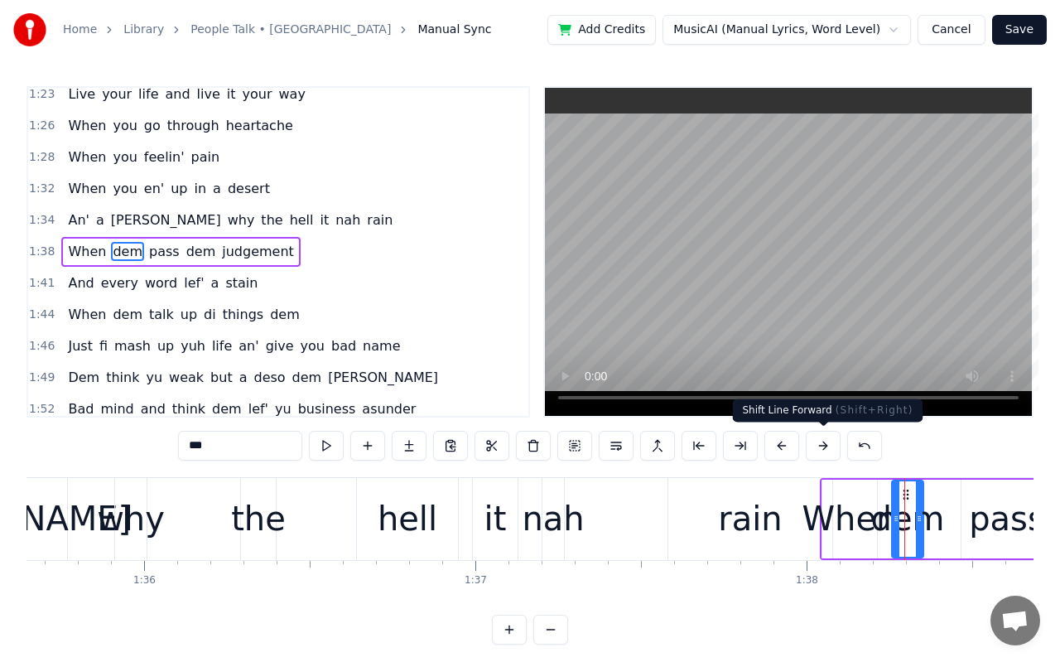
click at [827, 446] on button at bounding box center [823, 446] width 35 height 30
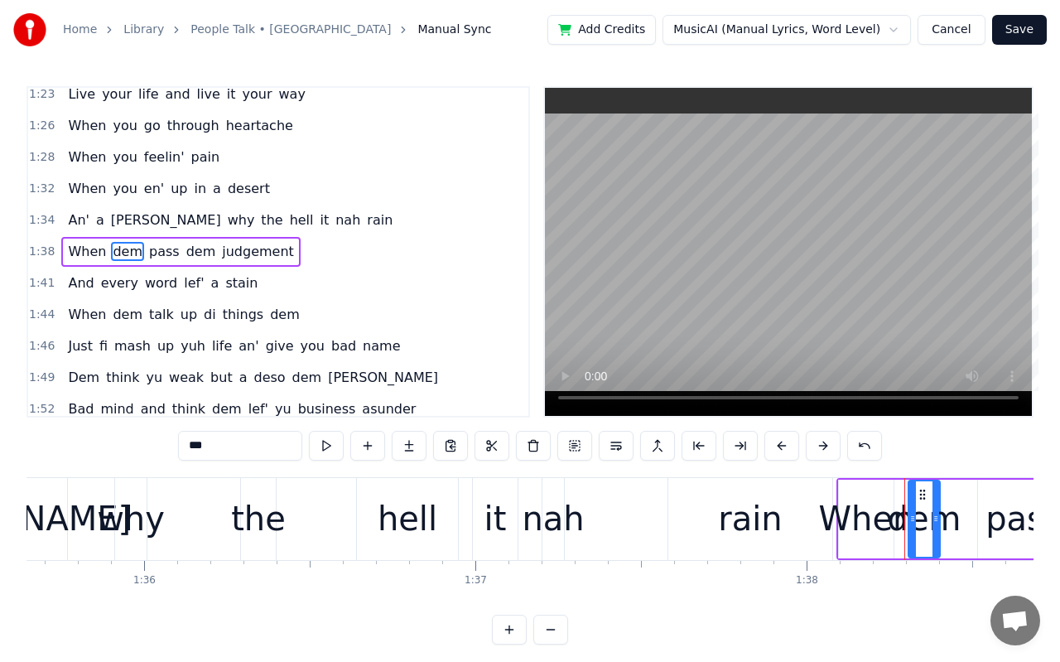
click at [827, 446] on button at bounding box center [823, 446] width 35 height 30
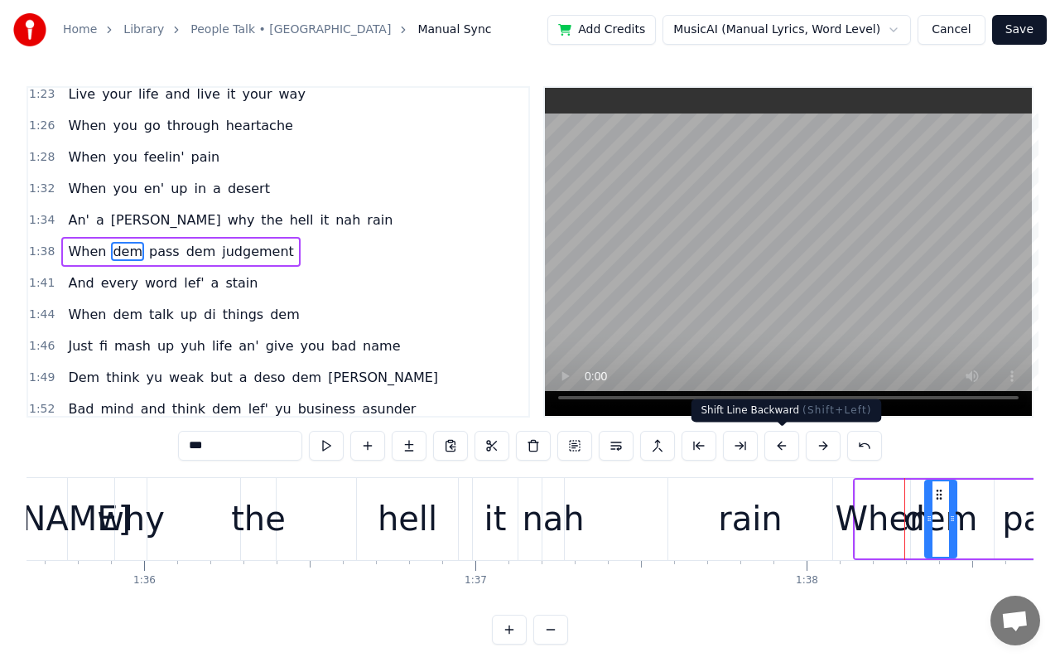
click at [793, 451] on button at bounding box center [781, 446] width 35 height 30
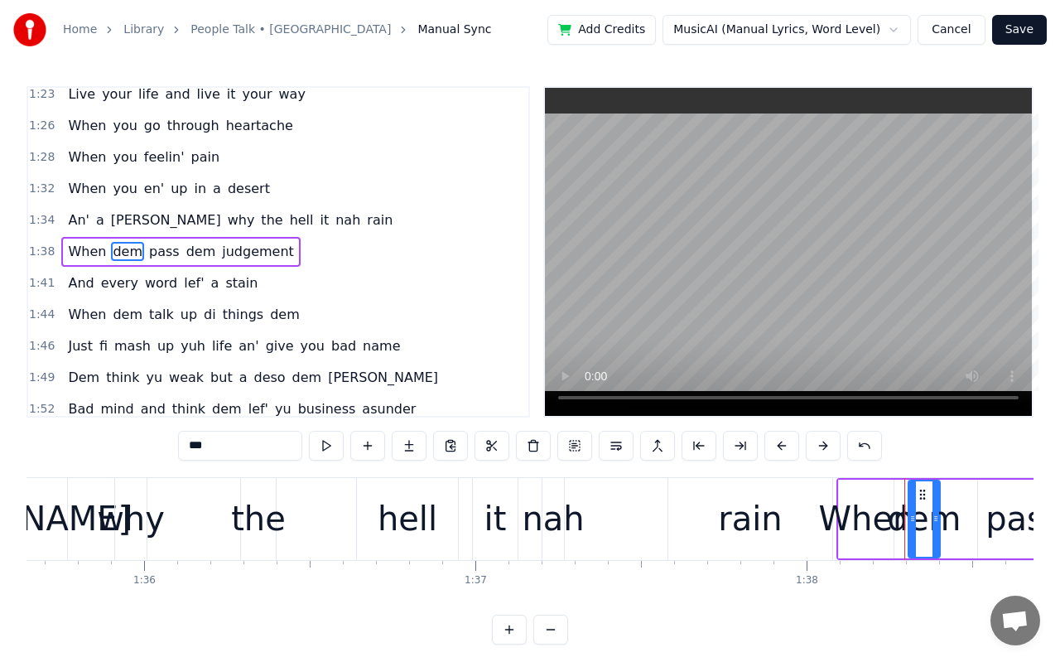
click at [793, 451] on button at bounding box center [781, 446] width 35 height 30
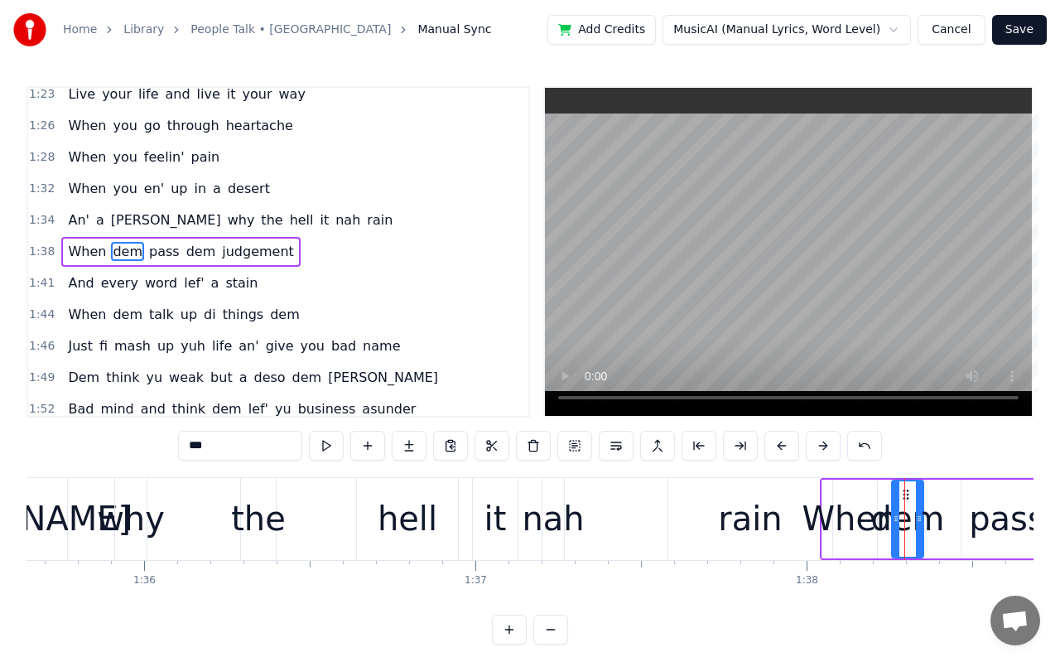
click at [793, 451] on button at bounding box center [781, 446] width 35 height 30
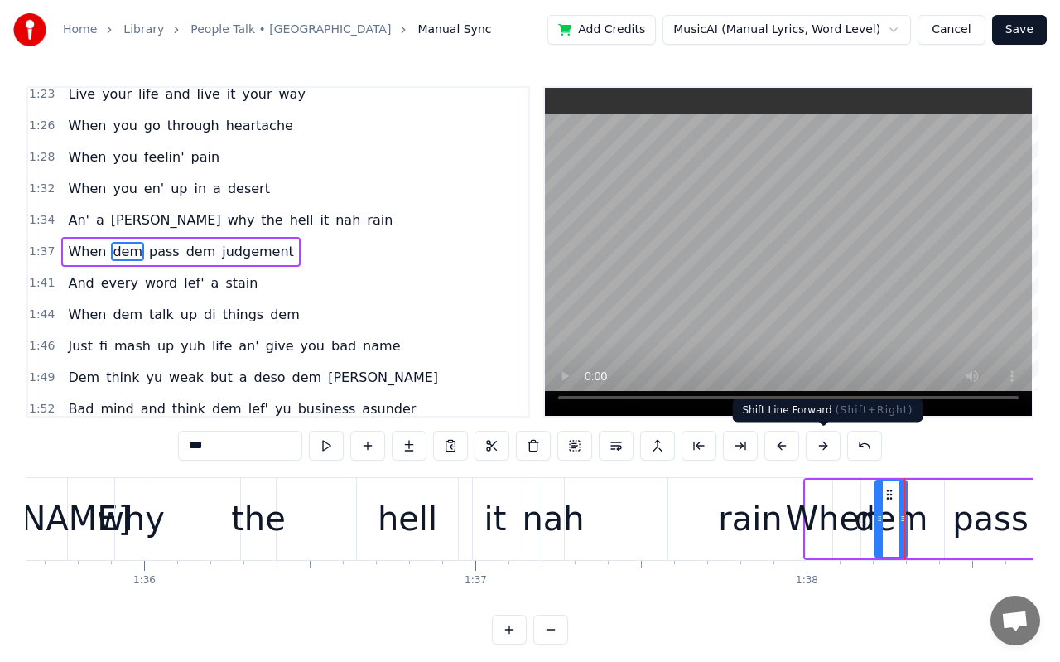
click at [821, 454] on button at bounding box center [823, 446] width 35 height 30
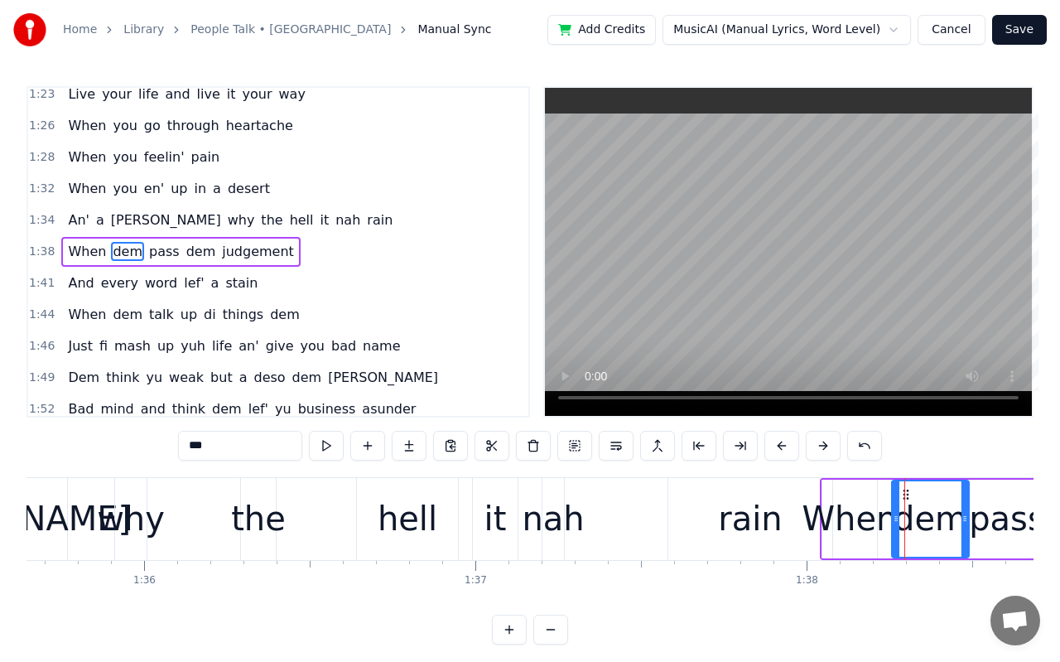
drag, startPoint x: 916, startPoint y: 522, endPoint x: 962, endPoint y: 531, distance: 46.5
click at [962, 531] on div at bounding box center [965, 518] width 7 height 75
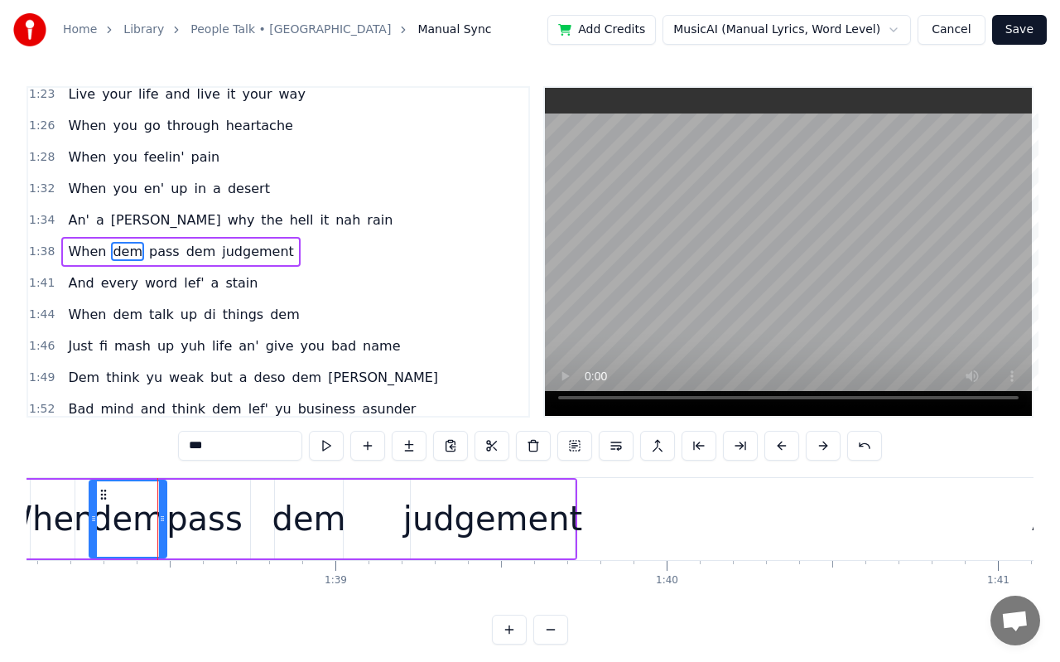
scroll to position [0, 32539]
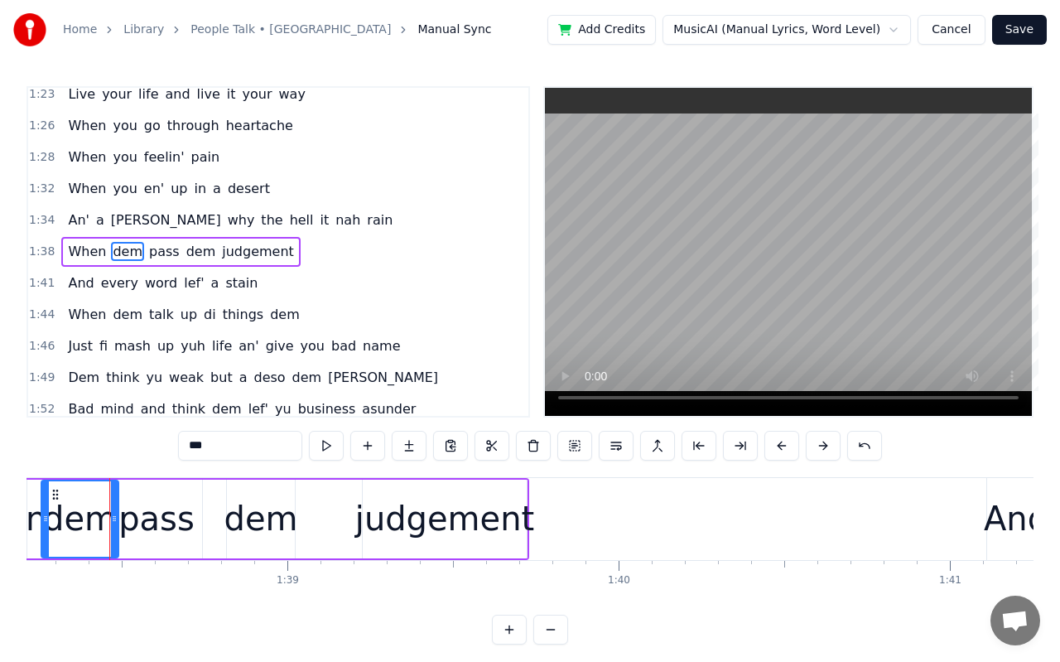
click at [1005, 520] on div "And" at bounding box center [1016, 519] width 65 height 50
type input "***"
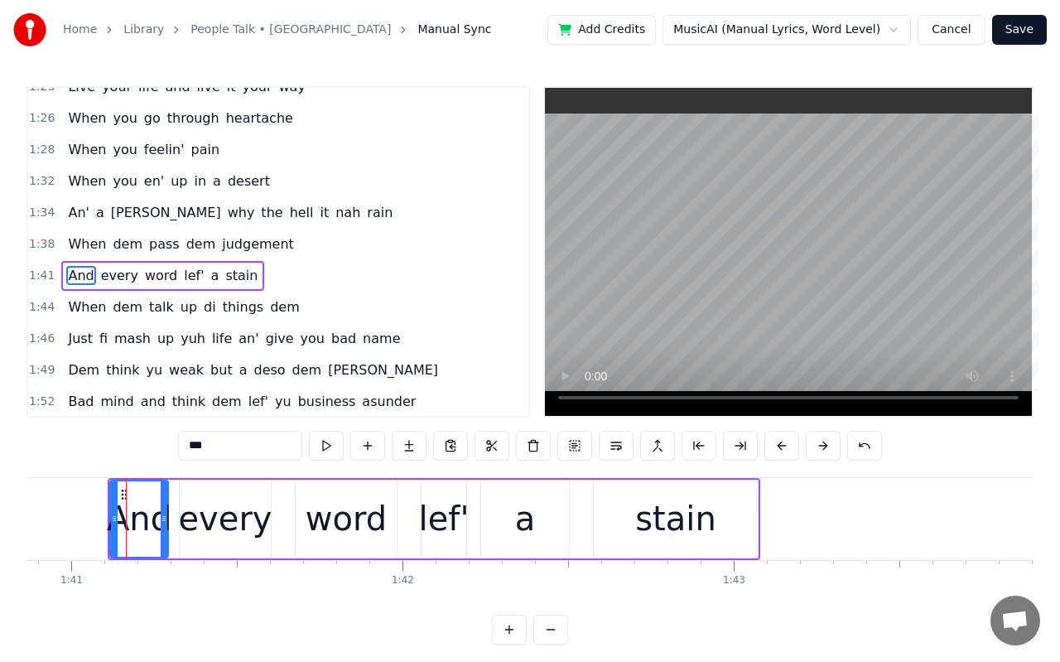
scroll to position [0, 33434]
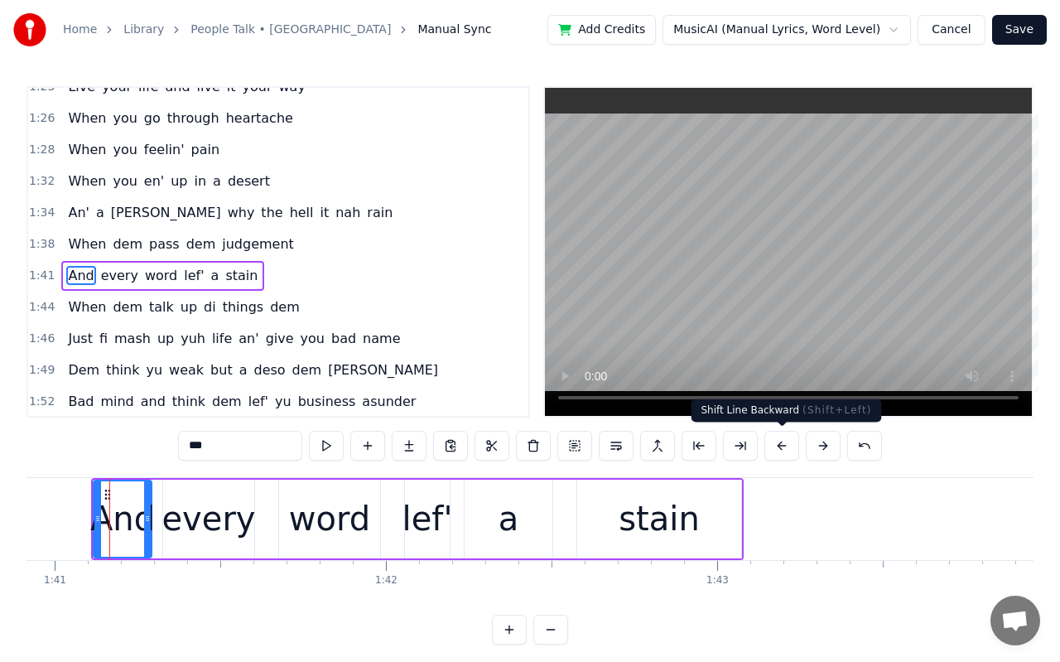
click at [777, 451] on button at bounding box center [781, 446] width 35 height 30
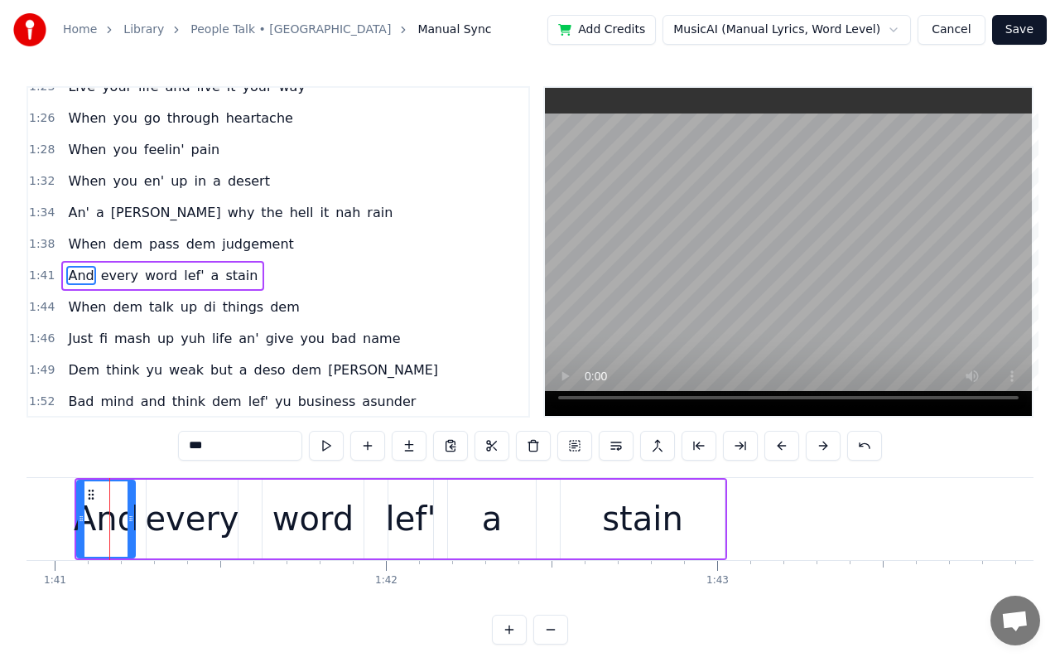
click at [777, 451] on button at bounding box center [781, 446] width 35 height 30
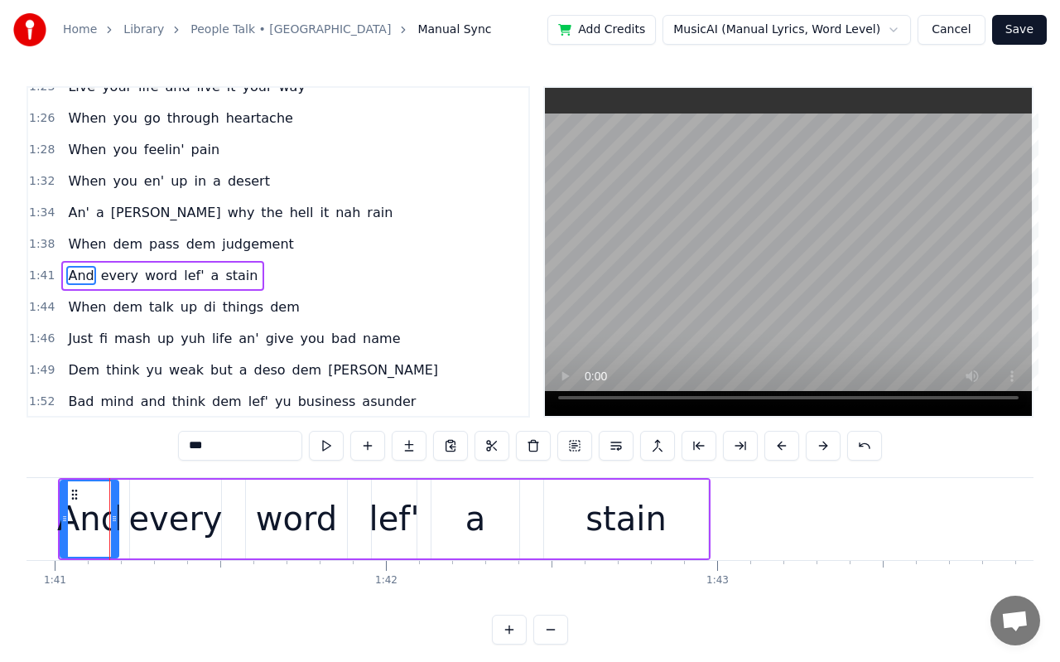
click at [777, 451] on button at bounding box center [781, 446] width 35 height 30
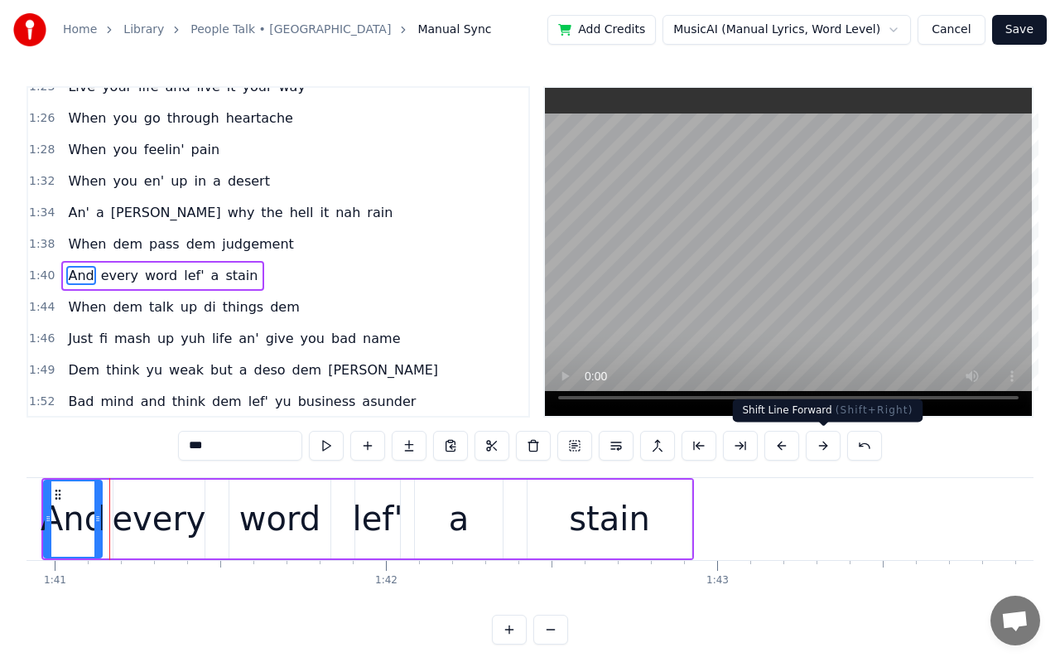
click at [825, 447] on button at bounding box center [823, 446] width 35 height 30
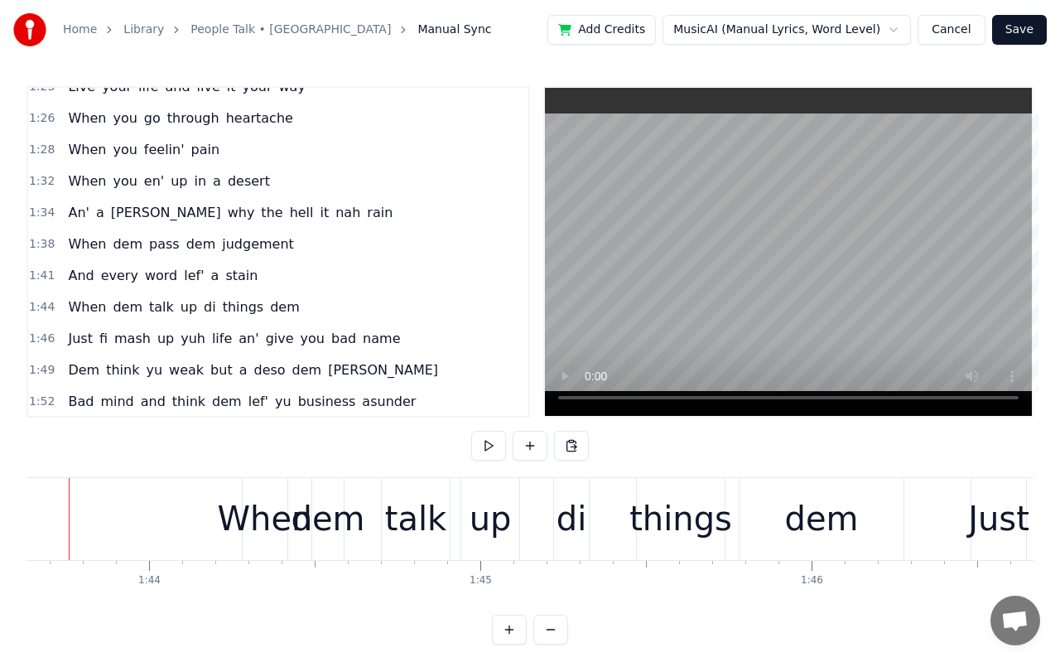
scroll to position [0, 34293]
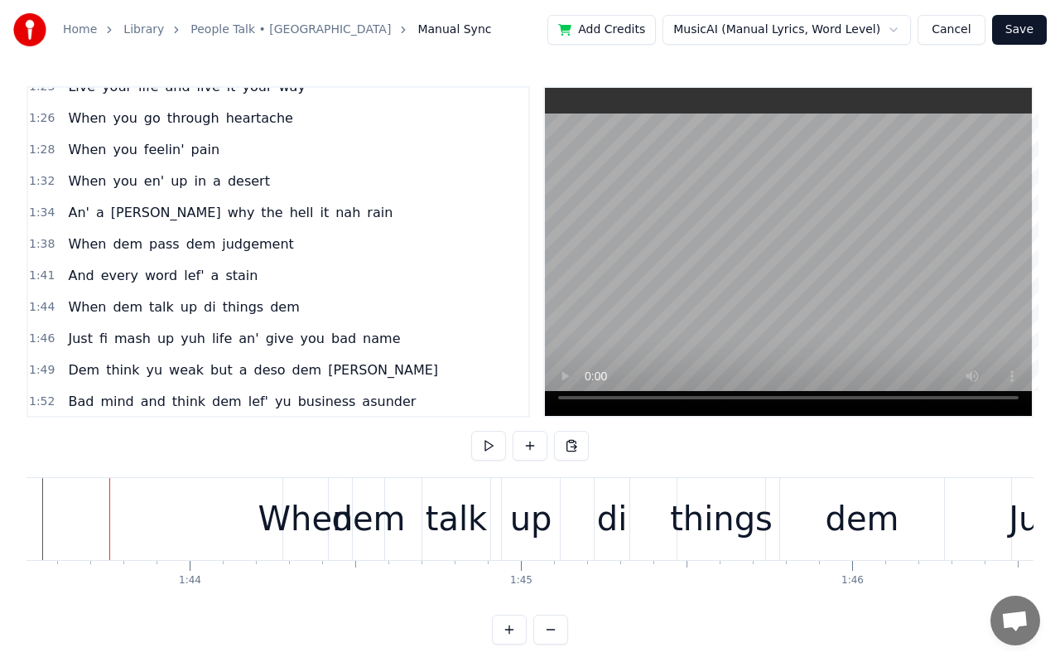
click at [305, 514] on div "When" at bounding box center [305, 519] width 95 height 50
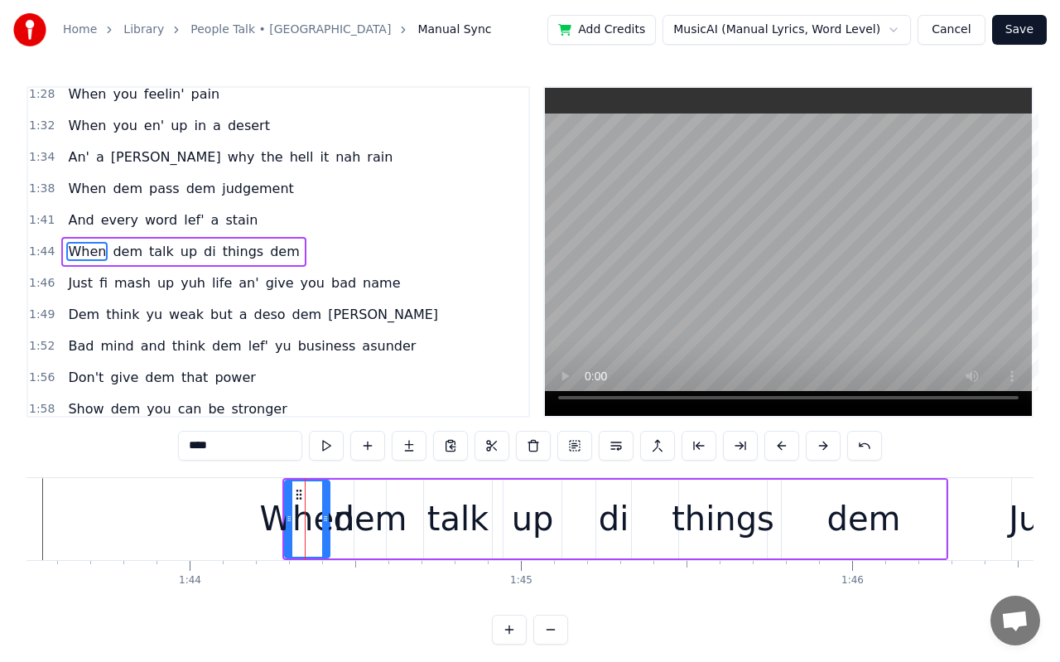
scroll to position [796, 0]
click at [779, 446] on button at bounding box center [781, 446] width 35 height 30
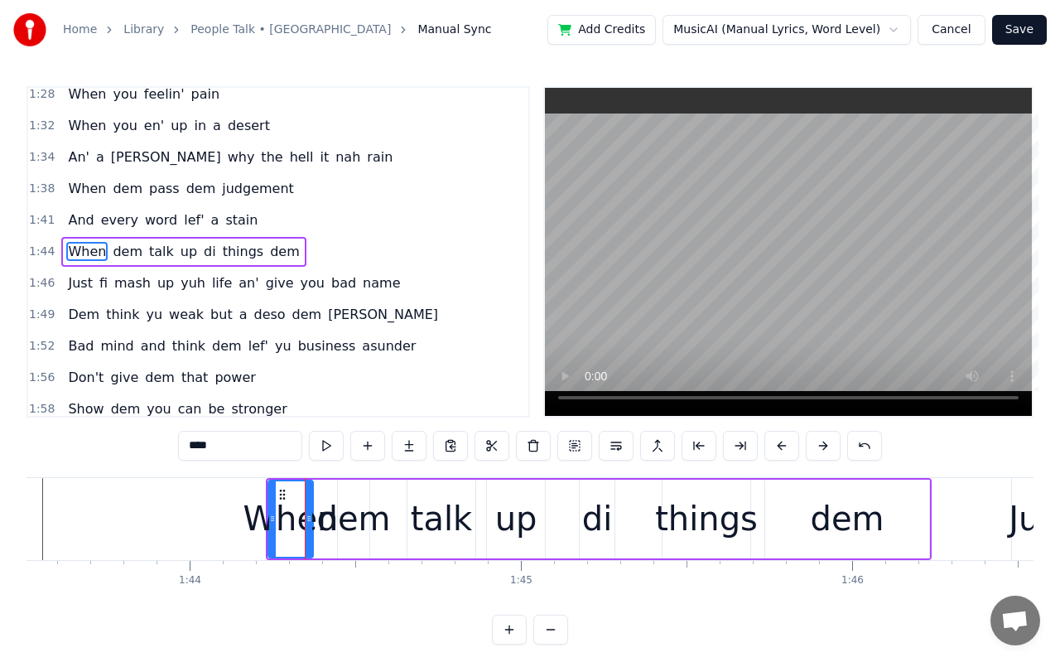
click at [779, 446] on button at bounding box center [781, 446] width 35 height 30
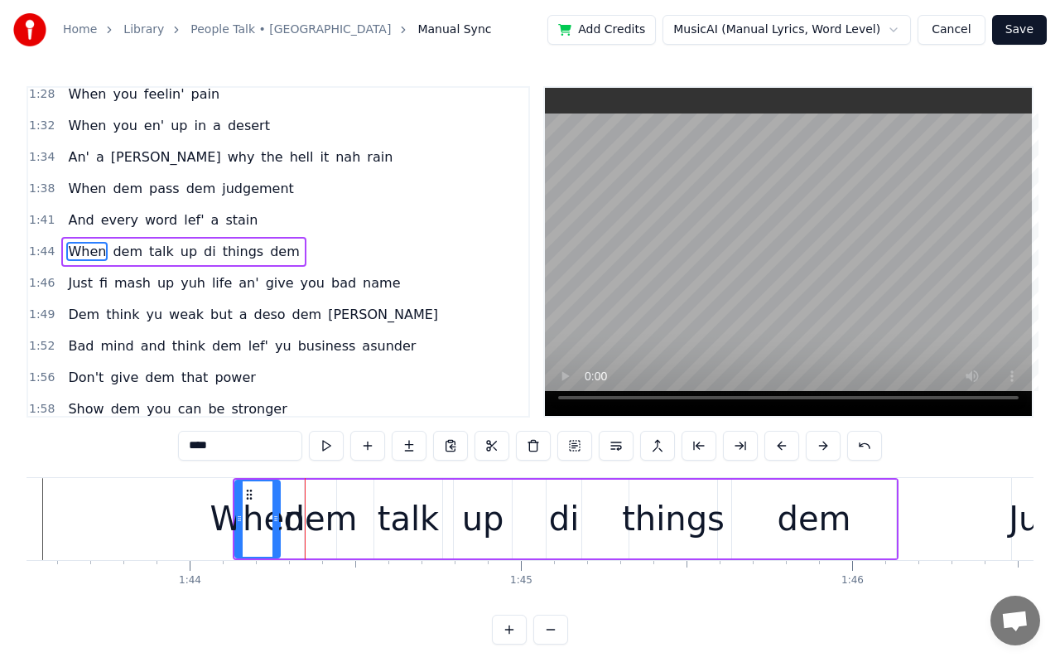
click at [779, 446] on button at bounding box center [781, 446] width 35 height 30
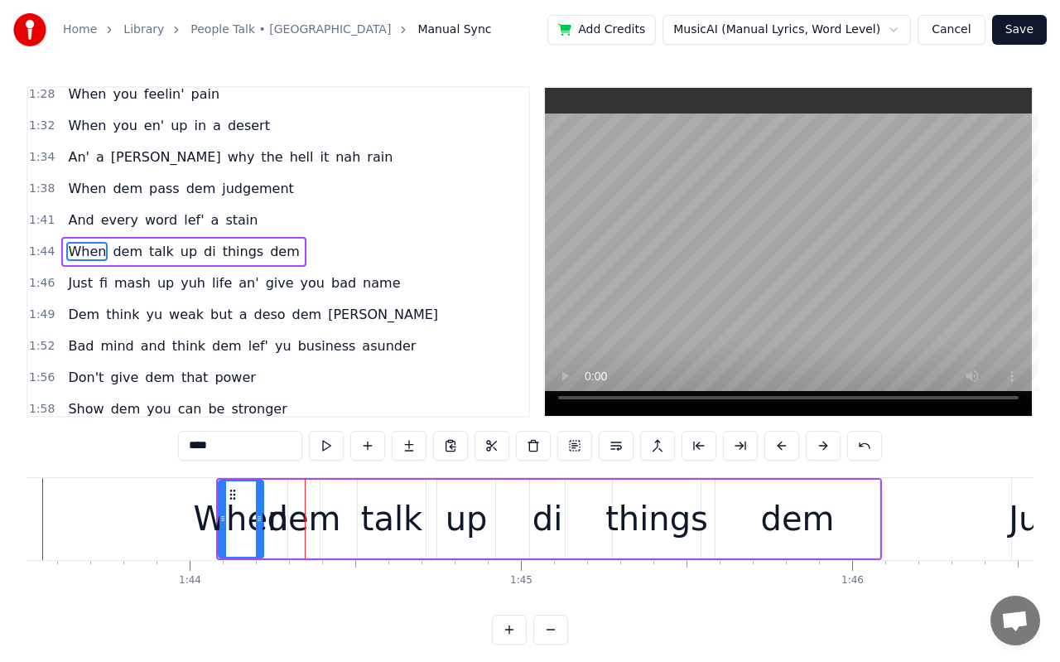
click at [779, 446] on button at bounding box center [781, 446] width 35 height 30
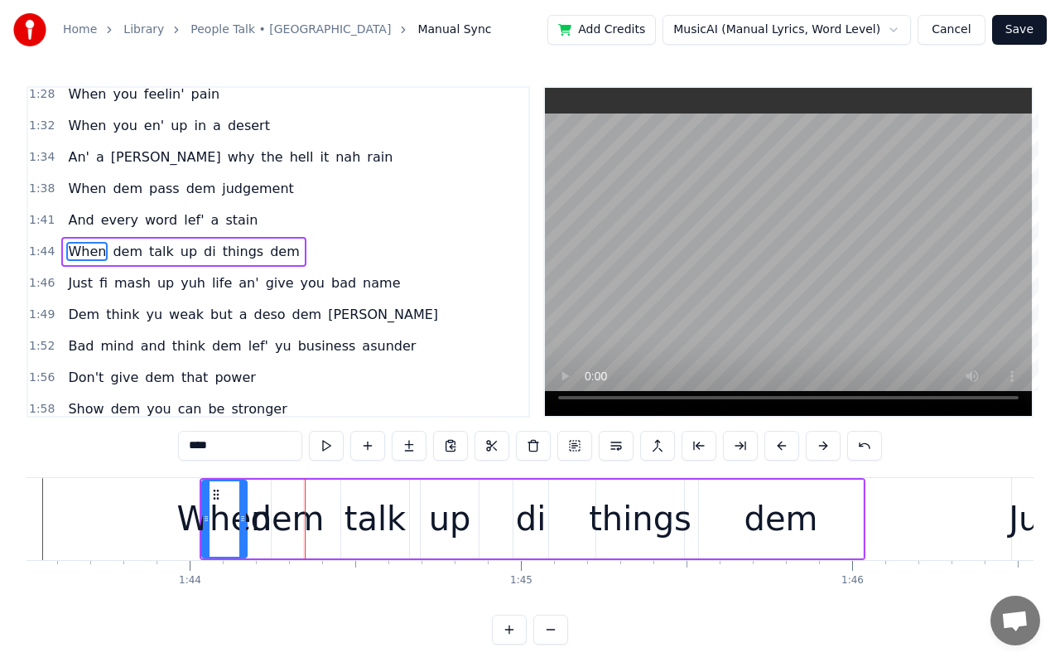
click at [296, 518] on div "dem" at bounding box center [288, 519] width 74 height 50
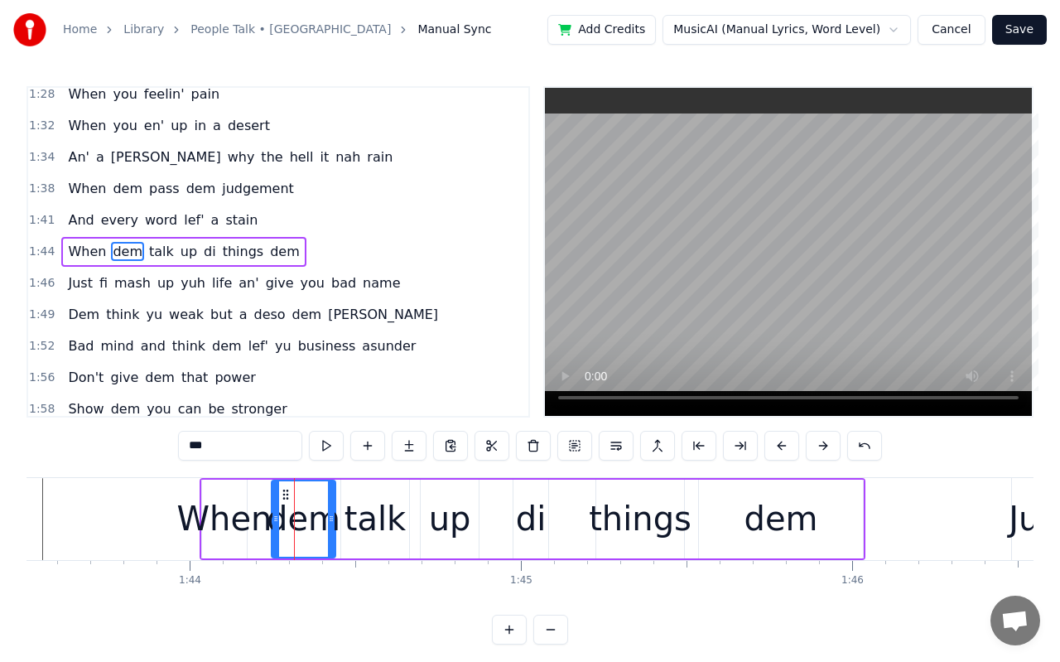
drag, startPoint x: 301, startPoint y: 529, endPoint x: 334, endPoint y: 528, distance: 32.3
click at [334, 528] on div at bounding box center [331, 518] width 7 height 75
click at [1023, 525] on div "Just" at bounding box center [1039, 519] width 61 height 50
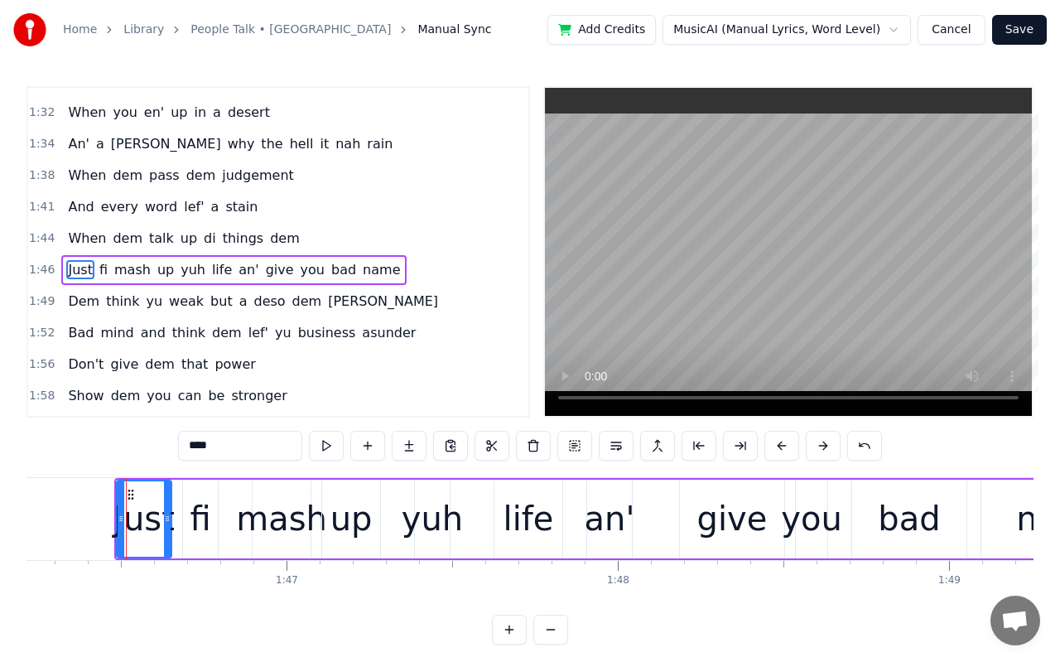
scroll to position [0, 35207]
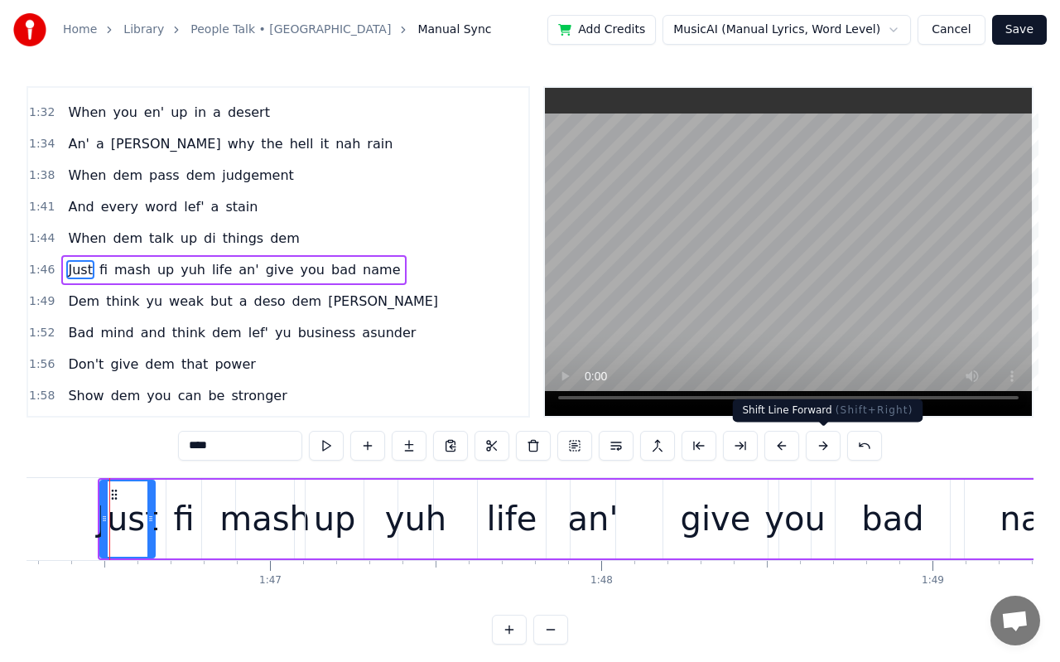
click at [824, 445] on button at bounding box center [823, 446] width 35 height 30
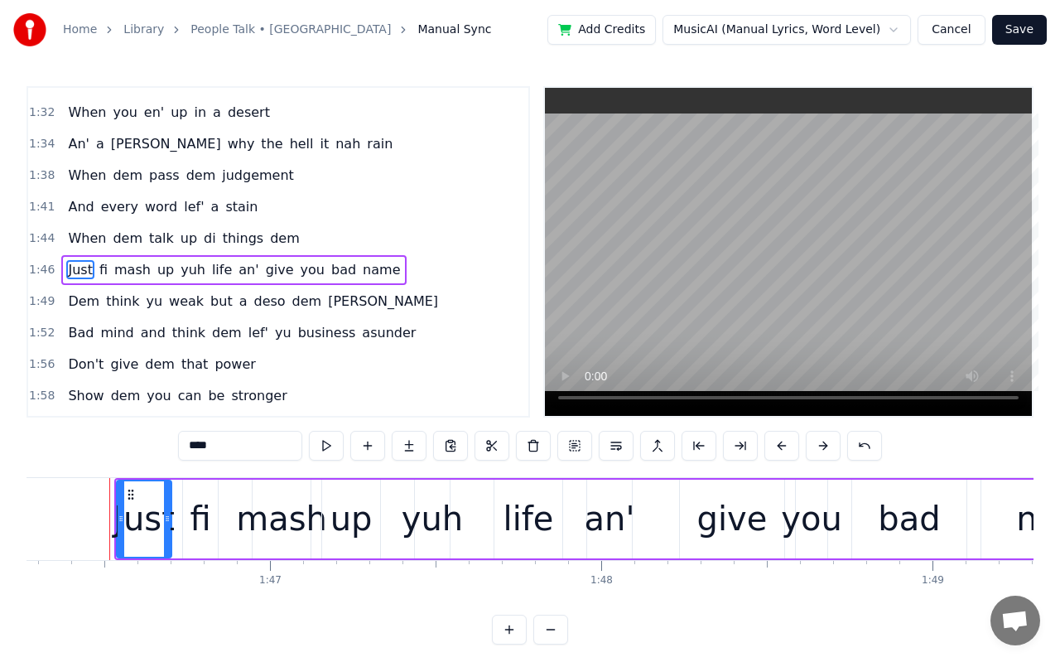
click at [824, 445] on button at bounding box center [823, 446] width 35 height 30
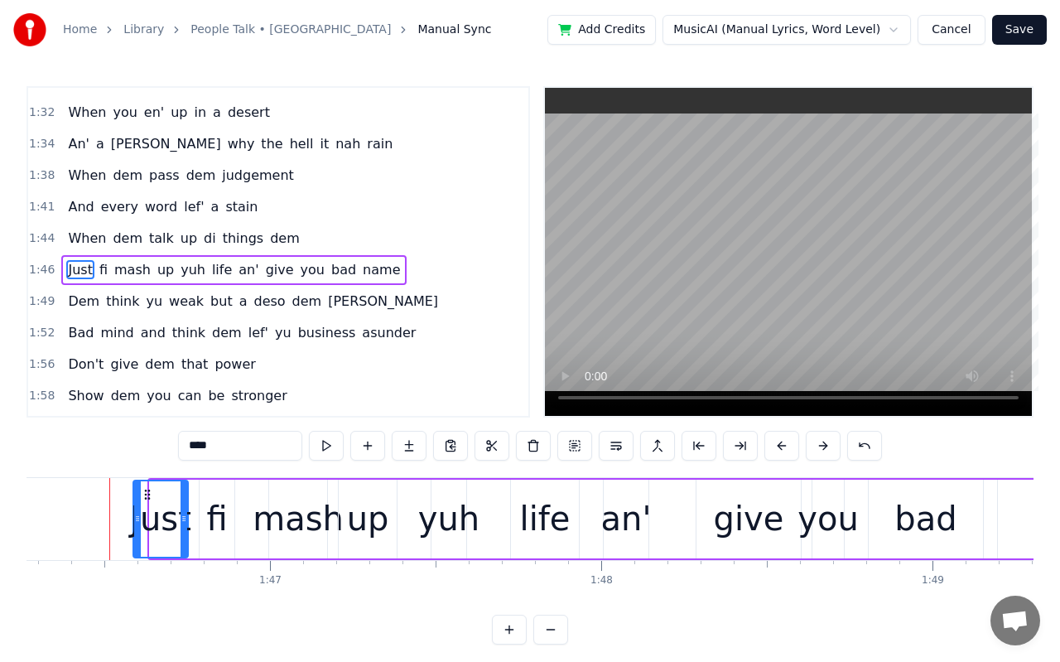
click at [824, 445] on button at bounding box center [823, 446] width 35 height 30
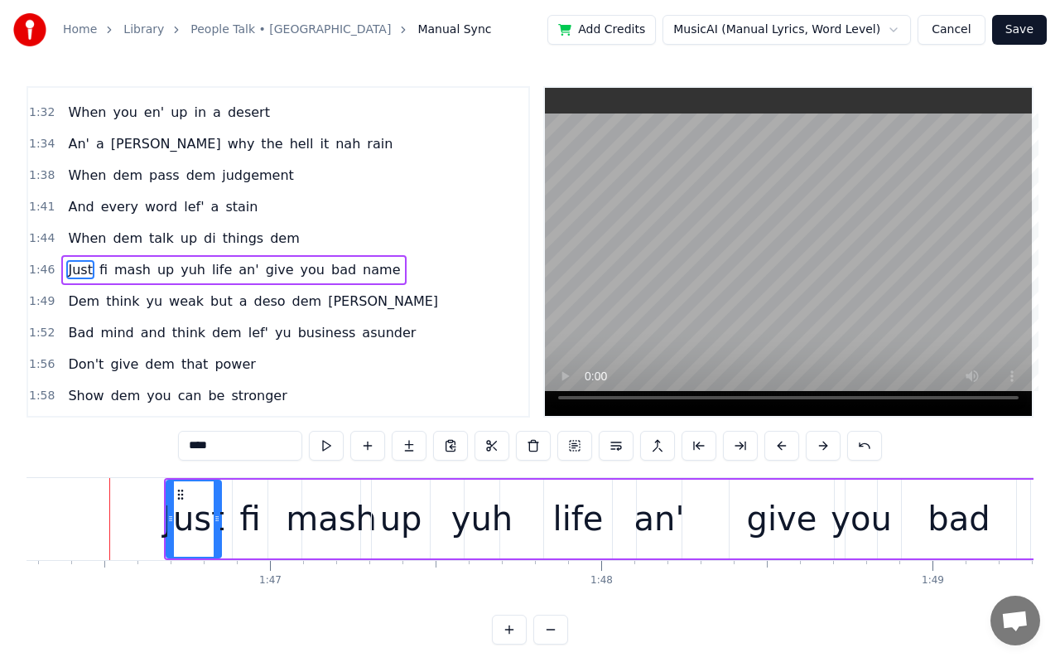
click at [824, 445] on button at bounding box center [823, 446] width 35 height 30
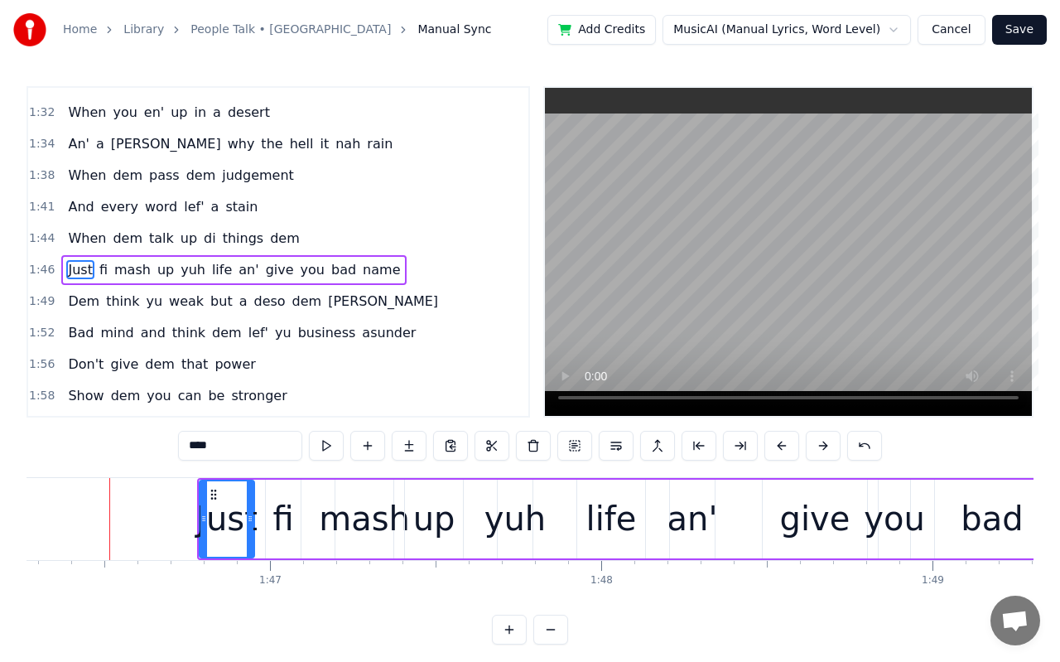
click at [824, 445] on button at bounding box center [823, 446] width 35 height 30
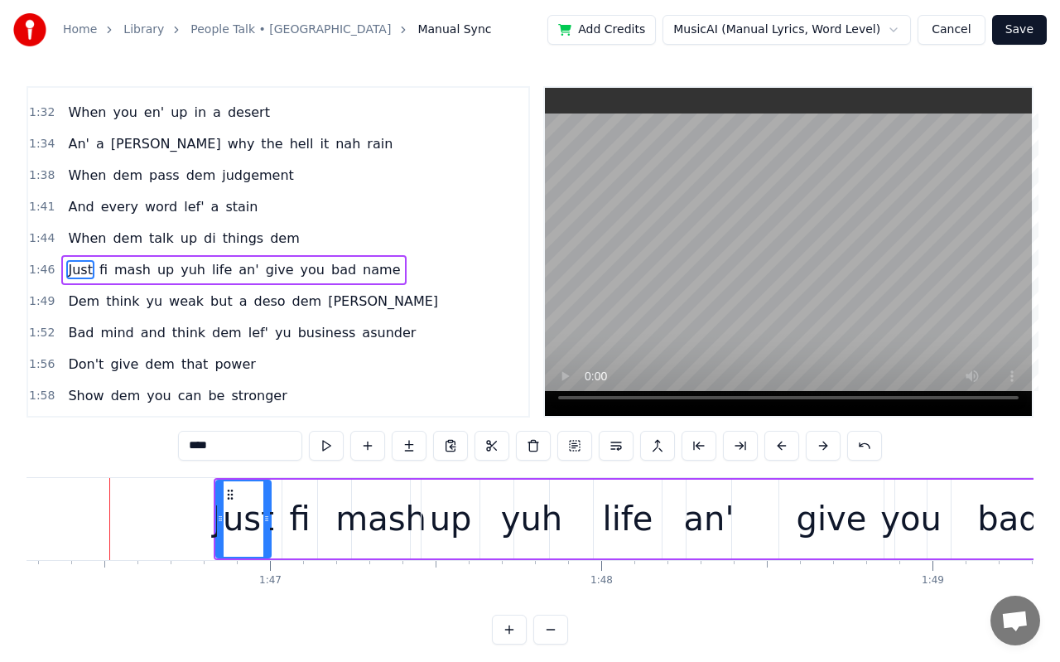
click at [824, 445] on button at bounding box center [823, 446] width 35 height 30
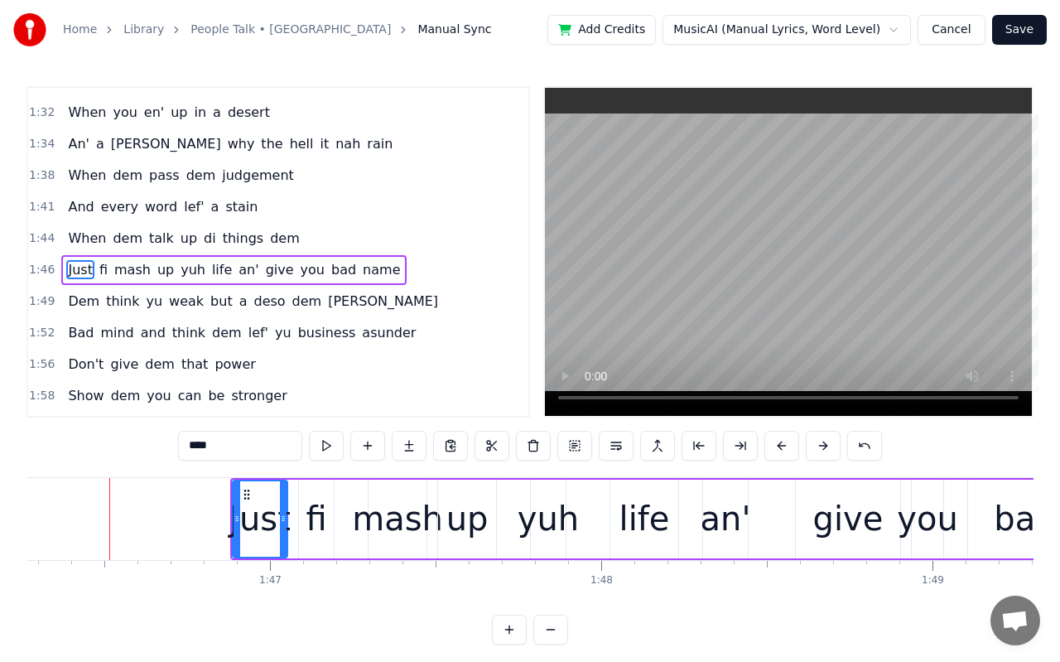
click at [1012, 525] on div "bad" at bounding box center [1025, 519] width 62 height 50
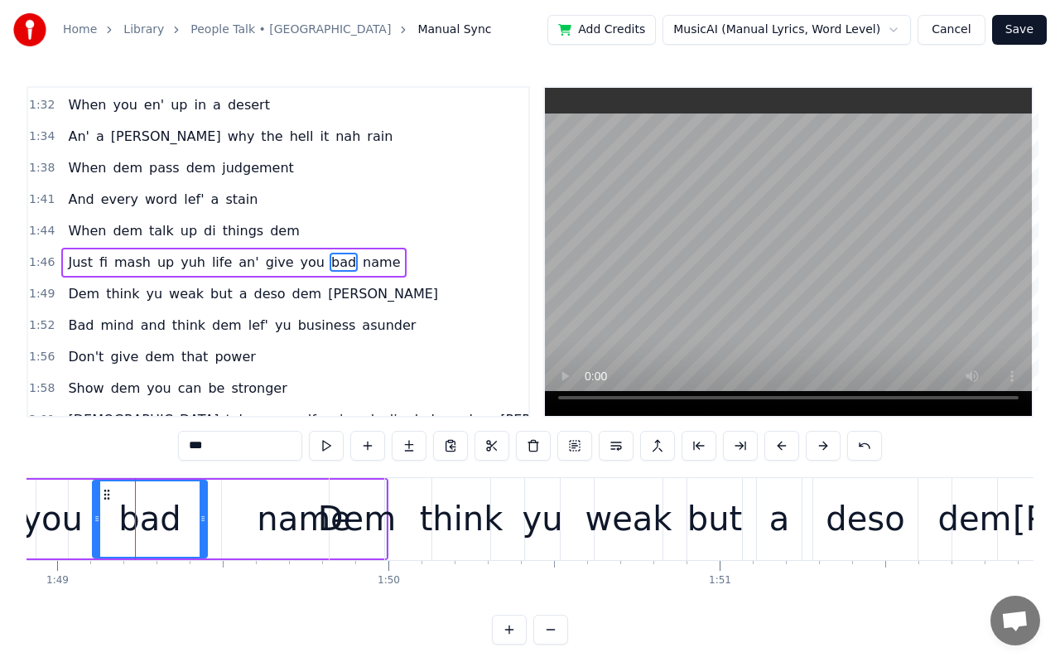
scroll to position [0, 36108]
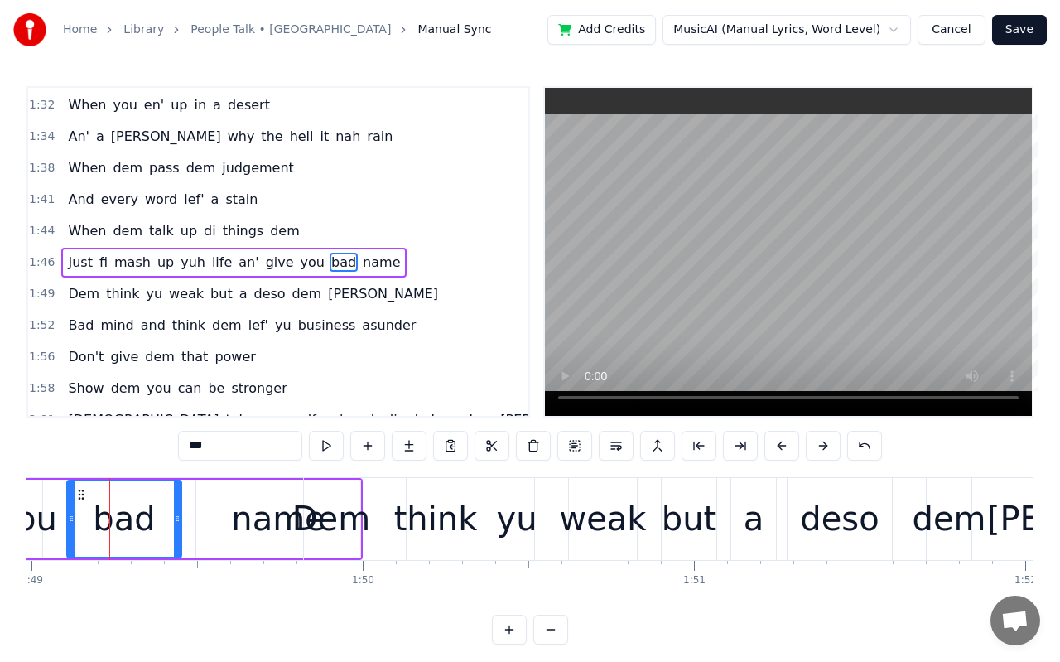
click at [330, 527] on div "Dem" at bounding box center [331, 519] width 78 height 50
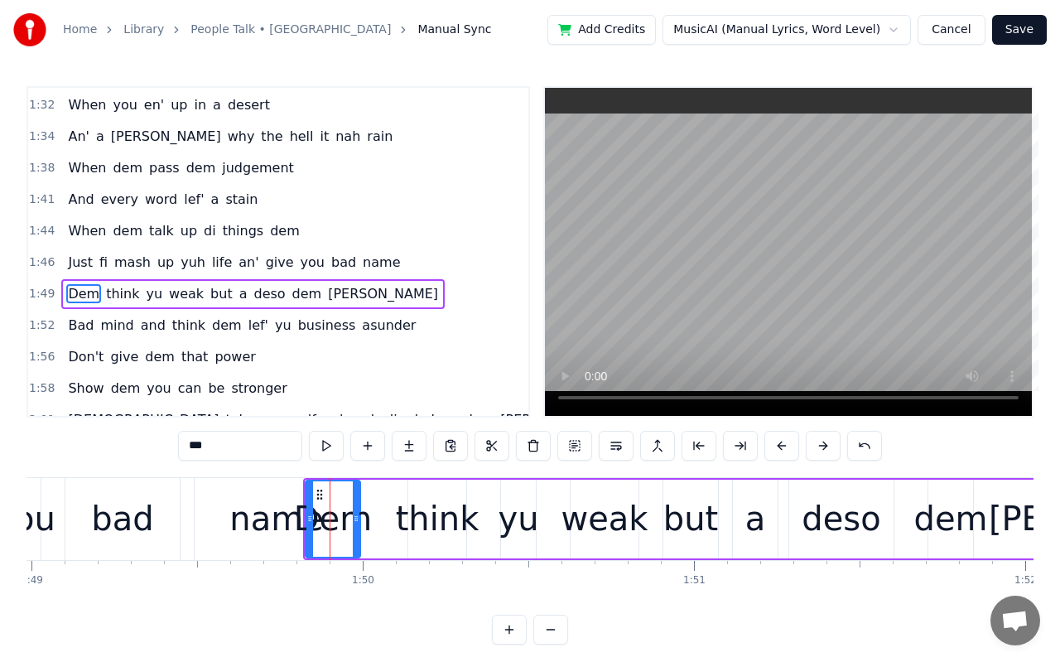
scroll to position [859, 0]
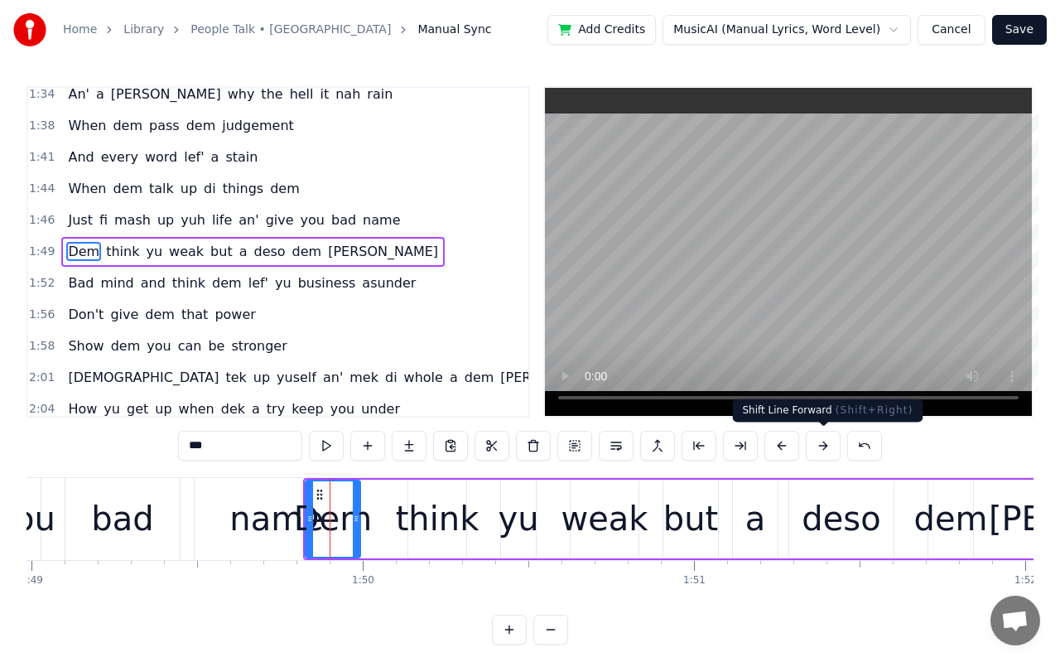
click at [823, 456] on button at bounding box center [823, 446] width 35 height 30
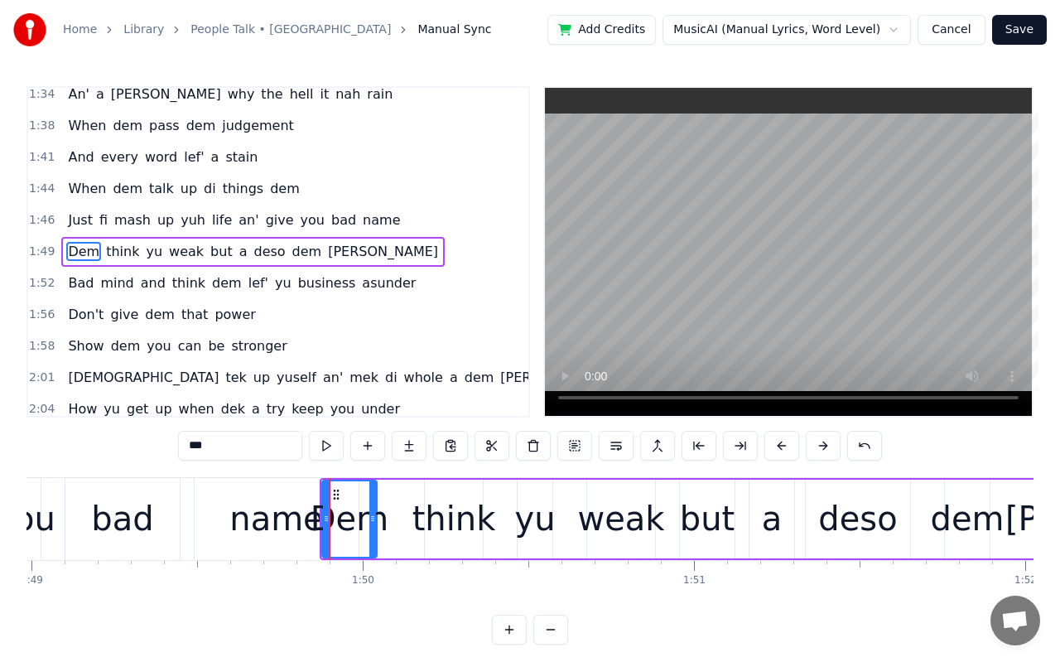
click at [823, 456] on button at bounding box center [823, 446] width 35 height 30
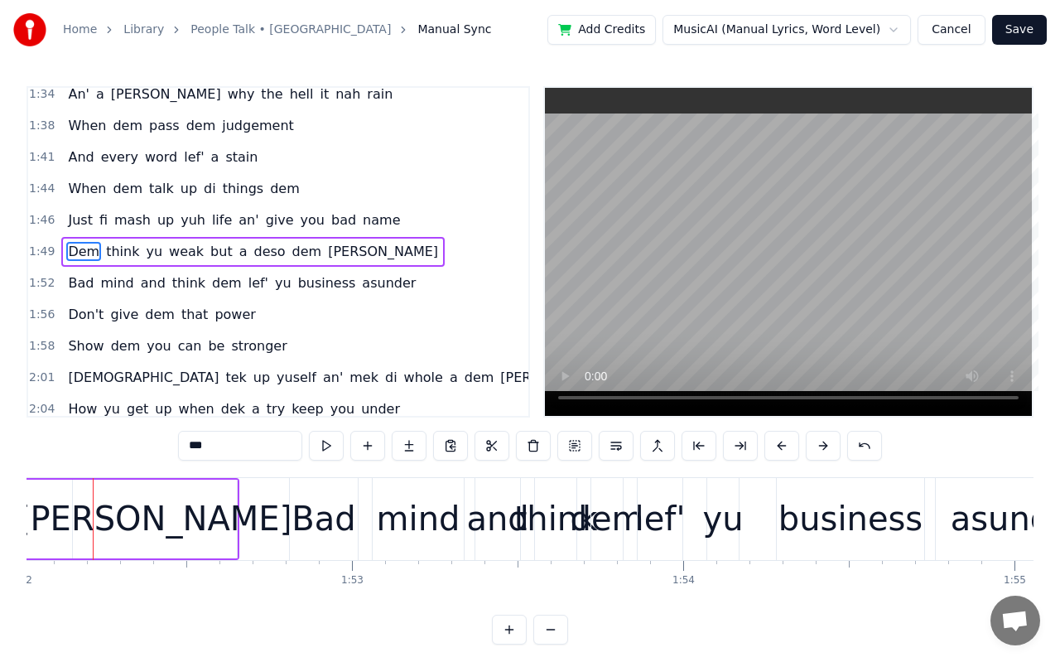
scroll to position [0, 37096]
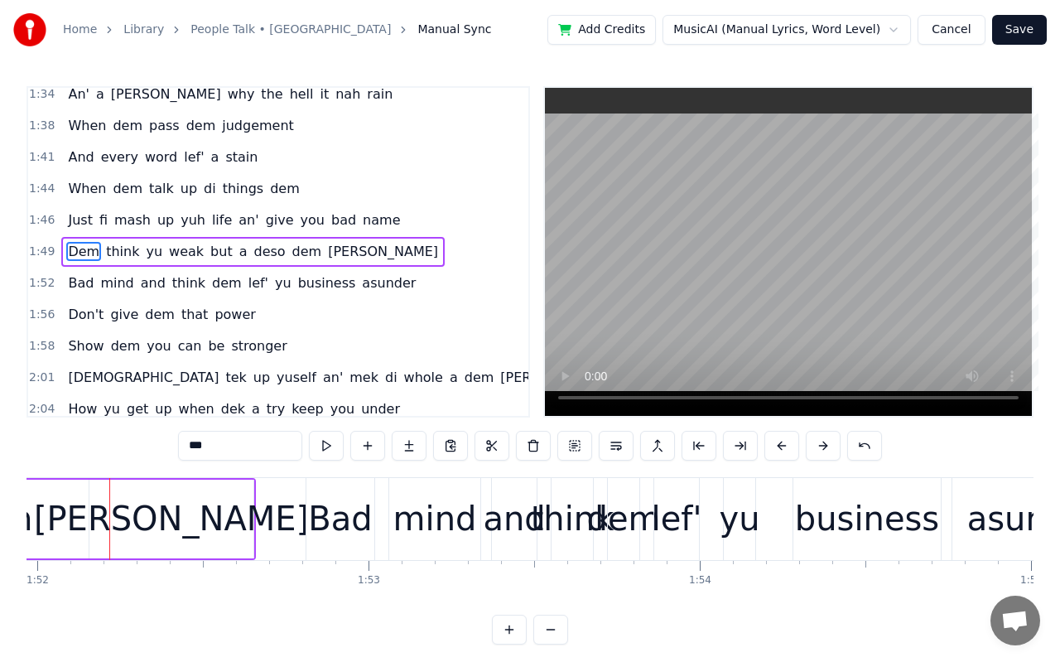
click at [357, 508] on div "Bad" at bounding box center [340, 519] width 64 height 50
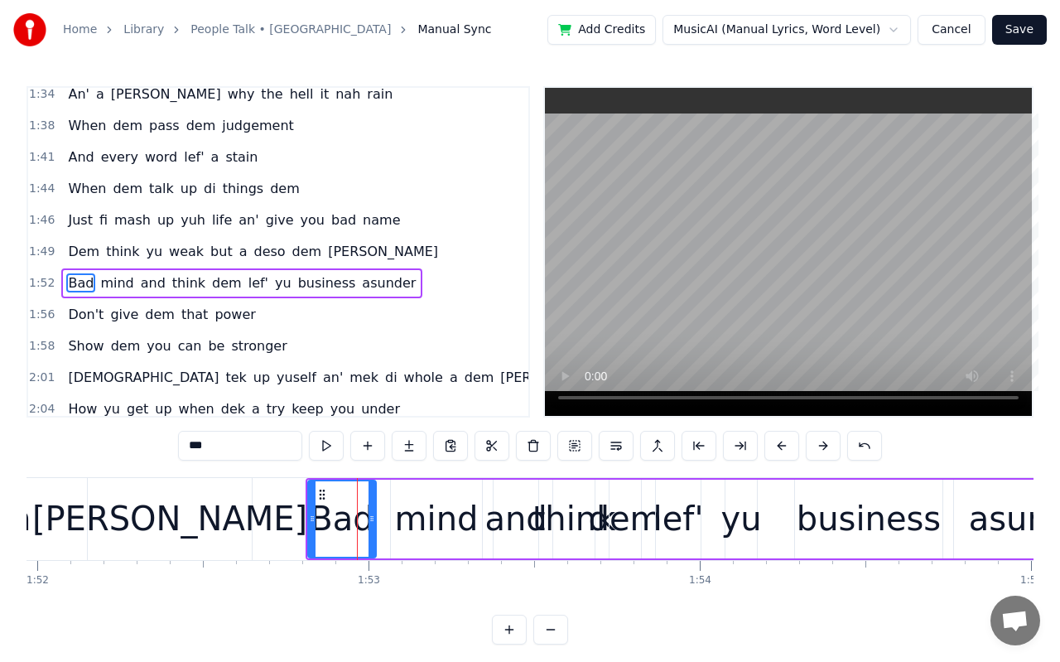
scroll to position [890, 0]
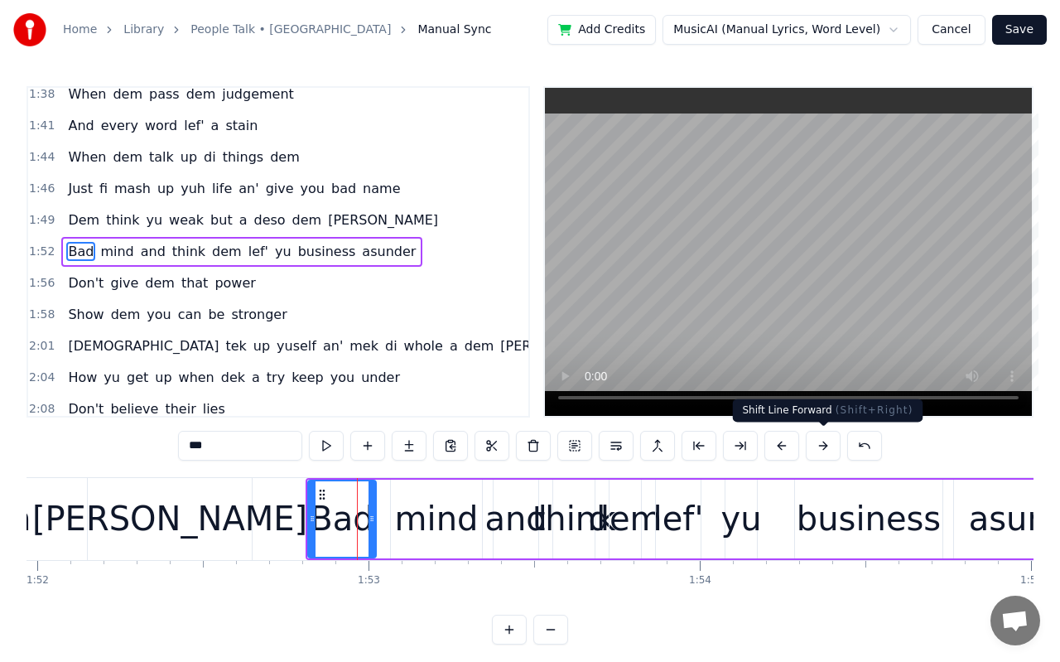
click at [813, 453] on button at bounding box center [823, 446] width 35 height 30
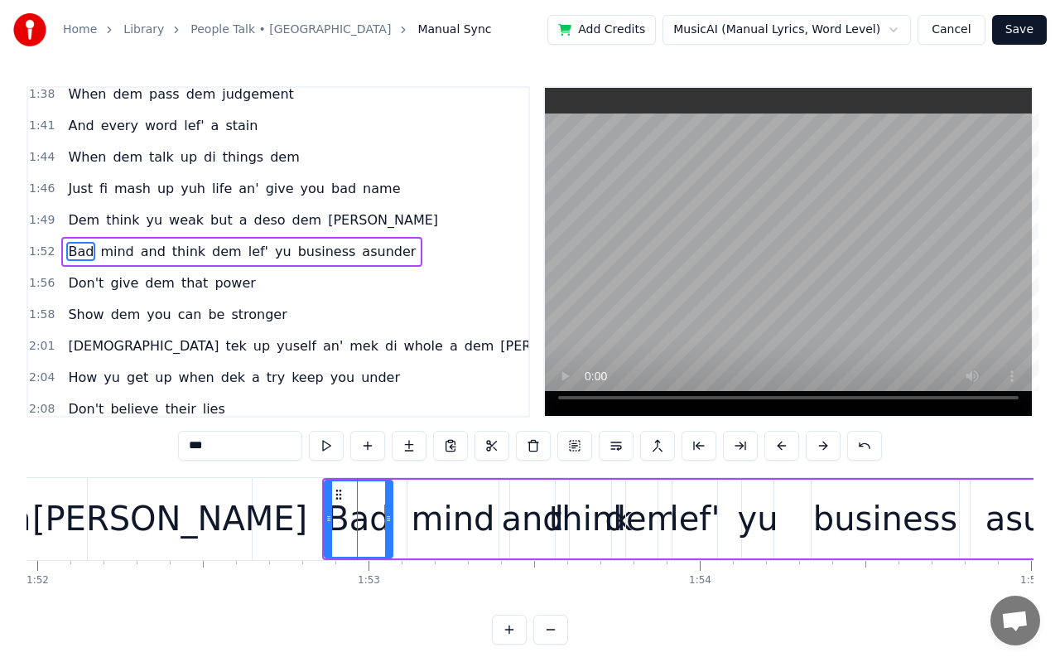
click at [813, 453] on button at bounding box center [823, 446] width 35 height 30
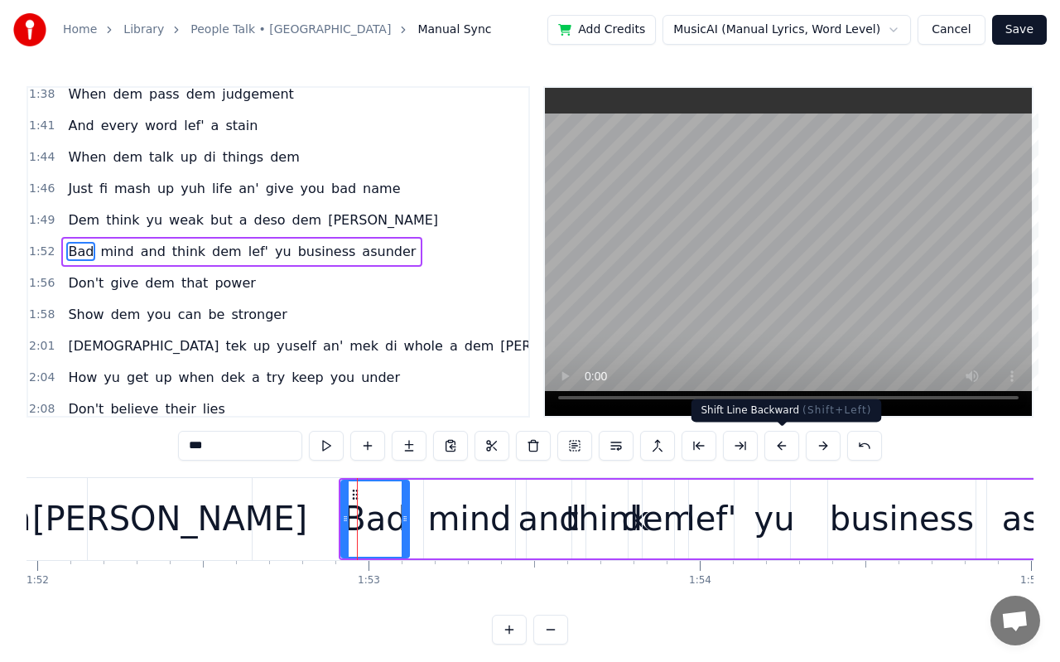
click at [789, 446] on button at bounding box center [781, 446] width 35 height 30
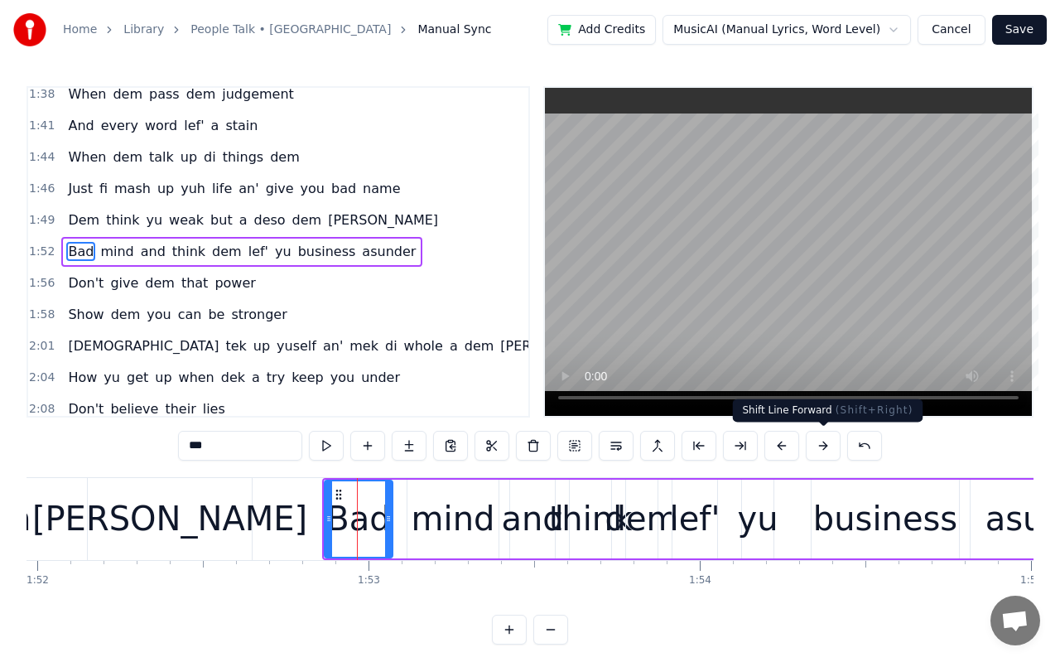
click at [814, 448] on button at bounding box center [823, 446] width 35 height 30
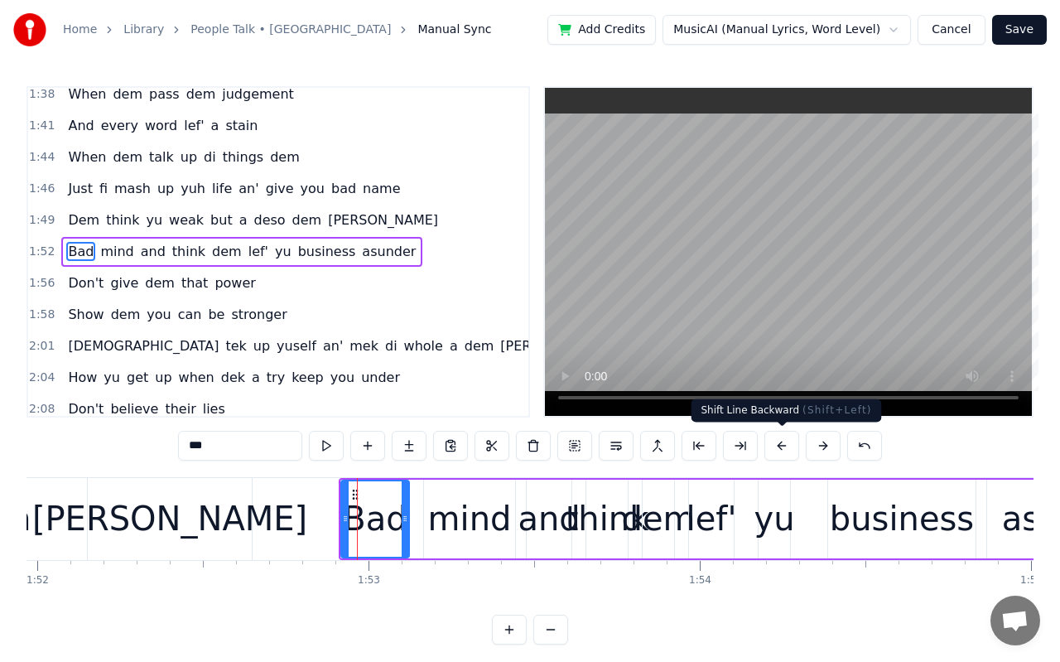
click at [784, 447] on button at bounding box center [781, 446] width 35 height 30
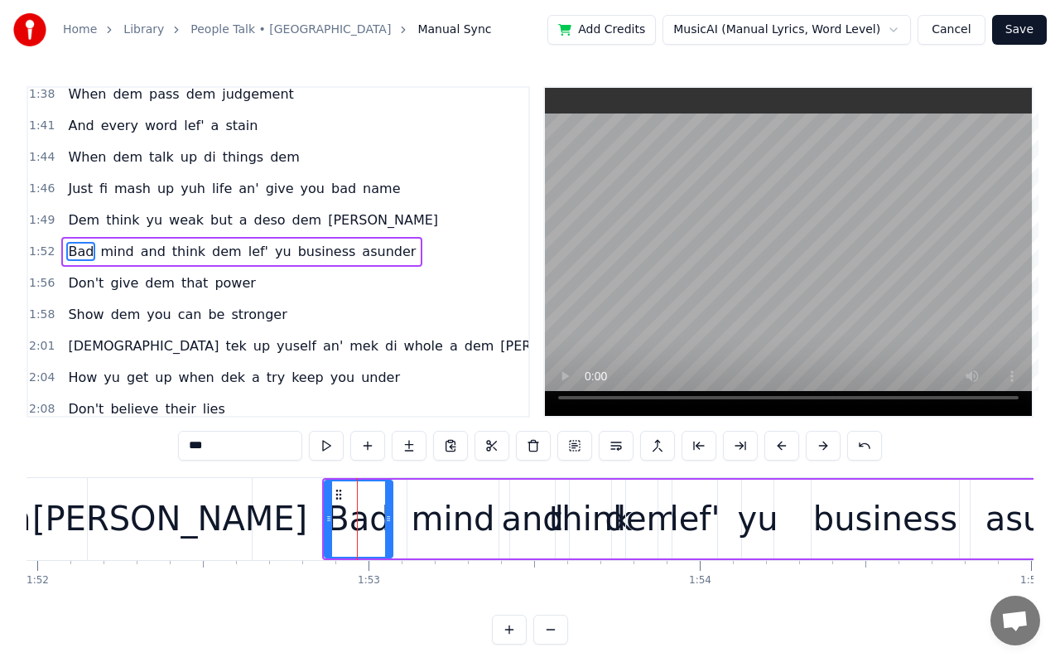
click at [518, 531] on div "and" at bounding box center [532, 519] width 62 height 50
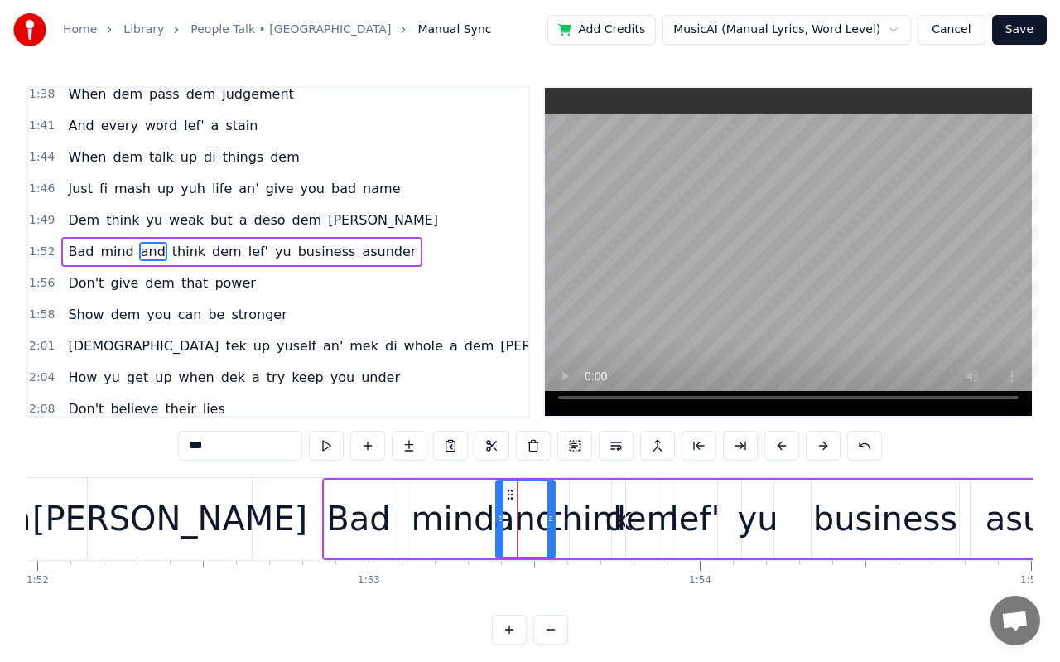
drag, startPoint x: 513, startPoint y: 516, endPoint x: 499, endPoint y: 515, distance: 14.1
click at [499, 515] on icon at bounding box center [500, 518] width 7 height 13
drag, startPoint x: 549, startPoint y: 526, endPoint x: 540, endPoint y: 522, distance: 10.0
click at [540, 522] on div at bounding box center [541, 518] width 7 height 75
click at [571, 526] on div "think" at bounding box center [591, 519] width 84 height 50
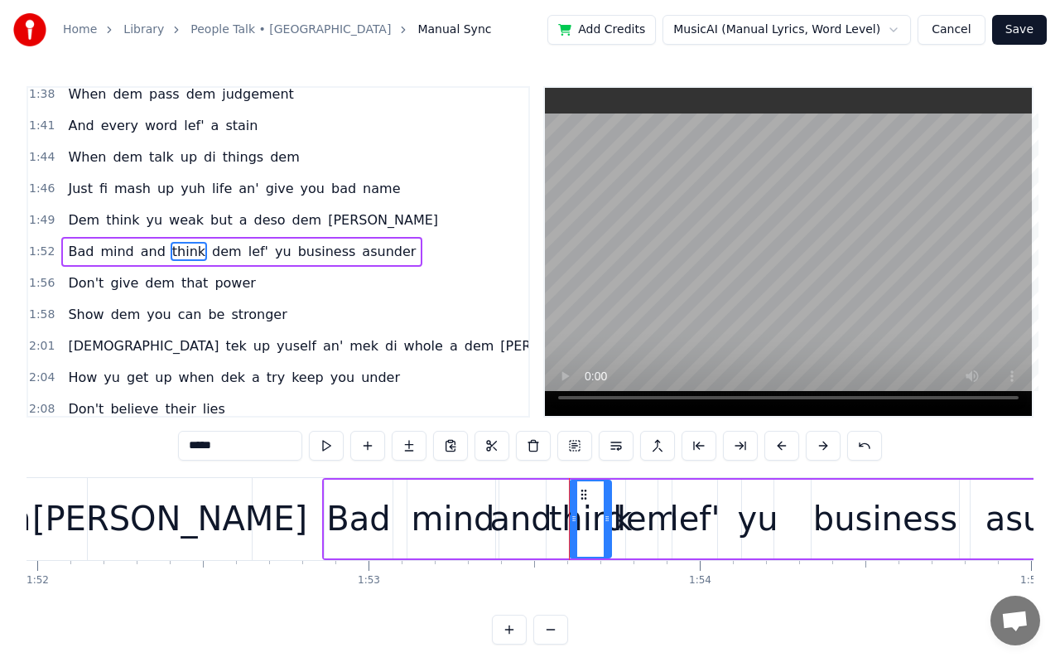
click at [458, 512] on div "mind" at bounding box center [454, 519] width 84 height 50
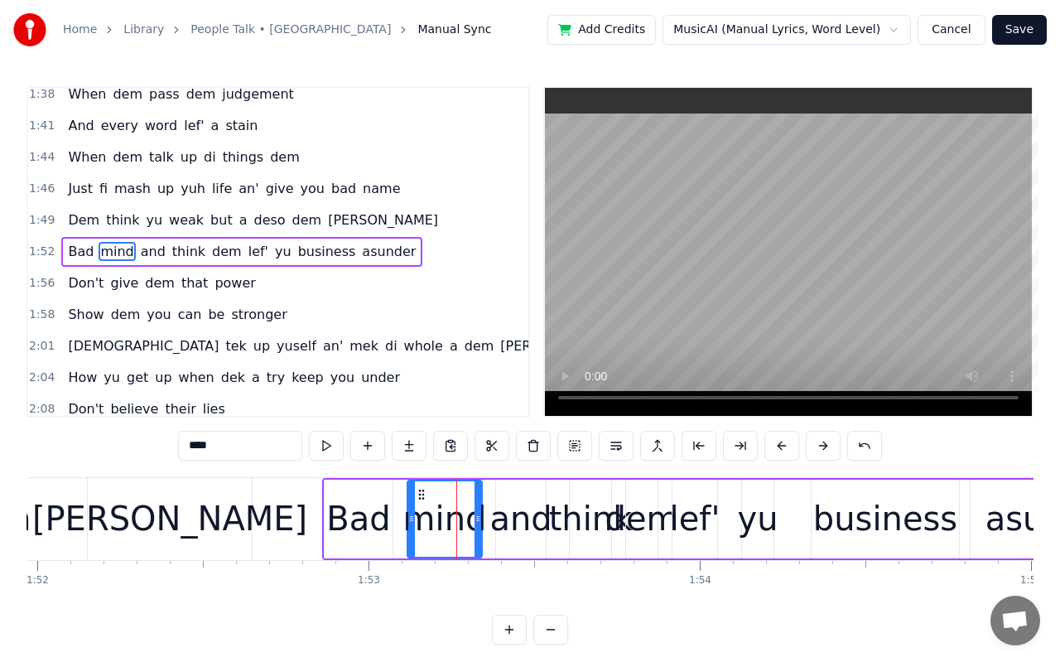
drag, startPoint x: 493, startPoint y: 521, endPoint x: 476, endPoint y: 518, distance: 16.9
click at [476, 518] on icon at bounding box center [478, 518] width 7 height 13
click at [517, 524] on div "and" at bounding box center [521, 519] width 62 height 50
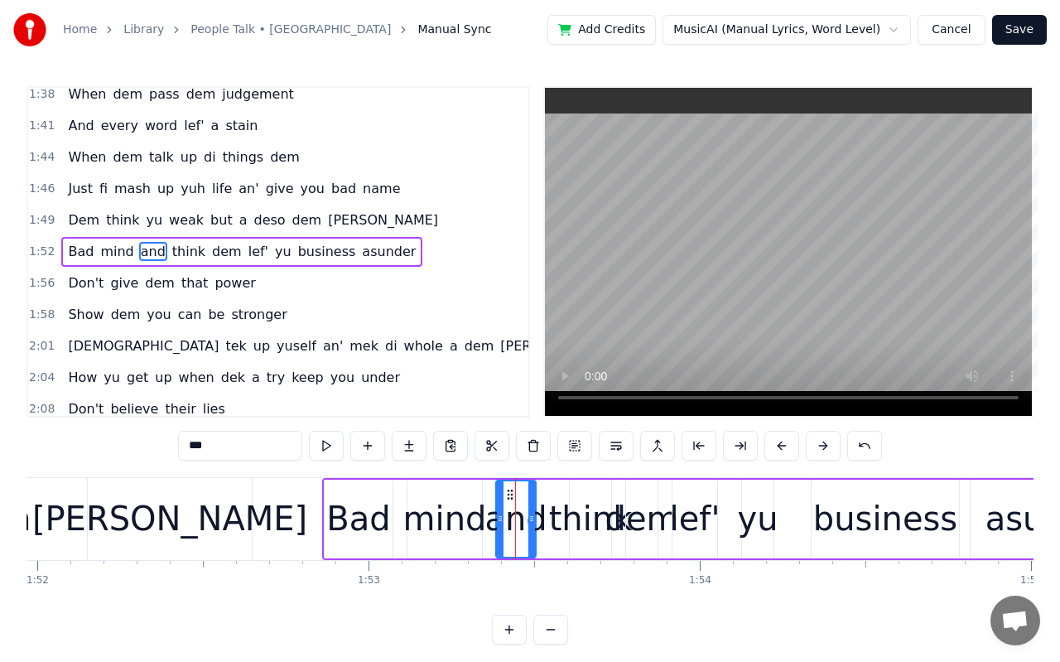
drag, startPoint x: 539, startPoint y: 518, endPoint x: 528, endPoint y: 518, distance: 10.8
click at [528, 518] on icon at bounding box center [531, 518] width 7 height 13
click at [590, 527] on div "think" at bounding box center [591, 519] width 84 height 50
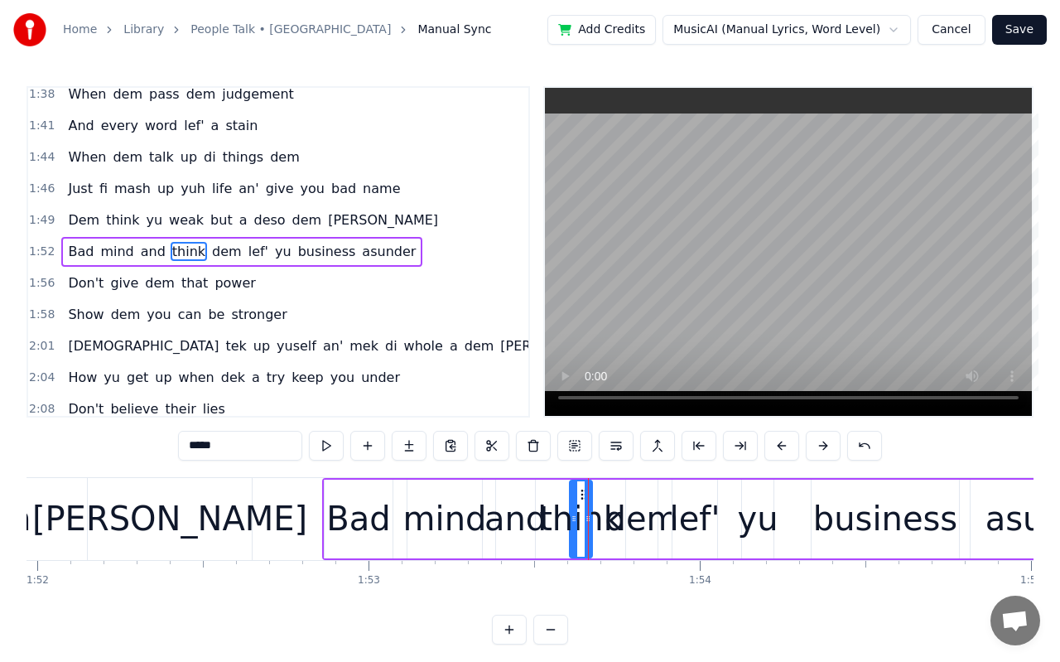
drag, startPoint x: 603, startPoint y: 521, endPoint x: 584, endPoint y: 523, distance: 19.2
click at [585, 523] on icon at bounding box center [588, 518] width 7 height 13
click at [645, 536] on div "dem" at bounding box center [642, 519] width 74 height 50
drag, startPoint x: 630, startPoint y: 519, endPoint x: 649, endPoint y: 520, distance: 18.2
click at [649, 520] on icon at bounding box center [648, 518] width 7 height 13
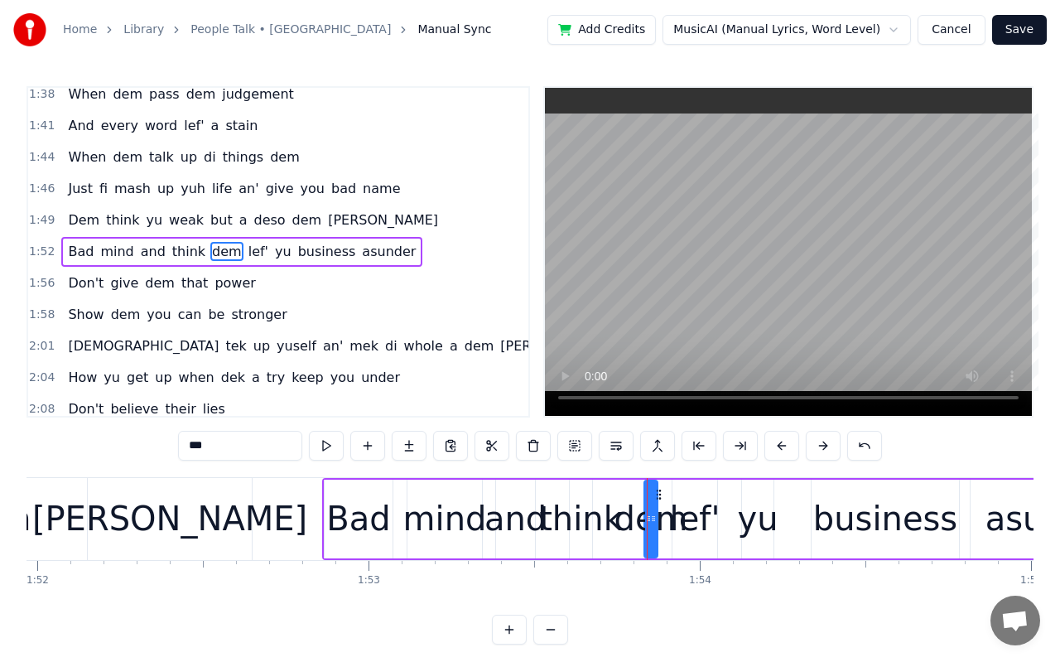
click at [701, 524] on div "lef'" at bounding box center [695, 519] width 51 height 50
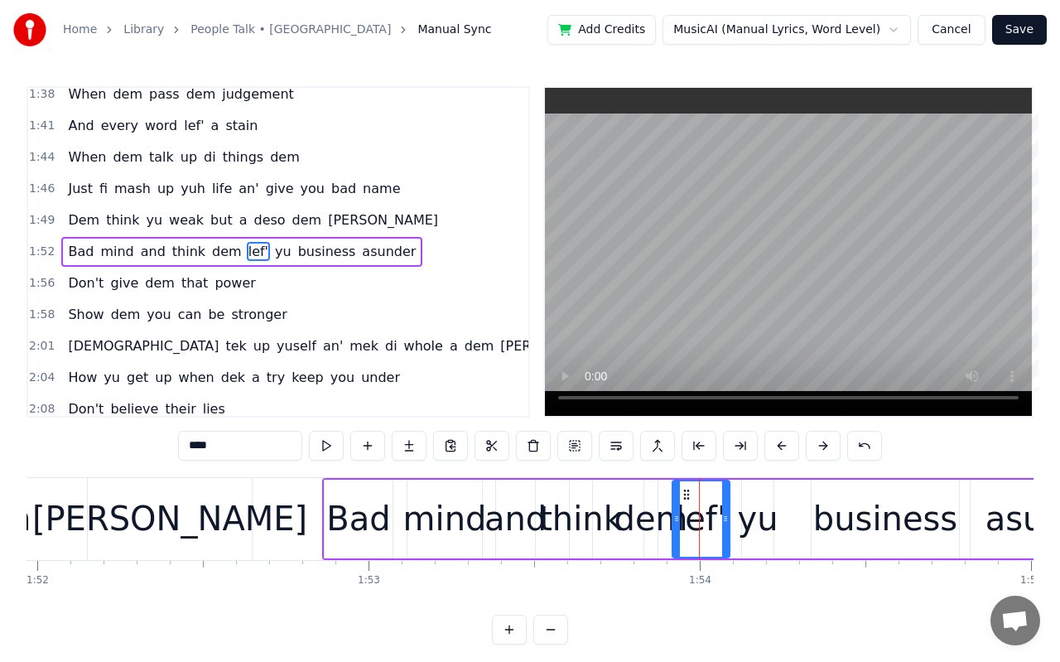
drag, startPoint x: 715, startPoint y: 518, endPoint x: 726, endPoint y: 519, distance: 11.7
click at [726, 519] on icon at bounding box center [725, 518] width 7 height 13
drag, startPoint x: 675, startPoint y: 520, endPoint x: 691, endPoint y: 521, distance: 15.8
click at [691, 521] on icon at bounding box center [692, 518] width 7 height 13
click at [1020, 530] on div "asunder" at bounding box center [1053, 519] width 135 height 50
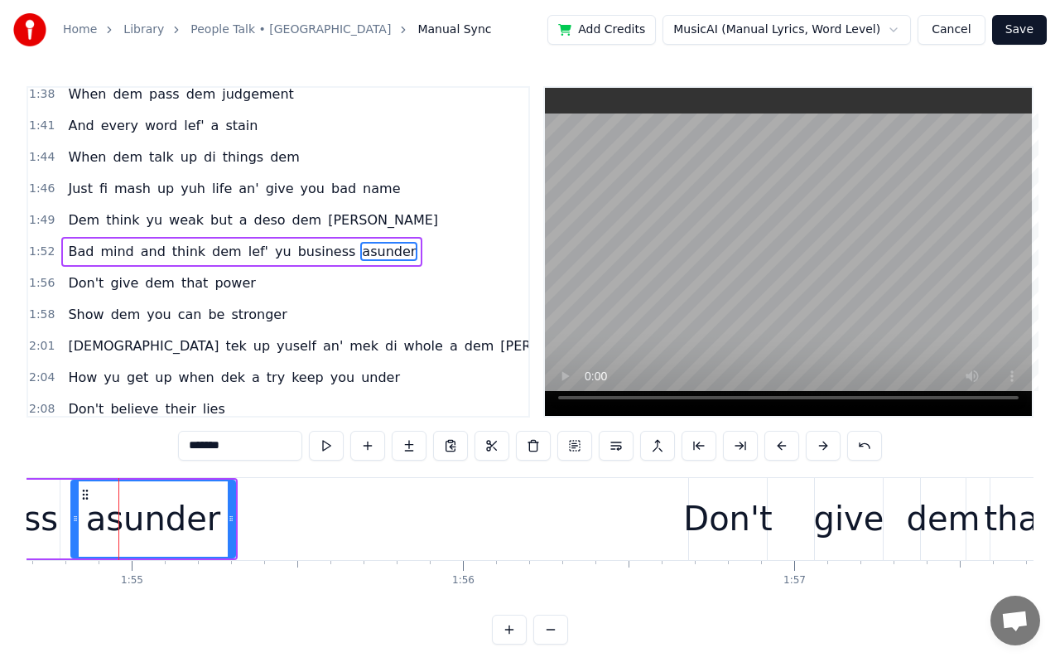
scroll to position [0, 38005]
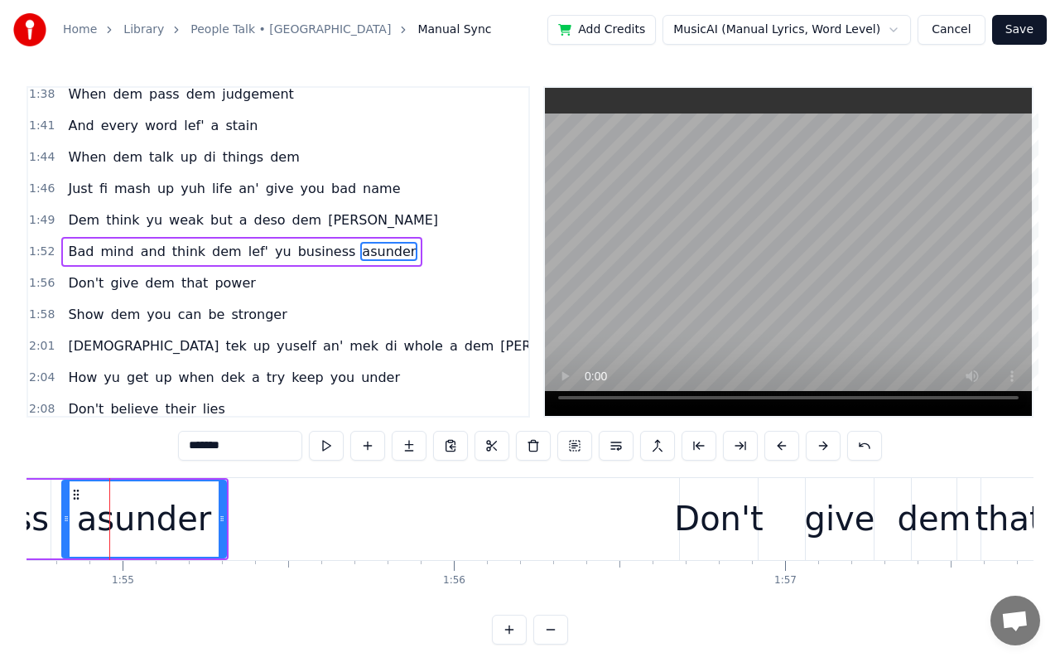
click at [697, 530] on div "Don't" at bounding box center [718, 519] width 89 height 50
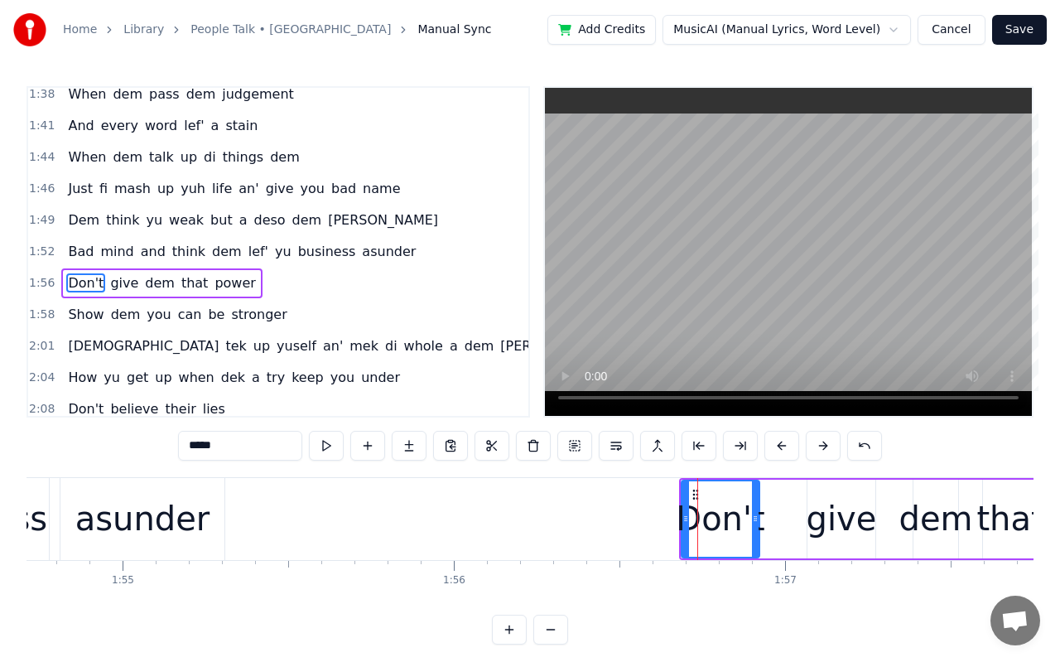
scroll to position [922, 0]
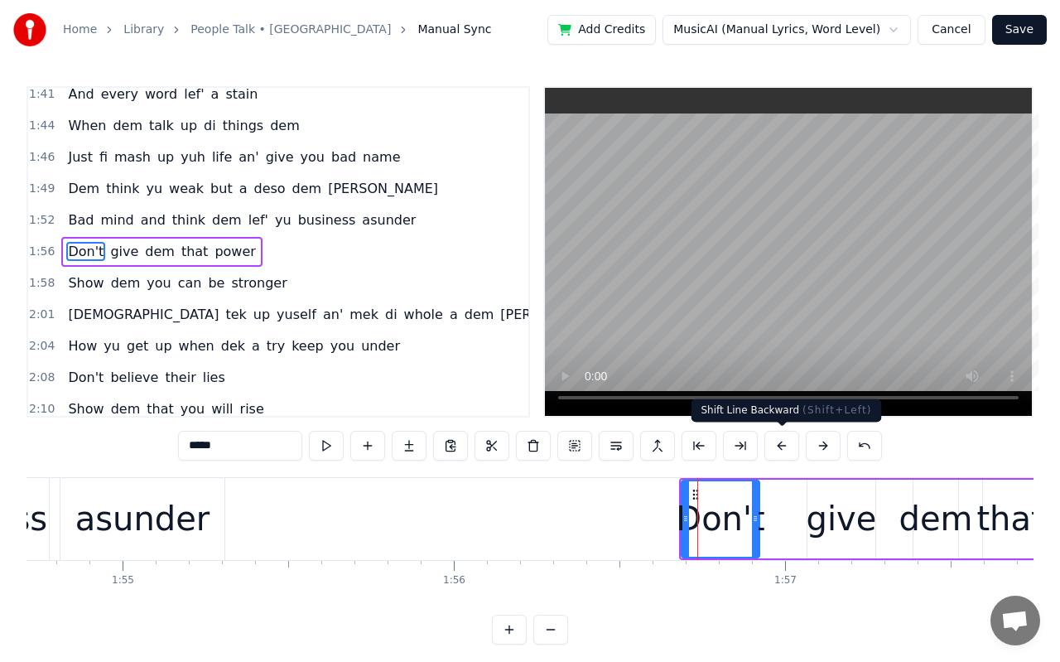
click at [790, 441] on button at bounding box center [781, 446] width 35 height 30
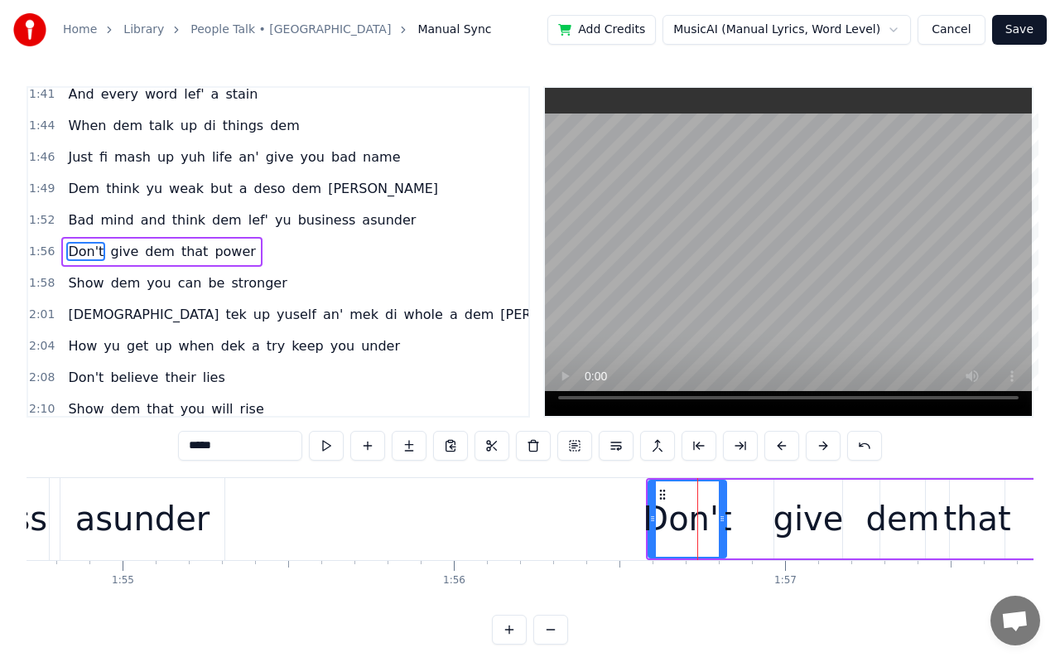
click at [790, 441] on button at bounding box center [781, 446] width 35 height 30
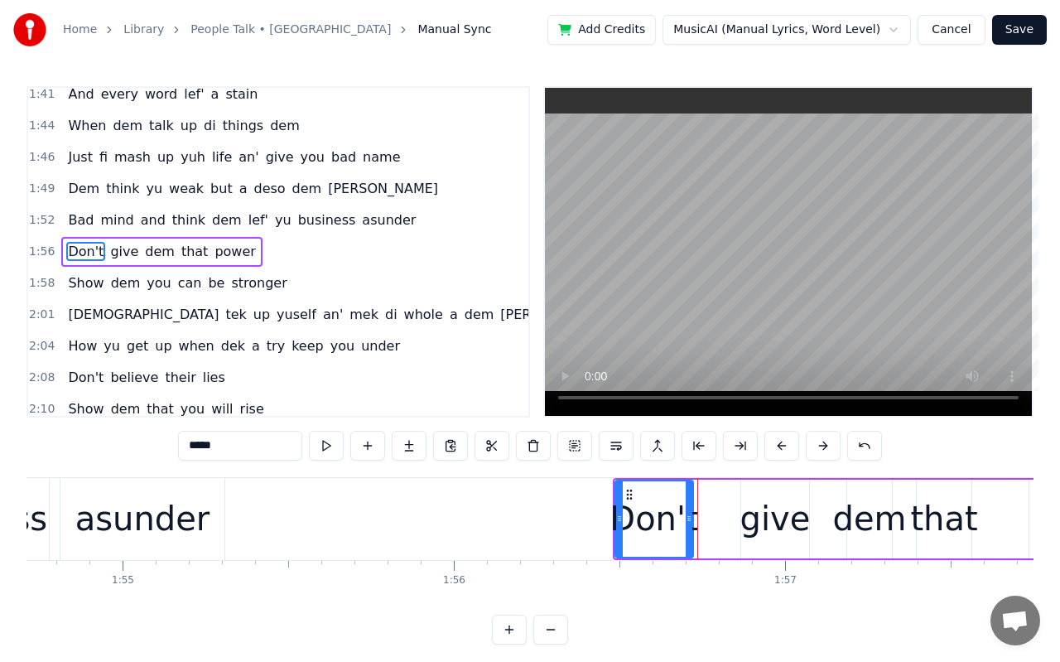
click at [790, 441] on button at bounding box center [781, 446] width 35 height 30
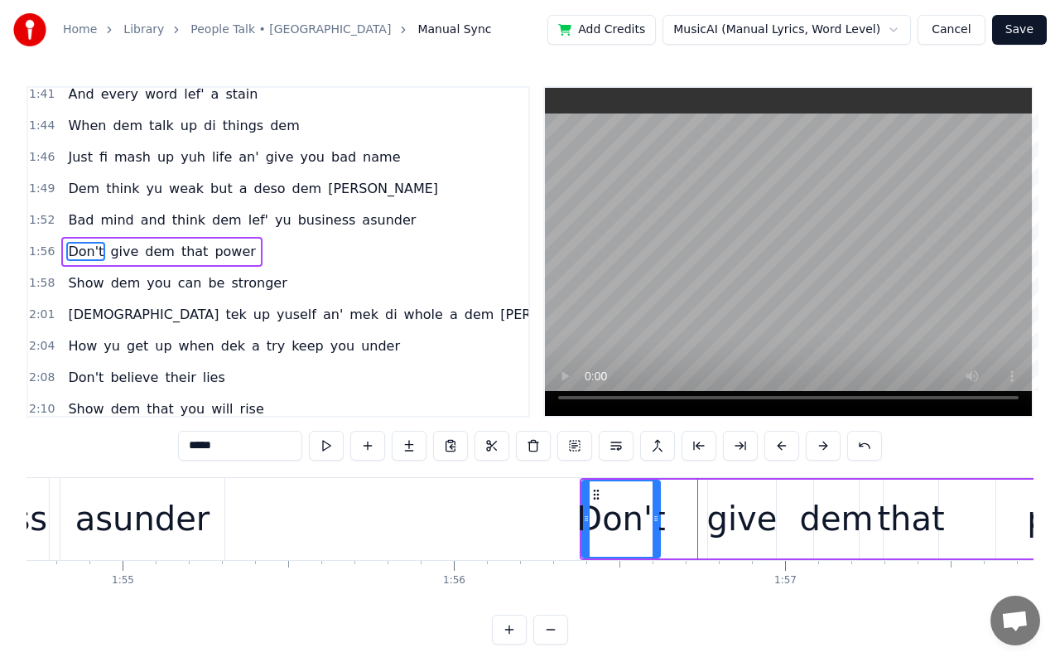
click at [790, 441] on button at bounding box center [781, 446] width 35 height 30
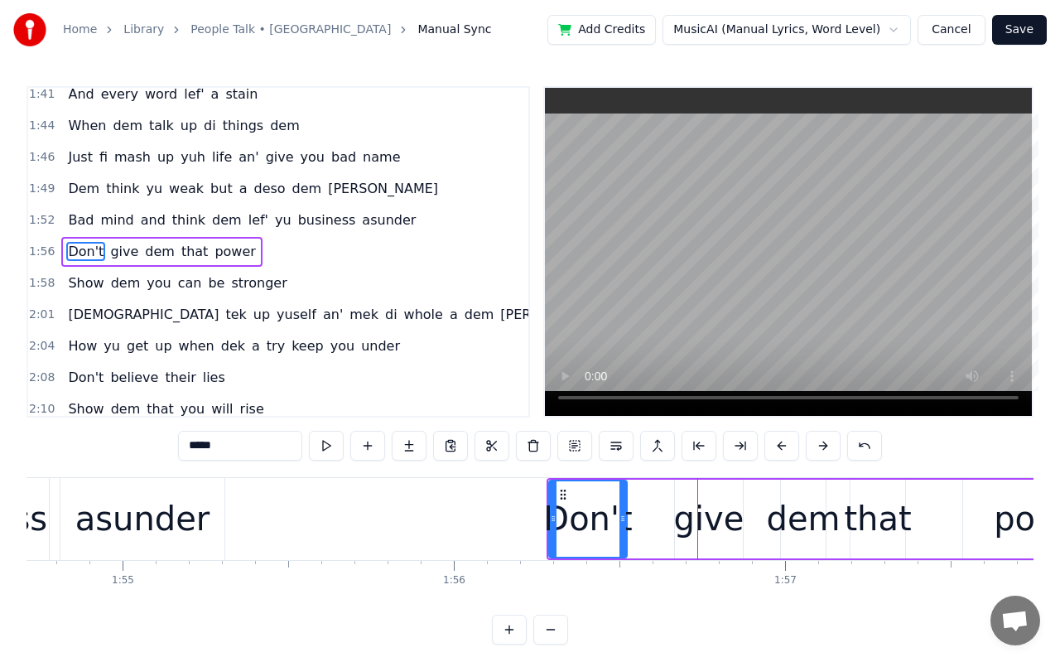
click at [790, 441] on button at bounding box center [781, 446] width 35 height 30
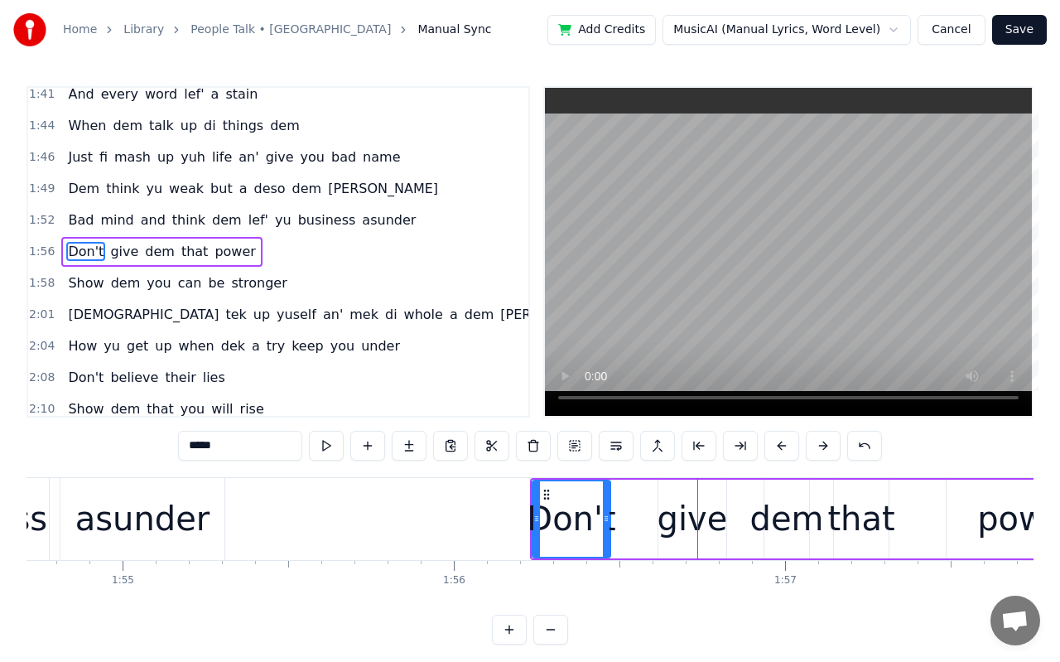
click at [790, 441] on button at bounding box center [781, 446] width 35 height 30
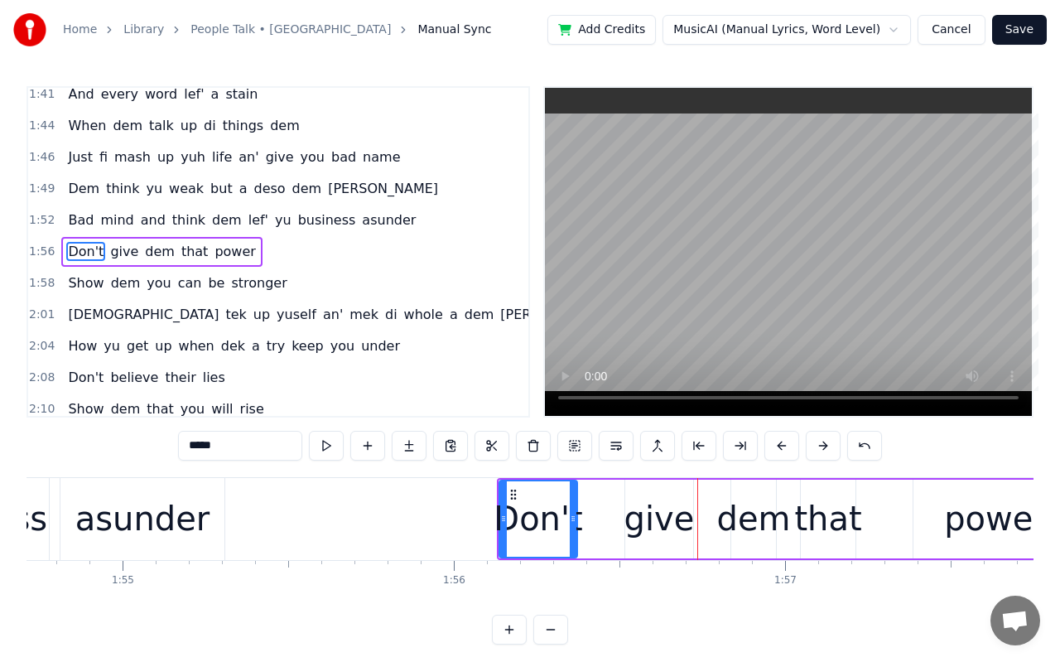
click at [790, 441] on button at bounding box center [781, 446] width 35 height 30
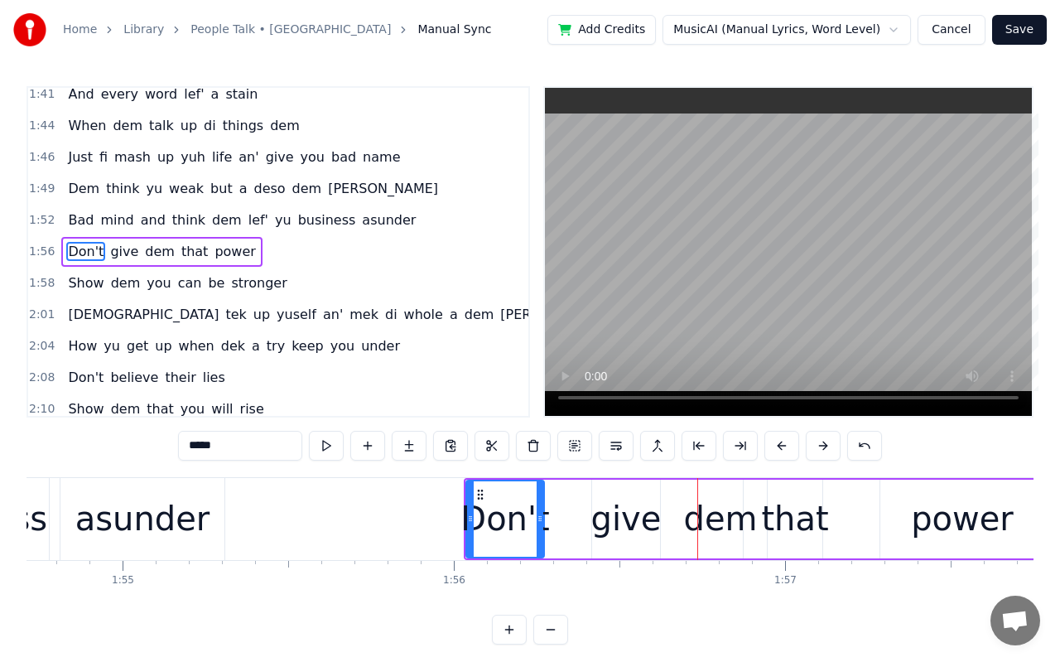
click at [790, 441] on button at bounding box center [781, 446] width 35 height 30
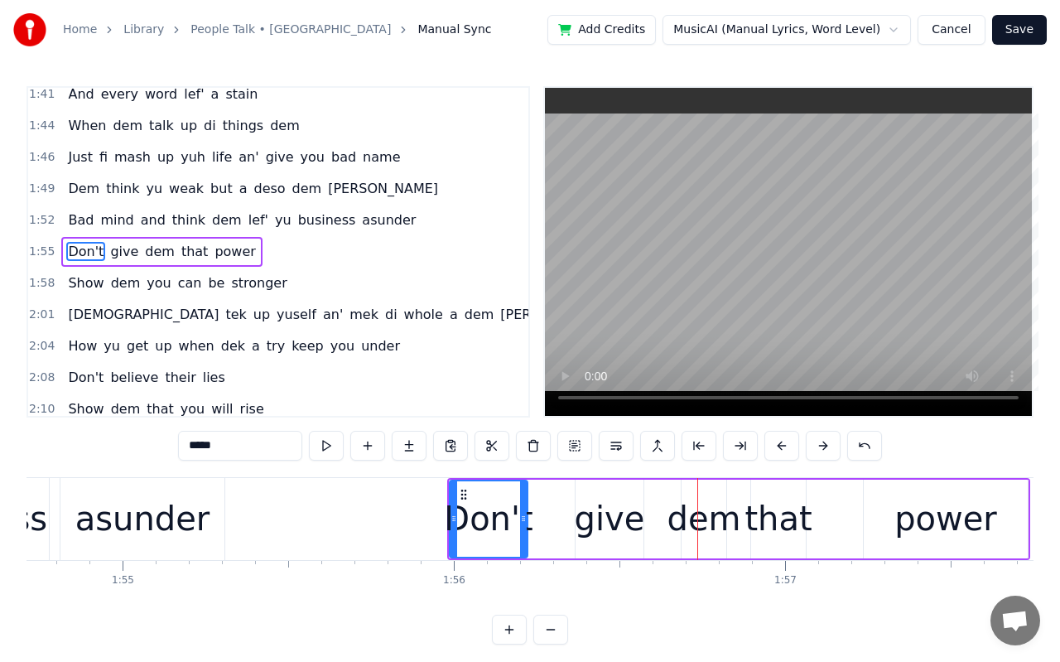
click at [790, 441] on button at bounding box center [781, 446] width 35 height 30
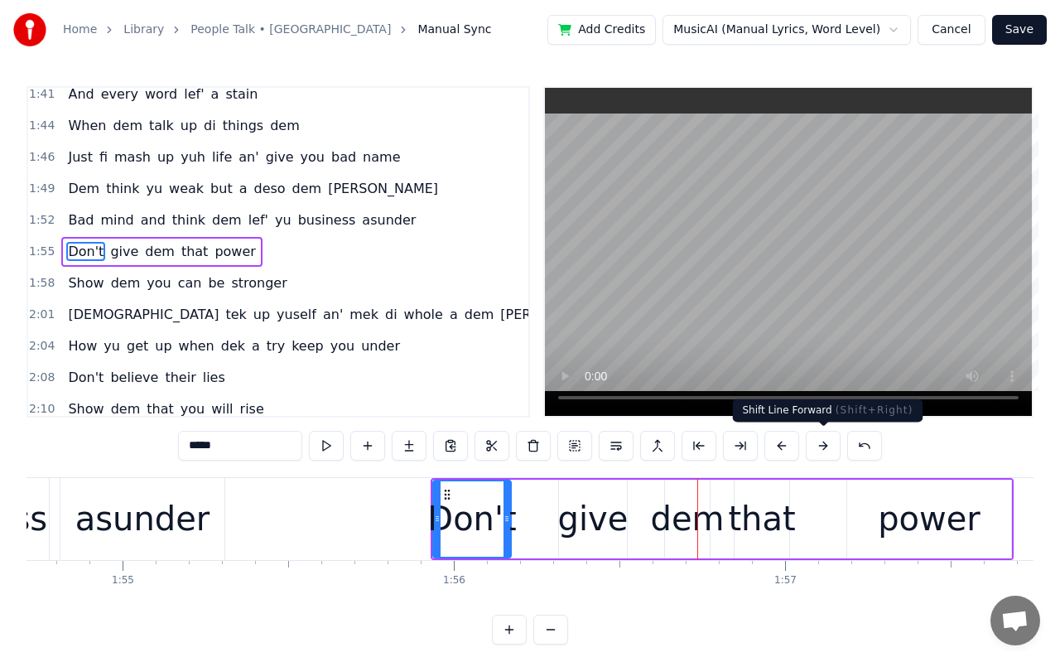
click at [821, 443] on button at bounding box center [823, 446] width 35 height 30
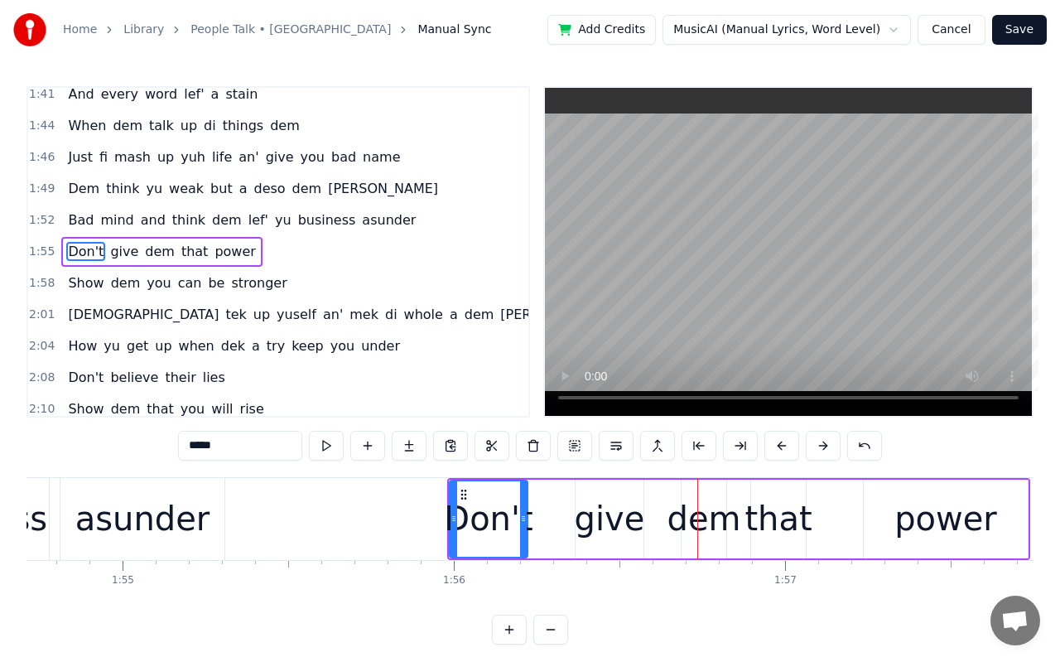
click at [821, 443] on button at bounding box center [823, 446] width 35 height 30
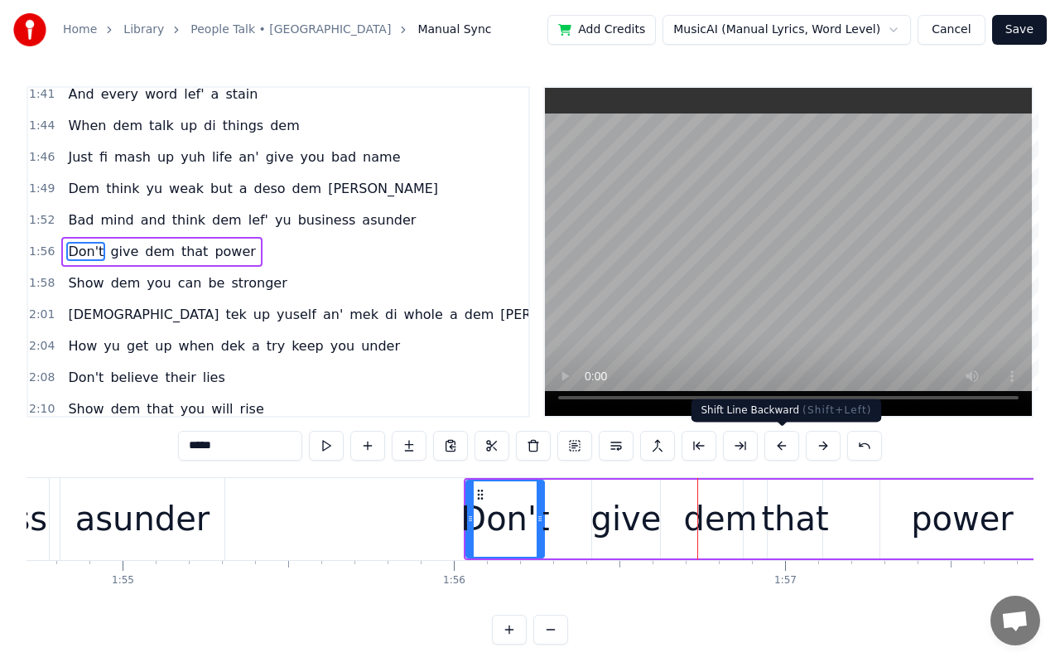
click at [793, 445] on button at bounding box center [781, 446] width 35 height 30
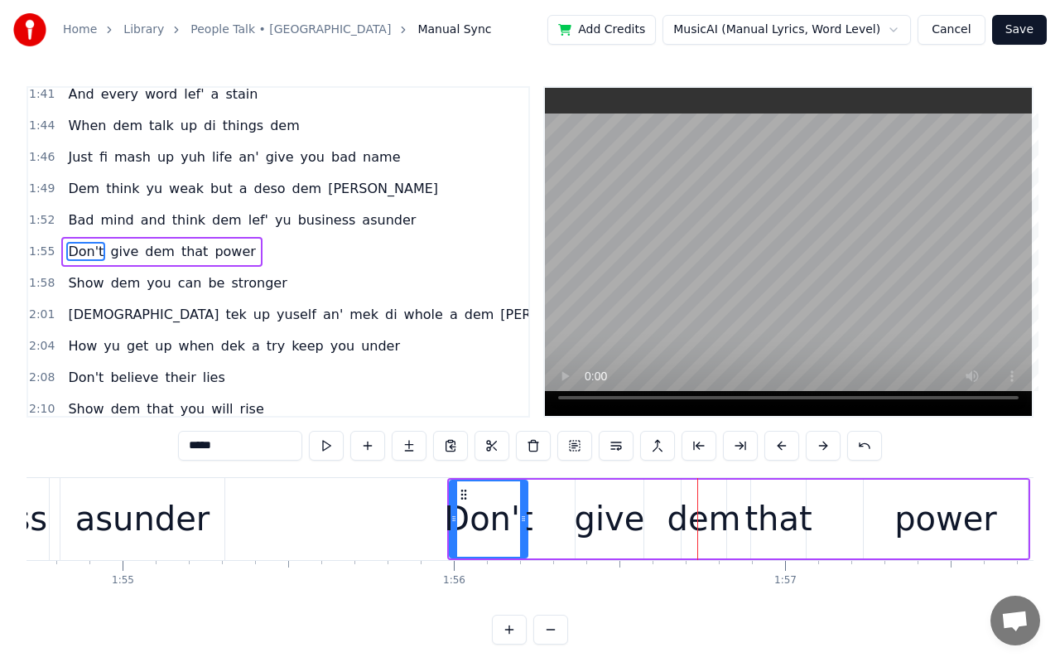
click at [954, 529] on div "power" at bounding box center [946, 519] width 103 height 50
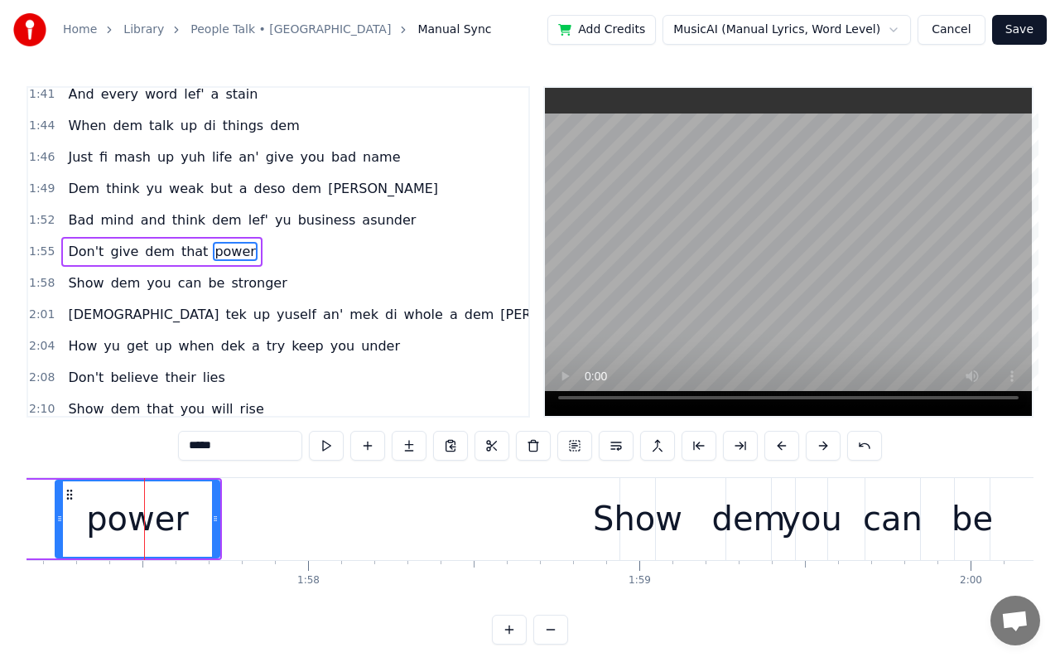
scroll to position [0, 38848]
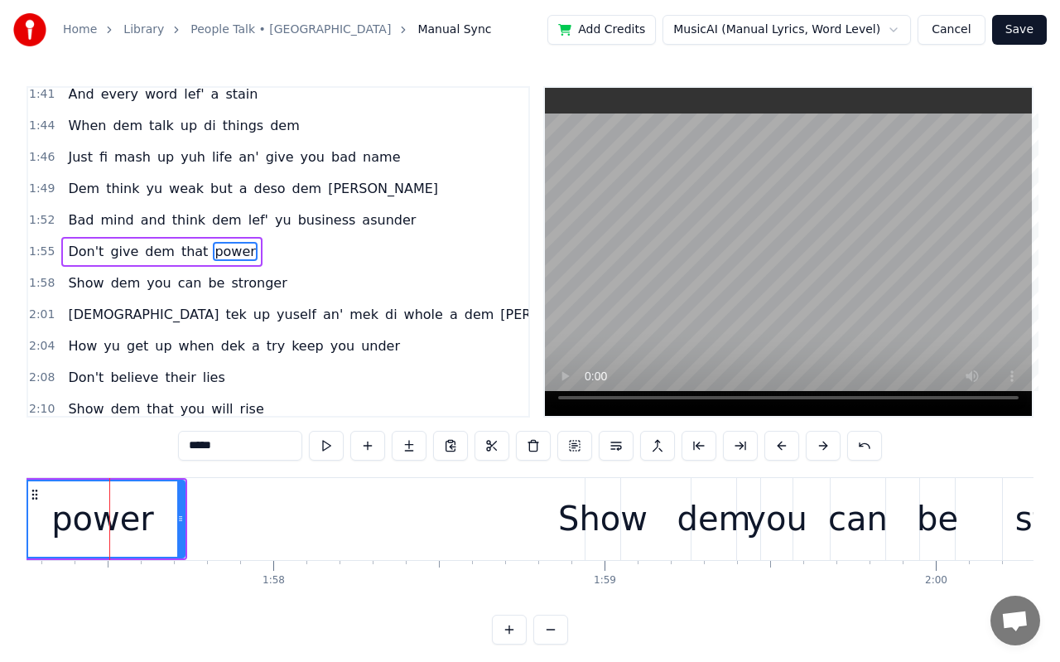
click at [607, 533] on div "Show" at bounding box center [602, 519] width 89 height 50
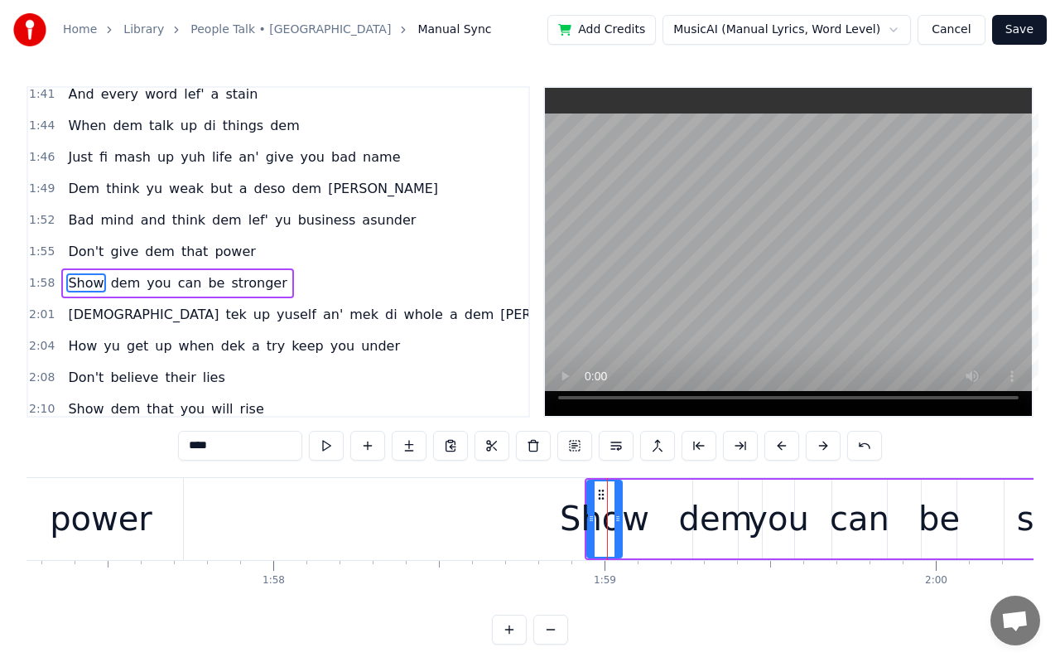
scroll to position [953, 0]
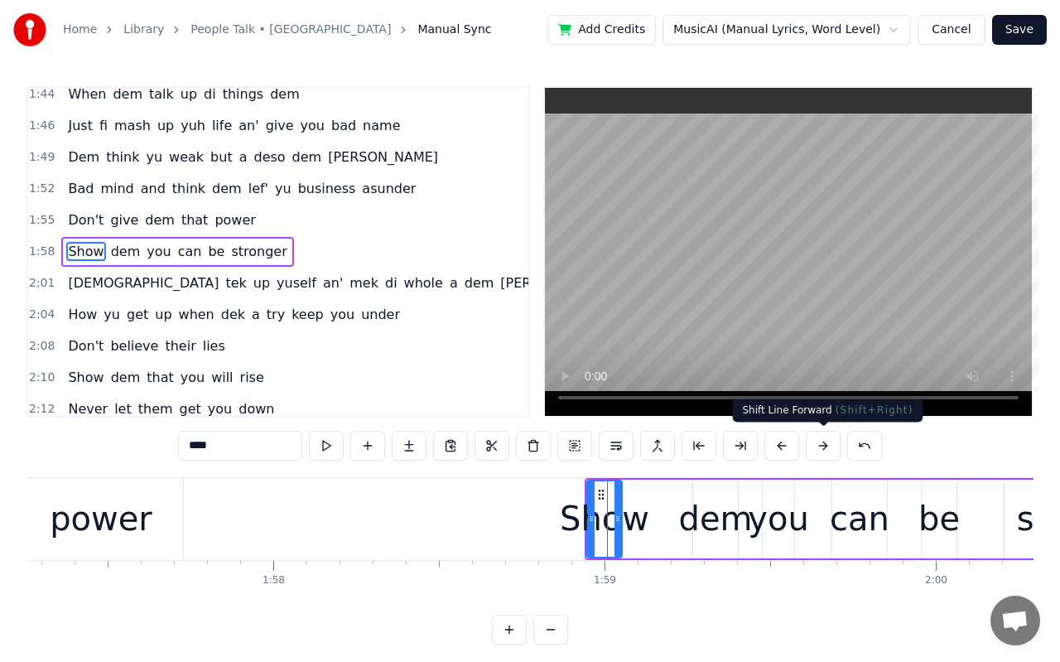
click at [812, 446] on button at bounding box center [823, 446] width 35 height 30
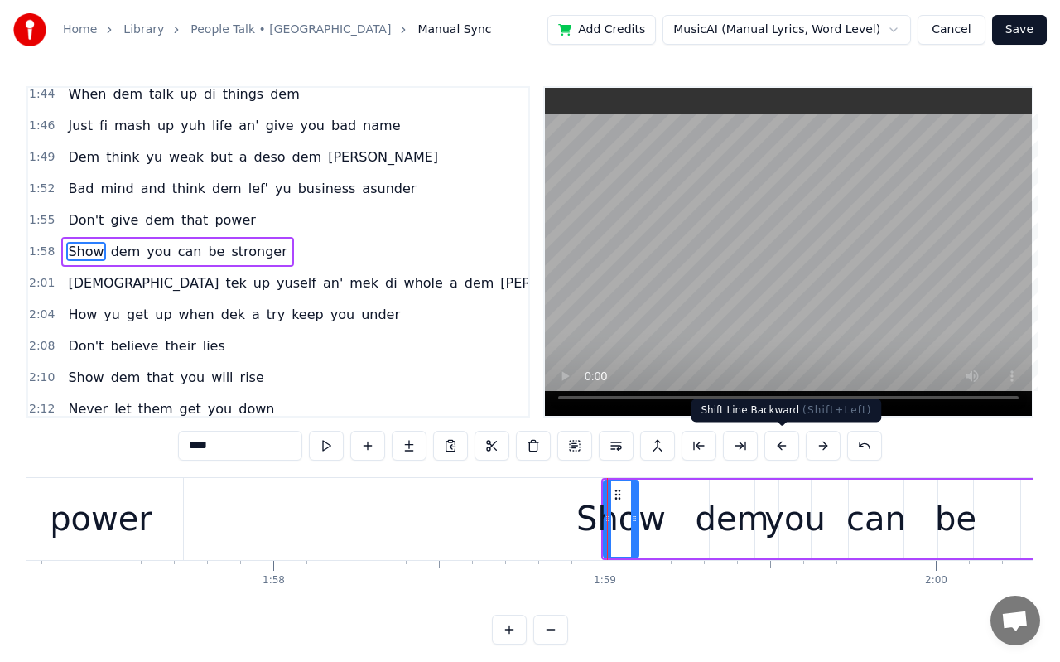
click at [787, 443] on button at bounding box center [781, 446] width 35 height 30
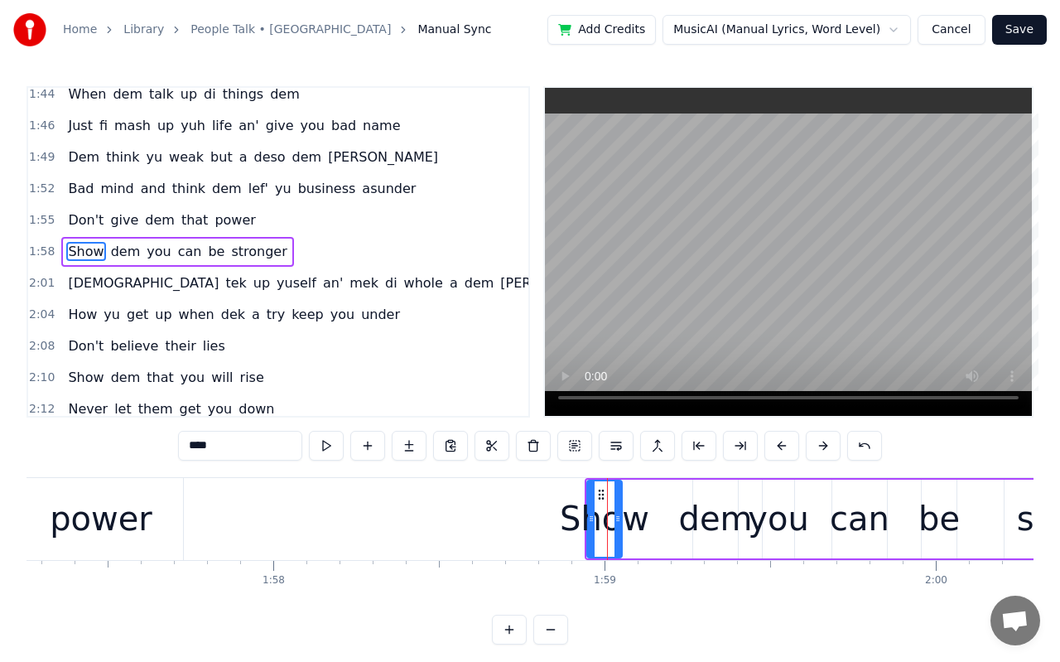
click at [948, 538] on div "be" at bounding box center [939, 519] width 41 height 50
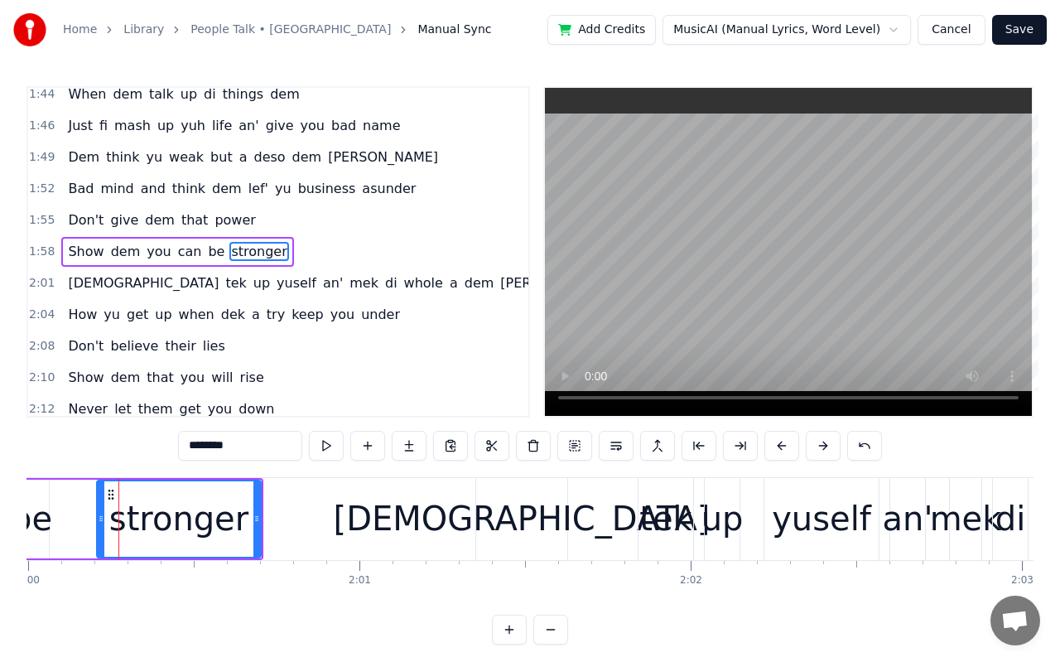
scroll to position [0, 39765]
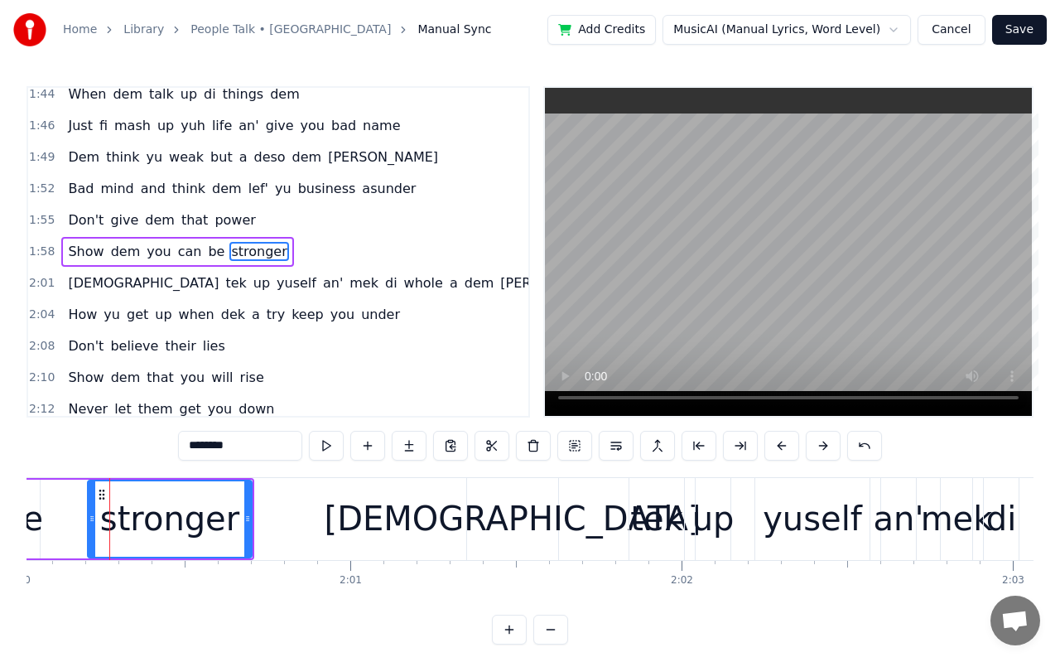
click at [531, 518] on div "[DEMOGRAPHIC_DATA]" at bounding box center [513, 519] width 377 height 50
type input "***"
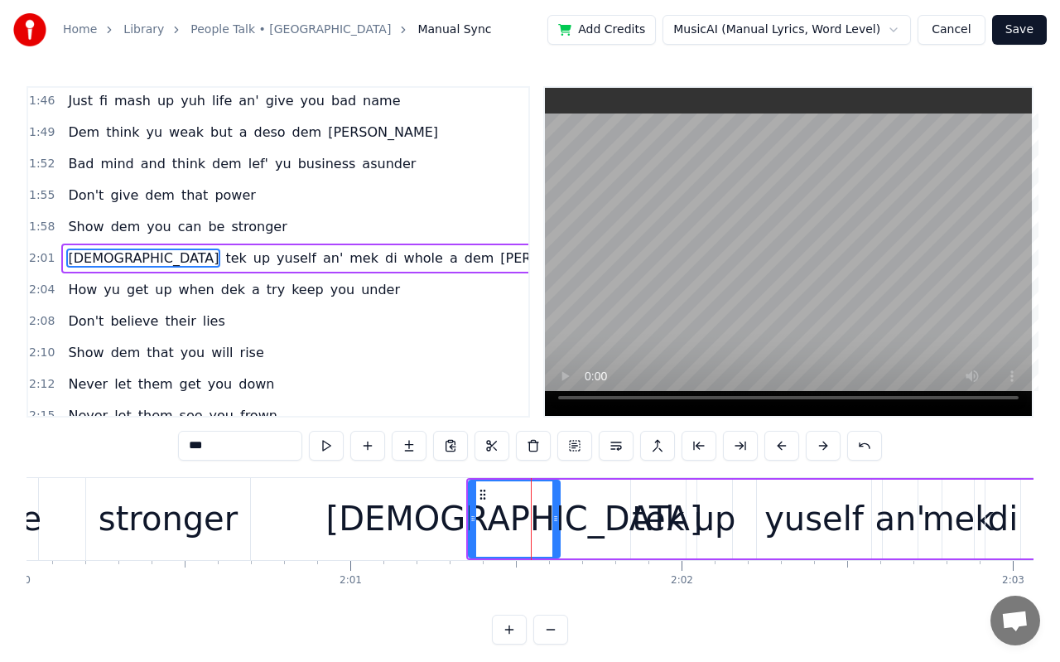
scroll to position [985, 0]
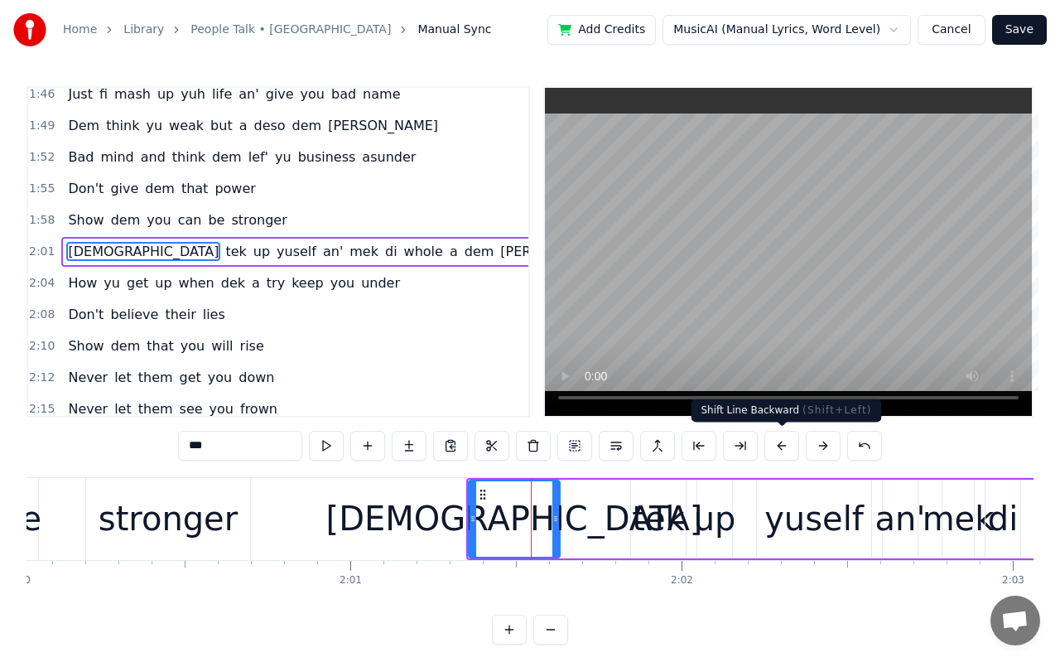
click at [790, 440] on button at bounding box center [781, 446] width 35 height 30
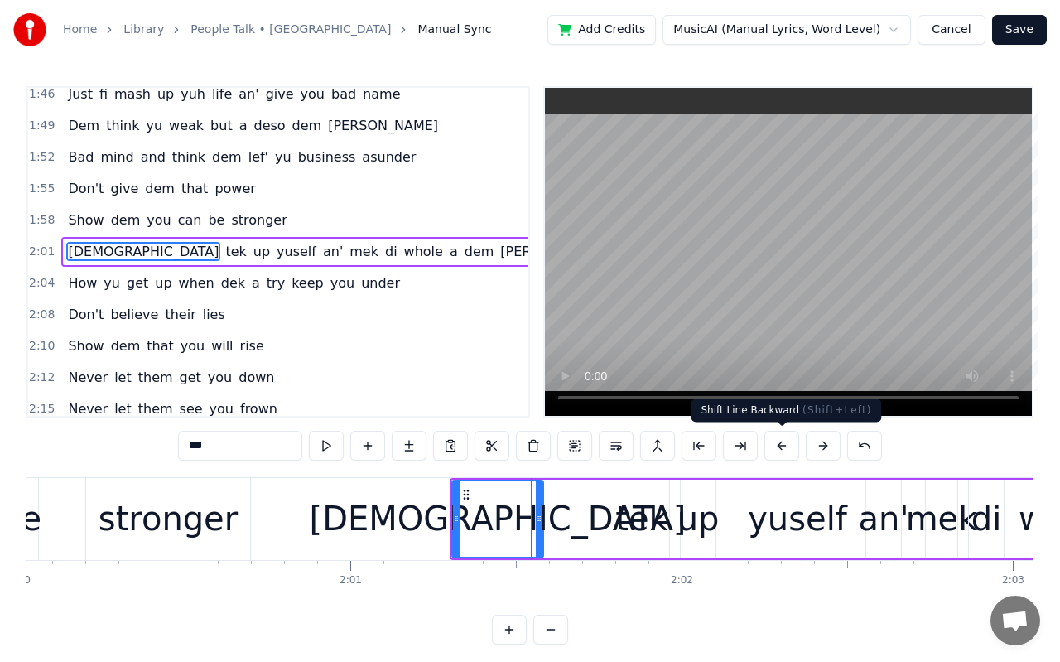
click at [790, 440] on button at bounding box center [781, 446] width 35 height 30
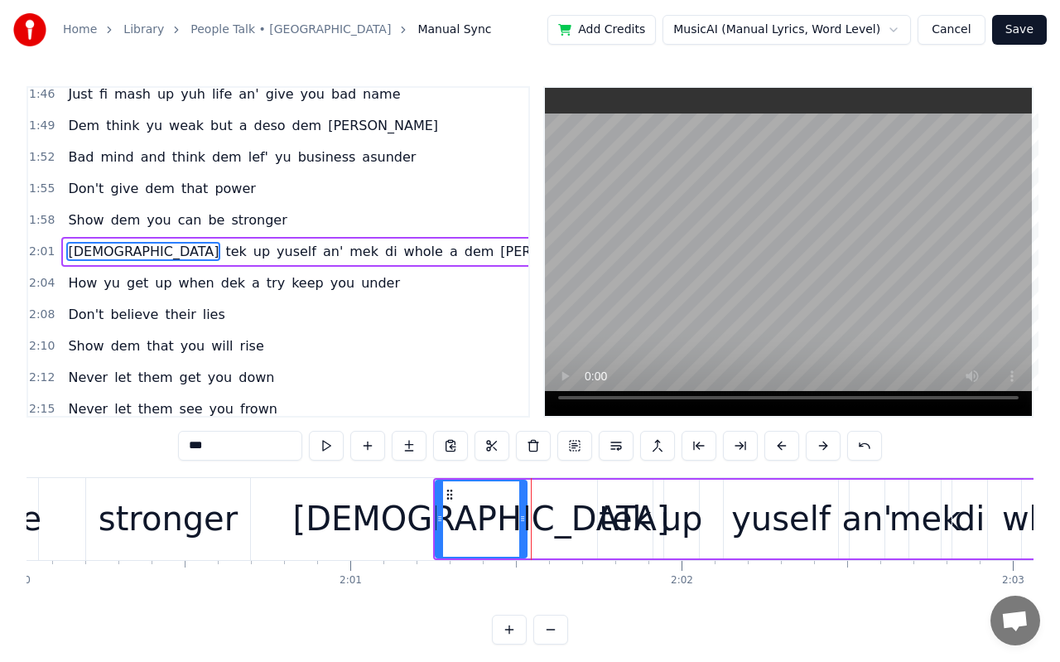
click at [790, 440] on button at bounding box center [781, 446] width 35 height 30
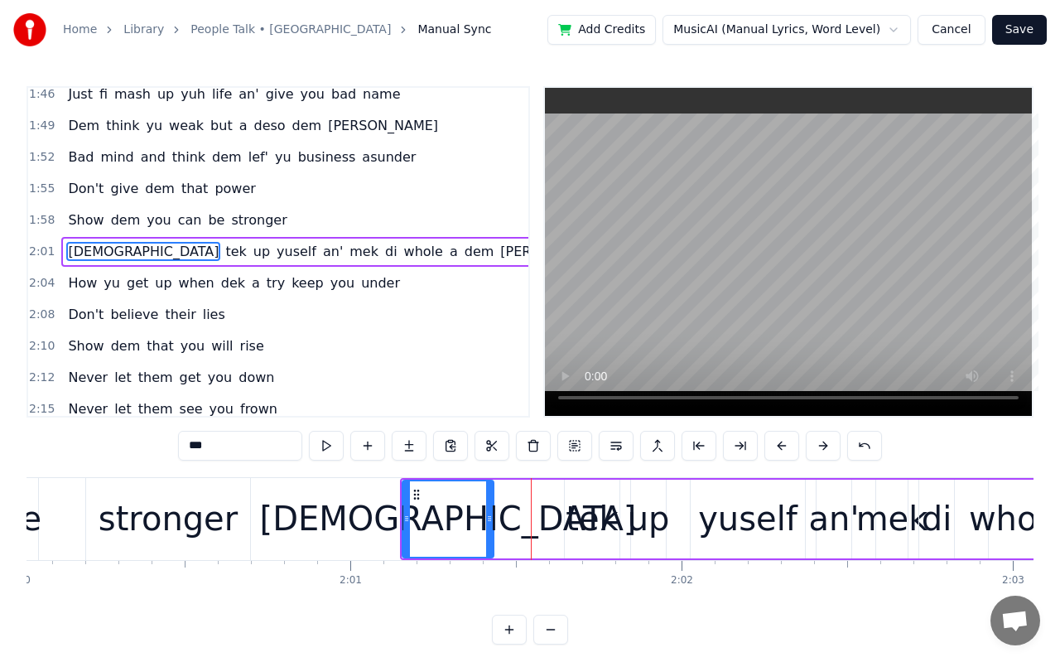
click at [790, 440] on button at bounding box center [781, 446] width 35 height 30
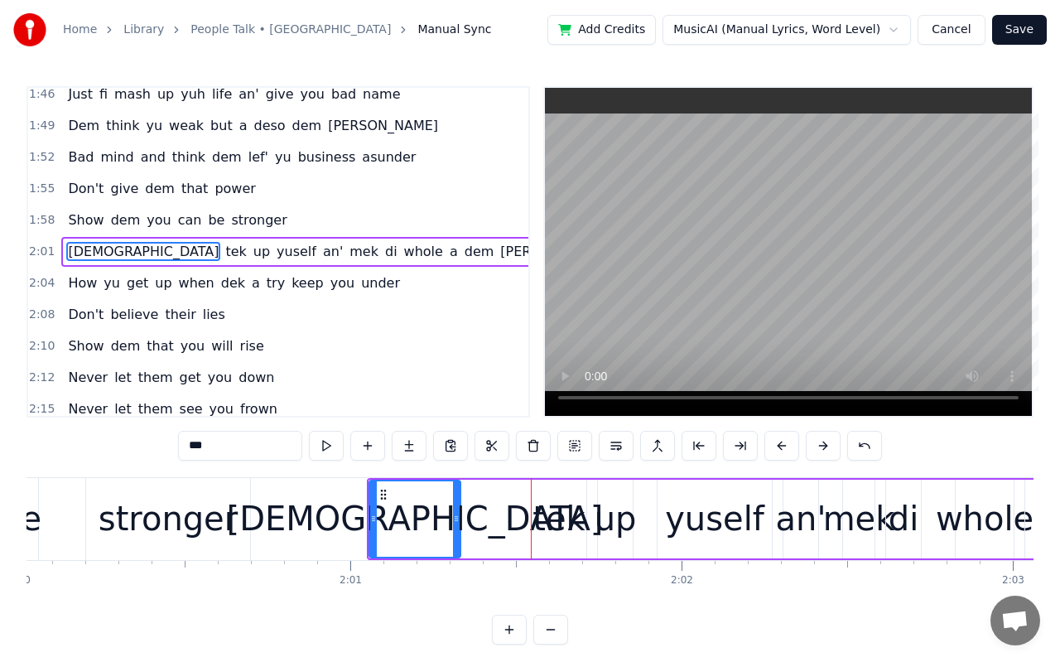
click at [790, 440] on button at bounding box center [781, 446] width 35 height 30
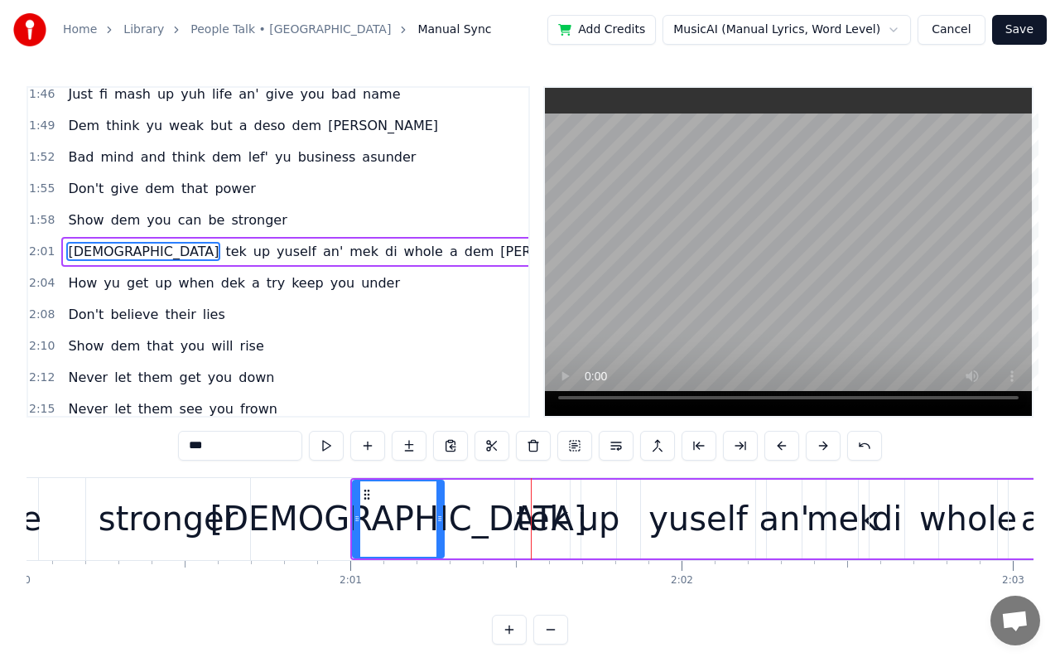
click at [790, 440] on button at bounding box center [781, 446] width 35 height 30
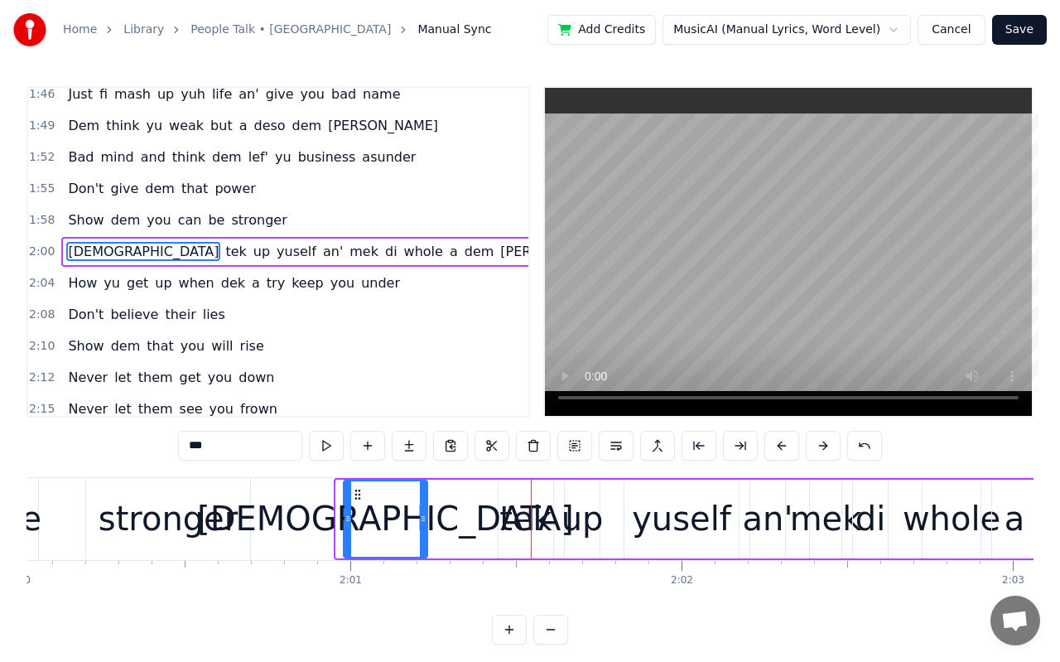
drag, startPoint x: 343, startPoint y: 517, endPoint x: 351, endPoint y: 519, distance: 8.6
click at [351, 519] on icon at bounding box center [348, 518] width 7 height 13
click at [779, 445] on button at bounding box center [781, 446] width 35 height 30
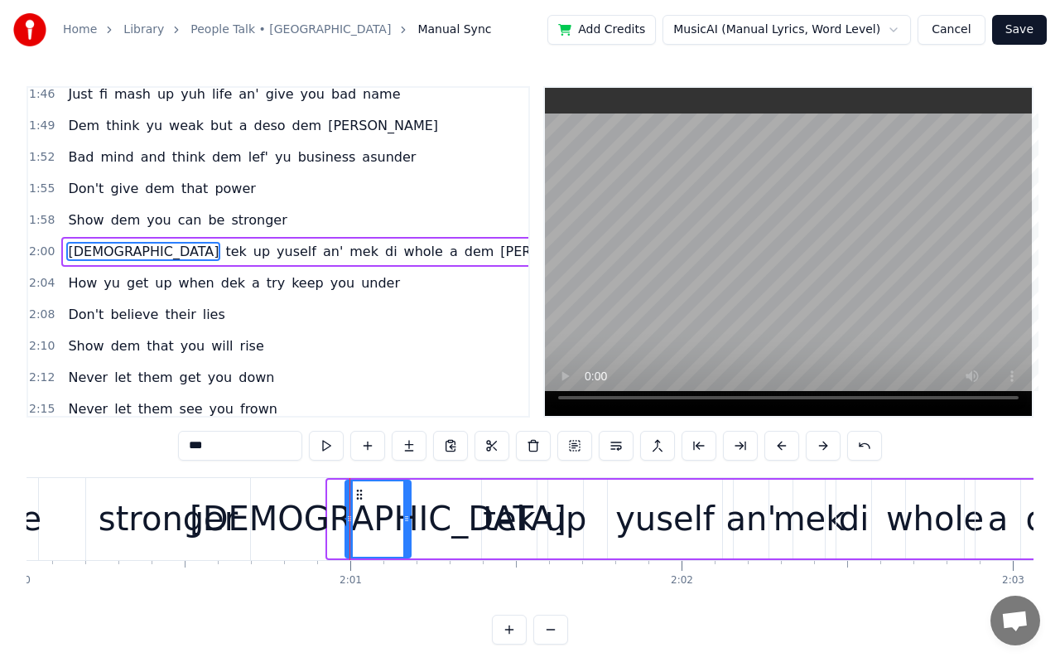
drag, startPoint x: 332, startPoint y: 519, endPoint x: 350, endPoint y: 521, distance: 17.5
click at [350, 521] on div "People talk That's what they do But they don't understand How mi still a push a…" at bounding box center [1013, 518] width 81502 height 83
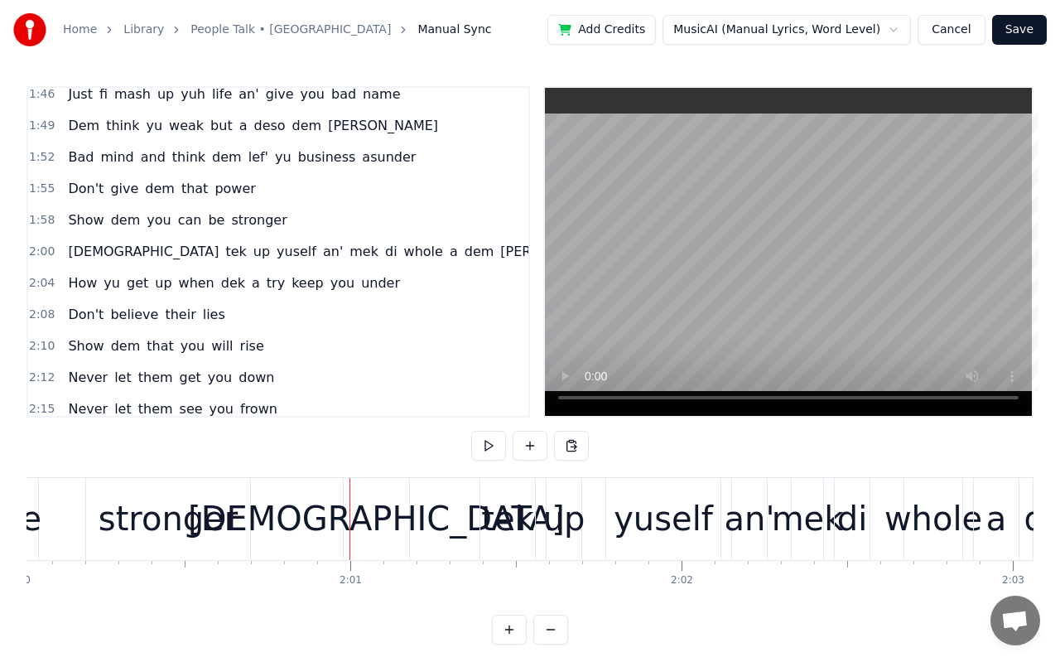
click at [933, 533] on div "whole" at bounding box center [934, 519] width 98 height 50
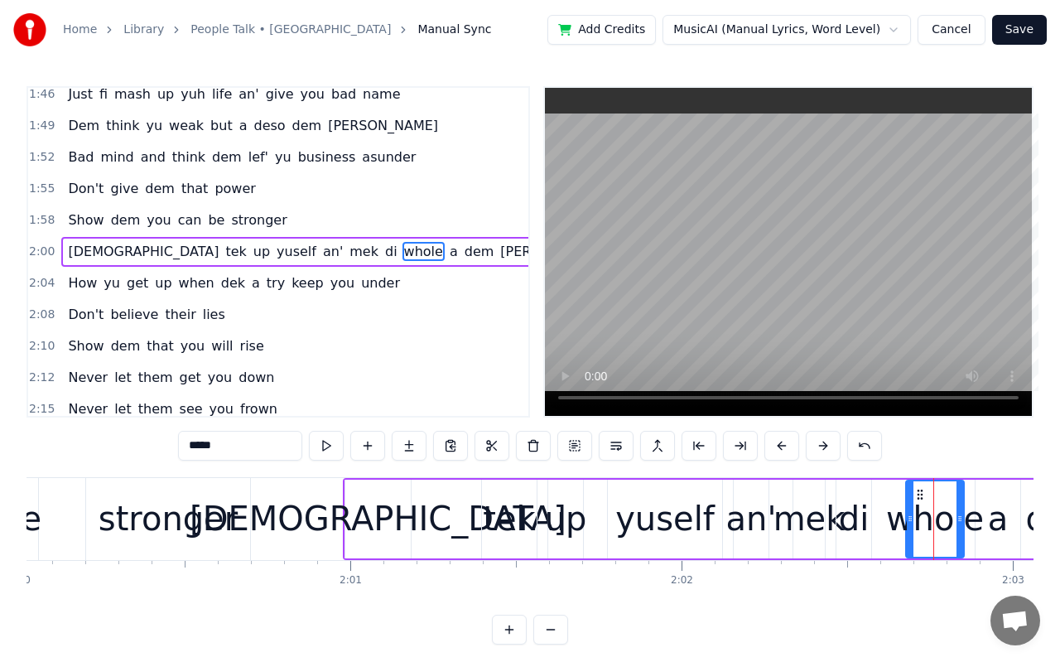
click at [1002, 514] on div "a" at bounding box center [998, 519] width 21 height 50
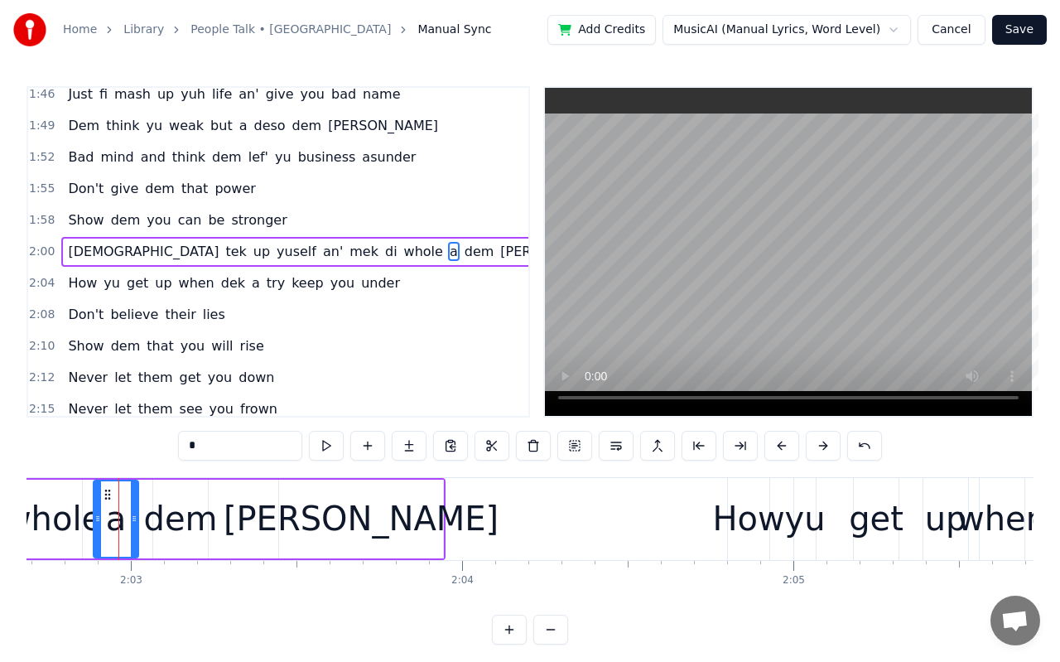
scroll to position [0, 40656]
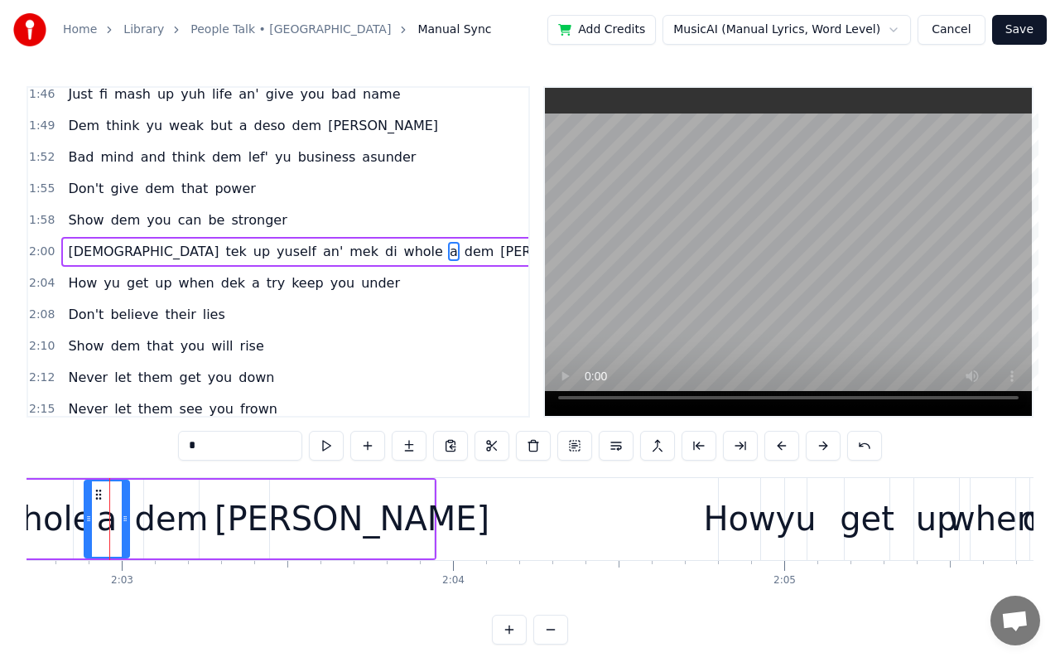
click at [726, 521] on div "How" at bounding box center [739, 519] width 72 height 50
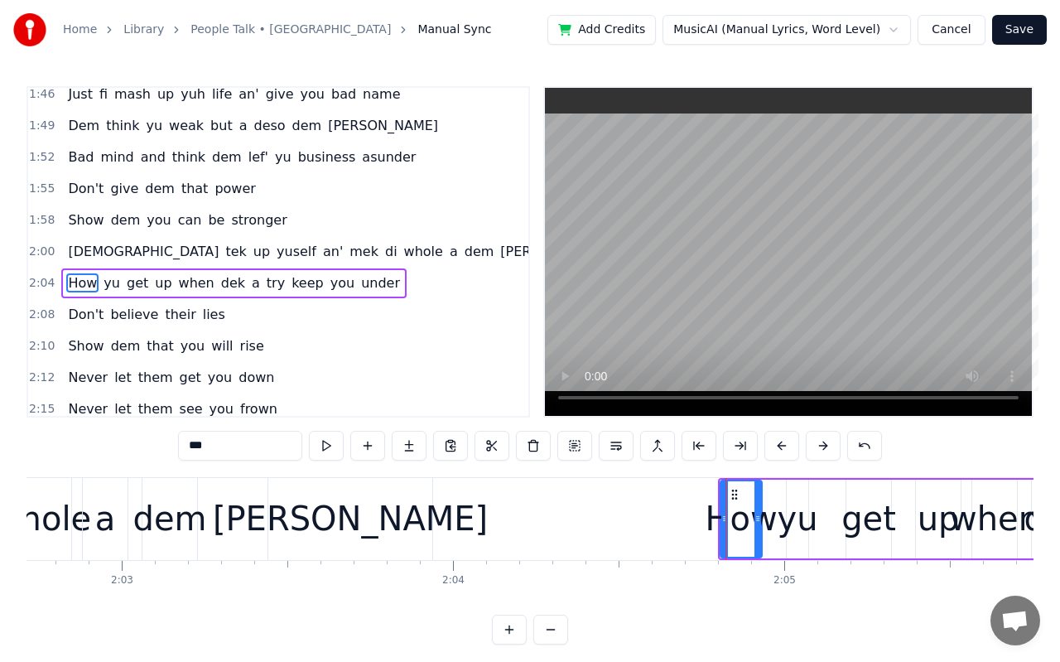
scroll to position [1016, 0]
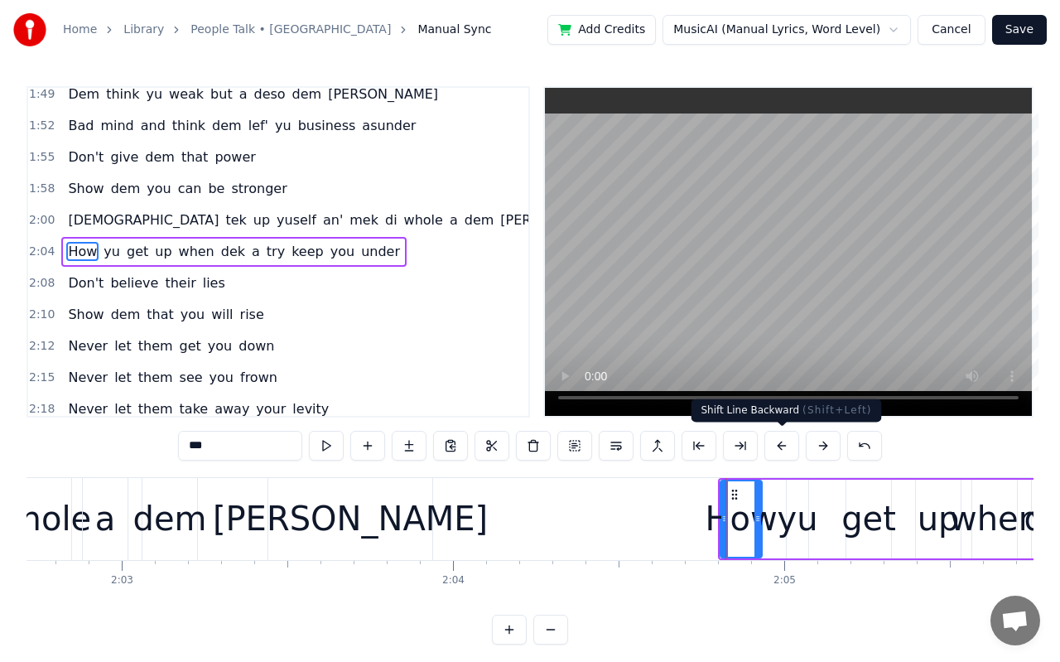
click at [779, 443] on button at bounding box center [781, 446] width 35 height 30
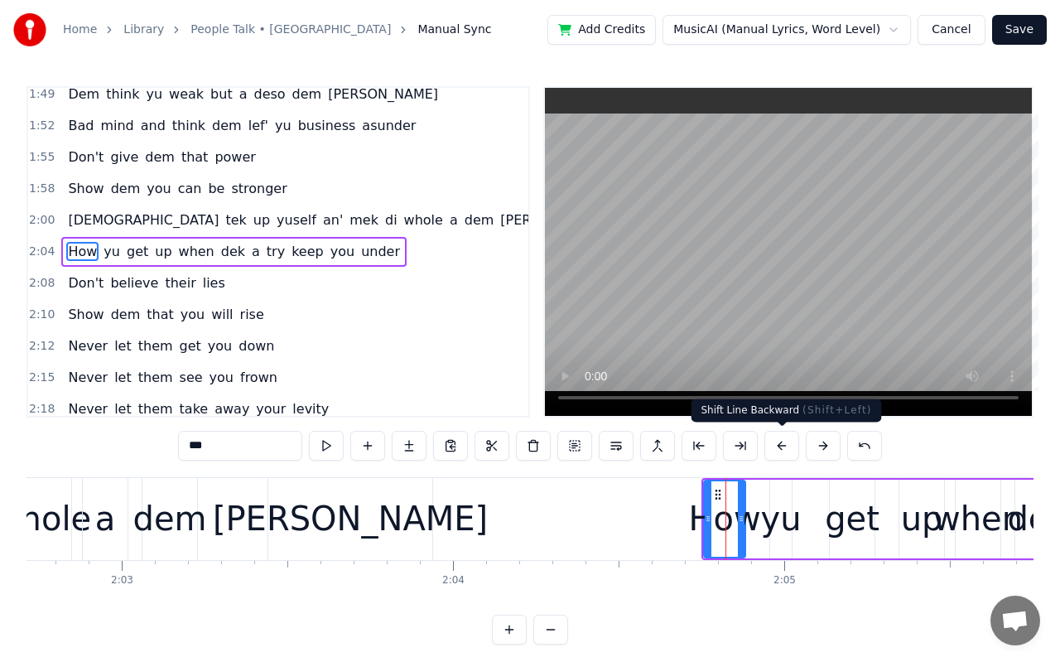
click at [779, 443] on button at bounding box center [781, 446] width 35 height 30
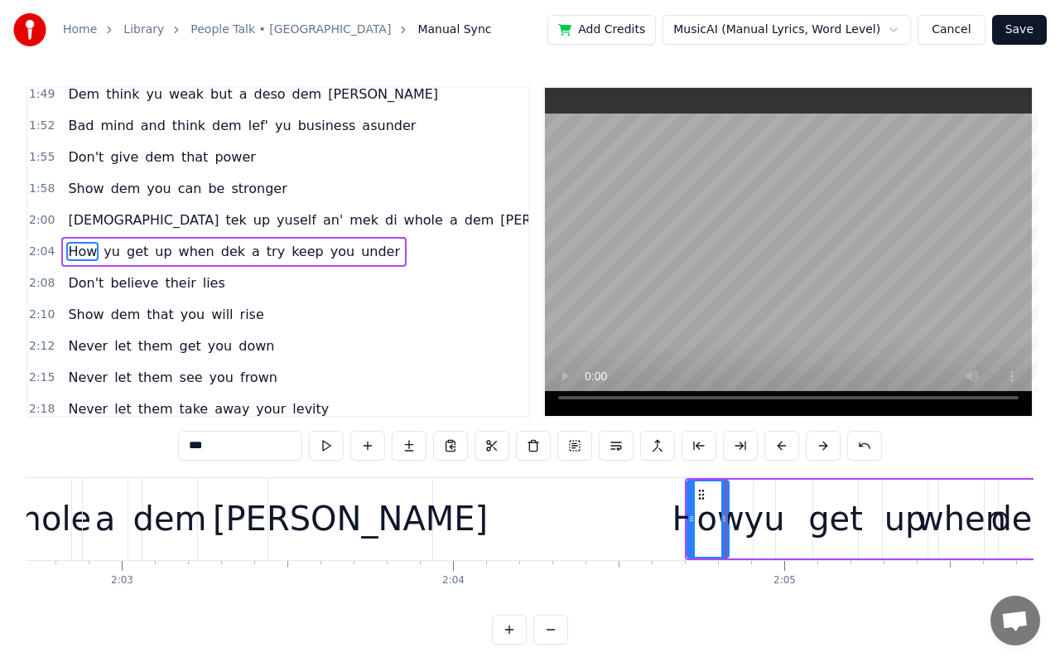
click at [779, 443] on button at bounding box center [781, 446] width 35 height 30
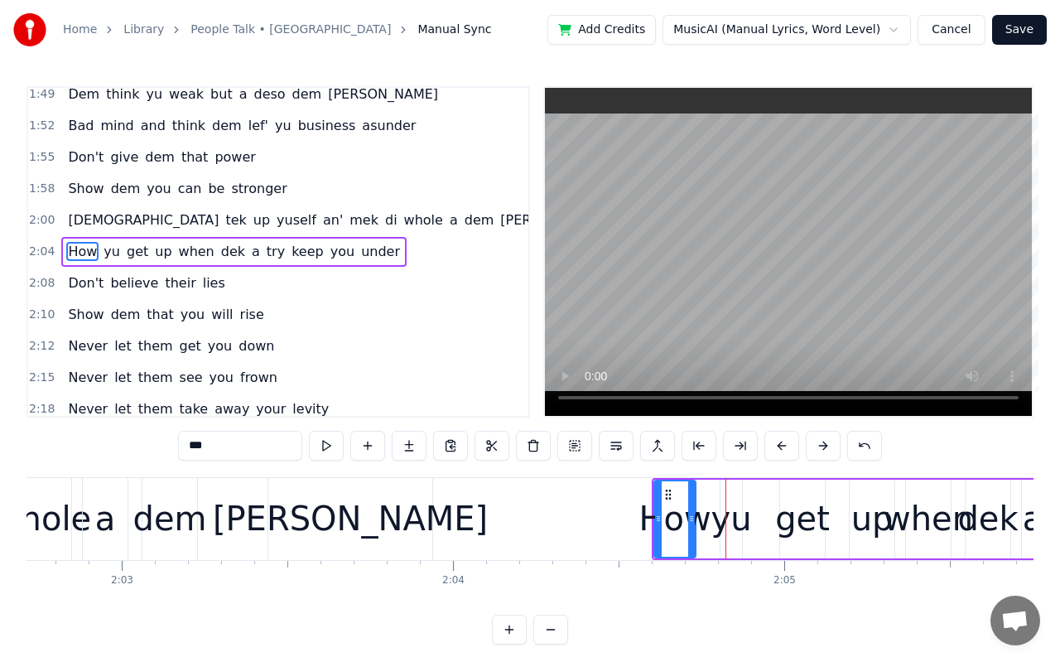
click at [779, 443] on button at bounding box center [781, 446] width 35 height 30
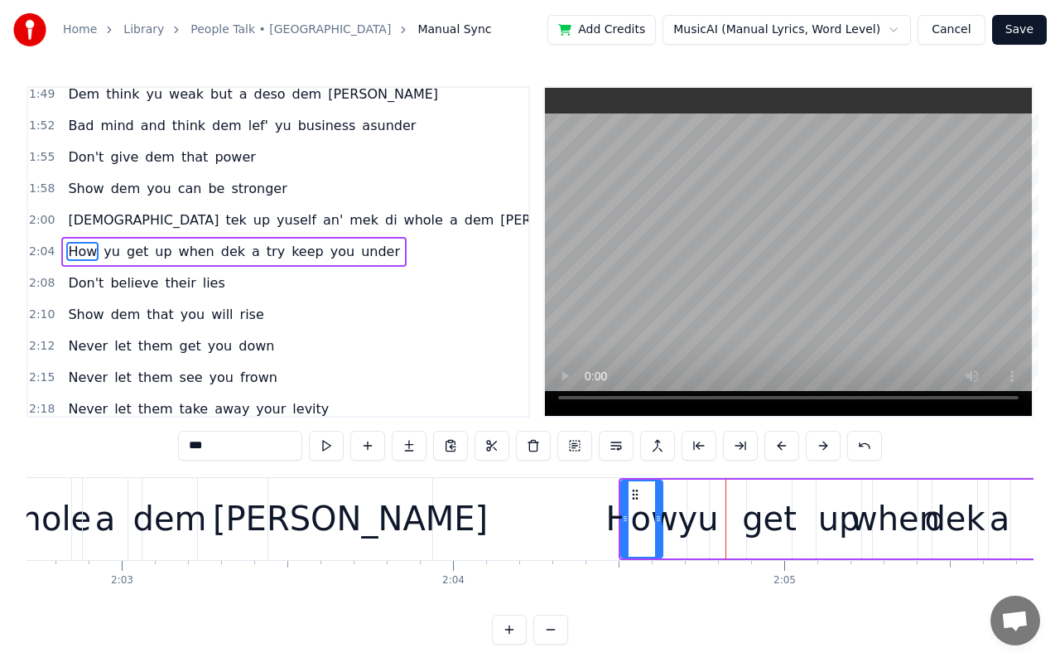
click at [779, 443] on button at bounding box center [781, 446] width 35 height 30
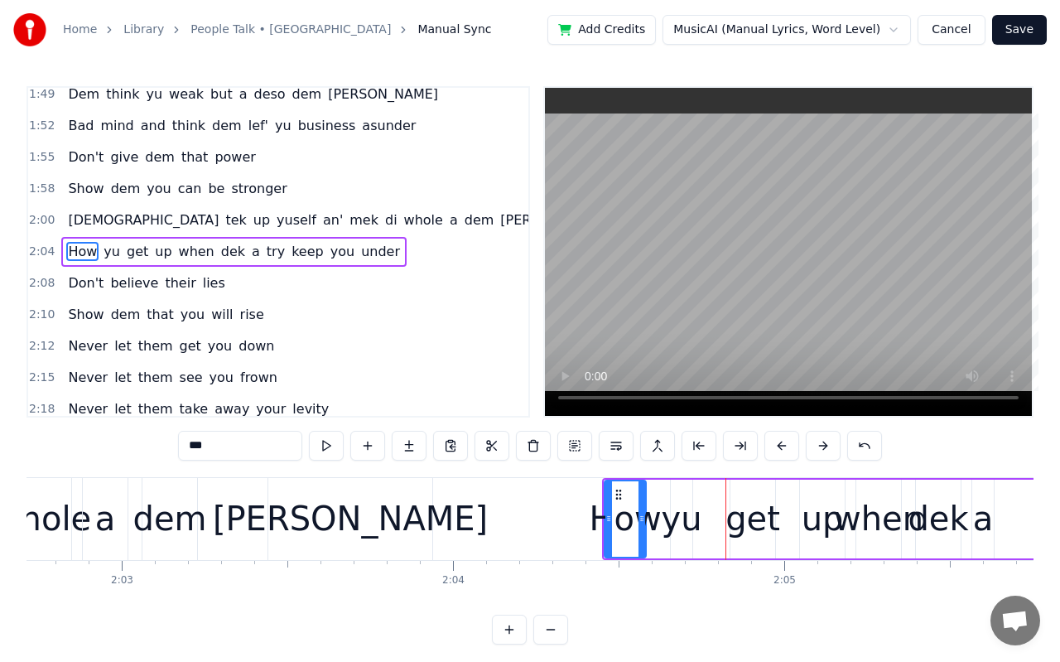
click at [779, 443] on button at bounding box center [781, 446] width 35 height 30
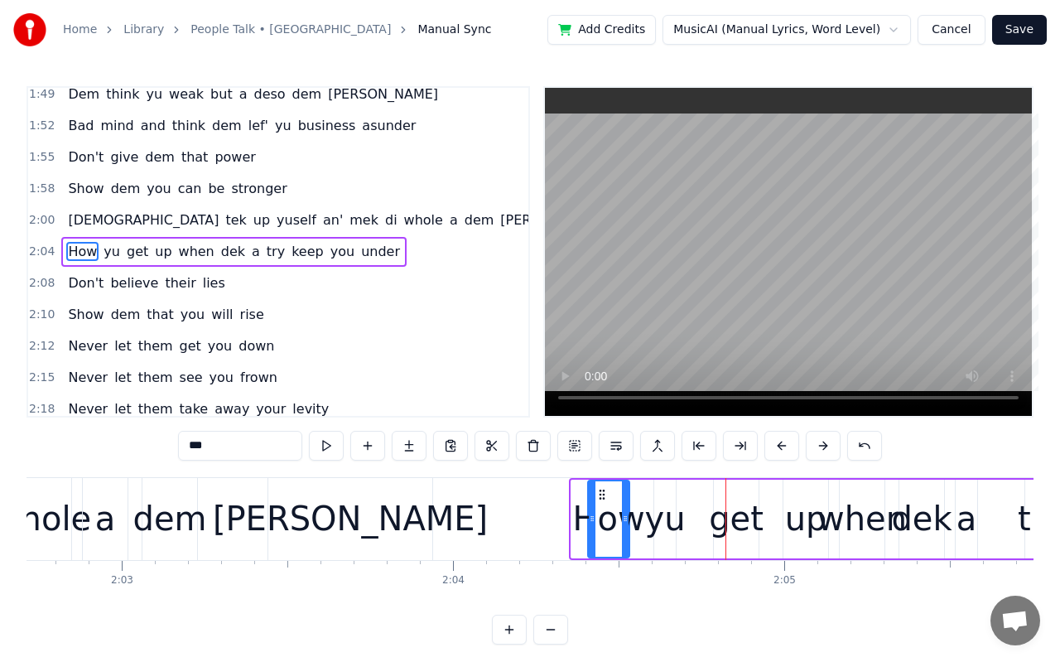
click at [779, 443] on button at bounding box center [781, 446] width 35 height 30
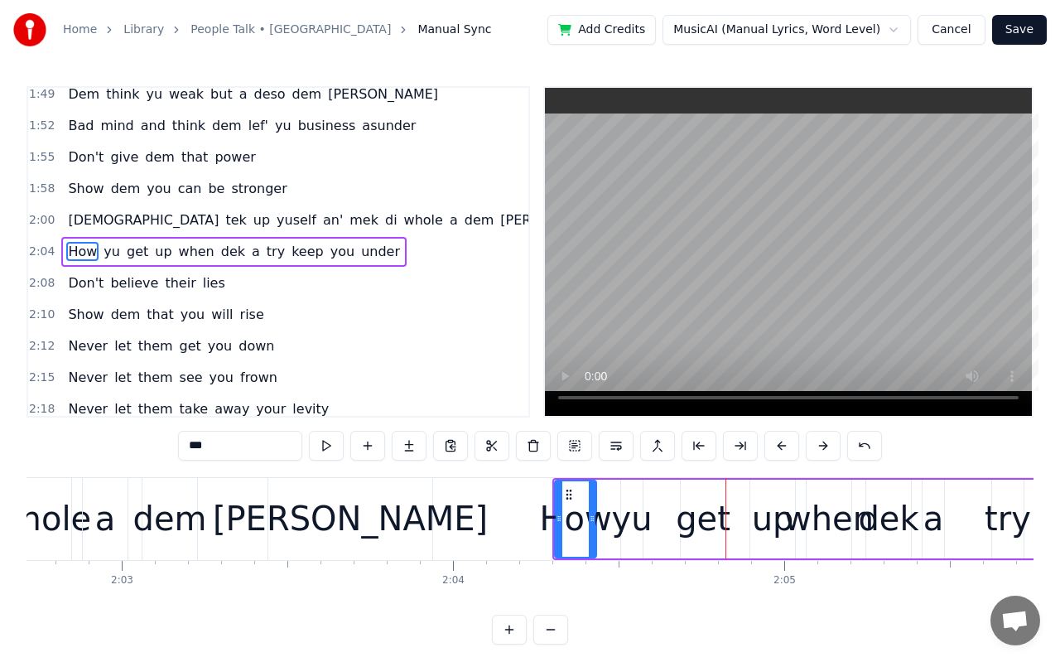
click at [779, 443] on button at bounding box center [781, 446] width 35 height 30
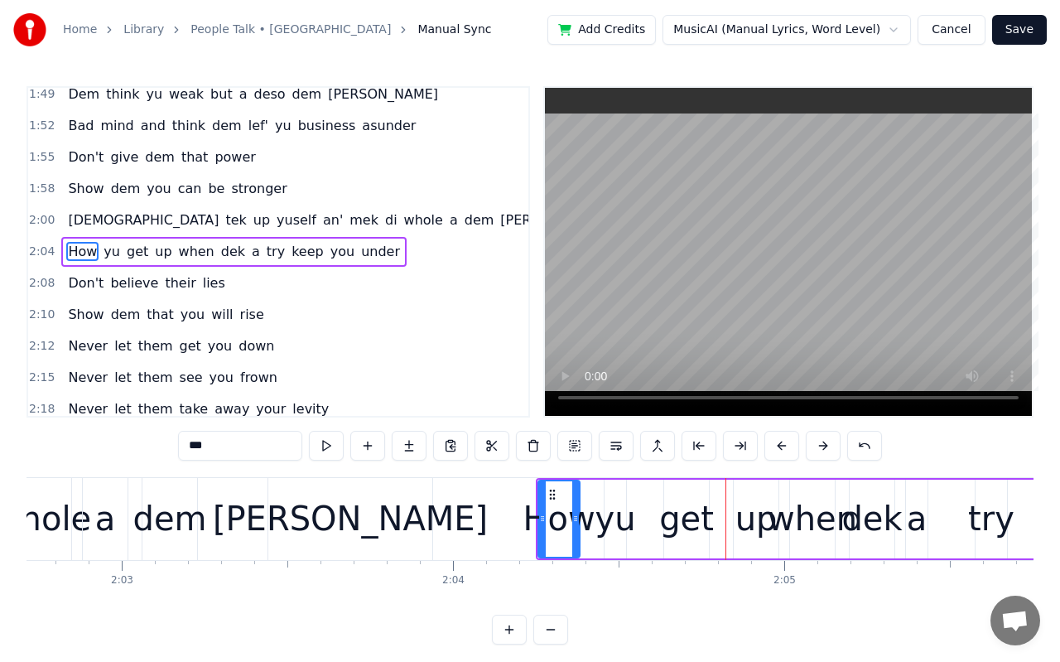
click at [779, 443] on button at bounding box center [781, 446] width 35 height 30
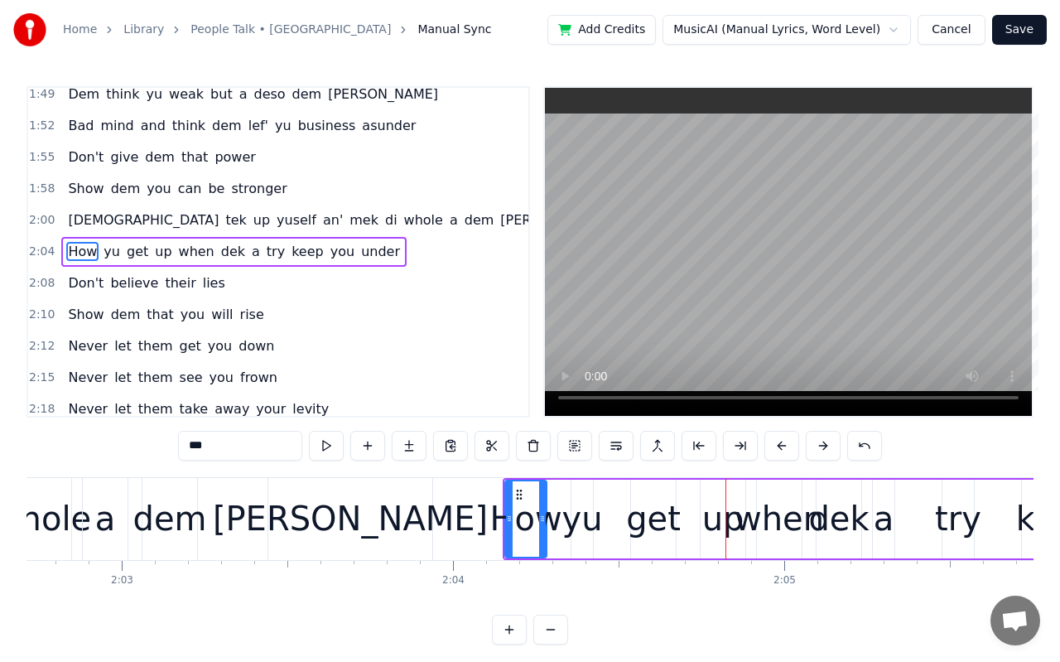
click at [779, 443] on button at bounding box center [781, 446] width 35 height 30
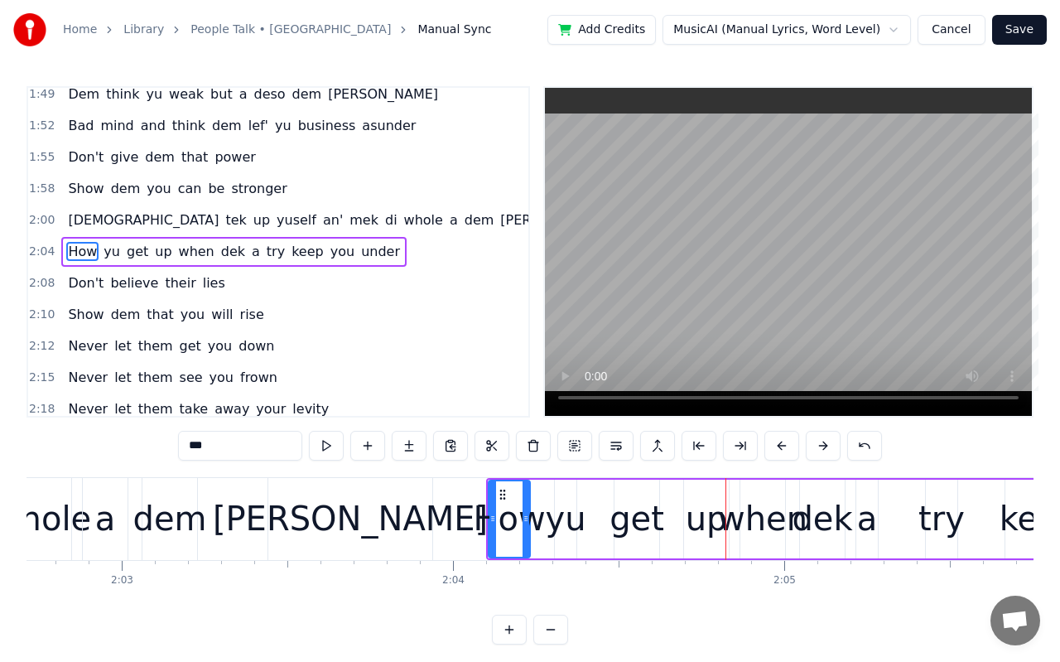
click at [779, 443] on button at bounding box center [781, 446] width 35 height 30
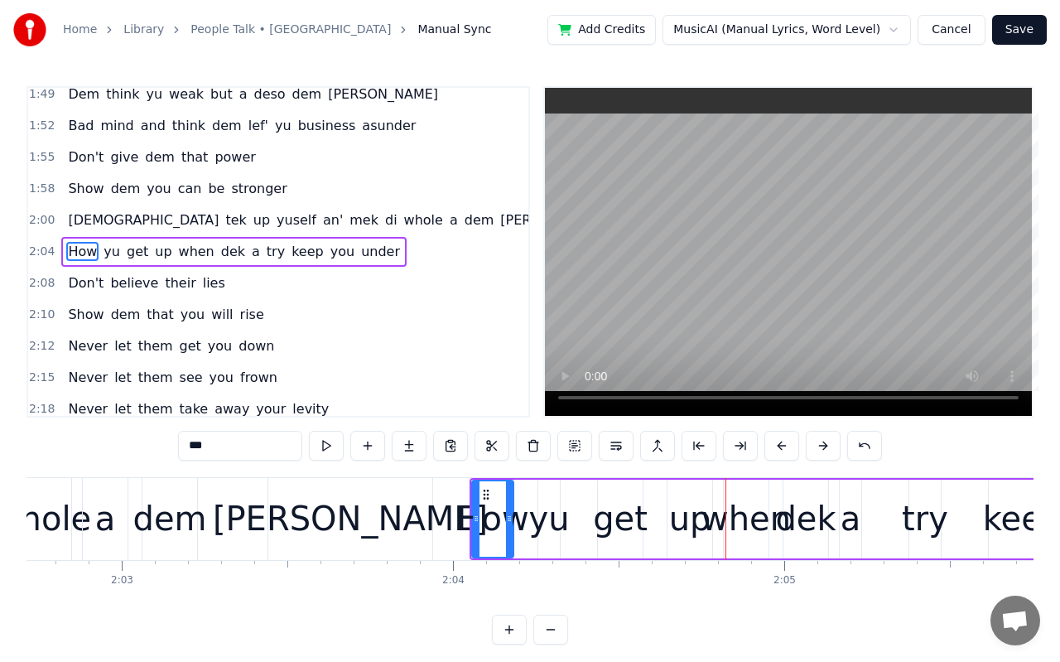
click at [779, 443] on button at bounding box center [781, 446] width 35 height 30
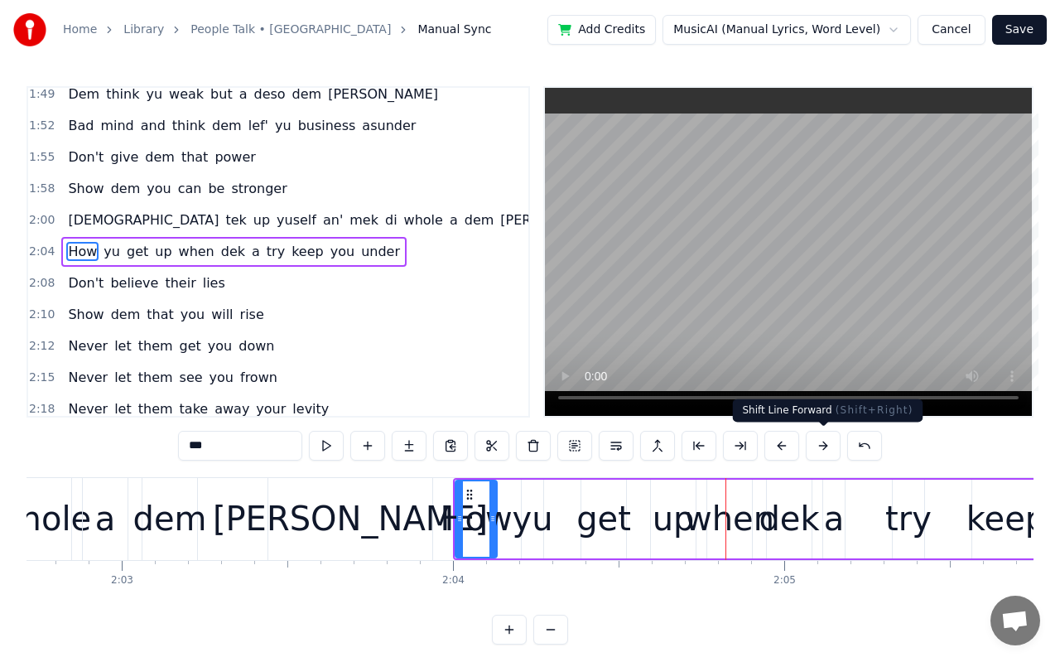
click at [809, 446] on button at bounding box center [823, 446] width 35 height 30
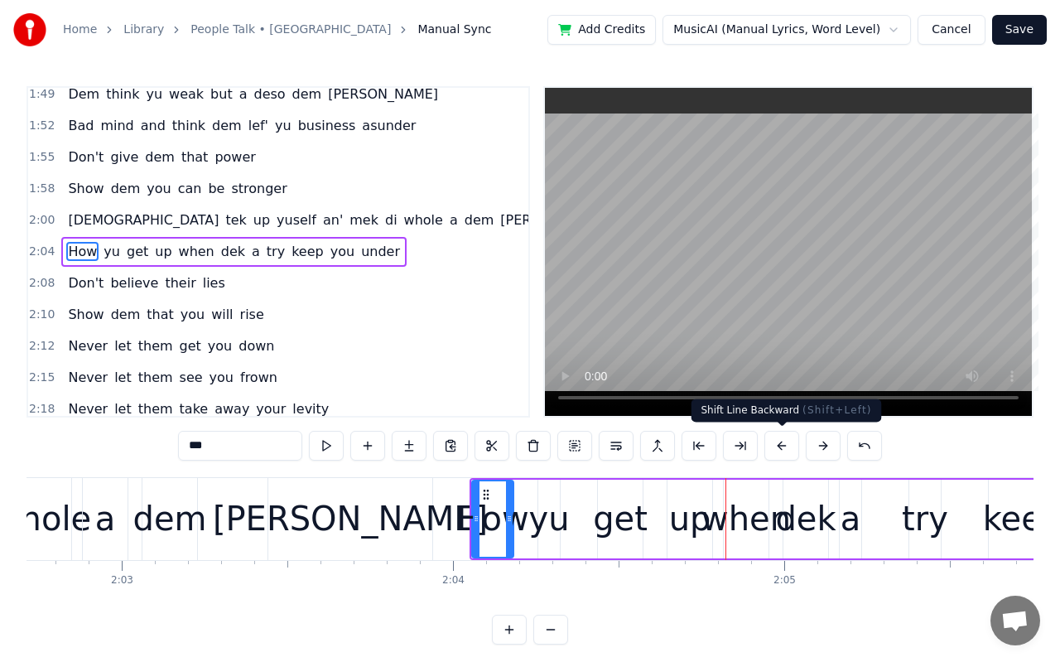
click at [794, 443] on button at bounding box center [781, 446] width 35 height 30
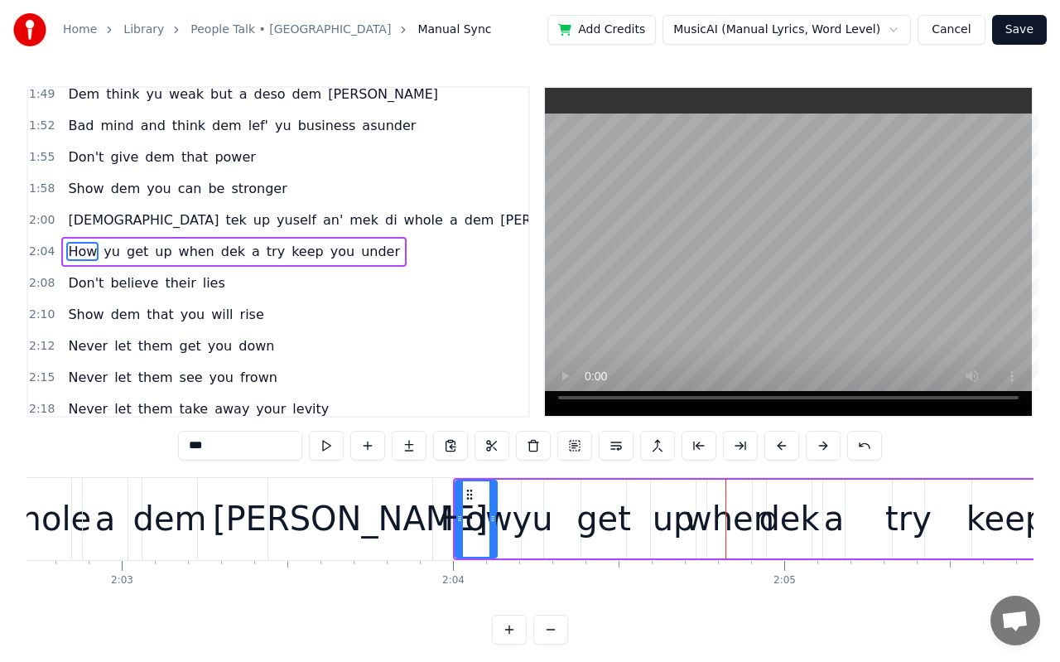
click at [982, 513] on div "keep" at bounding box center [1007, 519] width 80 height 50
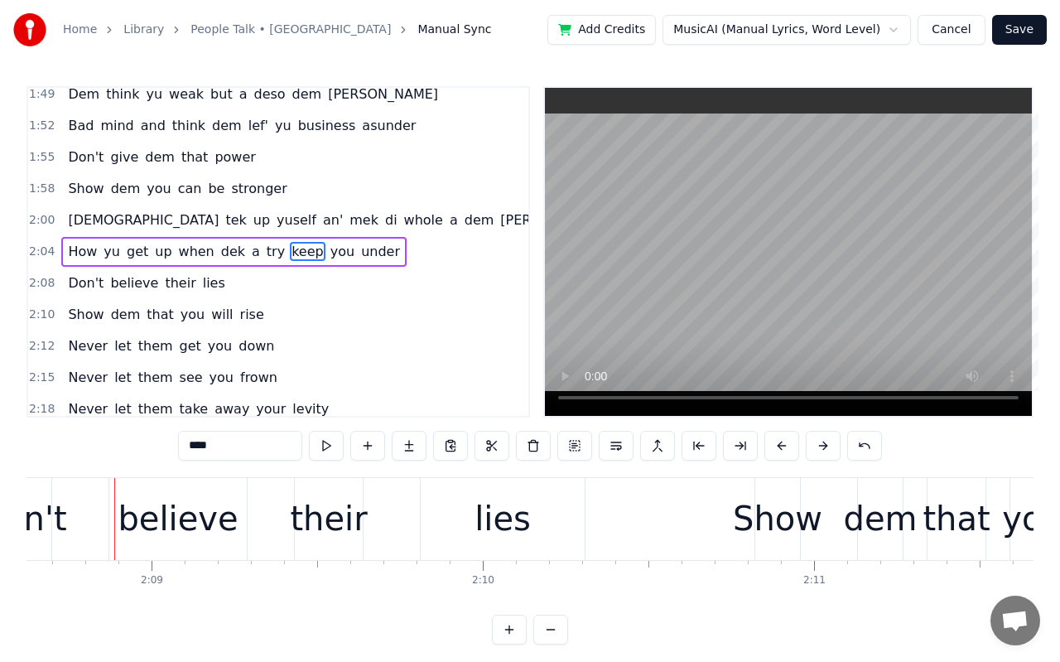
scroll to position [0, 42619]
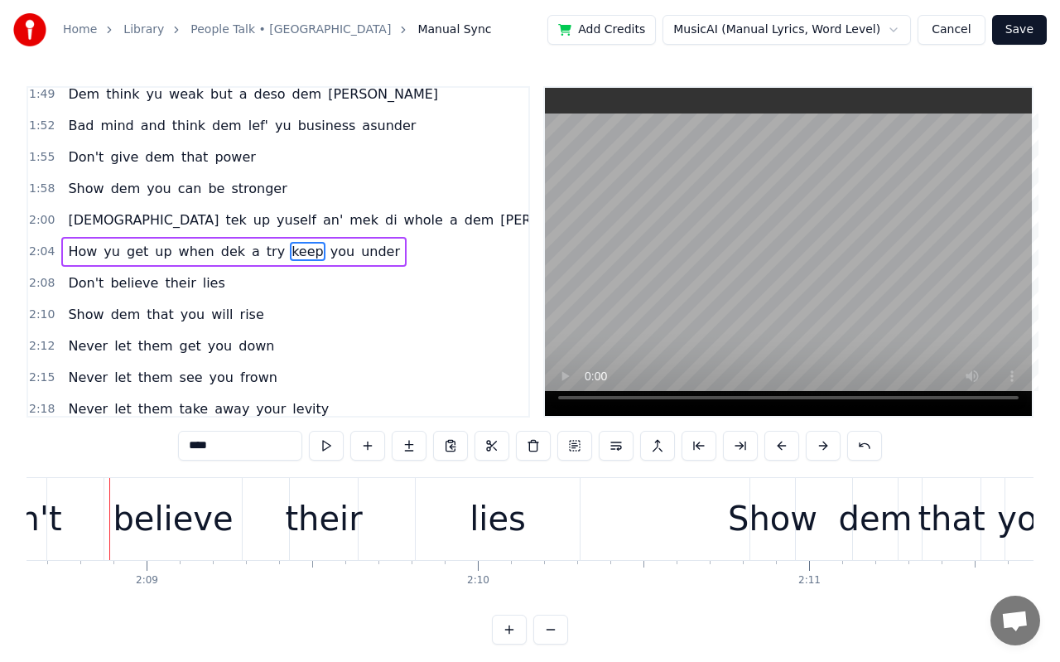
click at [40, 522] on div "Don't" at bounding box center [17, 519] width 89 height 50
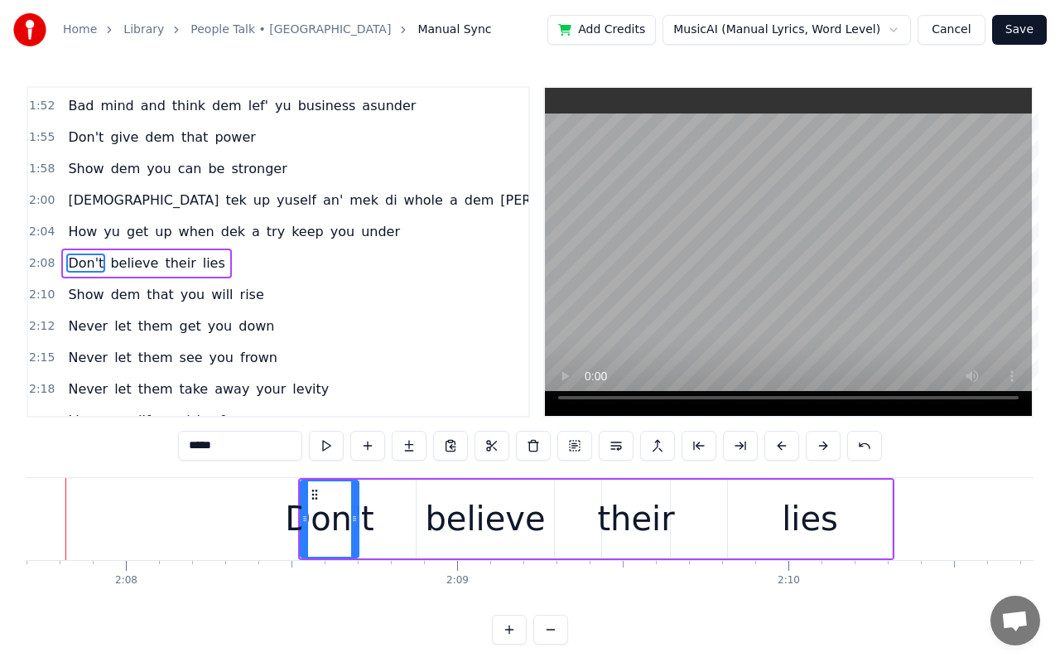
scroll to position [0, 42264]
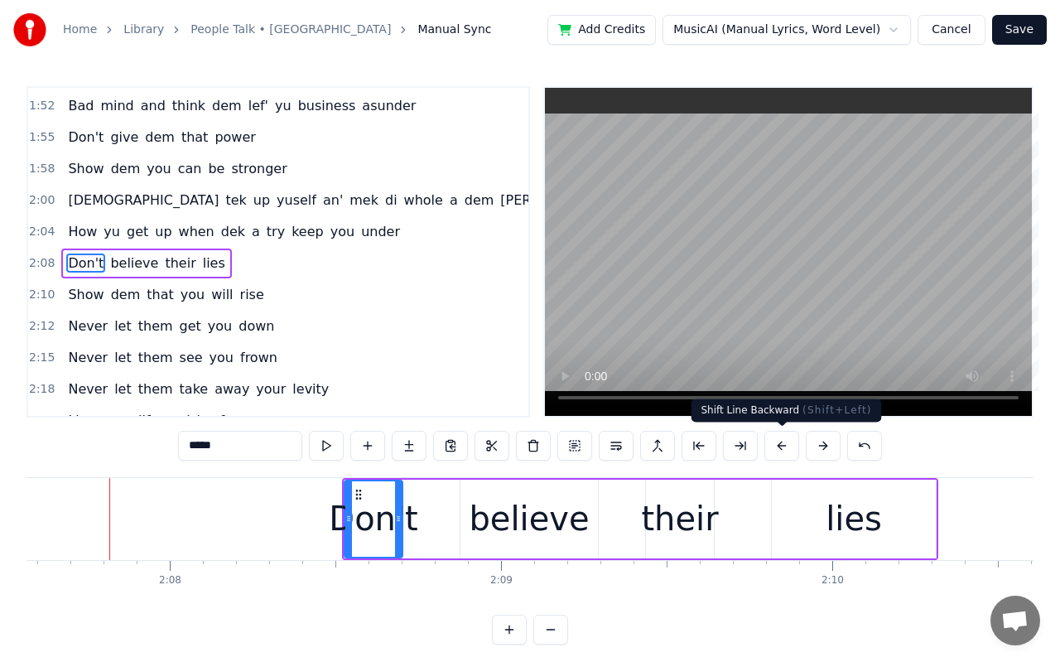
click at [779, 450] on button at bounding box center [781, 446] width 35 height 30
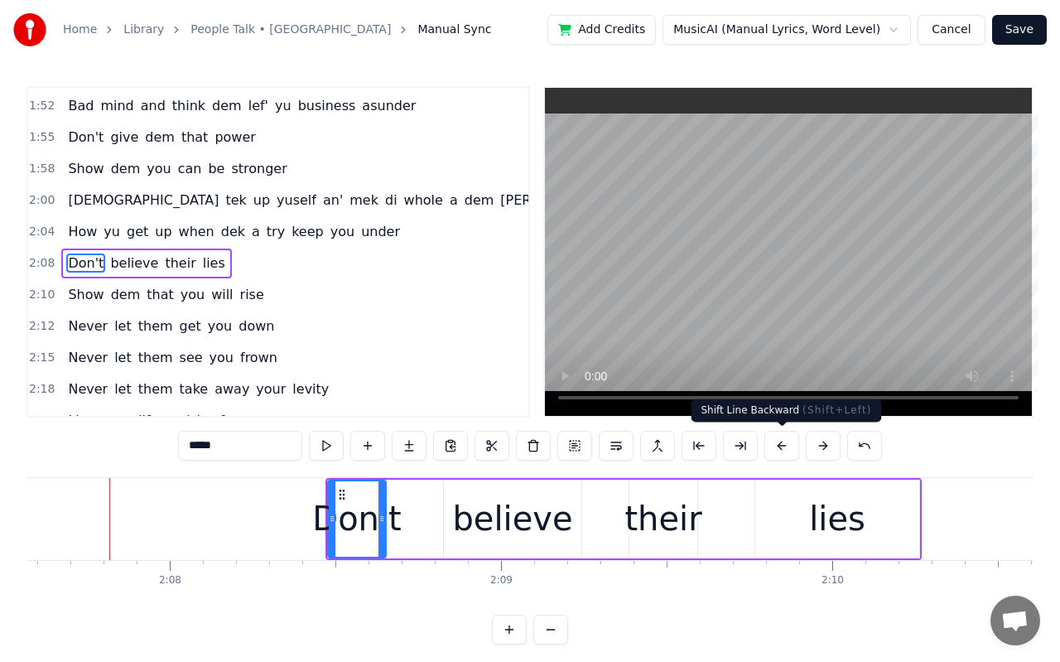
click at [779, 450] on button at bounding box center [781, 446] width 35 height 30
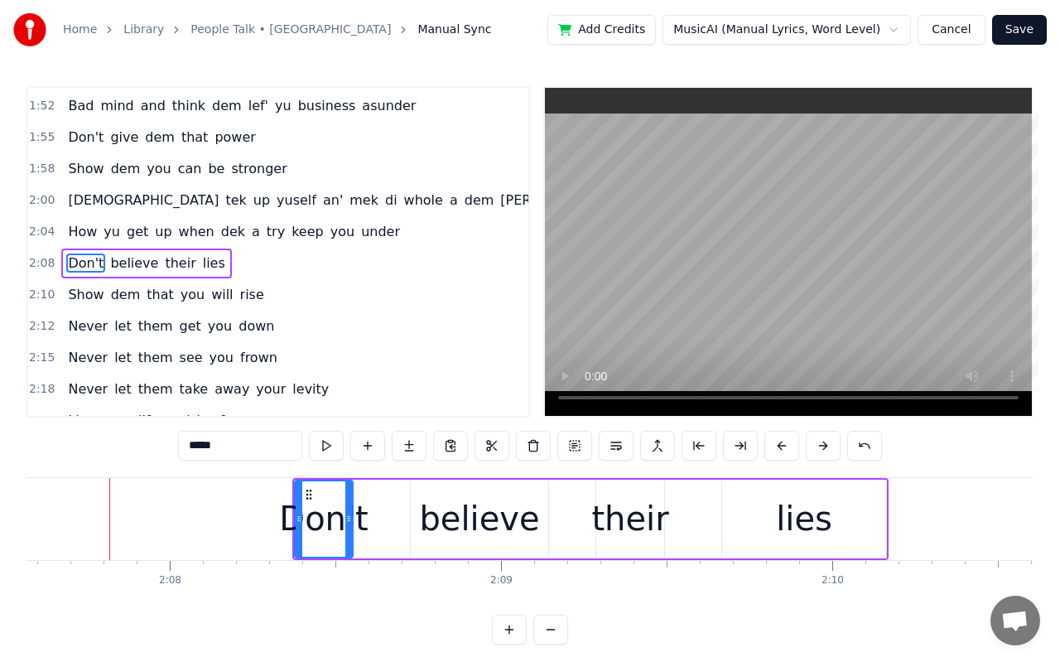
click at [779, 450] on button at bounding box center [781, 446] width 35 height 30
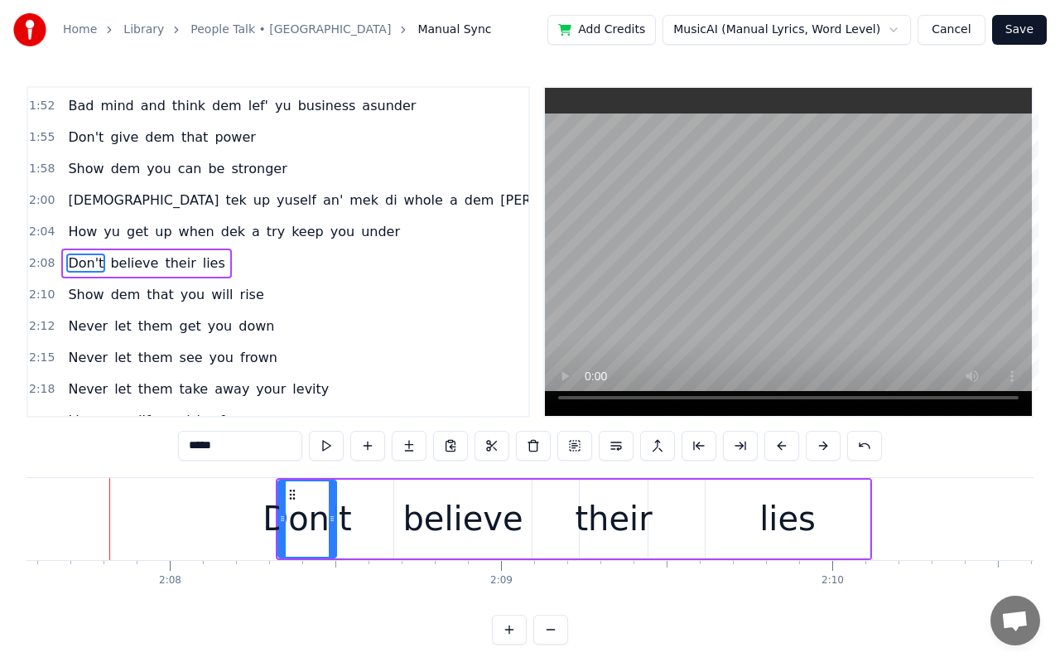
click at [779, 450] on button at bounding box center [781, 446] width 35 height 30
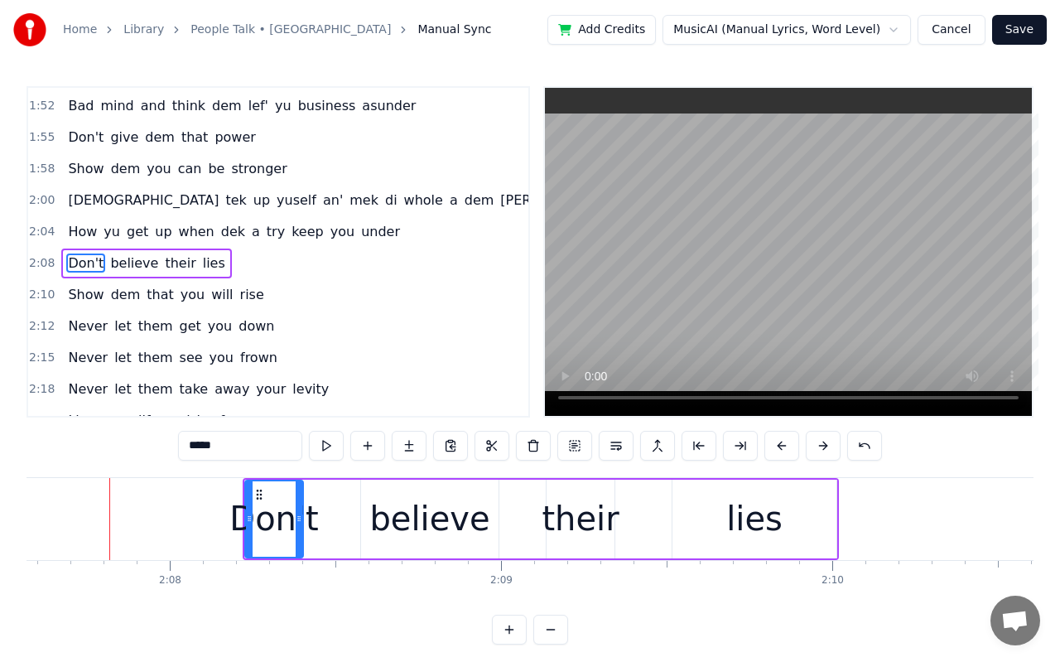
click at [779, 450] on button at bounding box center [781, 446] width 35 height 30
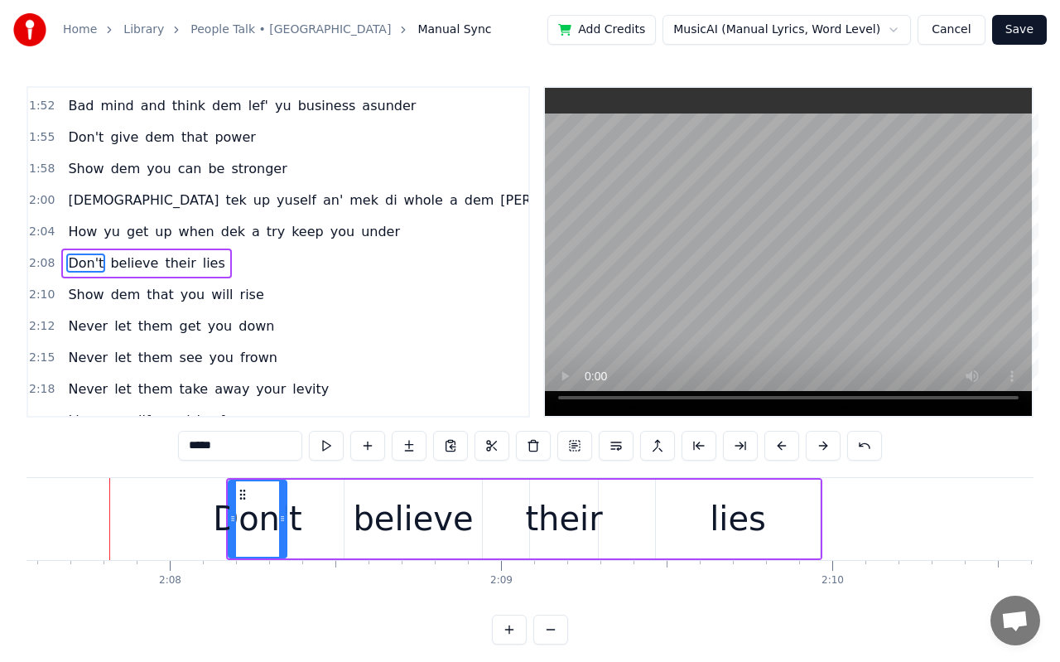
click at [779, 450] on button at bounding box center [781, 446] width 35 height 30
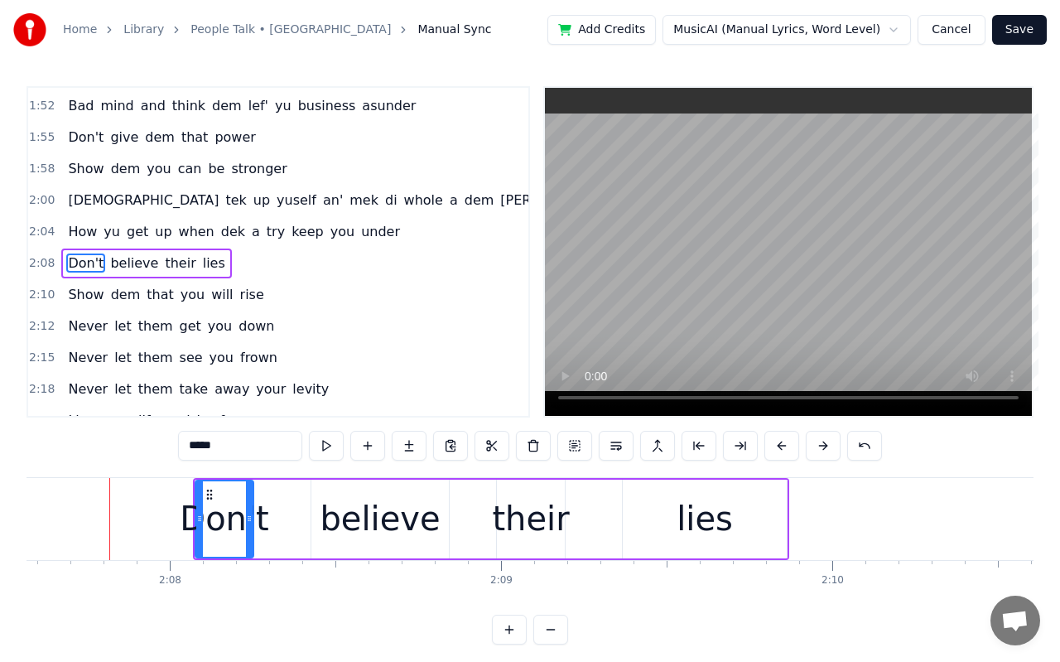
click at [779, 450] on button at bounding box center [781, 446] width 35 height 30
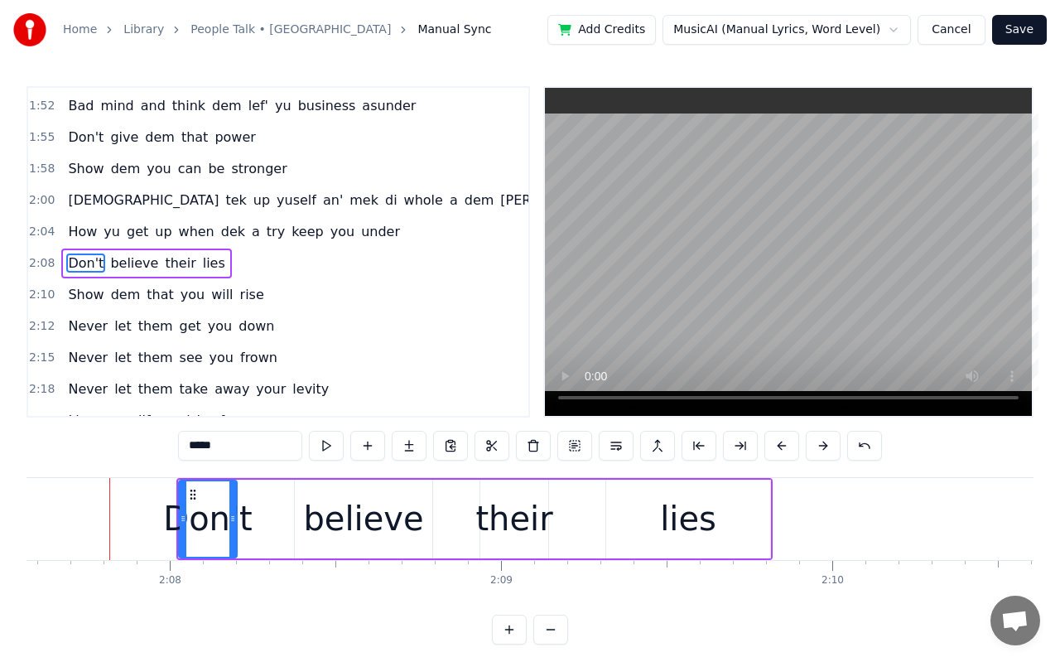
click at [779, 450] on button at bounding box center [781, 446] width 35 height 30
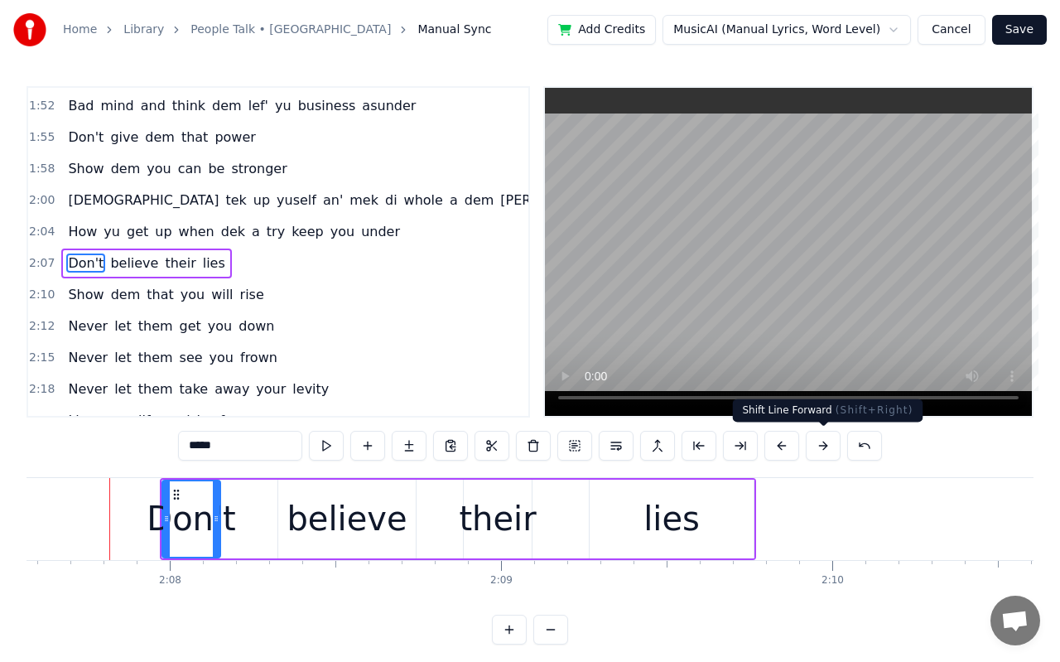
click at [806, 450] on button at bounding box center [823, 446] width 35 height 30
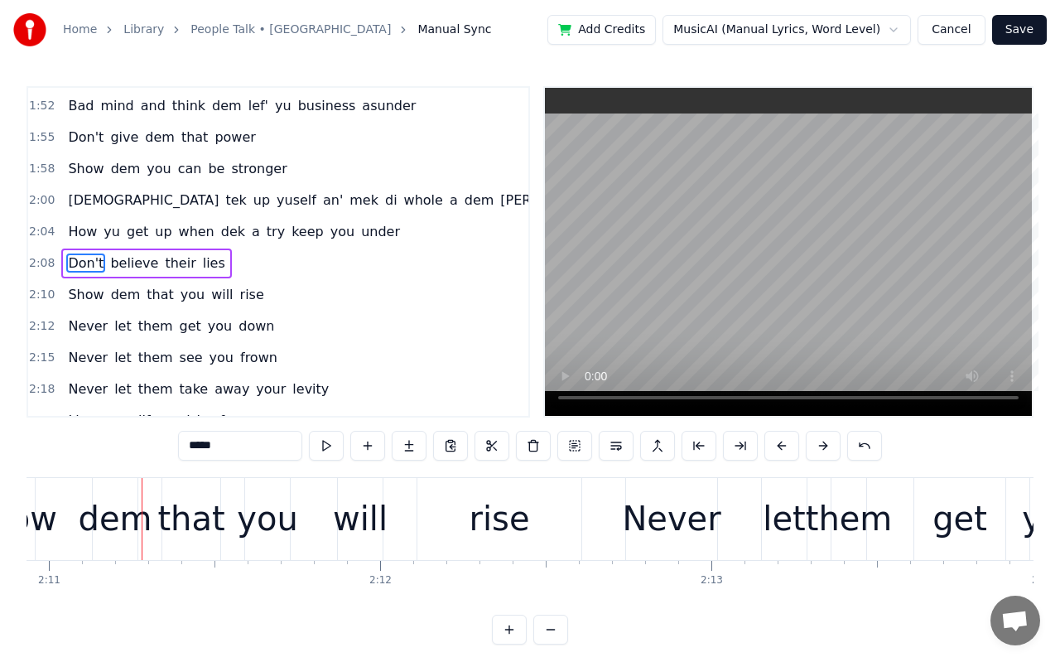
scroll to position [0, 43411]
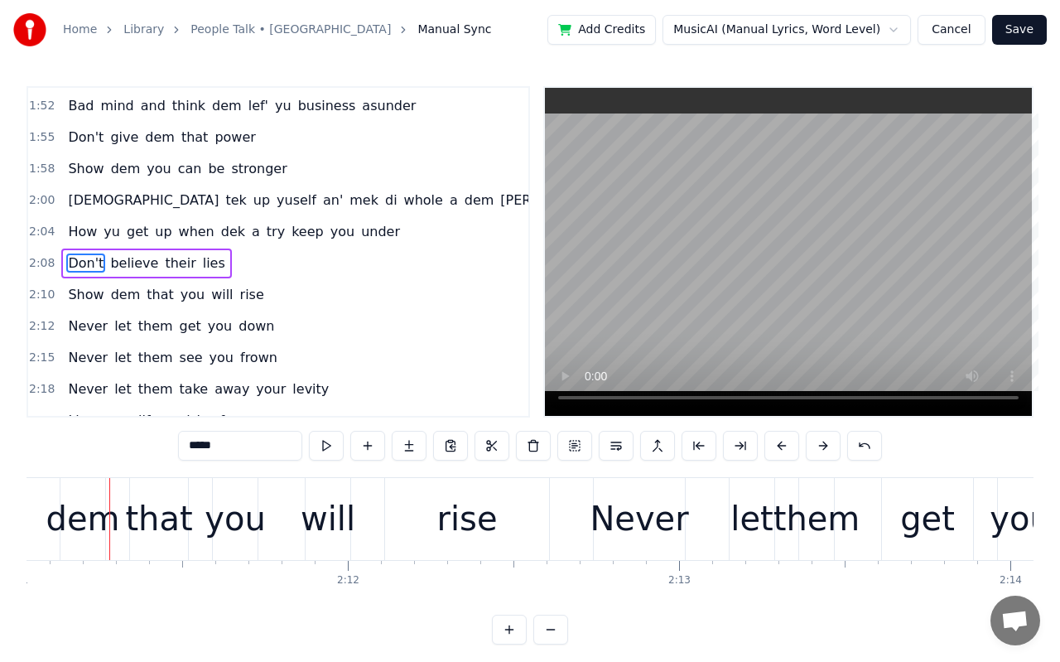
click at [91, 531] on div "dem" at bounding box center [83, 519] width 74 height 50
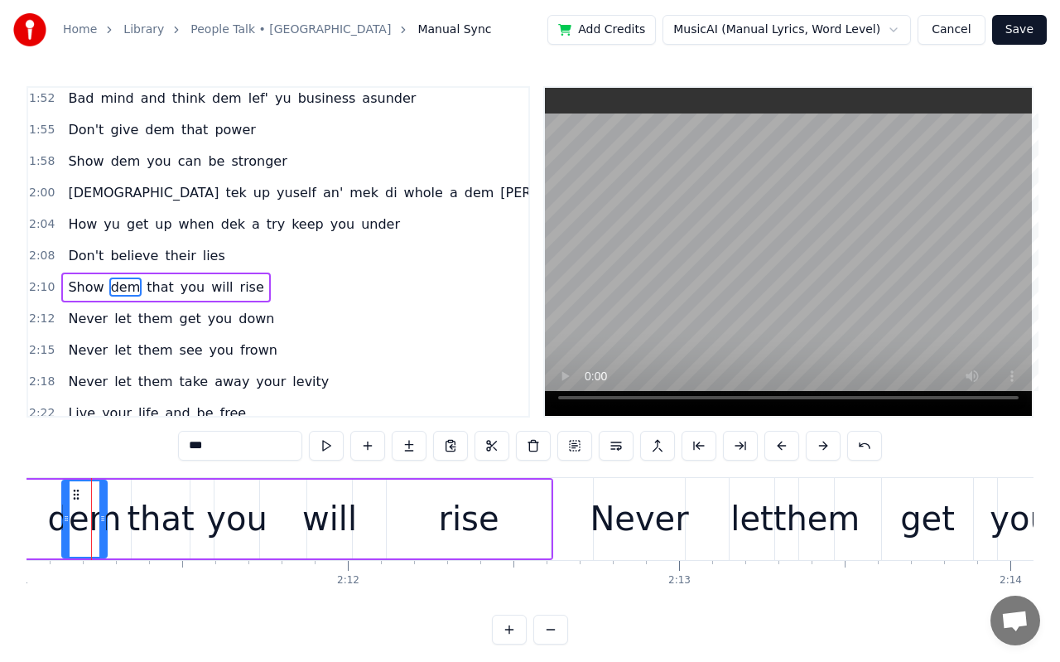
scroll to position [0, 43393]
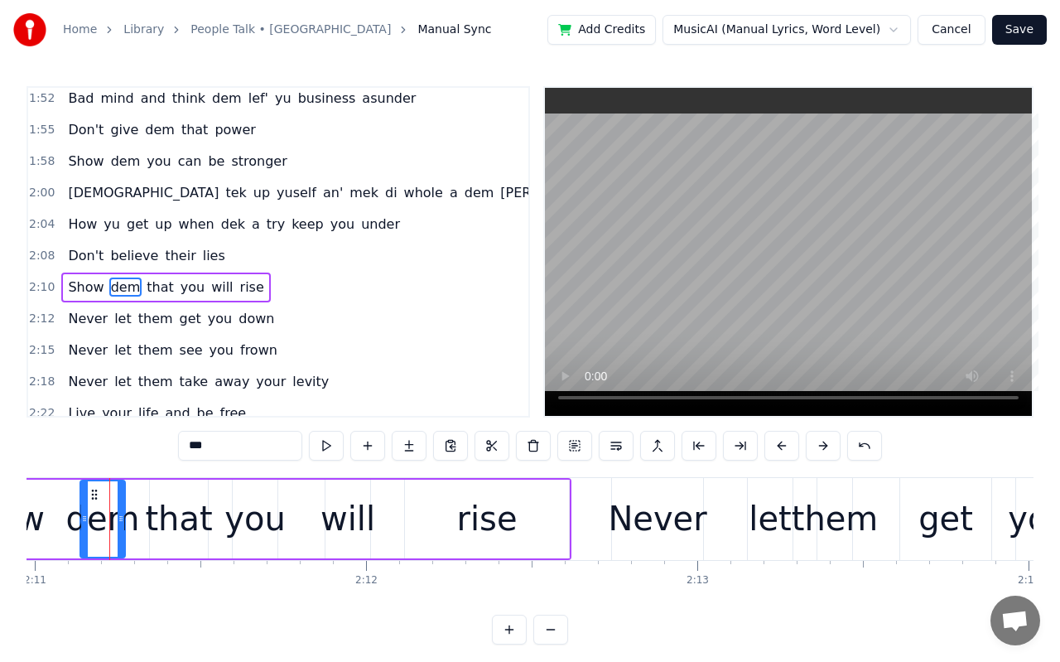
click at [39, 525] on div "Show" at bounding box center [-1, 519] width 89 height 50
type input "****"
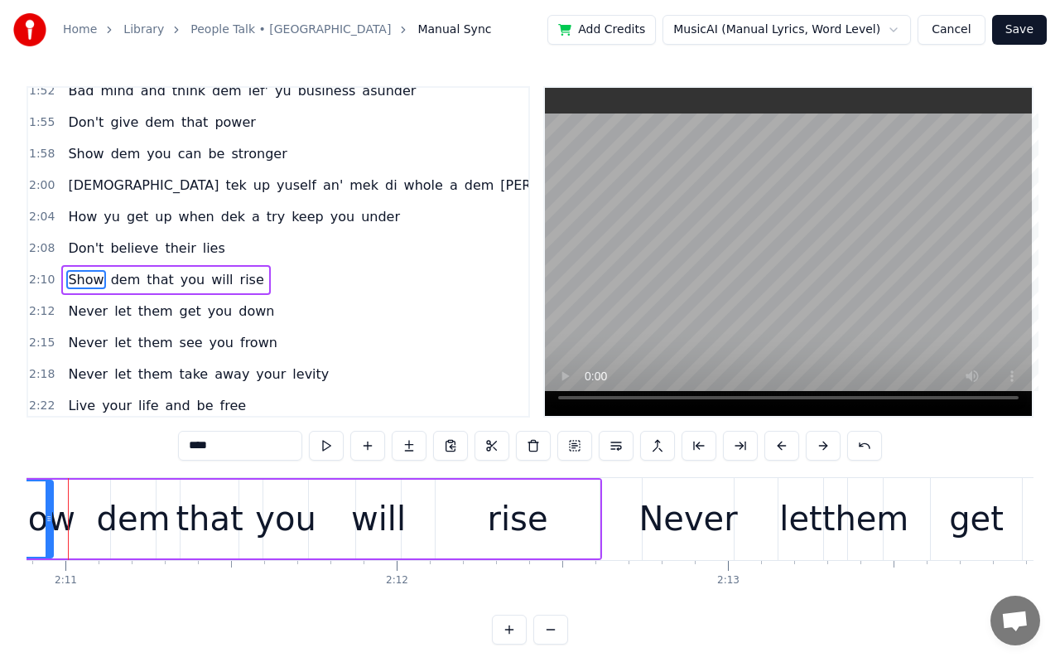
scroll to position [0, 43321]
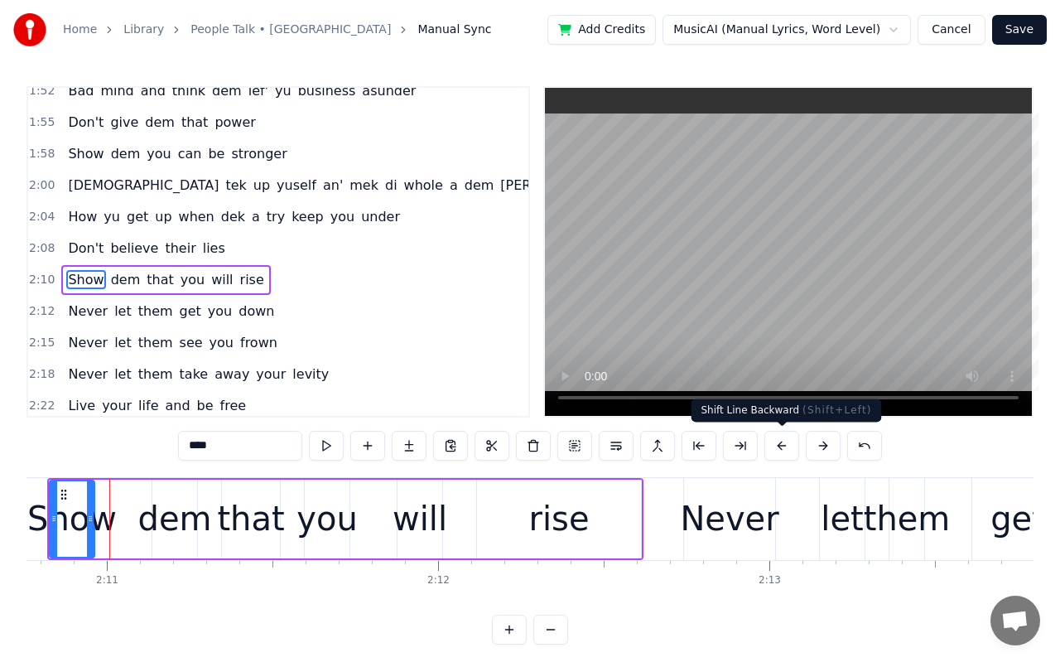
click at [789, 451] on button at bounding box center [781, 446] width 35 height 30
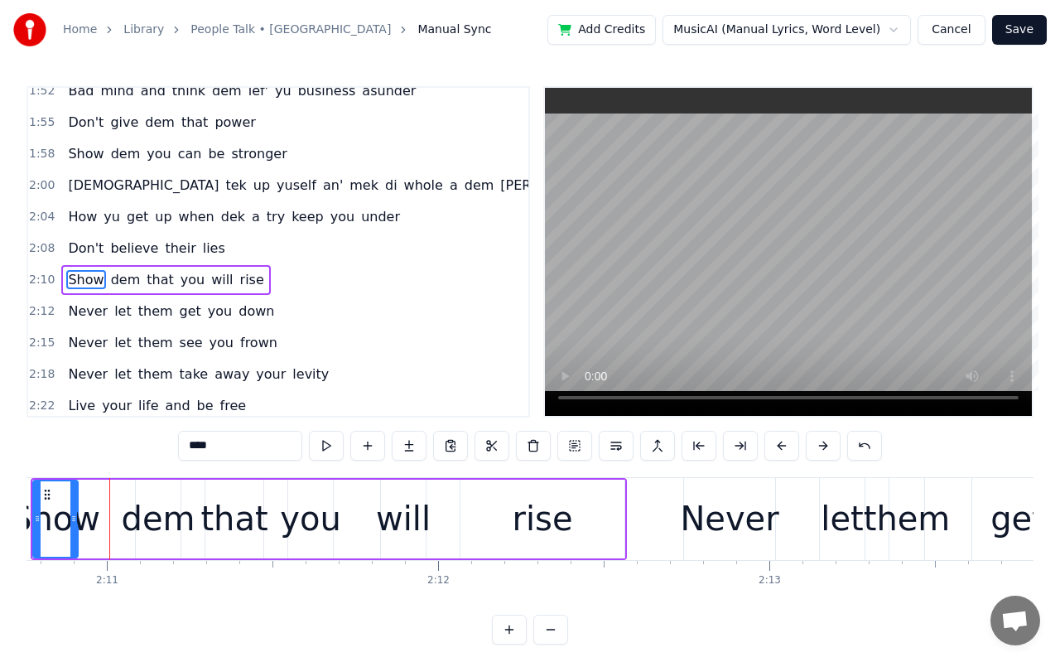
click at [789, 451] on button at bounding box center [781, 446] width 35 height 30
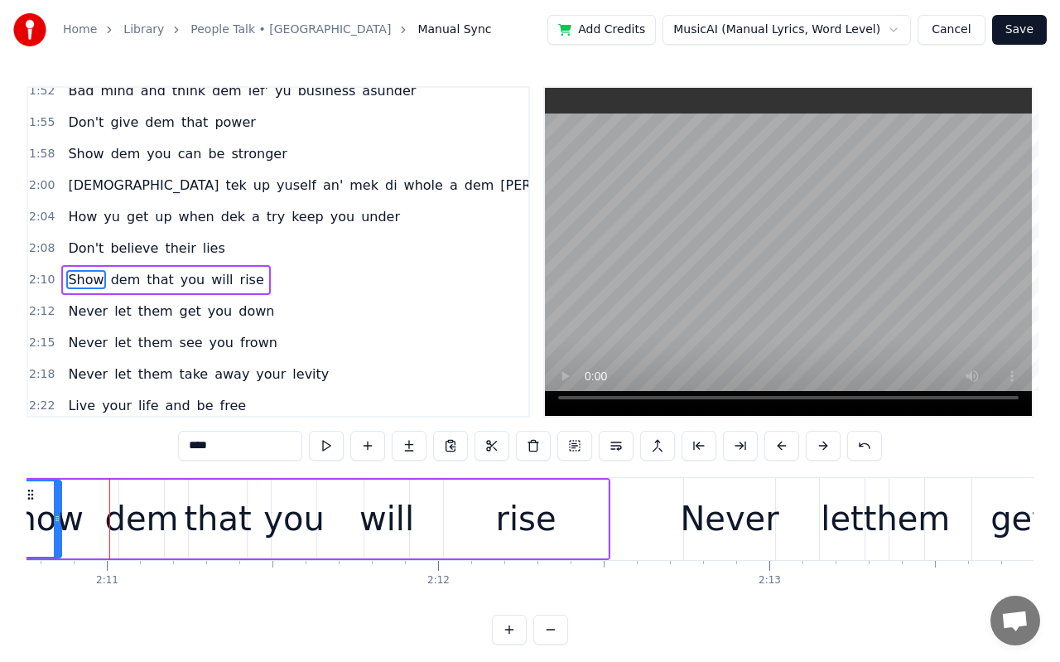
click at [789, 451] on button at bounding box center [781, 446] width 35 height 30
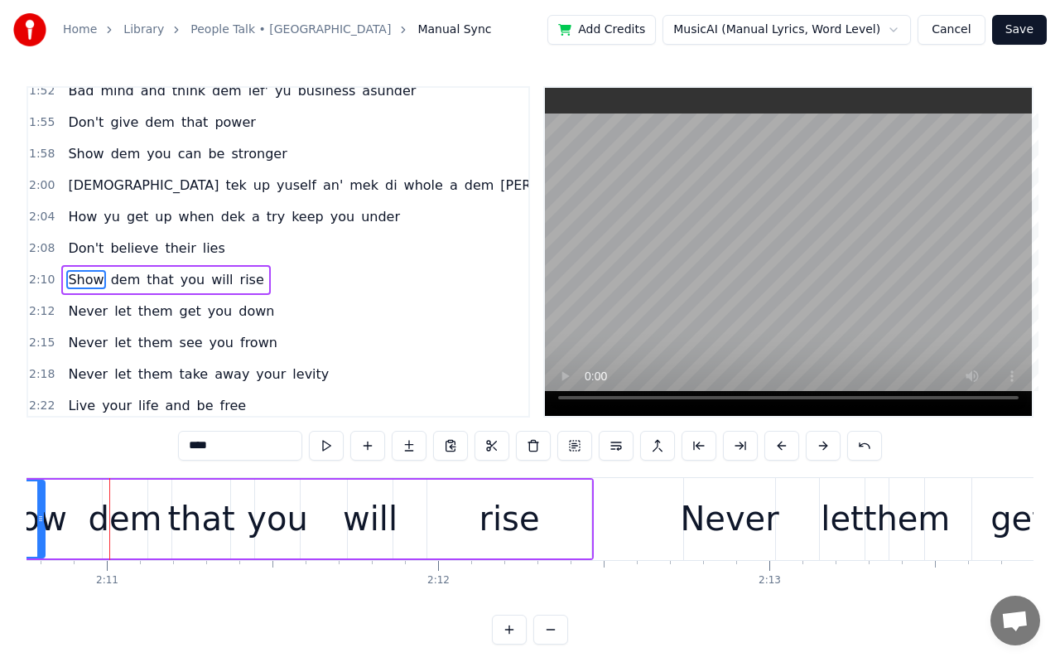
click at [789, 451] on button at bounding box center [781, 446] width 35 height 30
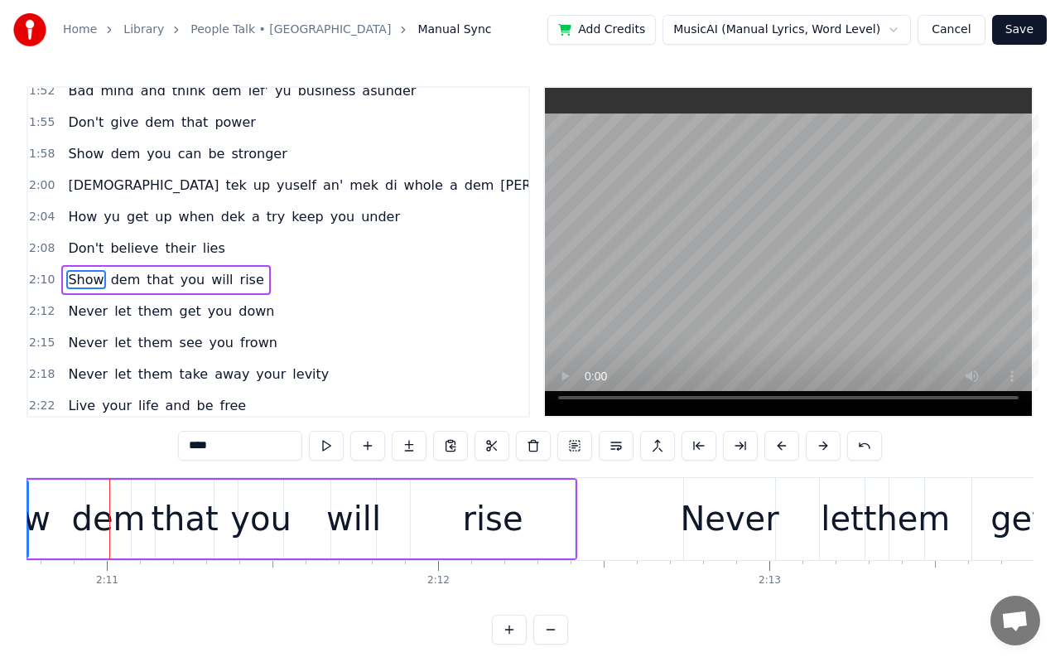
click at [789, 451] on button at bounding box center [781, 446] width 35 height 30
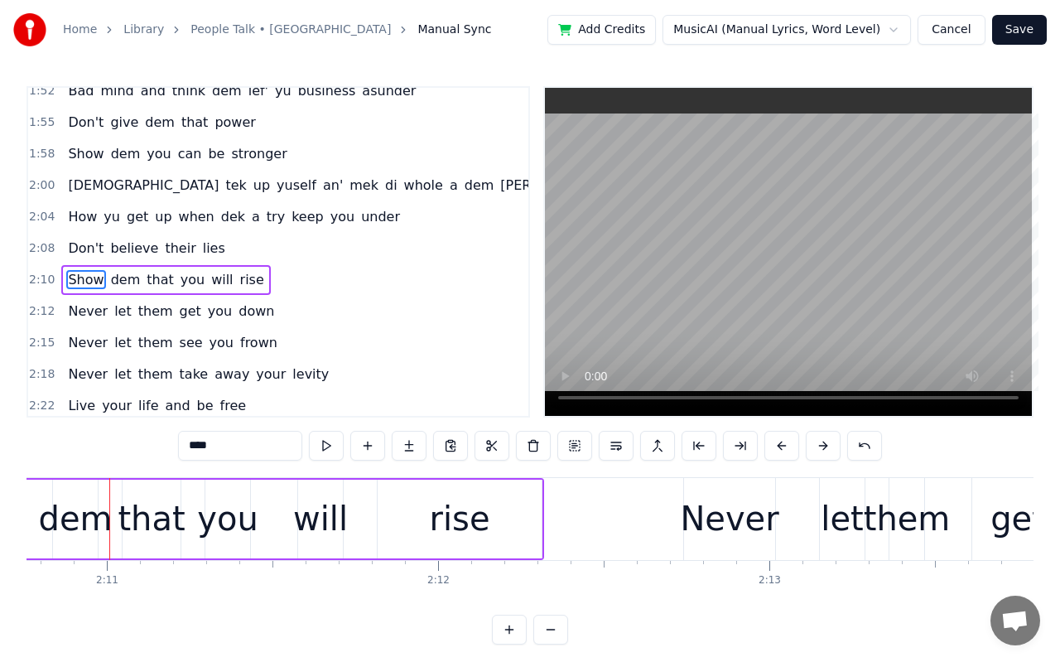
click at [789, 451] on button at bounding box center [781, 446] width 35 height 30
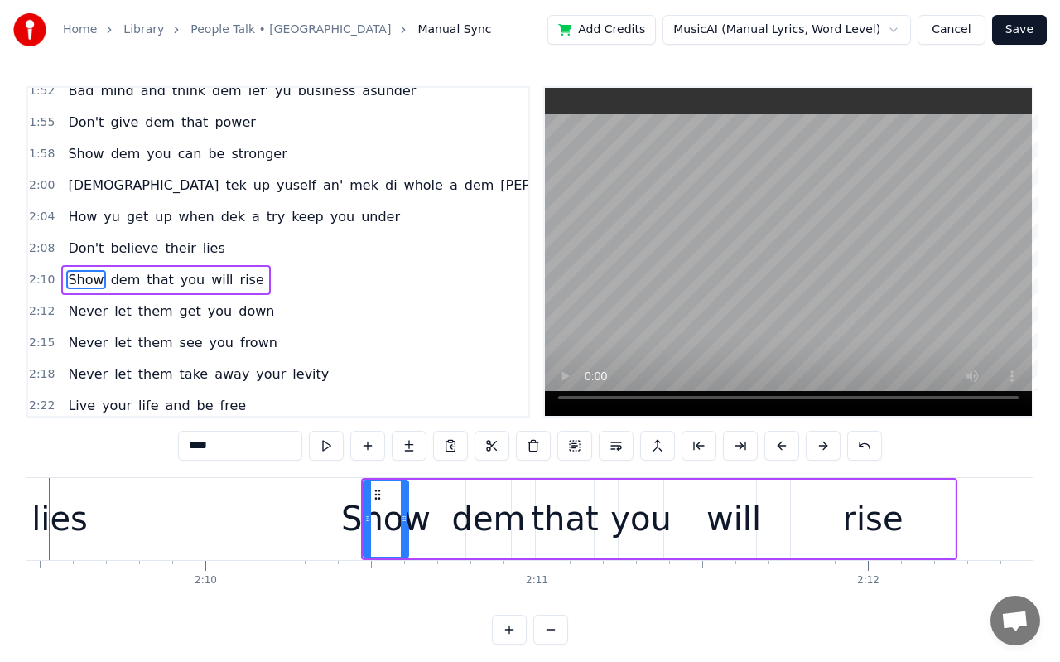
scroll to position [0, 42831]
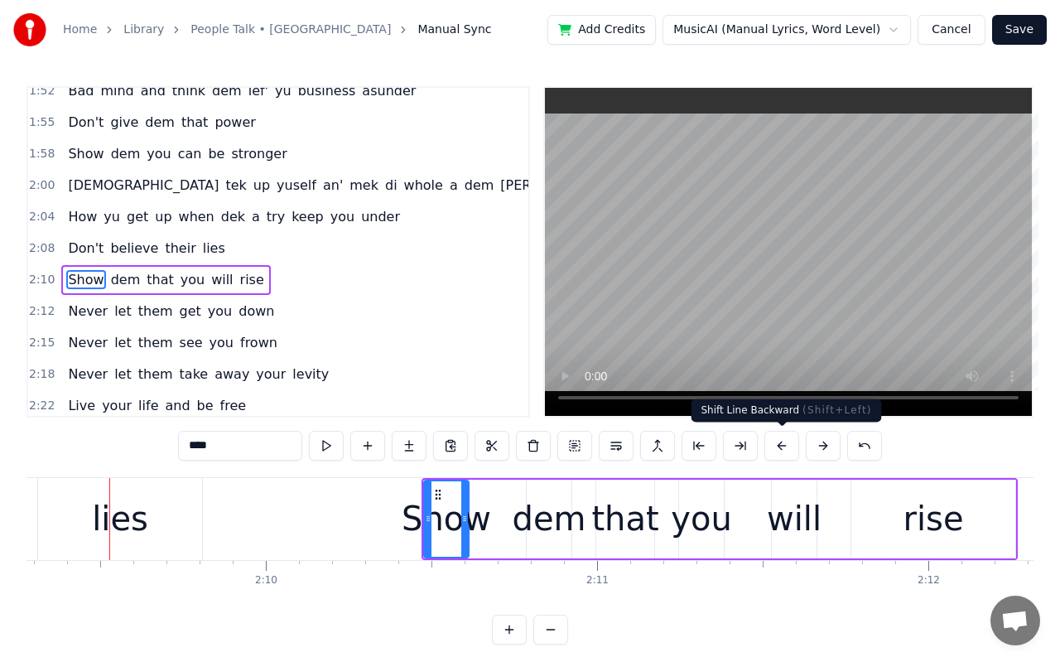
click at [781, 440] on button at bounding box center [781, 446] width 35 height 30
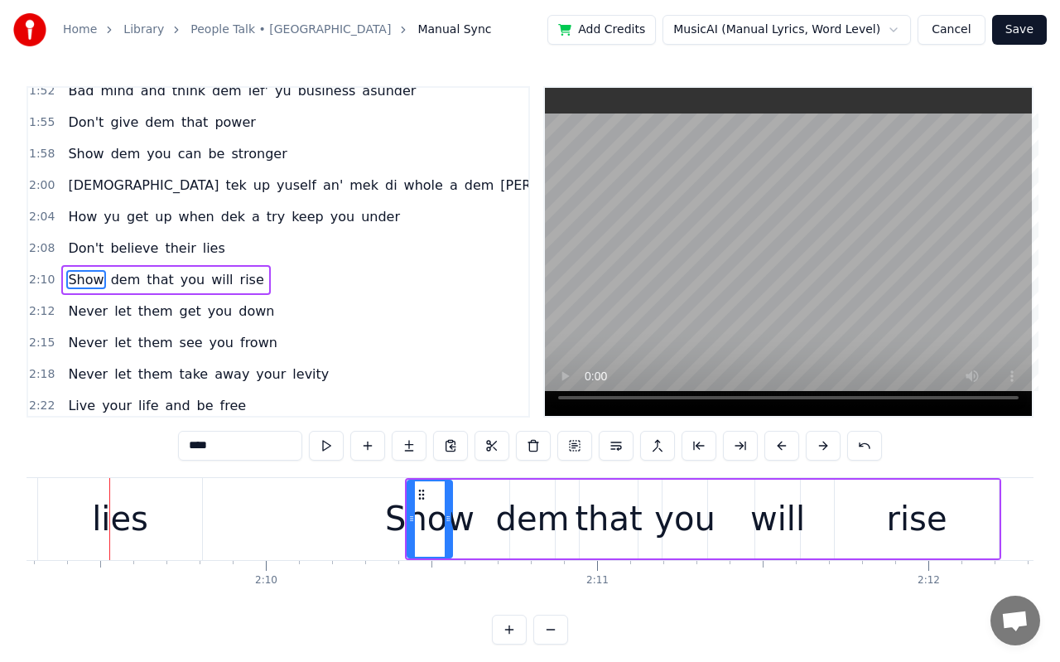
click at [781, 440] on button at bounding box center [781, 446] width 35 height 30
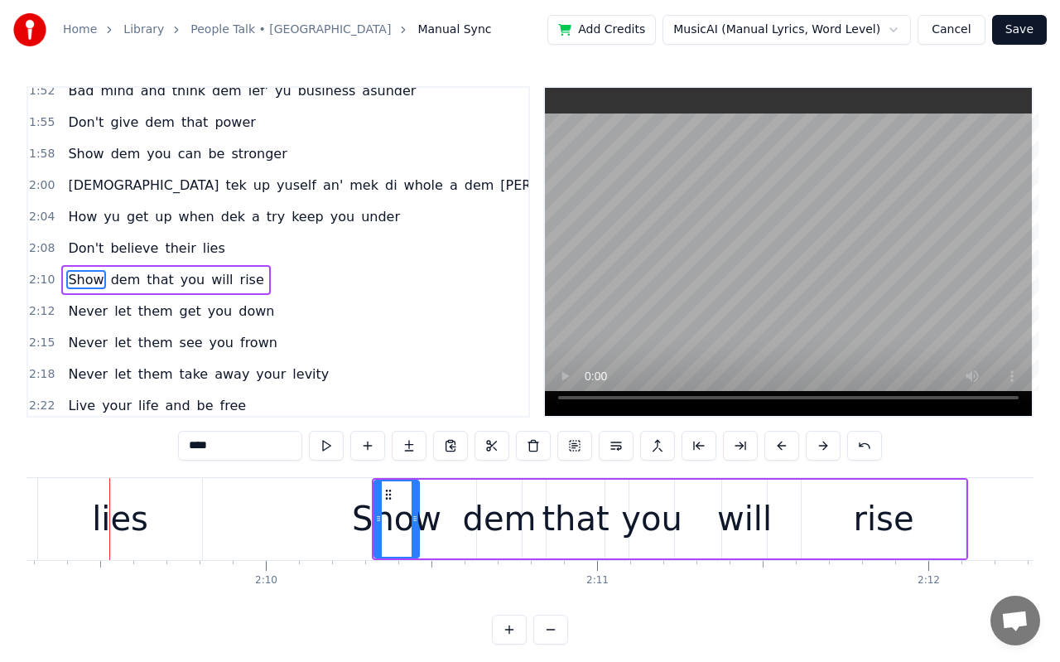
click at [781, 440] on button at bounding box center [781, 446] width 35 height 30
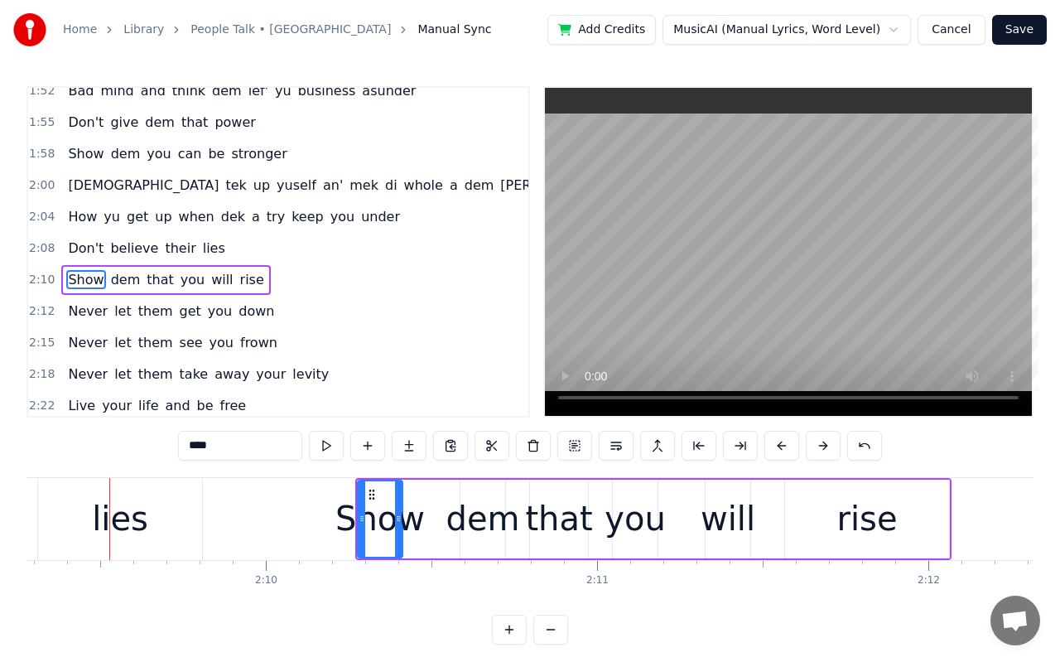
click at [781, 440] on button at bounding box center [781, 446] width 35 height 30
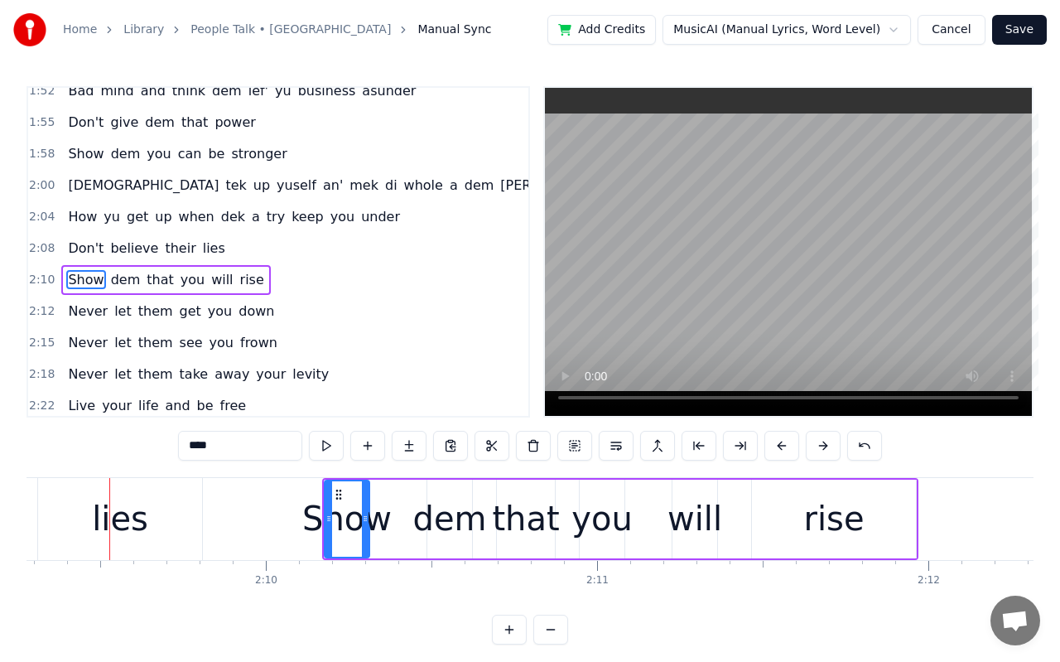
click at [781, 440] on button at bounding box center [781, 446] width 35 height 30
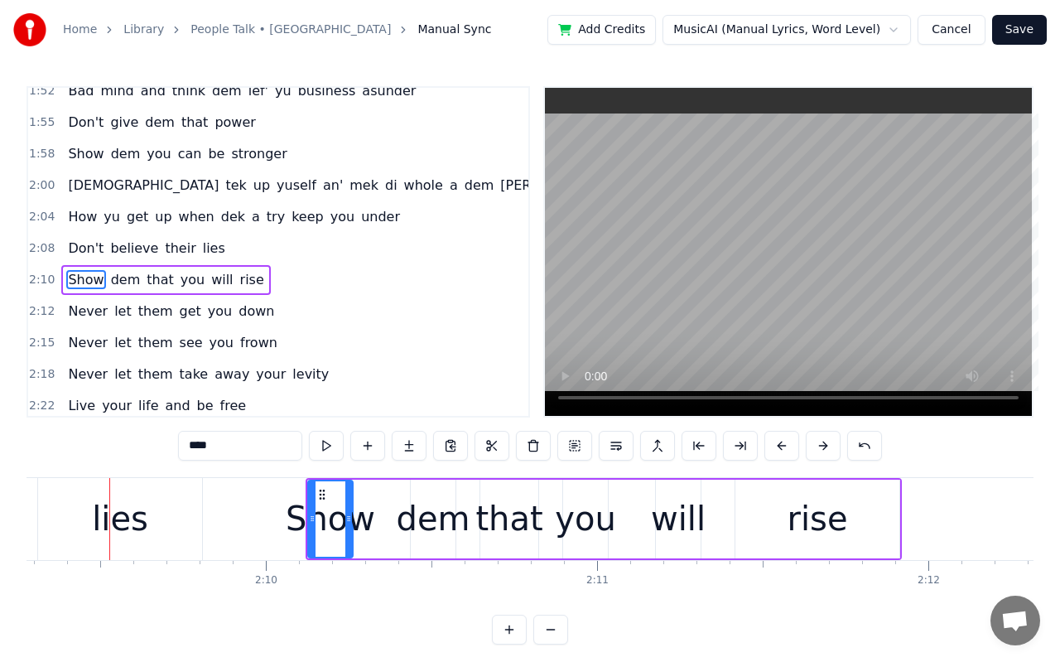
click at [781, 440] on button at bounding box center [781, 446] width 35 height 30
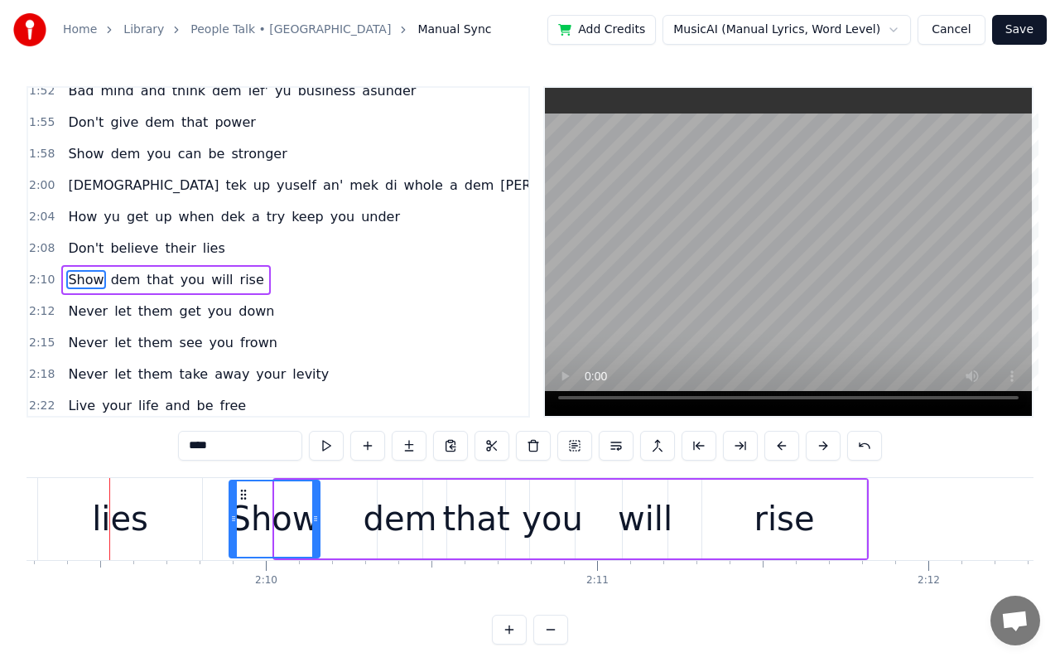
drag, startPoint x: 282, startPoint y: 527, endPoint x: 235, endPoint y: 523, distance: 46.5
click at [235, 523] on div at bounding box center [233, 518] width 7 height 75
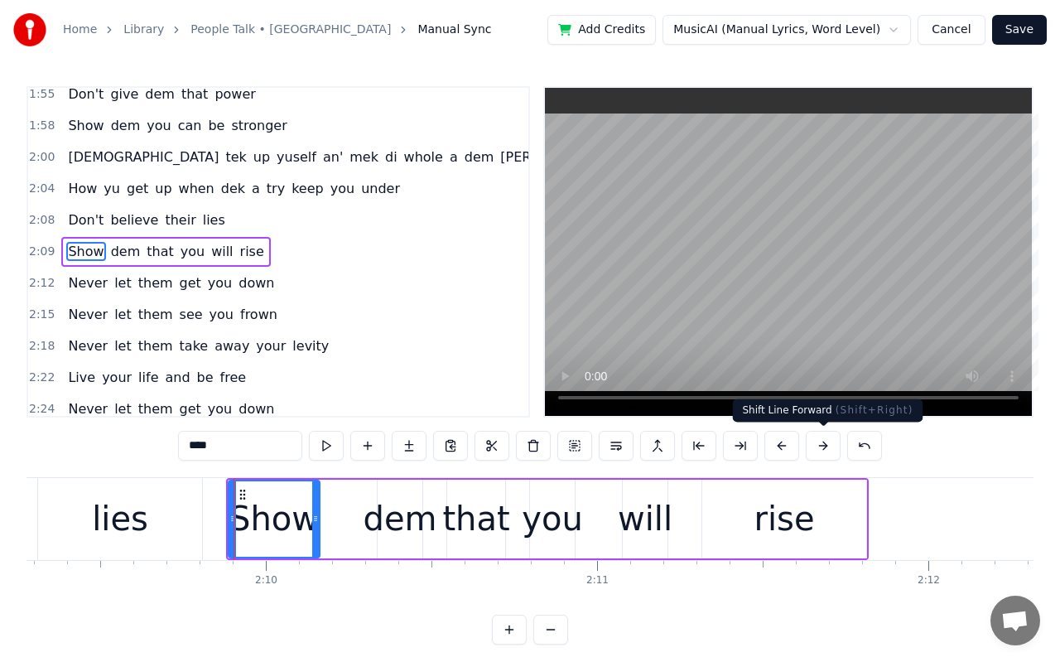
click at [818, 450] on button at bounding box center [823, 446] width 35 height 30
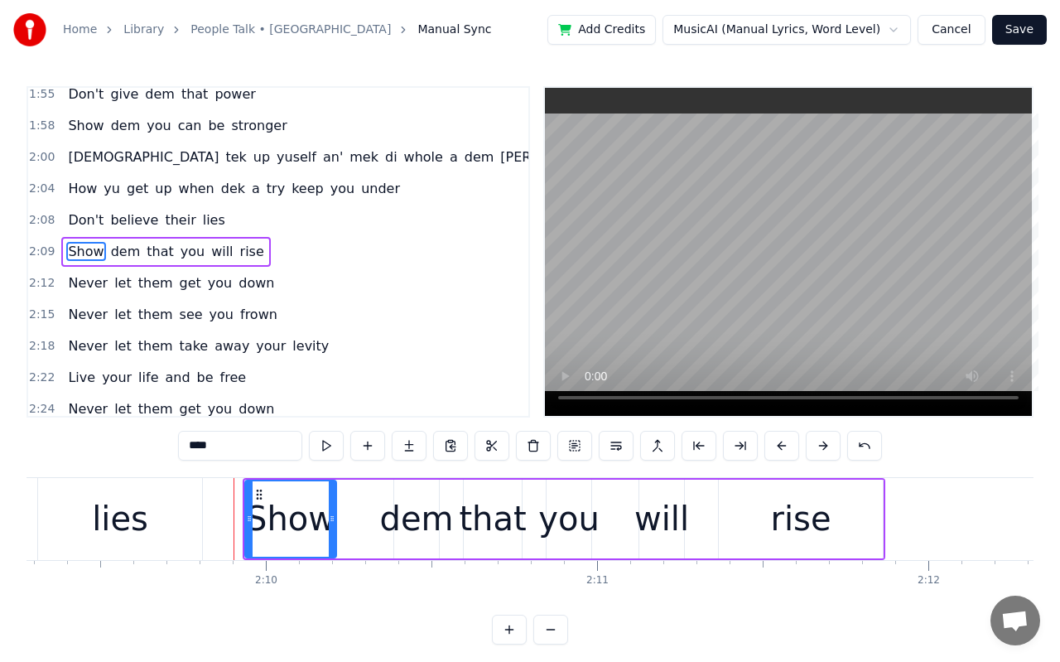
click at [818, 450] on button at bounding box center [823, 446] width 35 height 30
